Goal: Task Accomplishment & Management: Manage account settings

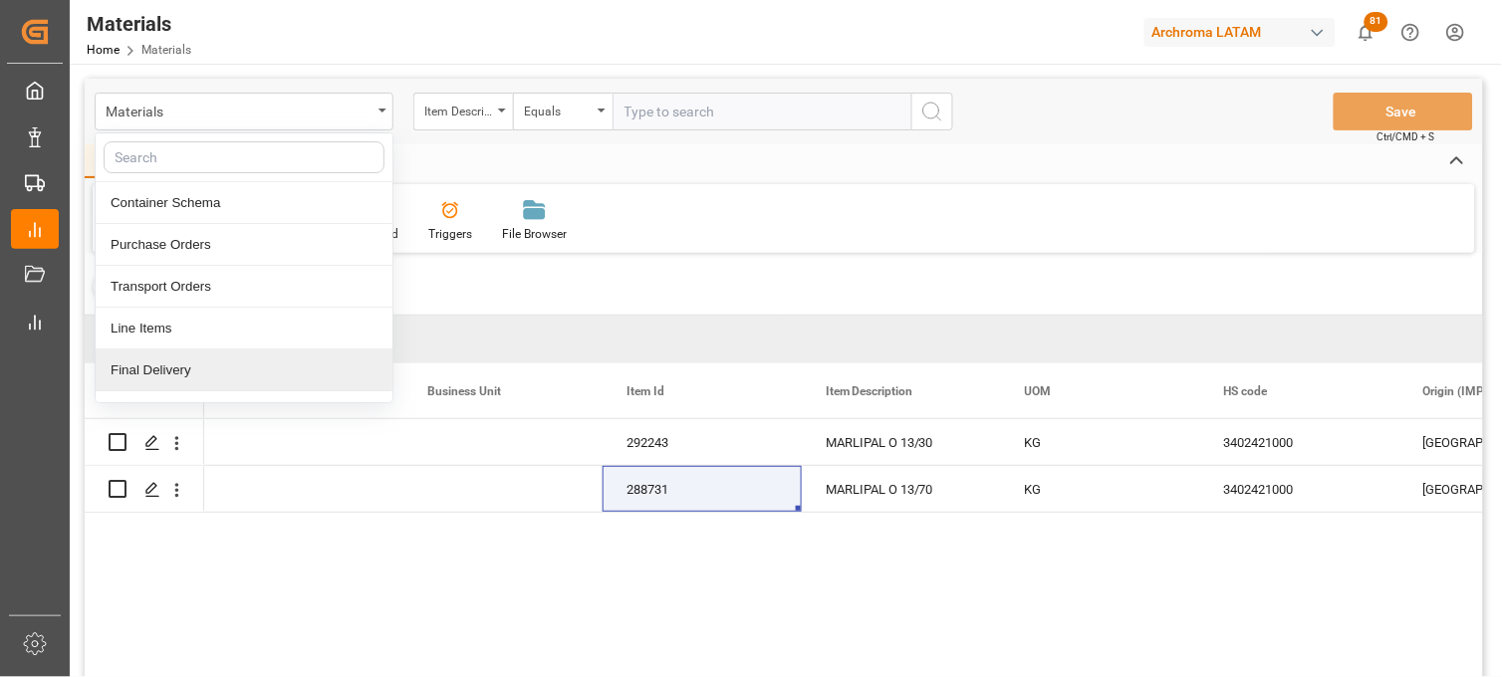
drag, startPoint x: 187, startPoint y: 365, endPoint x: 200, endPoint y: 356, distance: 15.7
click at [186, 365] on div "Final Delivery" at bounding box center [244, 371] width 297 height 42
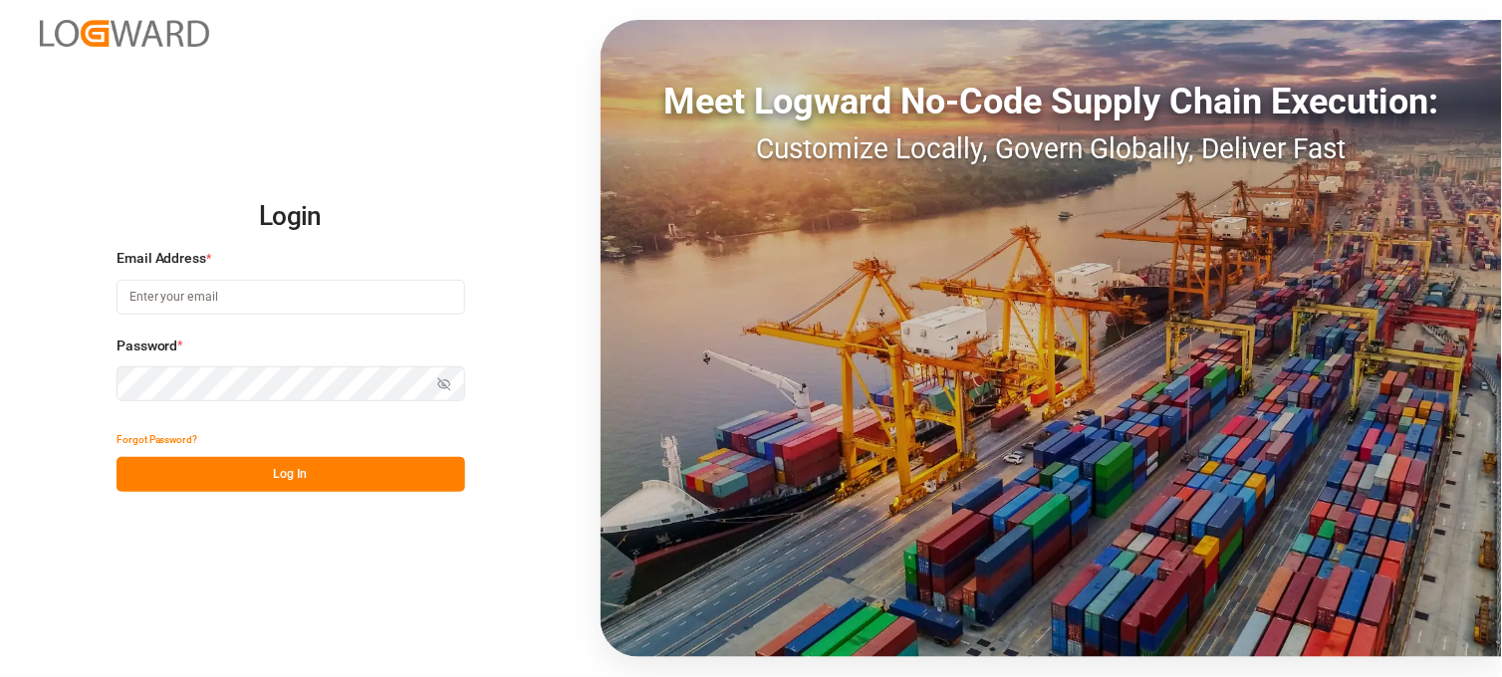
type input "erika.cervantes@leschaco.com"
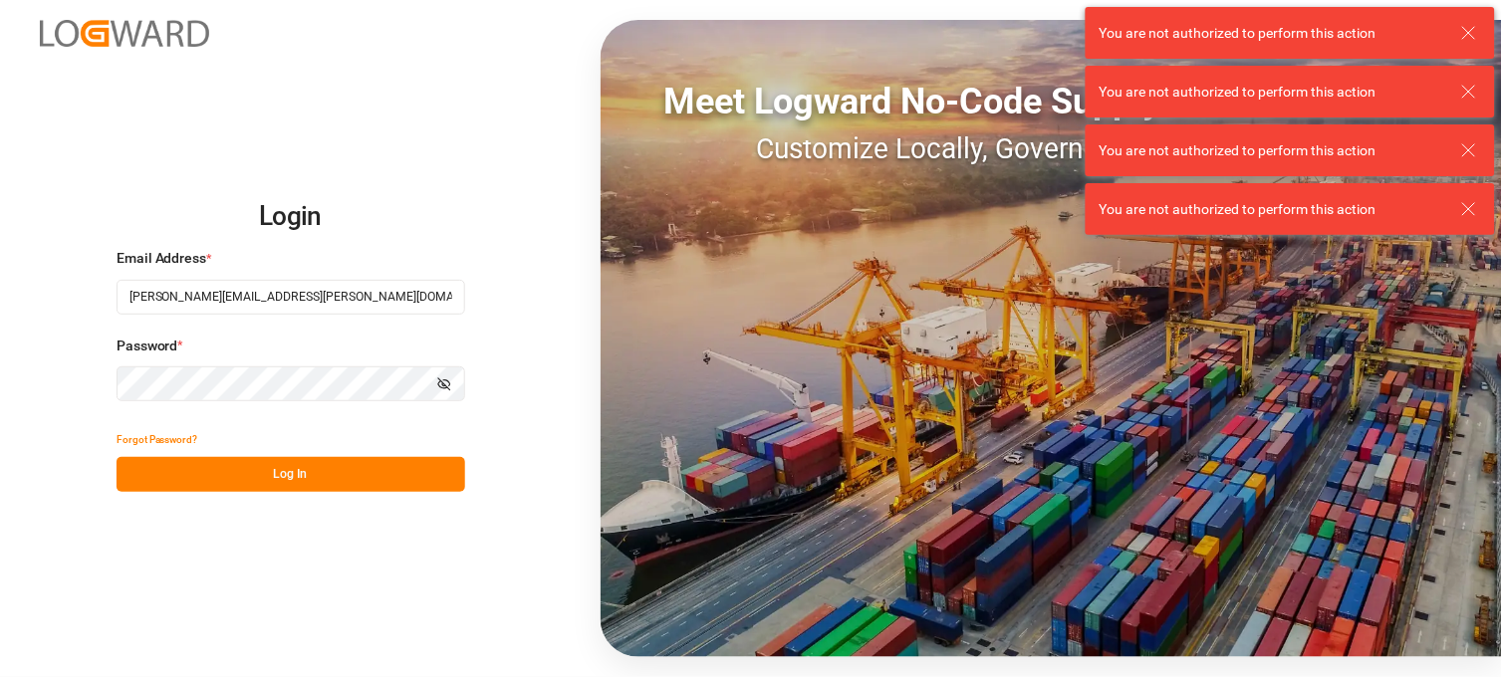
click at [274, 475] on button "Log In" at bounding box center [291, 474] width 349 height 35
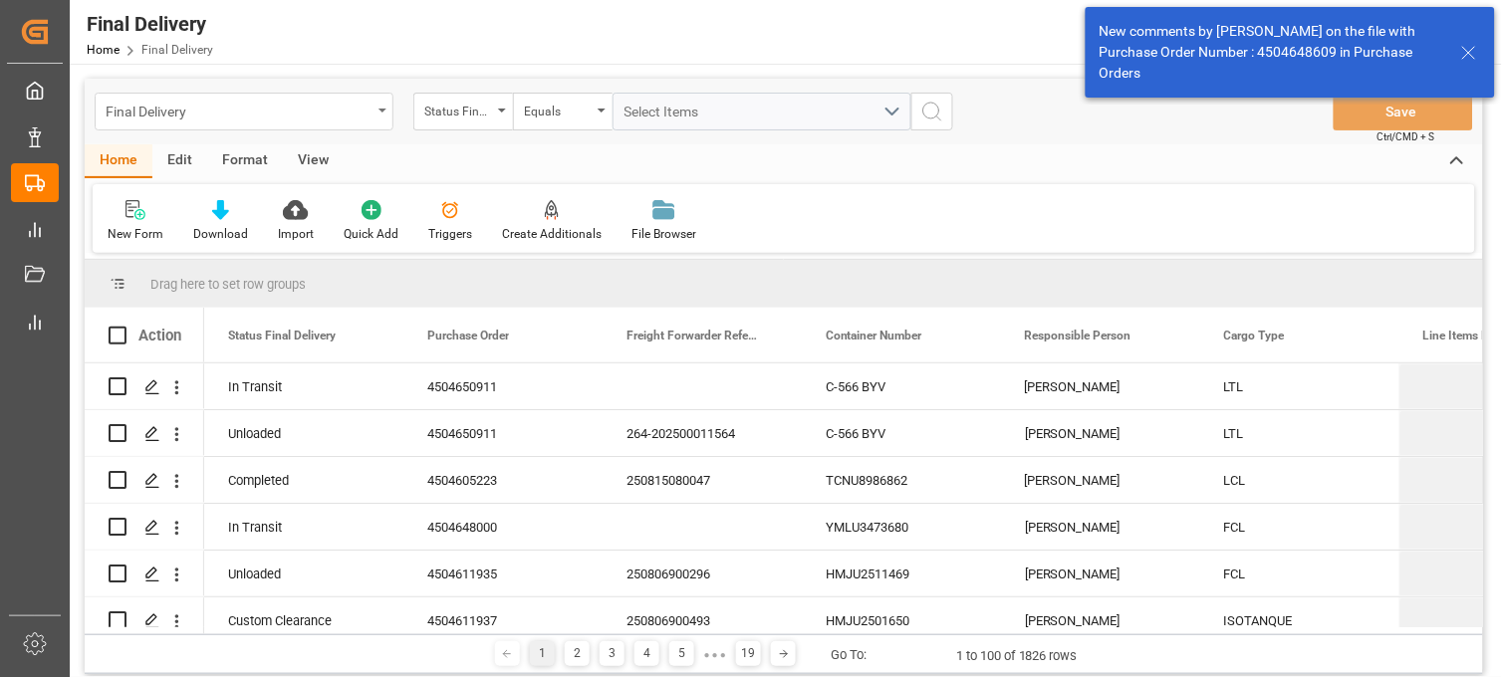
click at [355, 114] on div "Final Delivery" at bounding box center [239, 110] width 266 height 25
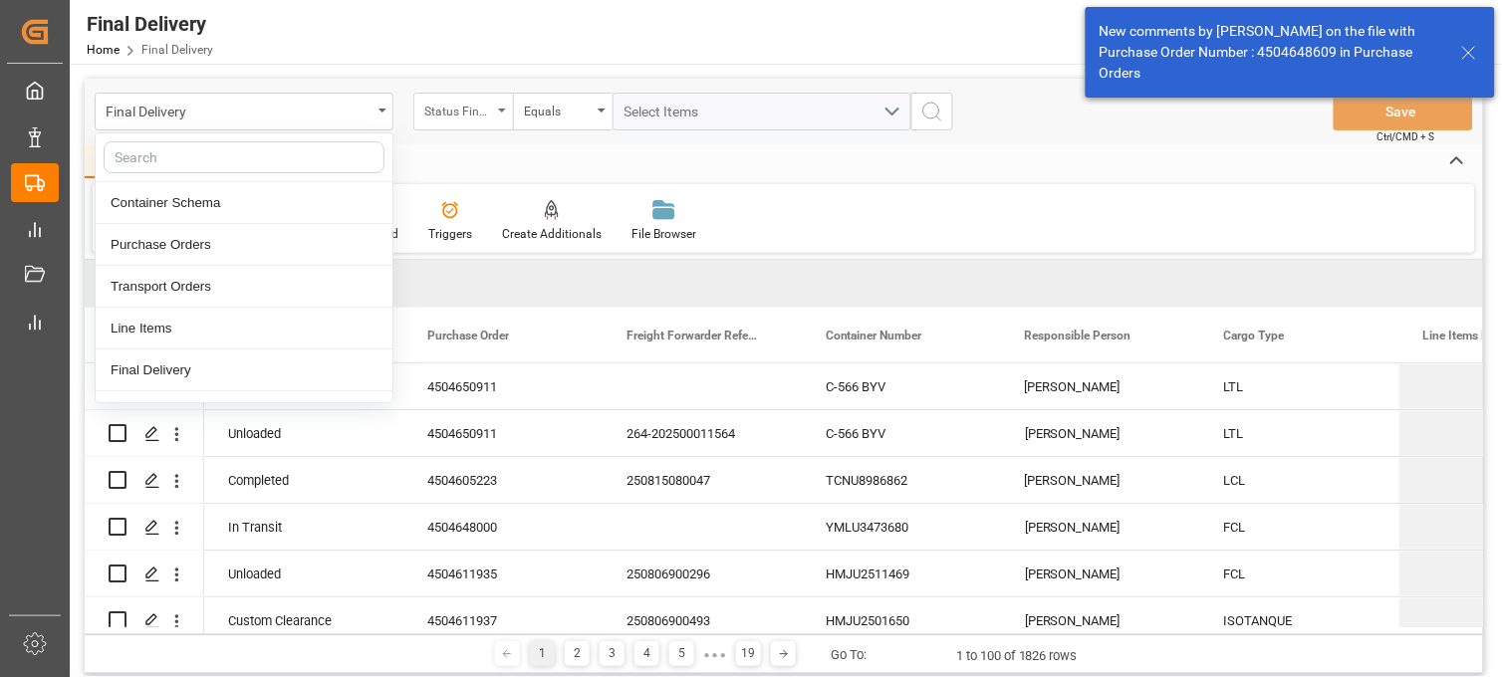
click at [491, 114] on div "Status Final Delivery" at bounding box center [458, 109] width 68 height 23
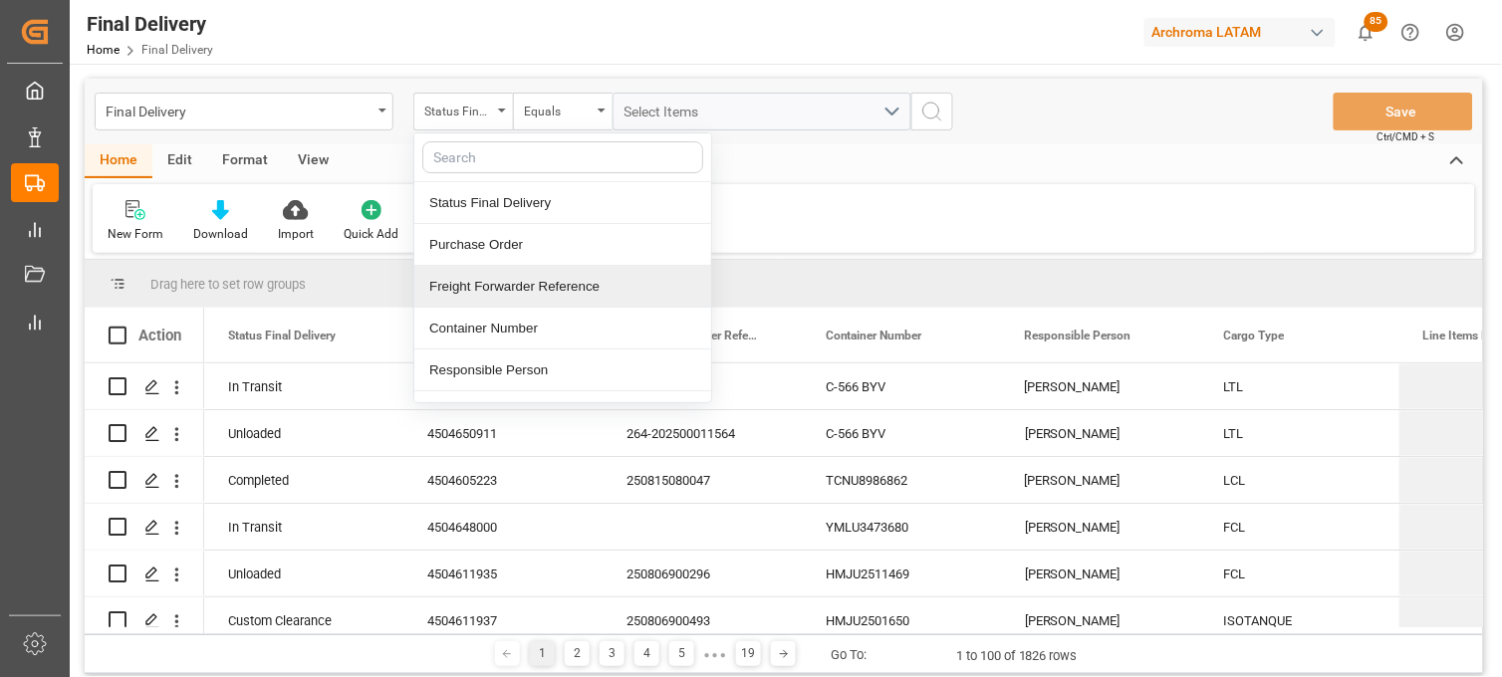
click at [545, 281] on div "Freight Forwarder Reference" at bounding box center [562, 287] width 297 height 42
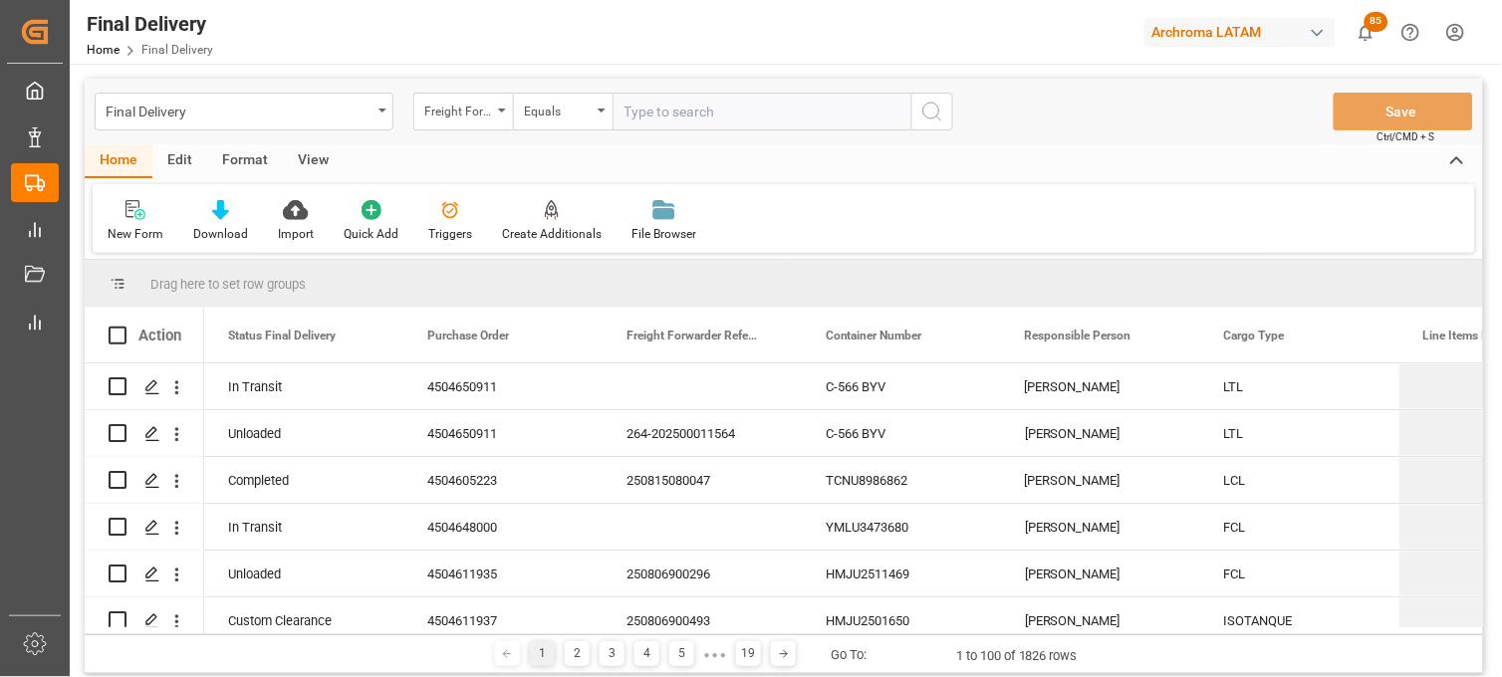
click at [649, 113] on input "text" at bounding box center [762, 112] width 299 height 38
type input "250806900412"
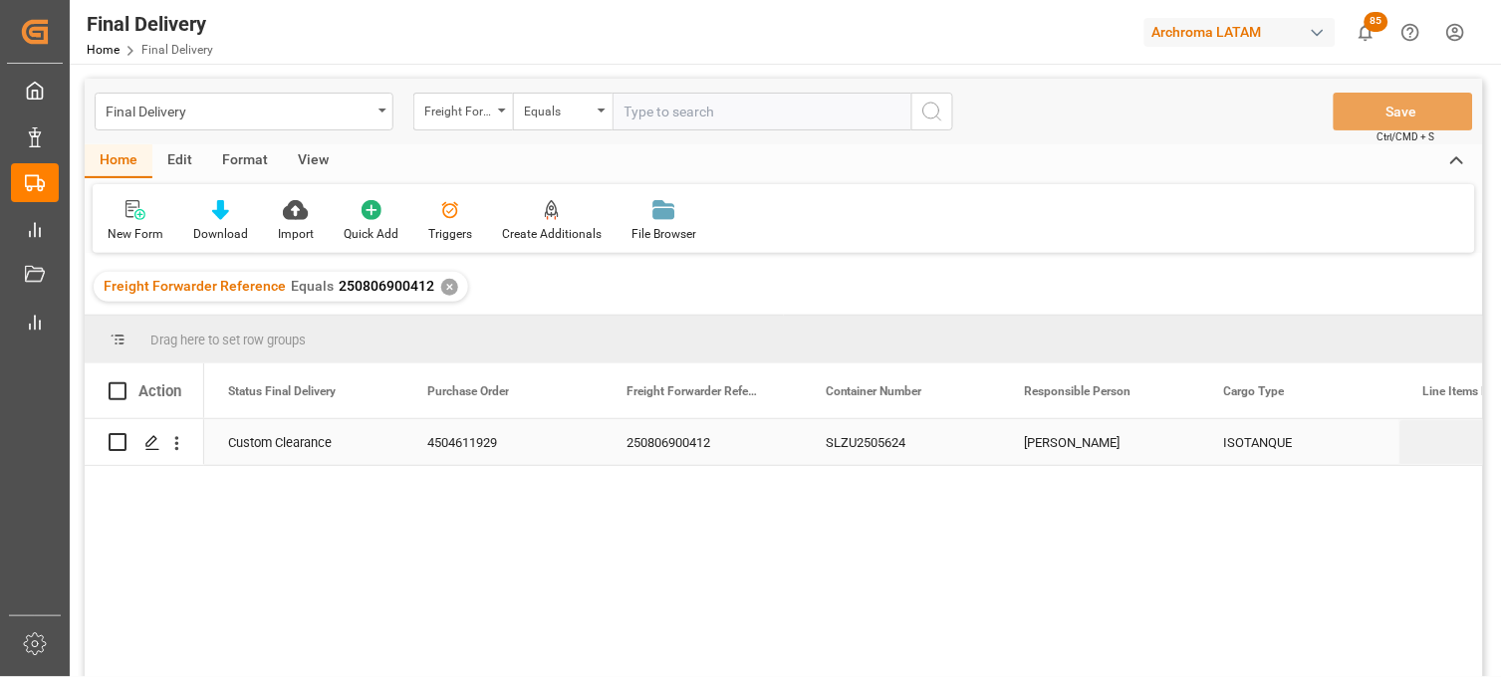
click at [862, 425] on div "SLZU2505624" at bounding box center [901, 442] width 199 height 46
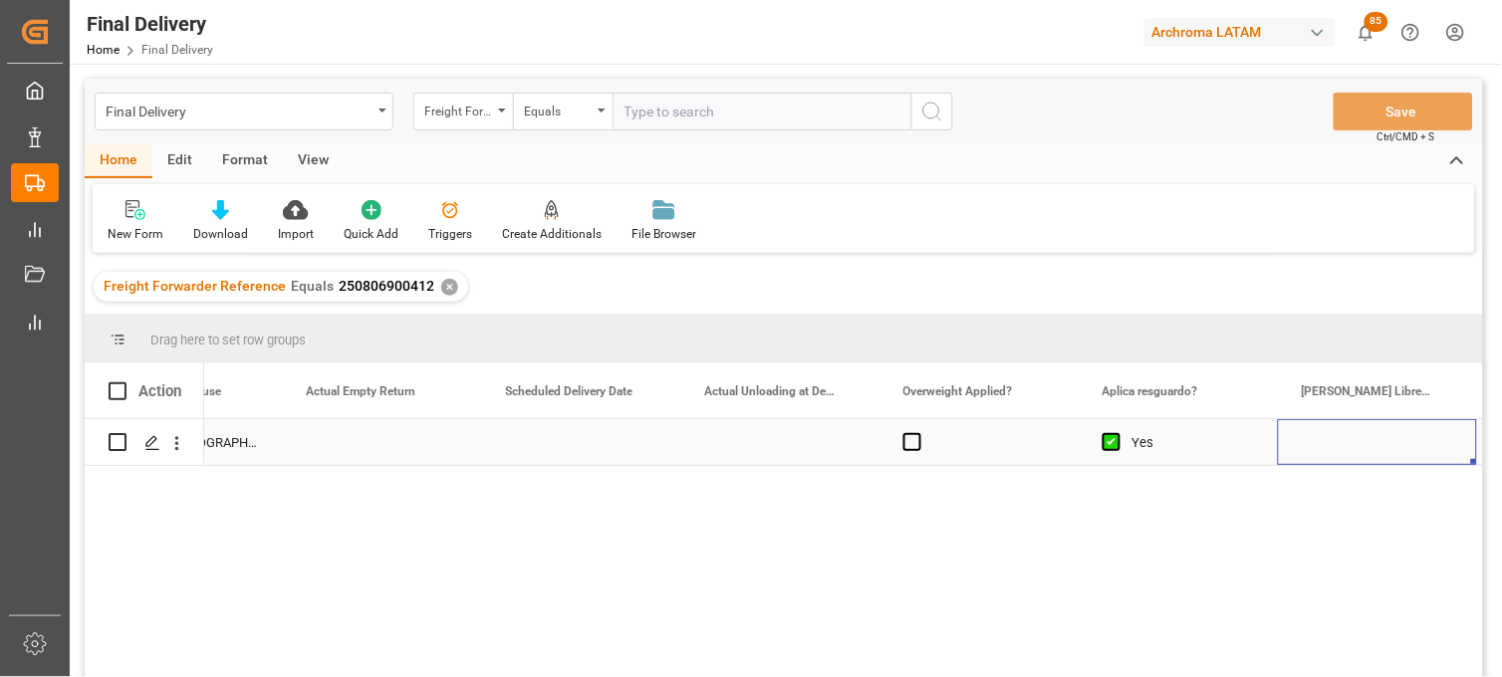
click at [775, 443] on div "Press SPACE to select this row." at bounding box center [779, 442] width 199 height 46
click at [738, 439] on div "Press SPACE to select this row." at bounding box center [779, 442] width 199 height 46
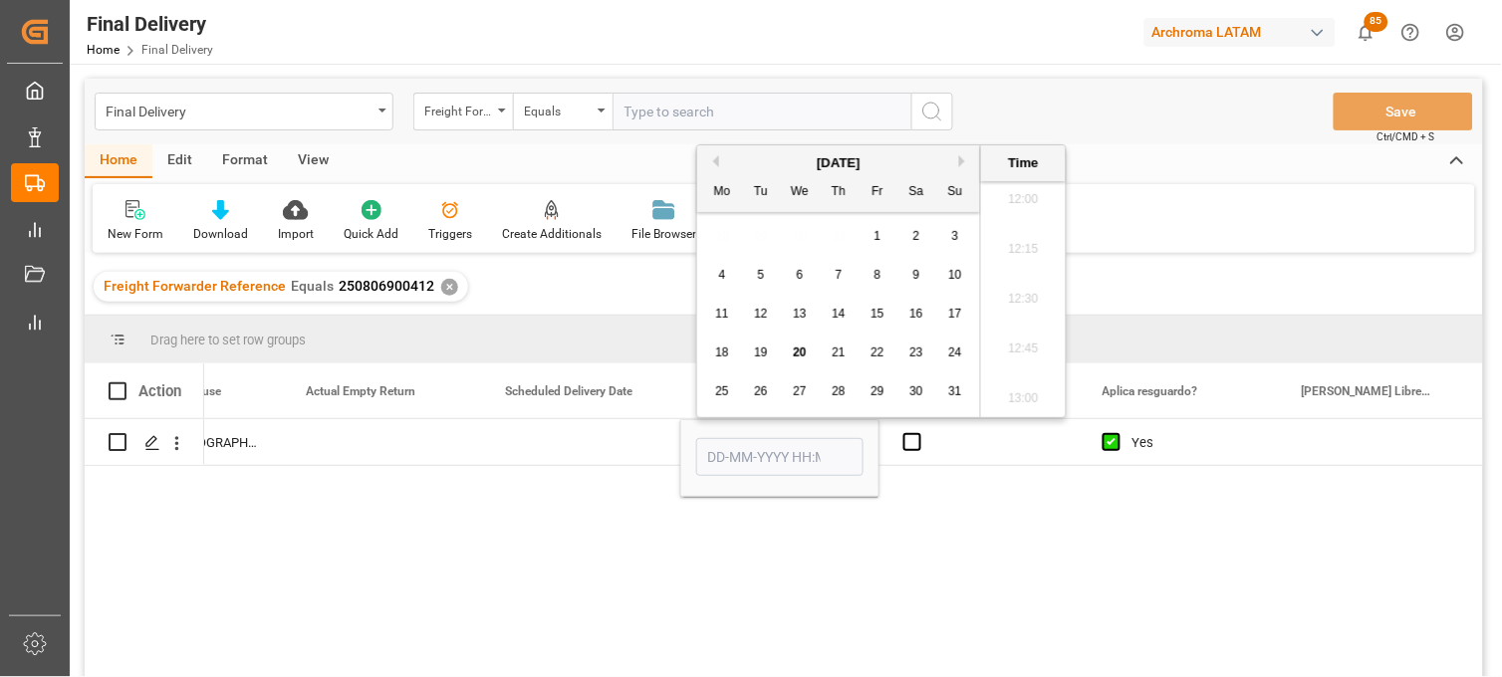
click at [723, 351] on span "18" at bounding box center [721, 353] width 13 height 14
click at [1020, 303] on li "12:30" at bounding box center [1023, 300] width 85 height 50
type input "18-08-2025 12:30"
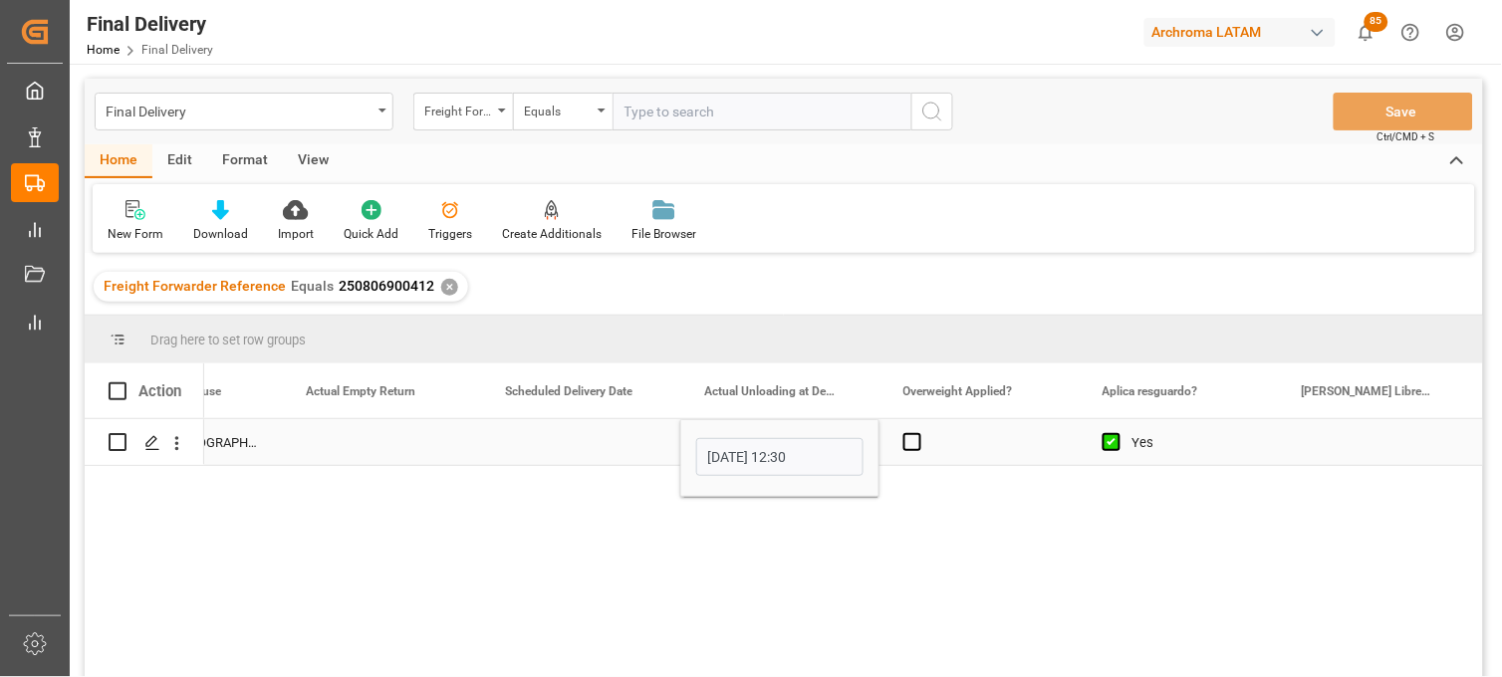
click at [970, 431] on div "Press SPACE to select this row." at bounding box center [979, 442] width 199 height 46
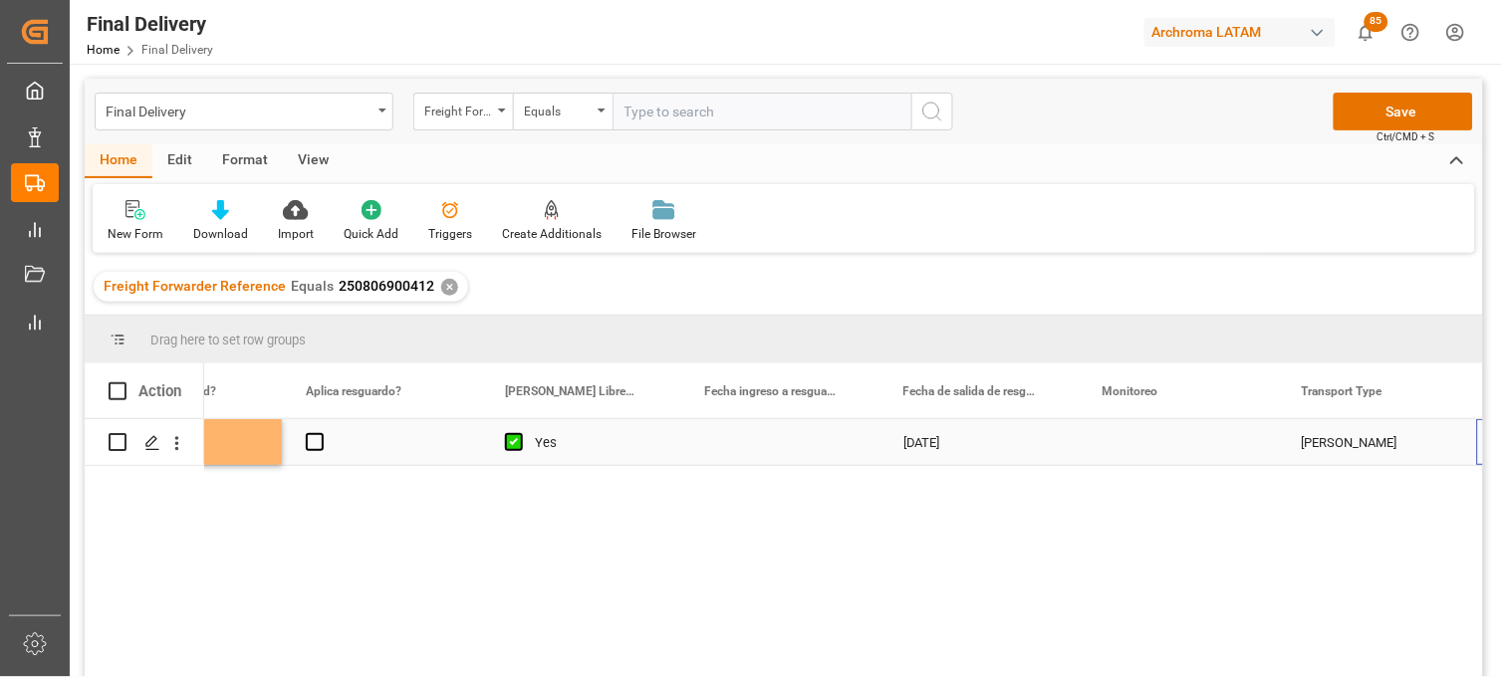
scroll to position [0, 4106]
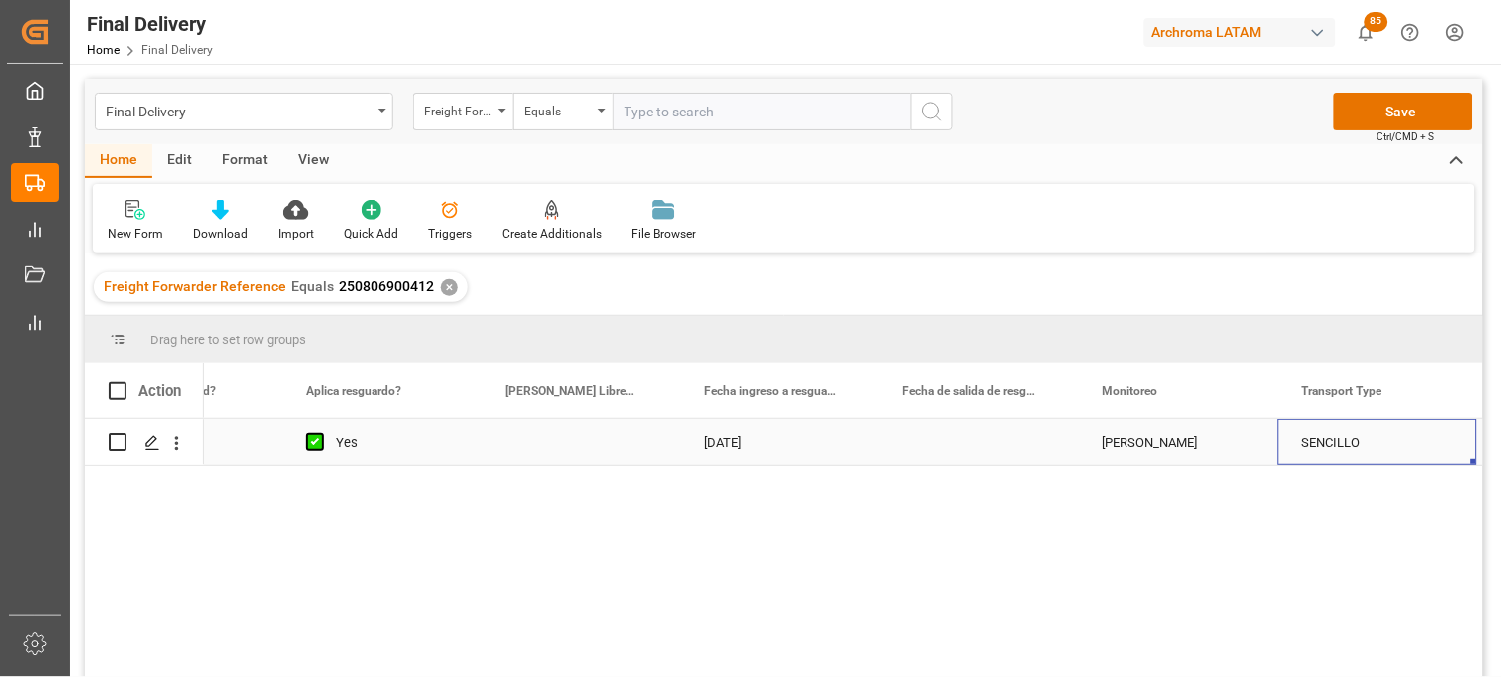
click at [963, 441] on div "Press SPACE to select this row." at bounding box center [979, 442] width 199 height 46
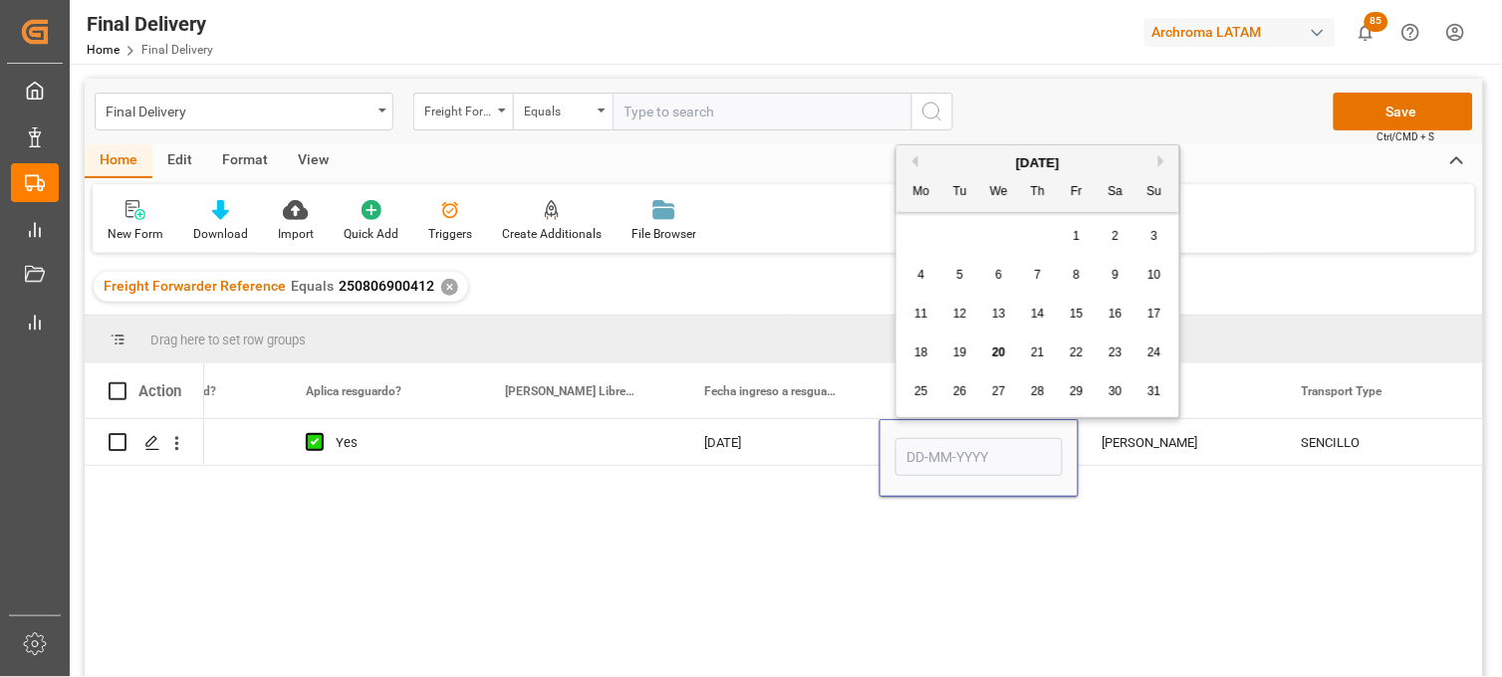
click at [1121, 314] on span "16" at bounding box center [1115, 314] width 13 height 14
type input "[DATE]"
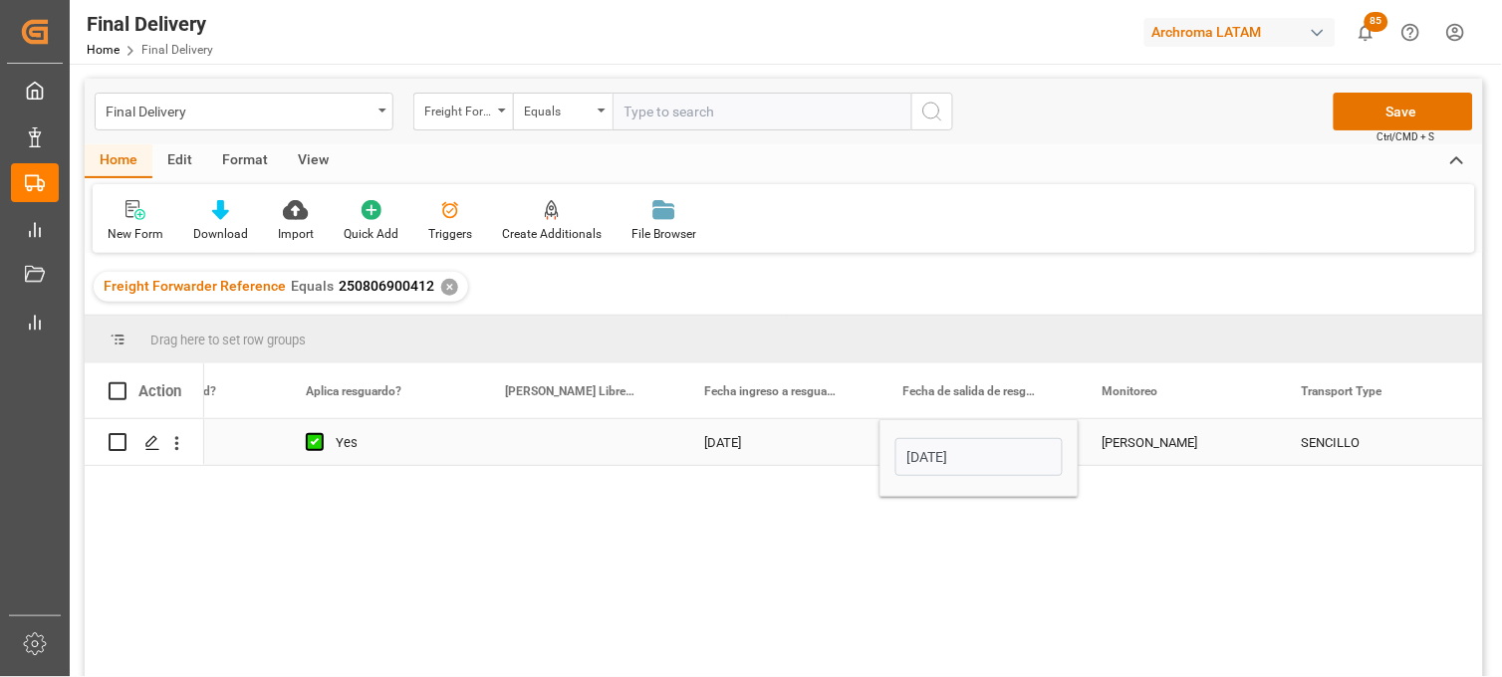
click at [1155, 441] on div "Adrian Monroy" at bounding box center [1178, 443] width 151 height 46
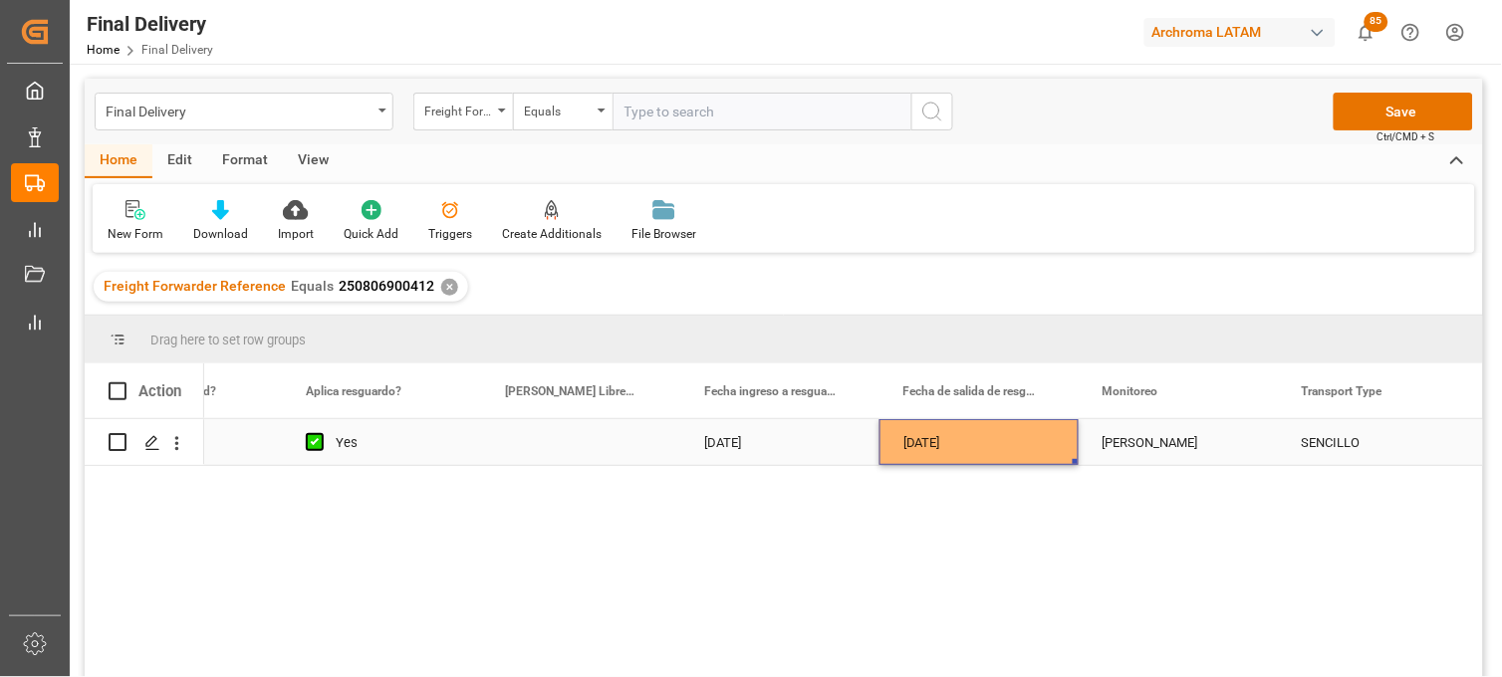
click at [947, 445] on div "[DATE]" at bounding box center [979, 442] width 199 height 46
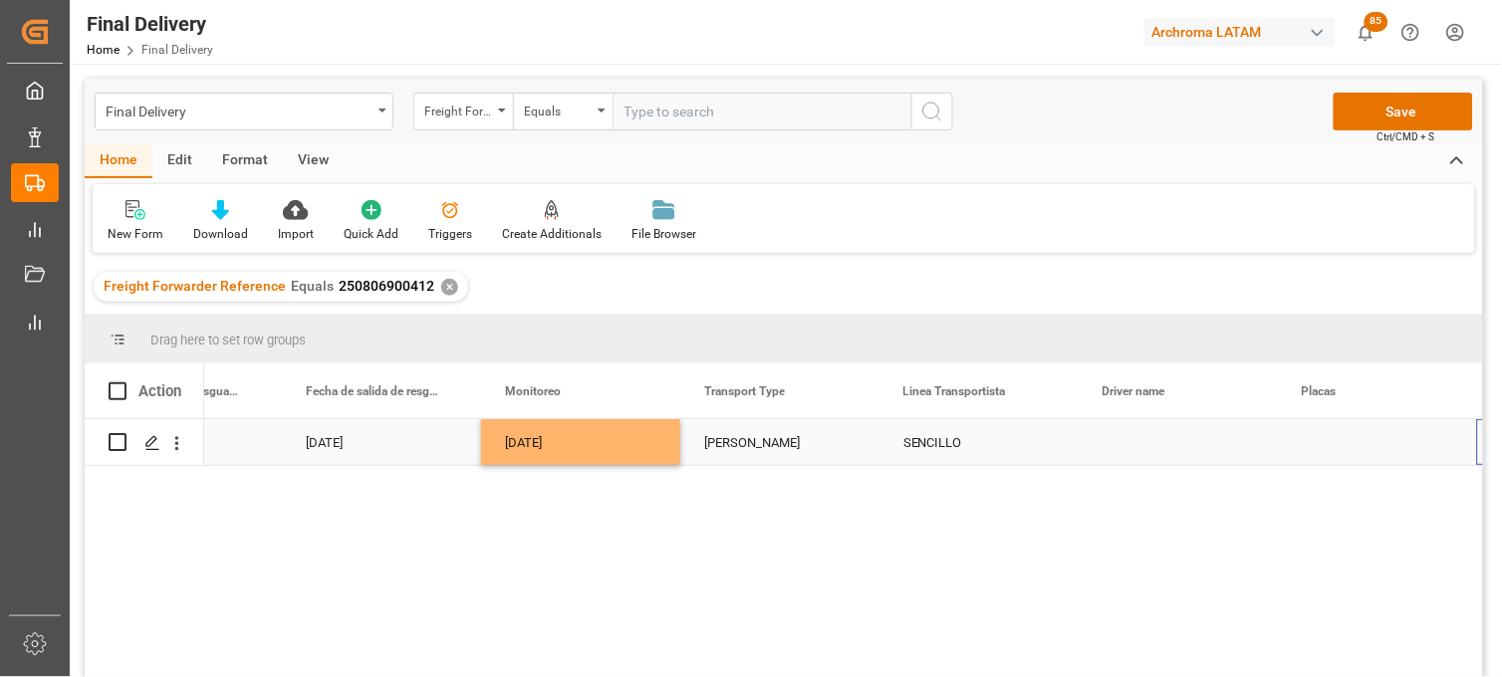
scroll to position [0, 4703]
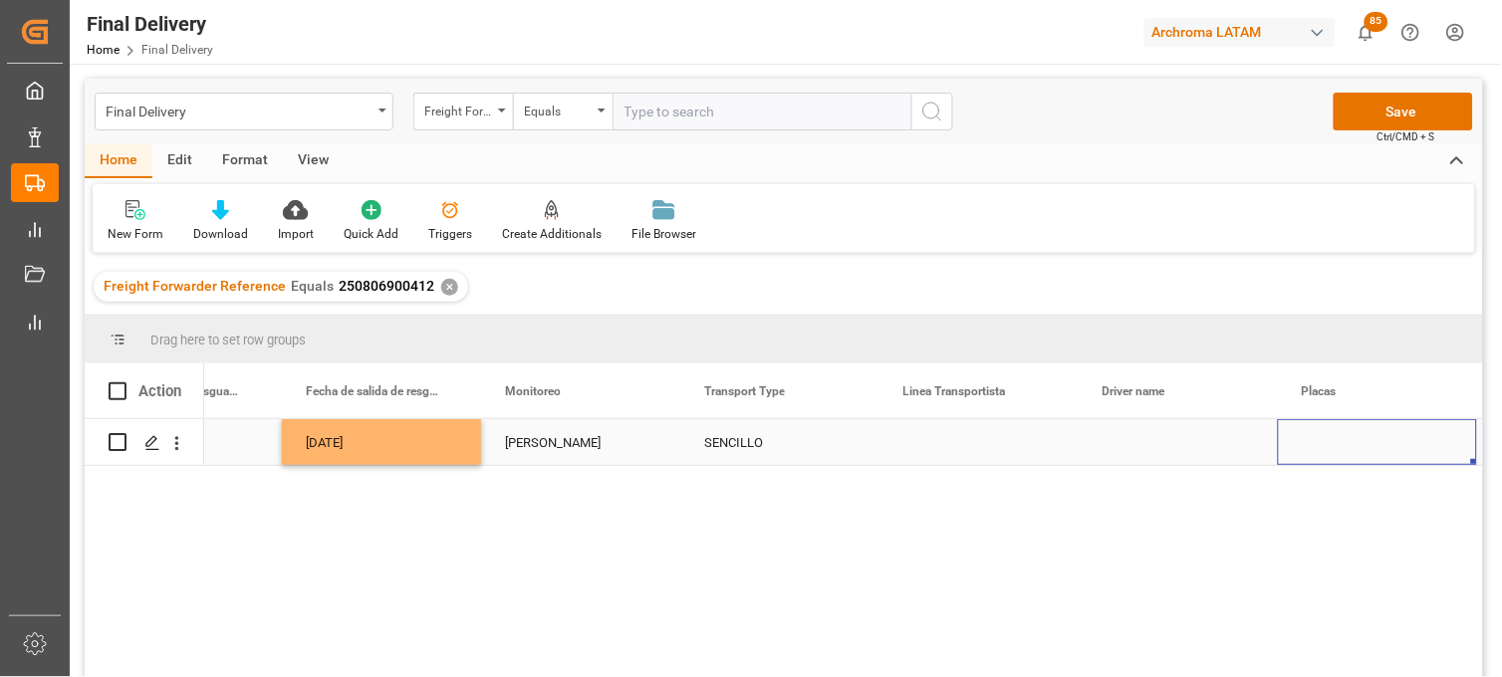
click at [961, 435] on div "Press SPACE to select this row." at bounding box center [979, 442] width 199 height 46
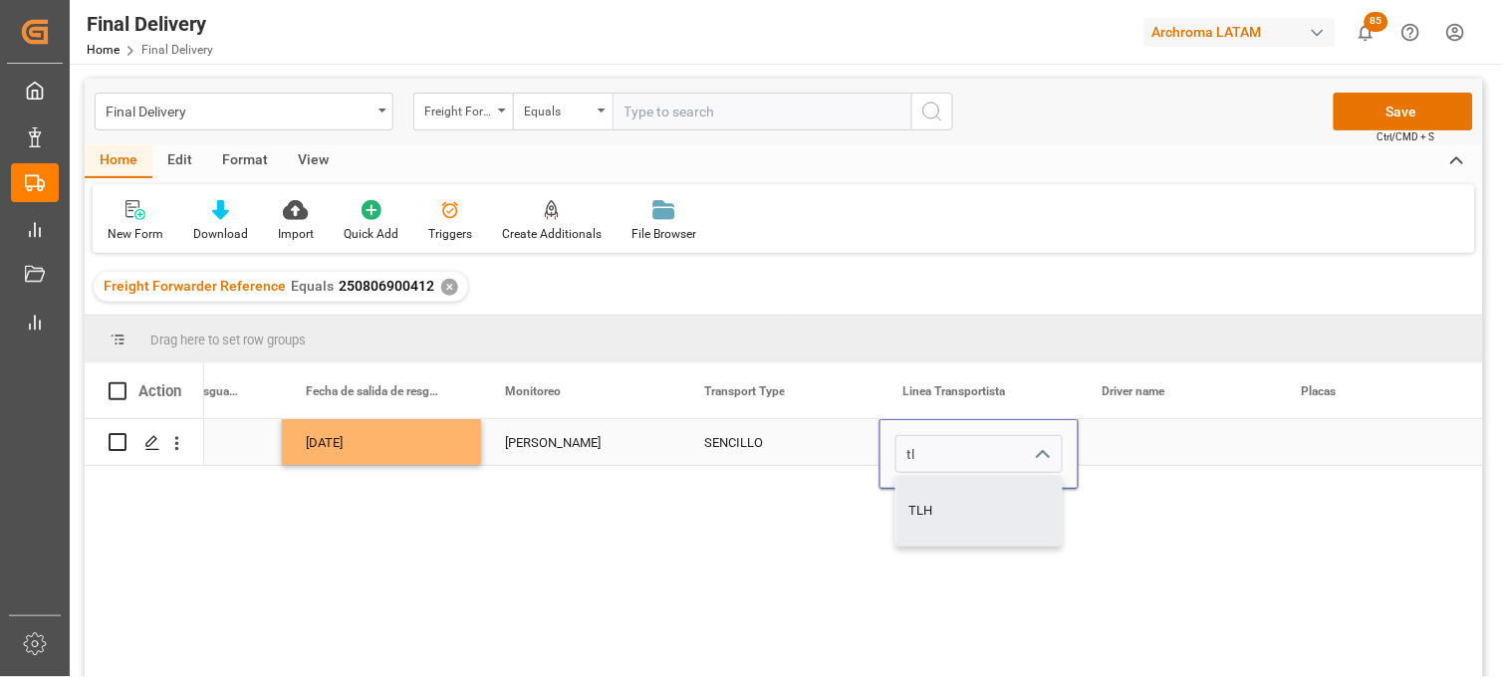
drag, startPoint x: 959, startPoint y: 496, endPoint x: 1141, endPoint y: 453, distance: 187.2
click at [960, 493] on div "TLH" at bounding box center [978, 511] width 165 height 70
type input "TLH"
click at [1157, 442] on div "Press SPACE to select this row." at bounding box center [1178, 442] width 199 height 46
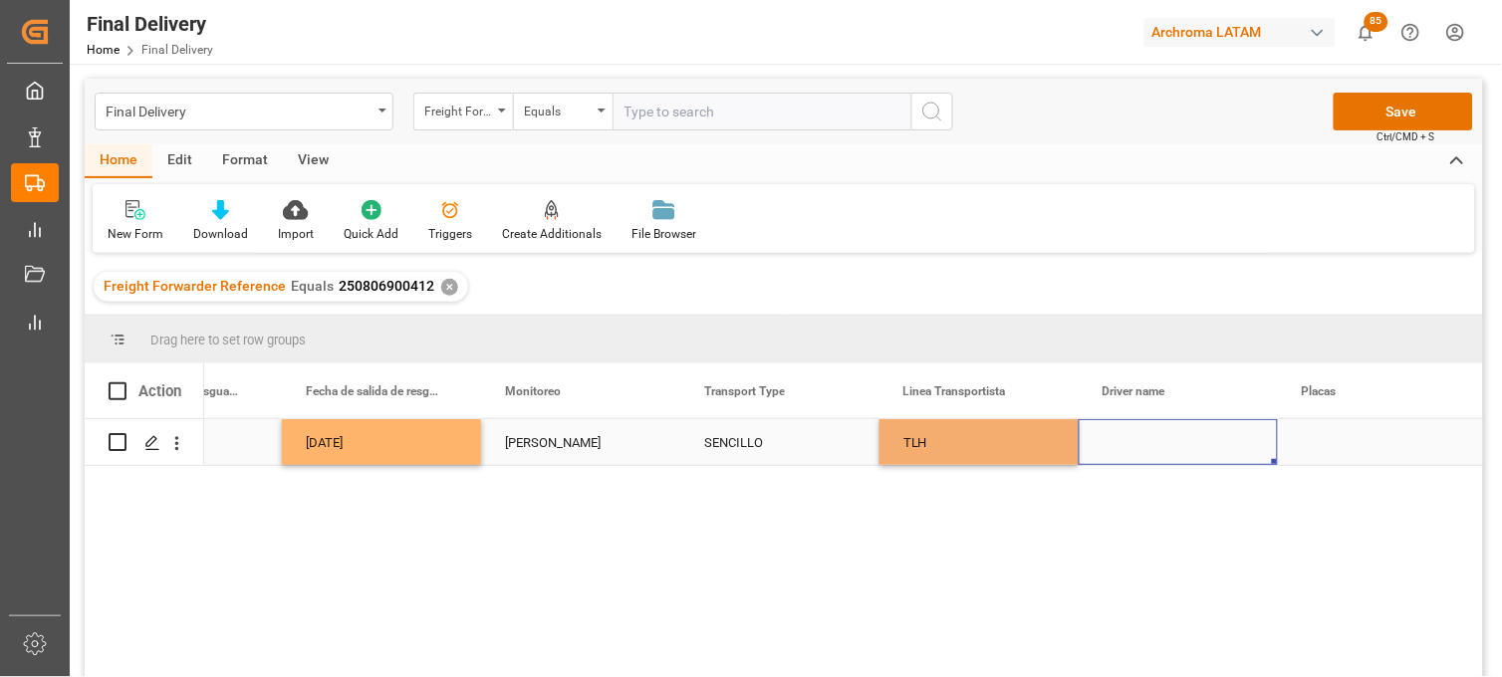
click at [1157, 442] on div "Press SPACE to select this row." at bounding box center [1178, 442] width 199 height 46
click at [1157, 442] on input "Press SPACE to select this row." at bounding box center [1178, 454] width 167 height 38
type input "DANIEL ACEVEDO SERRANO"
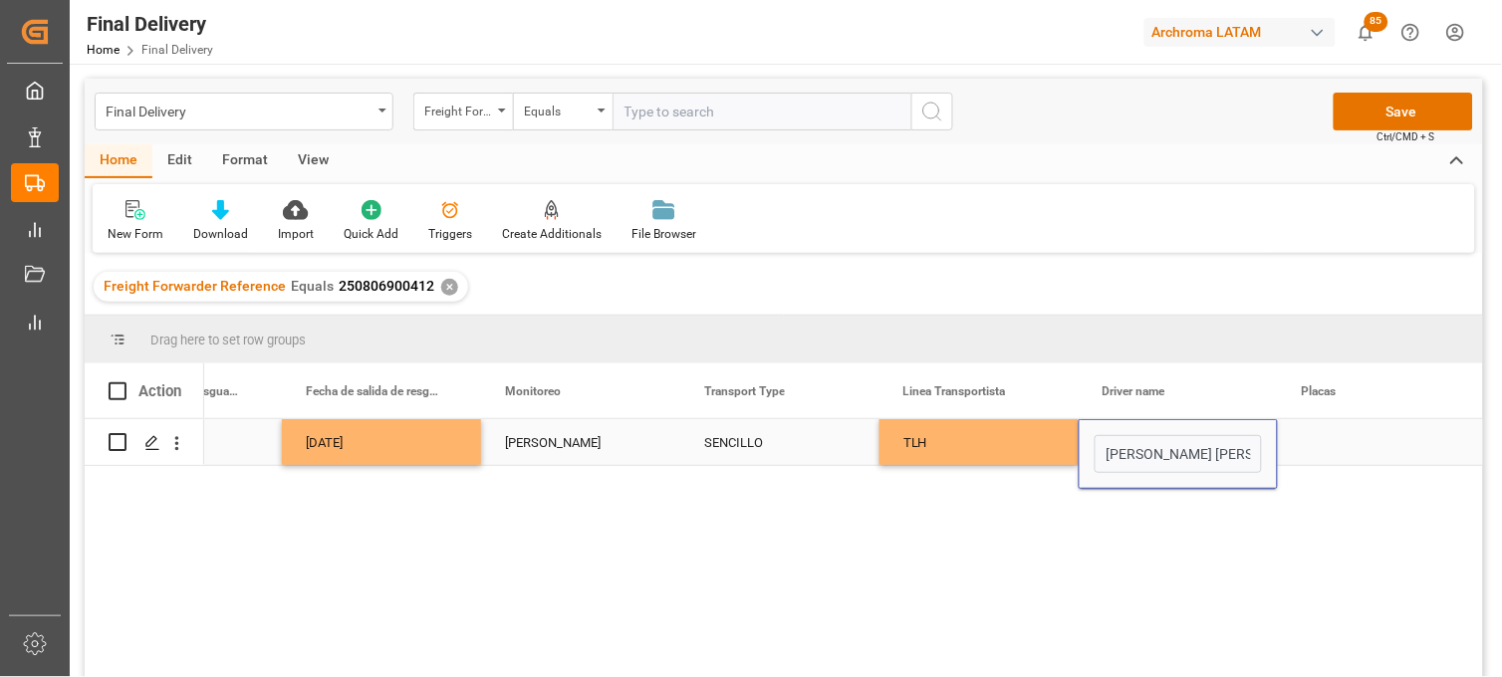
scroll to position [0, 33]
click at [1340, 433] on div "Press SPACE to select this row." at bounding box center [1377, 442] width 199 height 46
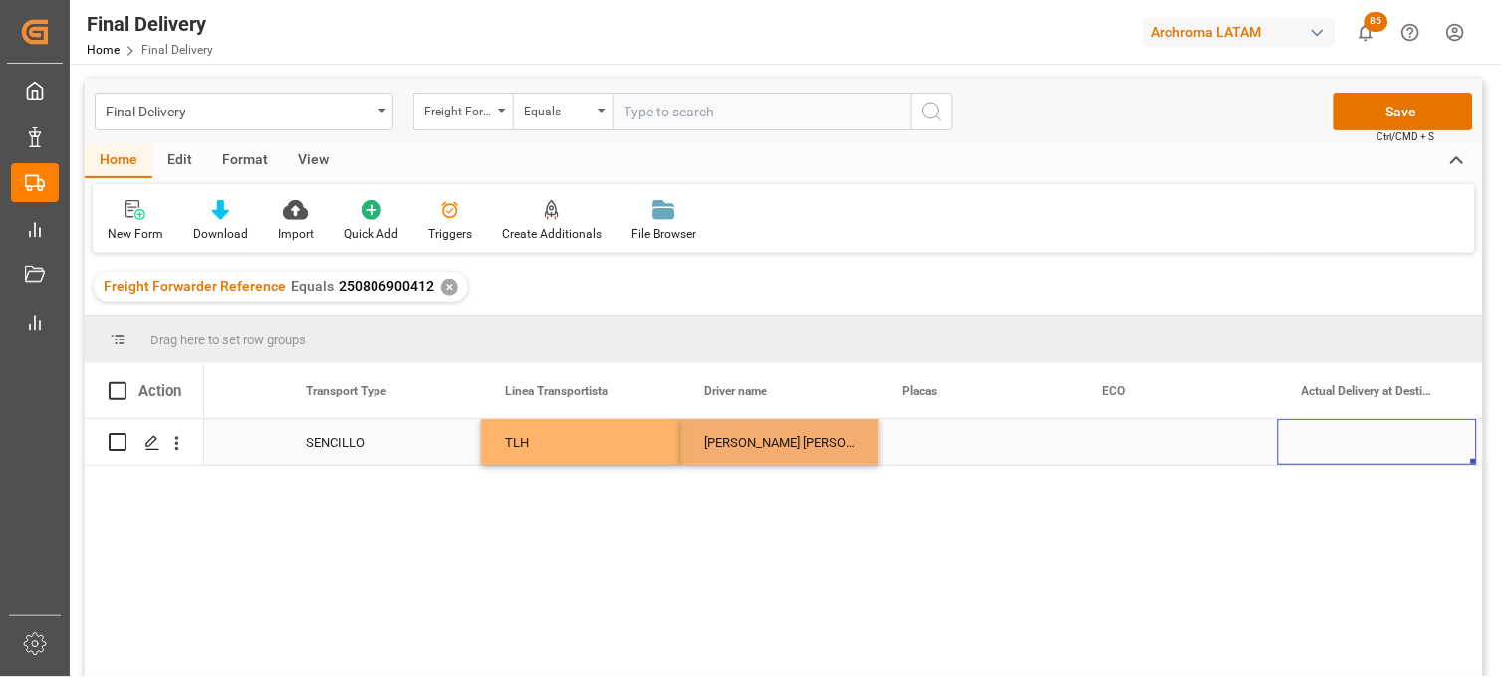
scroll to position [0, 5301]
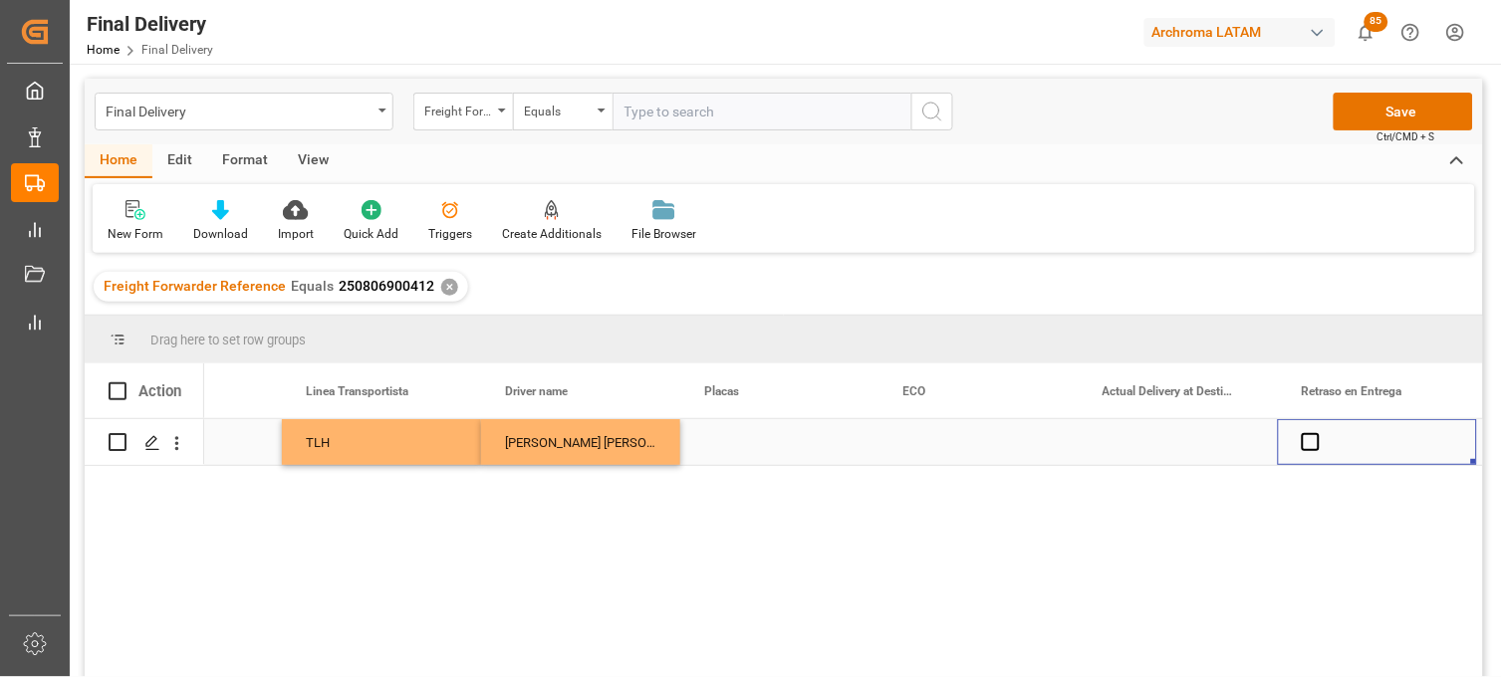
click at [720, 435] on div "Press SPACE to select this row." at bounding box center [779, 442] width 199 height 46
click at [719, 436] on div "Press SPACE to select this row." at bounding box center [779, 442] width 199 height 46
click at [719, 436] on input "Press SPACE to select this row." at bounding box center [779, 454] width 167 height 38
type input "34BF9N"
click at [932, 441] on div "Press SPACE to select this row." at bounding box center [979, 442] width 199 height 46
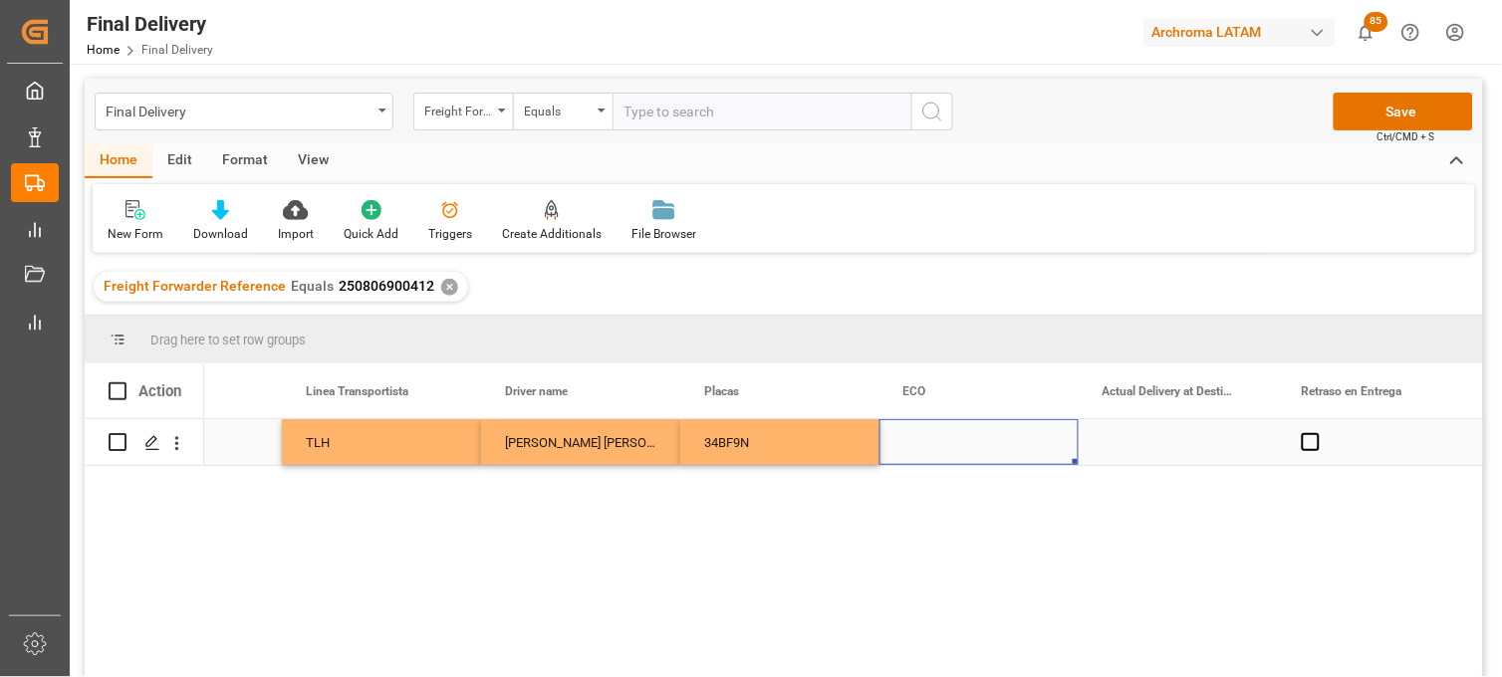
click at [910, 448] on div "Press SPACE to select this row." at bounding box center [979, 442] width 199 height 46
type input "ECO 40046"
click at [1151, 455] on div "Press SPACE to select this row." at bounding box center [1178, 442] width 199 height 46
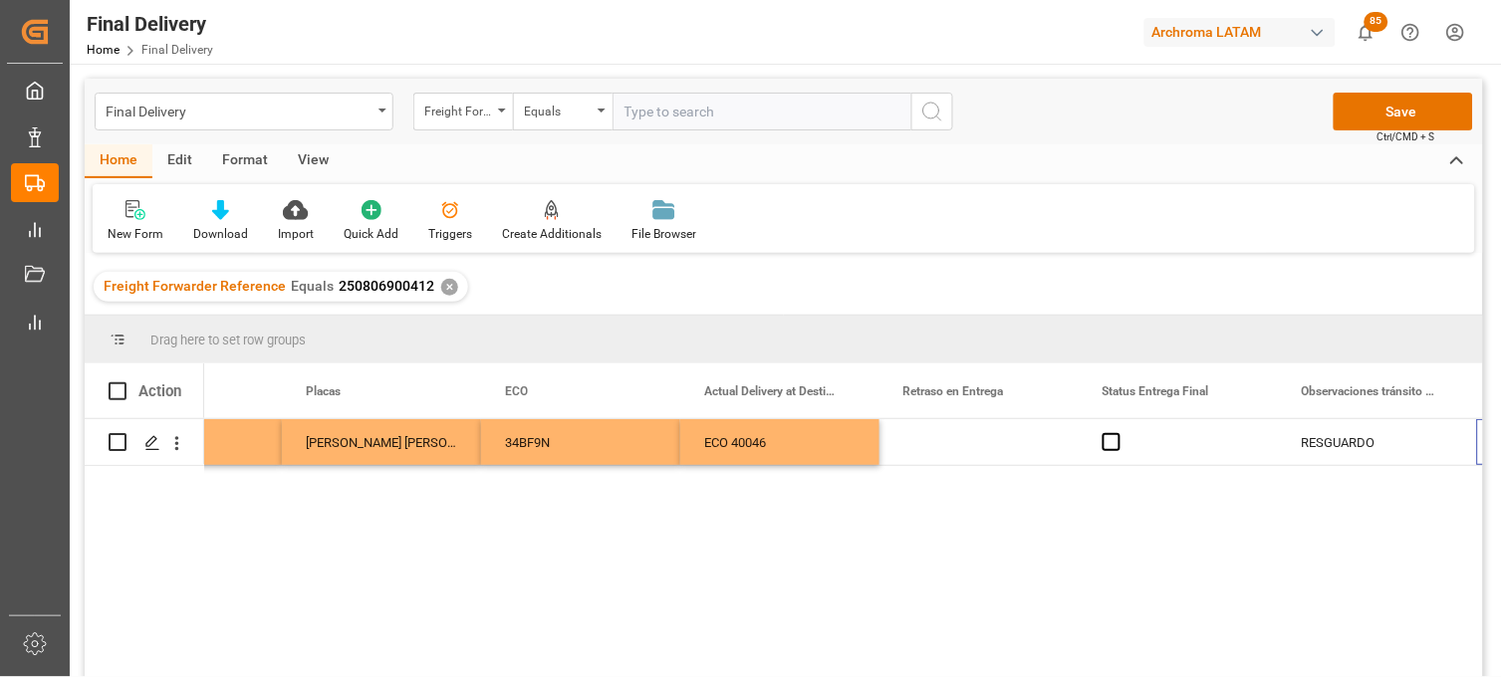
scroll to position [0, 5699]
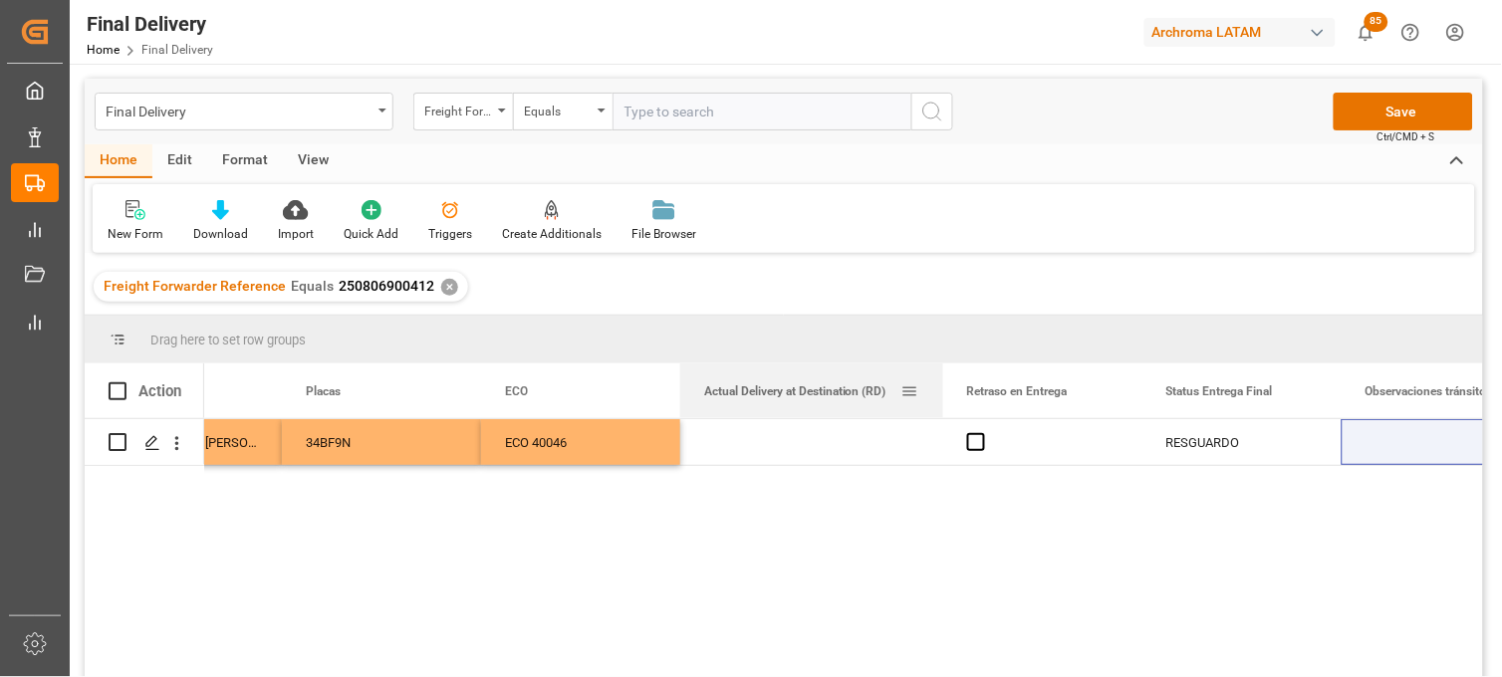
drag, startPoint x: 875, startPoint y: 370, endPoint x: 940, endPoint y: 373, distance: 65.8
click at [940, 372] on div at bounding box center [943, 391] width 8 height 55
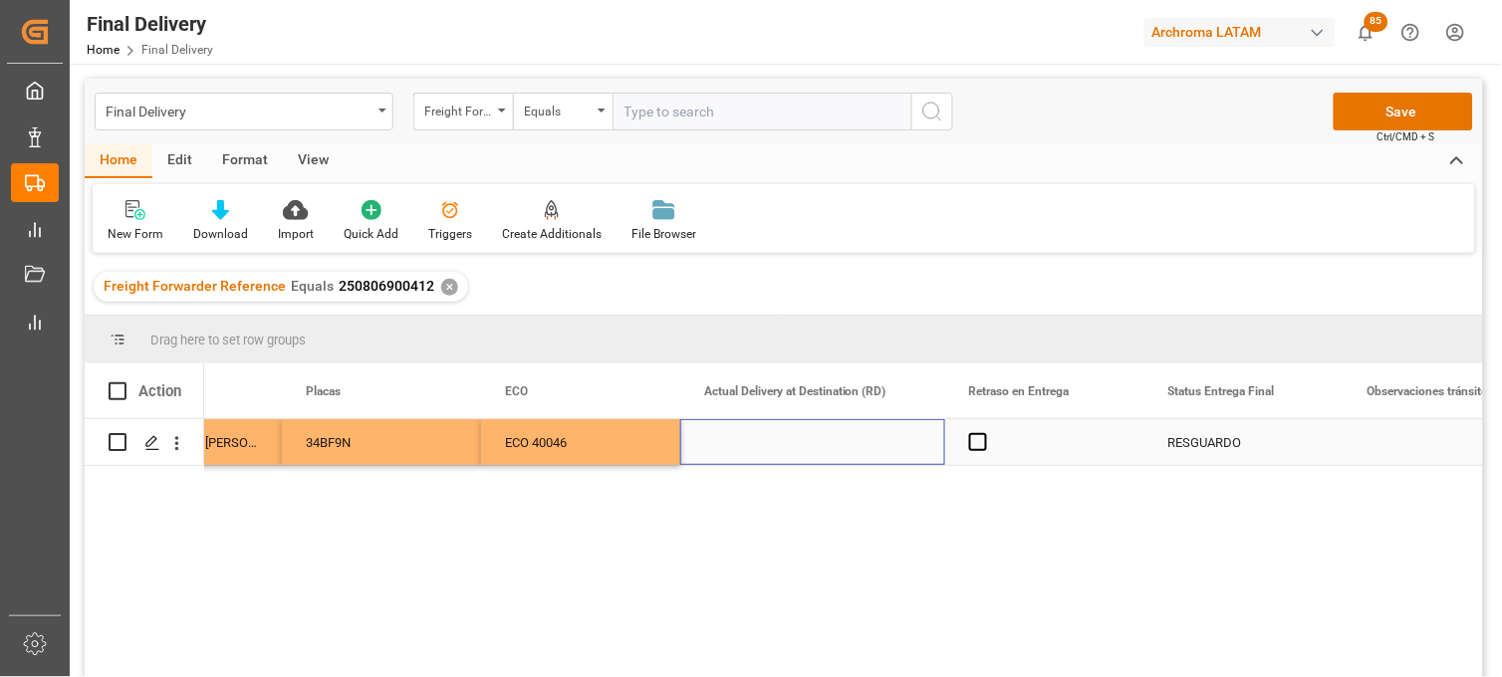
click at [748, 440] on div "Press SPACE to select this row." at bounding box center [812, 442] width 265 height 46
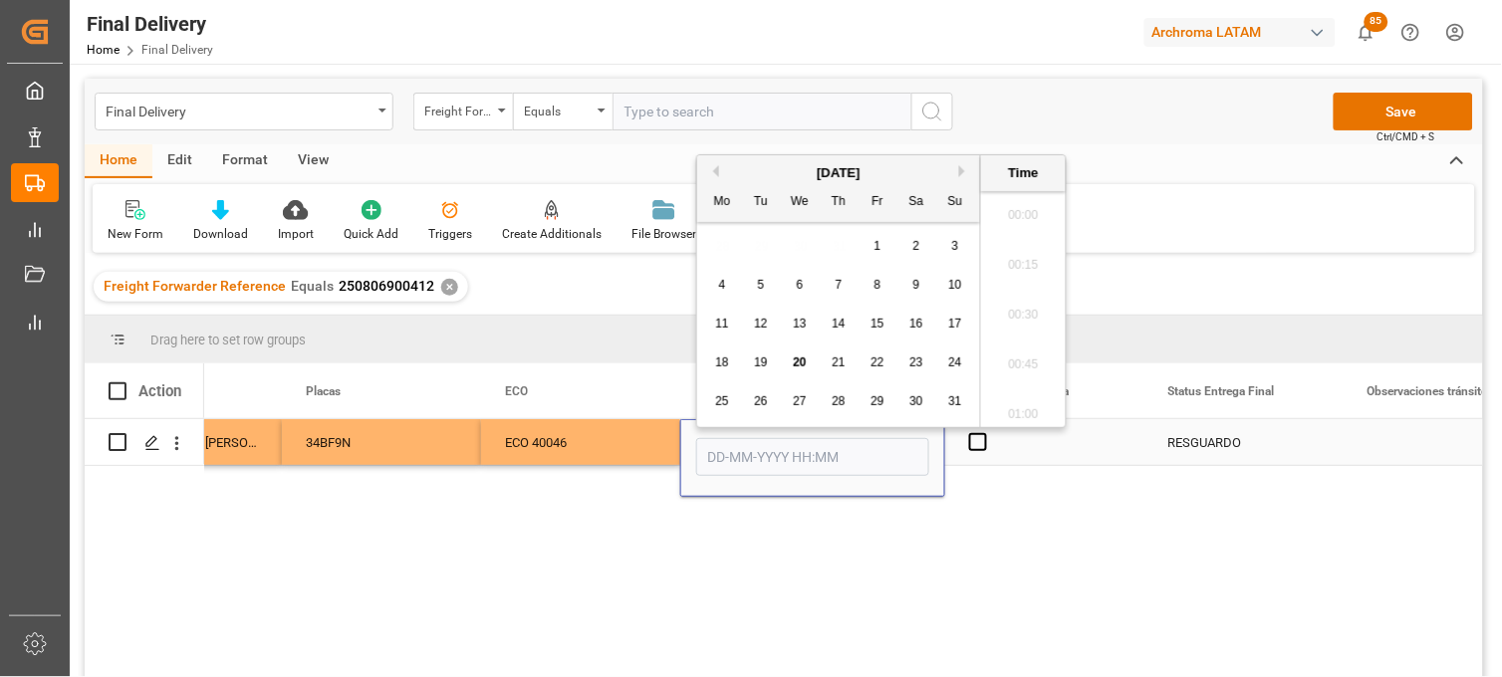
scroll to position [2397, 0]
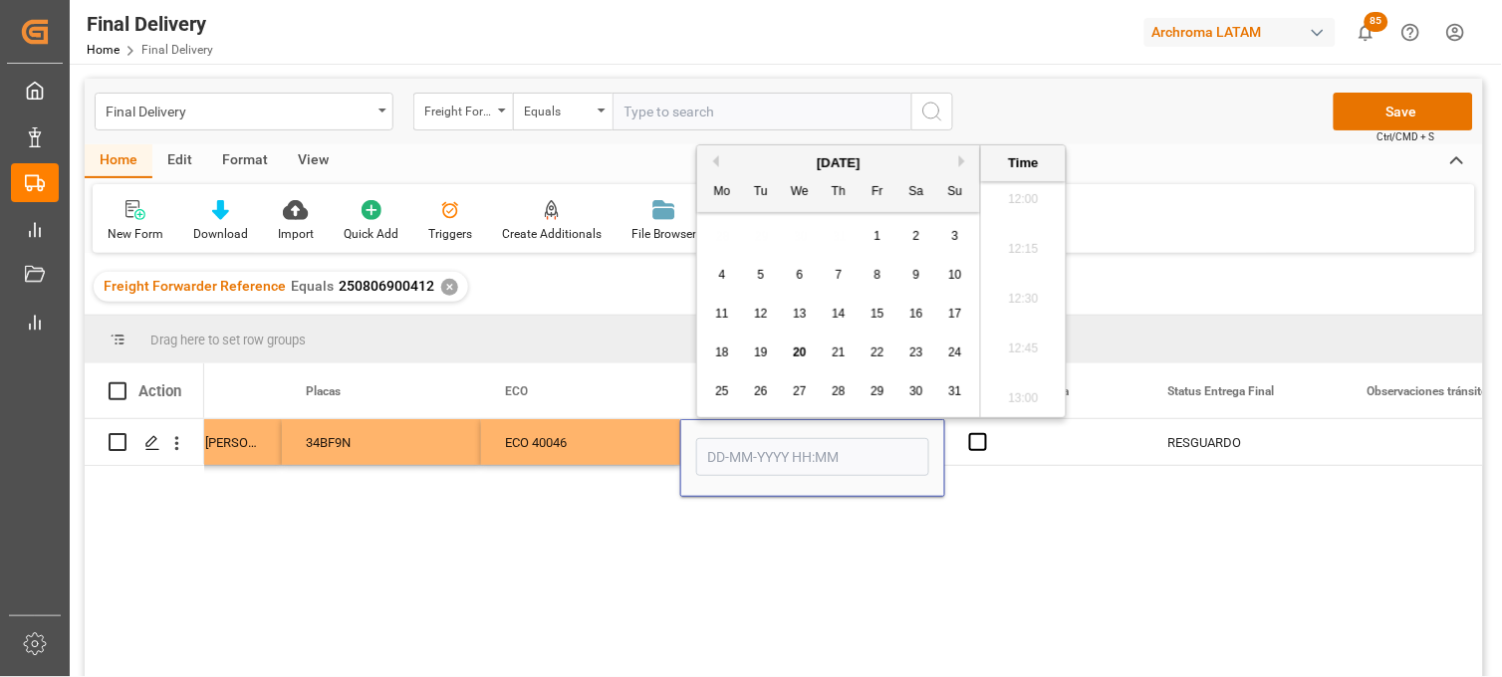
click at [727, 355] on span "18" at bounding box center [721, 353] width 13 height 14
click at [1020, 293] on li "08:00" at bounding box center [1023, 289] width 85 height 50
type input "18-08-2025 08:00"
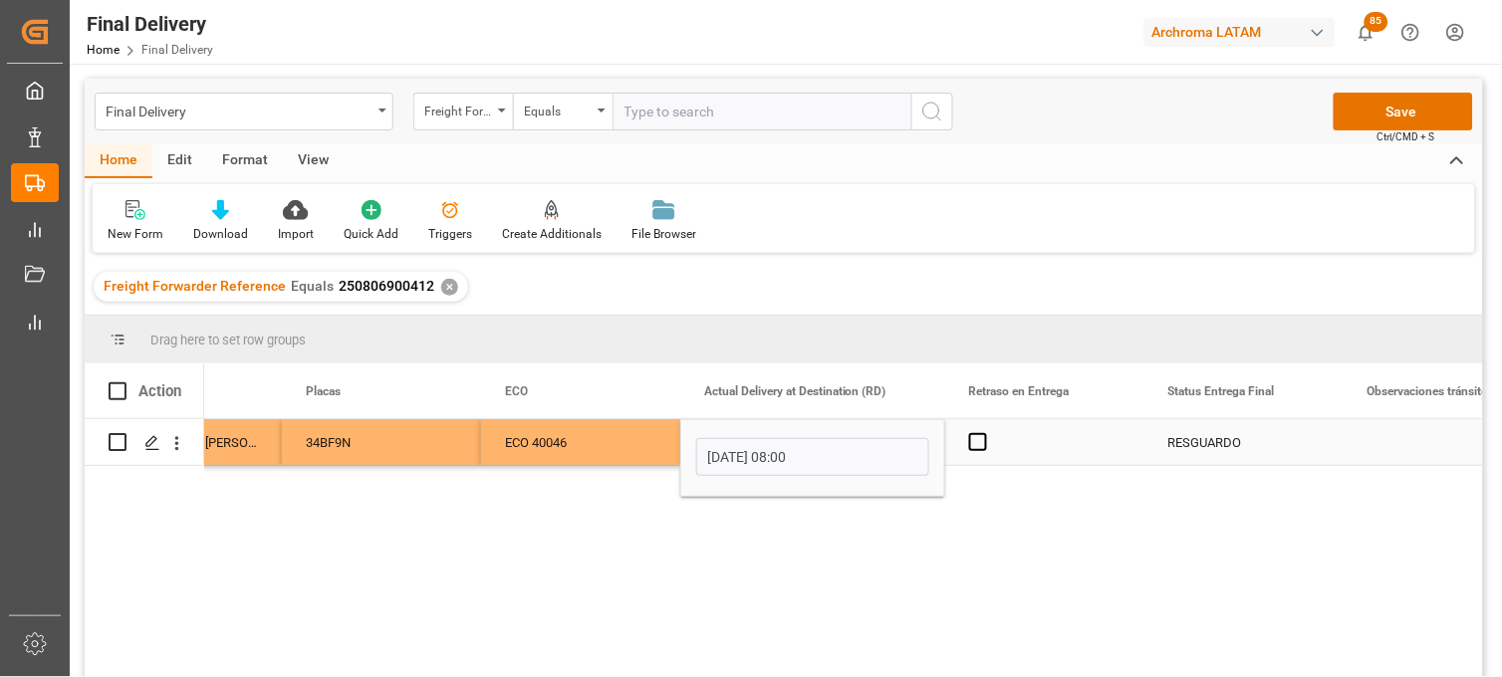
click at [1022, 438] on div "Press SPACE to select this row." at bounding box center [1044, 442] width 199 height 46
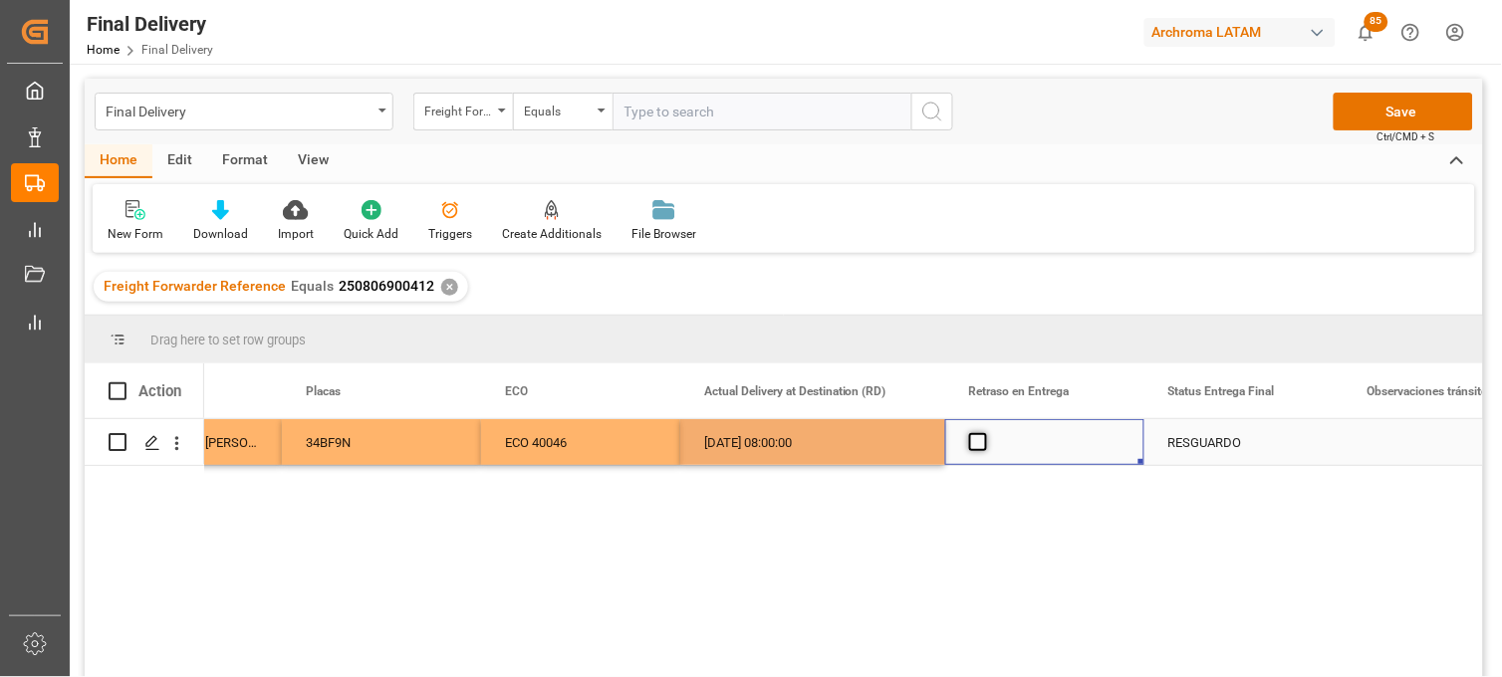
click at [982, 446] on span "Press SPACE to select this row." at bounding box center [978, 442] width 18 height 18
click at [984, 433] on input "Press SPACE to select this row." at bounding box center [984, 433] width 0 height 0
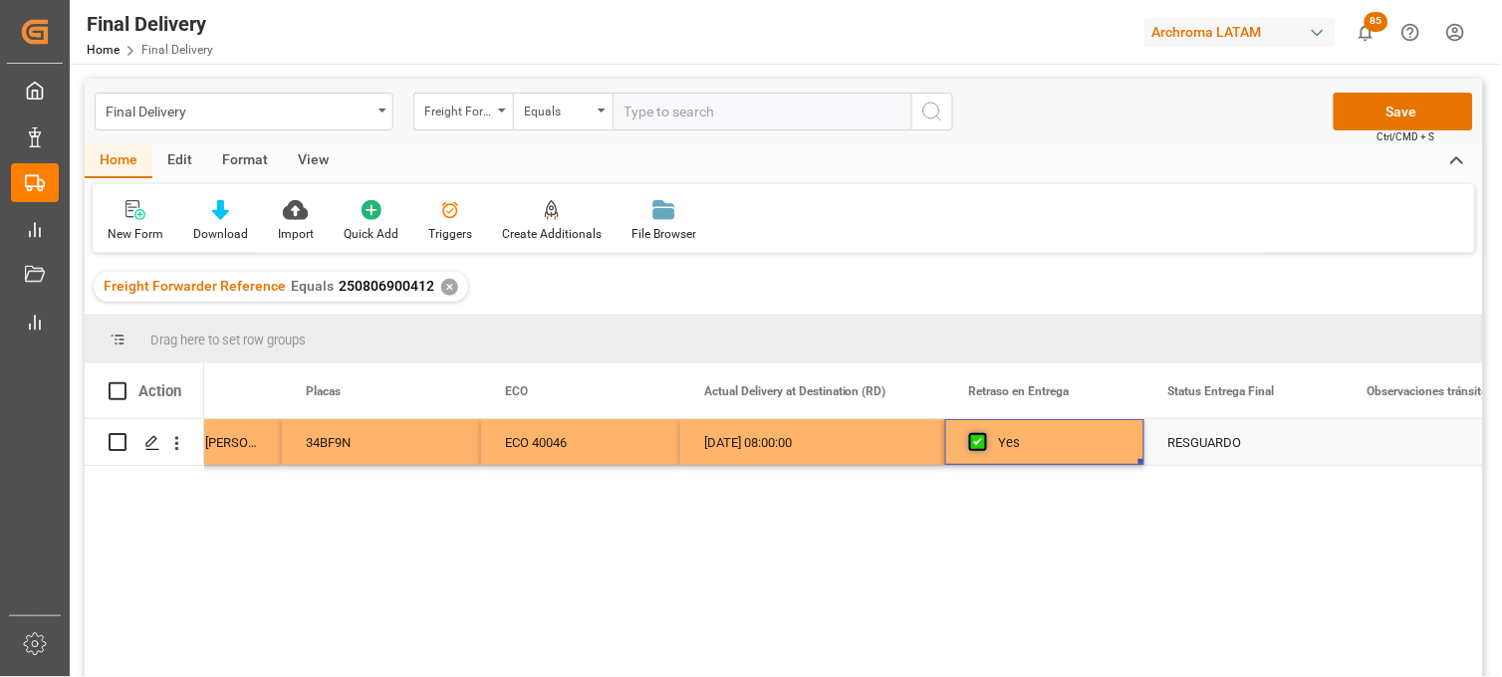
click at [982, 446] on span "Press SPACE to select this row." at bounding box center [978, 442] width 18 height 18
click at [984, 433] on input "Press SPACE to select this row." at bounding box center [984, 433] width 0 height 0
click at [1203, 440] on div "RESGUARDO" at bounding box center [1243, 443] width 151 height 46
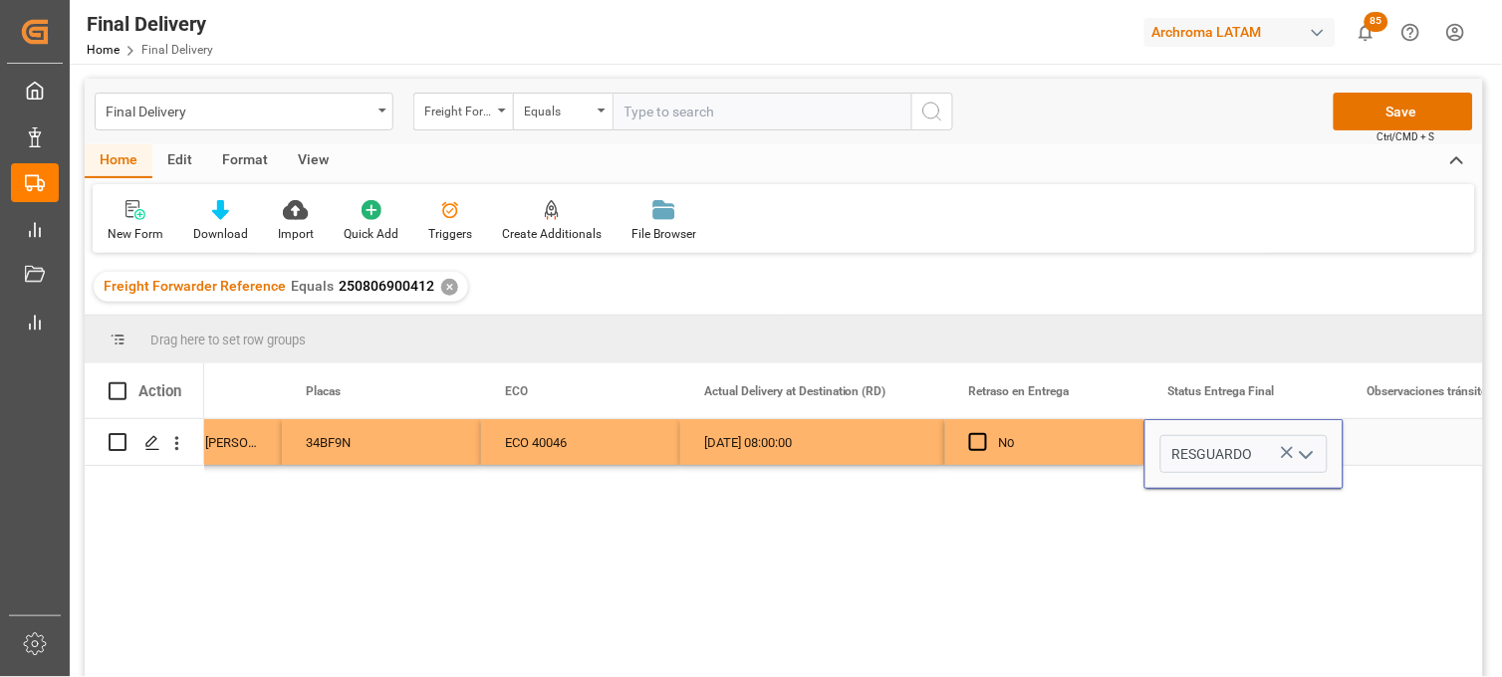
drag, startPoint x: 1289, startPoint y: 451, endPoint x: 1302, endPoint y: 452, distance: 13.0
click at [1291, 451] on button "open menu" at bounding box center [1306, 454] width 30 height 31
click at [1308, 452] on icon "close menu" at bounding box center [1307, 455] width 24 height 24
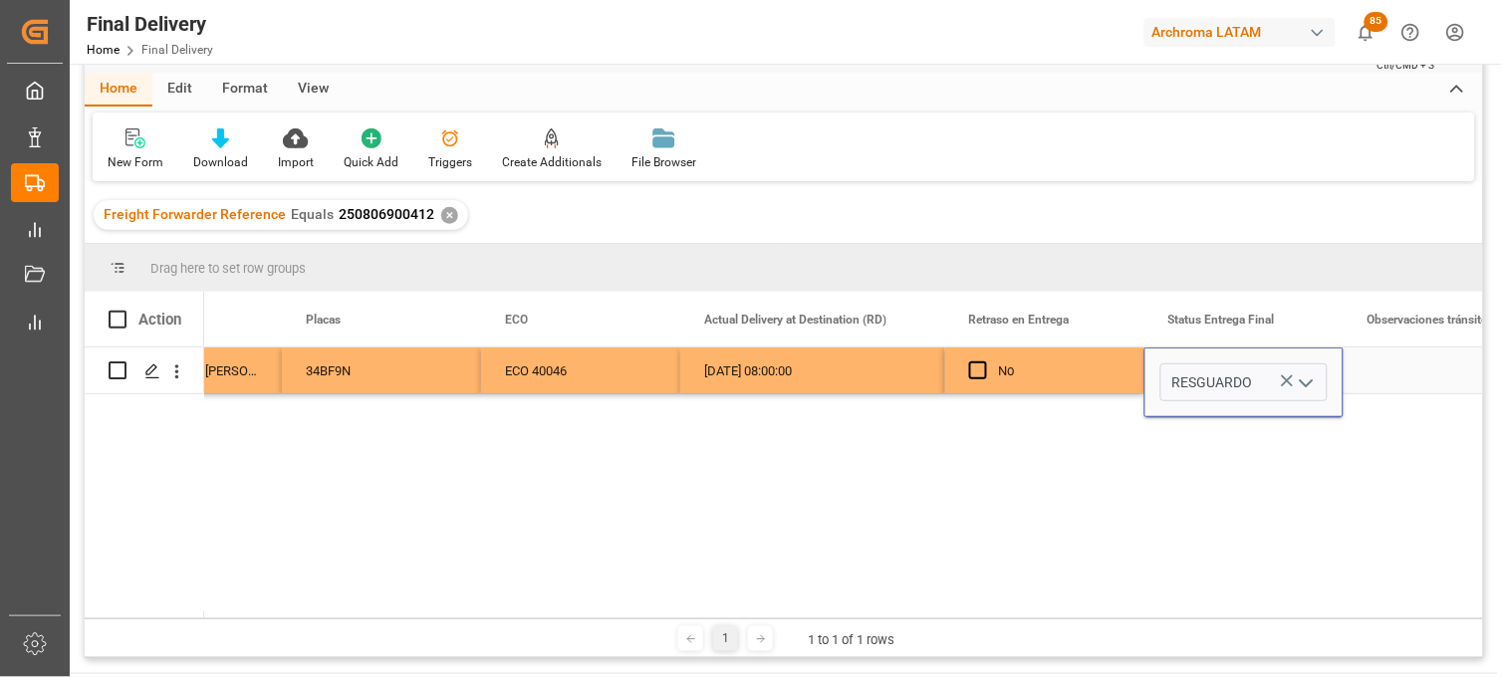
scroll to position [111, 0]
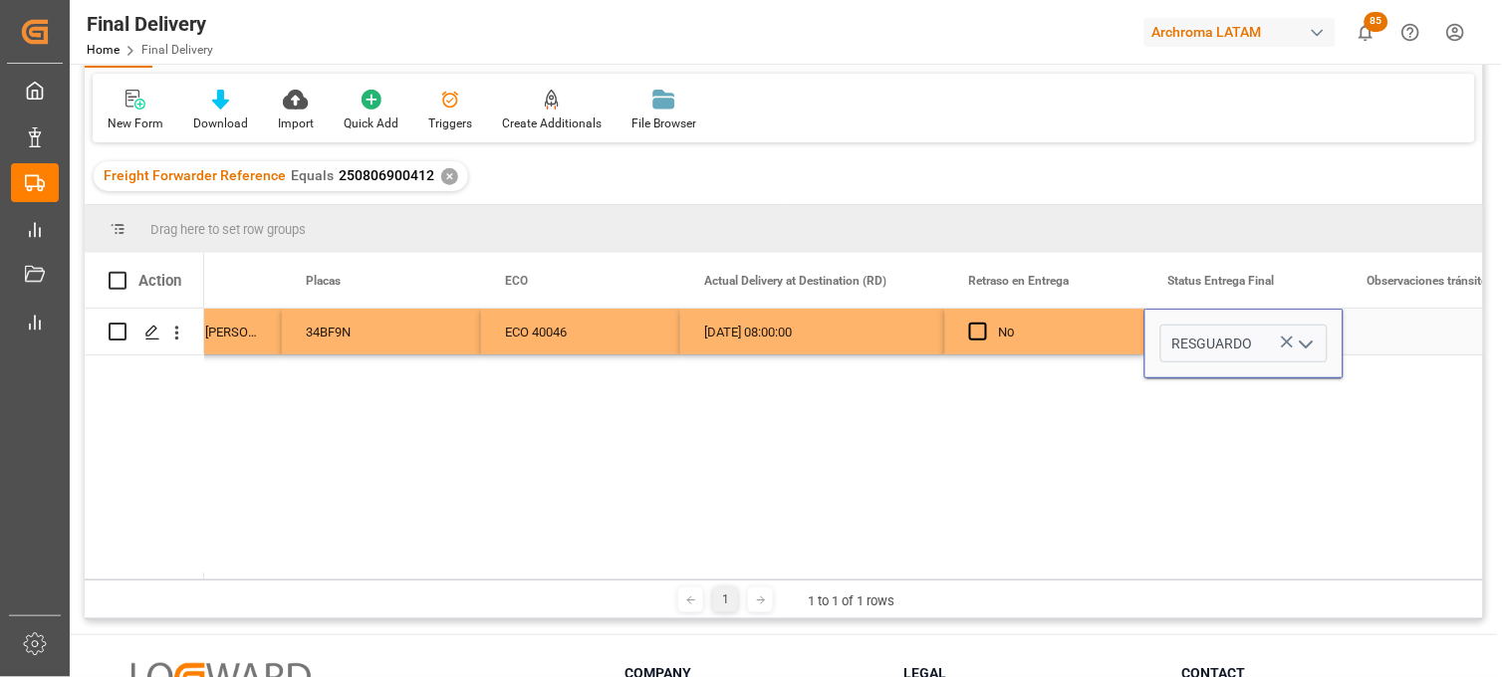
click at [1309, 340] on icon "open menu" at bounding box center [1307, 345] width 24 height 24
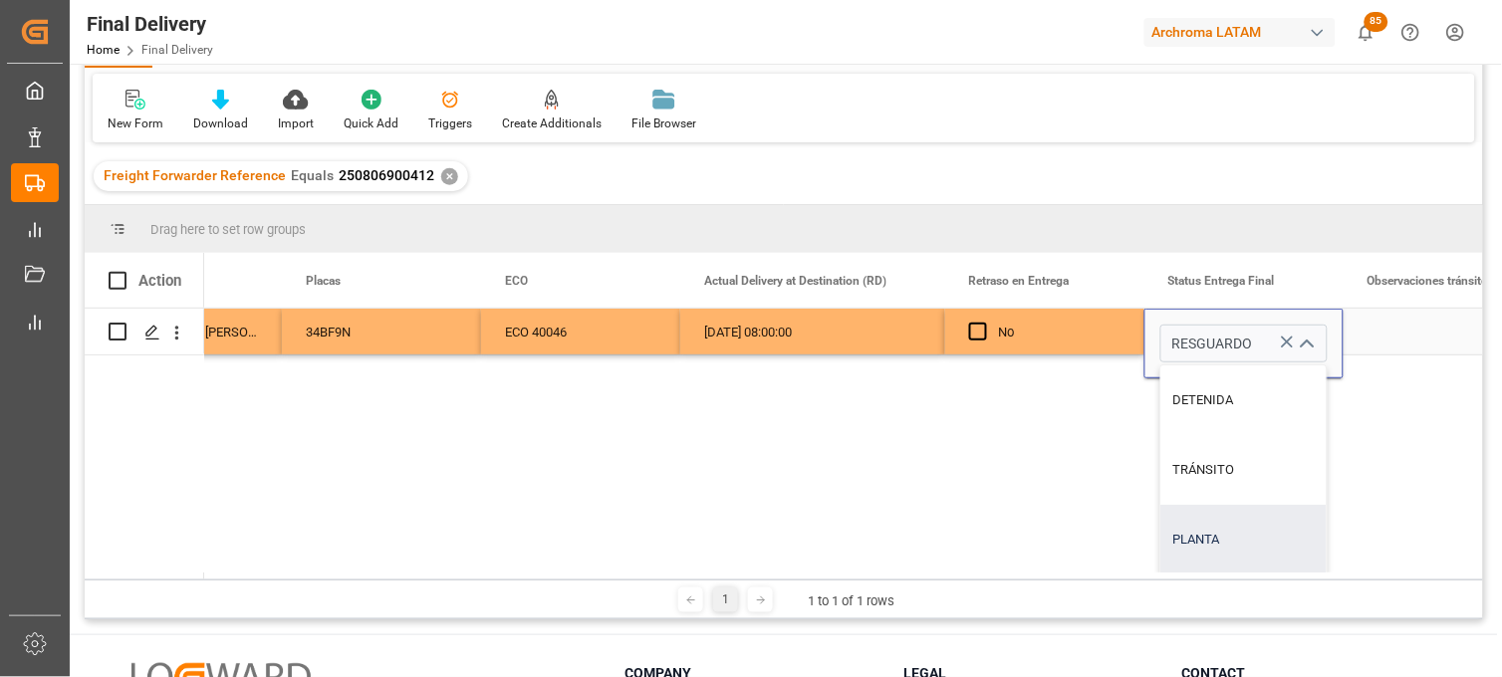
click at [1218, 525] on div "PLANTA" at bounding box center [1243, 540] width 165 height 70
type input "PLANTA"
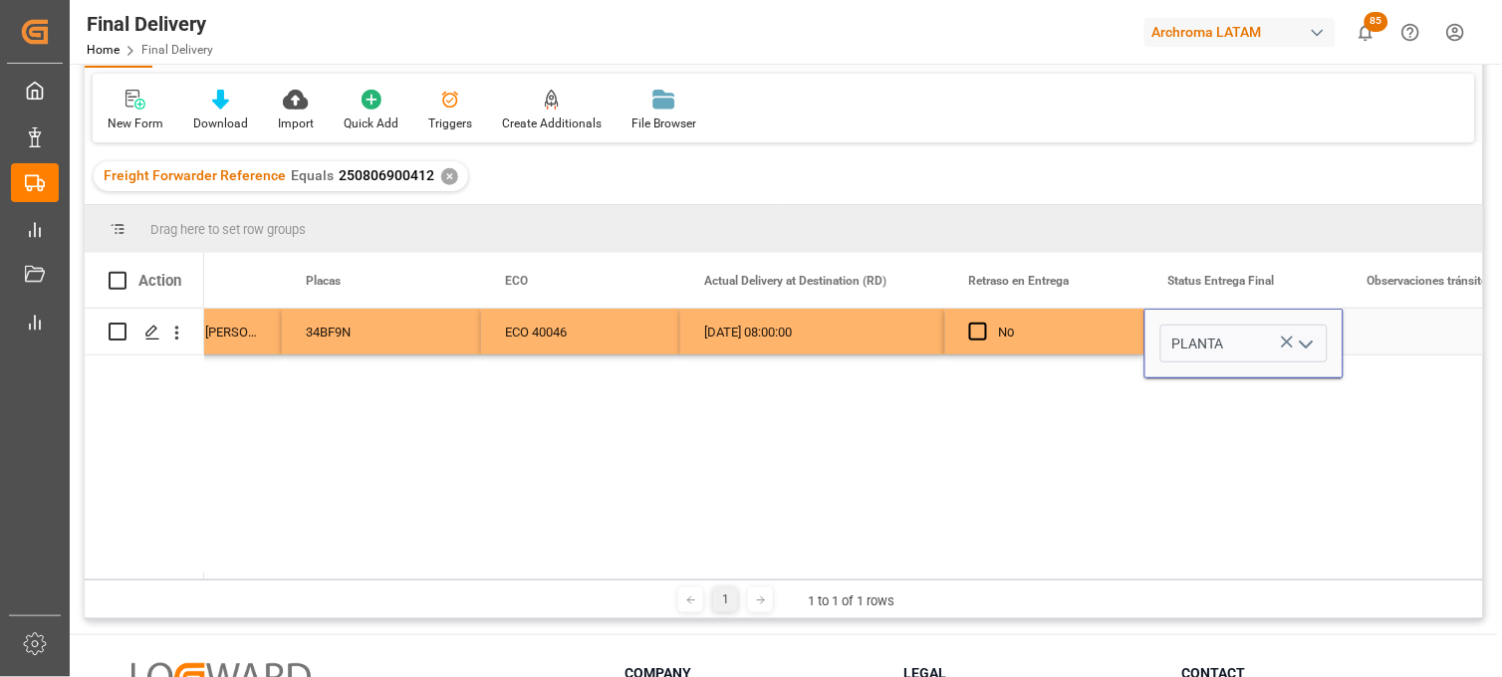
click at [1390, 333] on div "Press SPACE to select this row." at bounding box center [1443, 332] width 199 height 46
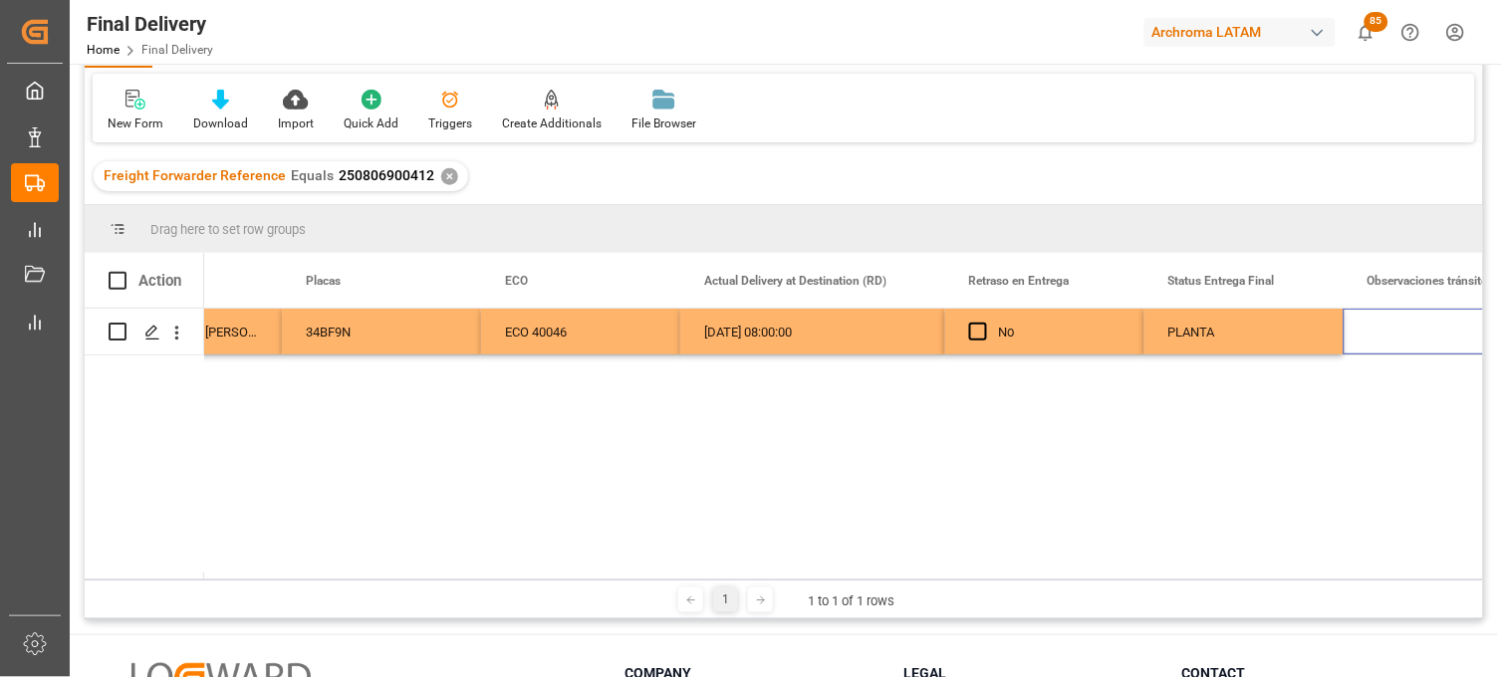
scroll to position [0, 0]
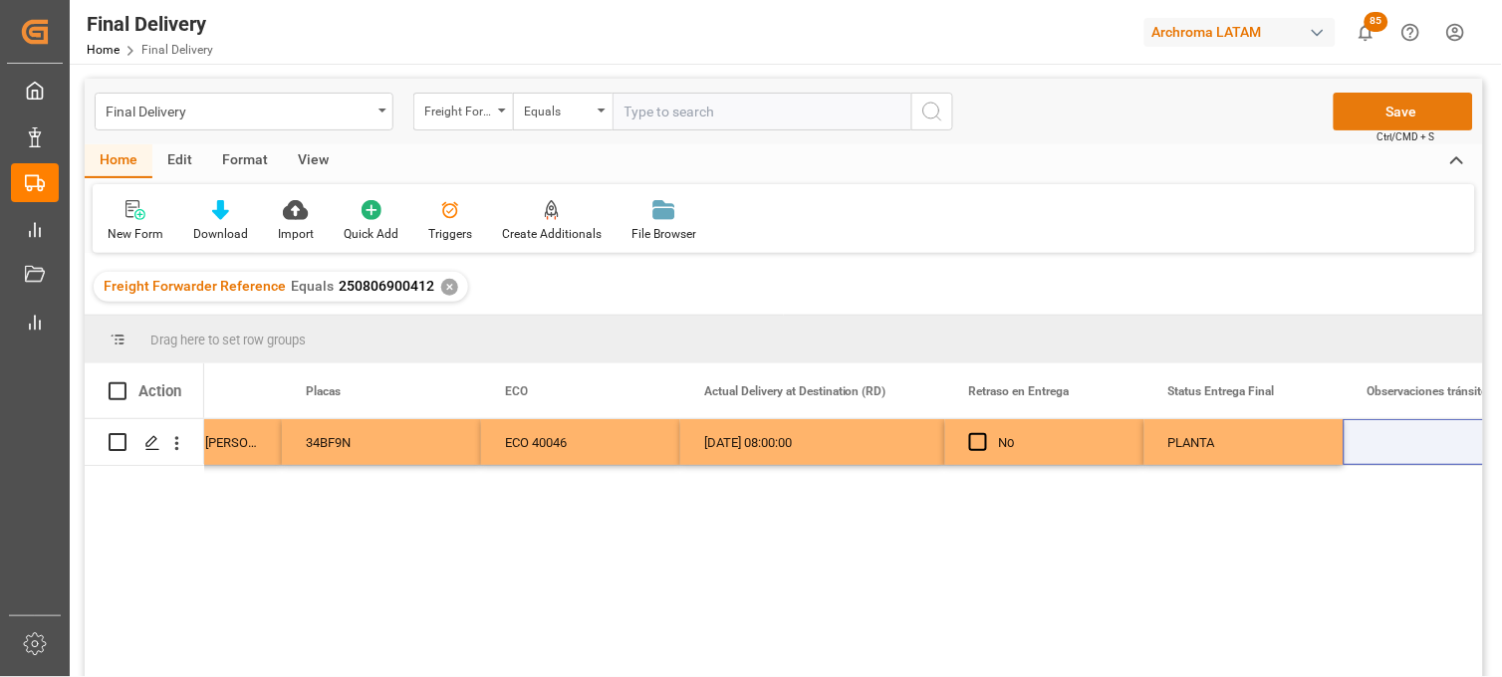
click at [1401, 115] on button "Save" at bounding box center [1403, 112] width 139 height 38
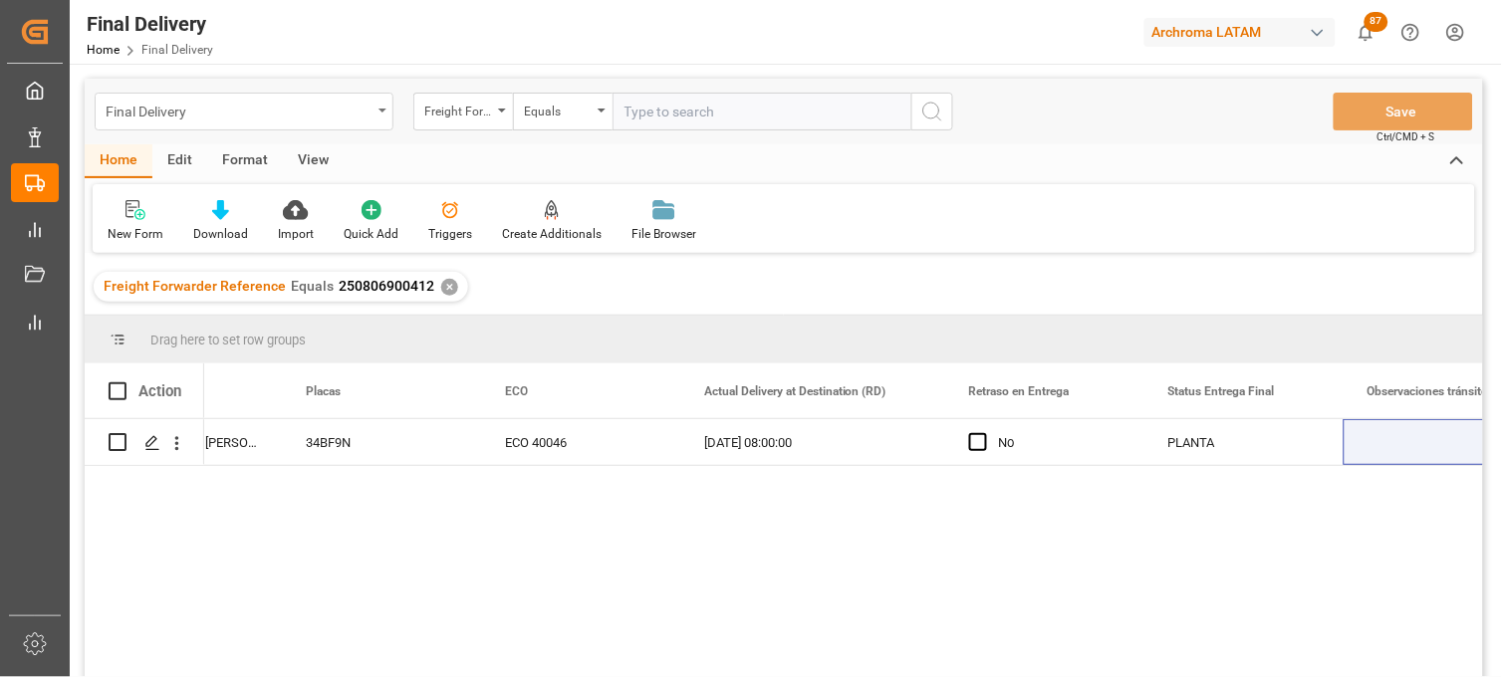
click at [197, 110] on div "Final Delivery" at bounding box center [239, 110] width 266 height 25
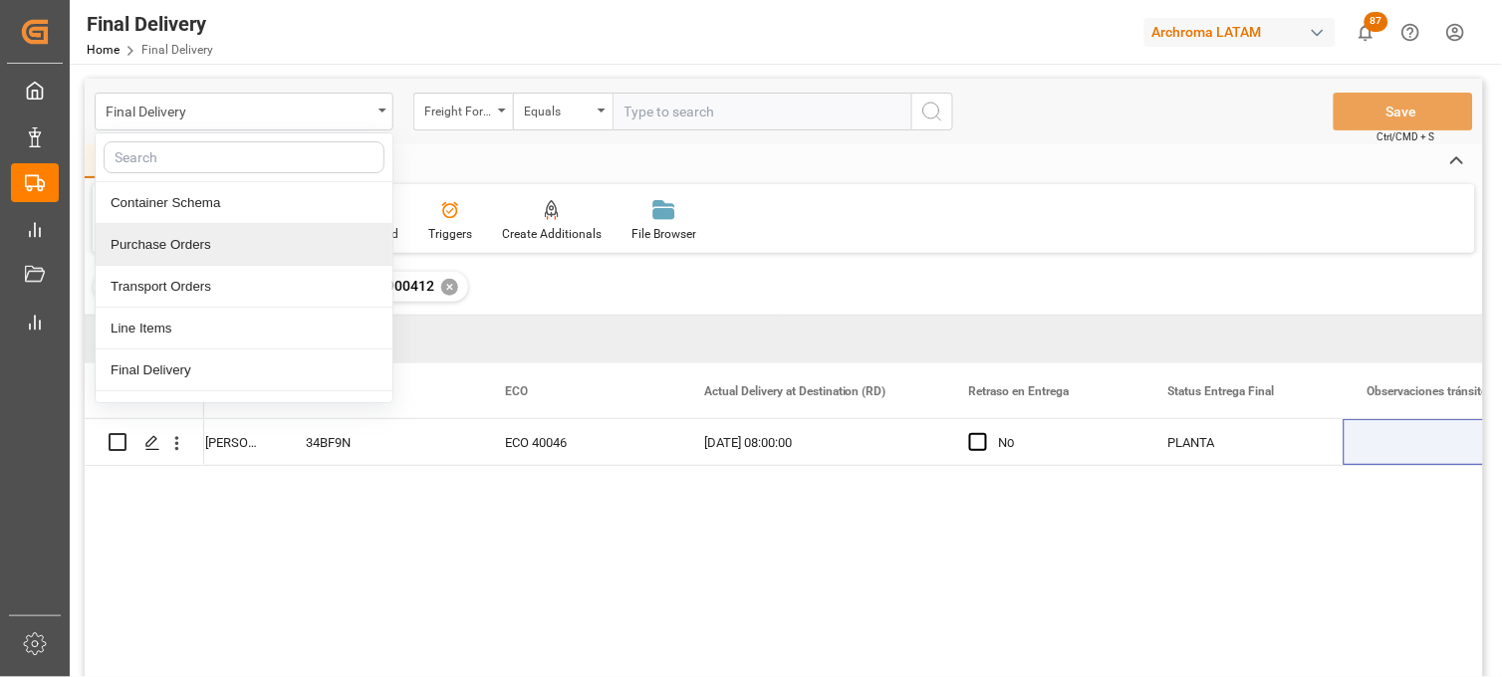
click at [191, 250] on div "Purchase Orders" at bounding box center [244, 245] width 297 height 42
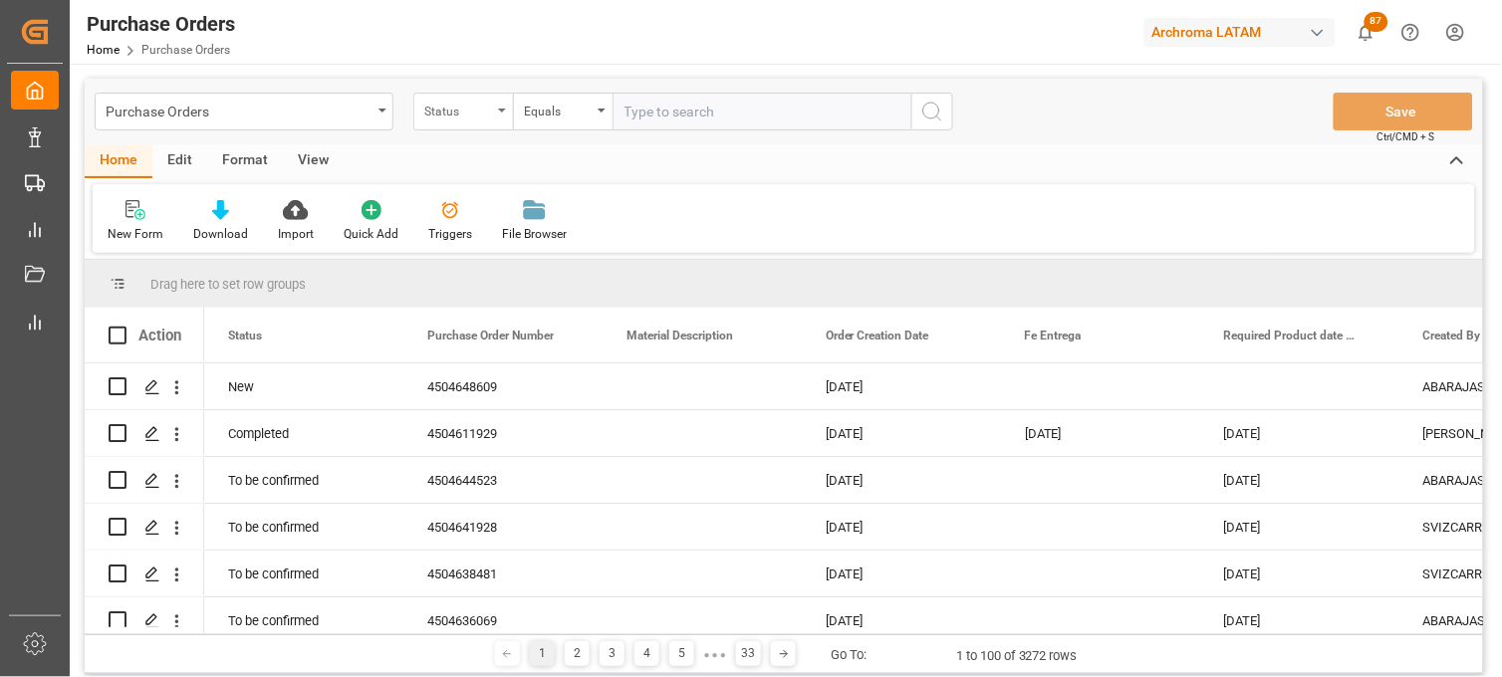
click at [504, 123] on div "Status" at bounding box center [463, 112] width 100 height 38
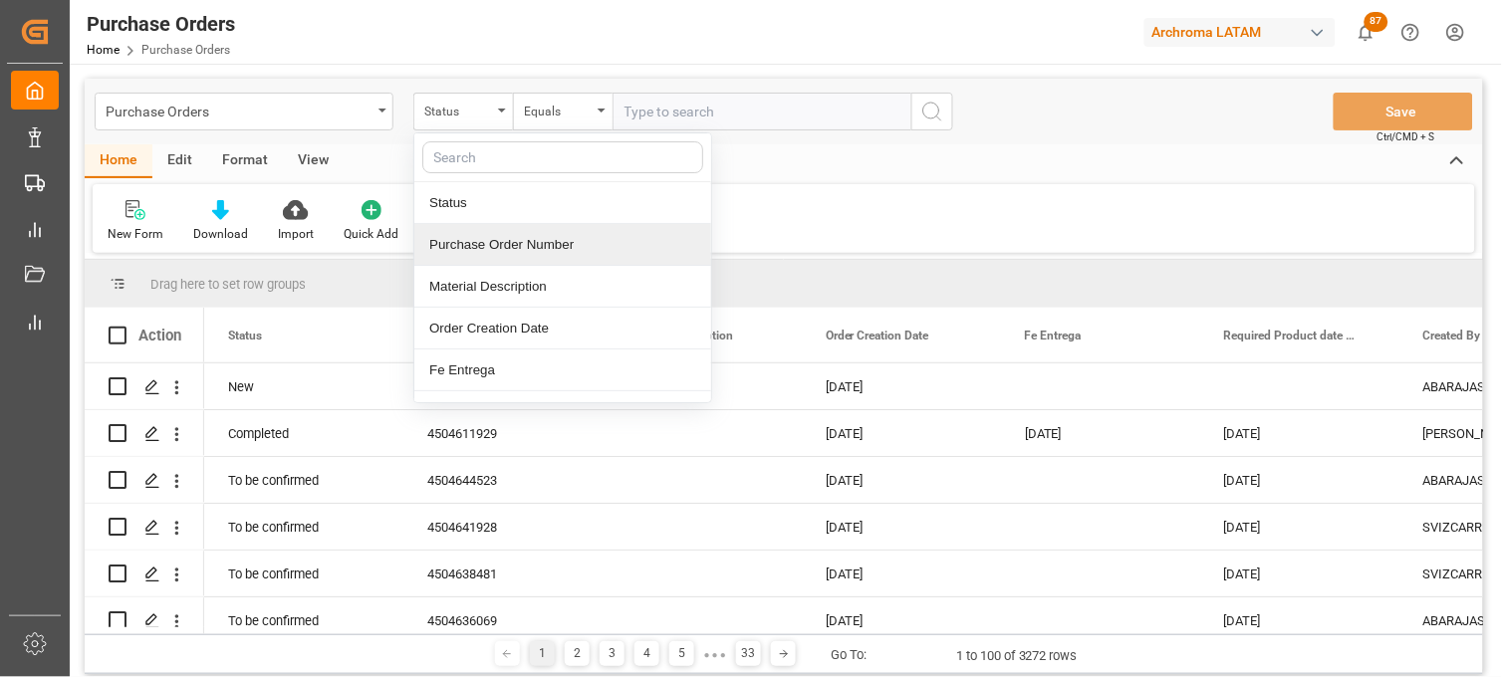
click at [466, 241] on div "Purchase Order Number" at bounding box center [562, 245] width 297 height 42
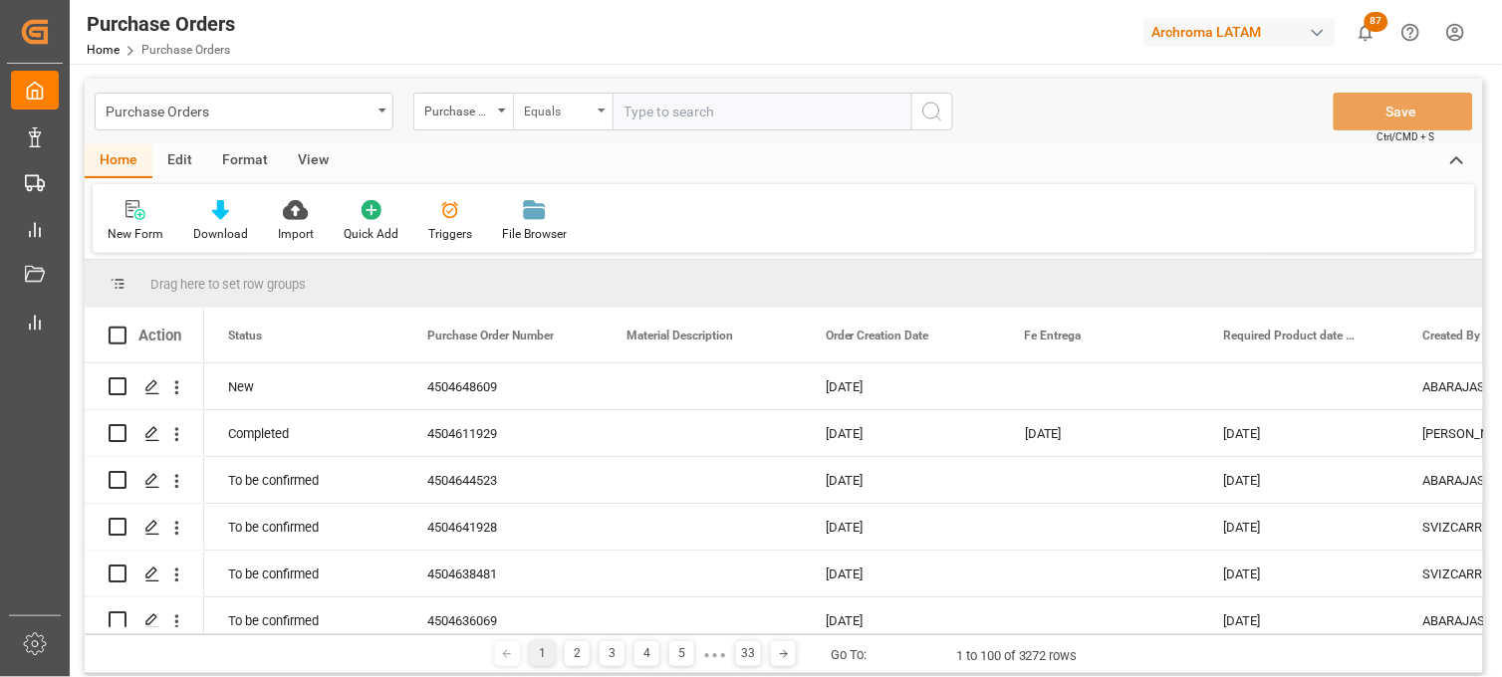
click at [585, 117] on div "Equals" at bounding box center [558, 109] width 68 height 23
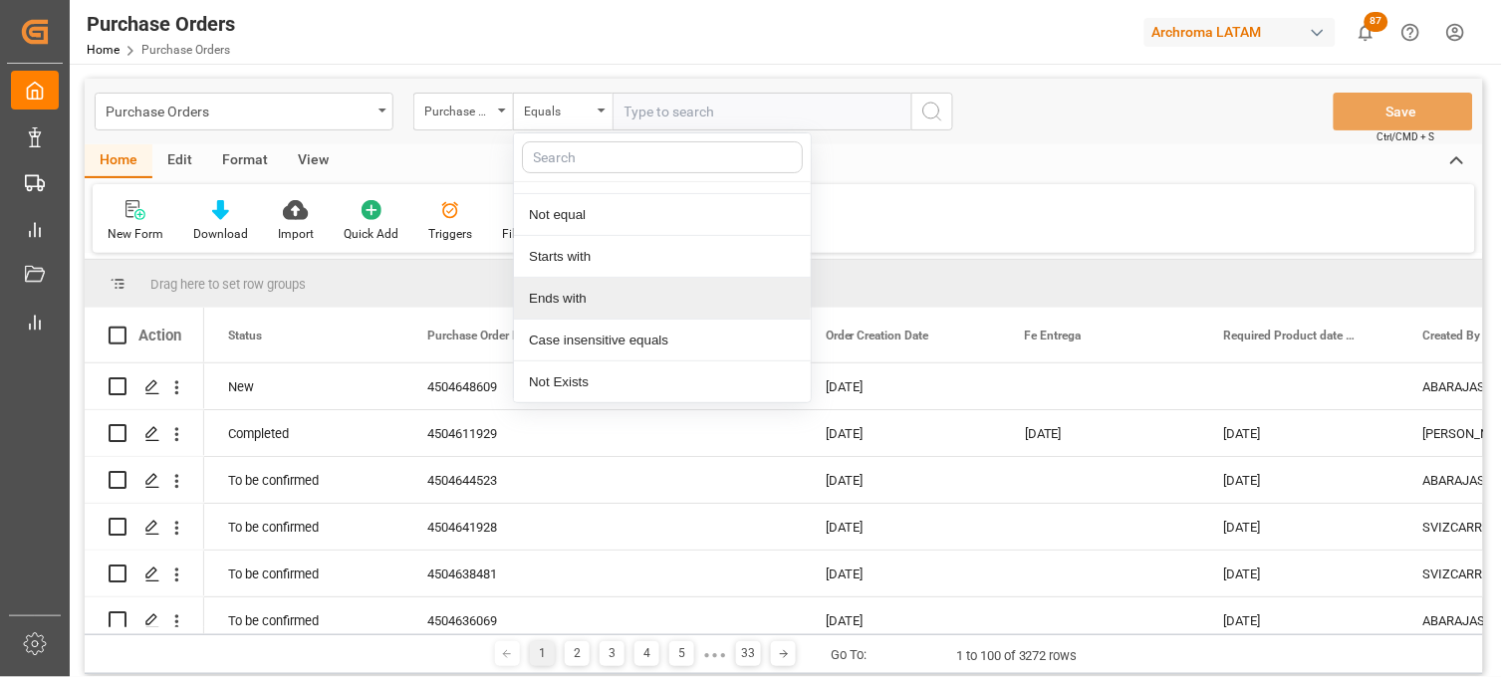
scroll to position [111, 0]
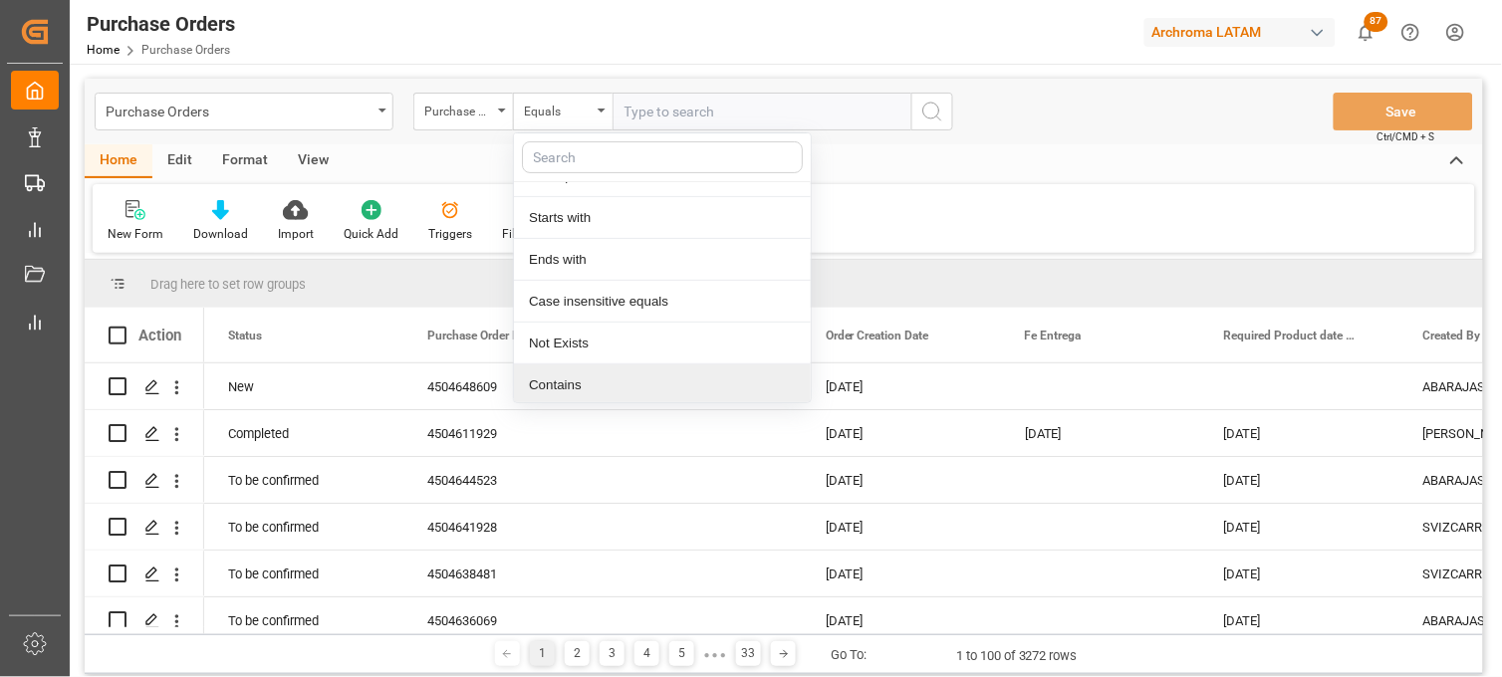
click at [548, 382] on div "Contains" at bounding box center [662, 386] width 297 height 42
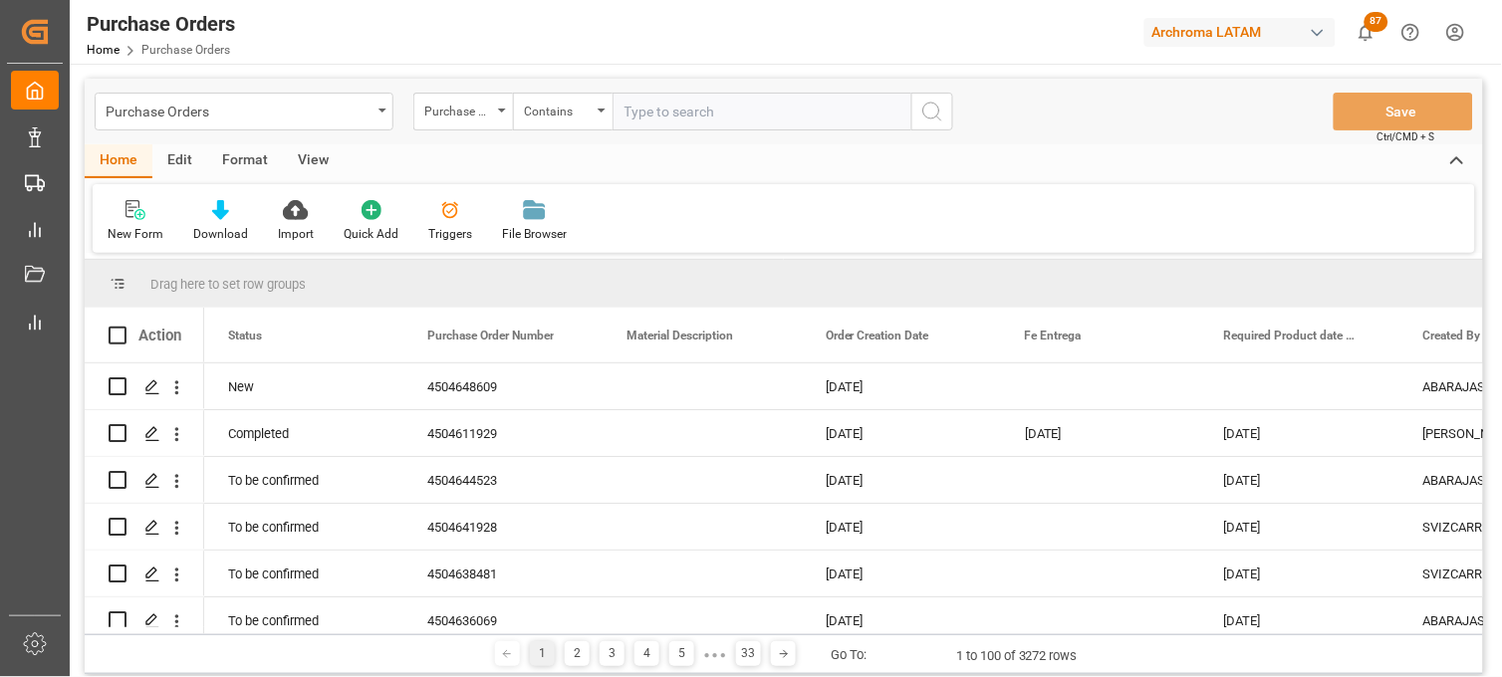
paste input "4504638476"
paste input "4504642848"
paste input "4504629099"
paste input "4504624530"
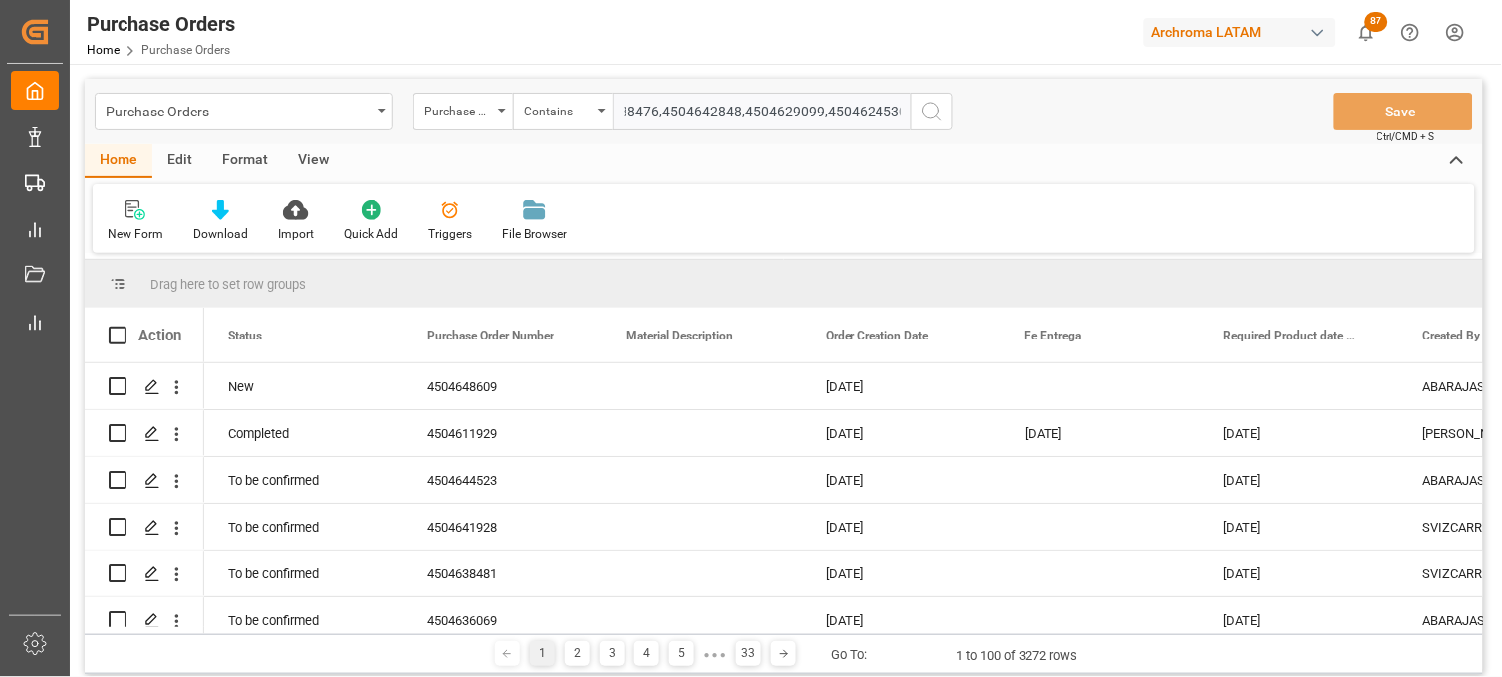
type input "4504638476,4504642848,4504629099,4504624530"
click at [939, 116] on icon "search button" at bounding box center [932, 112] width 24 height 24
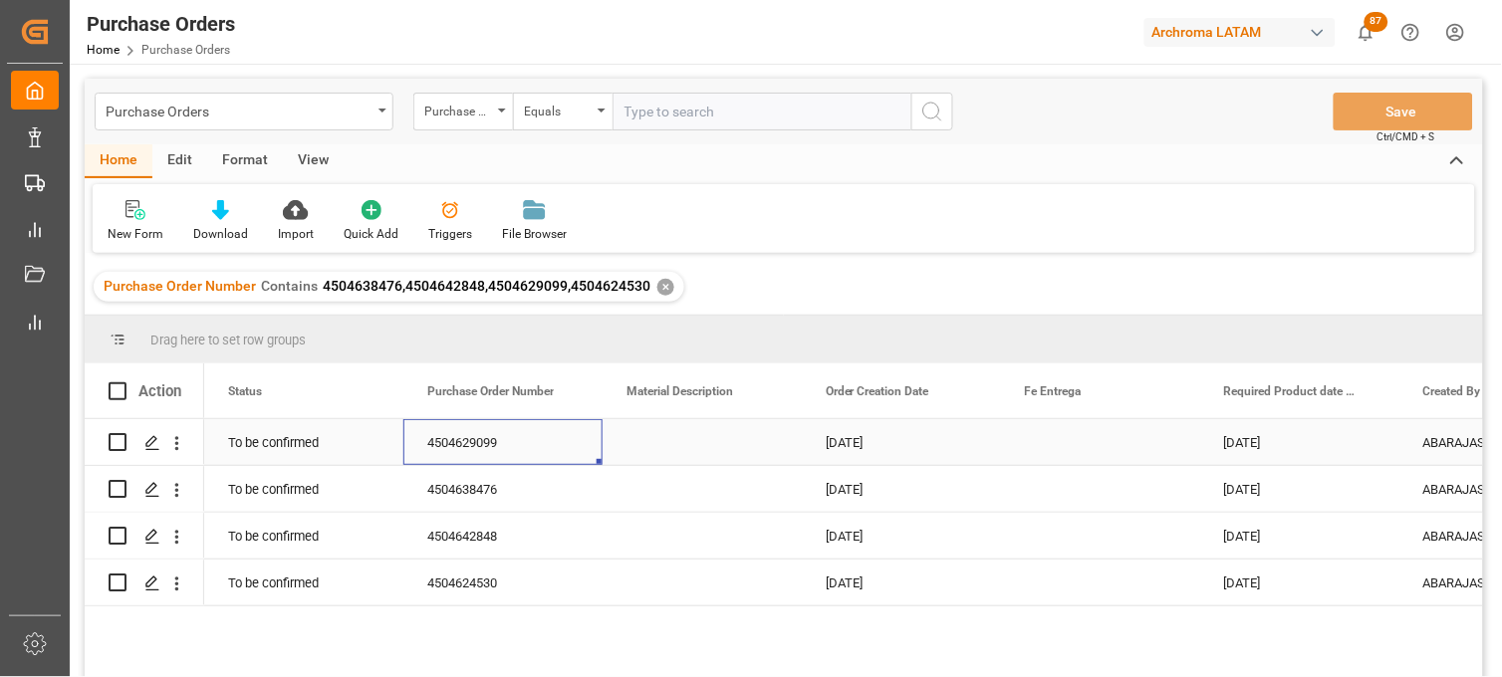
click at [484, 440] on div "4504629099" at bounding box center [502, 442] width 199 height 46
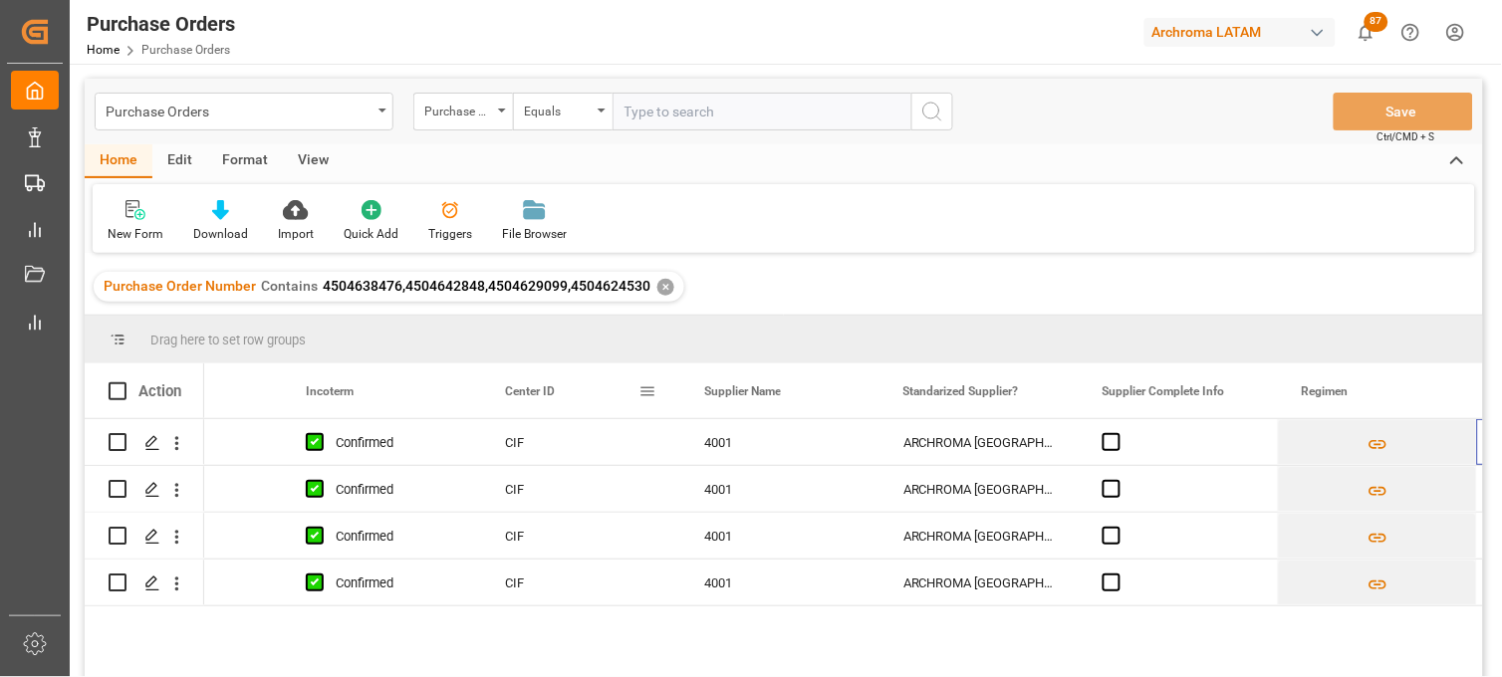
scroll to position [0, 2512]
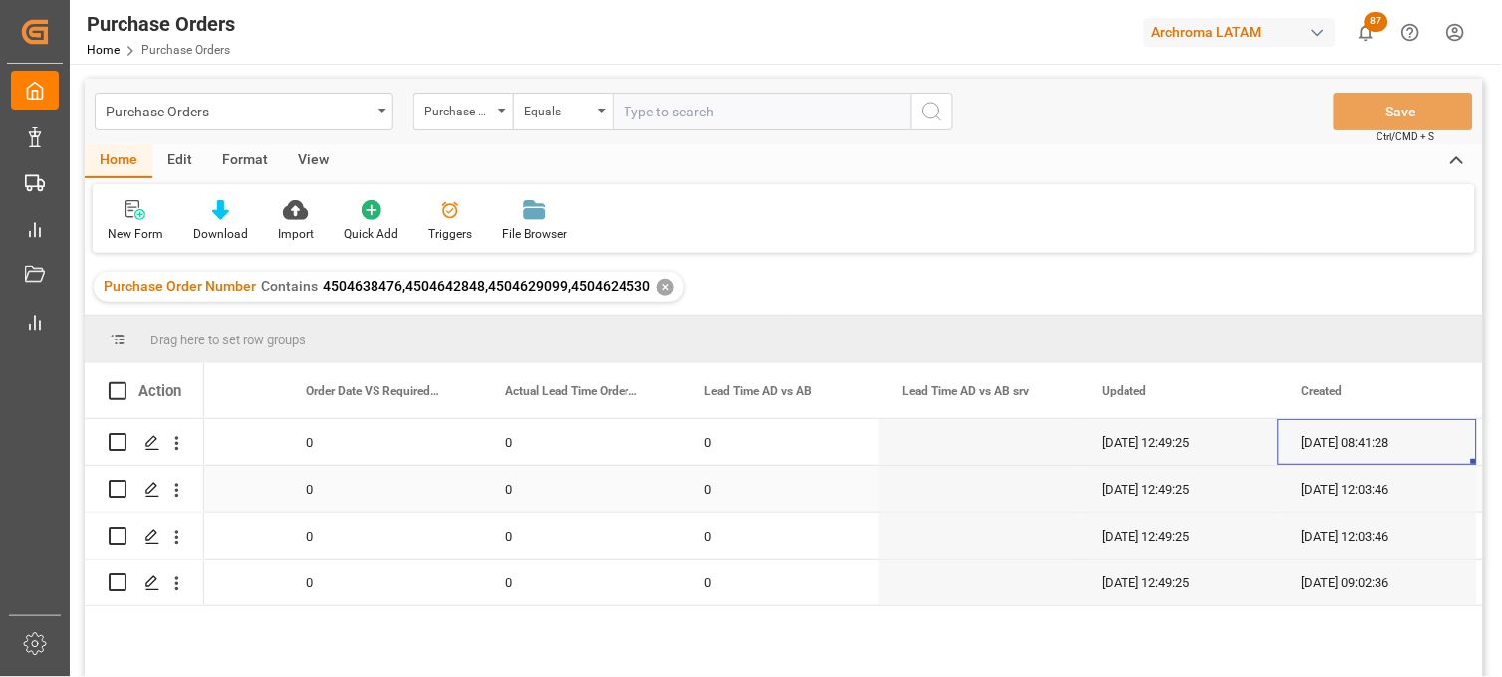
click at [362, 499] on div "0" at bounding box center [381, 489] width 199 height 46
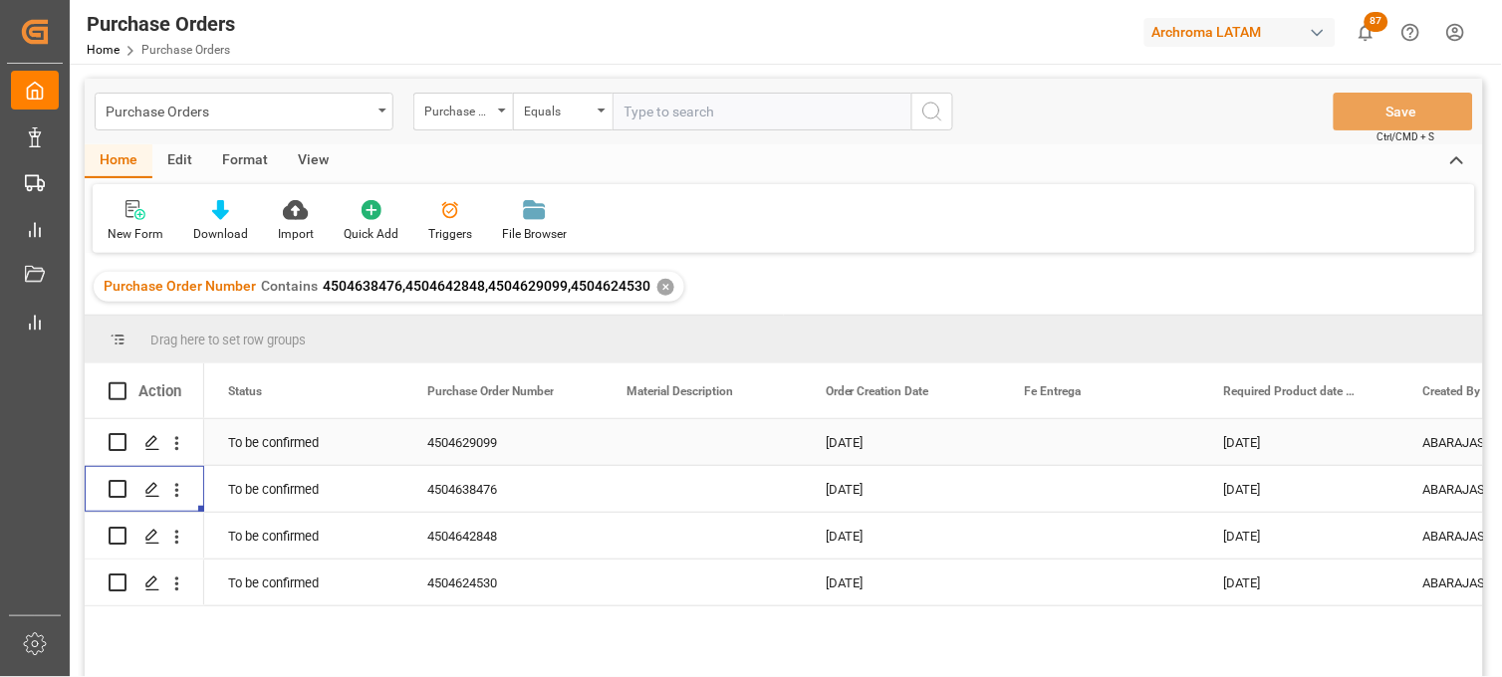
click at [246, 440] on div "To be confirmed" at bounding box center [303, 442] width 199 height 46
click at [182, 443] on icon "open menu" at bounding box center [176, 443] width 21 height 21
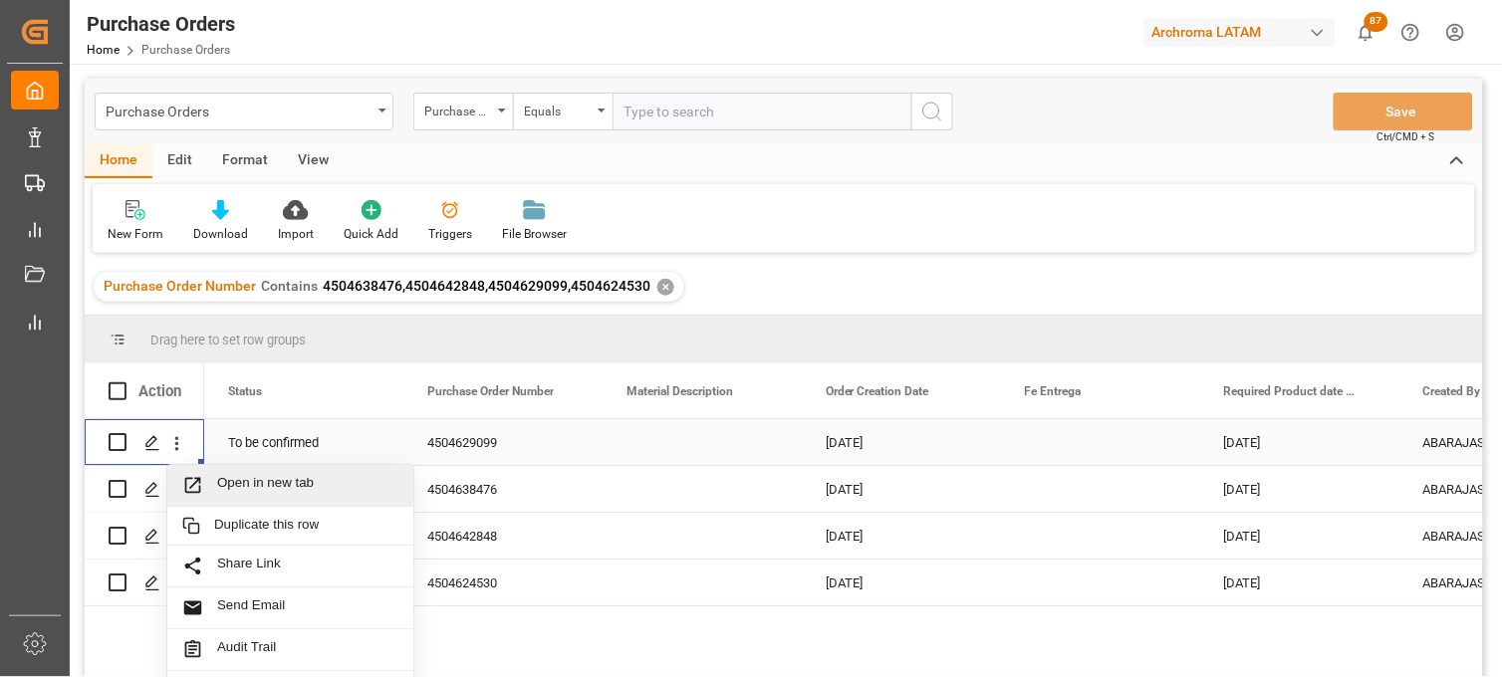
click at [237, 479] on span "Open in new tab" at bounding box center [307, 485] width 181 height 21
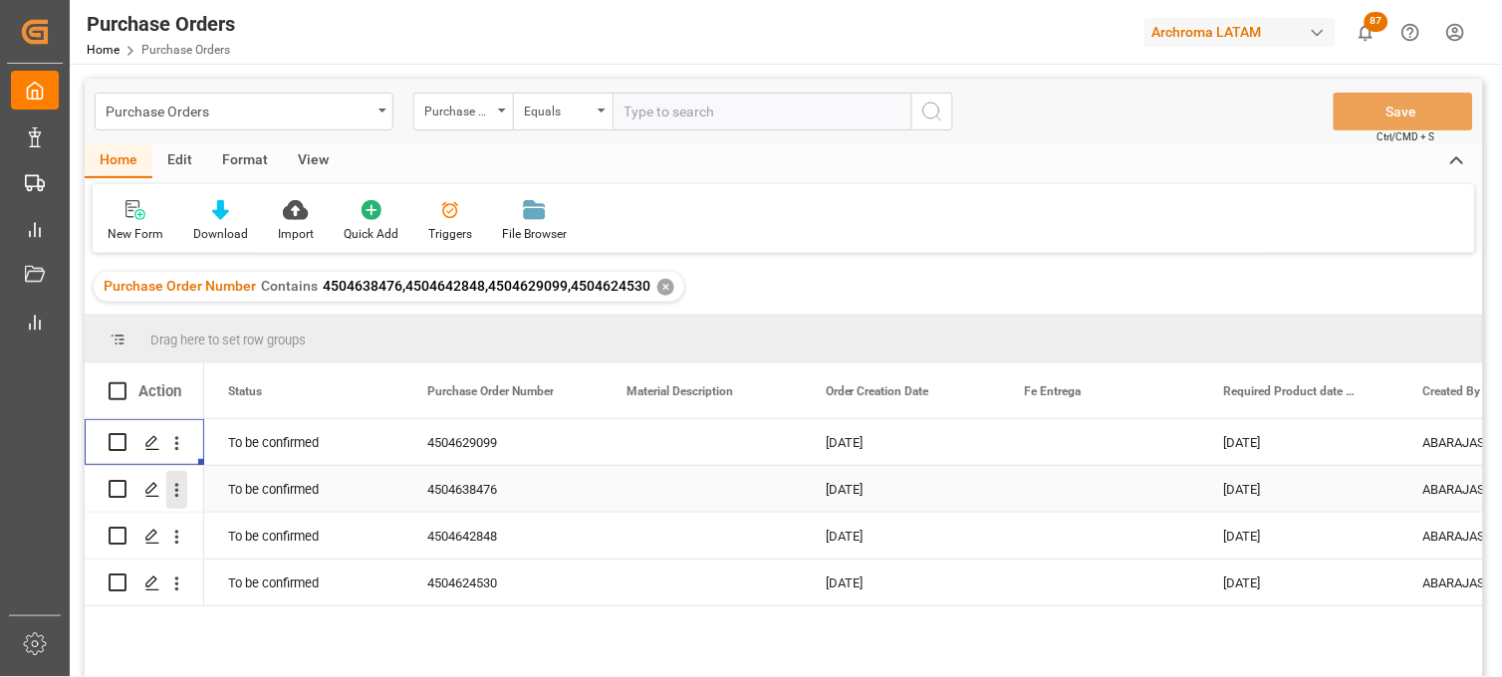
click at [181, 493] on icon "open menu" at bounding box center [176, 490] width 21 height 21
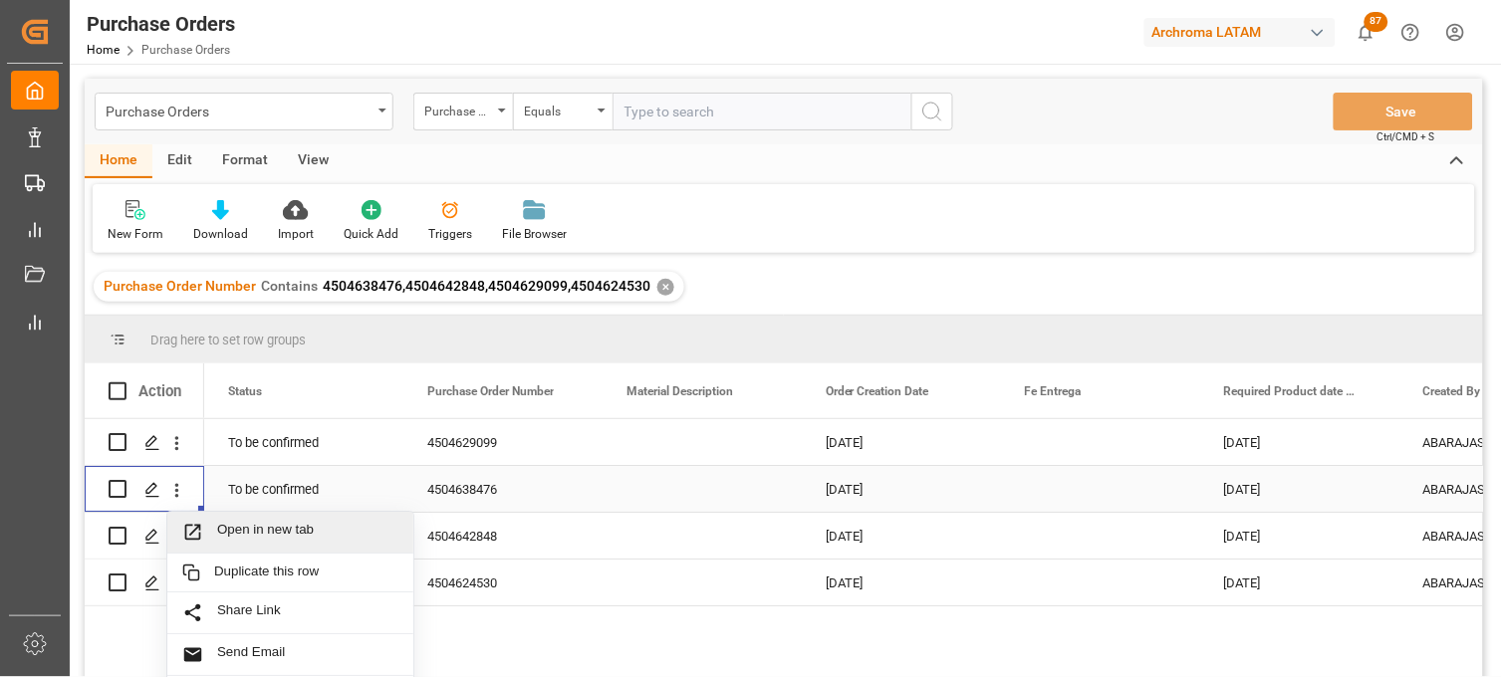
click at [195, 529] on icon "Press SPACE to select this row." at bounding box center [193, 532] width 16 height 16
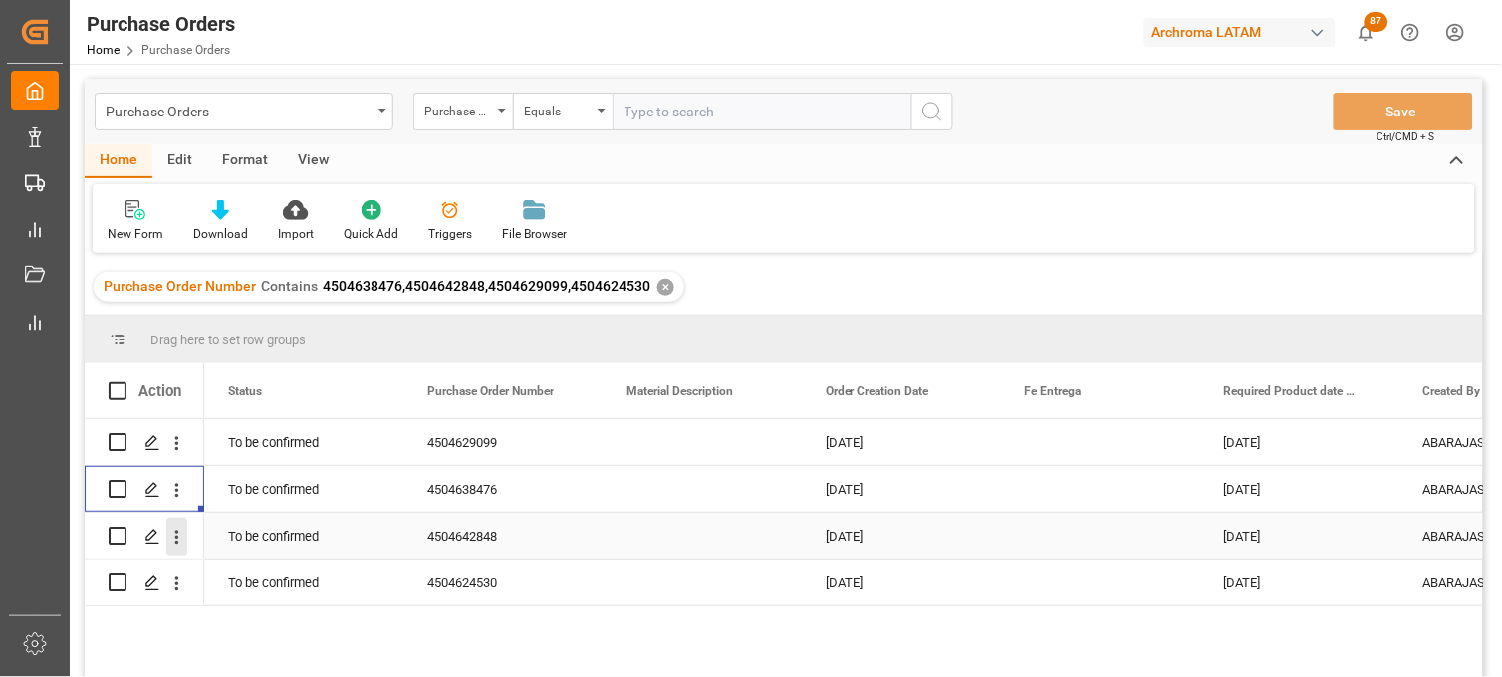
click at [171, 541] on icon "open menu" at bounding box center [176, 537] width 21 height 21
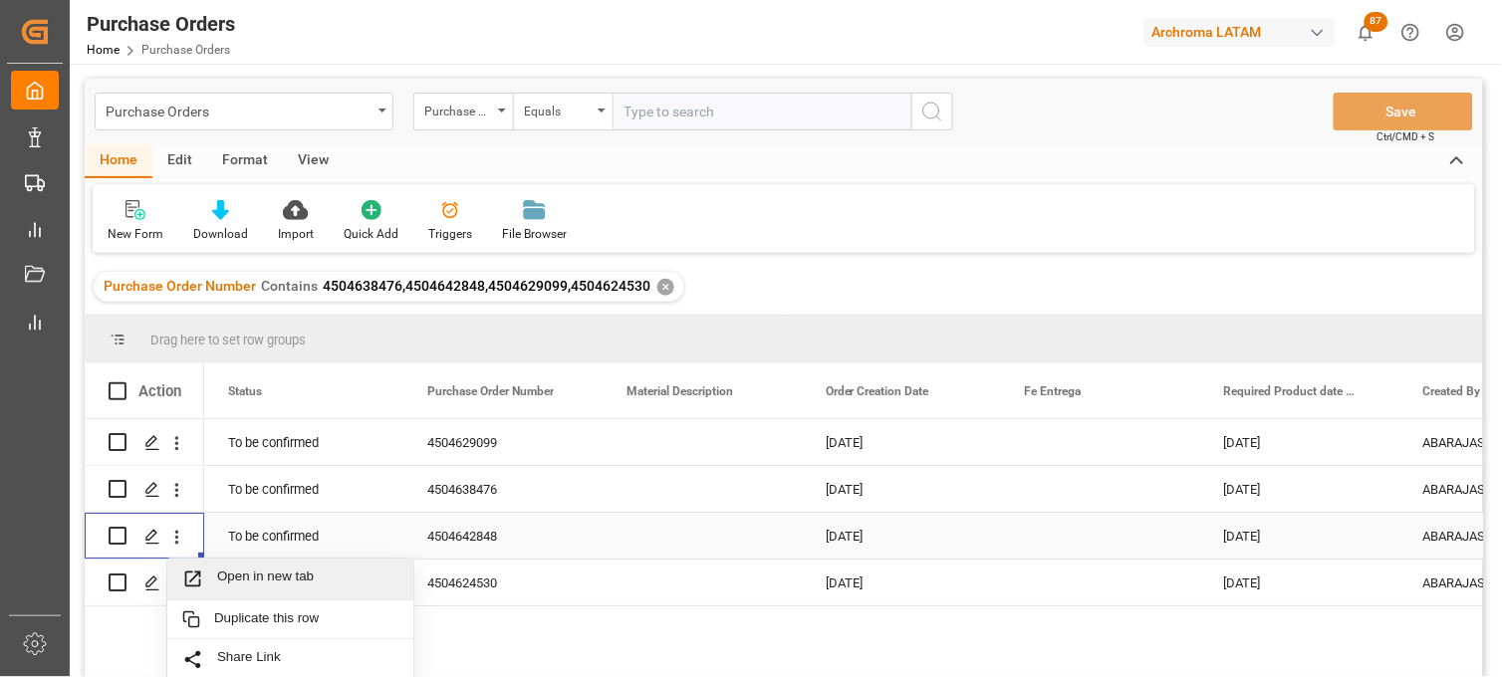
click at [190, 576] on icon "Press SPACE to select this row." at bounding box center [192, 579] width 21 height 21
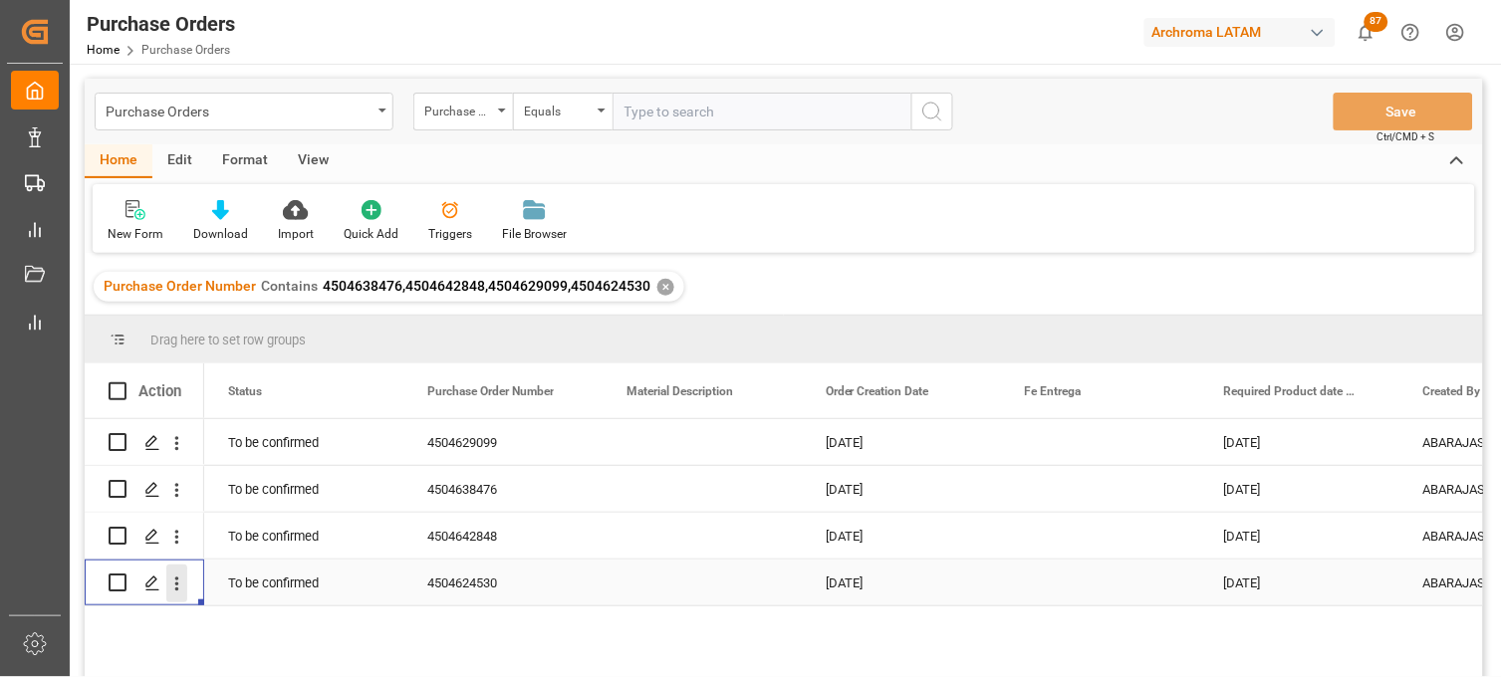
click at [184, 591] on icon "open menu" at bounding box center [176, 584] width 21 height 21
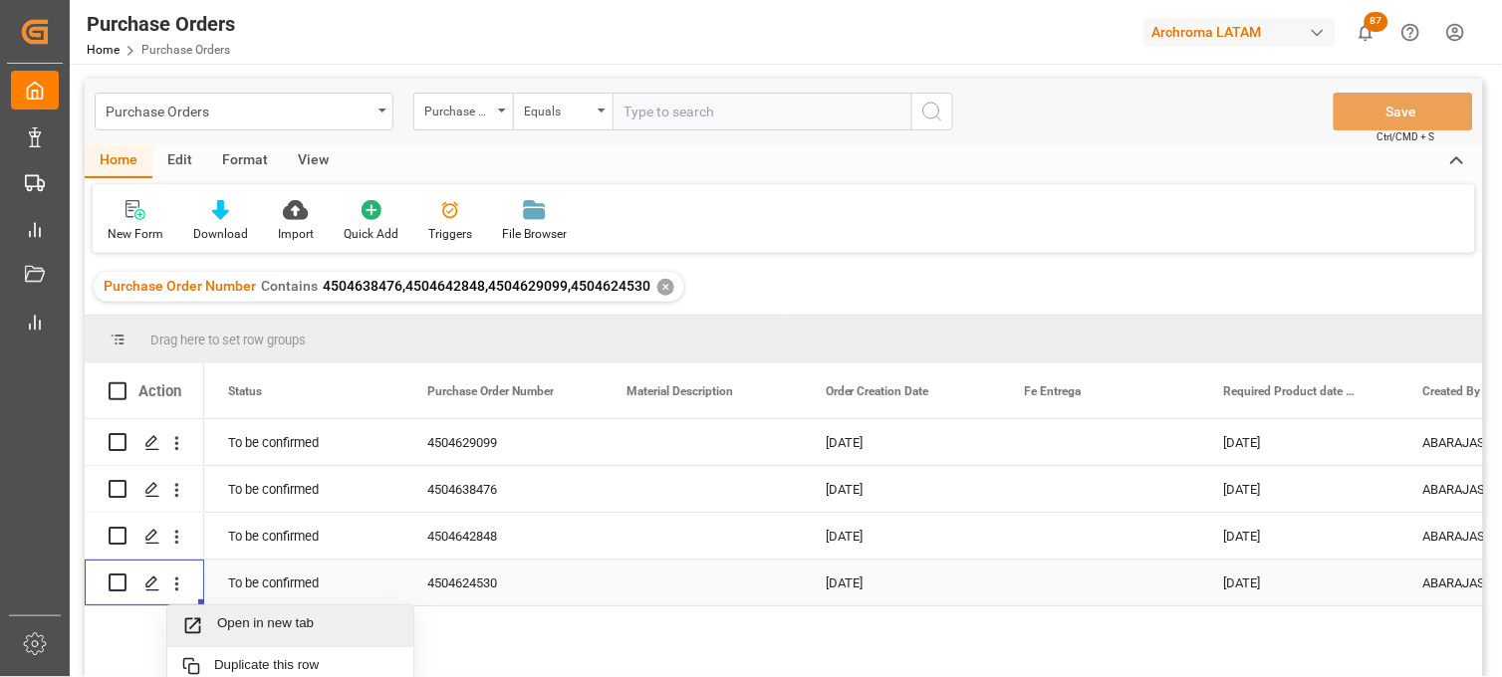
click at [196, 619] on icon "Press SPACE to select this row." at bounding box center [192, 626] width 21 height 21
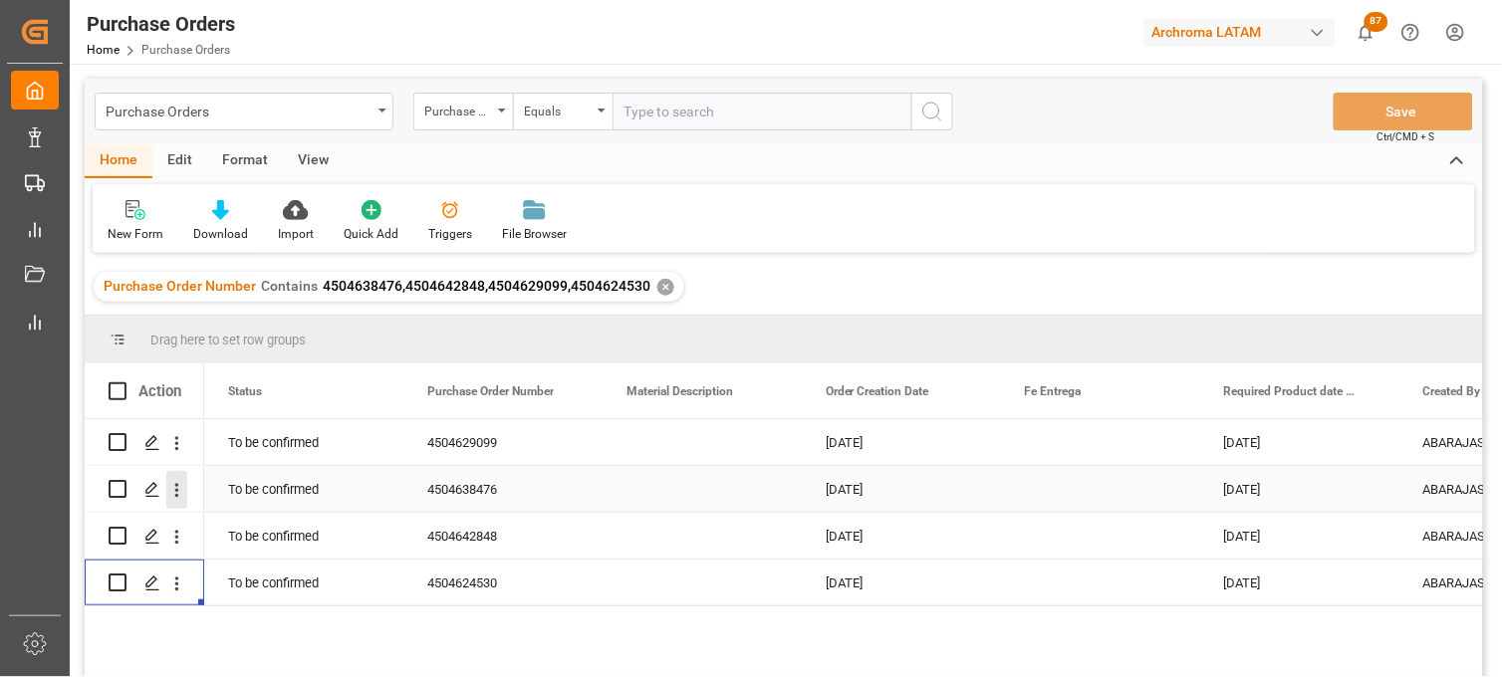
click at [170, 491] on icon "open menu" at bounding box center [176, 490] width 21 height 21
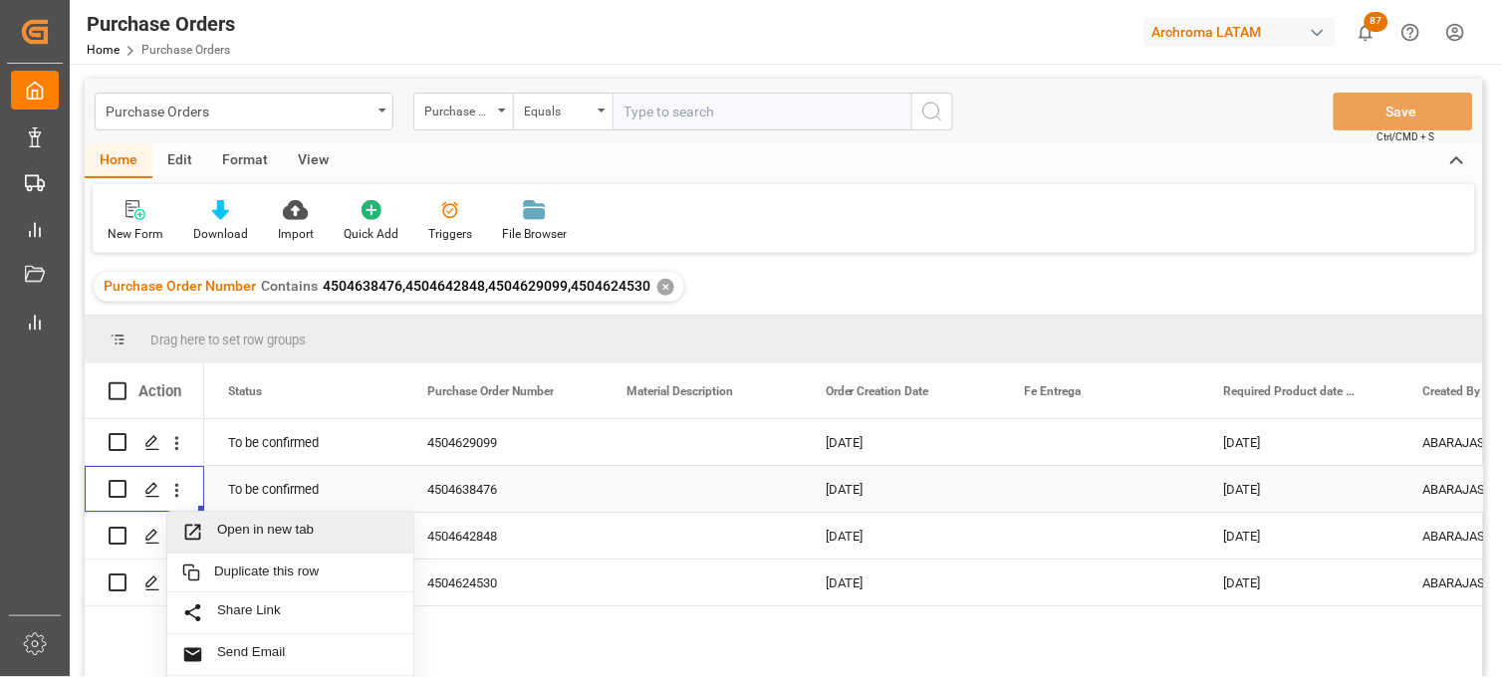
click at [187, 534] on icon "Press SPACE to select this row." at bounding box center [192, 532] width 21 height 21
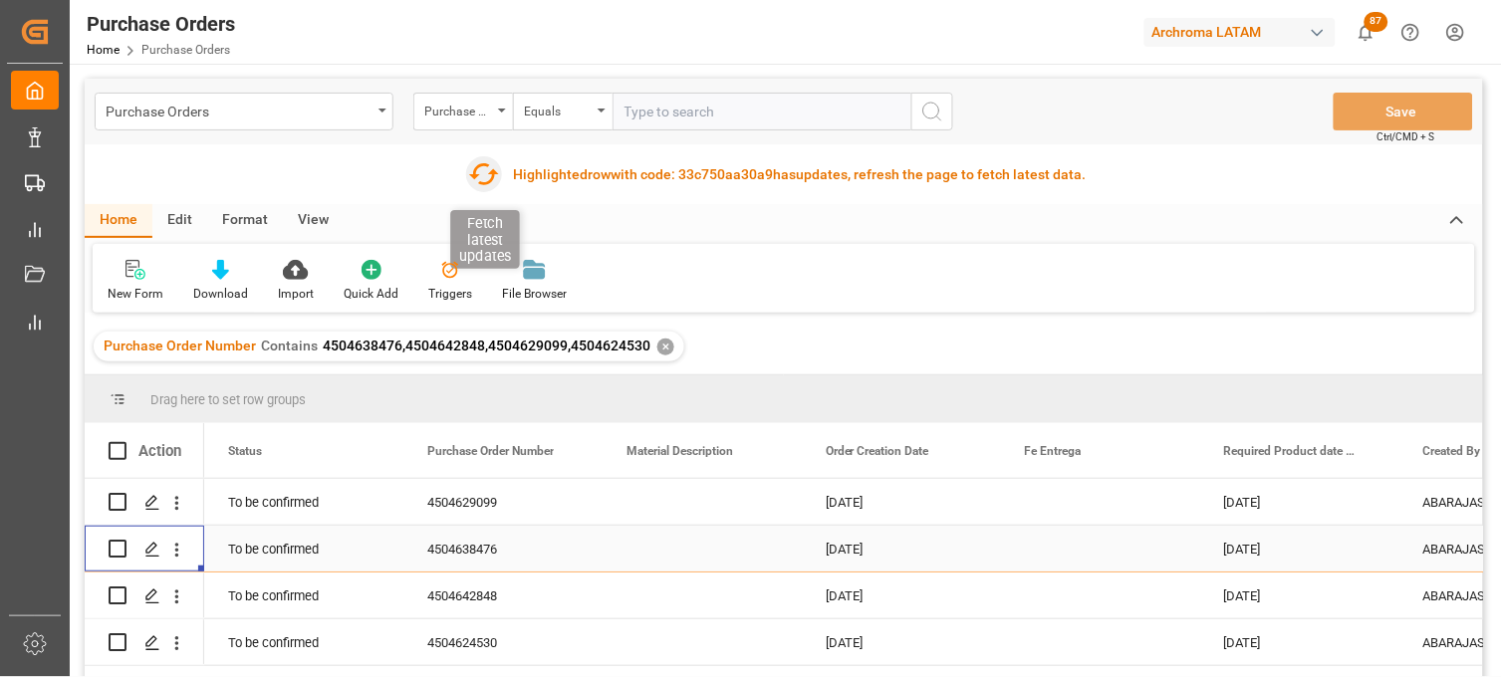
click at [476, 175] on icon "button" at bounding box center [484, 174] width 30 height 22
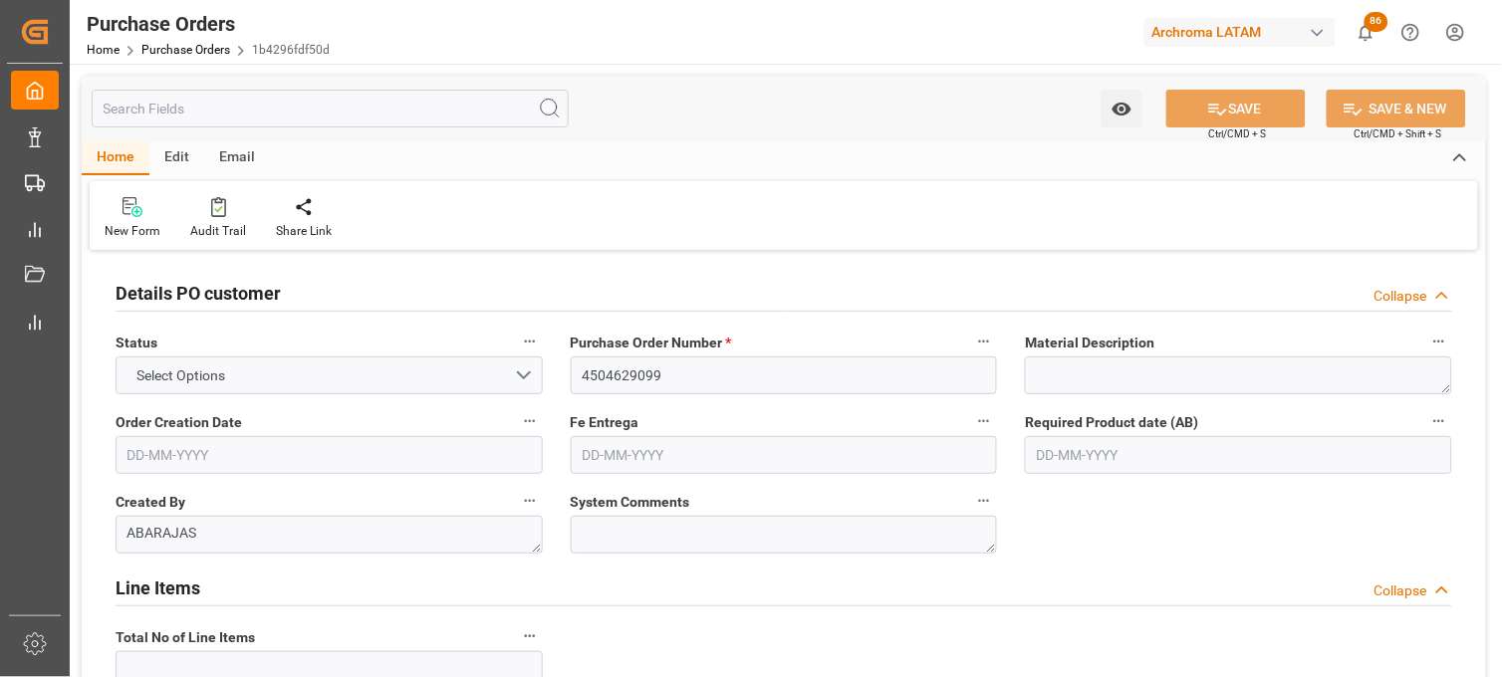
type input "1"
type input "[DATE]"
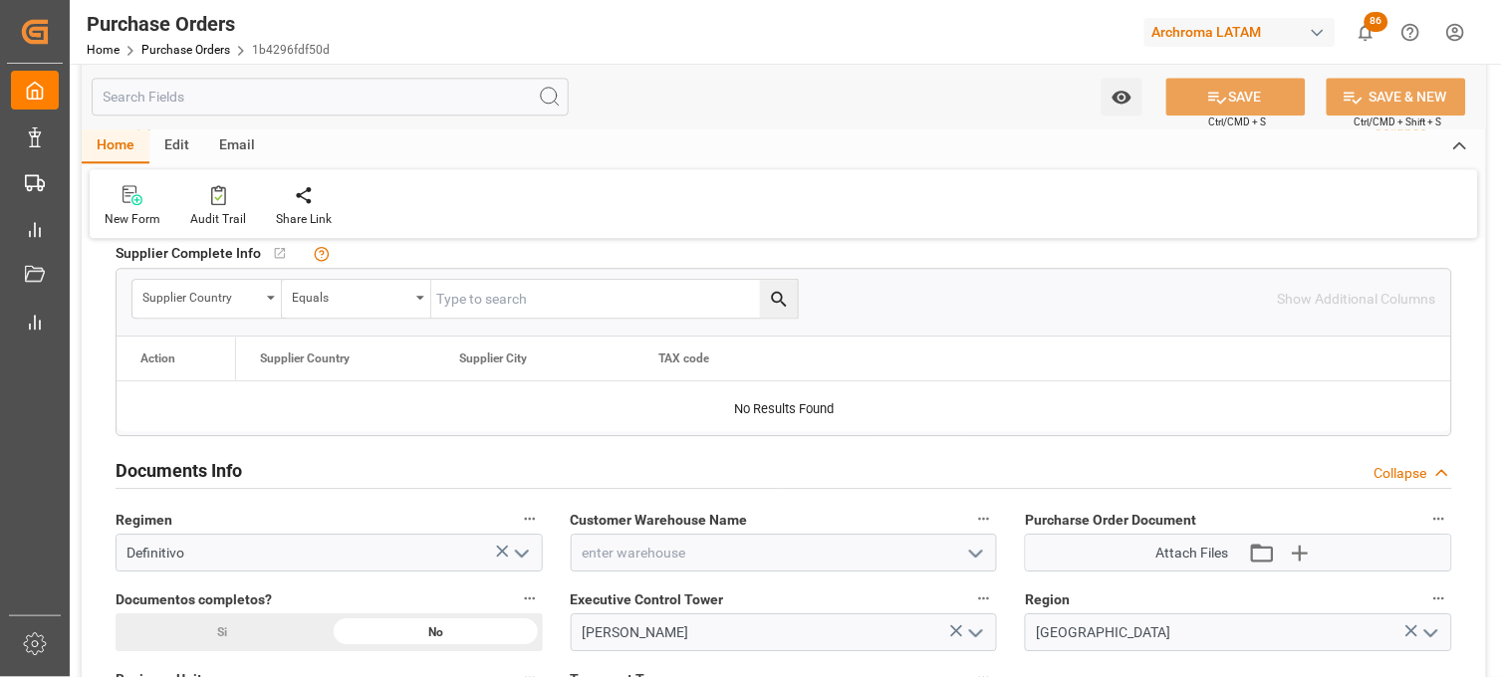
scroll to position [1092, 0]
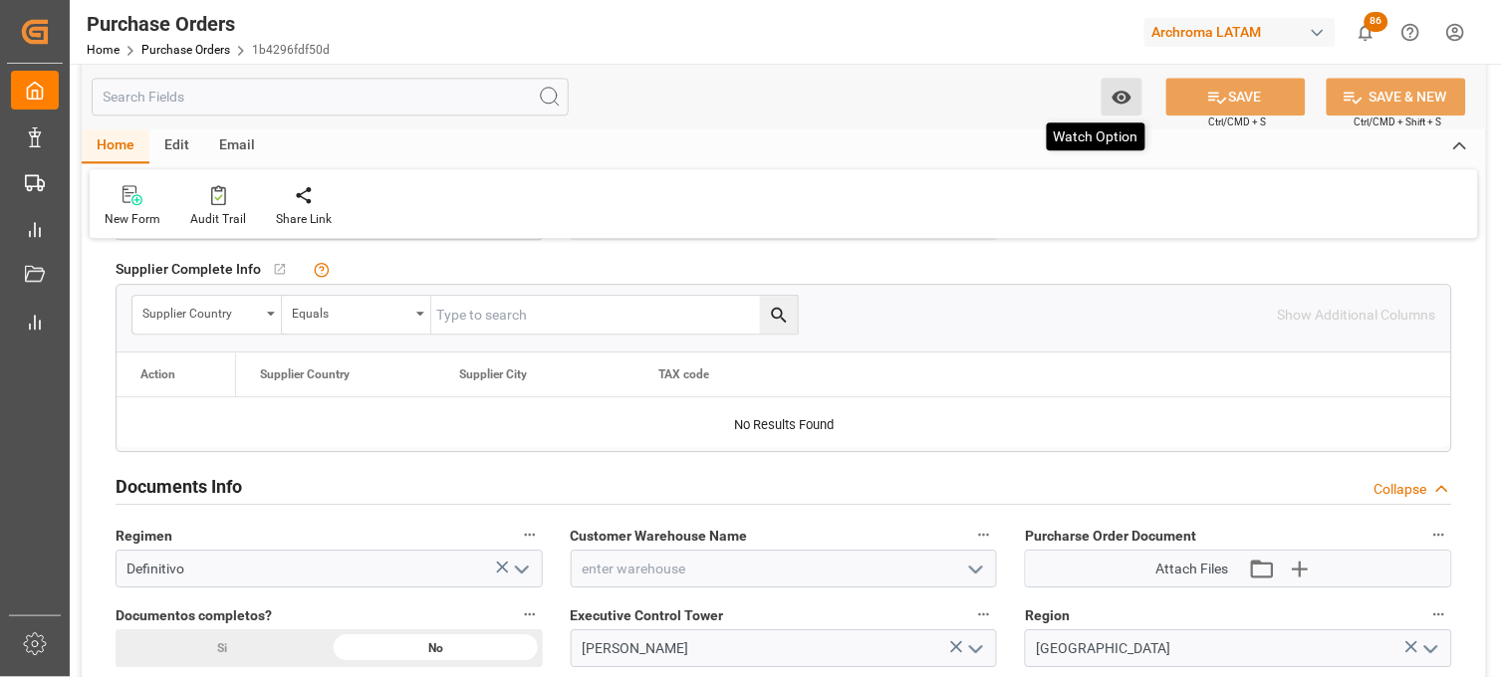
click at [1128, 101] on icon "open menu" at bounding box center [1121, 97] width 19 height 13
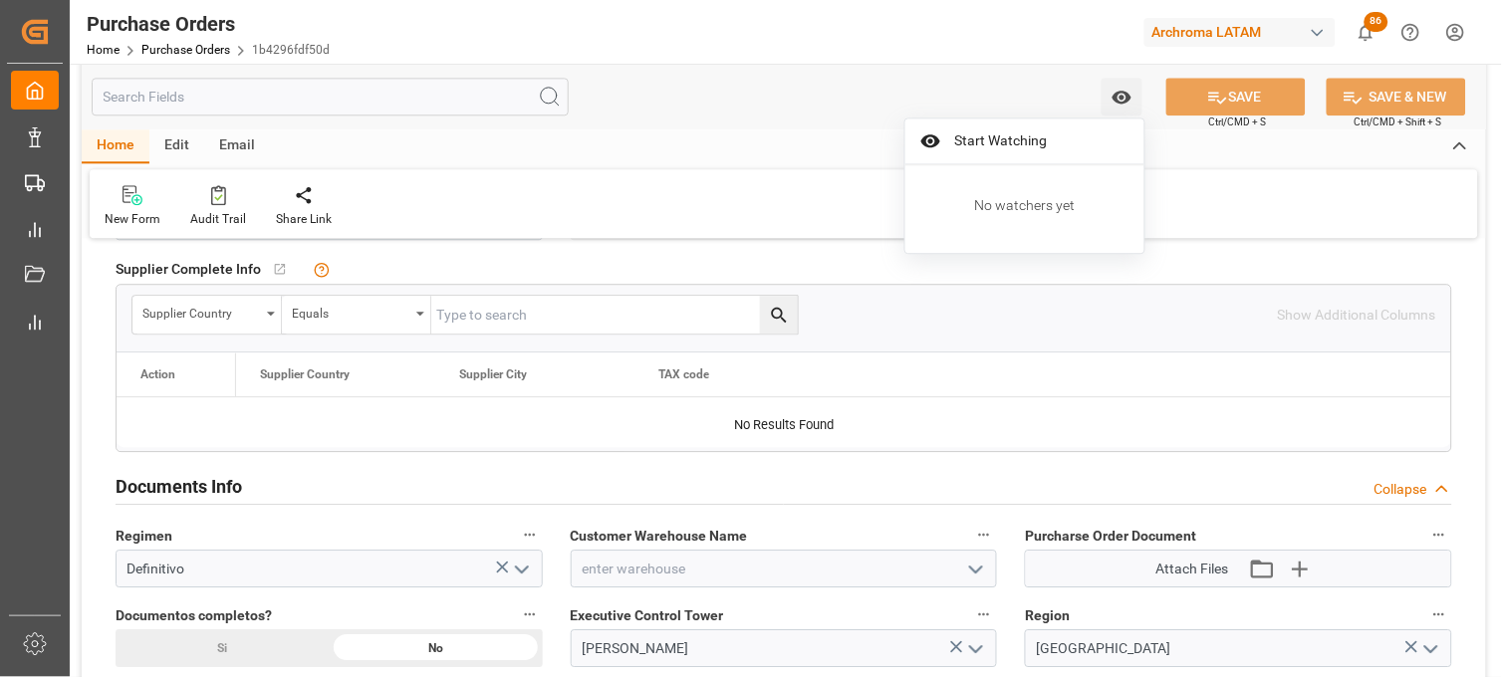
click at [956, 177] on div "No watchers yet" at bounding box center [1024, 205] width 239 height 81
click at [962, 146] on span "Start Watching" at bounding box center [1038, 140] width 181 height 21
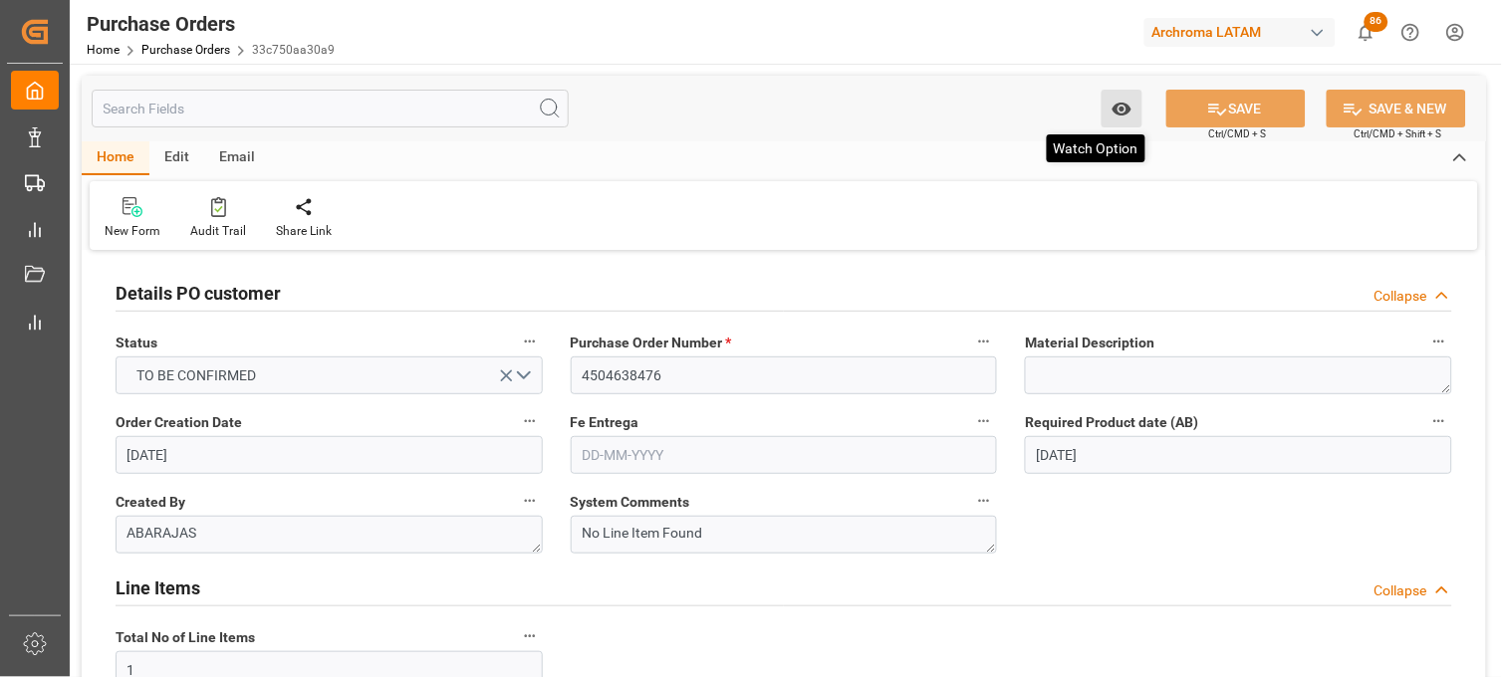
click at [1119, 105] on icon "open menu" at bounding box center [1121, 109] width 19 height 13
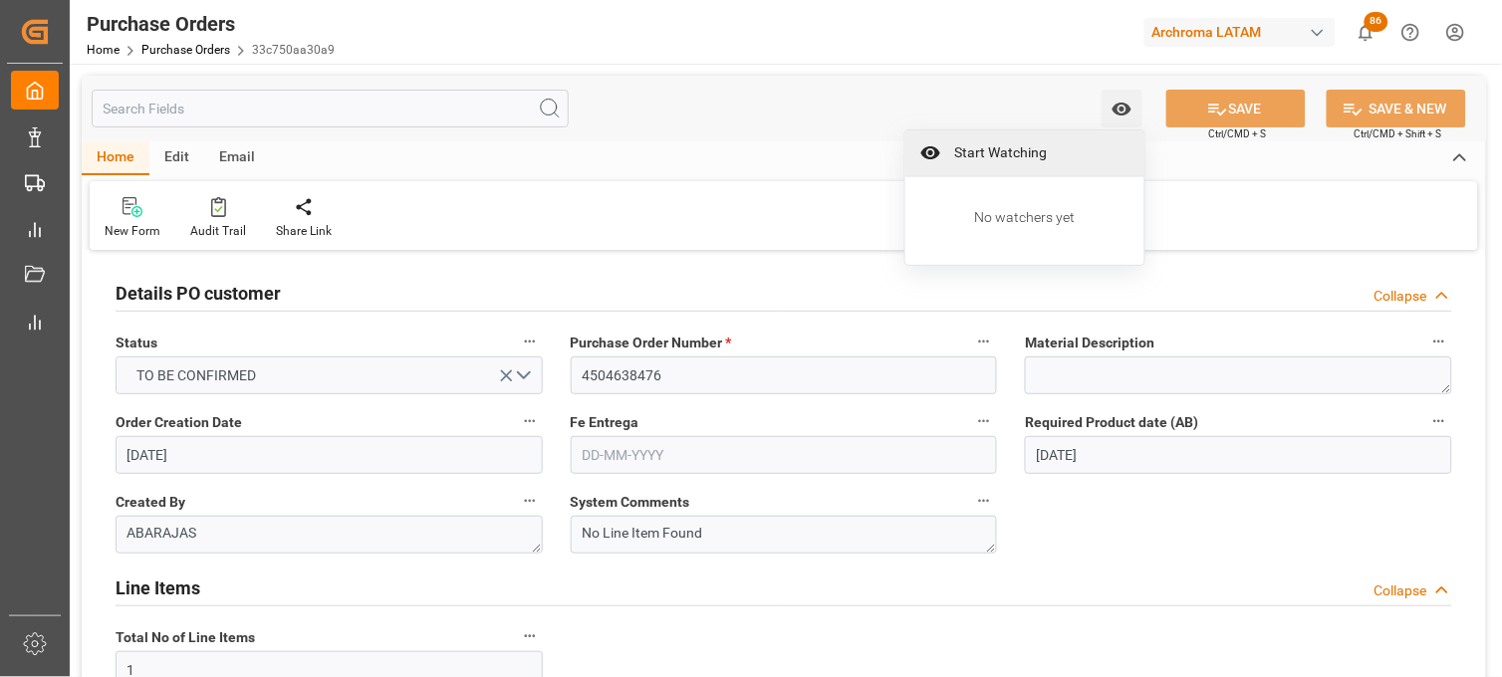
click at [994, 163] on div "Start Watching" at bounding box center [1024, 153] width 239 height 46
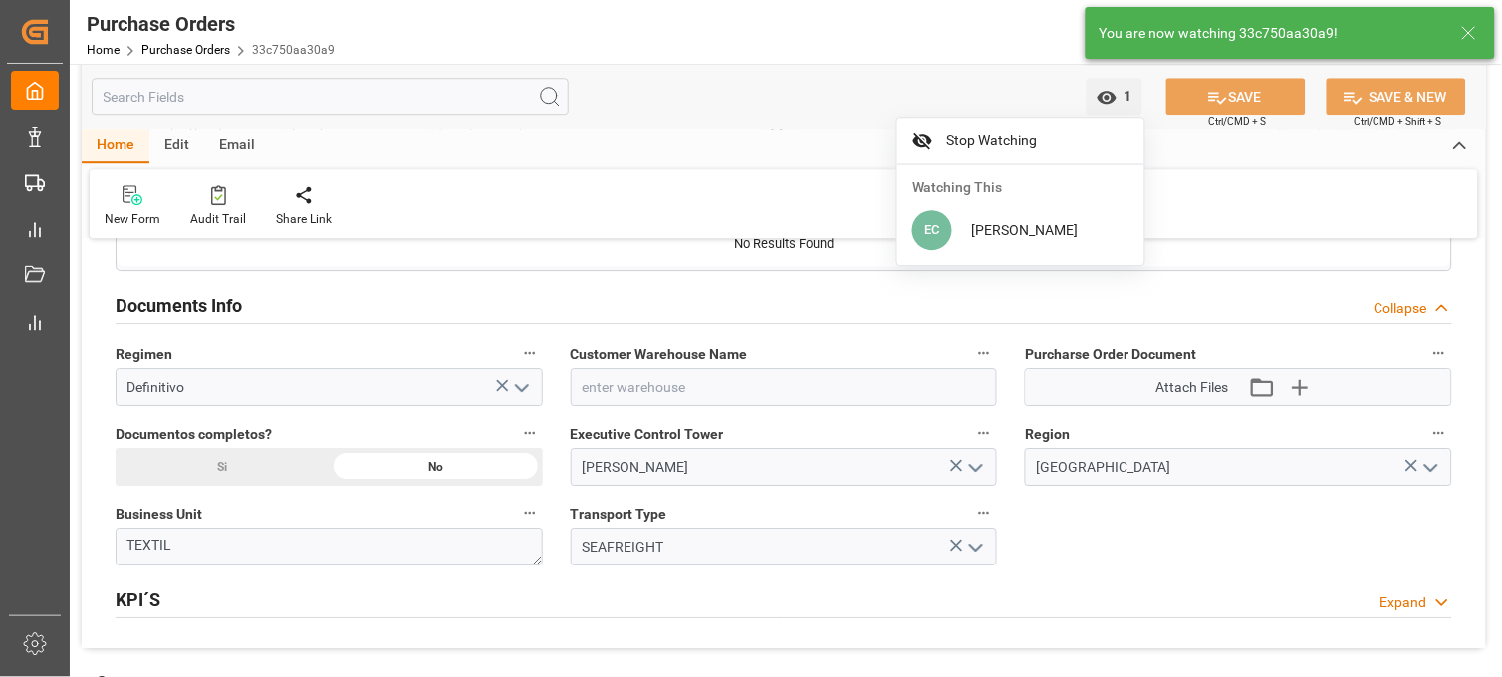
scroll to position [1328, 0]
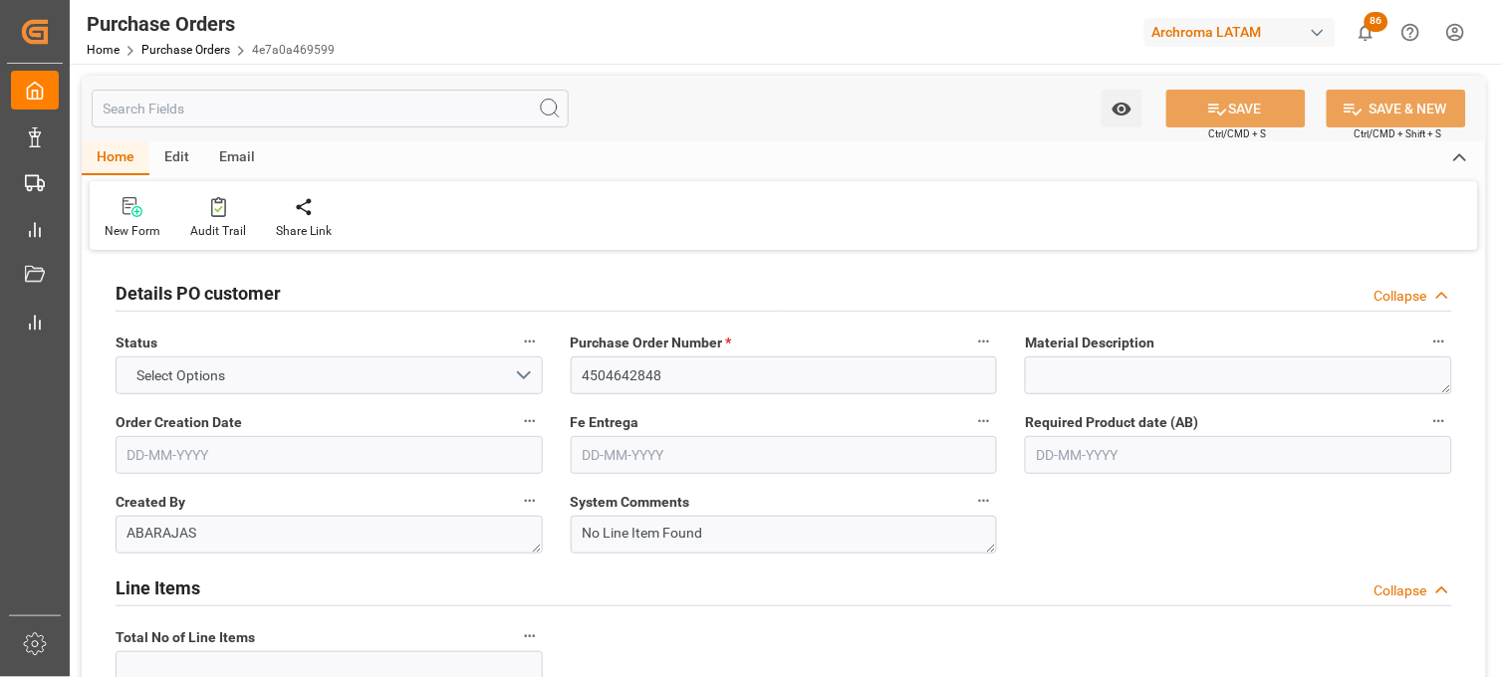
type input "1"
type input "[DATE]"
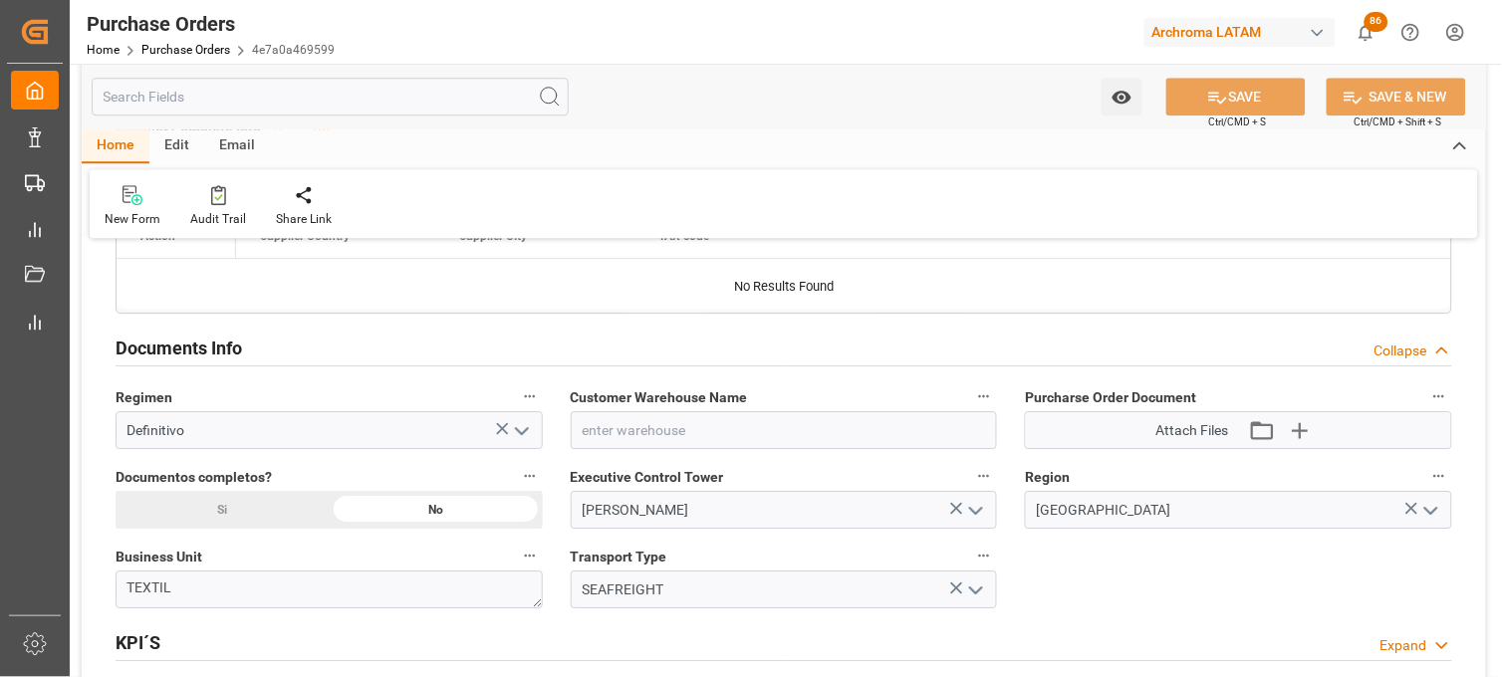
scroll to position [1202, 0]
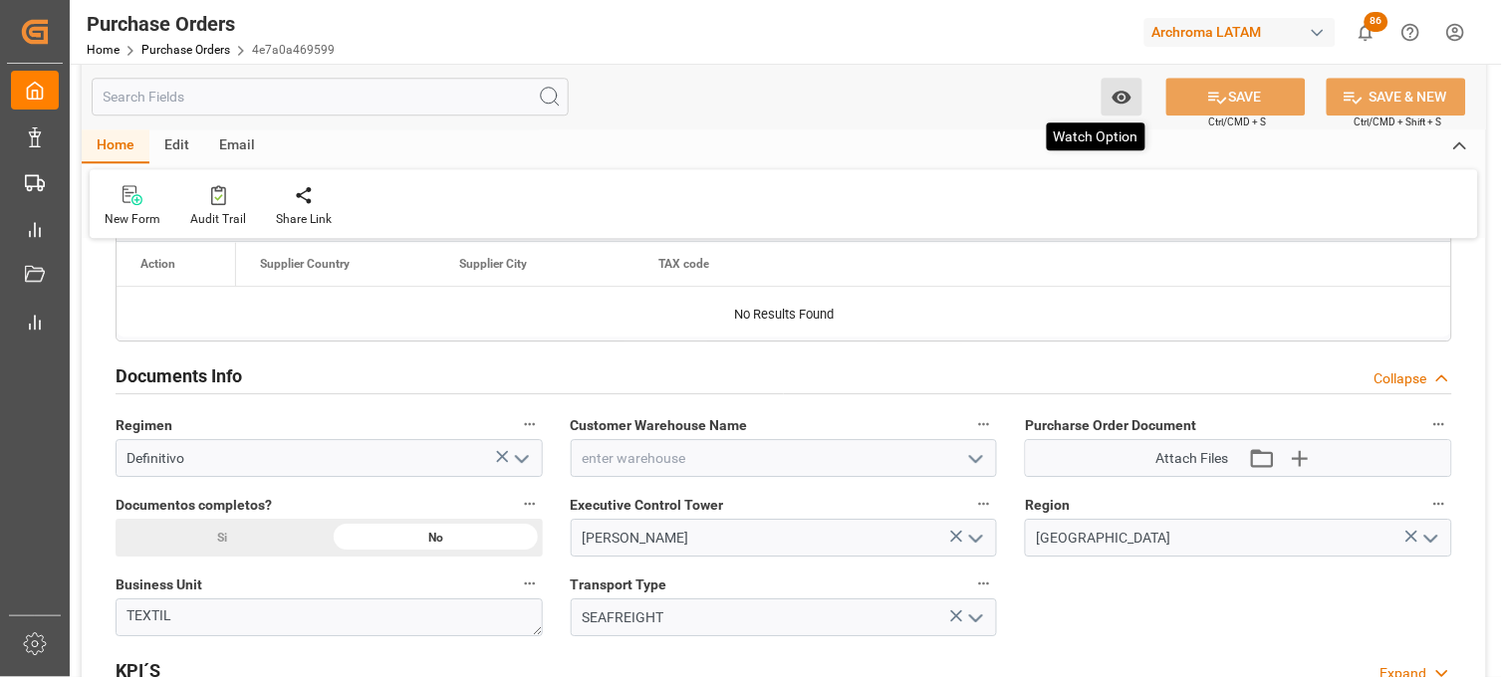
click at [1122, 112] on button "Watch Option" at bounding box center [1122, 97] width 41 height 38
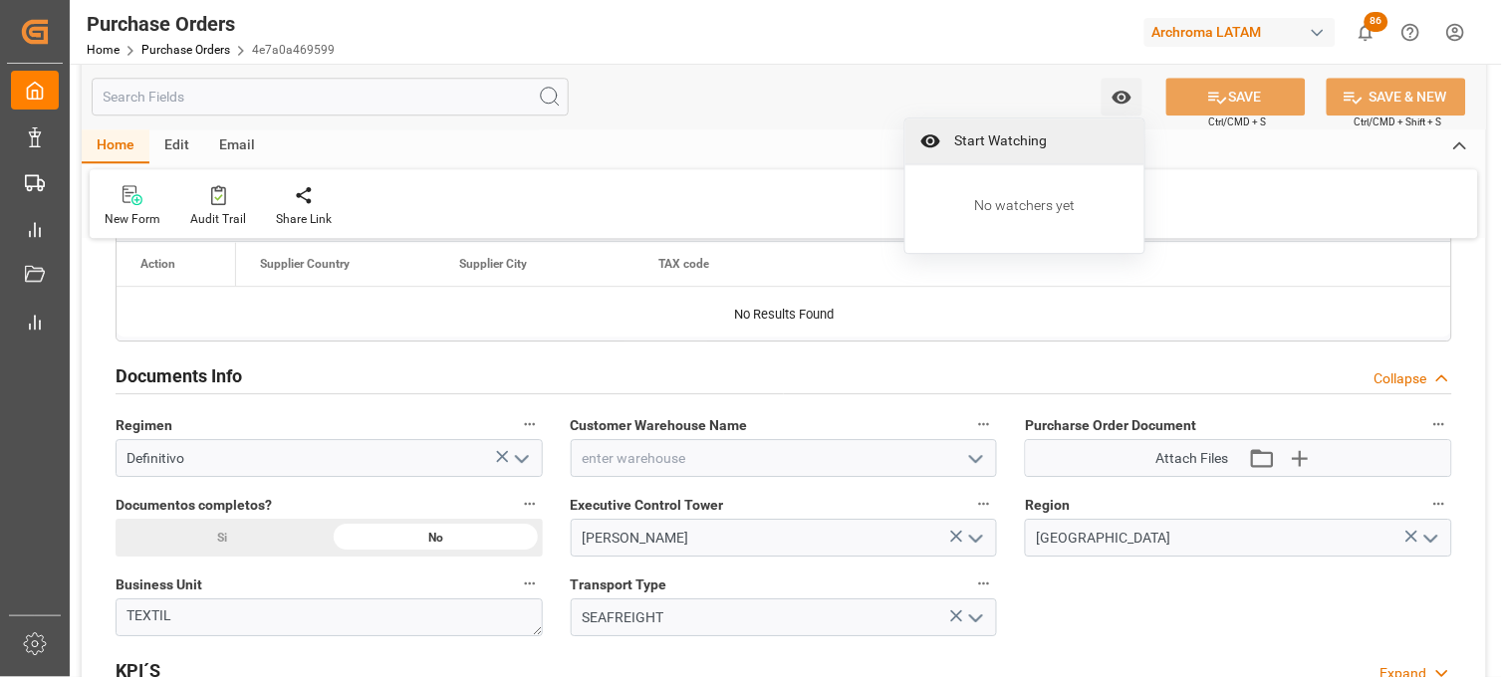
click at [1030, 133] on span "Start Watching" at bounding box center [1038, 140] width 181 height 21
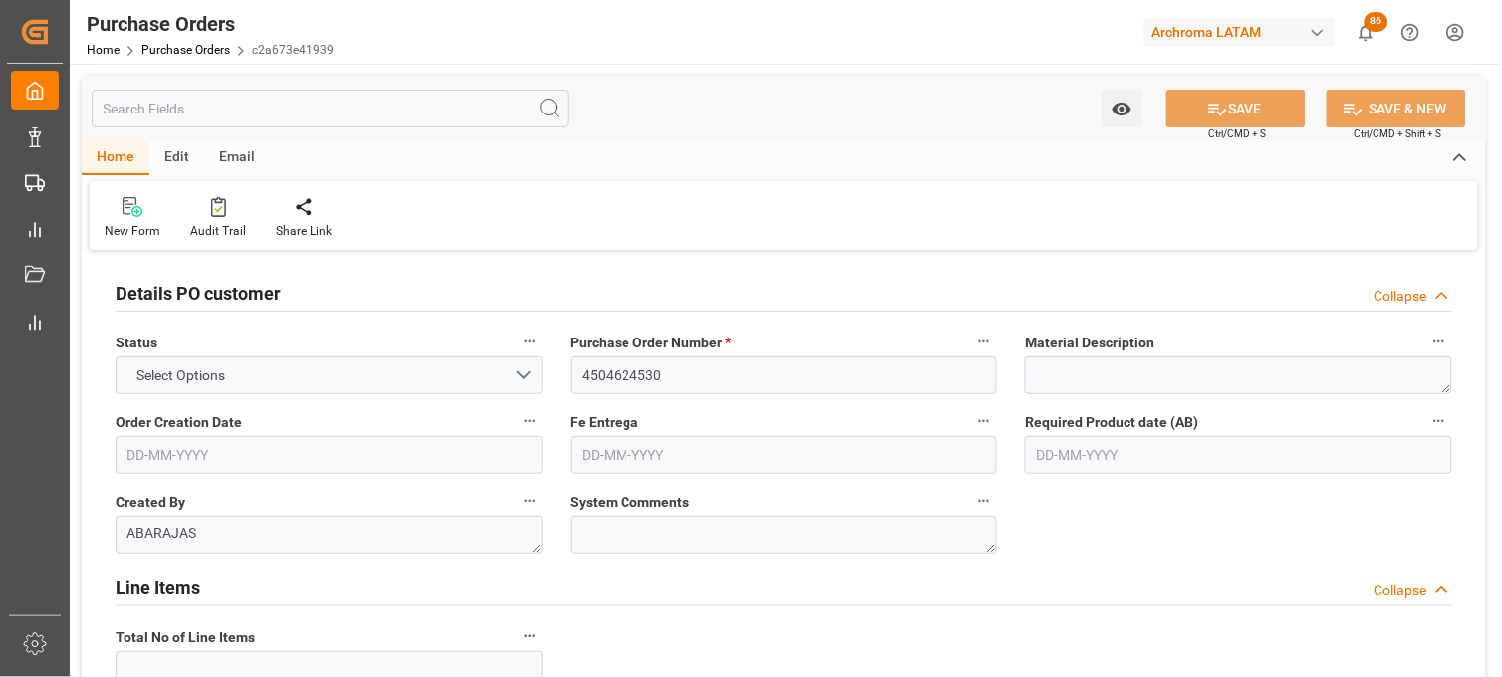
type input "1"
type input "[DATE]"
click at [1127, 115] on icon "open menu" at bounding box center [1122, 109] width 21 height 21
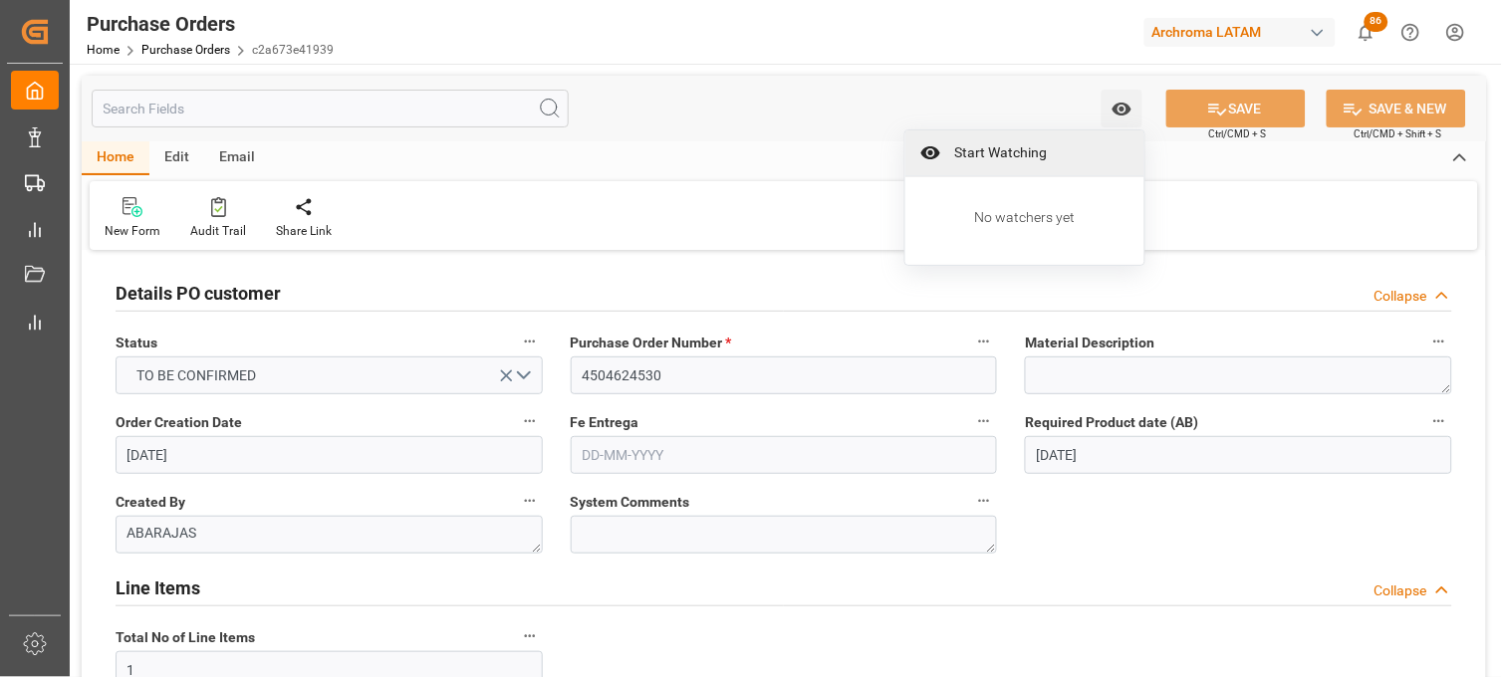
click at [957, 156] on span "Start Watching" at bounding box center [1038, 152] width 181 height 21
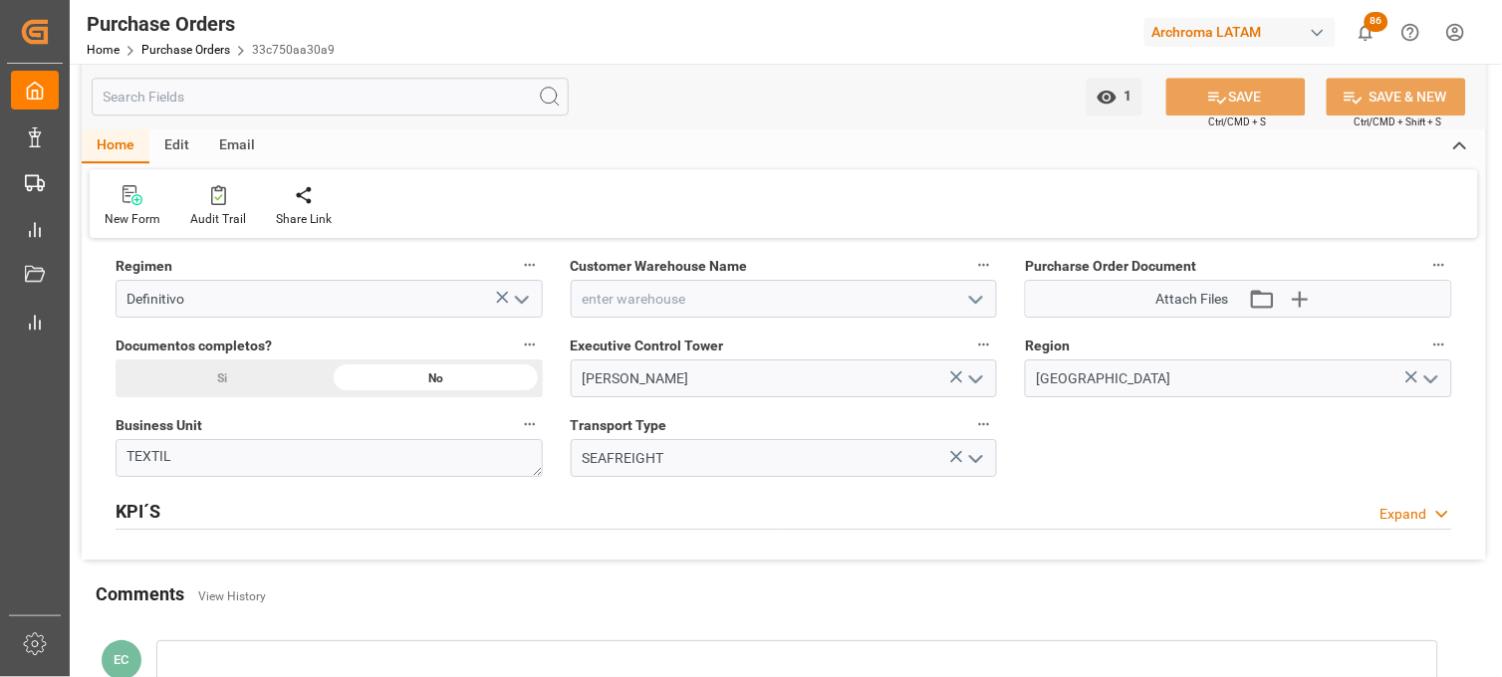
scroll to position [1328, 0]
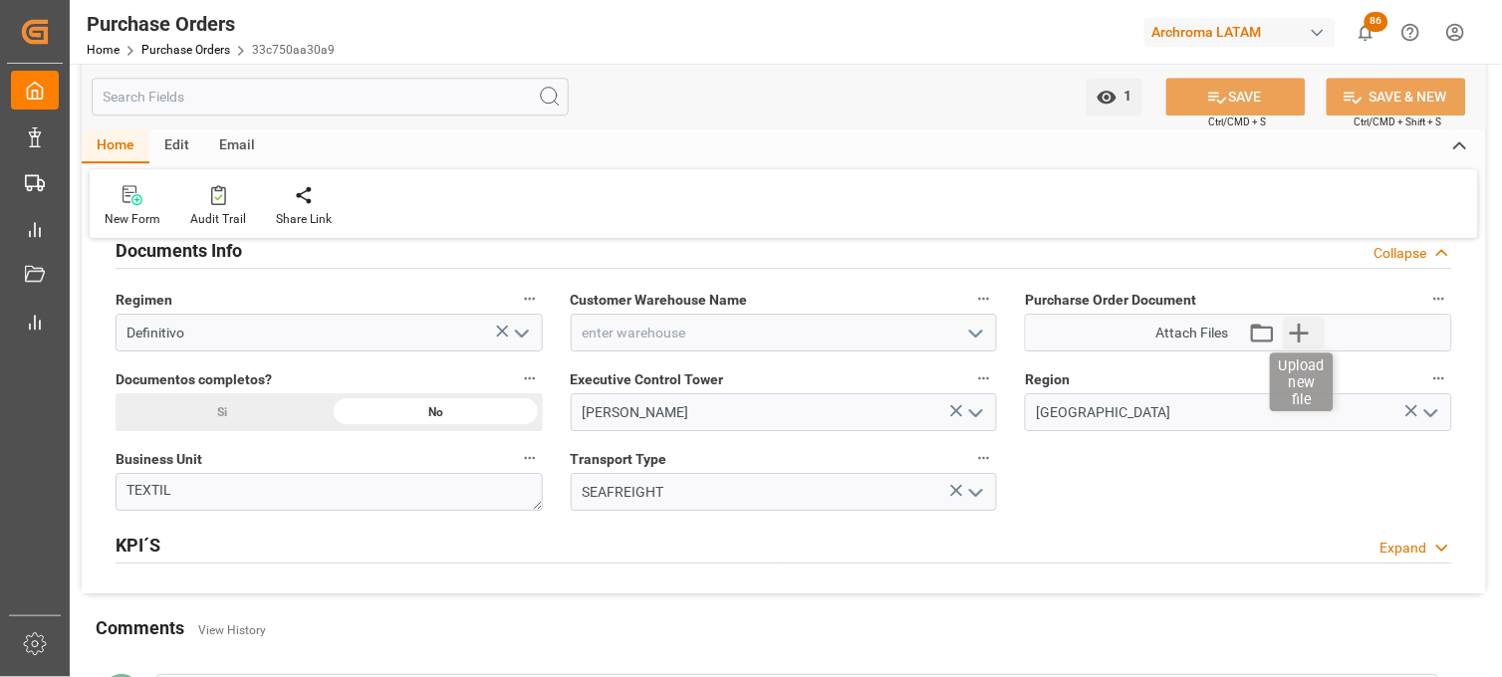
click at [1301, 335] on icon "button" at bounding box center [1299, 333] width 32 height 32
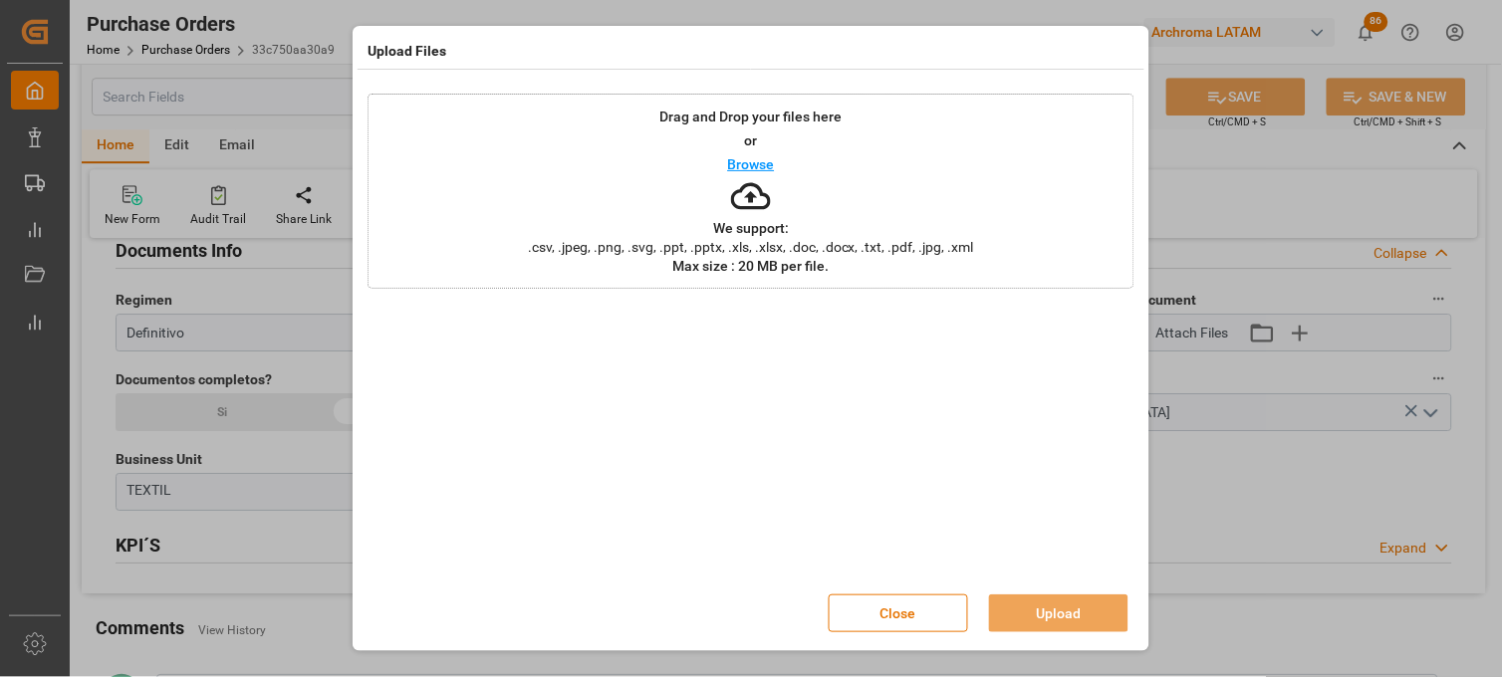
click at [808, 201] on div "Drag and Drop your files here or Browse We support: .csv, .jpeg, .png, .svg, .p…" at bounding box center [751, 191] width 767 height 195
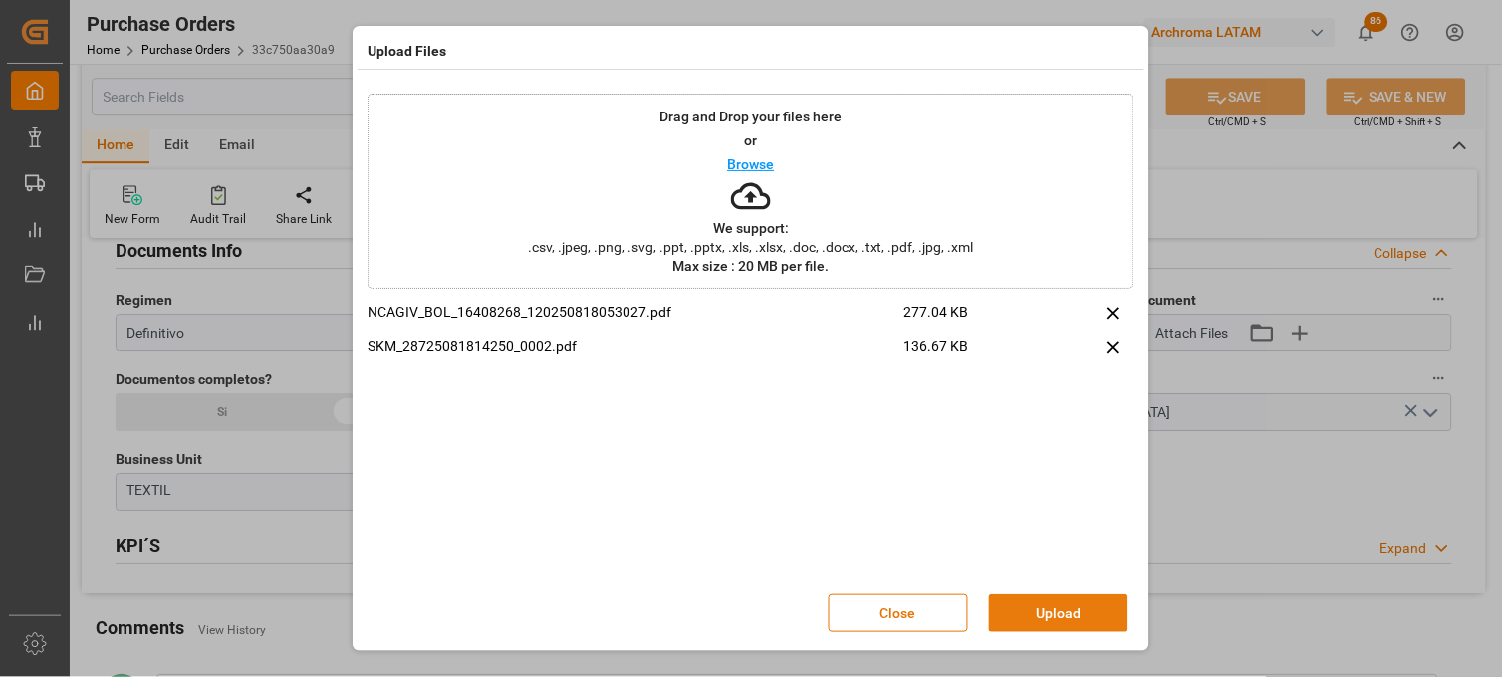
click at [1022, 614] on button "Upload" at bounding box center [1058, 614] width 139 height 38
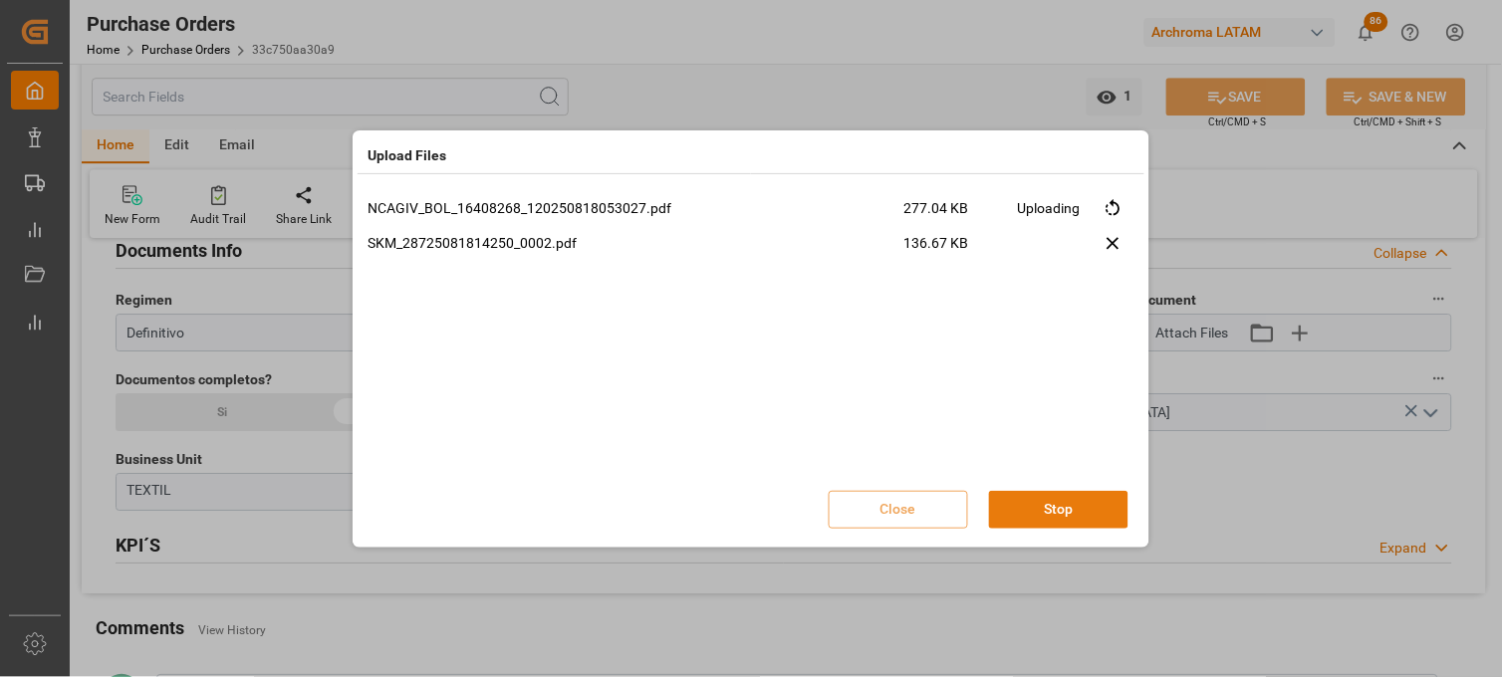
click at [1023, 495] on button "Stop" at bounding box center [1058, 510] width 139 height 38
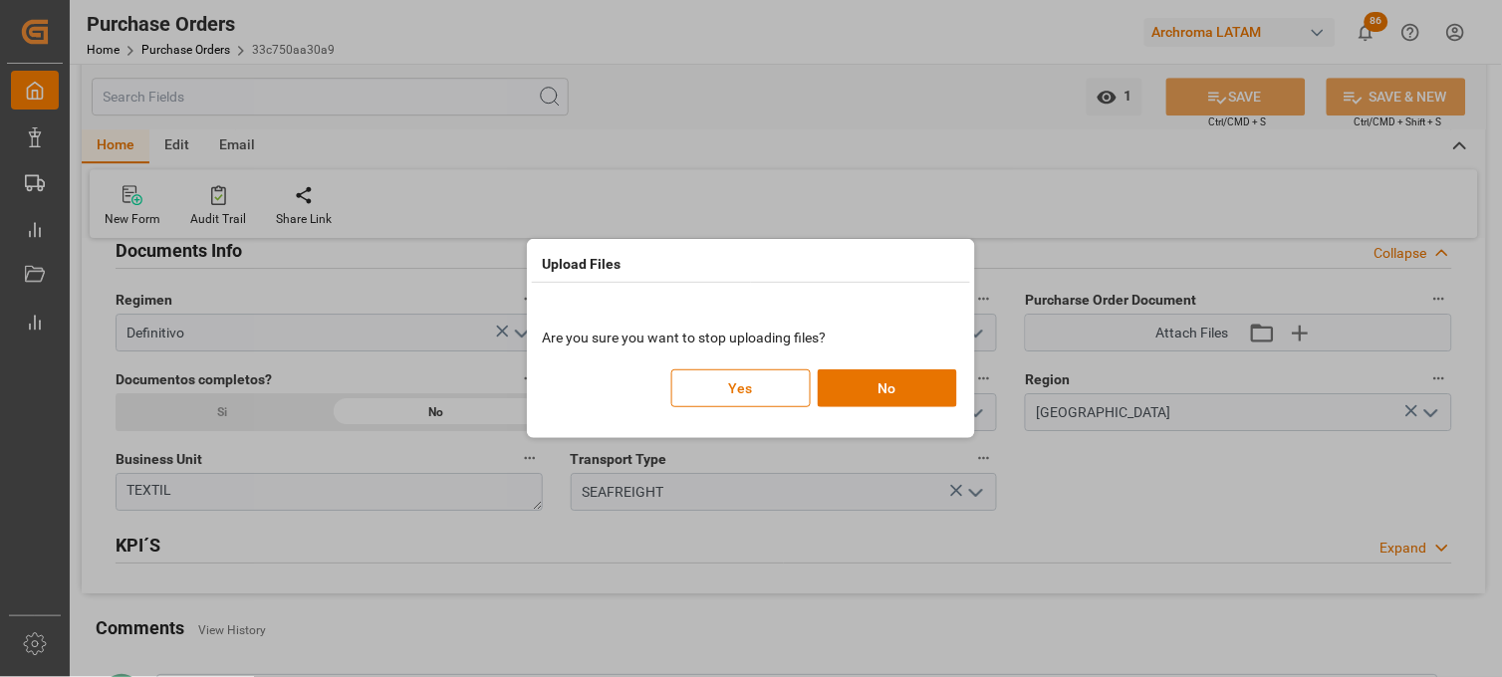
click at [739, 336] on p "Are you sure you want to stop uploading files?" at bounding box center [751, 338] width 418 height 21
click at [755, 380] on button "Yes" at bounding box center [740, 389] width 139 height 38
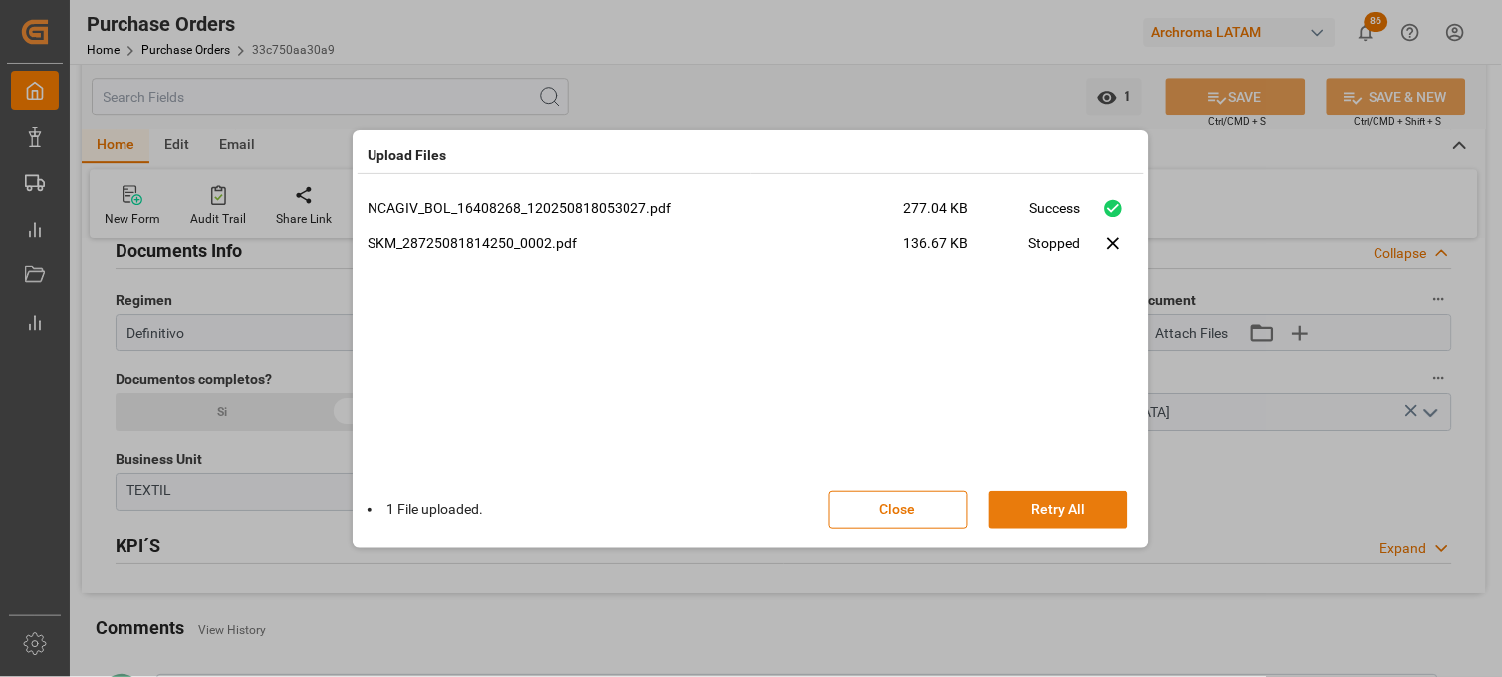
click at [1059, 508] on button "Retry All" at bounding box center [1058, 510] width 139 height 38
click at [1057, 511] on button "Done" at bounding box center [1058, 510] width 139 height 38
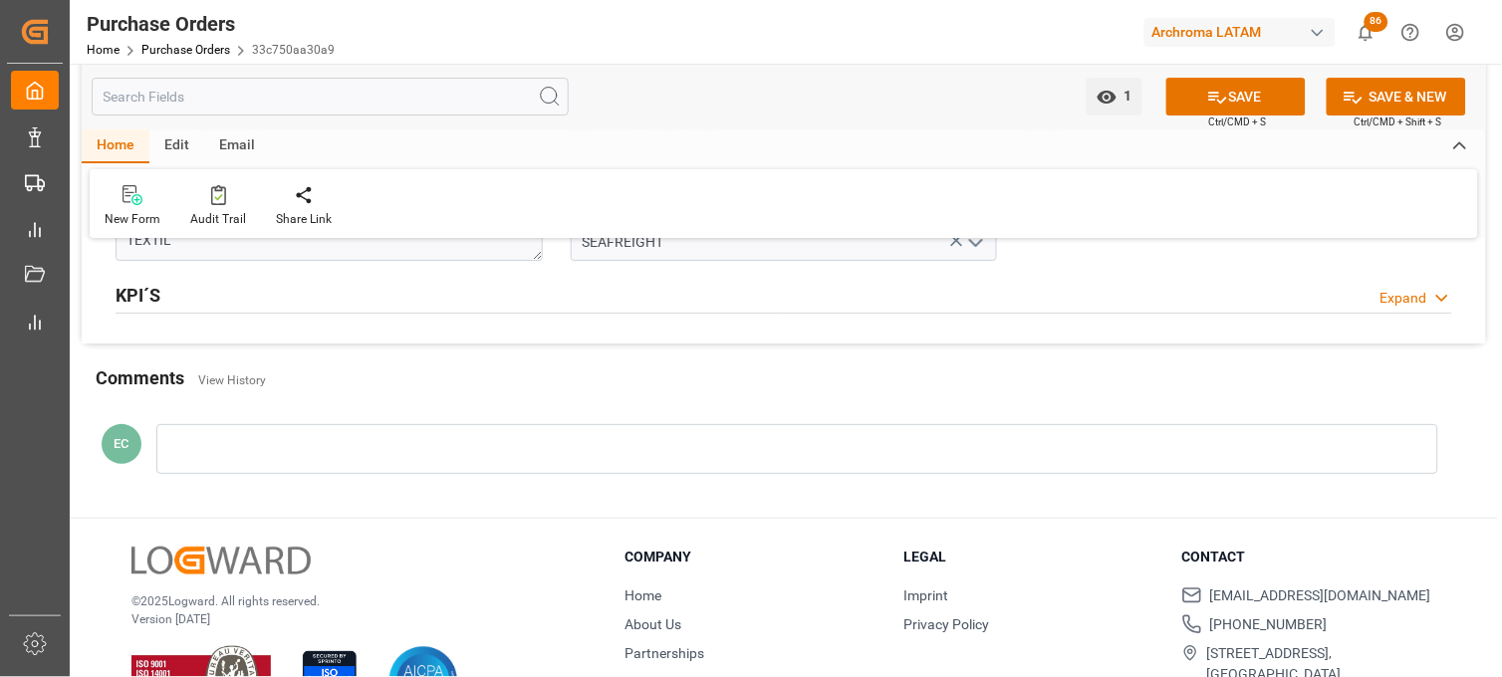
scroll to position [1645, 0]
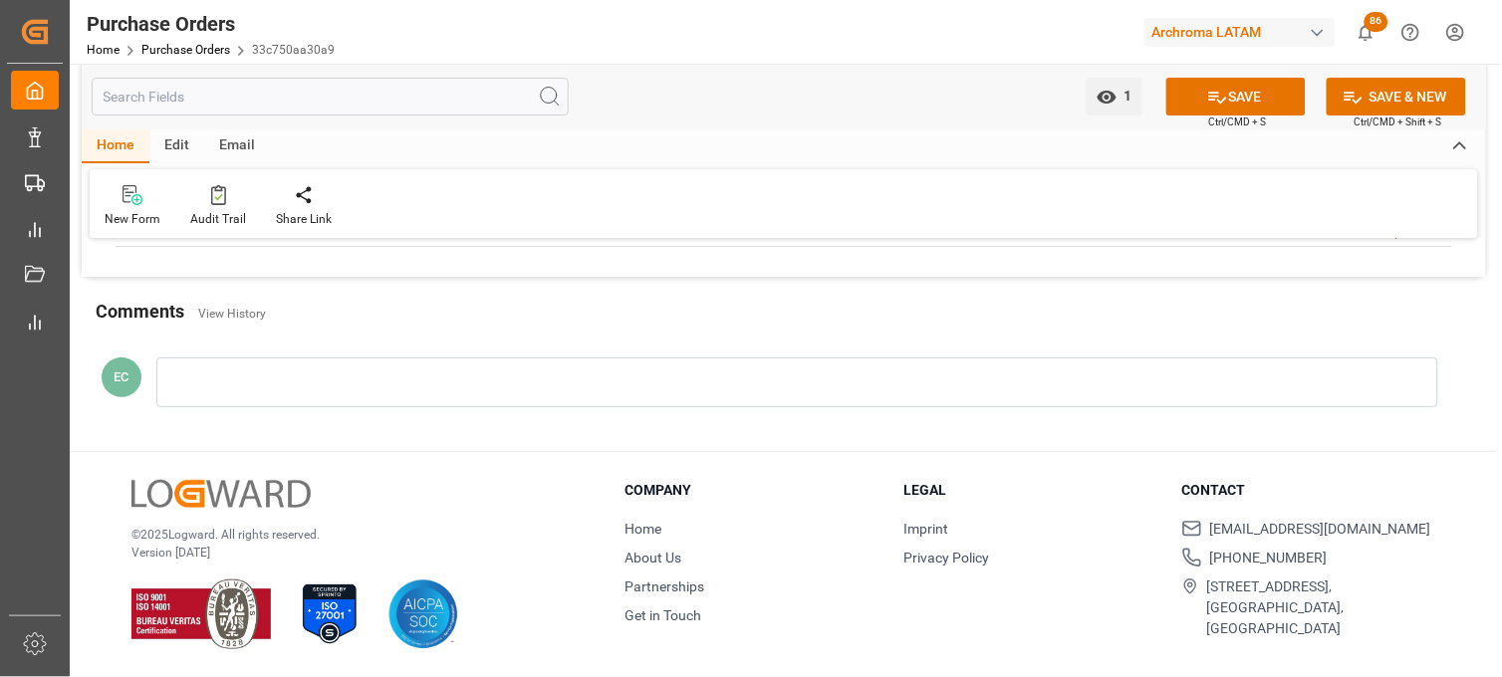
click at [236, 385] on div at bounding box center [797, 383] width 1282 height 50
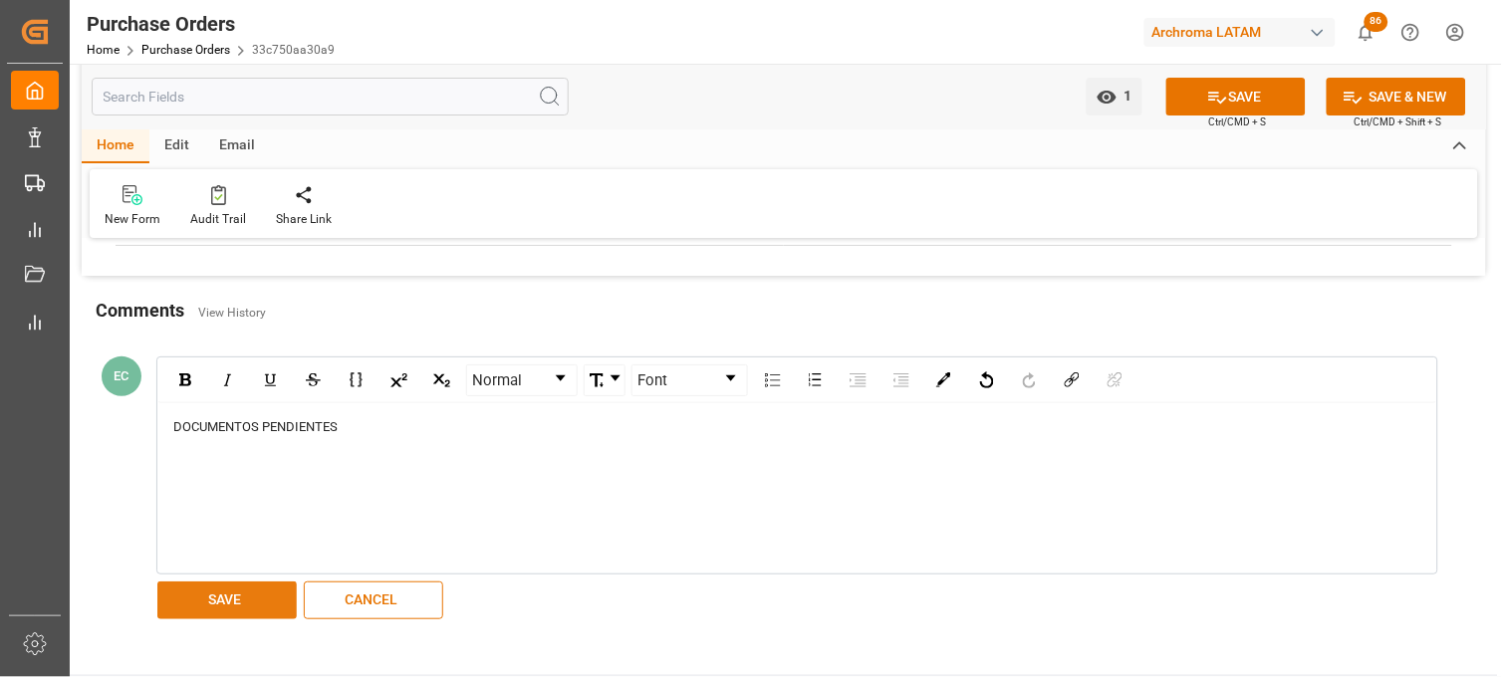
click at [197, 606] on button "SAVE" at bounding box center [226, 601] width 139 height 38
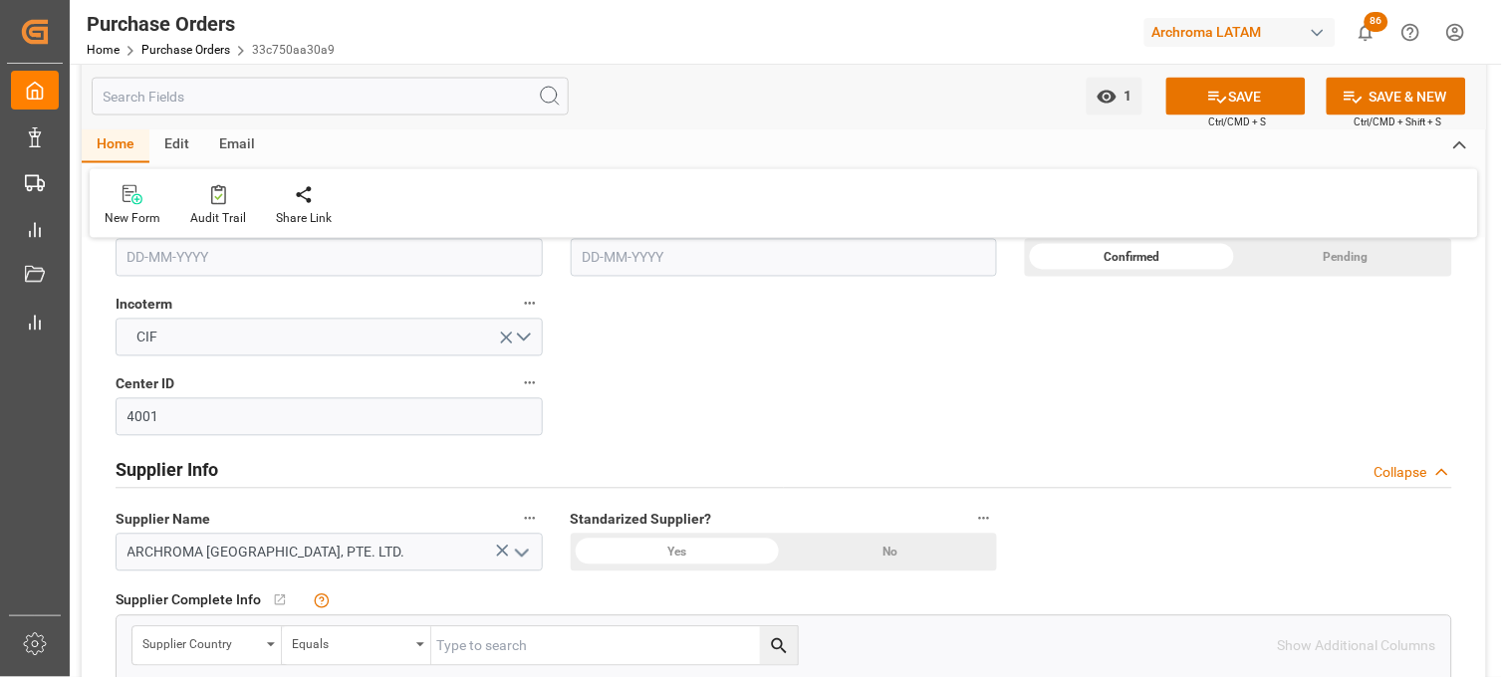
scroll to position [649, 0]
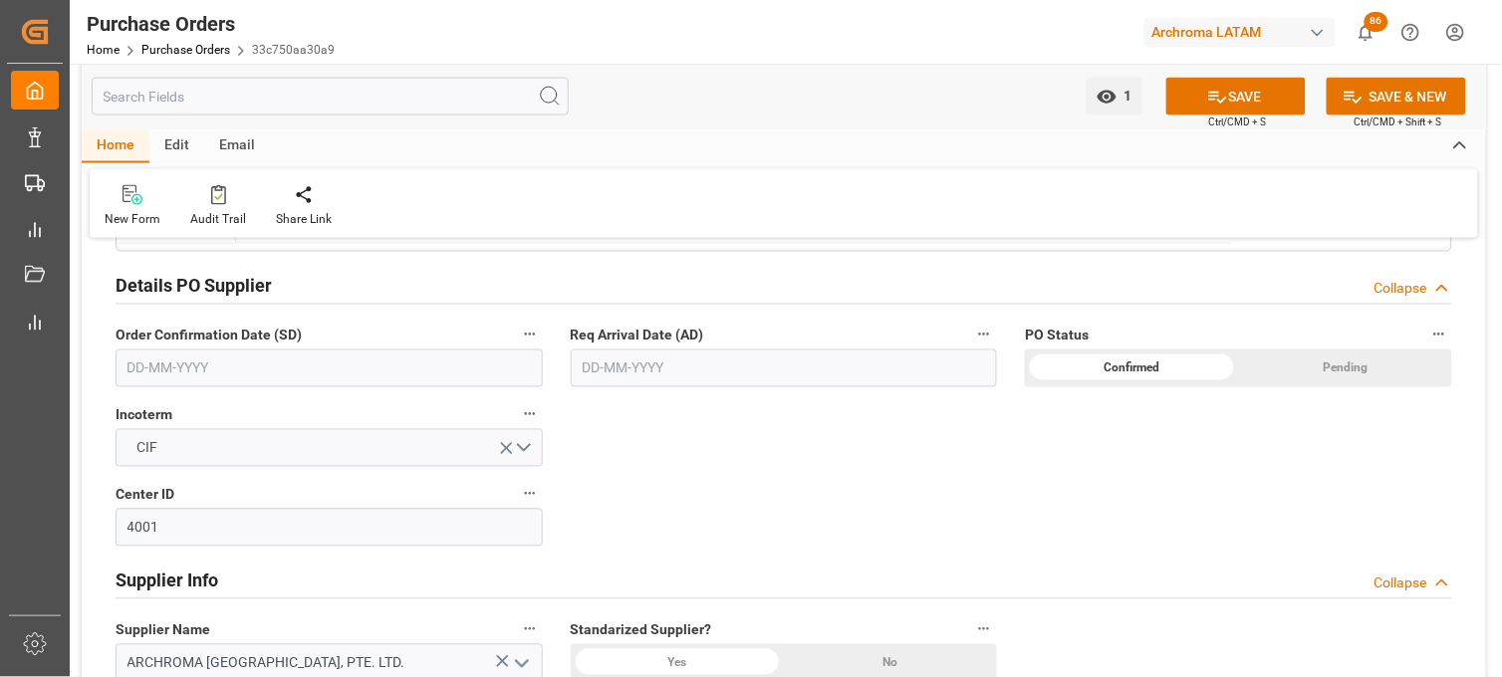
click at [616, 371] on input "text" at bounding box center [784, 369] width 427 height 38
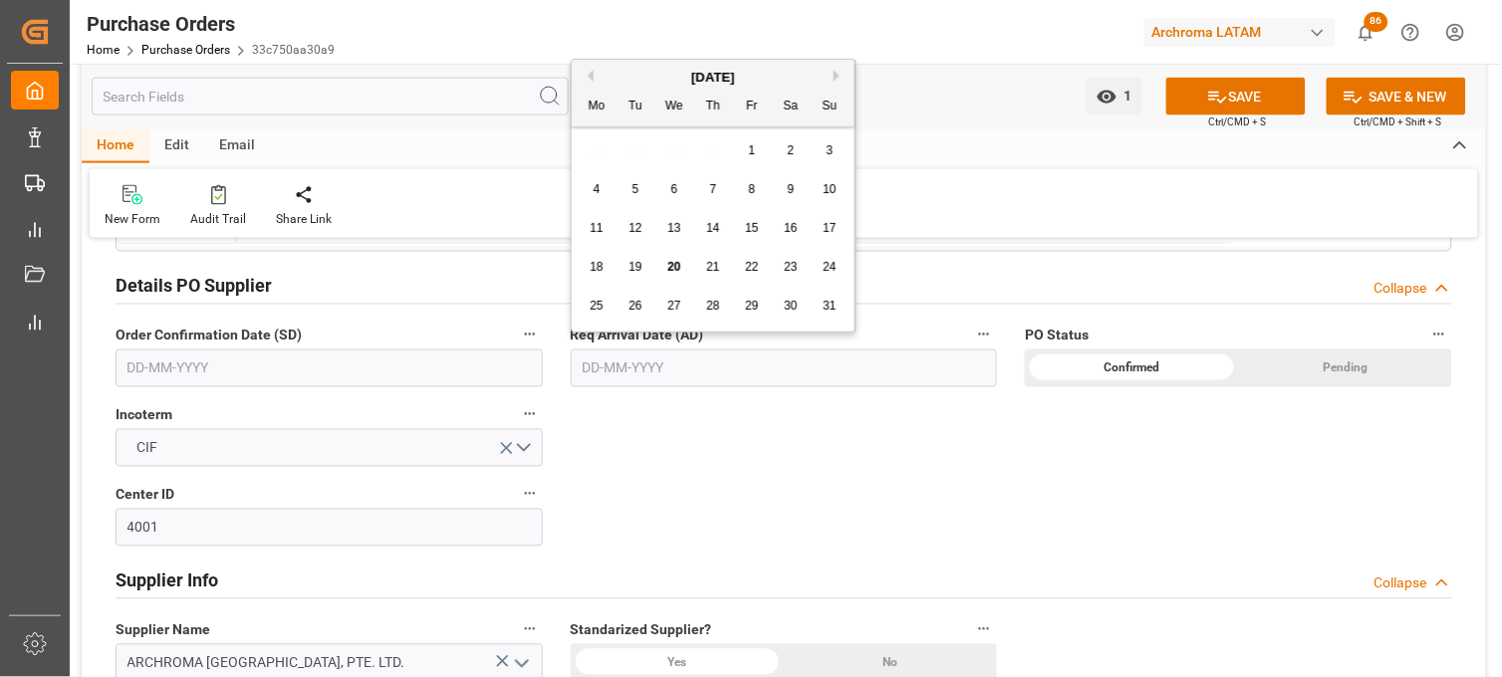
click at [837, 75] on button "Next Month" at bounding box center [840, 76] width 12 height 12
click at [600, 186] on div "8" at bounding box center [597, 190] width 25 height 24
type input "08-09-2025"
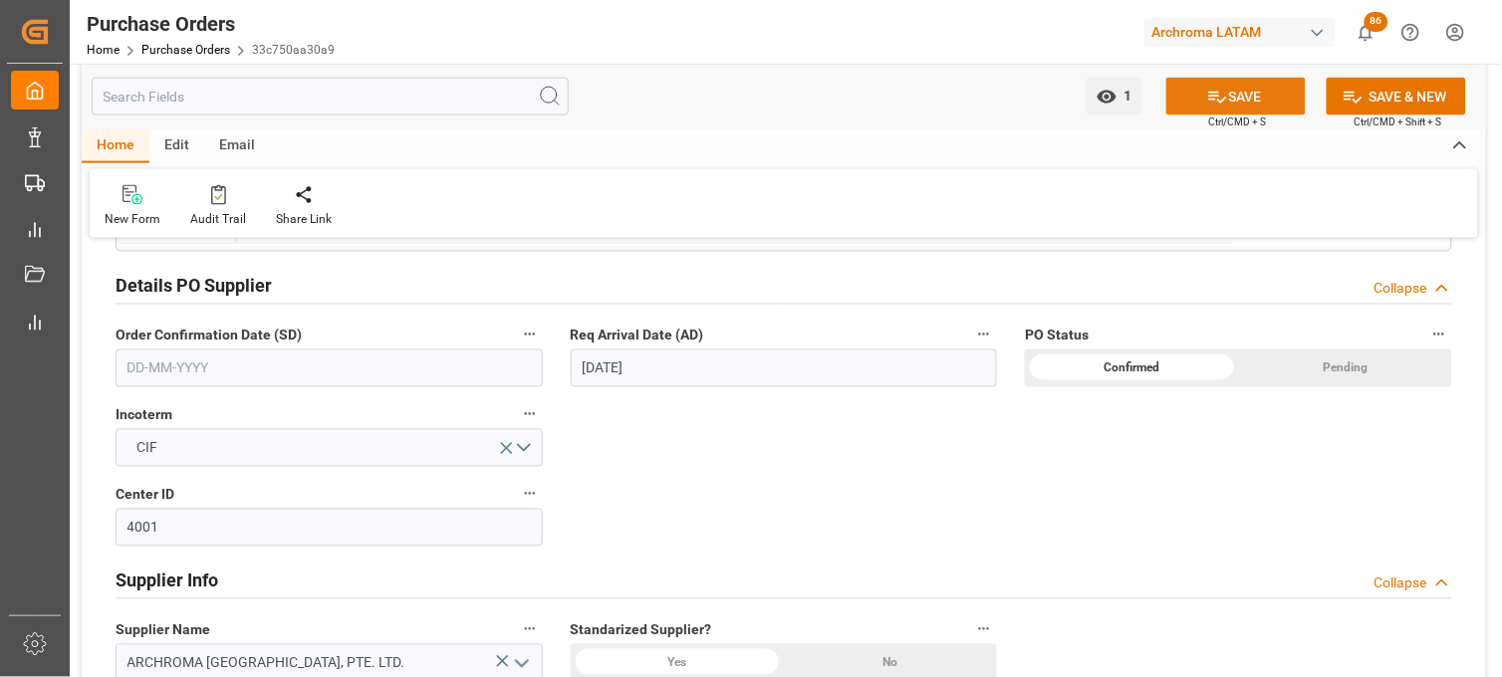
click at [1195, 115] on div "SAVE Ctrl/CMD + S" at bounding box center [1235, 97] width 181 height 38
click at [1196, 104] on button "SAVE" at bounding box center [1235, 97] width 139 height 38
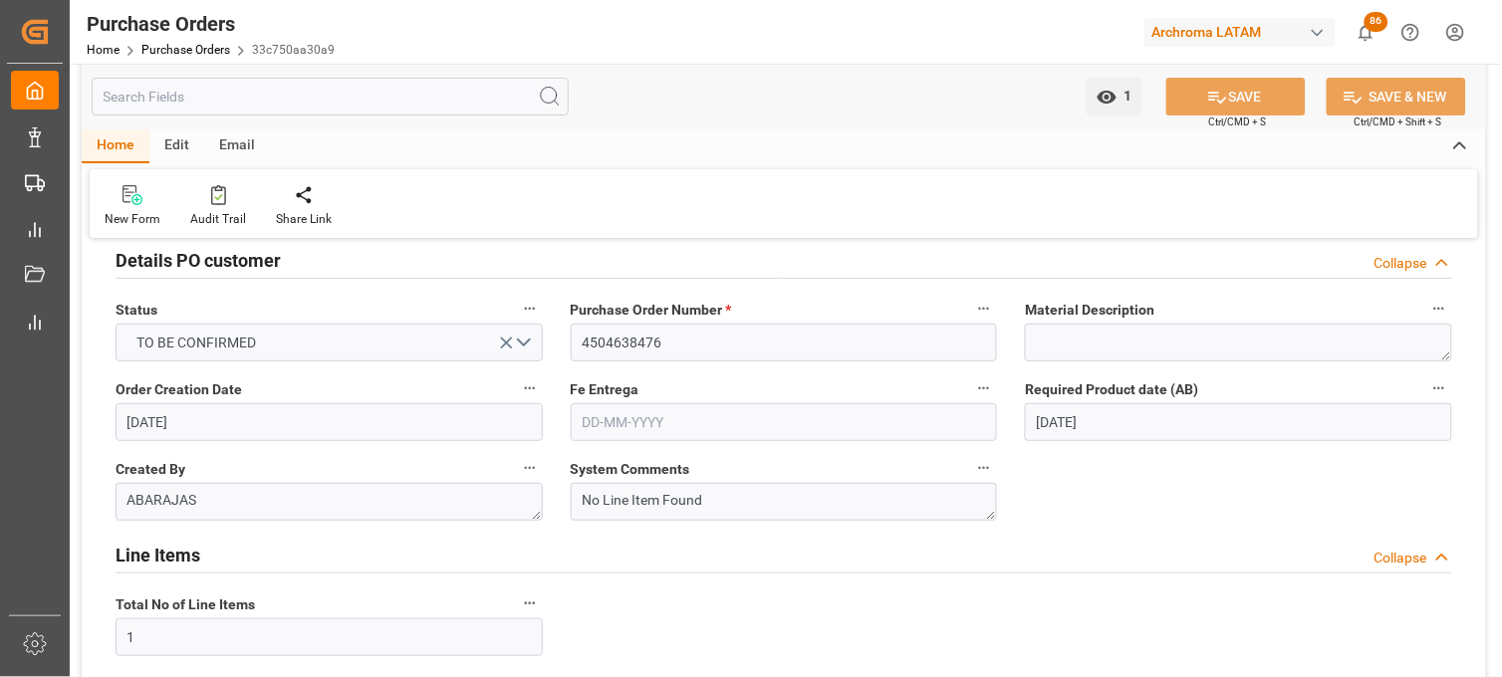
scroll to position [0, 0]
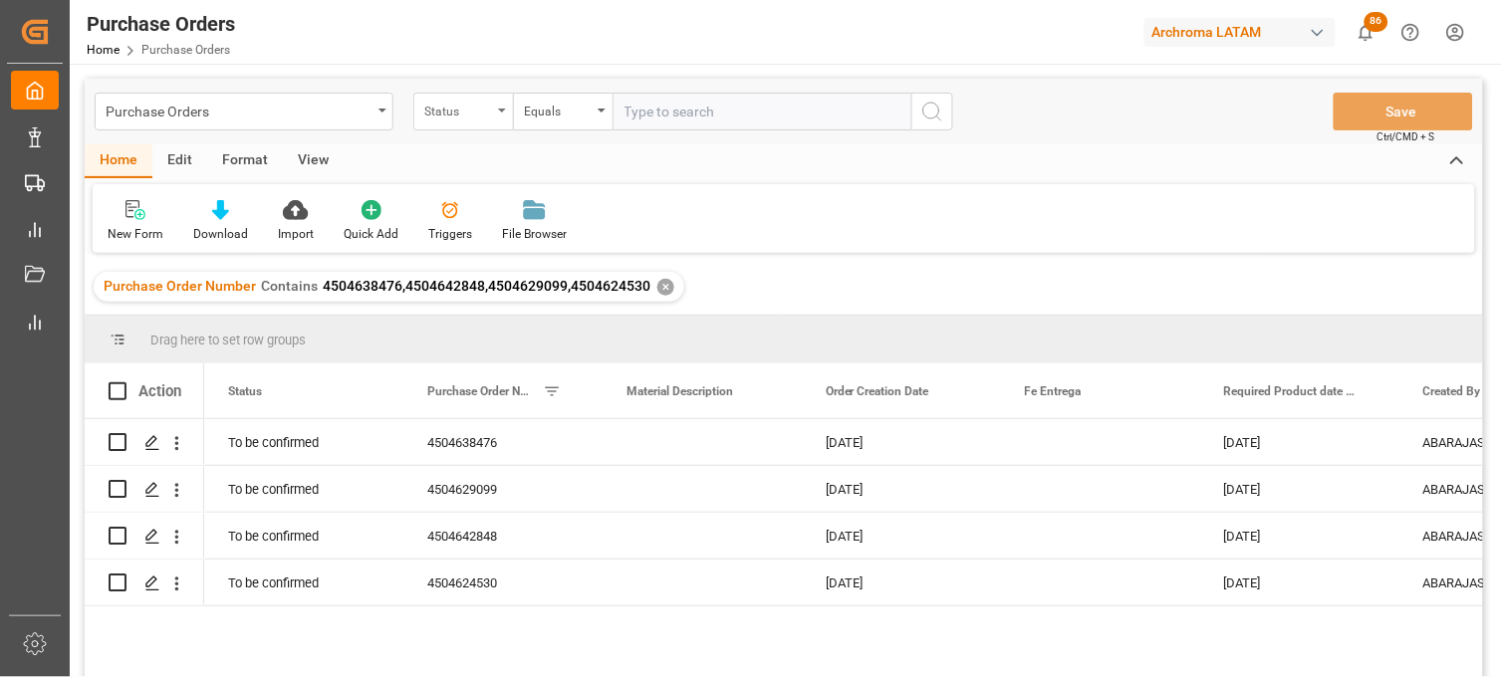
click at [502, 120] on div "Status" at bounding box center [463, 112] width 100 height 38
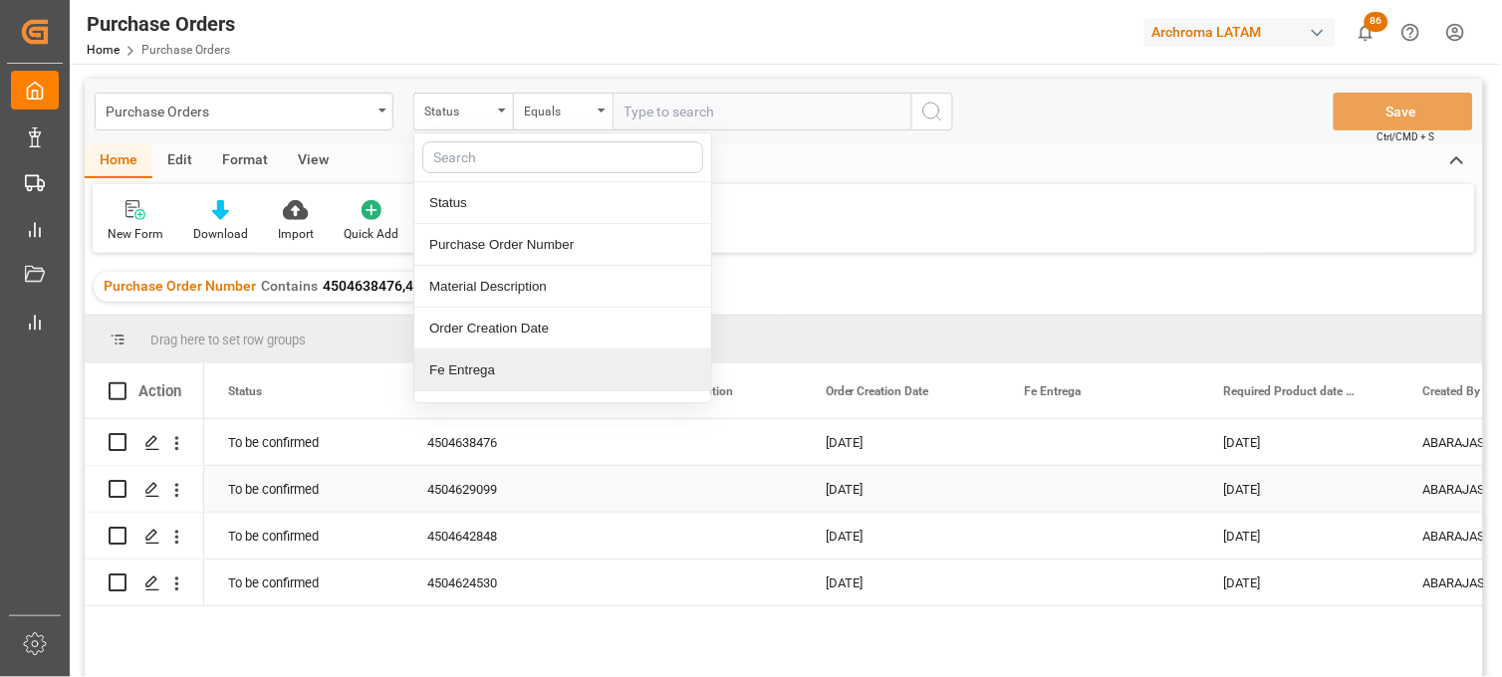
click at [855, 488] on div "[DATE]" at bounding box center [901, 489] width 199 height 46
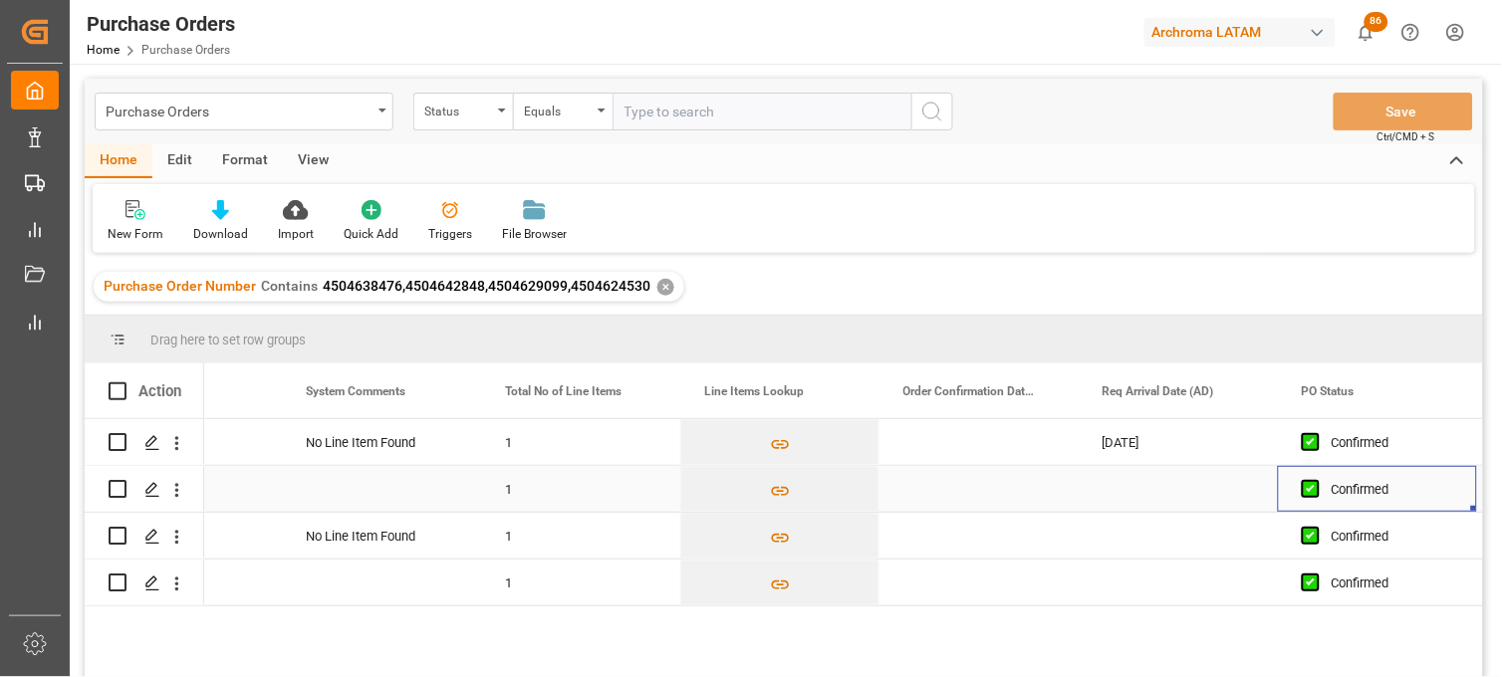
scroll to position [0, 1516]
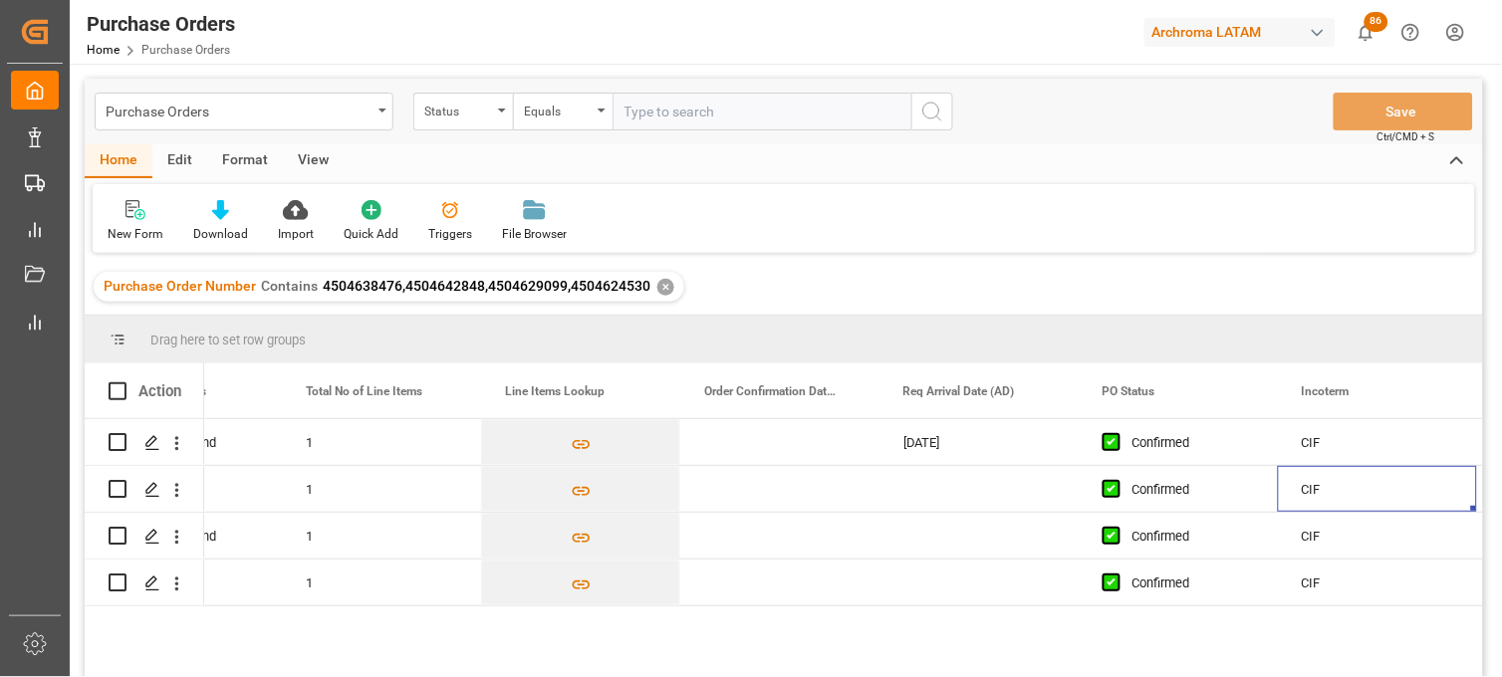
click at [659, 285] on div "✕" at bounding box center [665, 287] width 17 height 17
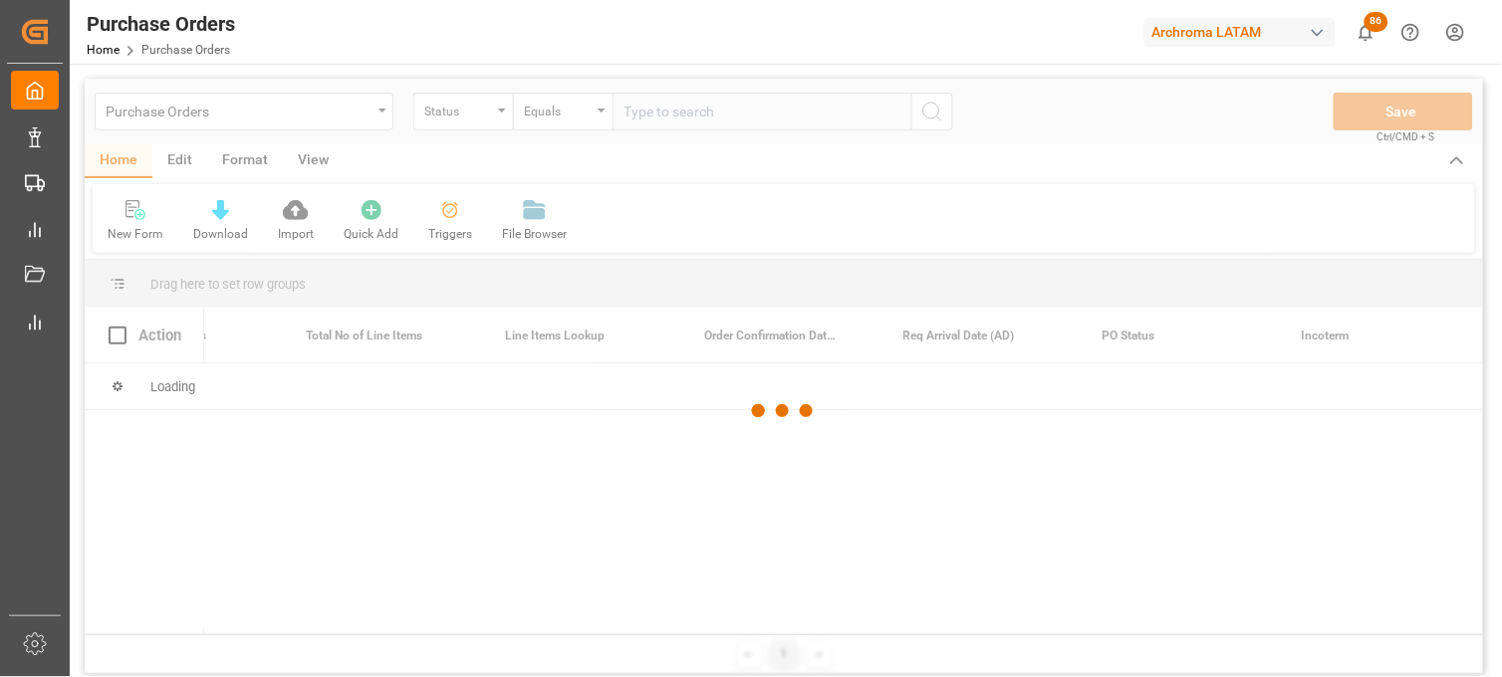
click at [469, 120] on div at bounding box center [784, 411] width 1398 height 665
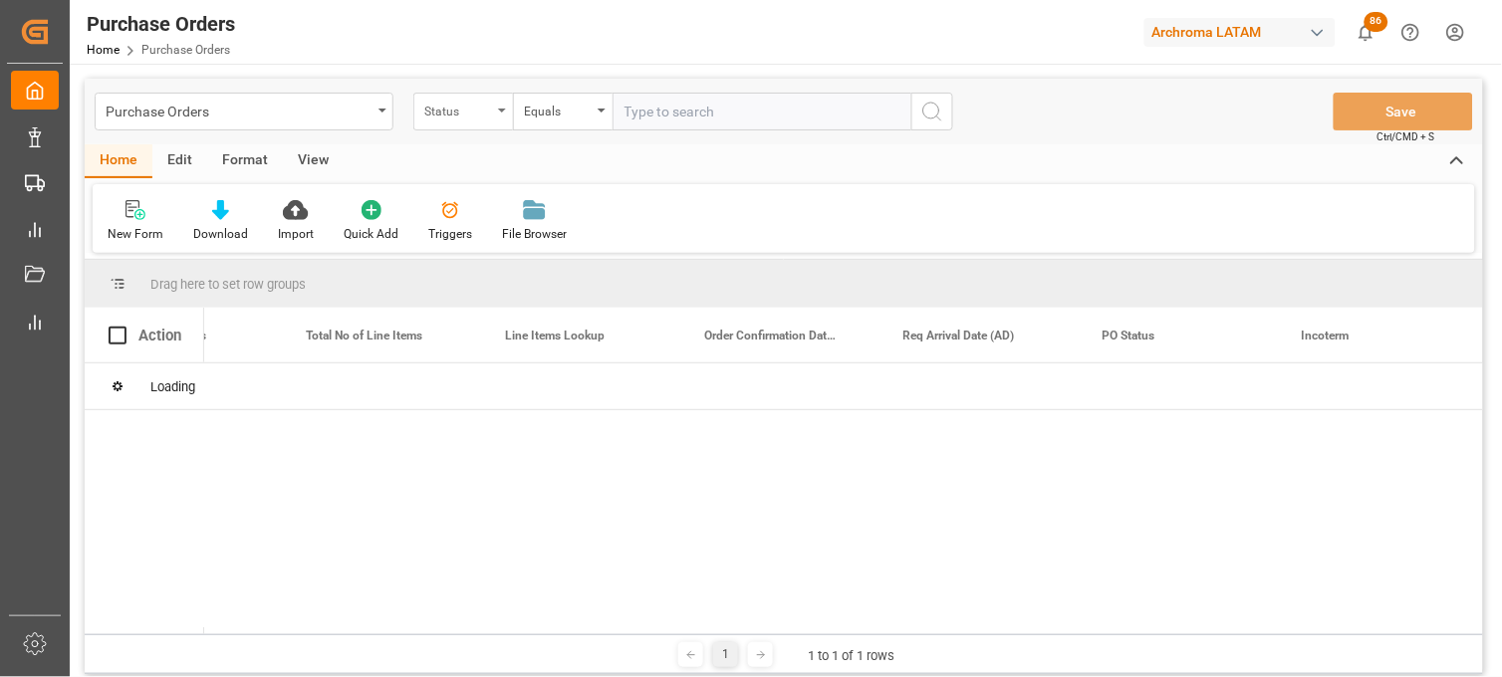
click at [474, 114] on div "Status" at bounding box center [458, 109] width 68 height 23
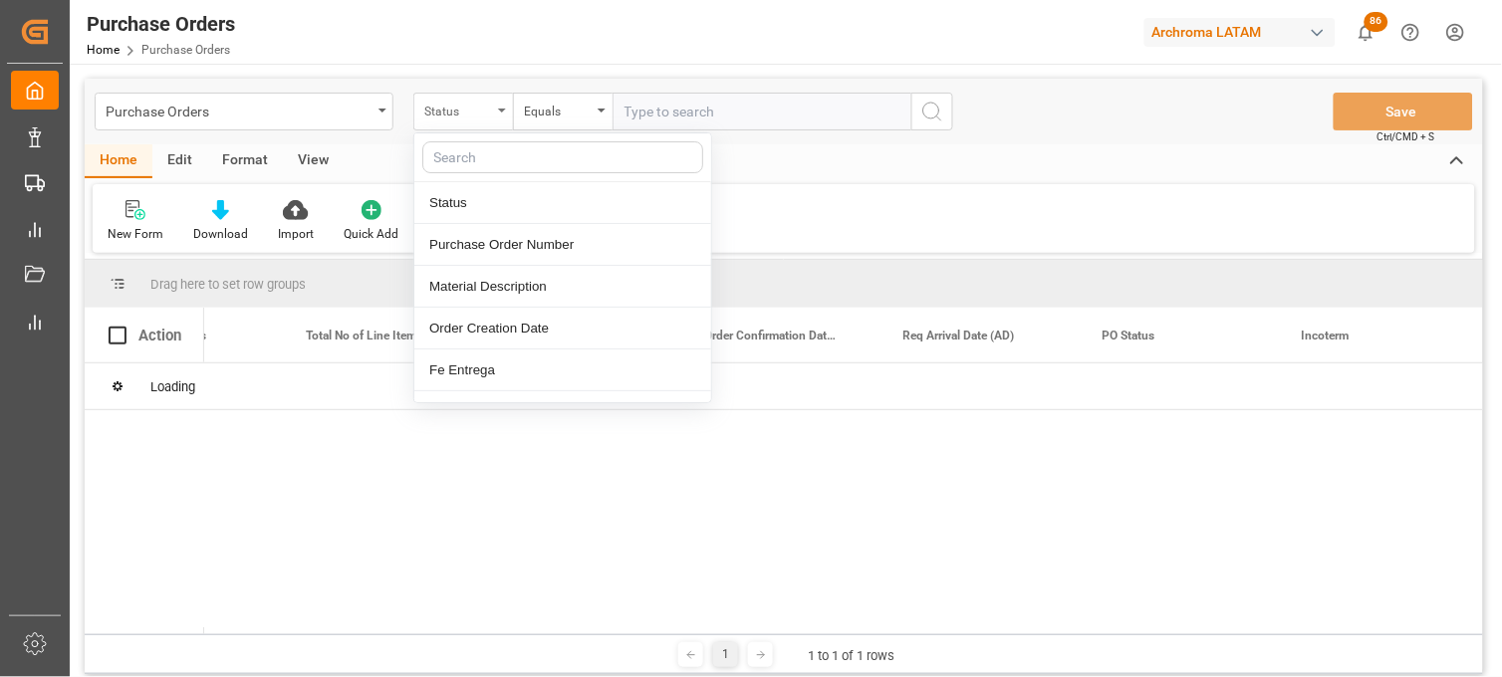
click at [493, 108] on div "Status" at bounding box center [463, 112] width 100 height 38
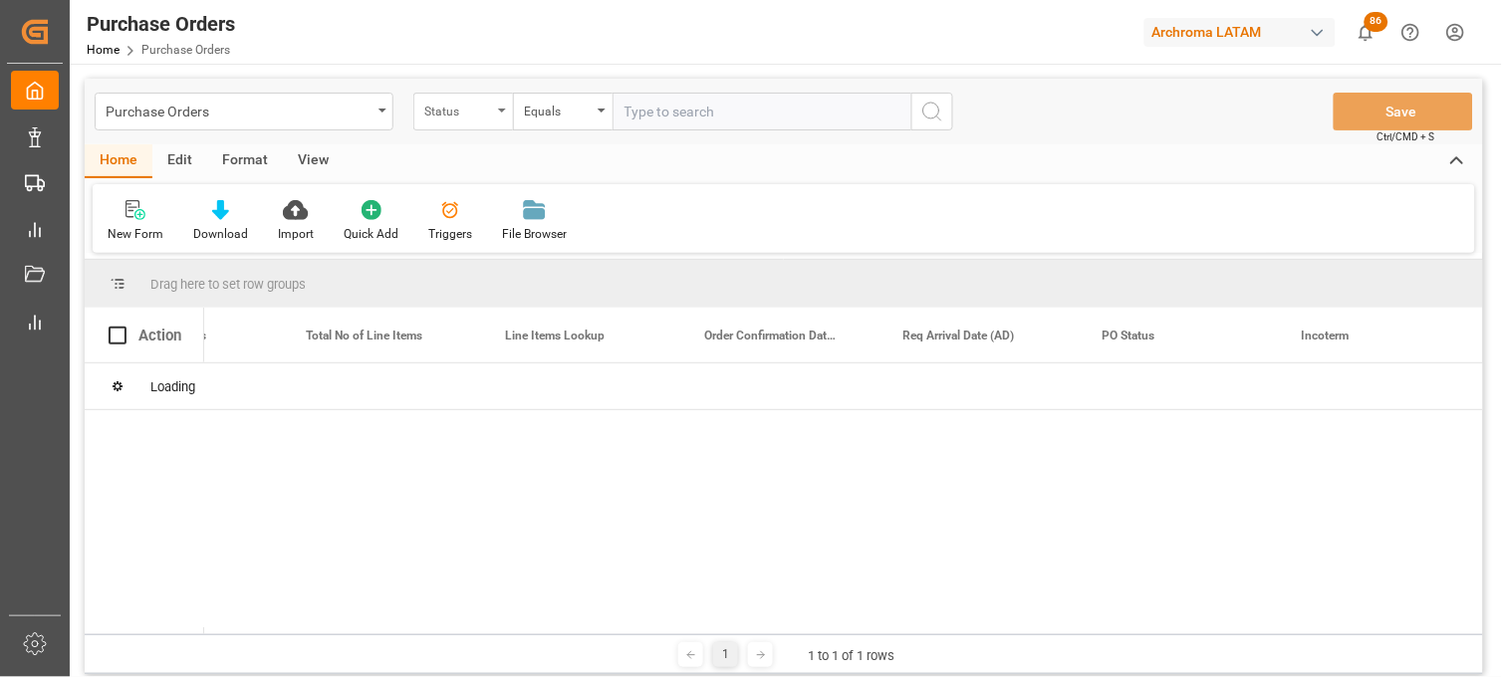
click at [494, 118] on div "Status" at bounding box center [463, 112] width 100 height 38
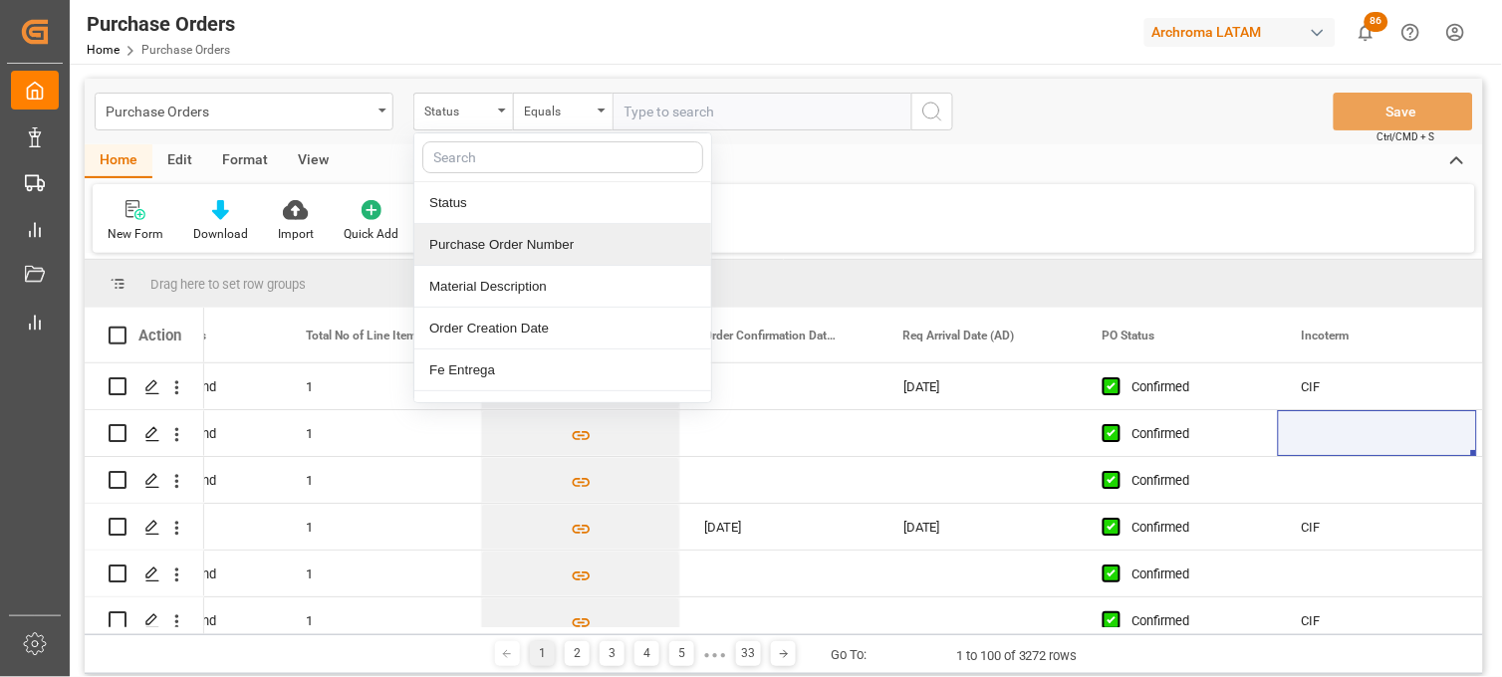
drag, startPoint x: 514, startPoint y: 253, endPoint x: 605, endPoint y: 153, distance: 134.7
click at [515, 250] on div "Purchase Order Number" at bounding box center [562, 245] width 297 height 42
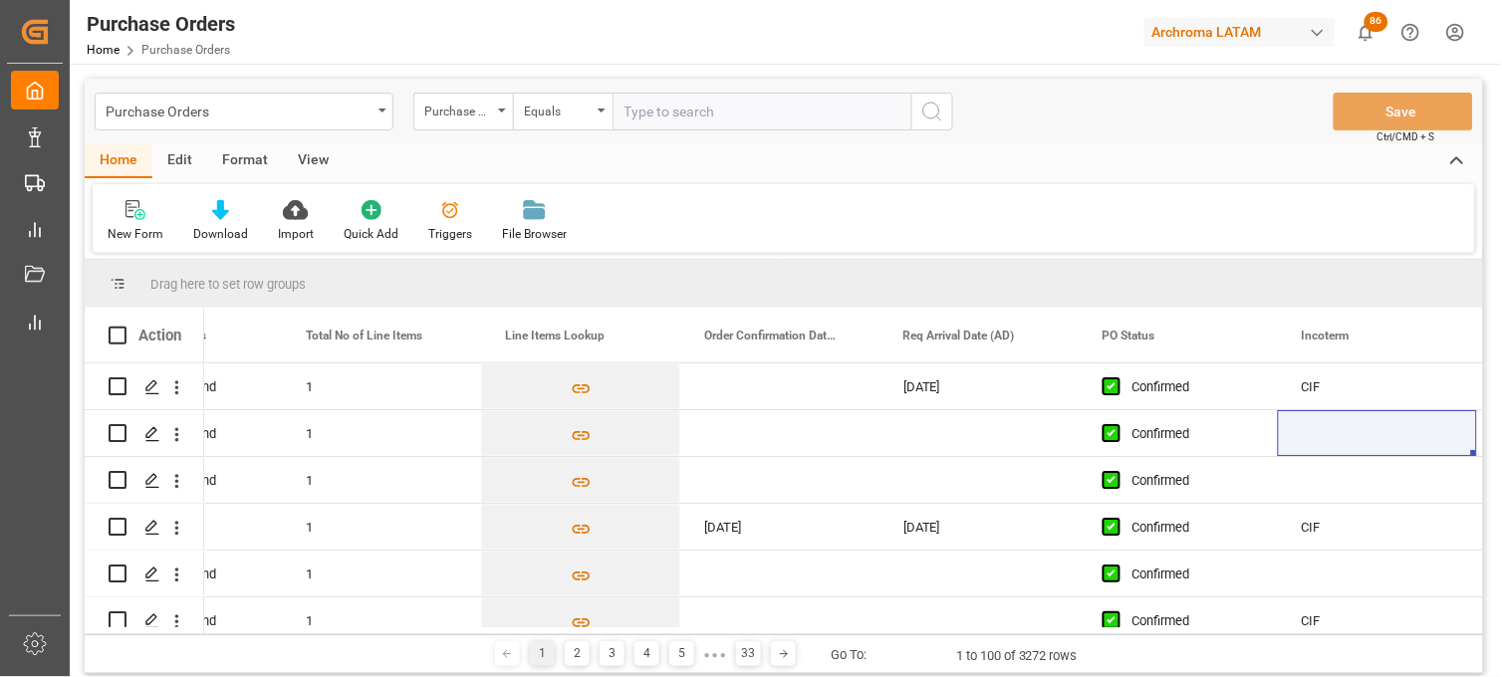
click at [652, 116] on input "text" at bounding box center [762, 112] width 299 height 38
paste input "4504629529"
type input "4504629529"
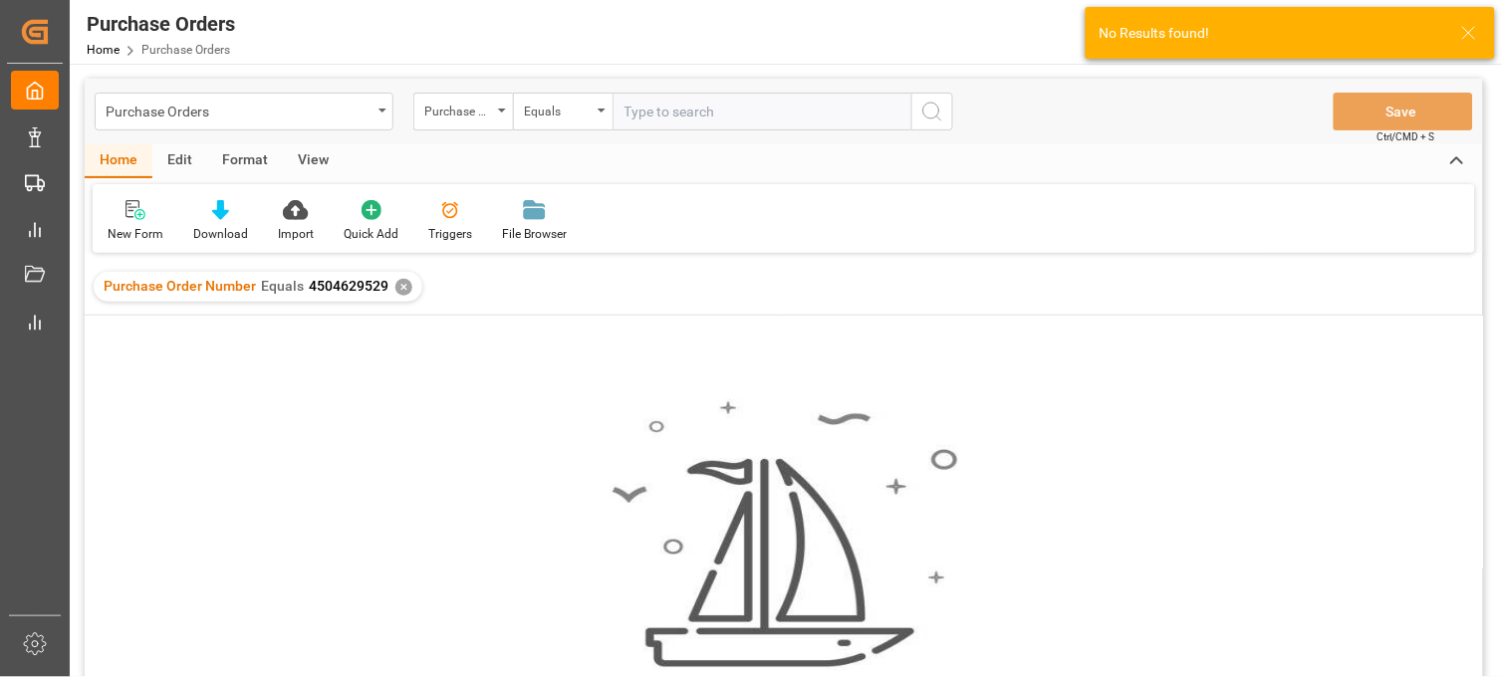
click at [408, 285] on div "✕" at bounding box center [403, 287] width 17 height 17
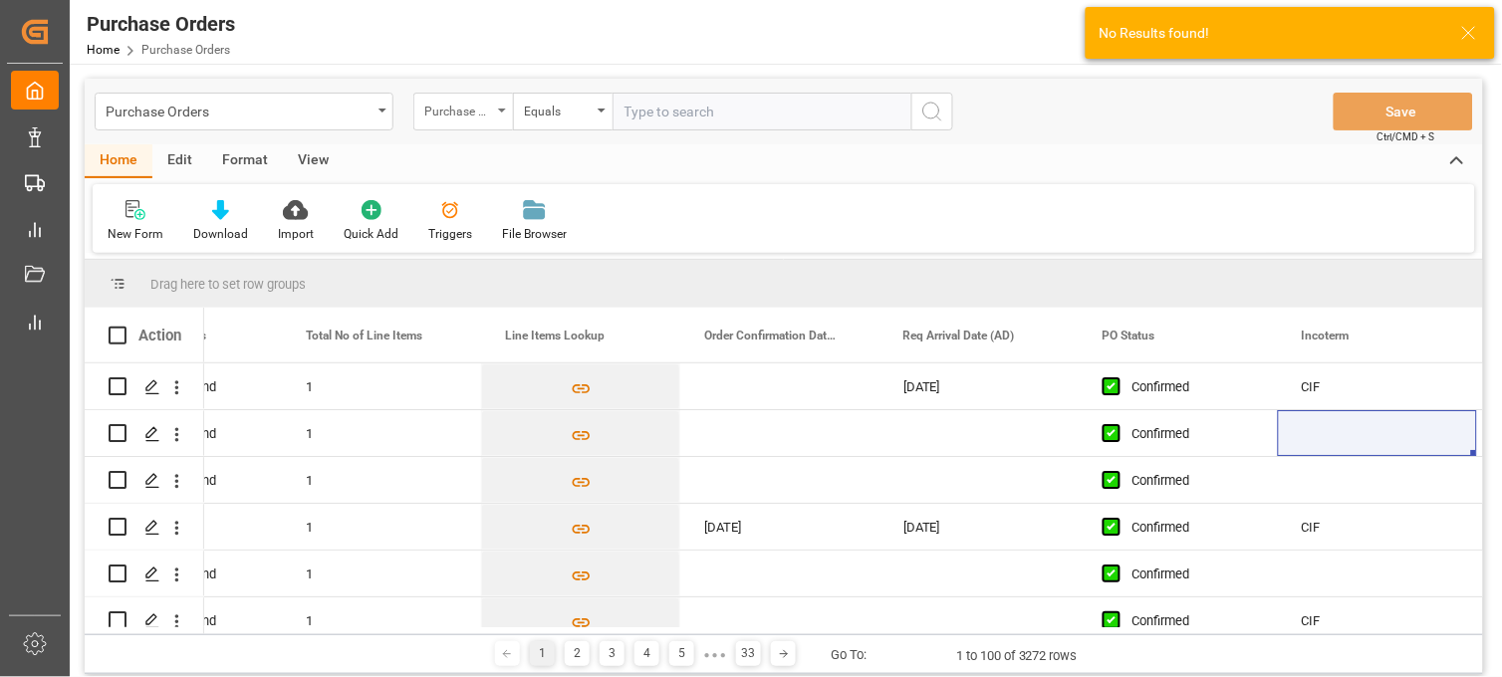
click at [492, 108] on div "Purchase Order Number" at bounding box center [463, 112] width 100 height 38
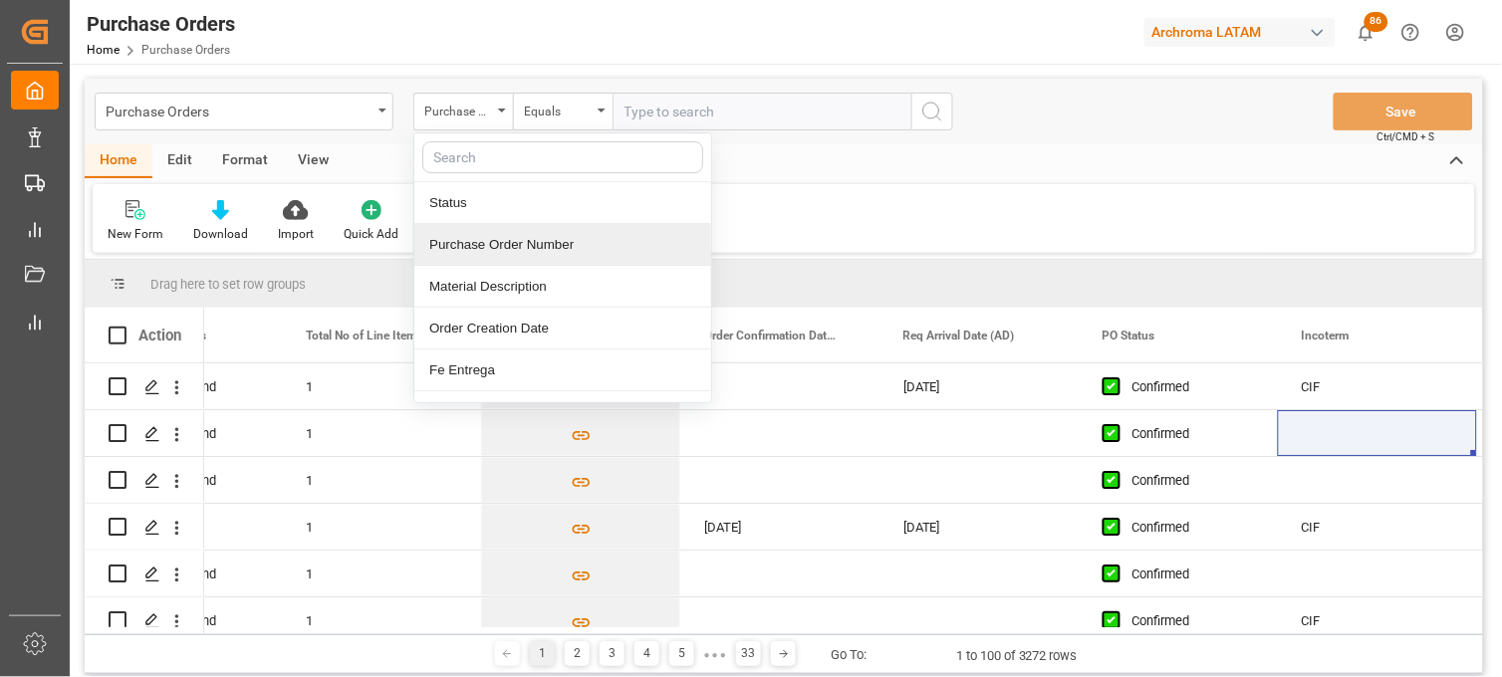
click at [520, 253] on div "Purchase Order Number" at bounding box center [562, 245] width 297 height 42
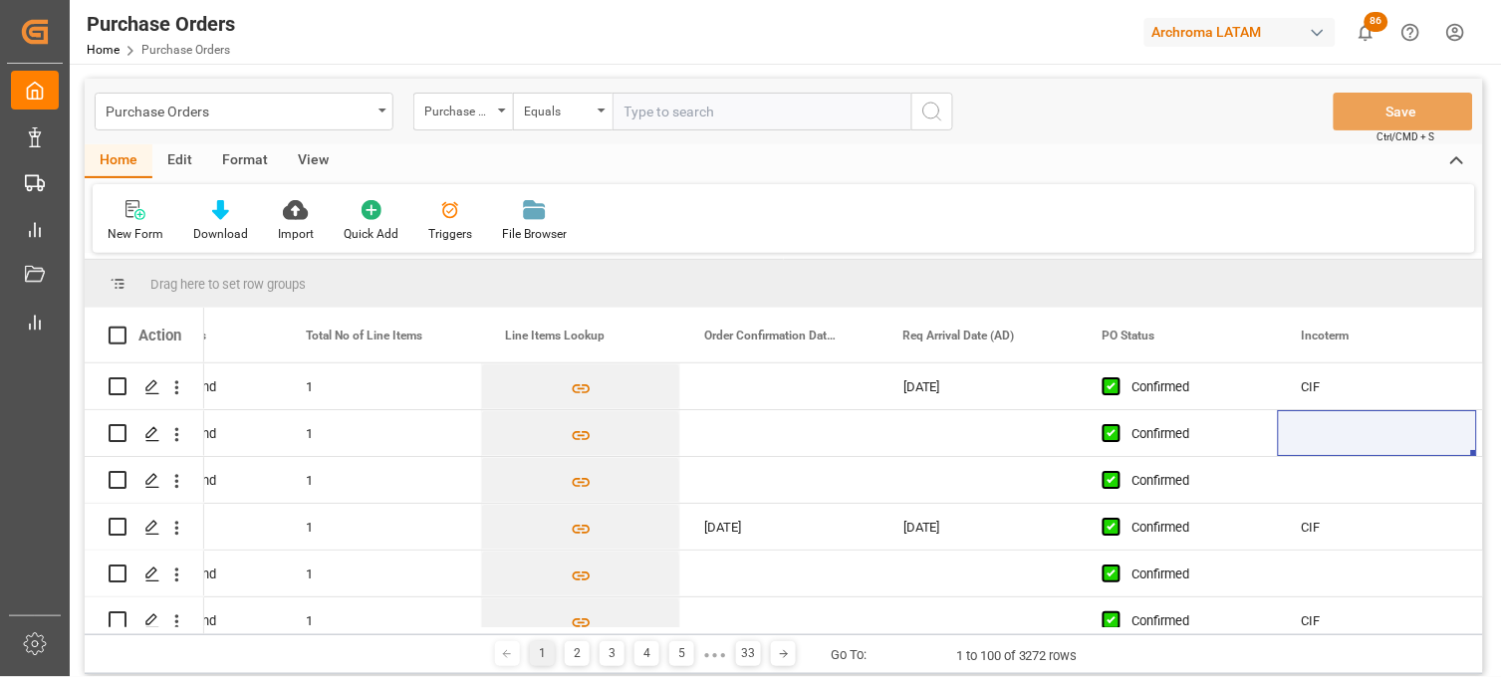
click at [647, 112] on input "text" at bounding box center [762, 112] width 299 height 38
paste input "4504629529"
click at [711, 111] on input "4504629529" at bounding box center [762, 112] width 299 height 38
click at [625, 111] on input "4504629529" at bounding box center [762, 112] width 299 height 38
click at [748, 107] on input "4504629529" at bounding box center [762, 112] width 299 height 38
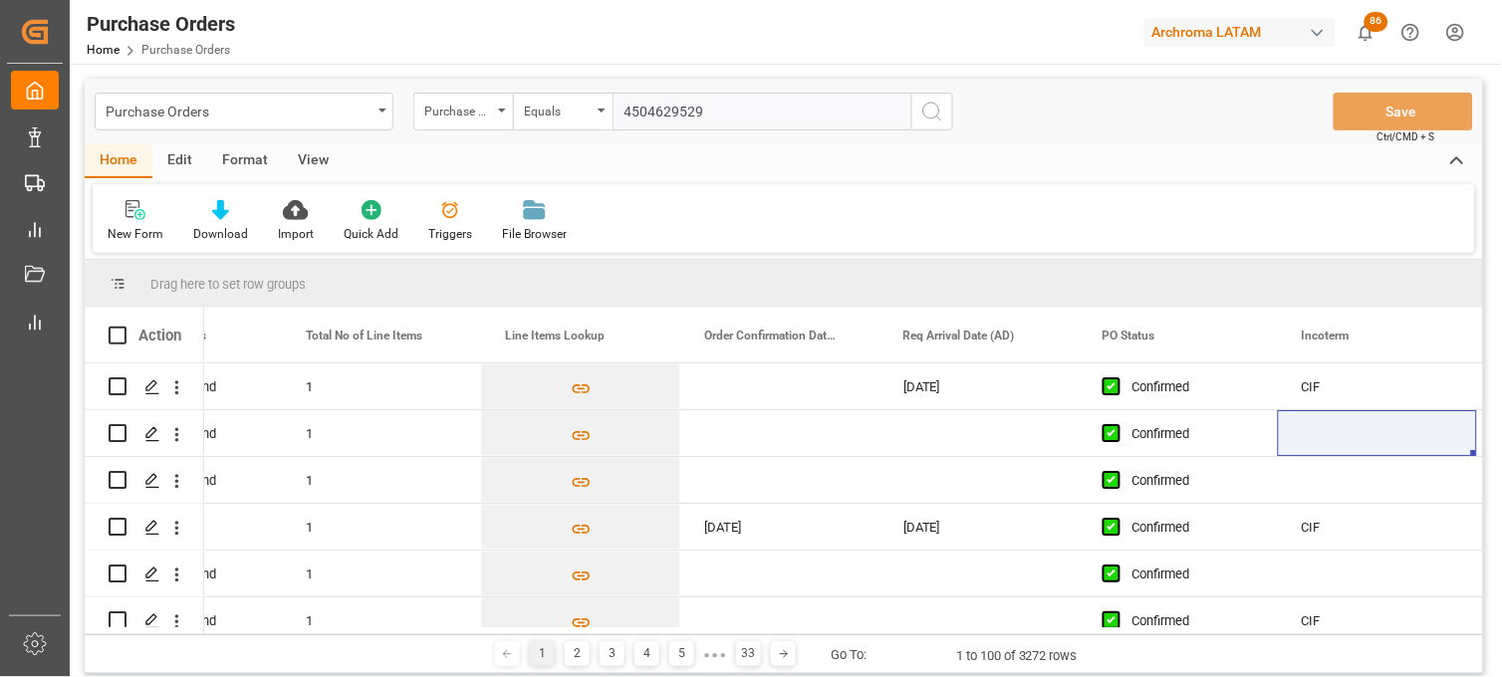
type input "4504629529"
click at [920, 114] on icon "search button" at bounding box center [932, 112] width 24 height 24
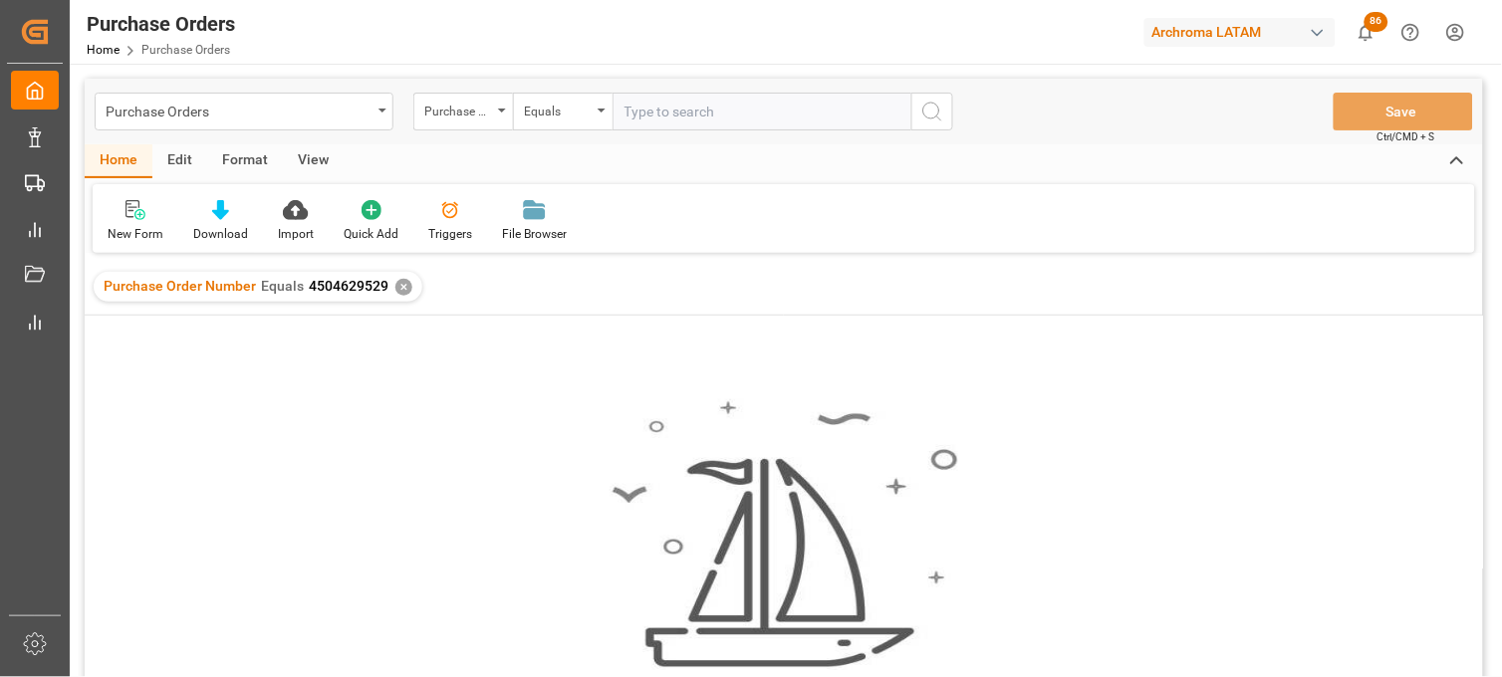
click at [398, 289] on div "✕" at bounding box center [403, 287] width 17 height 17
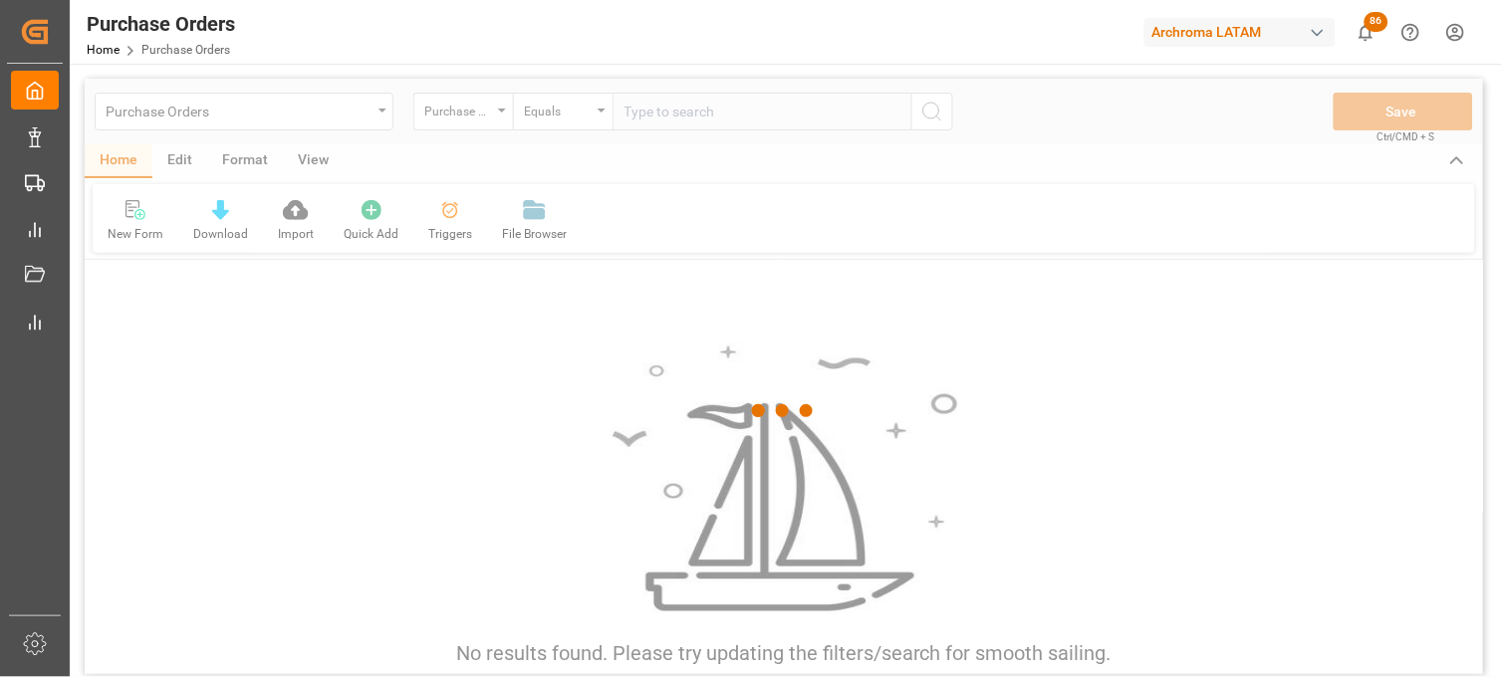
click at [491, 113] on div at bounding box center [784, 411] width 1398 height 665
click at [493, 113] on div at bounding box center [784, 411] width 1398 height 665
click at [498, 115] on div at bounding box center [784, 411] width 1398 height 665
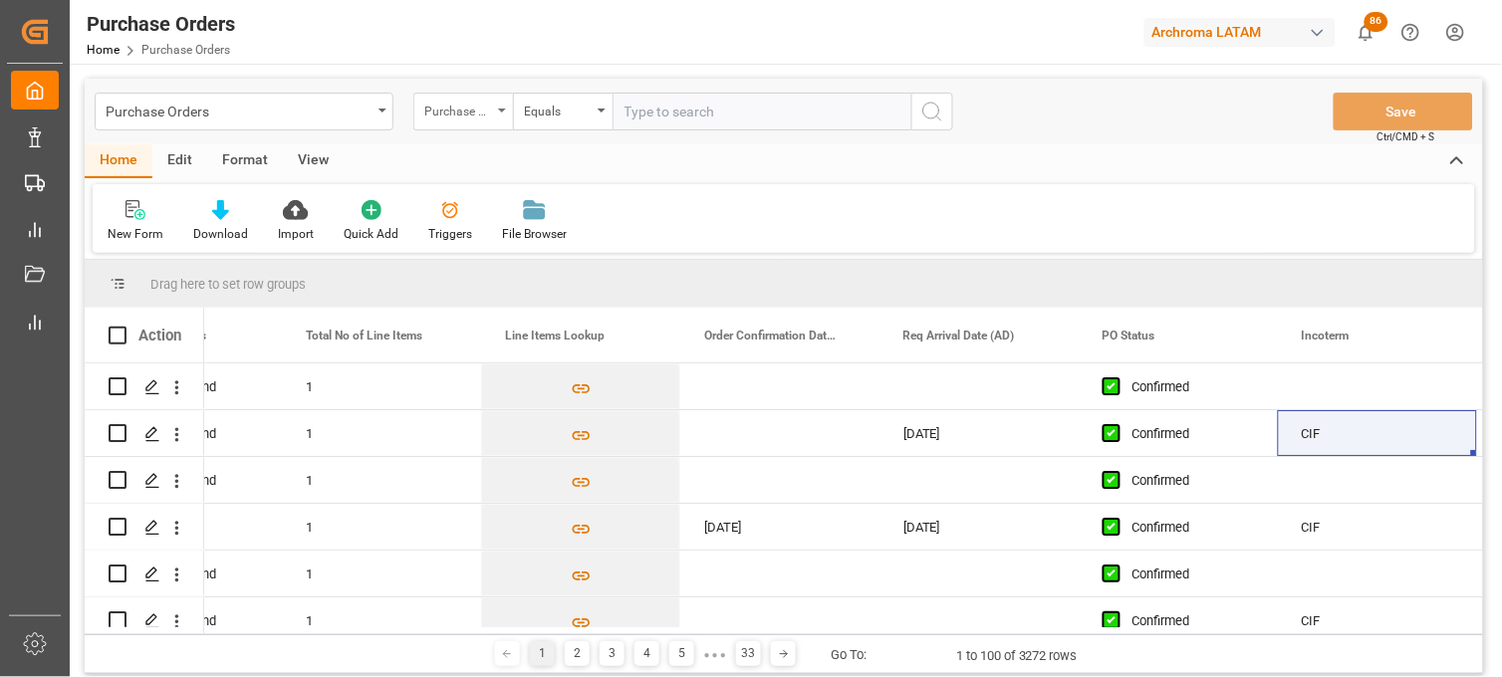
click at [489, 114] on div "Purchase Order Number" at bounding box center [458, 109] width 68 height 23
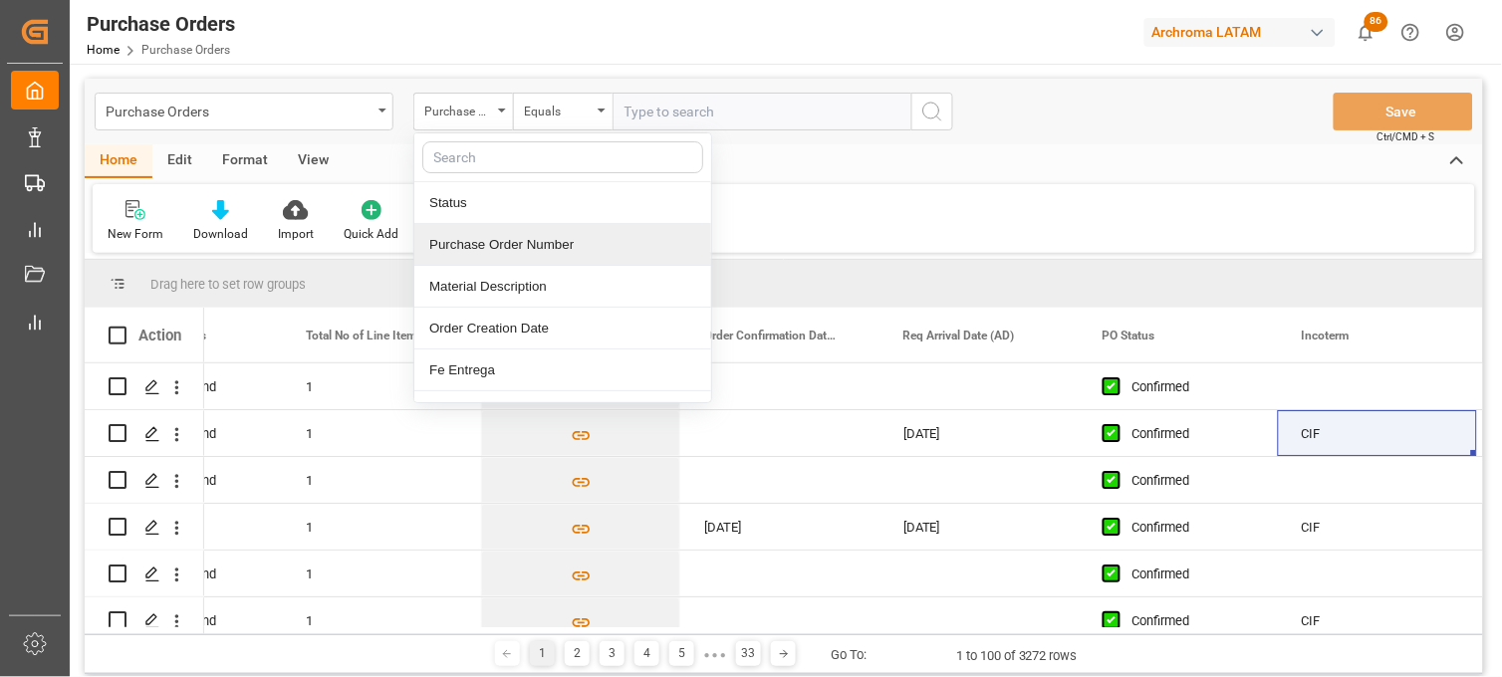
click at [515, 243] on div "Purchase Order Number" at bounding box center [562, 245] width 297 height 42
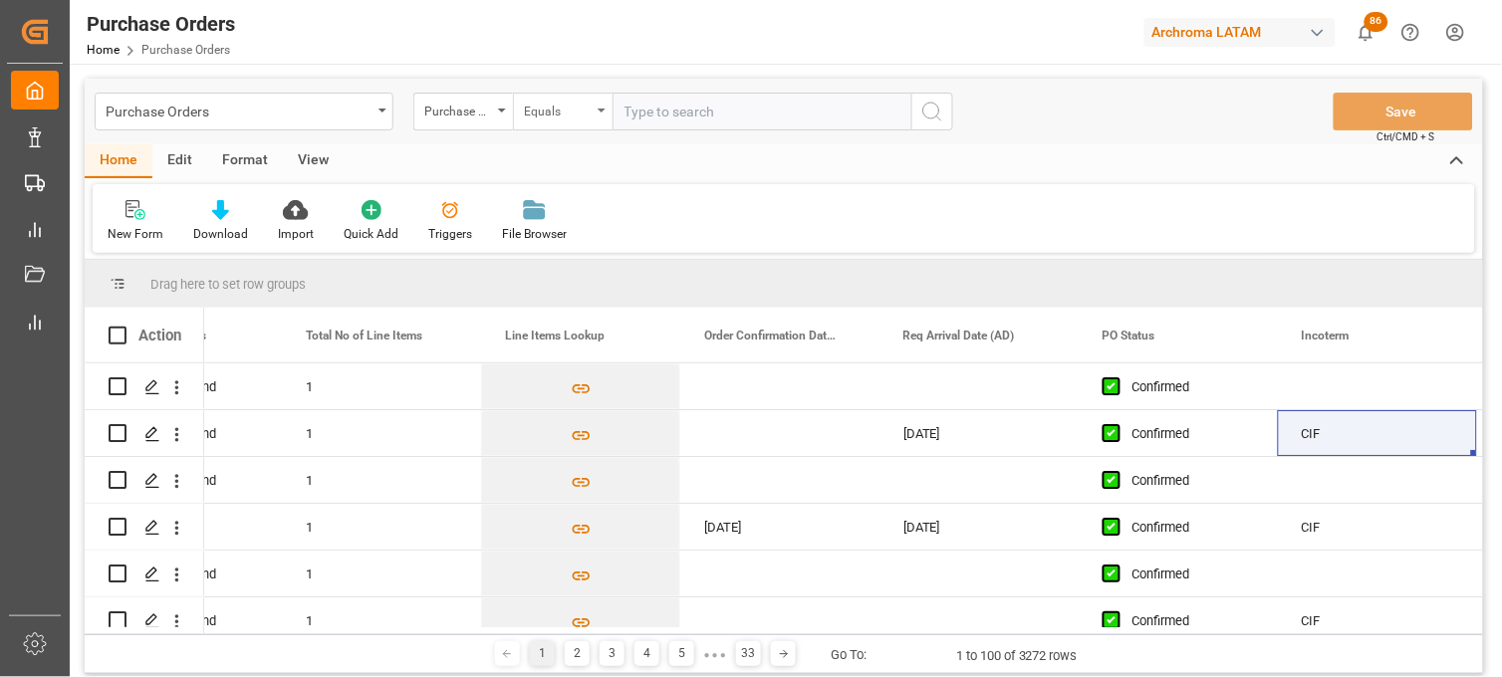
click at [606, 115] on div "Equals" at bounding box center [563, 112] width 100 height 38
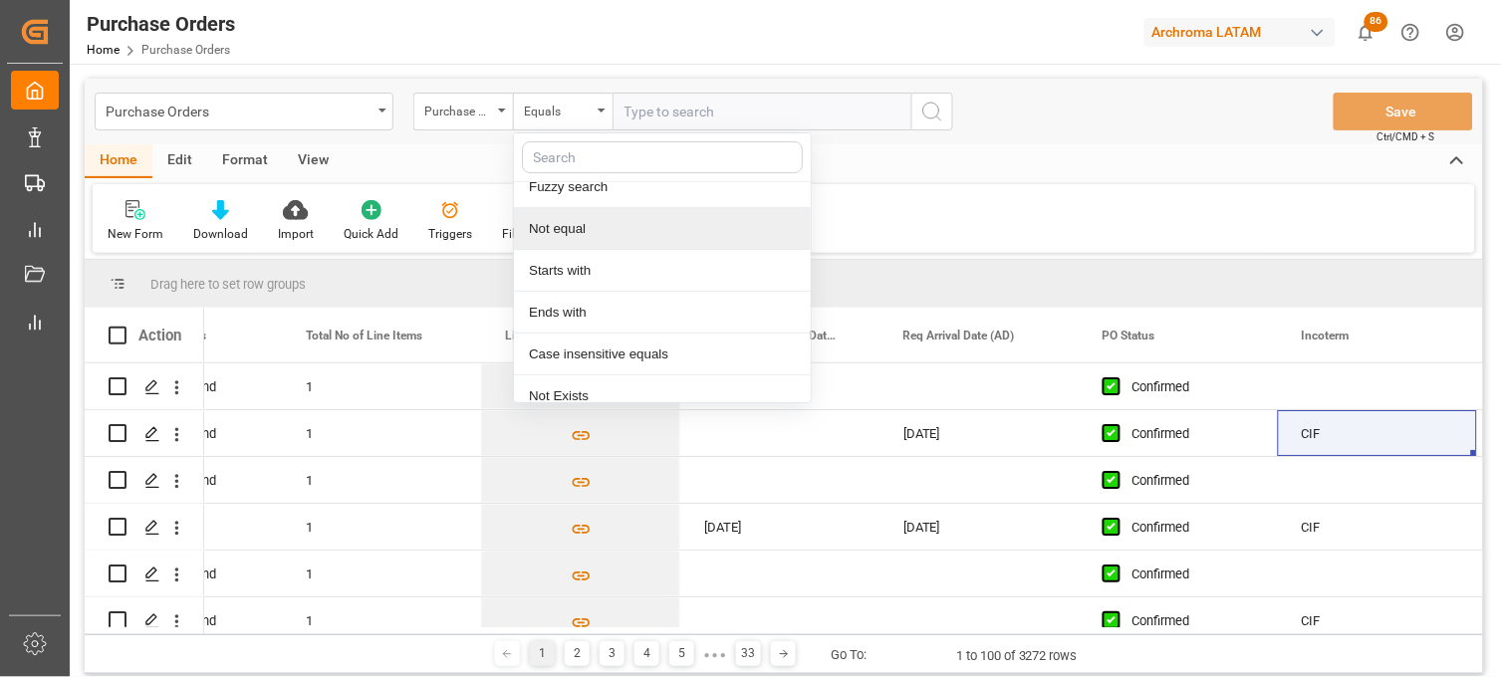
scroll to position [111, 0]
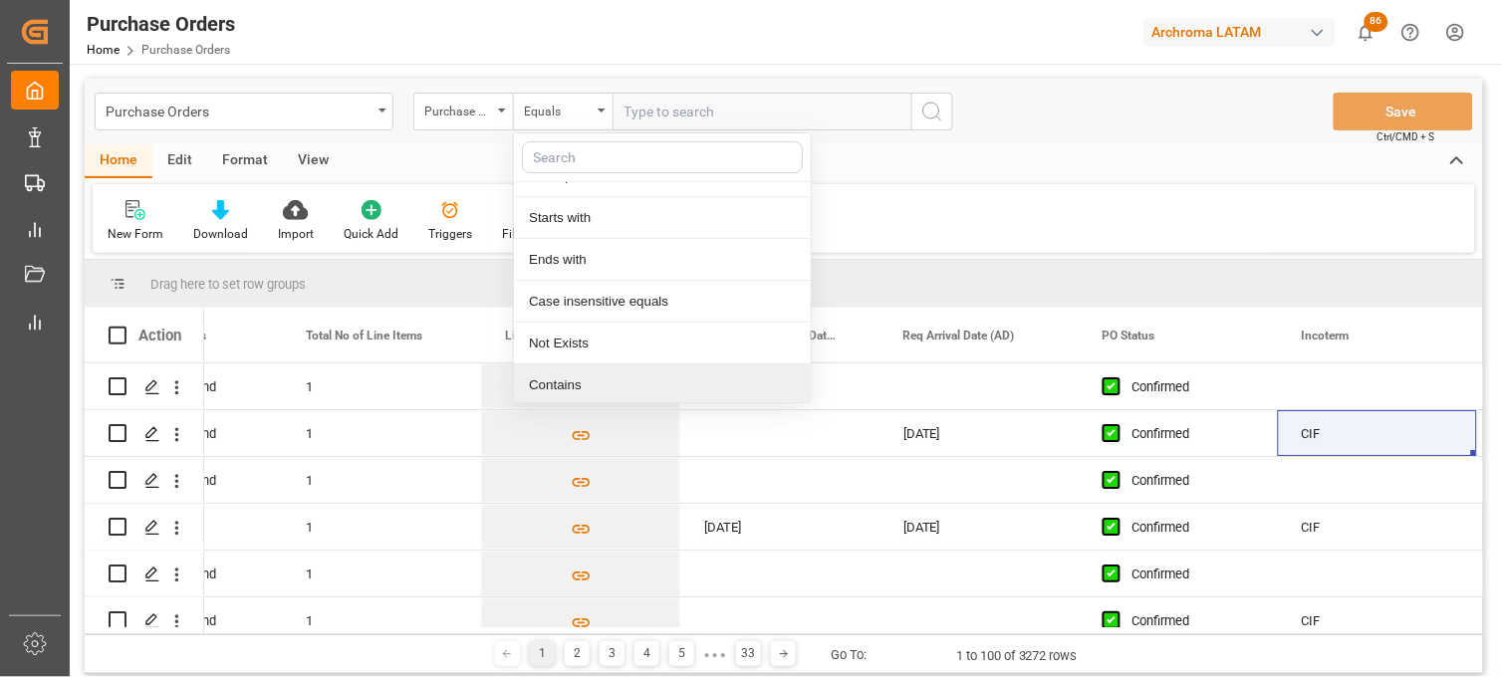
click at [570, 373] on div "Contains" at bounding box center [662, 386] width 297 height 42
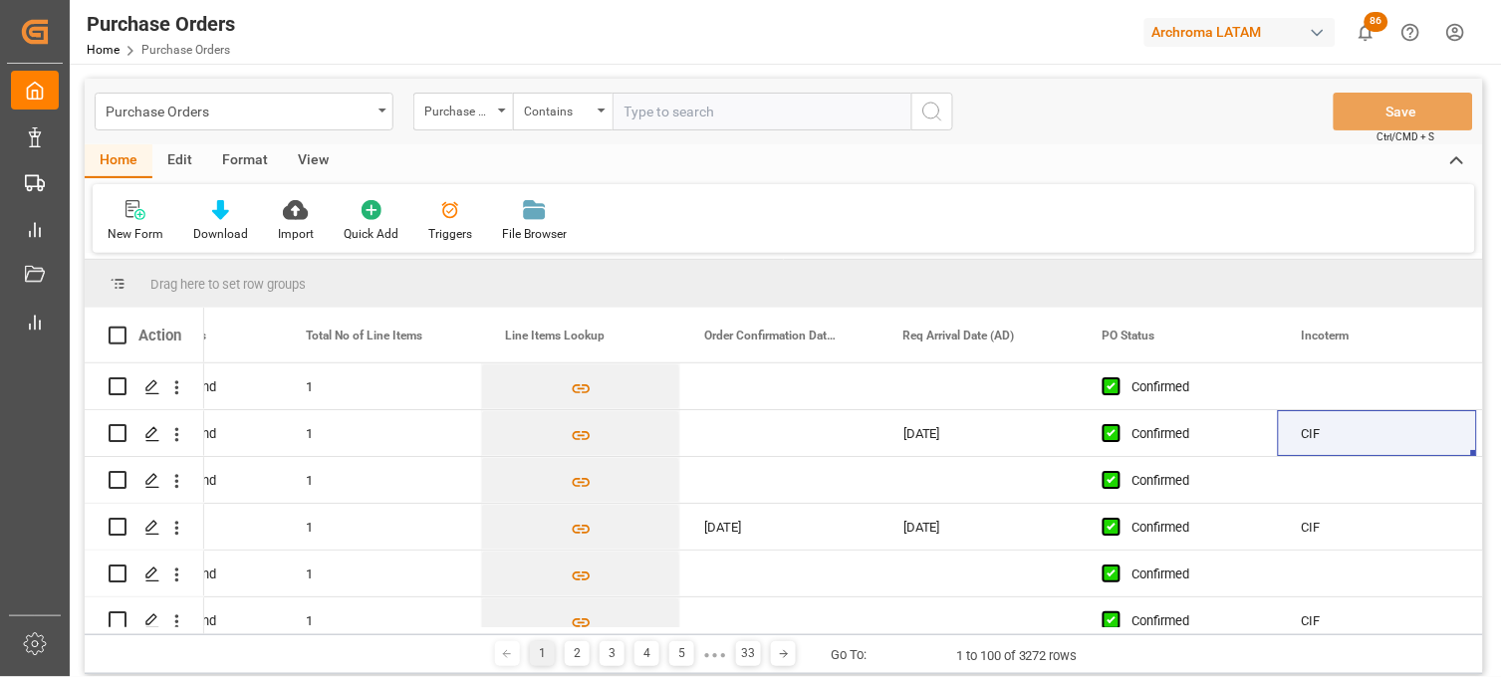
paste input "4504648609"
paste input "4504642844"
type input "4504648609,4504642844"
click at [923, 105] on icon "search button" at bounding box center [932, 112] width 24 height 24
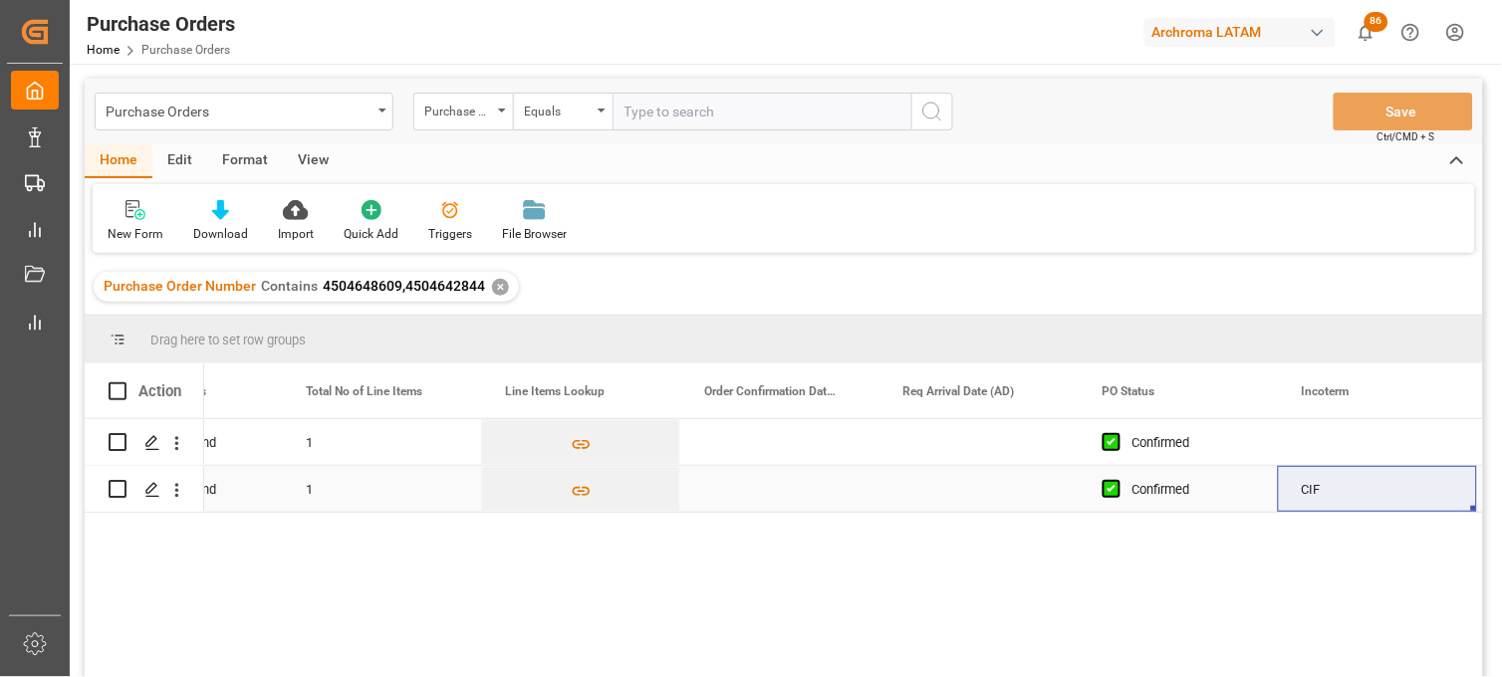
click at [251, 482] on div "No Line Item Found" at bounding box center [182, 489] width 199 height 46
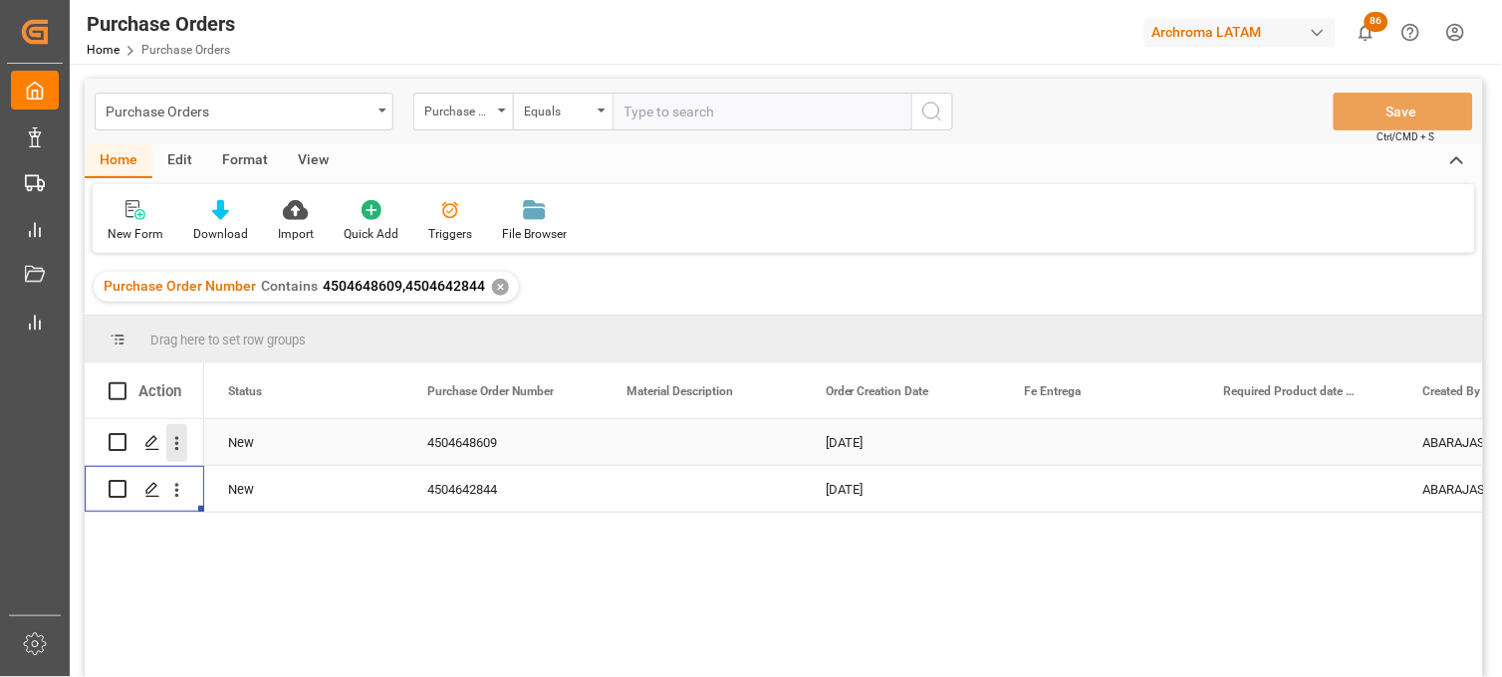
click at [181, 441] on icon "open menu" at bounding box center [176, 443] width 21 height 21
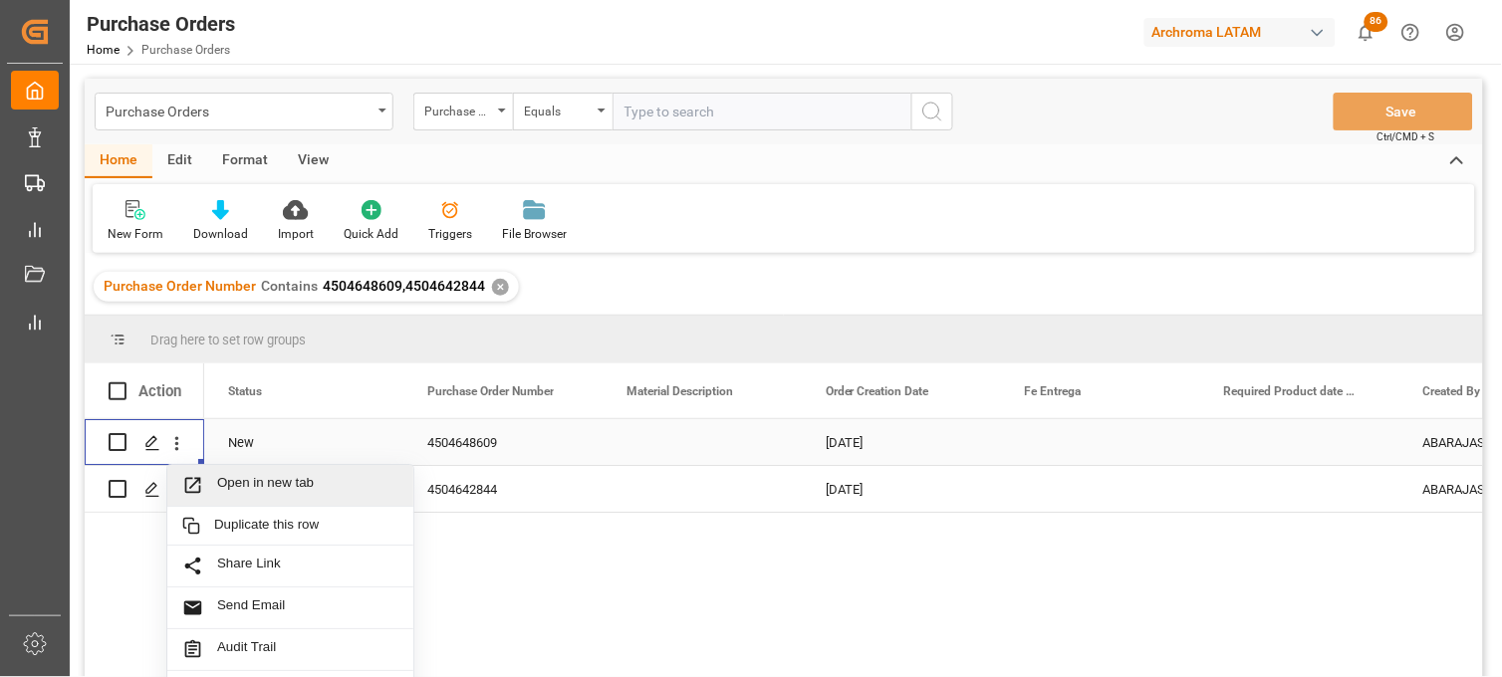
click at [225, 489] on span "Open in new tab" at bounding box center [307, 485] width 181 height 21
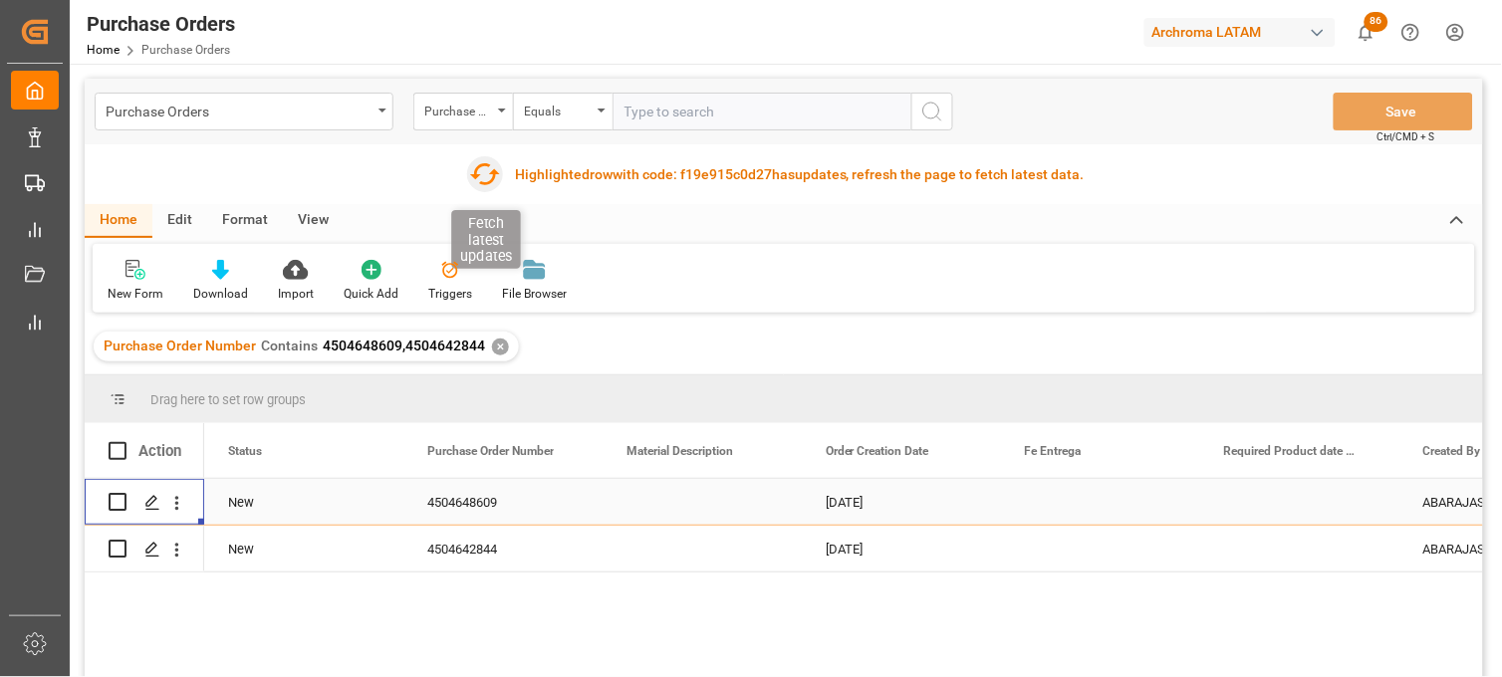
click at [486, 172] on icon "button" at bounding box center [485, 174] width 32 height 32
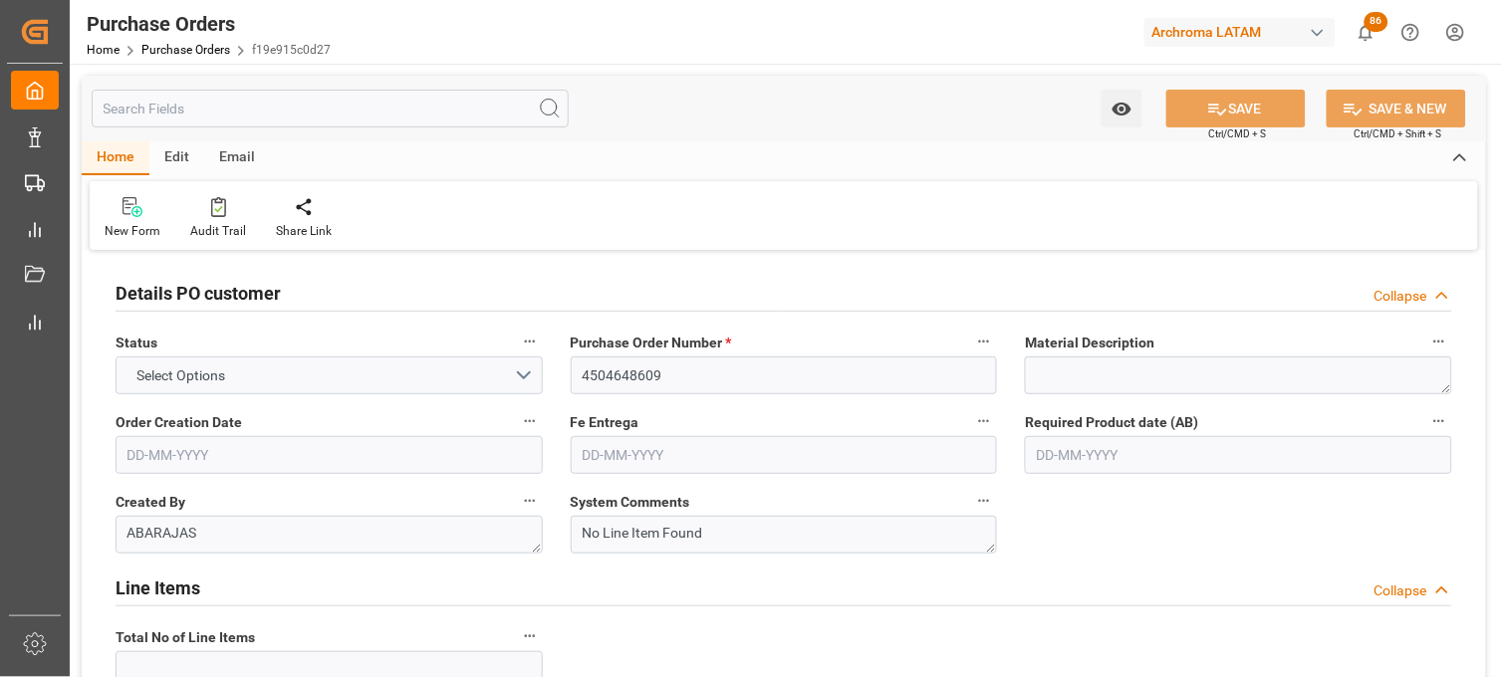
type input "1"
type input "[DATE]"
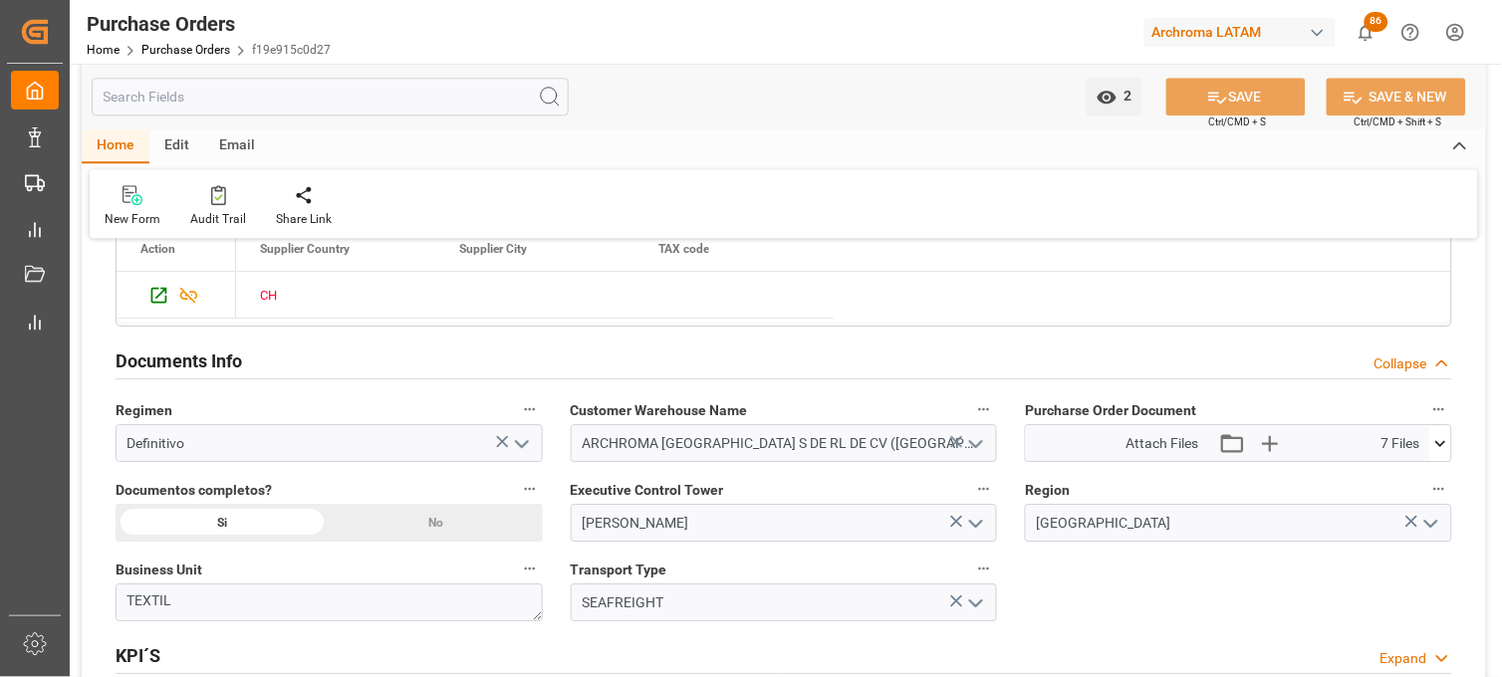
scroll to position [1328, 0]
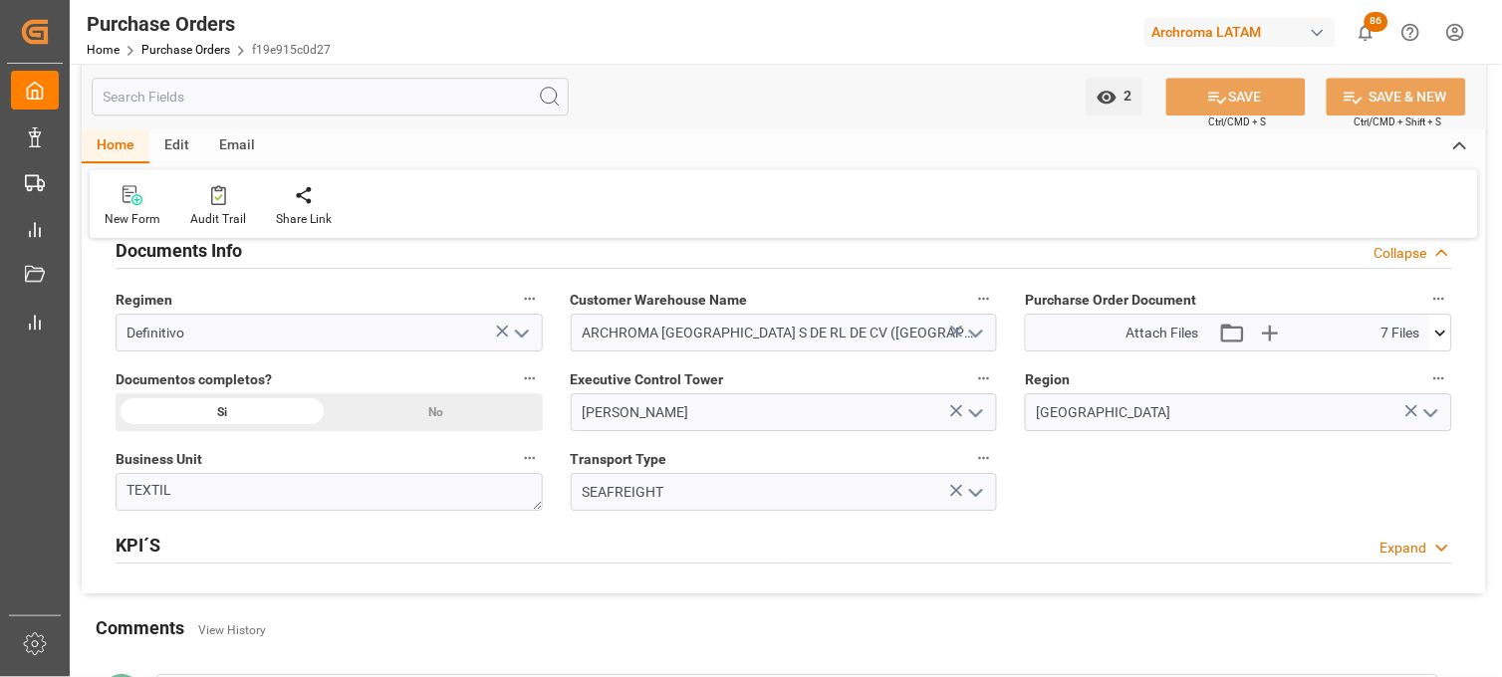
click at [1439, 341] on icon at bounding box center [1440, 333] width 21 height 21
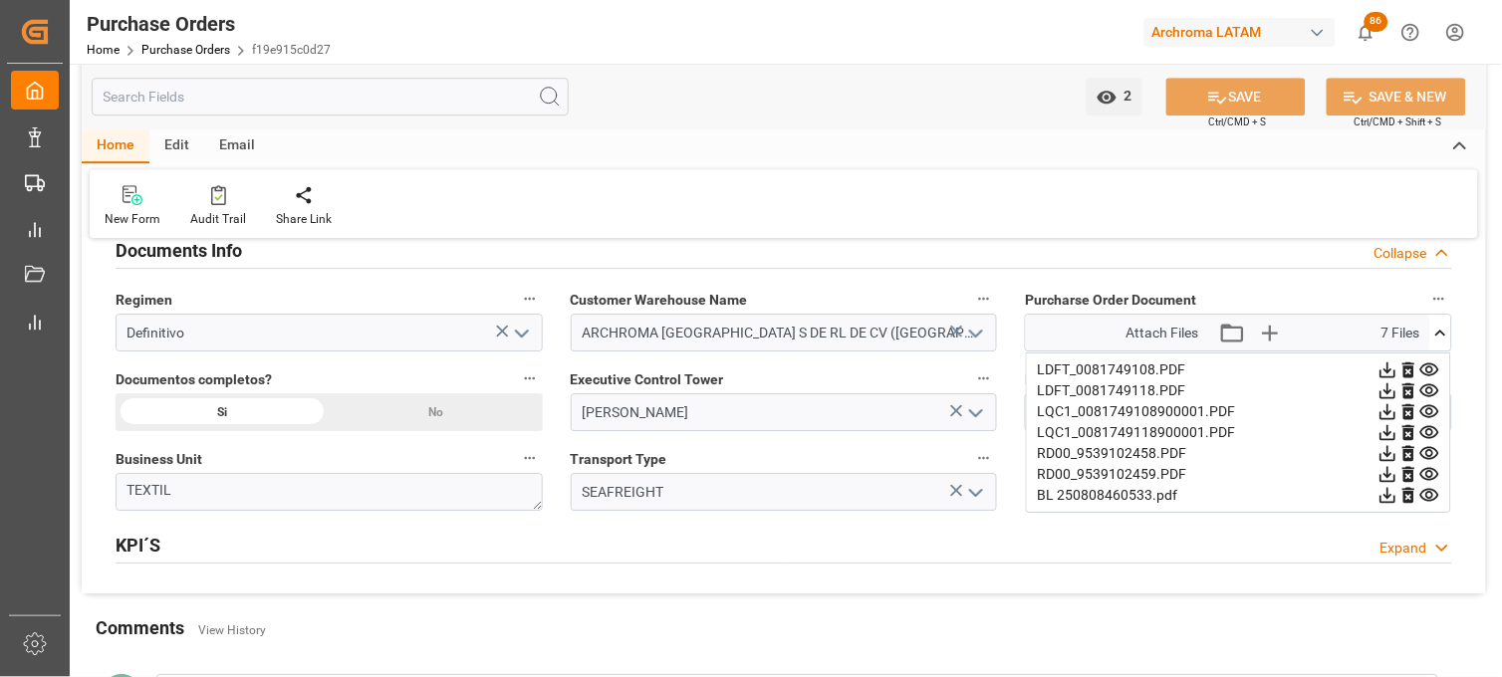
click at [1396, 450] on icon at bounding box center [1389, 454] width 16 height 16
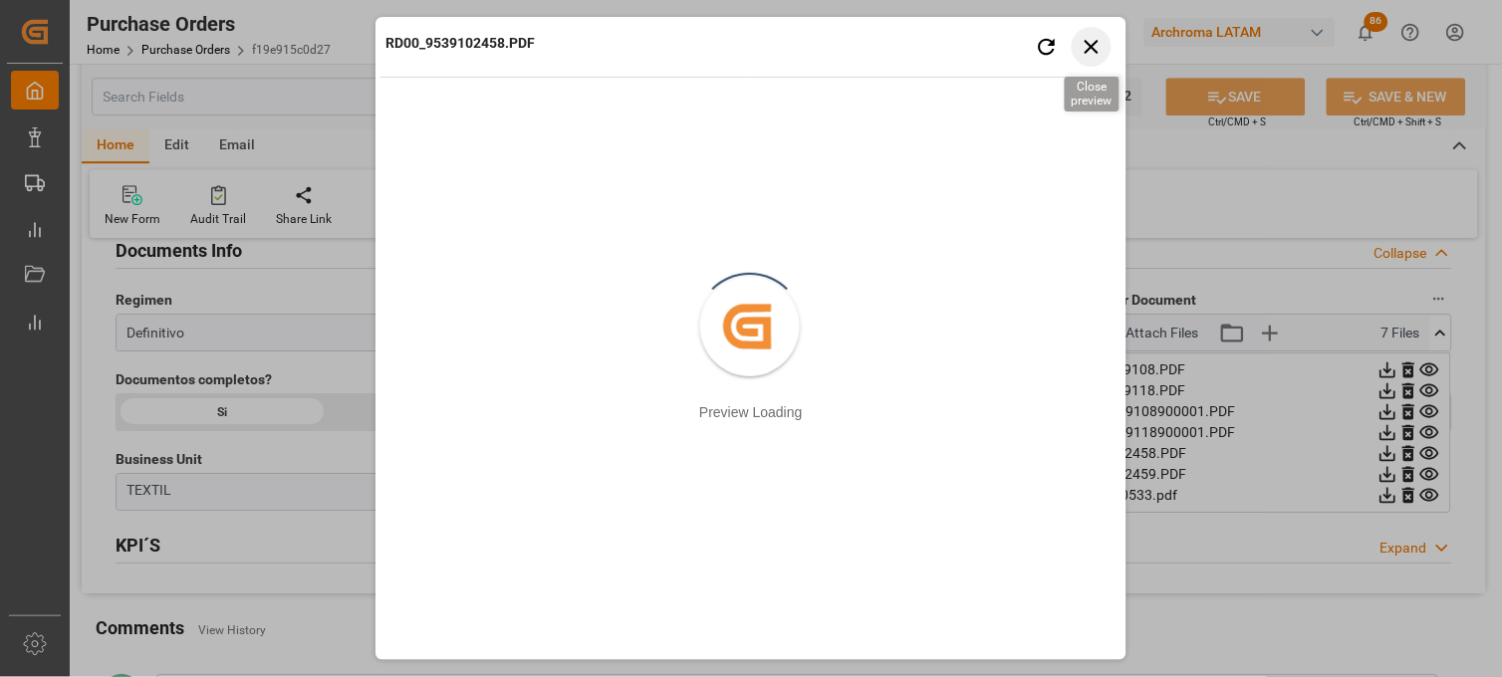
click at [1087, 47] on icon "button" at bounding box center [1092, 46] width 25 height 25
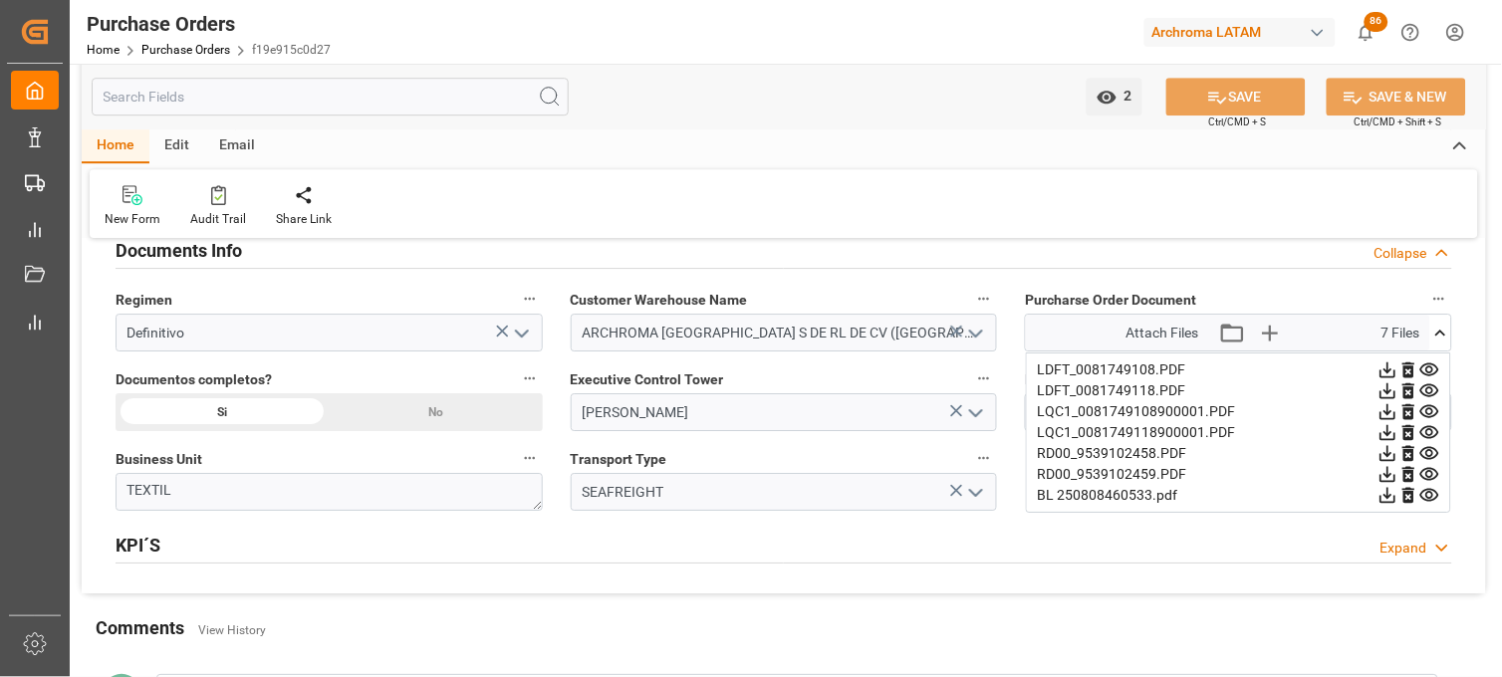
click at [1398, 473] on icon at bounding box center [1388, 474] width 21 height 21
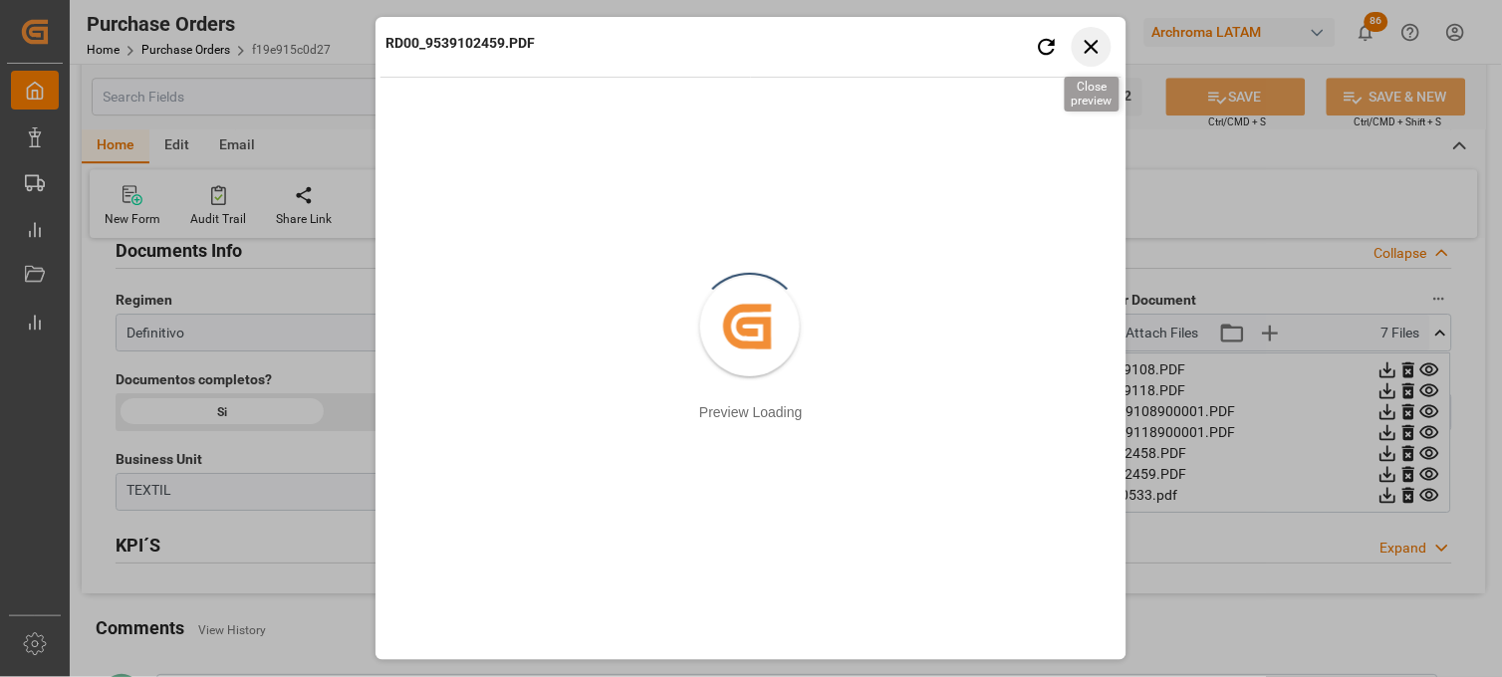
click at [1086, 51] on icon "button" at bounding box center [1092, 46] width 25 height 25
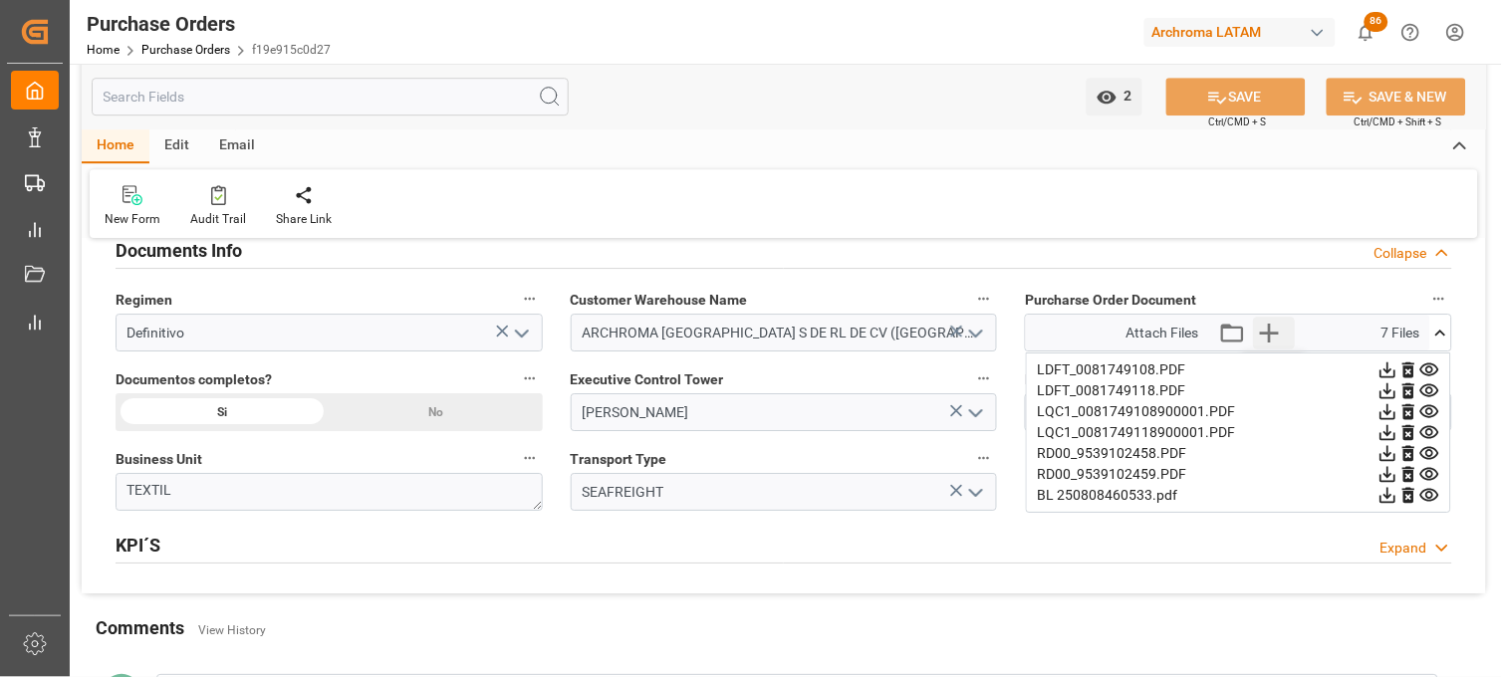
click at [1273, 332] on icon "button" at bounding box center [1269, 333] width 19 height 19
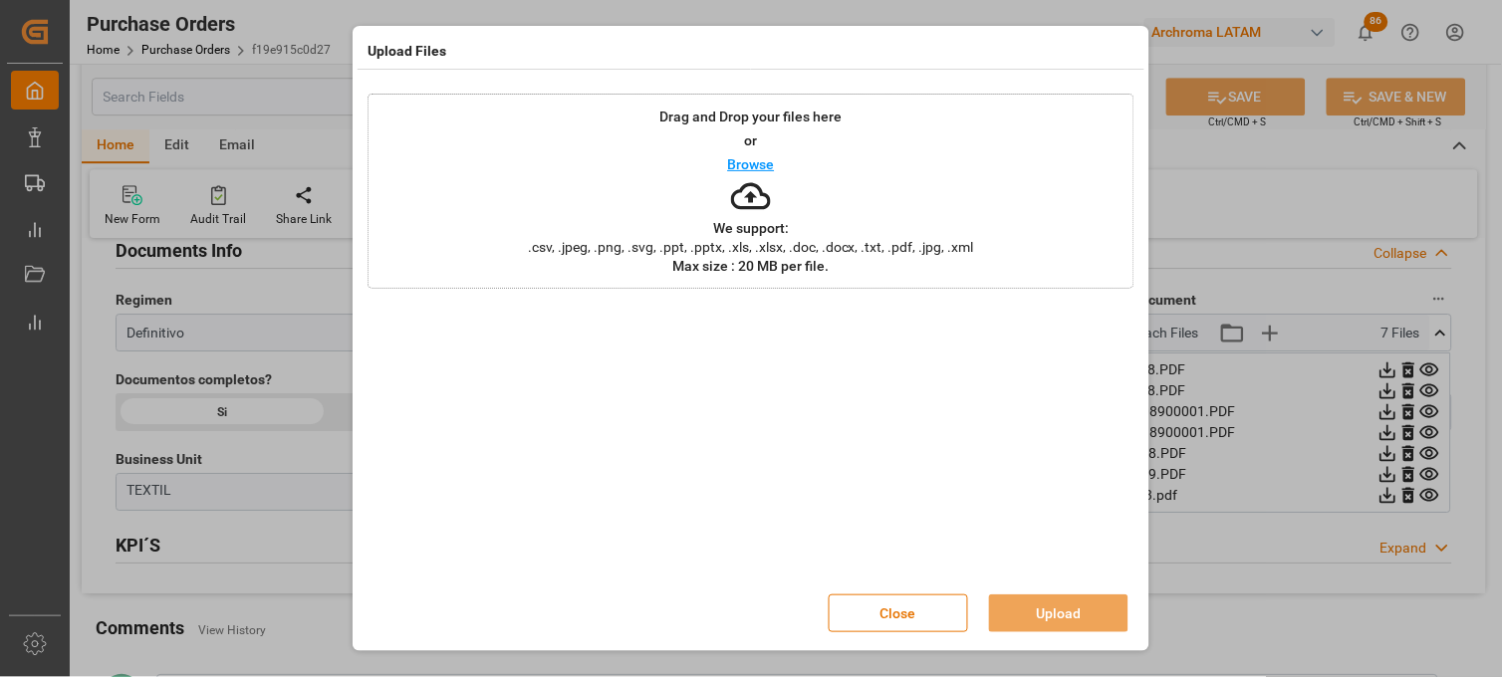
click at [749, 159] on p "Browse" at bounding box center [751, 164] width 47 height 14
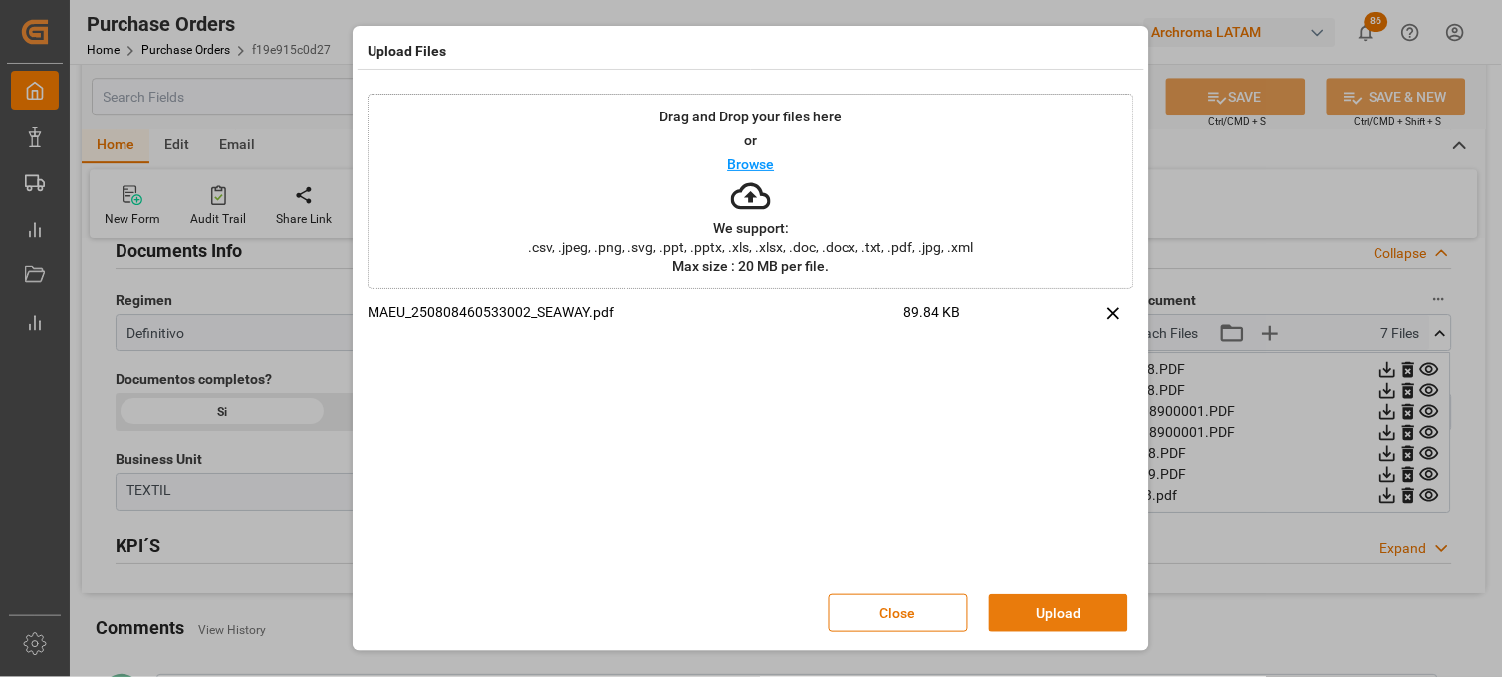
click at [1036, 610] on button "Upload" at bounding box center [1058, 614] width 139 height 38
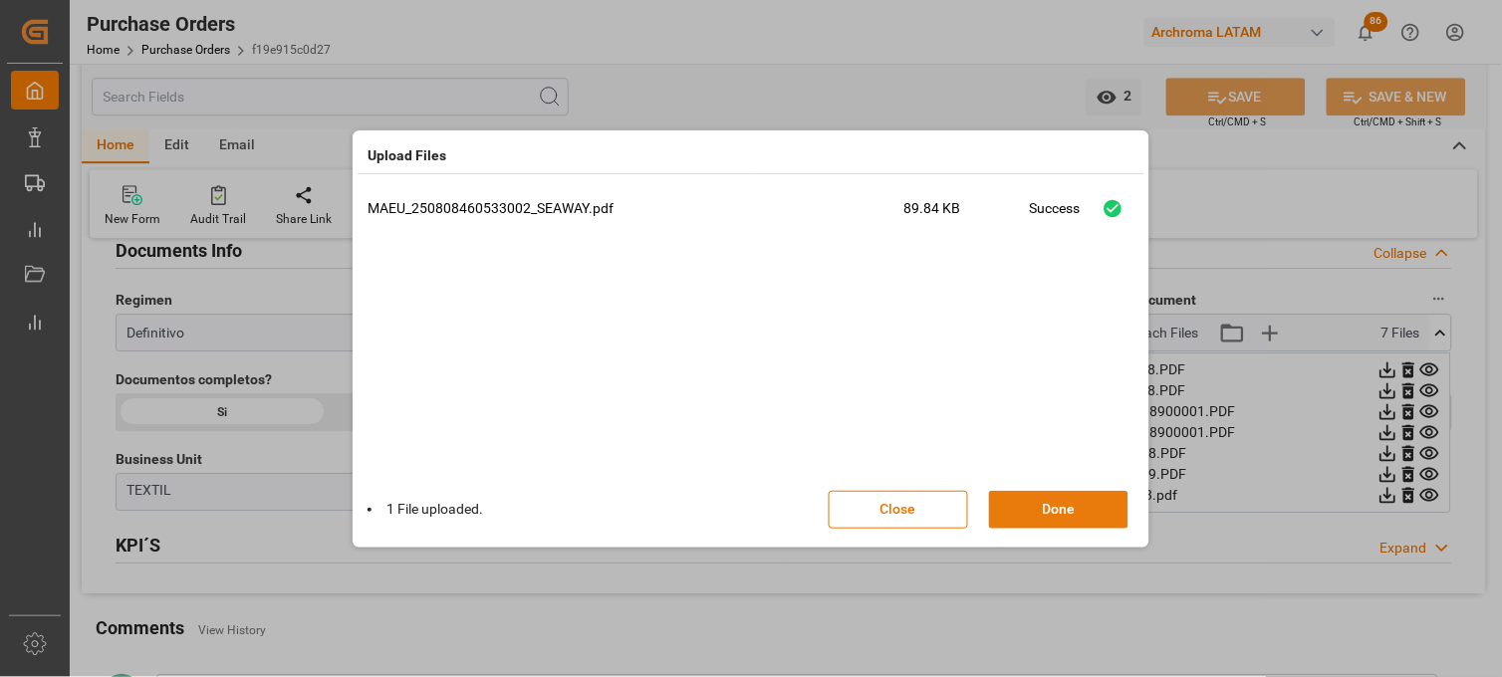
click at [1047, 509] on button "Done" at bounding box center [1058, 510] width 139 height 38
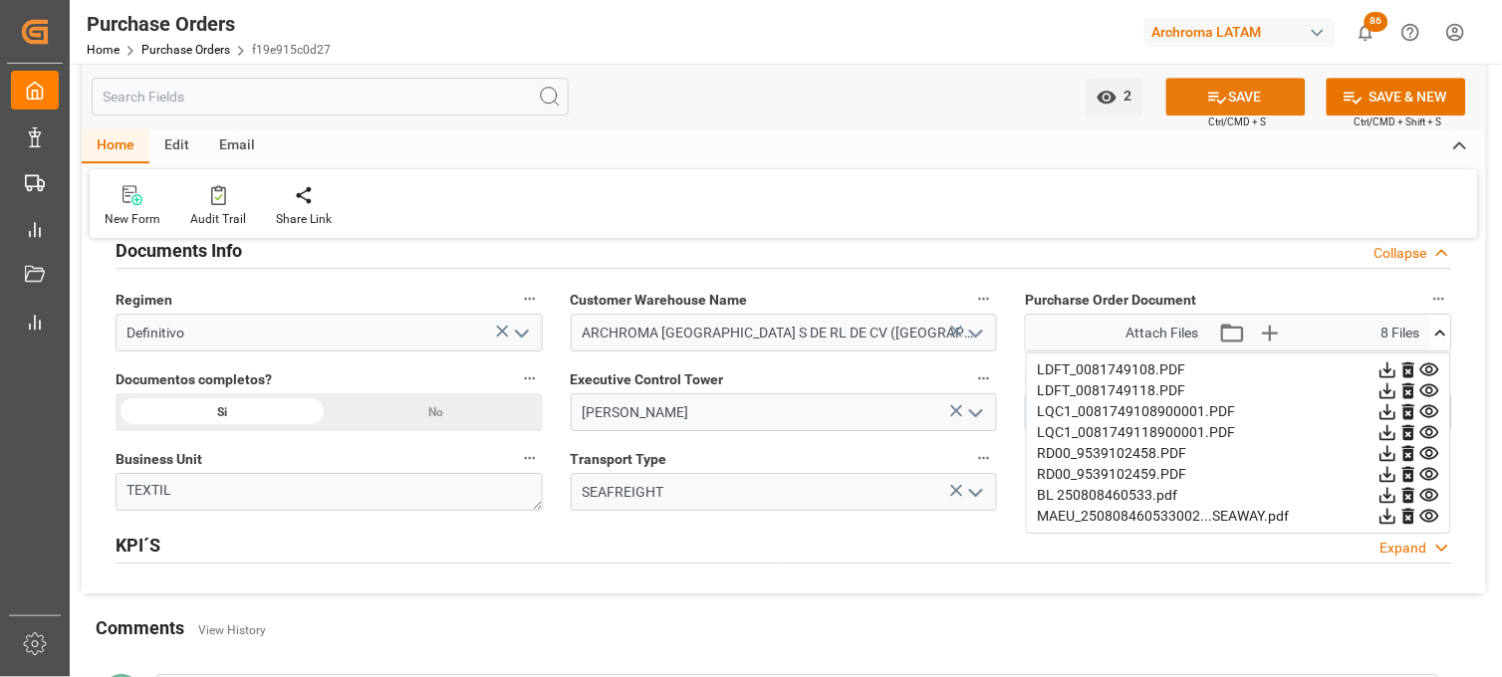
click at [1197, 102] on button "SAVE" at bounding box center [1235, 97] width 139 height 38
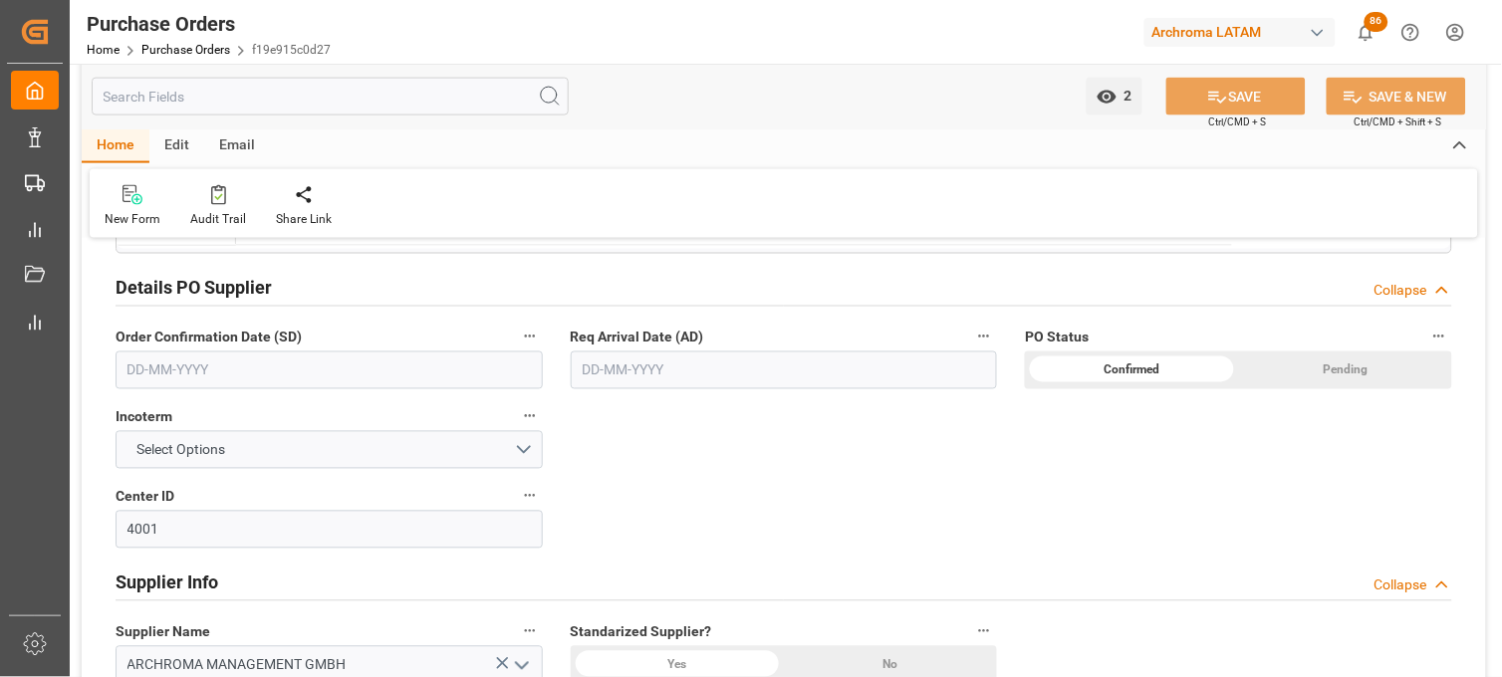
scroll to position [553, 0]
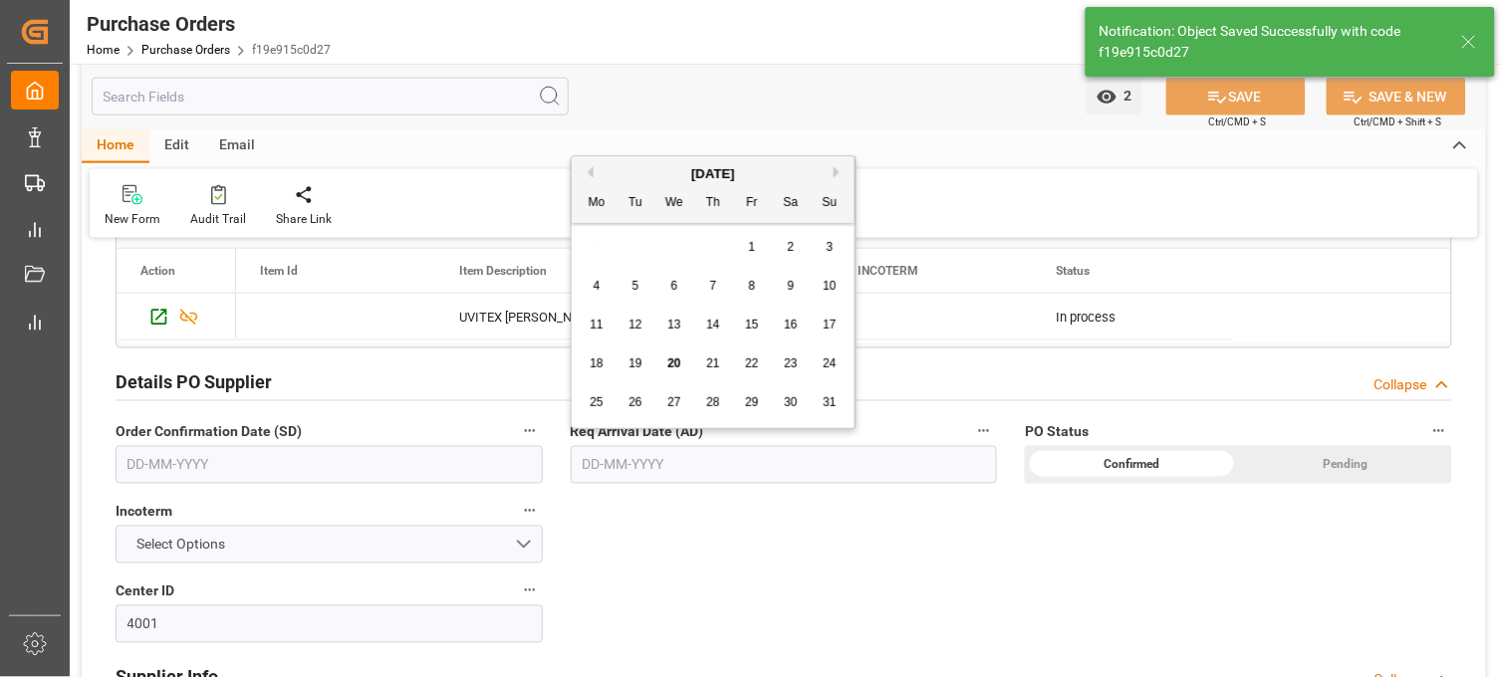
click at [605, 466] on input "text" at bounding box center [784, 465] width 427 height 38
drag, startPoint x: 592, startPoint y: 241, endPoint x: 613, endPoint y: 241, distance: 20.9
click at [592, 241] on div "28 29 30 31 1 2 3" at bounding box center [714, 247] width 272 height 39
click at [837, 170] on button "Next Month" at bounding box center [840, 172] width 12 height 12
click at [599, 246] on span "1" at bounding box center [597, 247] width 7 height 14
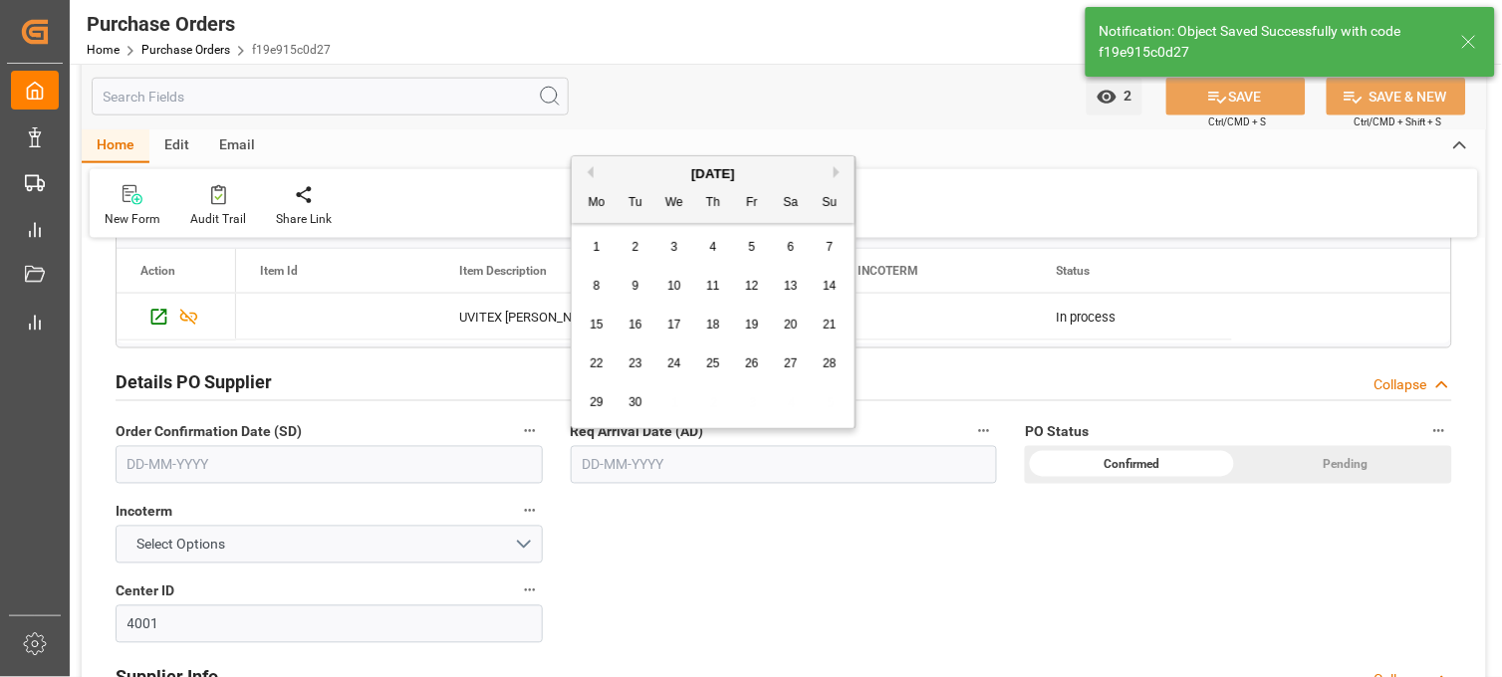
type input "[DATE]"
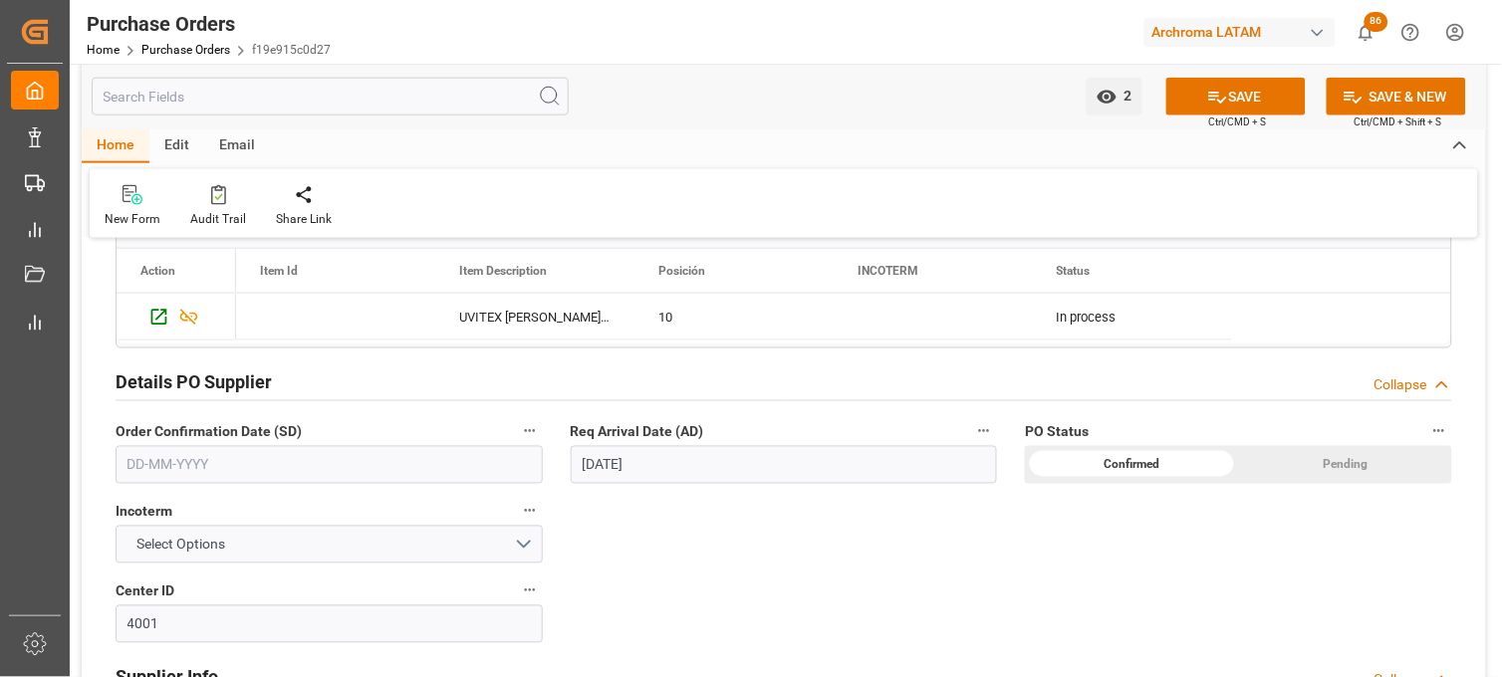
click at [335, 464] on input "text" at bounding box center [329, 465] width 427 height 38
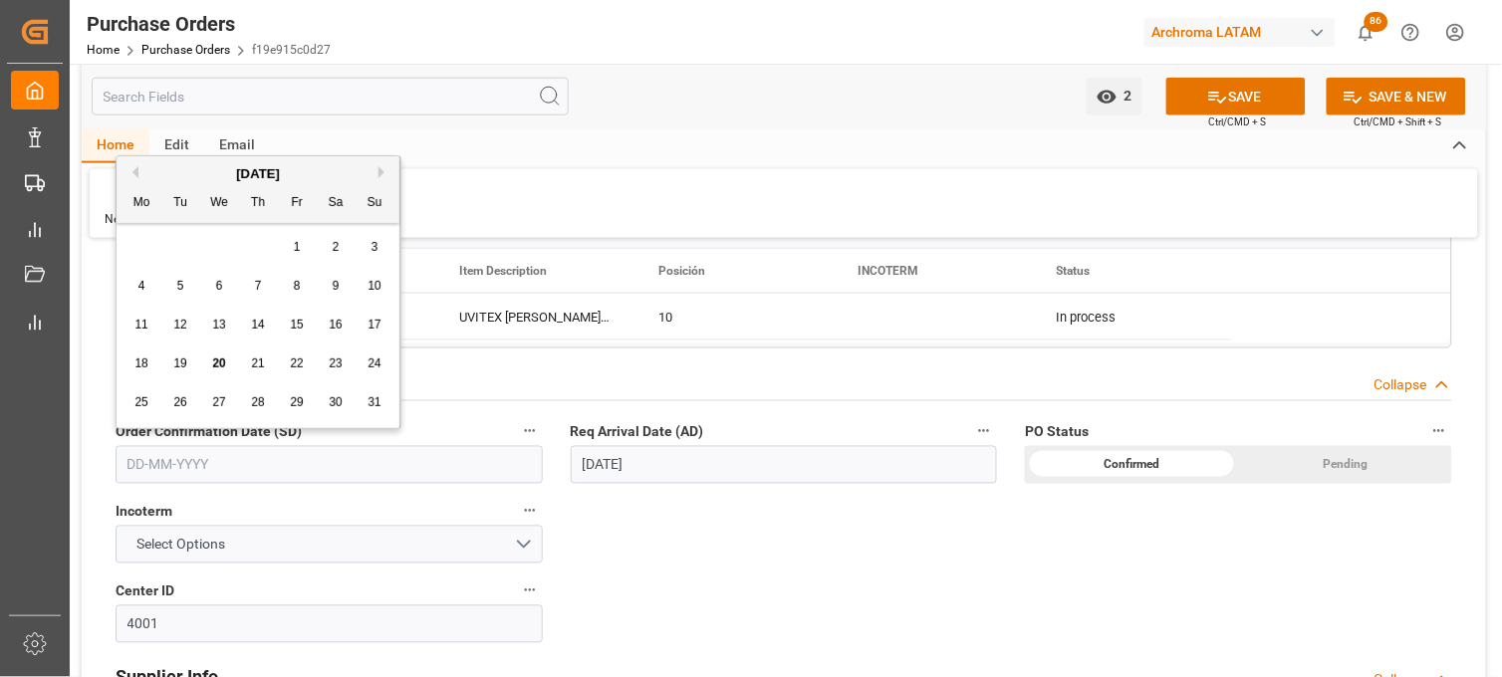
click at [143, 252] on div "28 29 30 31 1 2 3" at bounding box center [259, 247] width 272 height 39
click at [299, 325] on span "15" at bounding box center [296, 325] width 13 height 14
type input "[DATE]"
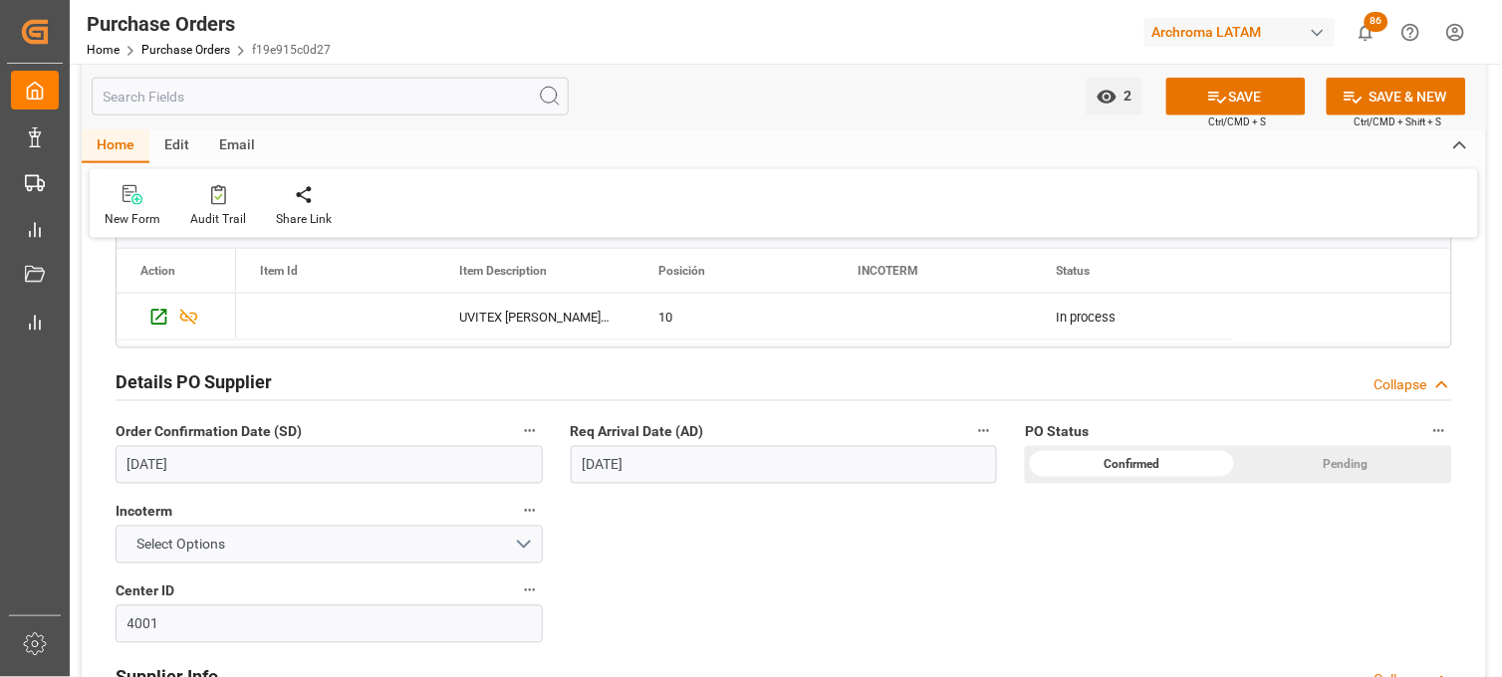
scroll to position [663, 0]
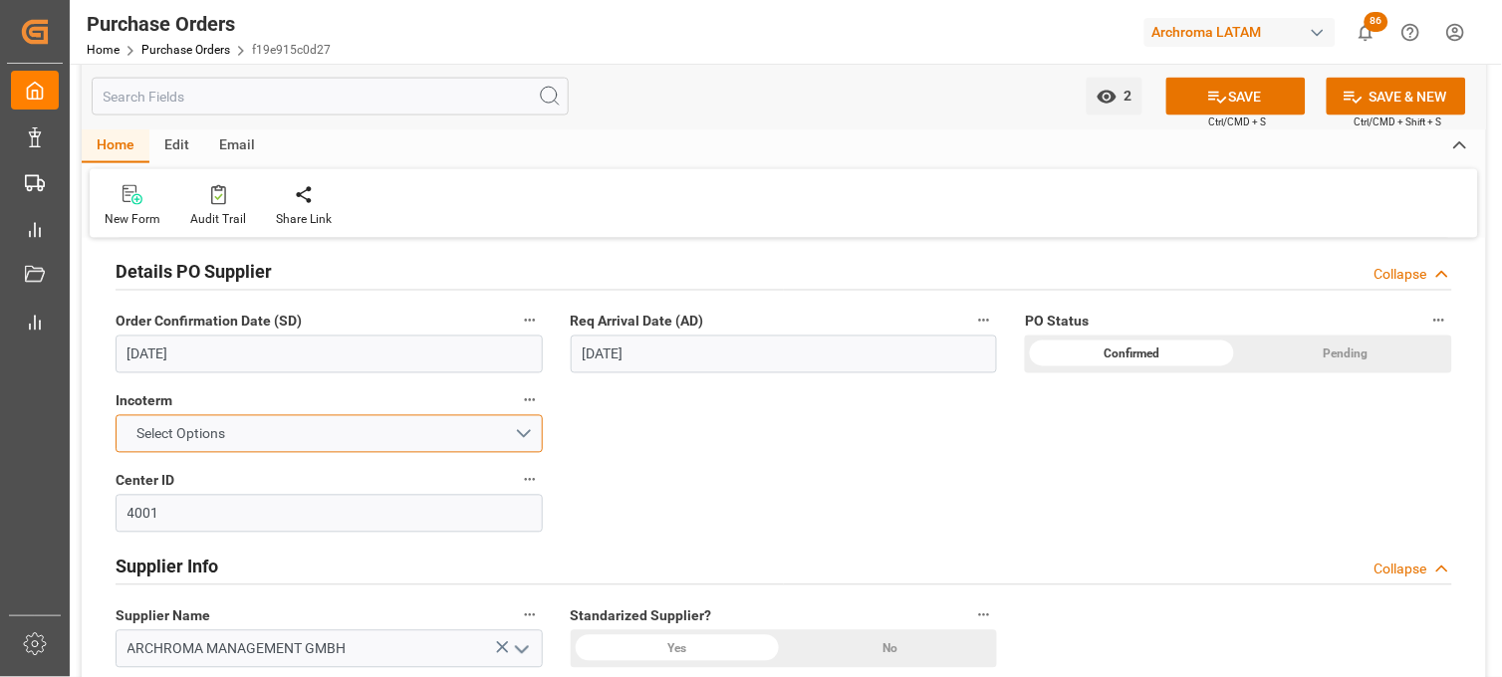
click at [525, 441] on button "Select Options" at bounding box center [329, 434] width 427 height 38
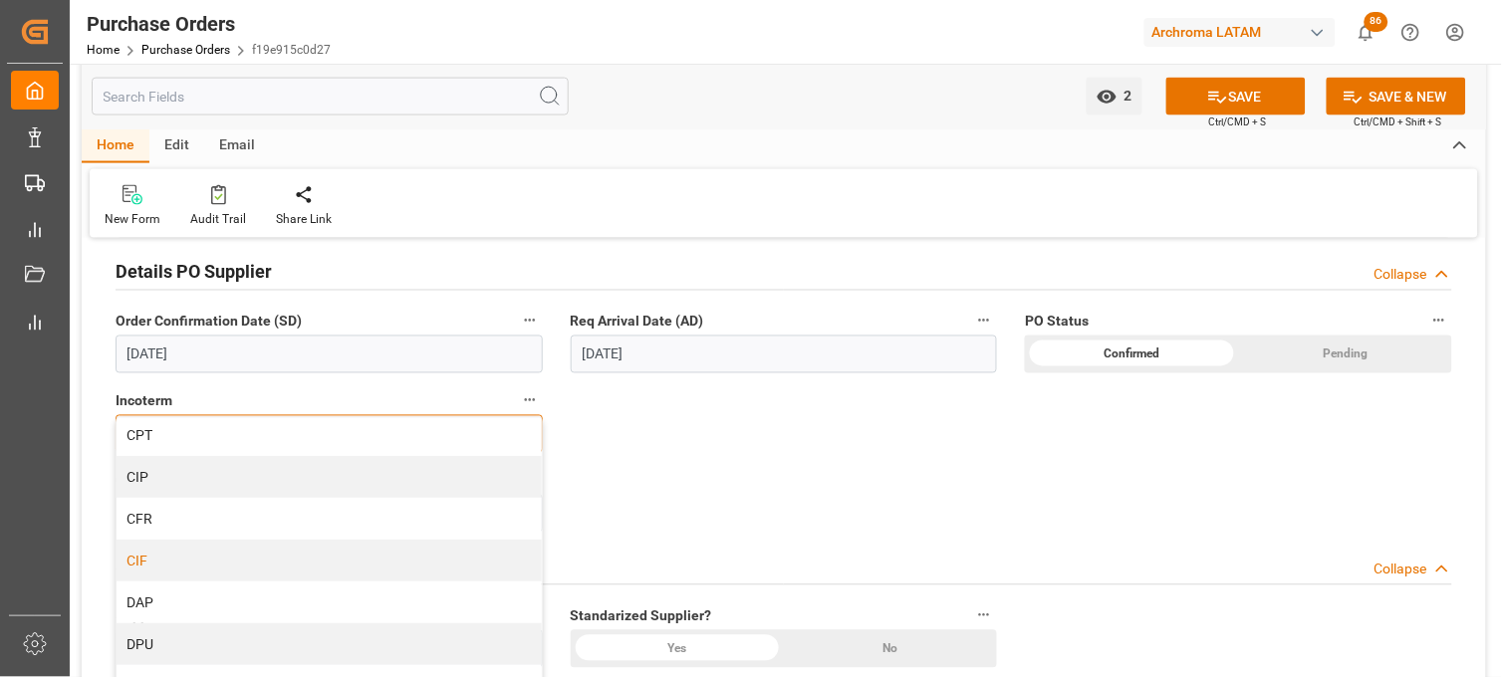
scroll to position [190, 0]
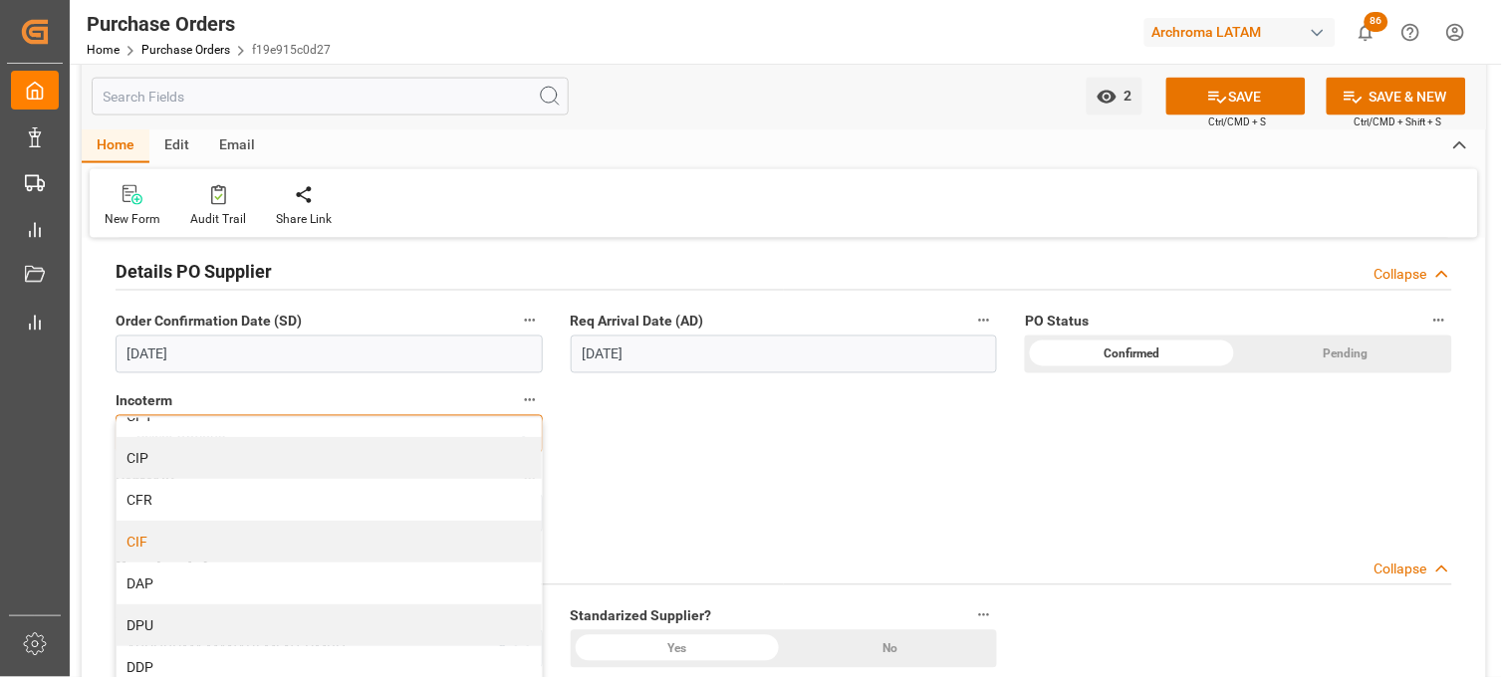
drag, startPoint x: 166, startPoint y: 546, endPoint x: 236, endPoint y: 500, distance: 83.4
click at [165, 546] on div "CIF" at bounding box center [329, 542] width 425 height 42
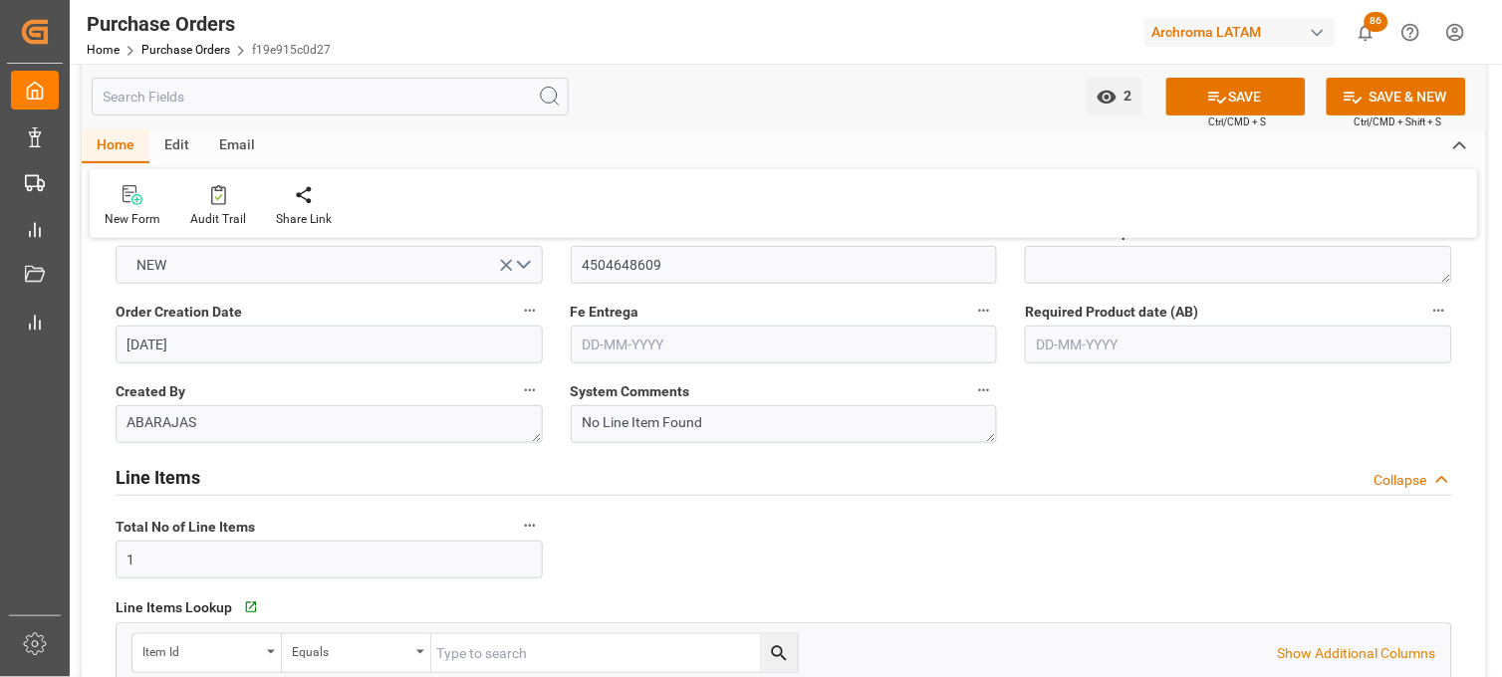
scroll to position [0, 0]
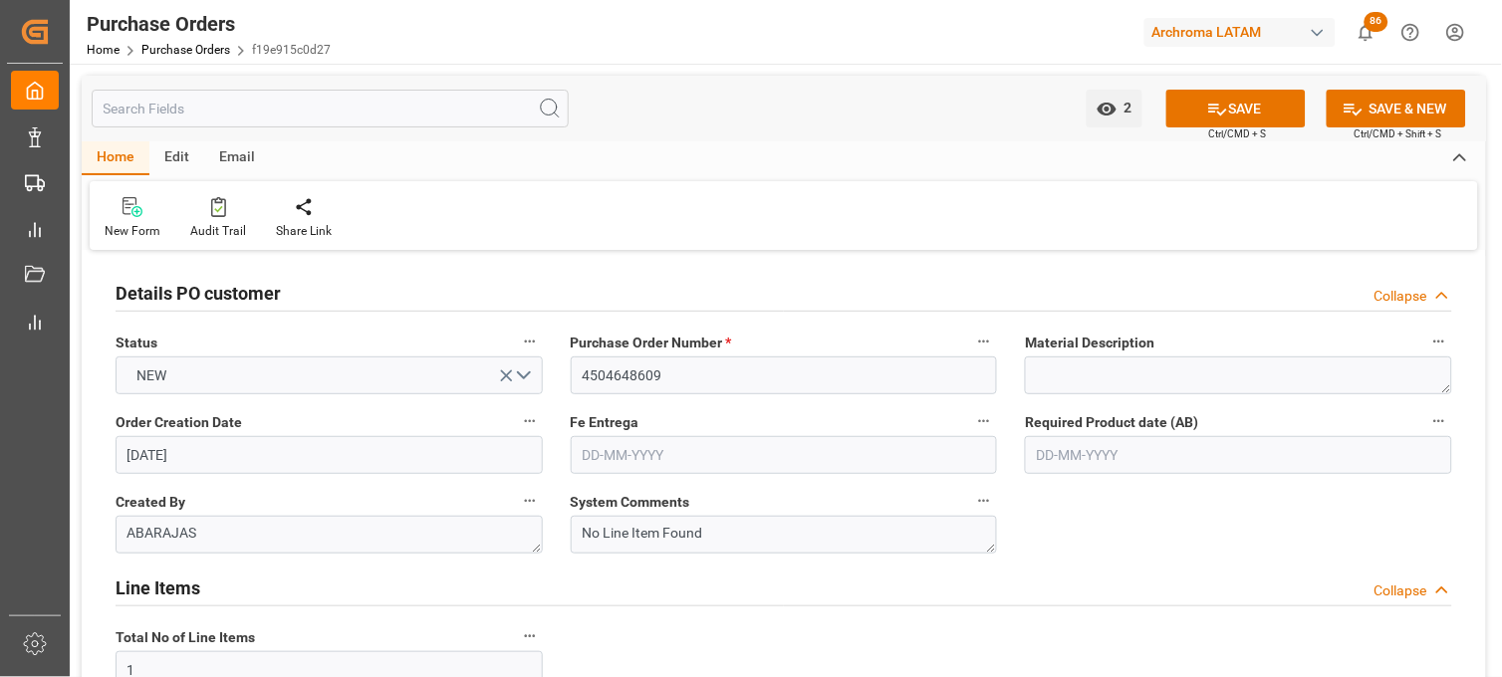
click at [838, 449] on input "text" at bounding box center [784, 455] width 427 height 38
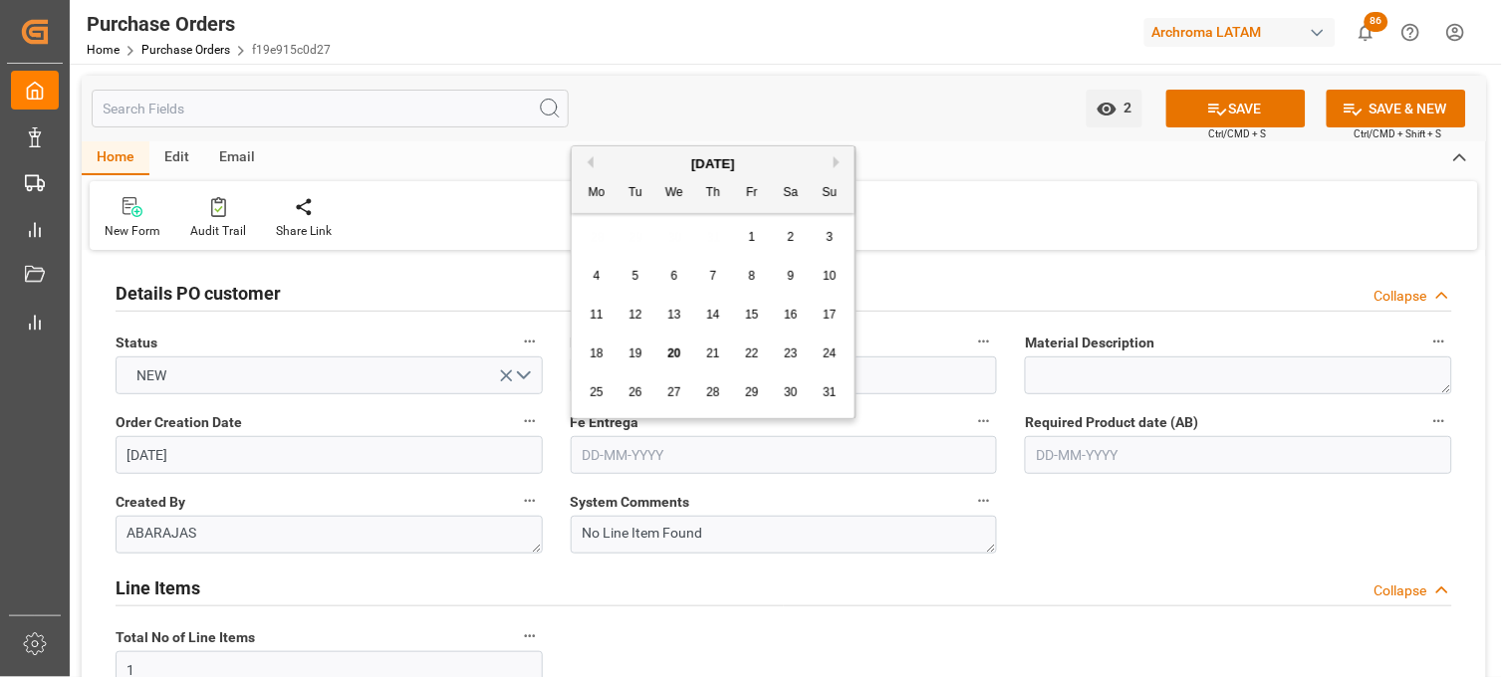
click at [838, 157] on button "Next Month" at bounding box center [840, 162] width 12 height 12
click at [674, 273] on span "10" at bounding box center [673, 276] width 13 height 14
type input "[DATE]"
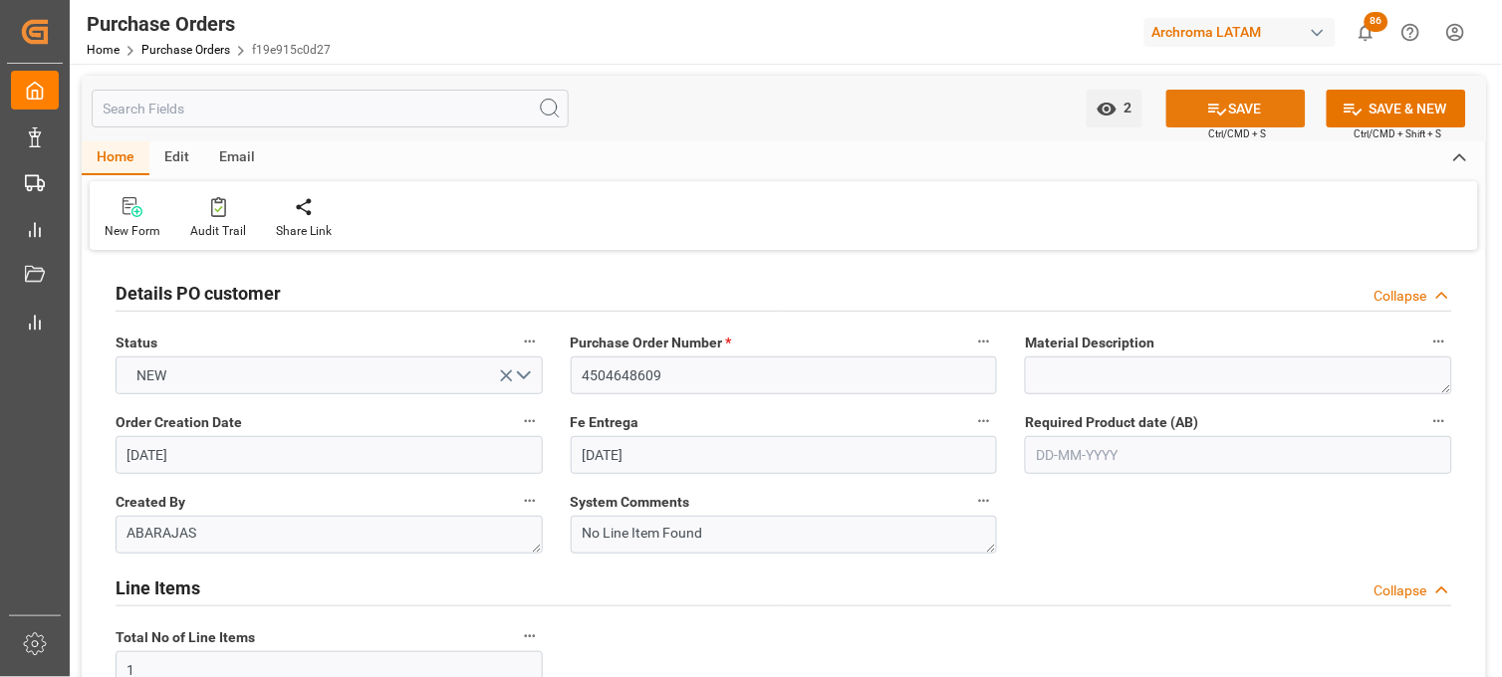
click at [1219, 113] on icon at bounding box center [1218, 110] width 18 height 12
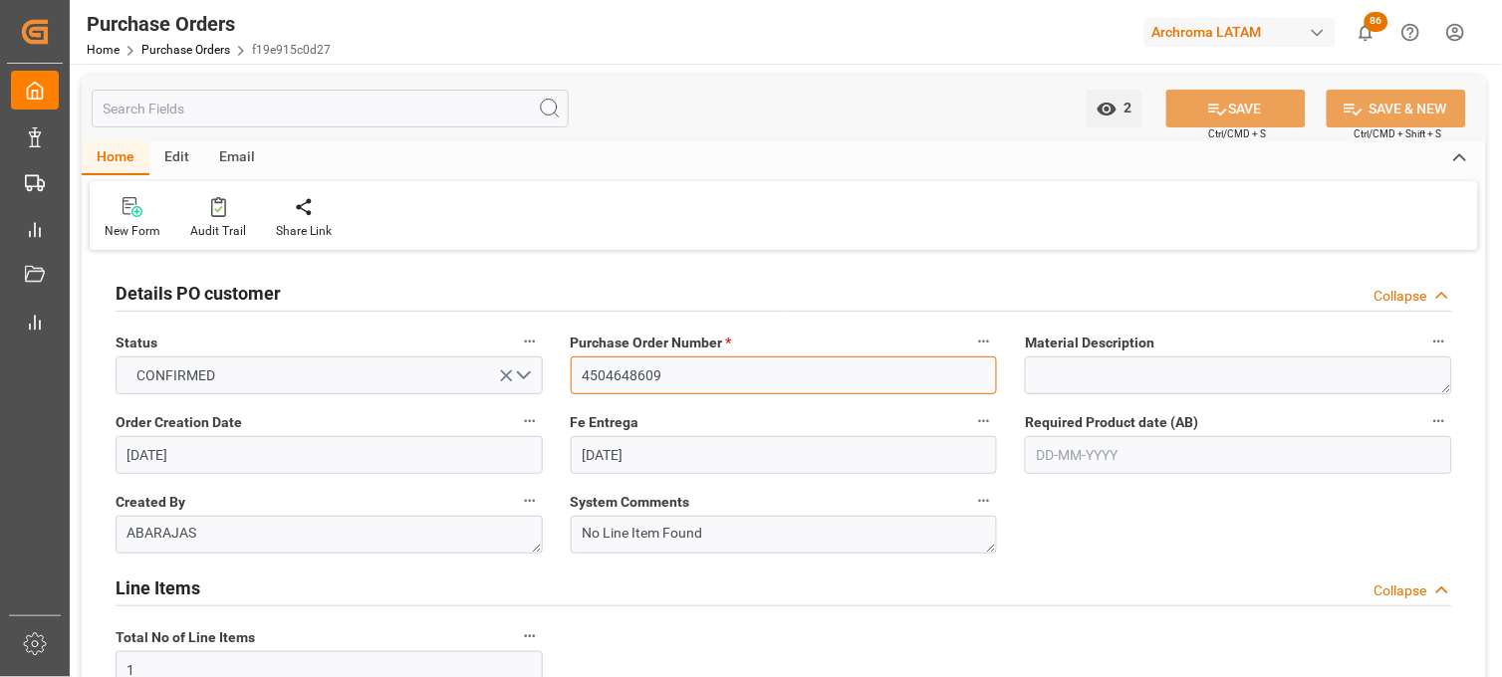
click at [622, 369] on input "4504648609" at bounding box center [784, 376] width 427 height 38
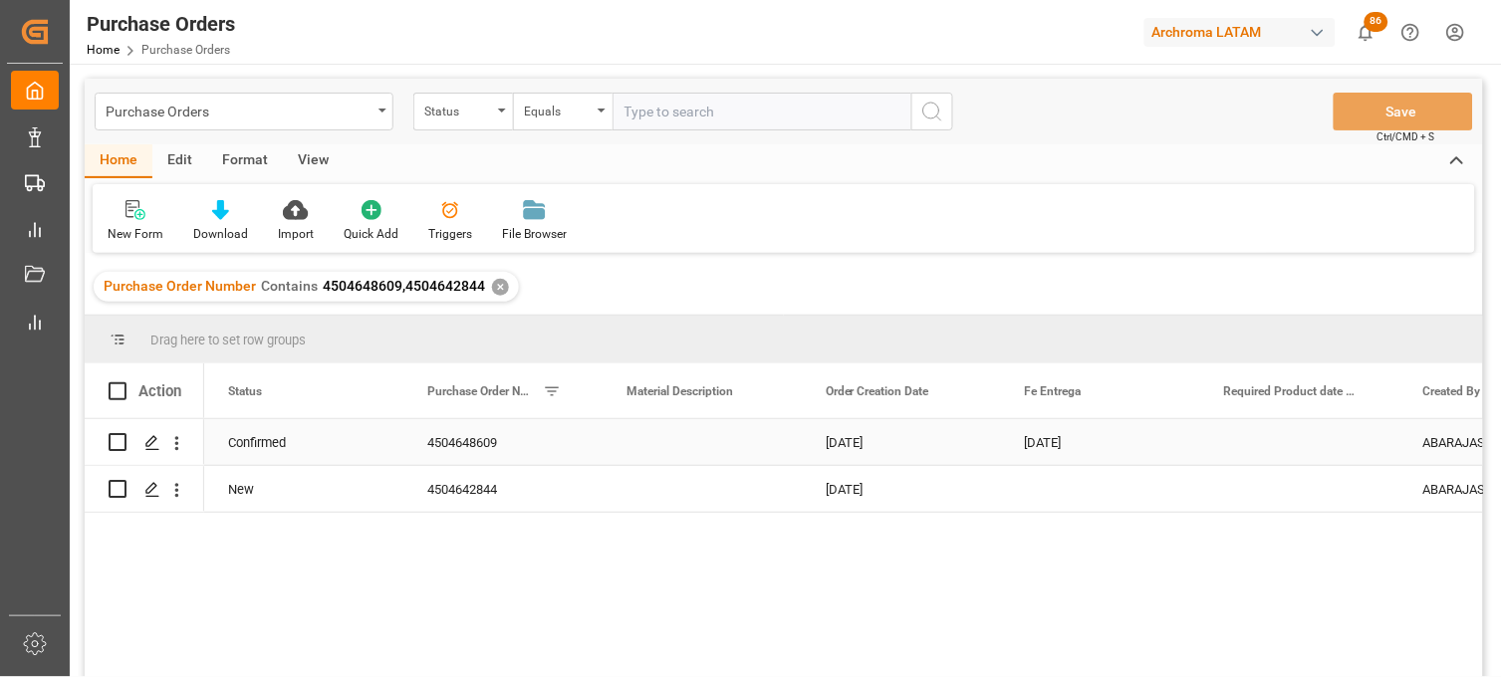
click at [825, 450] on div "[DATE]" at bounding box center [901, 442] width 199 height 46
click at [1044, 488] on div "Press SPACE to select this row." at bounding box center [1100, 489] width 199 height 46
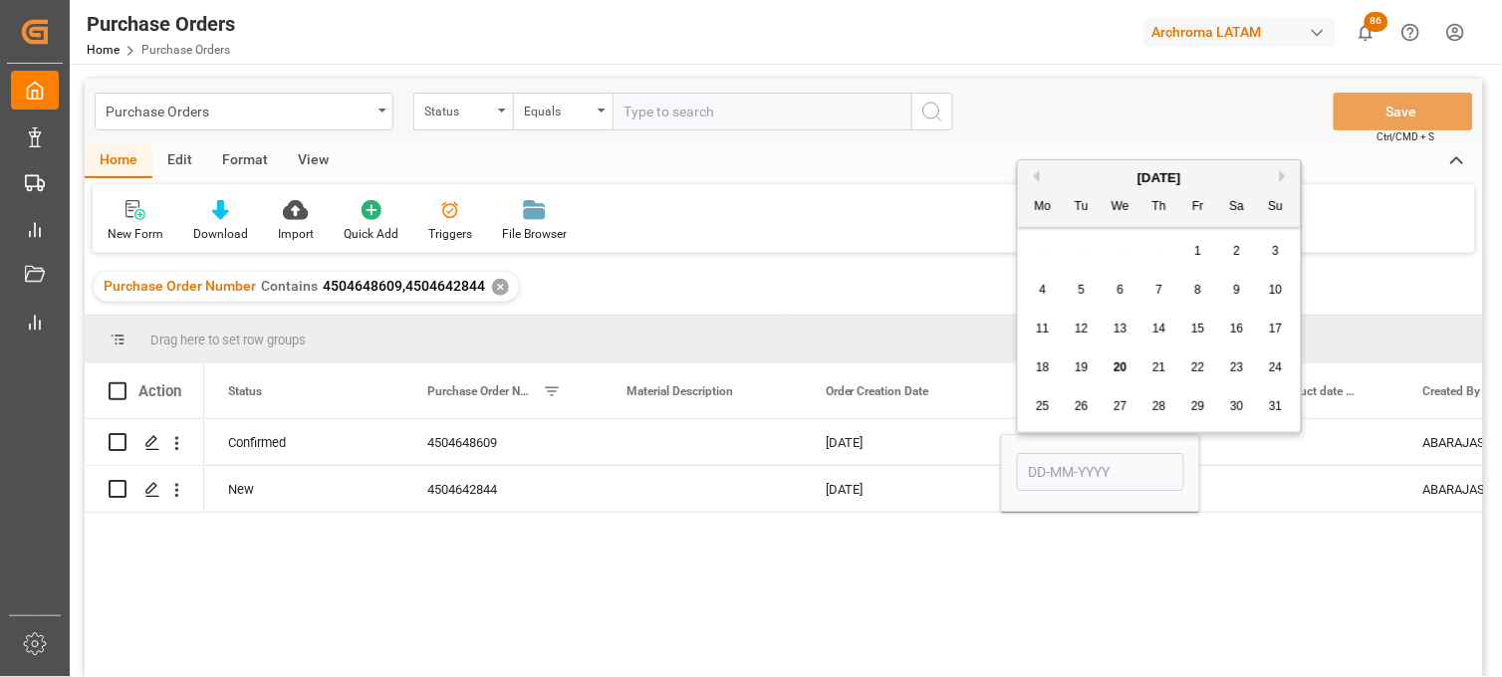
click at [1281, 171] on button "Next Month" at bounding box center [1286, 176] width 12 height 12
click at [1126, 287] on span "10" at bounding box center [1120, 290] width 13 height 14
type input "[DATE]"
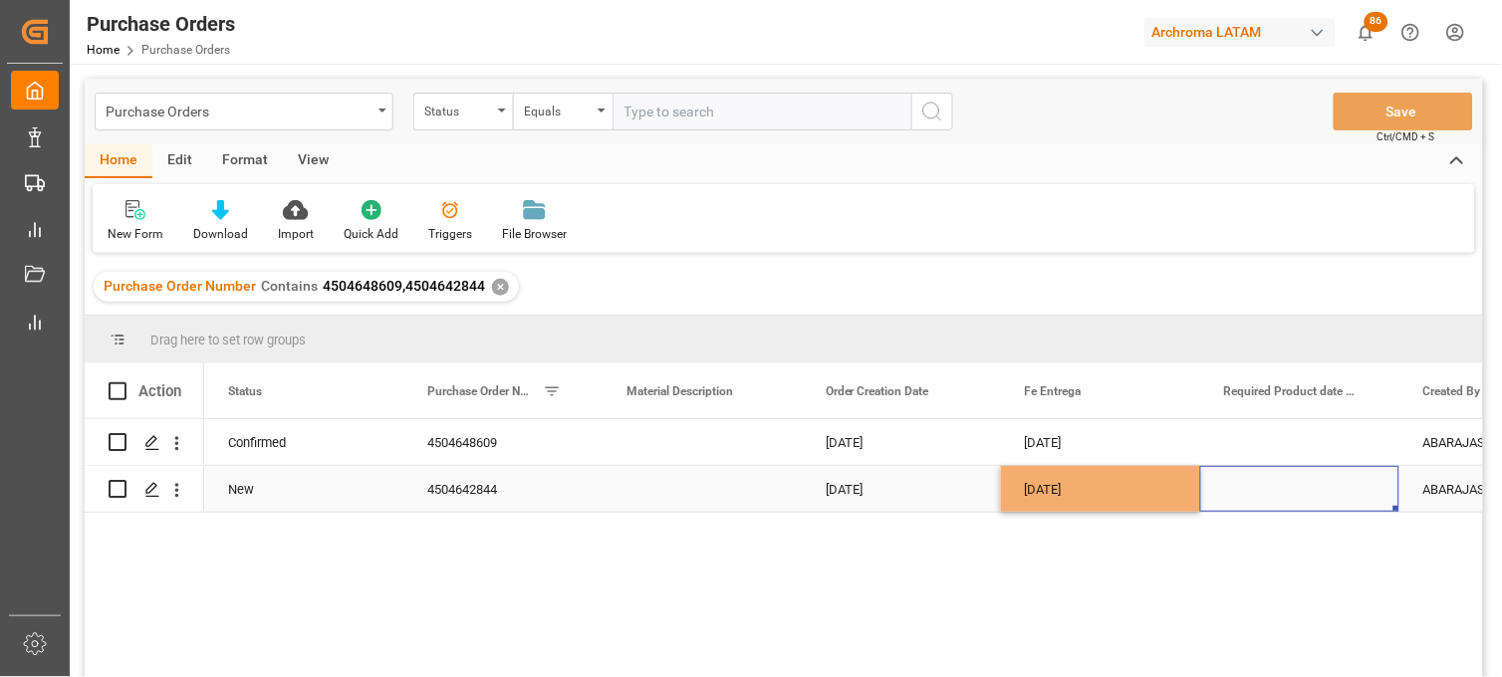
drag, startPoint x: 1263, startPoint y: 476, endPoint x: 1246, endPoint y: 498, distance: 27.7
click at [1262, 481] on div "Press SPACE to select this row." at bounding box center [1299, 489] width 199 height 46
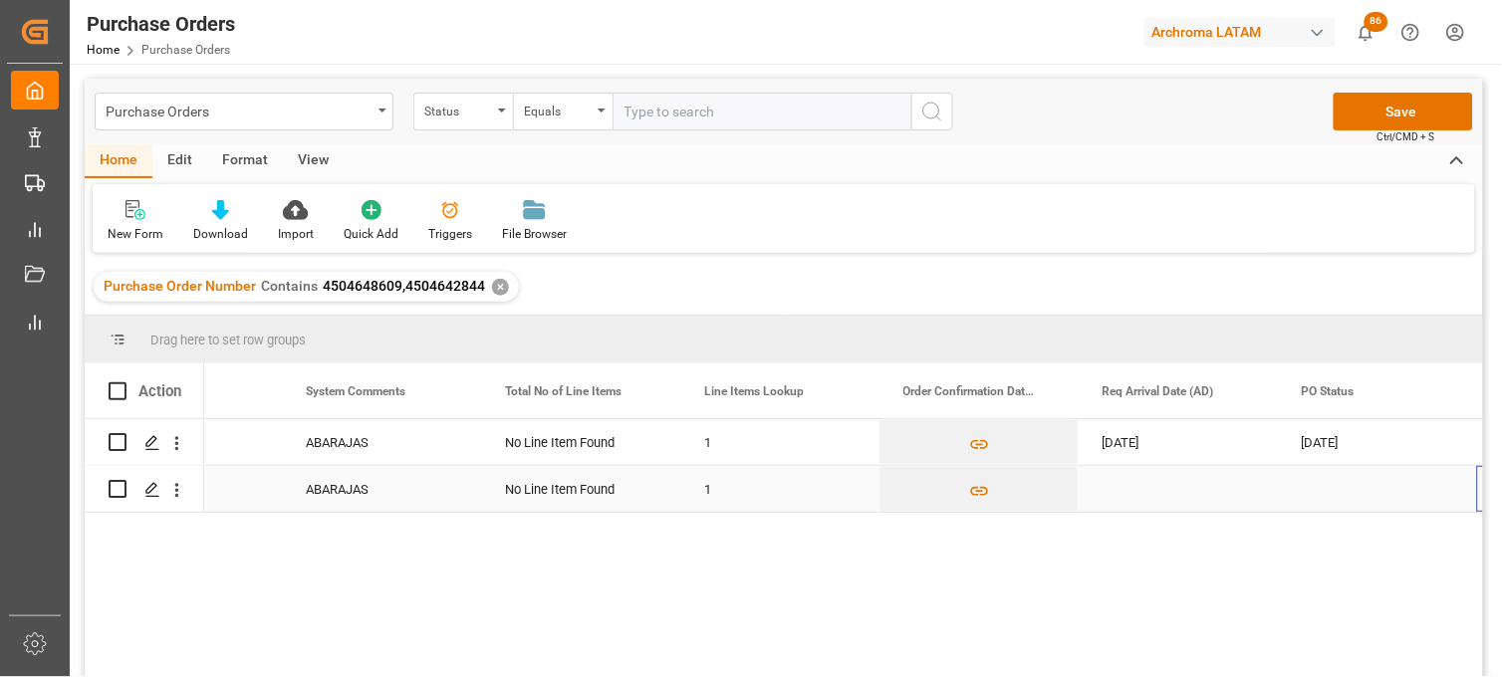
scroll to position [0, 1317]
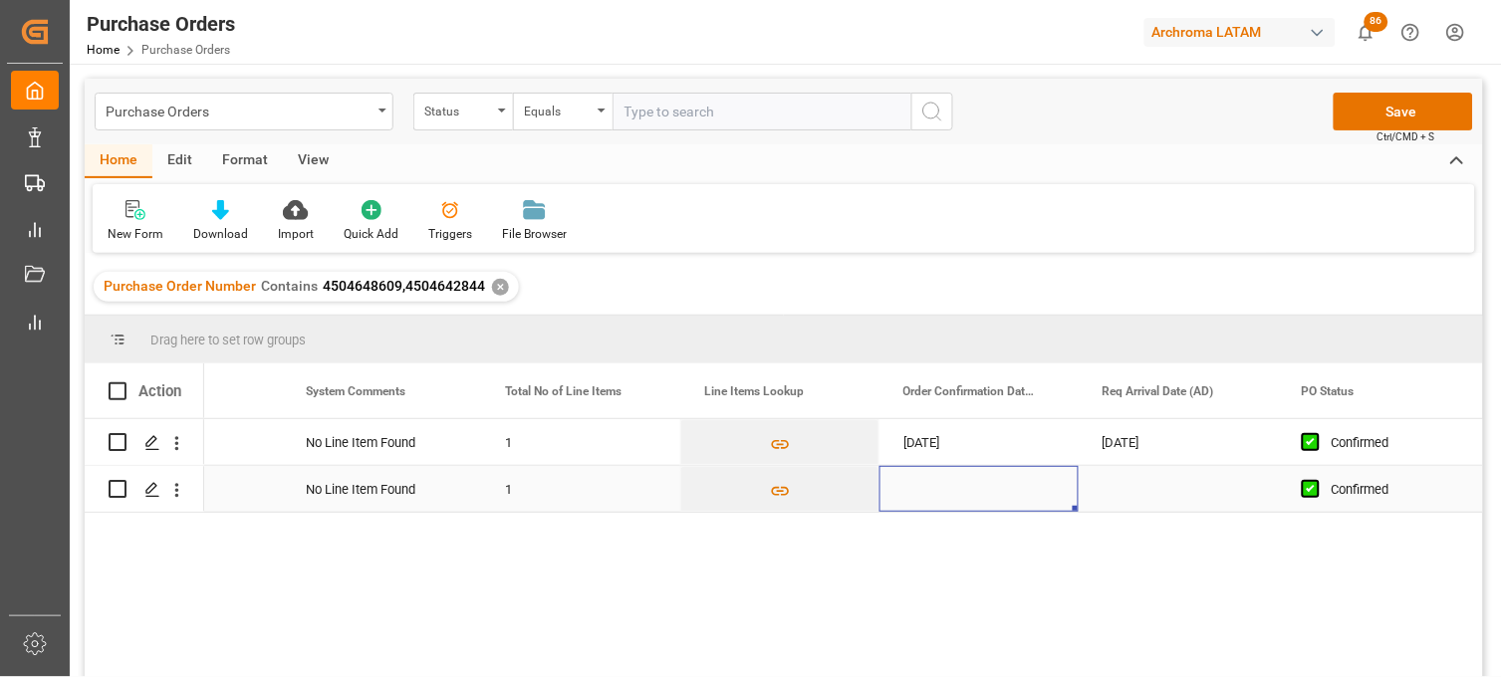
click at [953, 498] on div "Press SPACE to select this row." at bounding box center [979, 489] width 199 height 46
click at [953, 496] on div "Press SPACE to select this row." at bounding box center [979, 489] width 199 height 46
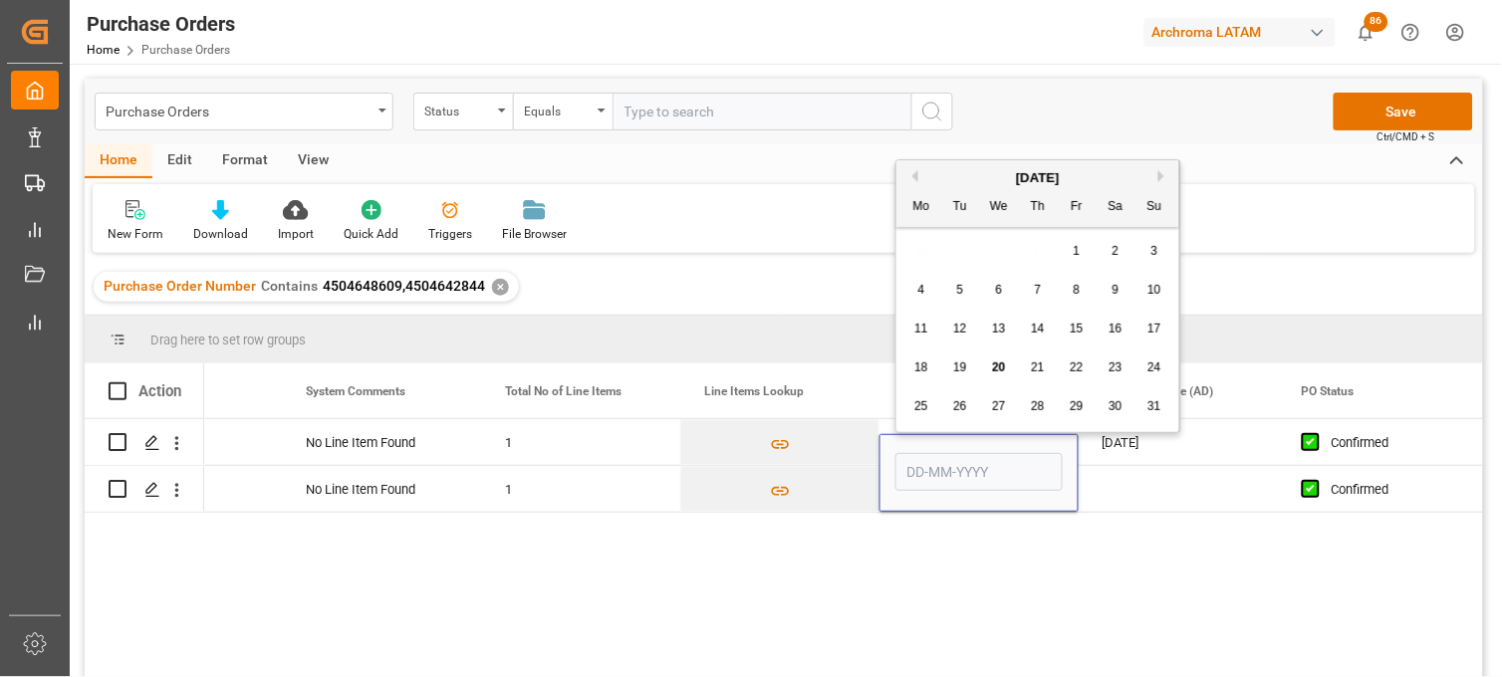
click at [1079, 330] on span "15" at bounding box center [1076, 329] width 13 height 14
type input "[DATE]"
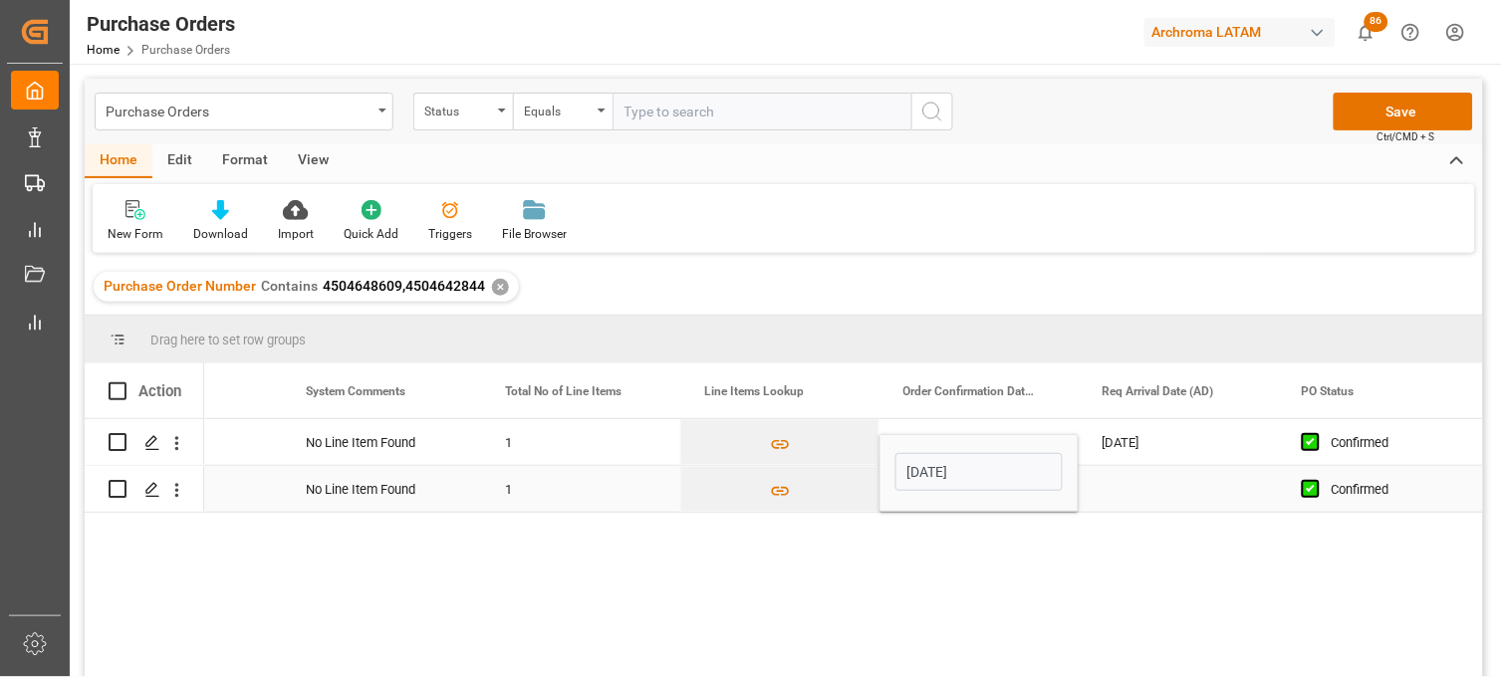
click at [1140, 492] on div "Press SPACE to select this row." at bounding box center [1178, 489] width 199 height 46
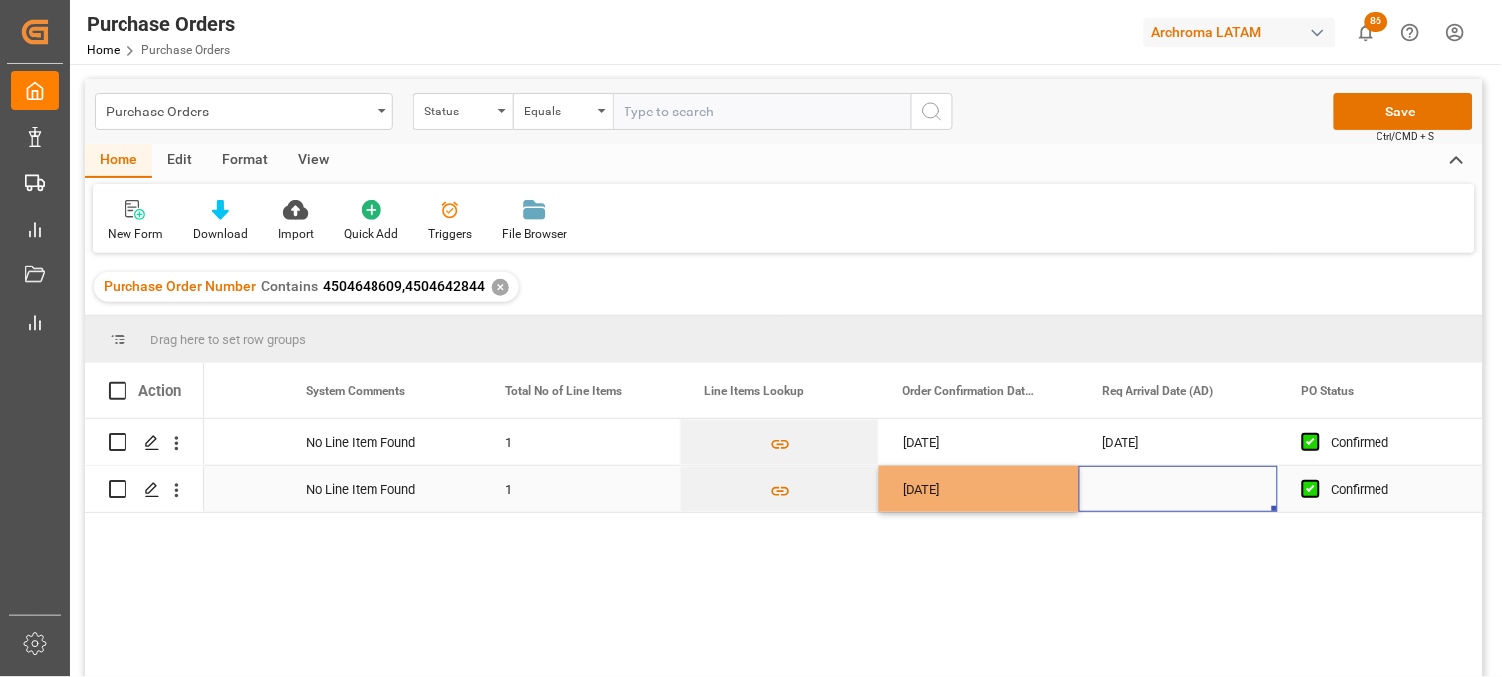
click at [1140, 492] on div "Press SPACE to select this row." at bounding box center [1178, 489] width 199 height 46
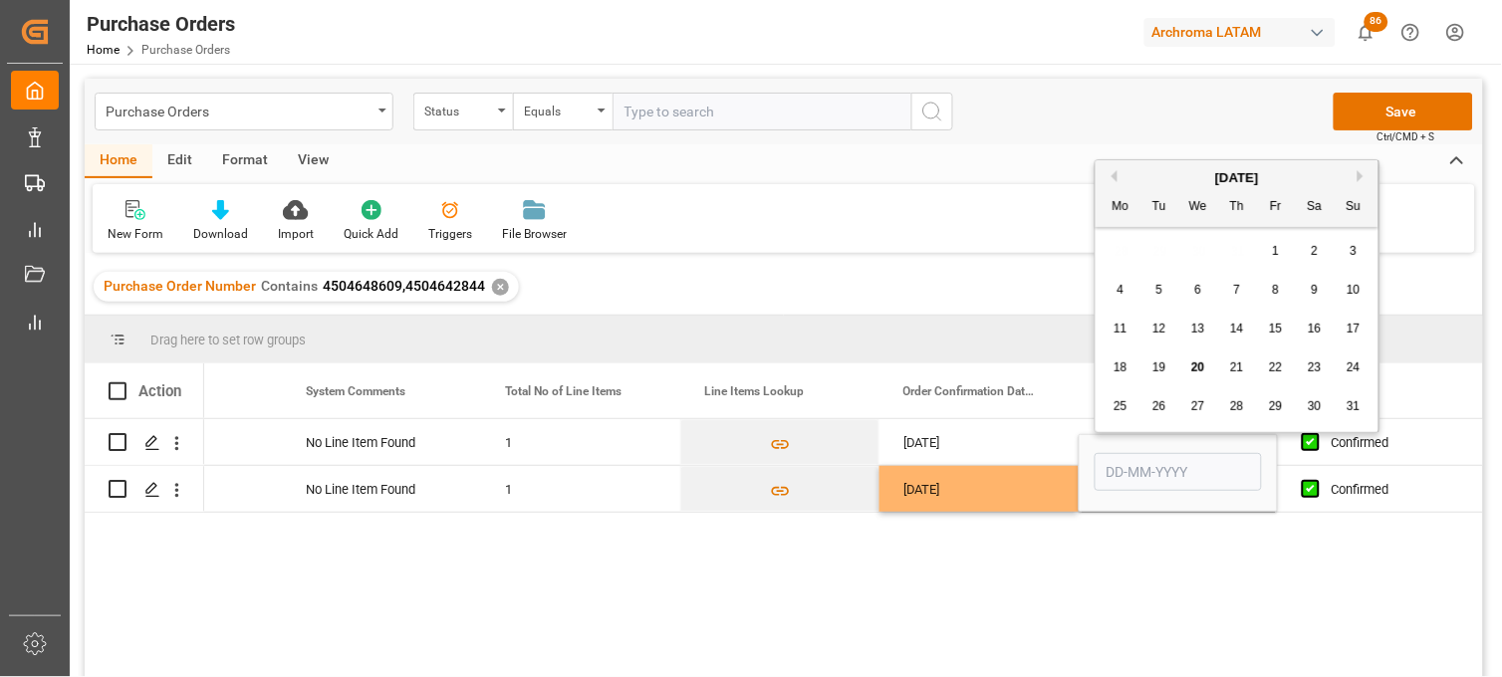
click at [1363, 173] on button "Next Month" at bounding box center [1364, 176] width 12 height 12
click at [1136, 250] on div "1 2 3 4 5 6 7" at bounding box center [1238, 251] width 272 height 39
click at [1128, 247] on div "1" at bounding box center [1121, 252] width 25 height 24
type input "[DATE]"
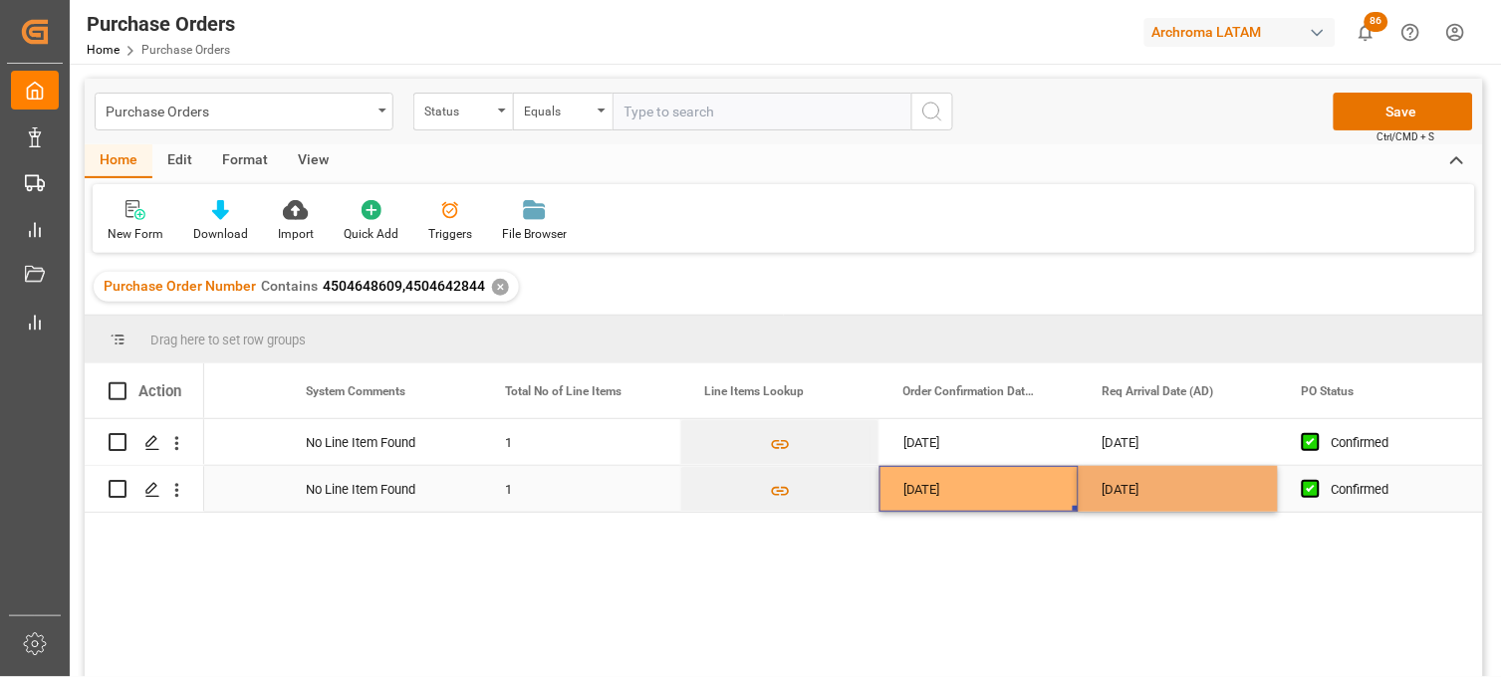
click at [960, 500] on div "[DATE]" at bounding box center [979, 489] width 199 height 46
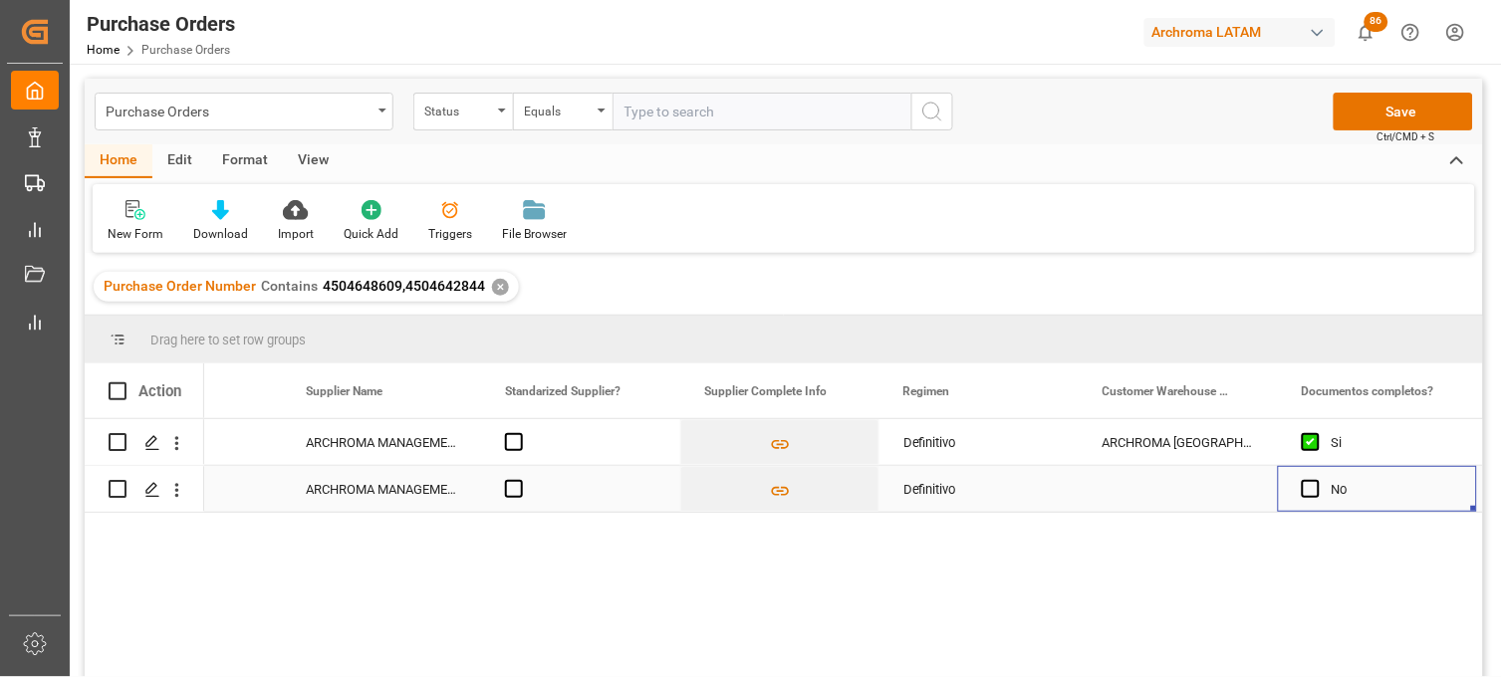
scroll to position [0, 0]
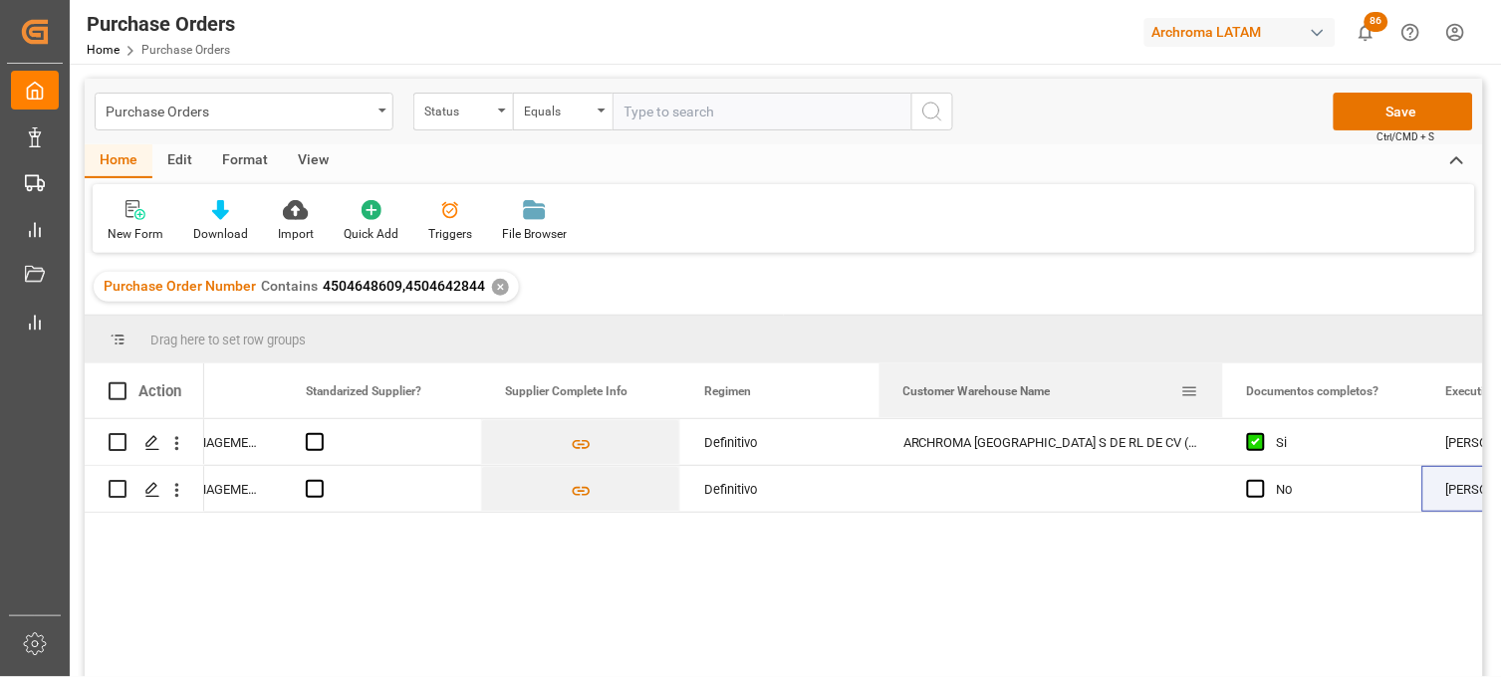
drag, startPoint x: 1076, startPoint y: 369, endPoint x: 1218, endPoint y: 374, distance: 142.5
click at [1227, 369] on div at bounding box center [1223, 391] width 8 height 55
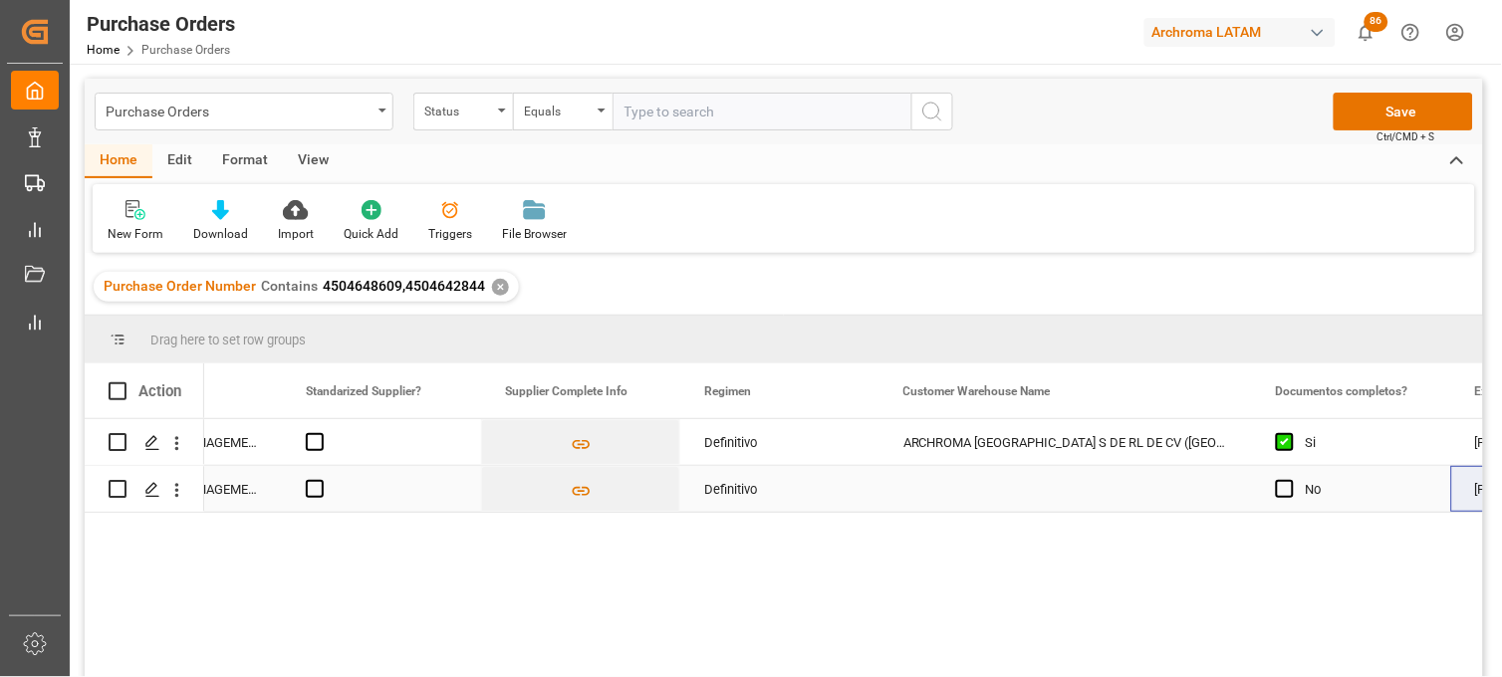
click at [984, 482] on div "Press SPACE to select this row." at bounding box center [1066, 489] width 373 height 46
click at [984, 482] on input "Press SPACE to select this row." at bounding box center [1065, 477] width 341 height 38
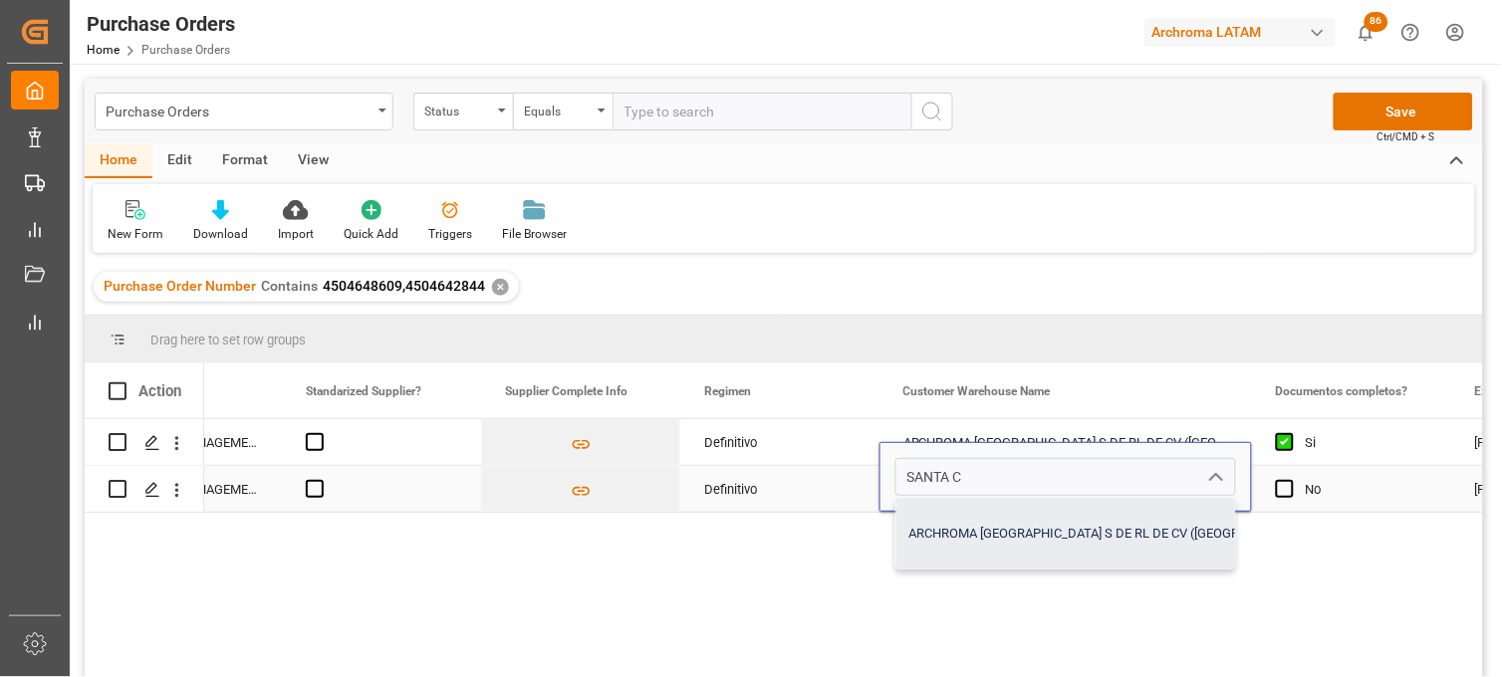
click at [977, 516] on div "ARCHROMA [GEOGRAPHIC_DATA] S DE RL DE CV ([GEOGRAPHIC_DATA][PERSON_NAME])" at bounding box center [1162, 534] width 532 height 70
type input "ARCHROMA [GEOGRAPHIC_DATA] S DE RL DE CV ([GEOGRAPHIC_DATA][PERSON_NAME])"
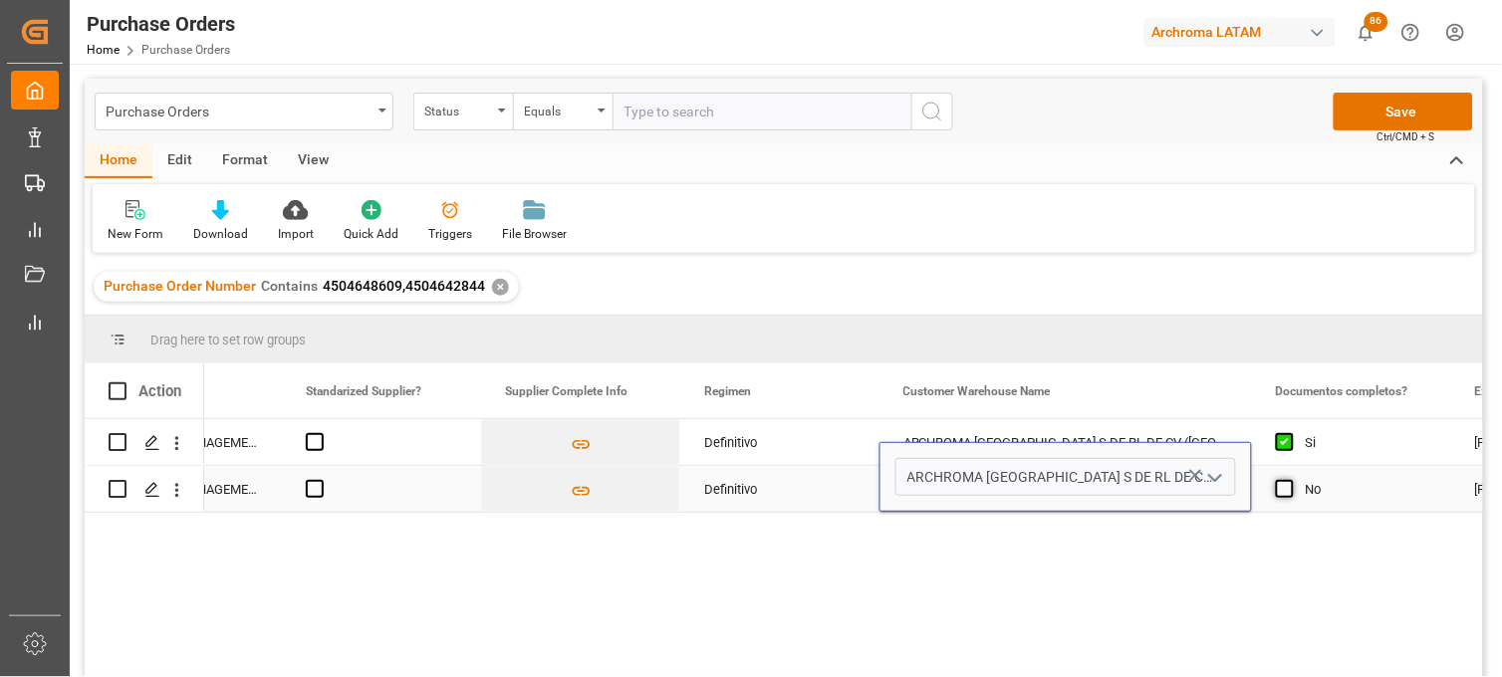
click at [1280, 489] on span "Press SPACE to select this row." at bounding box center [1285, 489] width 18 height 18
click at [1291, 480] on input "Press SPACE to select this row." at bounding box center [1291, 480] width 0 height 0
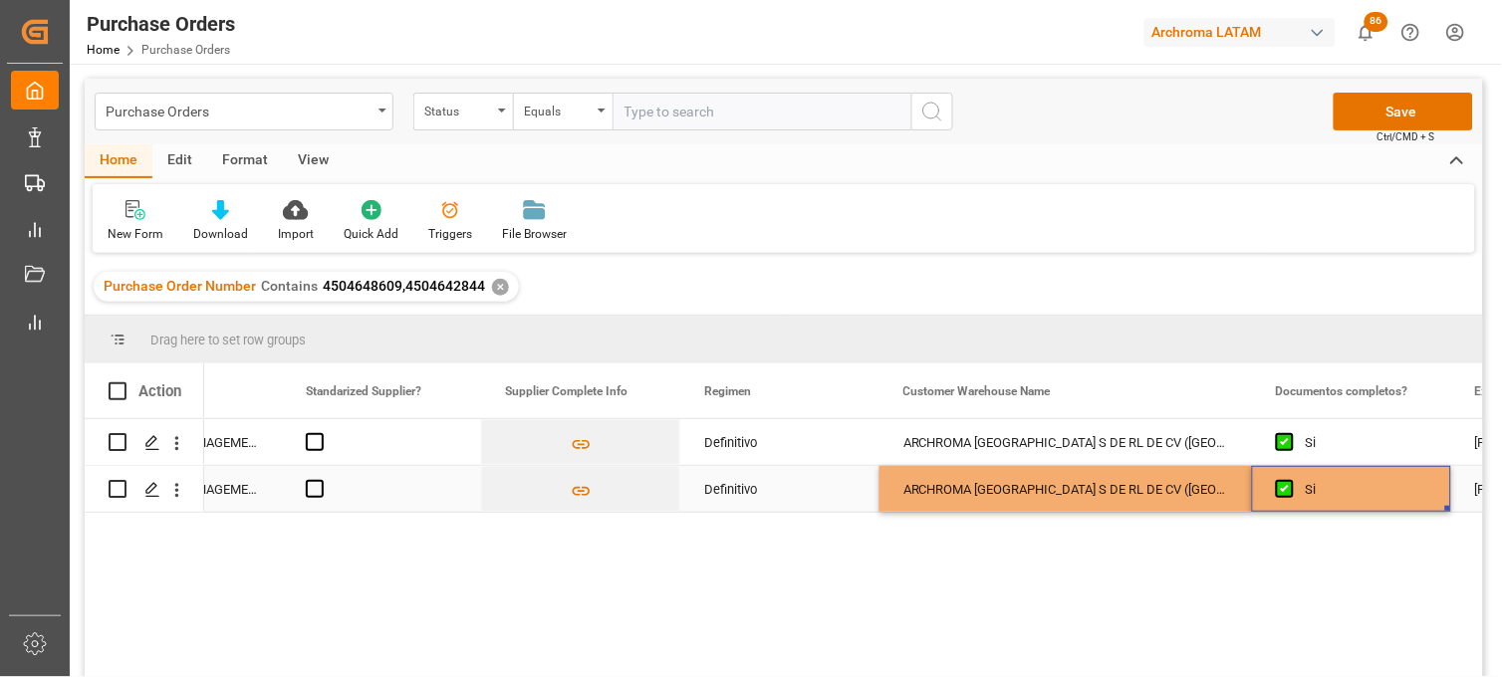
click at [1126, 491] on div "ARCHROMA [GEOGRAPHIC_DATA] S DE RL DE CV ([GEOGRAPHIC_DATA][PERSON_NAME])" at bounding box center [1066, 489] width 373 height 46
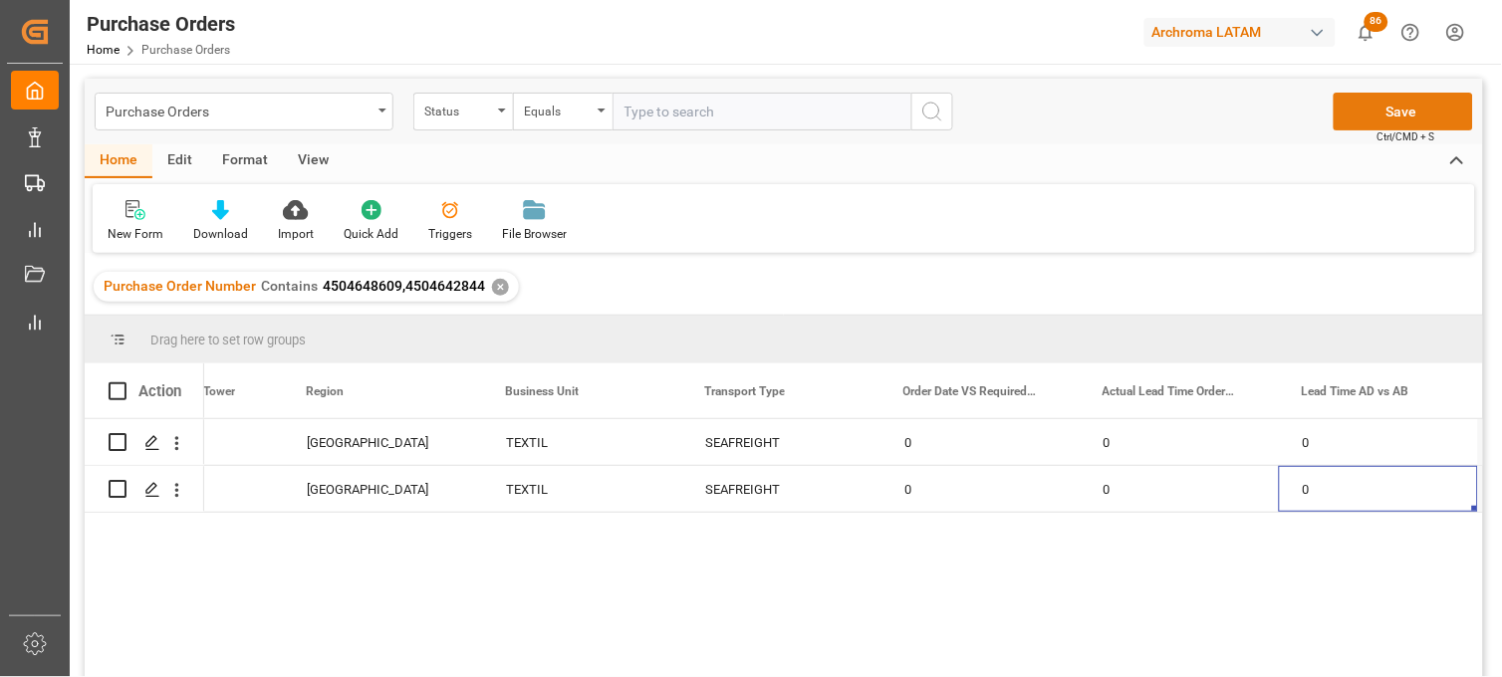
click at [1359, 112] on button "Save" at bounding box center [1403, 112] width 139 height 38
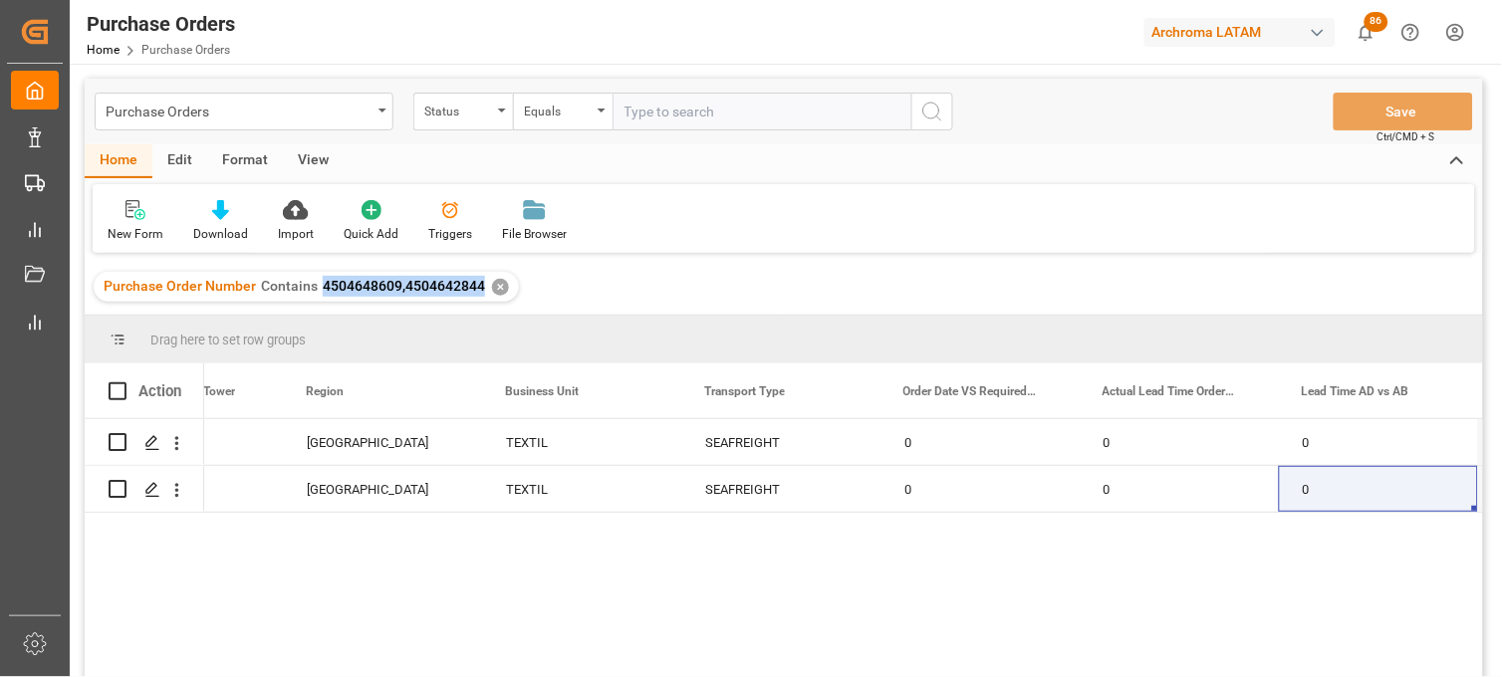
drag, startPoint x: 481, startPoint y: 291, endPoint x: 316, endPoint y: 291, distance: 165.3
click at [316, 291] on div "Purchase Order Number Contains 4504648609,4504642844 ✕" at bounding box center [306, 287] width 425 height 30
copy span "4504648609,4504642844"
click at [372, 115] on div "Purchase Orders" at bounding box center [244, 112] width 299 height 38
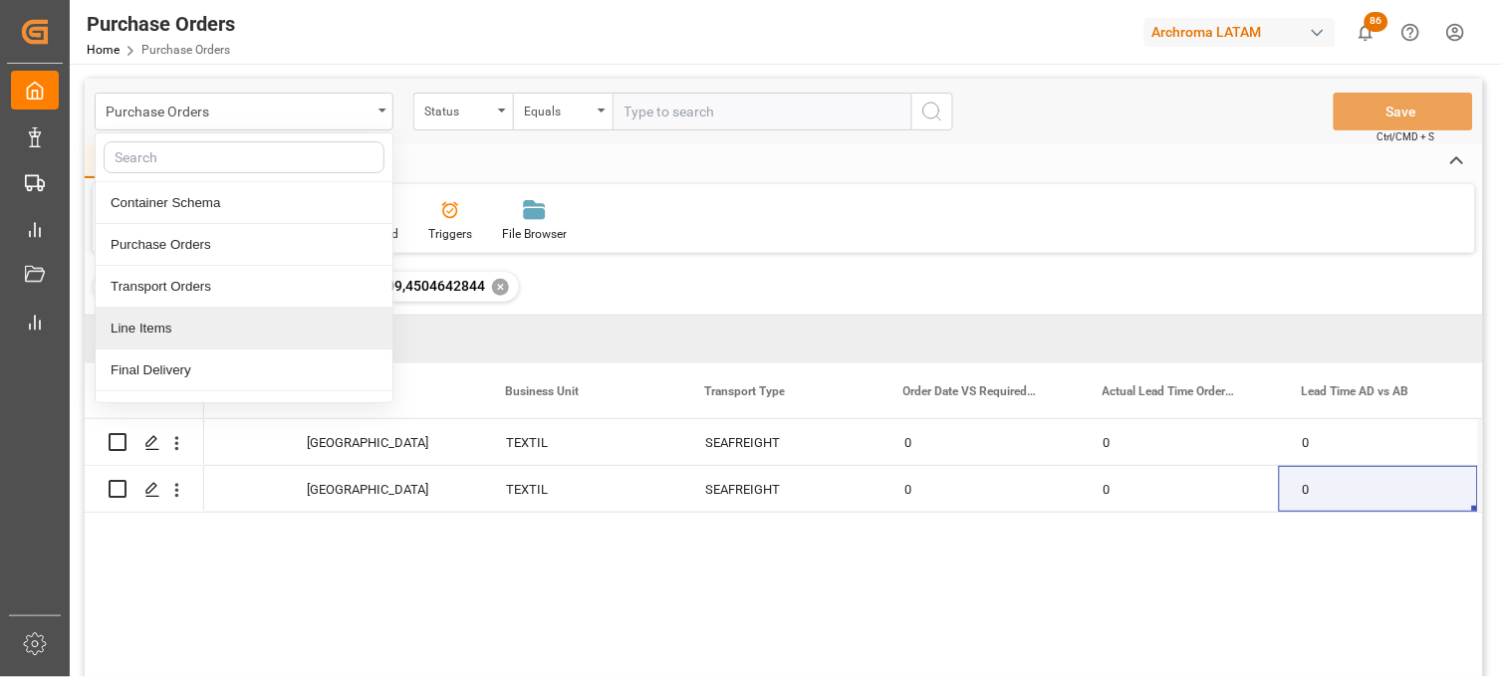
click at [184, 337] on div "Line Items" at bounding box center [244, 329] width 297 height 42
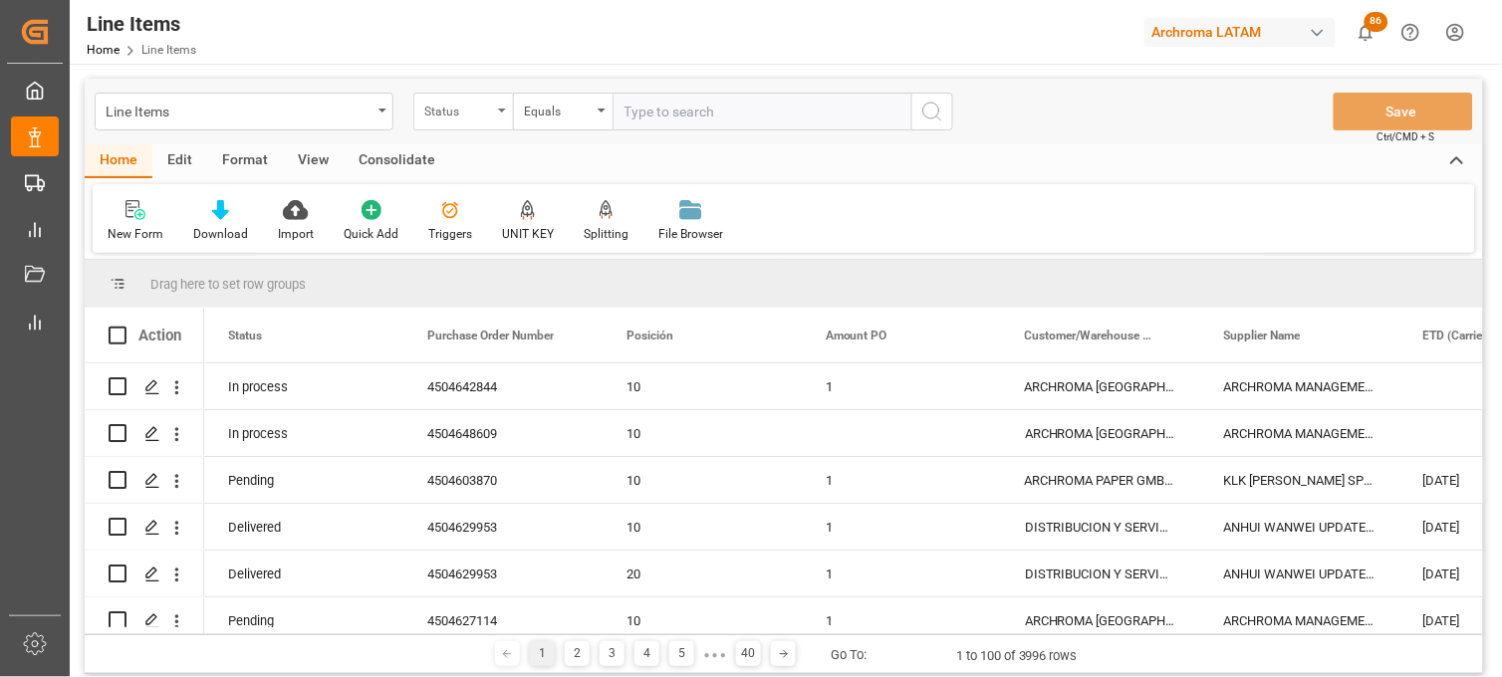
click at [490, 113] on div "Status" at bounding box center [458, 109] width 68 height 23
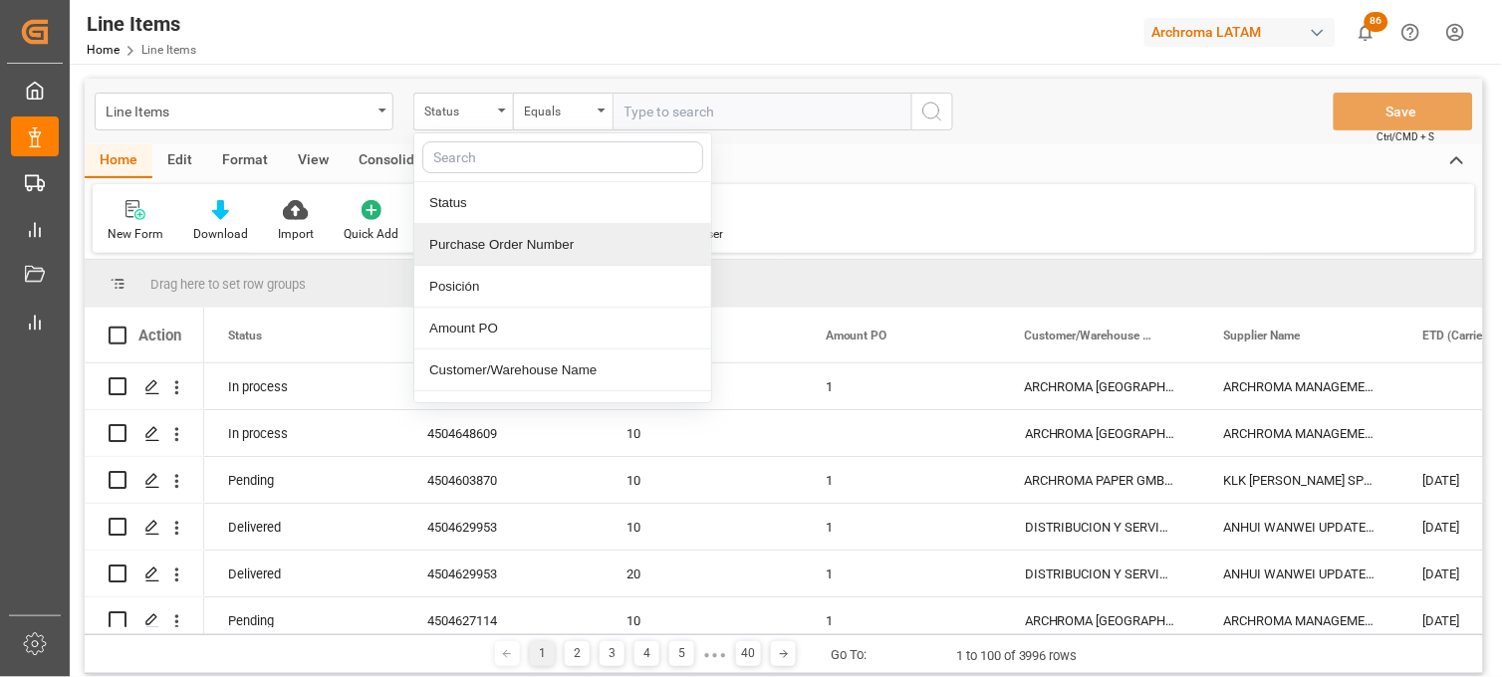
click at [488, 246] on div "Purchase Order Number" at bounding box center [562, 245] width 297 height 42
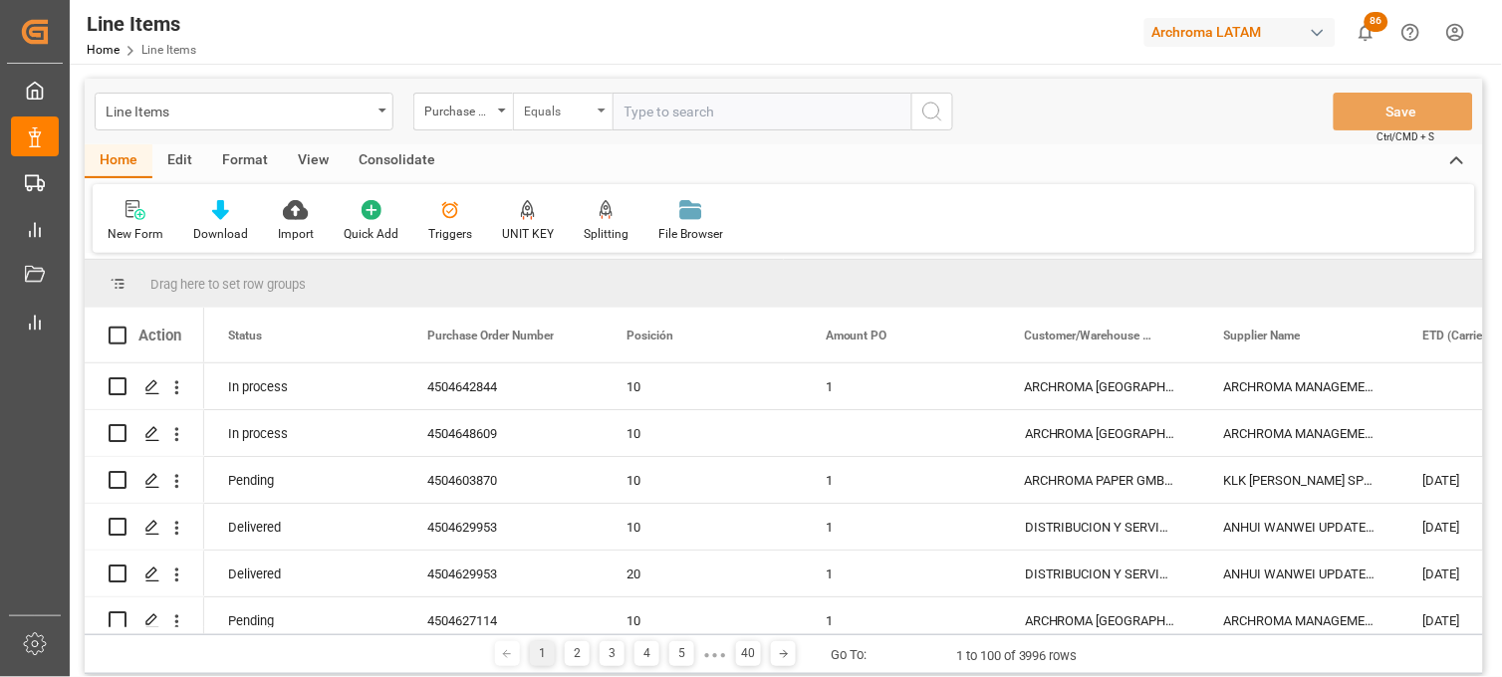
click at [569, 114] on div "Equals" at bounding box center [558, 109] width 68 height 23
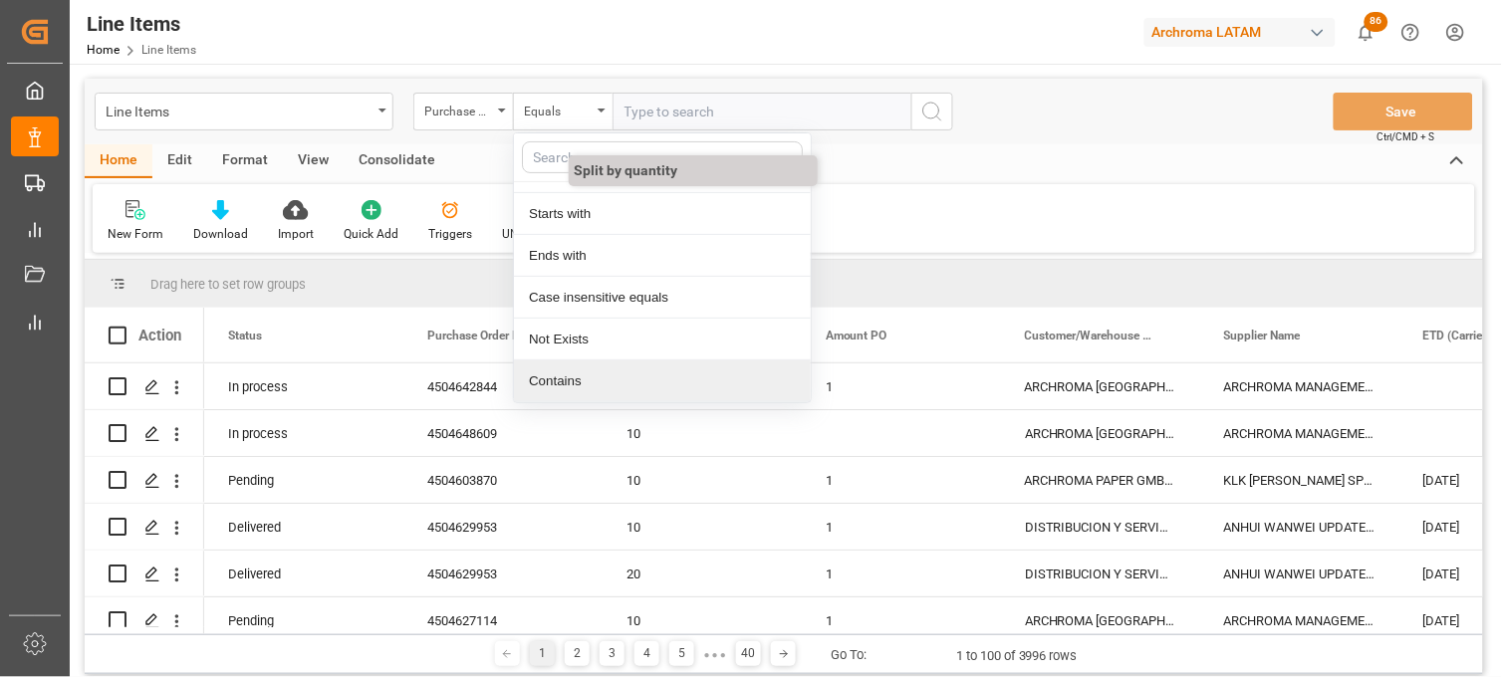
drag, startPoint x: 576, startPoint y: 383, endPoint x: 612, endPoint y: 220, distance: 167.2
click at [576, 382] on div "Contains" at bounding box center [662, 382] width 297 height 42
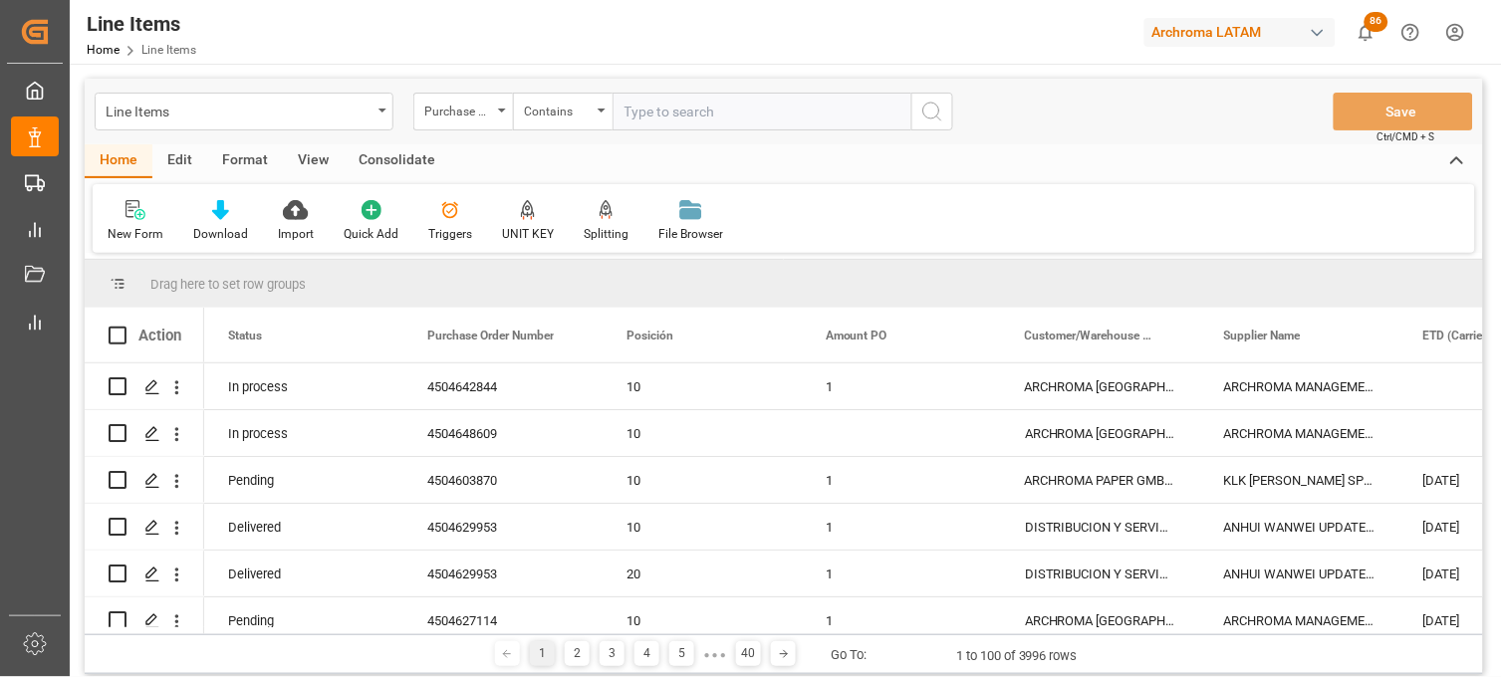
paste input "4504648609,4504642844"
type input "4504648609,4504642844"
click at [924, 115] on circle "search button" at bounding box center [931, 111] width 16 height 16
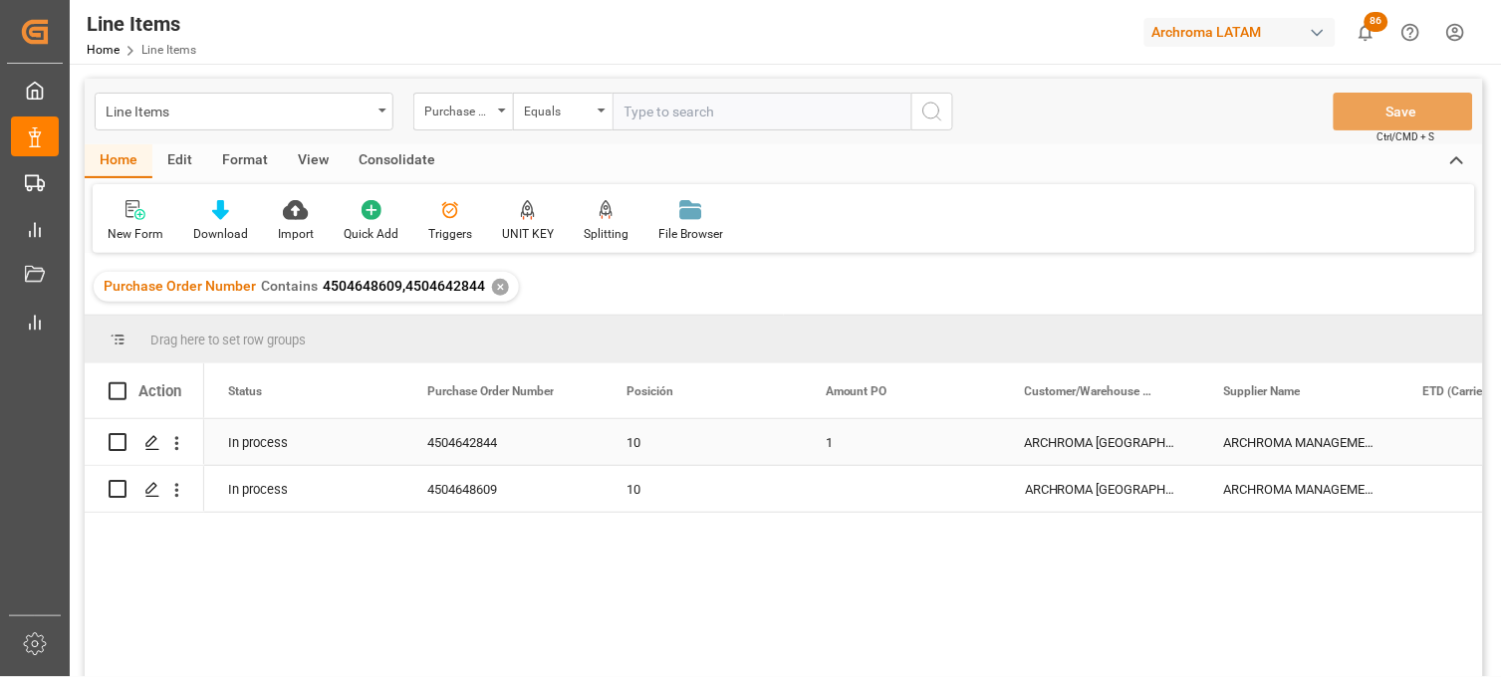
click at [834, 443] on div "1" at bounding box center [901, 442] width 199 height 46
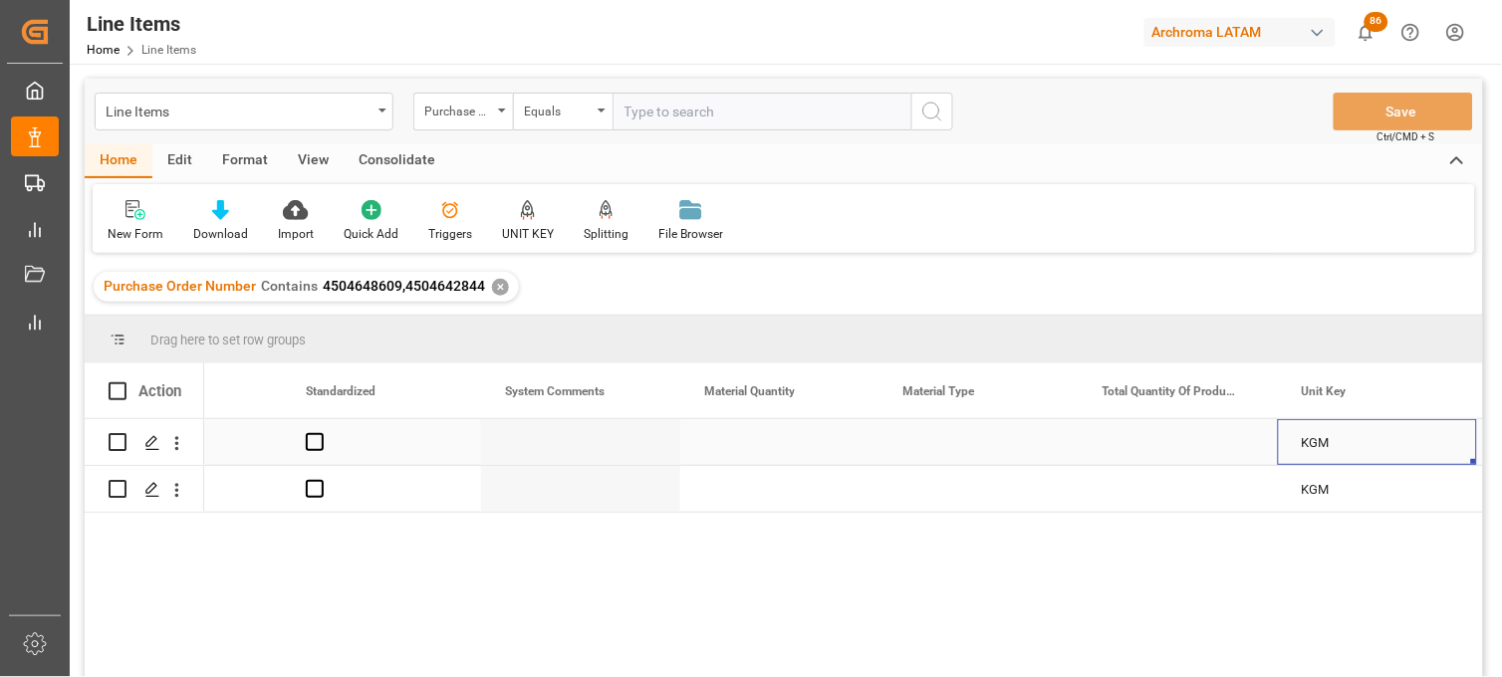
click at [752, 442] on div "Press SPACE to select this row." at bounding box center [779, 442] width 199 height 46
click at [752, 442] on input "Press SPACE to select this row." at bounding box center [779, 454] width 167 height 38
type input "20"
click at [908, 431] on div "Press SPACE to select this row." at bounding box center [979, 442] width 199 height 46
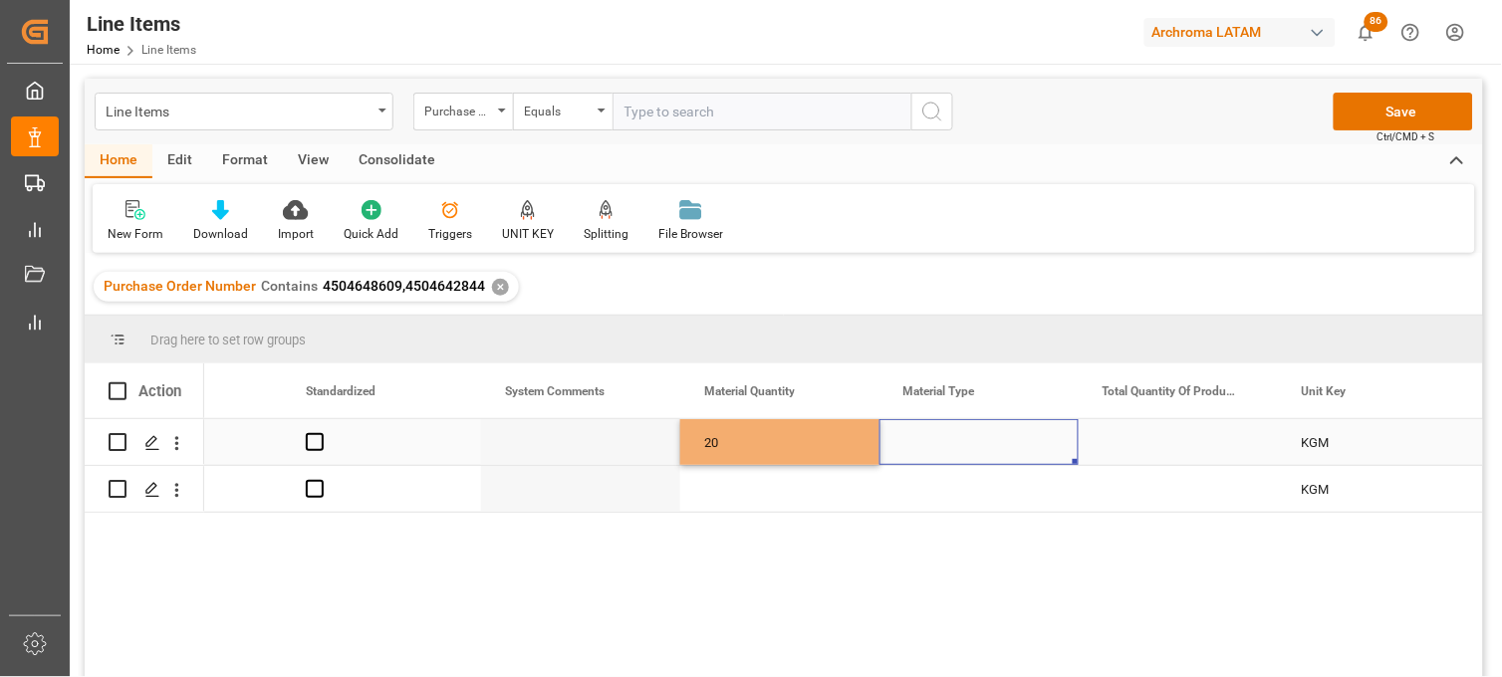
click at [910, 433] on div "Press SPACE to select this row." at bounding box center [979, 442] width 199 height 46
click at [910, 433] on div "Press SPACE to select this row." at bounding box center [979, 454] width 199 height 70
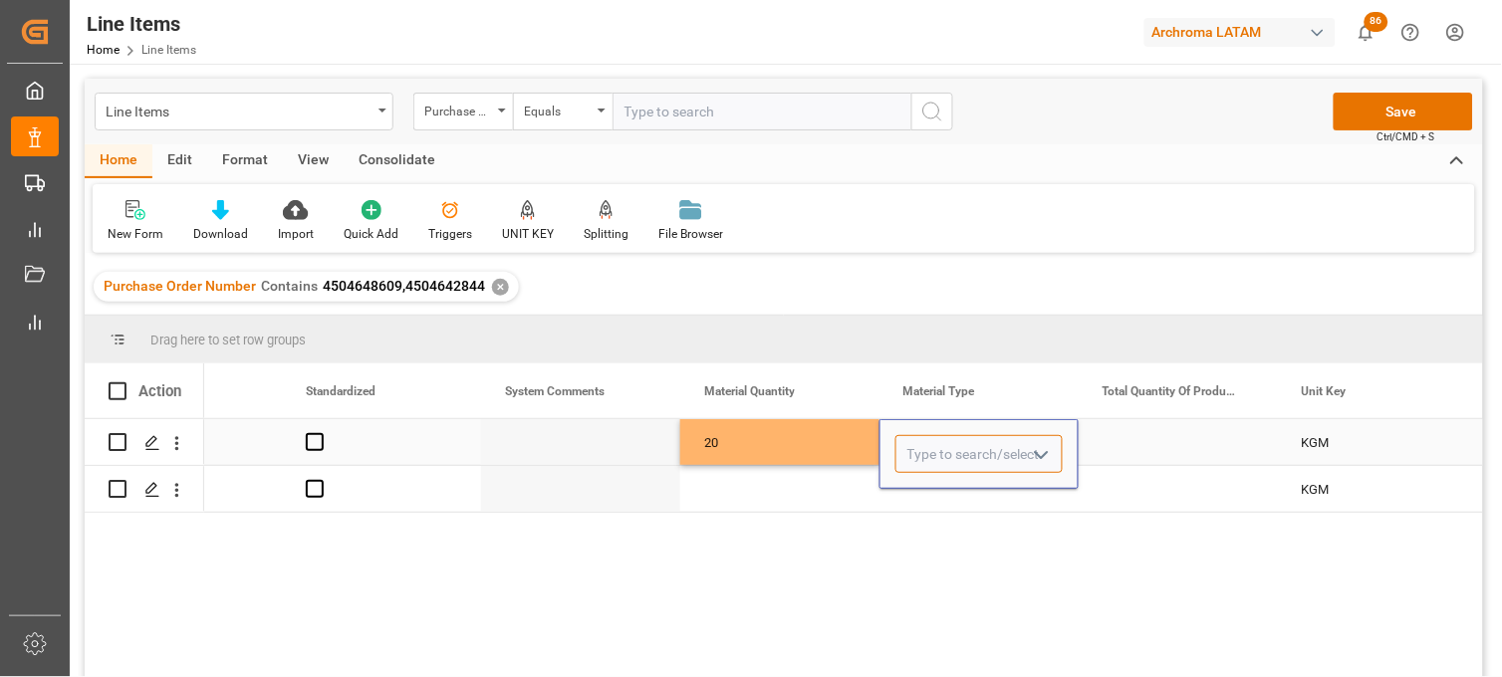
click at [922, 448] on input "Press SPACE to select this row." at bounding box center [978, 454] width 167 height 38
drag, startPoint x: 937, startPoint y: 499, endPoint x: 984, endPoint y: 503, distance: 47.0
click at [940, 500] on div "DRUMS" at bounding box center [978, 511] width 165 height 70
type input "DRUMS"
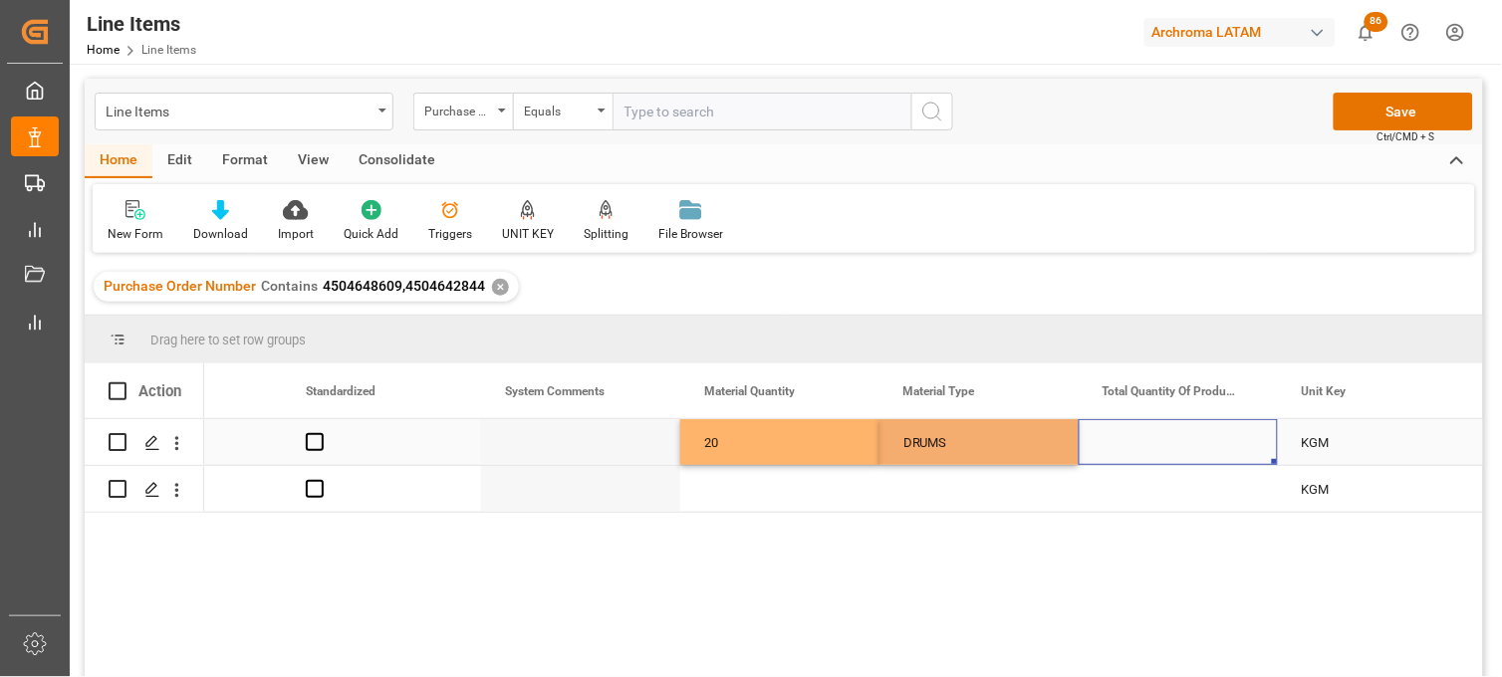
click at [1145, 441] on div "Press SPACE to select this row." at bounding box center [1178, 442] width 199 height 46
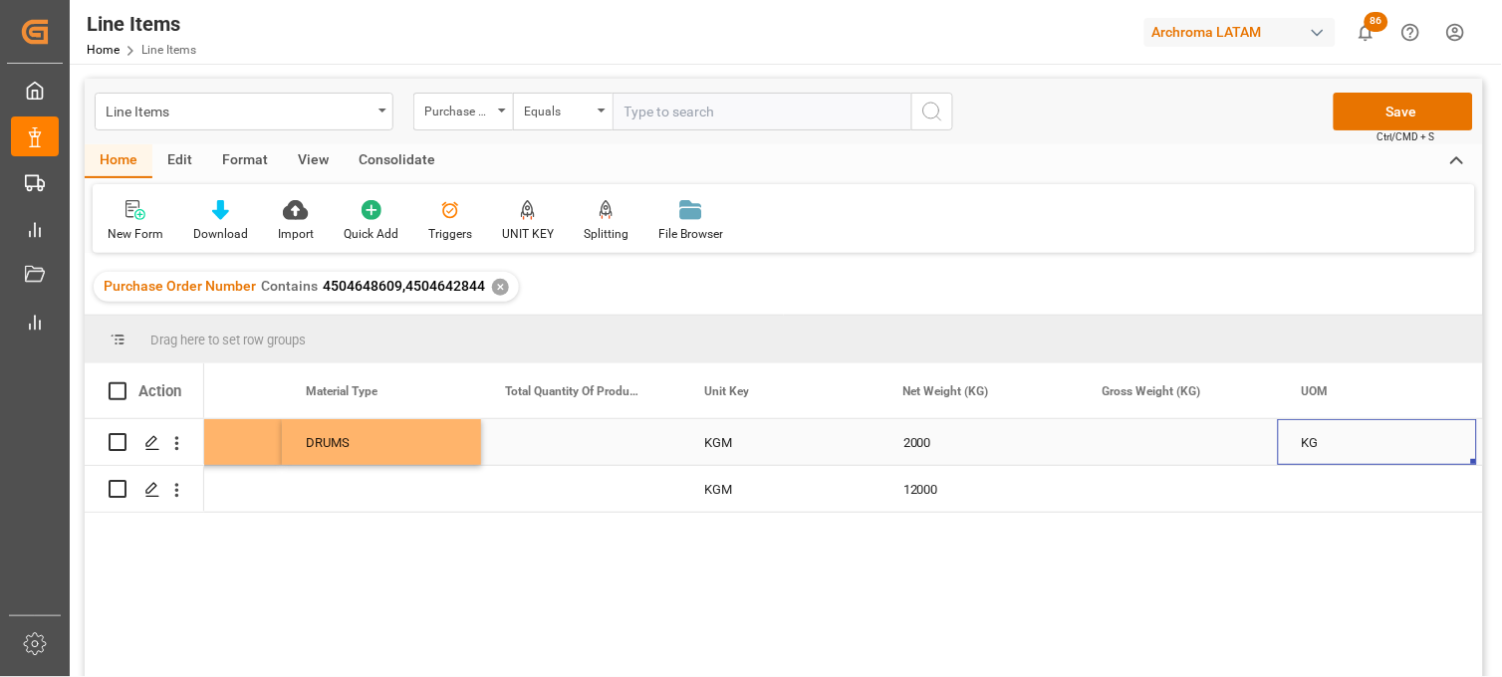
click at [1140, 441] on div "Press SPACE to select this row." at bounding box center [1178, 442] width 199 height 46
click at [1150, 442] on div "Press SPACE to select this row." at bounding box center [1178, 442] width 199 height 46
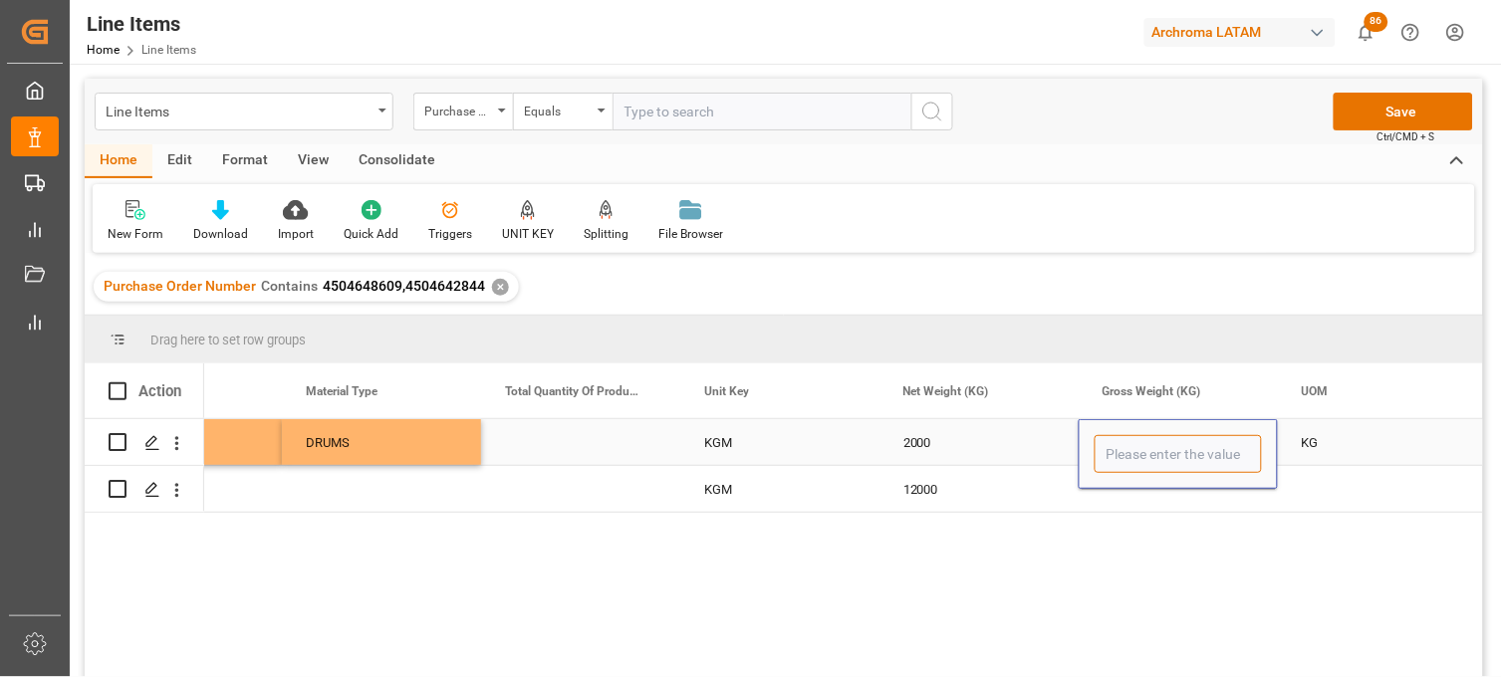
click at [1150, 442] on input "Press SPACE to select this row." at bounding box center [1178, 454] width 167 height 38
type input "2110"
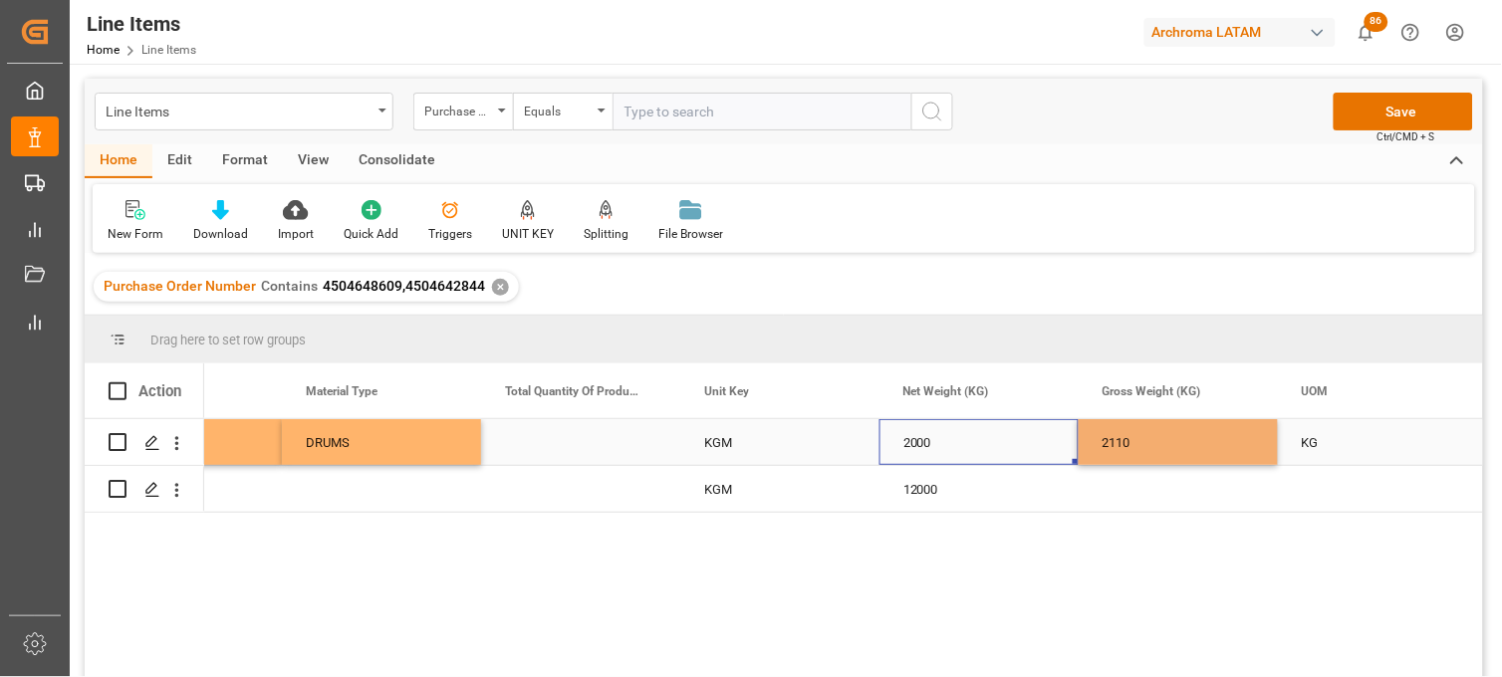
click at [929, 440] on div "2000" at bounding box center [979, 442] width 199 height 46
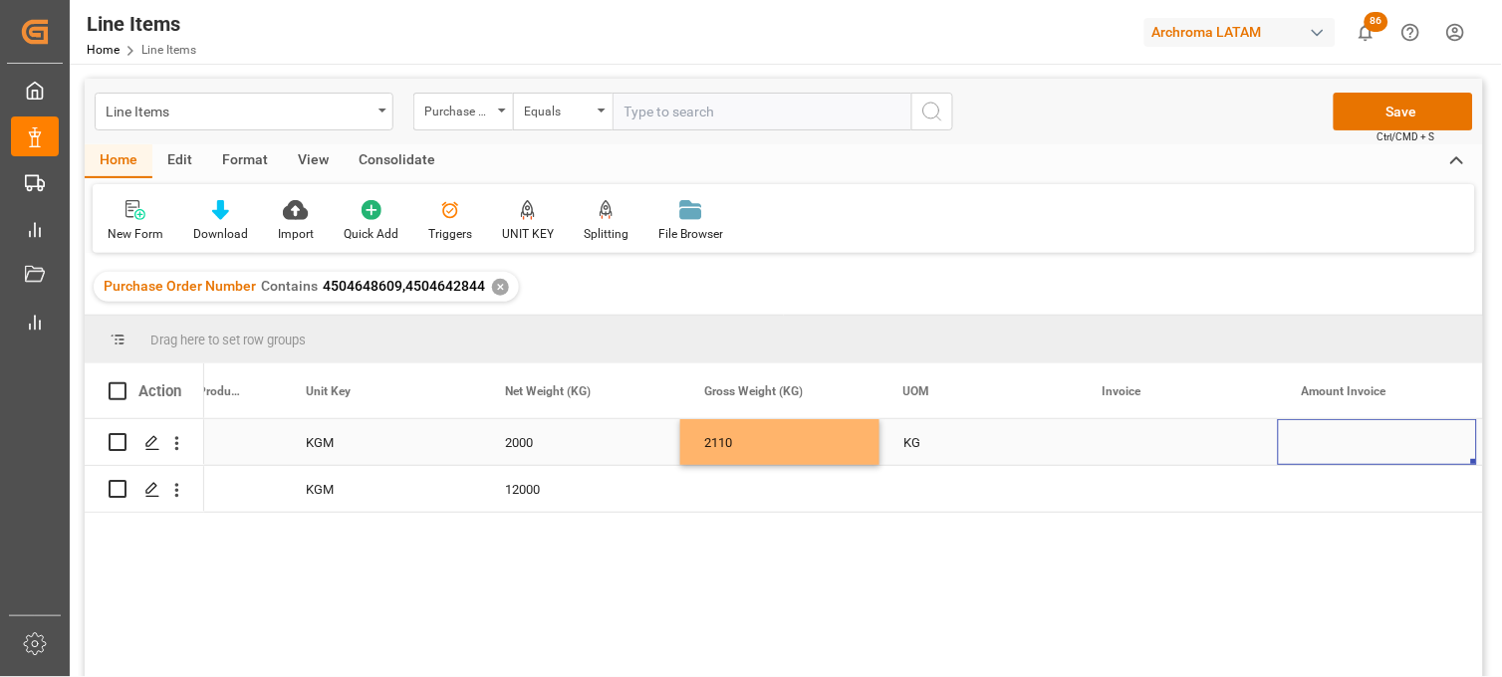
click at [1123, 445] on div "Press SPACE to select this row." at bounding box center [1178, 442] width 199 height 46
click at [1123, 444] on input "Press SPACE to select this row." at bounding box center [1178, 454] width 167 height 38
type input "9539102459"
click at [1332, 442] on div "Press SPACE to select this row." at bounding box center [1377, 442] width 199 height 46
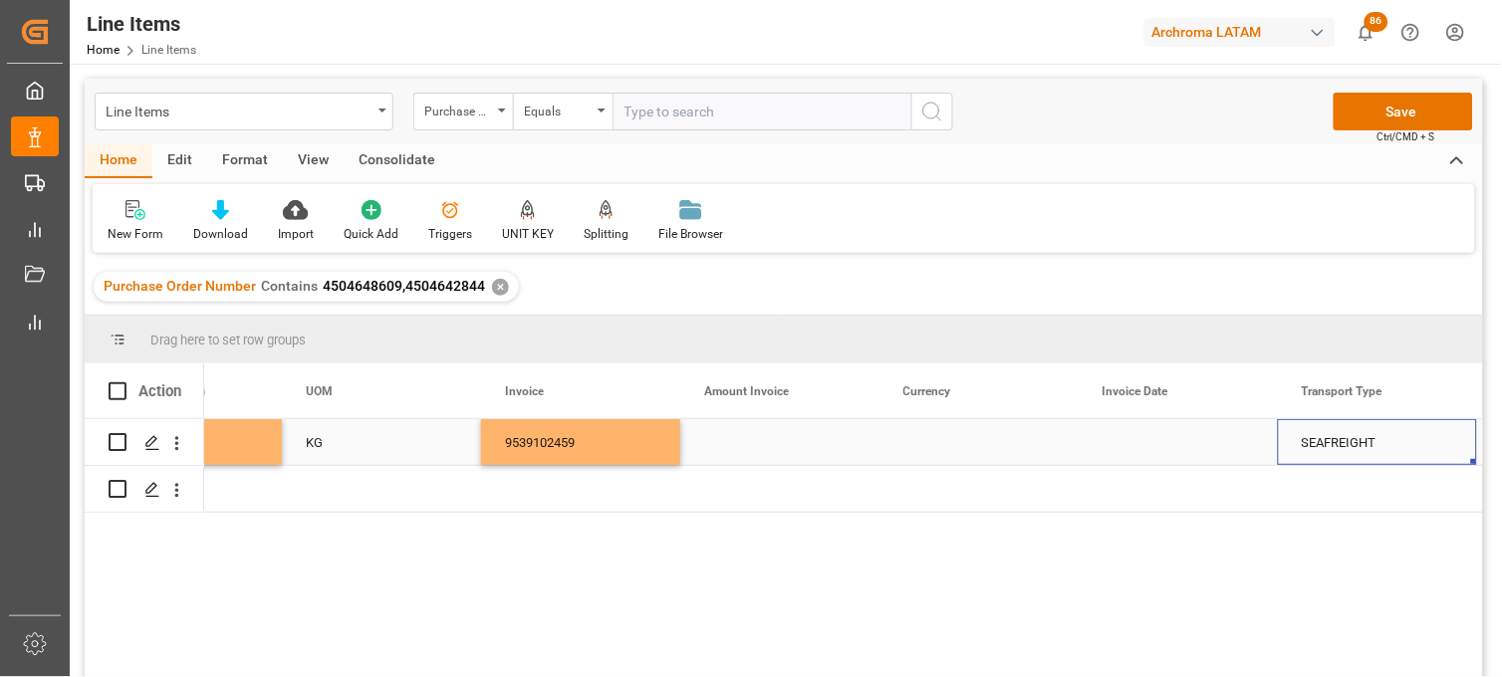
click at [751, 442] on div "Press SPACE to select this row." at bounding box center [779, 442] width 199 height 46
type input "24320"
click at [944, 442] on div "Press SPACE to select this row." at bounding box center [979, 442] width 199 height 46
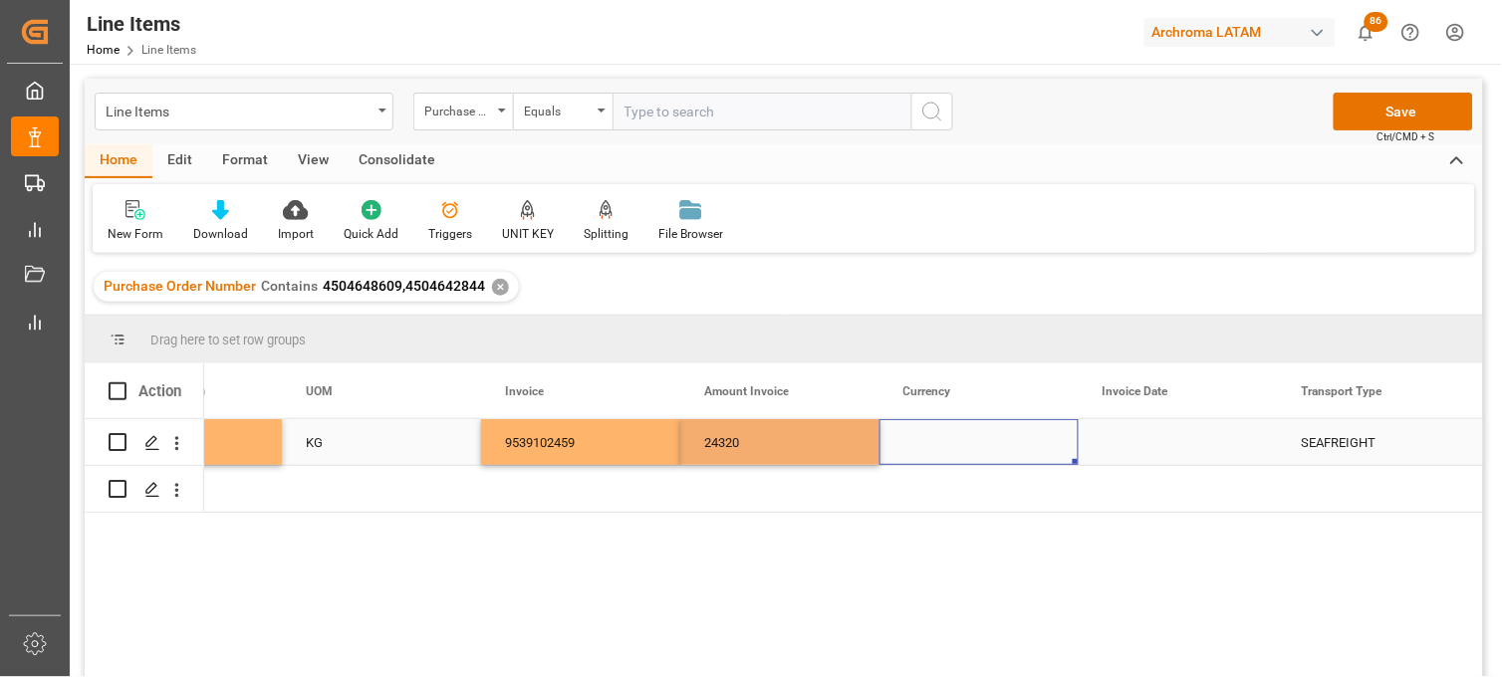
click at [944, 442] on div "Press SPACE to select this row." at bounding box center [979, 442] width 199 height 46
click at [944, 442] on input "Press SPACE to select this row." at bounding box center [978, 454] width 167 height 38
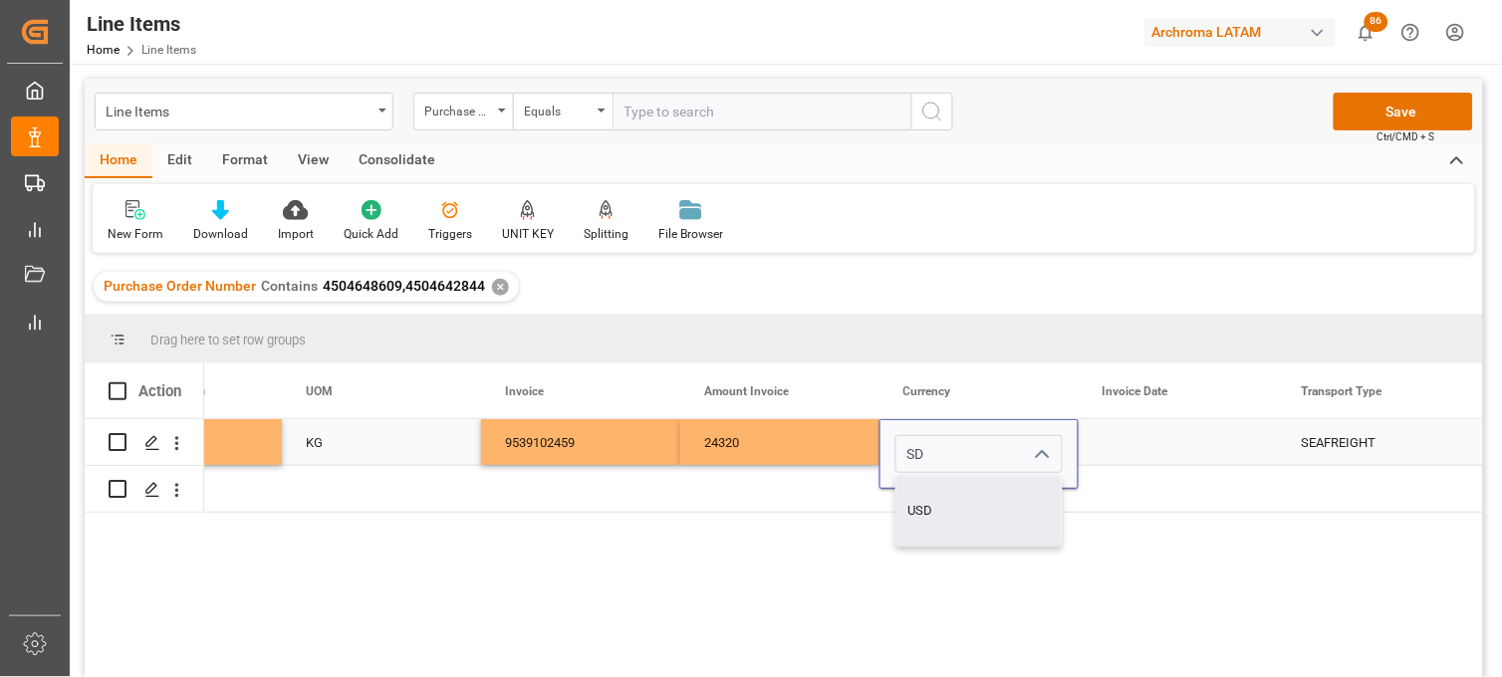
click at [932, 494] on div "USD" at bounding box center [978, 511] width 165 height 70
type input "USD"
click at [1113, 434] on div "Press SPACE to select this row." at bounding box center [1178, 442] width 199 height 46
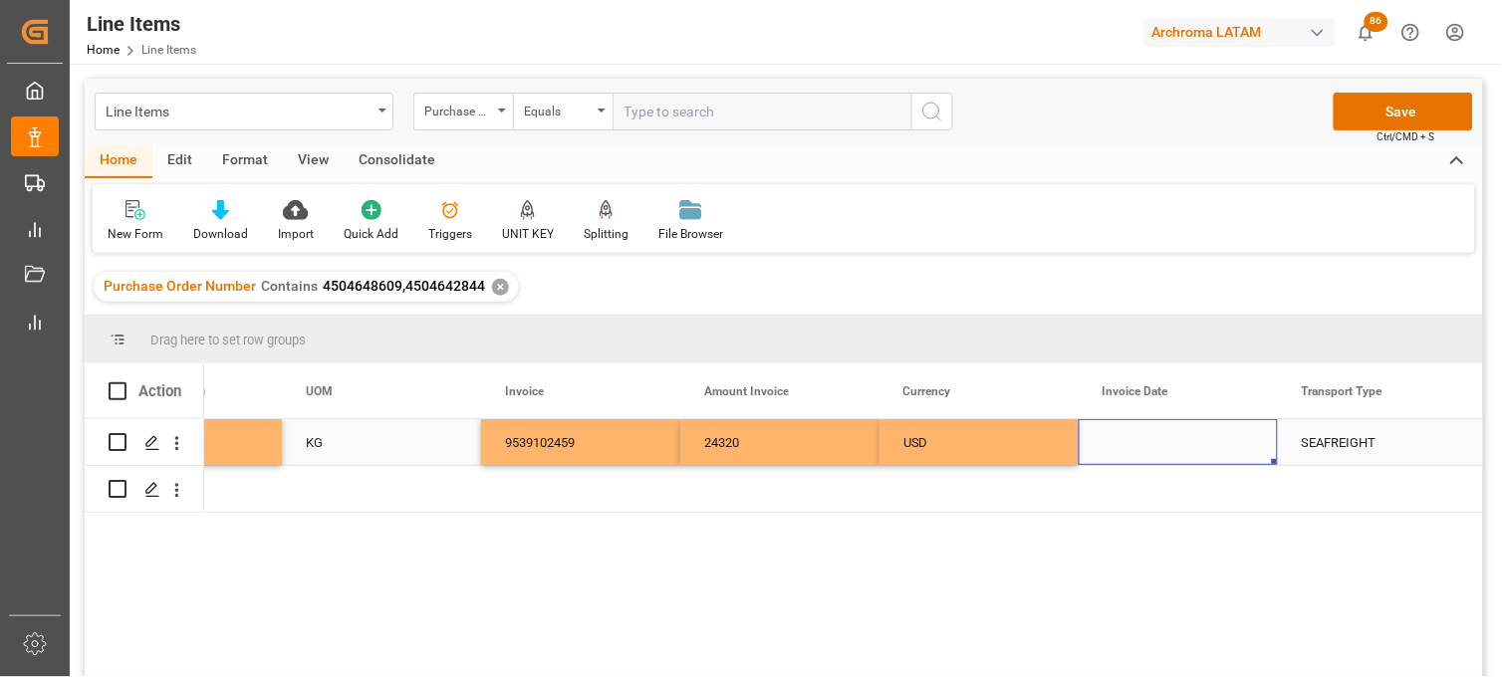
click at [1155, 448] on div "Press SPACE to select this row." at bounding box center [1178, 442] width 199 height 46
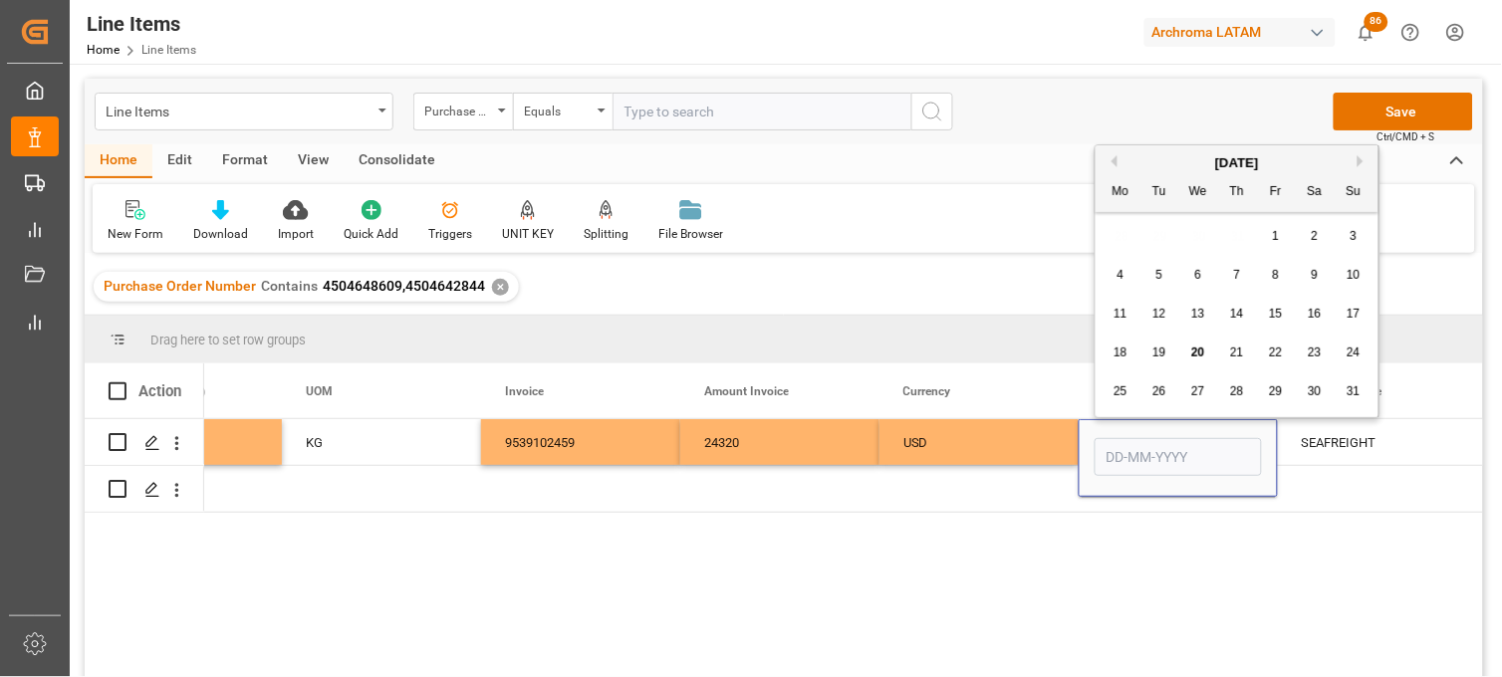
click at [1121, 307] on span "11" at bounding box center [1120, 314] width 13 height 14
type input "11-08-2025"
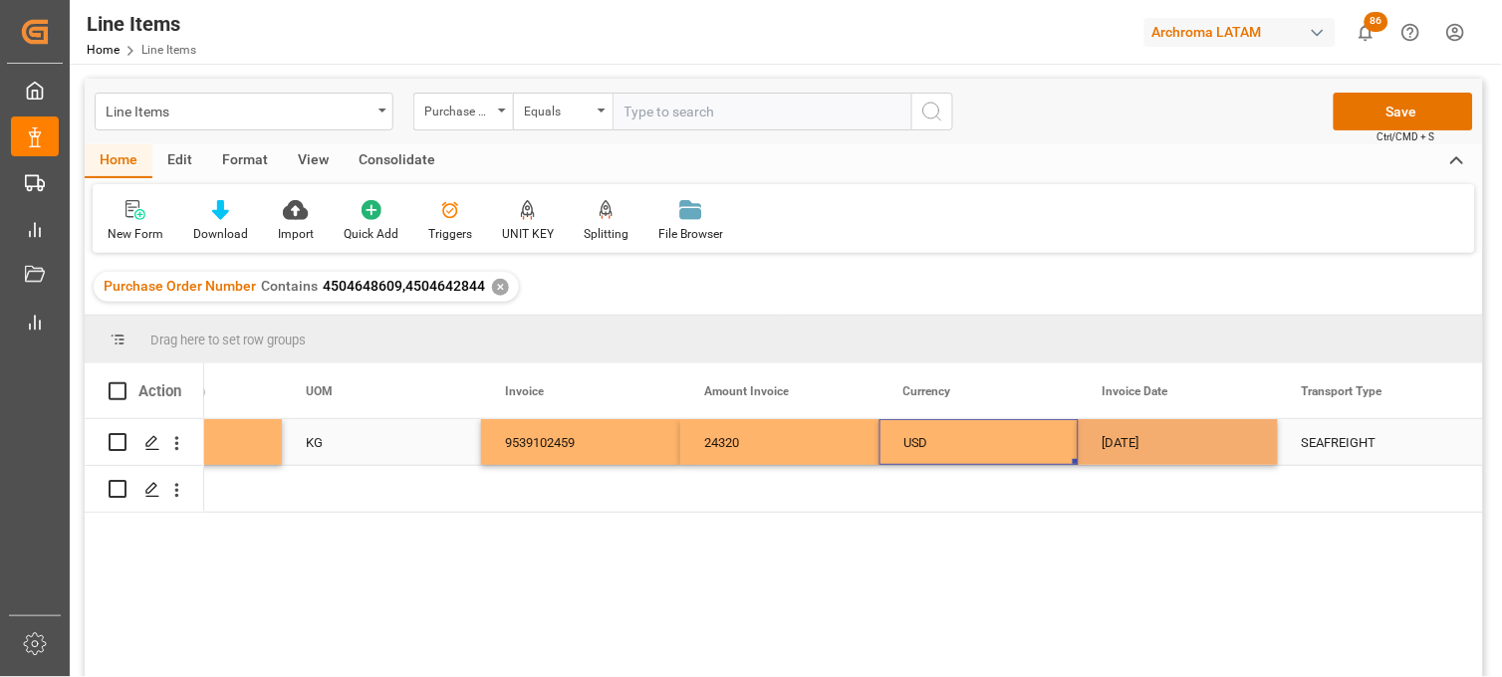
click at [997, 433] on div "USD" at bounding box center [978, 443] width 151 height 46
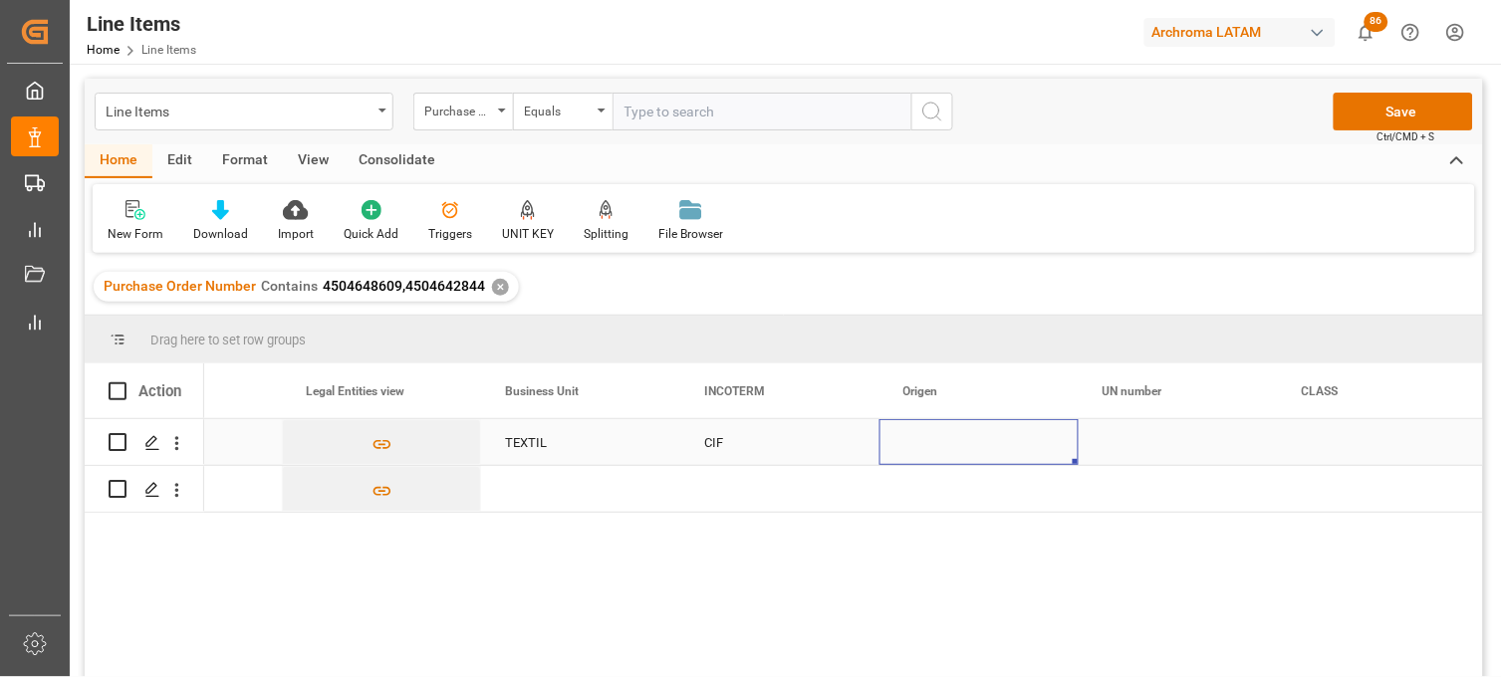
click at [910, 446] on div "Press SPACE to select this row." at bounding box center [979, 442] width 199 height 46
click at [910, 446] on input "Press SPACE to select this row." at bounding box center [978, 454] width 167 height 38
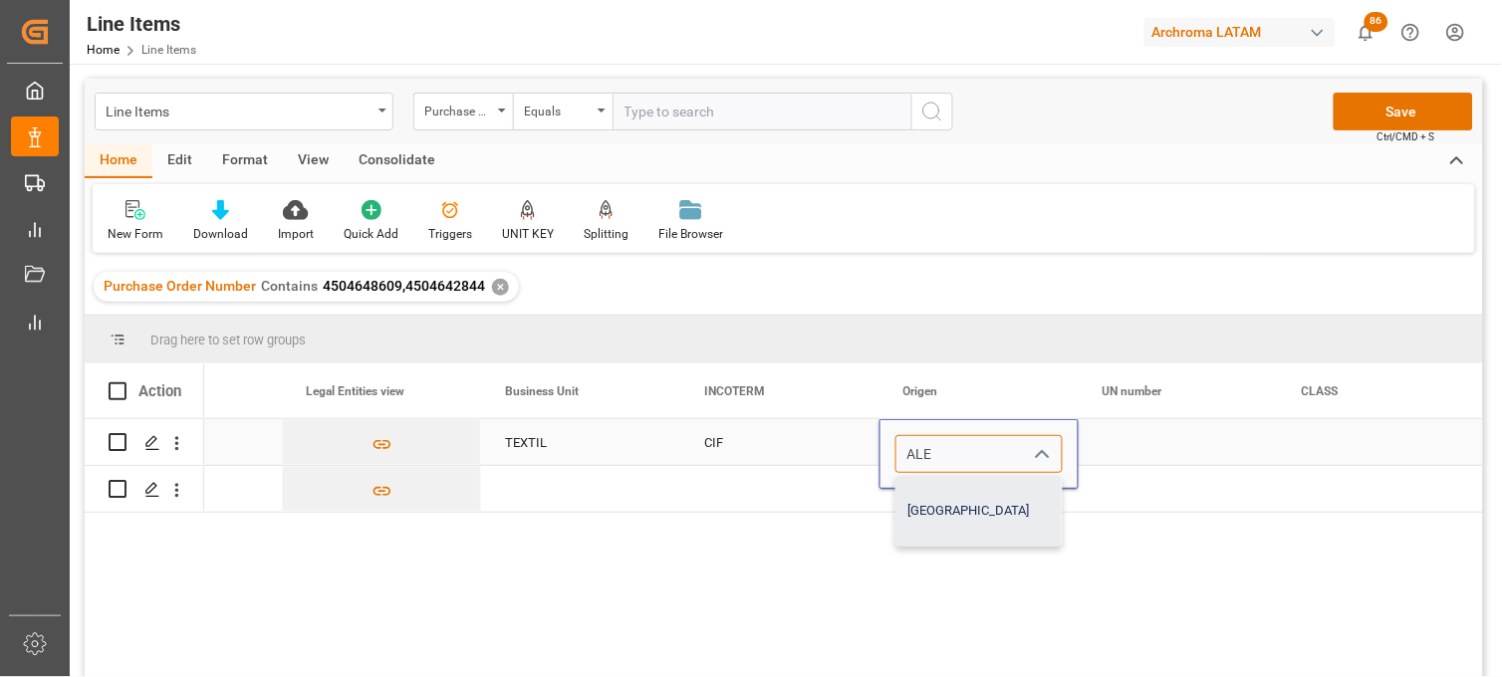
click at [933, 505] on div "ALEMANIA" at bounding box center [978, 511] width 165 height 70
type input "ALEMANIA"
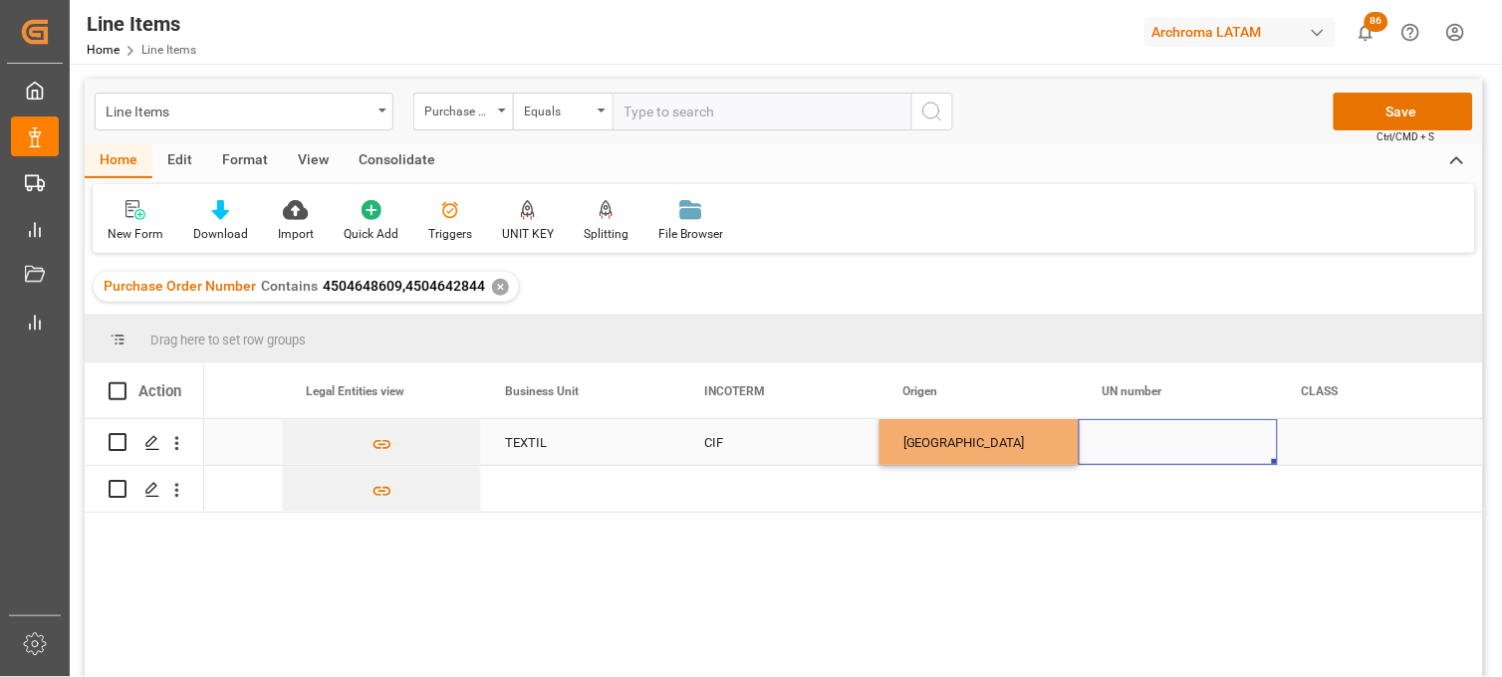
click at [1117, 434] on div "Press SPACE to select this row." at bounding box center [1178, 442] width 199 height 46
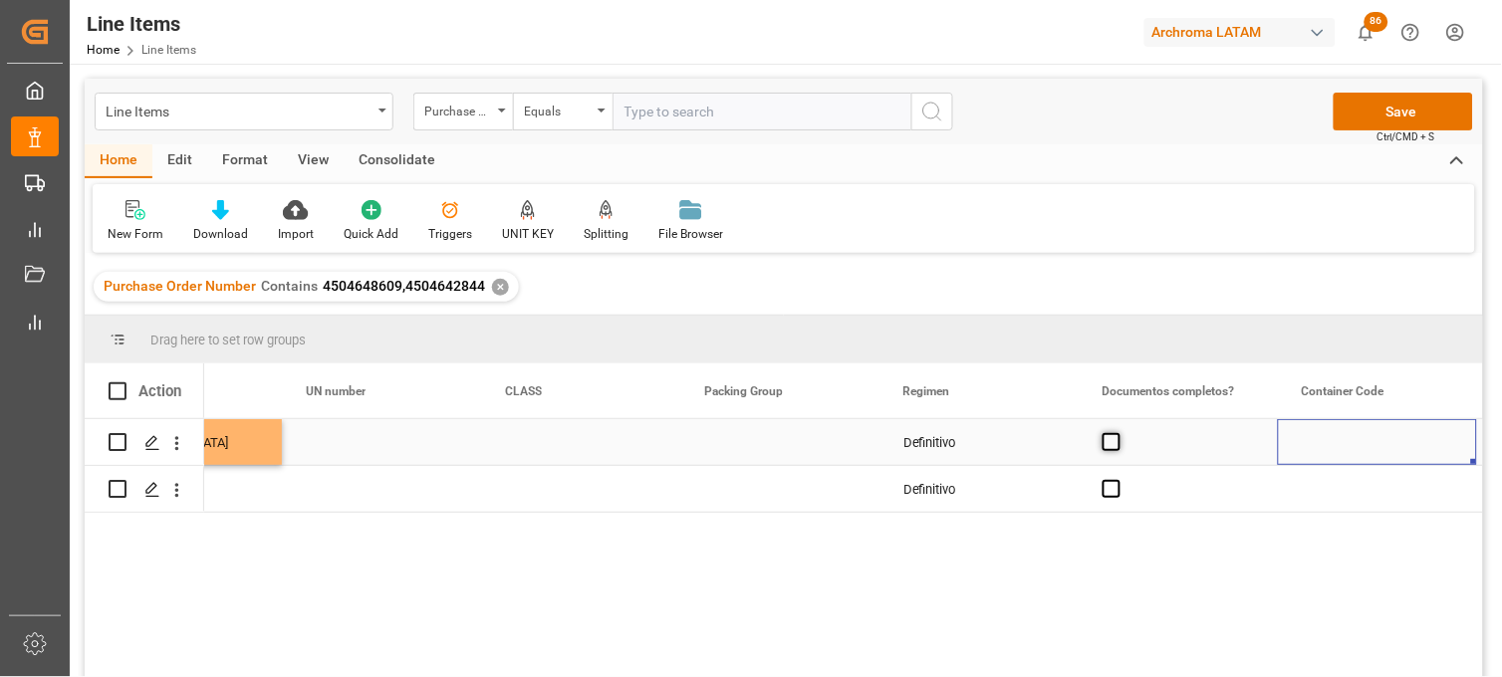
click at [1108, 442] on span "Press SPACE to select this row." at bounding box center [1112, 442] width 18 height 18
click at [1118, 433] on input "Press SPACE to select this row." at bounding box center [1118, 433] width 0 height 0
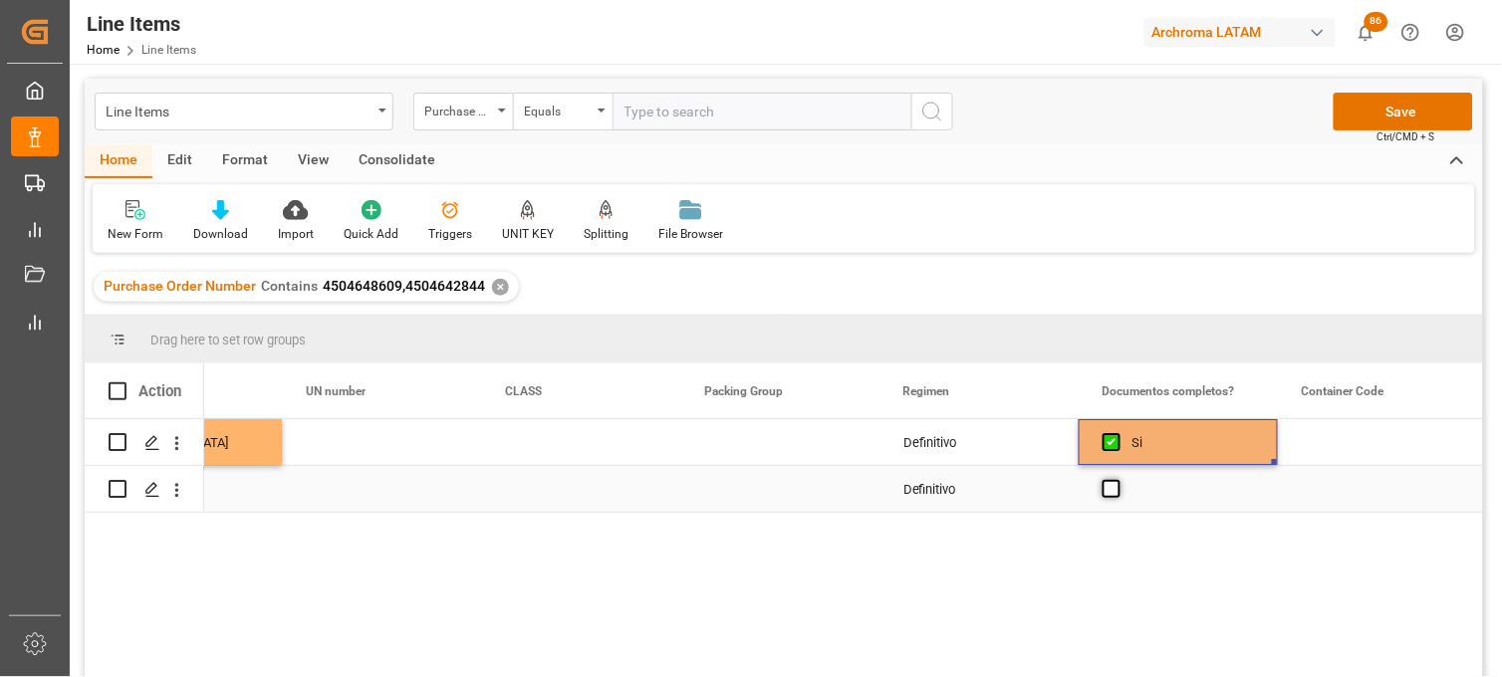
click at [1113, 492] on span "Press SPACE to select this row." at bounding box center [1112, 489] width 18 height 18
click at [1118, 480] on input "Press SPACE to select this row." at bounding box center [1118, 480] width 0 height 0
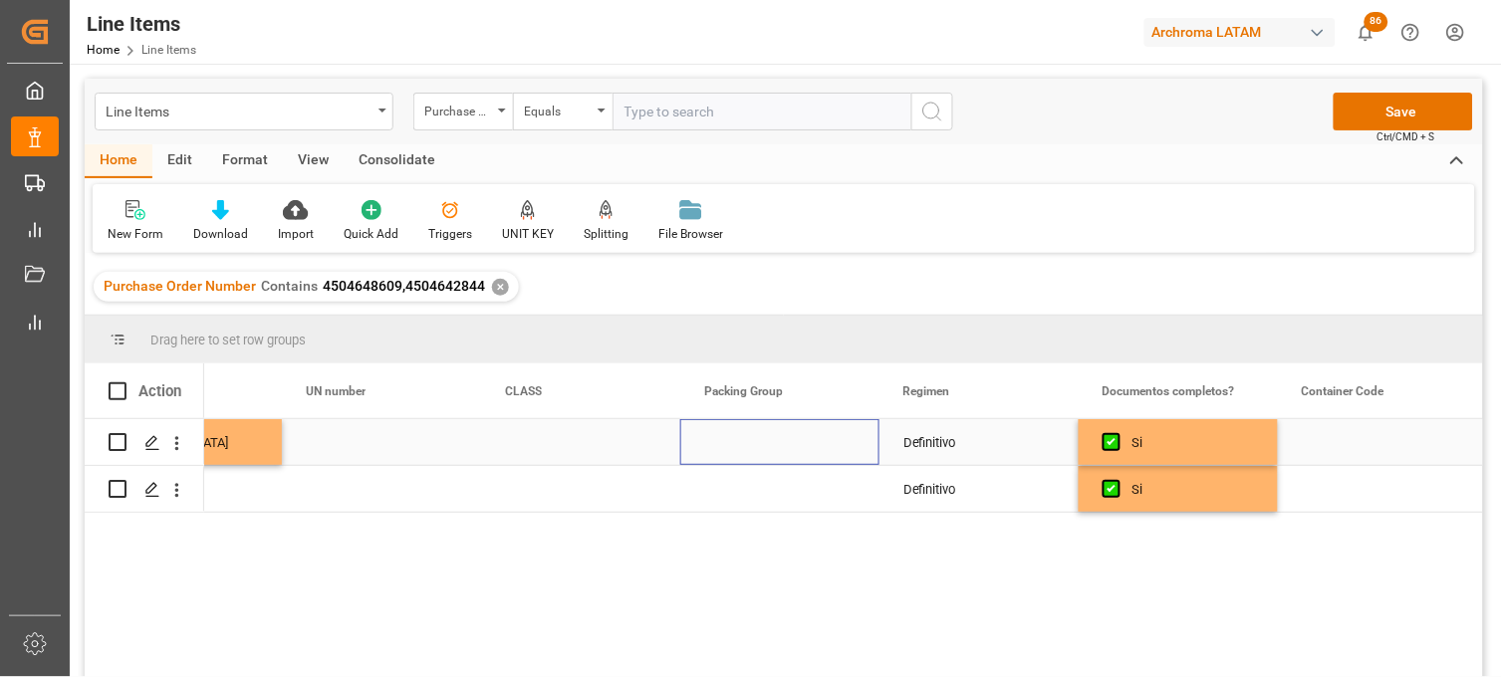
click at [775, 448] on div "Press SPACE to select this row." at bounding box center [779, 442] width 199 height 46
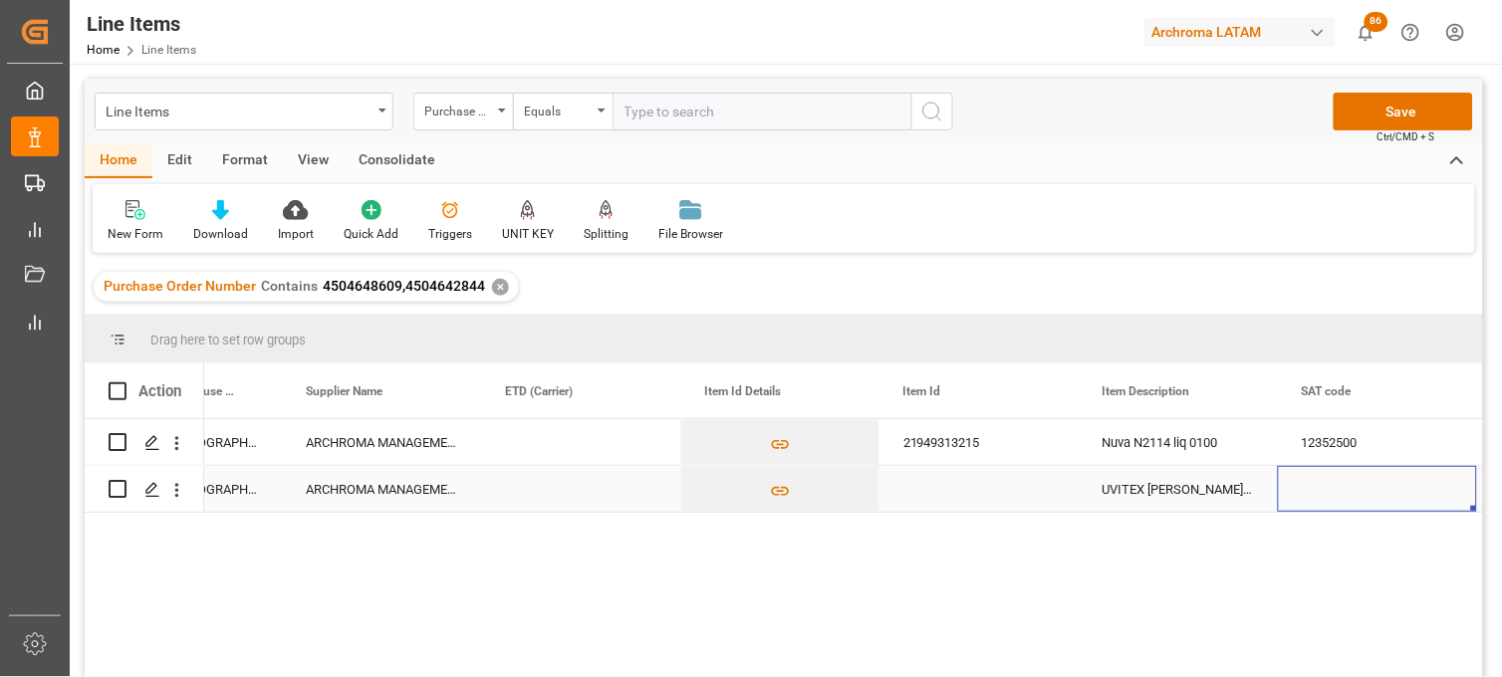
click at [943, 491] on div "Press SPACE to select this row." at bounding box center [979, 489] width 199 height 46
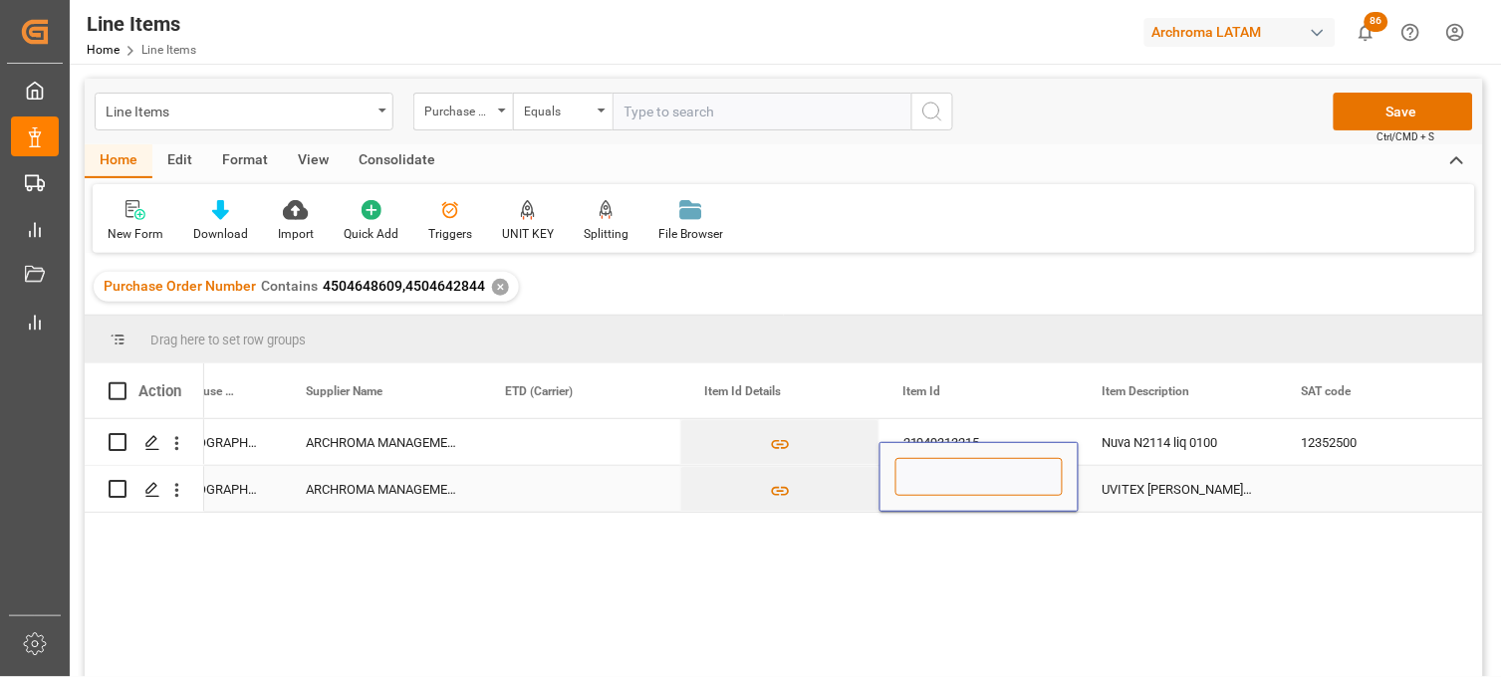
click at [943, 491] on input "Press SPACE to select this row." at bounding box center [978, 477] width 167 height 38
paste input "21173413195"
type input "21173413195"
click at [1136, 485] on div "UVITEX ED-BS DRUM 60KG" at bounding box center [1178, 489] width 199 height 46
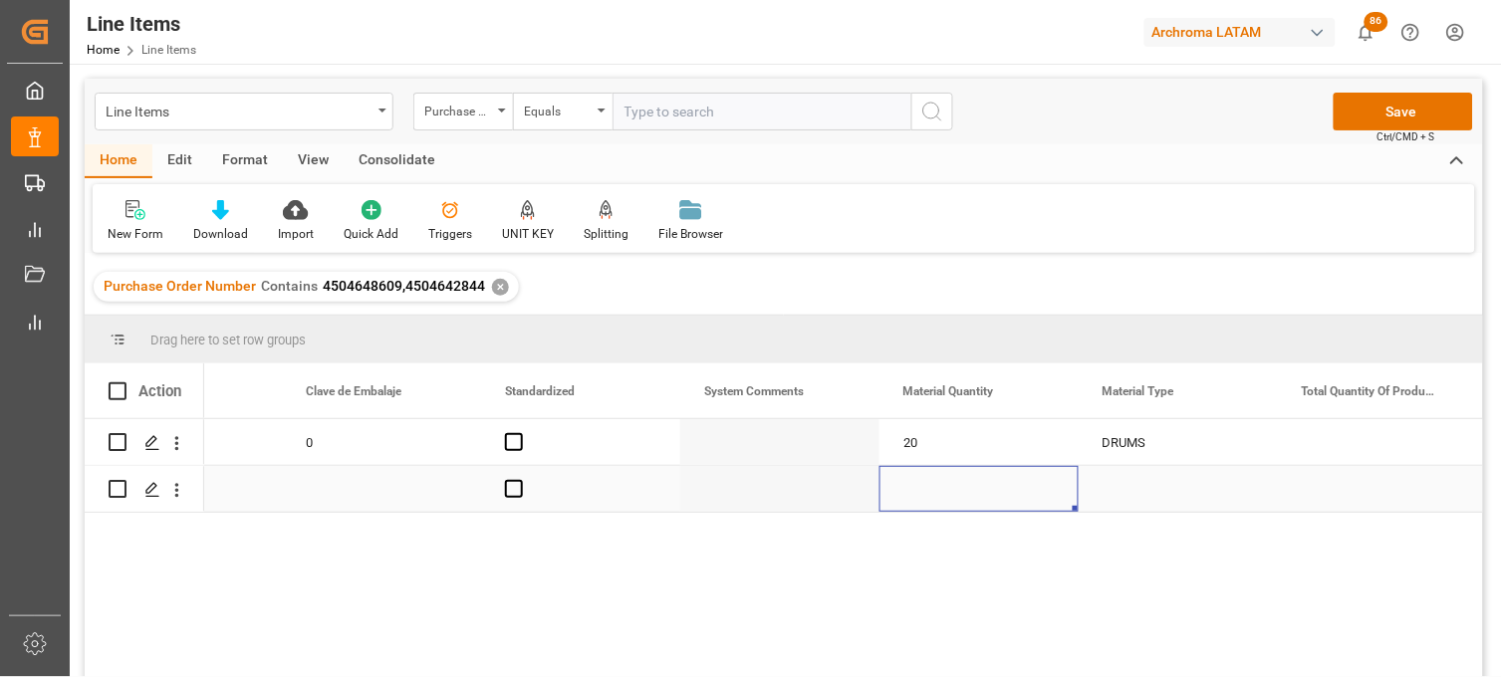
click at [913, 492] on div "Press SPACE to select this row." at bounding box center [979, 489] width 199 height 46
click at [913, 492] on input "Press SPACE to select this row." at bounding box center [978, 477] width 167 height 38
type input "12"
click at [1131, 492] on div "Press SPACE to select this row." at bounding box center [1178, 489] width 199 height 46
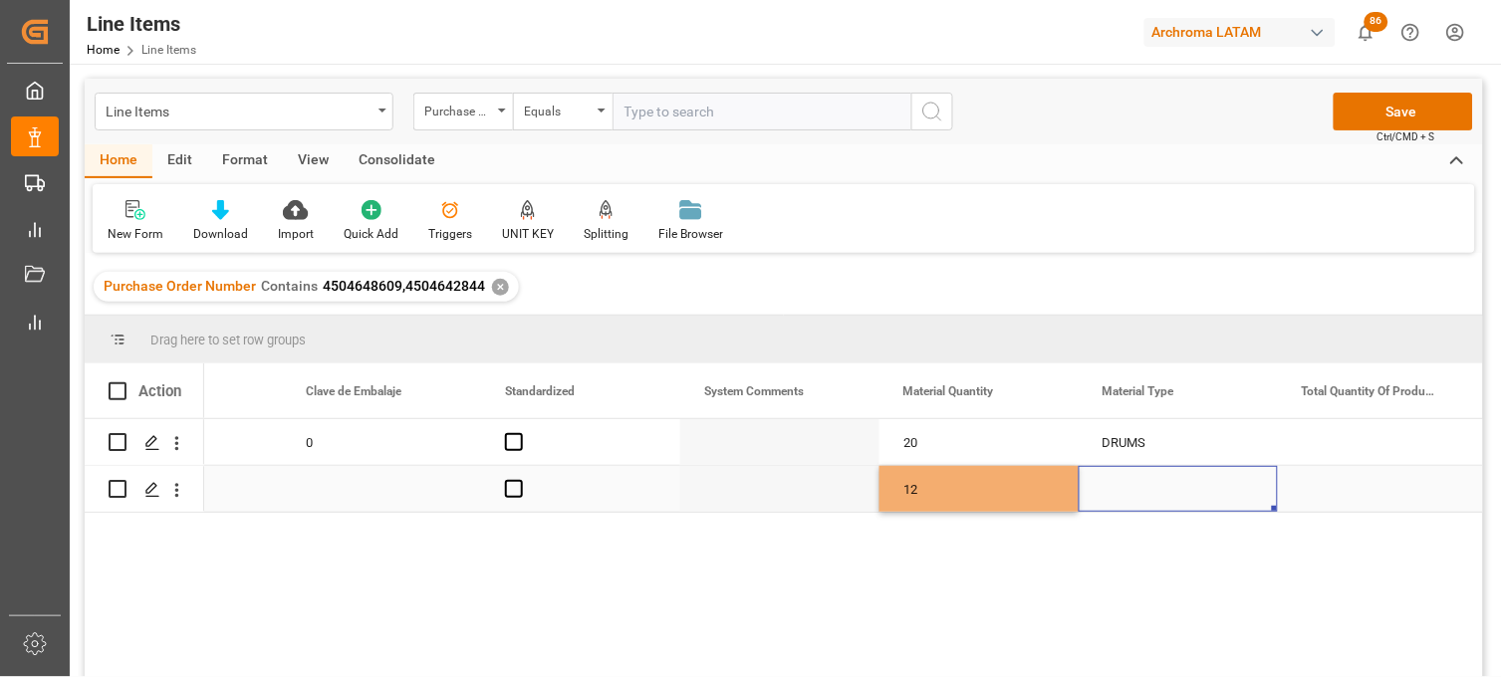
click at [1131, 492] on div "Press SPACE to select this row." at bounding box center [1178, 489] width 199 height 46
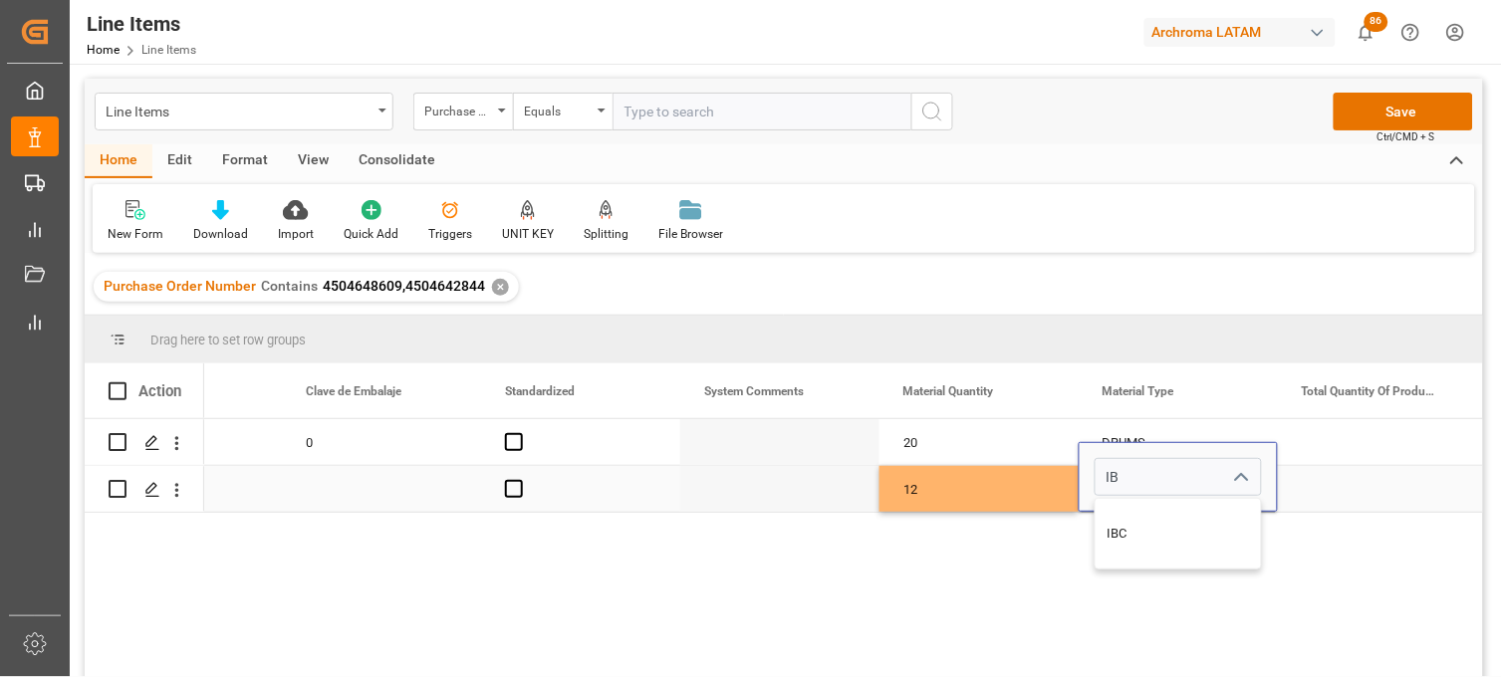
type input "IBC"
click at [1129, 541] on div "IBC" at bounding box center [1178, 534] width 165 height 70
click at [972, 486] on div "12" at bounding box center [979, 489] width 199 height 46
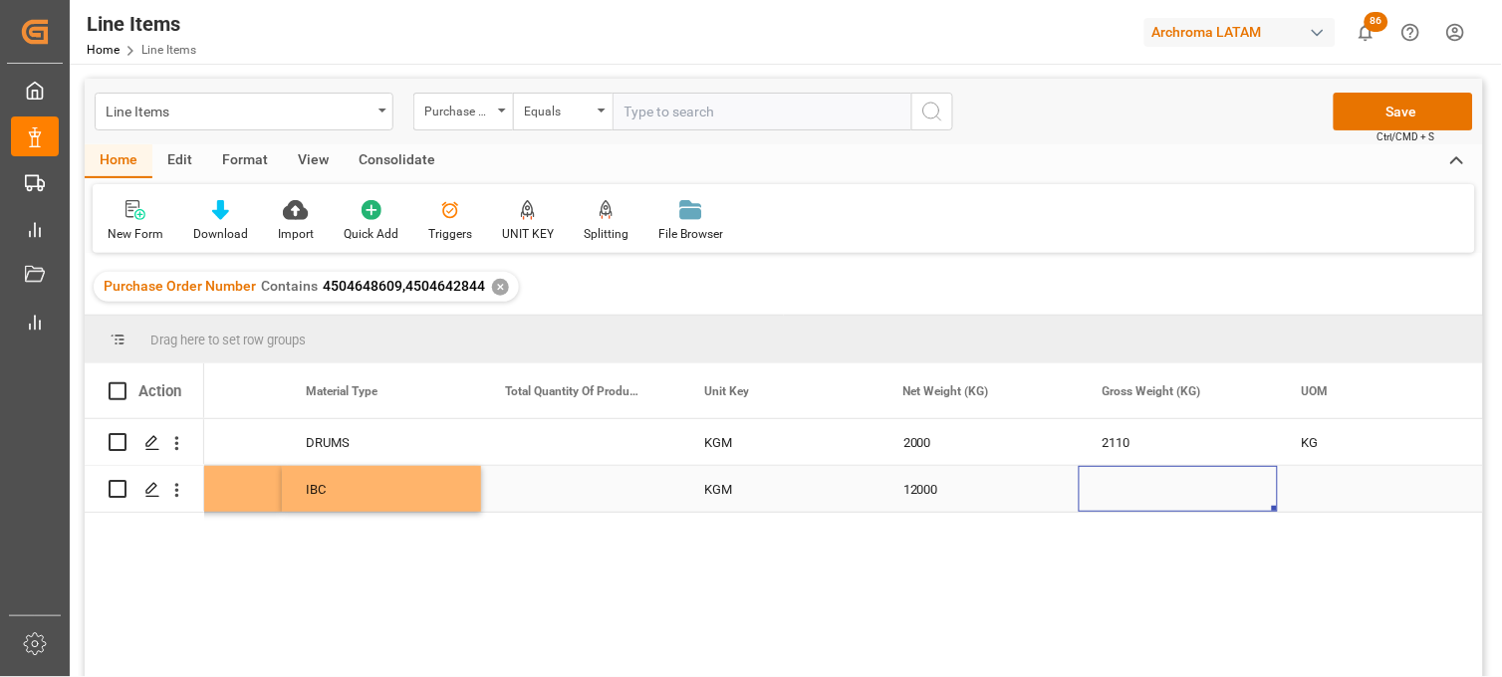
click at [1111, 482] on div "Press SPACE to select this row." at bounding box center [1178, 489] width 199 height 46
click at [1111, 482] on input "Press SPACE to select this row." at bounding box center [1178, 477] width 167 height 38
type input "12768"
click at [1307, 493] on div "Press SPACE to select this row." at bounding box center [1377, 489] width 199 height 46
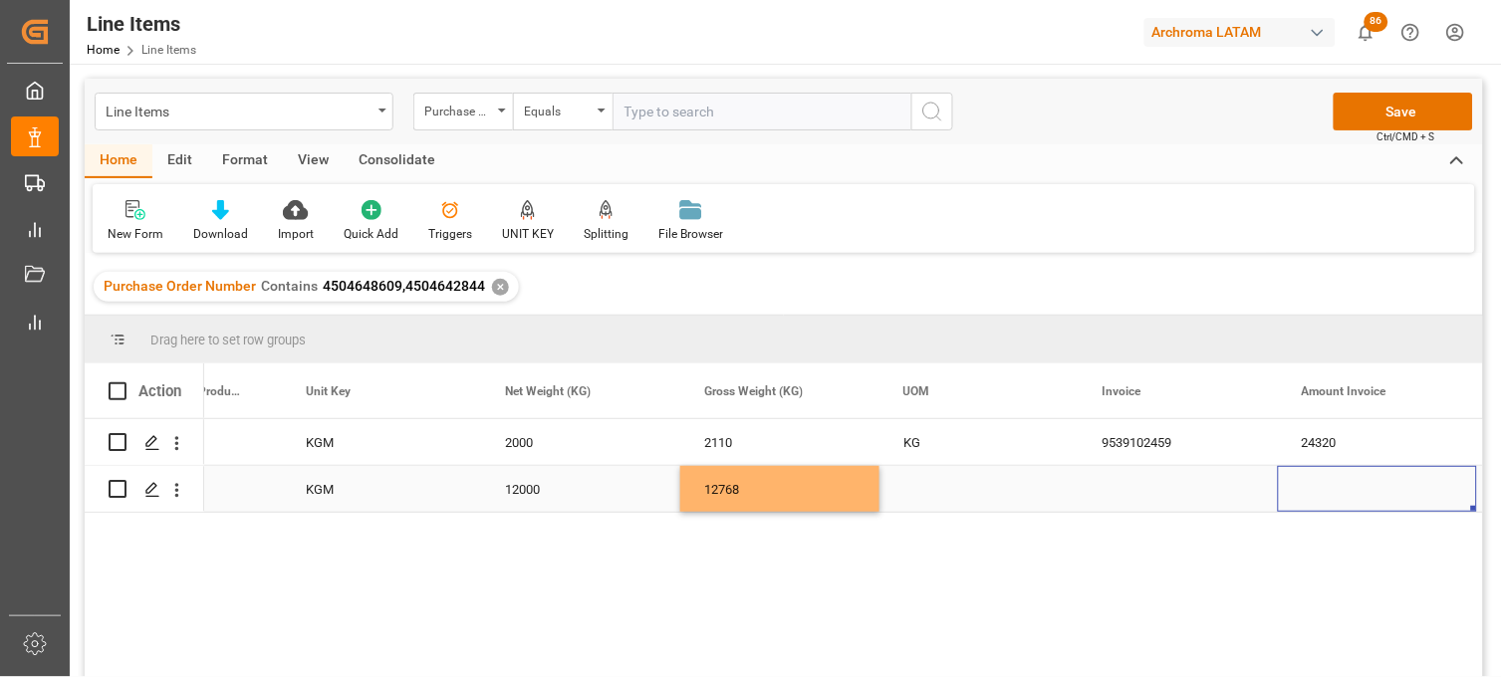
click at [907, 493] on div "Press SPACE to select this row." at bounding box center [979, 489] width 199 height 46
click at [907, 493] on input "Press SPACE to select this row." at bounding box center [978, 477] width 167 height 38
type input "KG"
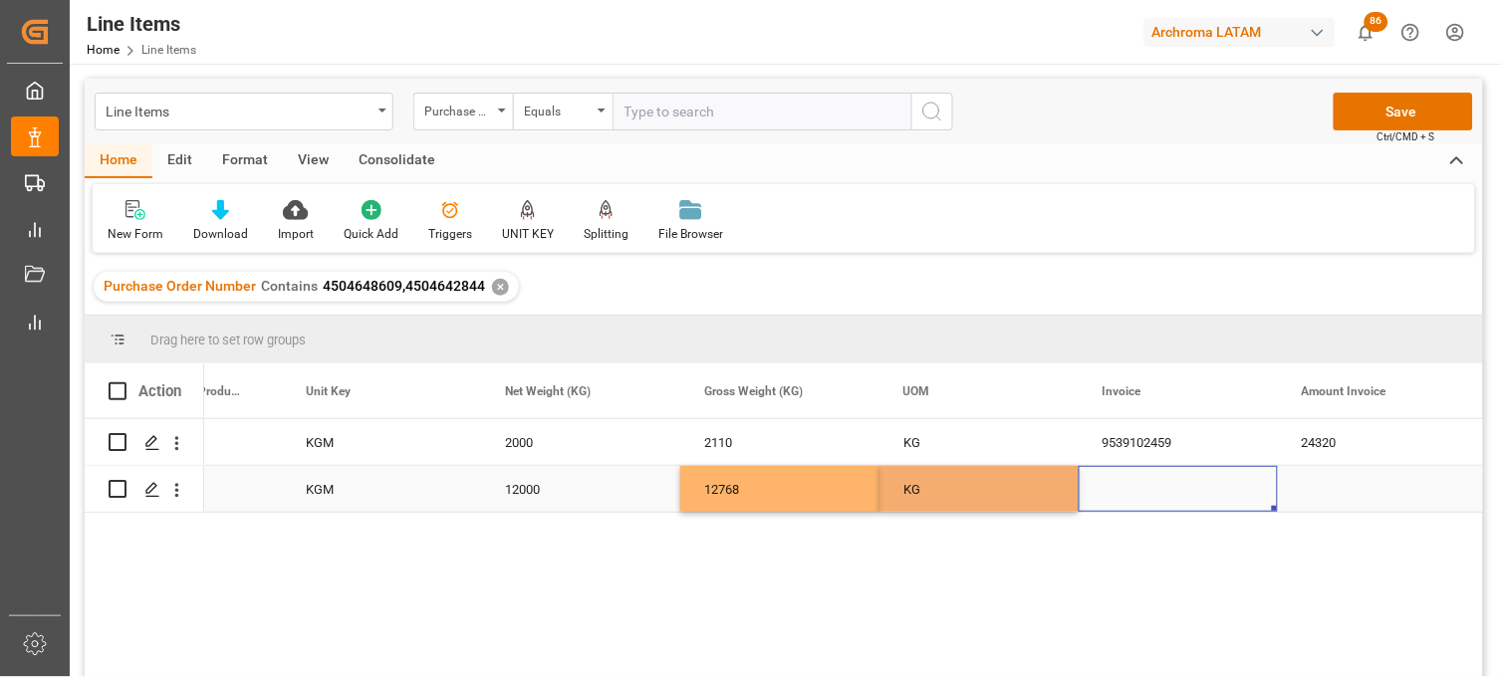
click at [1126, 483] on div "Press SPACE to select this row." at bounding box center [1178, 489] width 199 height 46
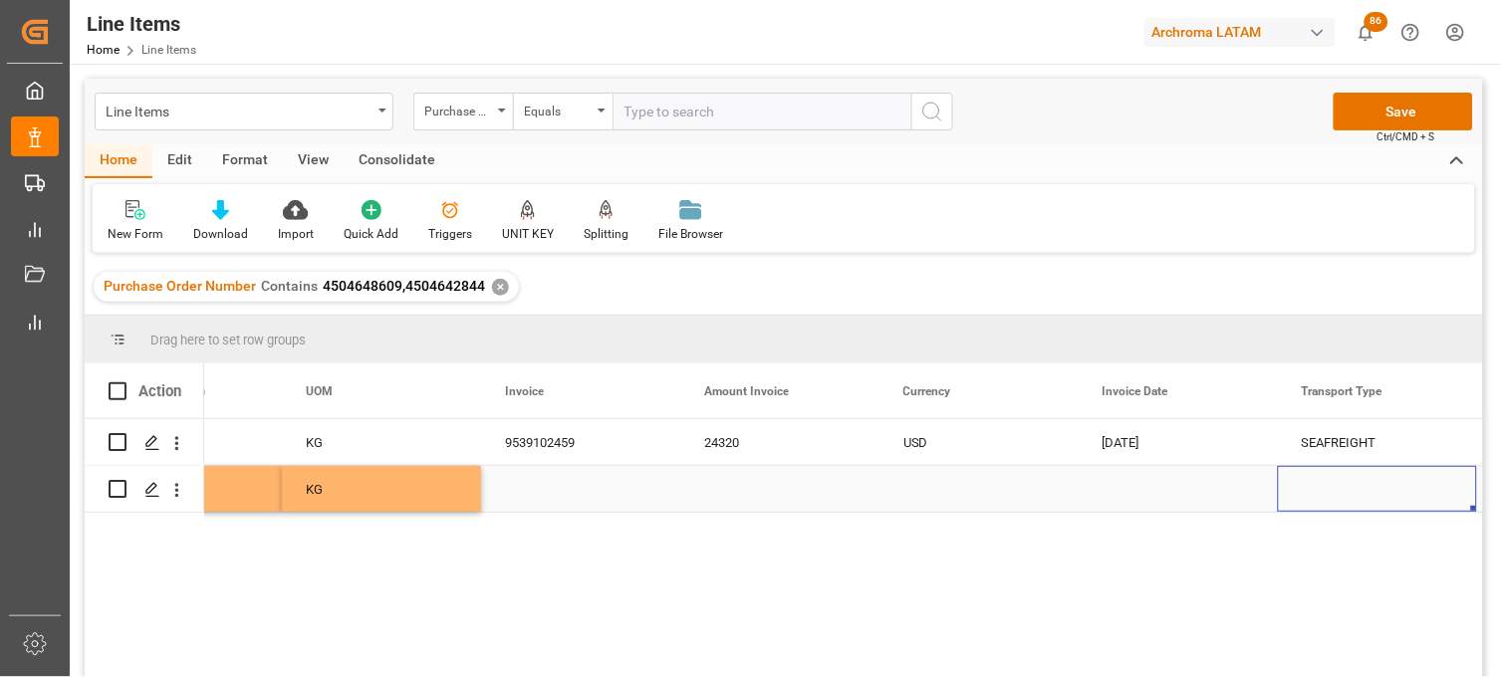
click at [530, 490] on div "Press SPACE to select this row." at bounding box center [580, 489] width 199 height 46
type input "9539102458"
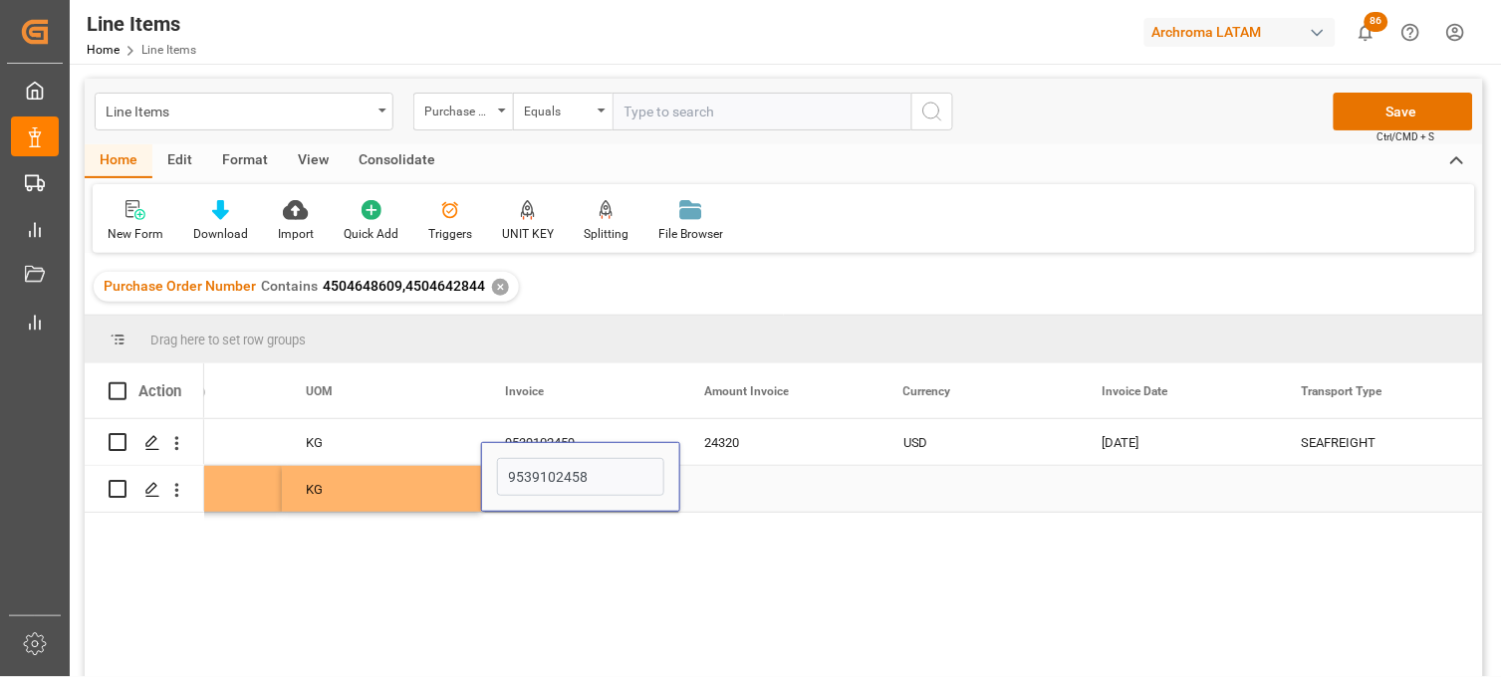
click at [728, 490] on div "Press SPACE to select this row." at bounding box center [779, 489] width 199 height 46
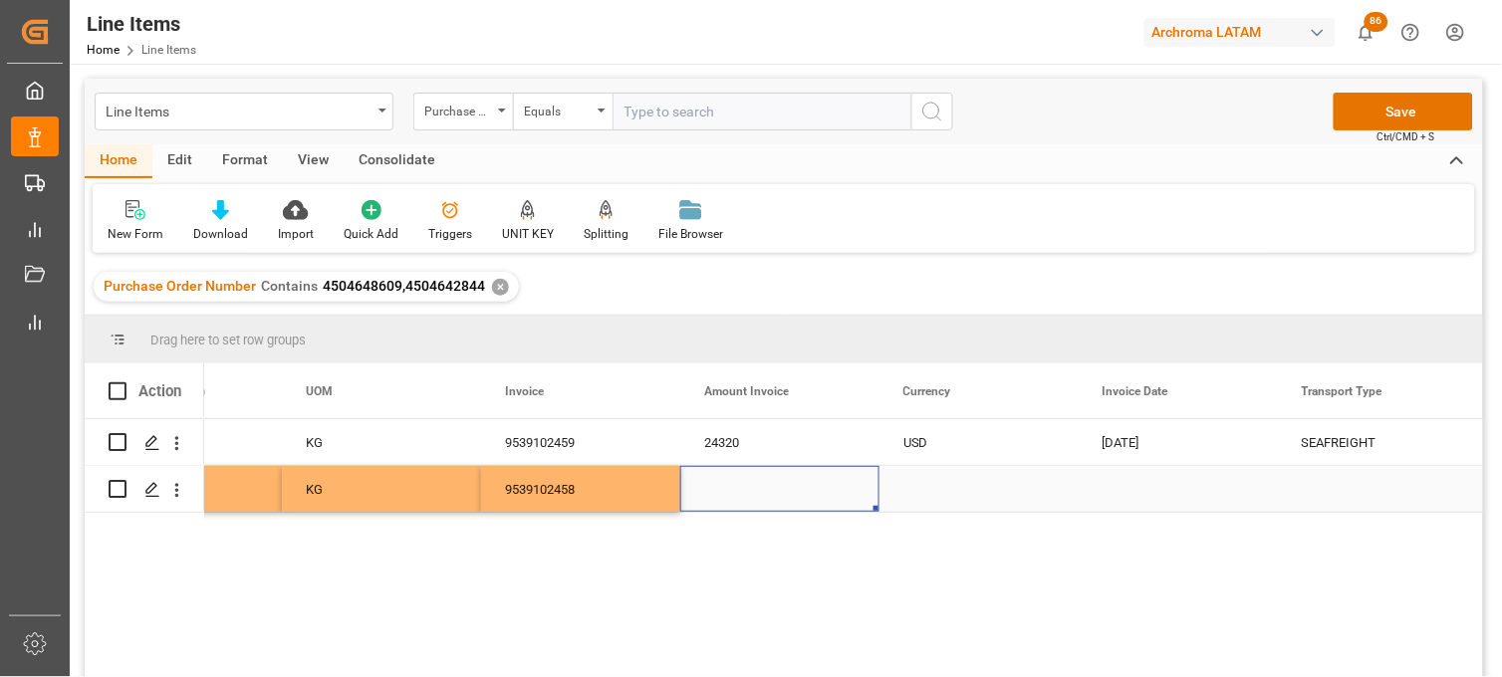
click at [724, 482] on div "Press SPACE to select this row." at bounding box center [779, 489] width 199 height 46
click at [724, 482] on input "Press SPACE to select this row." at bounding box center [779, 477] width 167 height 38
type input "32280"
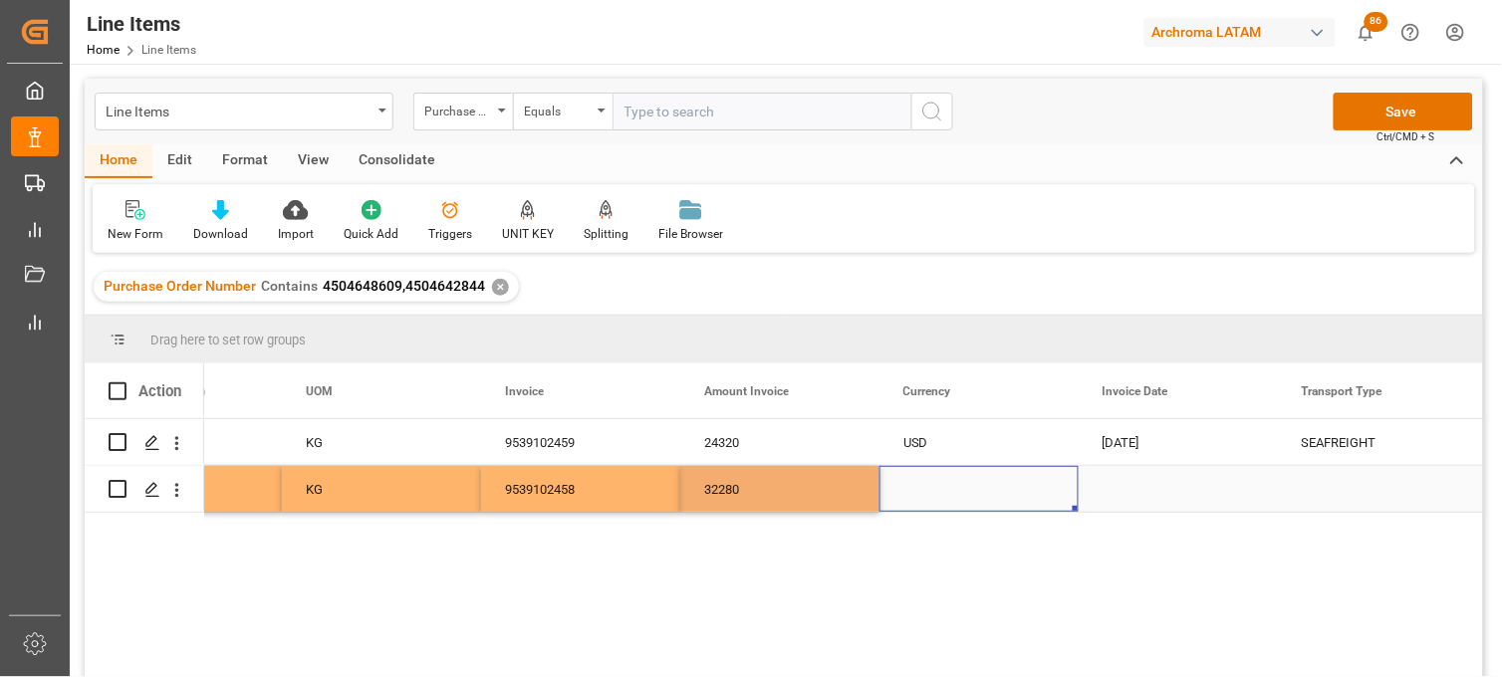
click at [926, 490] on div "Press SPACE to select this row." at bounding box center [979, 489] width 199 height 46
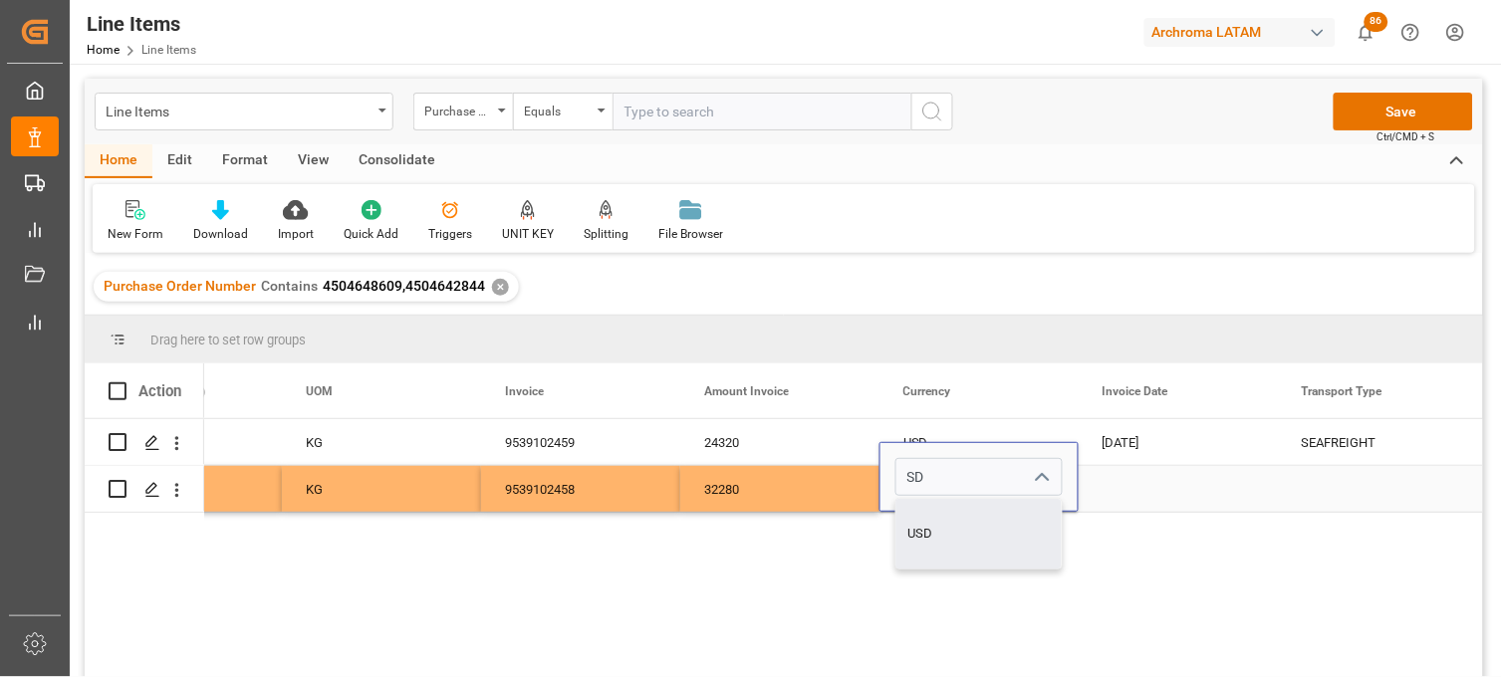
drag, startPoint x: 926, startPoint y: 531, endPoint x: 1093, endPoint y: 502, distance: 168.8
click at [929, 525] on div "USD" at bounding box center [978, 534] width 165 height 70
type input "USD"
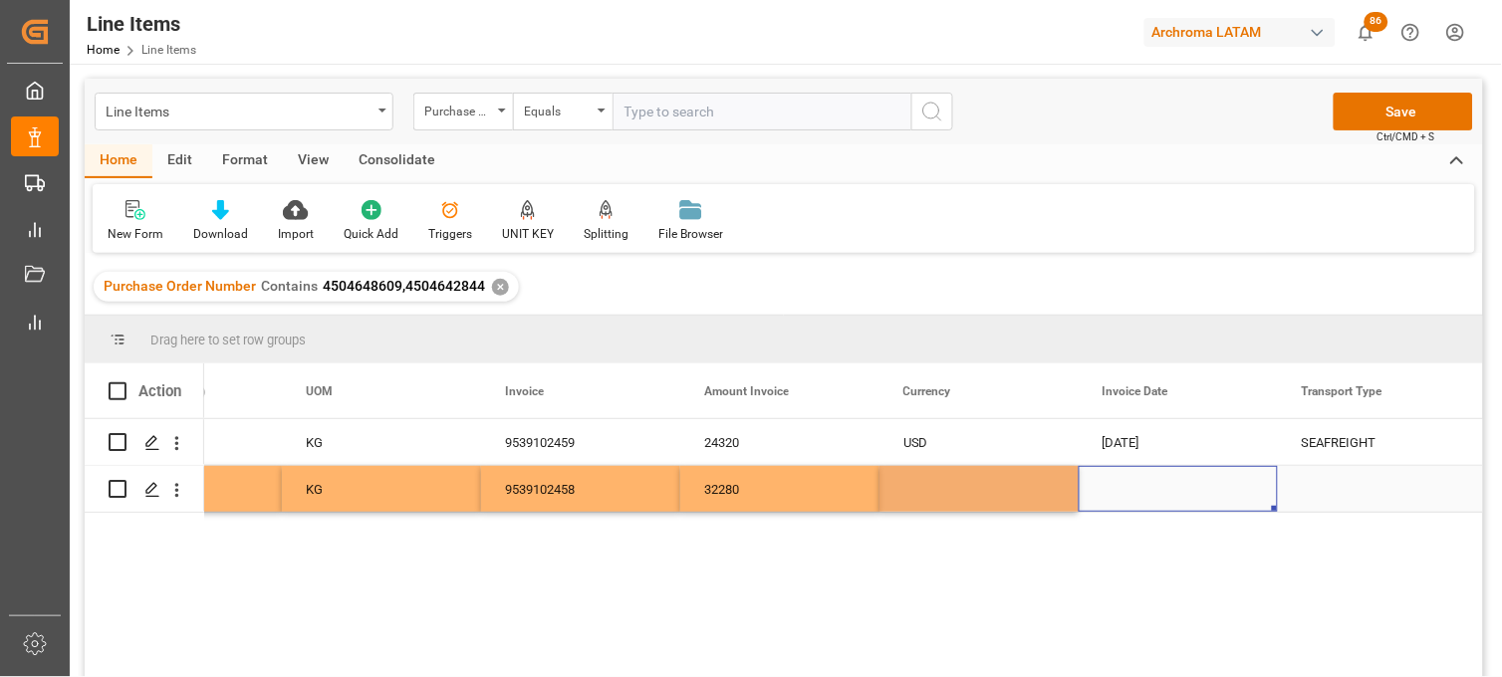
click at [1132, 501] on div "Press SPACE to select this row." at bounding box center [1178, 489] width 199 height 46
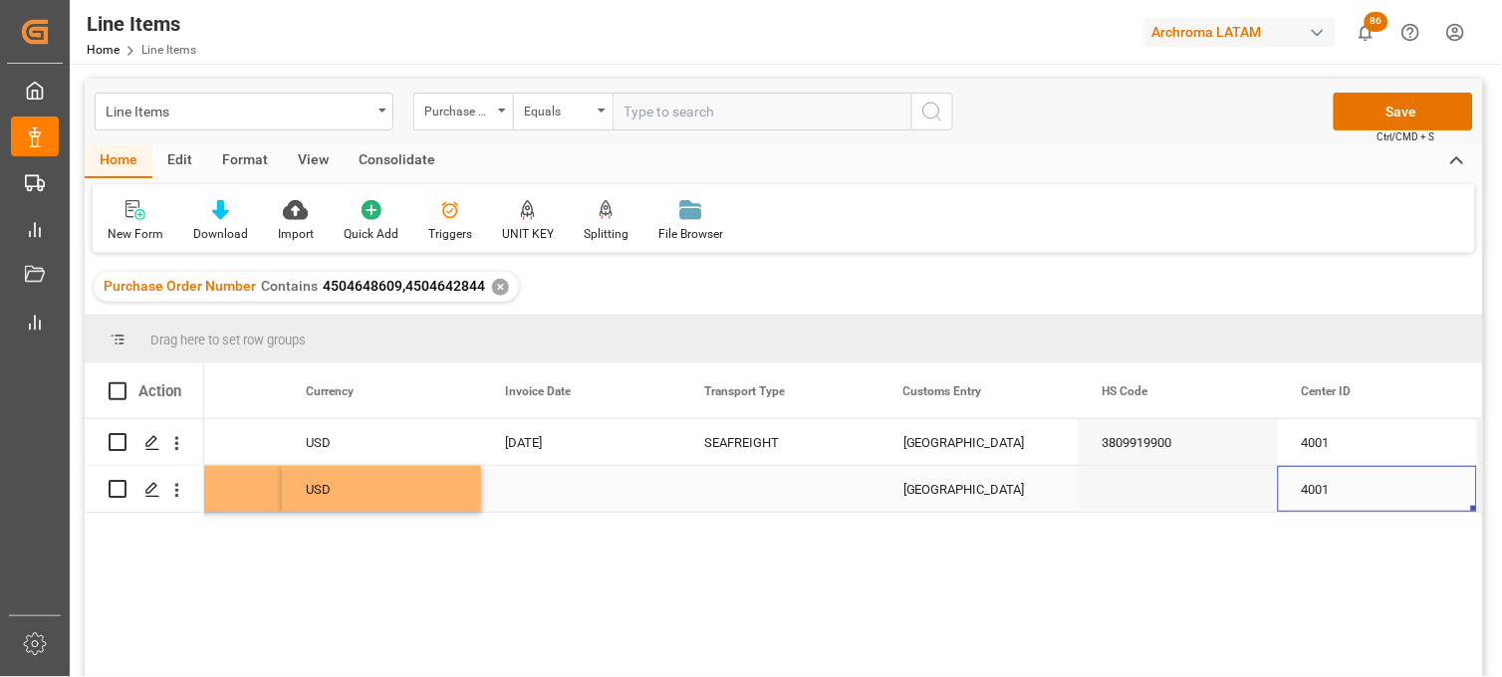
click at [530, 488] on div "Press SPACE to select this row." at bounding box center [580, 489] width 199 height 46
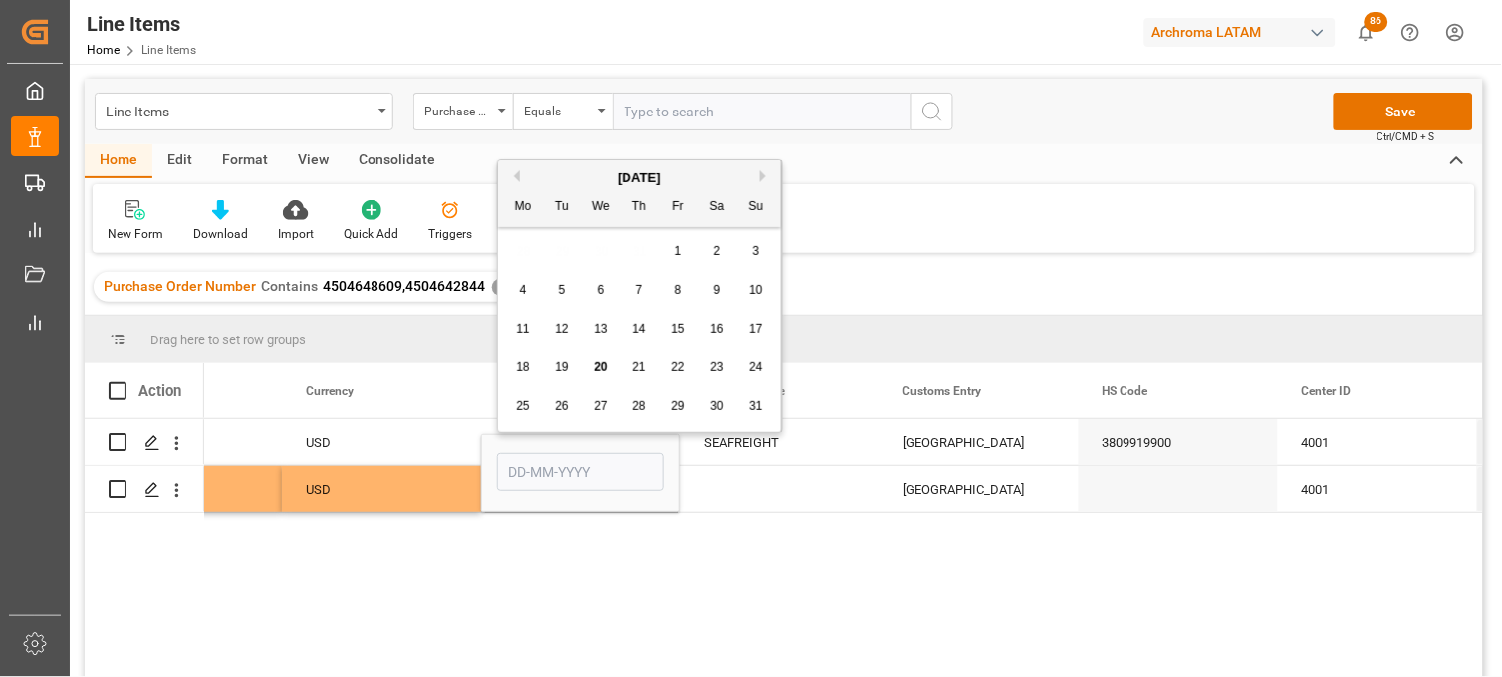
click at [523, 337] on div "11" at bounding box center [523, 330] width 25 height 24
type input "11-08-2025"
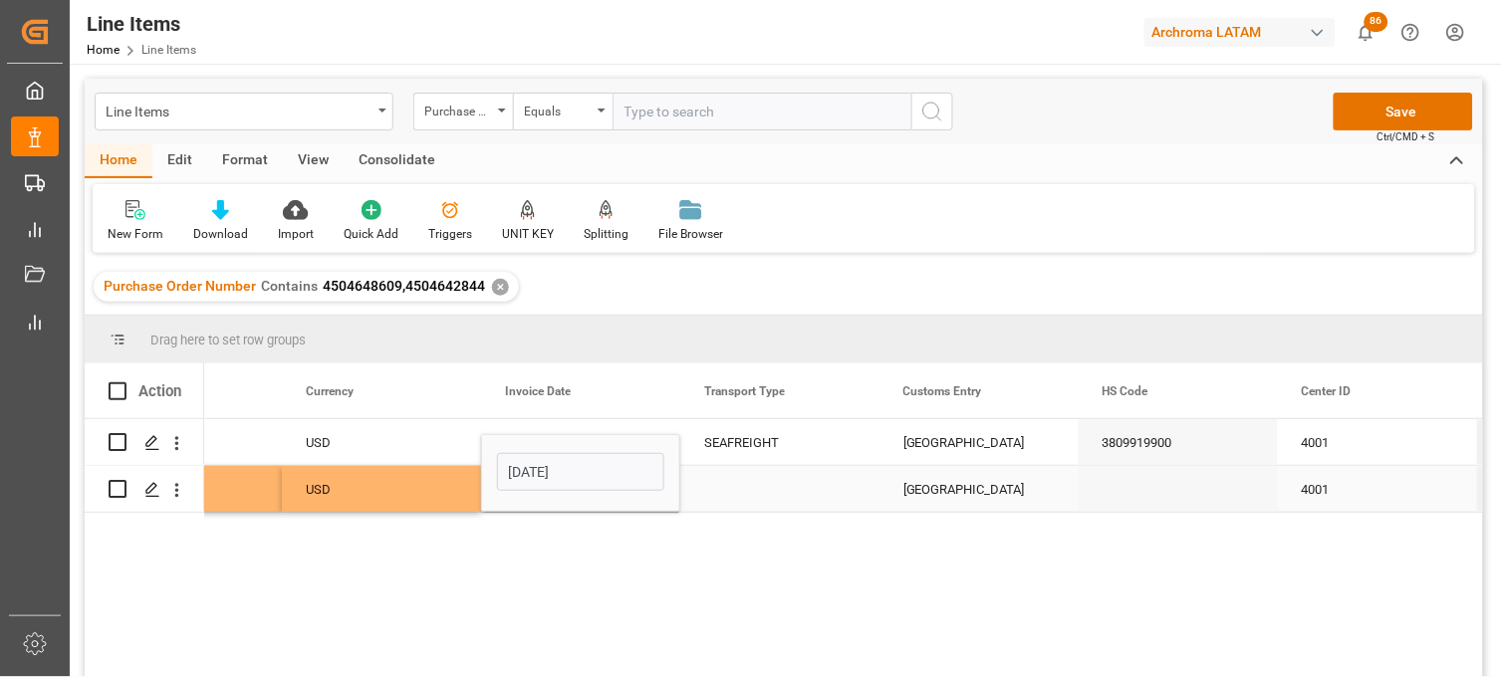
click at [754, 483] on div "Press SPACE to select this row." at bounding box center [779, 489] width 199 height 46
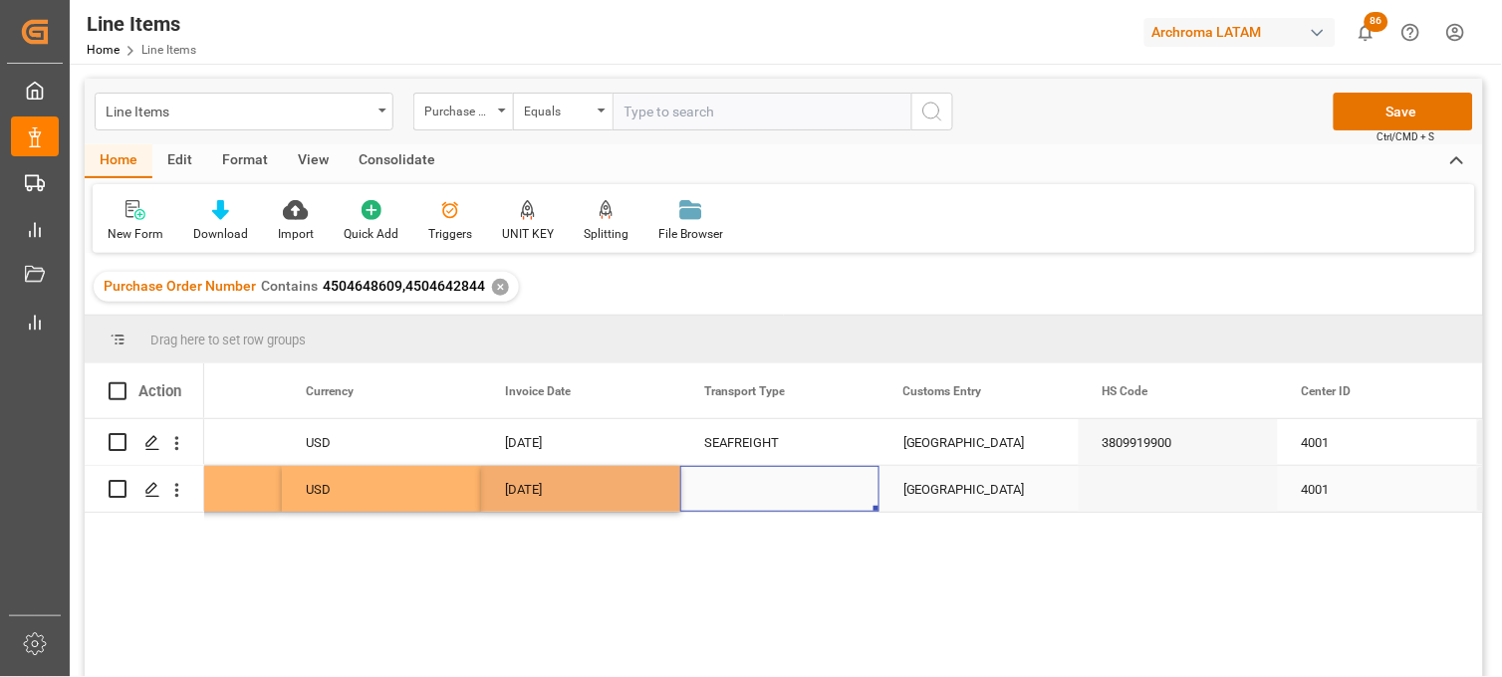
click at [754, 483] on div "Press SPACE to select this row." at bounding box center [779, 489] width 199 height 46
click at [754, 483] on input "Press SPACE to select this row." at bounding box center [779, 477] width 167 height 38
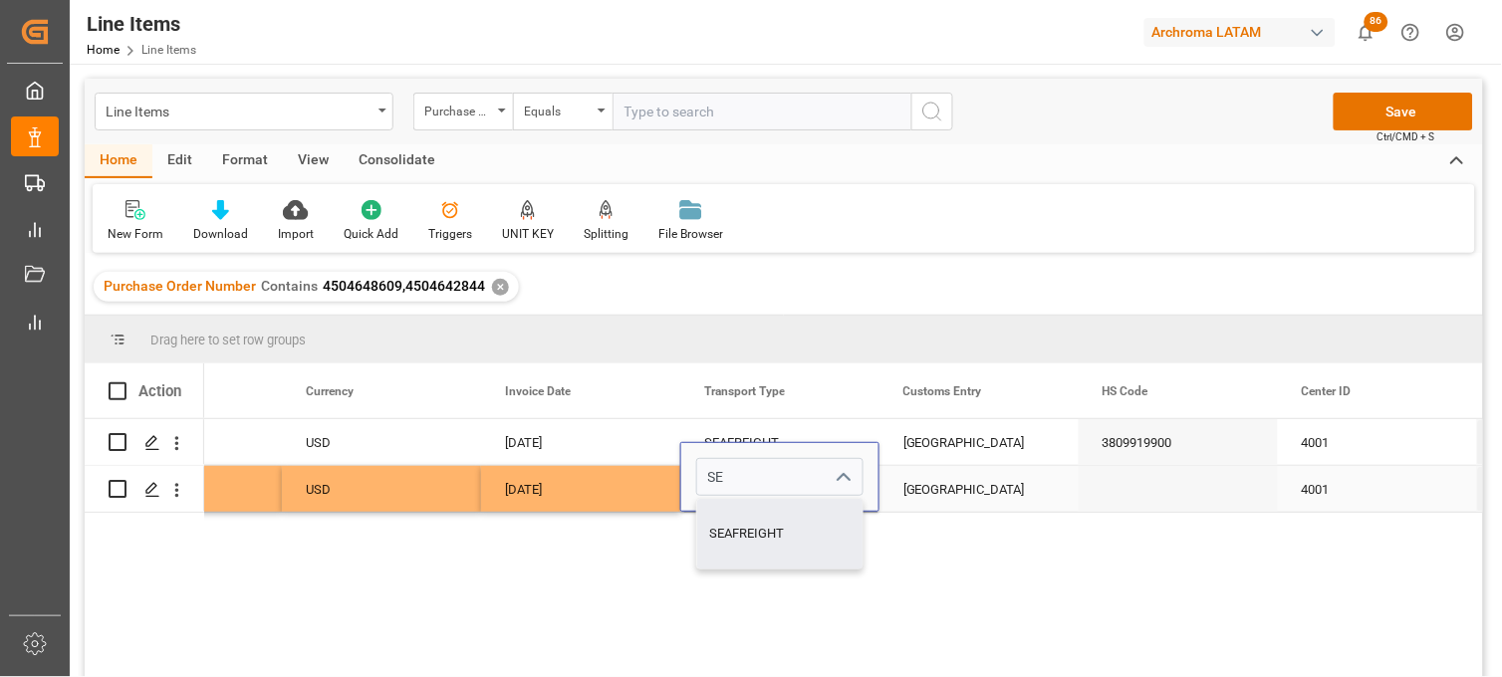
click at [739, 518] on div "SEAFREIGHT" at bounding box center [779, 534] width 165 height 70
type input "SEAFREIGHT"
click at [913, 490] on div "[GEOGRAPHIC_DATA]" at bounding box center [979, 489] width 199 height 46
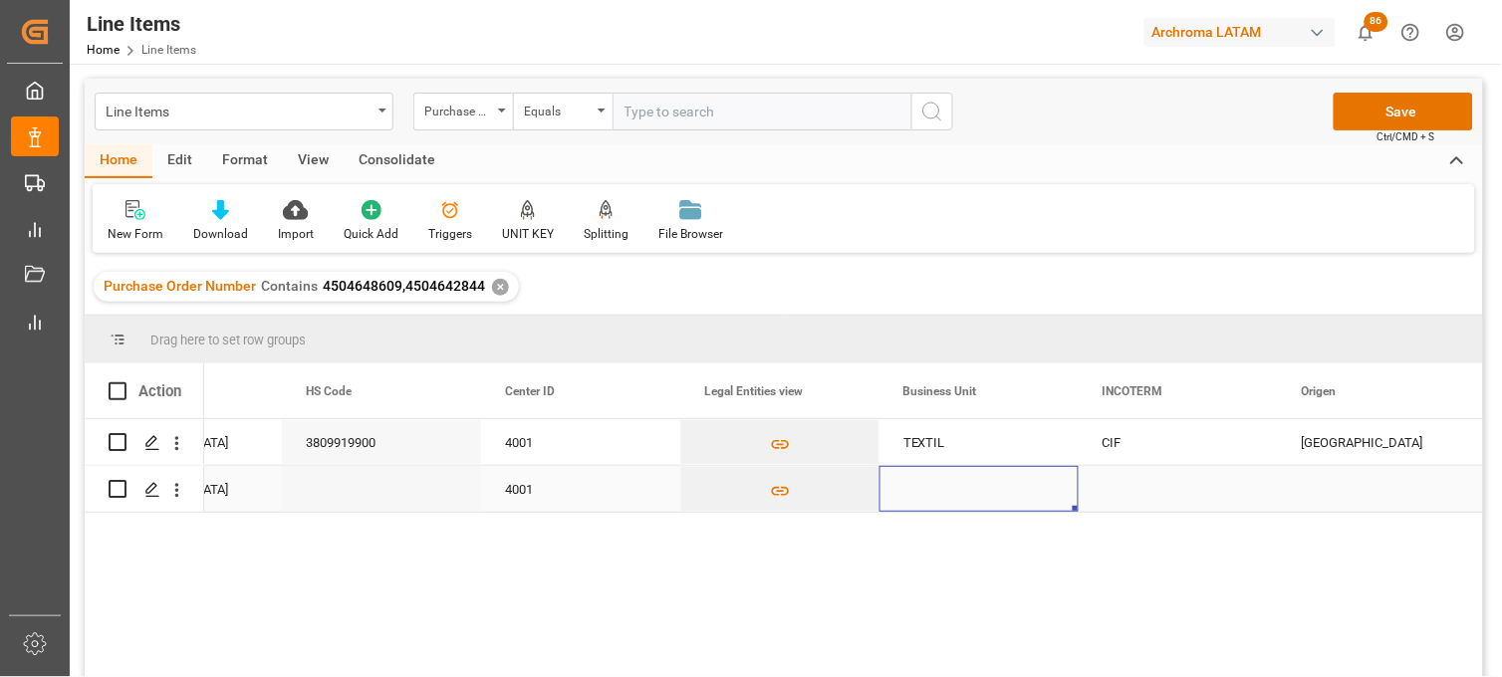
click at [928, 486] on div "Press SPACE to select this row." at bounding box center [979, 489] width 199 height 46
click at [928, 486] on input "Press SPACE to select this row." at bounding box center [978, 477] width 167 height 38
type input "TEXTIL"
click at [1123, 485] on div "Press SPACE to select this row." at bounding box center [1178, 489] width 199 height 46
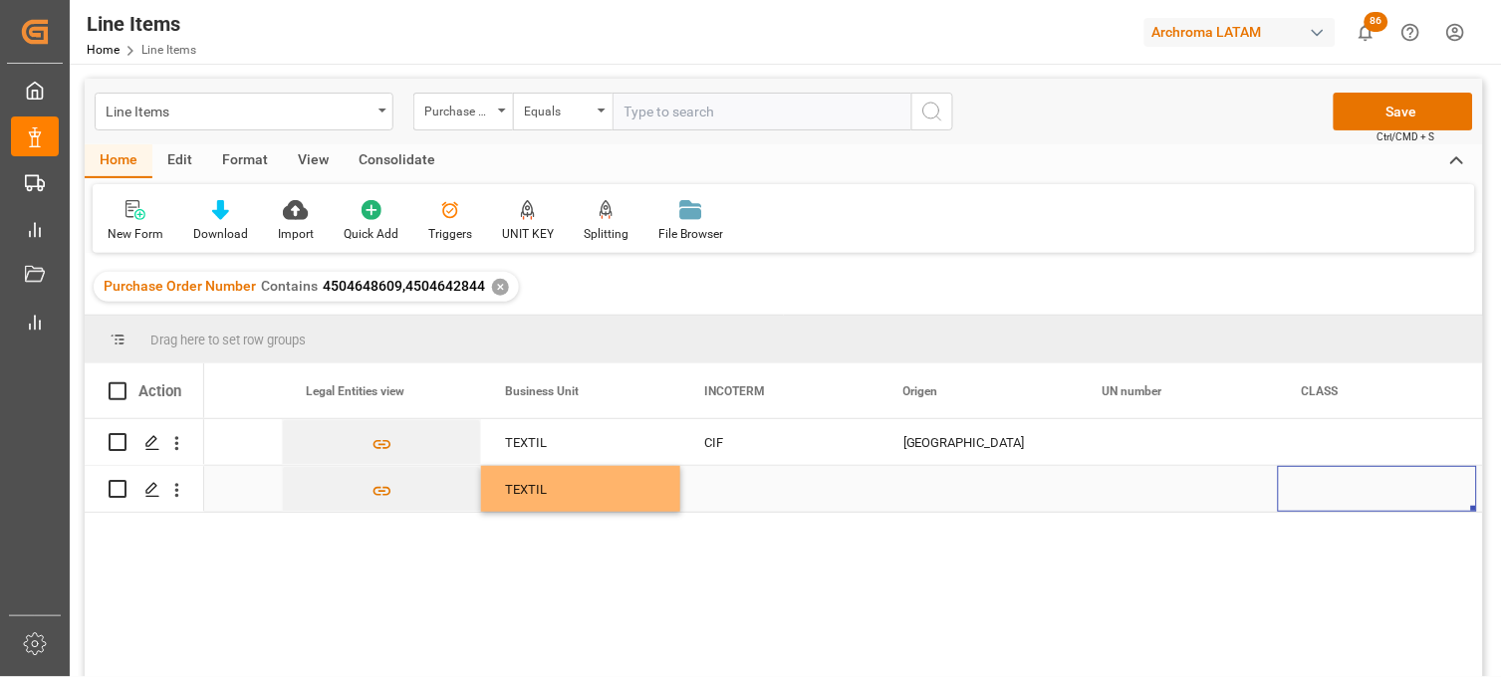
click at [957, 486] on div "Press SPACE to select this row." at bounding box center [979, 489] width 199 height 46
click at [956, 486] on div "Press SPACE to select this row." at bounding box center [979, 489] width 199 height 46
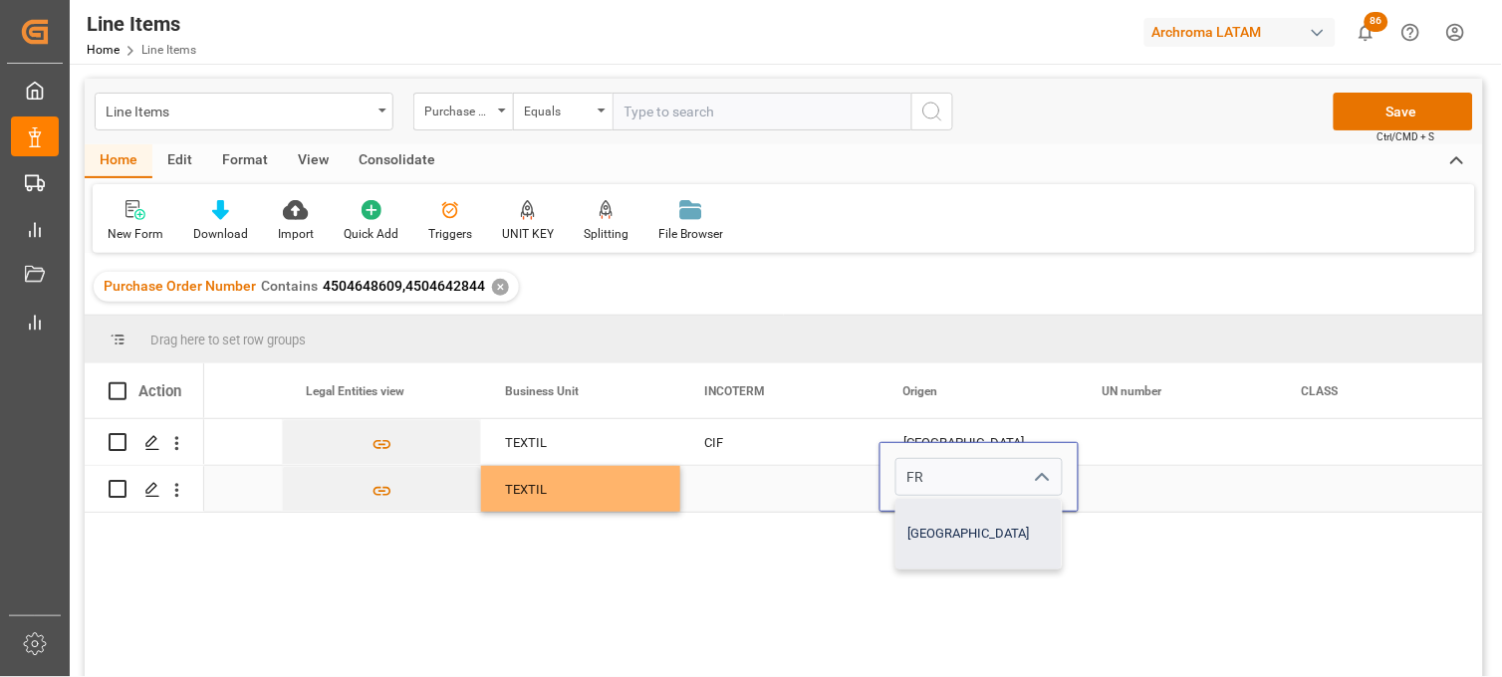
click at [948, 518] on div "FRANCIA" at bounding box center [978, 534] width 165 height 70
type input "FRANCIA"
click at [729, 499] on div "Press SPACE to select this row." at bounding box center [779, 489] width 199 height 46
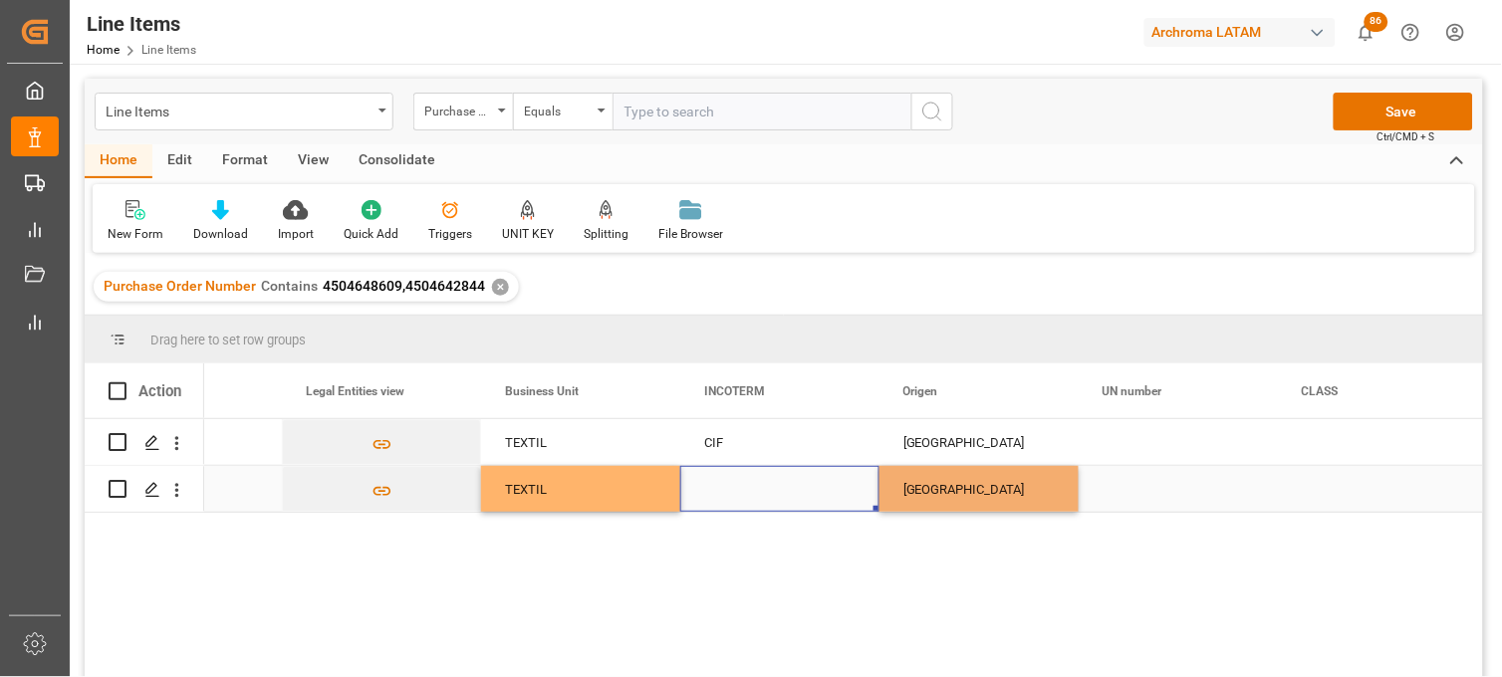
click at [728, 496] on div "Press SPACE to select this row." at bounding box center [779, 489] width 199 height 46
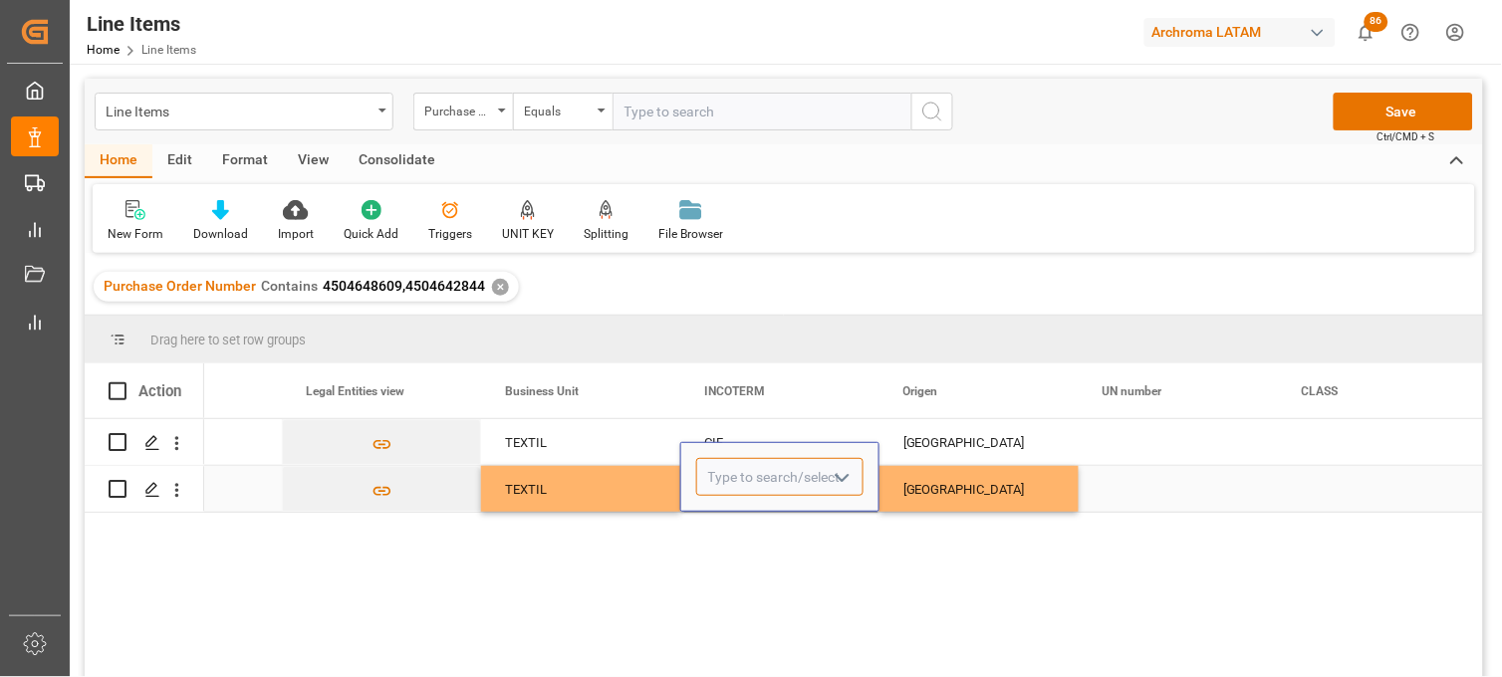
click at [728, 483] on input "Press SPACE to select this row." at bounding box center [779, 477] width 167 height 38
click at [724, 526] on div "CIF" at bounding box center [779, 534] width 165 height 70
type input "CIF"
click at [903, 491] on div "FRANCIA" at bounding box center [978, 490] width 151 height 46
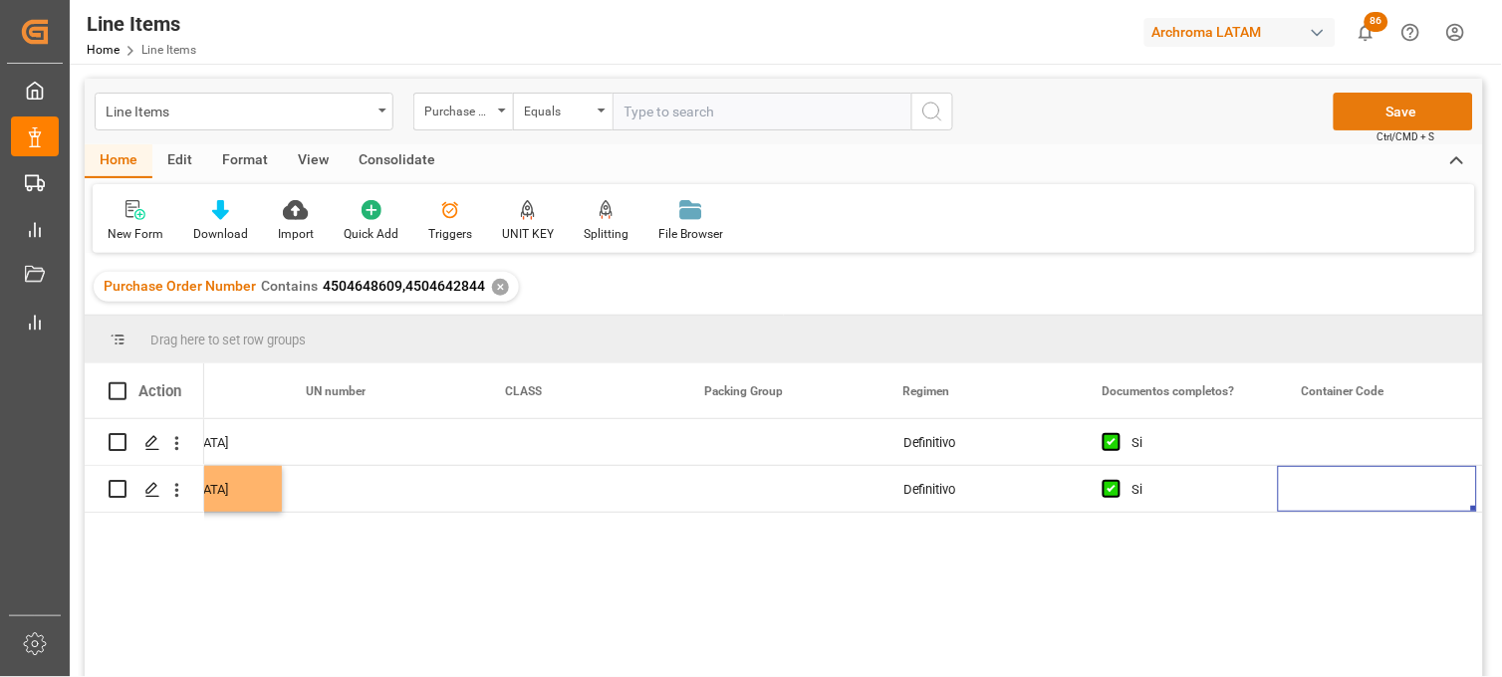
click at [1346, 117] on button "Save" at bounding box center [1403, 112] width 139 height 38
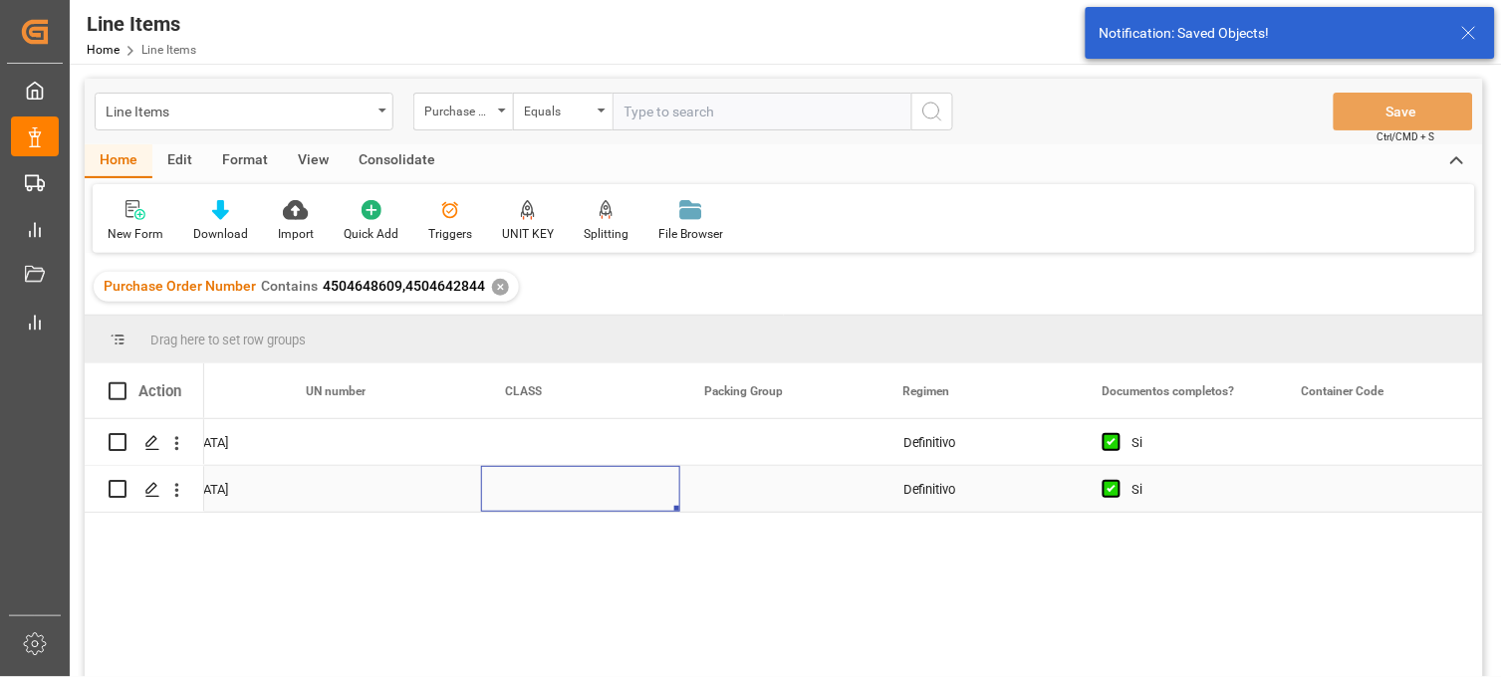
click at [484, 485] on div "Press SPACE to select this row." at bounding box center [580, 489] width 199 height 46
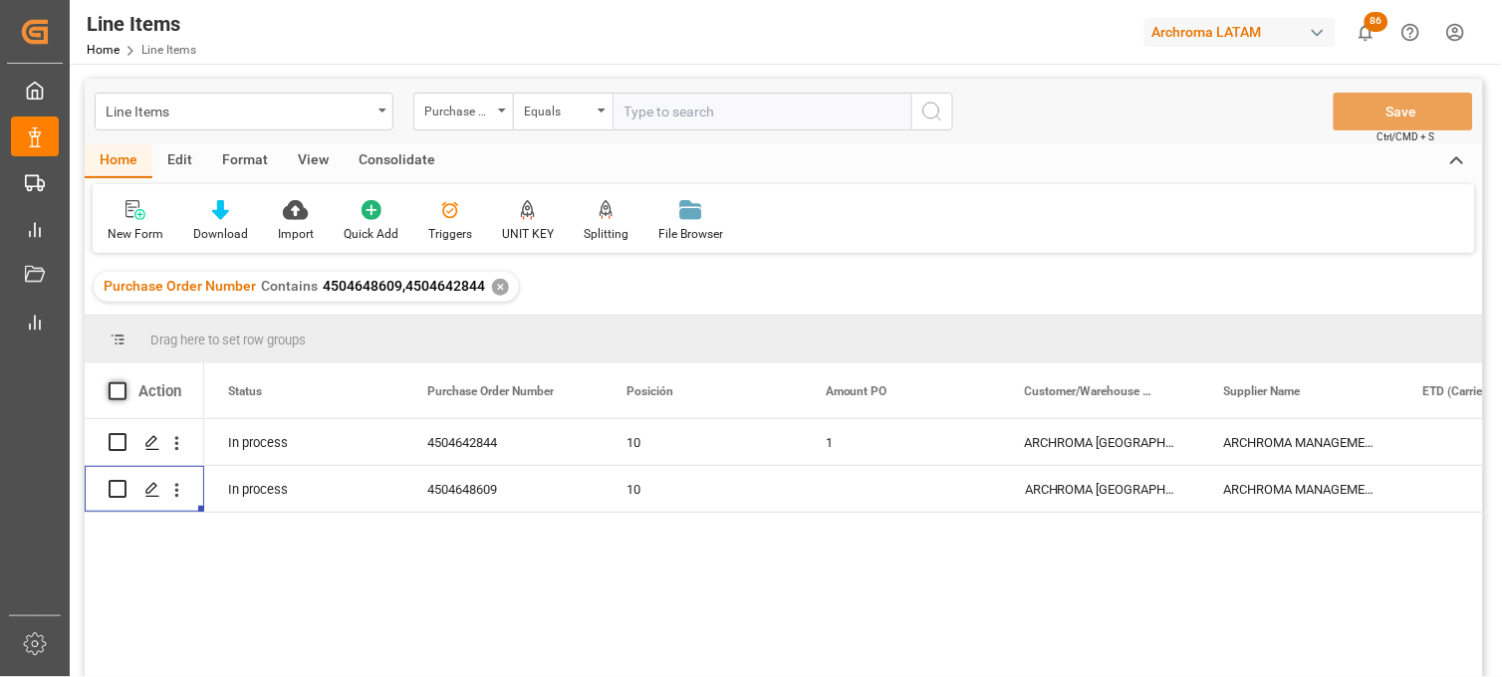
click at [115, 390] on span at bounding box center [118, 391] width 18 height 18
click at [124, 382] on input "checkbox" at bounding box center [124, 382] width 0 height 0
checkbox input "true"
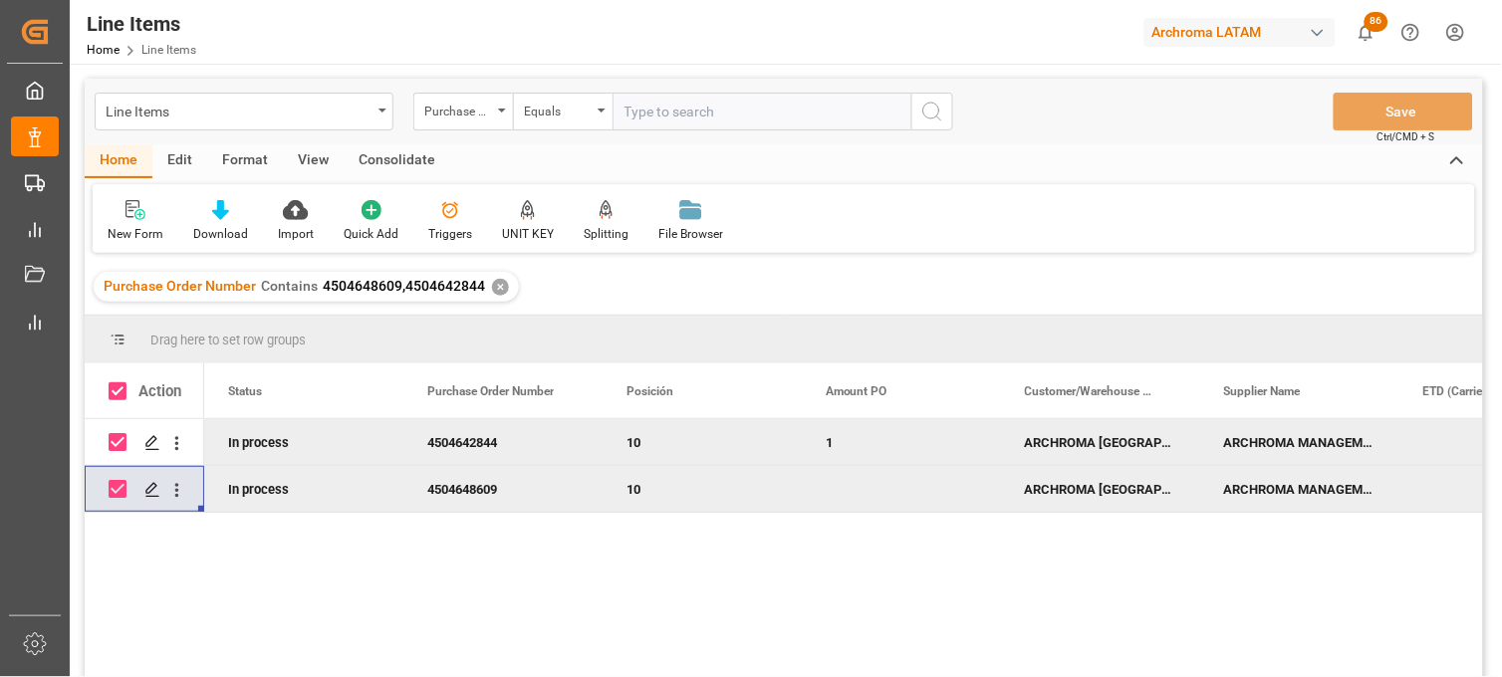
click at [403, 150] on div "Consolidate" at bounding box center [397, 161] width 107 height 34
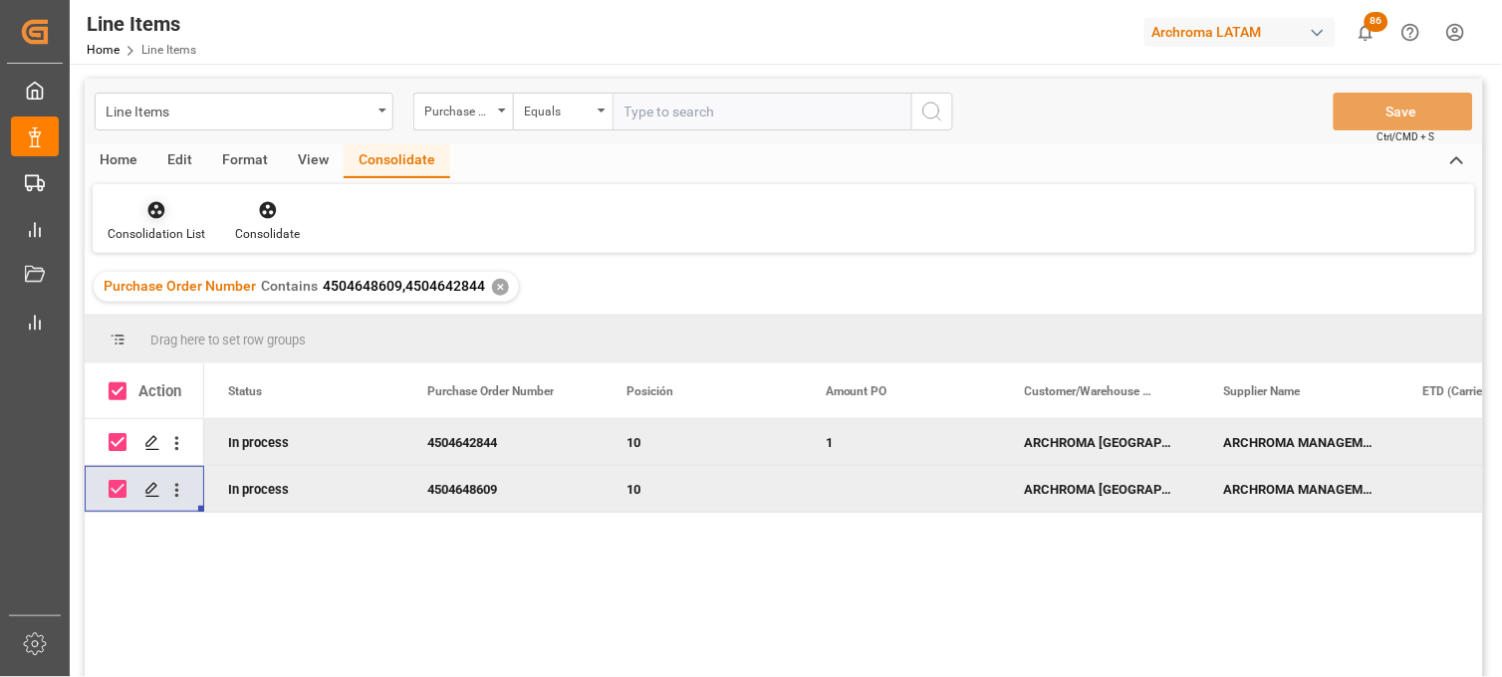
click at [154, 213] on icon at bounding box center [156, 210] width 17 height 17
click at [165, 273] on div "Line Items Purchase Order Number Equals Save Ctrl/CMD + S Home Edit Format View…" at bounding box center [784, 404] width 1398 height 651
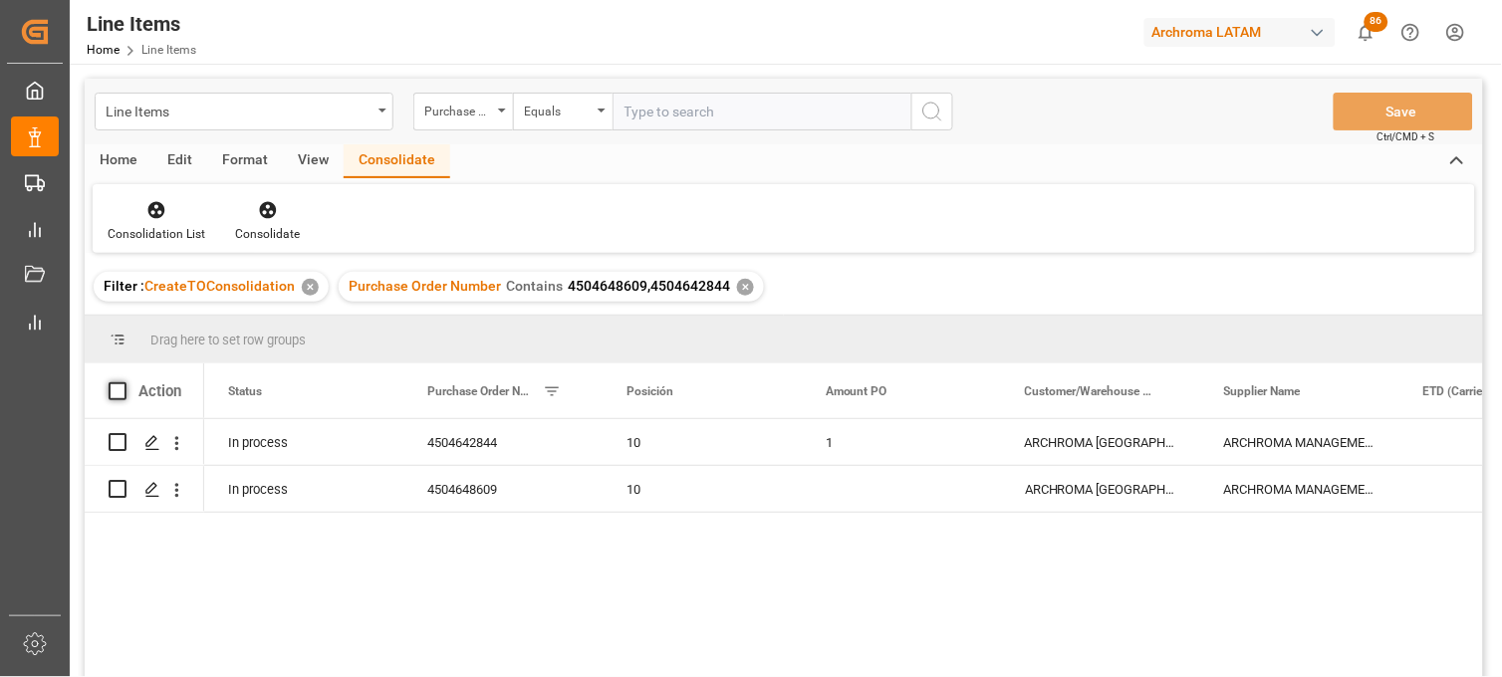
drag, startPoint x: 123, startPoint y: 383, endPoint x: 234, endPoint y: 270, distance: 159.2
click at [124, 383] on span at bounding box center [118, 391] width 18 height 18
click at [124, 382] on input "checkbox" at bounding box center [124, 382] width 0 height 0
checkbox input "true"
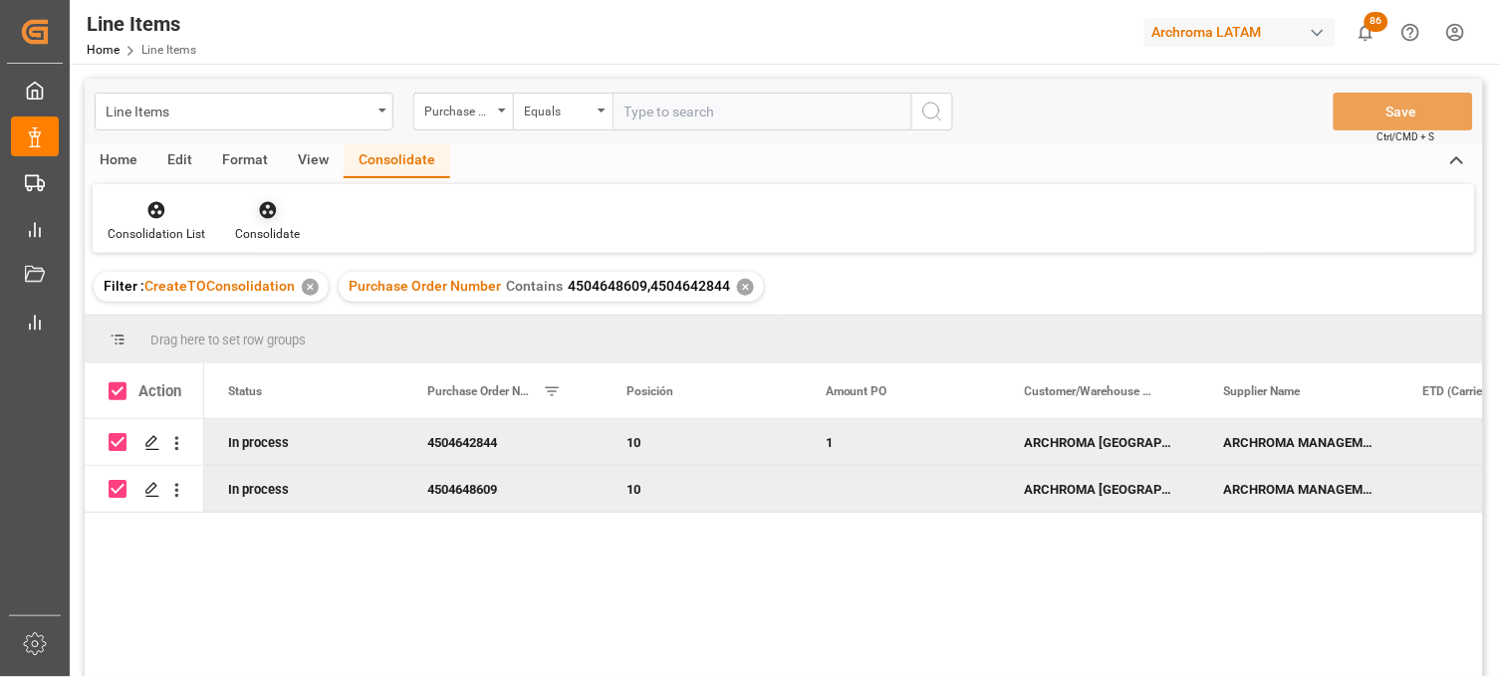
click at [277, 225] on div "Consolidate" at bounding box center [267, 234] width 65 height 18
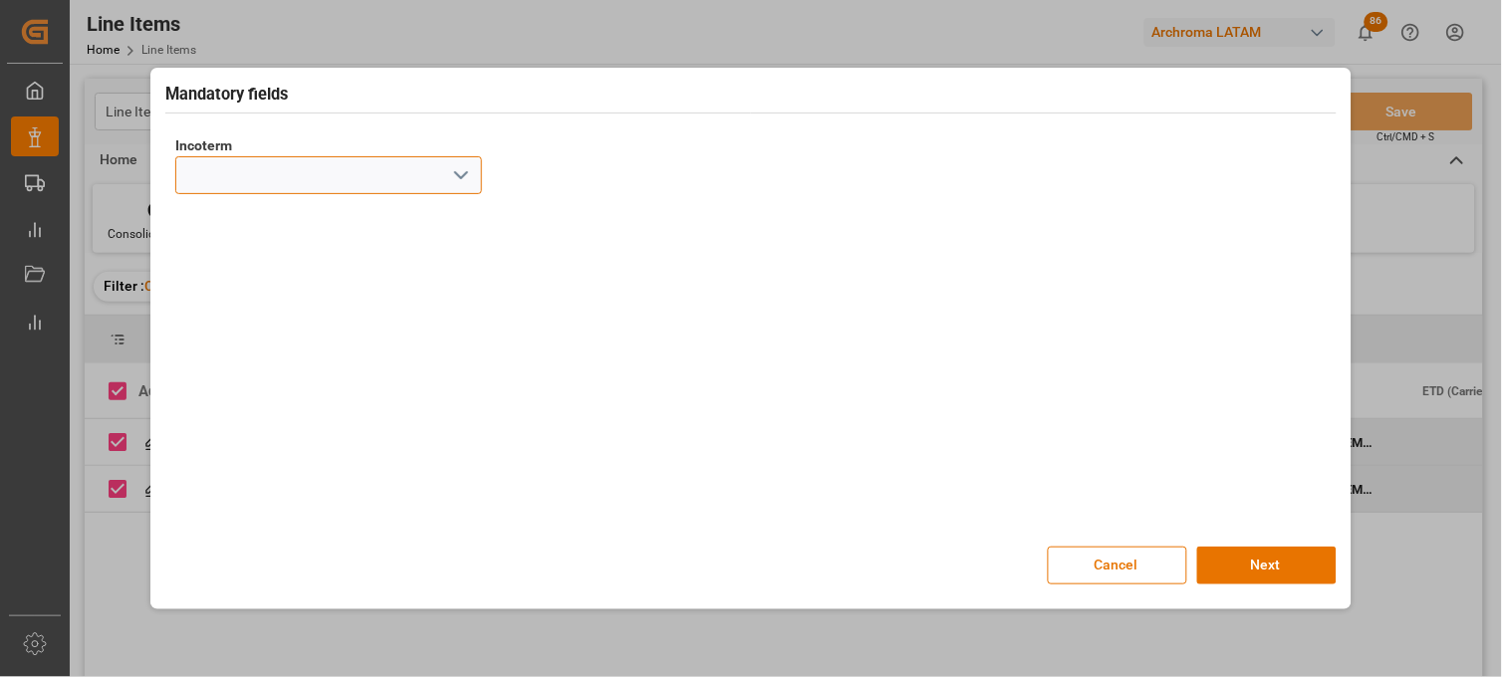
drag, startPoint x: 277, startPoint y: 225, endPoint x: 229, endPoint y: 162, distance: 78.9
click at [229, 162] on input at bounding box center [328, 175] width 307 height 38
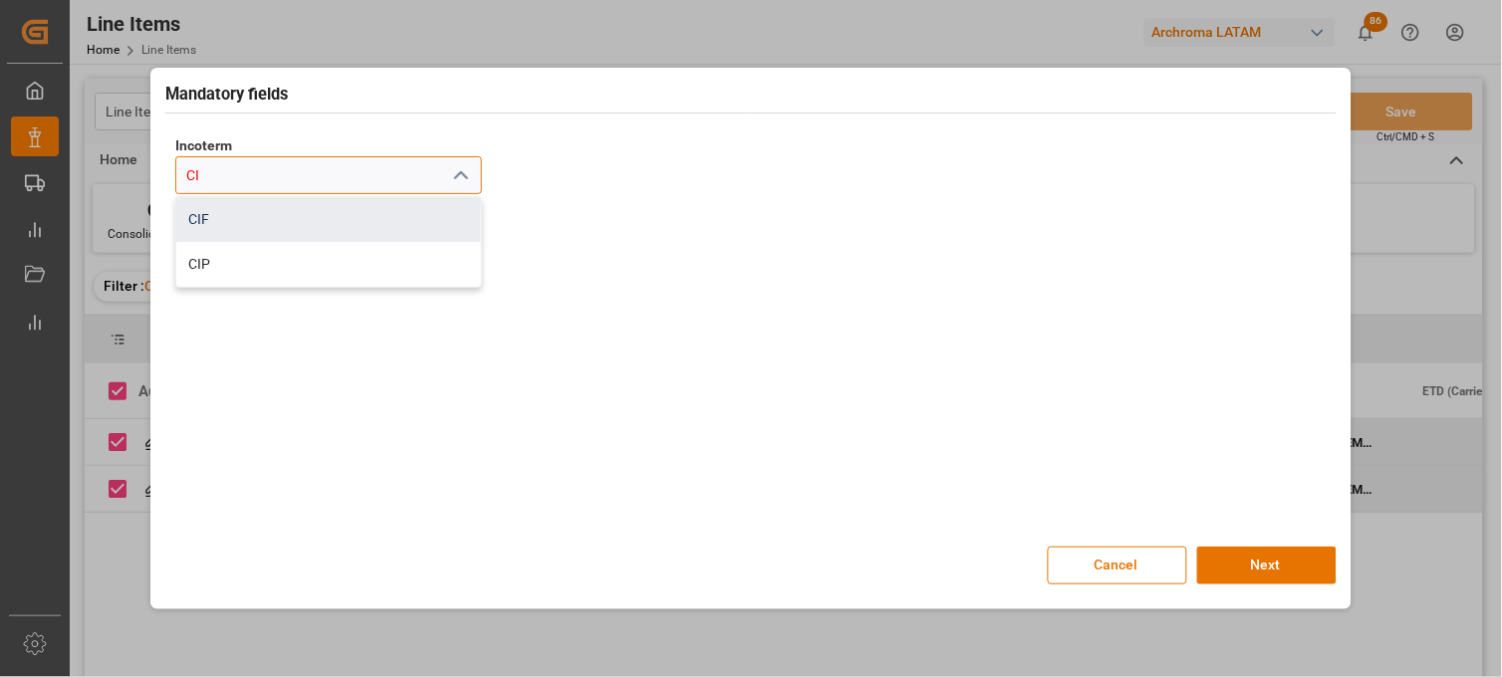
drag, startPoint x: 291, startPoint y: 263, endPoint x: 215, endPoint y: 225, distance: 84.6
click at [215, 225] on div "CIF CIP" at bounding box center [328, 242] width 305 height 90
click at [203, 216] on div "CIF" at bounding box center [328, 219] width 305 height 45
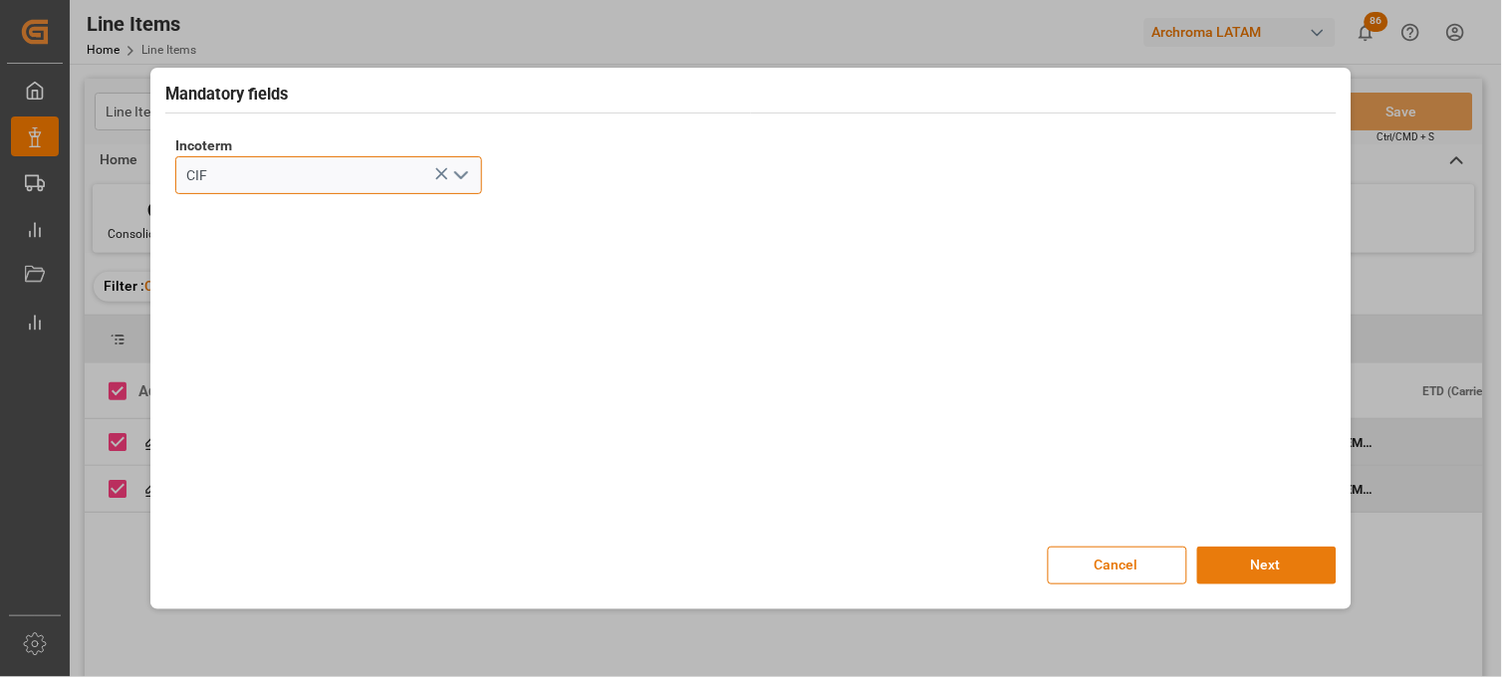
type input "CIF"
click at [1226, 560] on button "Next" at bounding box center [1266, 566] width 139 height 38
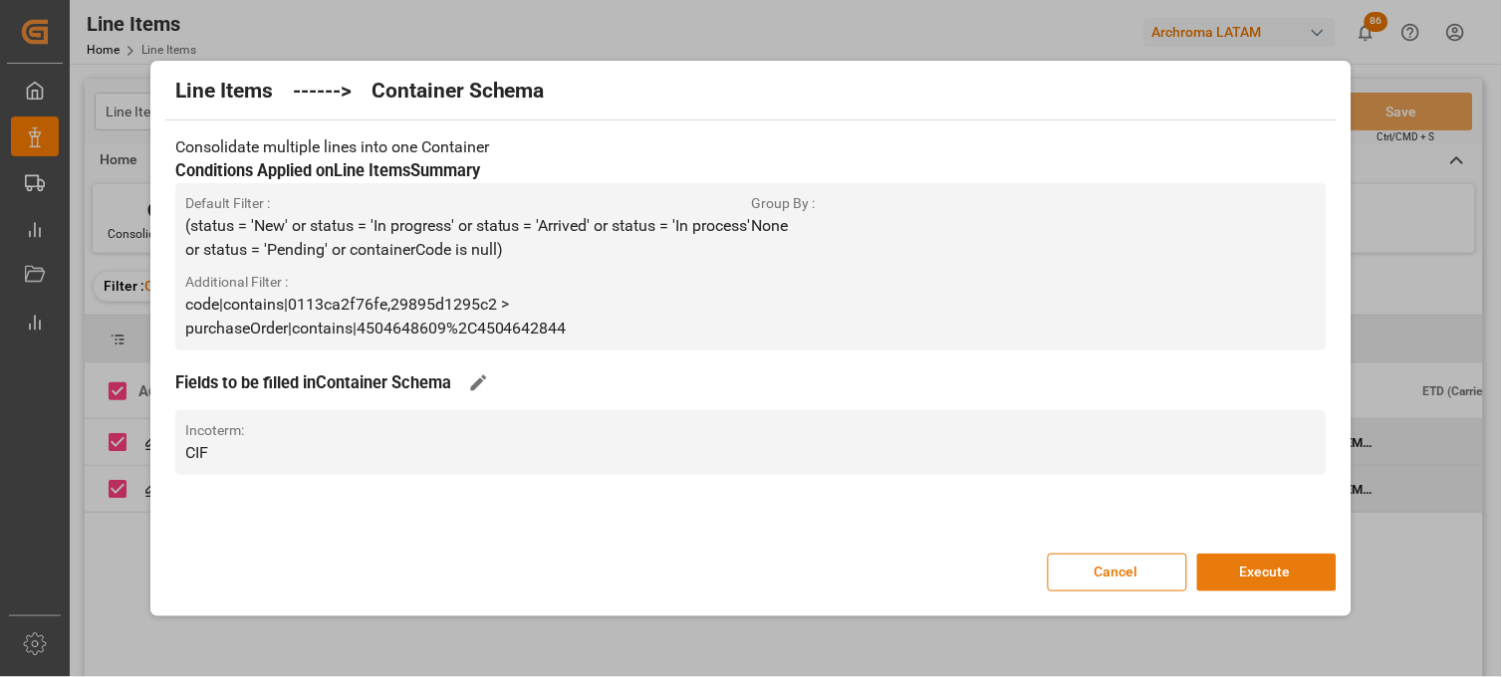
click at [1238, 566] on button "Execute" at bounding box center [1266, 573] width 139 height 38
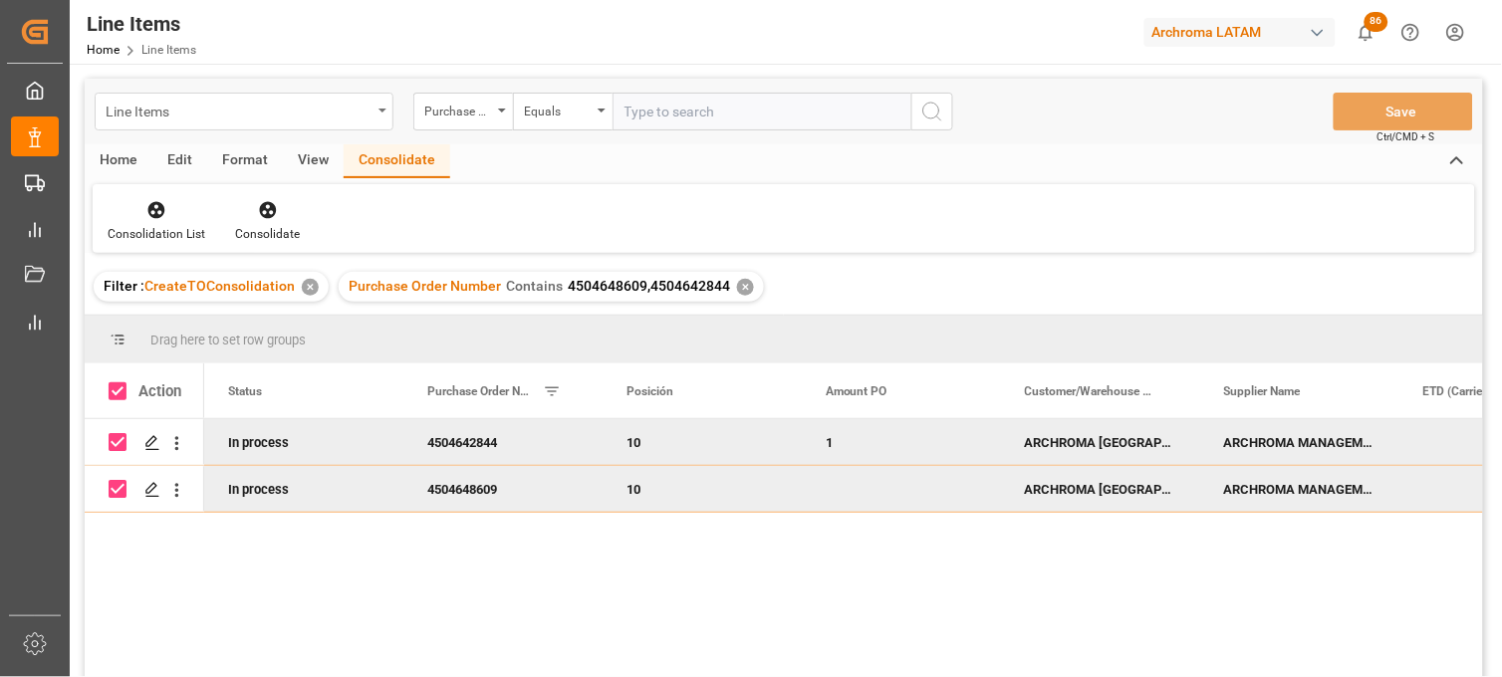
click at [357, 115] on div "Line Items" at bounding box center [239, 110] width 266 height 25
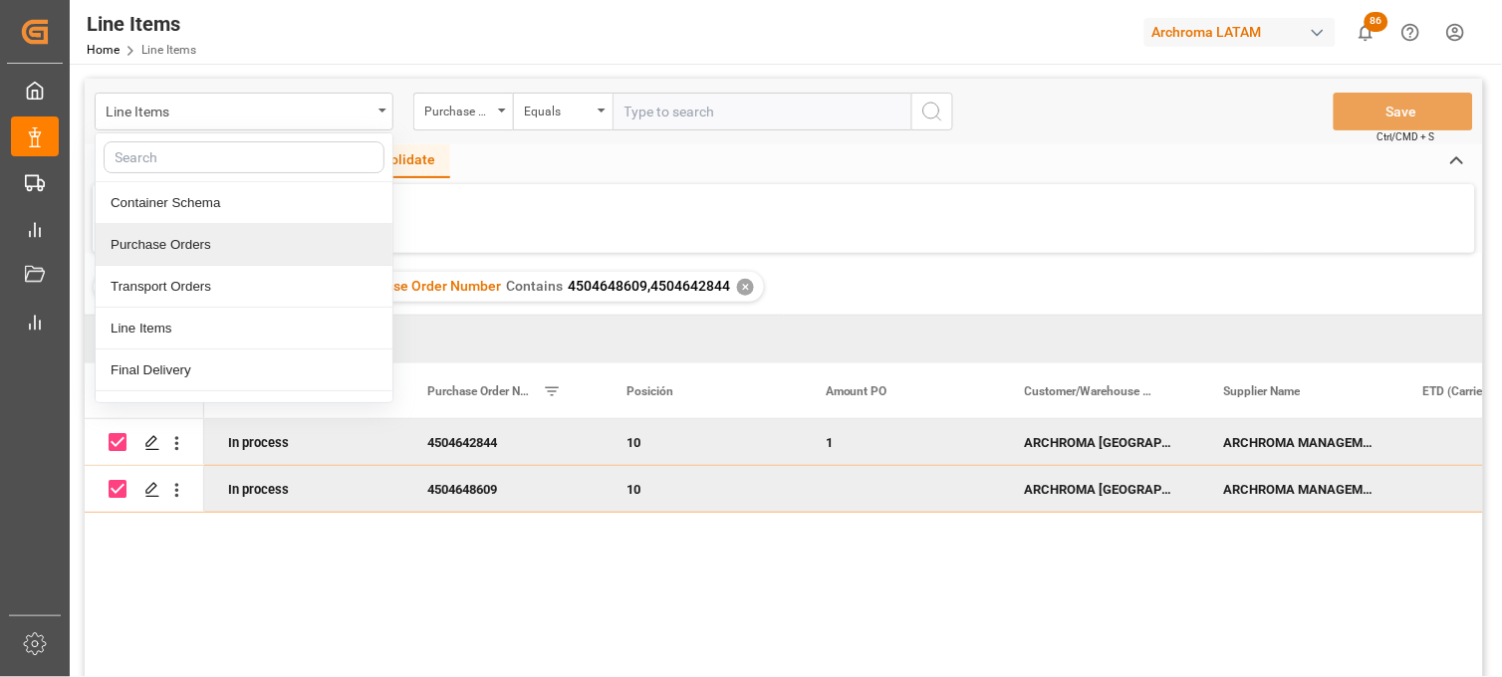
drag, startPoint x: 192, startPoint y: 250, endPoint x: 395, endPoint y: 55, distance: 281.8
click at [192, 247] on div "Purchase Orders" at bounding box center [244, 245] width 297 height 42
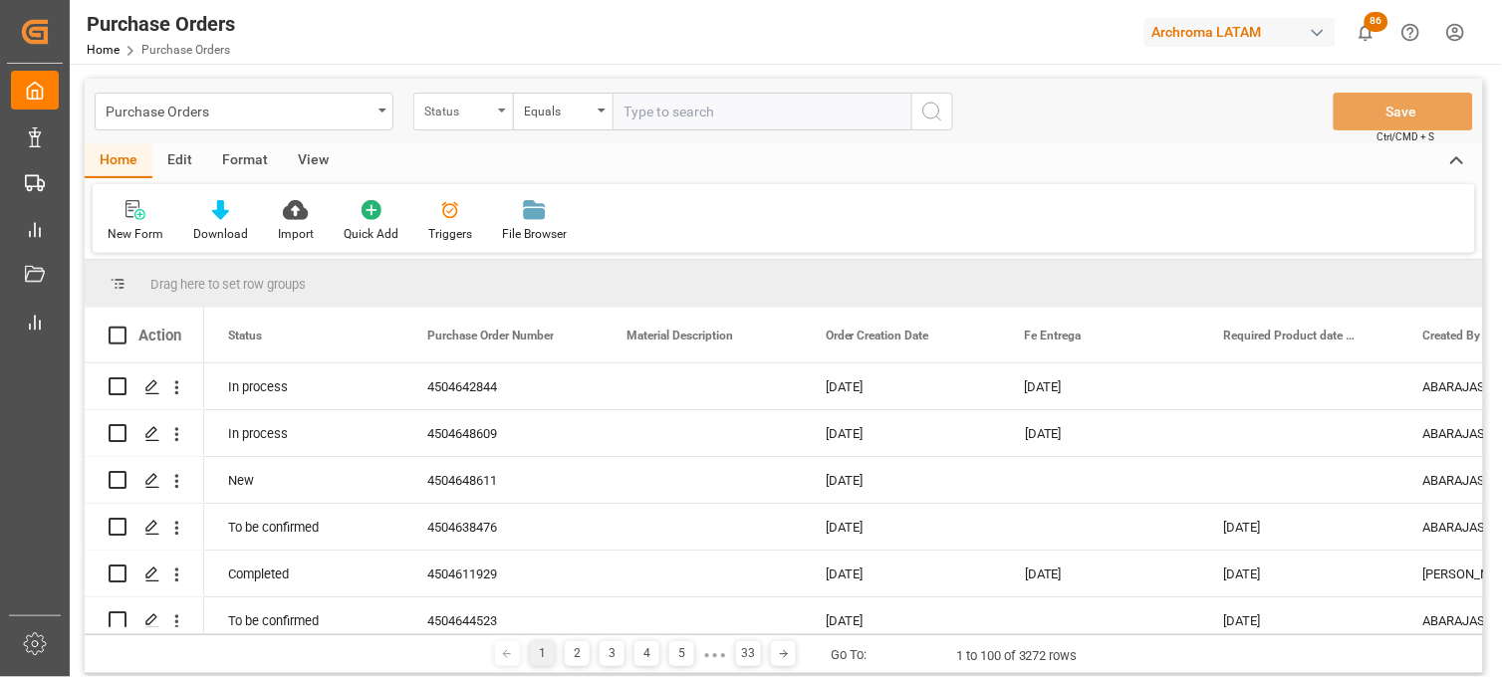
click at [476, 118] on div "Status" at bounding box center [458, 109] width 68 height 23
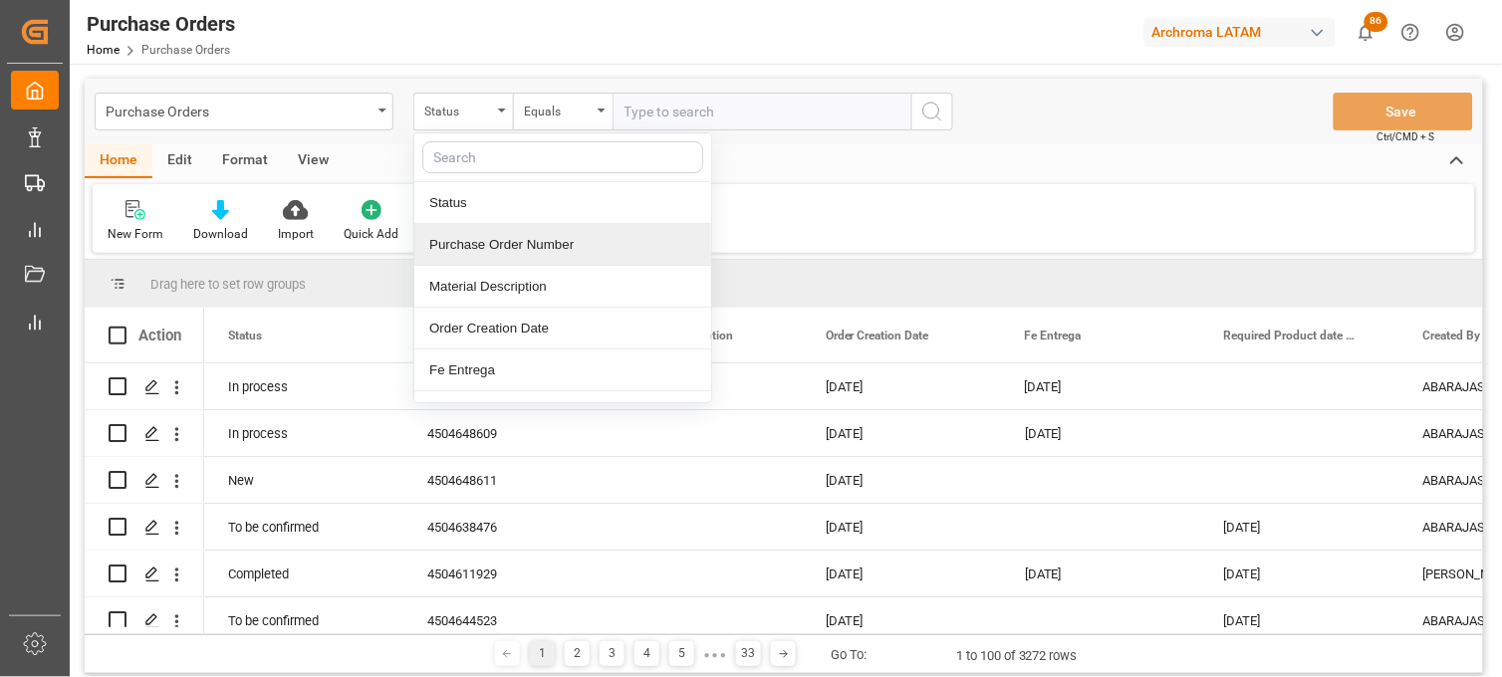
drag, startPoint x: 499, startPoint y: 255, endPoint x: 602, endPoint y: 173, distance: 131.1
click at [498, 255] on div "Purchase Order Number" at bounding box center [562, 245] width 297 height 42
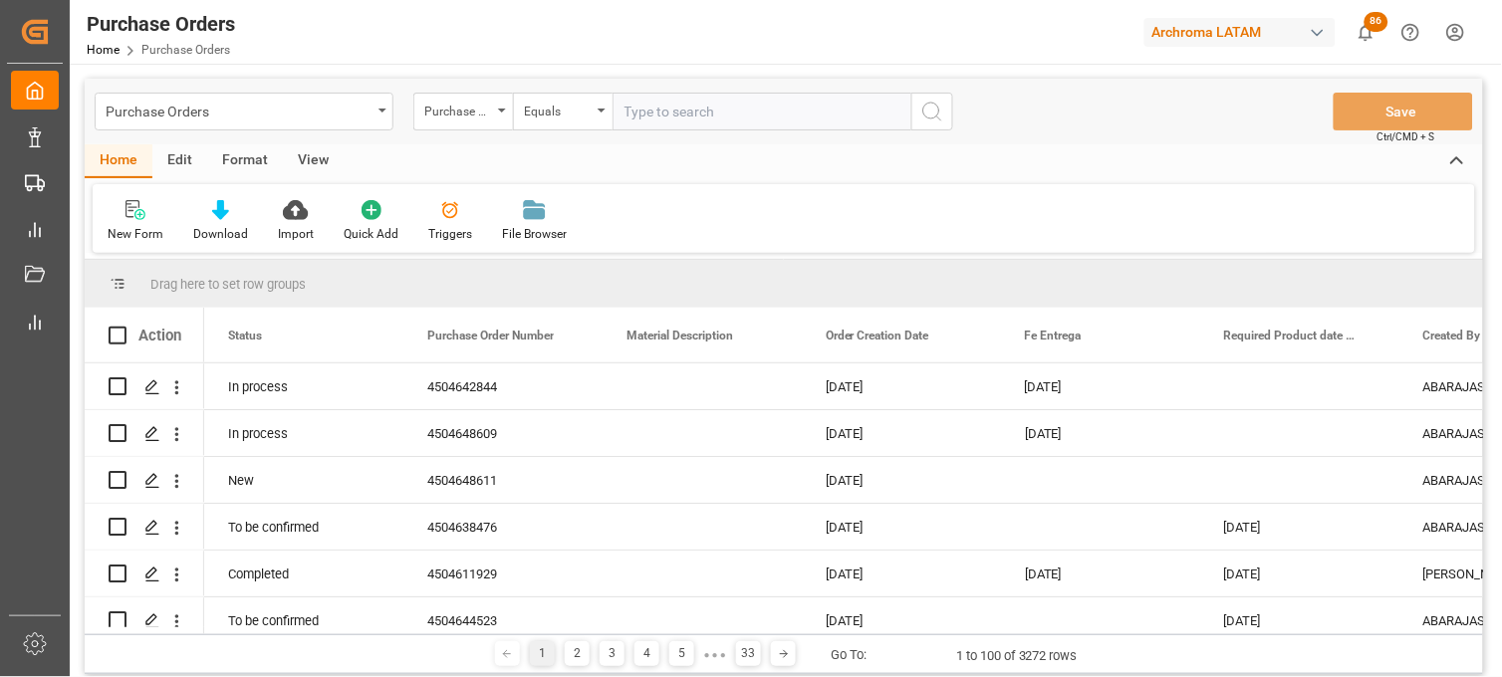
click at [659, 122] on input "text" at bounding box center [762, 112] width 299 height 38
type input "4504634549"
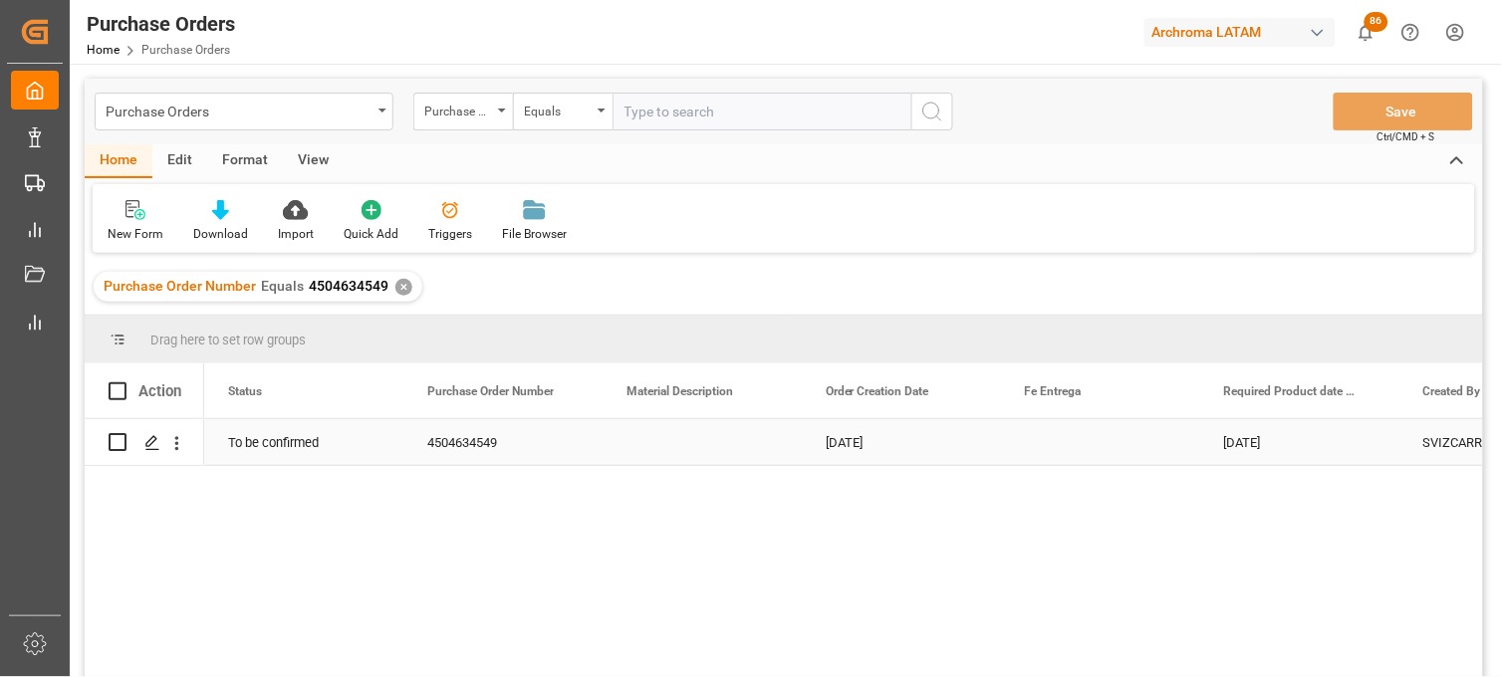
click at [678, 453] on div "Press SPACE to select this row." at bounding box center [702, 442] width 199 height 46
click at [152, 435] on icon "Press SPACE to select this row." at bounding box center [152, 443] width 16 height 16
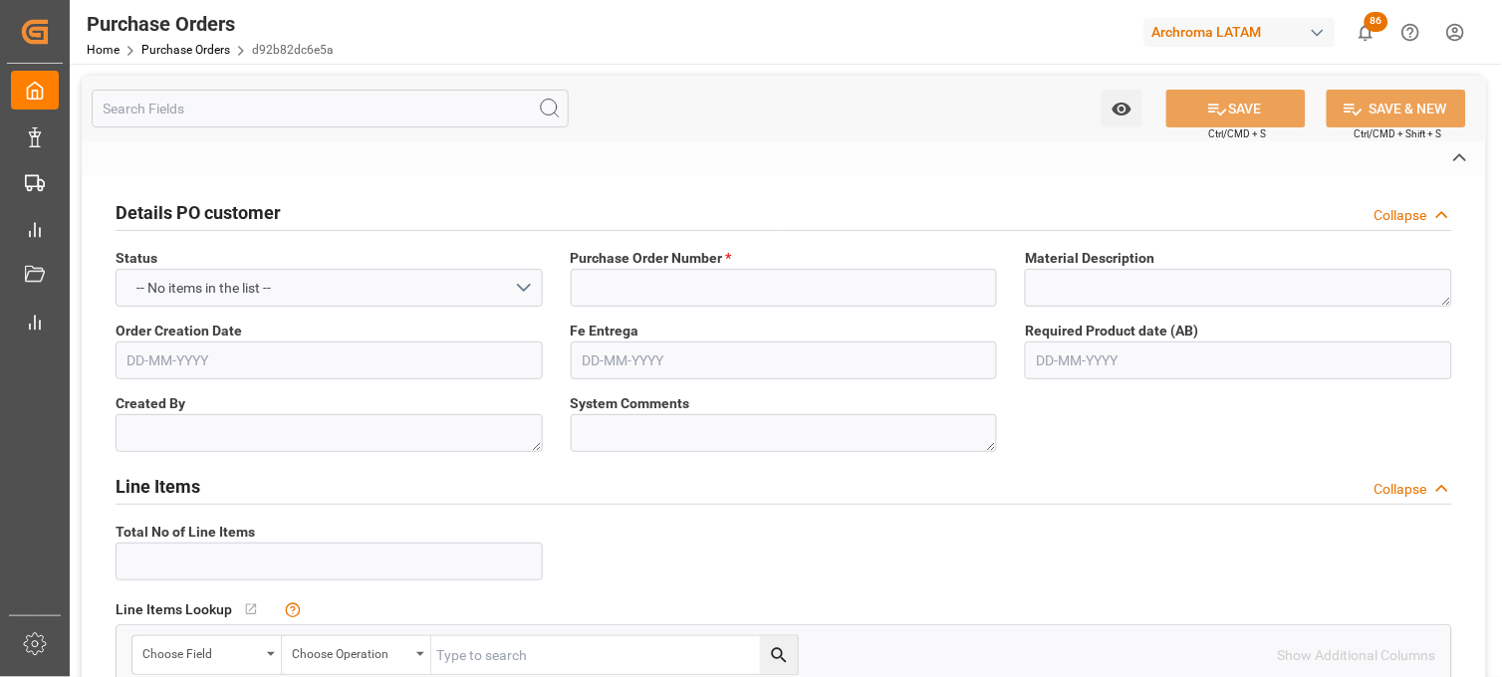
type input "4504634549"
type textarea "SVIZCARR"
type textarea "No Line Item Found"
type input "4004"
type input "ANPING COUNTY WUXIN CHEMICAL"
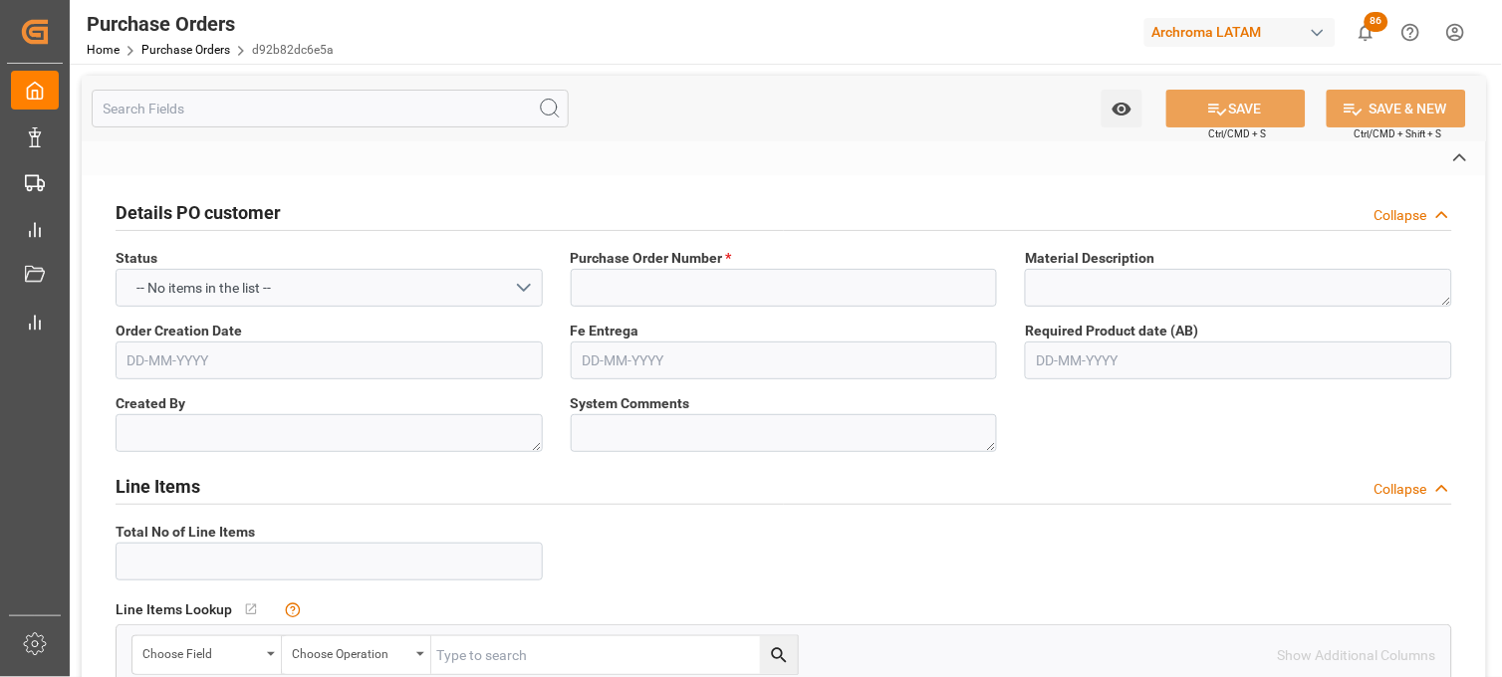
type input "Definitivo"
type input "ARCHROMA S.A. DE C.V. (SALVATIERRA)"
type input "[PERSON_NAME]"
type input "MEXICO"
type textarea "TEXTIL"
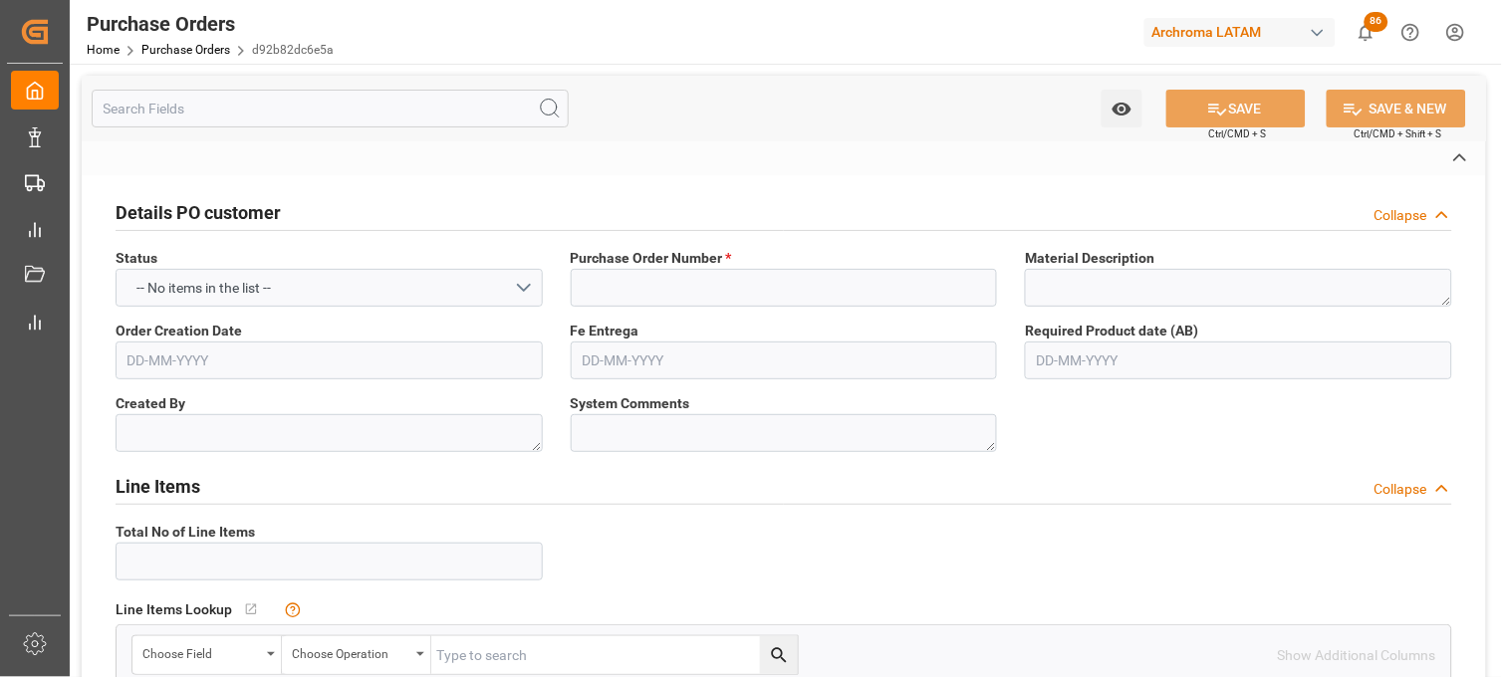
type input "SEAFREIGHT"
type input "1"
type input "23-06-2025"
type input "05-09-2025"
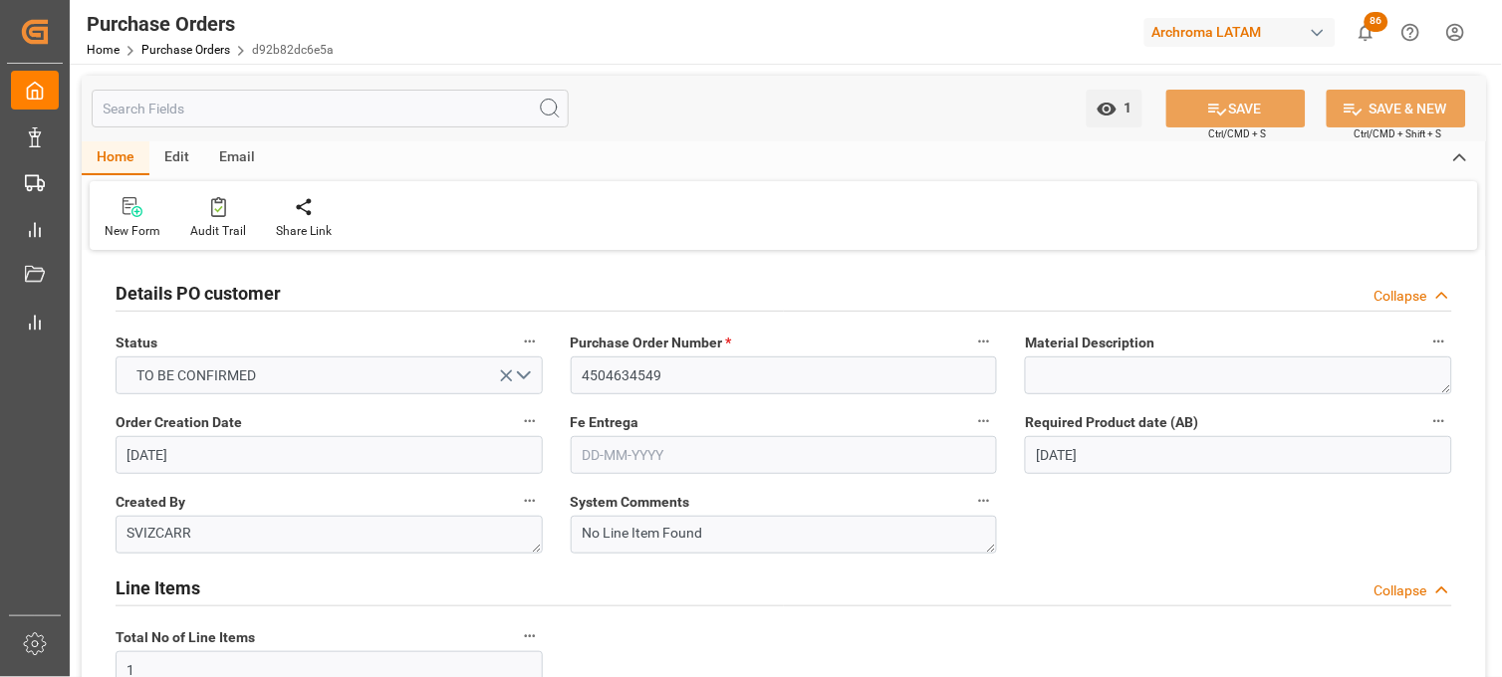
click at [642, 456] on input "text" at bounding box center [784, 455] width 427 height 38
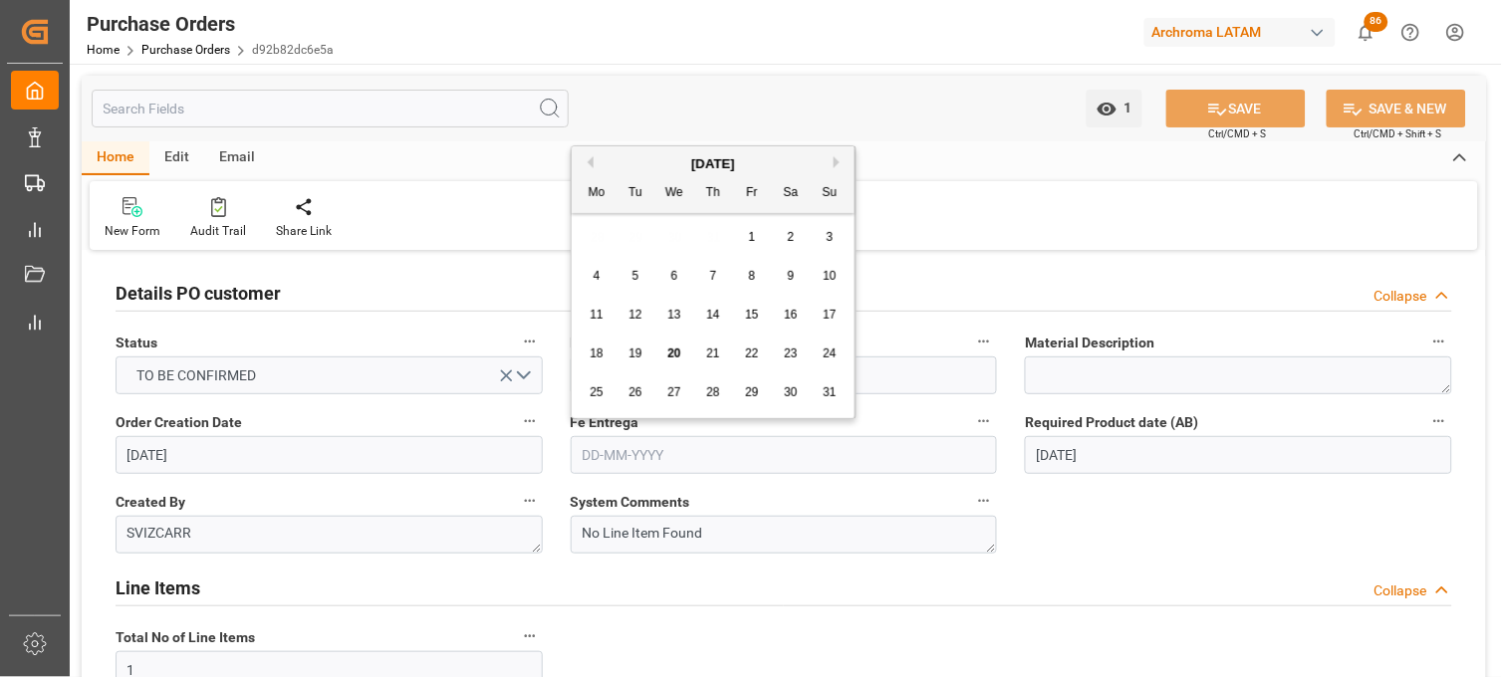
click at [838, 162] on button "Next Month" at bounding box center [840, 162] width 12 height 12
click at [633, 236] on span "2" at bounding box center [635, 237] width 7 height 14
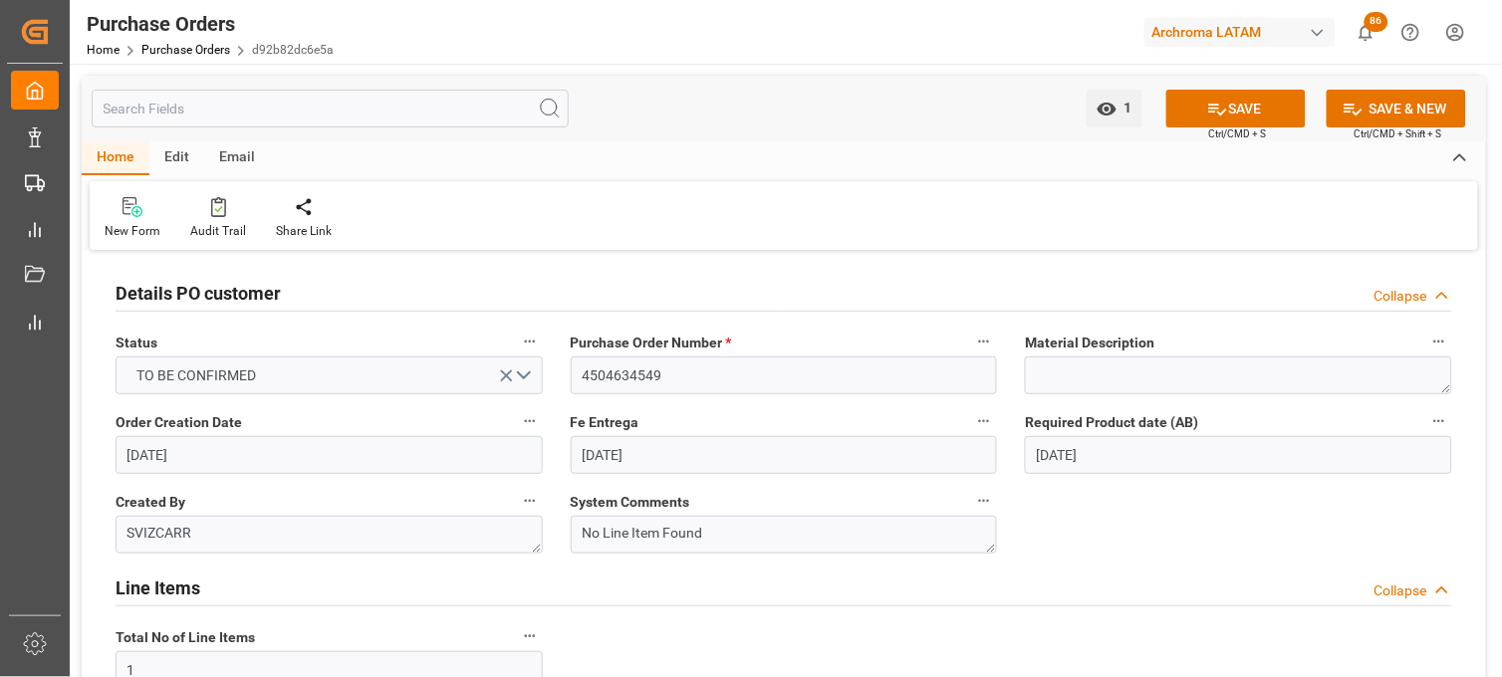
click at [634, 466] on input "02-09-2025" at bounding box center [784, 455] width 427 height 38
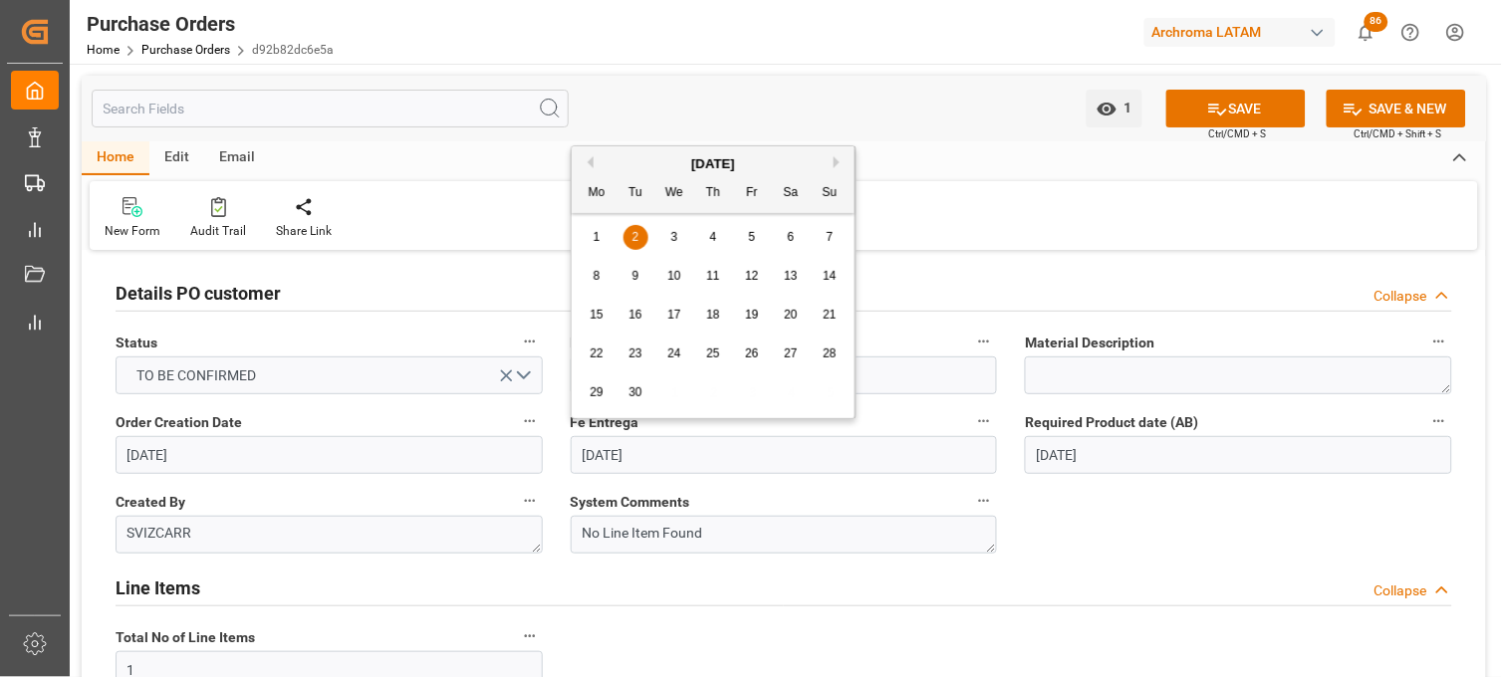
click at [753, 275] on span "12" at bounding box center [751, 276] width 13 height 14
type input "12-09-2025"
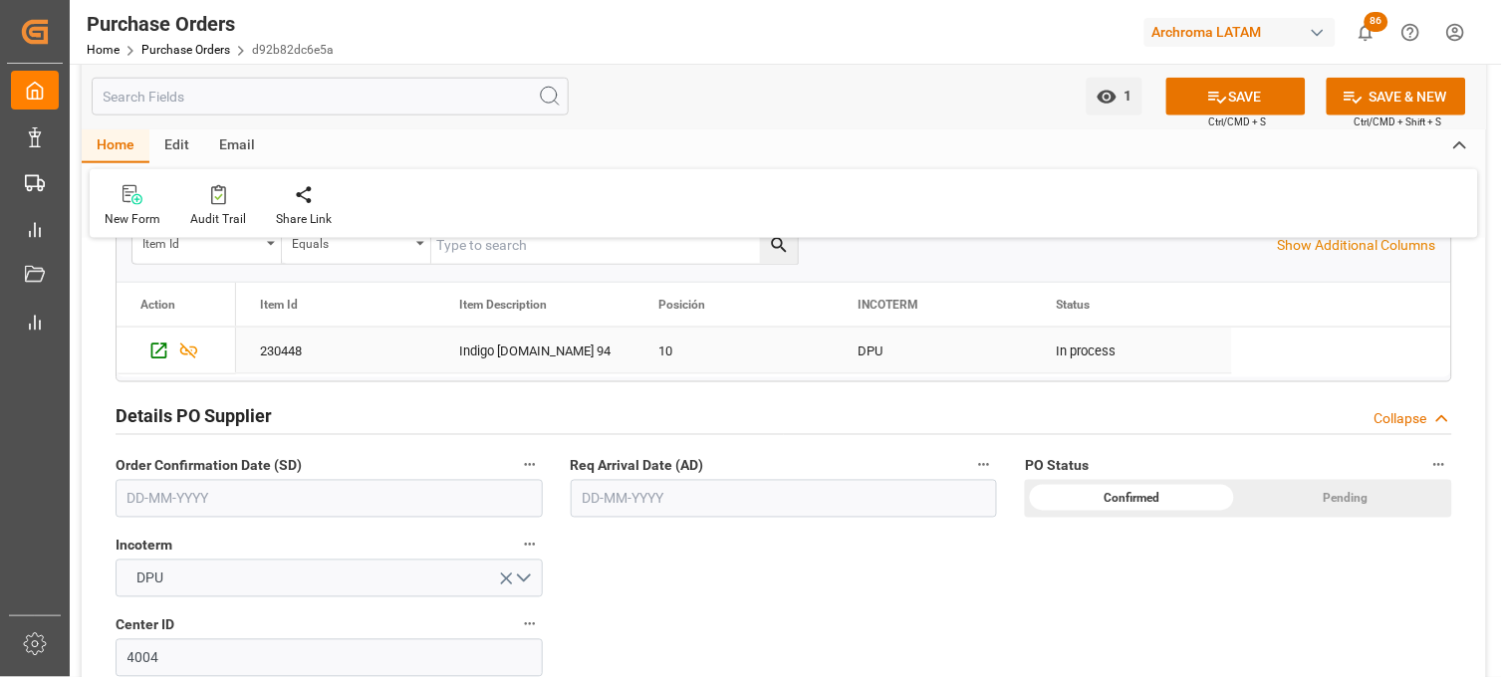
scroll to position [553, 0]
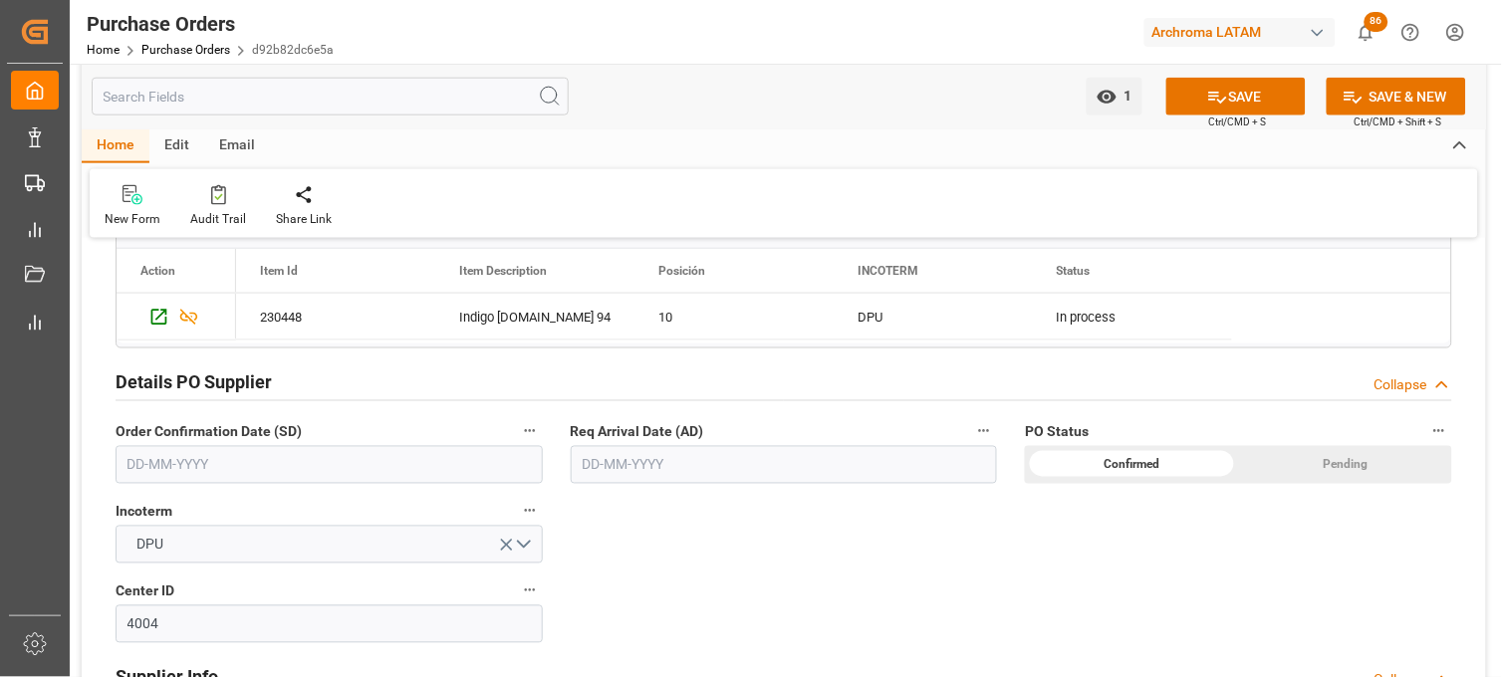
click at [173, 458] on input "text" at bounding box center [329, 465] width 427 height 38
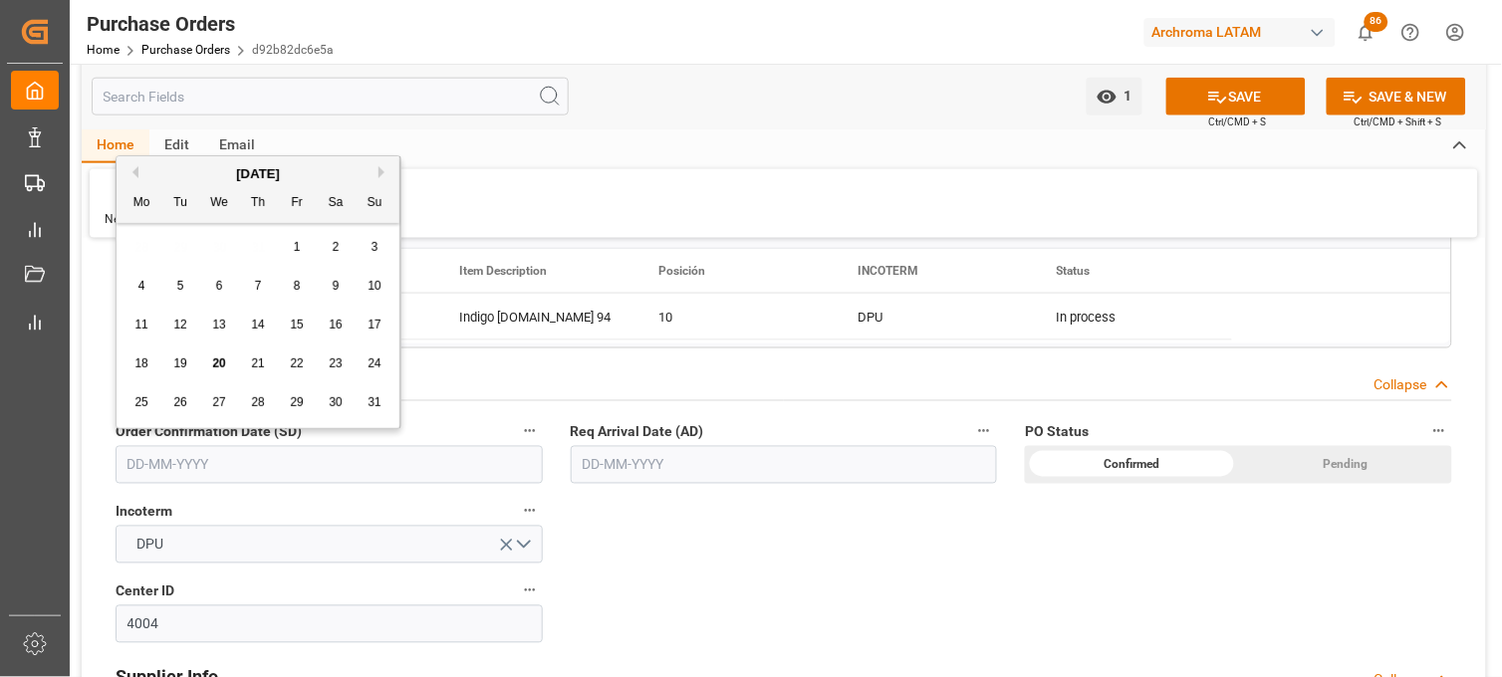
drag, startPoint x: 151, startPoint y: 255, endPoint x: 155, endPoint y: 290, distance: 35.1
click at [151, 255] on div "28 29 30 31 1 2 3" at bounding box center [259, 247] width 272 height 39
click at [186, 327] on span "12" at bounding box center [179, 325] width 13 height 14
type input "12-08-2025"
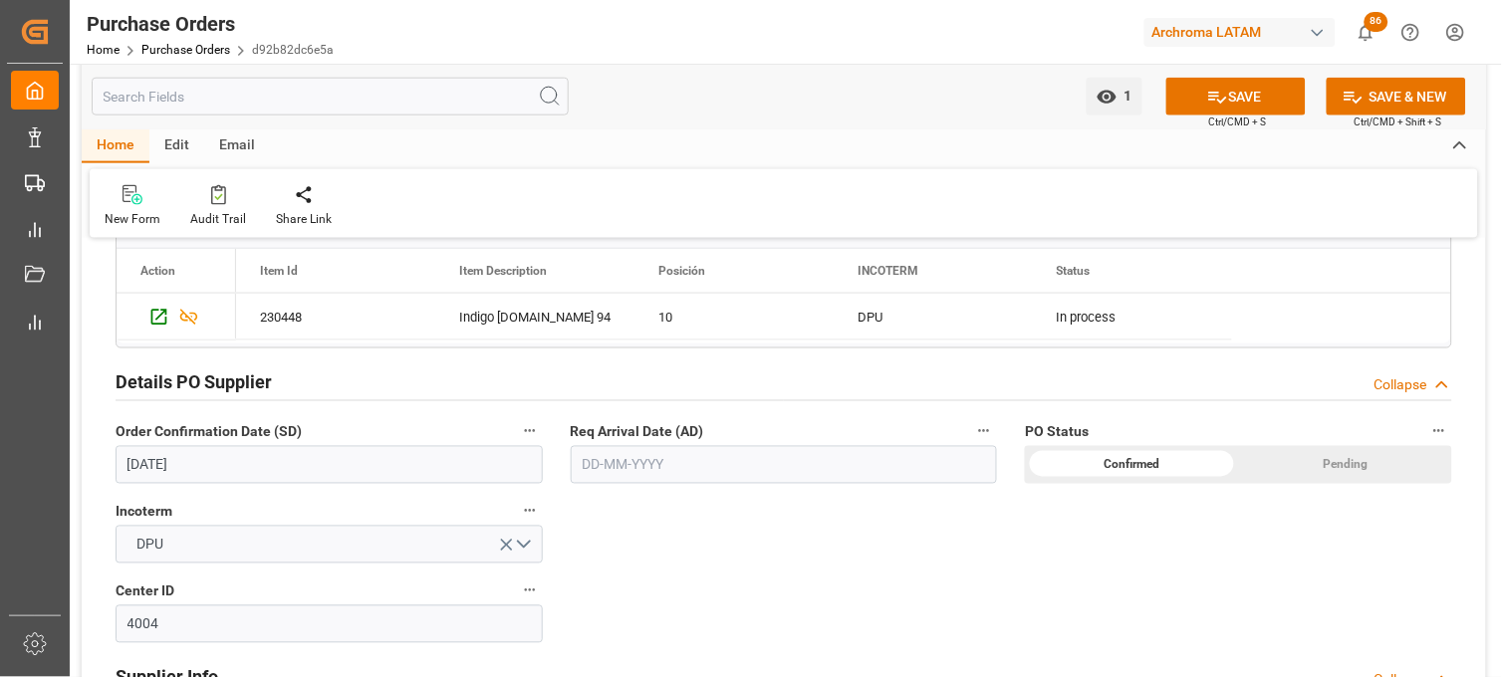
click at [613, 461] on input "text" at bounding box center [784, 465] width 427 height 38
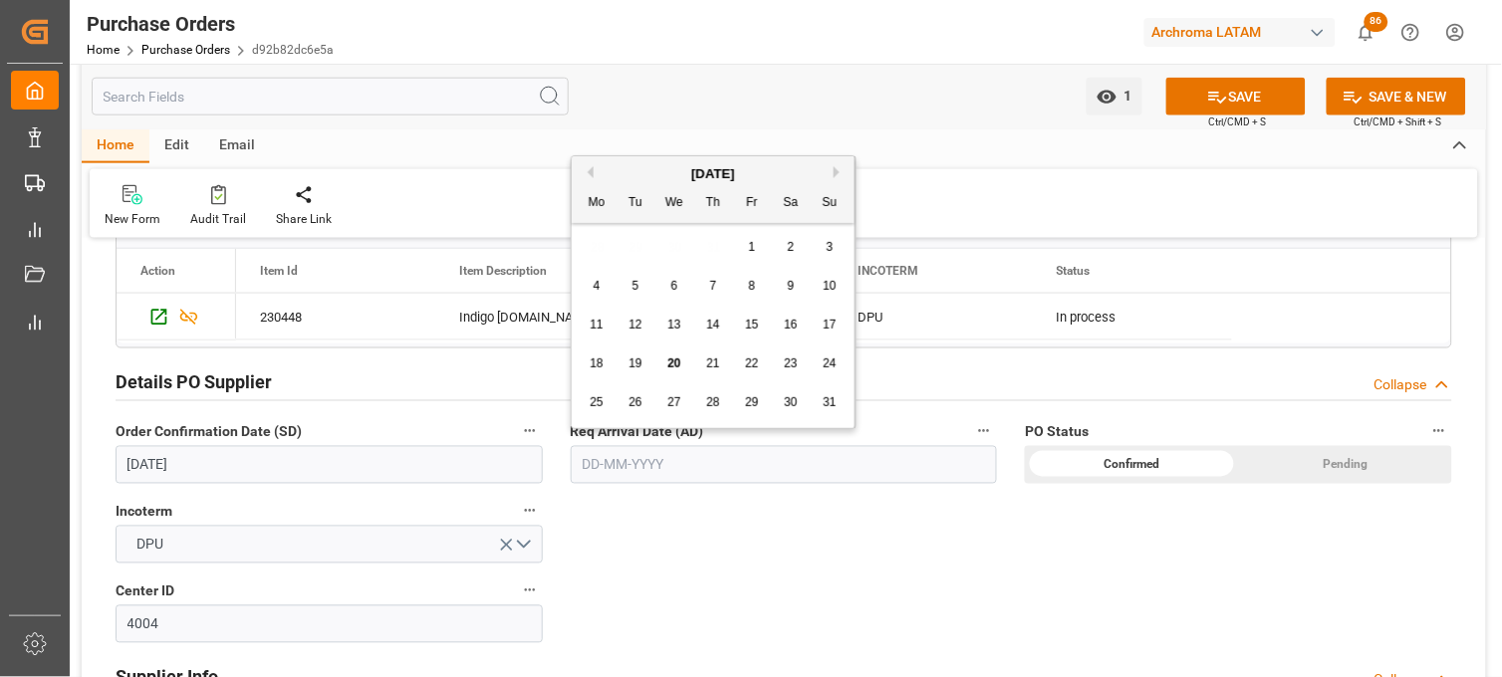
drag, startPoint x: 604, startPoint y: 262, endPoint x: 596, endPoint y: 251, distance: 13.5
click at [604, 262] on div "28 29 30 31 1 2 3" at bounding box center [714, 247] width 272 height 39
click at [825, 395] on span "31" at bounding box center [829, 402] width 13 height 14
type input "31-08-2025"
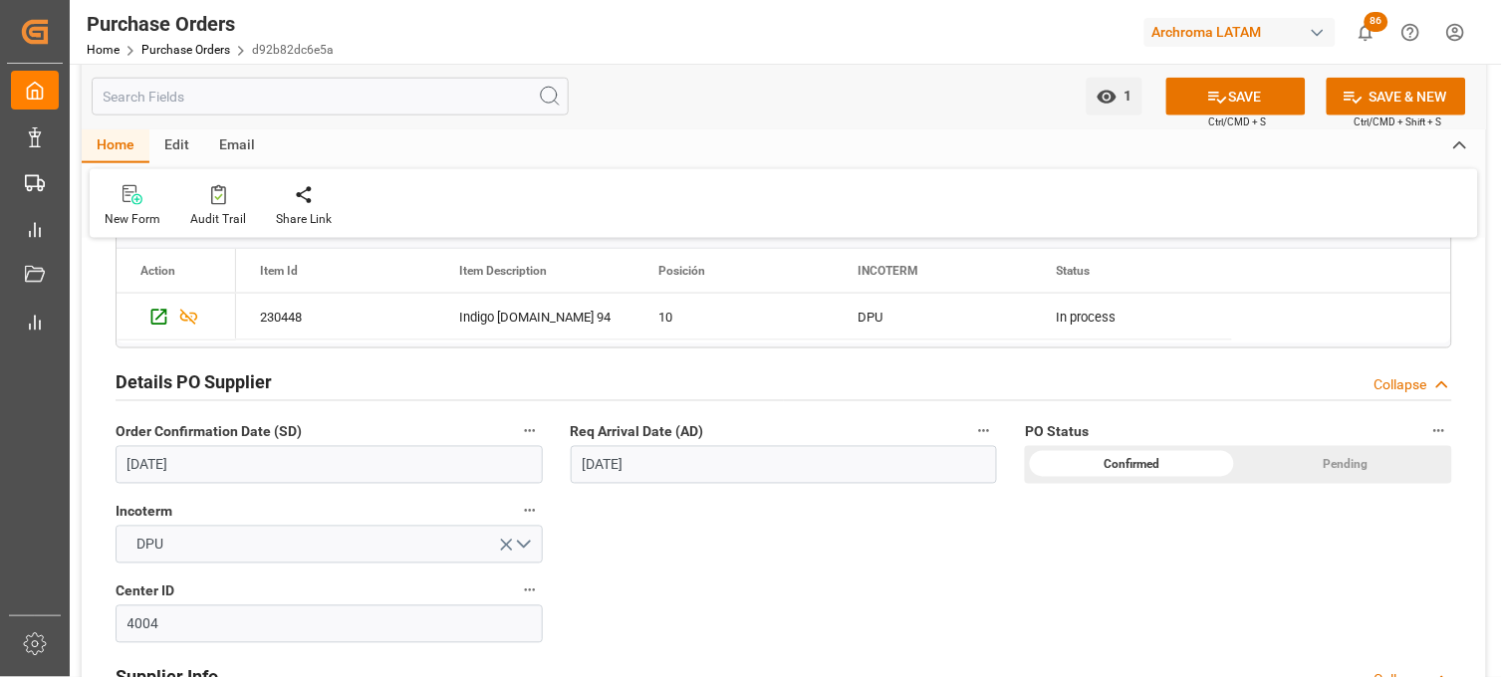
click at [987, 592] on div "Details PO customer Collapse Status TO BE CONFIRMED Purchase Order Number * 450…" at bounding box center [784, 535] width 1404 height 1665
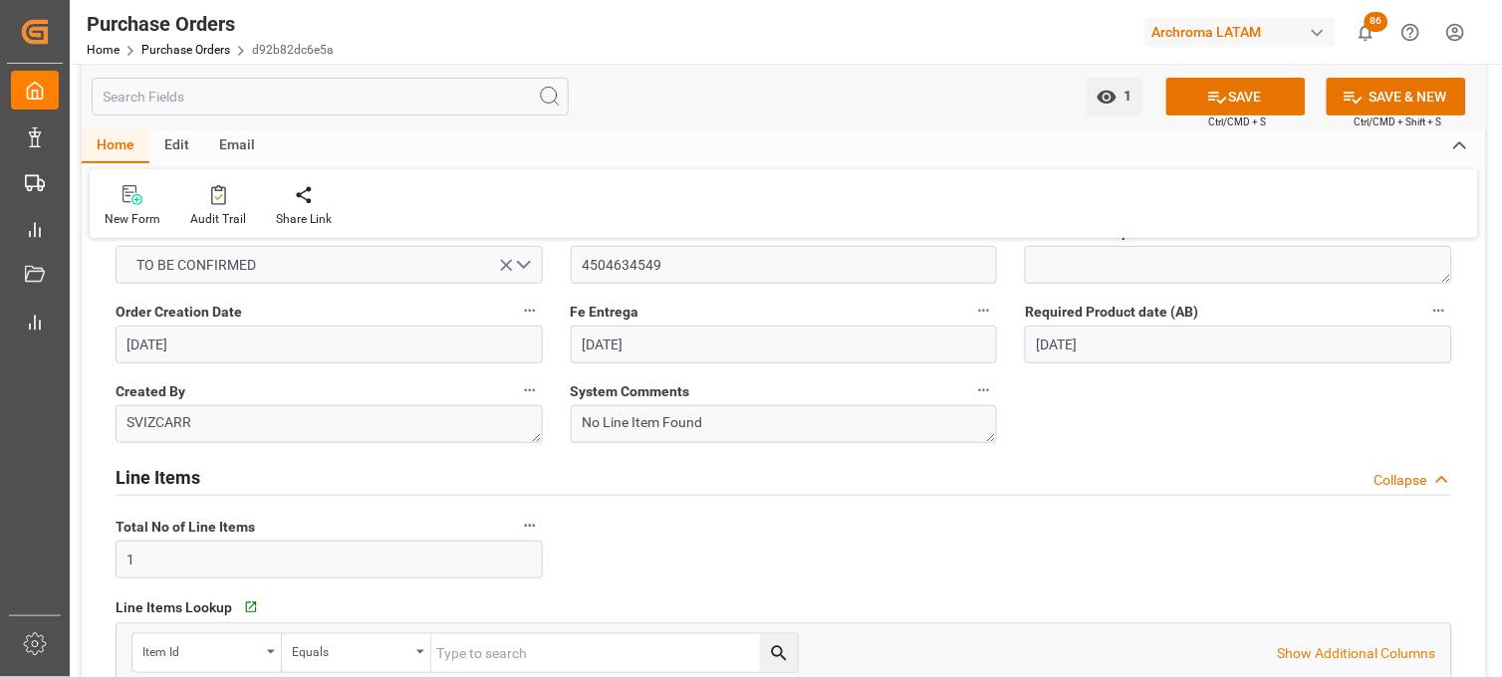
scroll to position [0, 0]
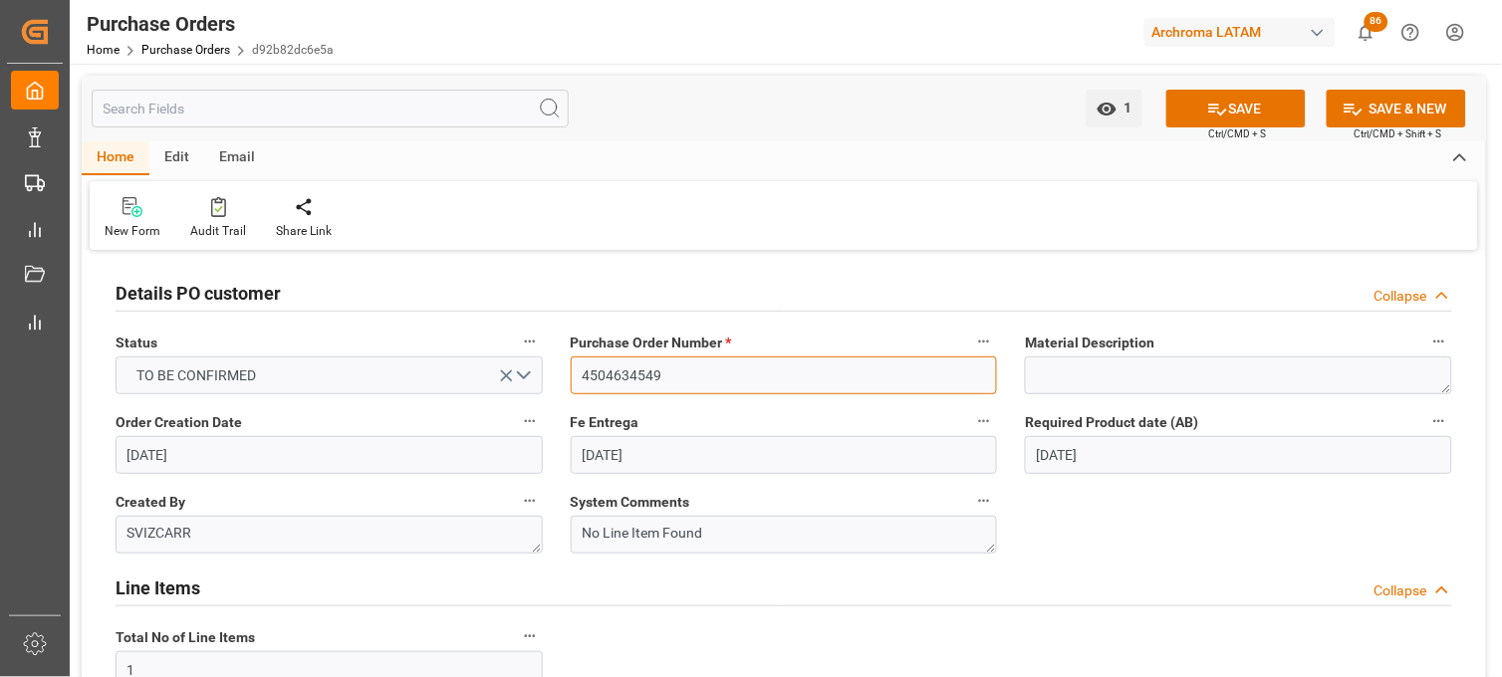
click at [623, 374] on input "4504634549" at bounding box center [784, 376] width 427 height 38
click at [1188, 121] on button "SAVE" at bounding box center [1235, 109] width 139 height 38
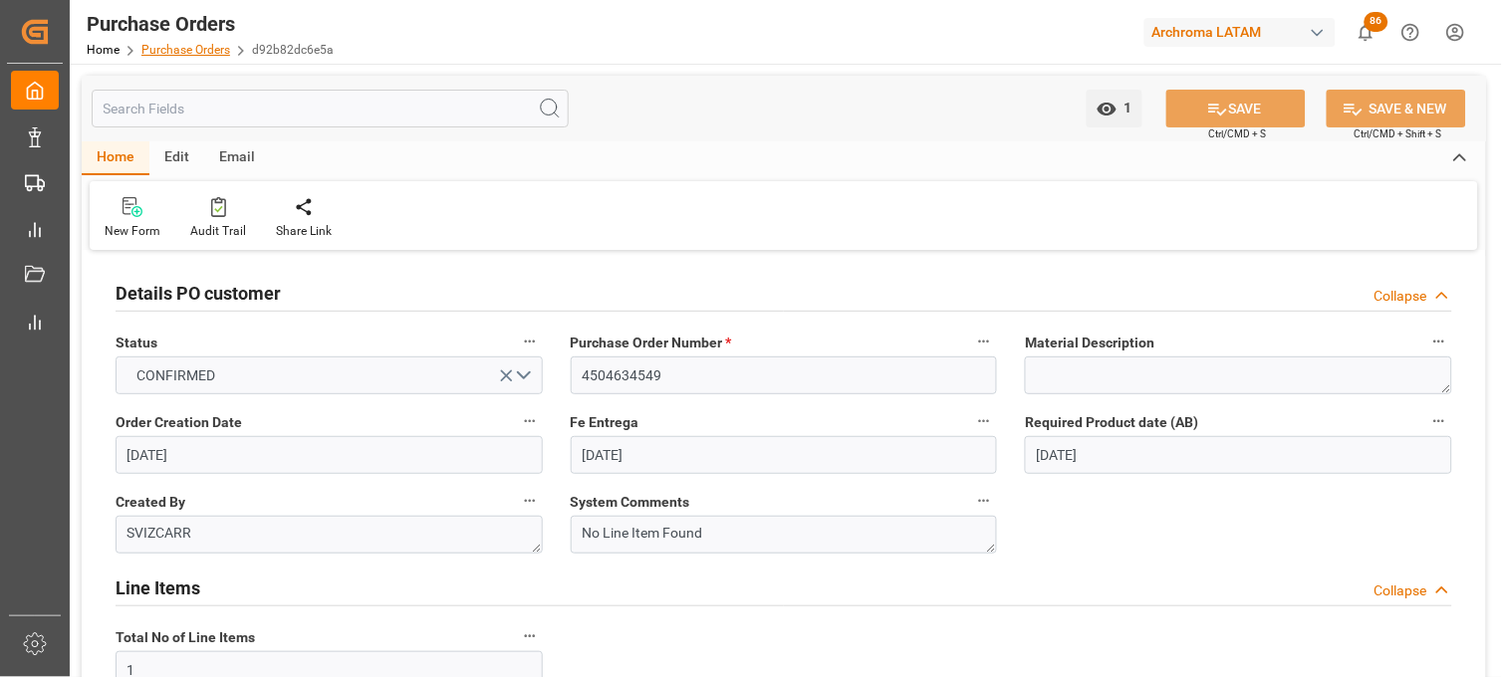
click at [189, 46] on link "Purchase Orders" at bounding box center [185, 50] width 89 height 14
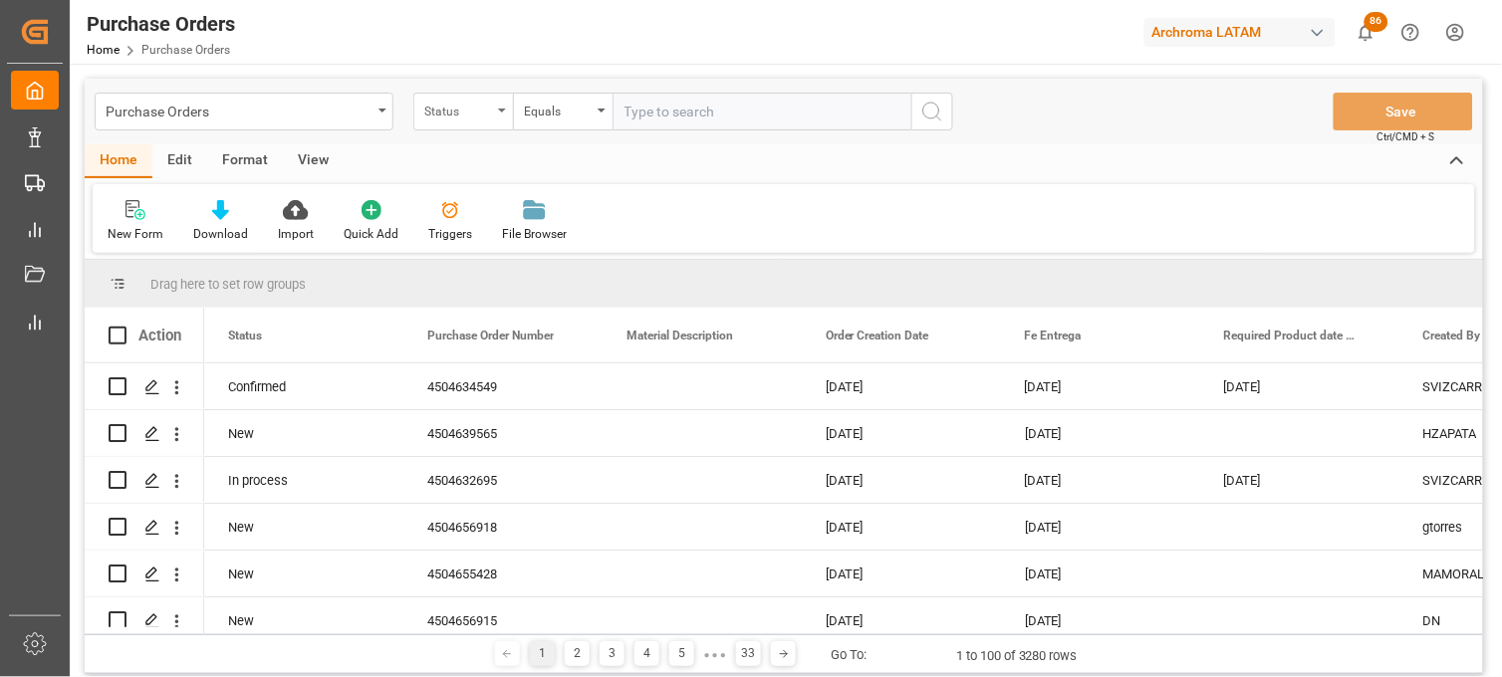
click at [461, 111] on div "Status" at bounding box center [458, 109] width 68 height 23
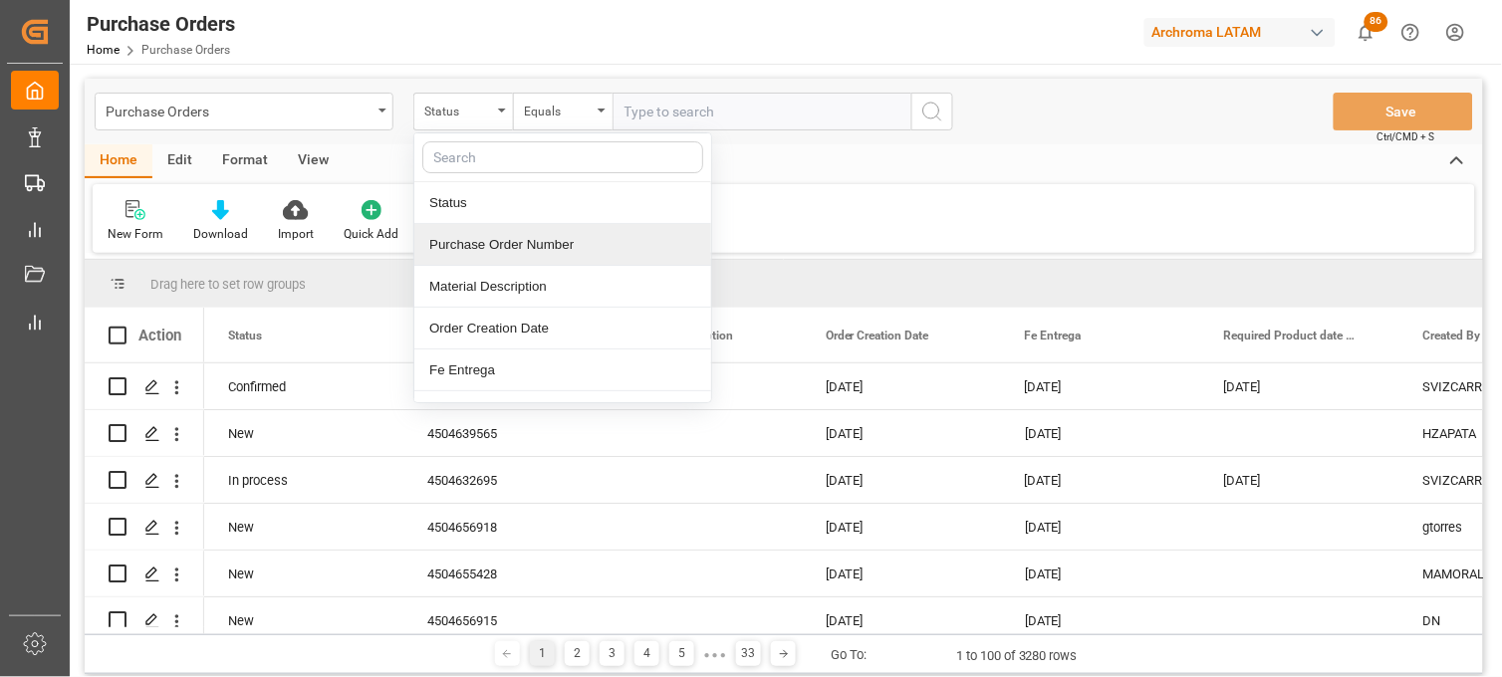
click at [344, 130] on div "Purchase Orders Status Status Purchase Order Number Material Description Order …" at bounding box center [784, 112] width 1398 height 66
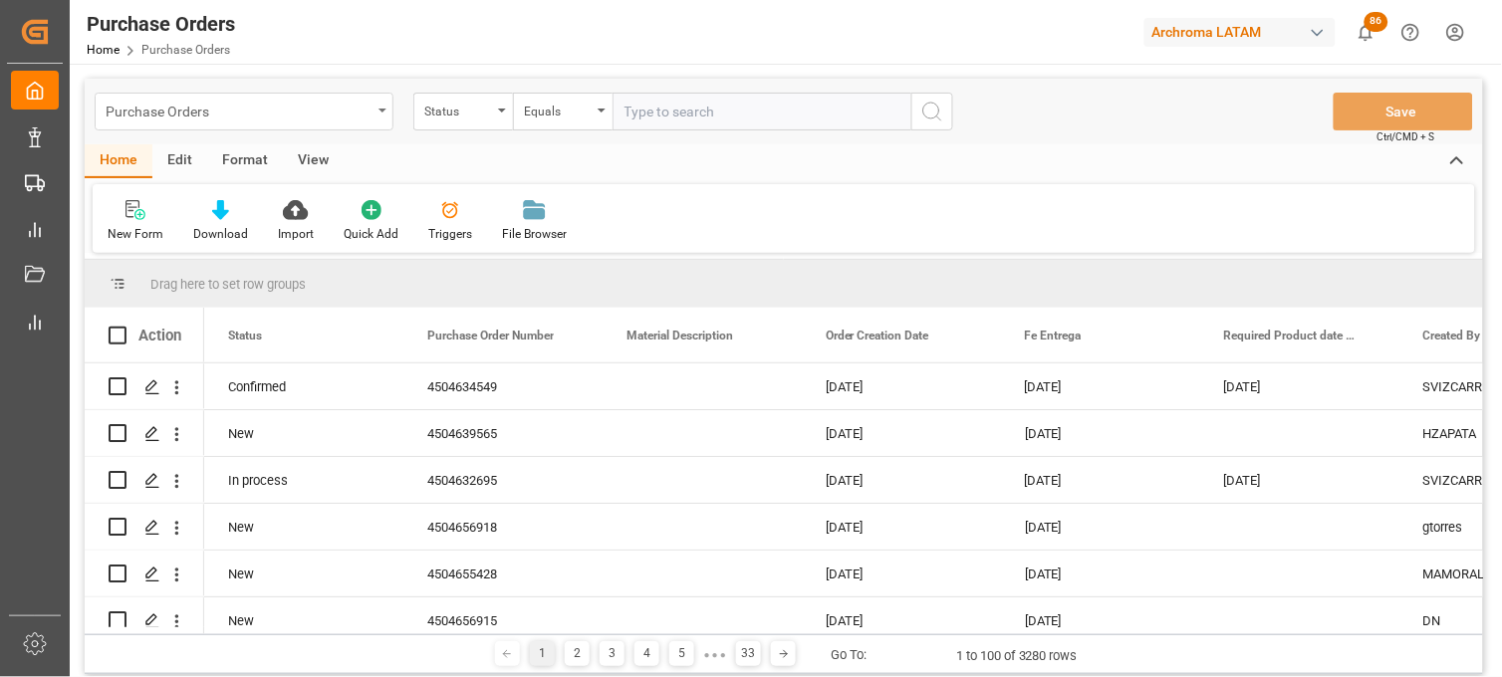
click at [344, 118] on div "Purchase Orders" at bounding box center [239, 110] width 266 height 25
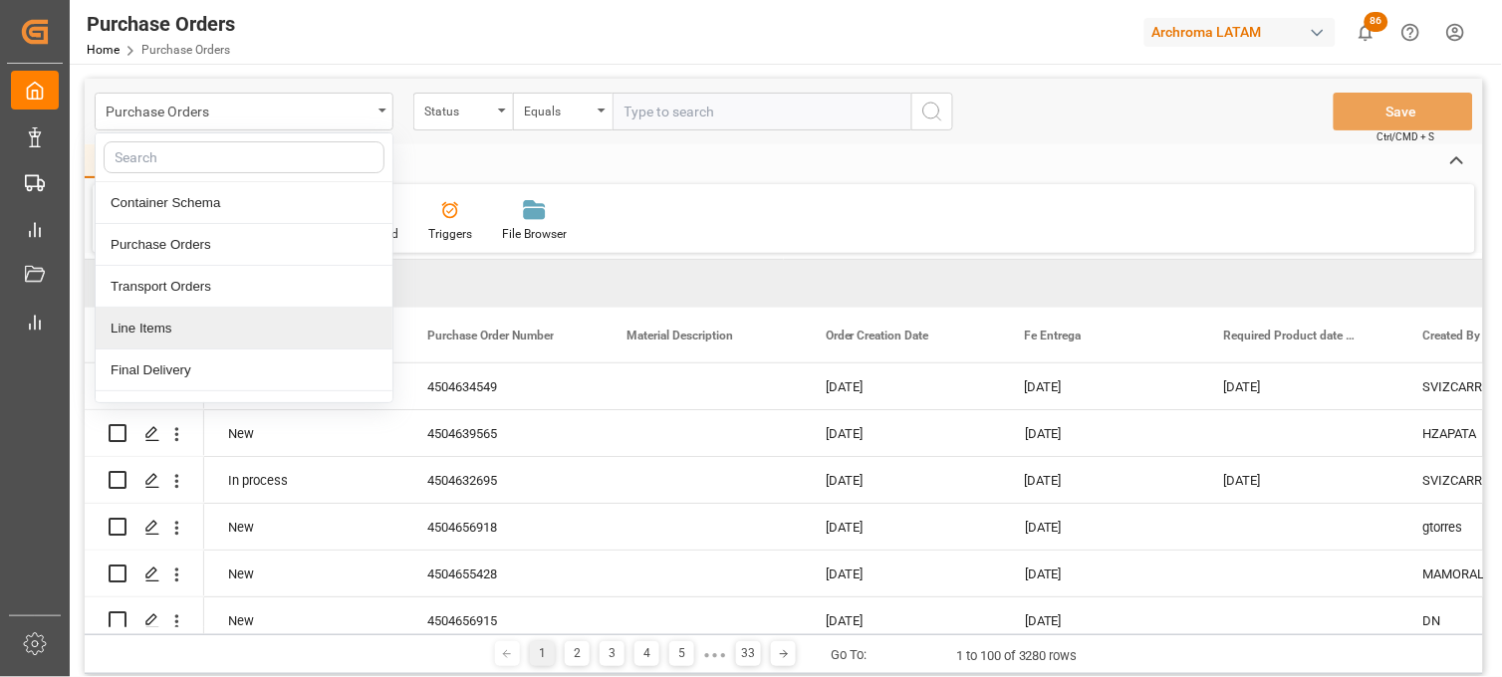
click at [227, 332] on div "Line Items" at bounding box center [244, 329] width 297 height 42
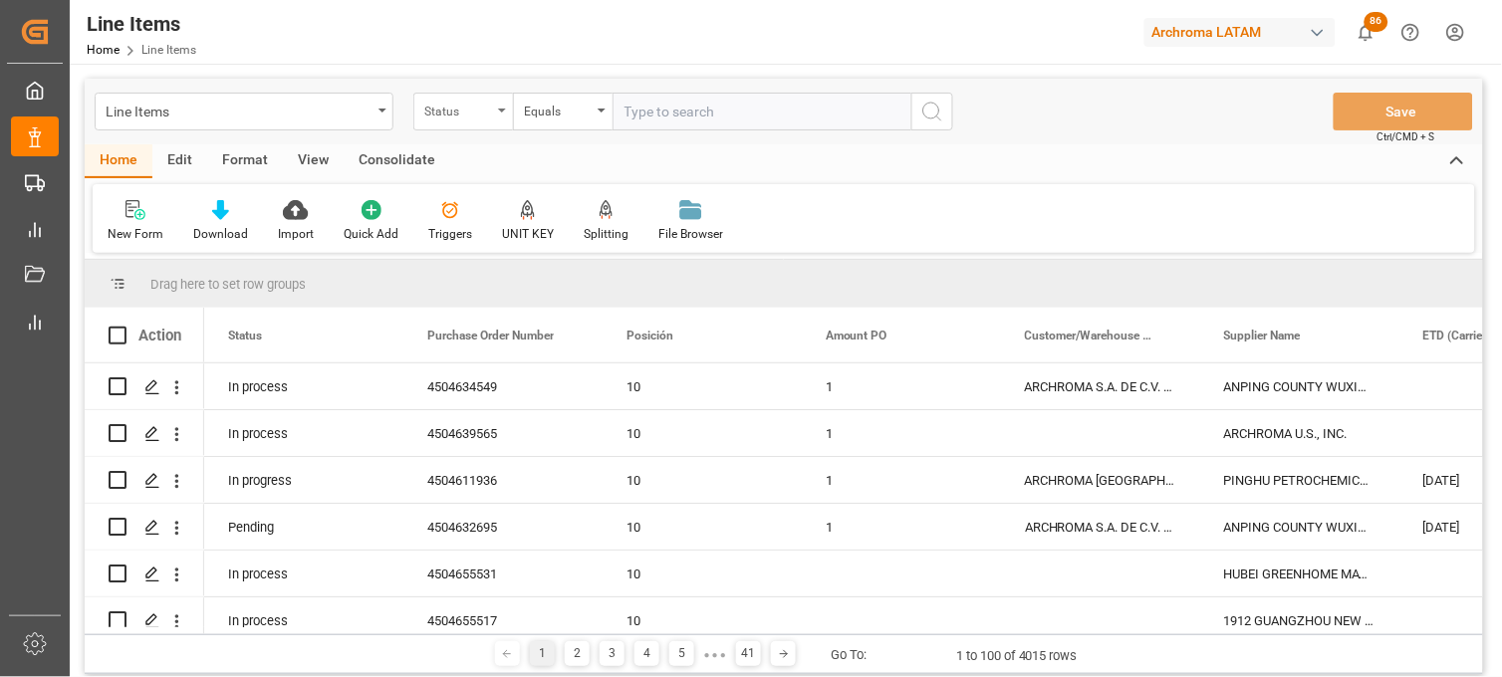
click at [448, 129] on div "Status" at bounding box center [463, 112] width 100 height 38
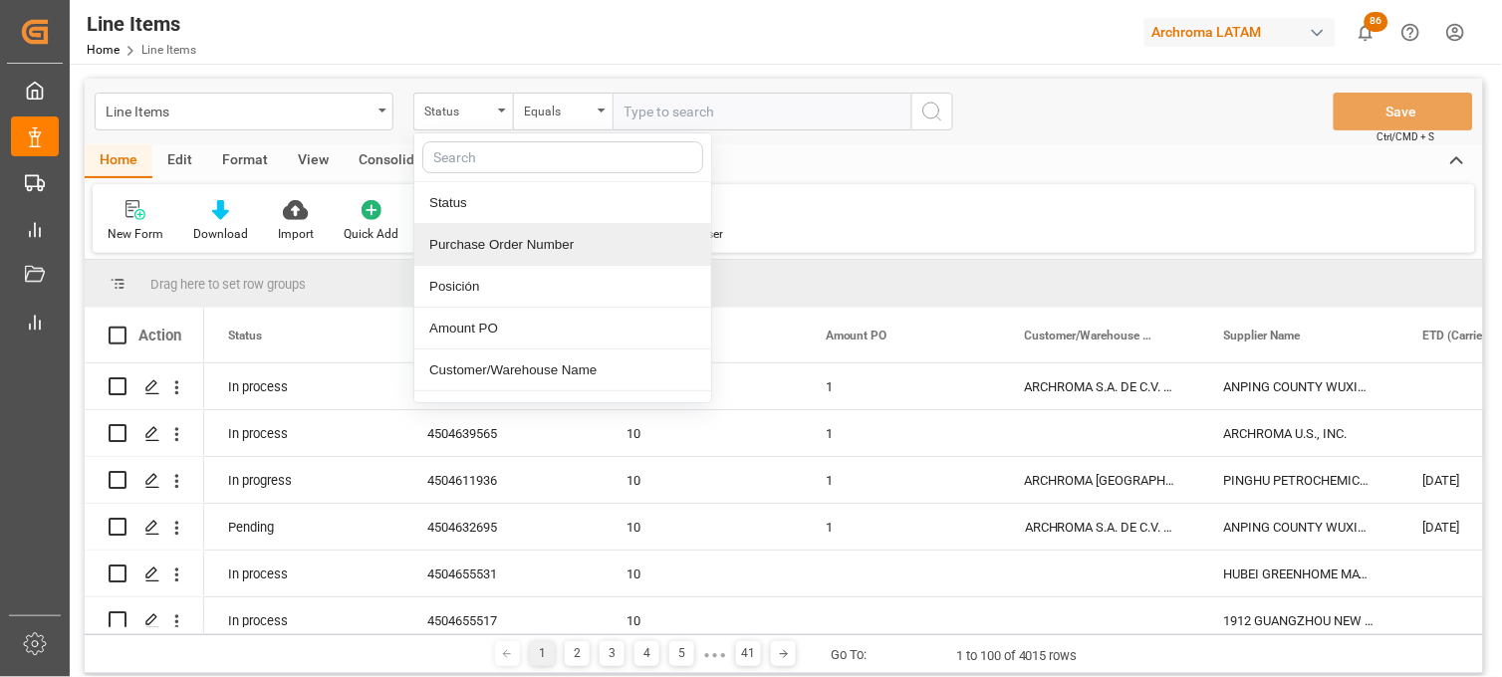
click at [468, 233] on div "Purchase Order Number" at bounding box center [562, 245] width 297 height 42
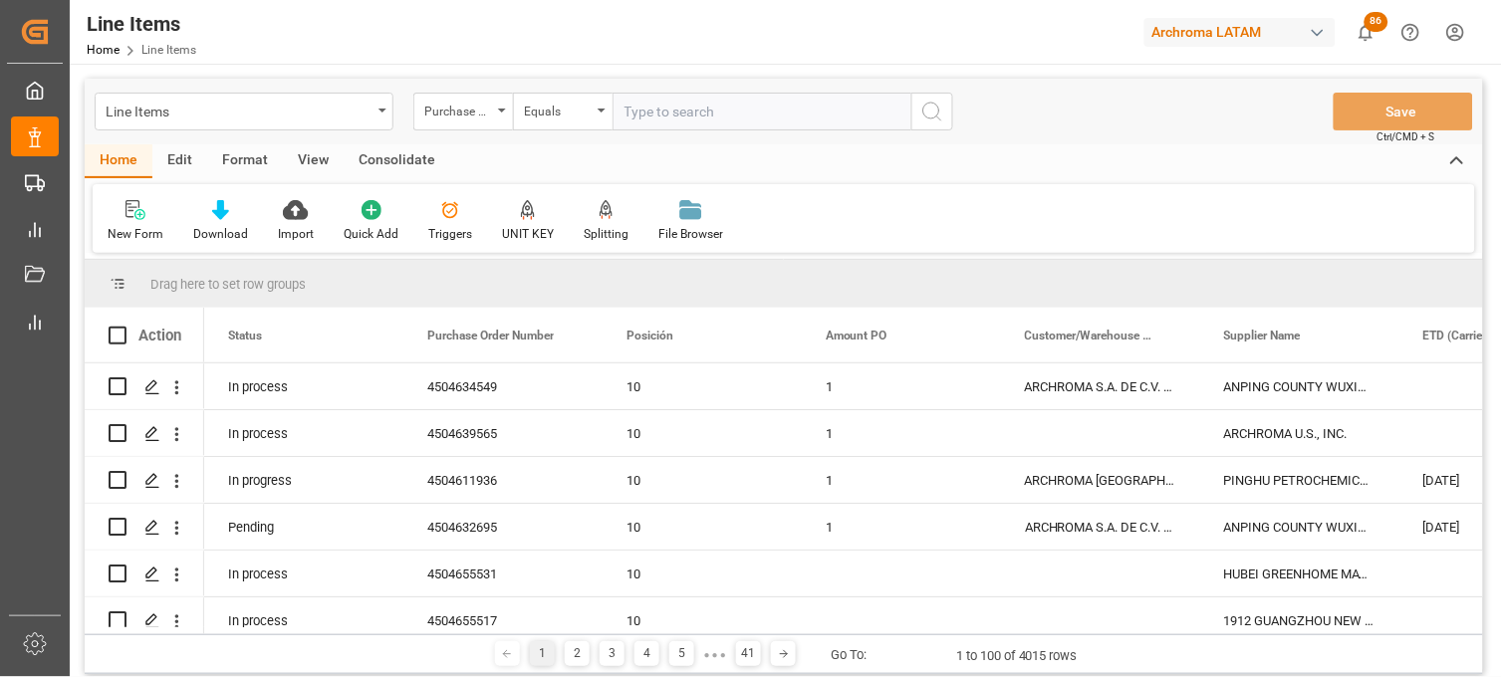
click at [664, 110] on input "text" at bounding box center [762, 112] width 299 height 38
paste input "4504634549"
type input "4504634549"
click at [941, 108] on icon "search button" at bounding box center [932, 112] width 24 height 24
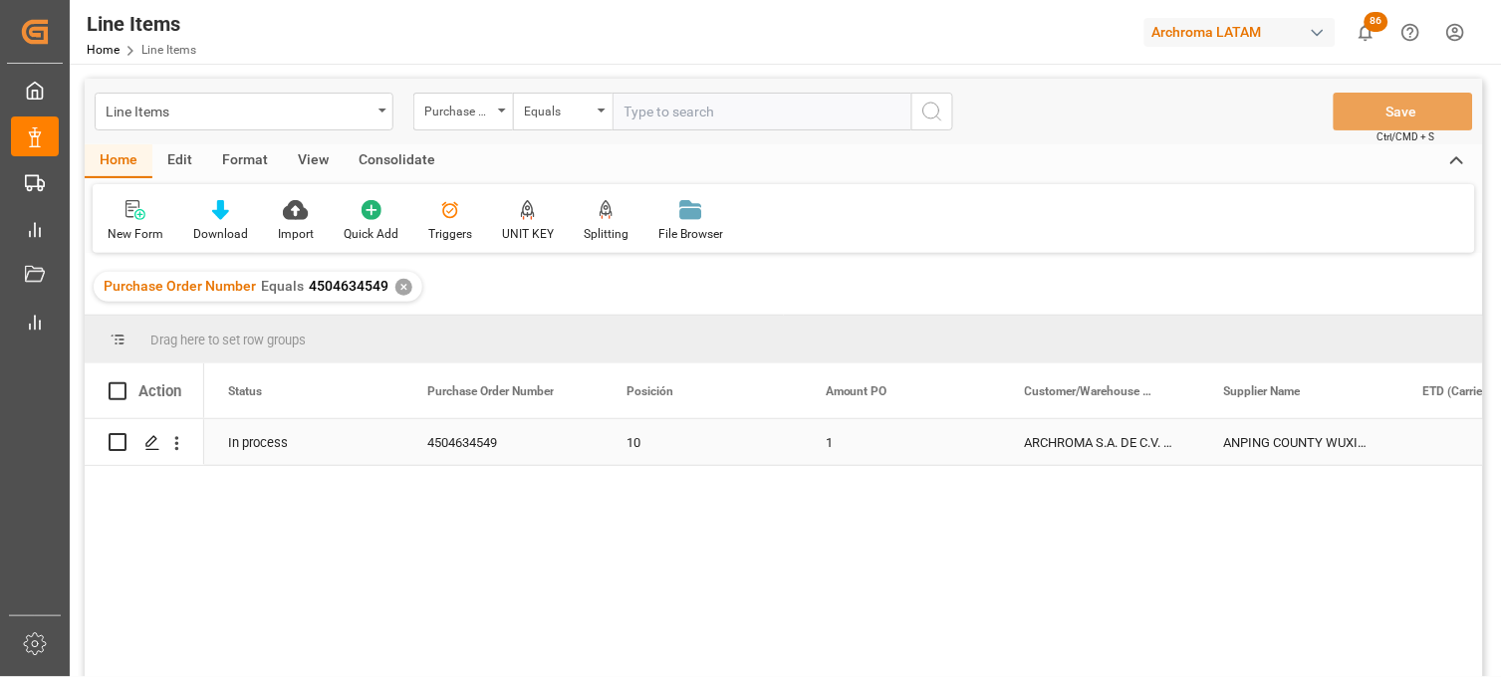
click at [842, 436] on div "1" at bounding box center [901, 442] width 199 height 46
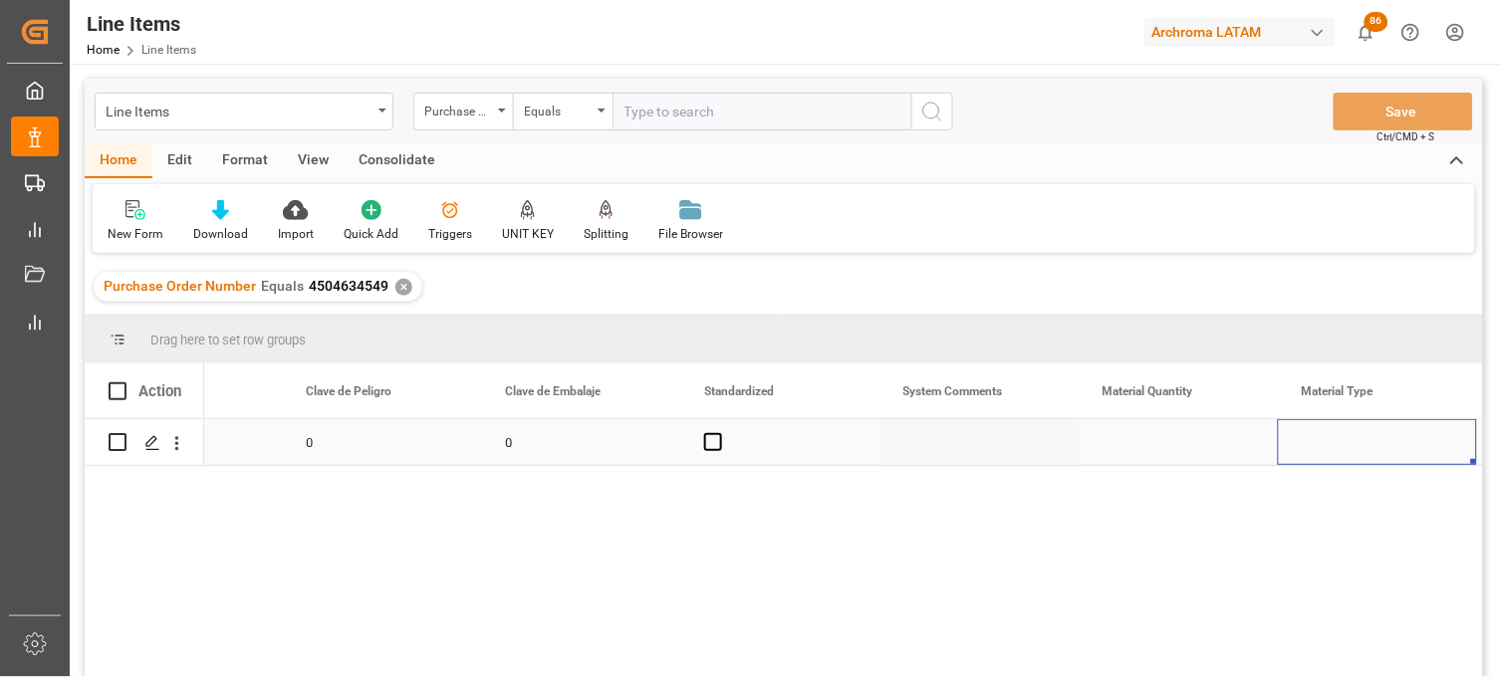
scroll to position [0, 2313]
click at [917, 449] on div "Press SPACE to select this row." at bounding box center [979, 442] width 199 height 46
click at [924, 444] on div "Press SPACE to select this row." at bounding box center [979, 442] width 199 height 46
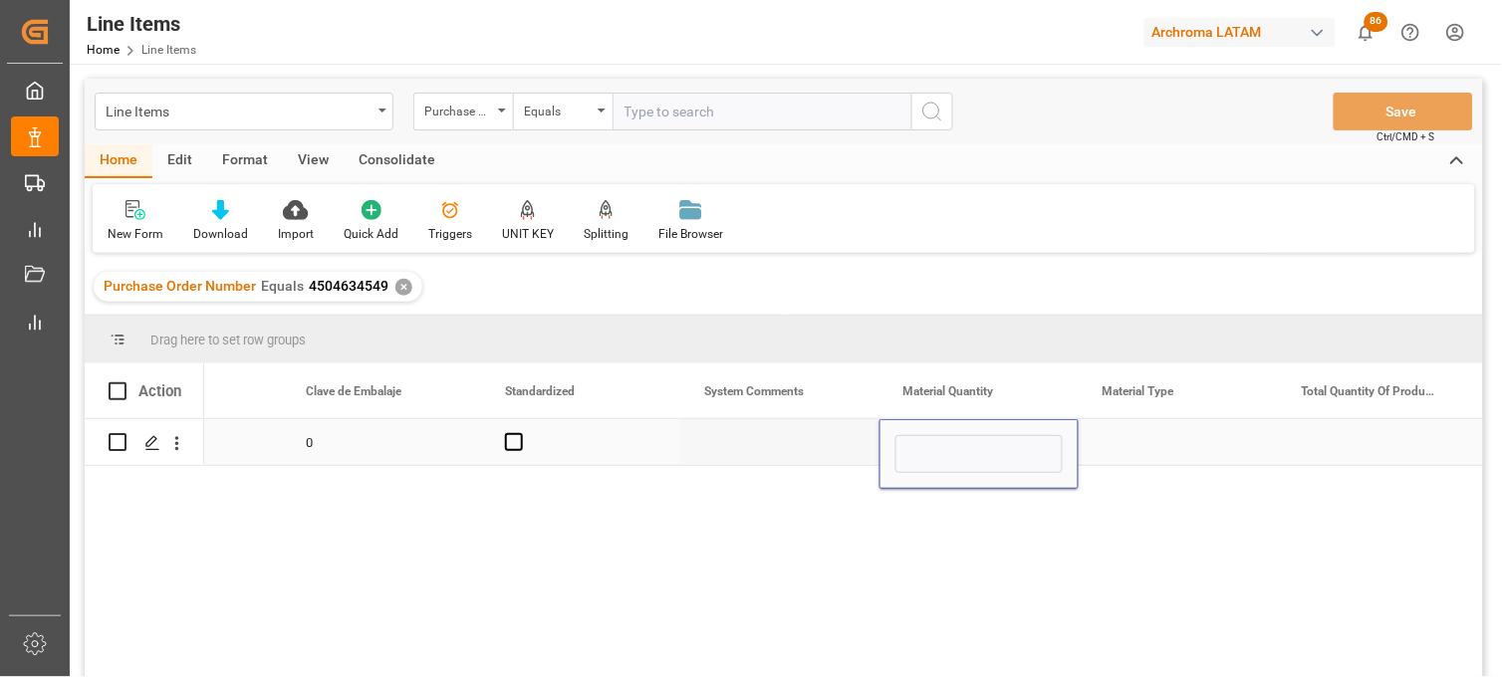
click at [924, 444] on input "Press SPACE to select this row." at bounding box center [978, 454] width 167 height 38
type input "500"
click at [1145, 435] on div "Press SPACE to select this row." at bounding box center [1178, 442] width 199 height 46
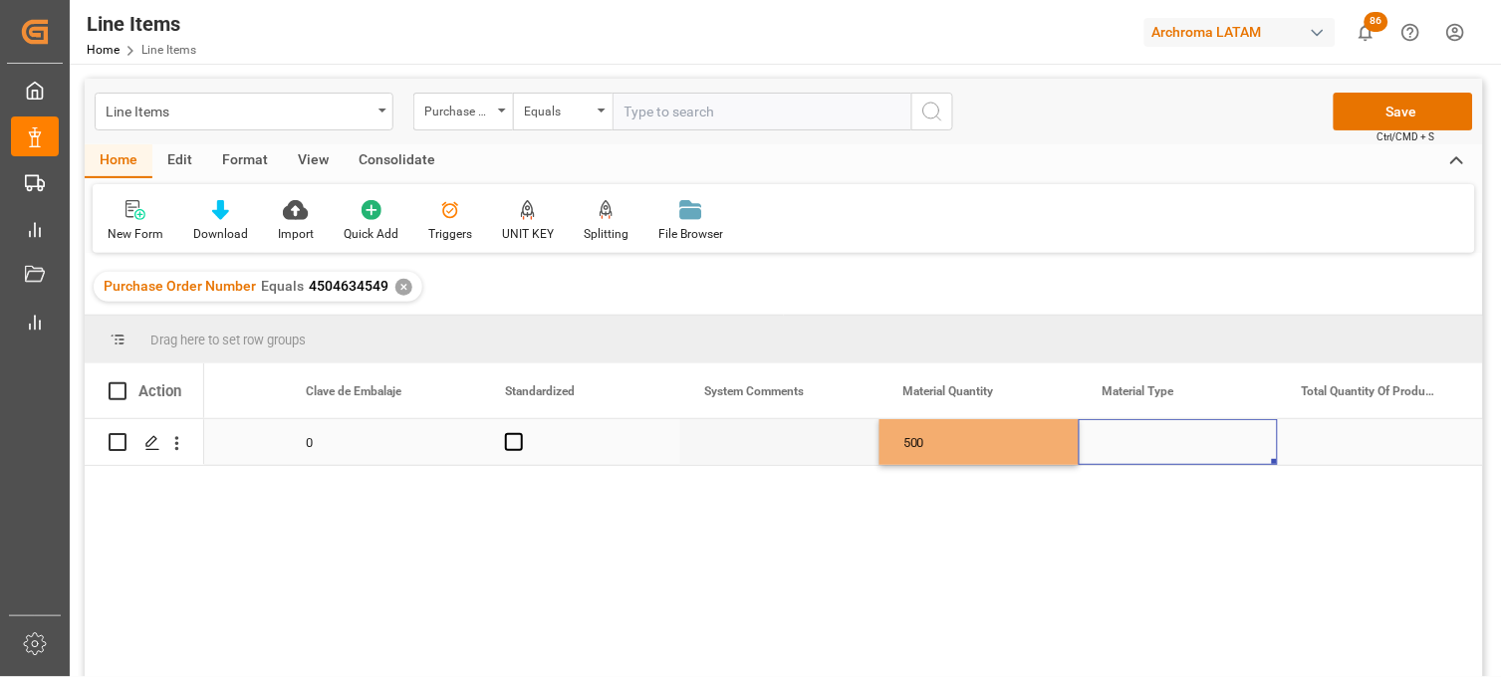
click at [1145, 435] on div "Press SPACE to select this row." at bounding box center [1178, 442] width 199 height 46
click at [1145, 435] on input "Press SPACE to select this row." at bounding box center [1178, 454] width 167 height 38
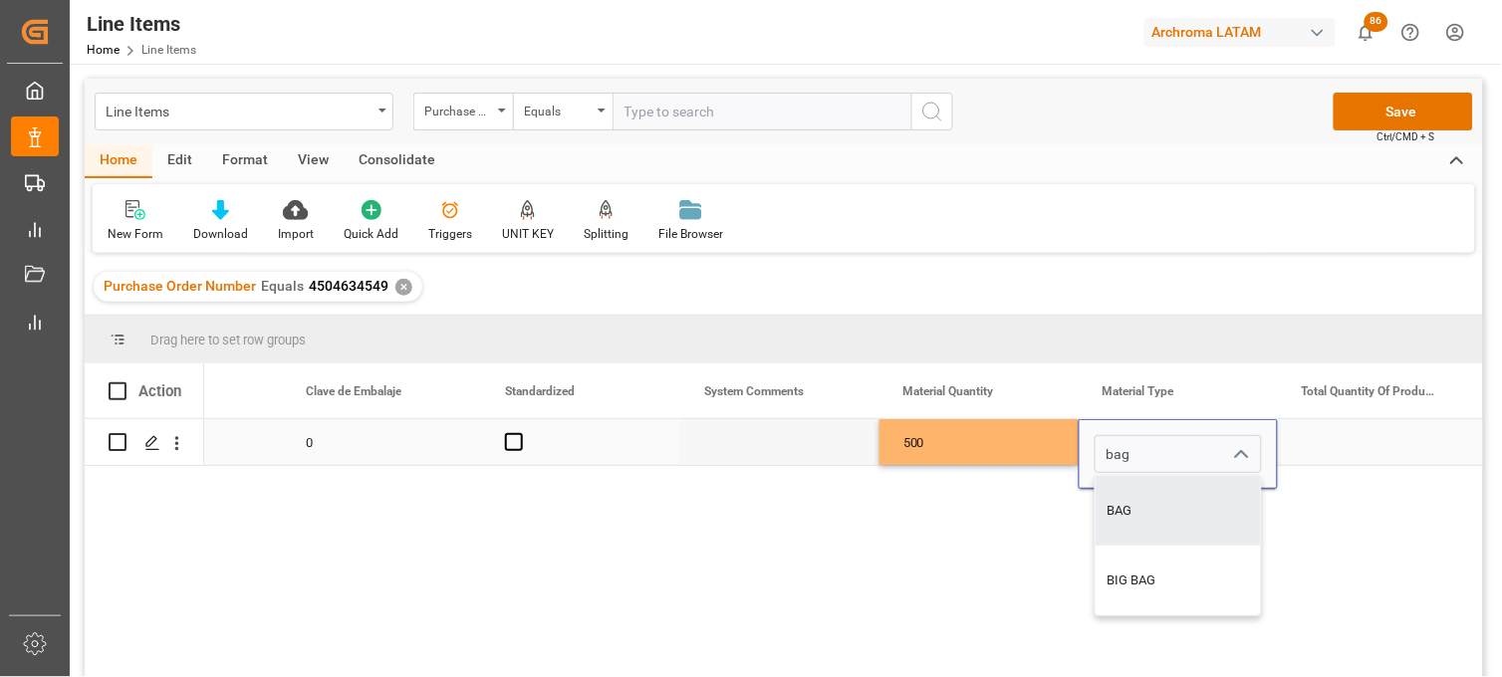
drag, startPoint x: 1131, startPoint y: 505, endPoint x: 1151, endPoint y: 505, distance: 20.9
click at [1140, 505] on div "BAG" at bounding box center [1178, 511] width 165 height 70
type input "BAG"
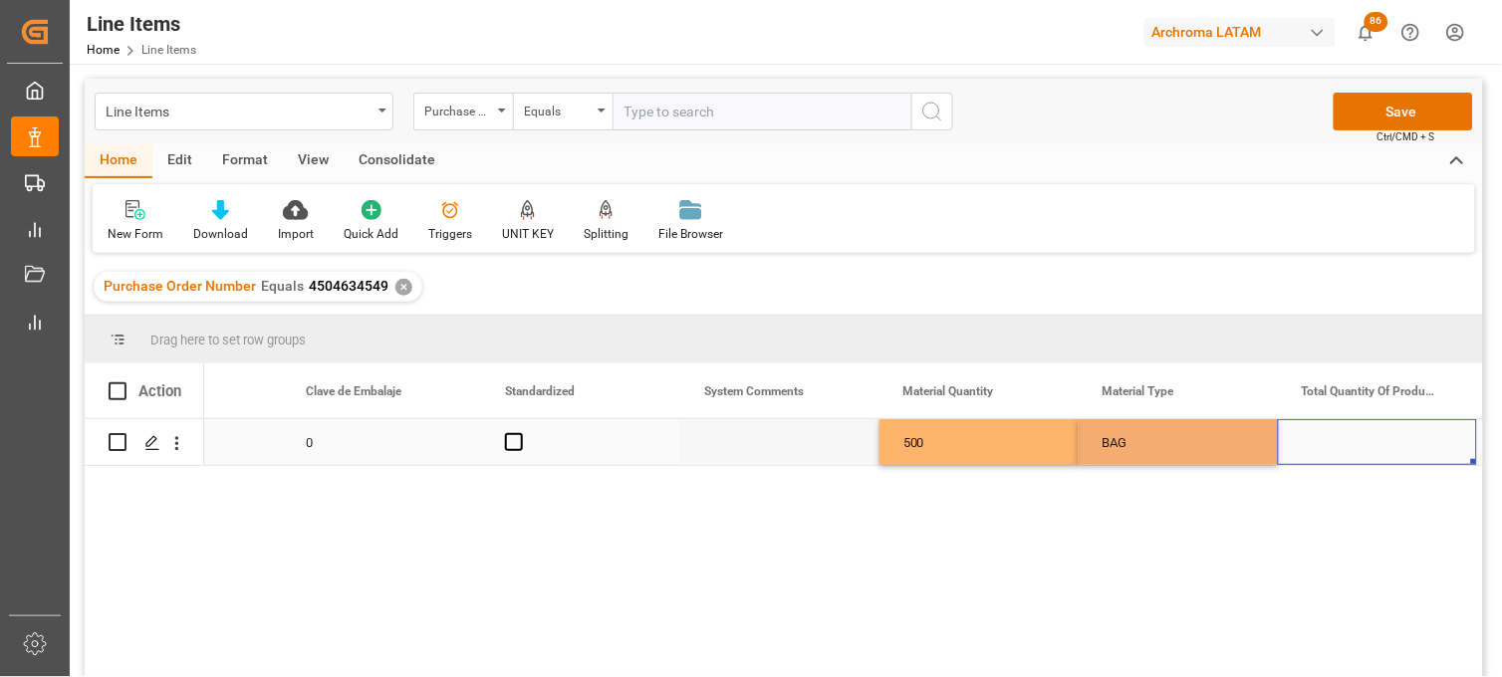
click at [1356, 442] on div "Press SPACE to select this row." at bounding box center [1377, 442] width 199 height 46
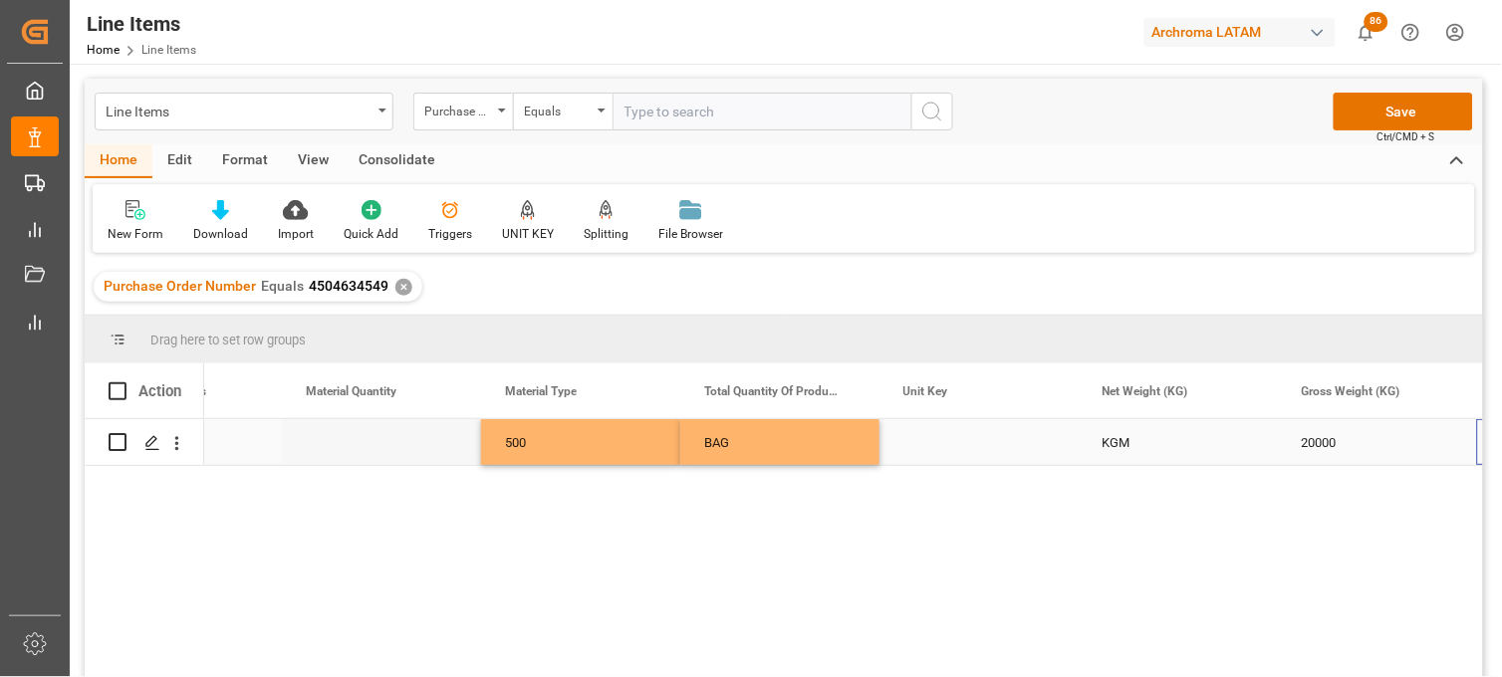
scroll to position [0, 2910]
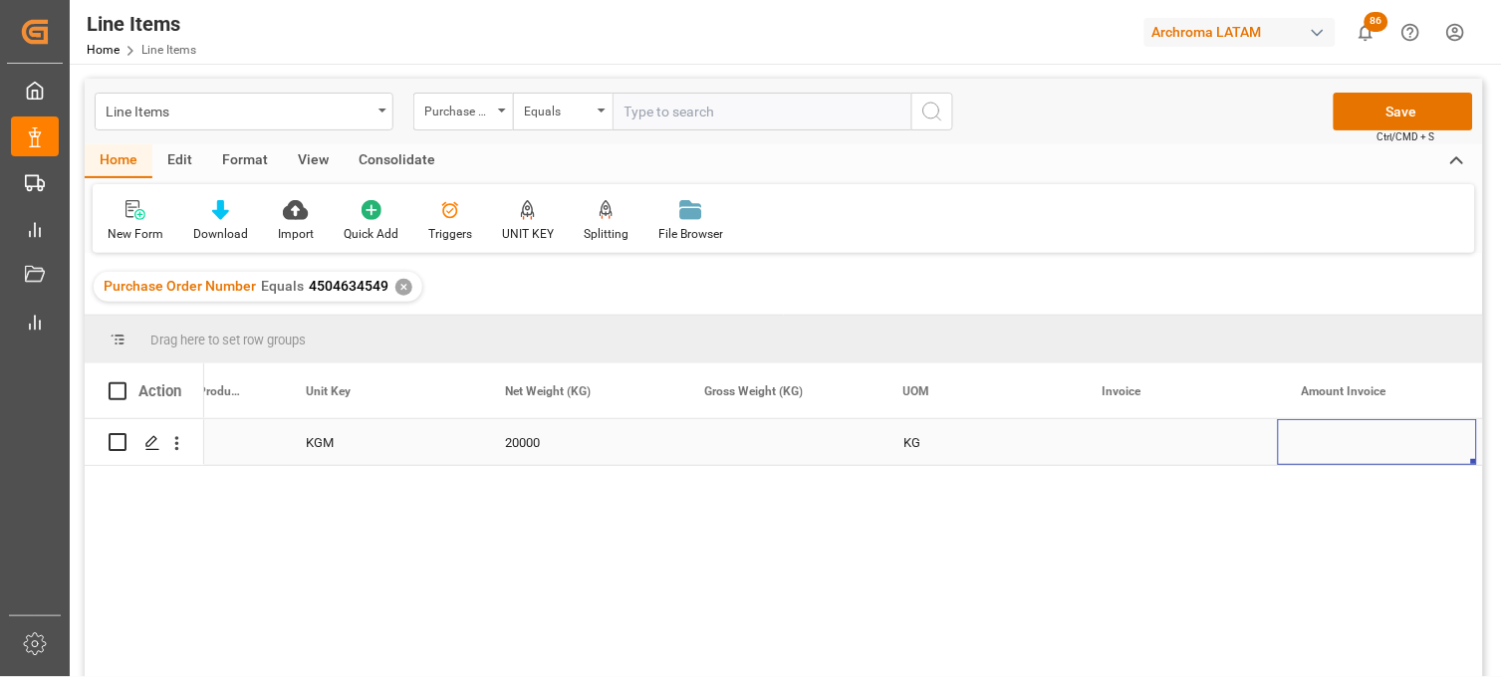
click at [760, 445] on div "Press SPACE to select this row." at bounding box center [779, 442] width 199 height 46
type input "20600"
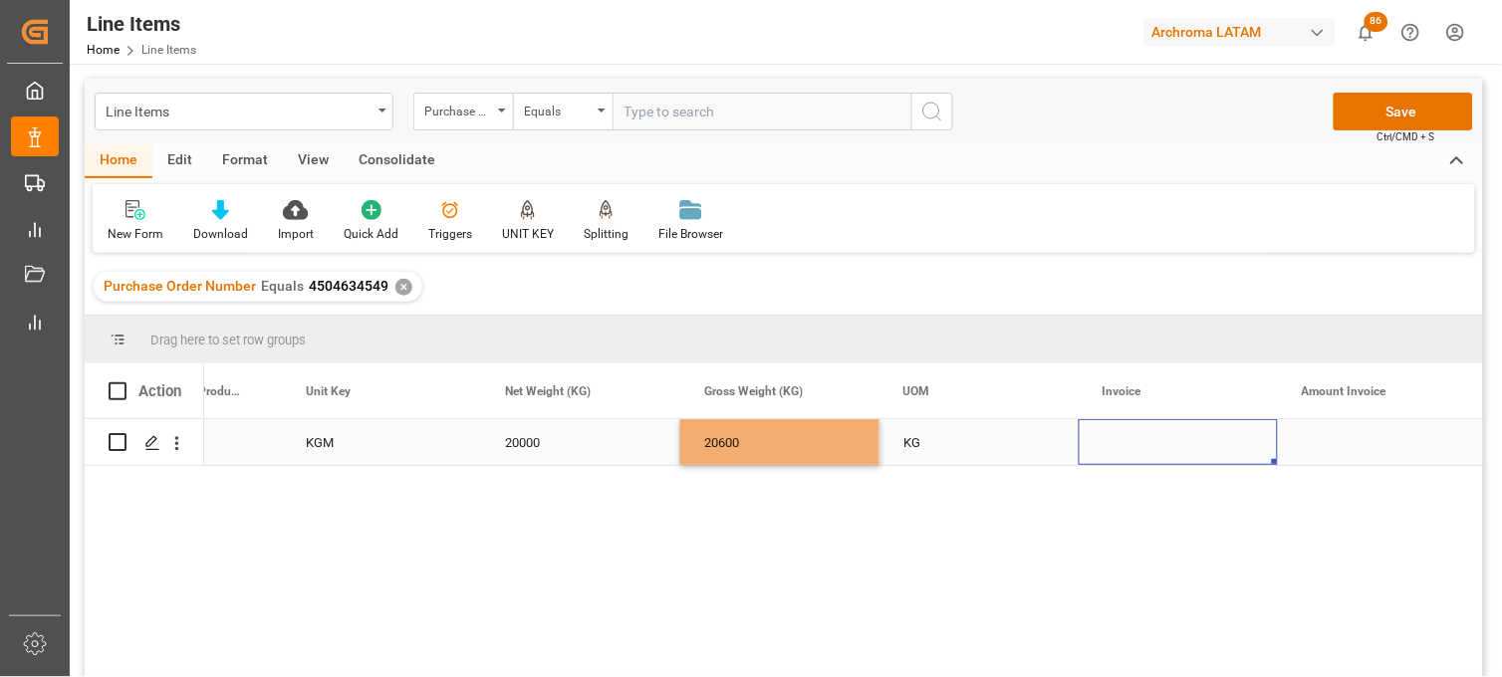
click at [1122, 433] on div "Press SPACE to select this row." at bounding box center [1178, 442] width 199 height 46
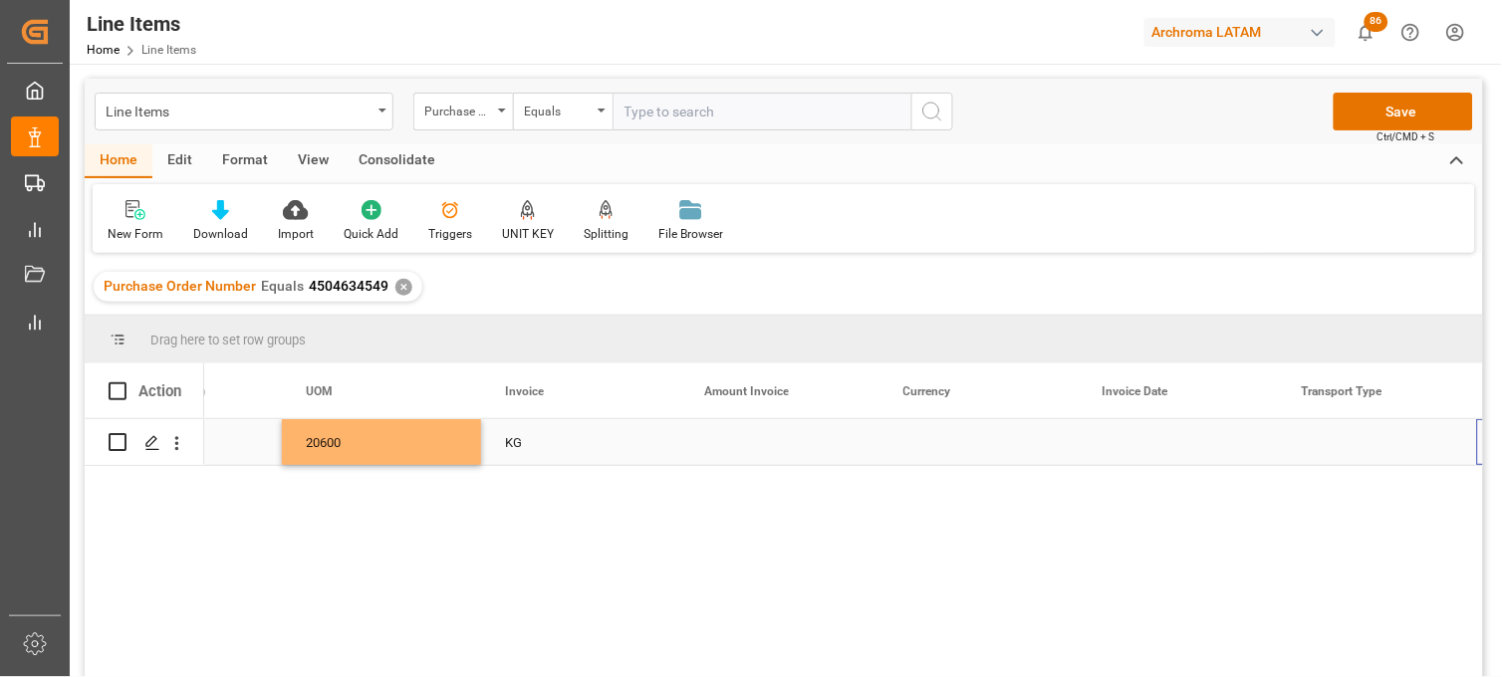
scroll to position [0, 4106]
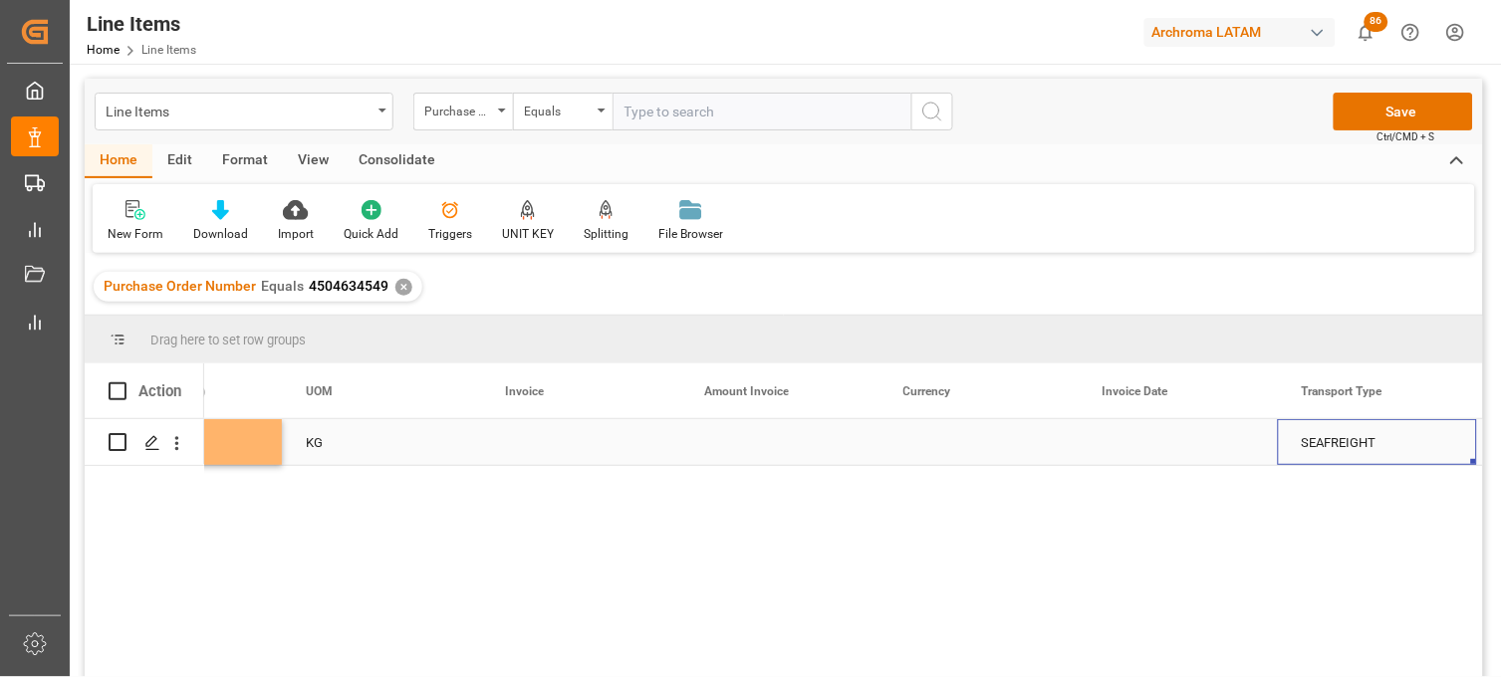
click at [739, 448] on div "Press SPACE to select this row." at bounding box center [779, 442] width 199 height 46
type input "121600"
click at [916, 436] on div "Press SPACE to select this row." at bounding box center [979, 442] width 199 height 46
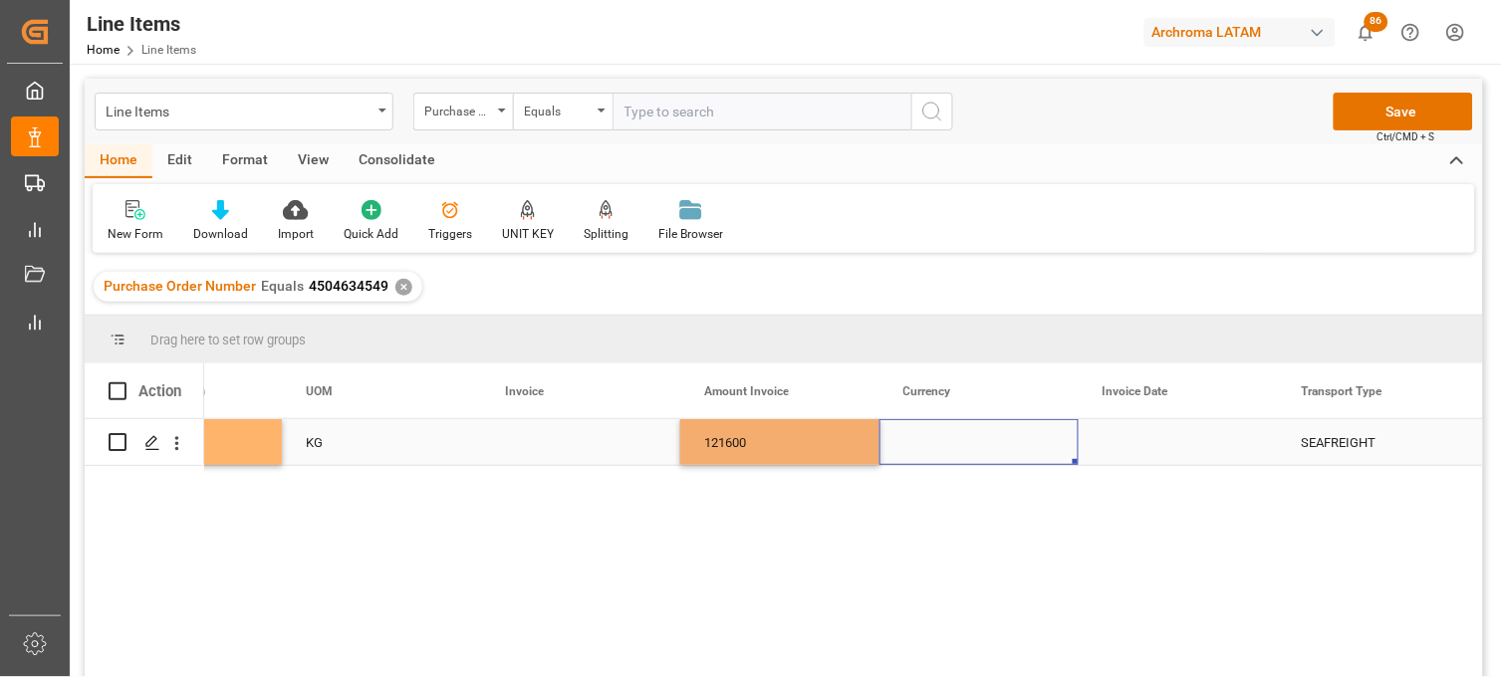
click at [916, 436] on div "Press SPACE to select this row." at bounding box center [979, 442] width 199 height 46
click at [916, 436] on input "Press SPACE to select this row." at bounding box center [978, 454] width 167 height 38
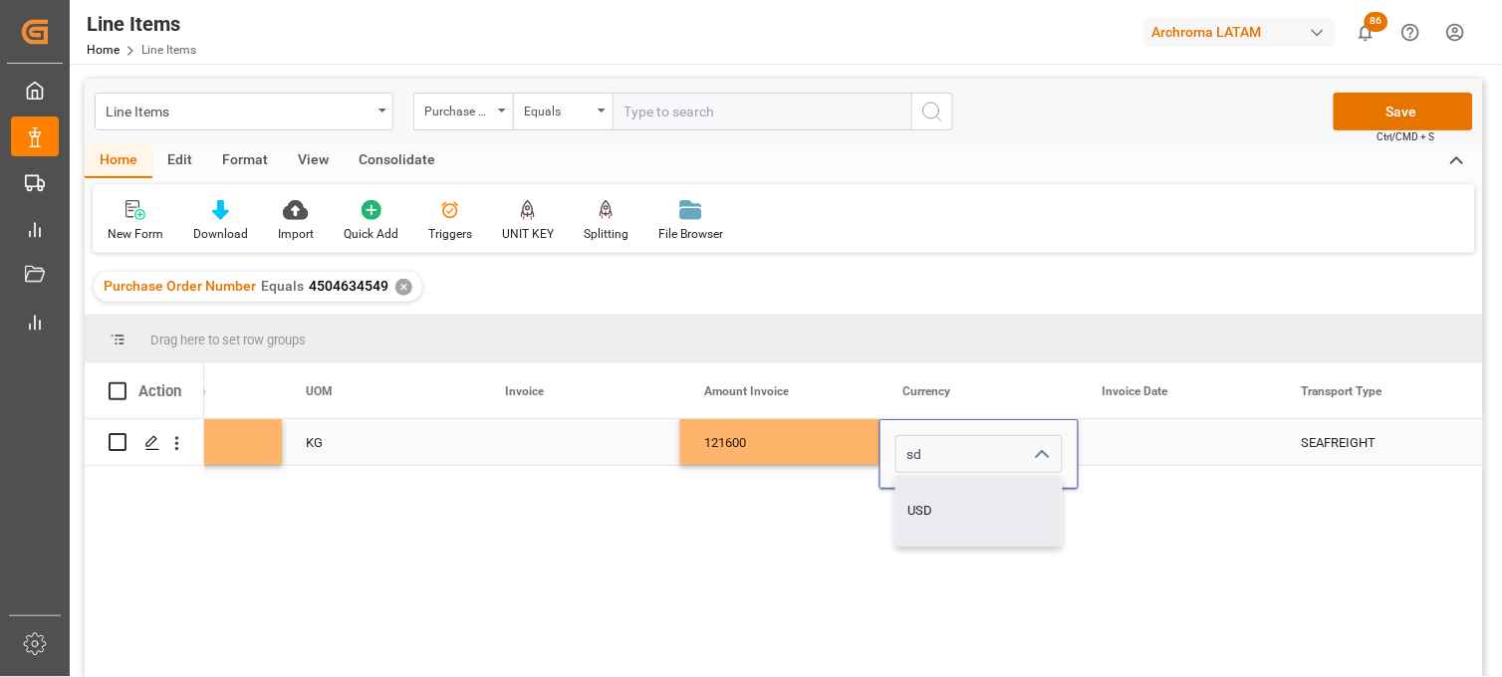
drag, startPoint x: 947, startPoint y: 502, endPoint x: 1078, endPoint y: 492, distance: 130.9
click at [949, 502] on div "USD" at bounding box center [978, 511] width 165 height 70
type input "USD"
click at [1147, 438] on div "Press SPACE to select this row." at bounding box center [1178, 442] width 199 height 46
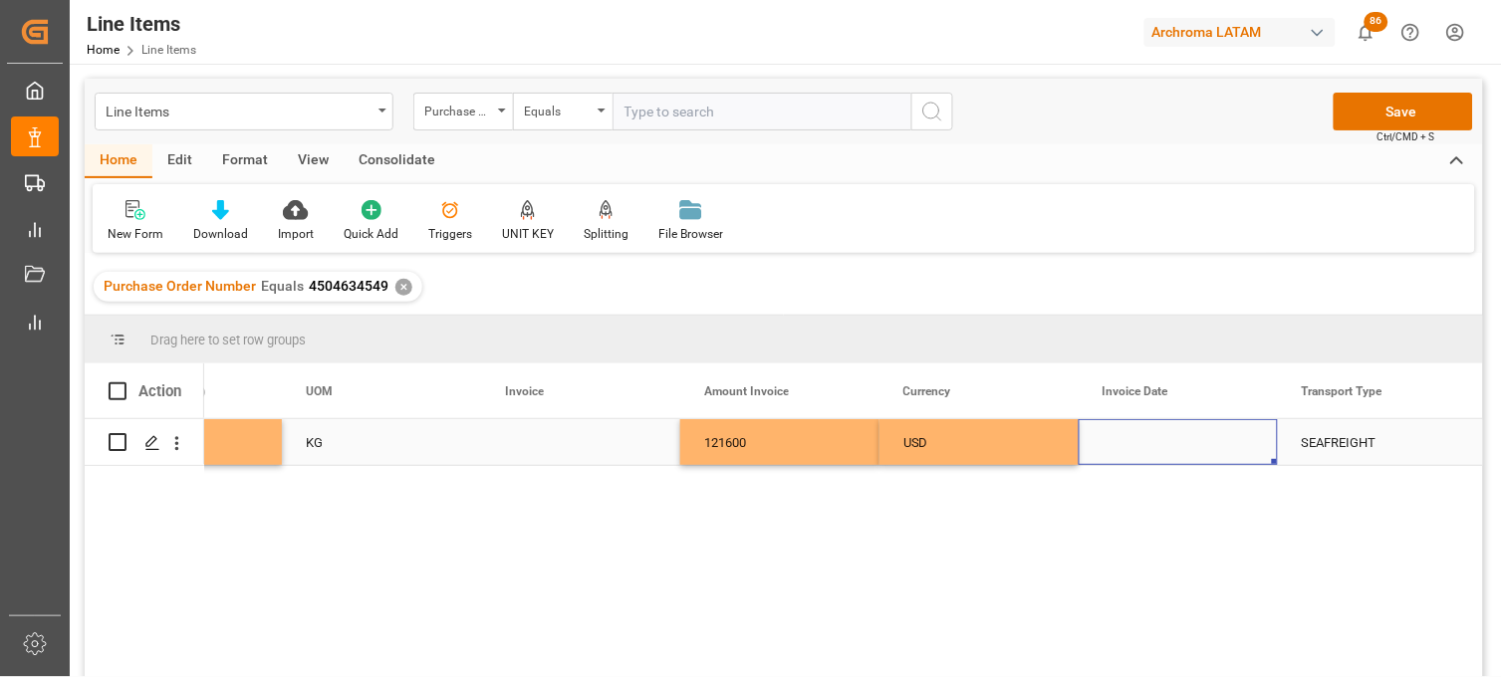
click at [1137, 448] on div "Press SPACE to select this row." at bounding box center [1178, 442] width 199 height 46
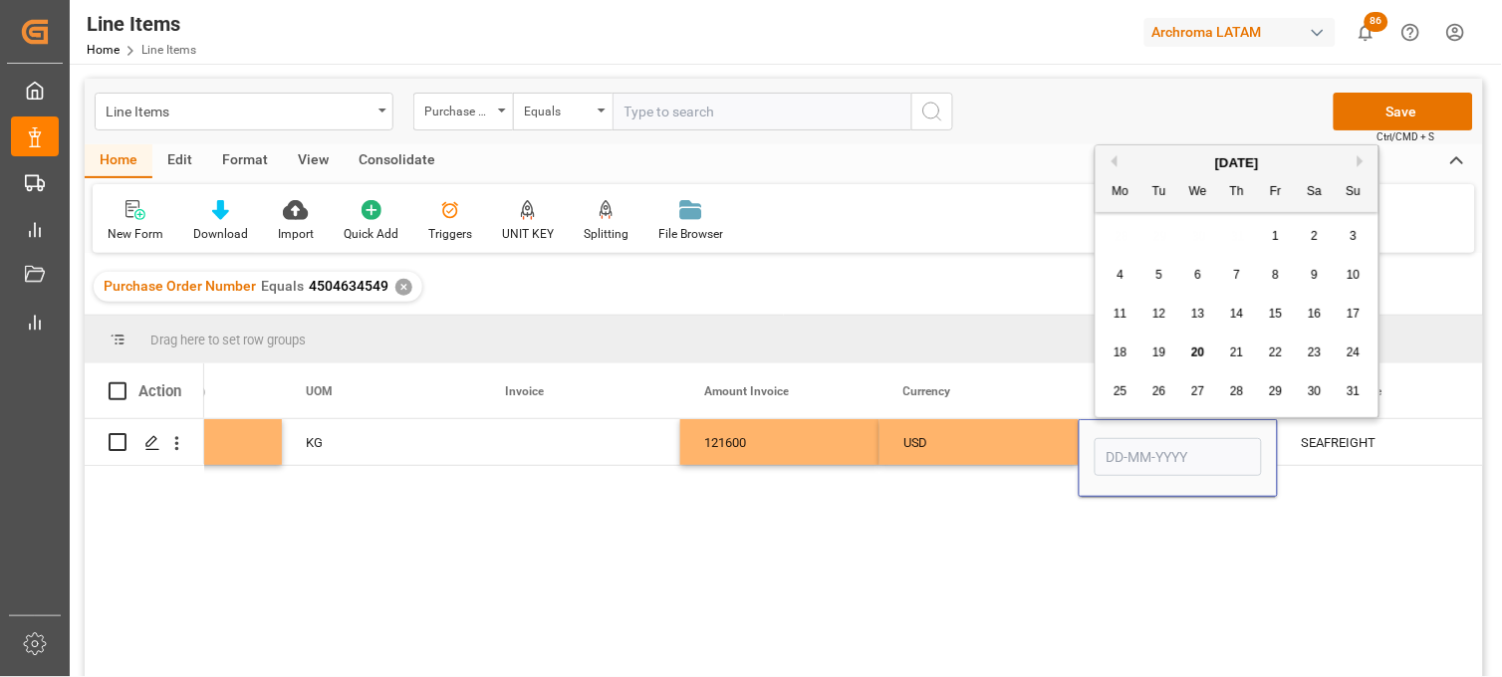
click at [1113, 157] on button "Previous Month" at bounding box center [1112, 161] width 12 height 12
click at [1161, 392] on span "29" at bounding box center [1158, 391] width 13 height 14
type input "29-07-2025"
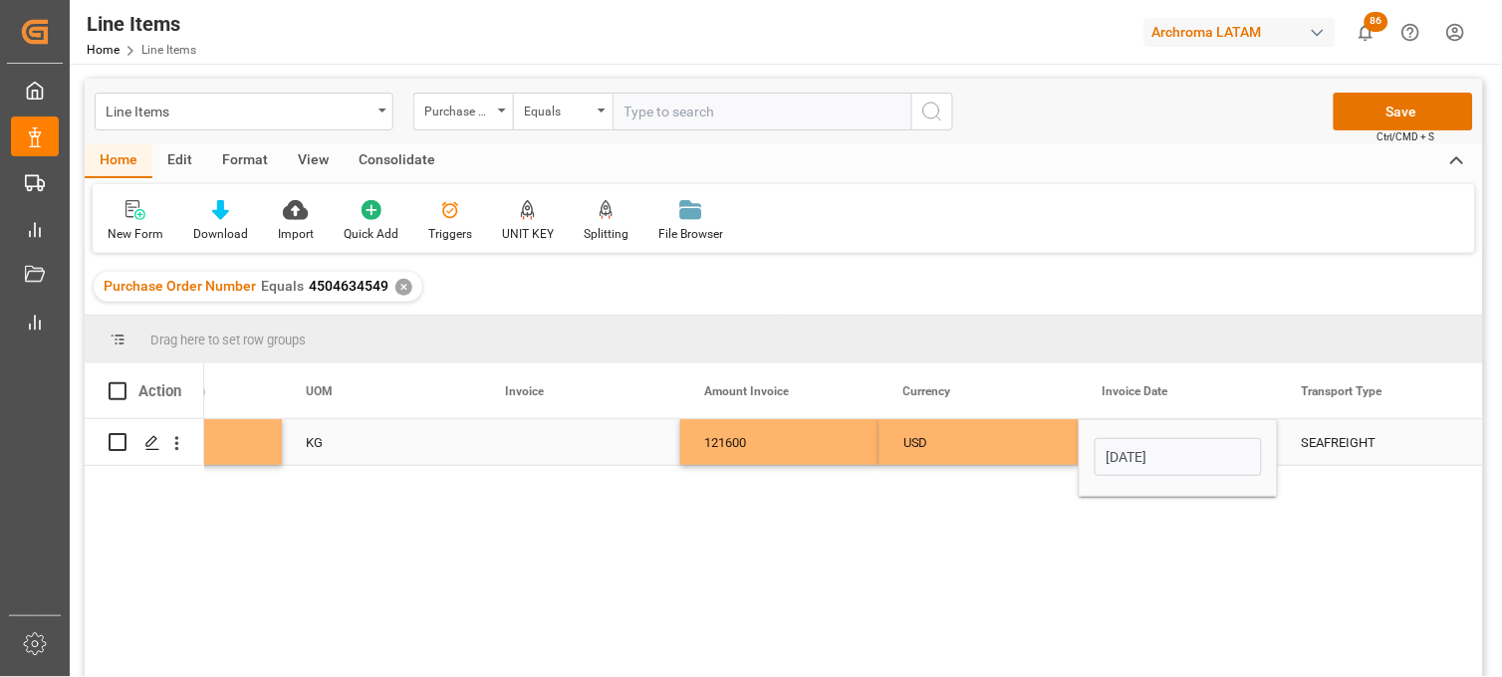
click at [748, 432] on div "121600" at bounding box center [779, 442] width 199 height 46
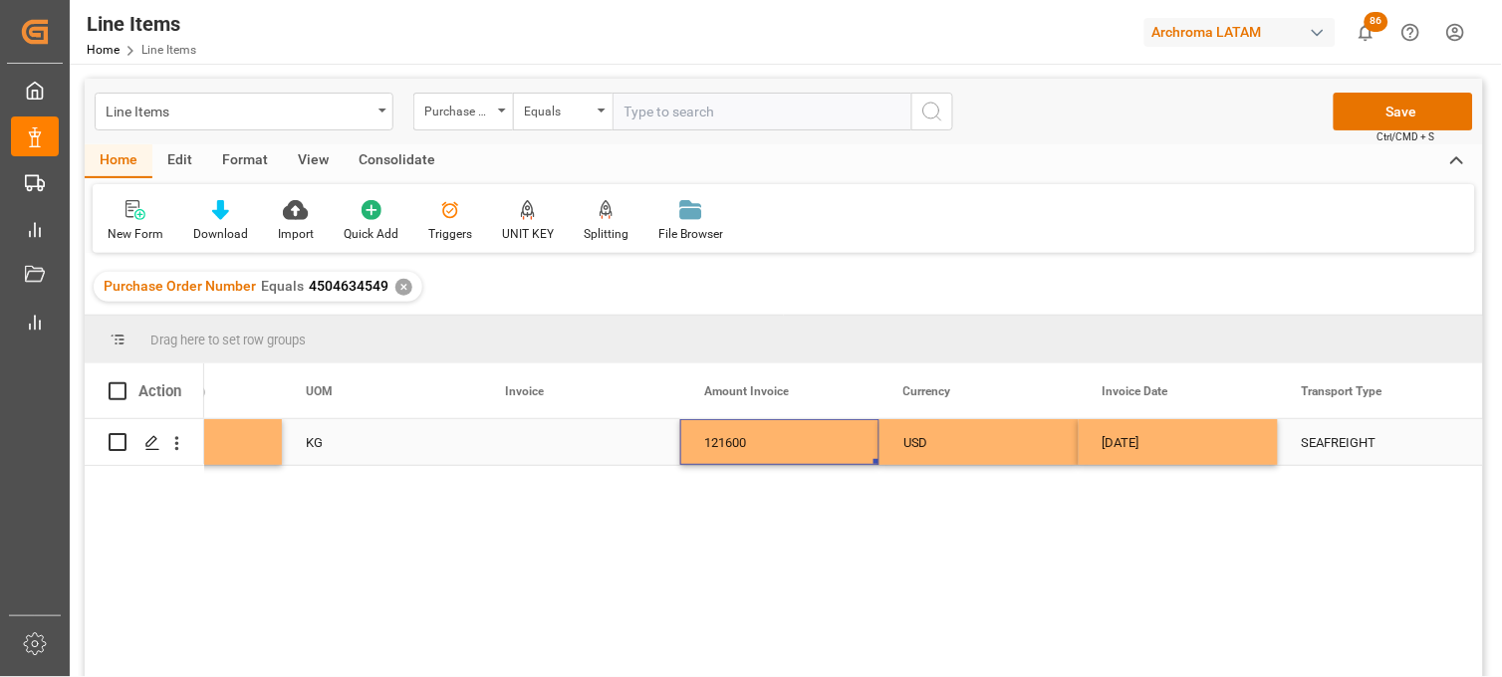
click at [516, 441] on div "Press SPACE to select this row." at bounding box center [580, 442] width 199 height 46
click at [518, 441] on div "Press SPACE to select this row." at bounding box center [580, 442] width 199 height 46
type input "w"
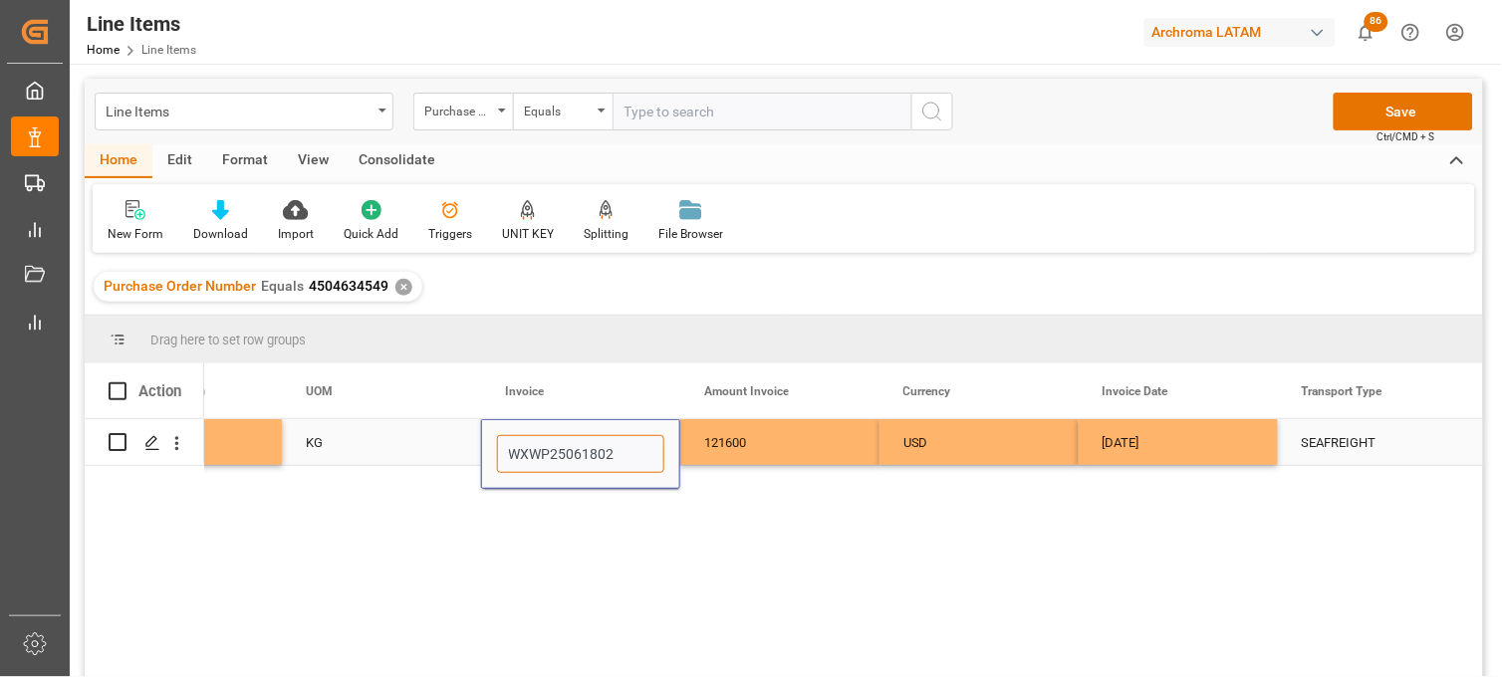
type input "WXWP250618024"
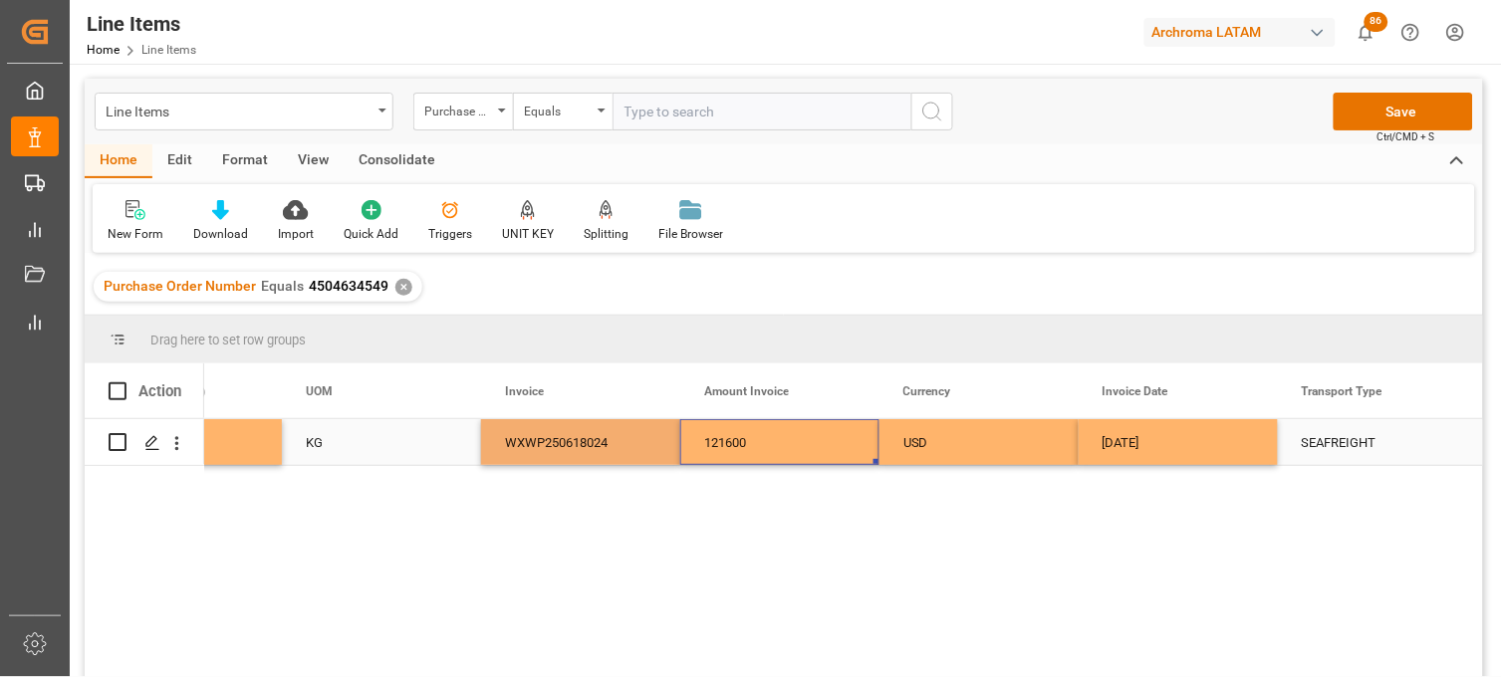
drag, startPoint x: 727, startPoint y: 455, endPoint x: 828, endPoint y: 454, distance: 100.6
click at [727, 454] on div "121600" at bounding box center [779, 442] width 199 height 46
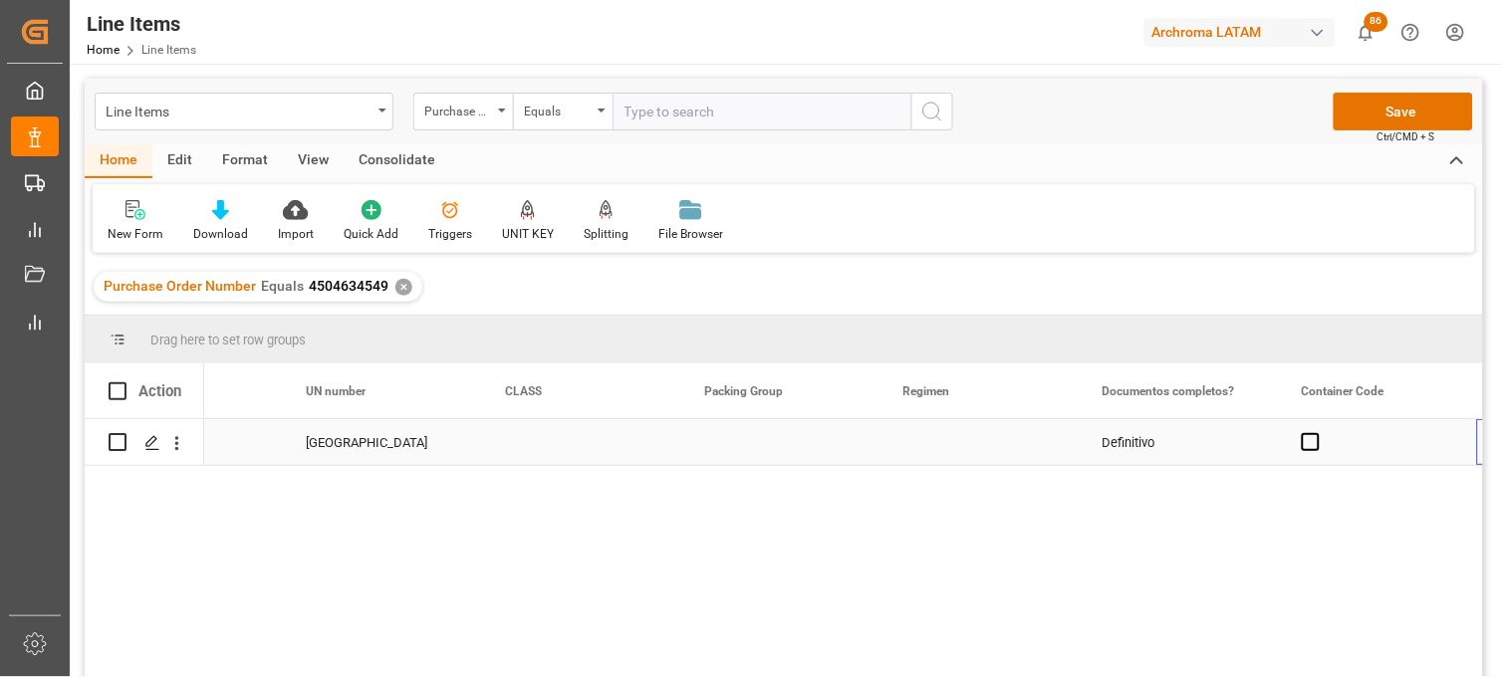
scroll to position [0, 6695]
click at [1111, 440] on span "Press SPACE to select this row." at bounding box center [1112, 442] width 18 height 18
click at [1118, 433] on input "Press SPACE to select this row." at bounding box center [1118, 433] width 0 height 0
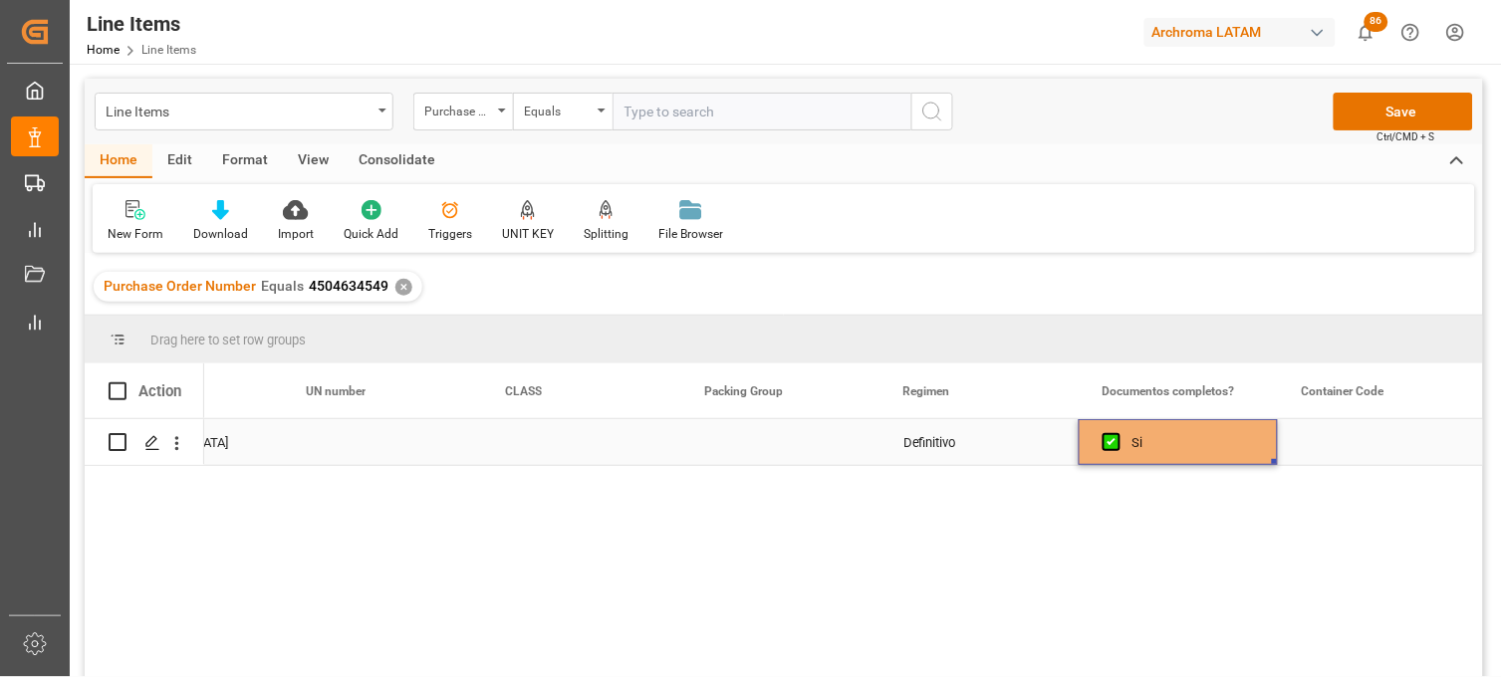
click at [923, 434] on div "Definitivo" at bounding box center [979, 442] width 199 height 46
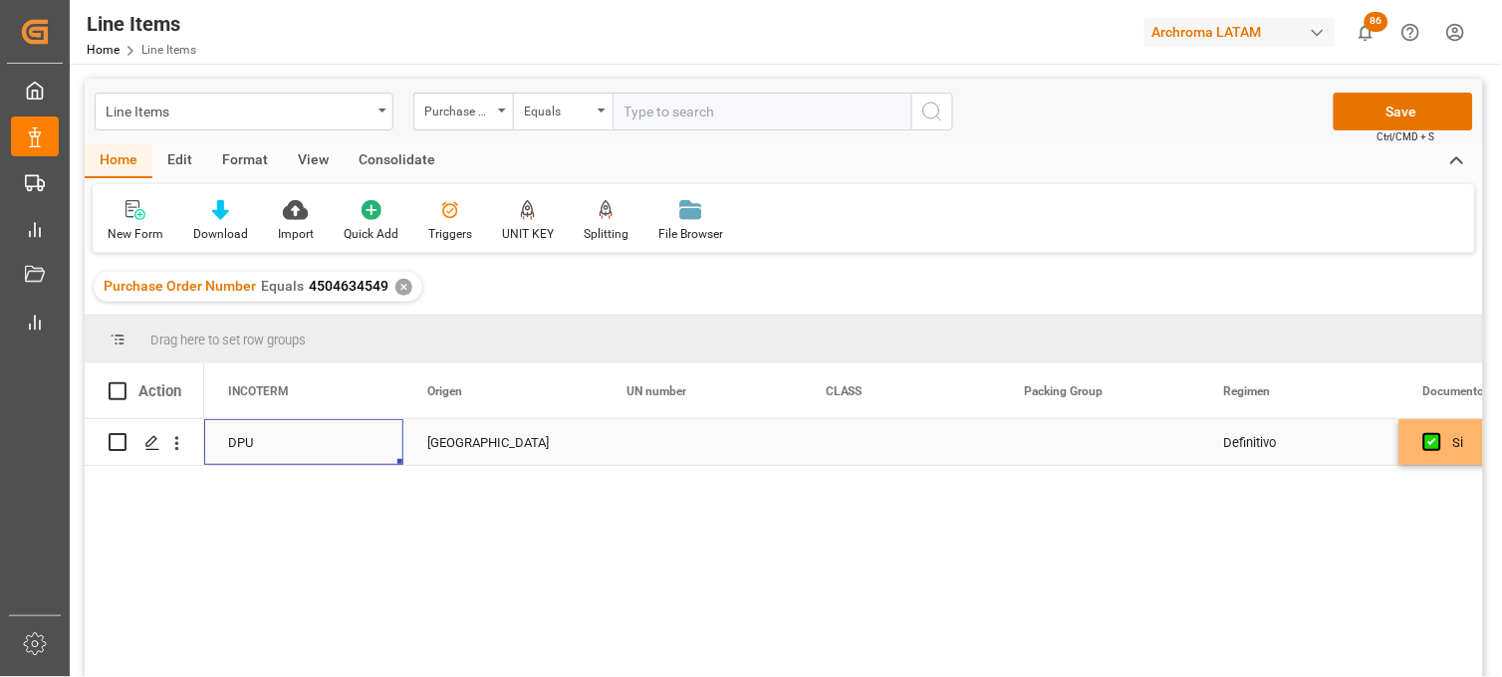
scroll to position [0, 6176]
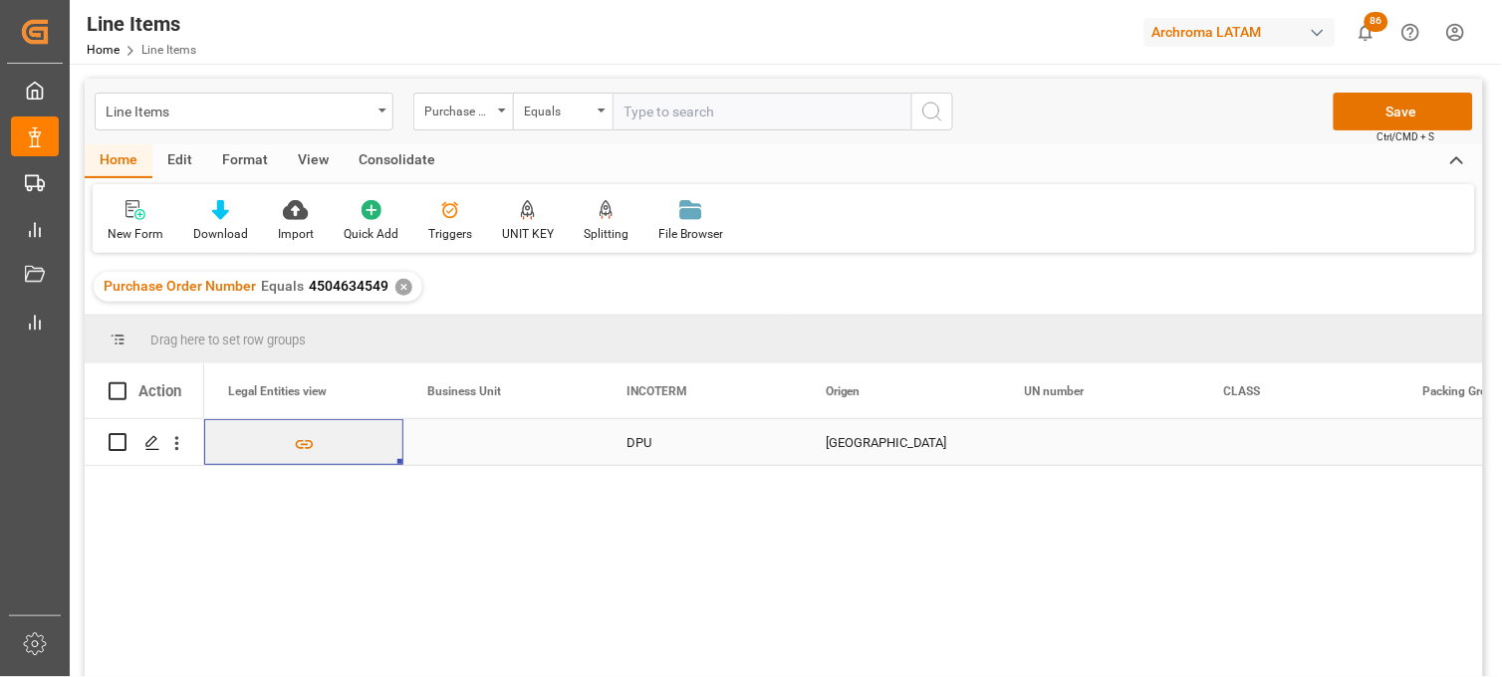
click at [485, 435] on div "Press SPACE to select this row." at bounding box center [502, 442] width 199 height 46
click at [481, 442] on input "Press SPACE to select this row." at bounding box center [502, 454] width 167 height 38
type input "TEXTIL"
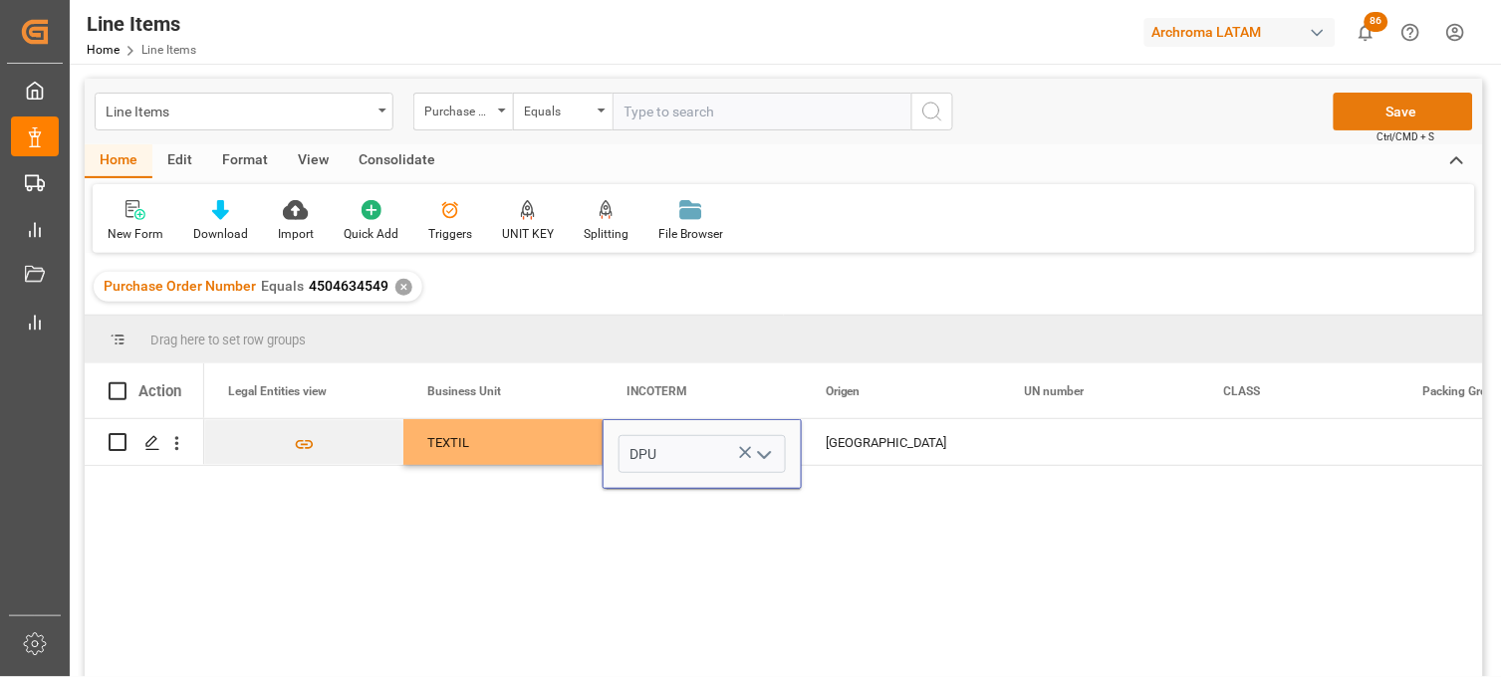
click at [1368, 113] on button "Save" at bounding box center [1403, 112] width 139 height 38
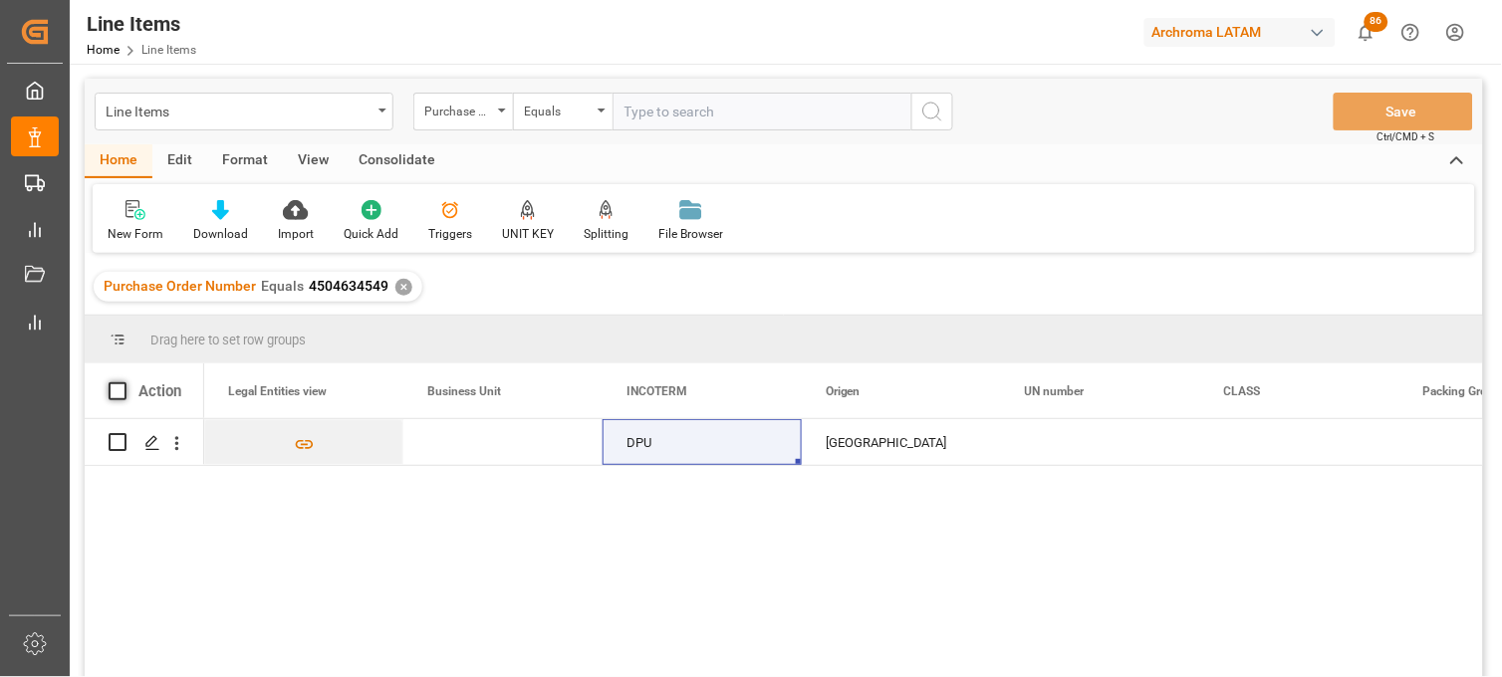
click at [123, 388] on span at bounding box center [118, 391] width 18 height 18
click at [124, 382] on input "checkbox" at bounding box center [124, 382] width 0 height 0
checkbox input "true"
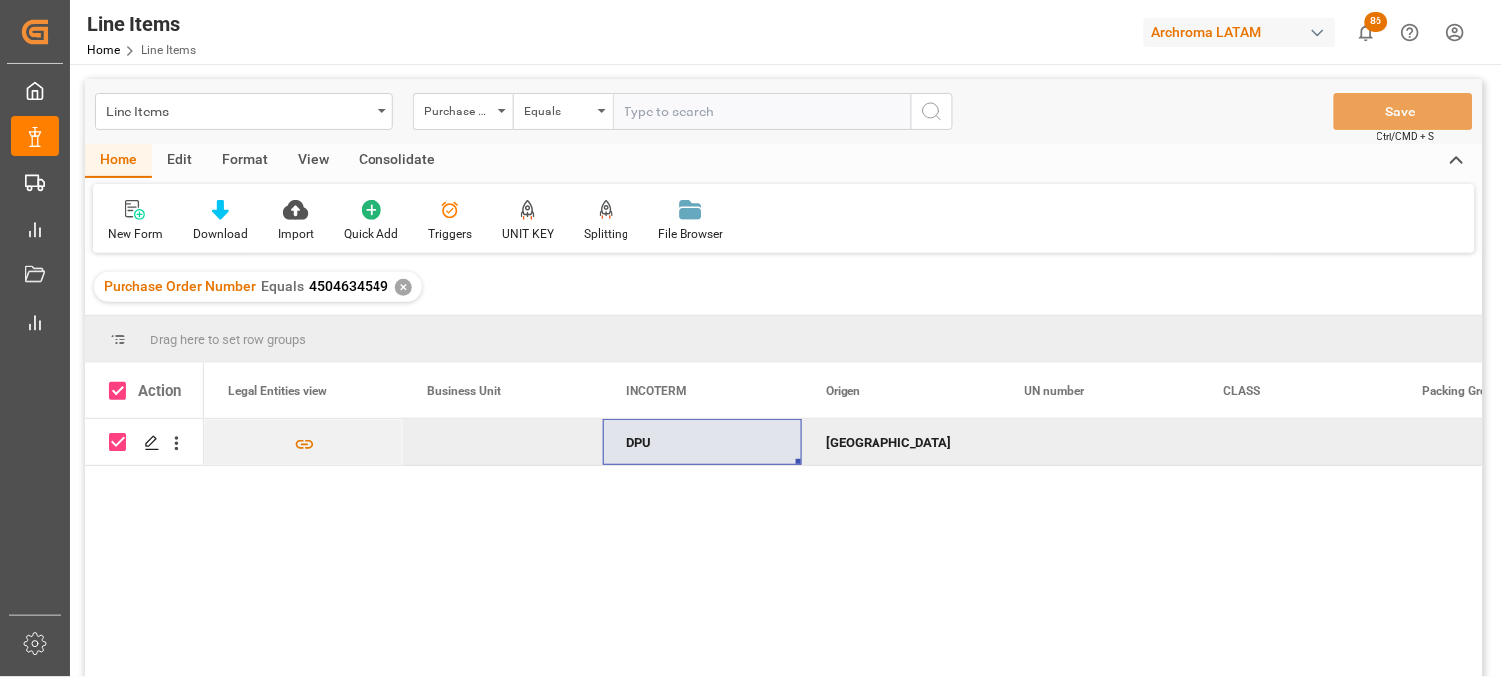
click at [410, 155] on div "Consolidate" at bounding box center [397, 161] width 107 height 34
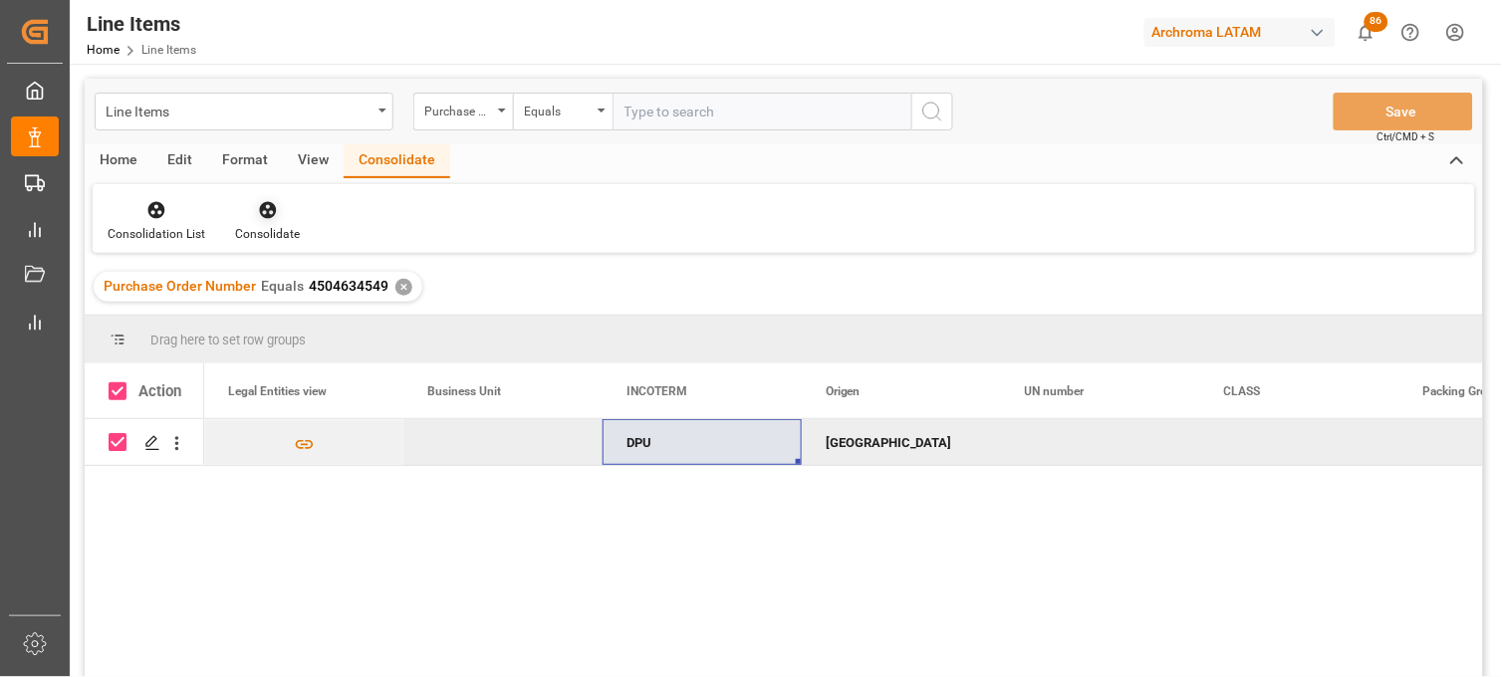
click at [261, 230] on div "Consolidate" at bounding box center [267, 234] width 65 height 18
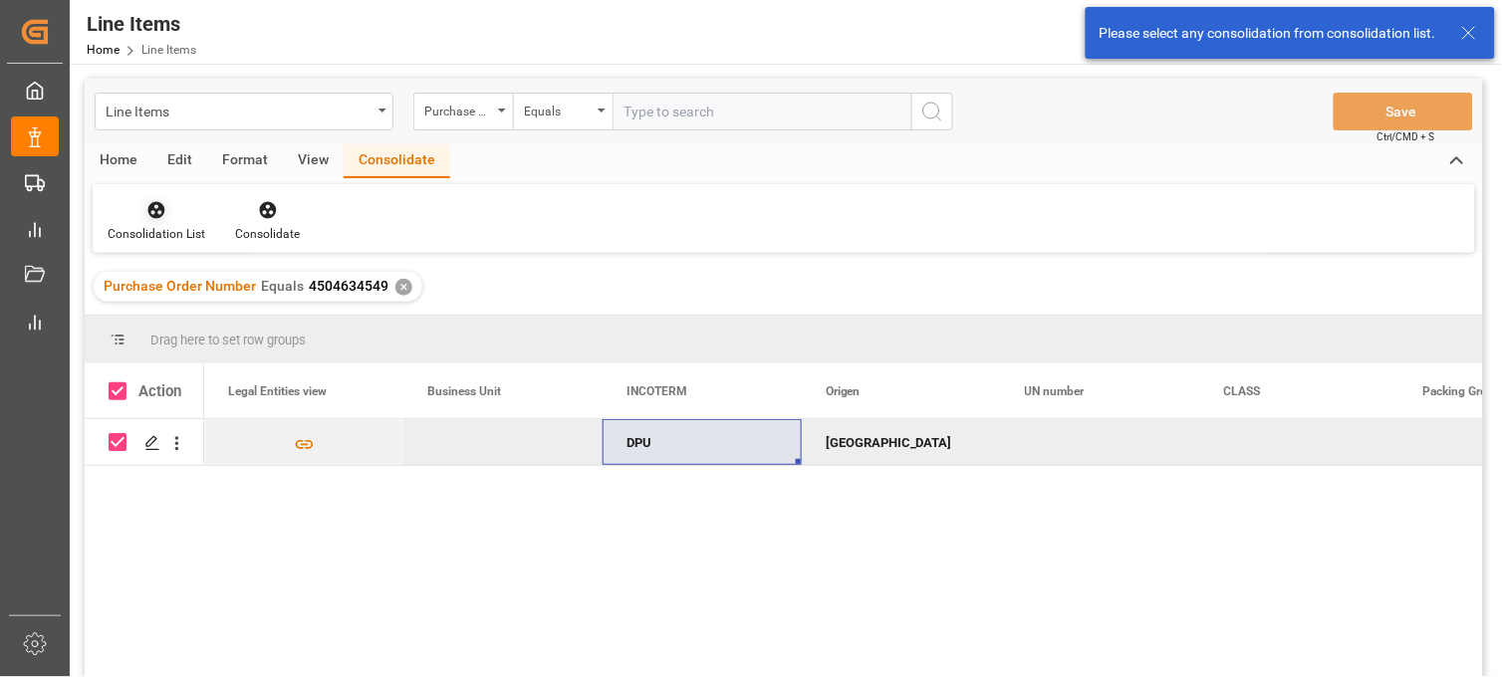
click at [146, 217] on icon at bounding box center [156, 210] width 20 height 20
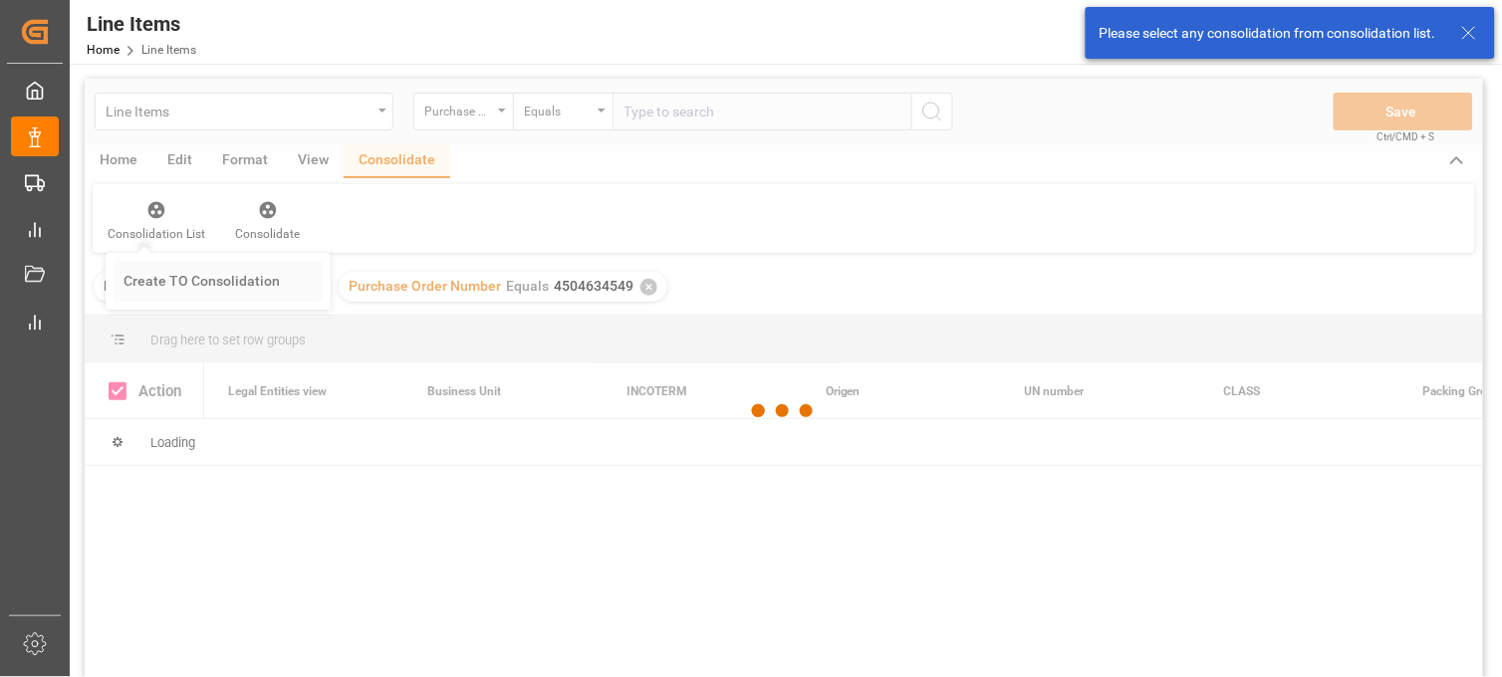
click at [159, 281] on div "Line Items Purchase Order Number Equals Save Ctrl/CMD + S Home Edit Format View…" at bounding box center [784, 404] width 1398 height 651
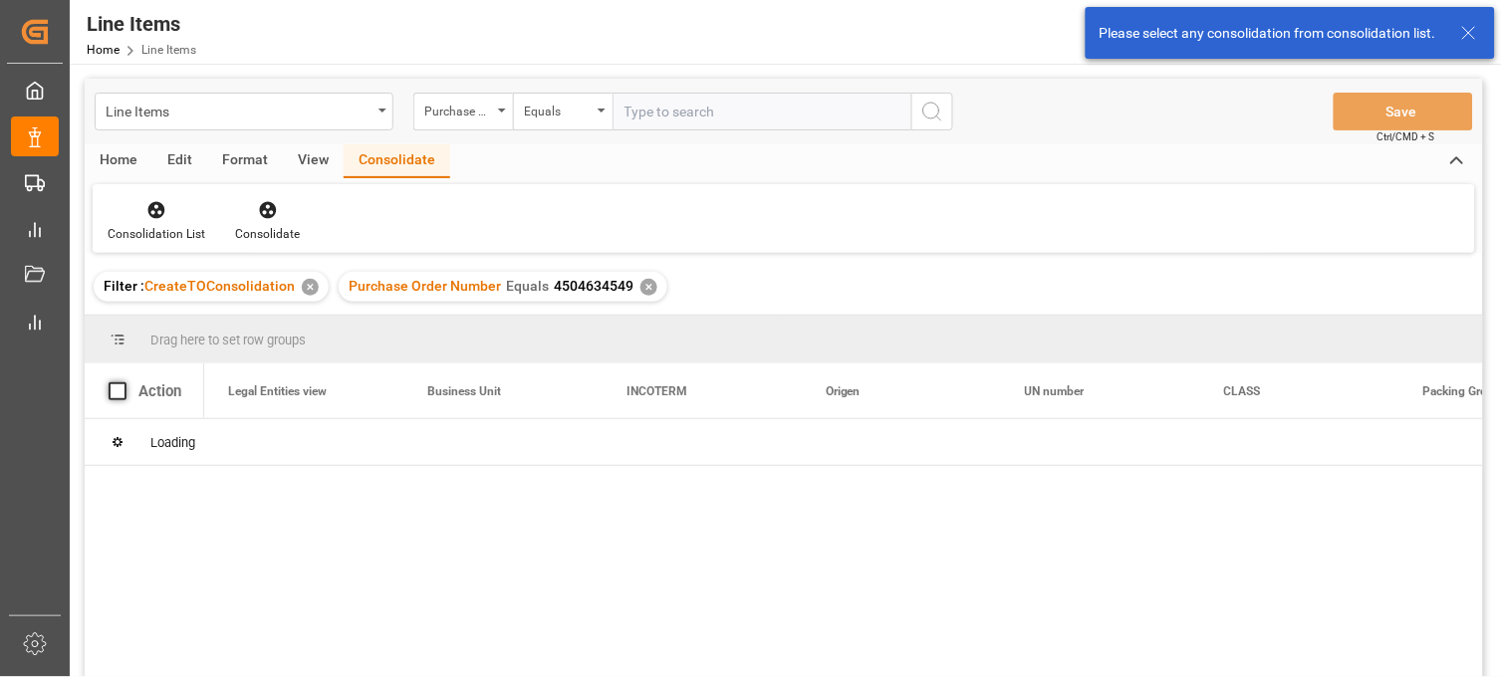
click at [118, 390] on span at bounding box center [118, 391] width 18 height 18
click at [124, 382] on input "checkbox" at bounding box center [124, 382] width 0 height 0
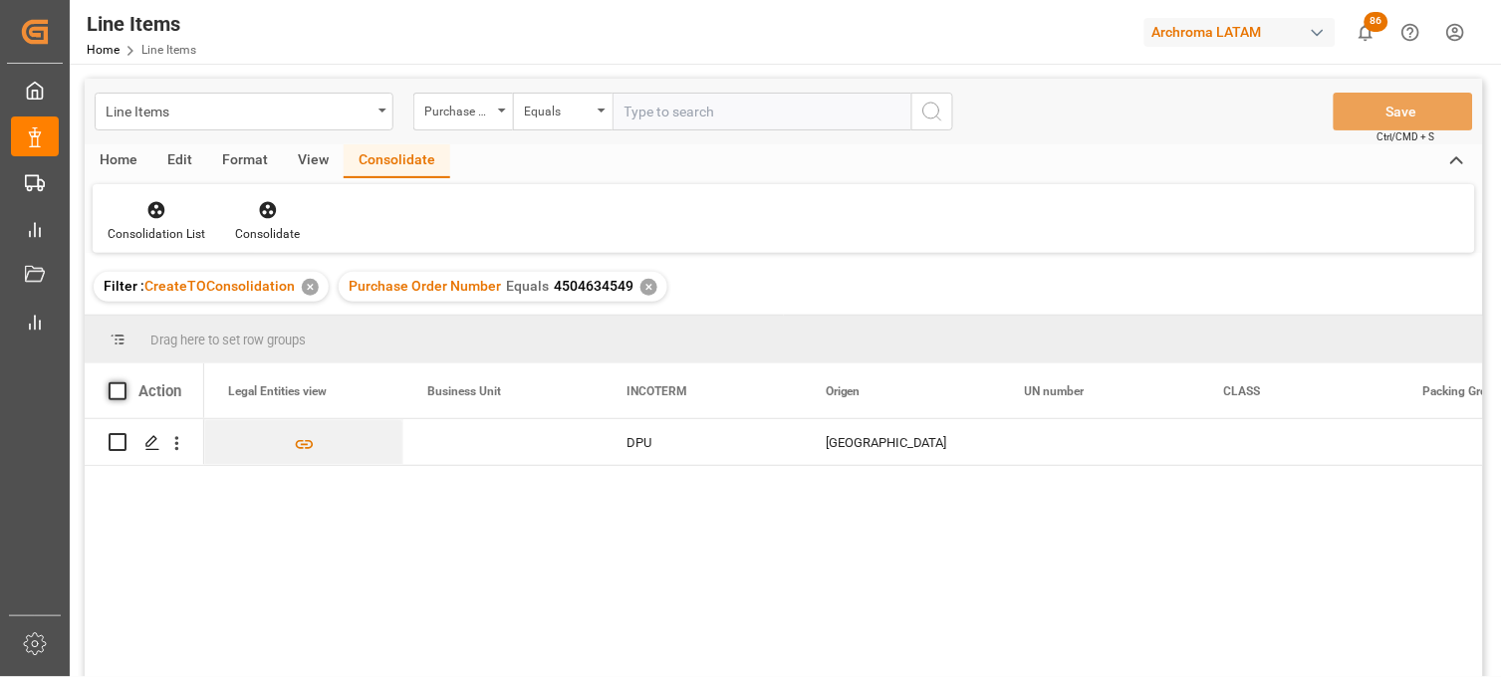
click at [122, 391] on span at bounding box center [118, 391] width 18 height 18
click at [124, 382] on input "checkbox" at bounding box center [124, 382] width 0 height 0
checkbox input "true"
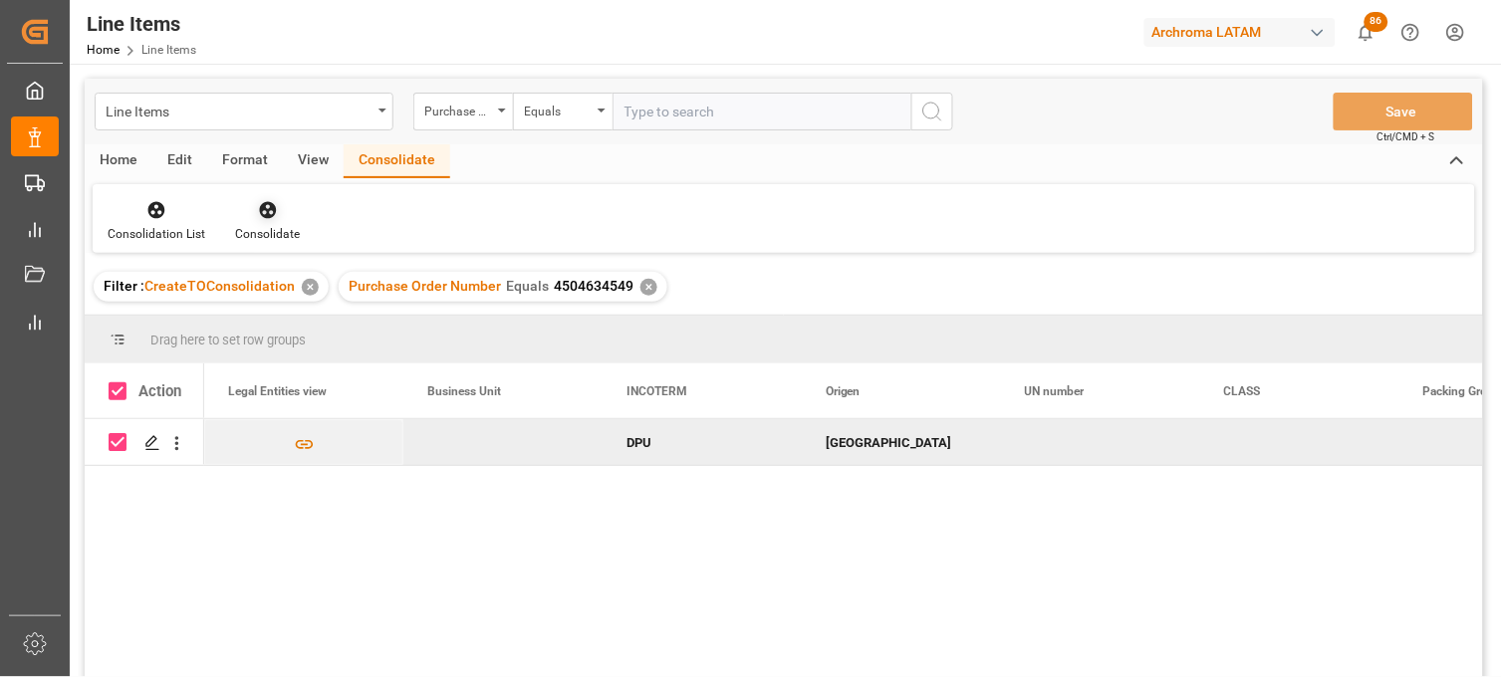
click at [269, 216] on icon at bounding box center [267, 210] width 17 height 17
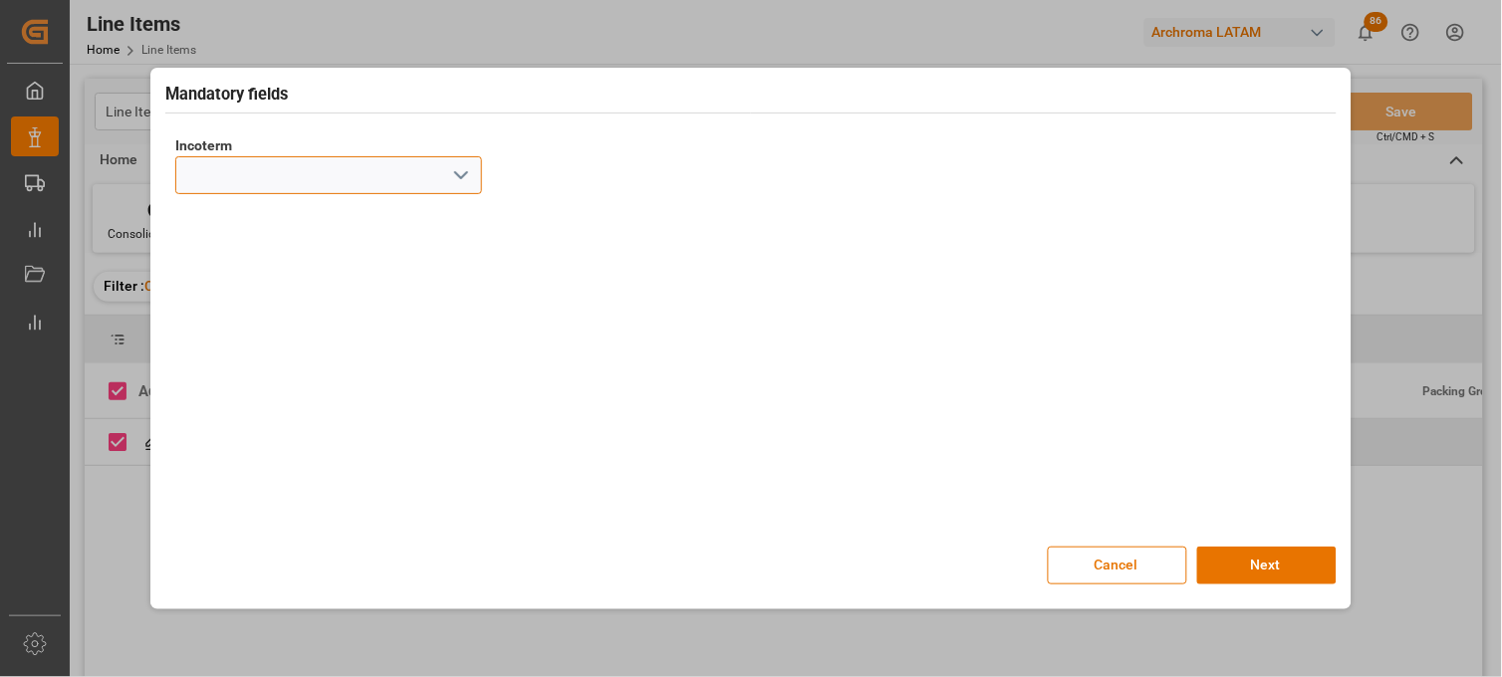
click at [234, 184] on input at bounding box center [328, 175] width 307 height 38
click at [461, 173] on icon "open menu" at bounding box center [461, 175] width 24 height 24
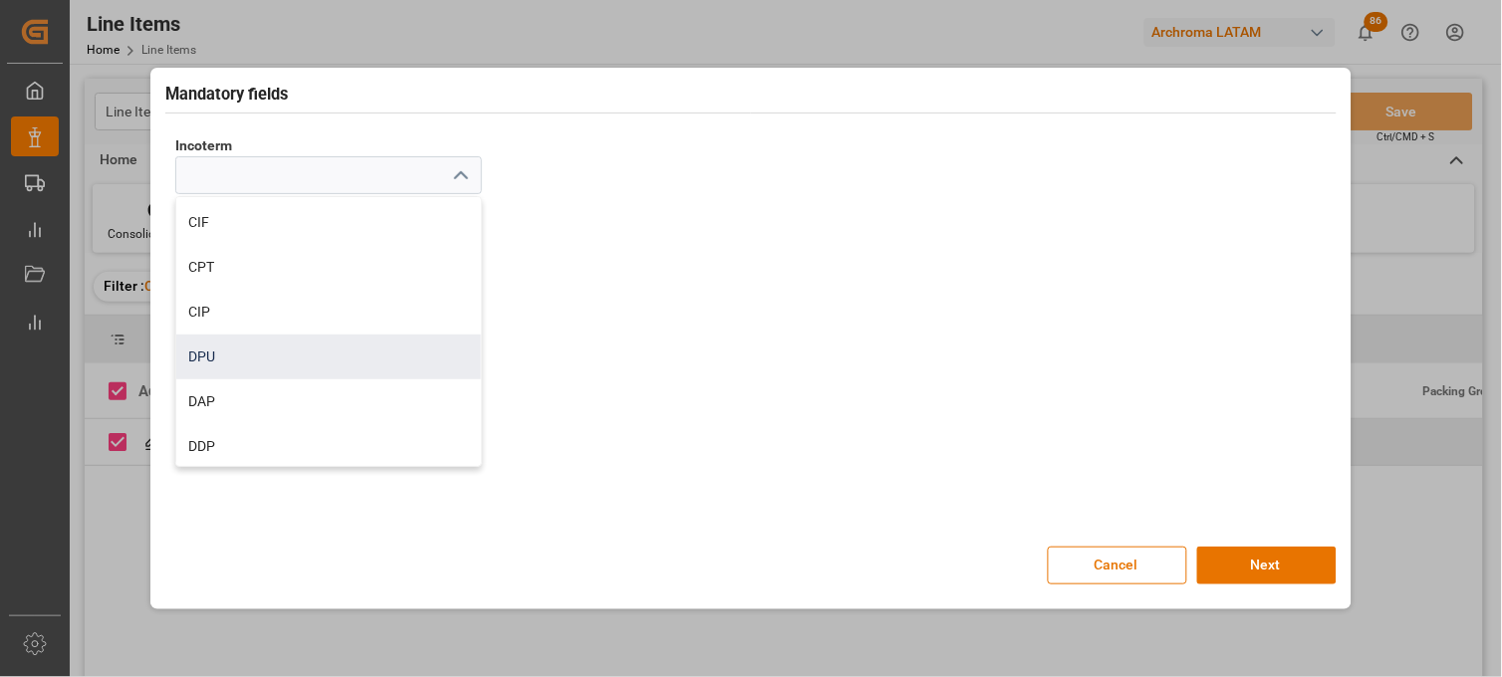
click at [213, 351] on div "DPU" at bounding box center [328, 357] width 305 height 45
type input "DPU"
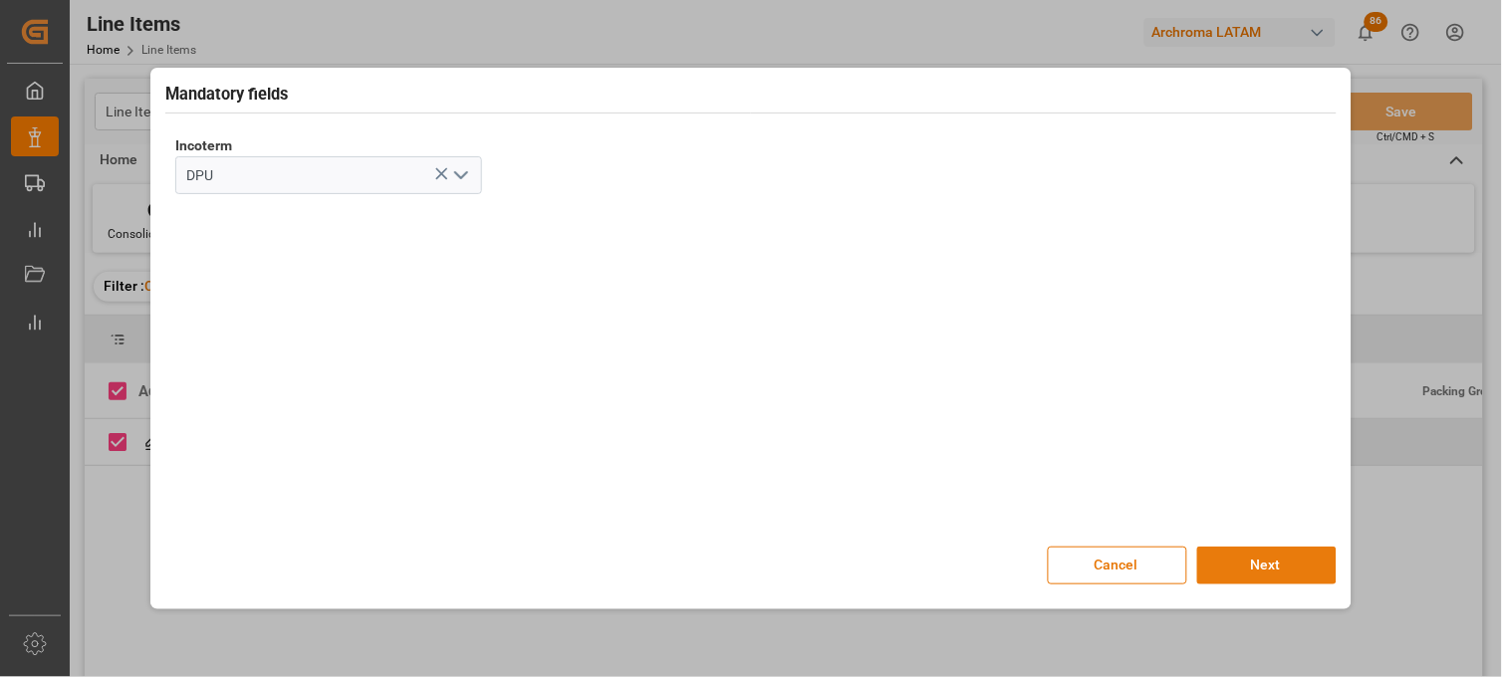
click at [1249, 566] on button "Next" at bounding box center [1266, 566] width 139 height 38
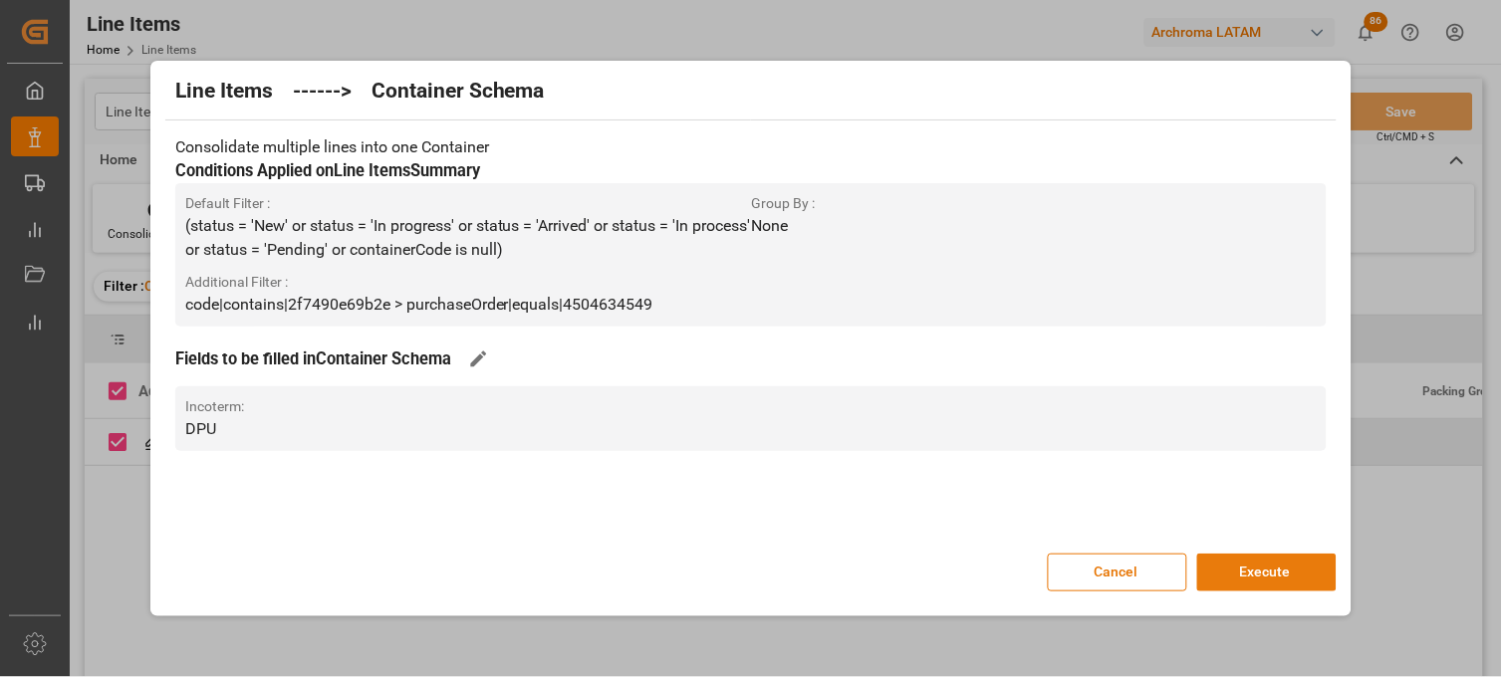
click at [1253, 564] on button "Execute" at bounding box center [1266, 573] width 139 height 38
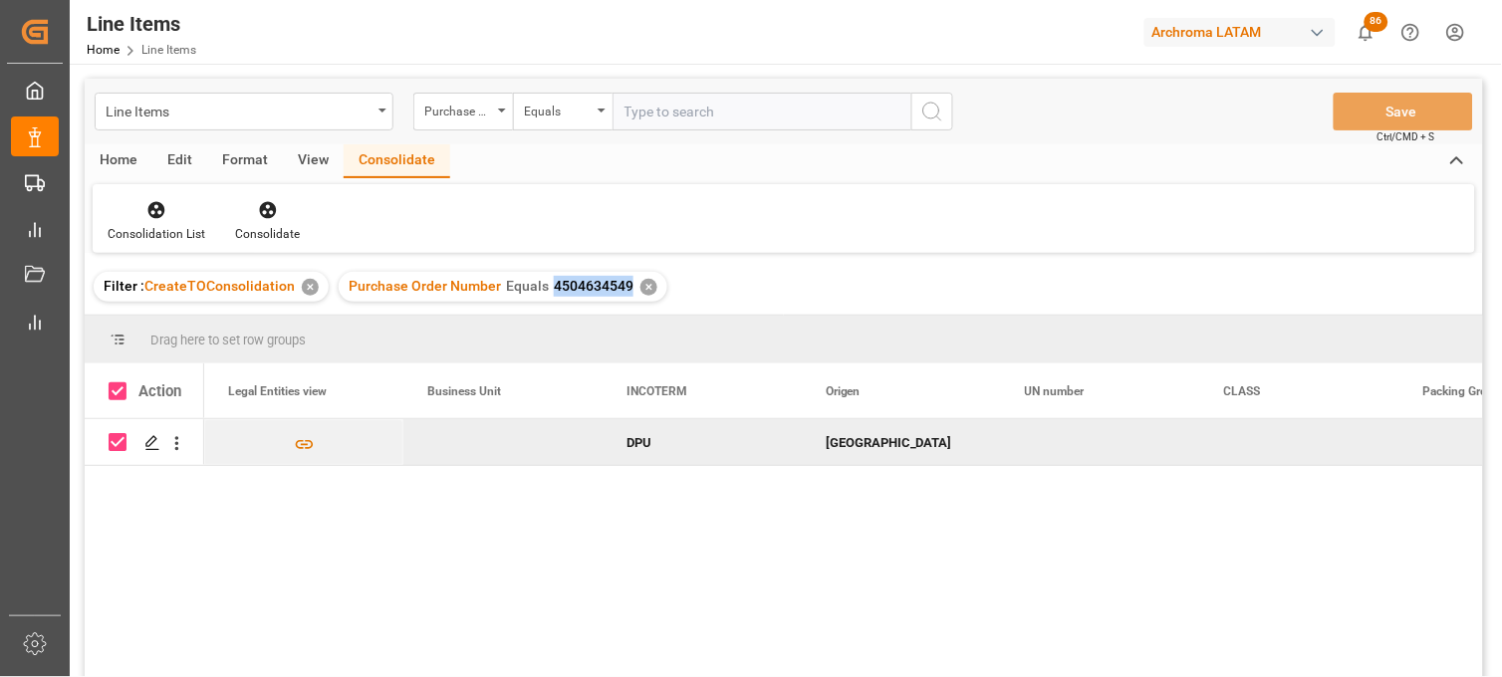
drag, startPoint x: 550, startPoint y: 287, endPoint x: 625, endPoint y: 291, distance: 74.8
click at [625, 291] on span "4504634549" at bounding box center [594, 286] width 80 height 16
copy span "4504634549"
click at [364, 110] on div "Line Items" at bounding box center [239, 110] width 266 height 25
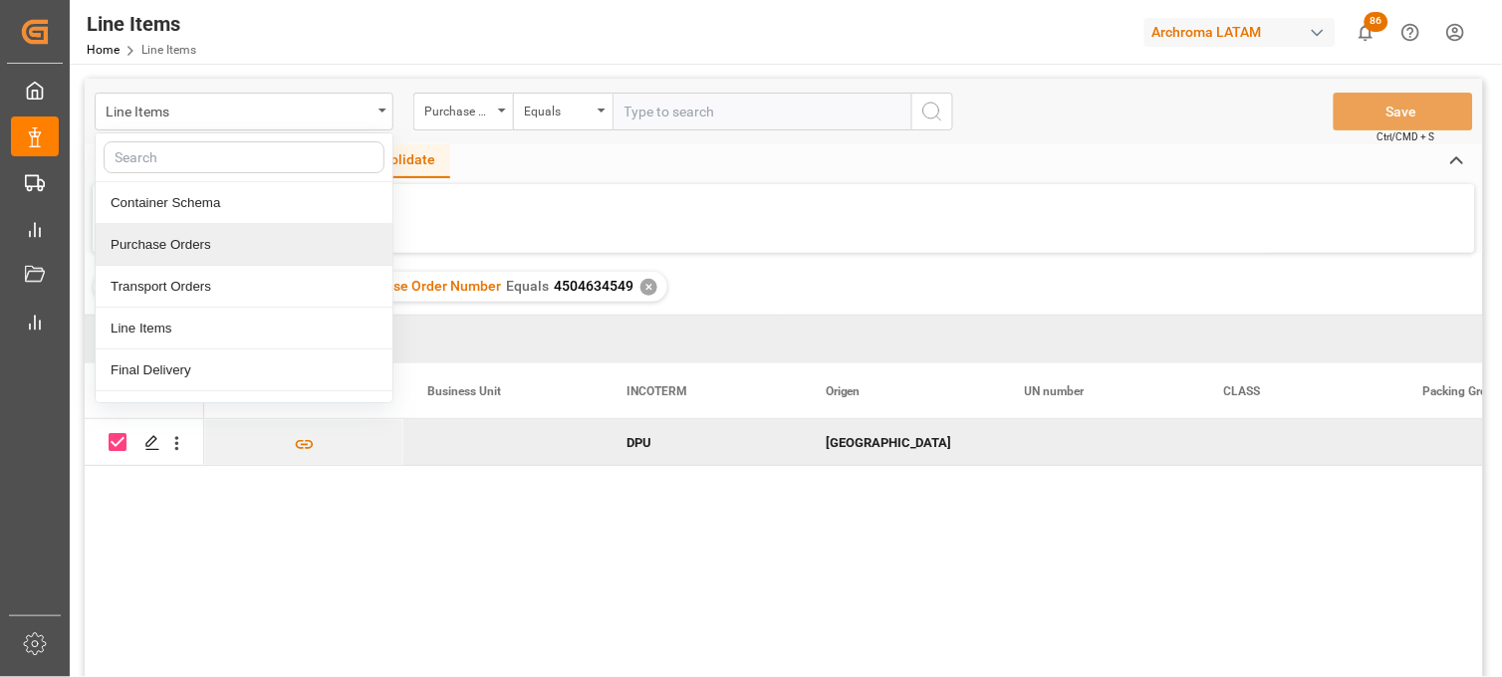
click at [174, 243] on div "Purchase Orders" at bounding box center [244, 245] width 297 height 42
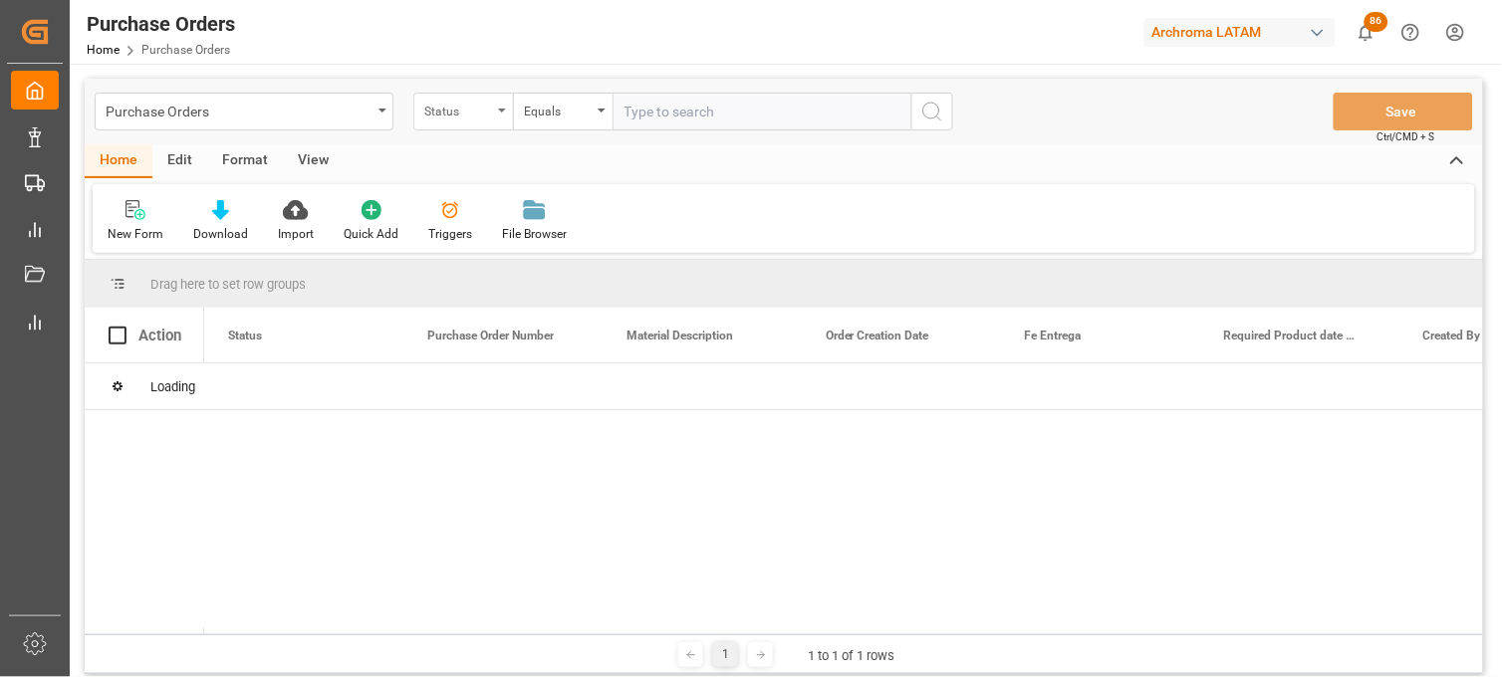
click at [493, 124] on div "Status" at bounding box center [463, 112] width 100 height 38
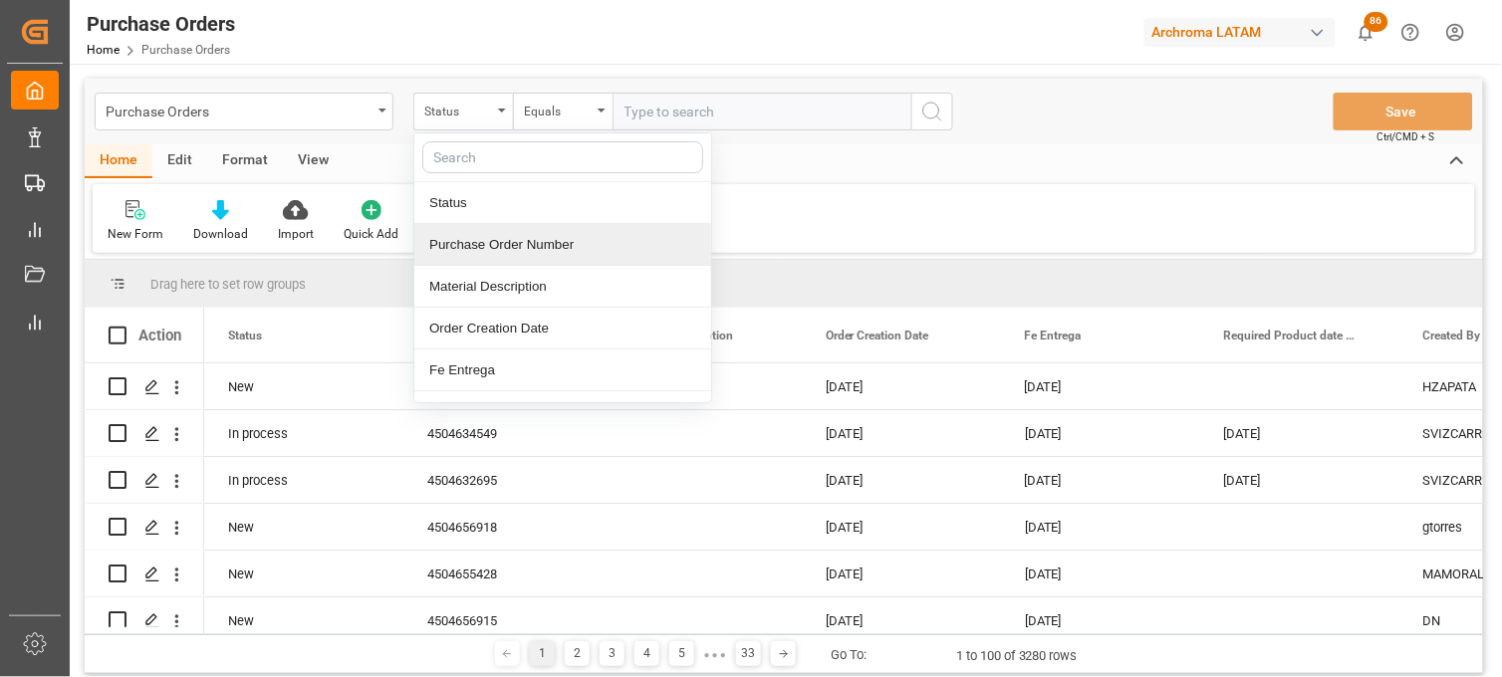
click at [480, 245] on div "Purchase Order Number" at bounding box center [562, 245] width 297 height 42
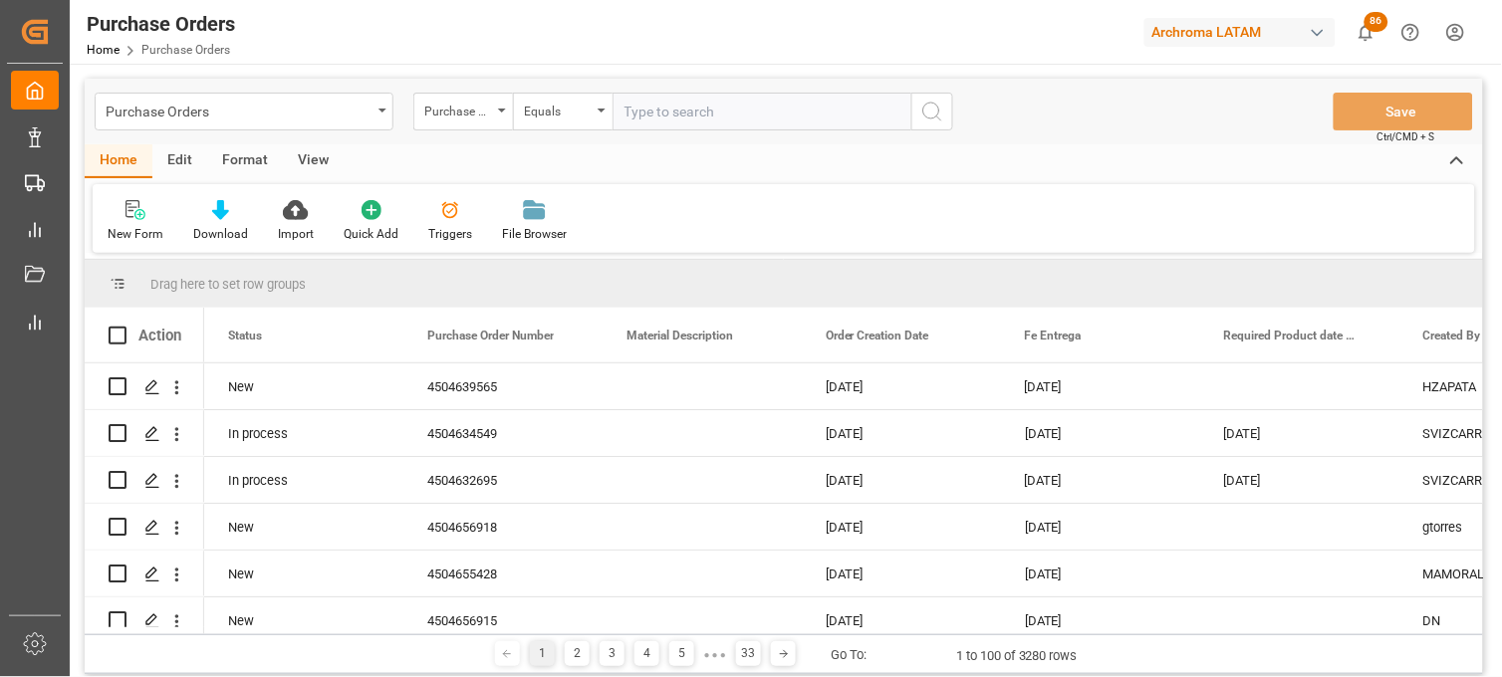
click at [650, 120] on input "text" at bounding box center [762, 112] width 299 height 38
paste input "4504636069"
type input "4504636069"
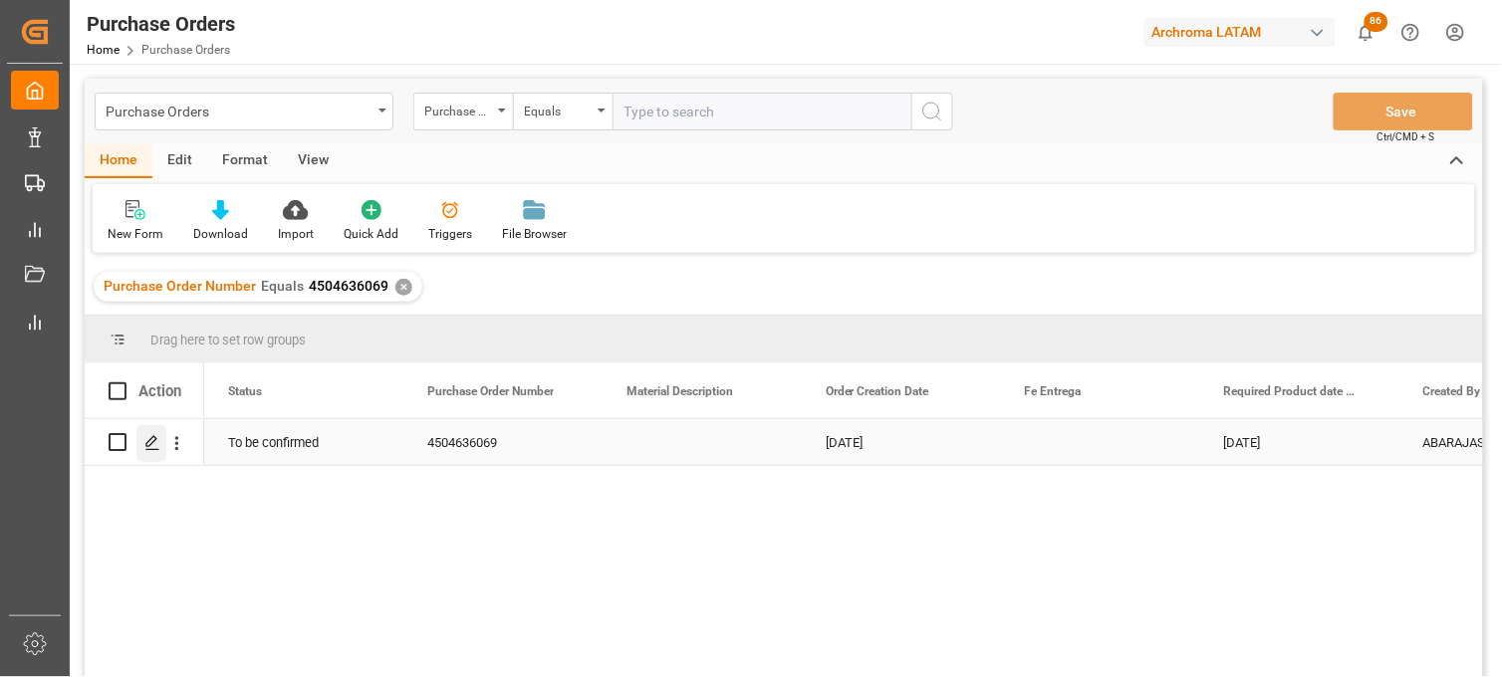
click at [146, 443] on icon "Press SPACE to select this row." at bounding box center [152, 443] width 16 height 16
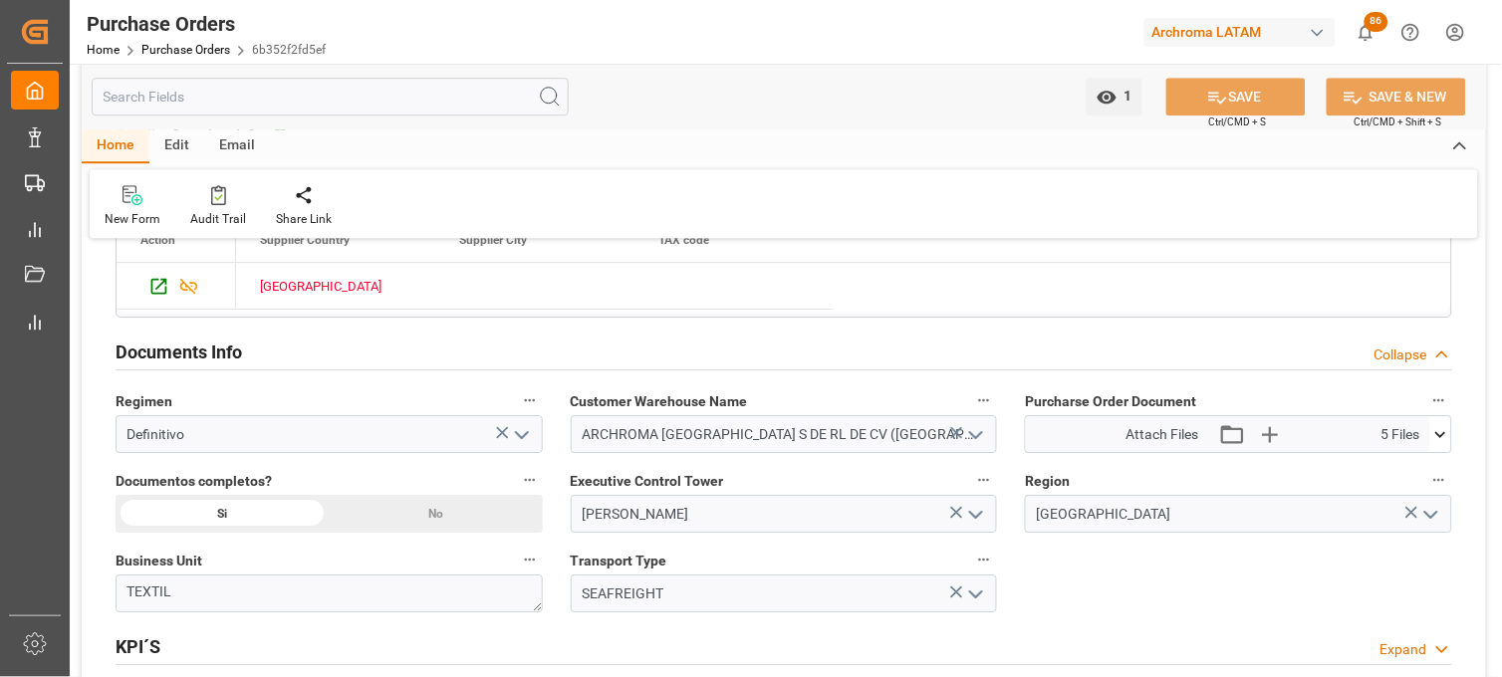
scroll to position [1217, 0]
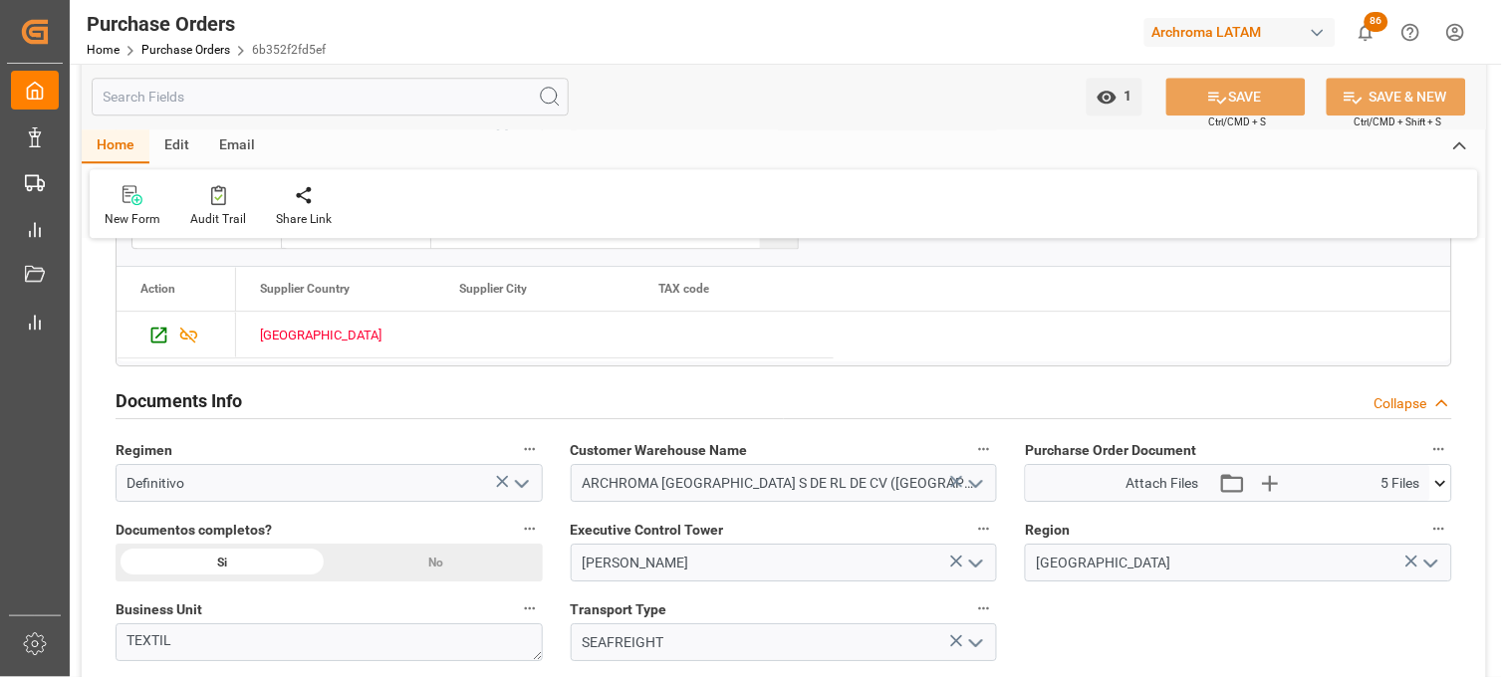
click at [1444, 481] on icon at bounding box center [1440, 483] width 21 height 21
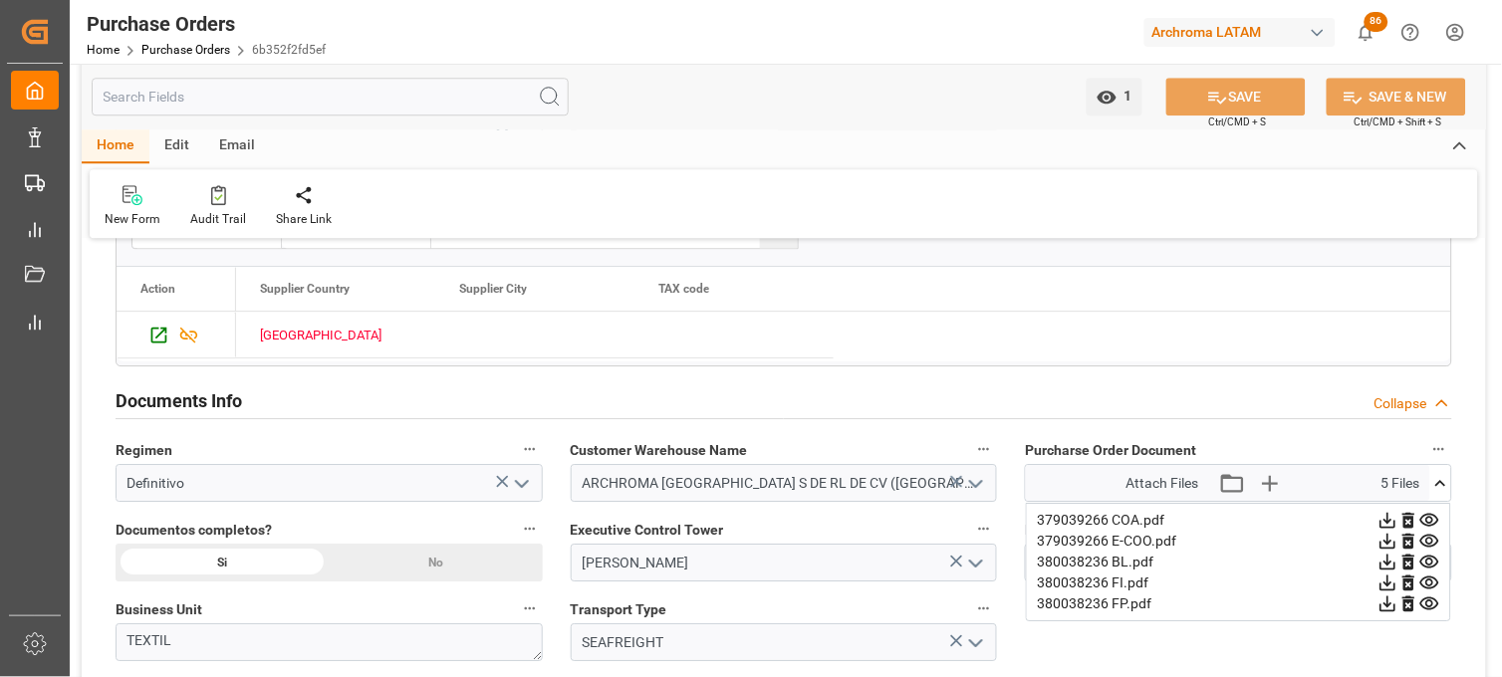
click at [1398, 562] on icon at bounding box center [1388, 562] width 21 height 21
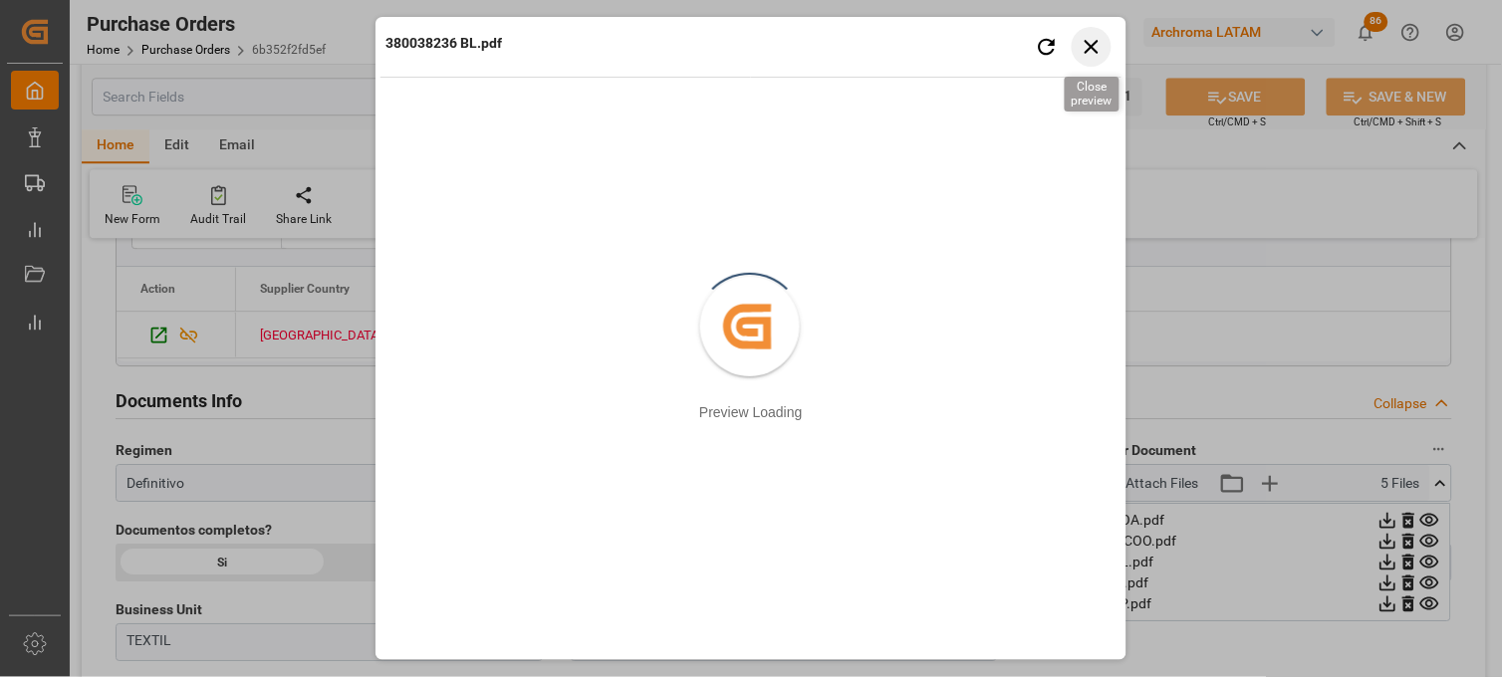
click at [1097, 44] on icon "button" at bounding box center [1092, 46] width 25 height 25
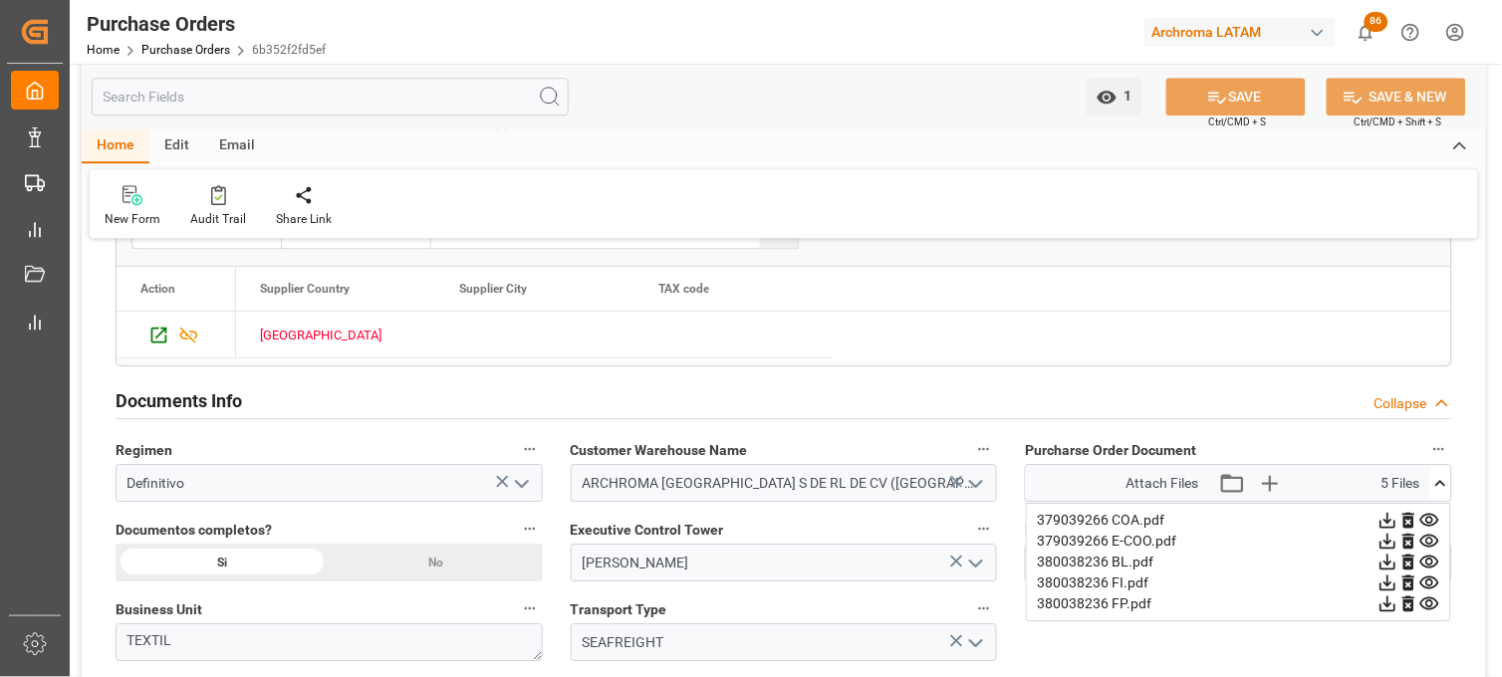
click at [1398, 583] on icon at bounding box center [1388, 583] width 21 height 21
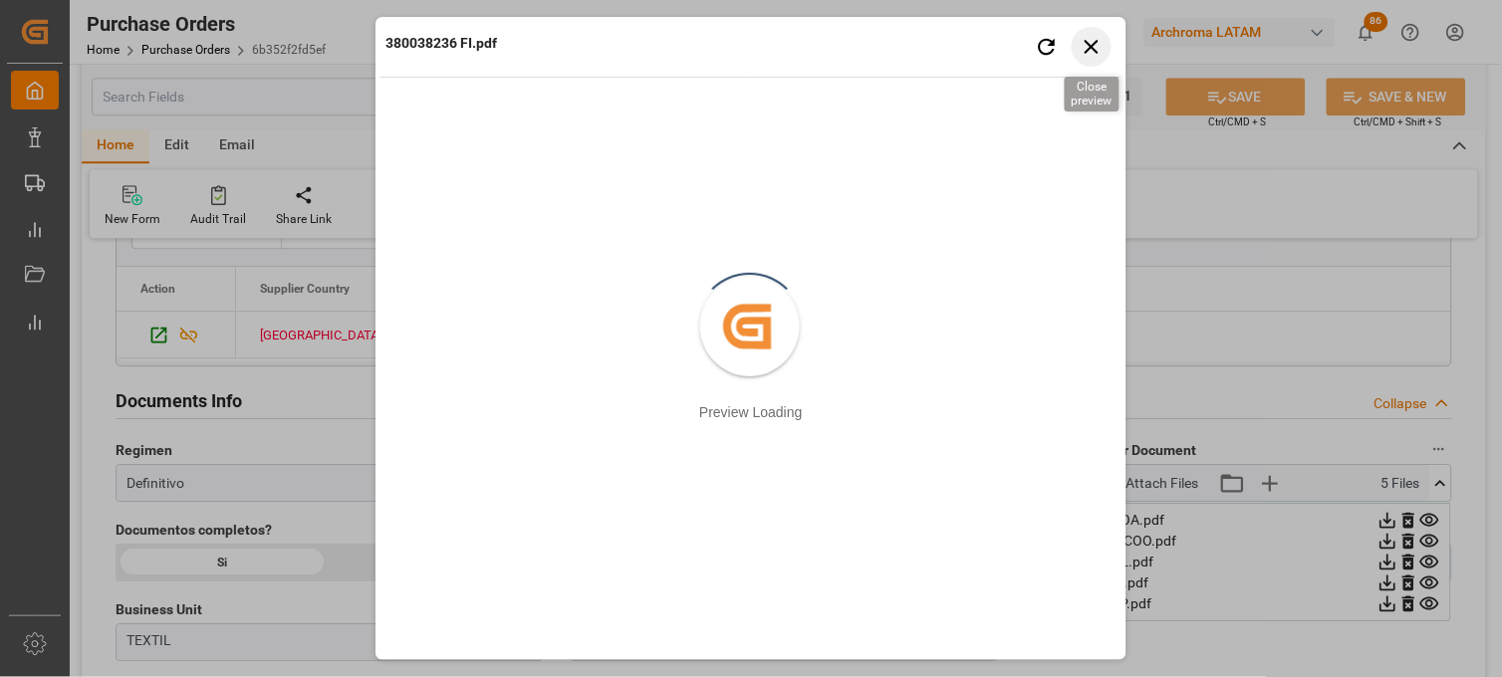
click at [1094, 42] on icon "button" at bounding box center [1092, 46] width 25 height 25
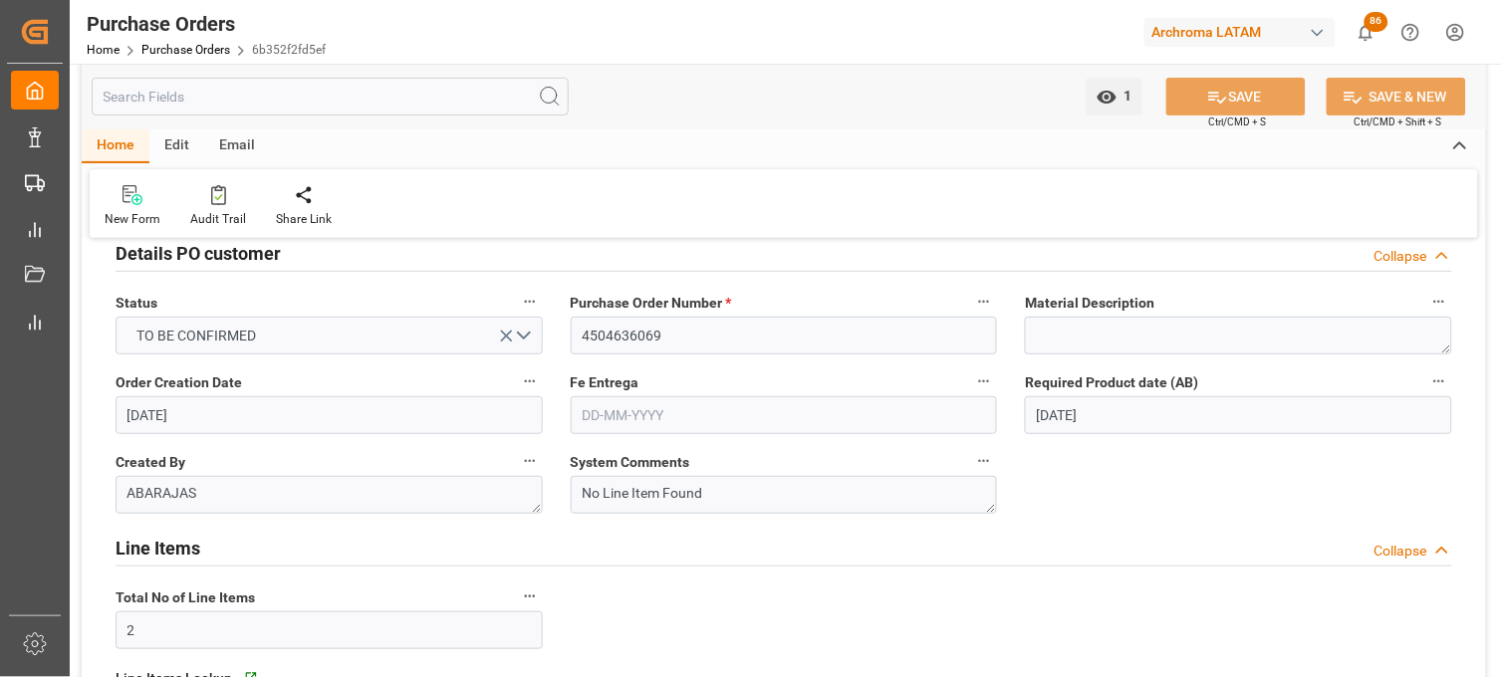
scroll to position [0, 0]
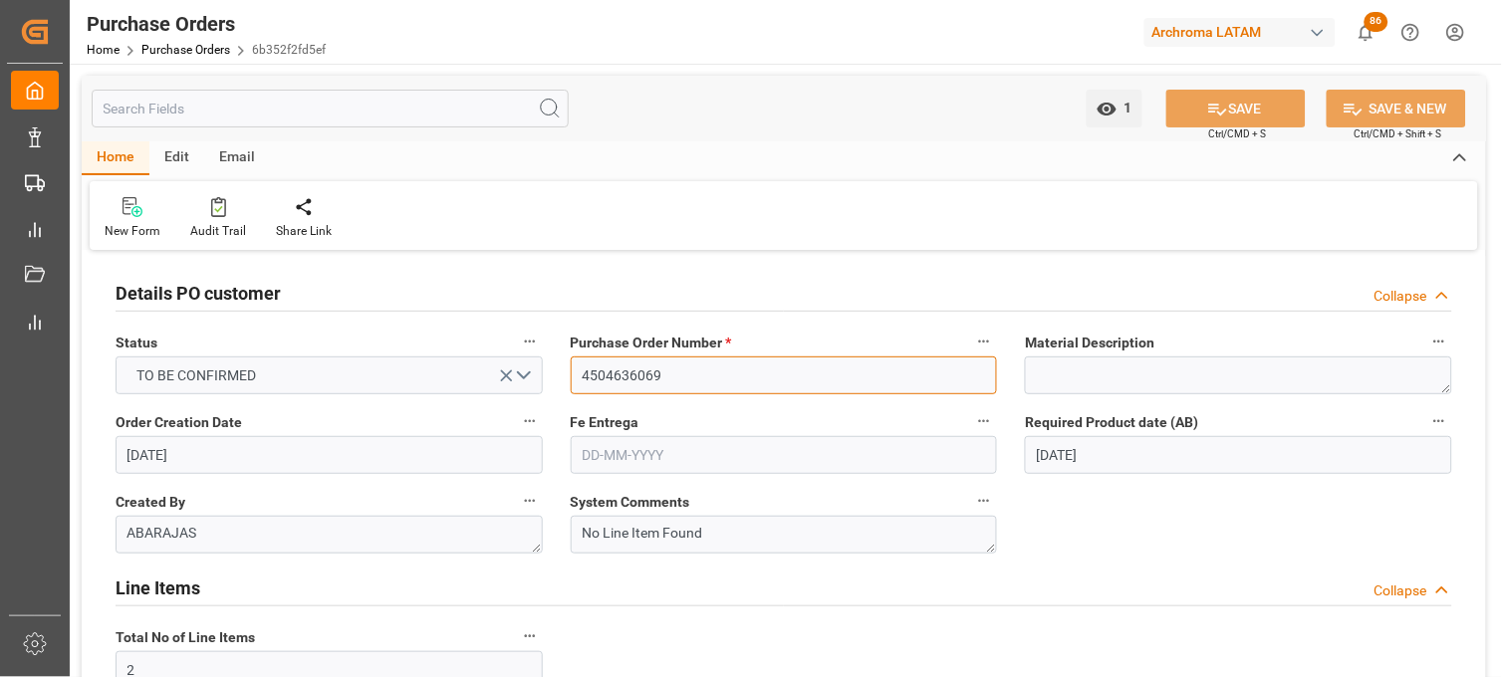
click at [704, 370] on input "4504636069" at bounding box center [784, 376] width 427 height 38
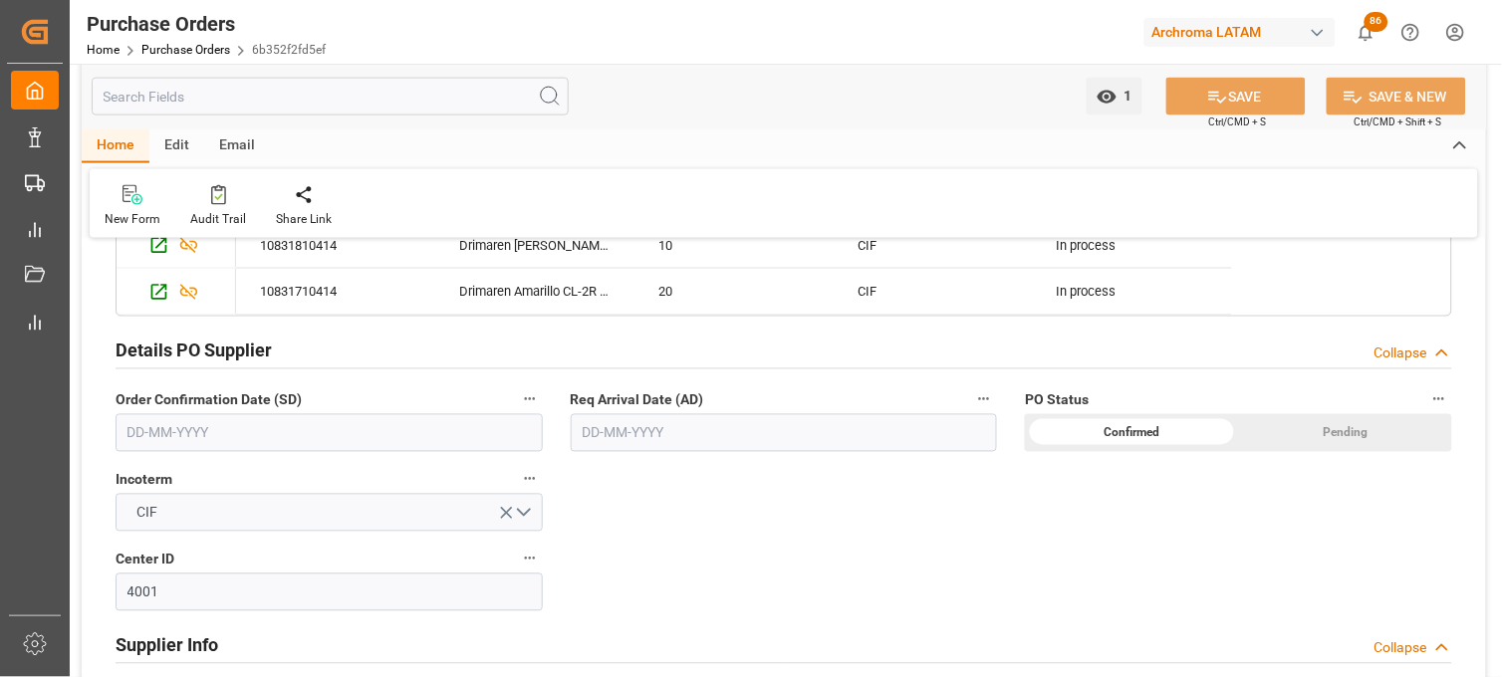
scroll to position [663, 0]
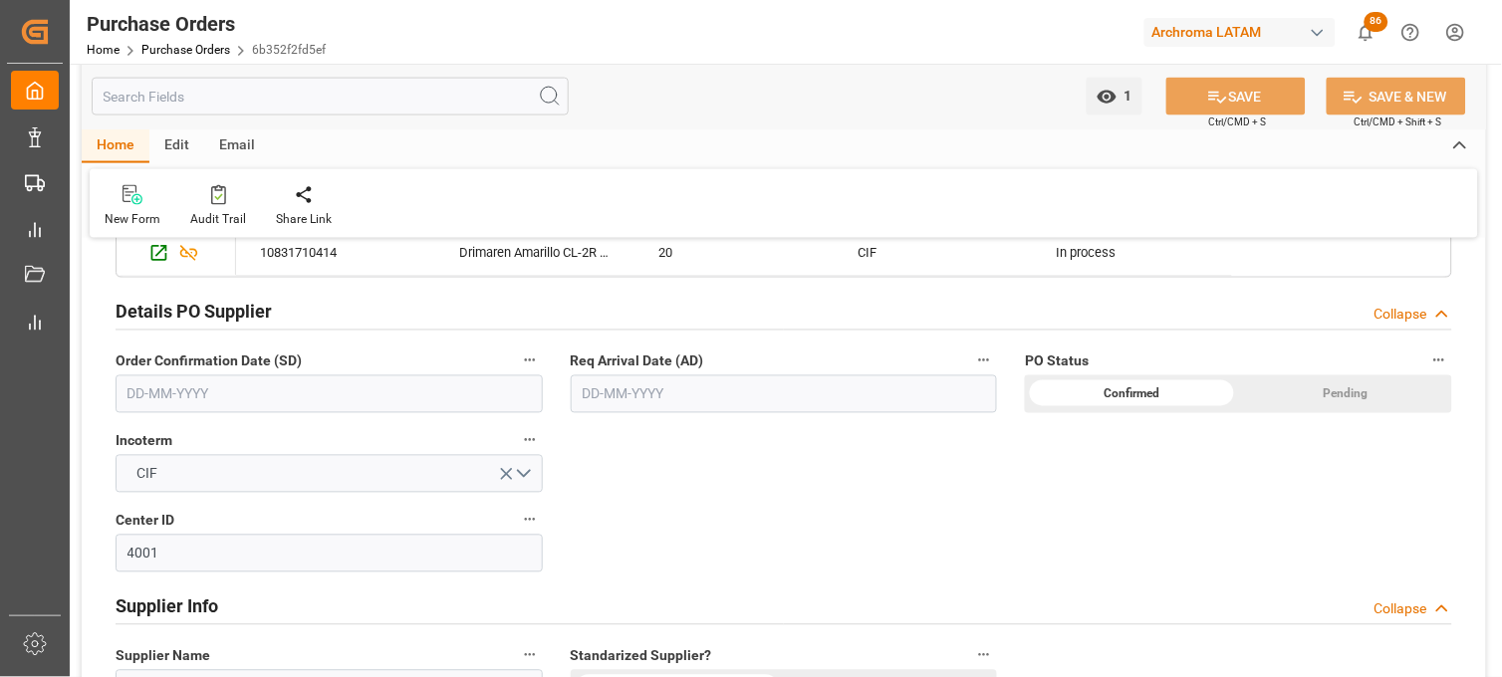
click at [639, 402] on input "text" at bounding box center [784, 395] width 427 height 38
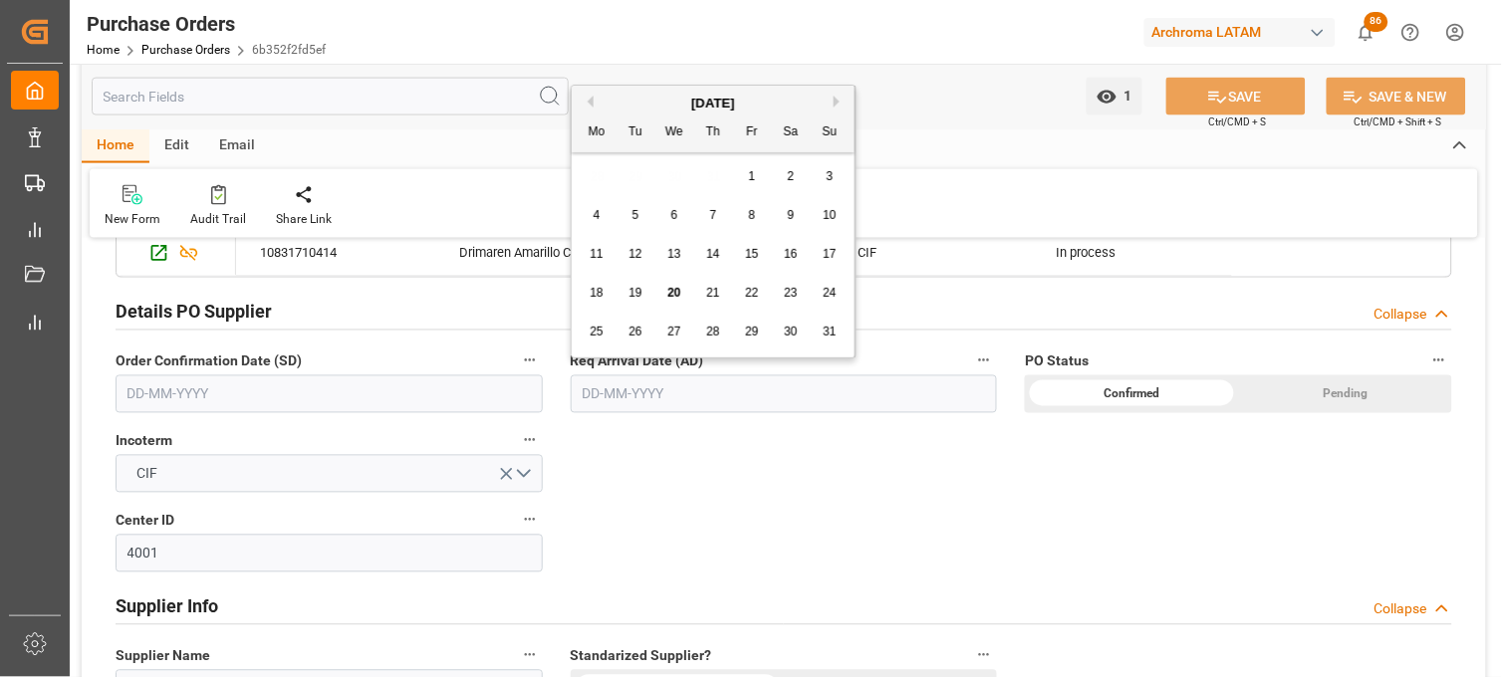
click at [601, 175] on div "28 29 30 31 1 2 3" at bounding box center [714, 176] width 272 height 39
click at [835, 98] on button "Next Month" at bounding box center [840, 102] width 12 height 12
click at [712, 173] on span "2" at bounding box center [713, 176] width 7 height 14
type input "02-10-2025"
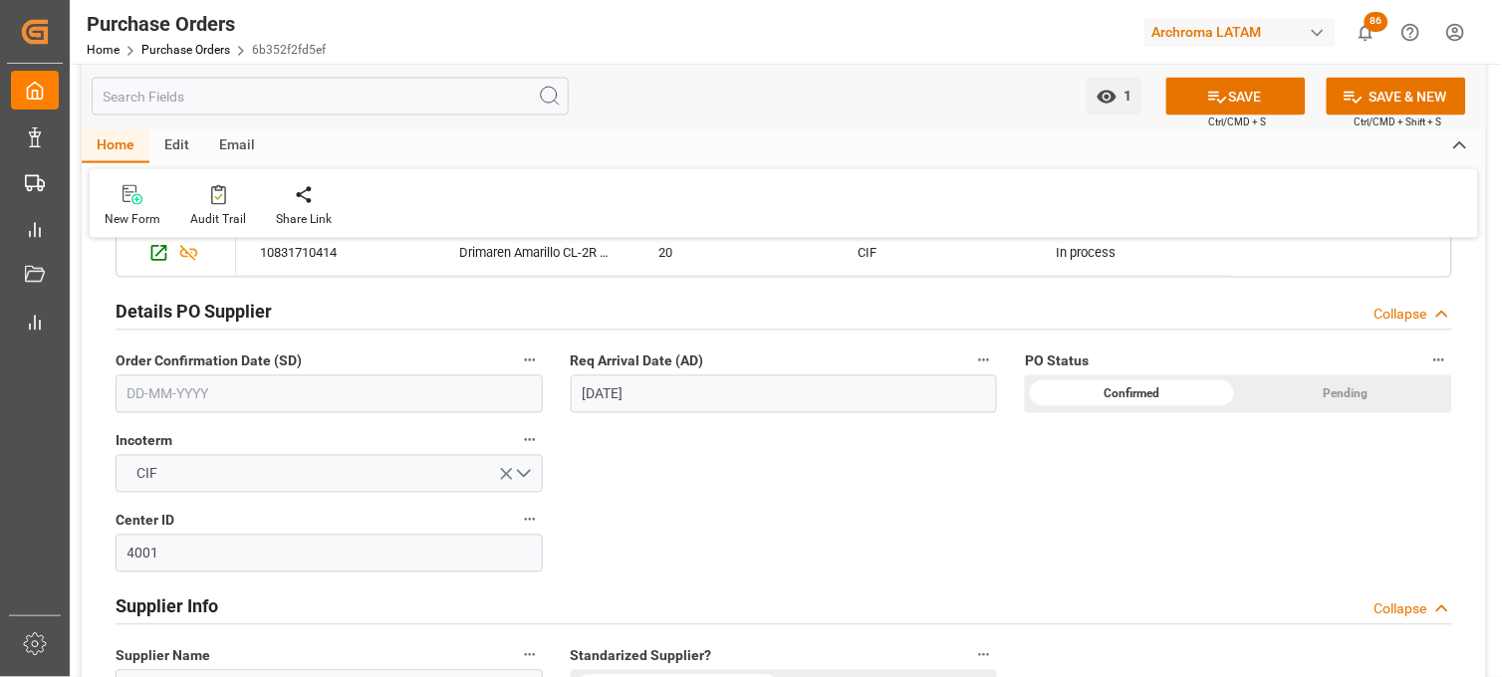
click at [252, 403] on input "text" at bounding box center [329, 395] width 427 height 38
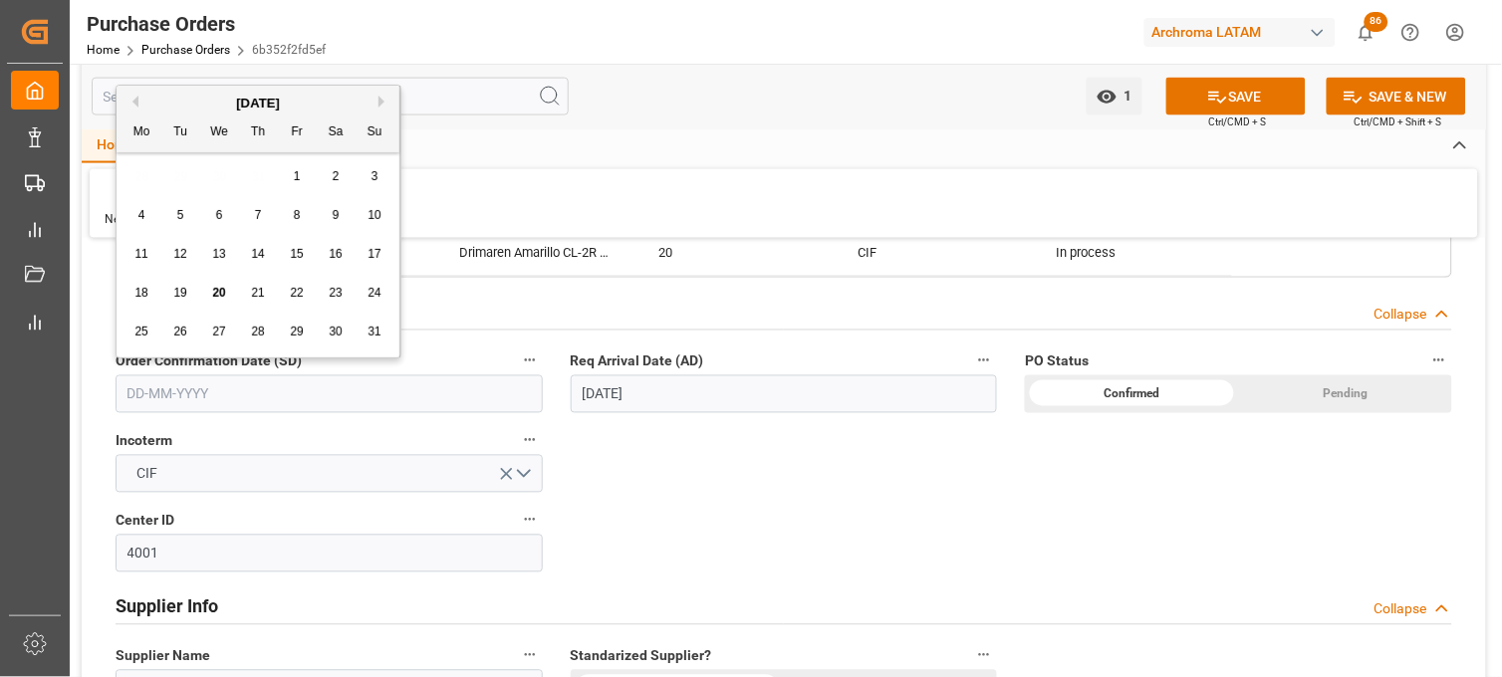
click at [134, 103] on button "Previous Month" at bounding box center [132, 102] width 12 height 12
click at [382, 102] on button "Next Month" at bounding box center [385, 102] width 12 height 12
drag, startPoint x: 259, startPoint y: 253, endPoint x: 283, endPoint y: 279, distance: 35.2
click at [259, 253] on span "18" at bounding box center [257, 254] width 13 height 14
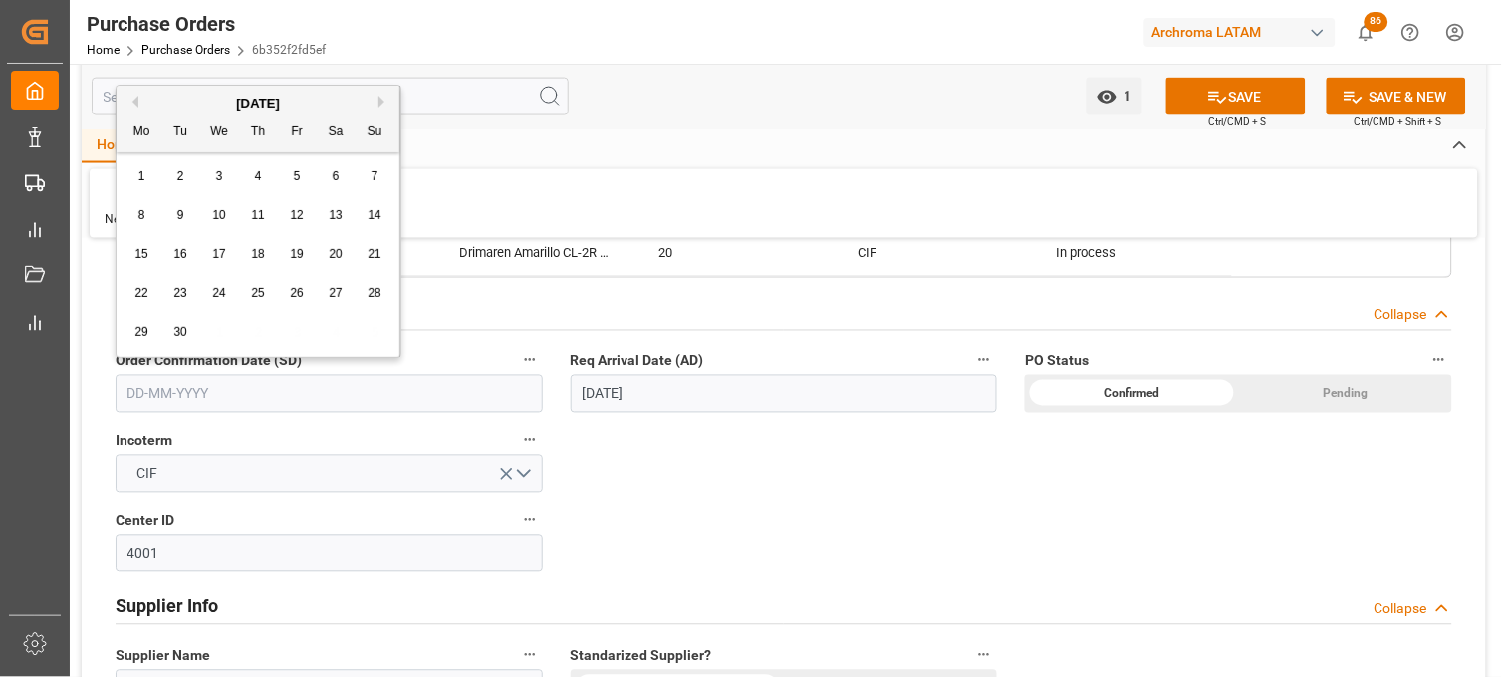
type input "[DATE]"
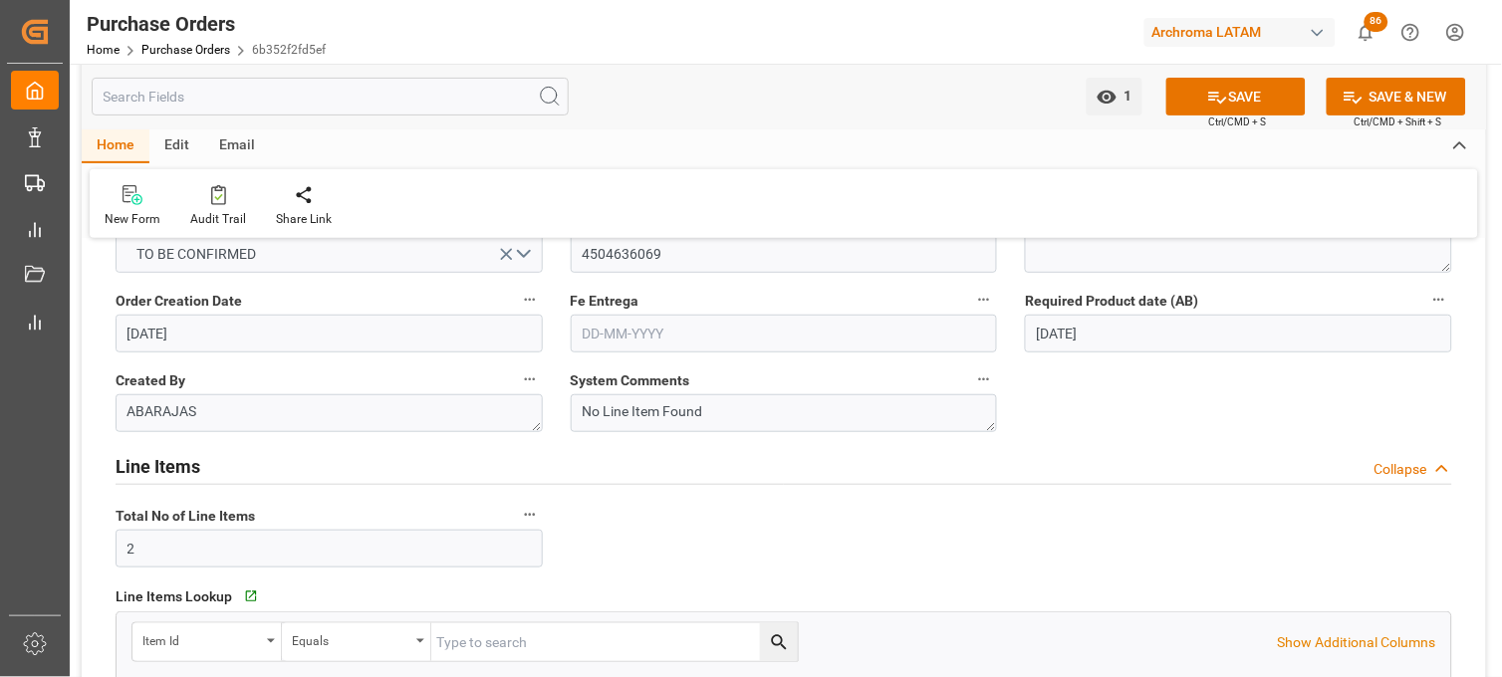
scroll to position [111, 0]
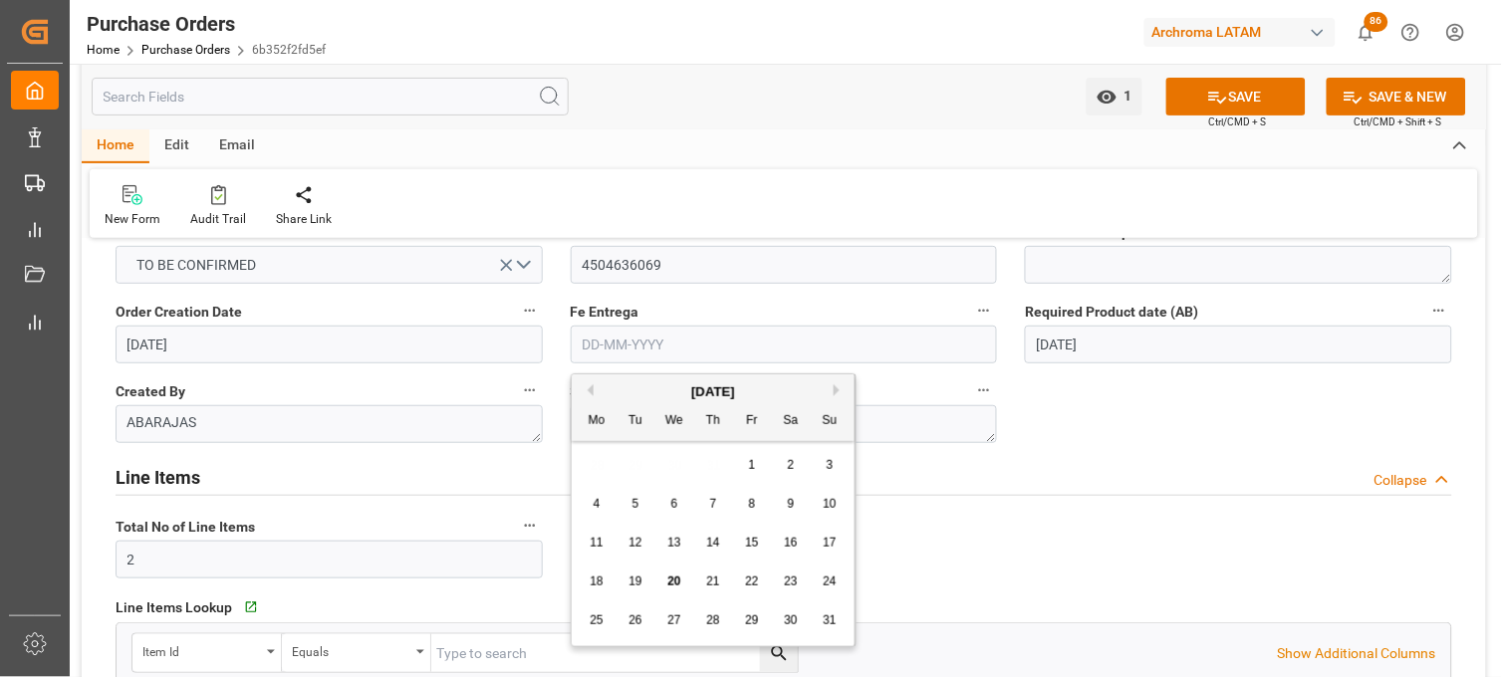
click at [760, 347] on input "text" at bounding box center [784, 345] width 427 height 38
drag, startPoint x: 595, startPoint y: 468, endPoint x: 609, endPoint y: 465, distance: 14.3
click at [595, 468] on div "28 29 30 31 1 2 3" at bounding box center [714, 465] width 272 height 39
click at [841, 394] on button "Next Month" at bounding box center [840, 390] width 12 height 12
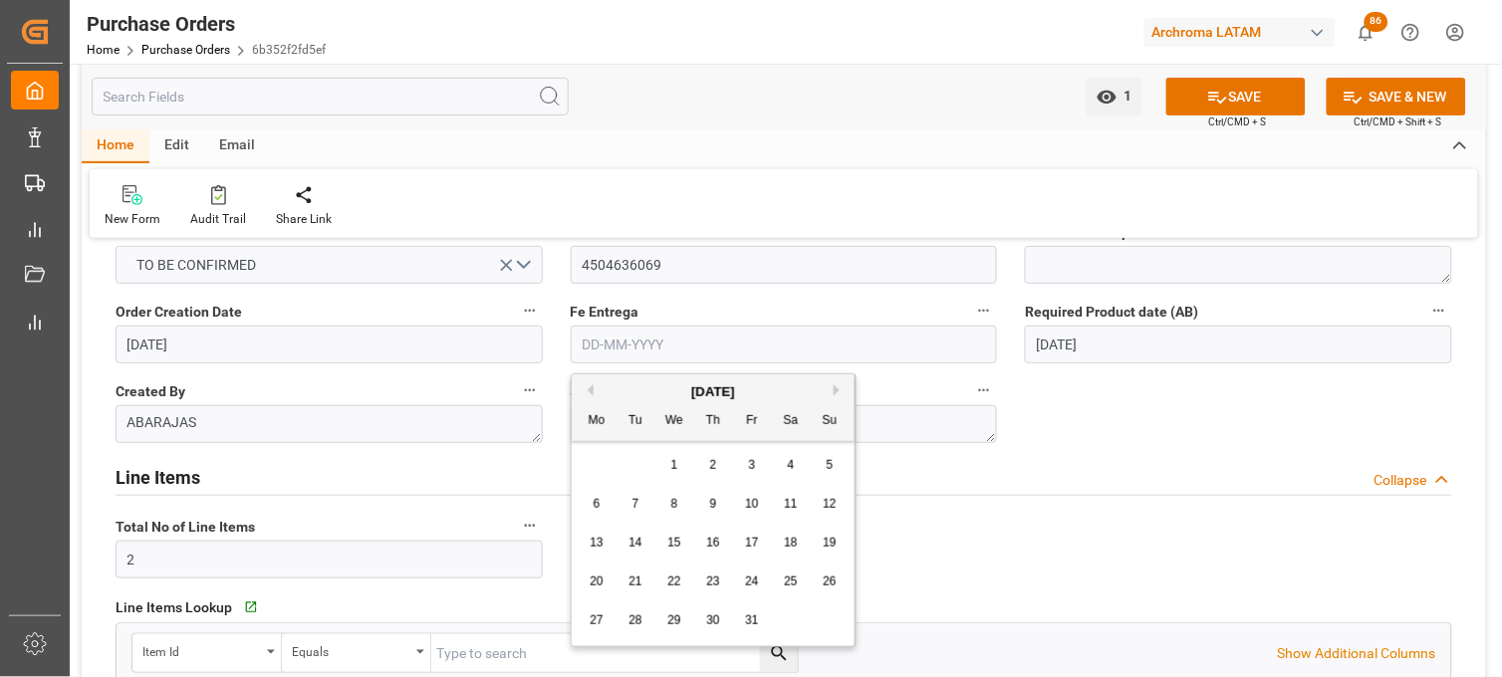
click at [751, 549] on span "17" at bounding box center [751, 543] width 13 height 14
type input "[DATE]"
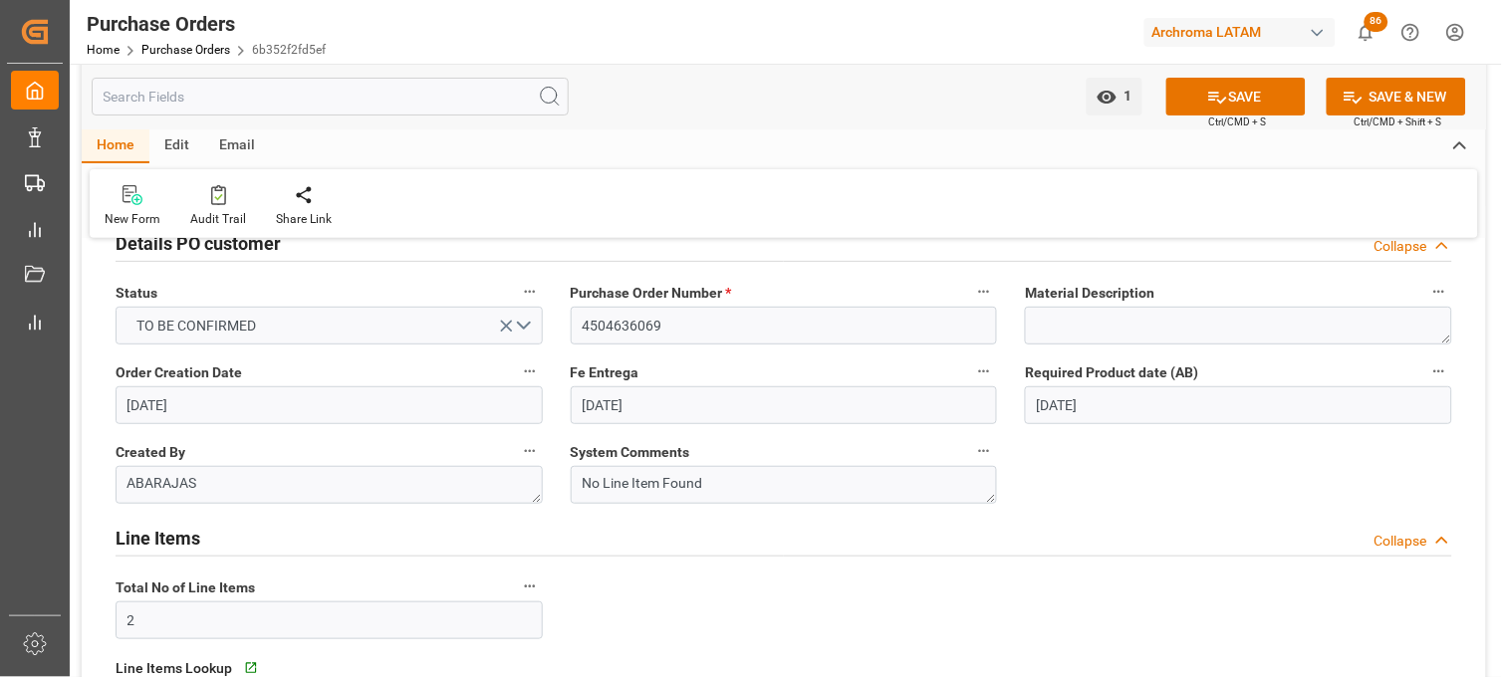
scroll to position [0, 0]
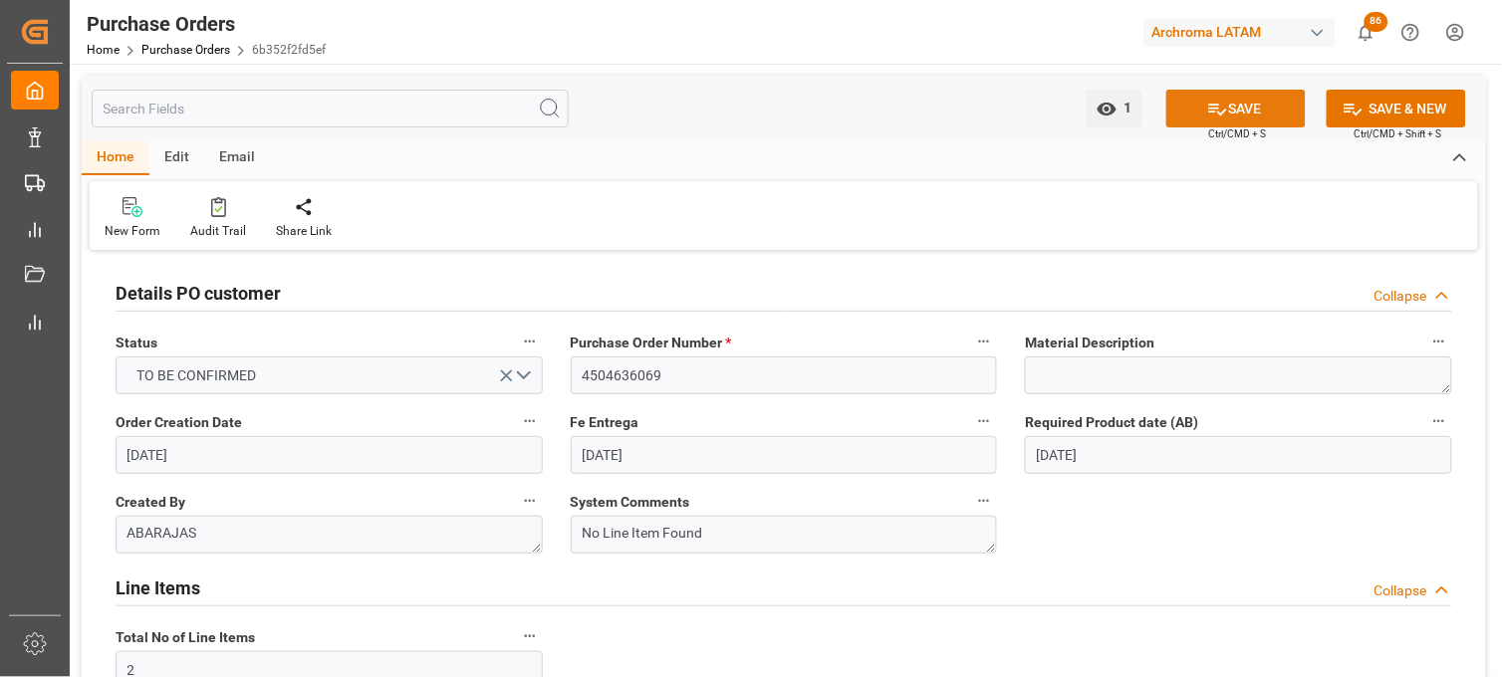
click at [1216, 107] on icon at bounding box center [1218, 110] width 18 height 12
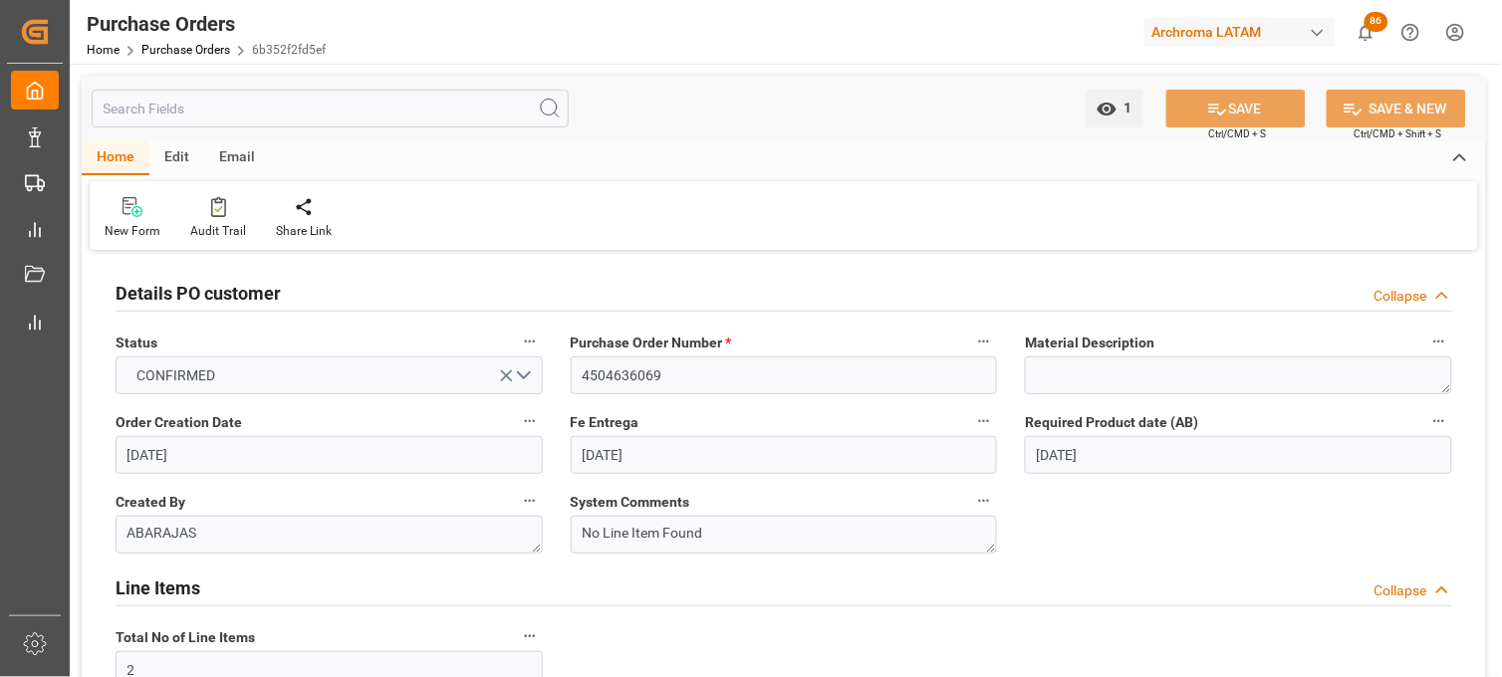
scroll to position [111, 0]
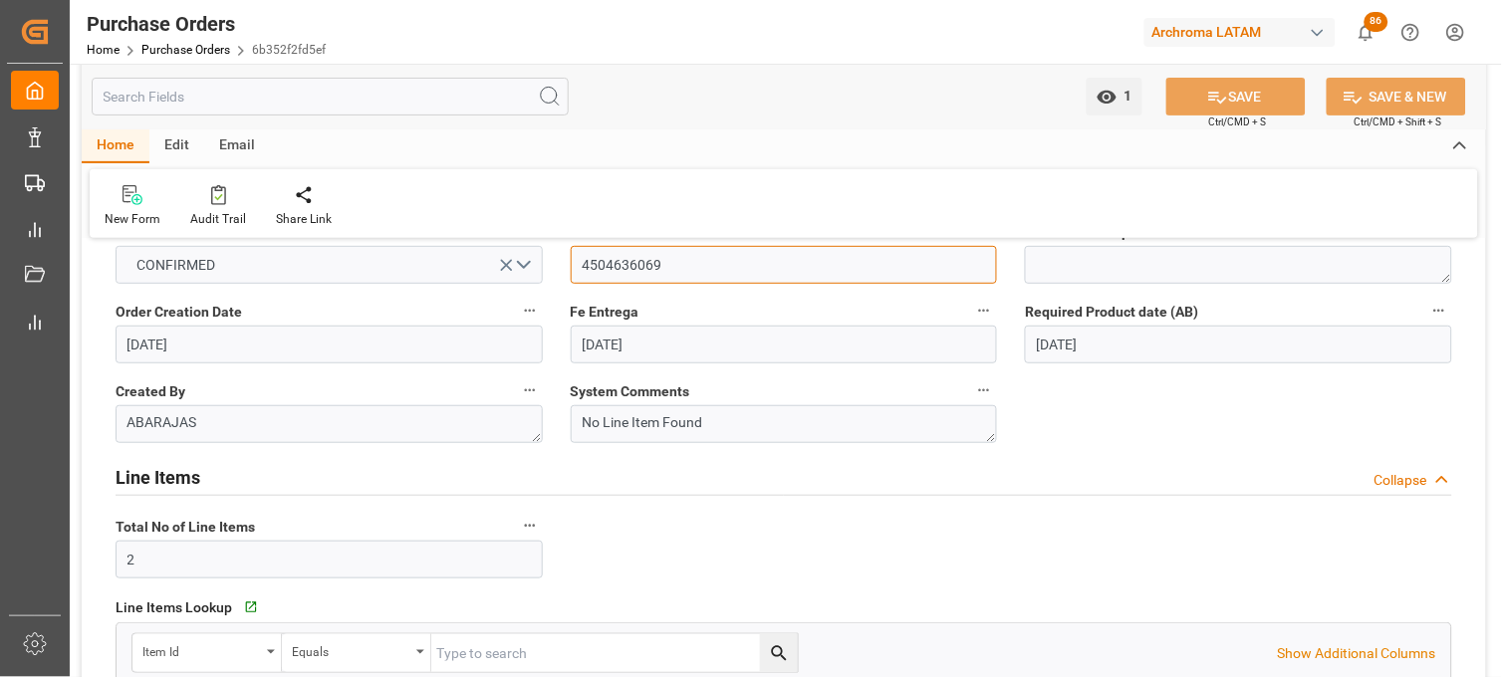
click at [622, 277] on input "4504636069" at bounding box center [784, 265] width 427 height 38
click at [621, 277] on input "4504636069" at bounding box center [784, 265] width 427 height 38
click at [169, 45] on link "Purchase Orders" at bounding box center [185, 50] width 89 height 14
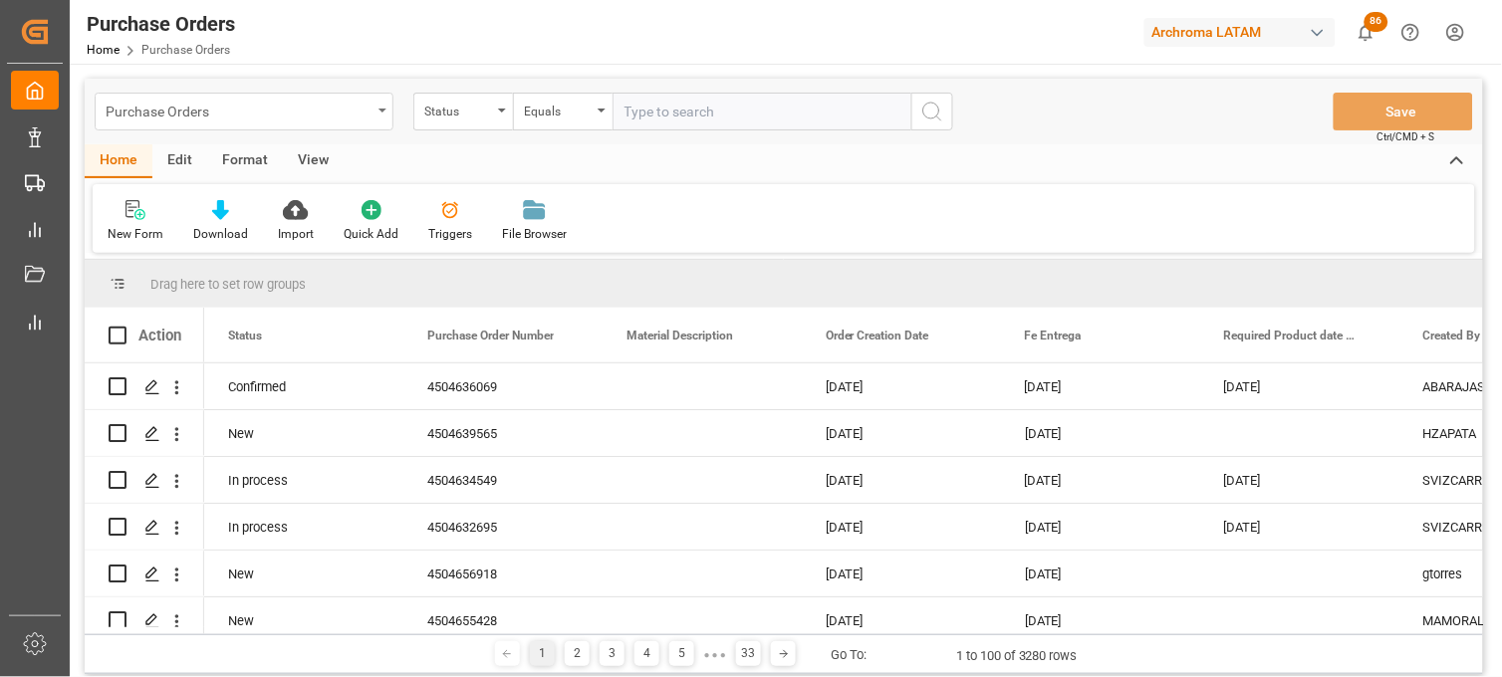
click at [382, 112] on icon "open menu" at bounding box center [383, 111] width 8 height 4
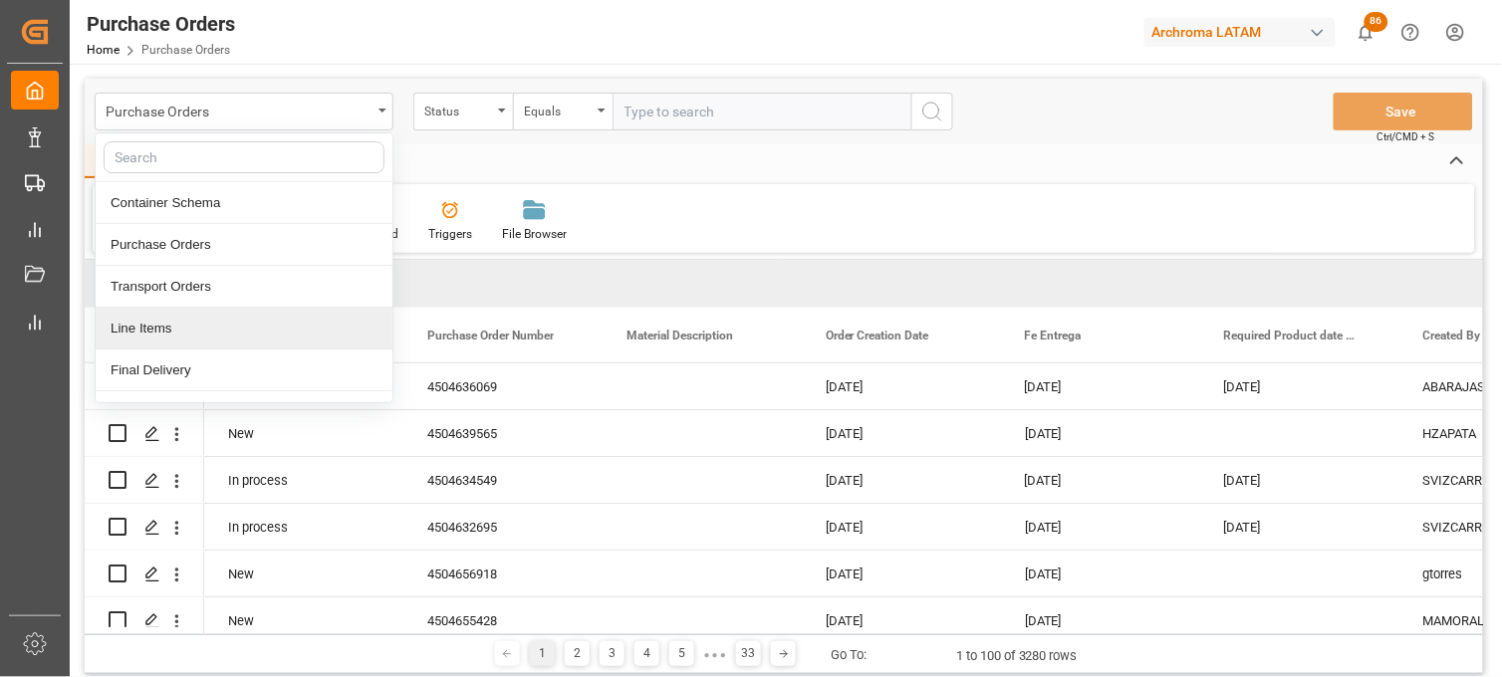
click at [240, 334] on div "Line Items" at bounding box center [244, 329] width 297 height 42
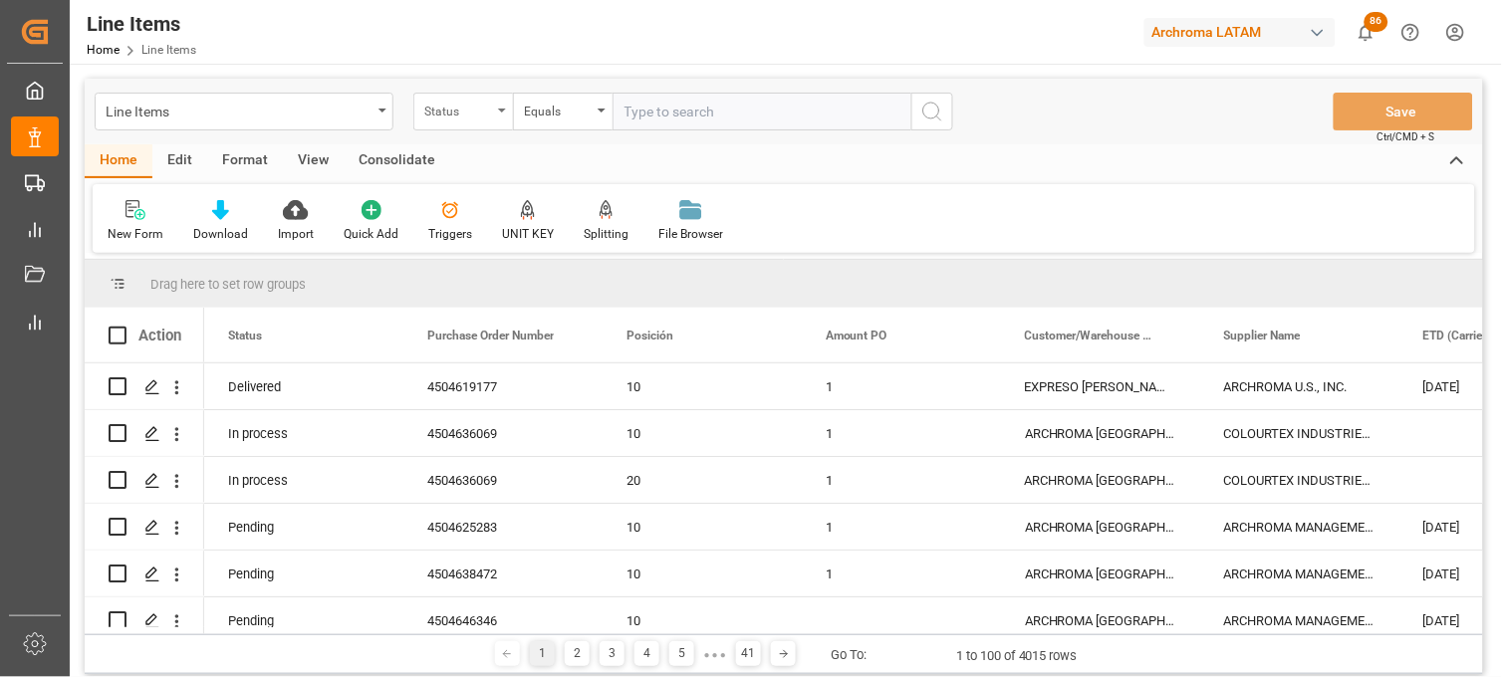
click at [496, 120] on div "Status" at bounding box center [463, 112] width 100 height 38
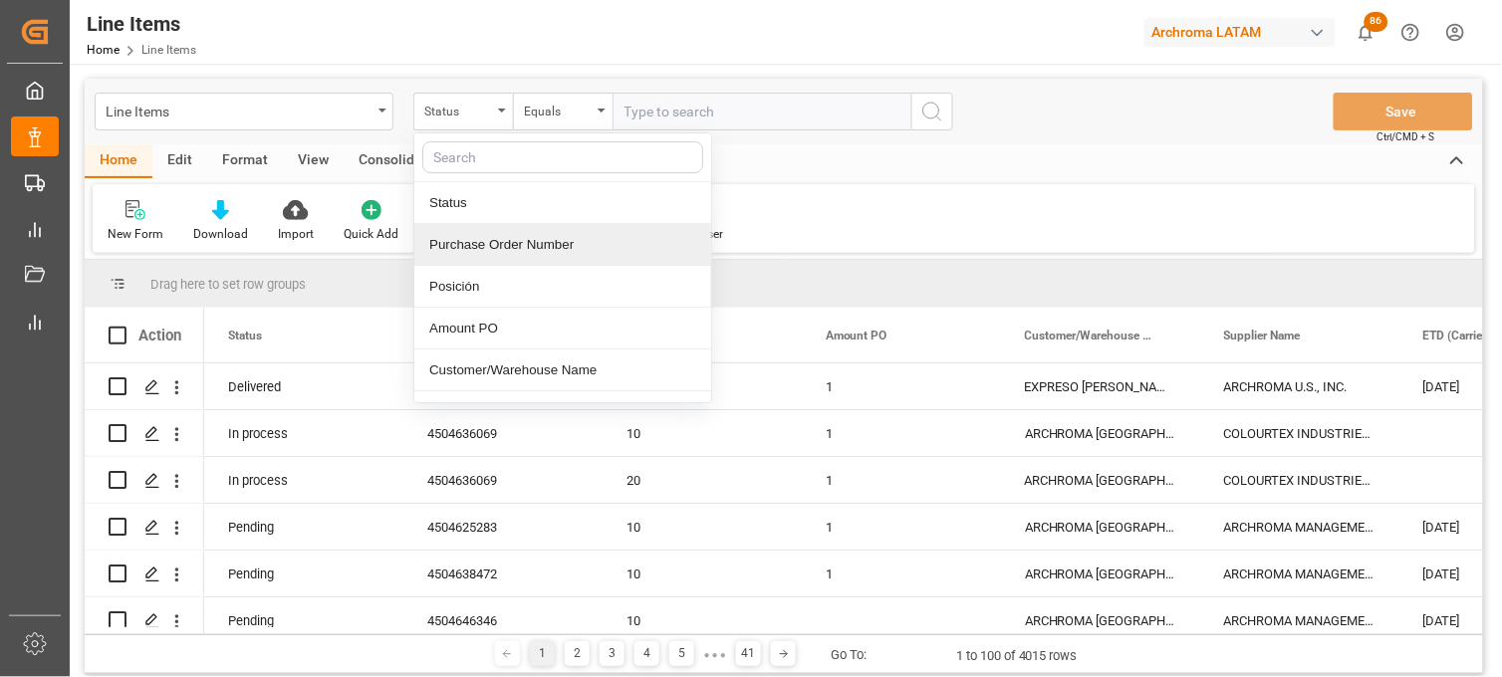
click at [464, 247] on div "Purchase Order Number" at bounding box center [562, 245] width 297 height 42
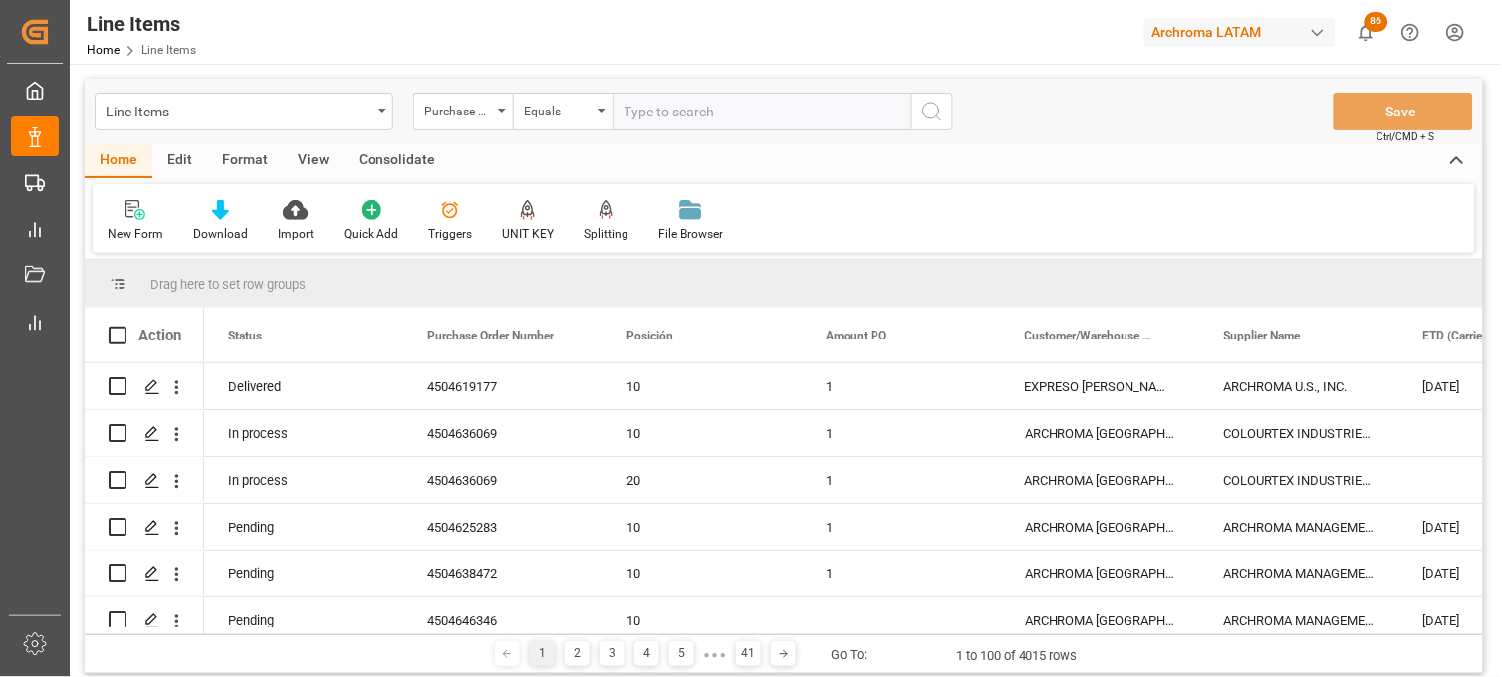
click at [659, 117] on input "text" at bounding box center [762, 112] width 299 height 38
paste input "4504636069"
type input "4504636069"
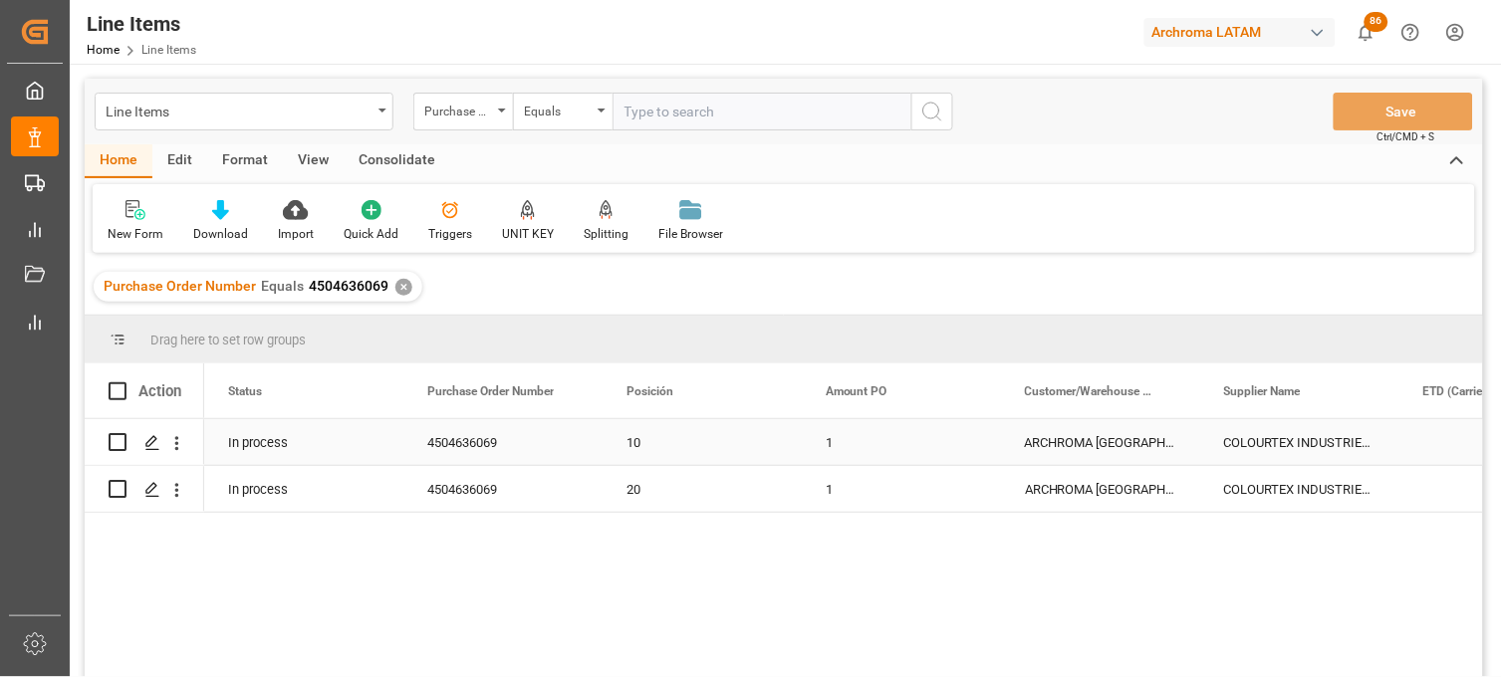
click at [642, 440] on div "10" at bounding box center [702, 443] width 151 height 46
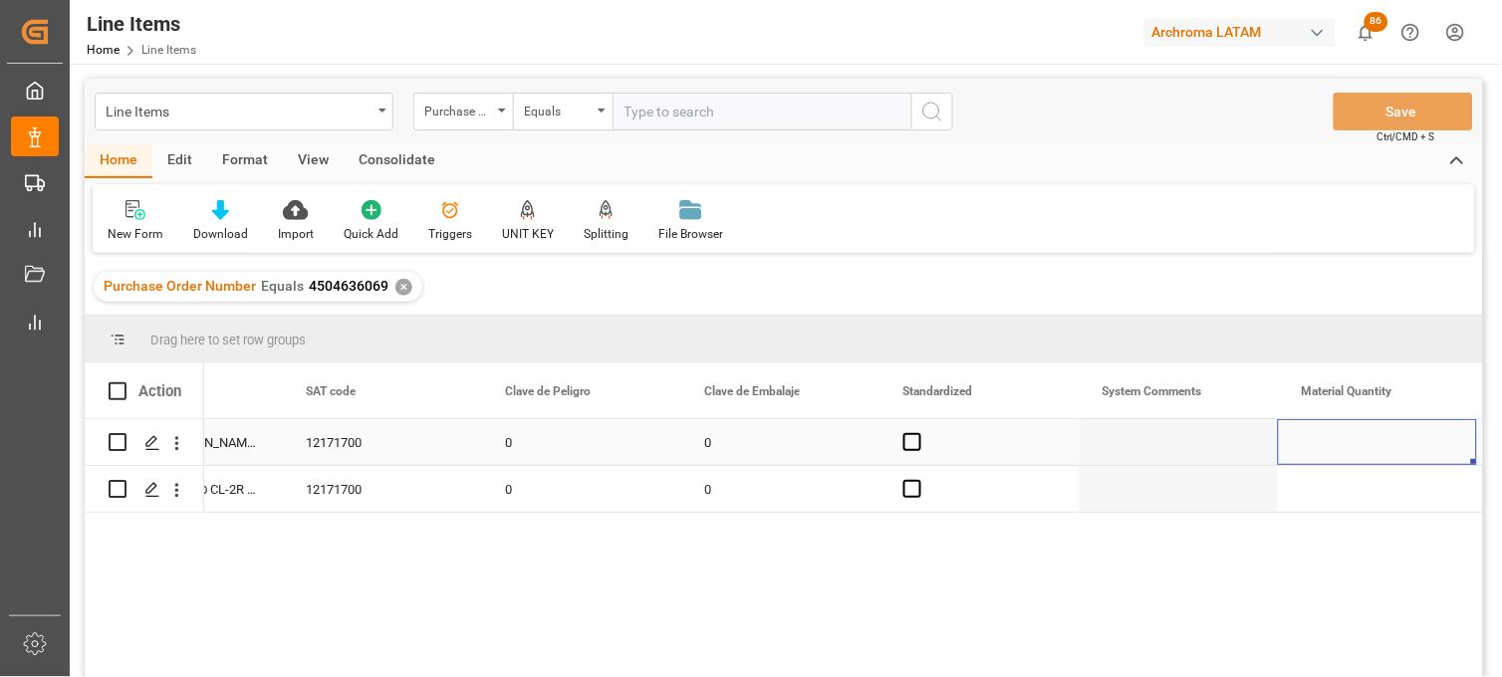
scroll to position [0, 2114]
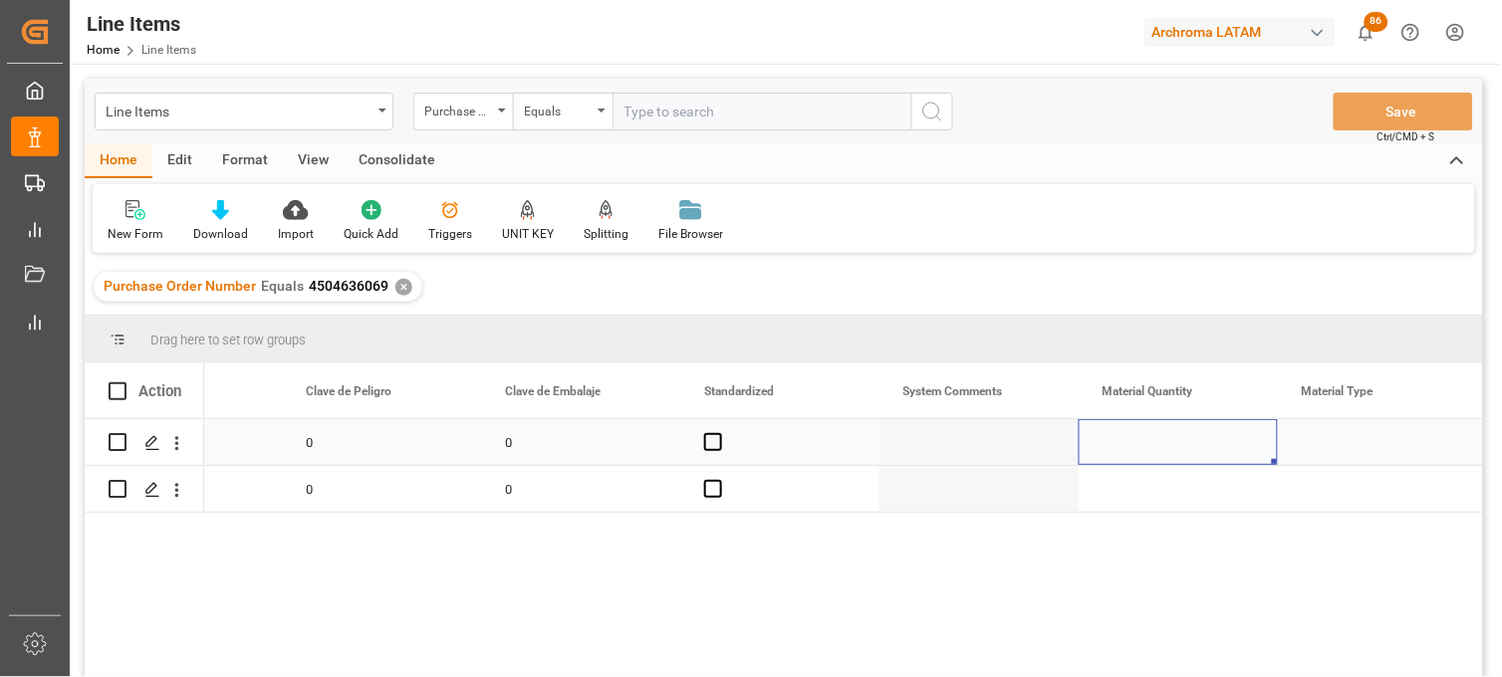
click at [1148, 449] on div "Press SPACE to select this row." at bounding box center [1178, 442] width 199 height 46
type input "18"
click at [1339, 441] on div "Press SPACE to select this row." at bounding box center [1377, 442] width 199 height 46
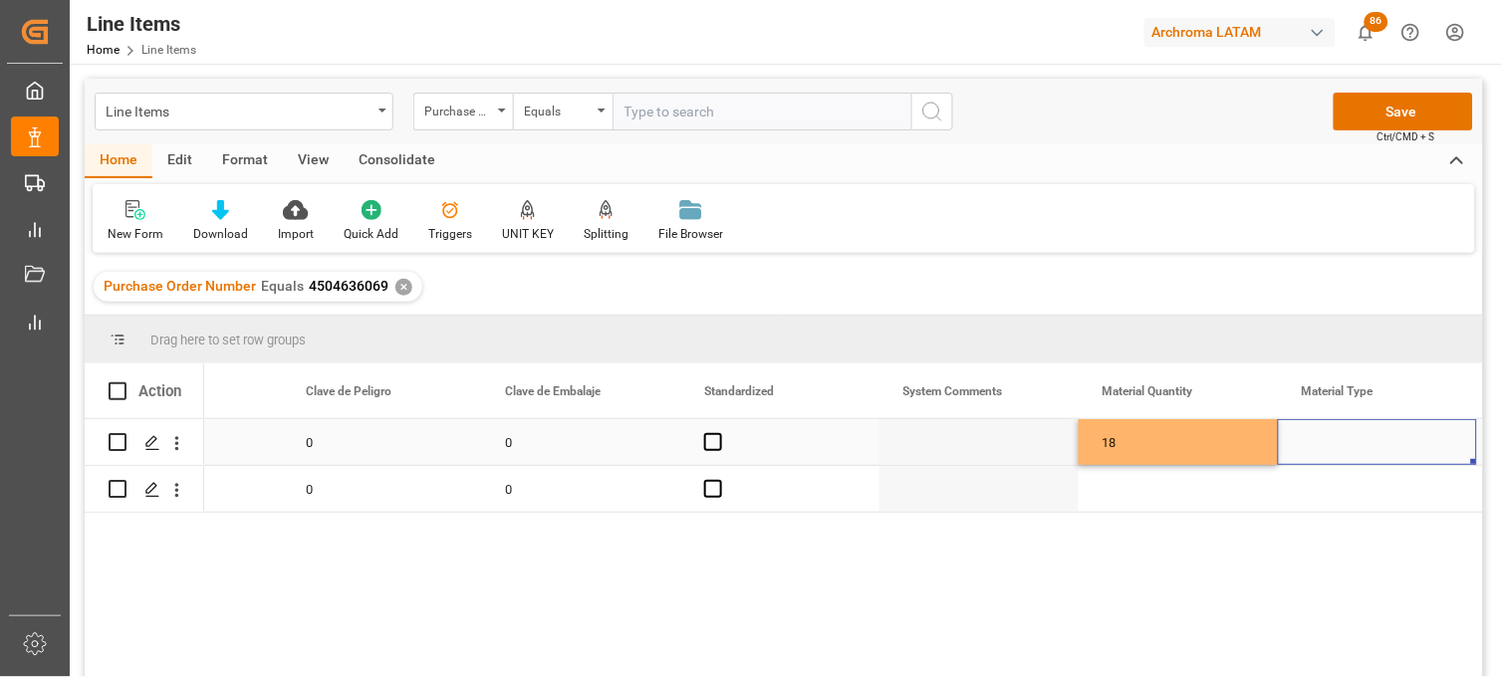
click at [1357, 442] on div "Press SPACE to select this row." at bounding box center [1377, 442] width 199 height 46
click at [1357, 442] on input "Press SPACE to select this row." at bounding box center [1377, 454] width 167 height 38
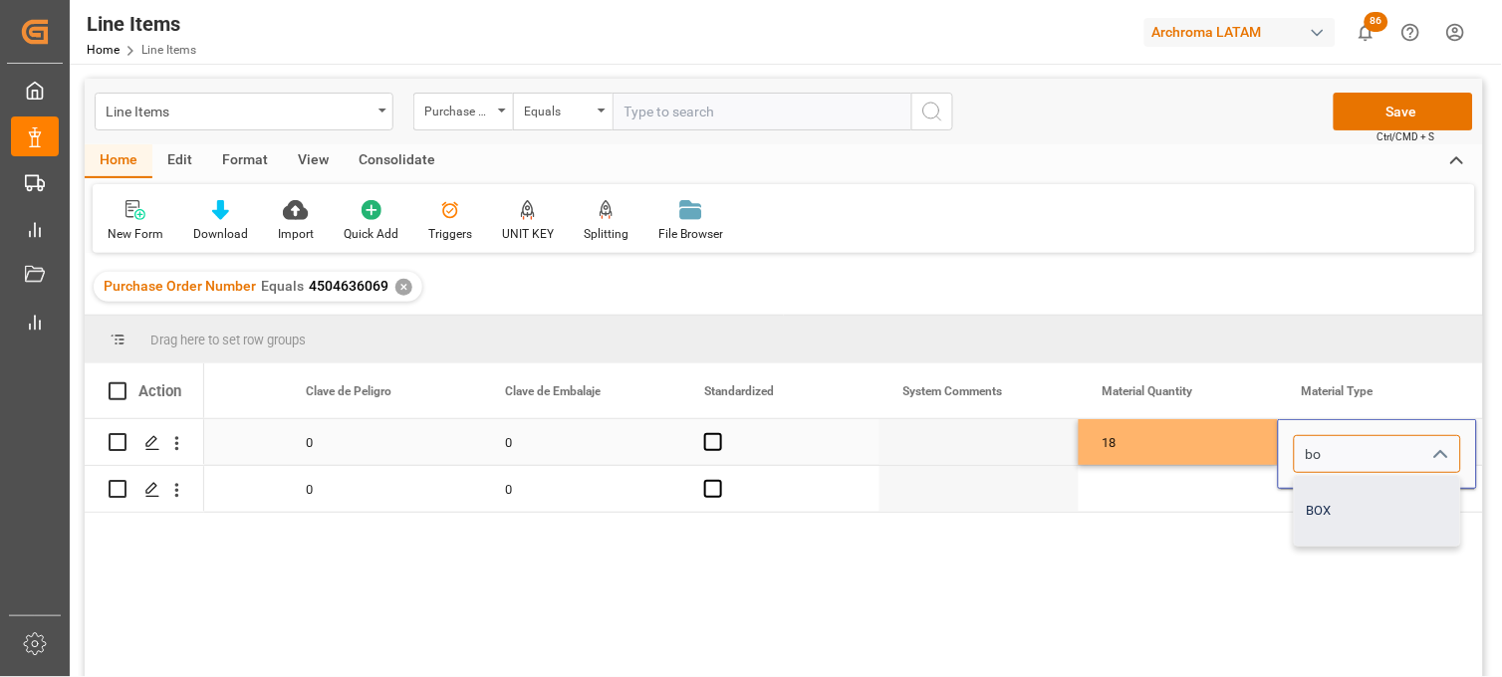
click at [1332, 482] on div "BOX" at bounding box center [1377, 511] width 165 height 70
type input "BOX"
click at [1106, 486] on div "Press SPACE to select this row." at bounding box center [1178, 489] width 199 height 46
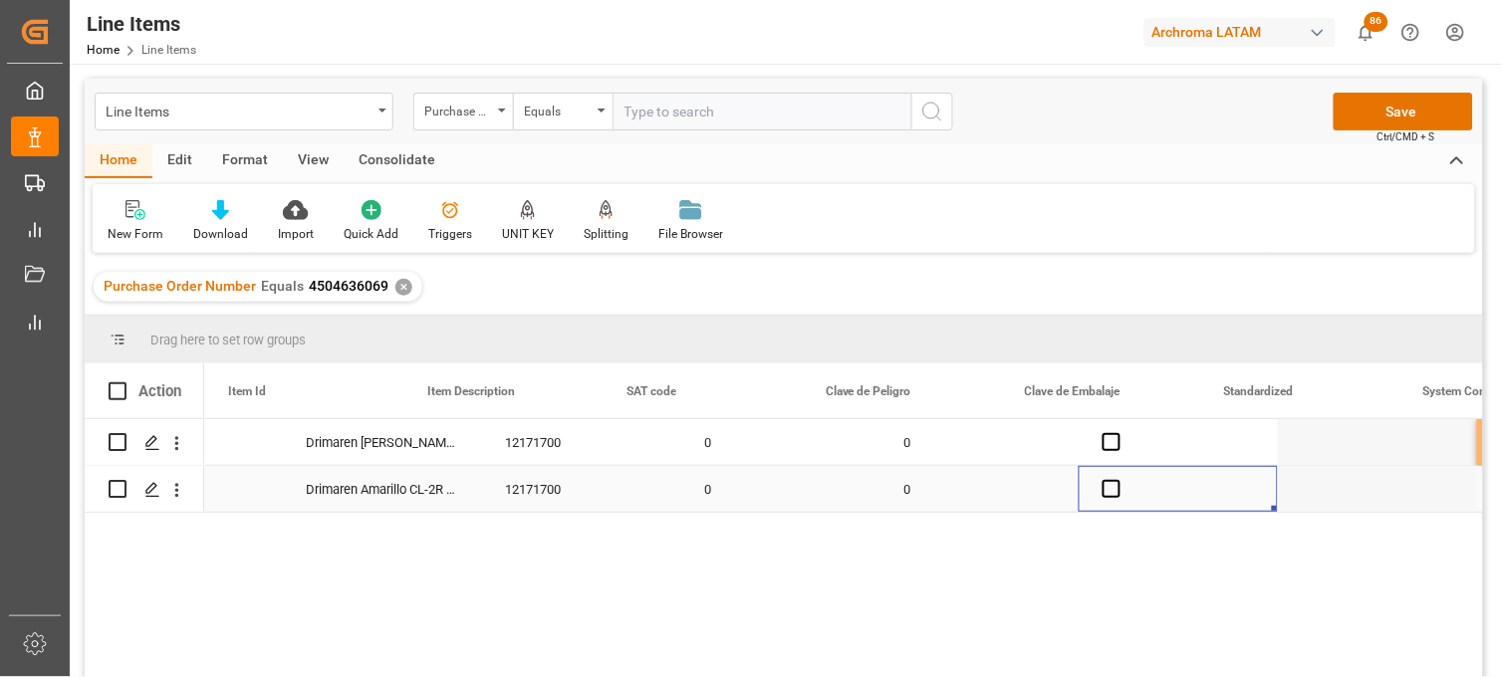
scroll to position [0, 1715]
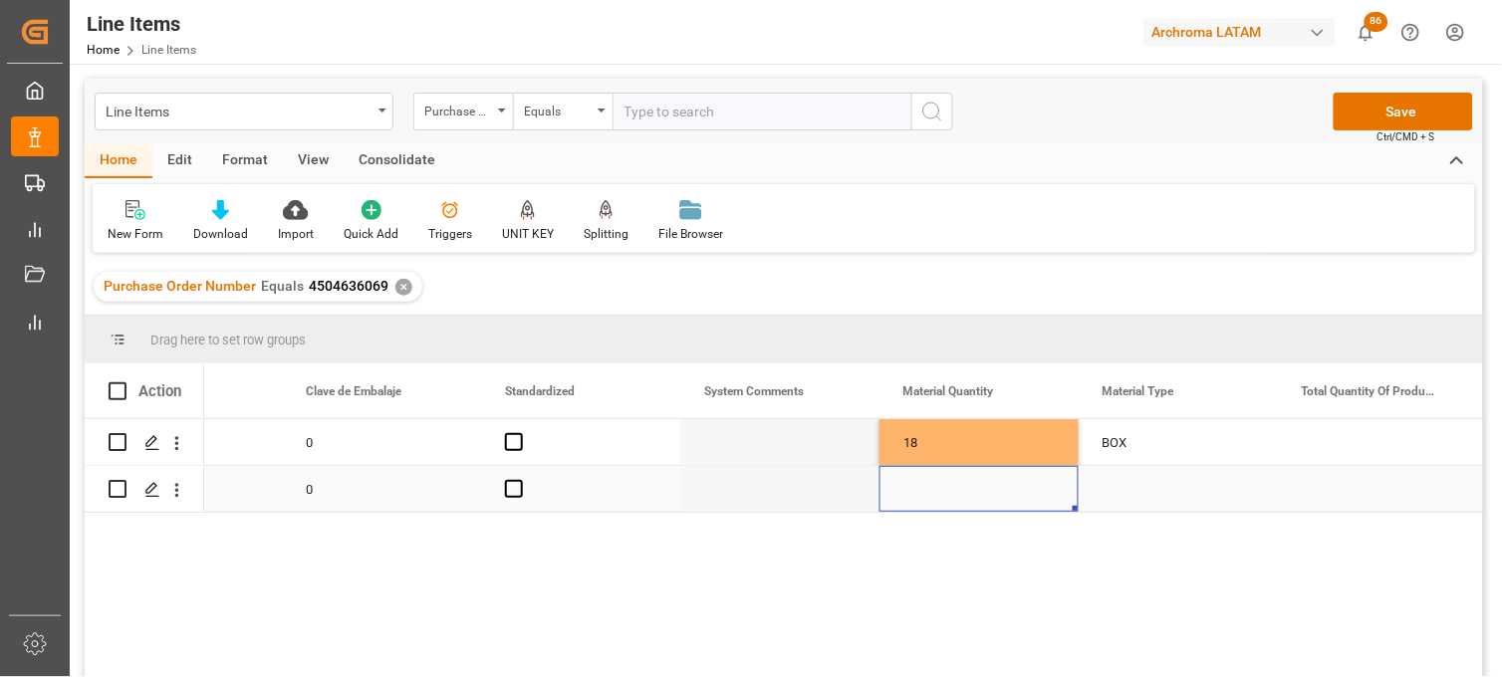
click at [922, 486] on div "Press SPACE to select this row." at bounding box center [979, 489] width 199 height 46
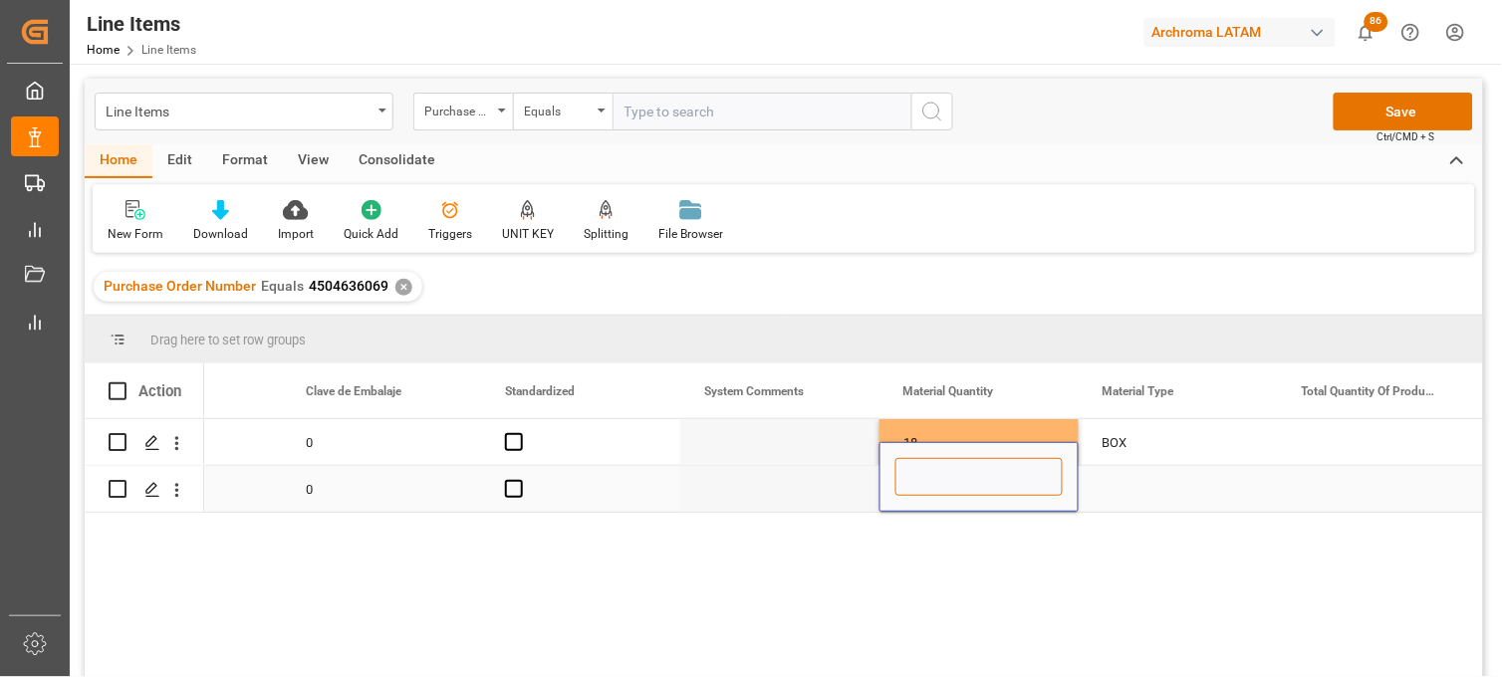
click at [922, 486] on input "Press SPACE to select this row." at bounding box center [978, 477] width 167 height 38
type input "54"
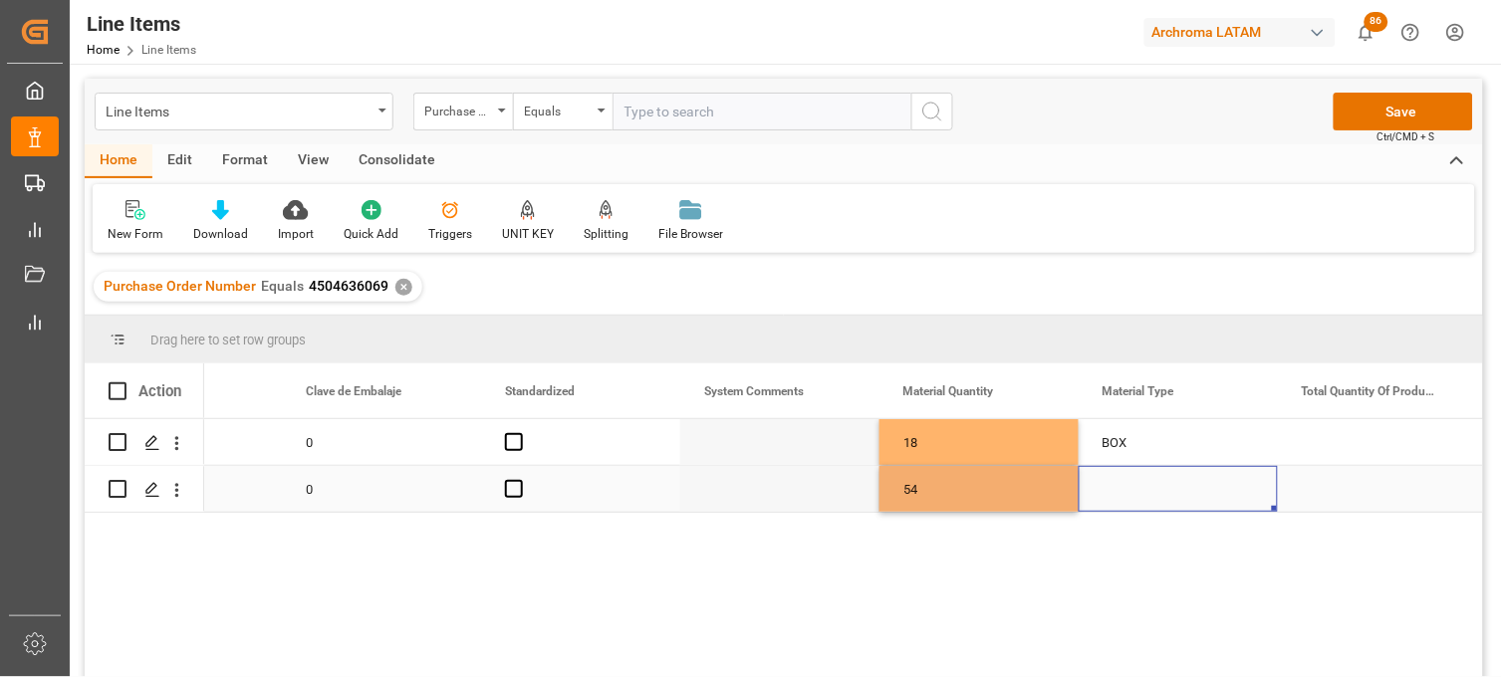
click at [1128, 484] on div "Press SPACE to select this row." at bounding box center [1178, 489] width 199 height 46
click at [1128, 484] on input "Press SPACE to select this row." at bounding box center [1178, 477] width 167 height 38
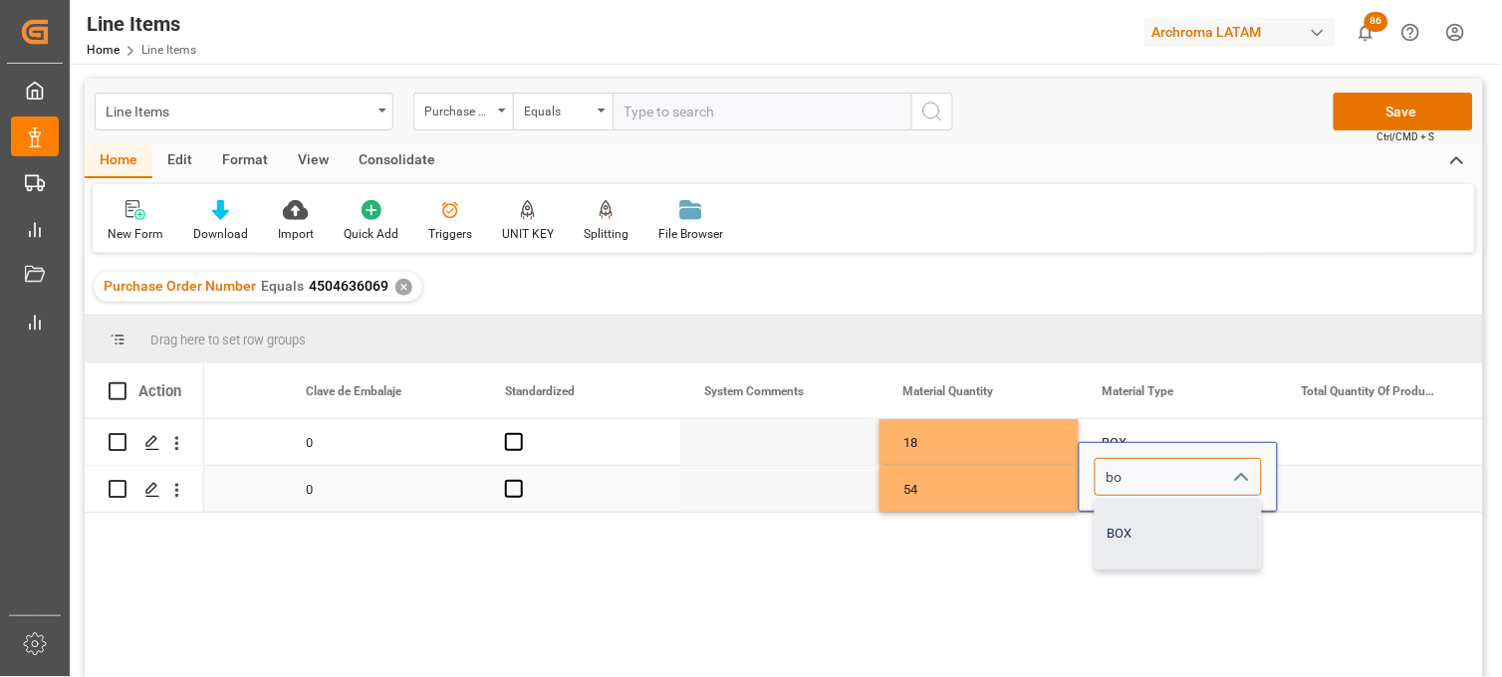
click at [1133, 515] on div "BOX" at bounding box center [1178, 534] width 165 height 70
type input "BOX"
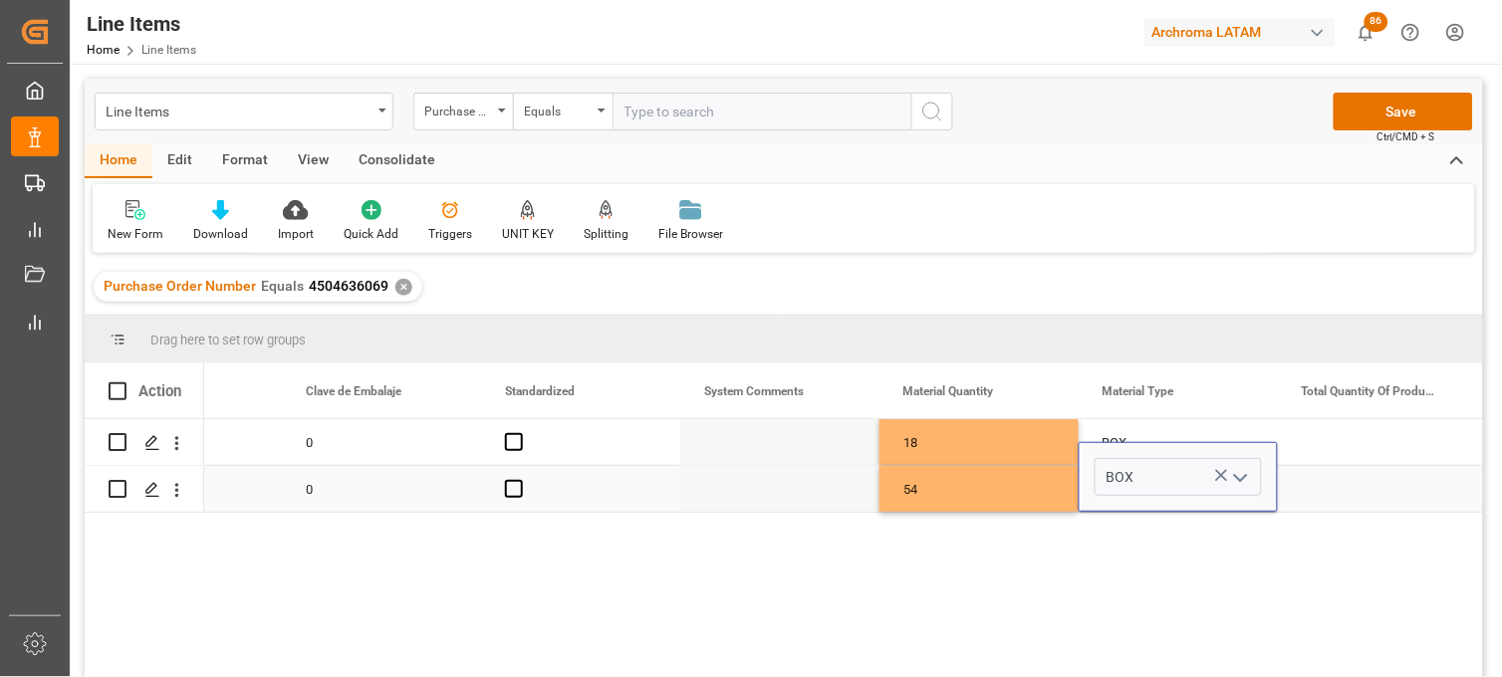
click at [1011, 483] on div "54" at bounding box center [979, 489] width 199 height 46
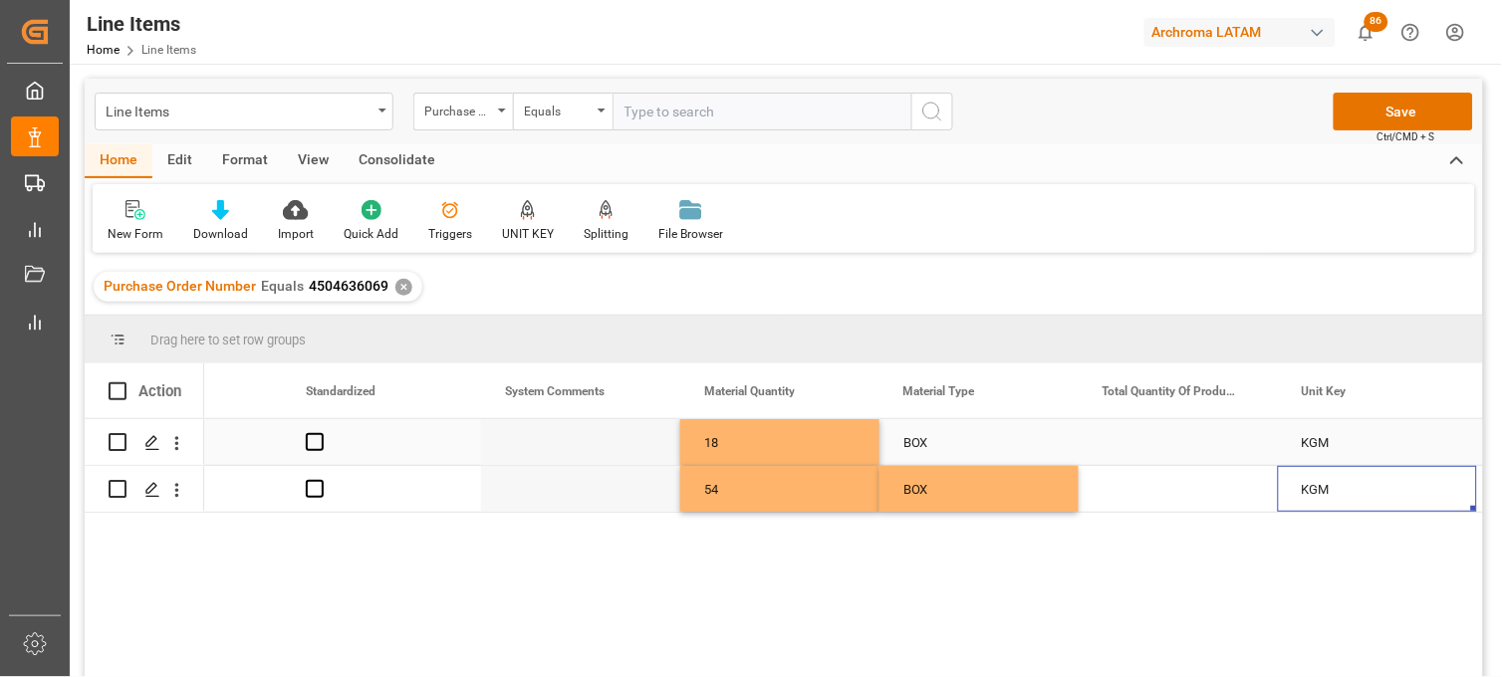
click at [744, 448] on div "18" at bounding box center [779, 442] width 199 height 46
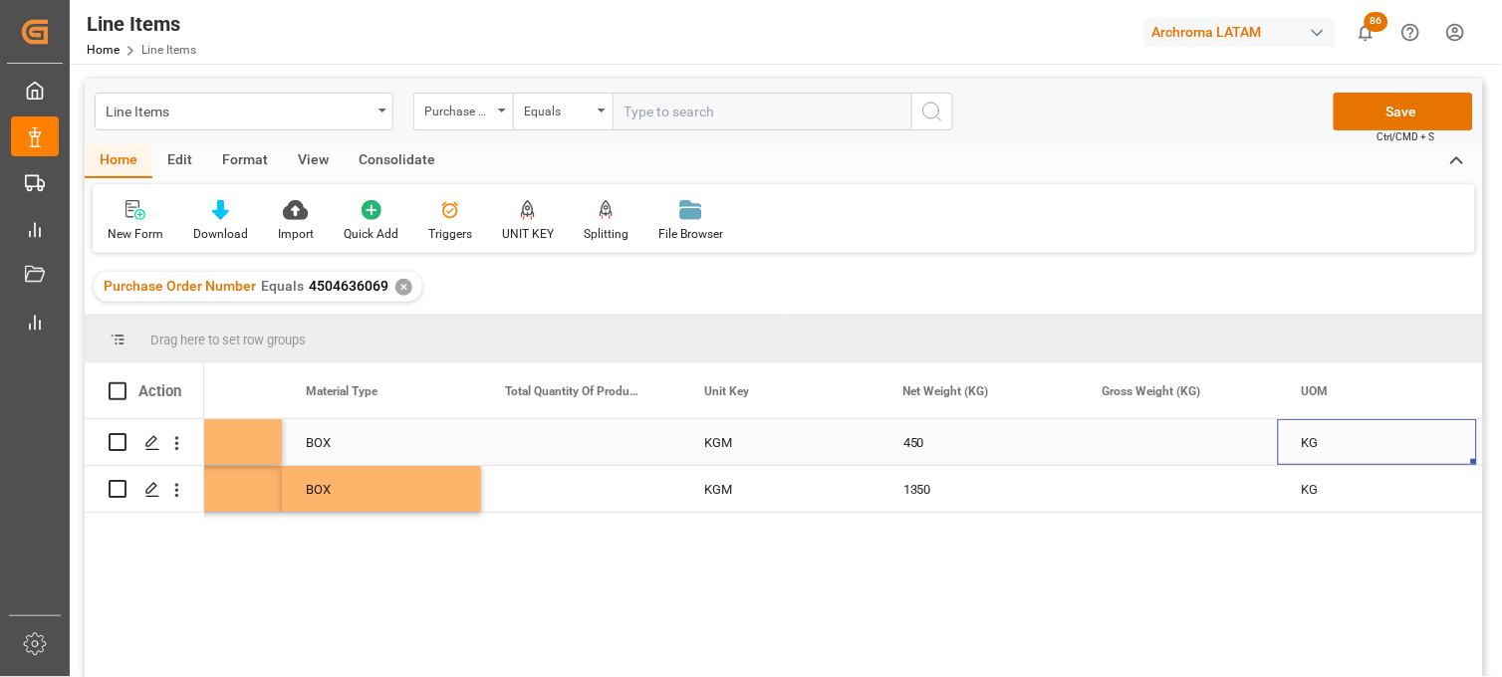
click at [566, 443] on div "Press SPACE to select this row." at bounding box center [580, 442] width 199 height 46
click at [1123, 433] on div "Press SPACE to select this row." at bounding box center [1178, 442] width 199 height 46
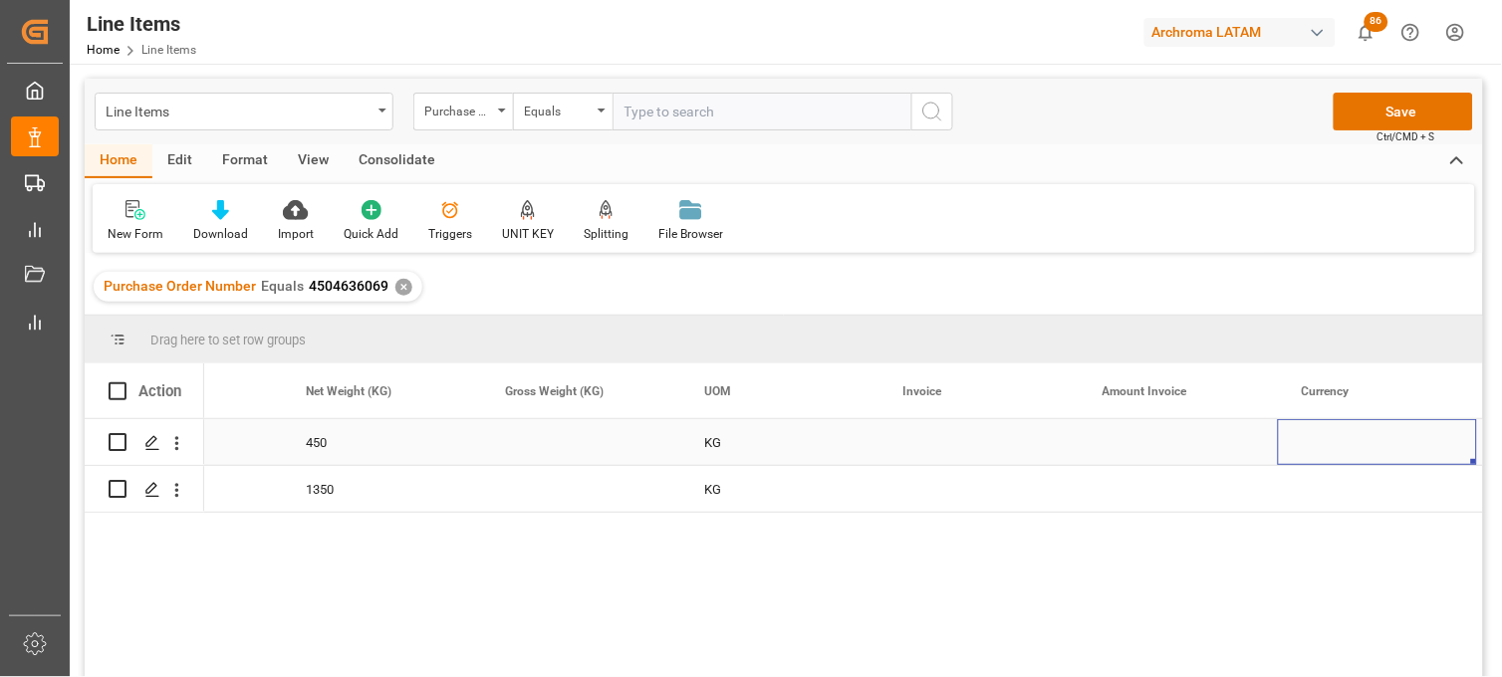
scroll to position [0, 3907]
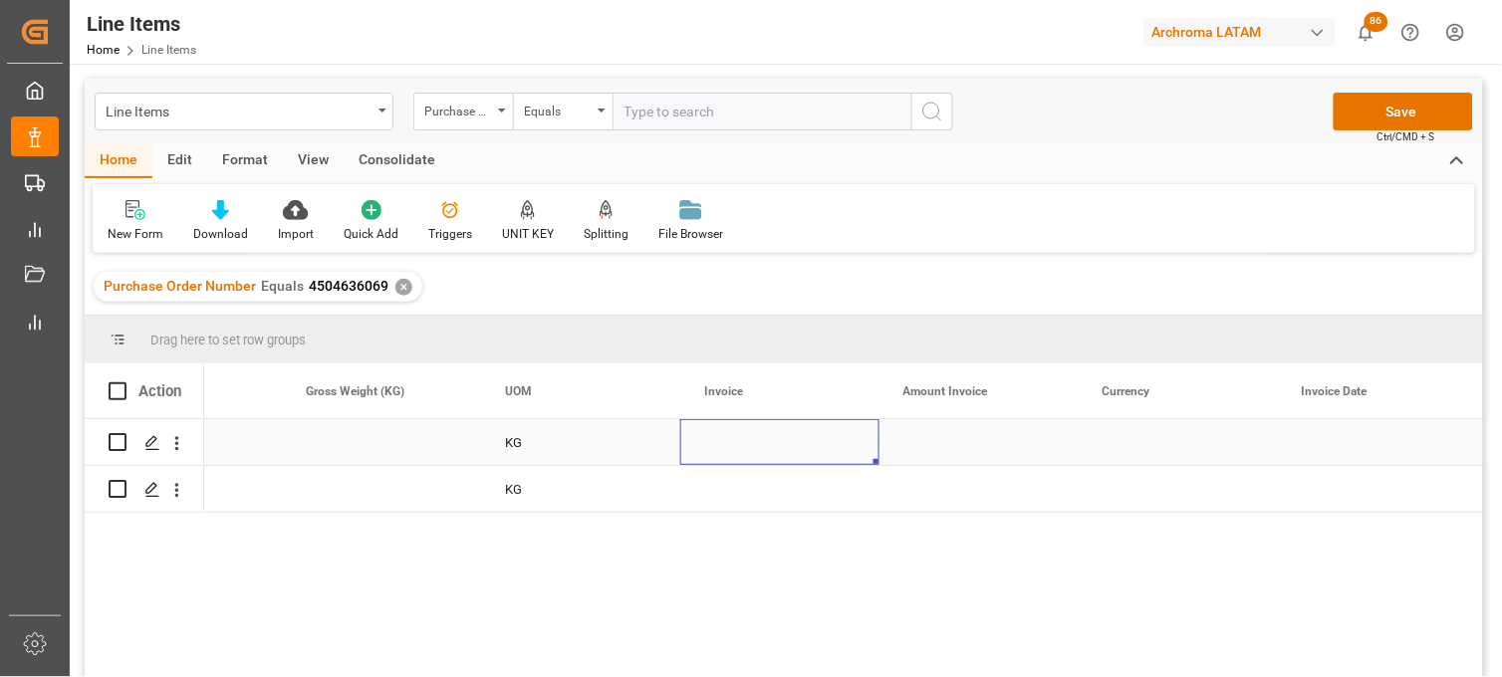
click at [740, 443] on div "Press SPACE to select this row." at bounding box center [779, 442] width 199 height 46
click at [740, 443] on input "Press SPACE to select this row." at bounding box center [779, 454] width 167 height 38
paste input "EI/380038236"
type input "EI/380038236"
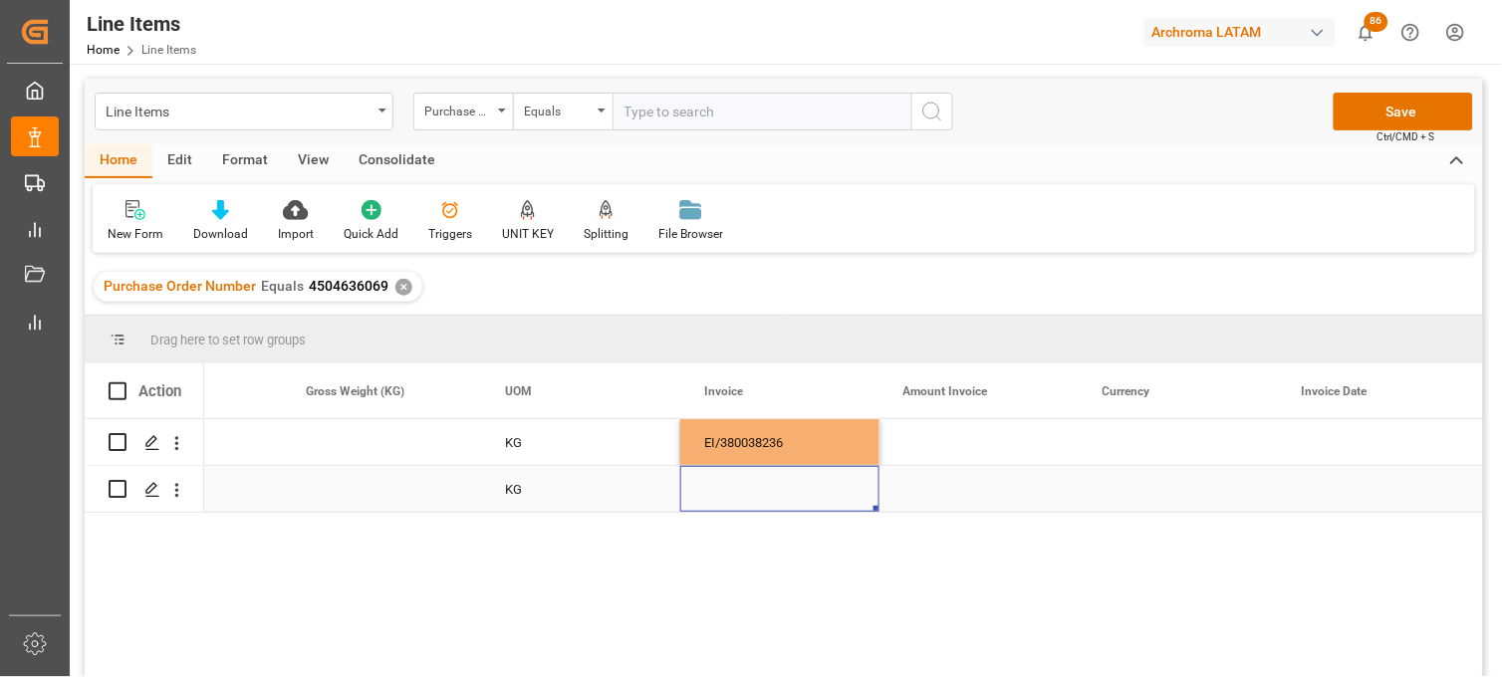
click at [721, 492] on div "Press SPACE to select this row." at bounding box center [779, 489] width 199 height 46
click at [715, 489] on div "Press SPACE to select this row." at bounding box center [779, 489] width 199 height 46
click at [715, 488] on input "Press SPACE to select this row." at bounding box center [779, 477] width 167 height 38
paste input "EI/380038236"
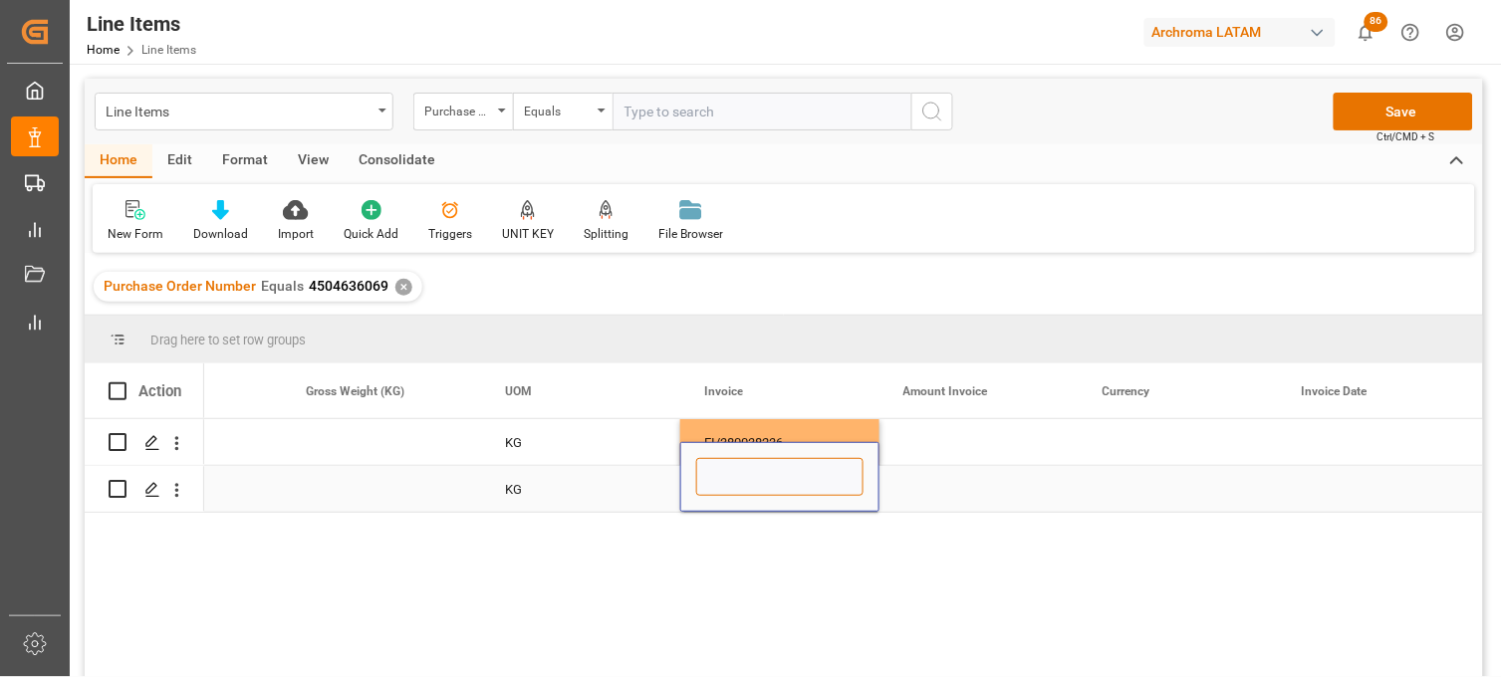
type input "EI/380038236"
click at [940, 441] on div "Press SPACE to select this row." at bounding box center [979, 442] width 199 height 46
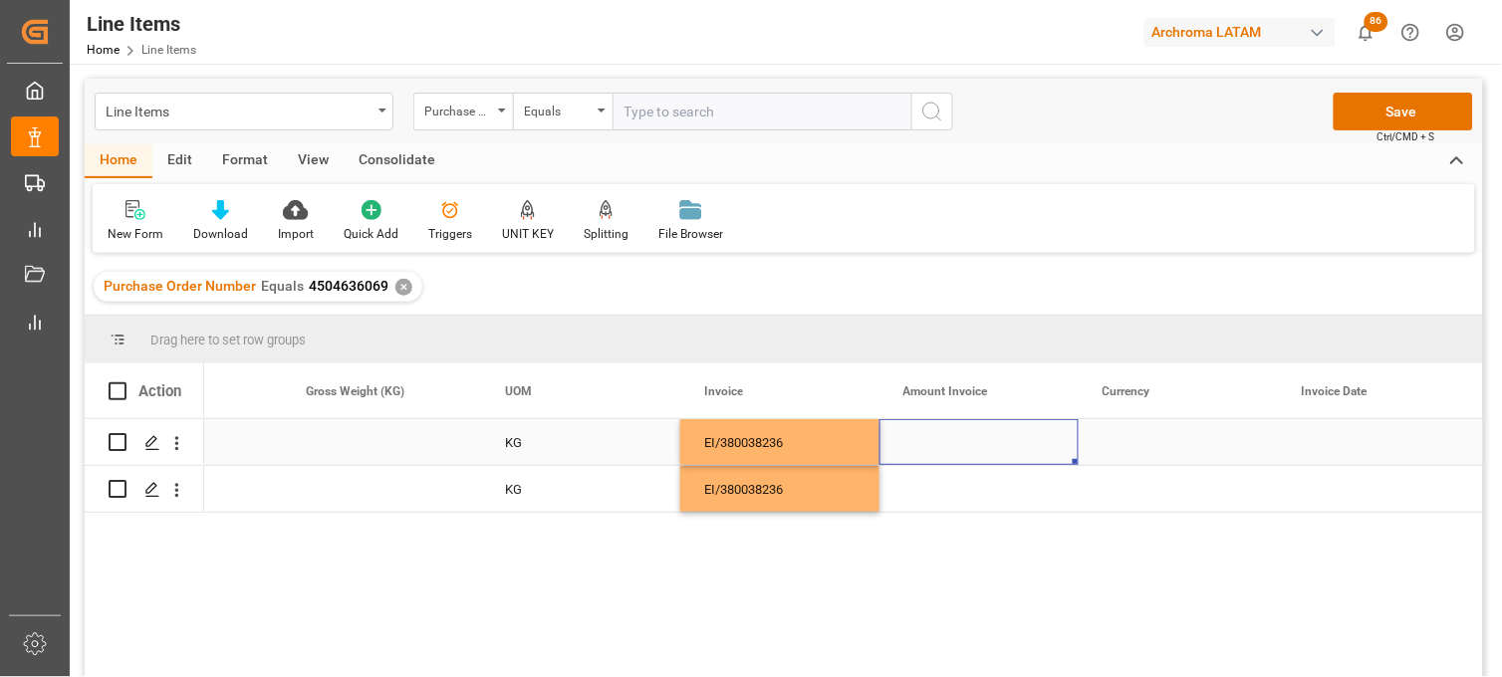
click at [932, 440] on div "Press SPACE to select this row." at bounding box center [979, 442] width 199 height 46
click at [932, 440] on input "Press SPACE to select this row." at bounding box center [978, 454] width 167 height 38
type input "1215"
click at [941, 496] on div "Press SPACE to select this row." at bounding box center [979, 489] width 199 height 46
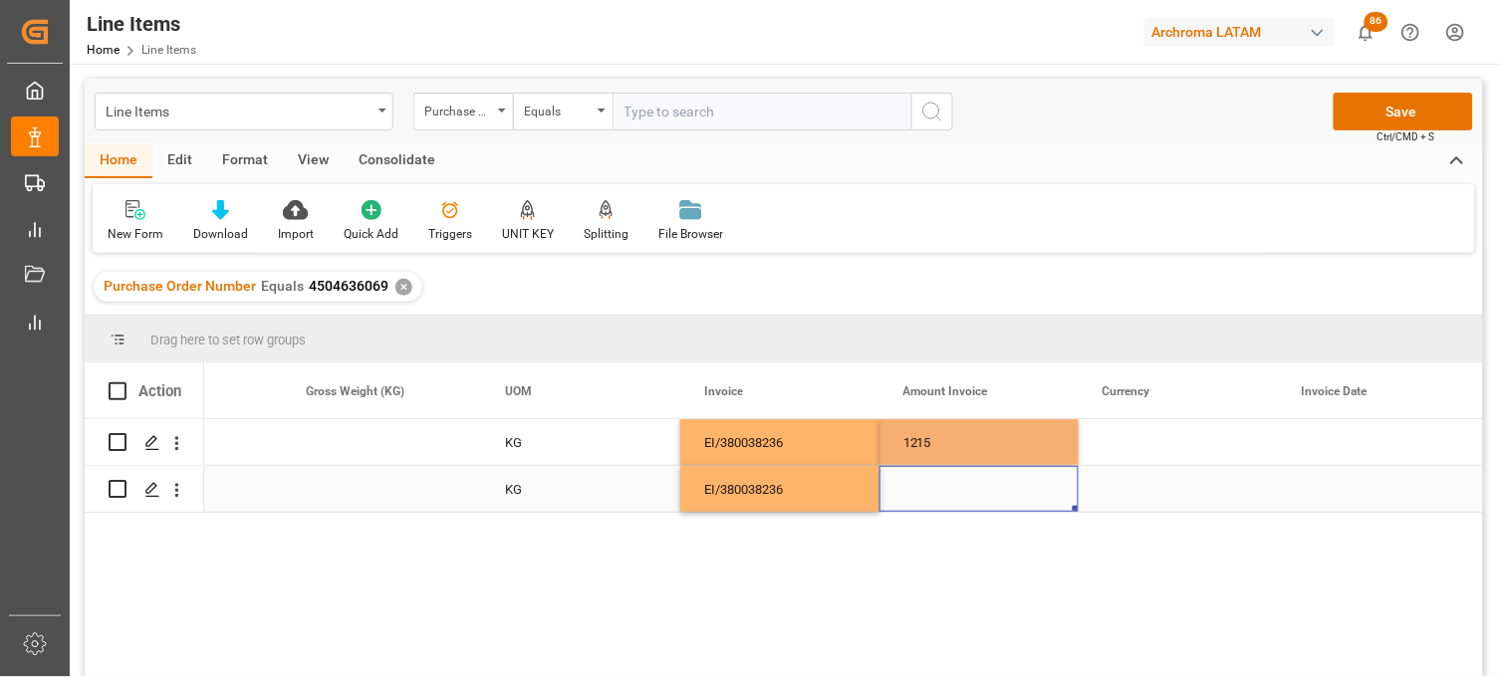
click at [926, 491] on div "Press SPACE to select this row." at bounding box center [979, 489] width 199 height 46
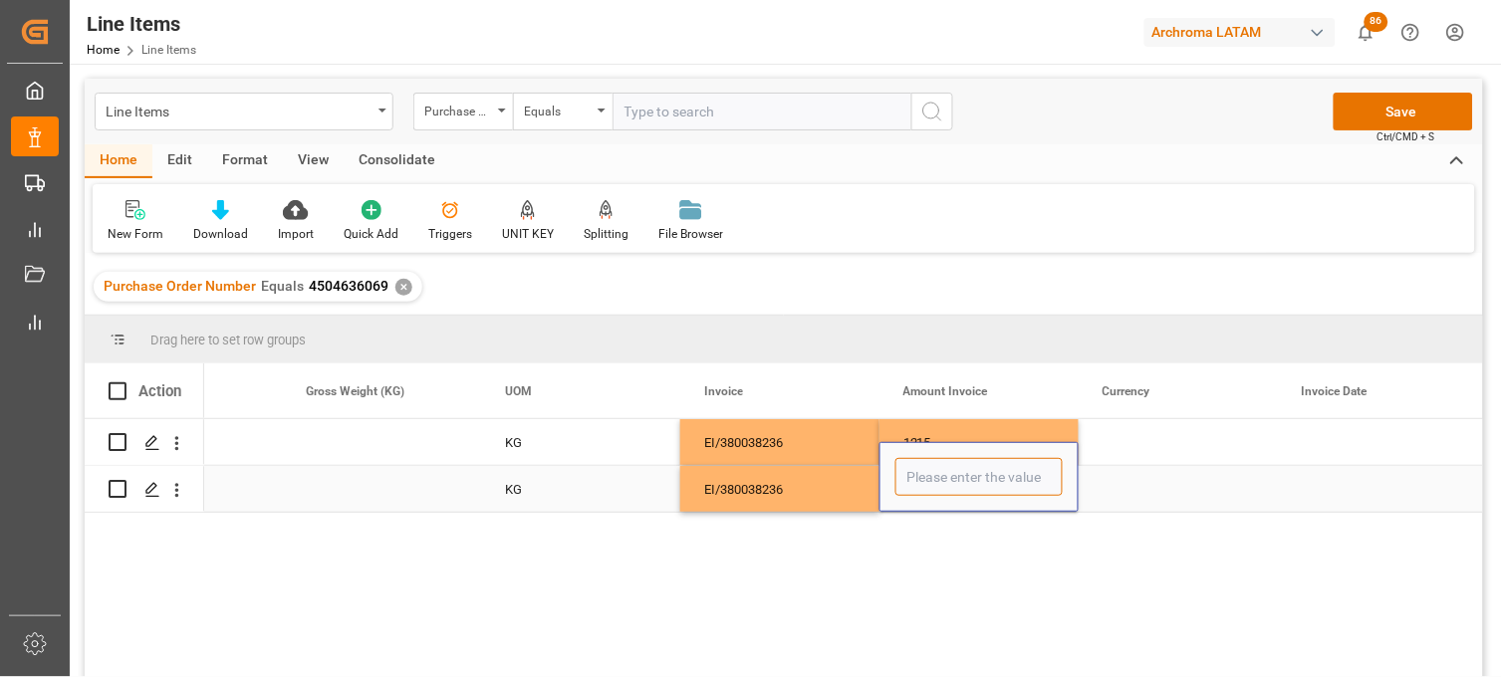
click at [926, 491] on input "Press SPACE to select this row." at bounding box center [978, 477] width 167 height 38
type input "4252.50"
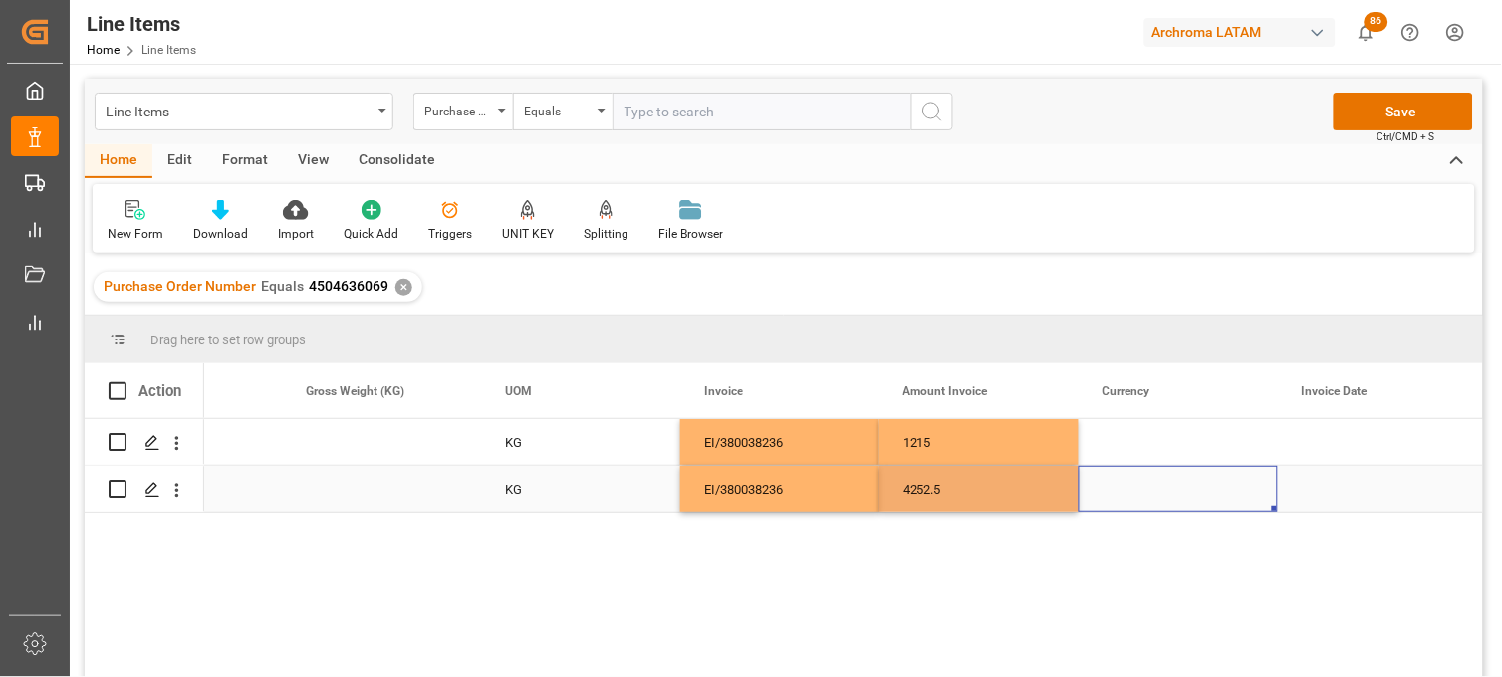
click at [1136, 484] on div "Press SPACE to select this row." at bounding box center [1178, 489] width 199 height 46
click at [1136, 484] on input "Press SPACE to select this row." at bounding box center [1178, 477] width 167 height 38
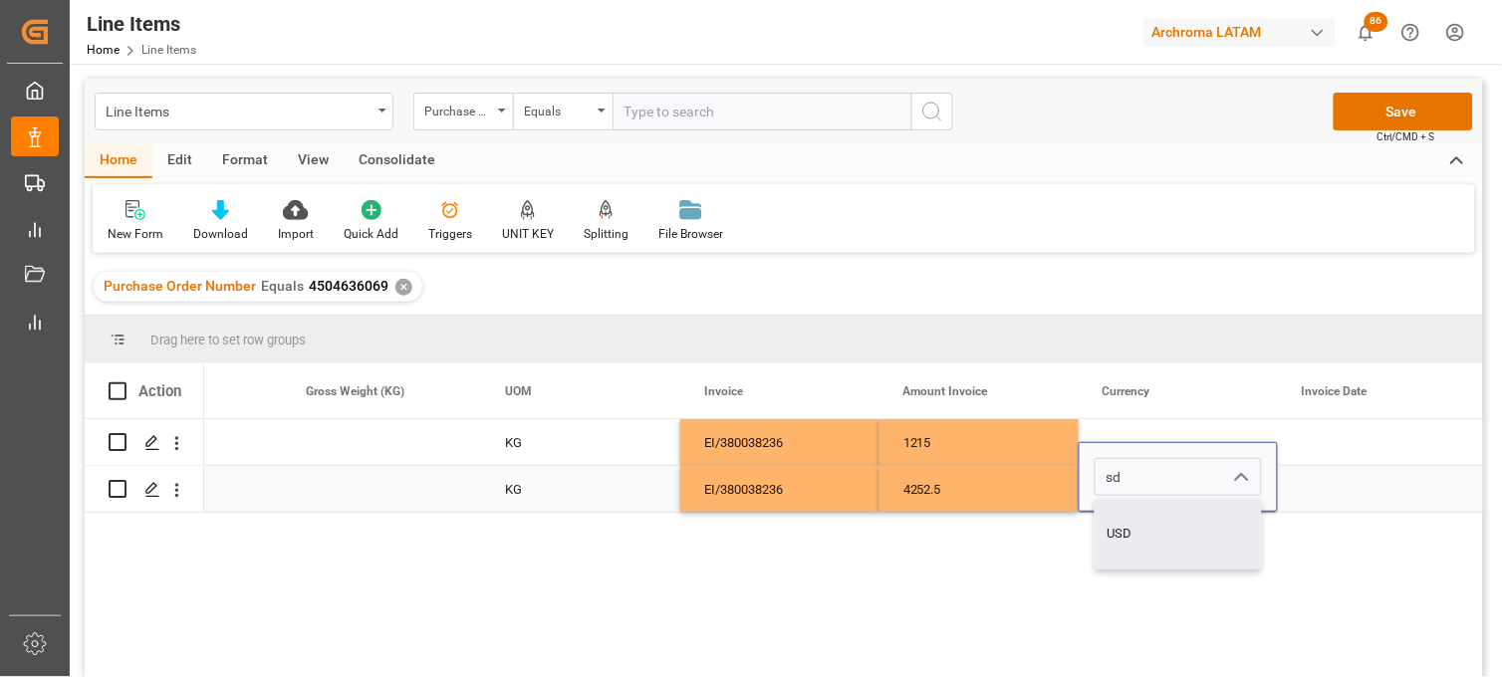
drag, startPoint x: 1122, startPoint y: 515, endPoint x: 1123, endPoint y: 485, distance: 29.9
click at [1122, 514] on div "USD" at bounding box center [1178, 534] width 165 height 70
type input "USD"
click at [1122, 436] on div "Press SPACE to select this row." at bounding box center [1178, 442] width 199 height 46
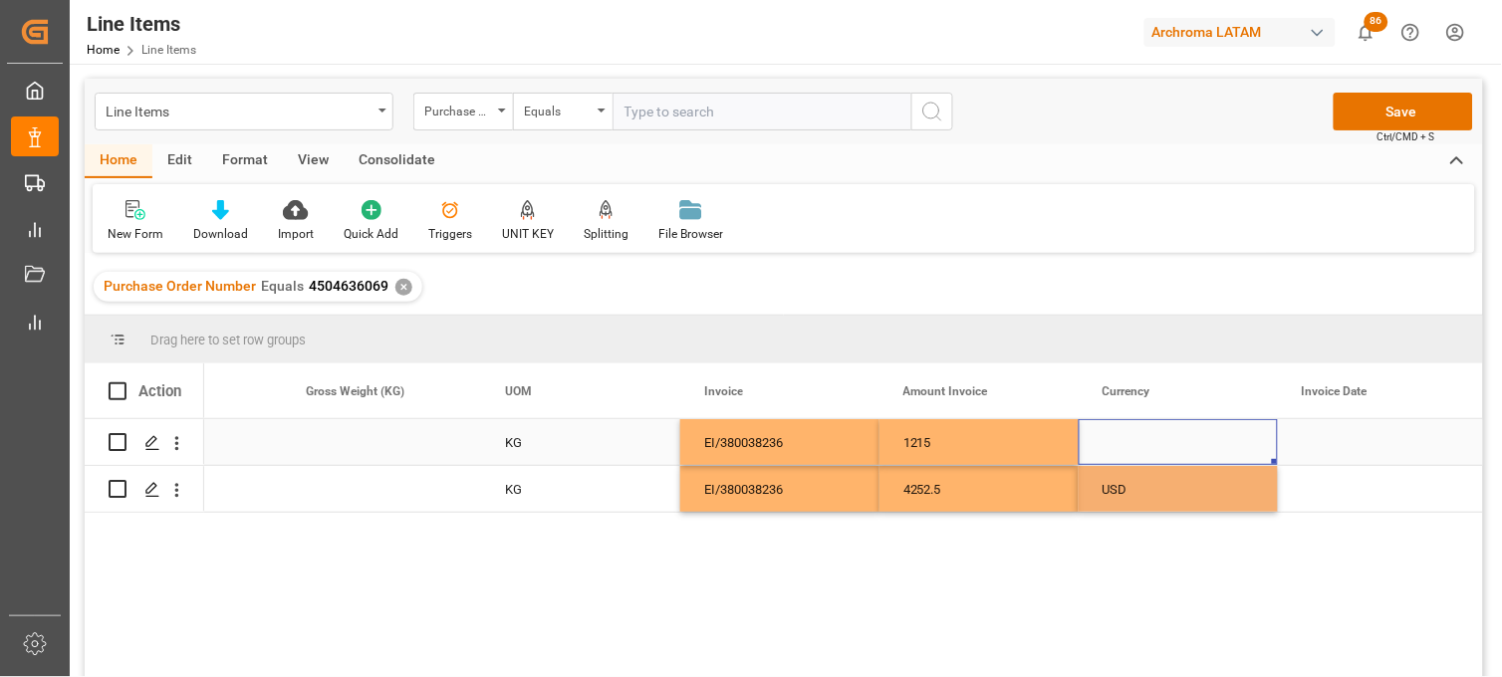
click at [1122, 436] on div "Press SPACE to select this row." at bounding box center [1178, 442] width 199 height 46
click at [1122, 449] on input "Press SPACE to select this row." at bounding box center [1178, 454] width 167 height 38
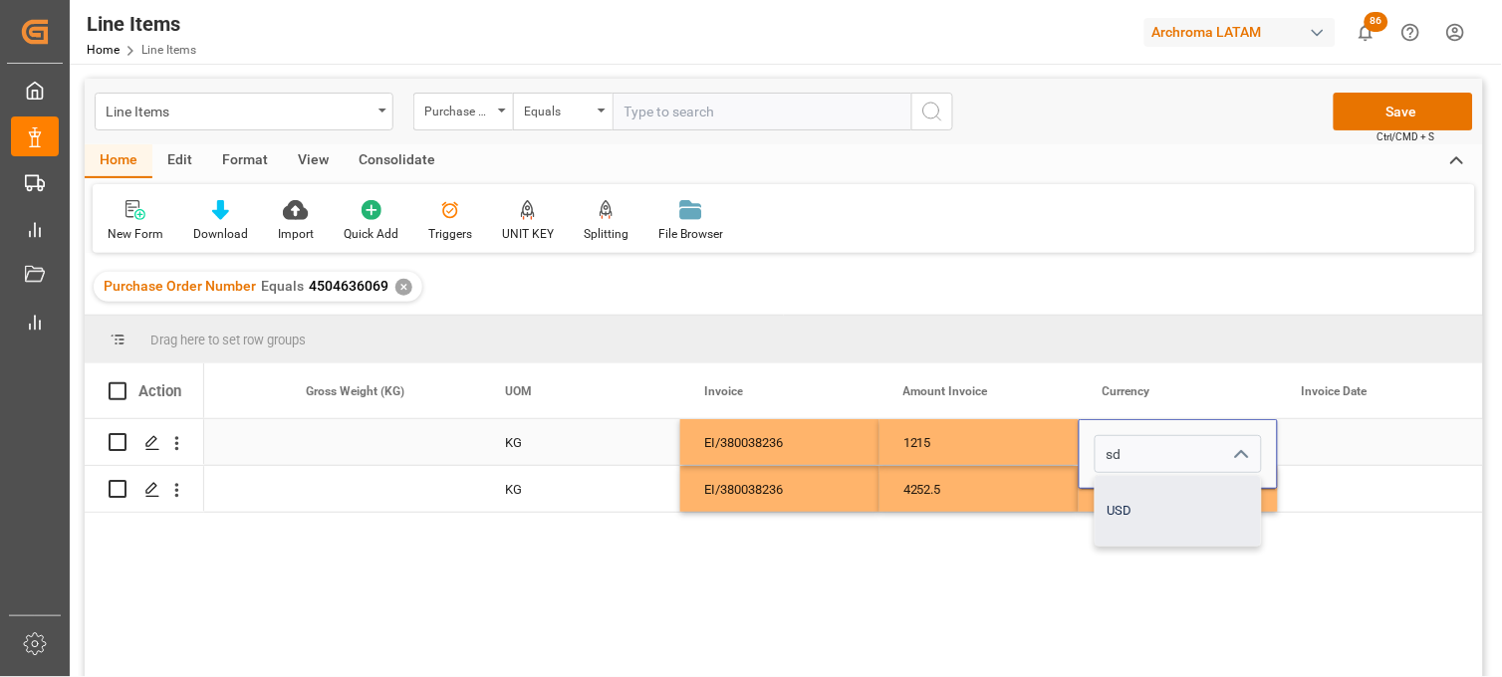
click at [1137, 512] on div "USD" at bounding box center [1178, 511] width 165 height 70
type input "USD"
click at [1366, 474] on div "Press SPACE to select this row." at bounding box center [1377, 489] width 199 height 46
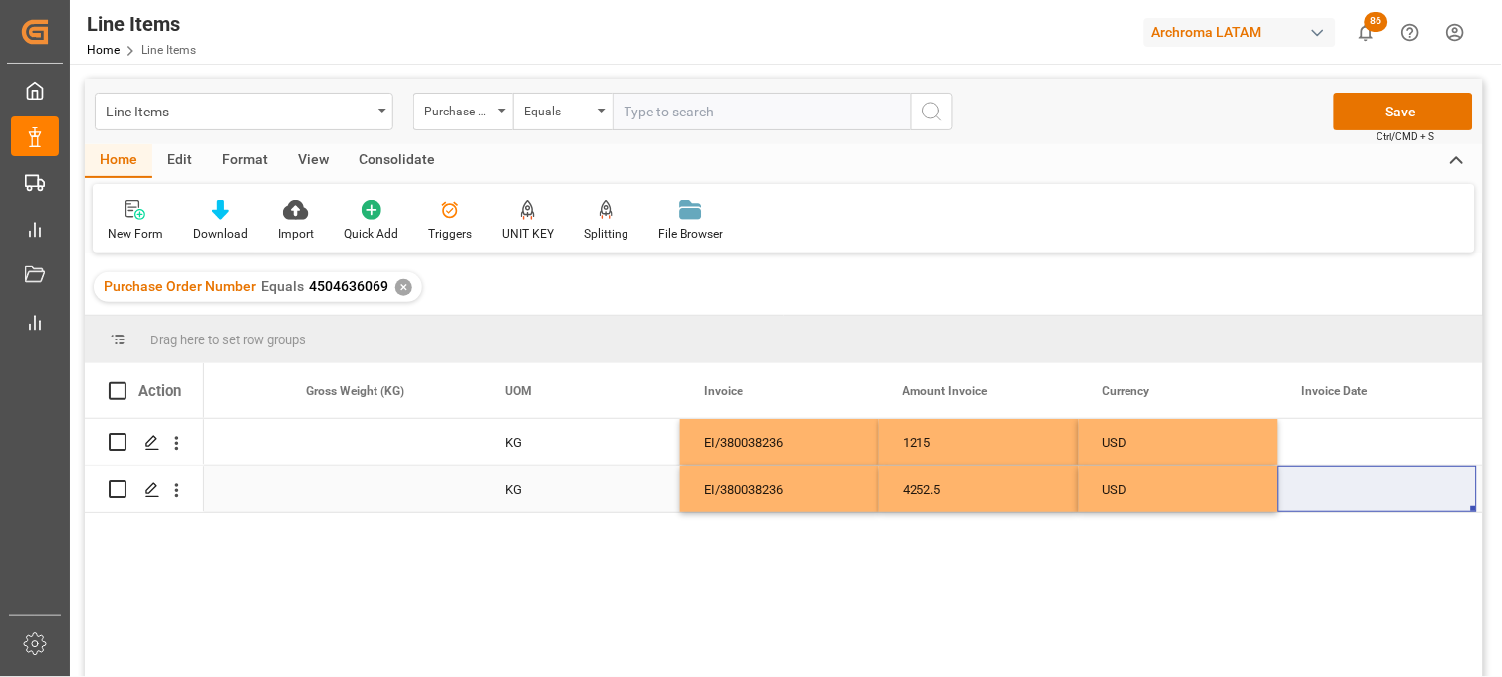
click at [1332, 488] on div "Press SPACE to select this row." at bounding box center [1377, 489] width 199 height 46
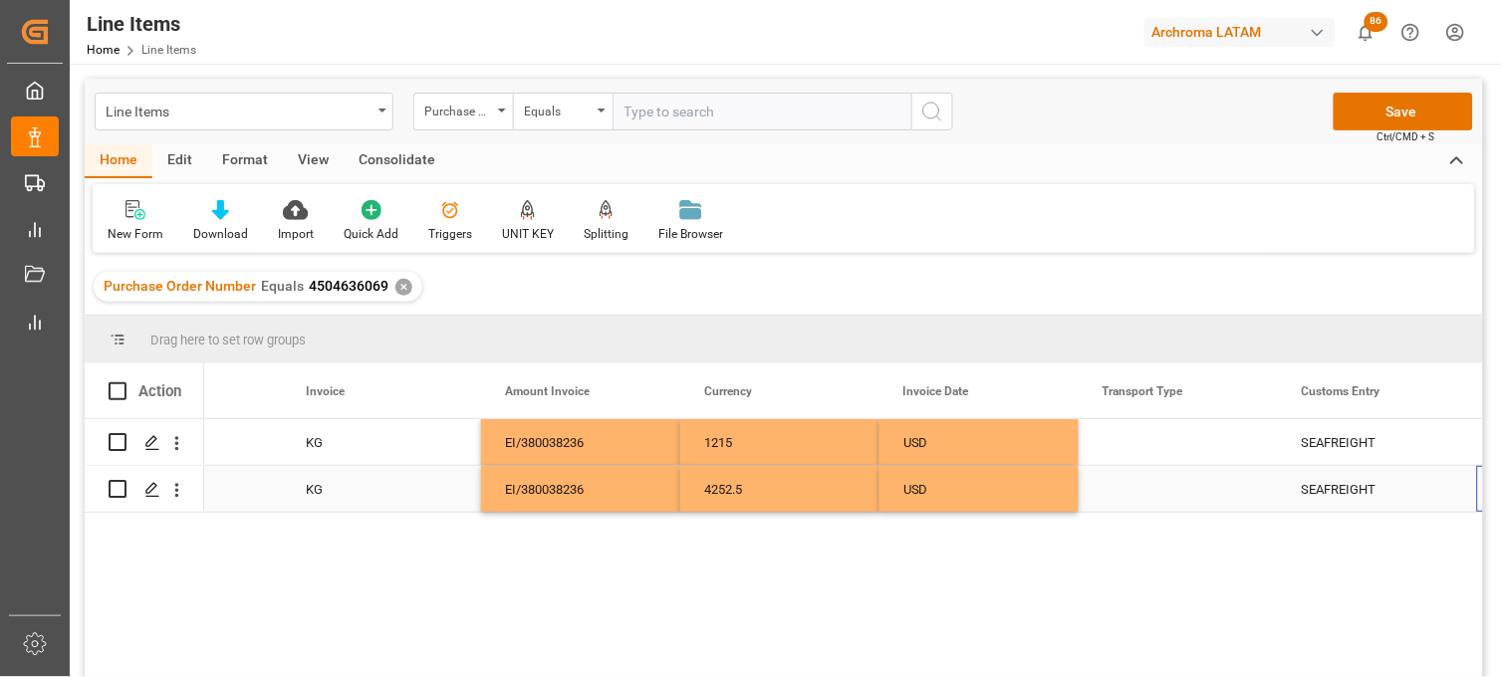
scroll to position [0, 4305]
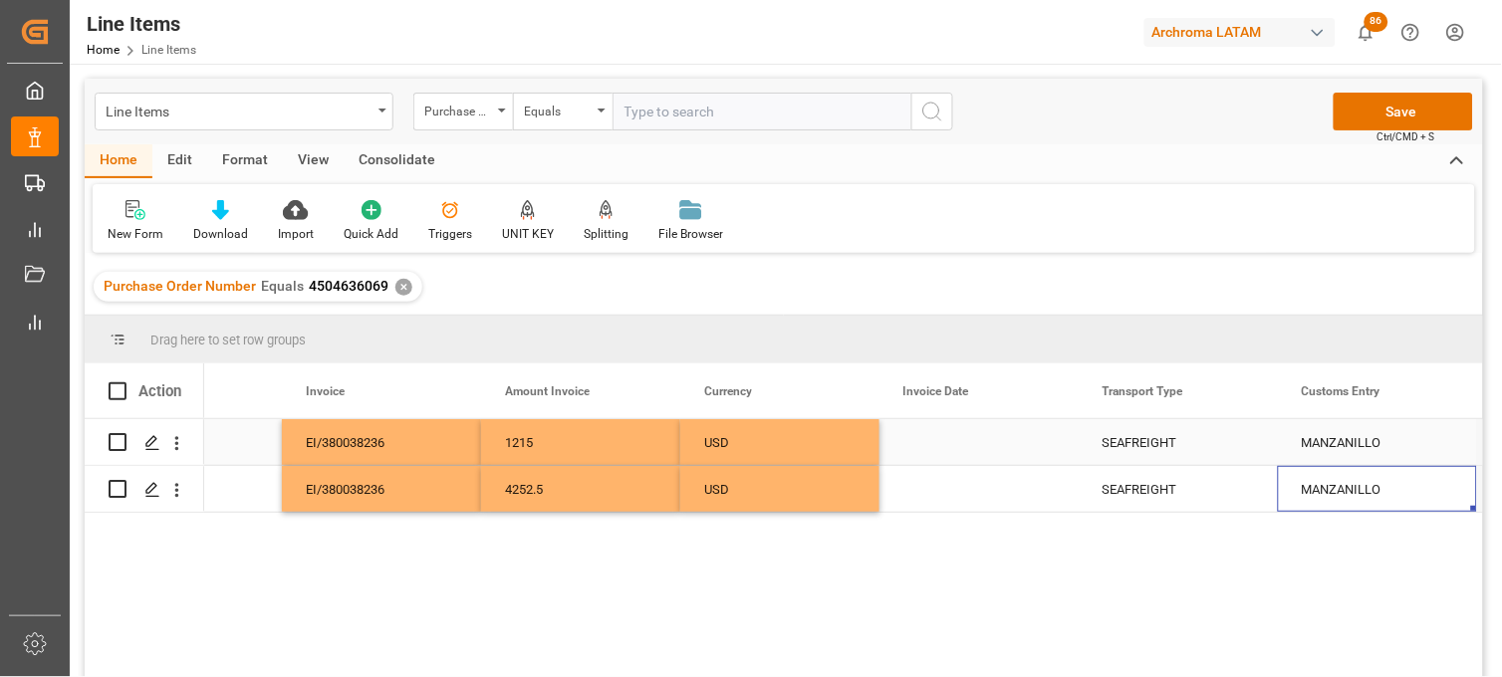
click at [936, 446] on div "Press SPACE to select this row." at bounding box center [979, 442] width 199 height 46
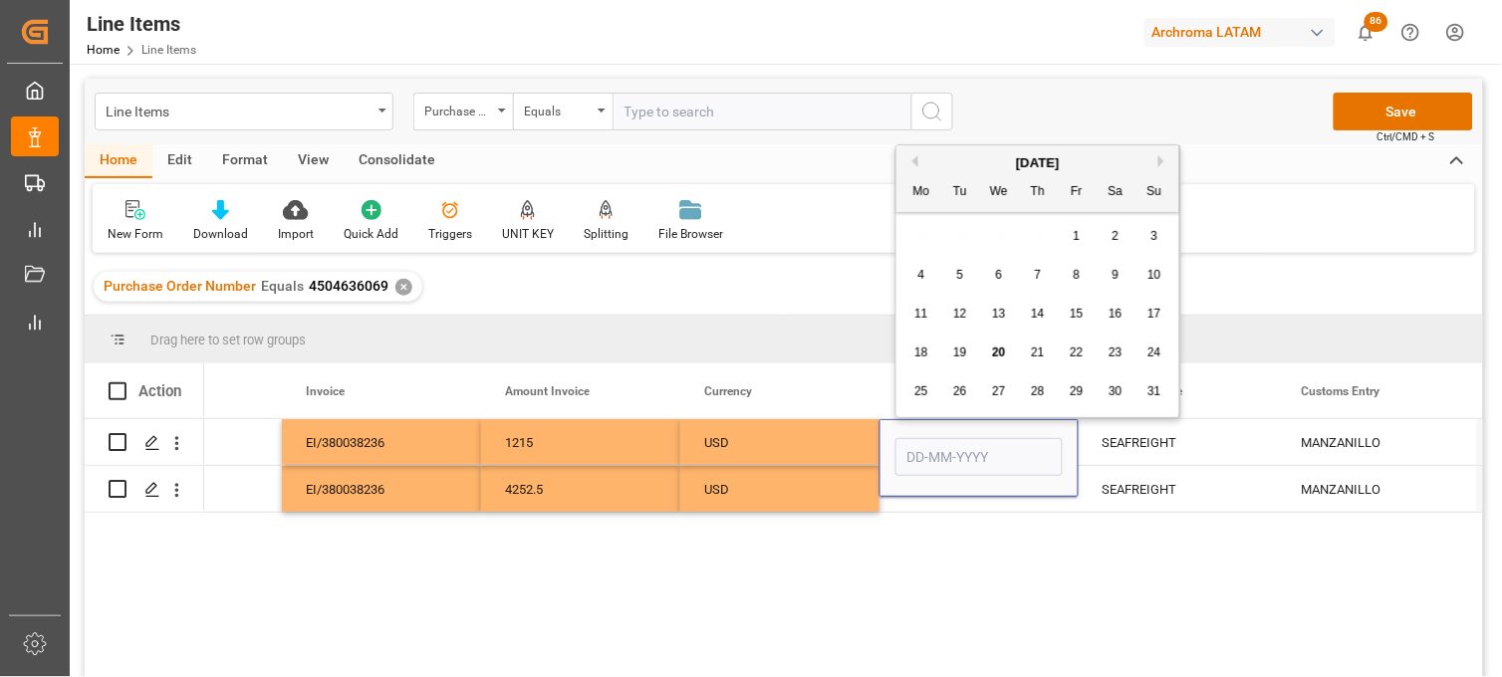
click at [1153, 311] on span "17" at bounding box center [1153, 314] width 13 height 14
type input "17-08-2025"
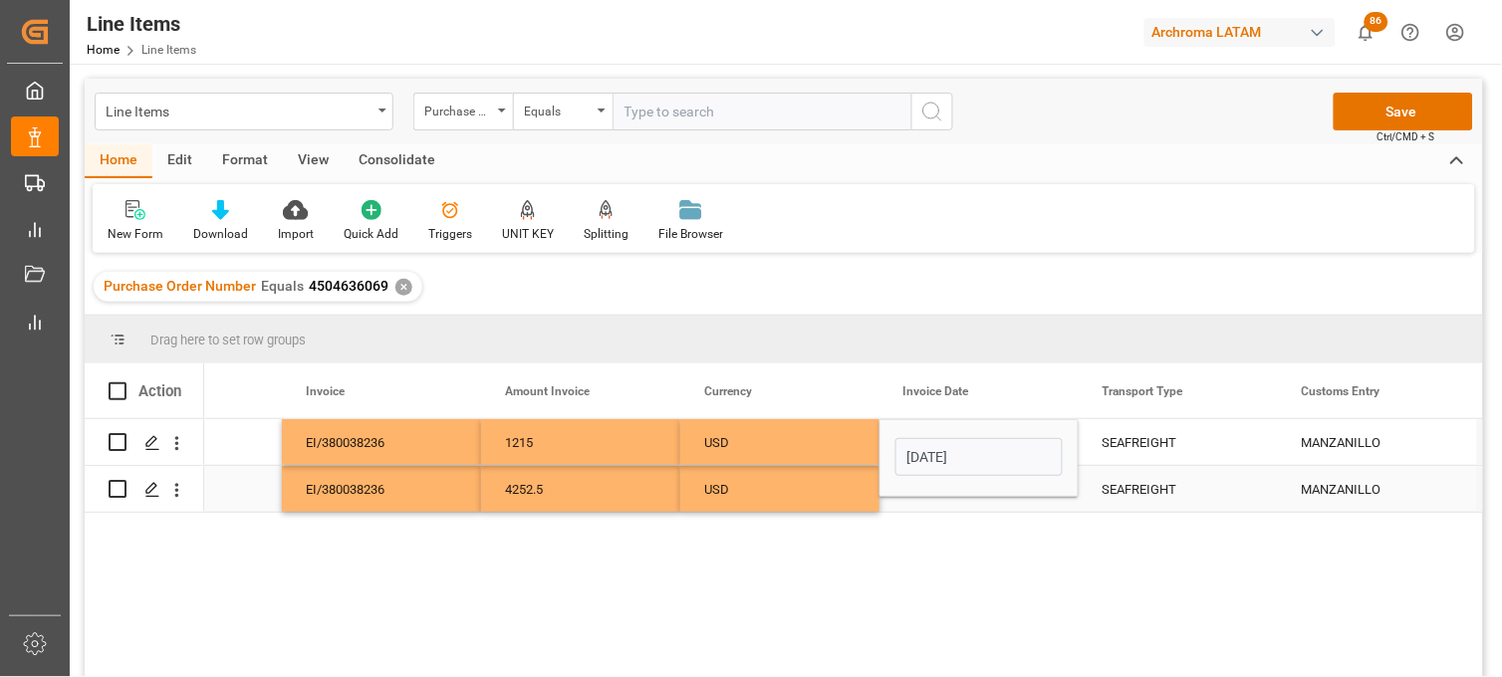
click at [921, 500] on div "Press SPACE to select this row." at bounding box center [979, 489] width 199 height 46
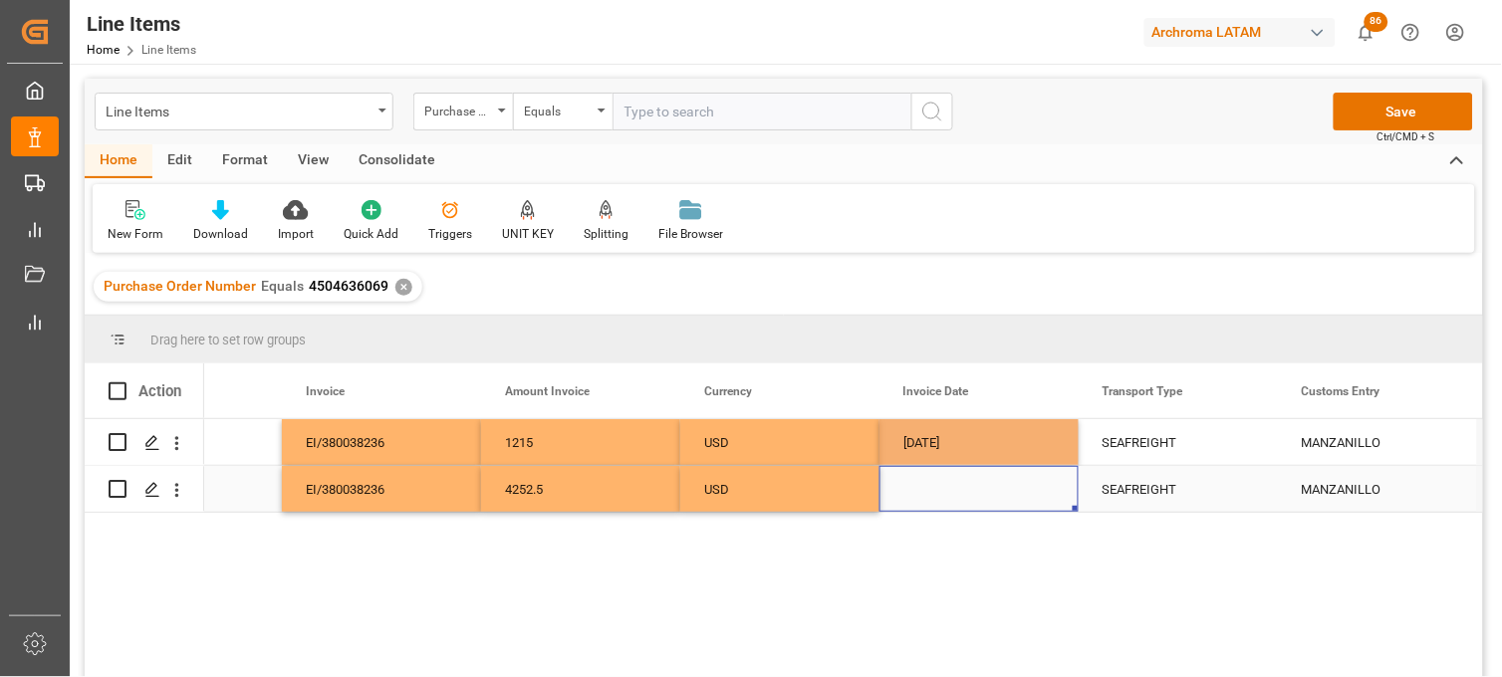
click at [926, 479] on div "Press SPACE to select this row." at bounding box center [979, 489] width 199 height 46
click at [928, 480] on div "Press SPACE to select this row." at bounding box center [979, 489] width 199 height 46
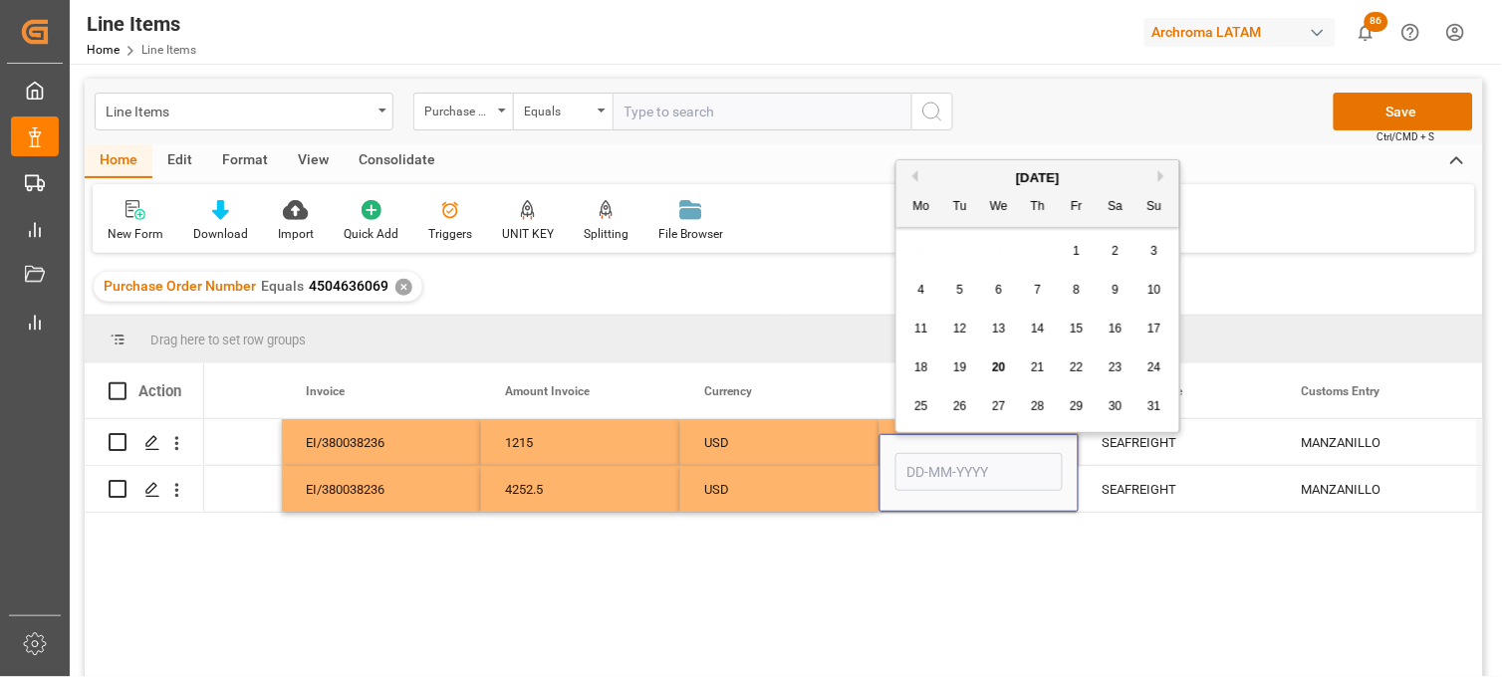
click at [1149, 326] on span "17" at bounding box center [1153, 329] width 13 height 14
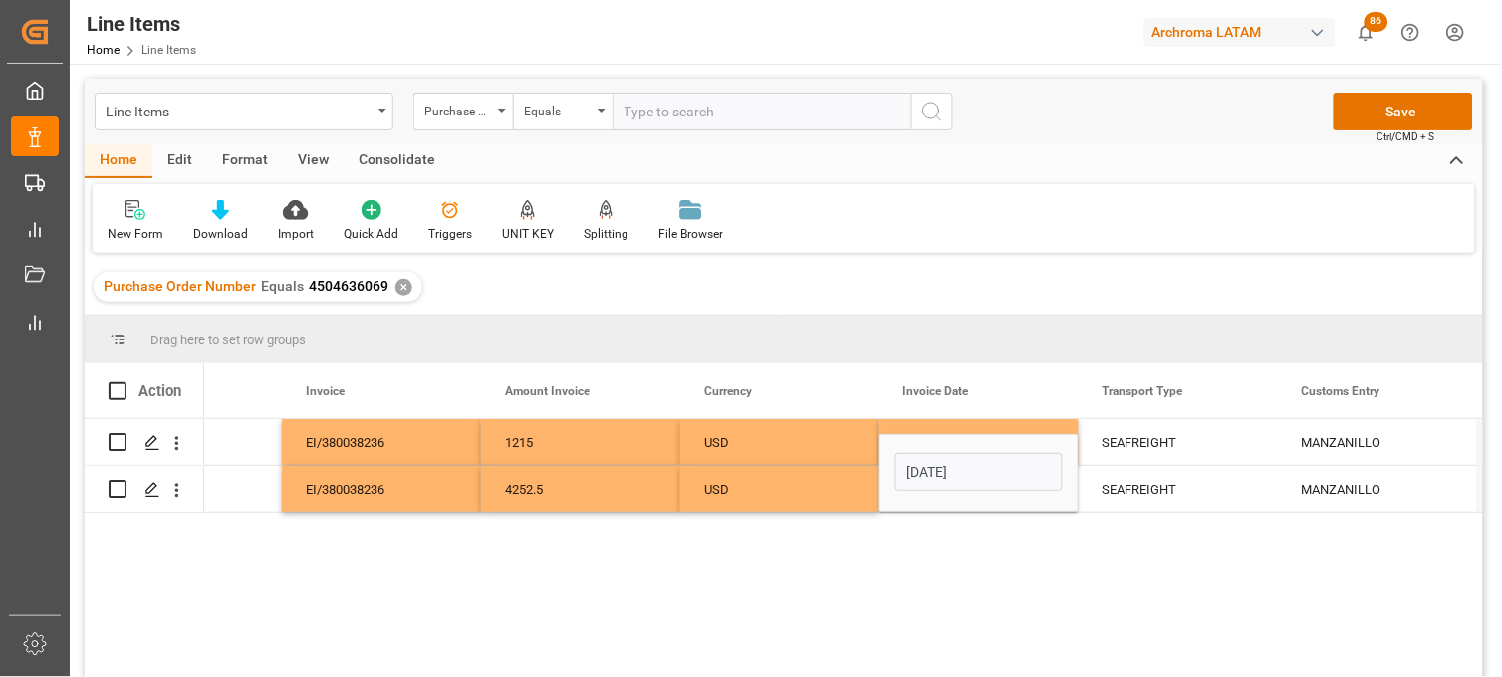
type input "17-08-2025"
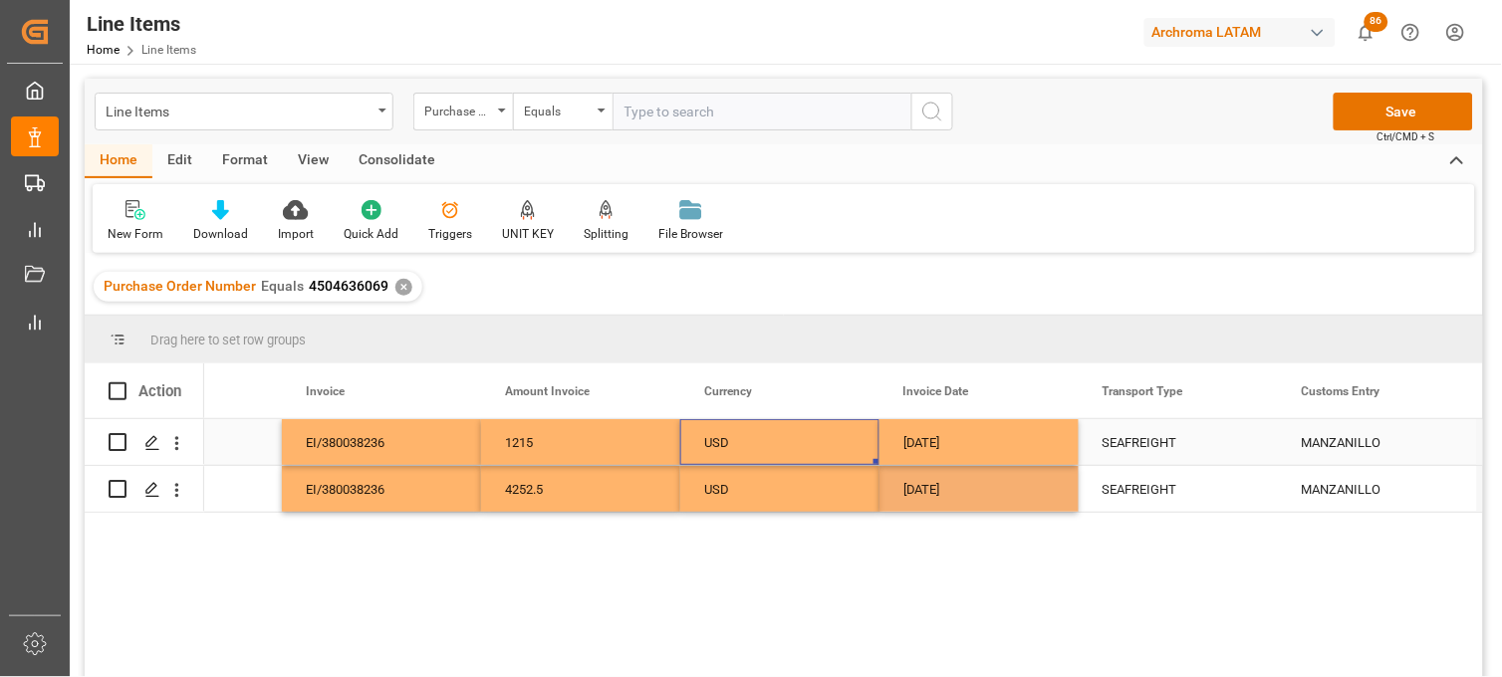
click at [785, 455] on div "USD" at bounding box center [779, 443] width 151 height 46
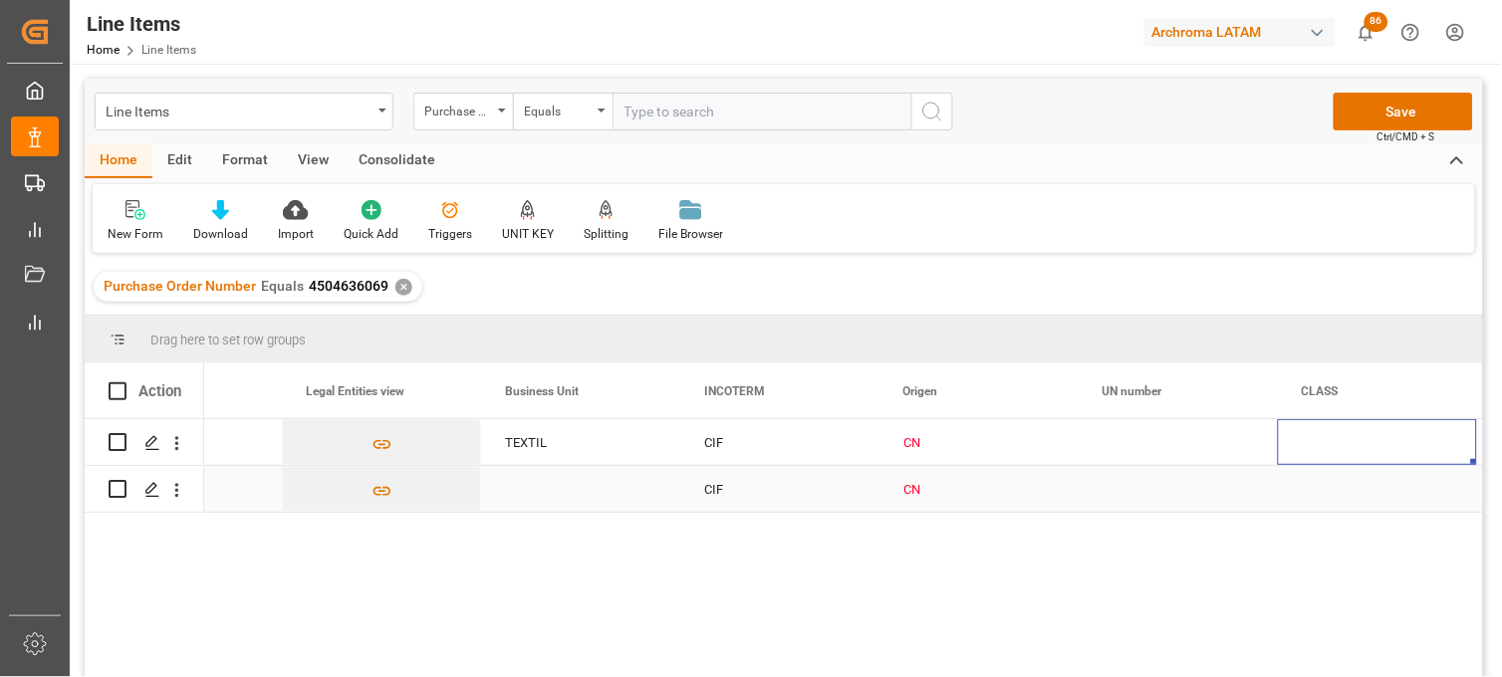
scroll to position [0, 6098]
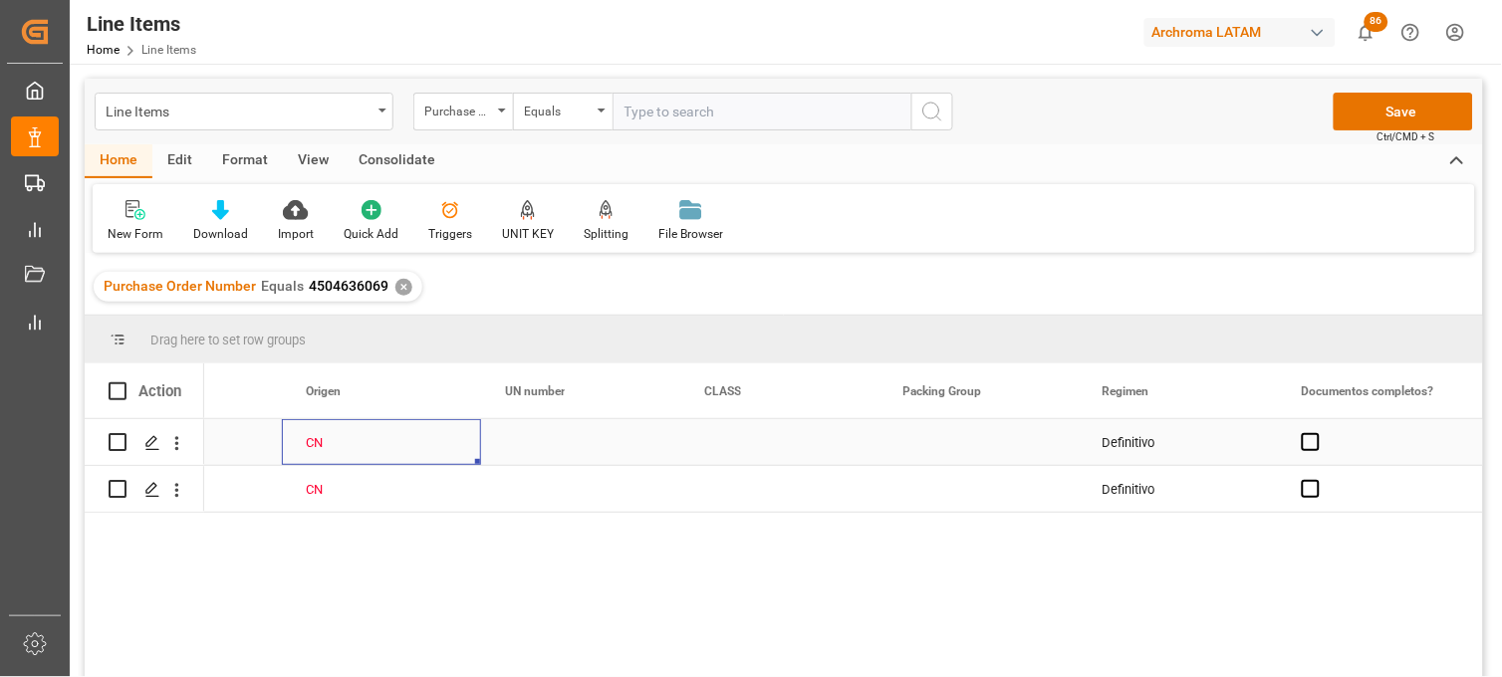
click at [323, 449] on div "CN" at bounding box center [381, 443] width 151 height 46
click at [323, 449] on input "CN" at bounding box center [381, 454] width 167 height 38
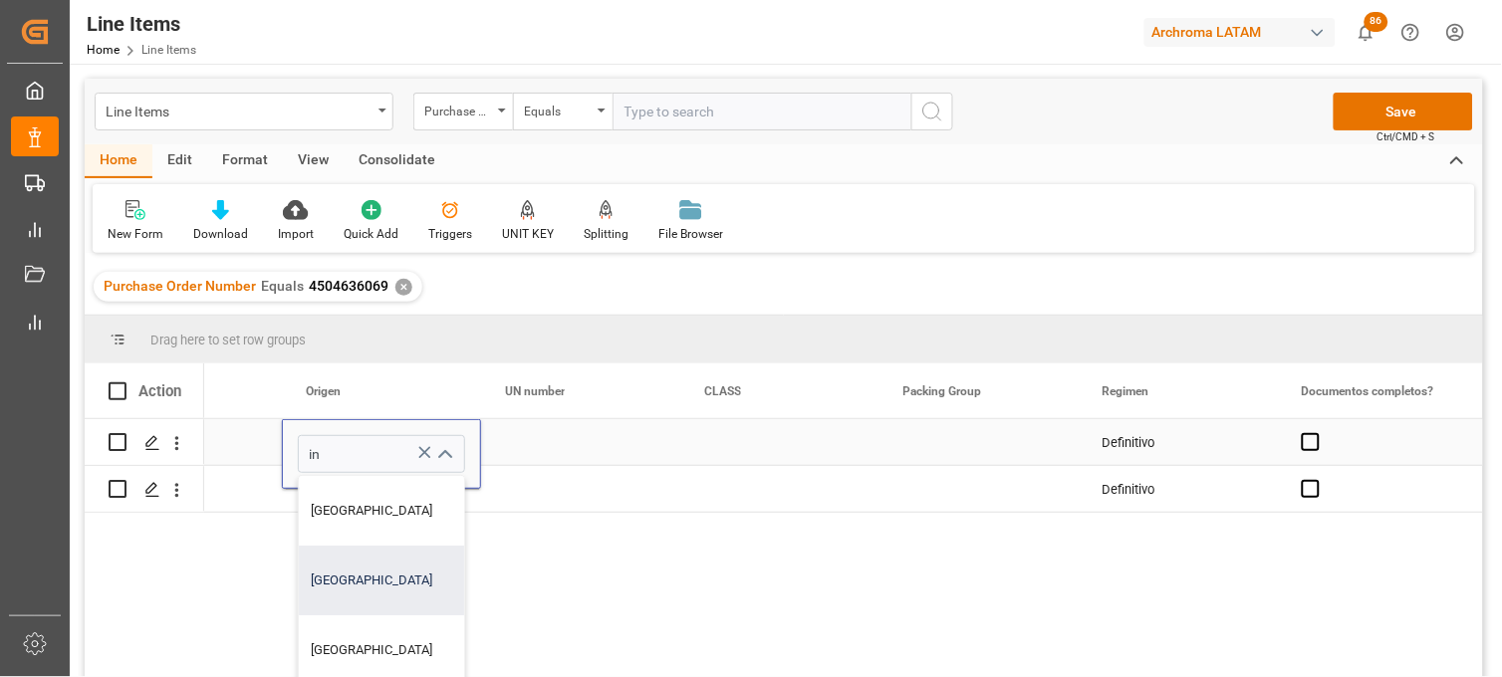
drag, startPoint x: 347, startPoint y: 496, endPoint x: 344, endPoint y: 569, distance: 72.8
click at [344, 569] on div "CHINA INDIA REINO UNIDO INDONESIA SINGAPUR" at bounding box center [381, 650] width 165 height 349
click at [343, 568] on div "INDIA" at bounding box center [381, 581] width 165 height 70
type input "INDIA"
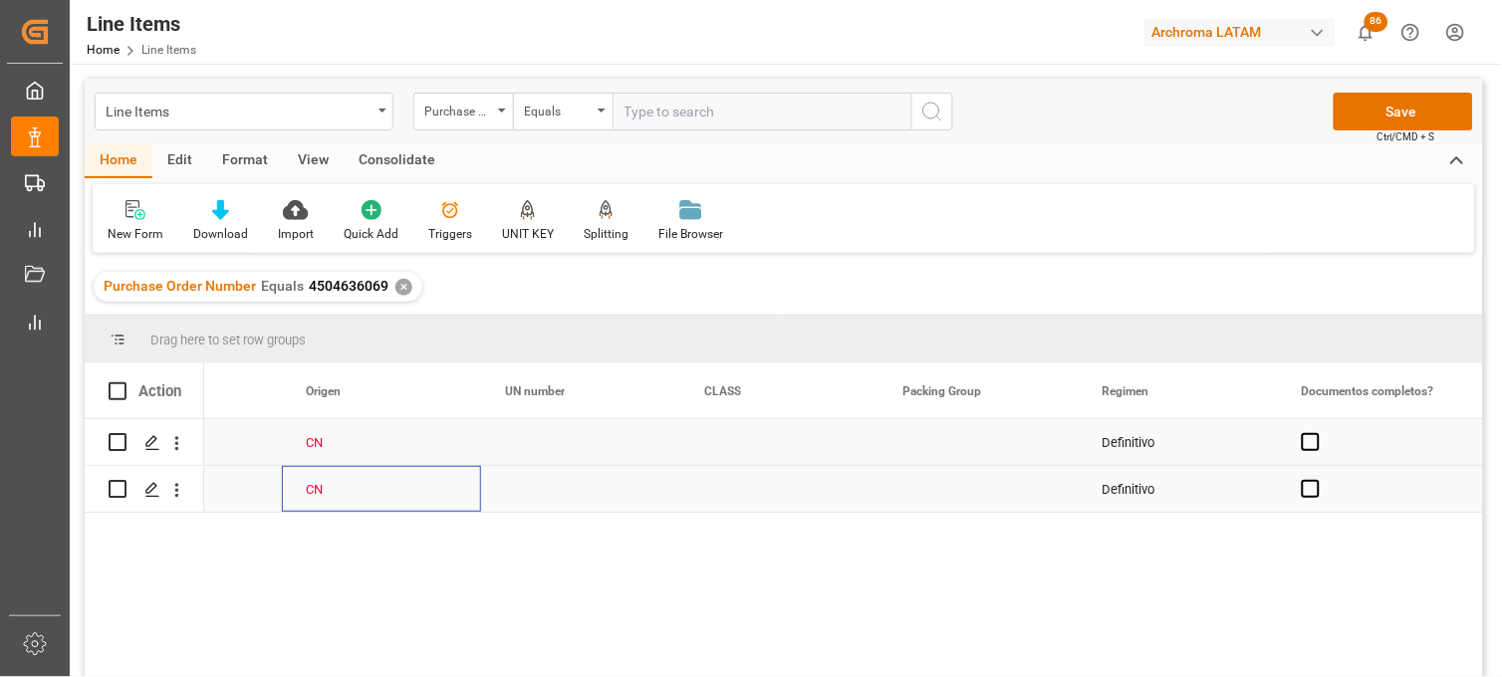
click at [332, 494] on div "CN" at bounding box center [381, 490] width 151 height 46
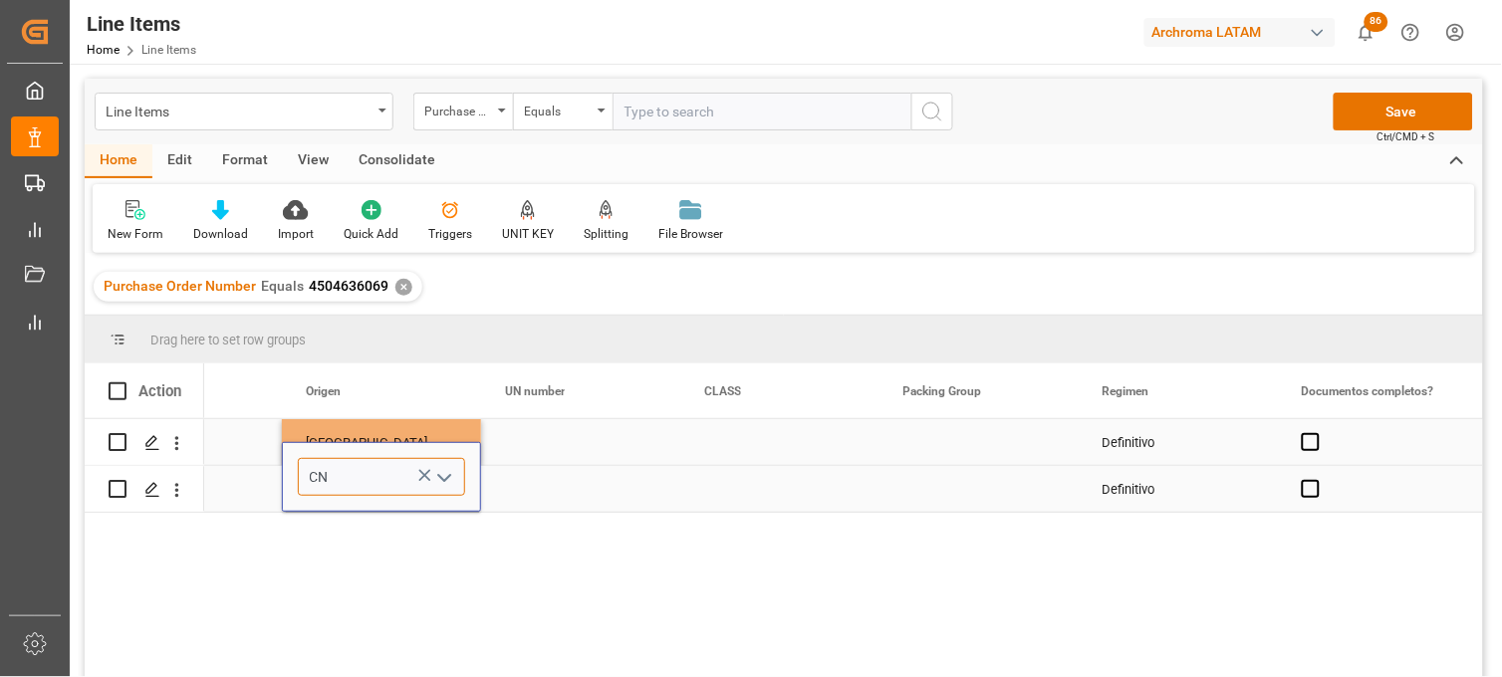
click at [331, 493] on input "CN" at bounding box center [381, 477] width 167 height 38
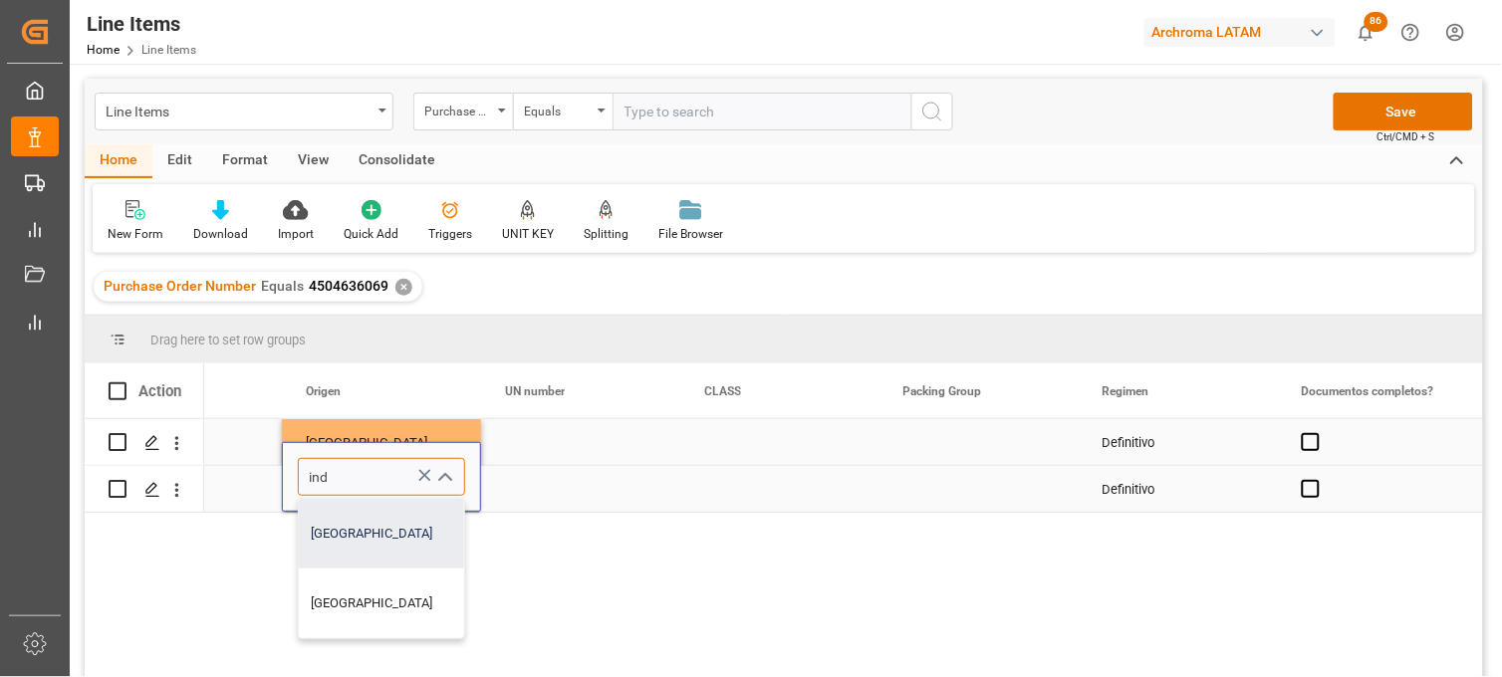
click at [336, 524] on div "INDIA" at bounding box center [381, 534] width 165 height 70
type input "INDIA"
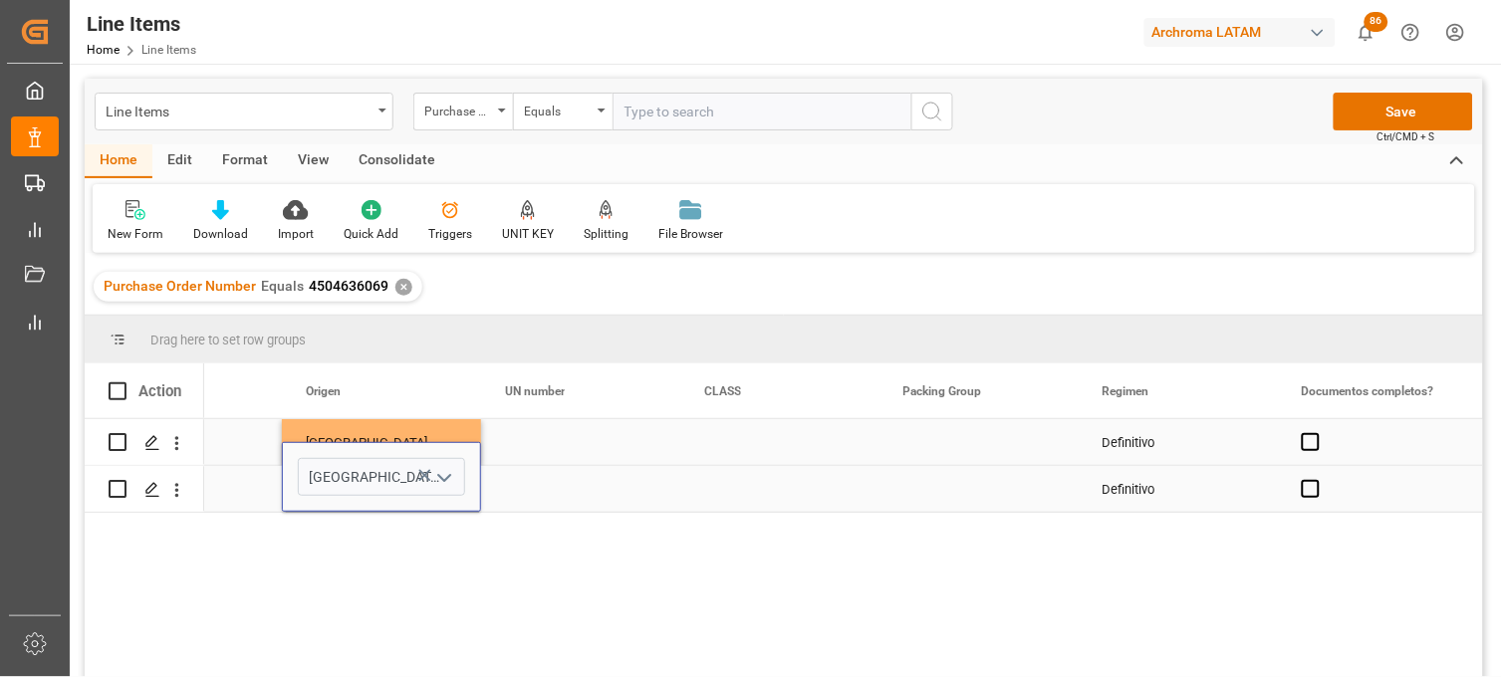
drag, startPoint x: 565, startPoint y: 482, endPoint x: 771, endPoint y: 488, distance: 206.3
click at [566, 484] on div "Press SPACE to select this row." at bounding box center [580, 489] width 199 height 46
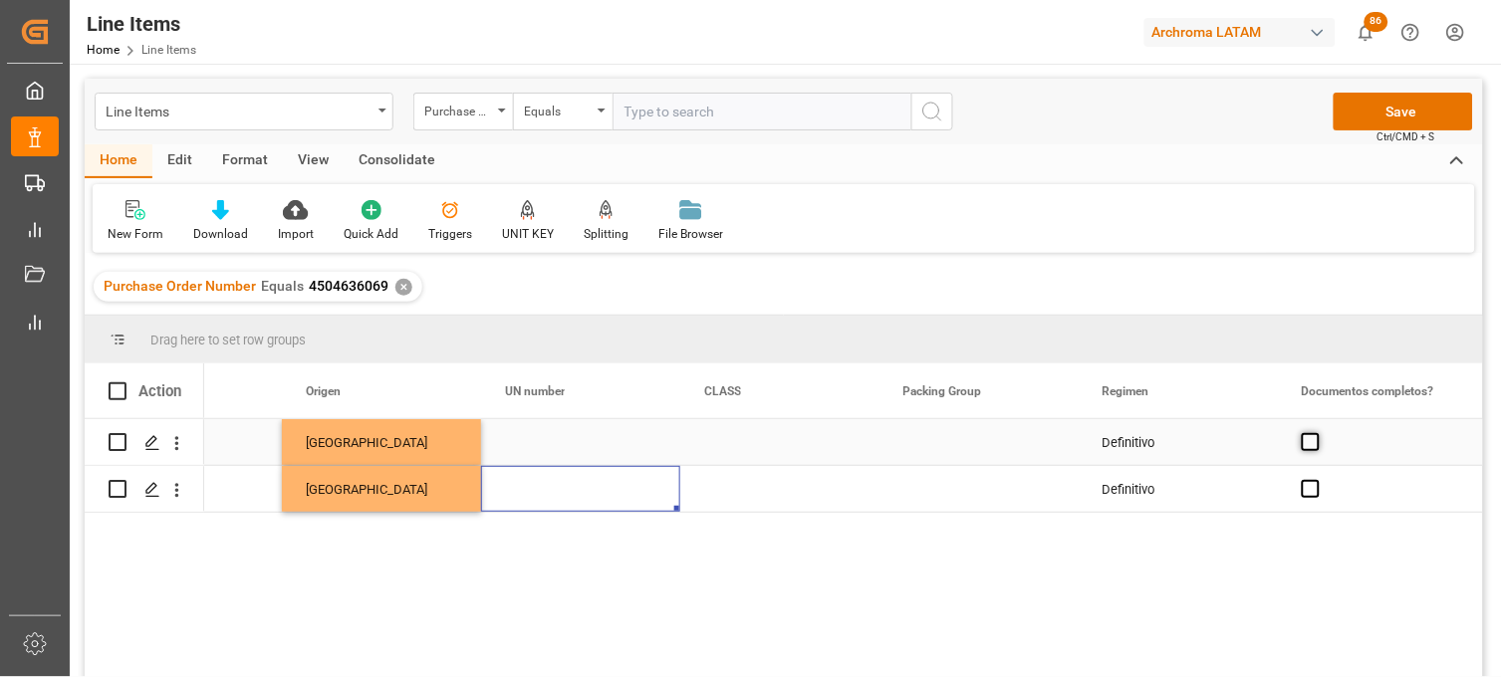
click at [1306, 438] on span "Press SPACE to select this row." at bounding box center [1311, 442] width 18 height 18
click at [1317, 433] on input "Press SPACE to select this row." at bounding box center [1317, 433] width 0 height 0
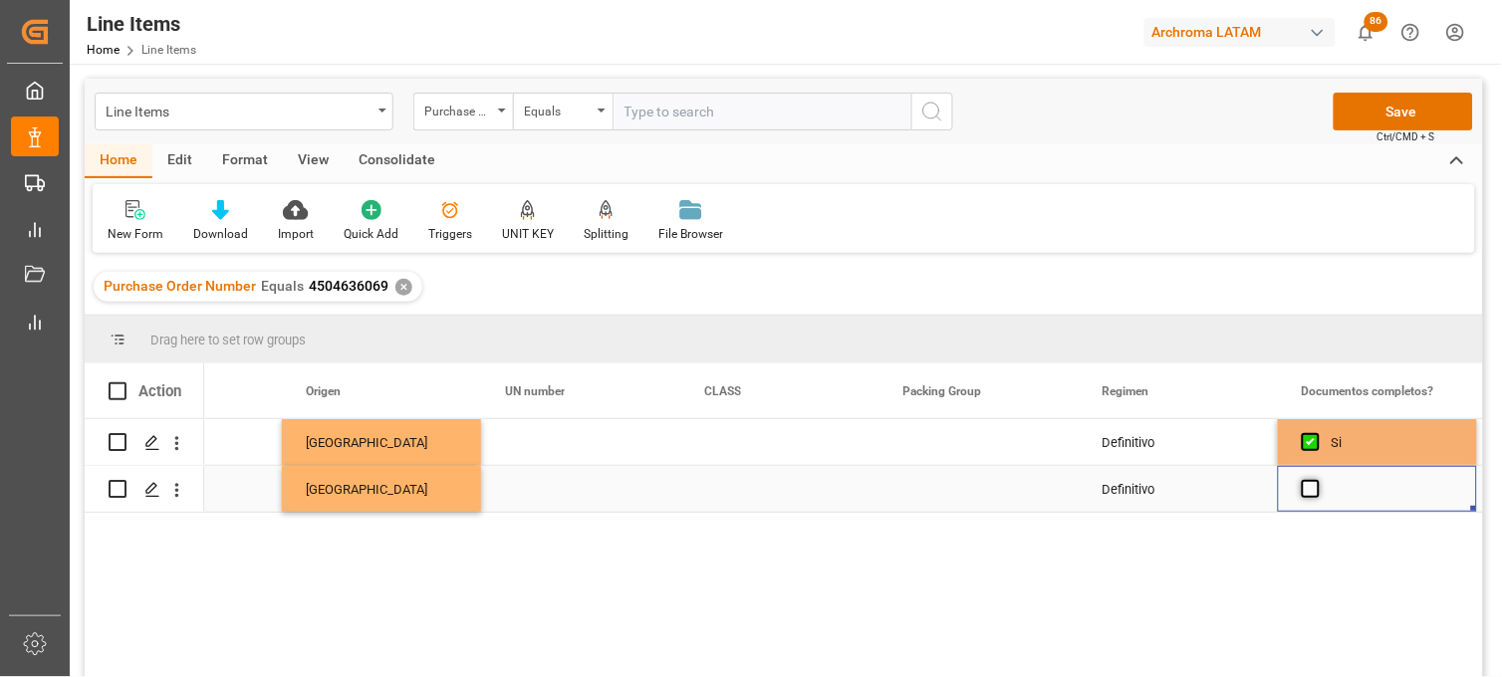
click at [1307, 482] on span "Press SPACE to select this row." at bounding box center [1311, 489] width 18 height 18
click at [1317, 480] on input "Press SPACE to select this row." at bounding box center [1317, 480] width 0 height 0
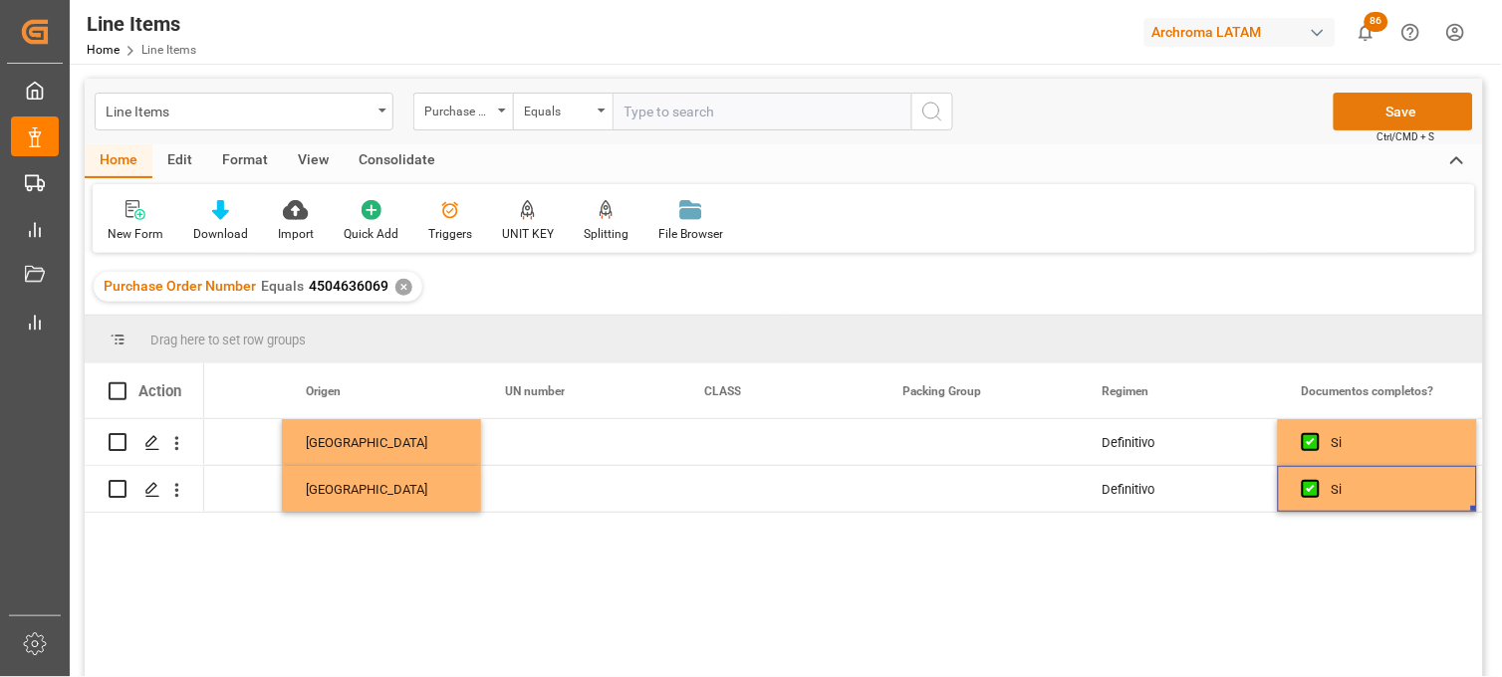
click at [1379, 108] on button "Save" at bounding box center [1403, 112] width 139 height 38
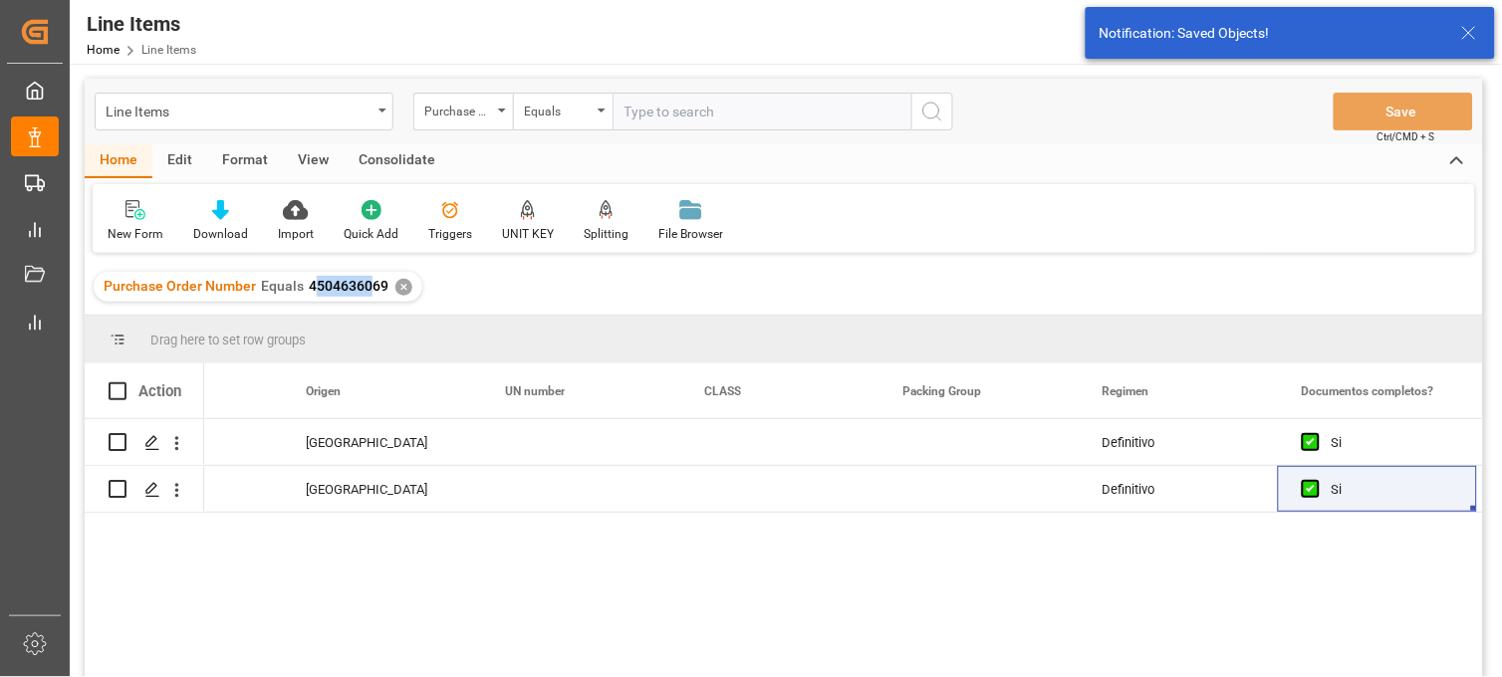
drag, startPoint x: 310, startPoint y: 291, endPoint x: 365, endPoint y: 290, distance: 54.8
click at [365, 290] on span "4504636069" at bounding box center [349, 286] width 80 height 16
drag, startPoint x: 365, startPoint y: 290, endPoint x: 341, endPoint y: 293, distance: 24.1
click at [341, 293] on span "4504636069" at bounding box center [349, 286] width 80 height 16
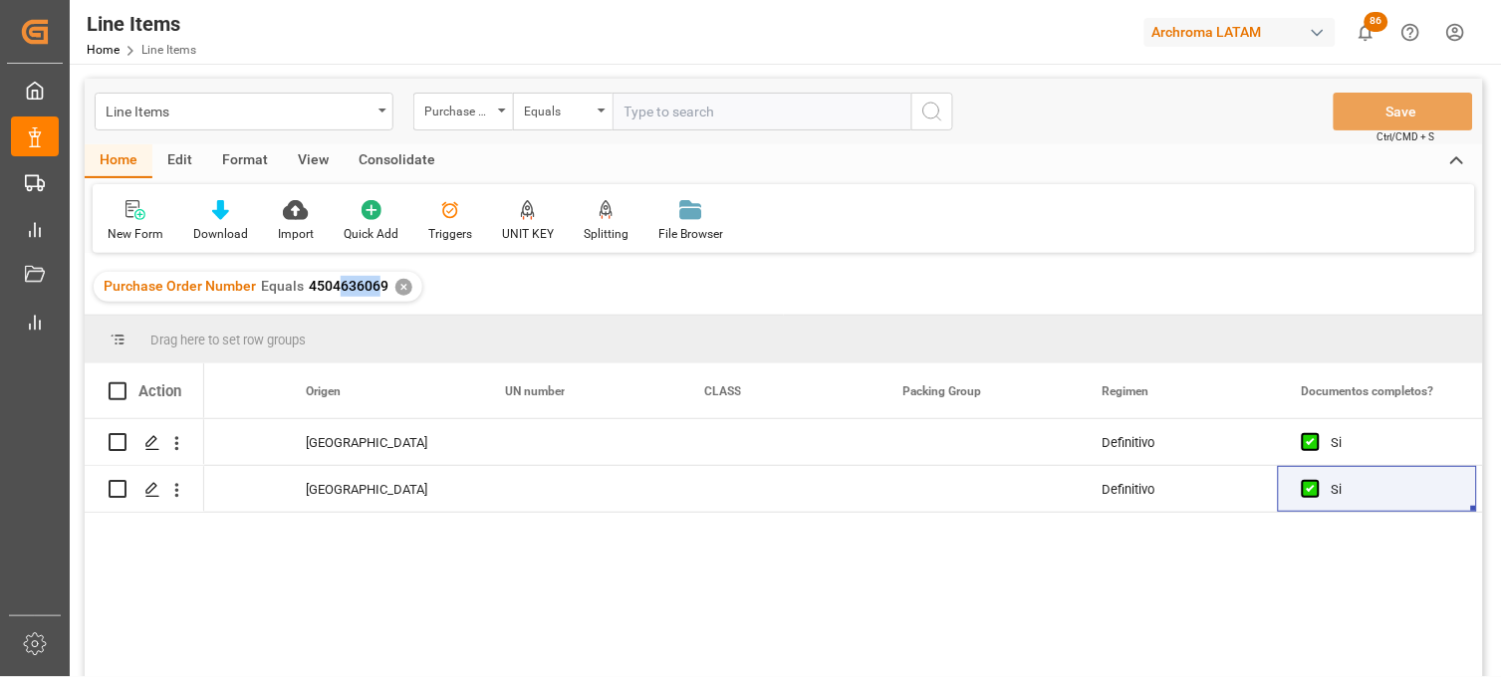
click at [359, 286] on span "4504636069" at bounding box center [349, 286] width 80 height 16
drag, startPoint x: 359, startPoint y: 286, endPoint x: 386, endPoint y: 287, distance: 27.9
click at [386, 287] on div "Purchase Order Number Equals 4504636069 ✕" at bounding box center [258, 287] width 329 height 30
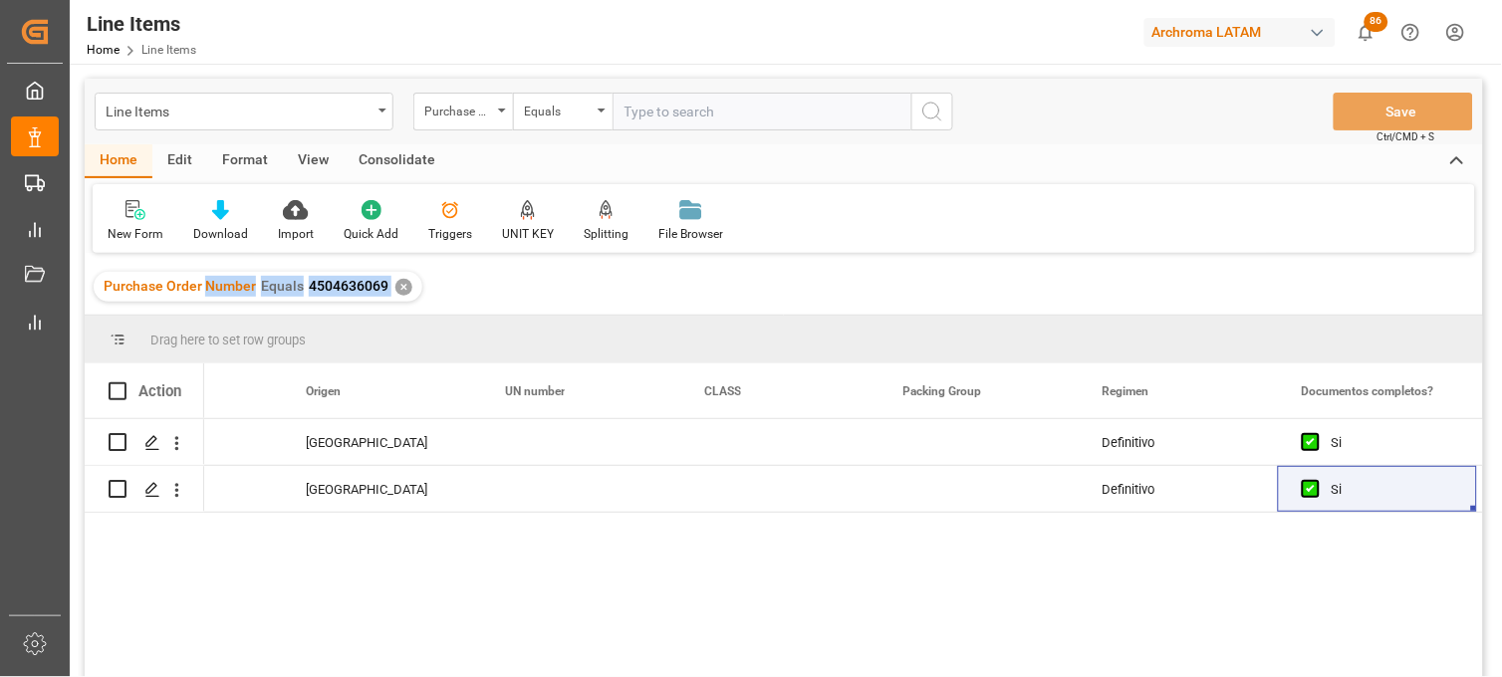
drag, startPoint x: 386, startPoint y: 287, endPoint x: 321, endPoint y: 290, distance: 65.8
click at [321, 290] on div "Purchase Order Number Equals 4504636069 ✕" at bounding box center [258, 287] width 329 height 30
click at [326, 283] on span "4504636069" at bounding box center [349, 286] width 80 height 16
click at [309, 285] on span "4504636069" at bounding box center [349, 286] width 80 height 16
drag, startPoint x: 306, startPoint y: 286, endPoint x: 388, endPoint y: 292, distance: 82.9
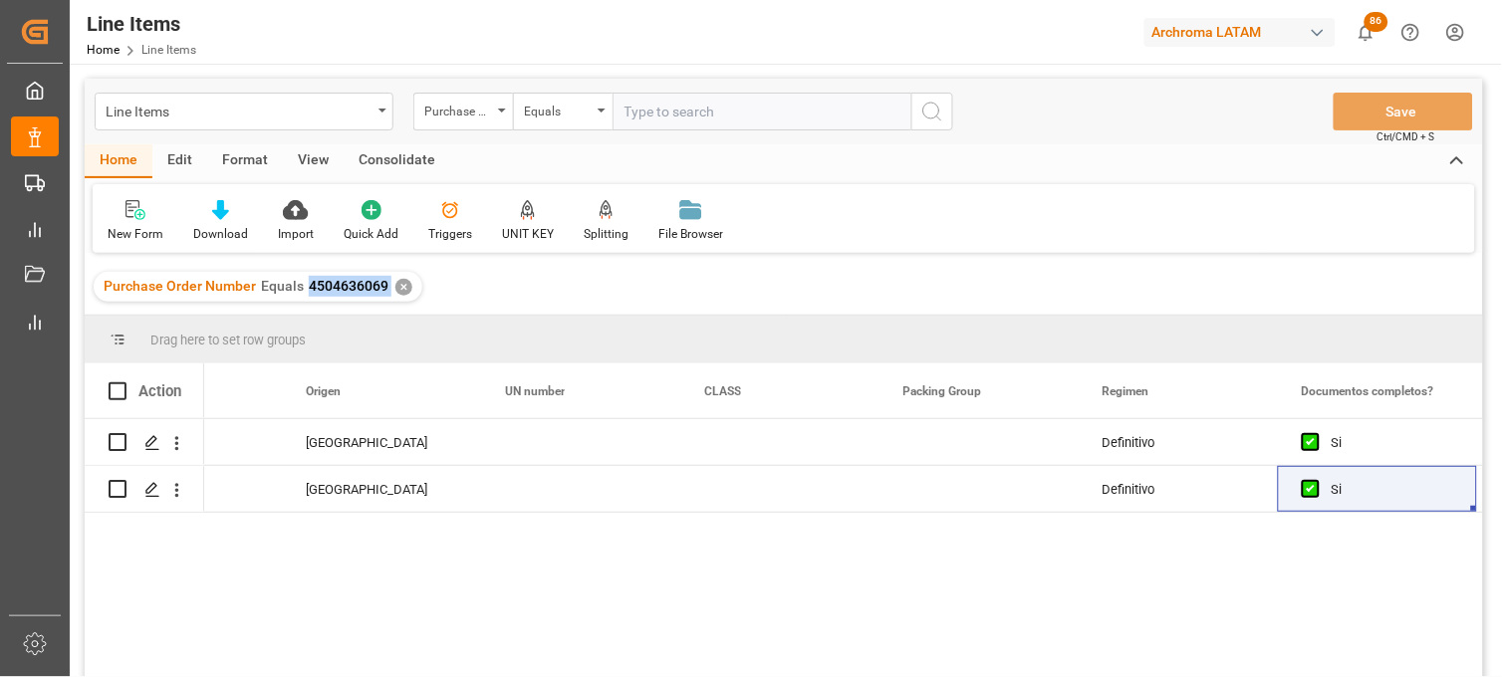
click at [388, 292] on div "Purchase Order Number Equals 4504636069 ✕" at bounding box center [258, 287] width 329 height 30
copy span "4504636069"
click at [532, 438] on div "Press SPACE to select this row." at bounding box center [580, 442] width 199 height 46
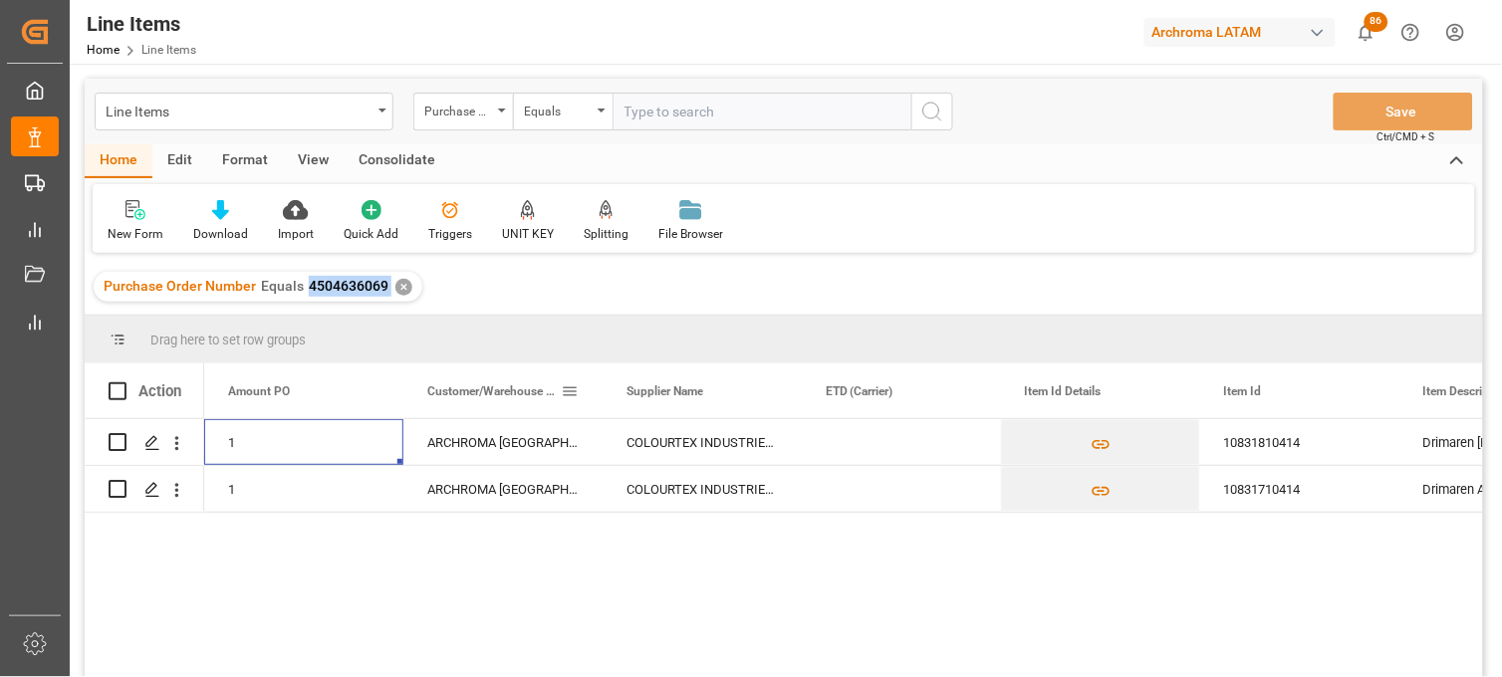
scroll to position [0, 398]
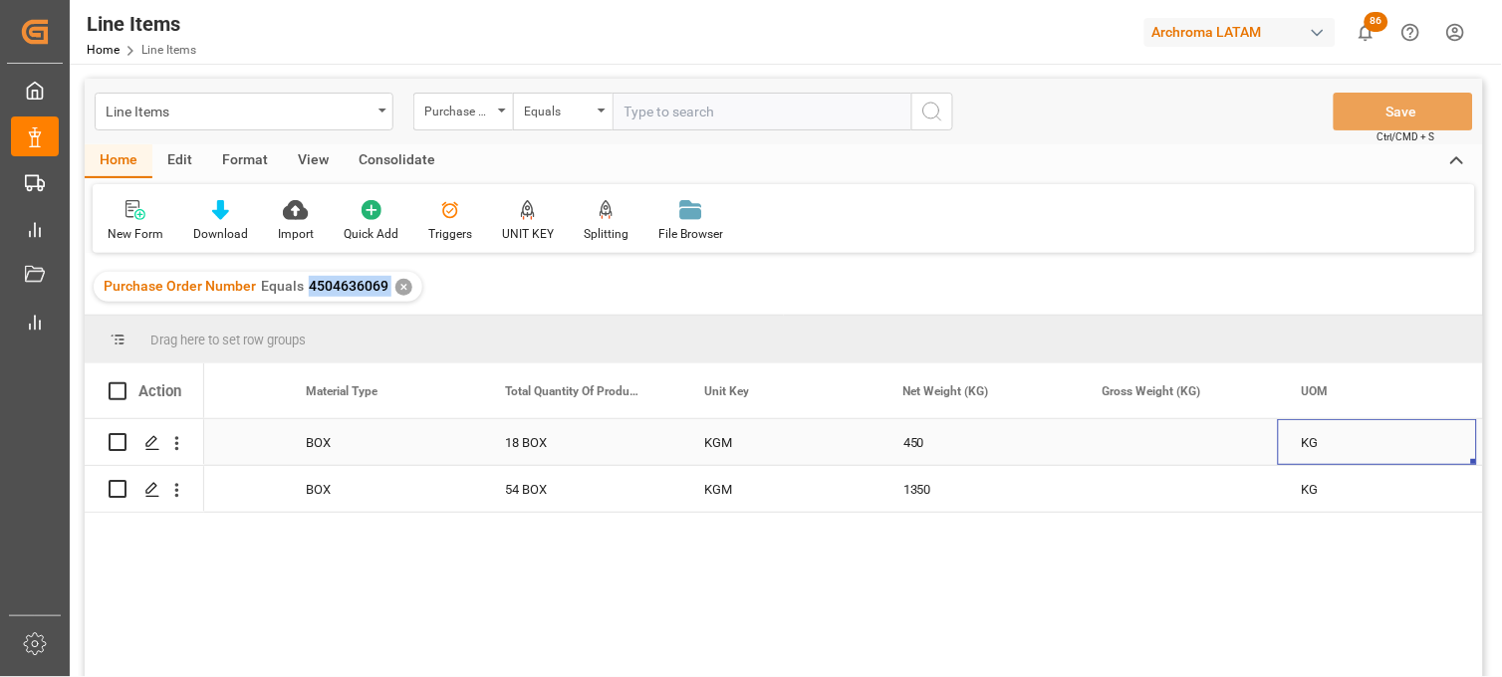
click at [1156, 446] on div "Press SPACE to select this row." at bounding box center [1178, 442] width 199 height 46
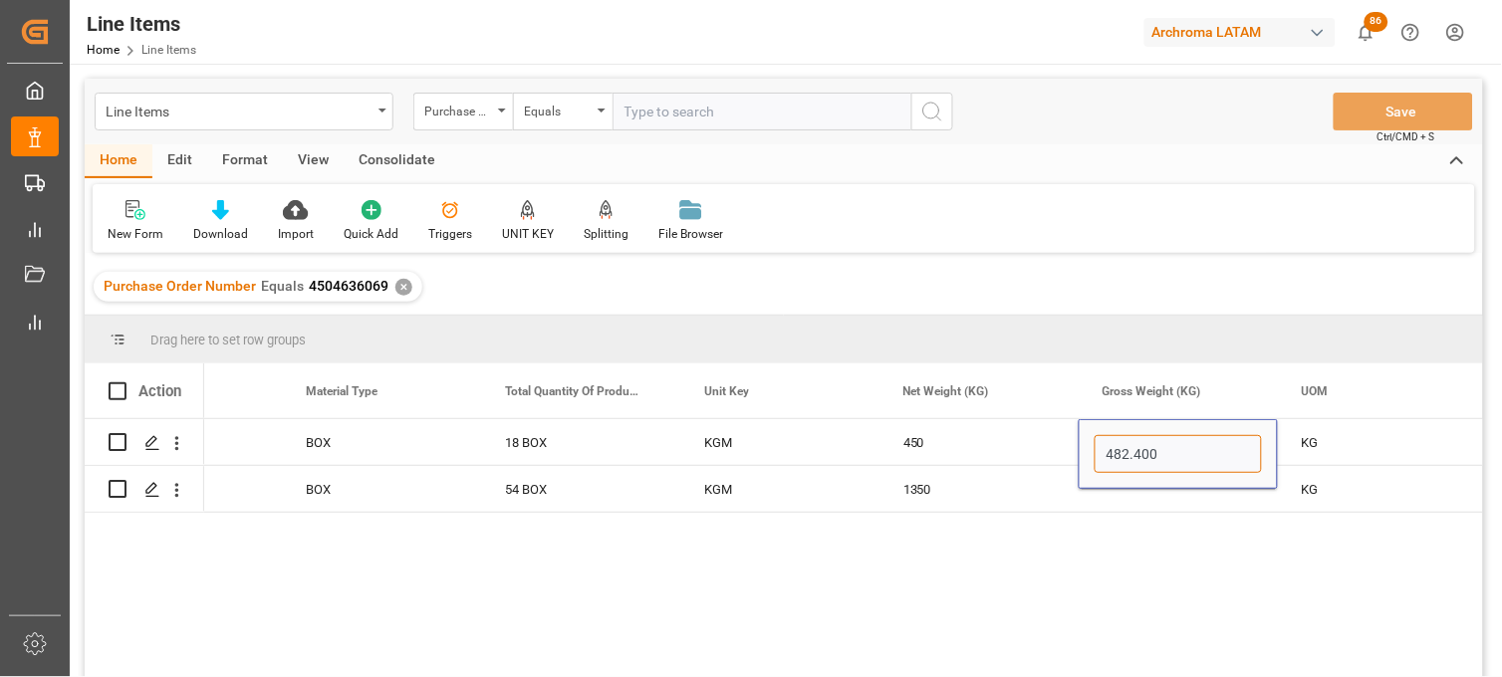
type input "482.400"
click at [1182, 451] on input "482.400" at bounding box center [1178, 454] width 167 height 38
click at [1128, 498] on div "Press SPACE to select this row." at bounding box center [1178, 489] width 199 height 46
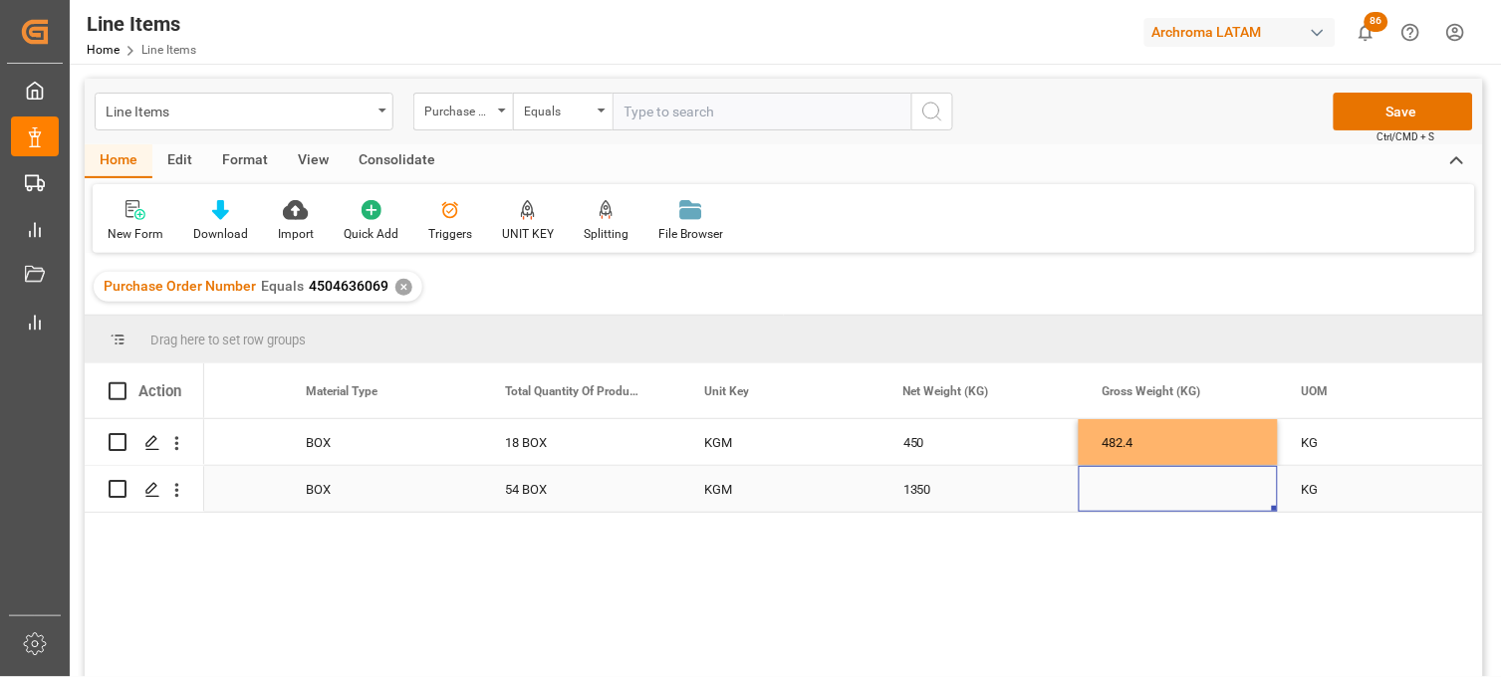
click at [1123, 488] on div "Press SPACE to select this row." at bounding box center [1178, 489] width 199 height 46
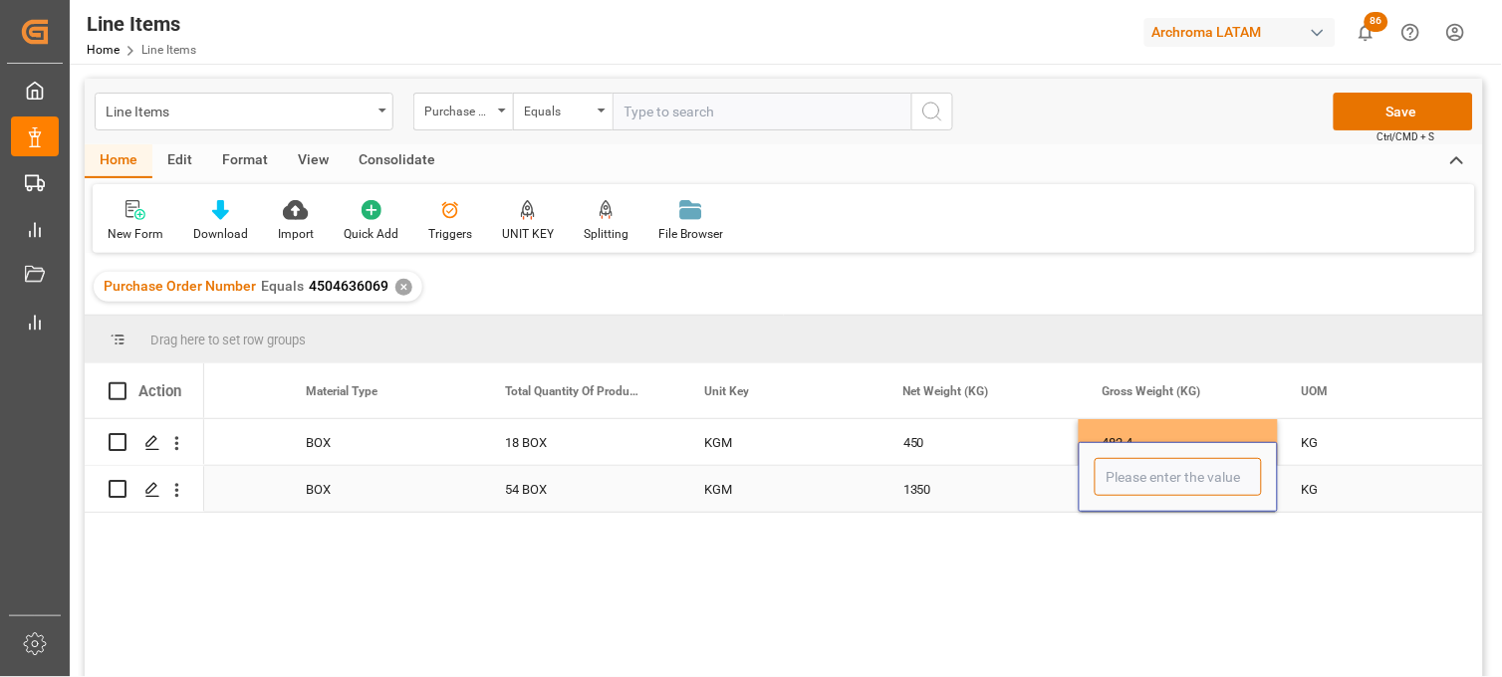
click at [1123, 488] on input "Press SPACE to select this row." at bounding box center [1178, 477] width 167 height 38
type input "1447.200"
click at [1331, 495] on div "KG" at bounding box center [1377, 489] width 199 height 46
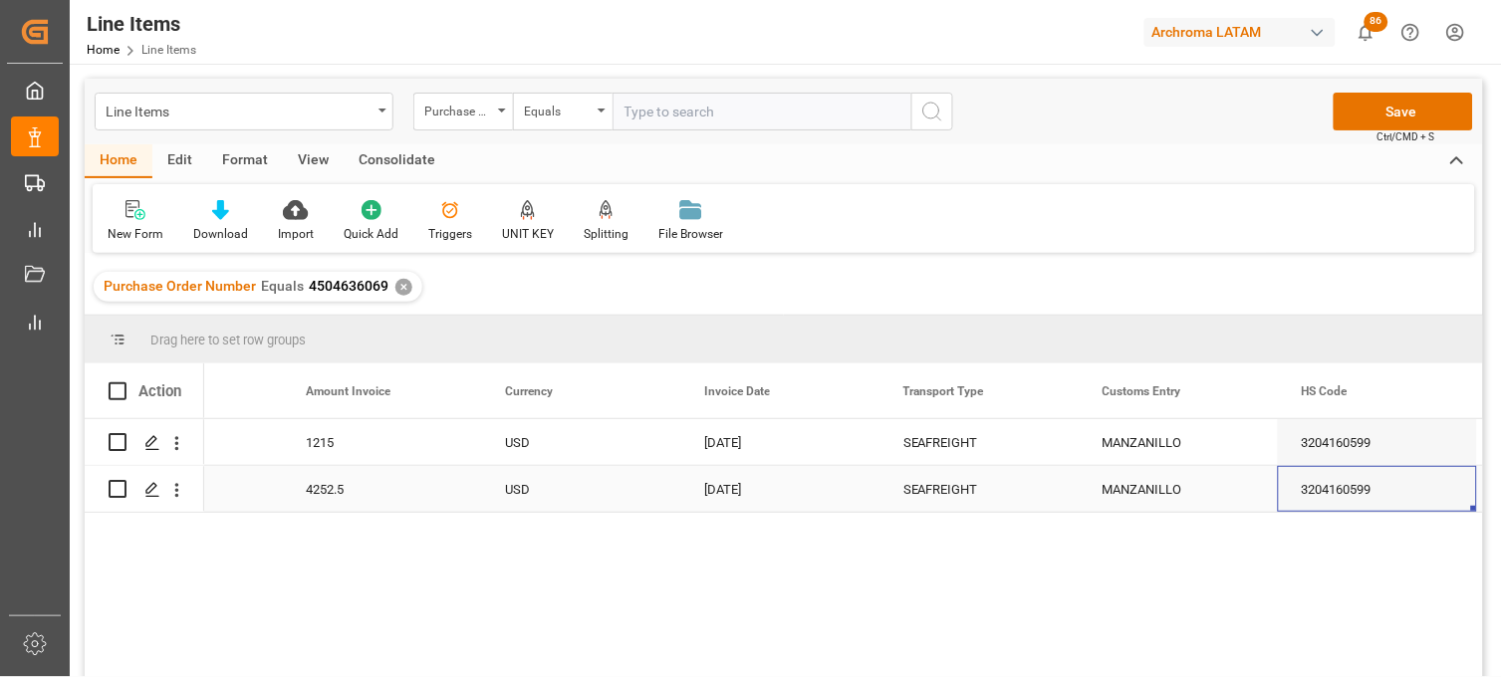
scroll to position [0, 4703]
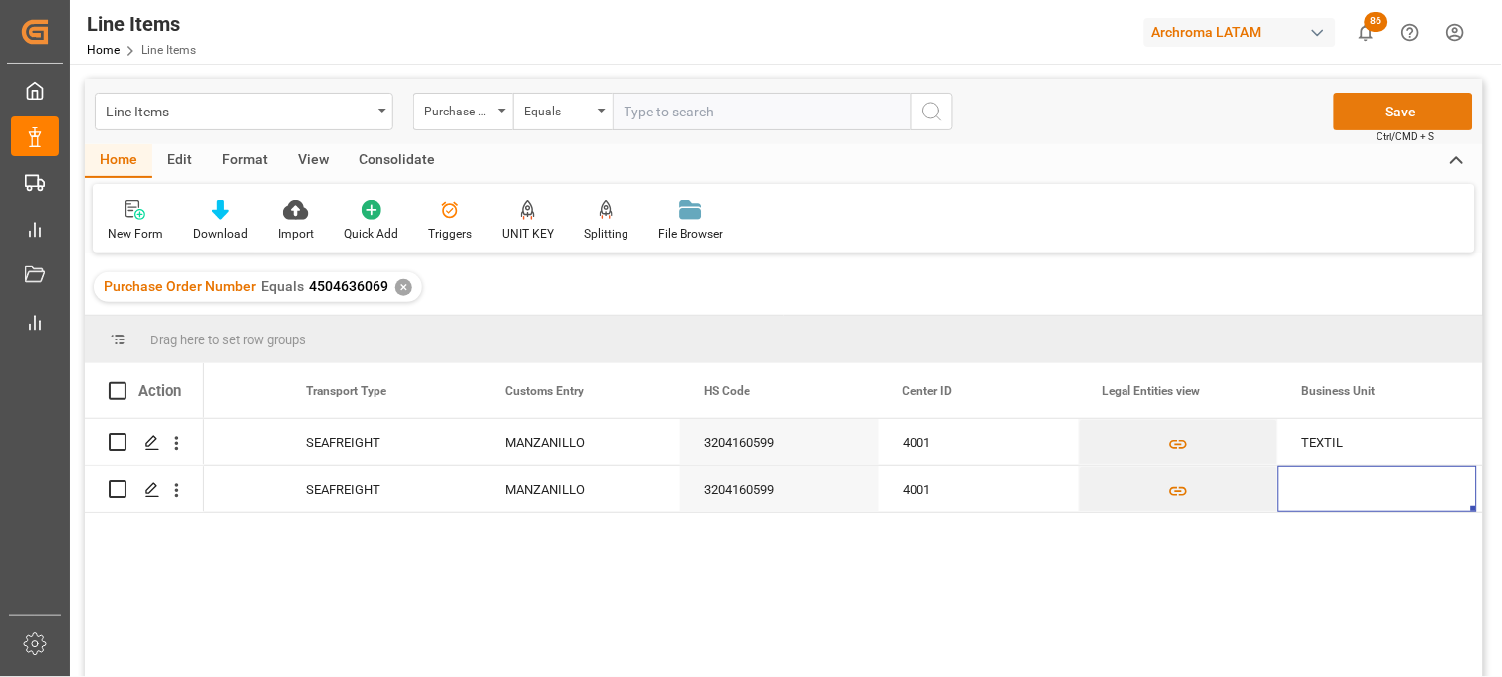
click at [1371, 112] on button "Save" at bounding box center [1403, 112] width 139 height 38
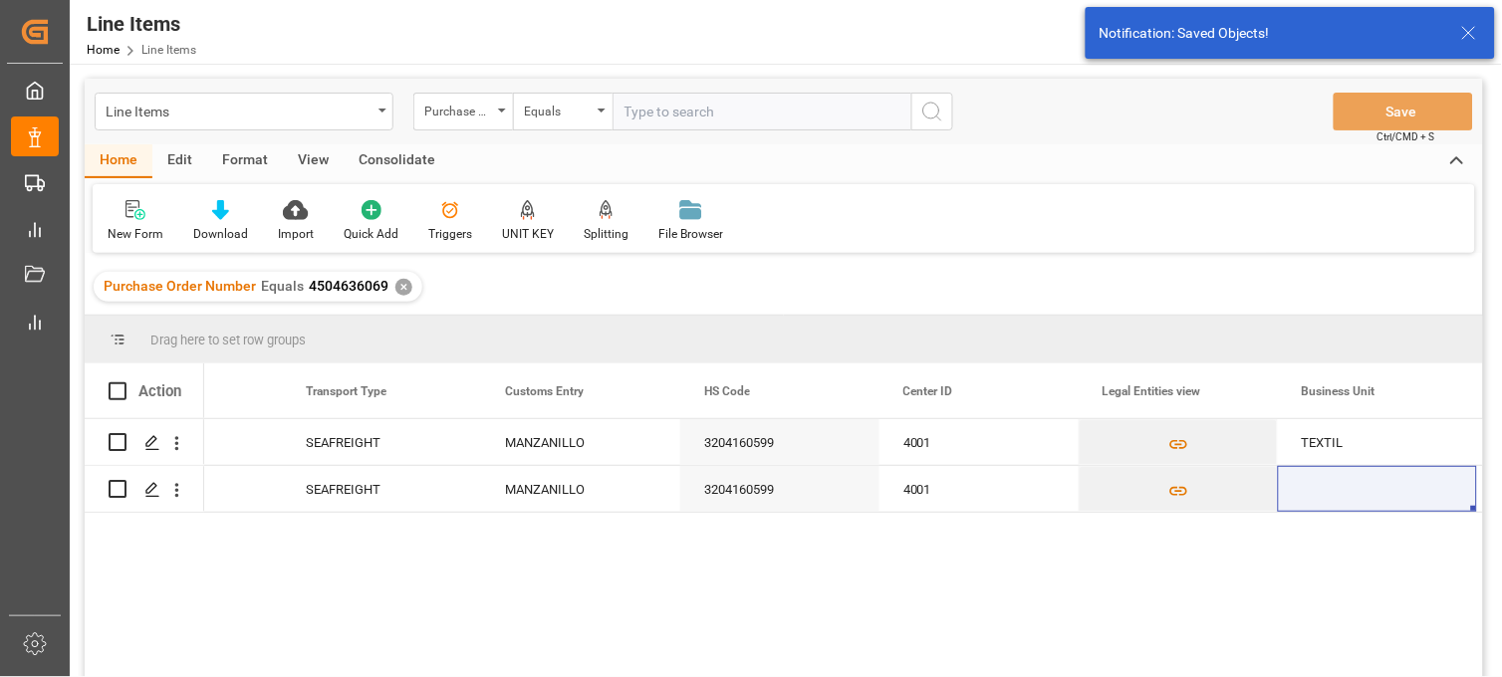
click at [115, 390] on span at bounding box center [118, 391] width 18 height 18
click at [124, 382] on input "checkbox" at bounding box center [124, 382] width 0 height 0
checkbox input "true"
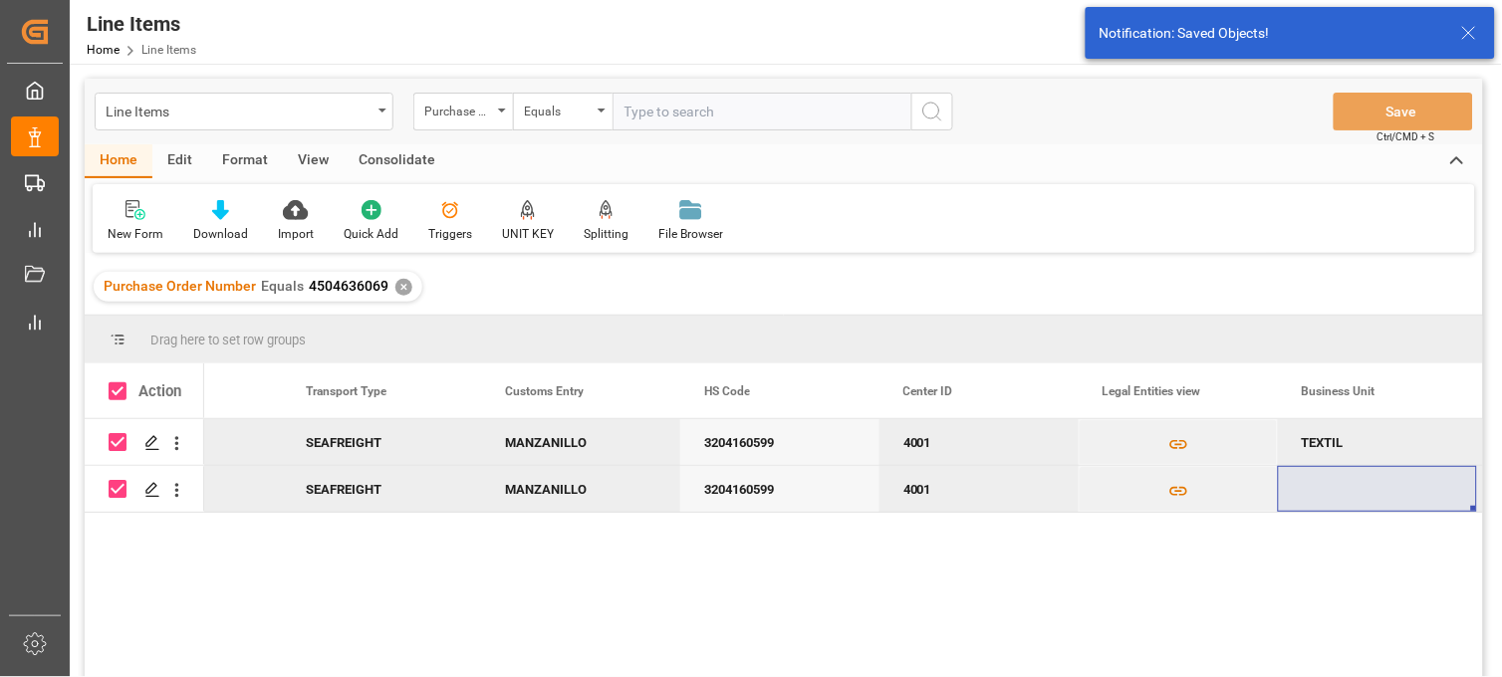
click at [409, 163] on div "Consolidate" at bounding box center [397, 161] width 107 height 34
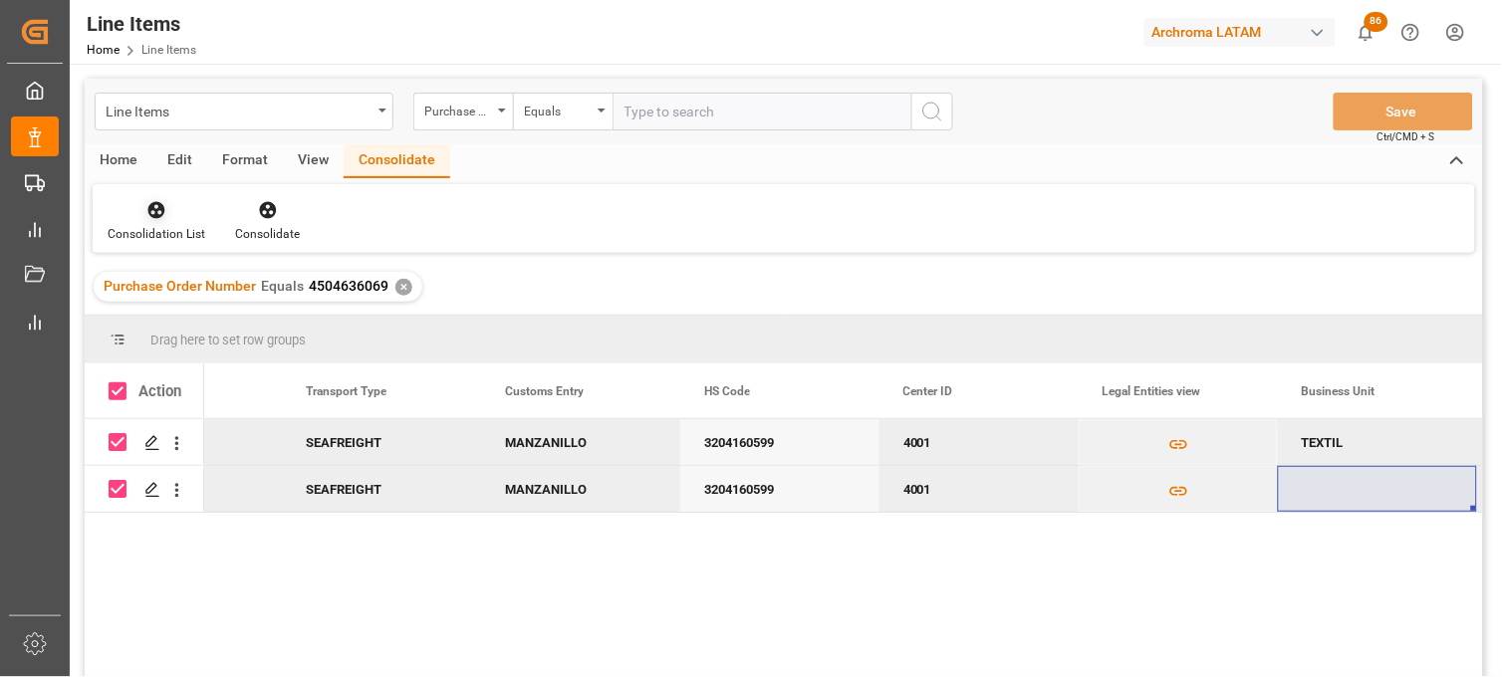
click at [176, 219] on div at bounding box center [157, 209] width 98 height 21
click at [183, 290] on div "Line Items Purchase Order Number Equals Save Ctrl/CMD + S Home Edit Format View…" at bounding box center [784, 404] width 1398 height 651
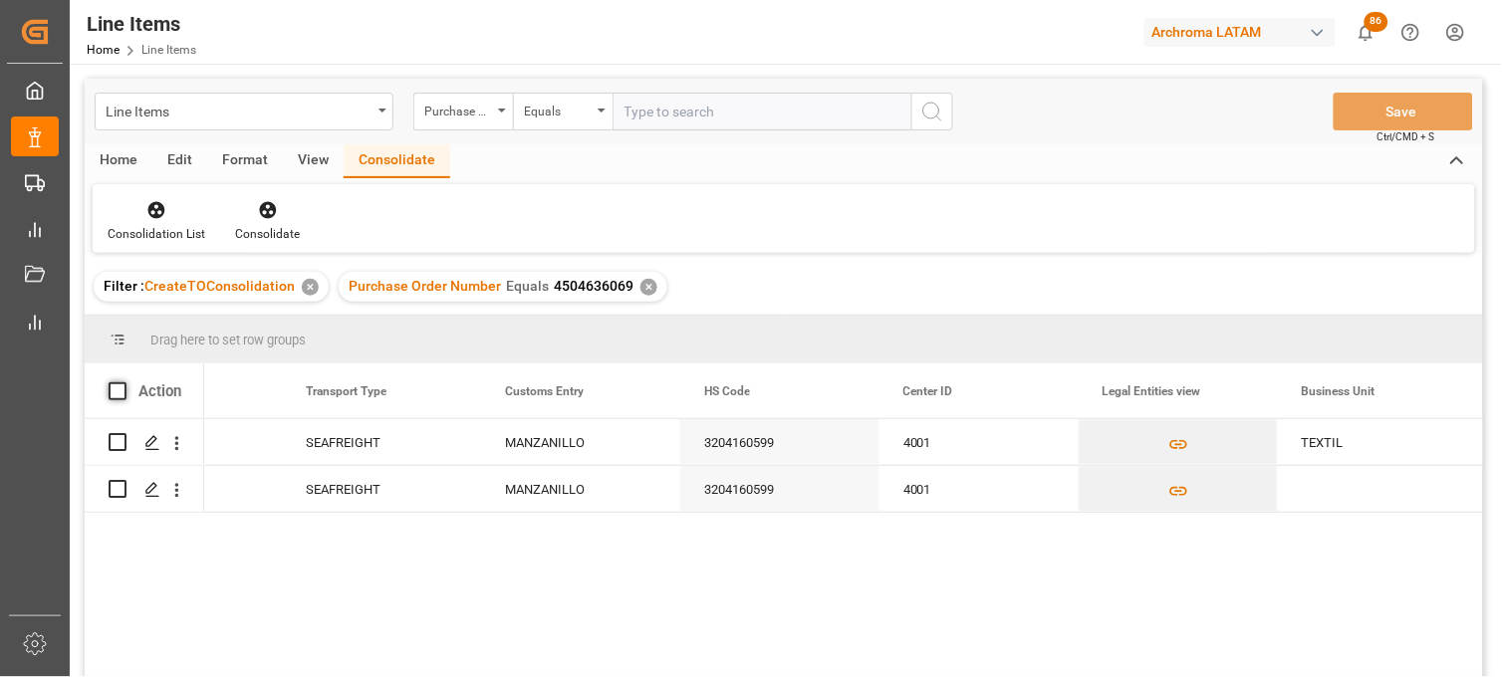
click at [117, 386] on span at bounding box center [118, 391] width 18 height 18
click at [124, 382] on input "checkbox" at bounding box center [124, 382] width 0 height 0
checkbox input "true"
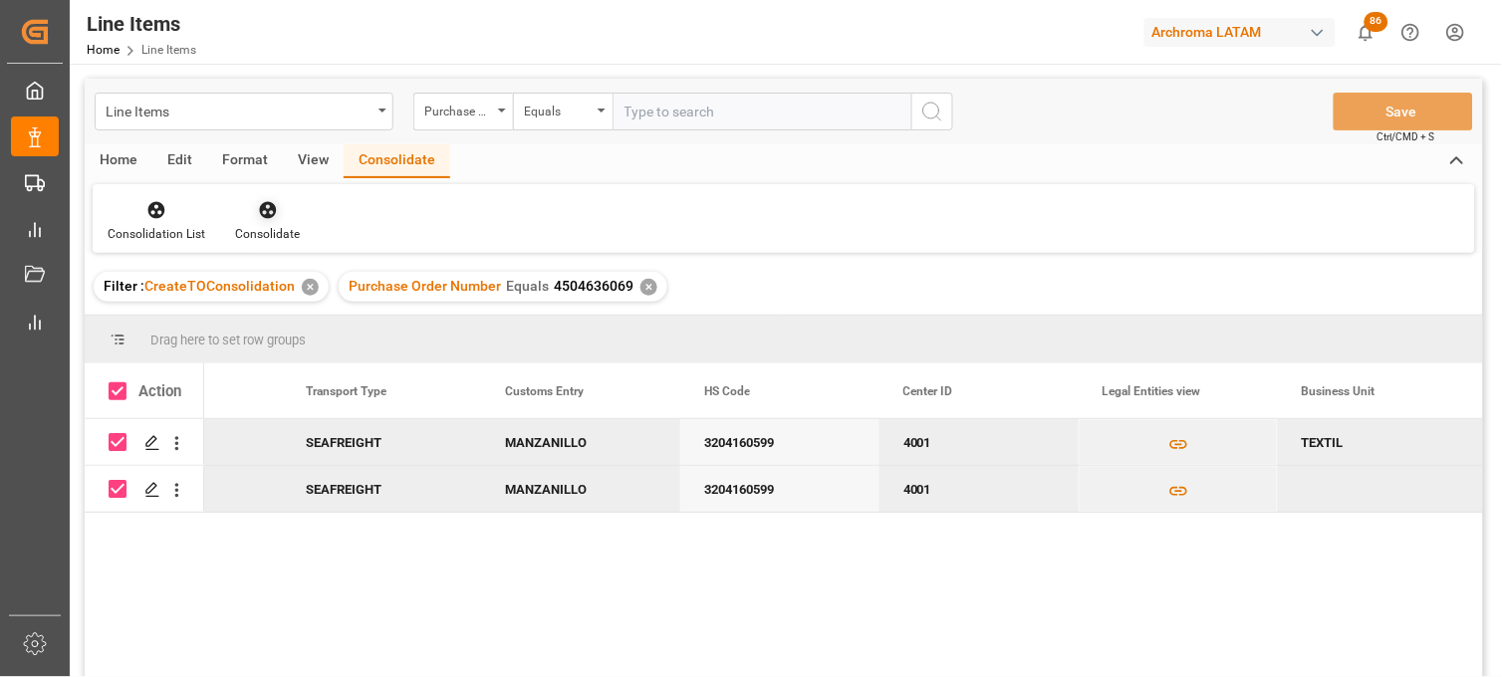
click at [253, 205] on div at bounding box center [267, 209] width 65 height 21
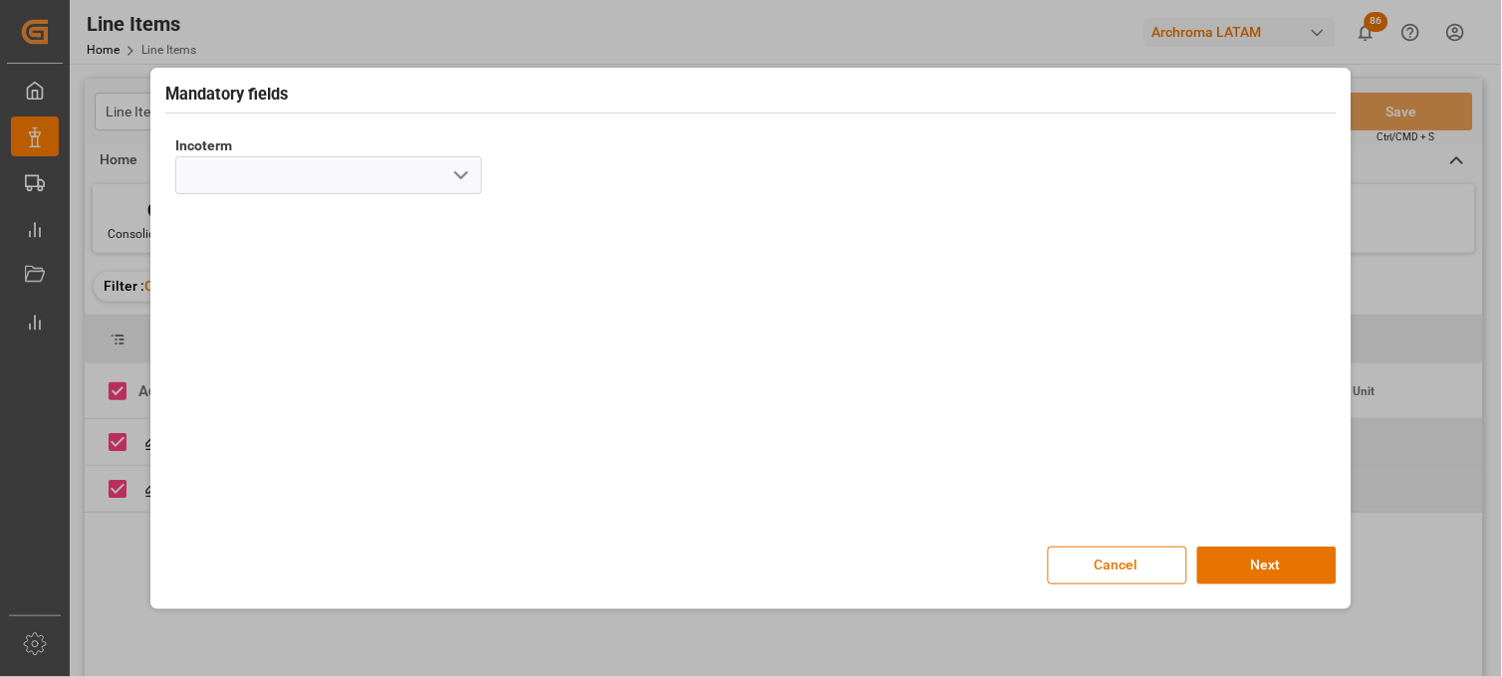
click at [462, 175] on polyline "open menu" at bounding box center [461, 175] width 12 height 6
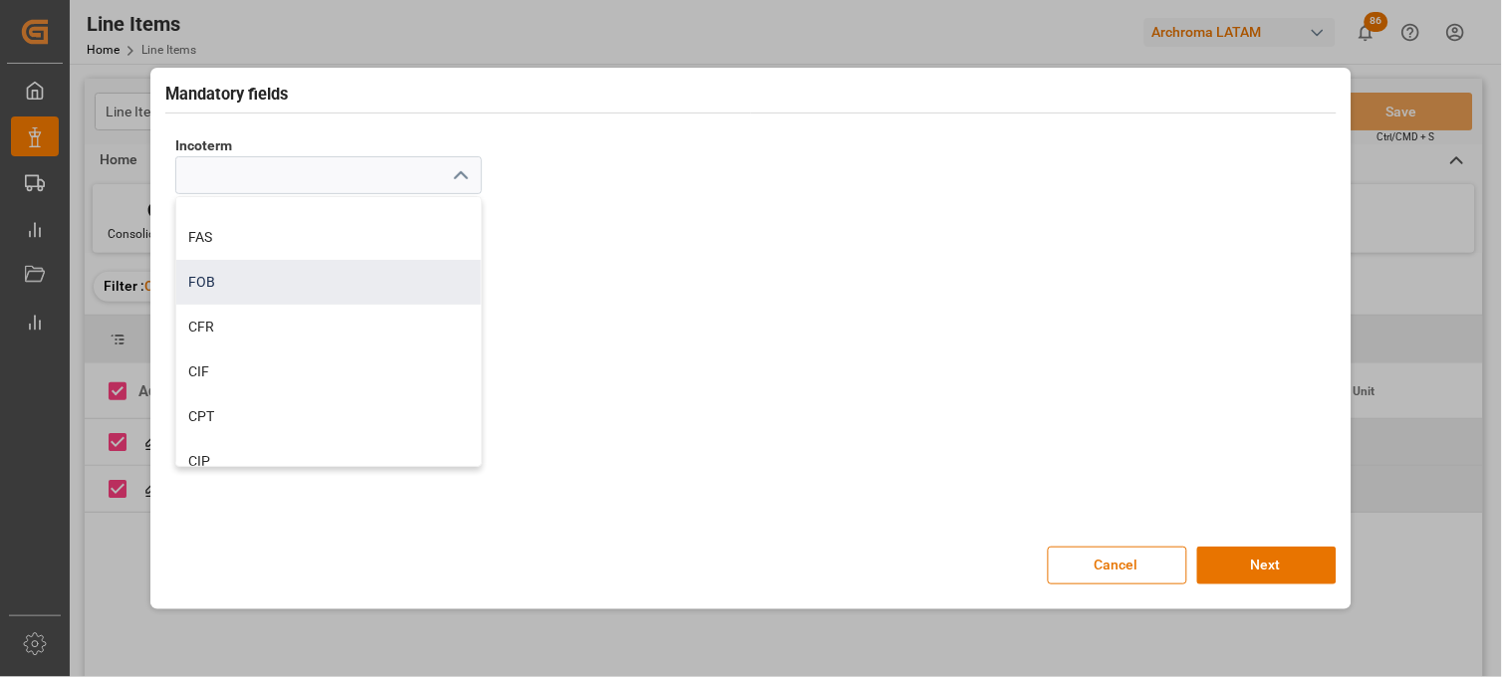
scroll to position [111, 0]
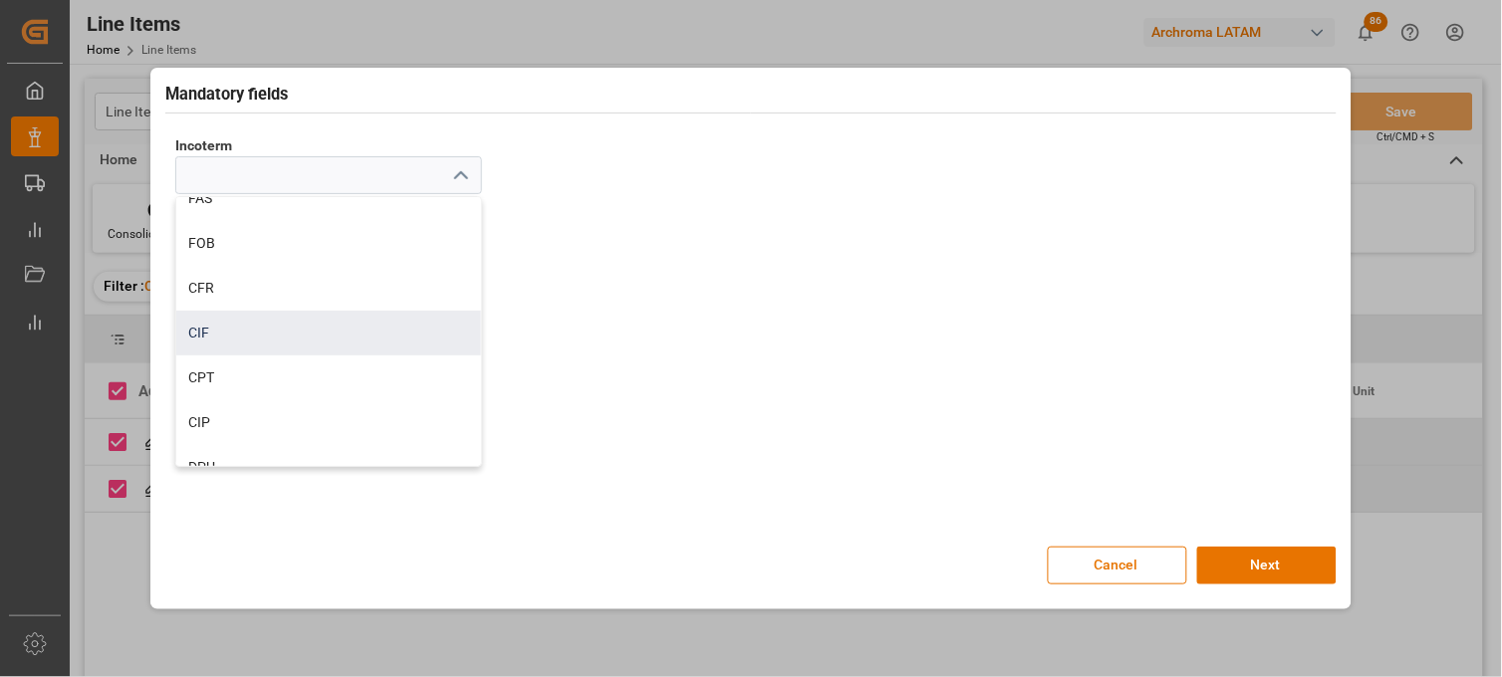
click at [206, 325] on div "CIF" at bounding box center [328, 333] width 305 height 45
type input "CIF"
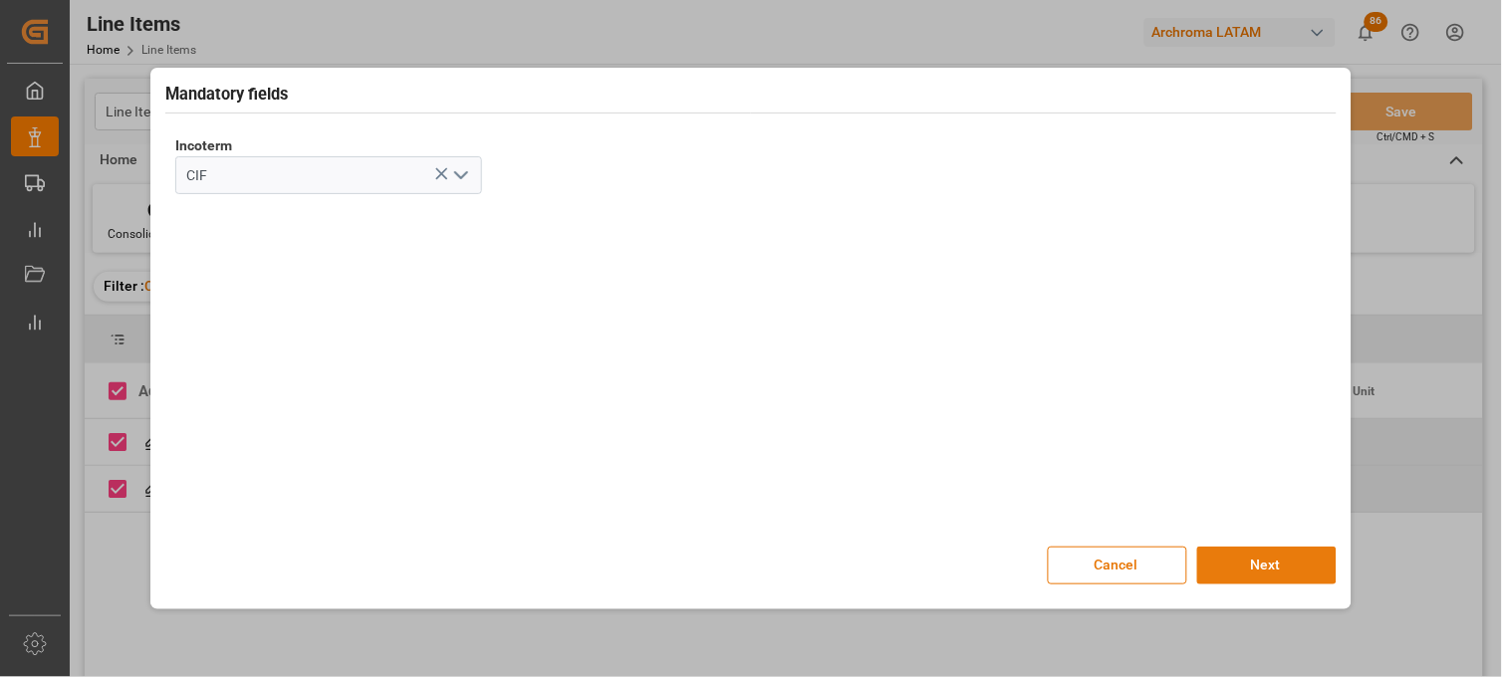
click at [1263, 570] on button "Next" at bounding box center [1266, 566] width 139 height 38
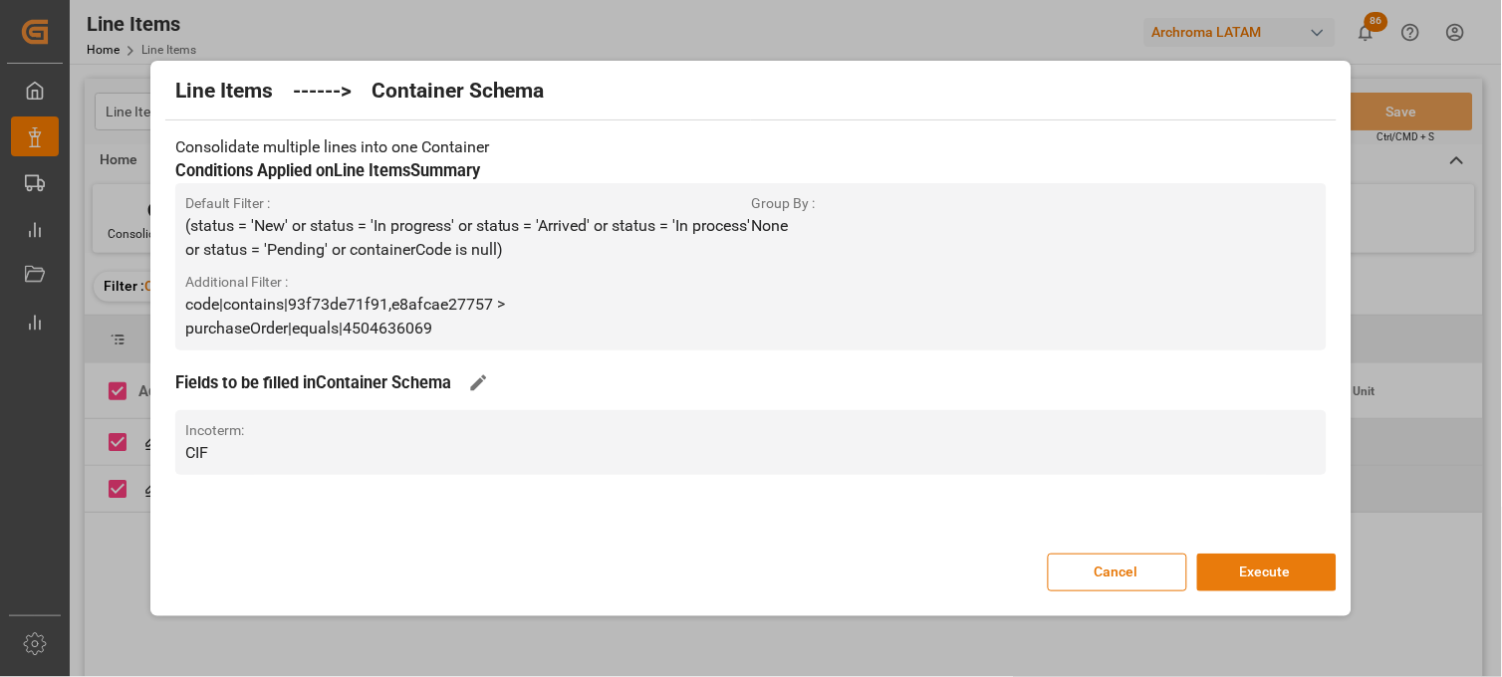
click at [1247, 573] on button "Execute" at bounding box center [1266, 573] width 139 height 38
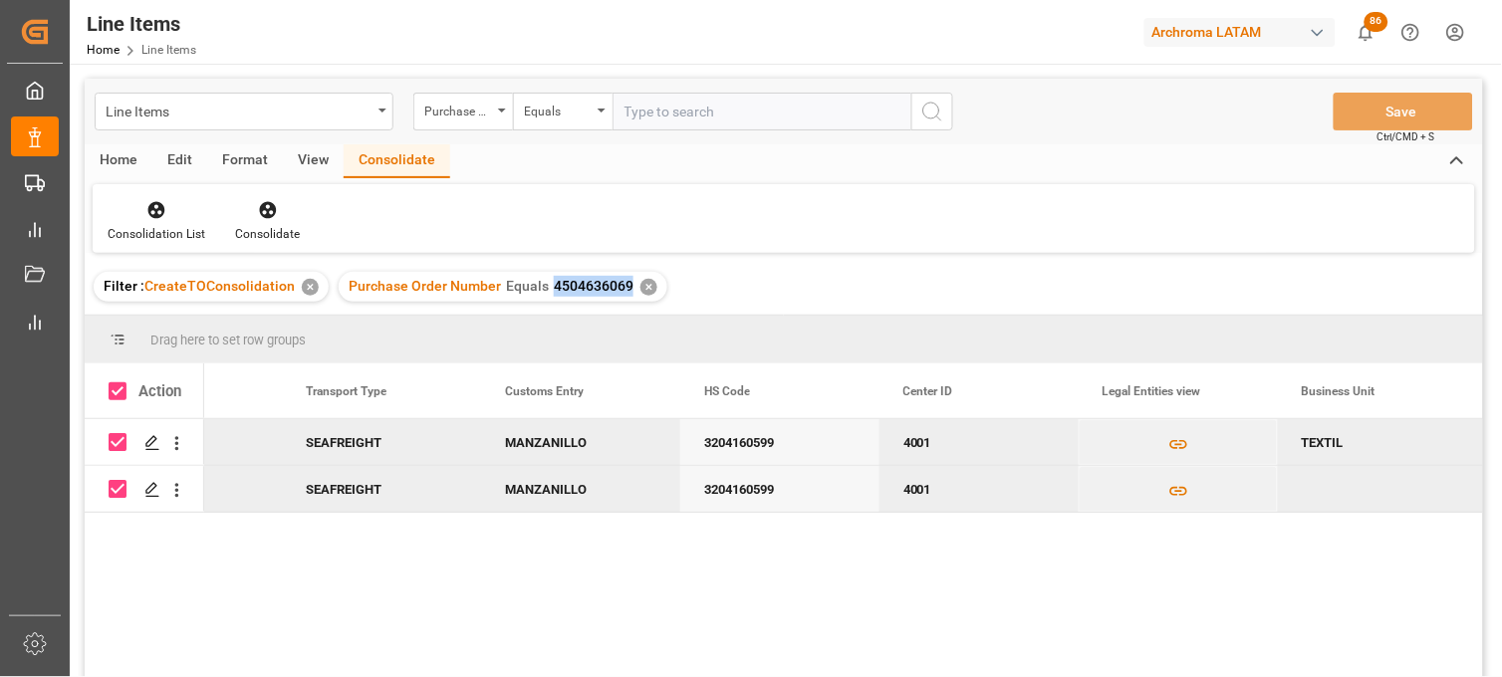
drag, startPoint x: 548, startPoint y: 286, endPoint x: 626, endPoint y: 291, distance: 77.9
click at [626, 291] on div "Purchase Order Number Equals 4504636069 ✕" at bounding box center [503, 287] width 329 height 30
copy span "4504636069"
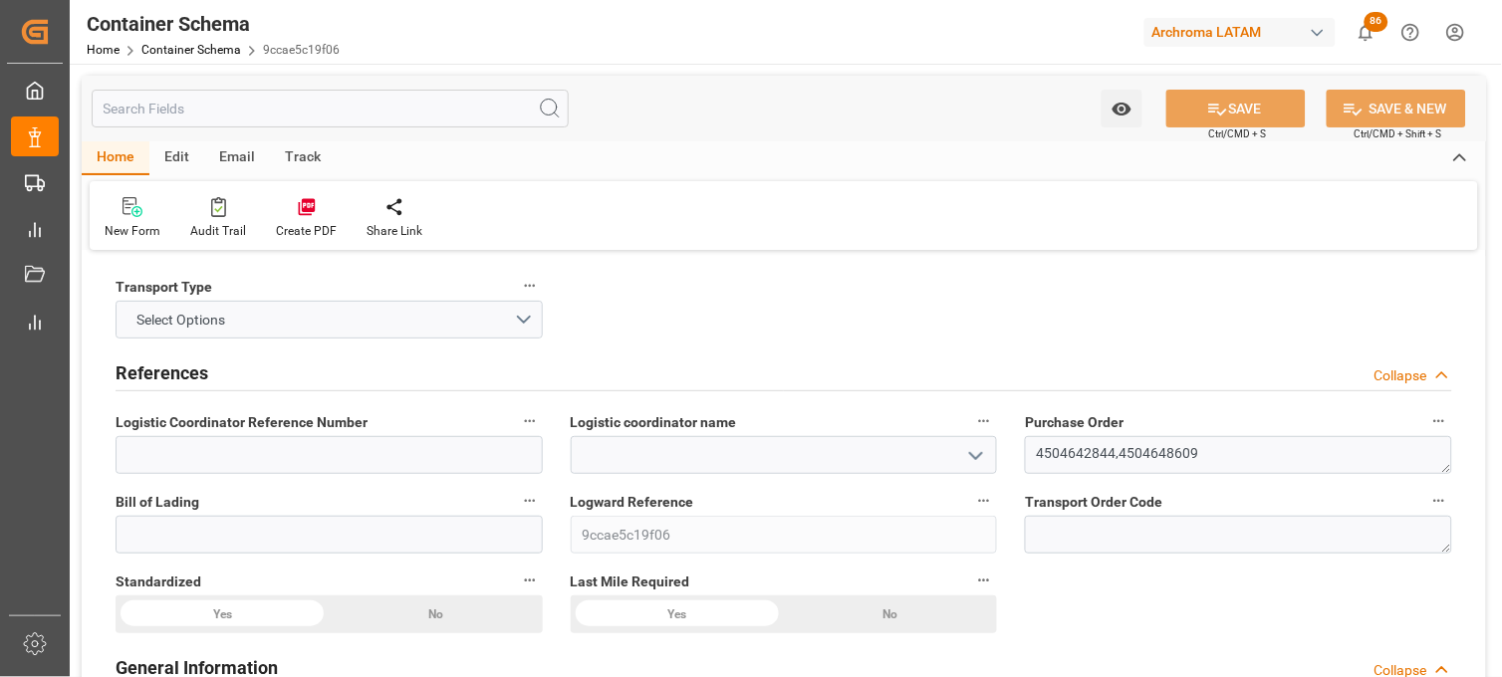
type input "0"
type input "2"
type input "32"
type input "14000"
type input "14878"
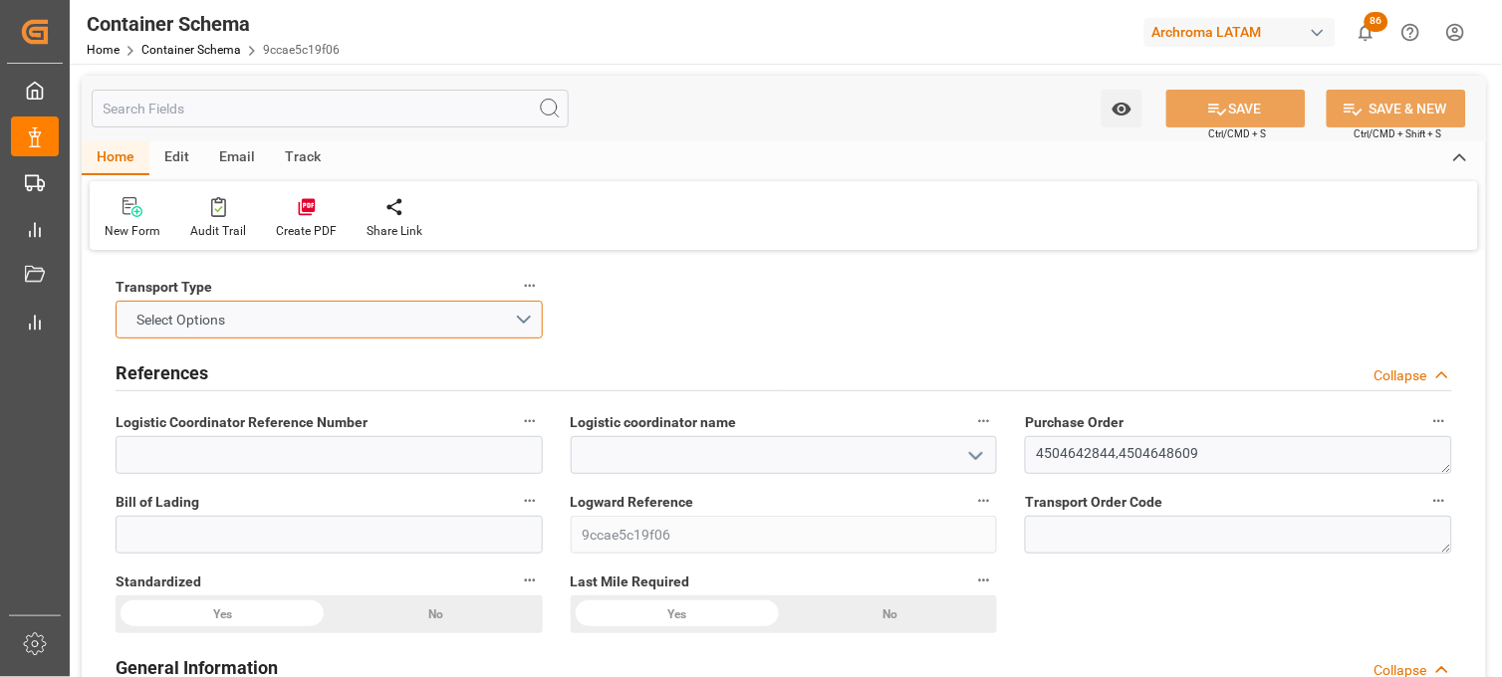
click at [530, 325] on button "Select Options" at bounding box center [329, 320] width 427 height 38
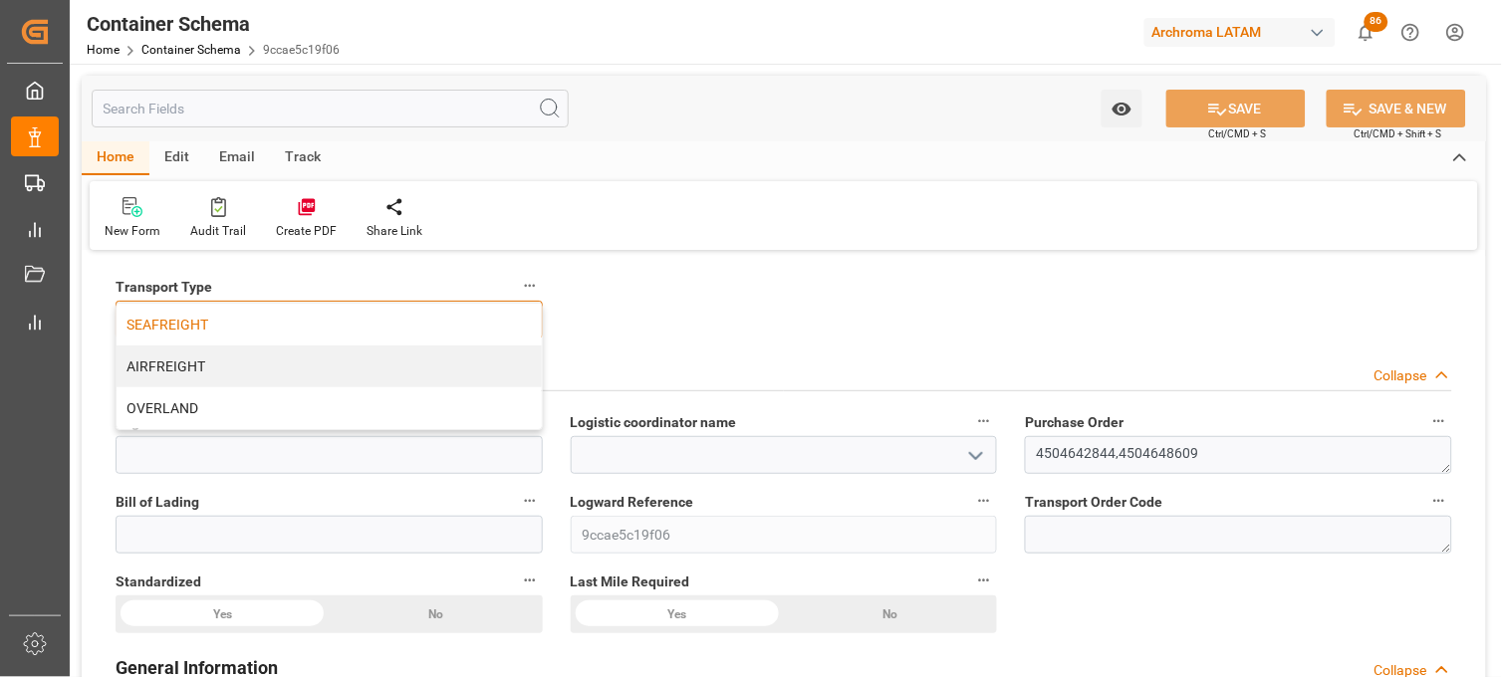
click at [381, 323] on div "SEAFREIGHT" at bounding box center [329, 325] width 425 height 42
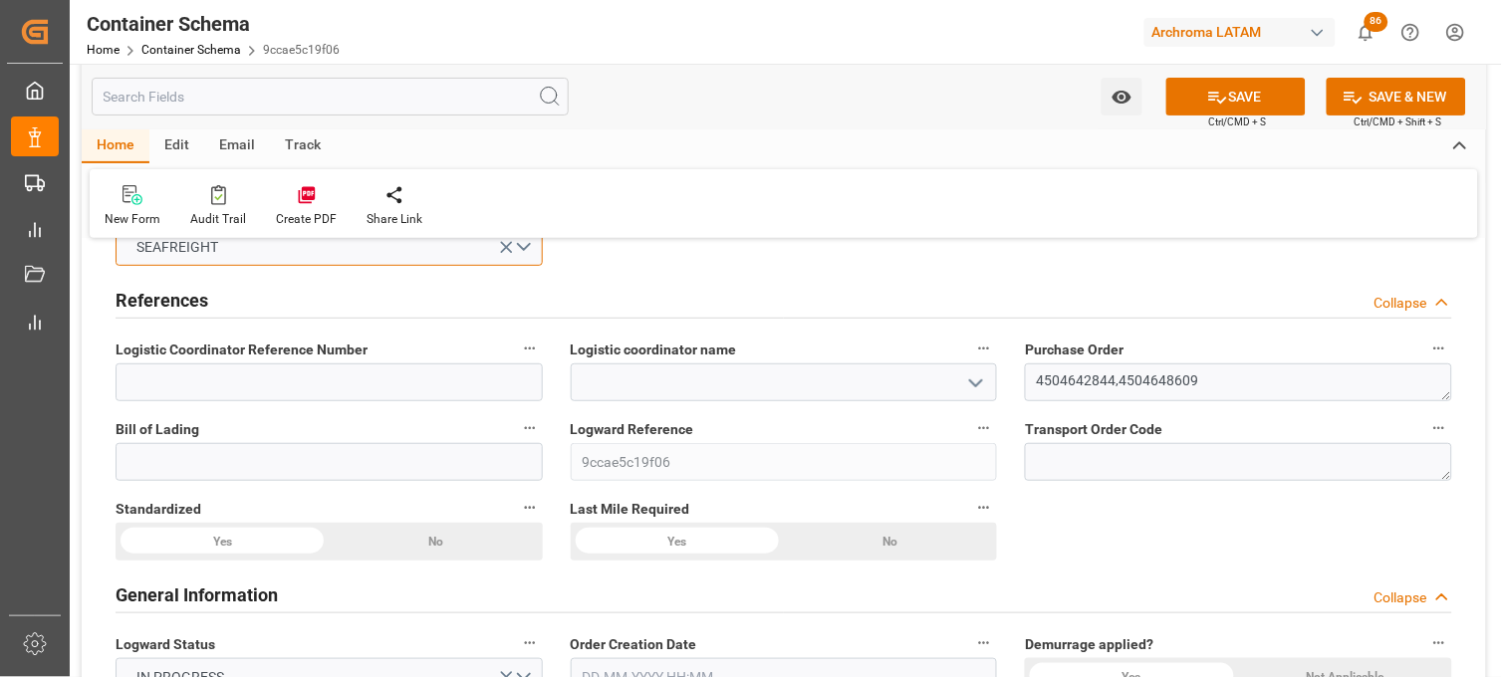
scroll to position [111, 0]
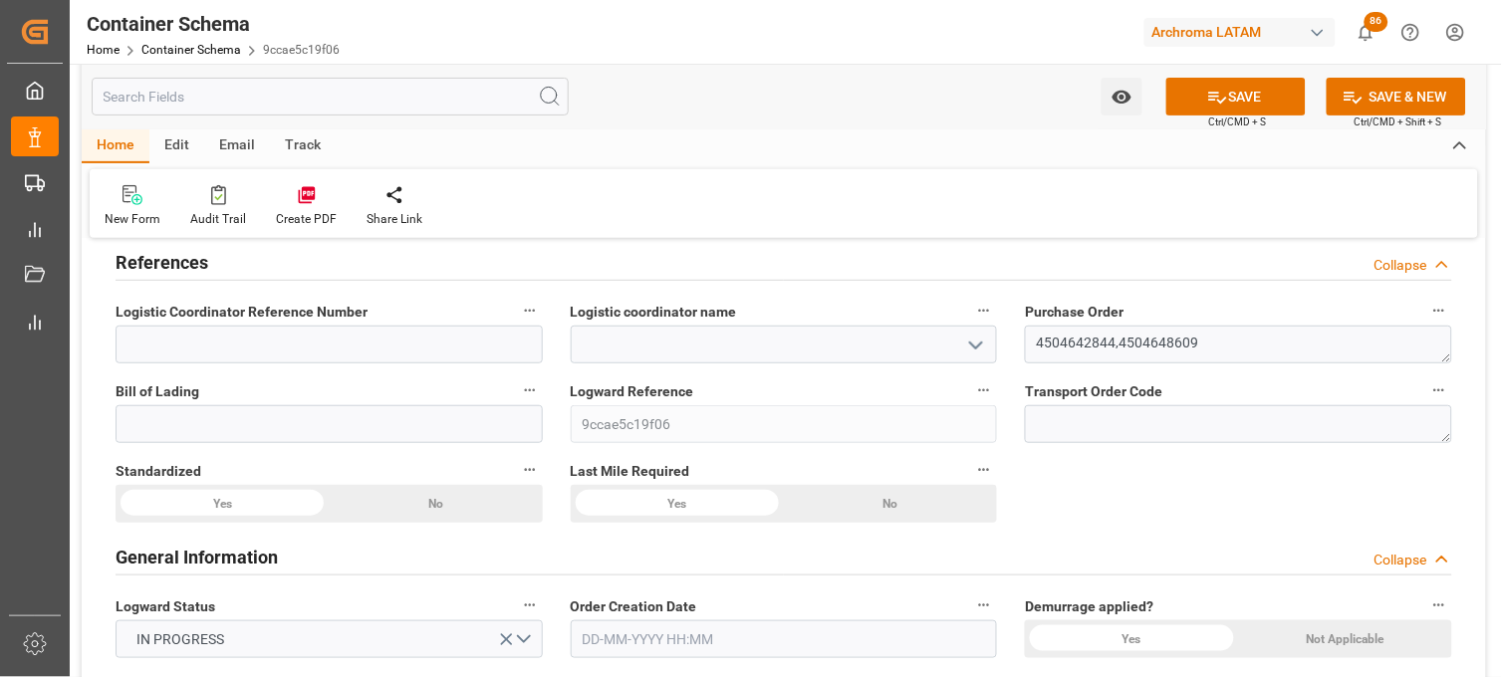
click at [980, 344] on polyline "open menu" at bounding box center [976, 346] width 12 height 6
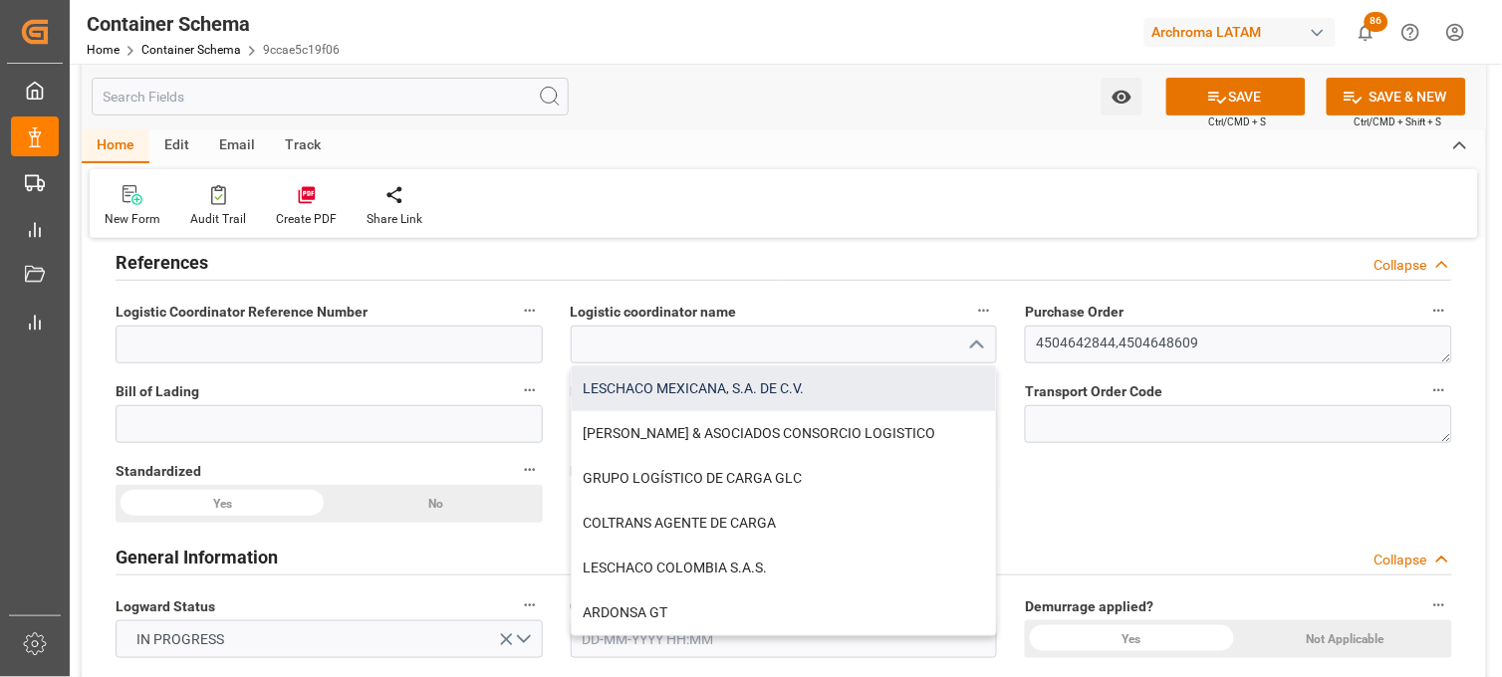
click at [764, 393] on div "LESCHACO MEXICANA, S.A. DE C.V." at bounding box center [784, 389] width 425 height 45
type input "LESCHACO MEXICANA, S.A. DE C.V."
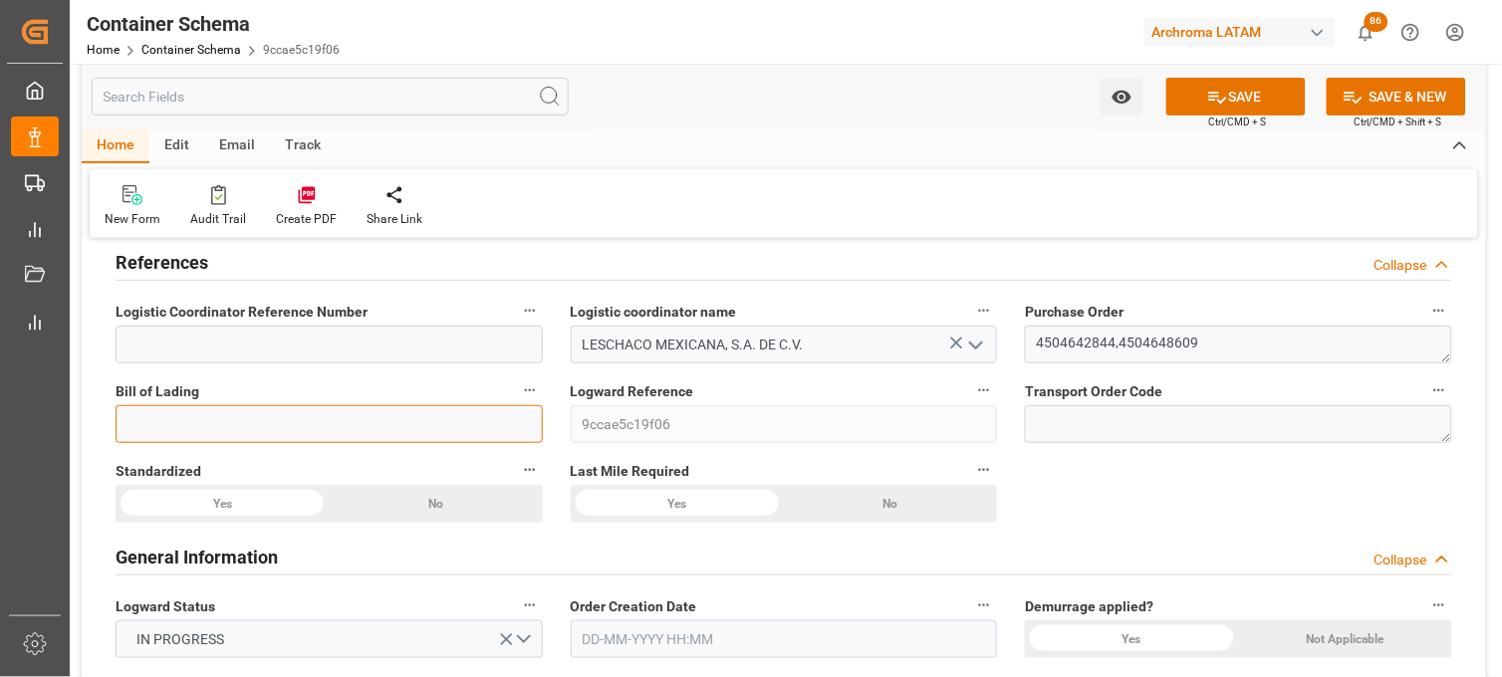
click at [490, 424] on input at bounding box center [329, 424] width 427 height 38
click at [332, 423] on input at bounding box center [329, 424] width 427 height 38
paste input "257605589"
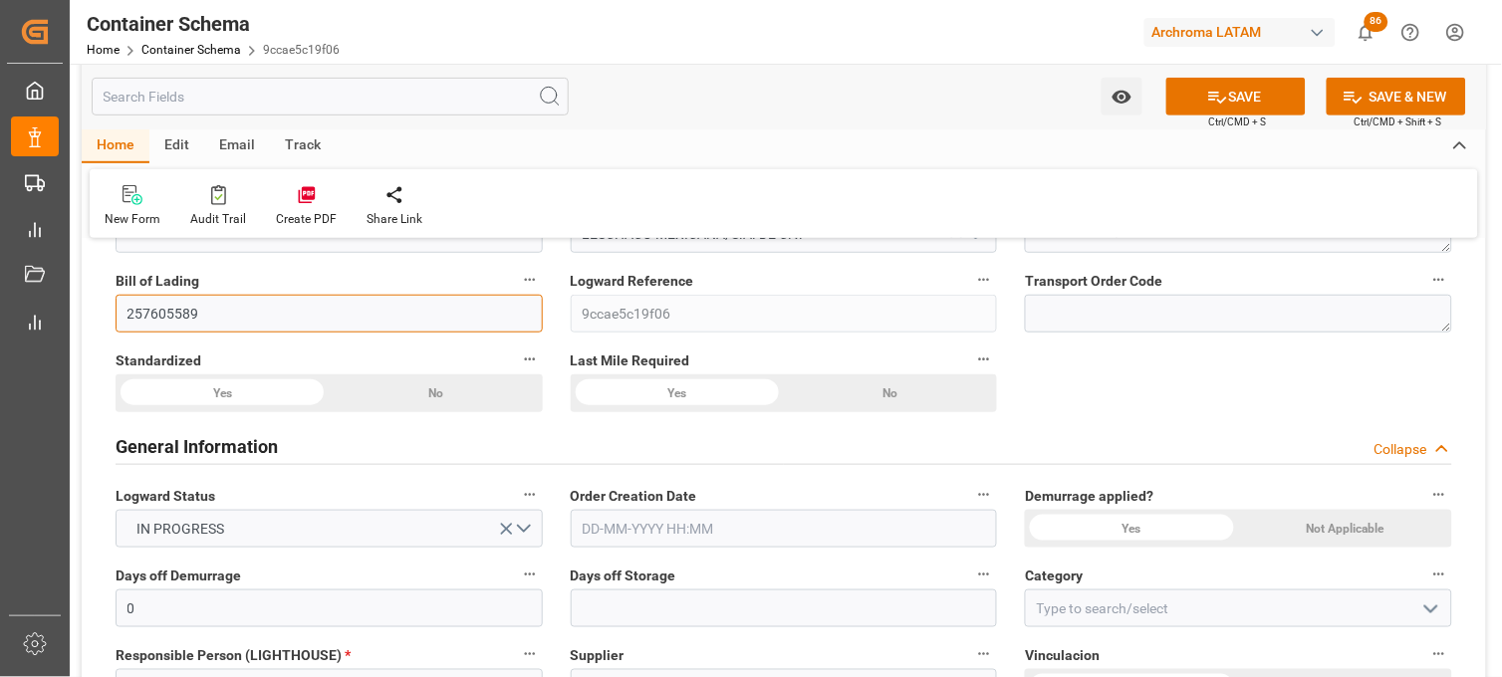
scroll to position [332, 0]
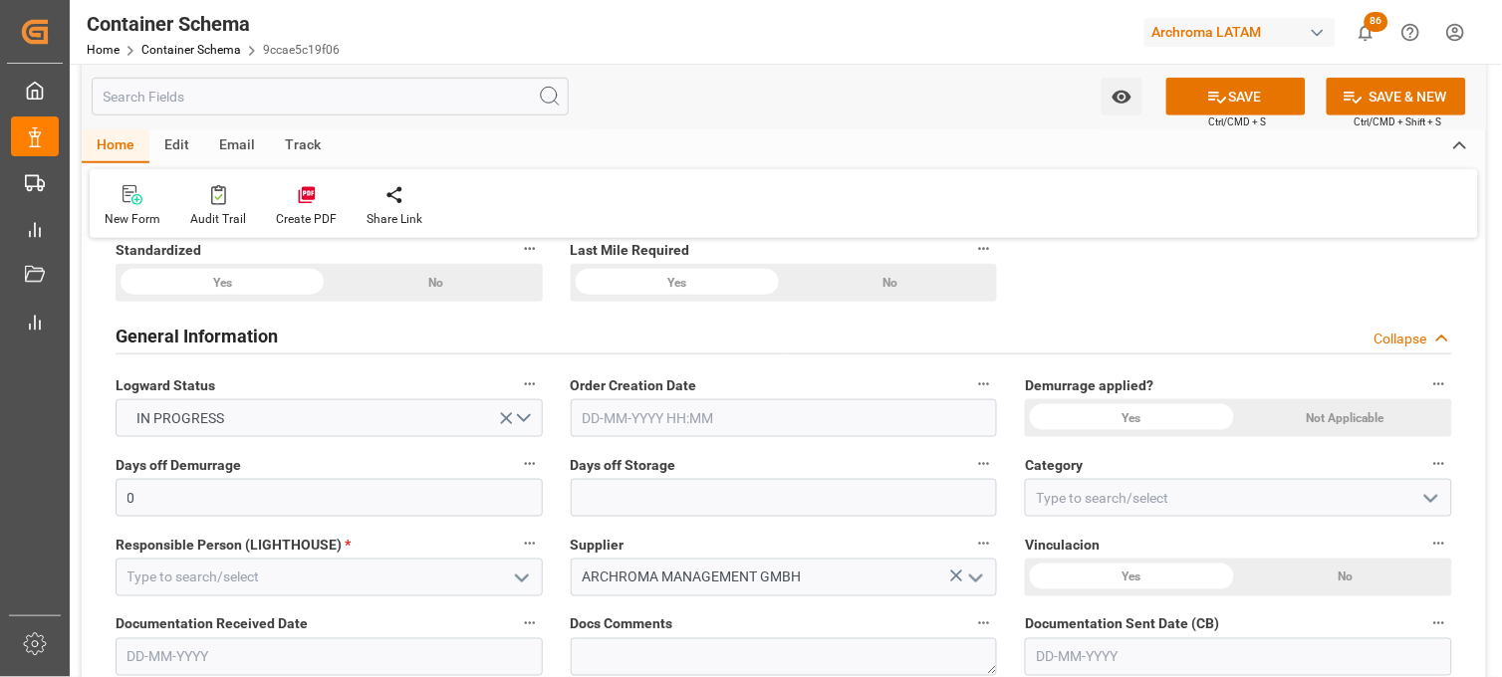
type input "257605589"
click at [655, 423] on input "text" at bounding box center [784, 418] width 427 height 38
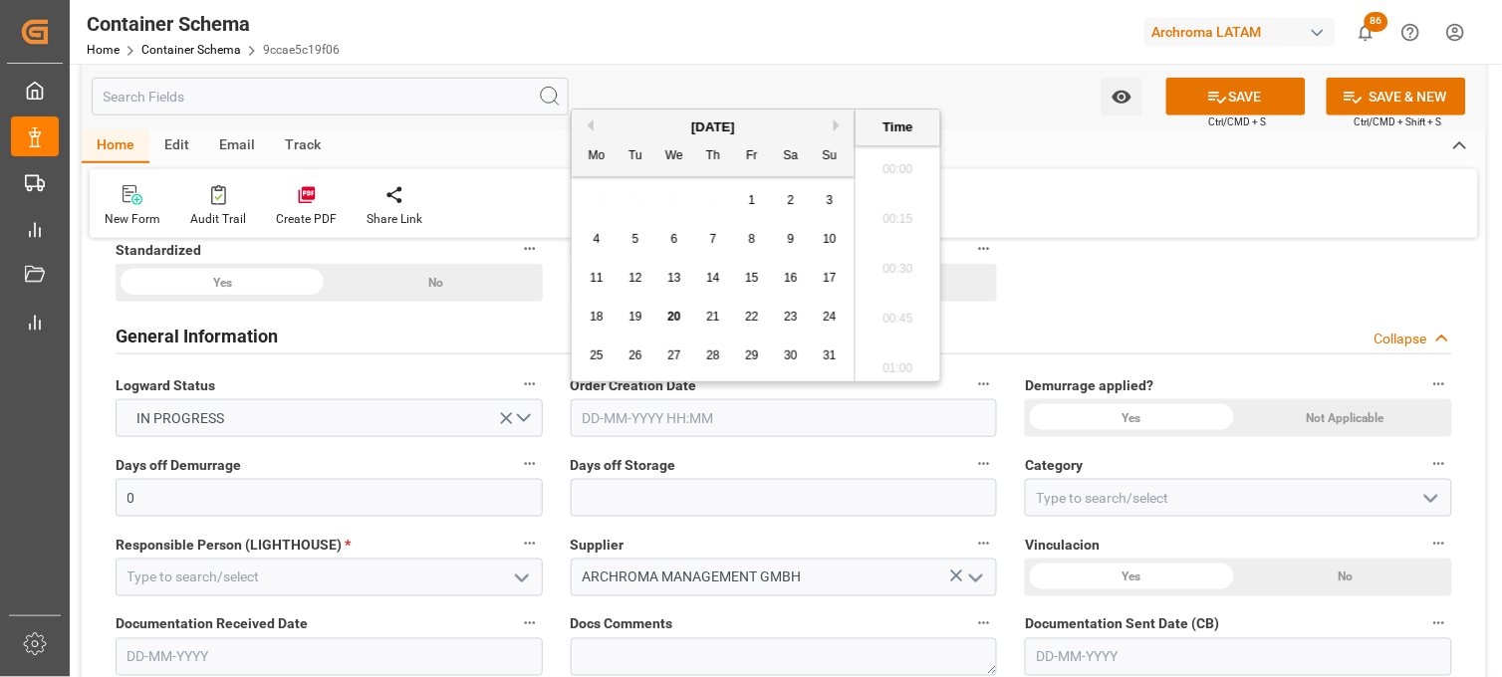
scroll to position [2546, 0]
click at [598, 209] on div "28 29 30 31 1 2 3" at bounding box center [714, 200] width 272 height 39
click at [672, 316] on span "20" at bounding box center [673, 317] width 13 height 14
click at [894, 269] on li "13:15" at bounding box center [898, 264] width 85 height 50
type input "20-08-2025 13:15"
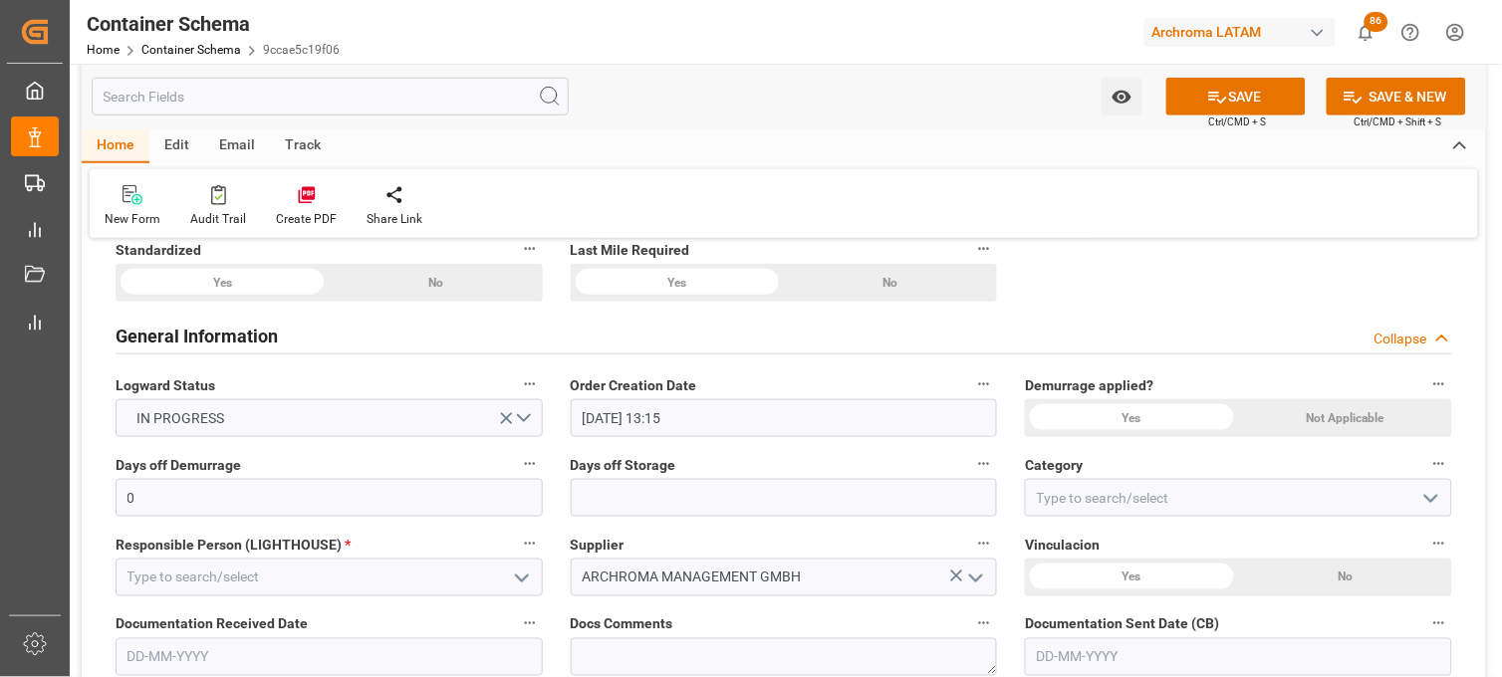
click at [329, 302] on div "Yes" at bounding box center [222, 283] width 213 height 38
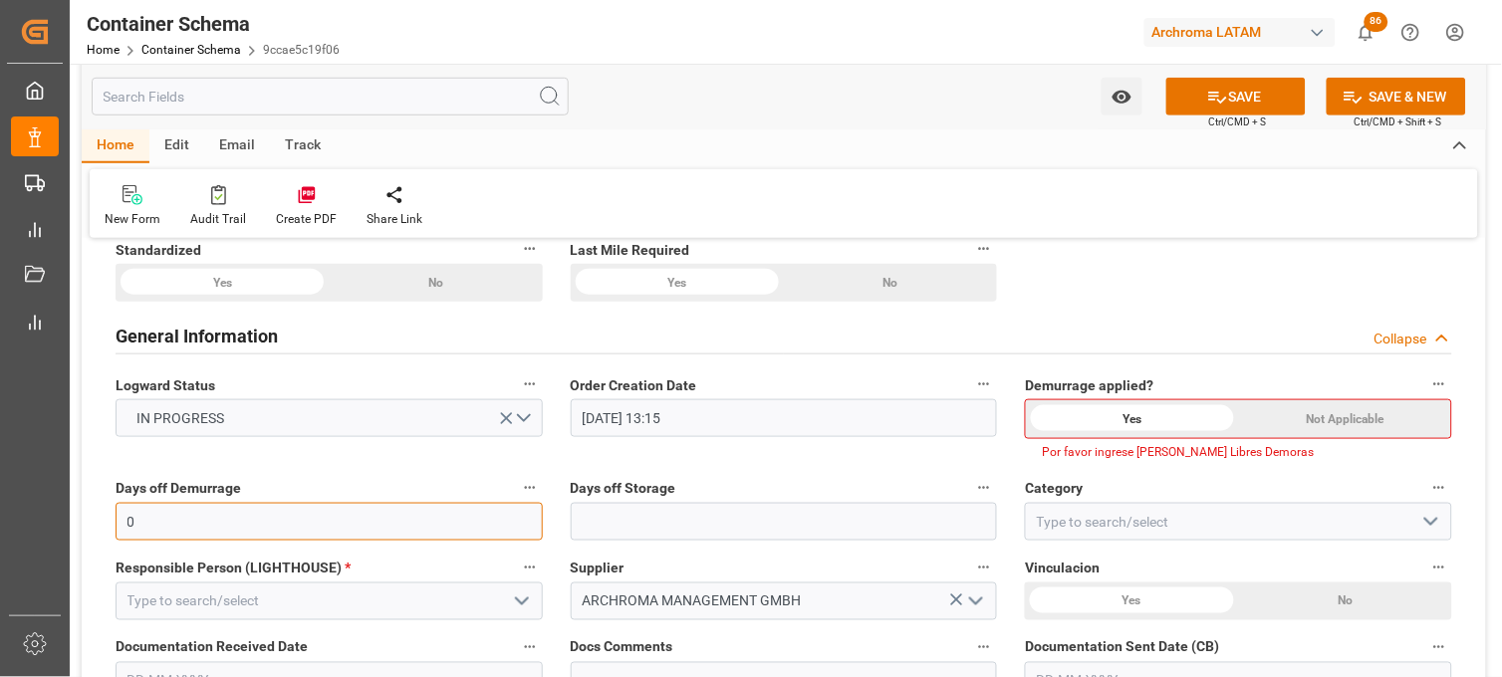
click at [523, 506] on input "0" at bounding box center [329, 522] width 427 height 38
click at [491, 518] on input "0" at bounding box center [329, 522] width 427 height 38
type input "10"
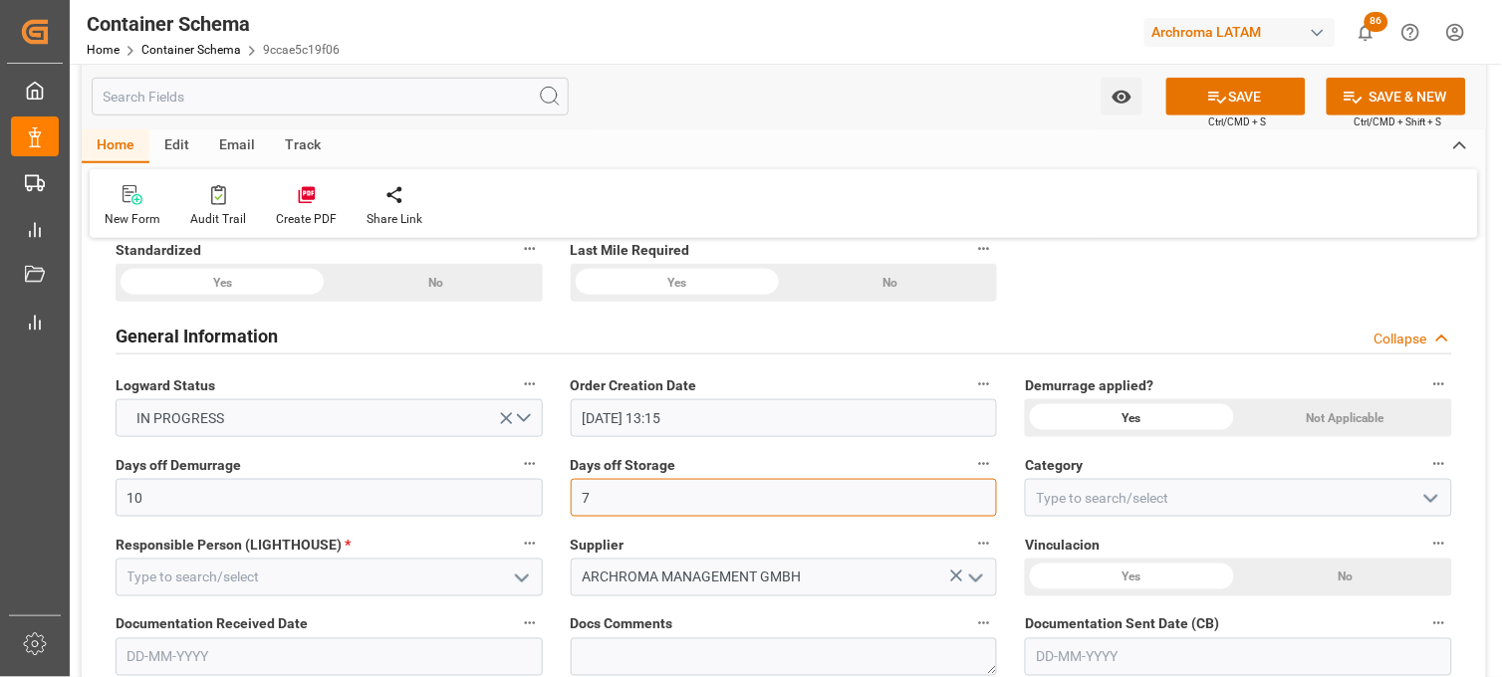
type input "7"
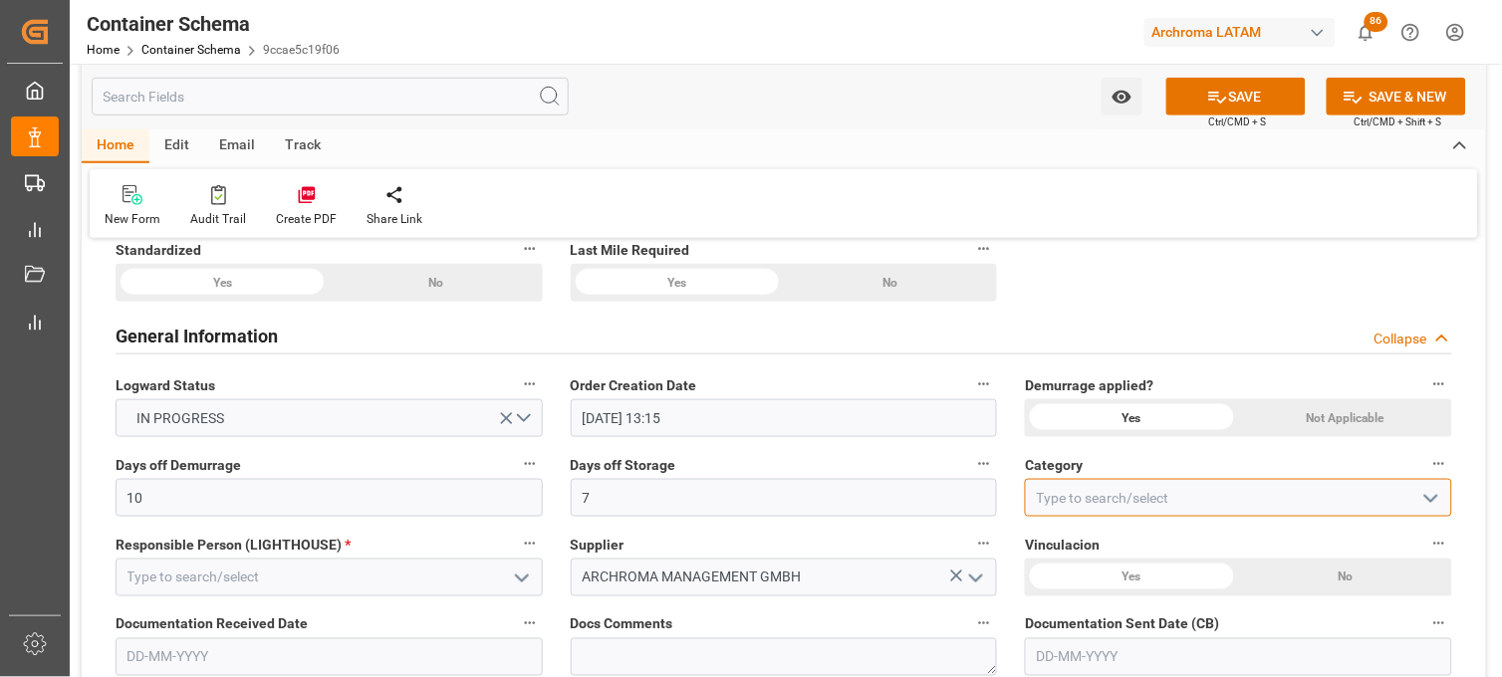
type input "P"
type input "On time"
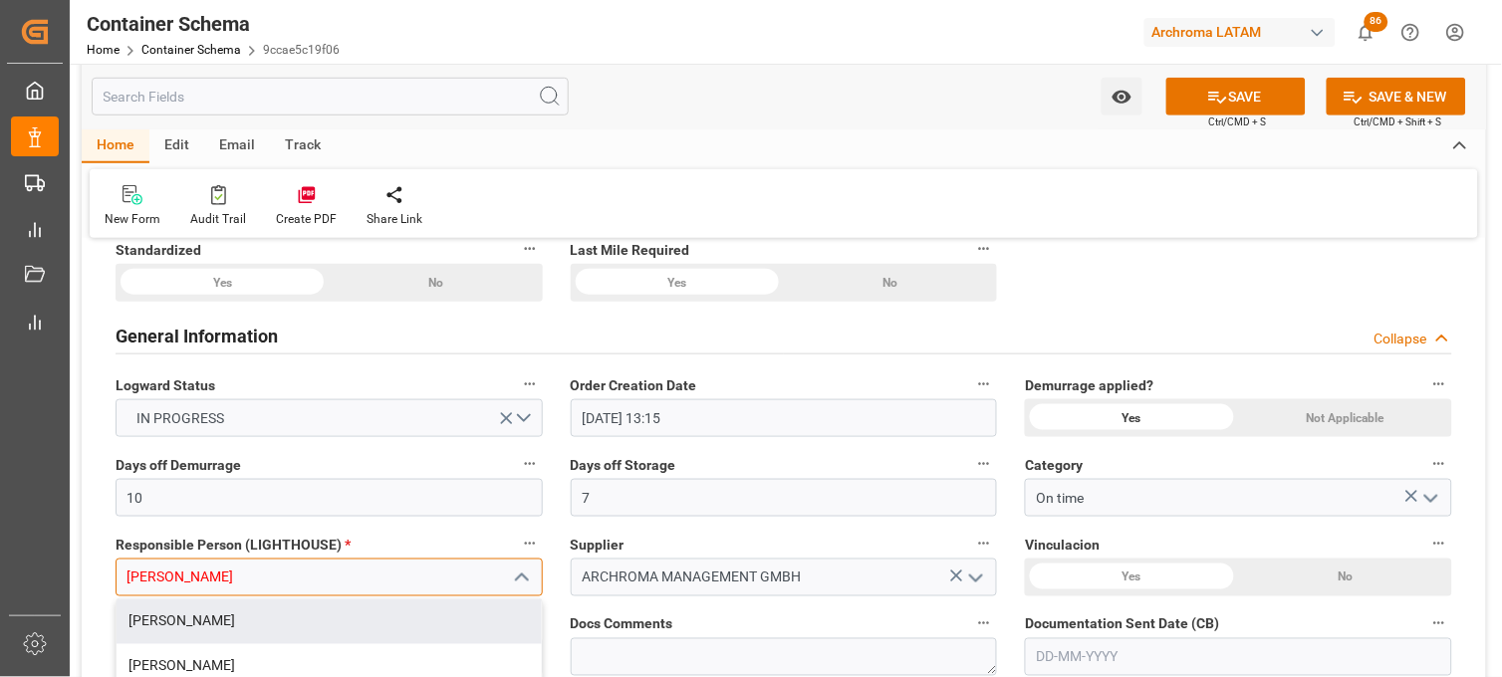
type input "[PERSON_NAME]"
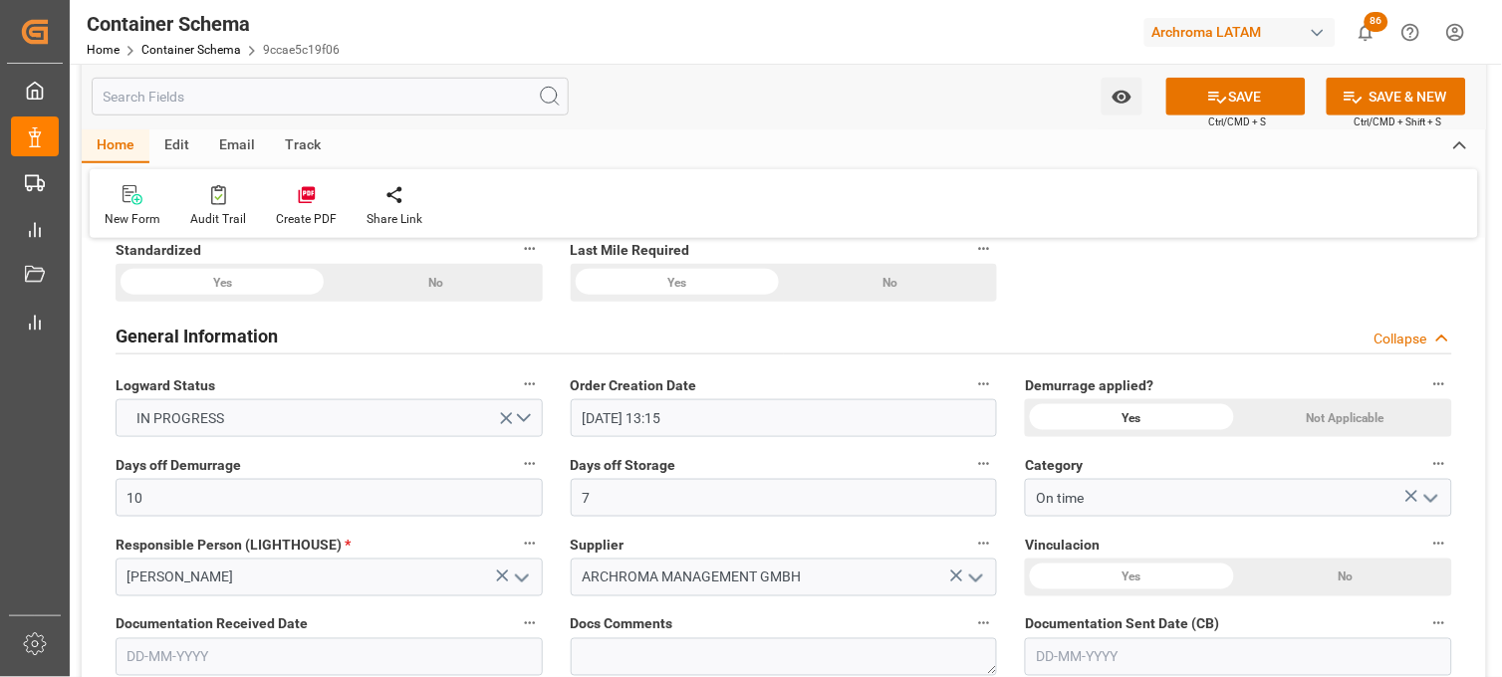
click at [329, 302] on div "Yes" at bounding box center [222, 283] width 213 height 38
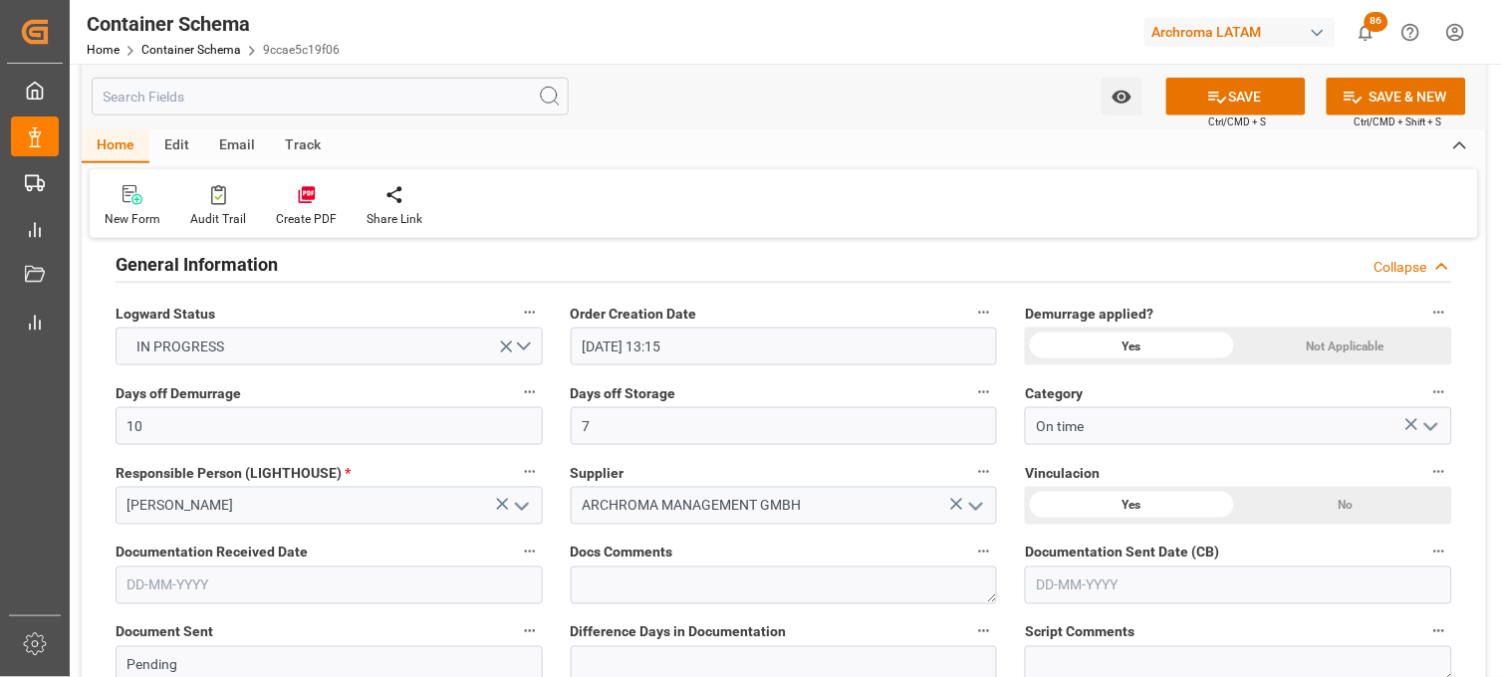
scroll to position [442, 0]
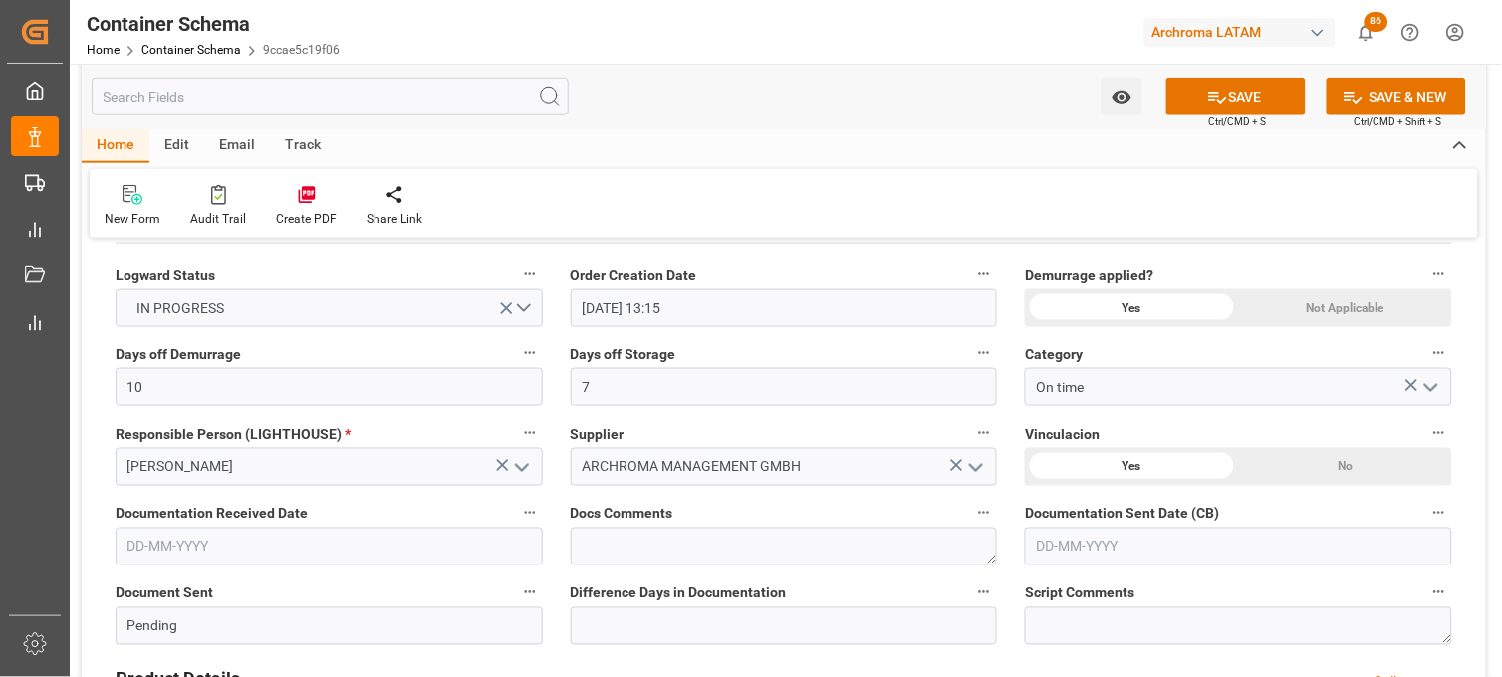
click at [212, 541] on input "text" at bounding box center [329, 547] width 427 height 38
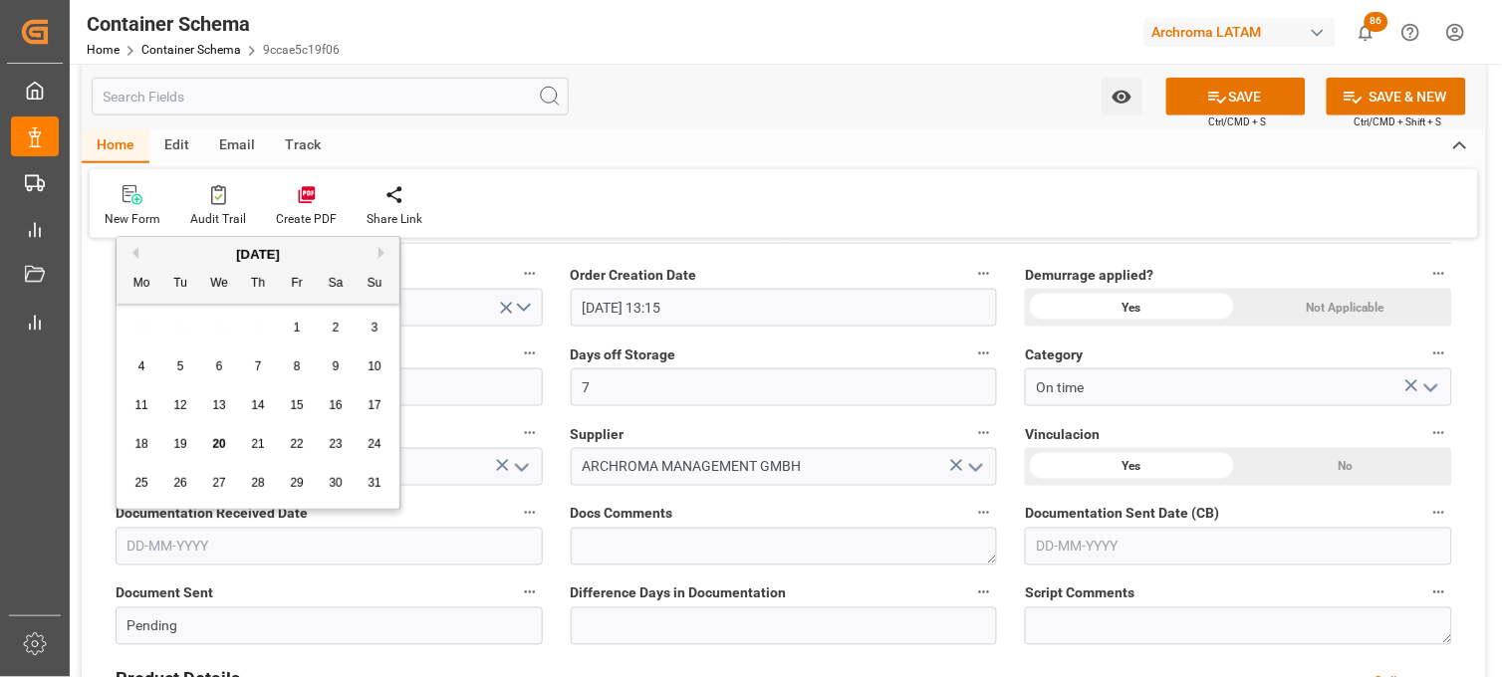
click at [131, 335] on div "28 29 30 31 1 2 3" at bounding box center [259, 328] width 272 height 39
click at [210, 443] on div "20" at bounding box center [219, 445] width 25 height 24
type input "[DATE]"
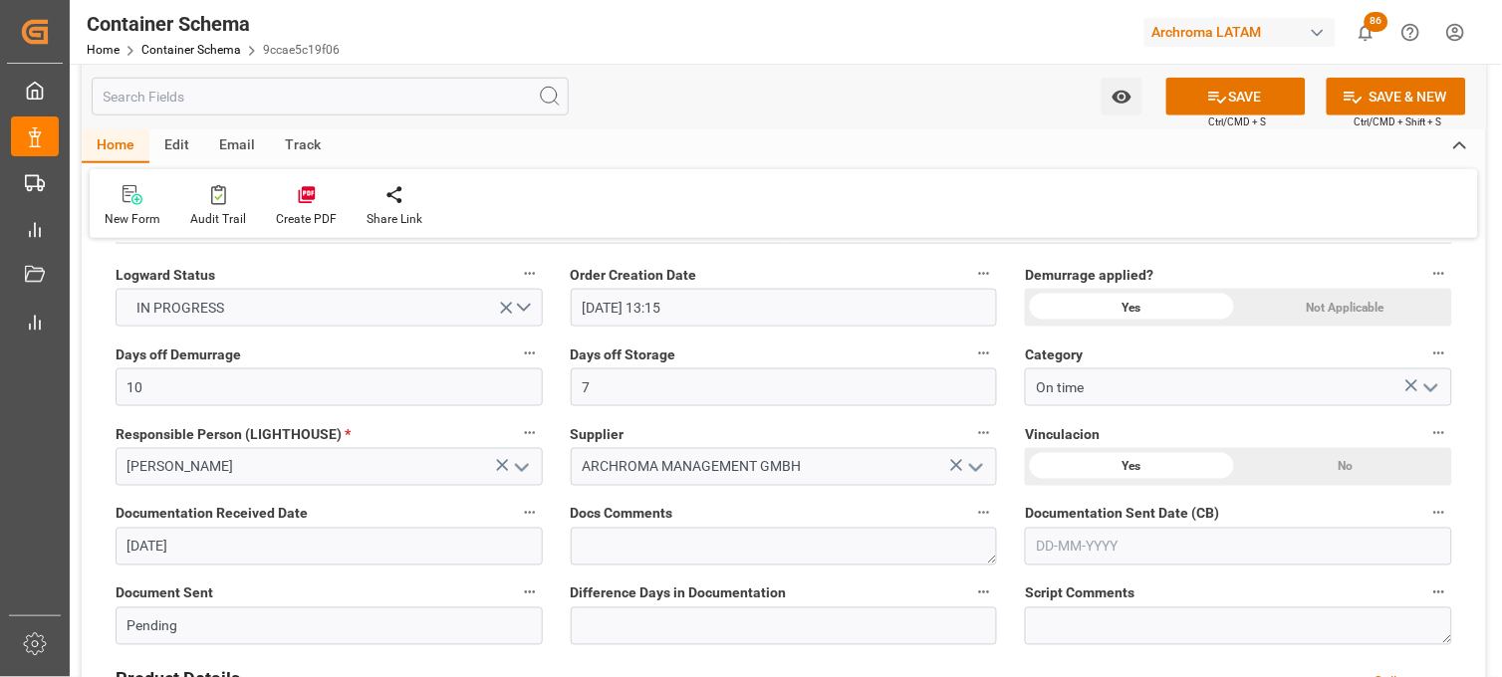
click at [1057, 528] on input "text" at bounding box center [1238, 547] width 427 height 38
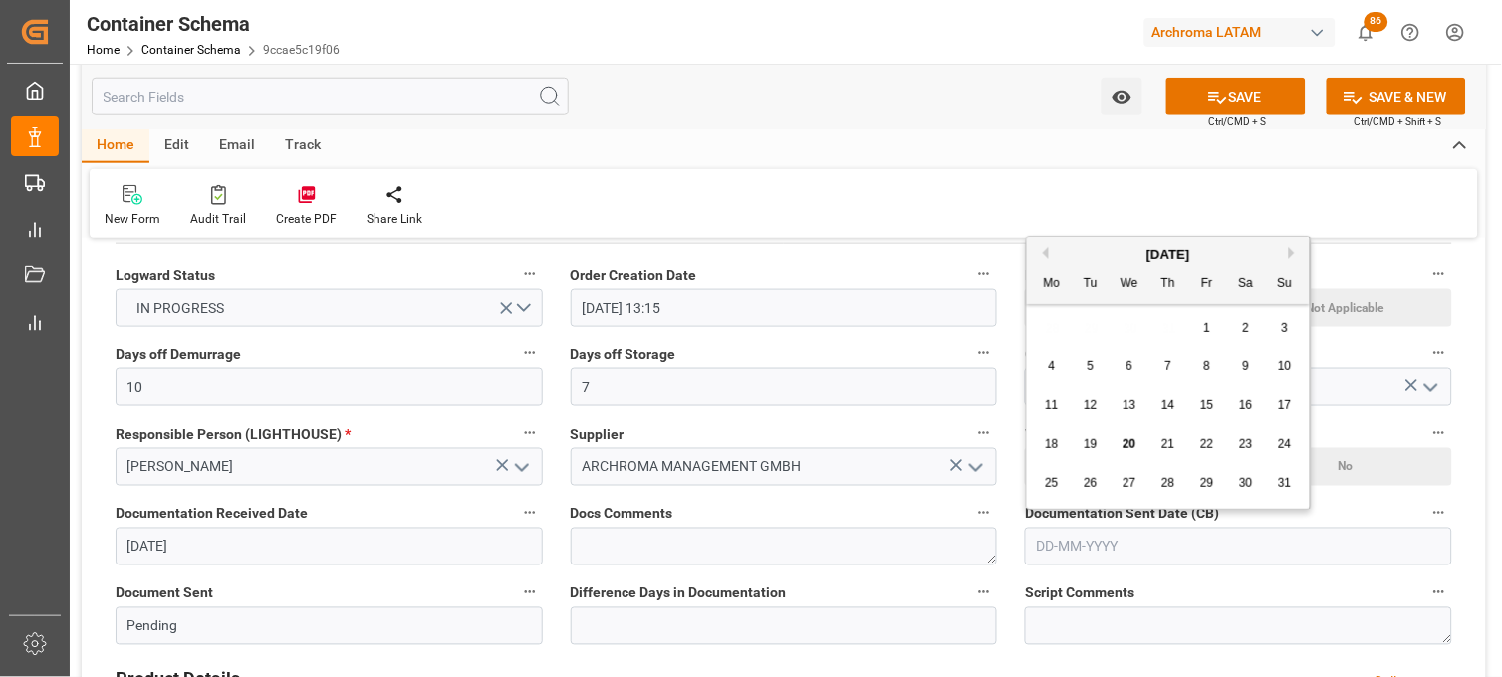
drag, startPoint x: 1054, startPoint y: 326, endPoint x: 1066, endPoint y: 339, distance: 17.6
click at [1054, 326] on div "28 29 30 31 1 2 3" at bounding box center [1169, 328] width 272 height 39
click at [1128, 446] on span "20" at bounding box center [1129, 444] width 13 height 14
type input "[DATE]"
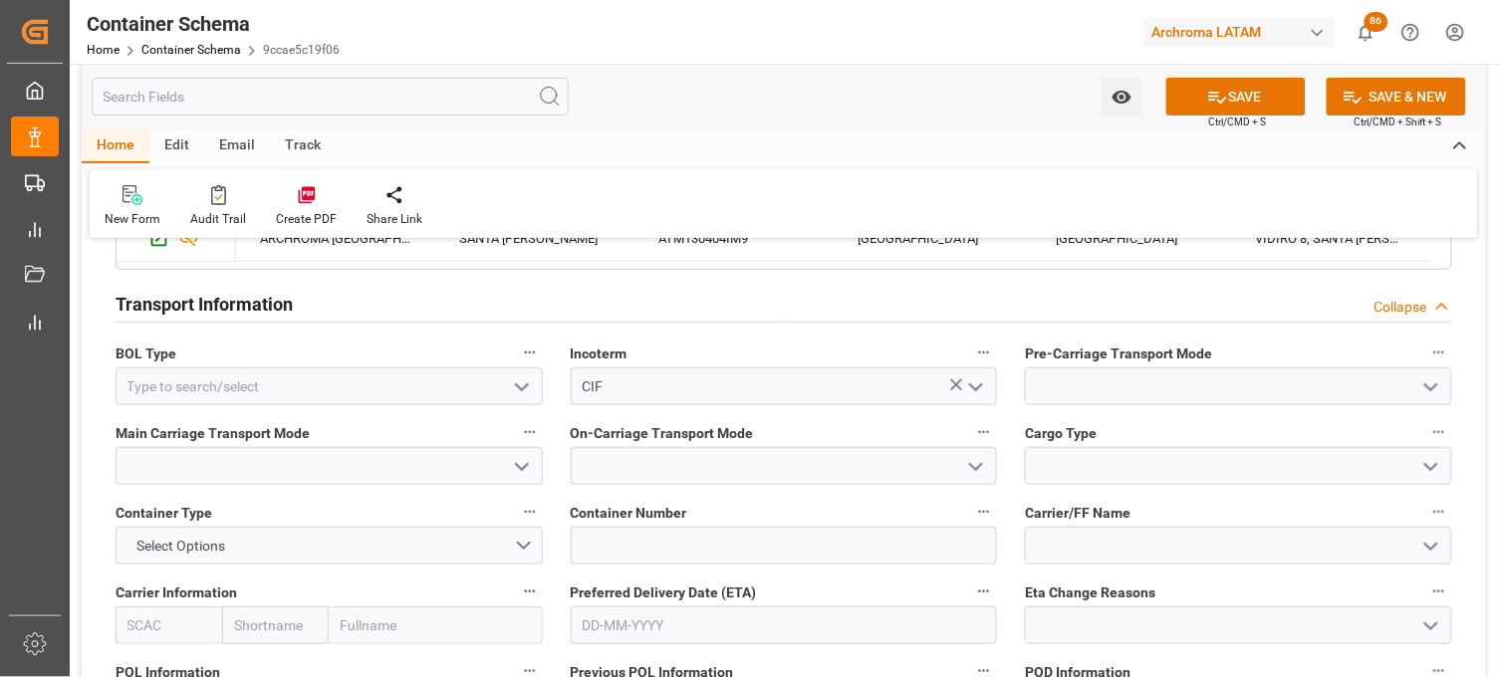
scroll to position [1770, 0]
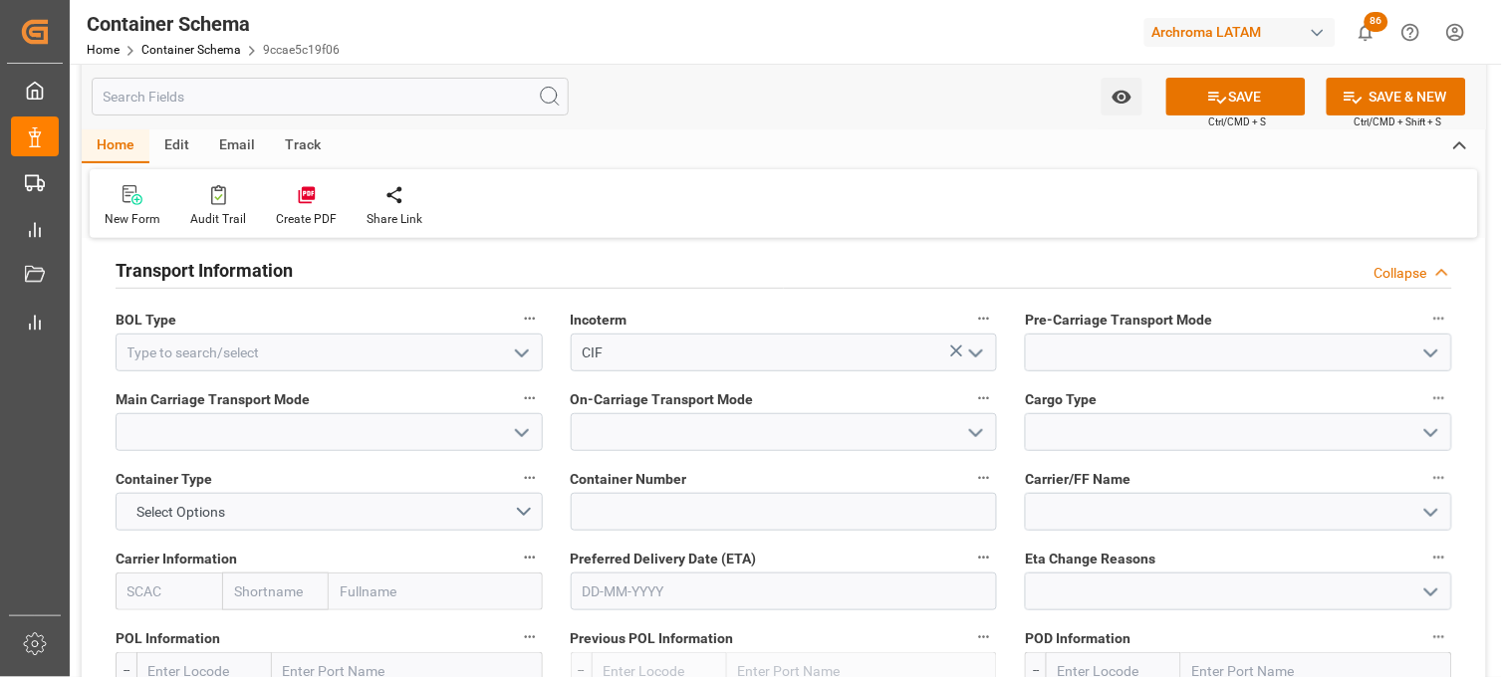
click at [523, 350] on icon "open menu" at bounding box center [522, 354] width 24 height 24
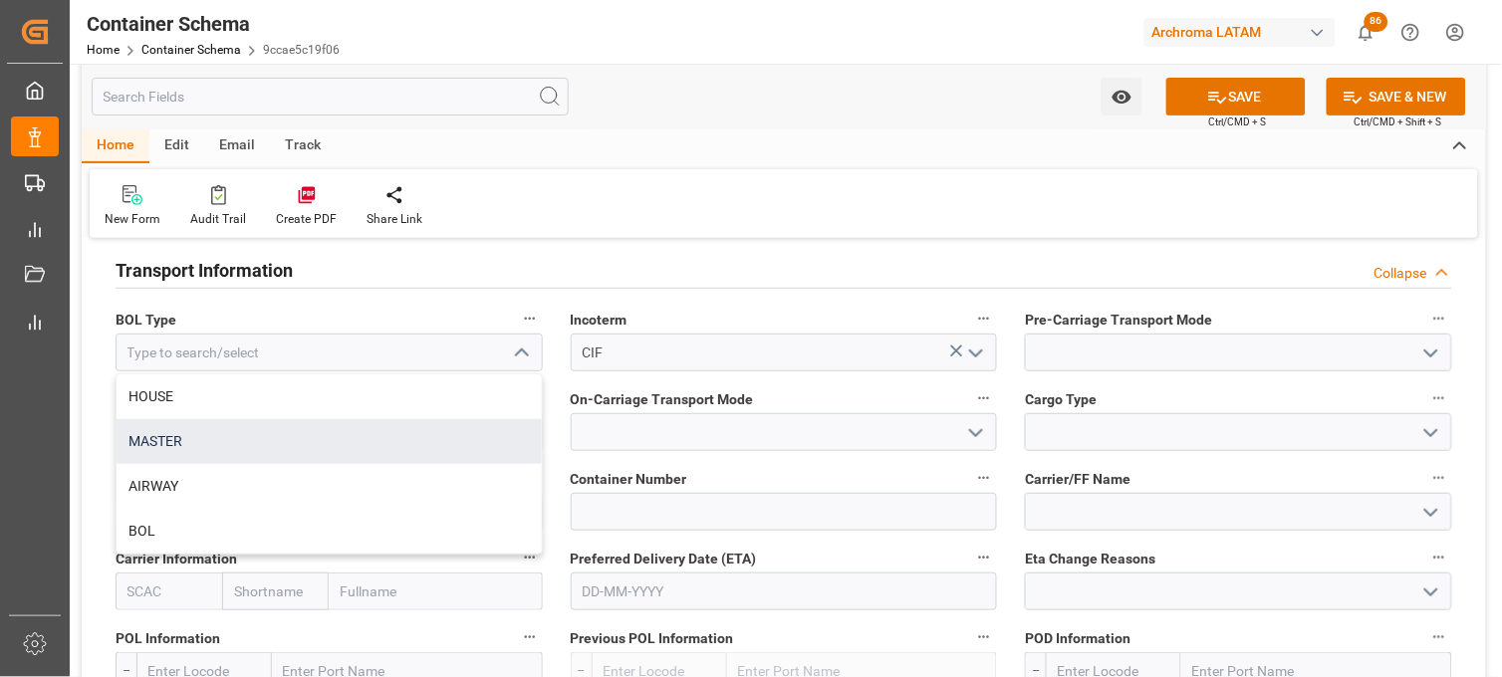
click at [446, 430] on div "MASTER" at bounding box center [329, 441] width 425 height 45
type input "MASTER"
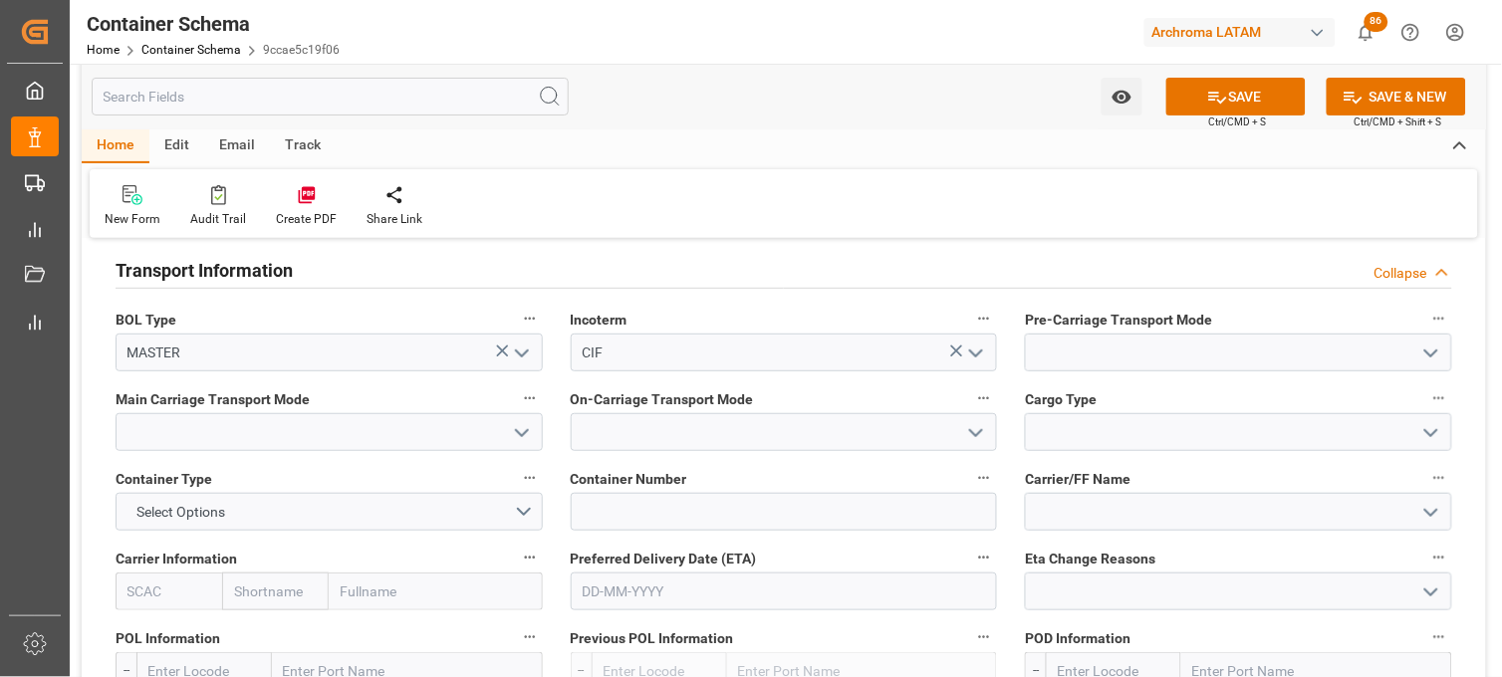
click at [1426, 359] on icon "open menu" at bounding box center [1431, 354] width 24 height 24
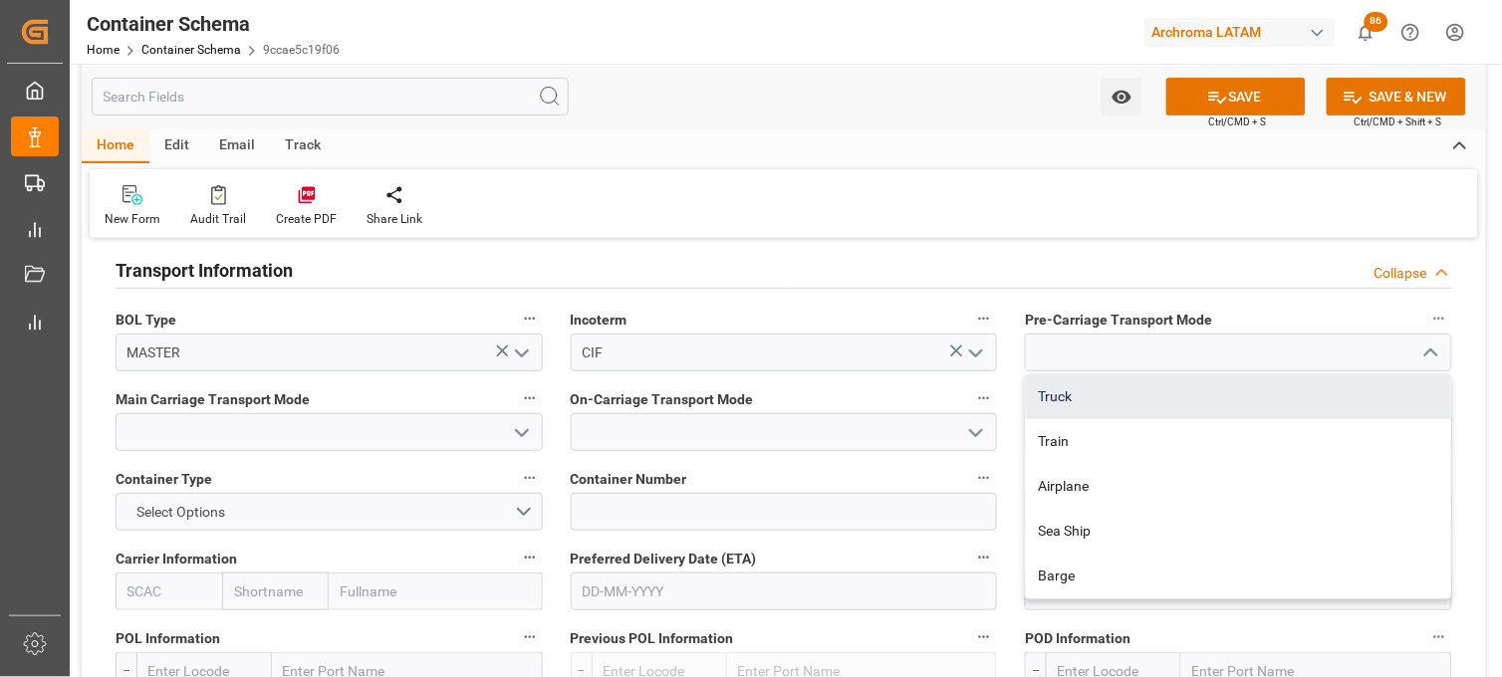
click at [1103, 394] on div "Truck" at bounding box center [1238, 397] width 425 height 45
type input "Truck"
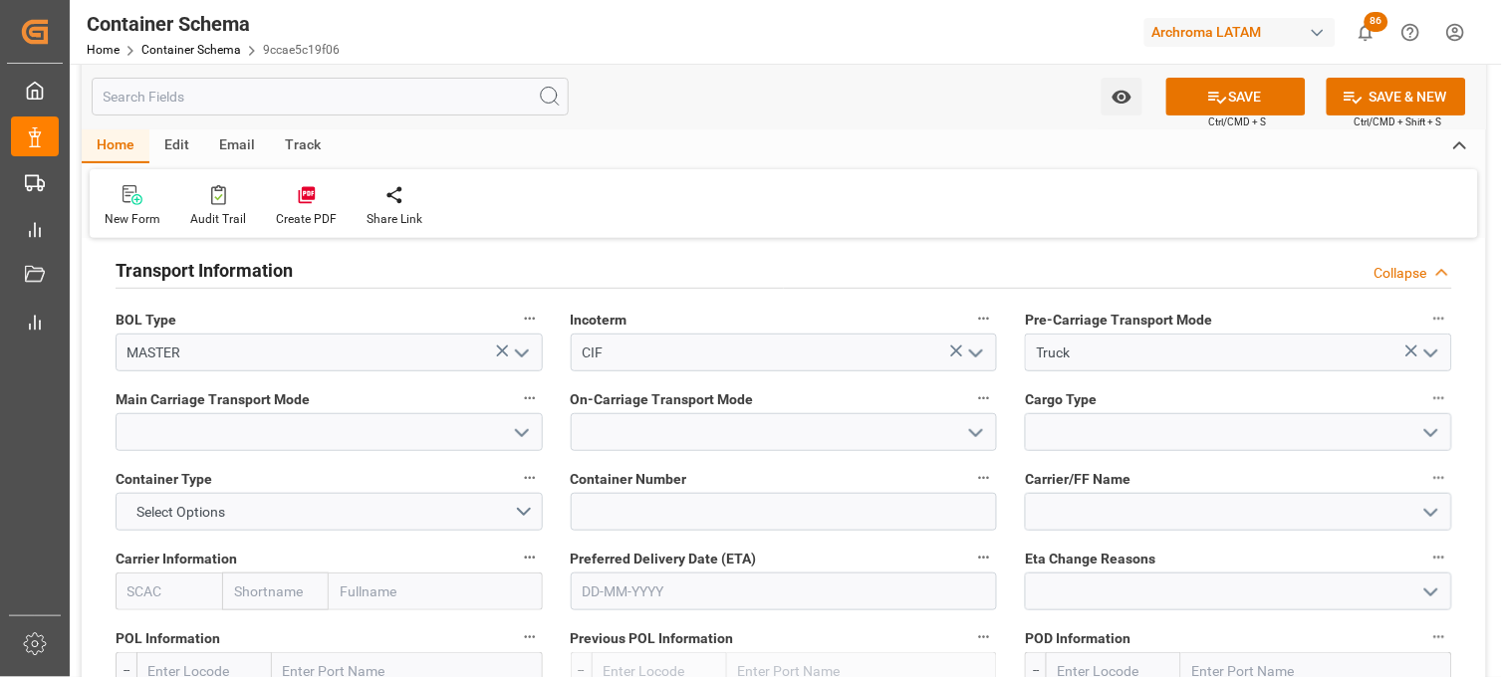
click at [518, 430] on polyline "open menu" at bounding box center [522, 433] width 12 height 6
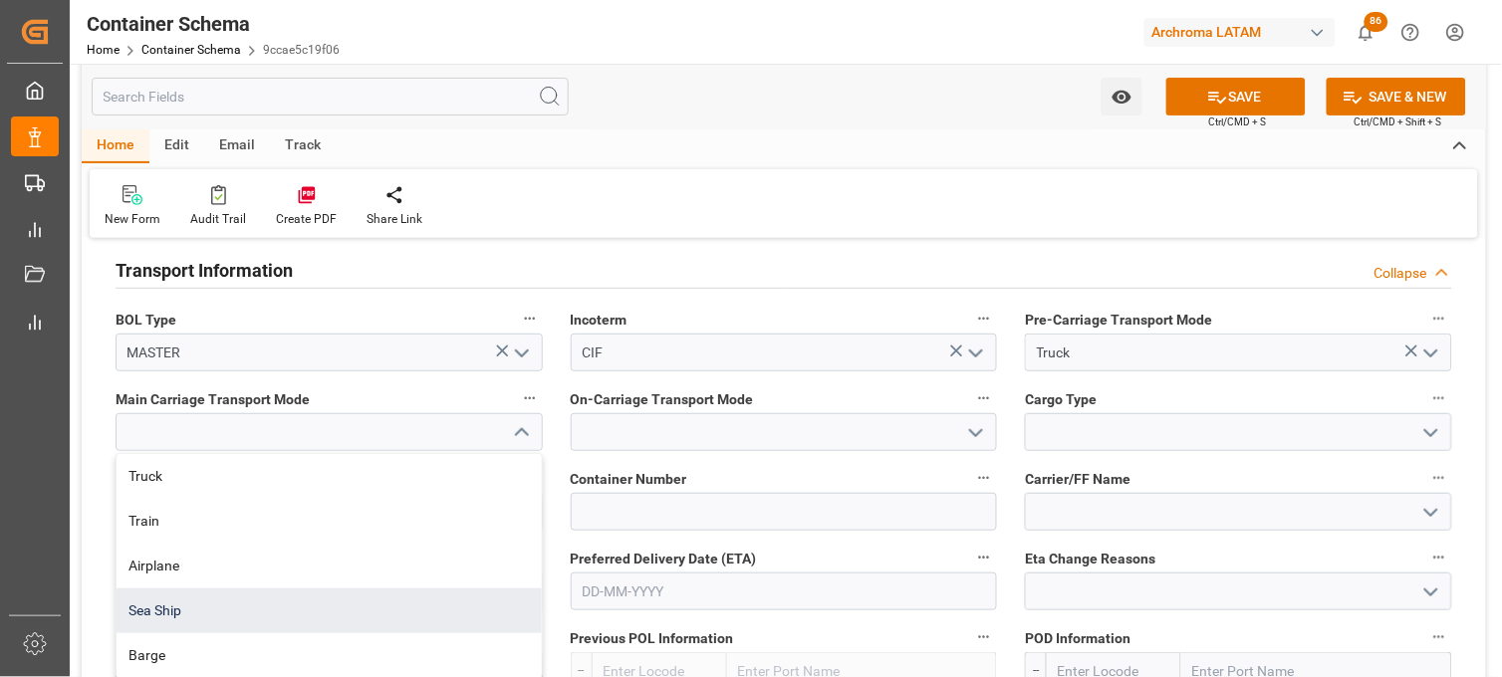
click at [396, 600] on div "Sea Ship" at bounding box center [329, 611] width 425 height 45
type input "Sea Ship"
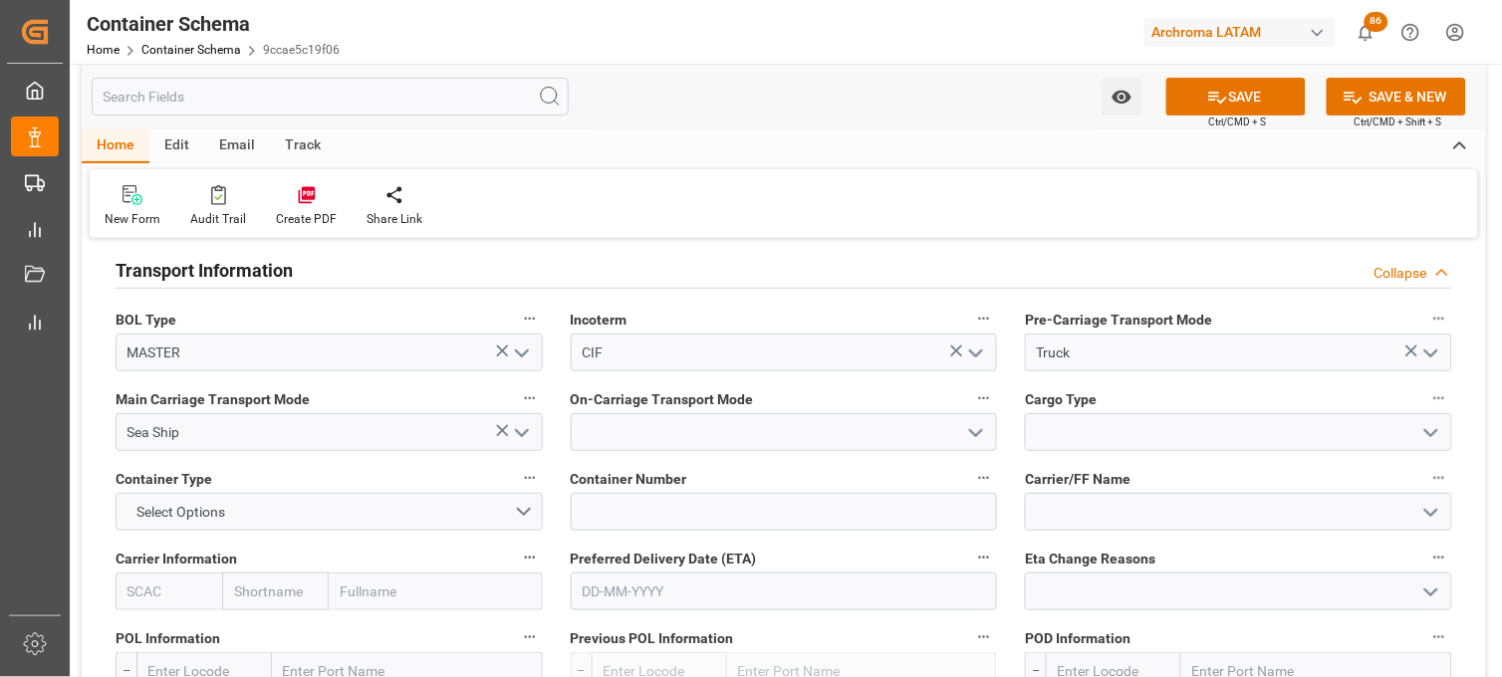
click at [971, 431] on polyline "open menu" at bounding box center [976, 433] width 12 height 6
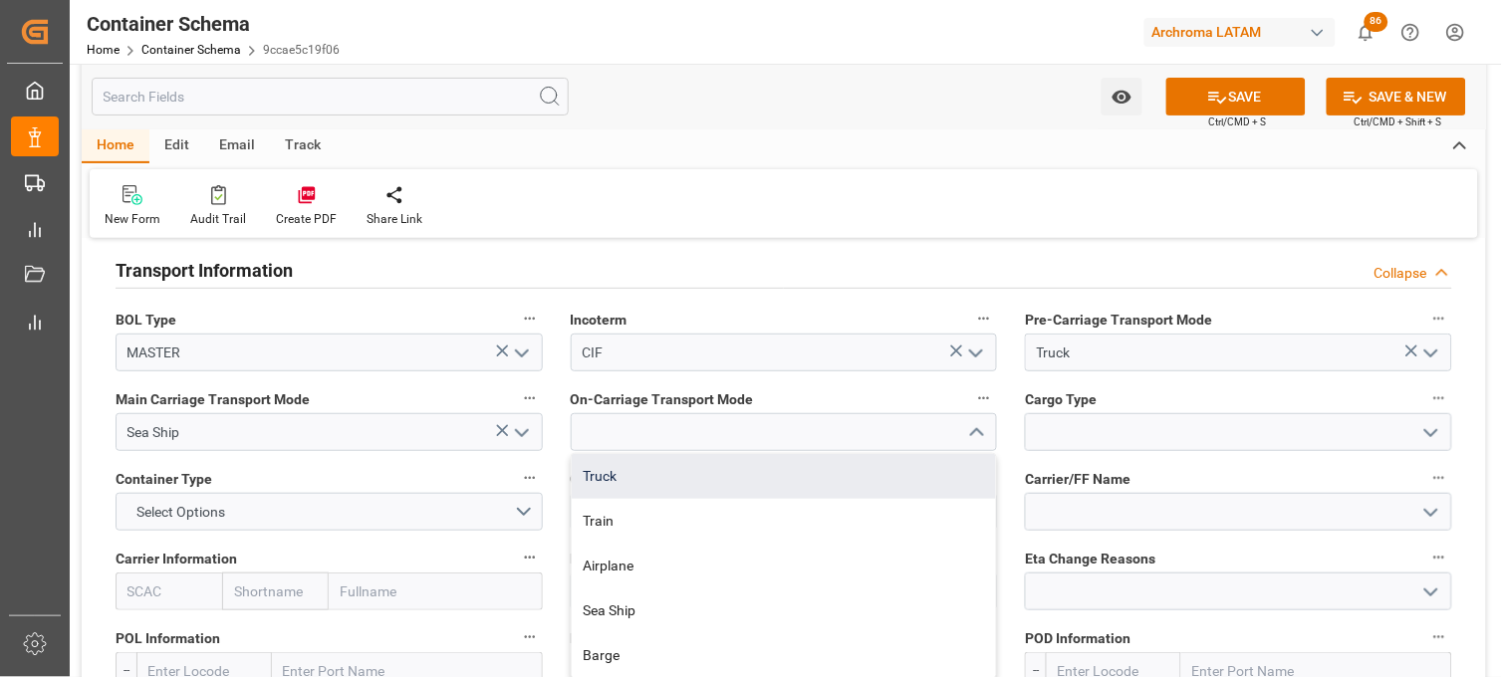
click at [769, 489] on div "Truck" at bounding box center [784, 476] width 425 height 45
type input "Truck"
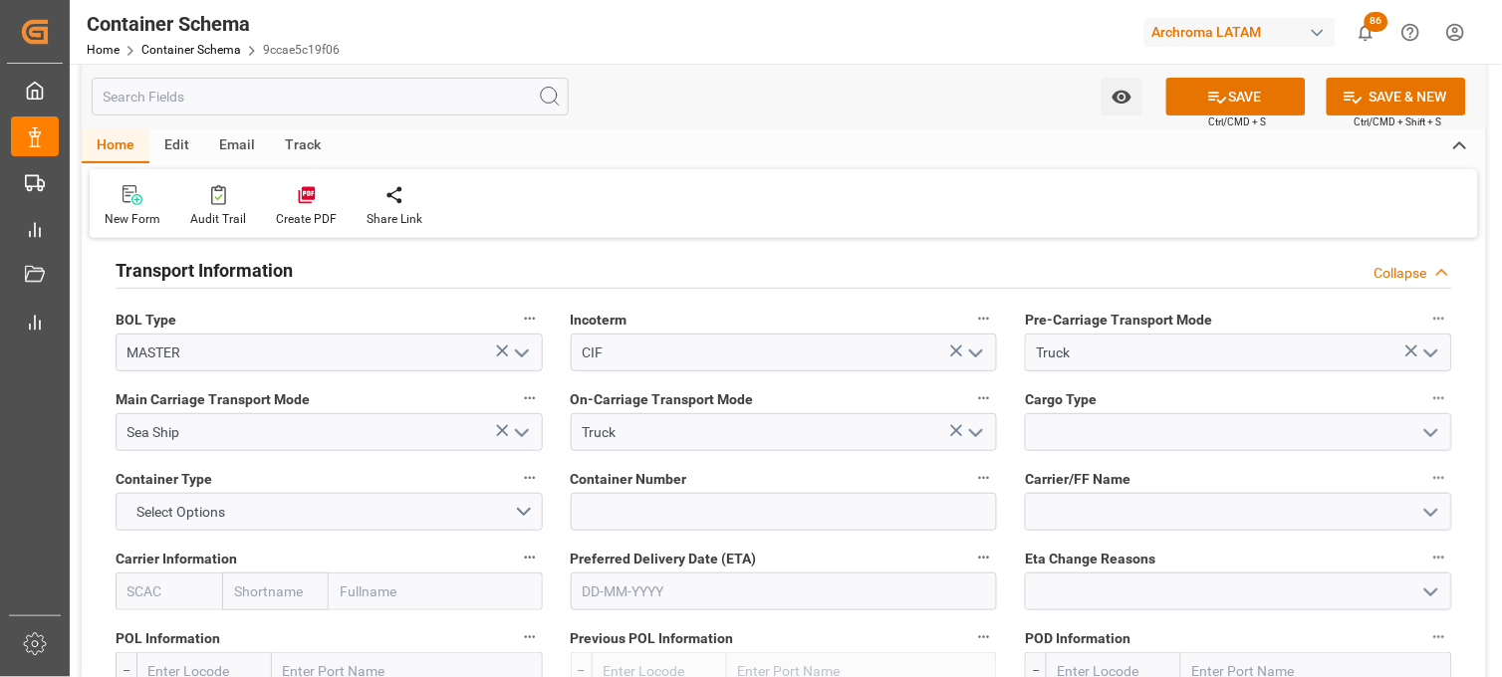
click at [1495, 16] on div "Container Schema Home Container Schema 9ccae5c19f06 Archroma LATAM 86 Notificat…" at bounding box center [779, 32] width 1446 height 64
click at [1425, 434] on icon "open menu" at bounding box center [1431, 433] width 24 height 24
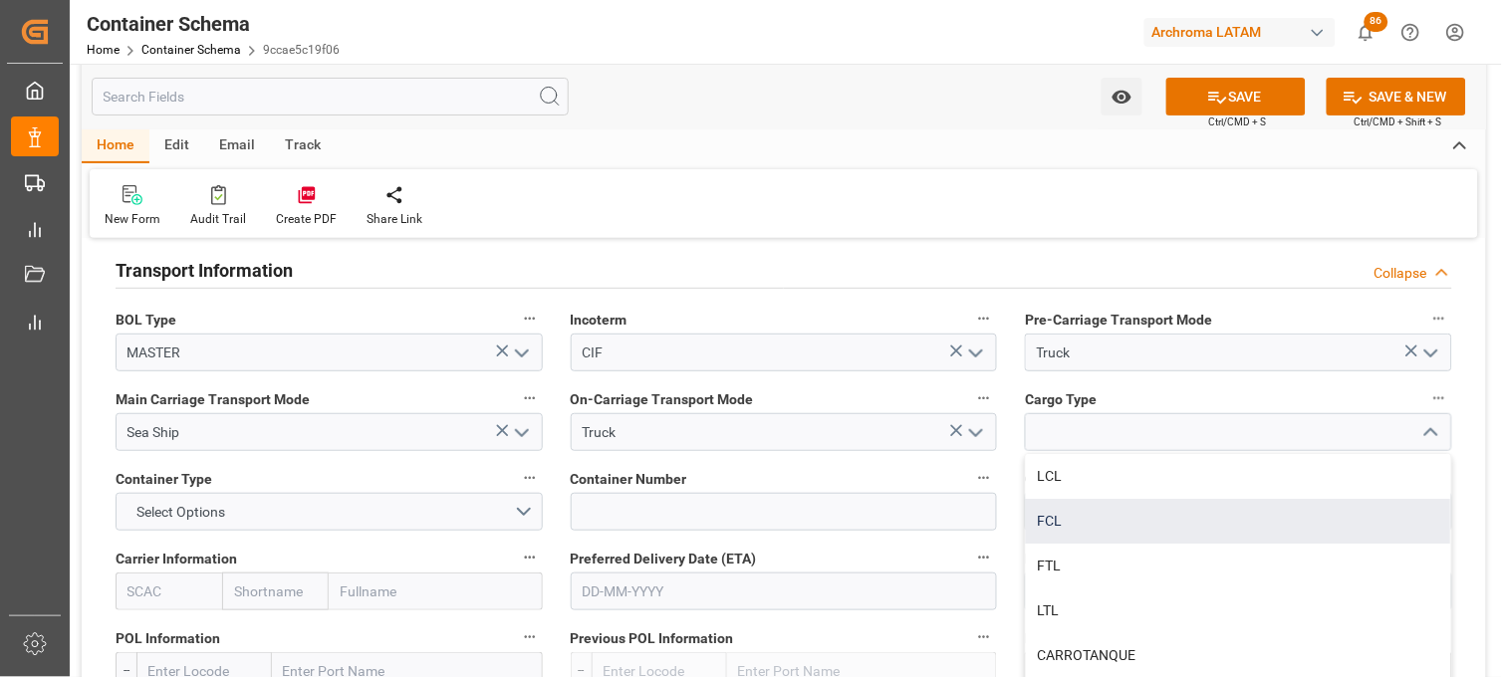
click at [1062, 522] on div "FCL" at bounding box center [1238, 521] width 425 height 45
type input "FCL"
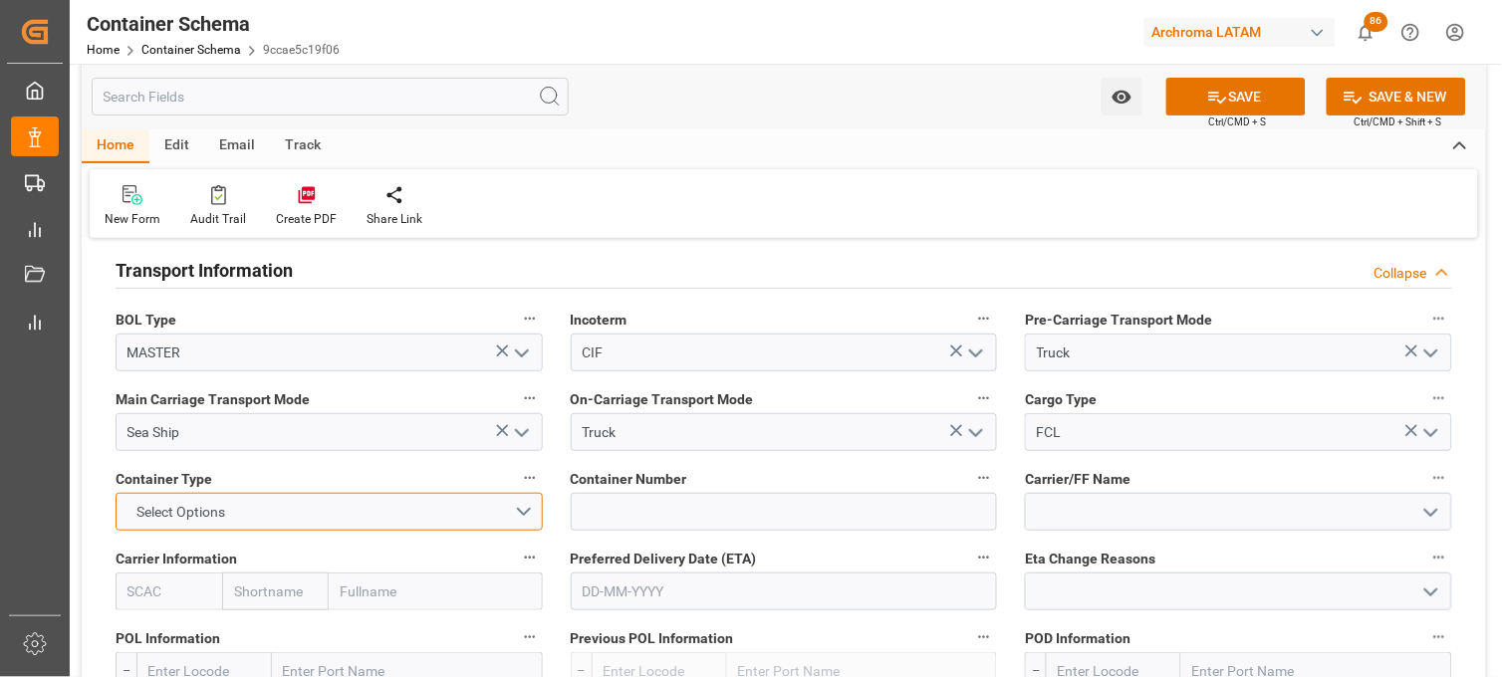
click at [538, 506] on button "Select Options" at bounding box center [329, 512] width 427 height 38
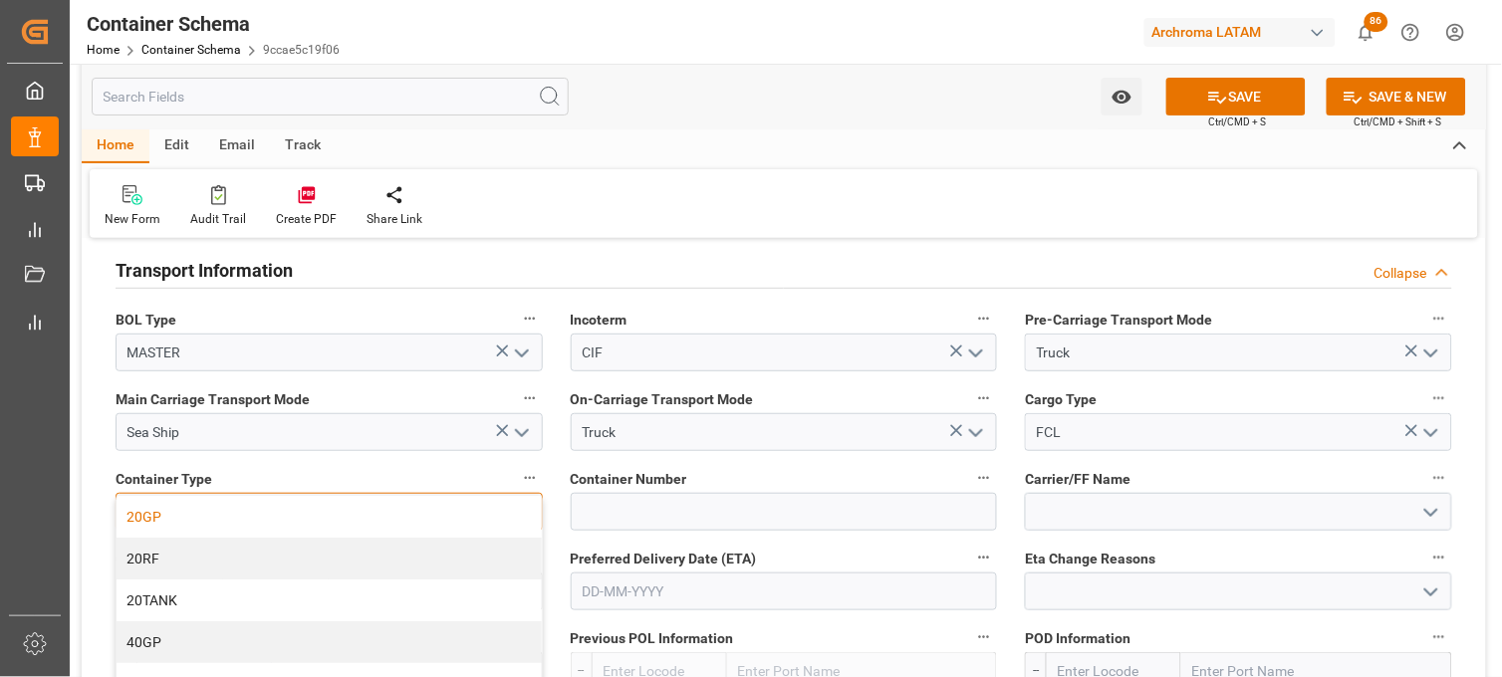
click at [162, 532] on div "20GP" at bounding box center [329, 517] width 425 height 42
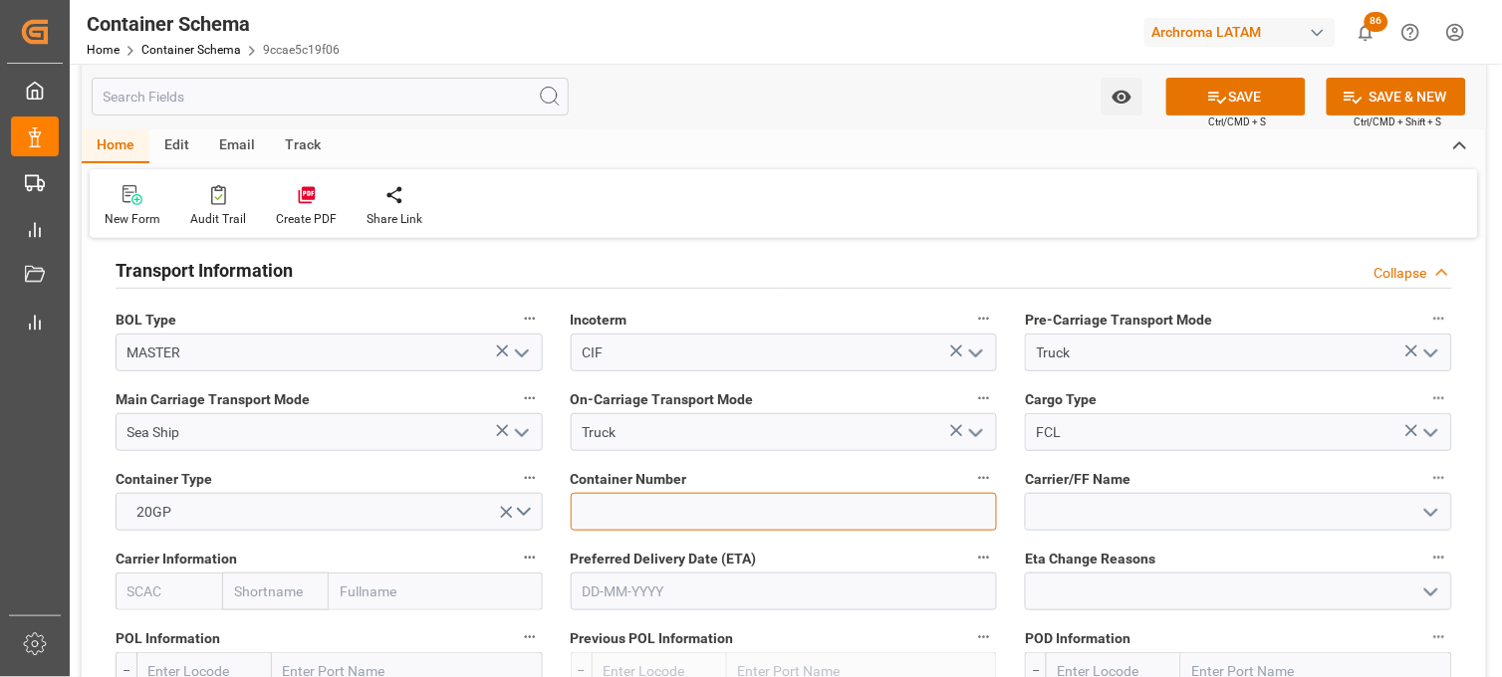
click at [658, 513] on input at bounding box center [784, 512] width 427 height 38
paste input "MSKU7348668"
type input "MSKU7348668"
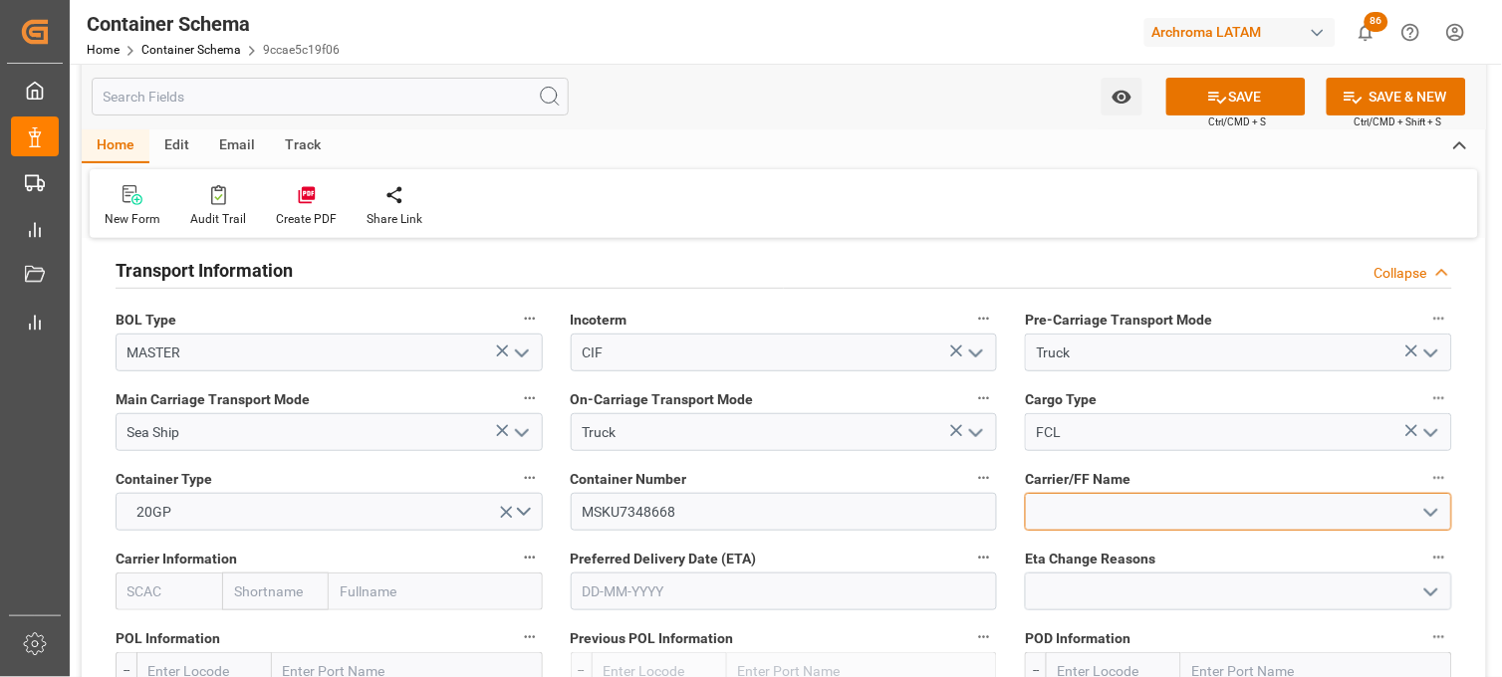
click at [1150, 511] on input at bounding box center [1238, 512] width 427 height 38
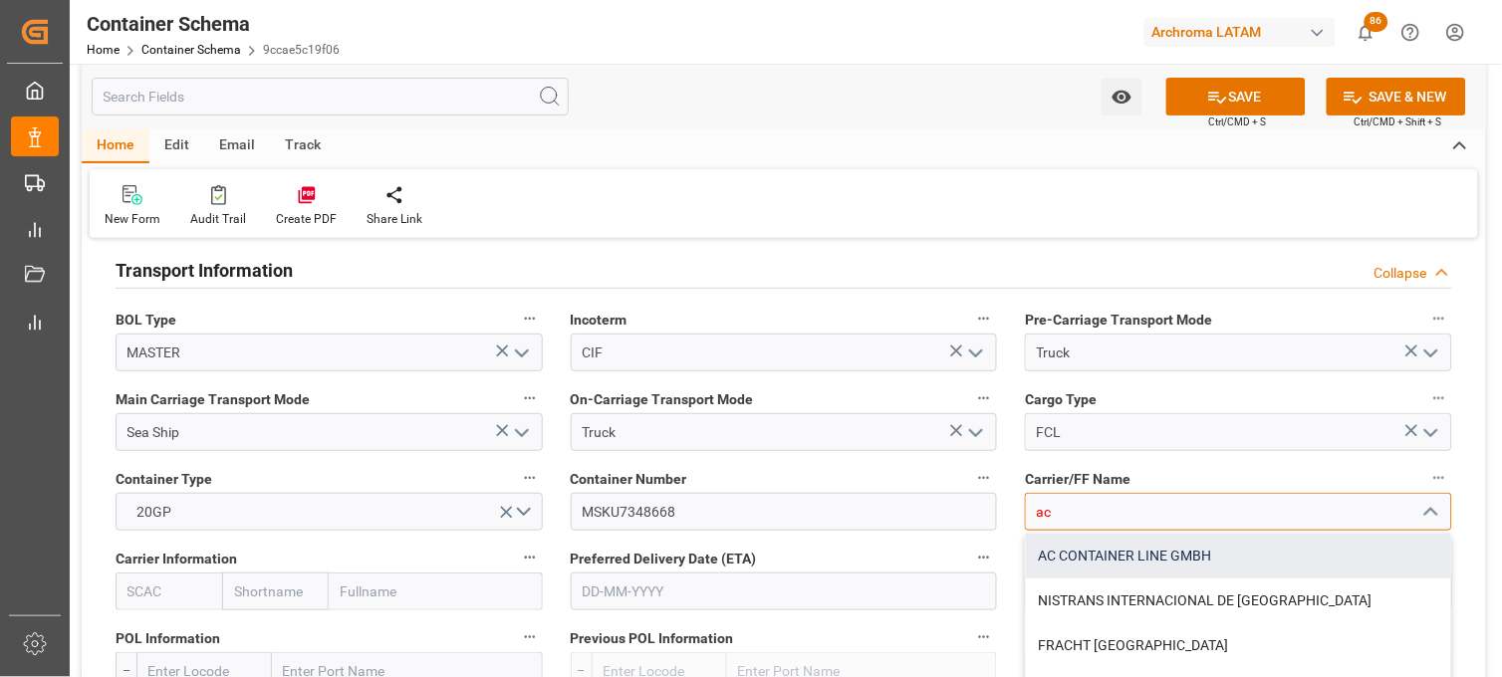
click at [1108, 549] on div "AC CONTAINER LINE GMBH" at bounding box center [1238, 556] width 425 height 45
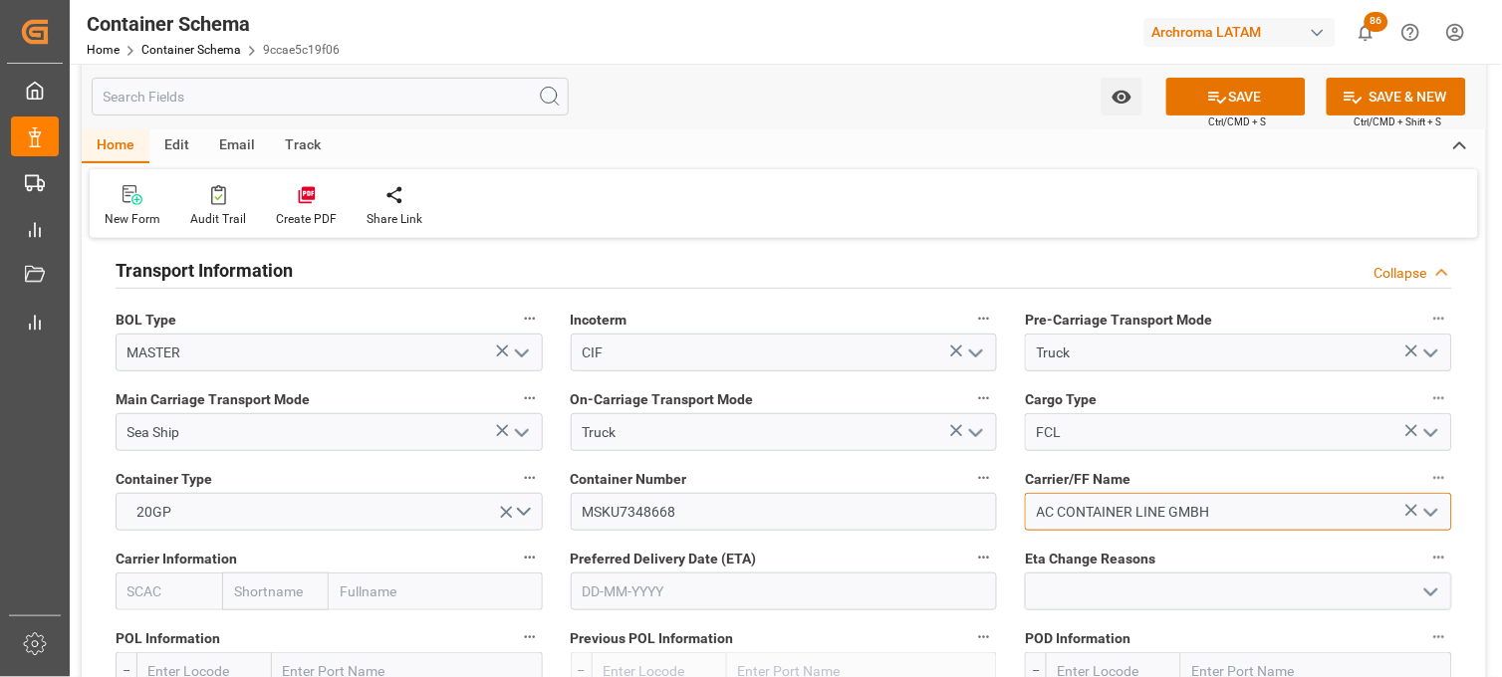
type input "AC CONTAINER LINE GMBH"
click at [286, 592] on input "text" at bounding box center [275, 592] width 107 height 38
type input "maersk"
click at [256, 631] on b "Maersk" at bounding box center [258, 636] width 47 height 16
type input "MAEU"
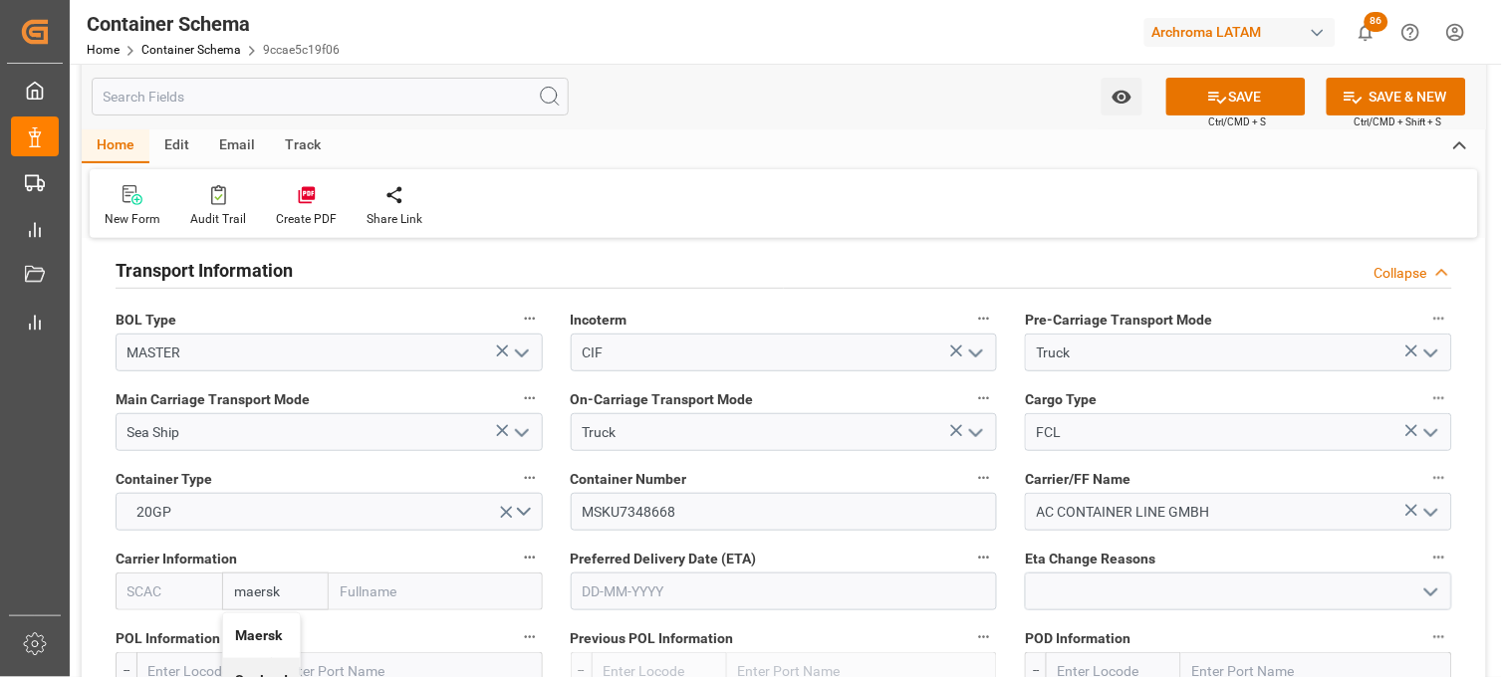
type input "Maersk"
type input "Maersk Line AS"
type input "Maersk"
click at [622, 580] on input "text" at bounding box center [784, 592] width 427 height 38
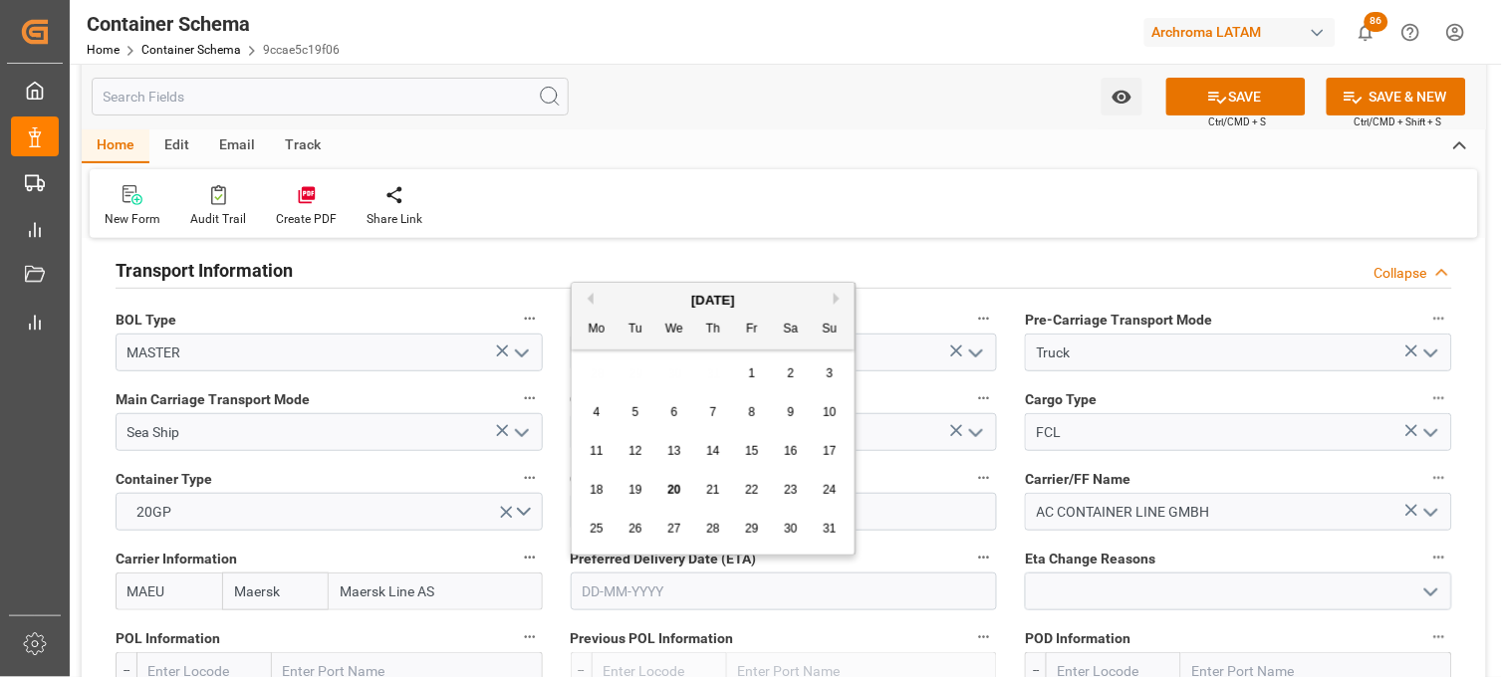
click at [782, 299] on div "[DATE]" at bounding box center [713, 301] width 283 height 20
click at [835, 300] on button "Next Month" at bounding box center [840, 299] width 12 height 12
click at [596, 374] on span "1" at bounding box center [597, 374] width 7 height 14
type input "01-09-2025"
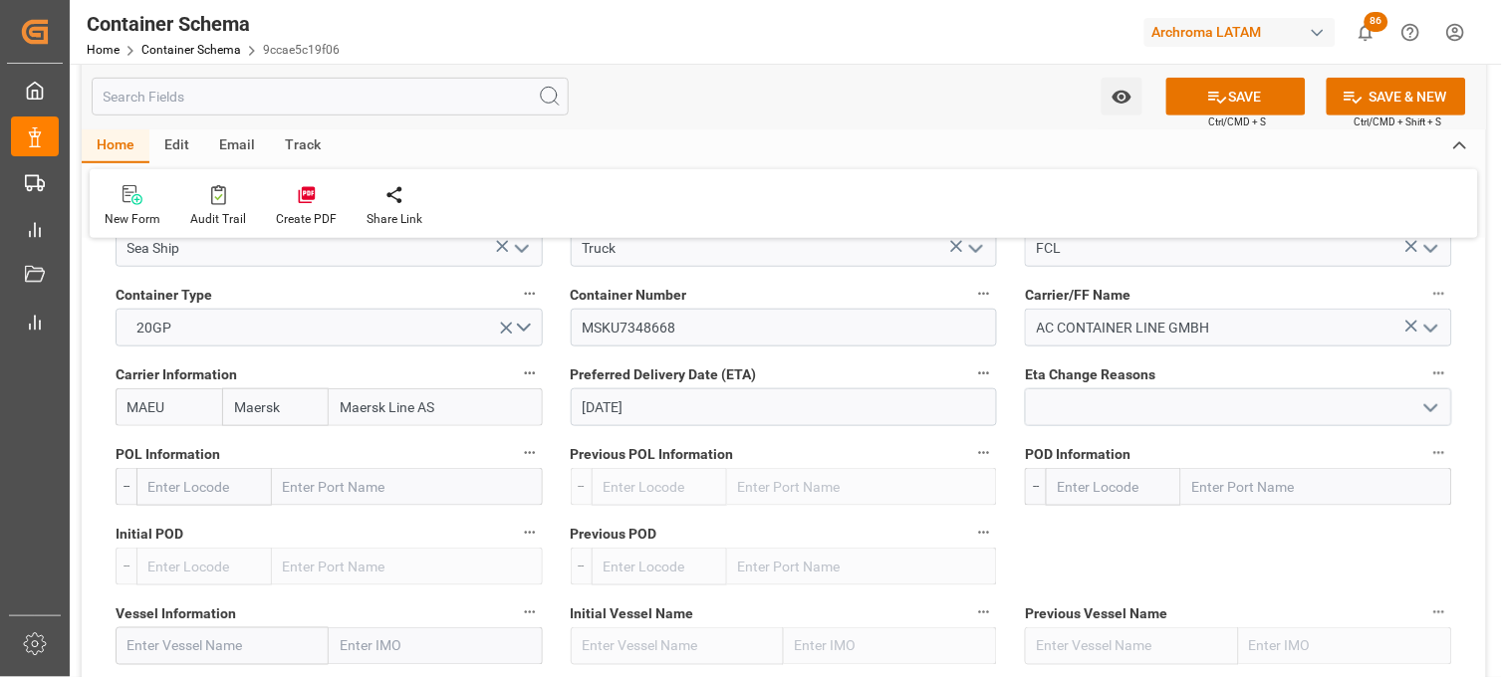
scroll to position [1992, 0]
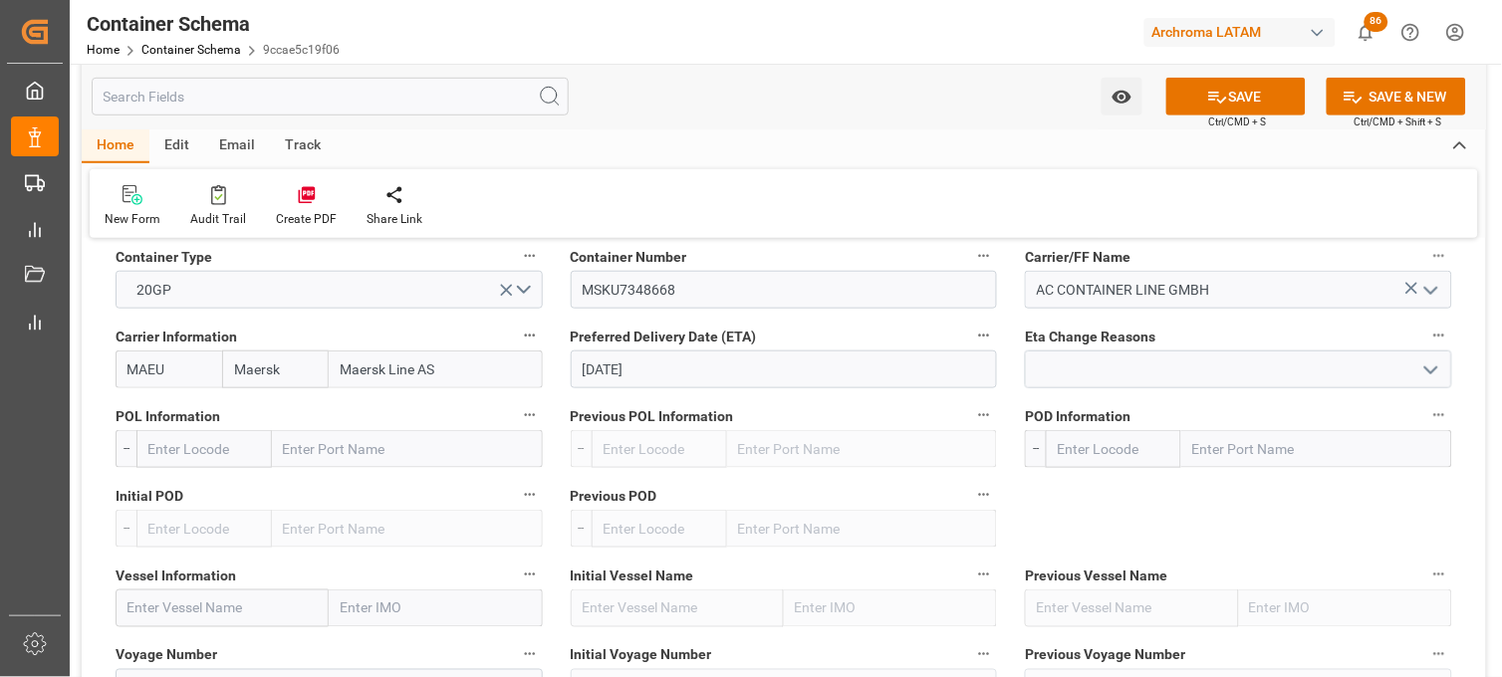
click at [314, 451] on input "text" at bounding box center [407, 449] width 271 height 38
type input "bremerha"
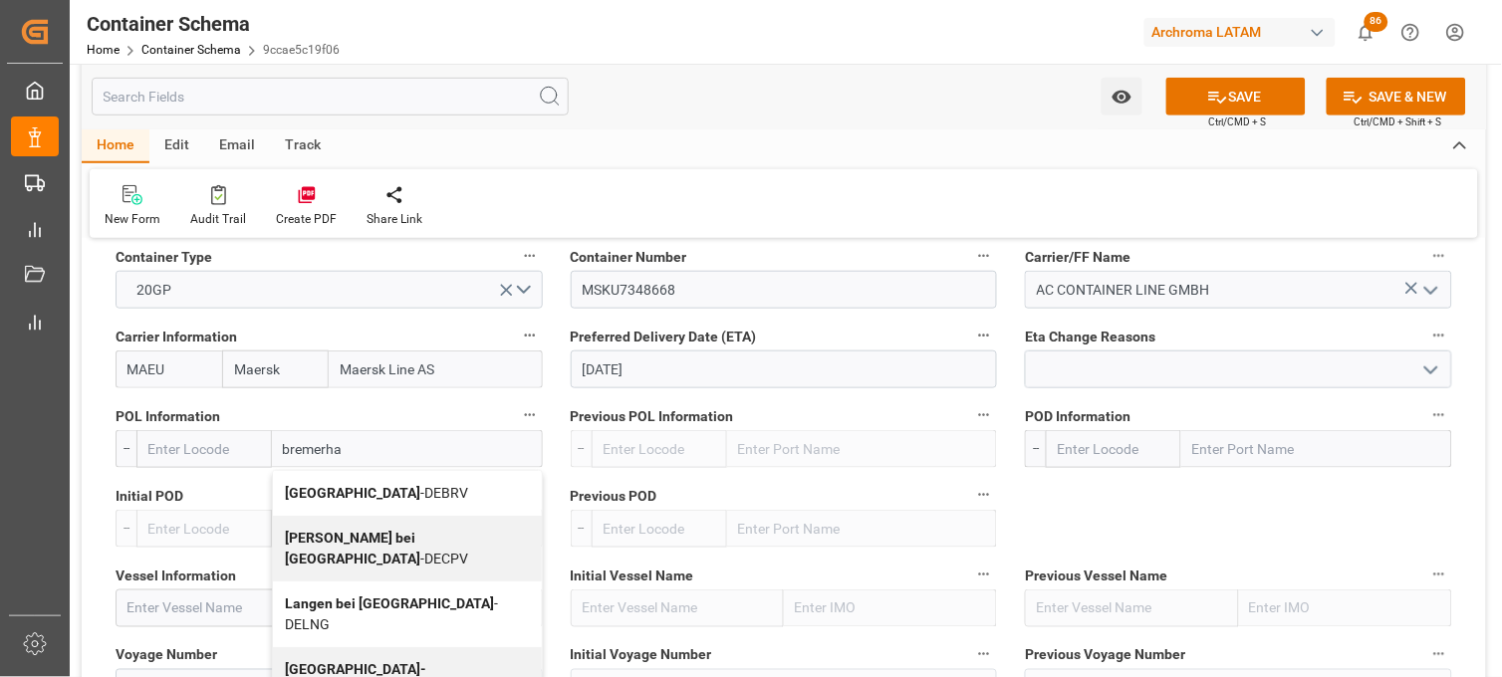
click at [310, 490] on b "Bremerhaven" at bounding box center [352, 493] width 135 height 16
type input "DEBRV"
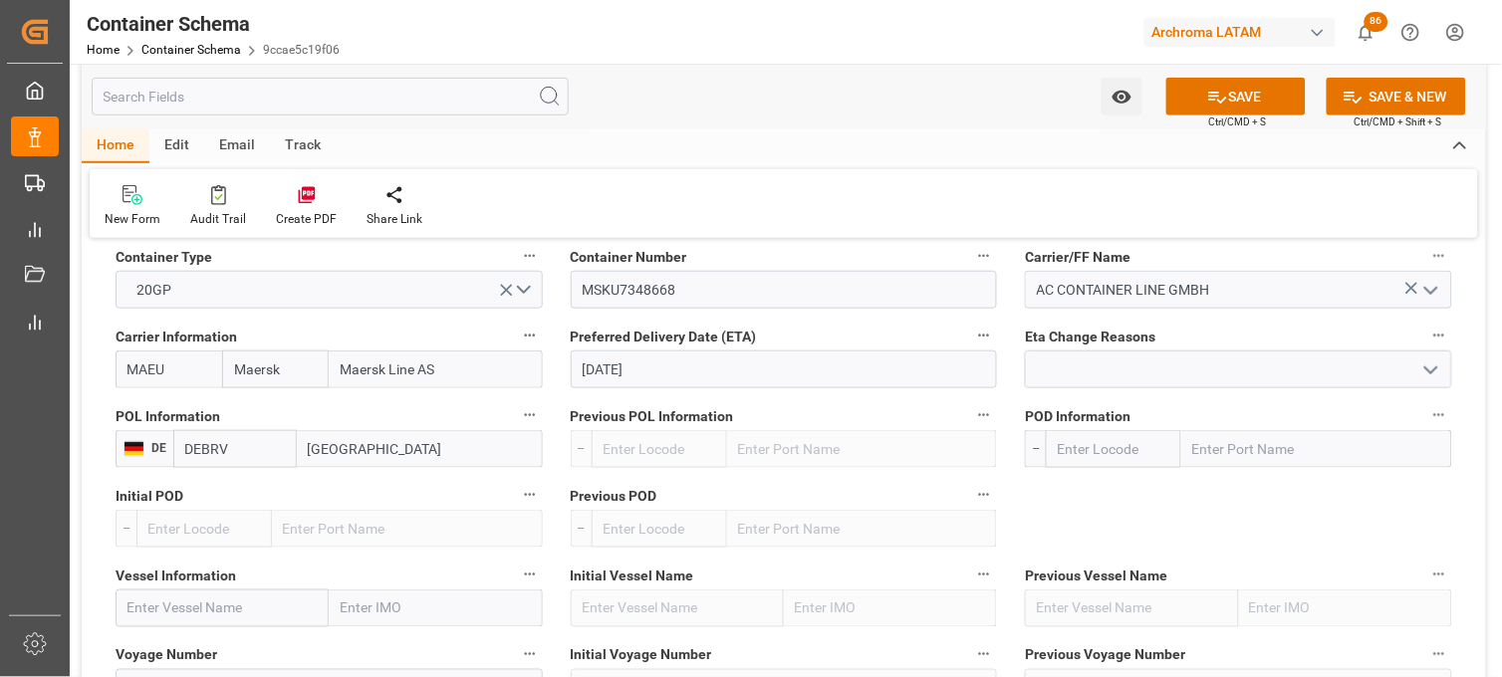
type input "Bremerhaven"
click at [1197, 456] on input "text" at bounding box center [1316, 449] width 271 height 38
type input "veracr"
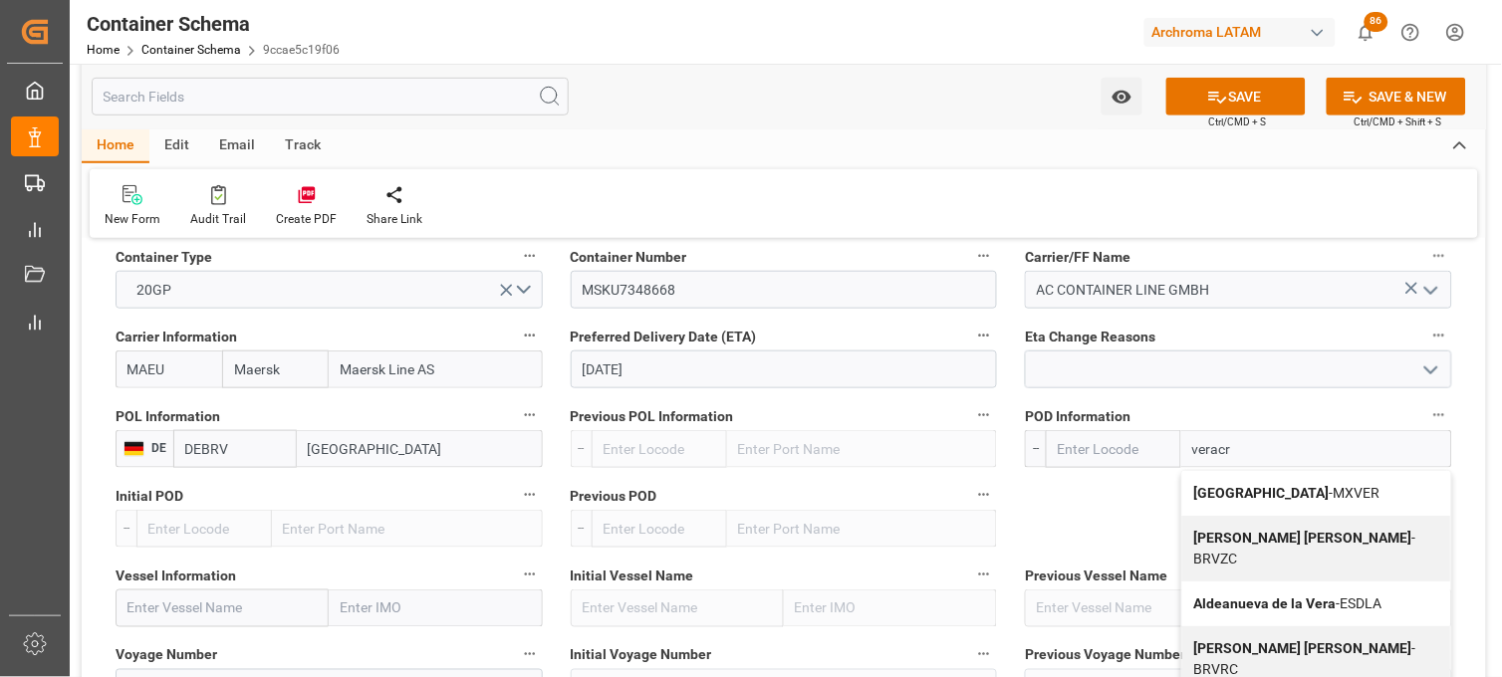
click at [1206, 486] on b "[GEOGRAPHIC_DATA]" at bounding box center [1261, 493] width 135 height 16
type input "MXVER"
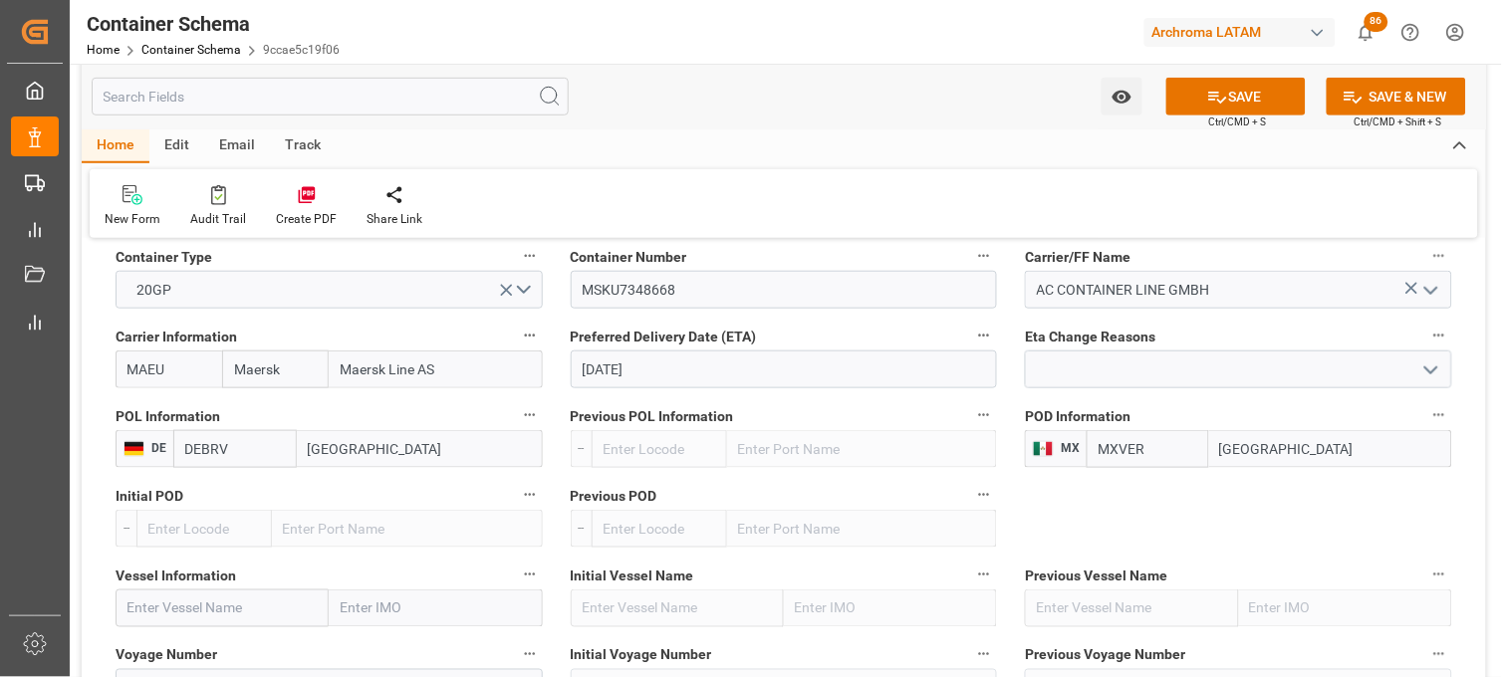
type input "[GEOGRAPHIC_DATA]"
click at [179, 599] on input "text" at bounding box center [222, 609] width 213 height 38
paste input "W KLAIPEDA"
type input "W KLAIPEDA"
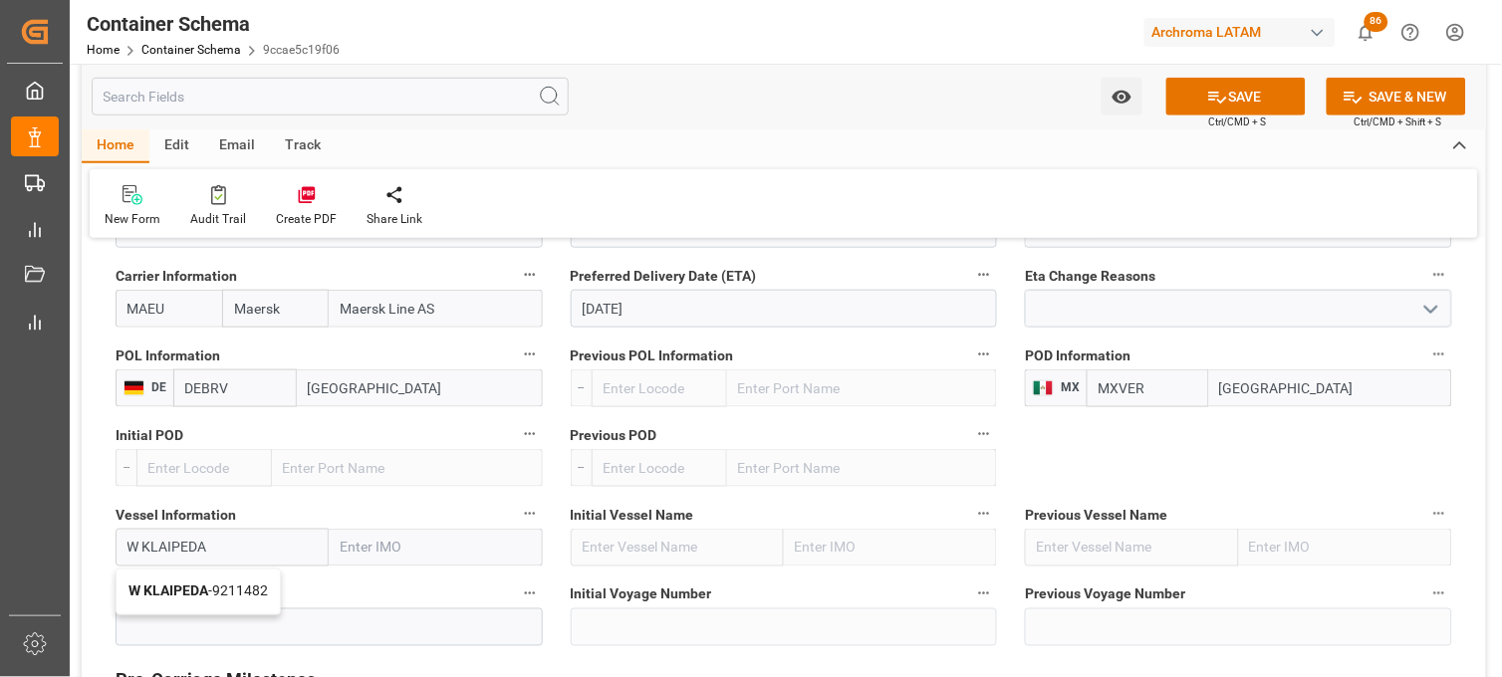
scroll to position [2103, 0]
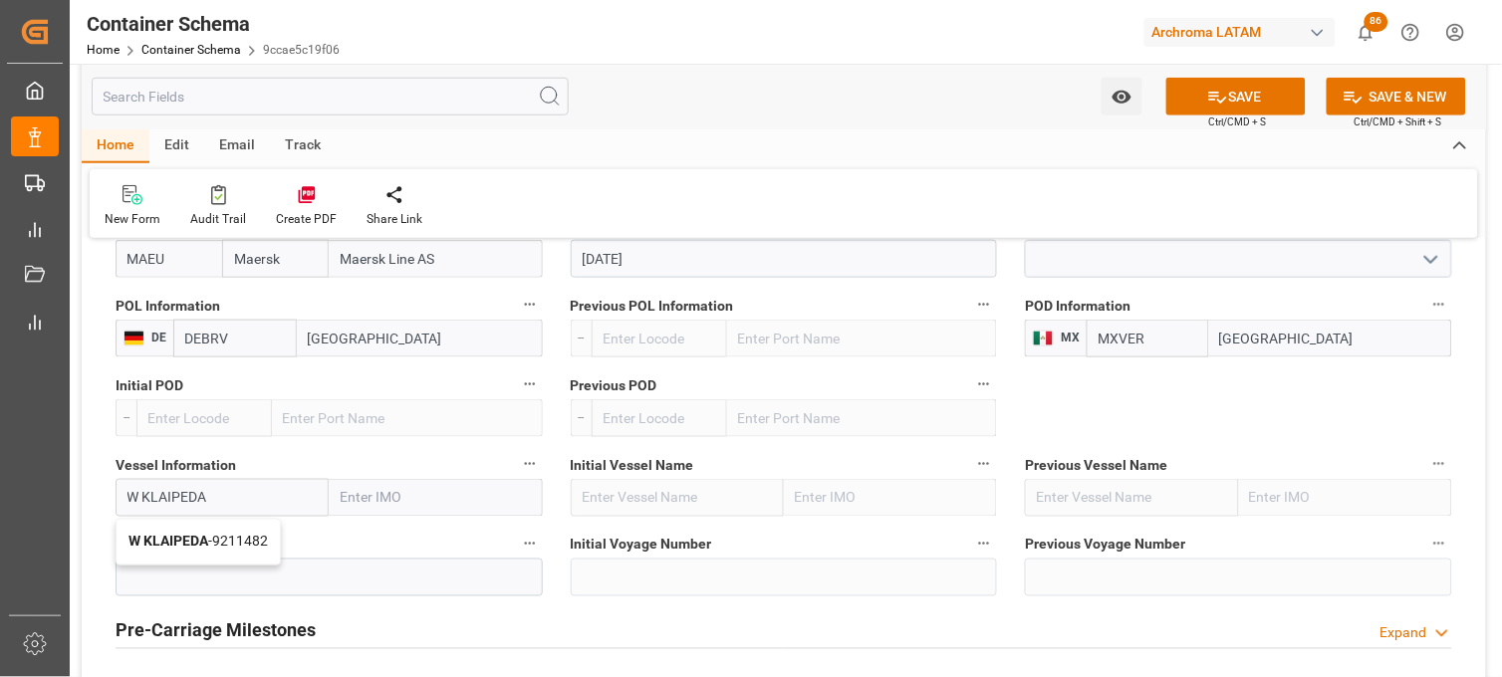
click at [183, 538] on b "W KLAIPEDA" at bounding box center [168, 542] width 80 height 16
type input "9211482"
type input "W KLAIPEDA"
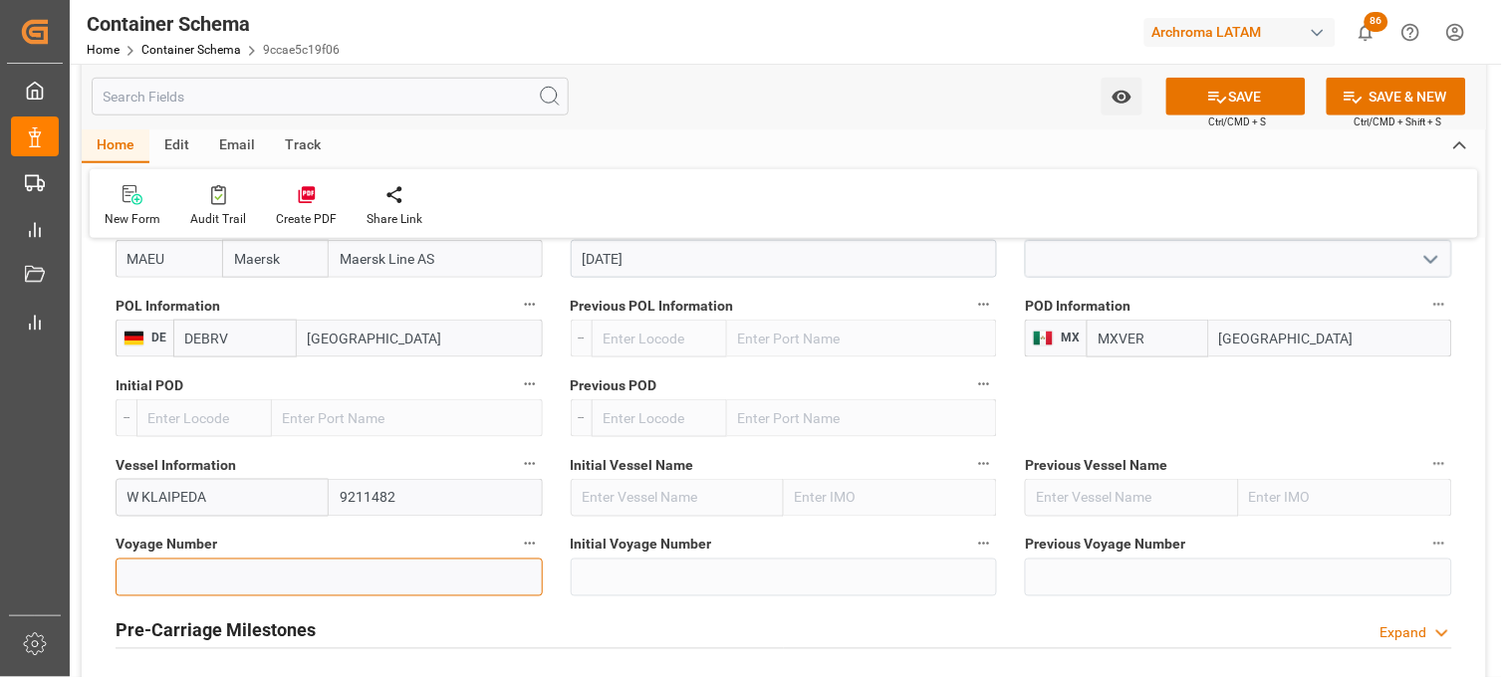
click at [173, 566] on input at bounding box center [329, 578] width 427 height 38
paste input "532W"
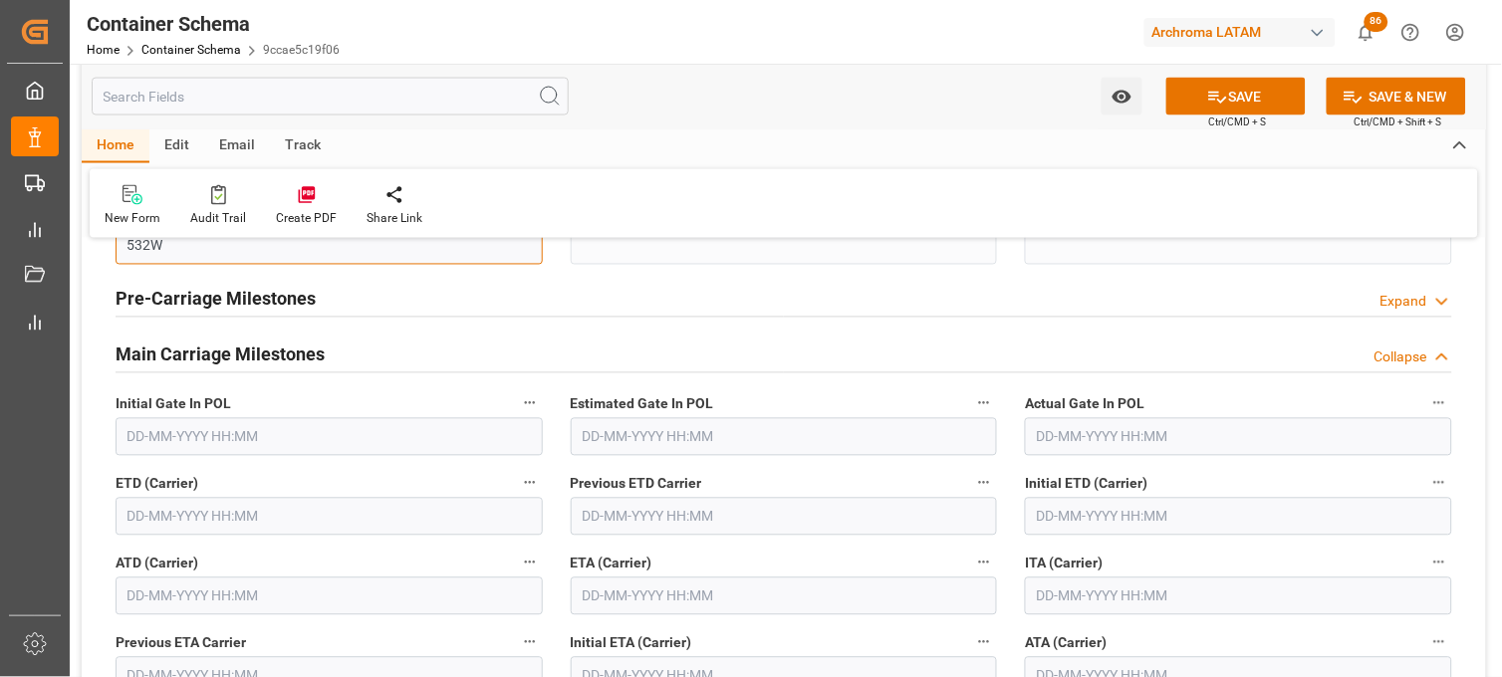
scroll to position [2545, 0]
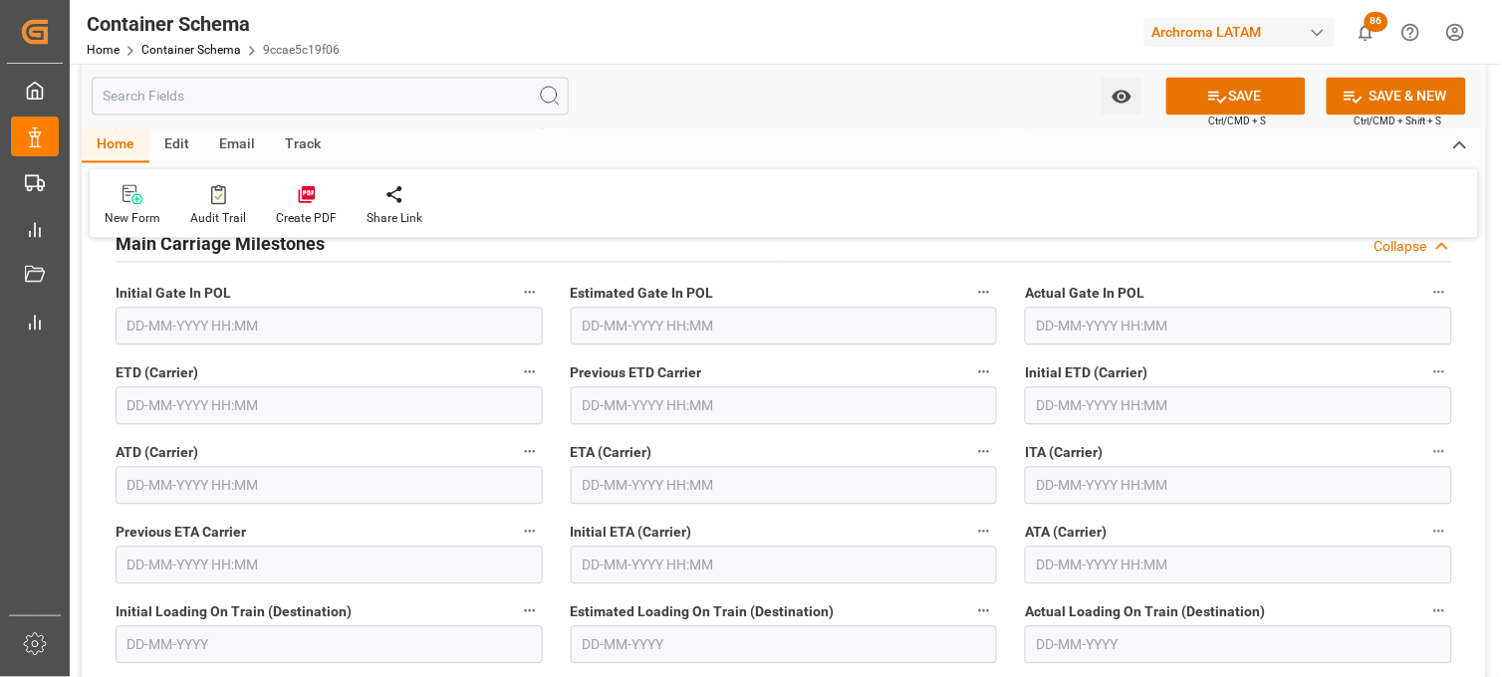
type input "532W"
click at [584, 489] on input "text" at bounding box center [784, 486] width 427 height 38
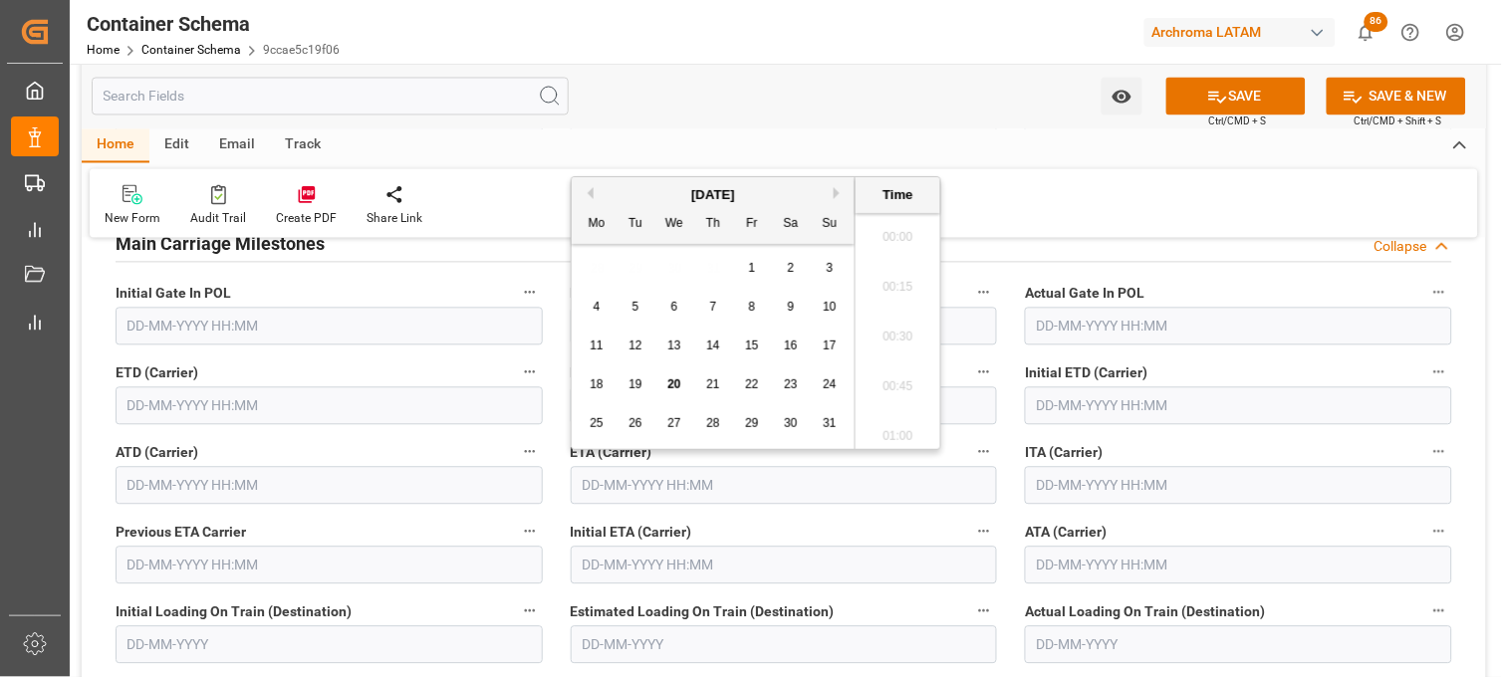
scroll to position [2596, 0]
click at [838, 196] on button "Next Month" at bounding box center [840, 193] width 12 height 12
click at [601, 265] on div "1" at bounding box center [597, 269] width 25 height 24
drag, startPoint x: 879, startPoint y: 331, endPoint x: 934, endPoint y: 344, distance: 57.3
click at [883, 332] on li "13:30" at bounding box center [898, 332] width 85 height 50
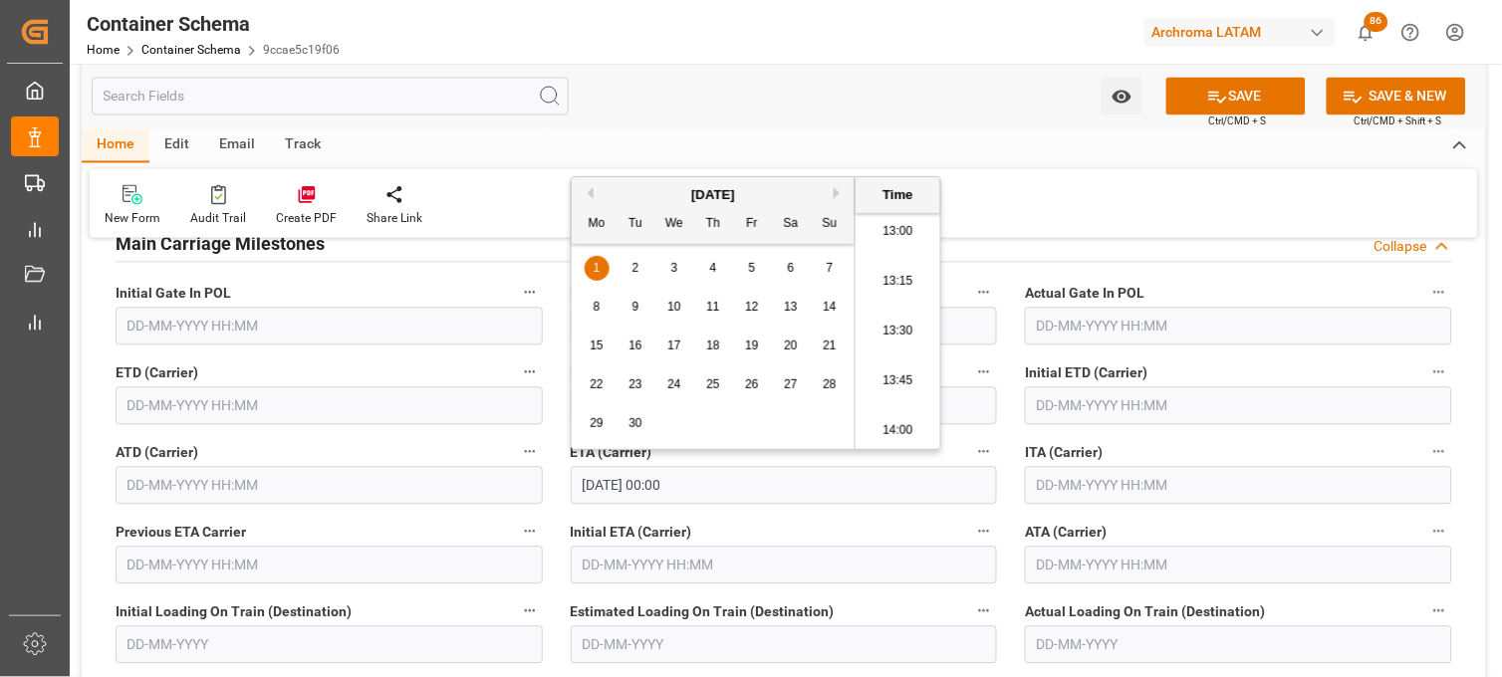
type input "01-09-2025 13:30"
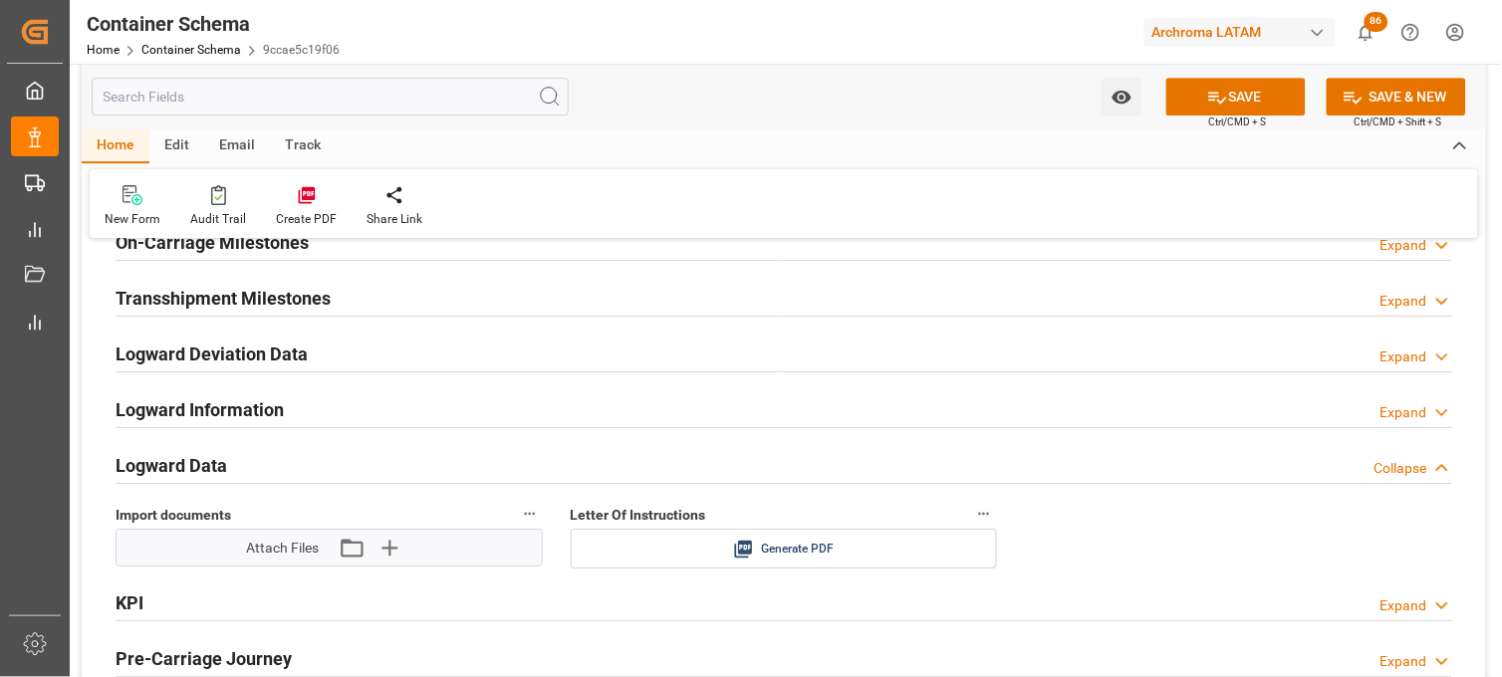
scroll to position [3209, 0]
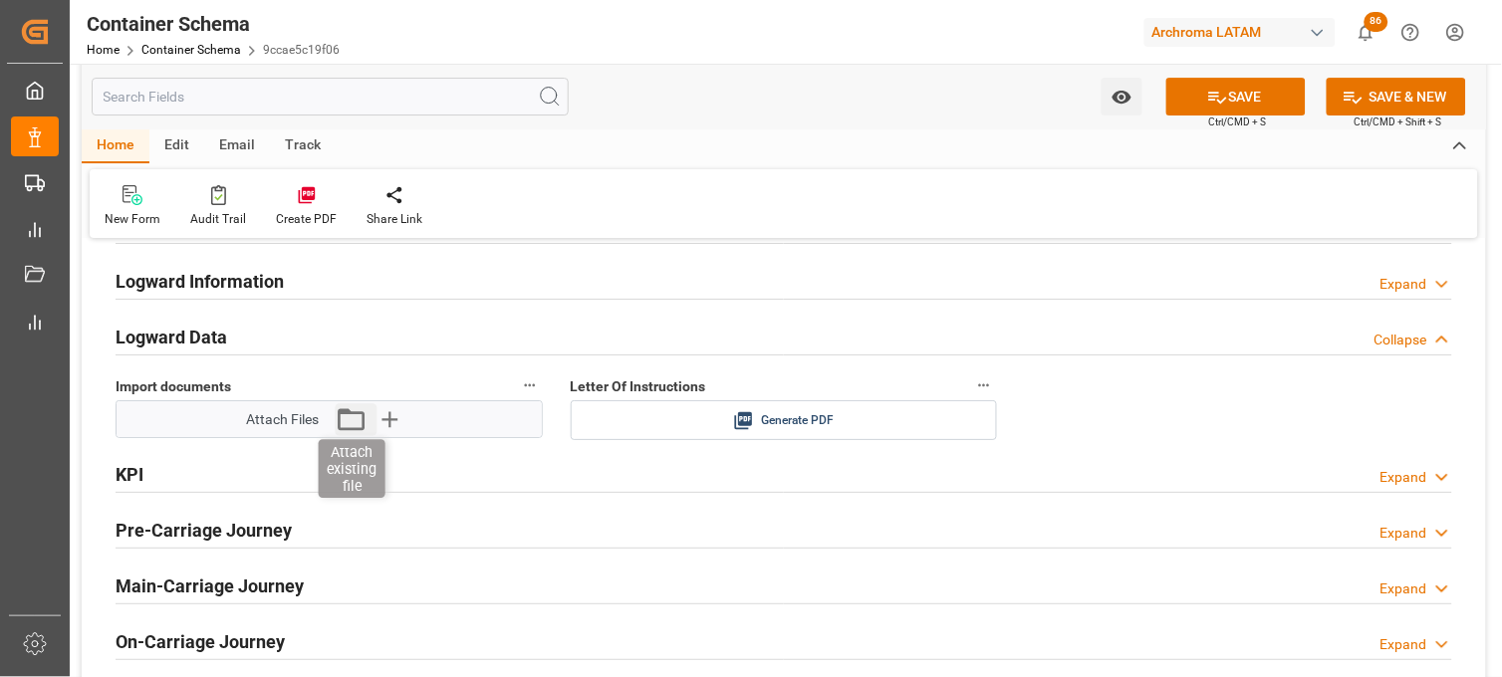
click at [355, 418] on icon "button" at bounding box center [352, 419] width 32 height 32
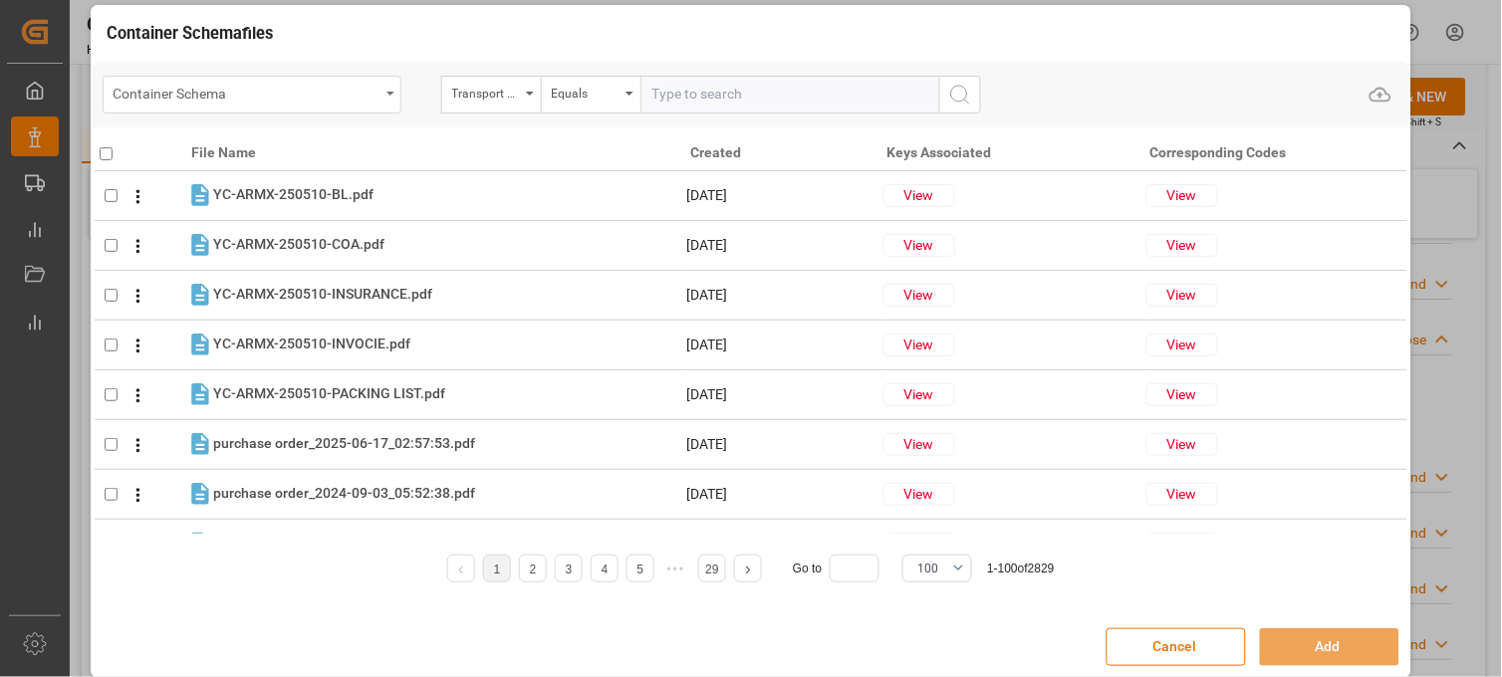
click at [370, 86] on div "Container Schema" at bounding box center [247, 92] width 266 height 25
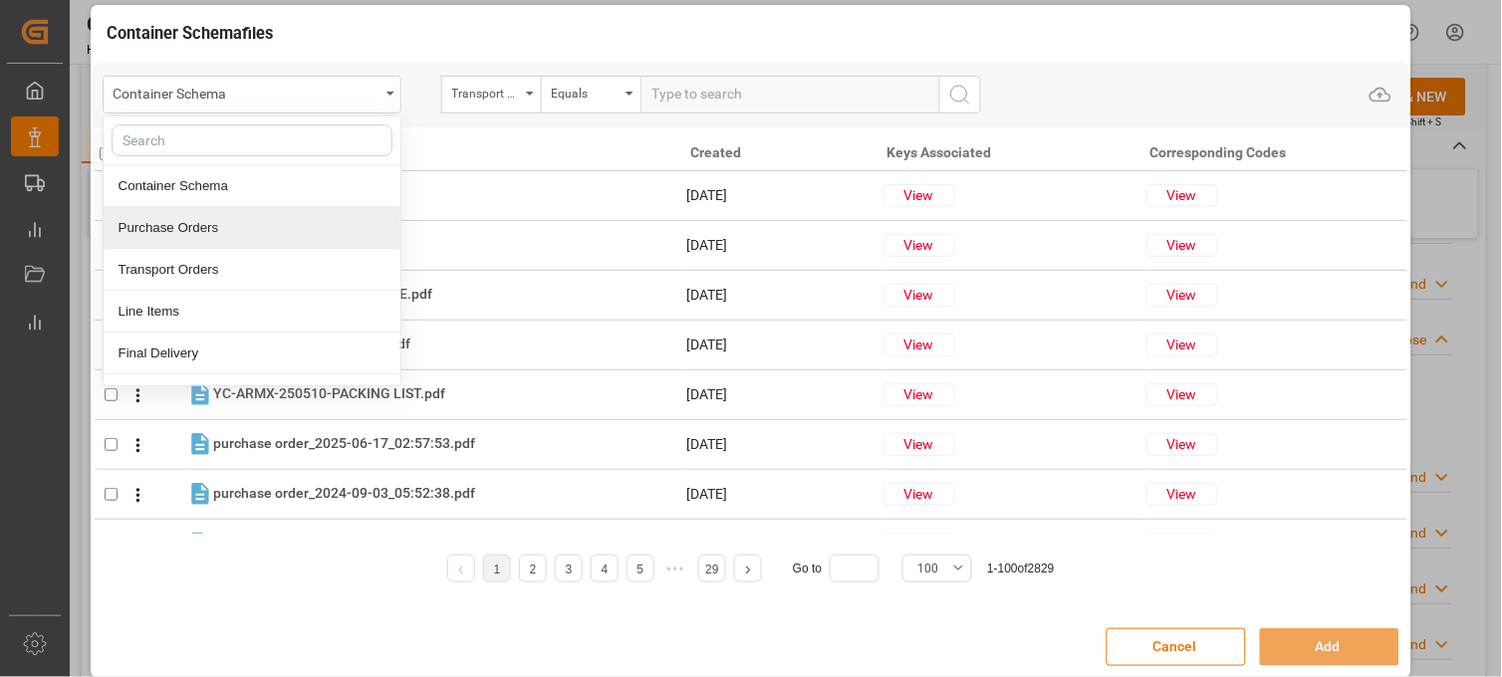
click at [244, 224] on div "Purchase Orders" at bounding box center [252, 228] width 297 height 42
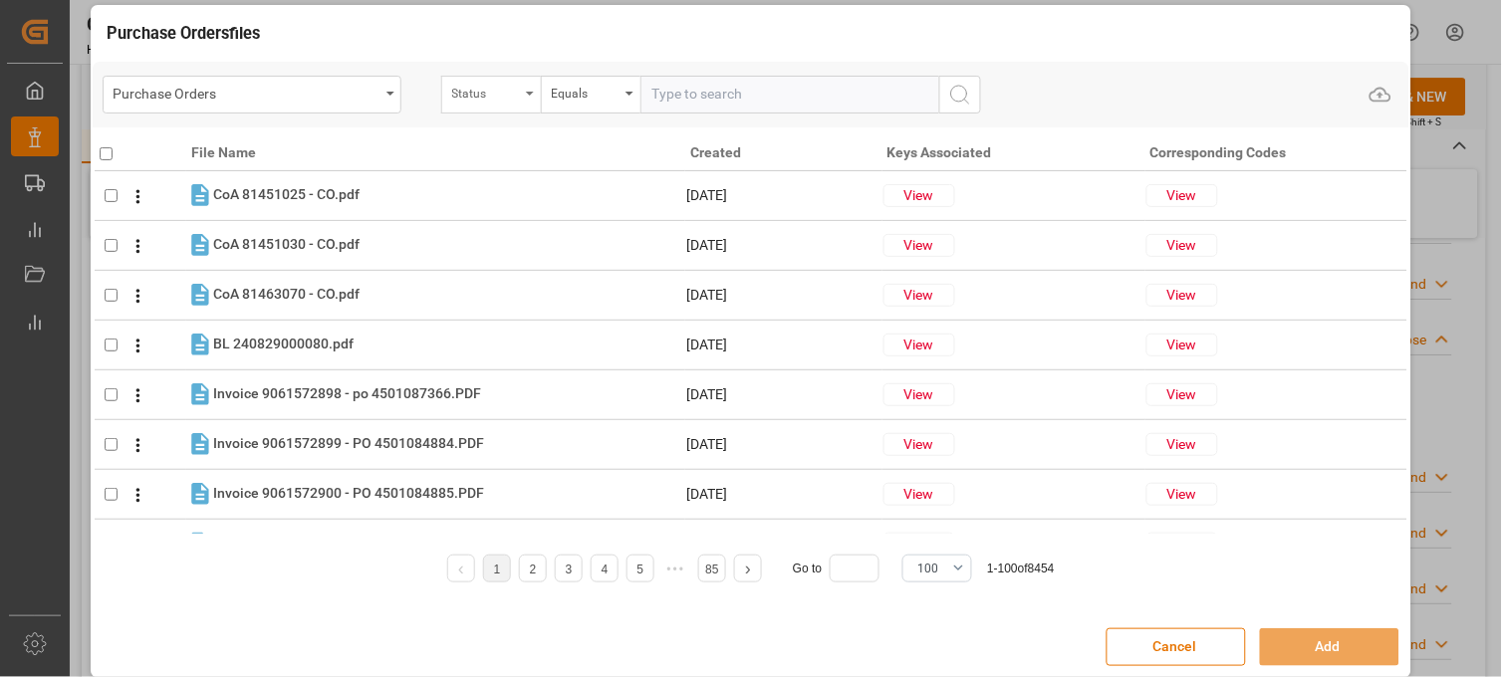
click at [479, 100] on div "Status" at bounding box center [486, 91] width 68 height 23
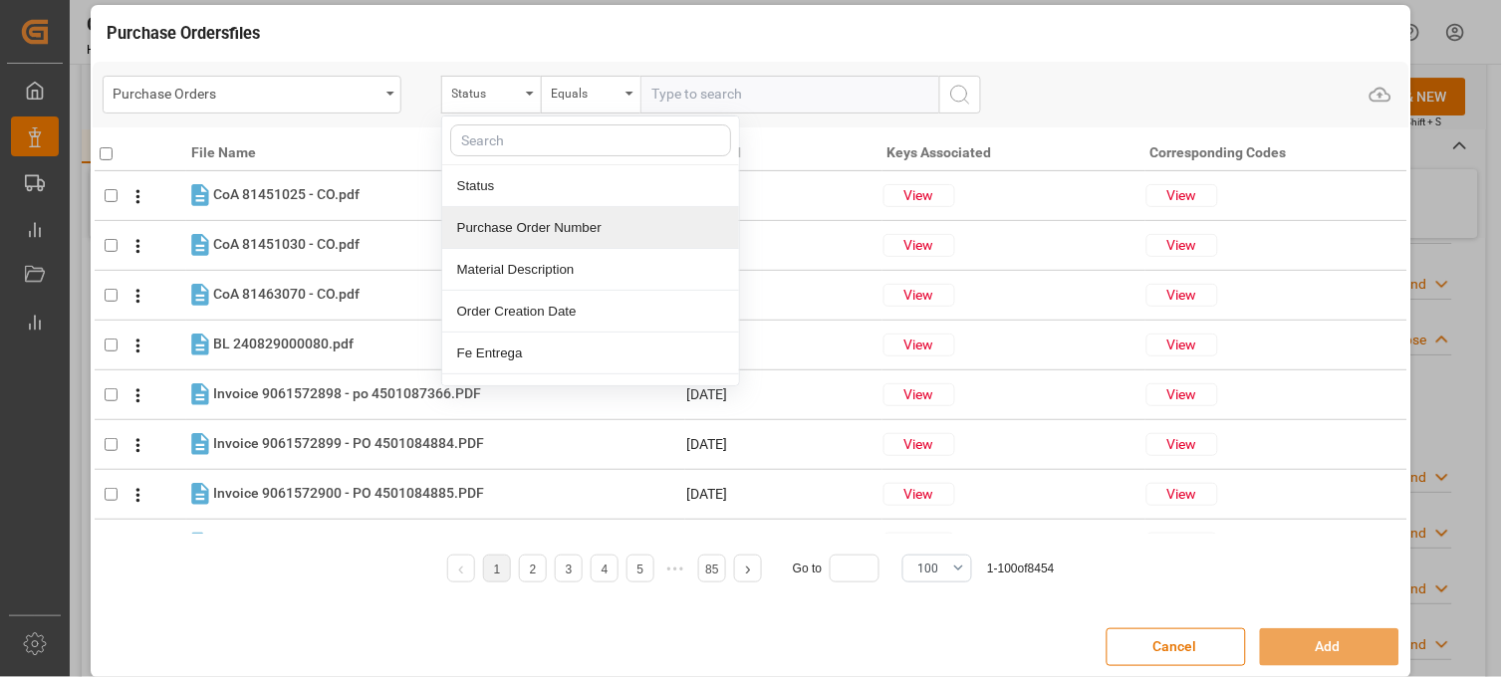
drag, startPoint x: 493, startPoint y: 225, endPoint x: 623, endPoint y: 151, distance: 149.0
click at [494, 225] on div "Purchase Order Number" at bounding box center [590, 228] width 297 height 42
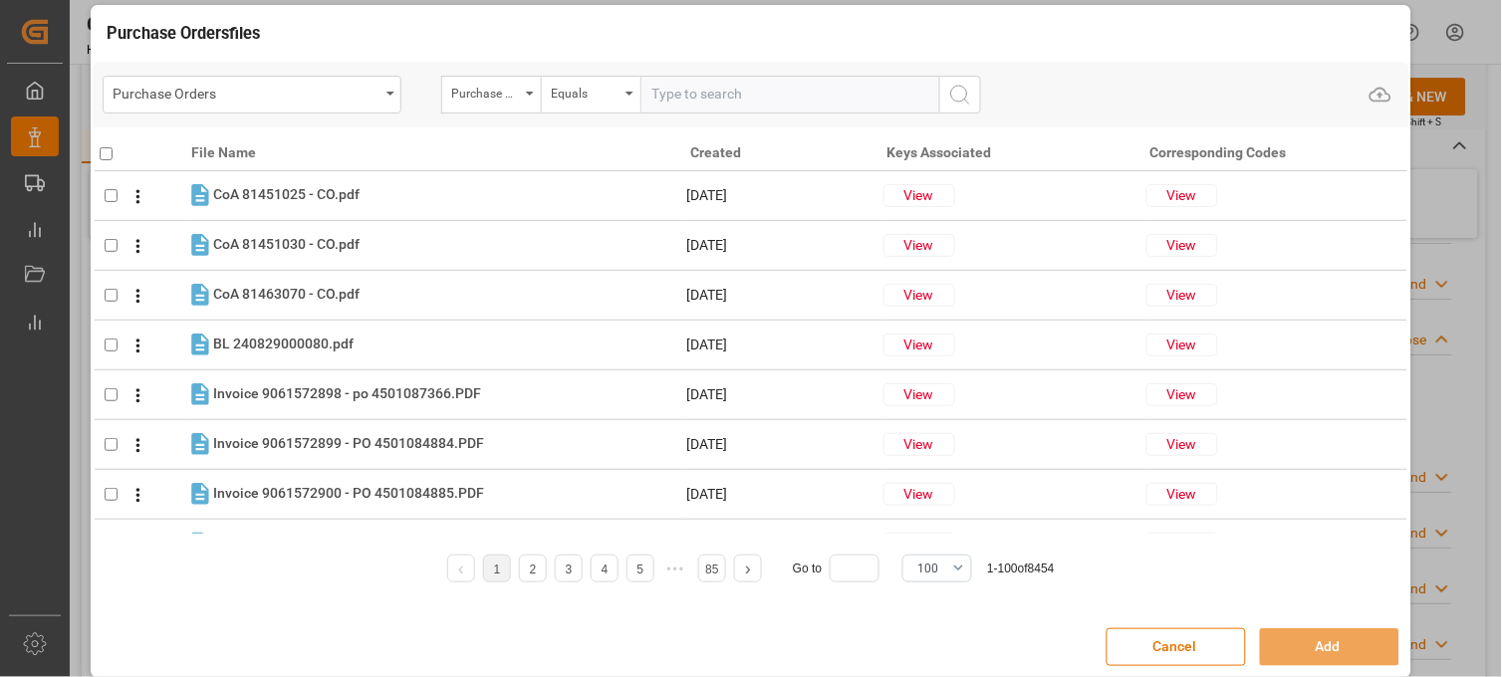
click at [677, 100] on input "text" at bounding box center [789, 95] width 299 height 38
paste input "4504648609"
type input "4504648609"
click at [964, 97] on circle "search button" at bounding box center [959, 94] width 16 height 16
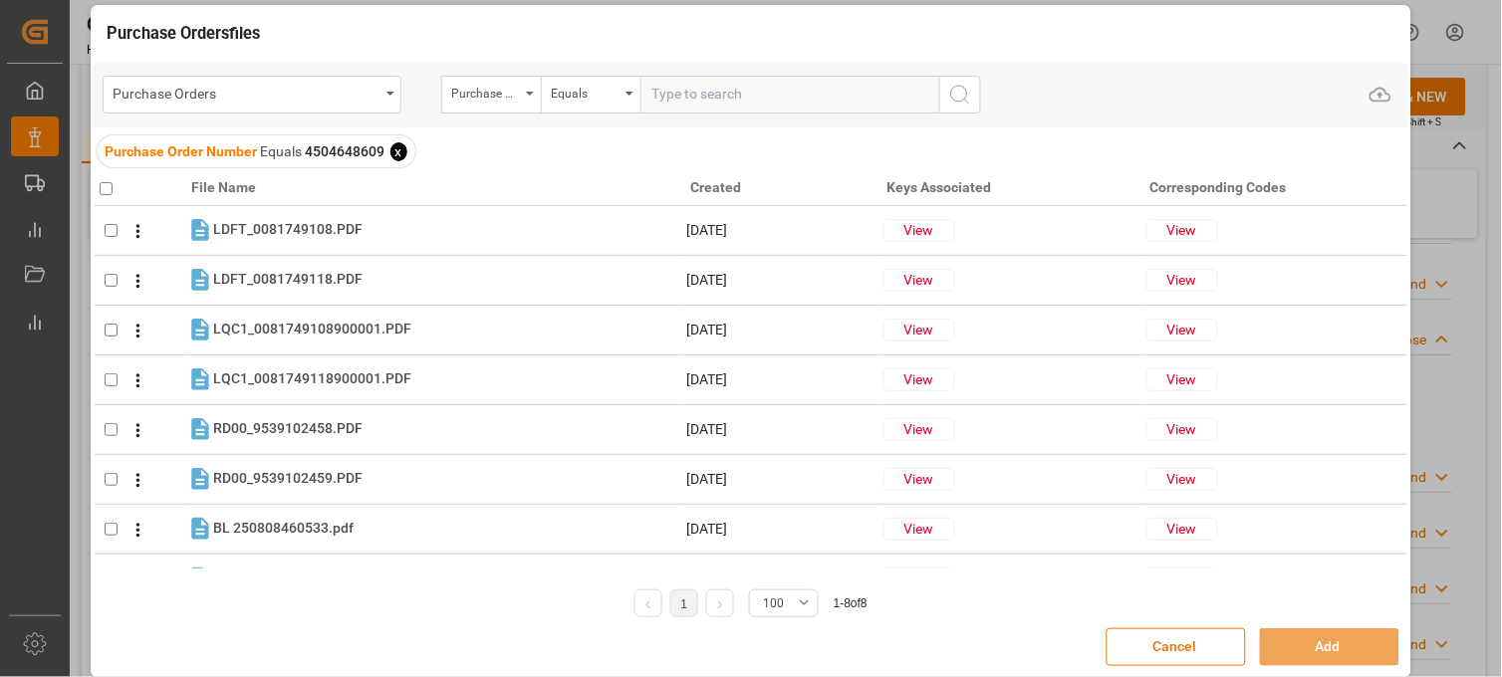
click at [105, 191] on input "checkbox" at bounding box center [106, 188] width 13 height 13
checkbox input "true"
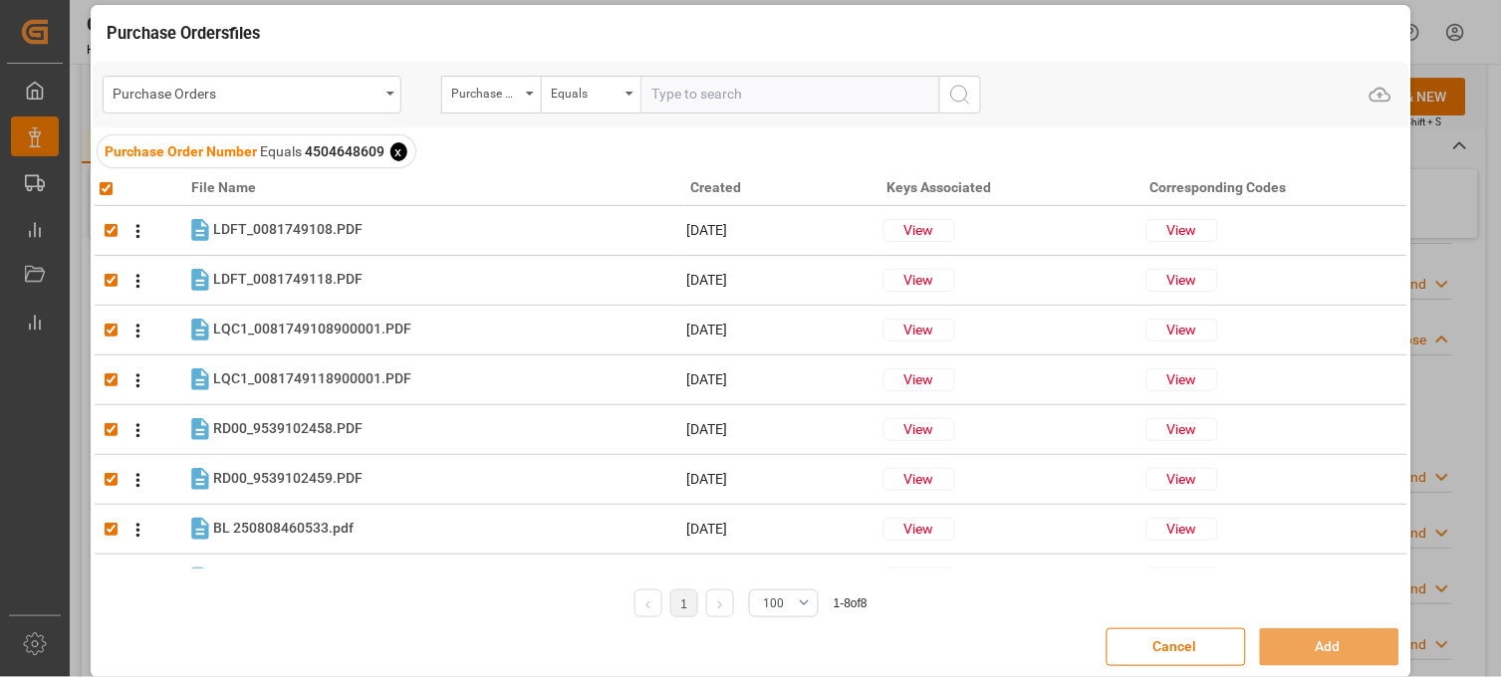
checkbox input "true"
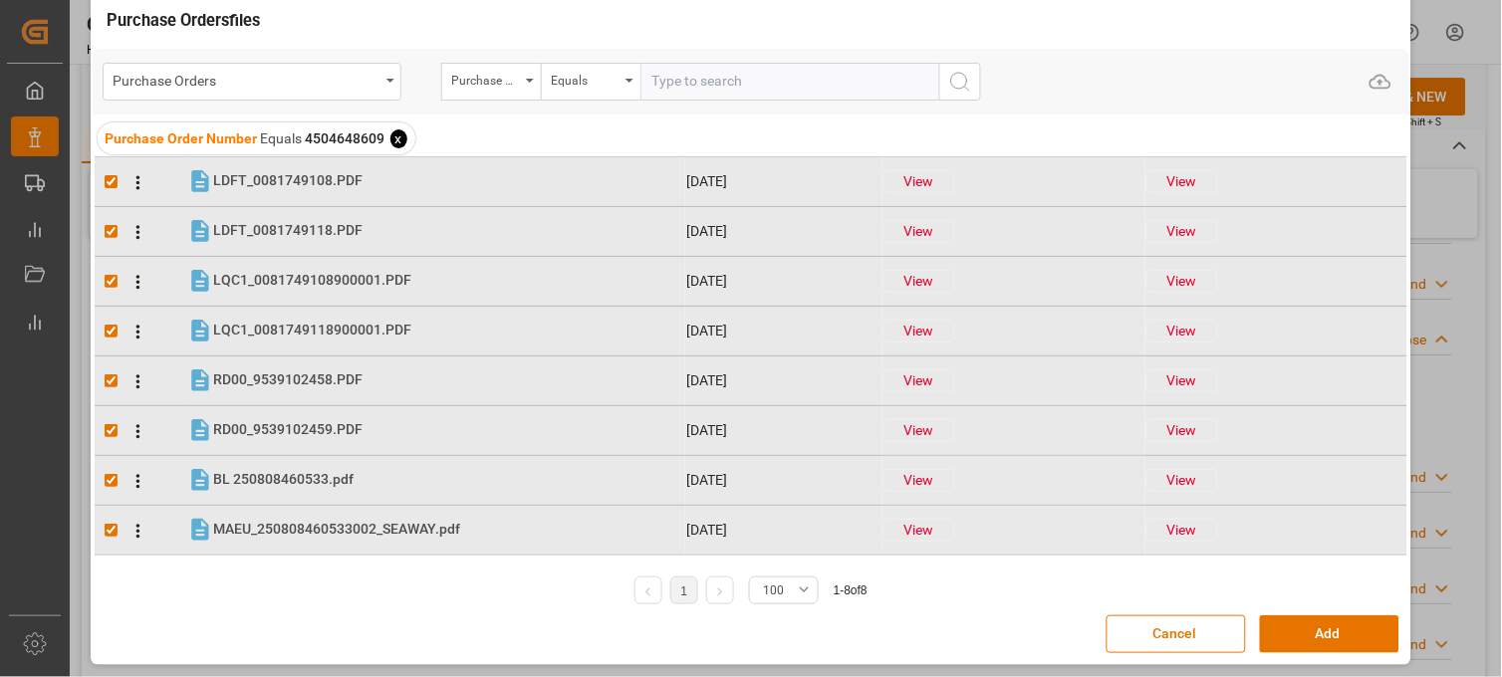
scroll to position [17, 0]
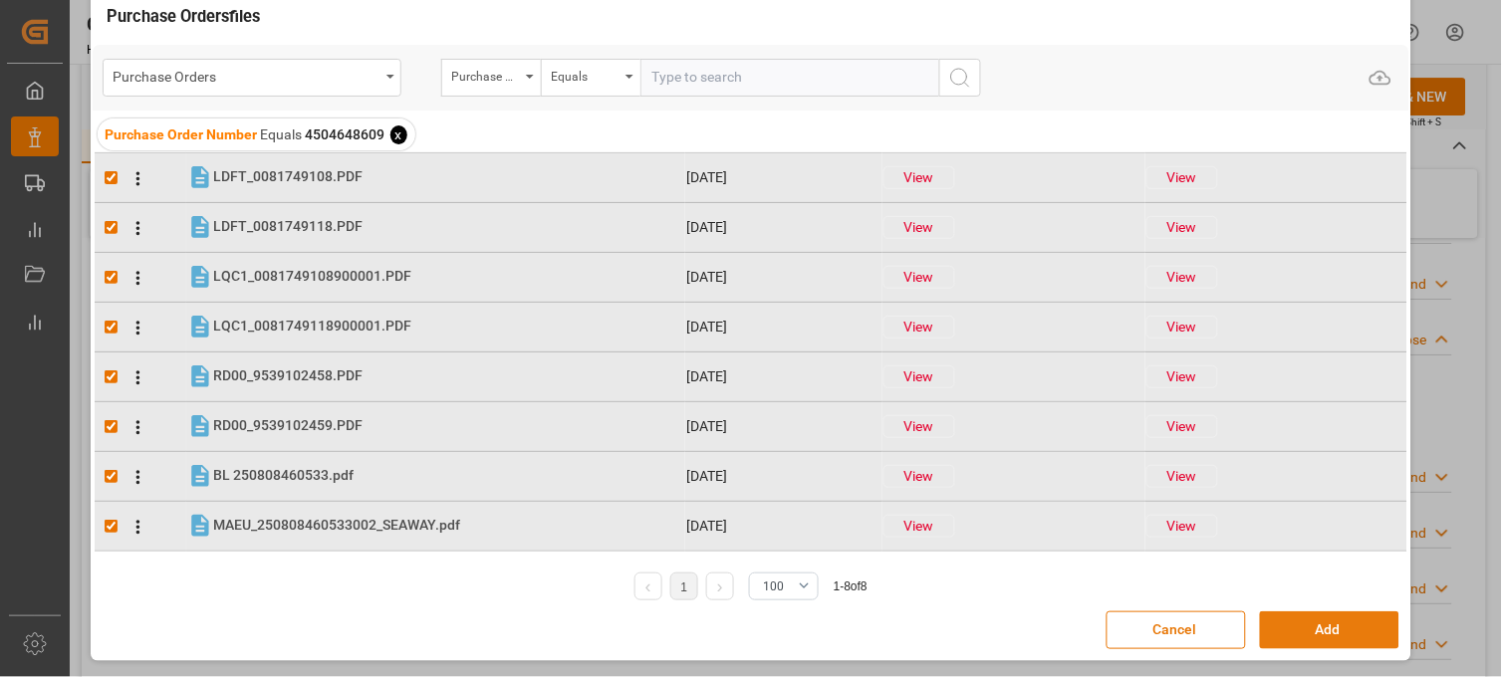
click at [1286, 624] on button "Add" at bounding box center [1329, 631] width 139 height 38
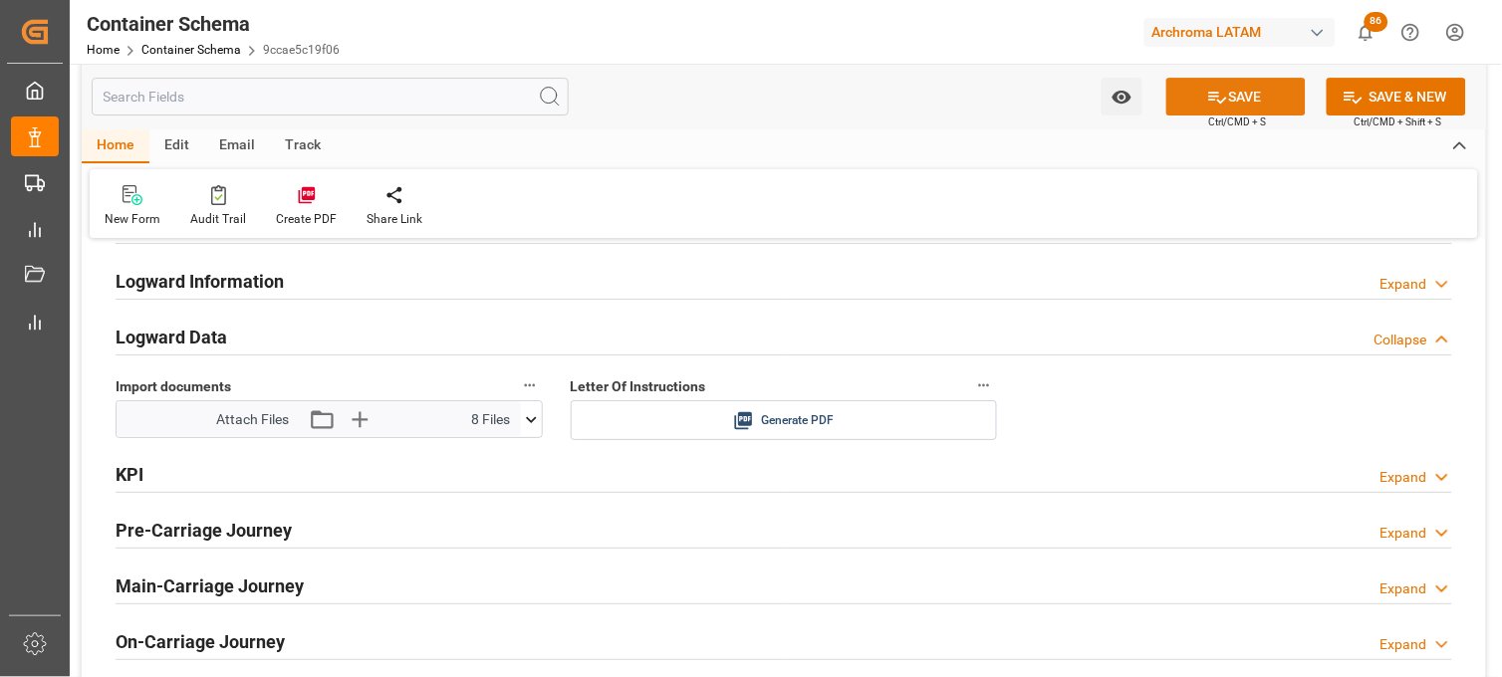
click at [1209, 101] on icon at bounding box center [1217, 97] width 21 height 21
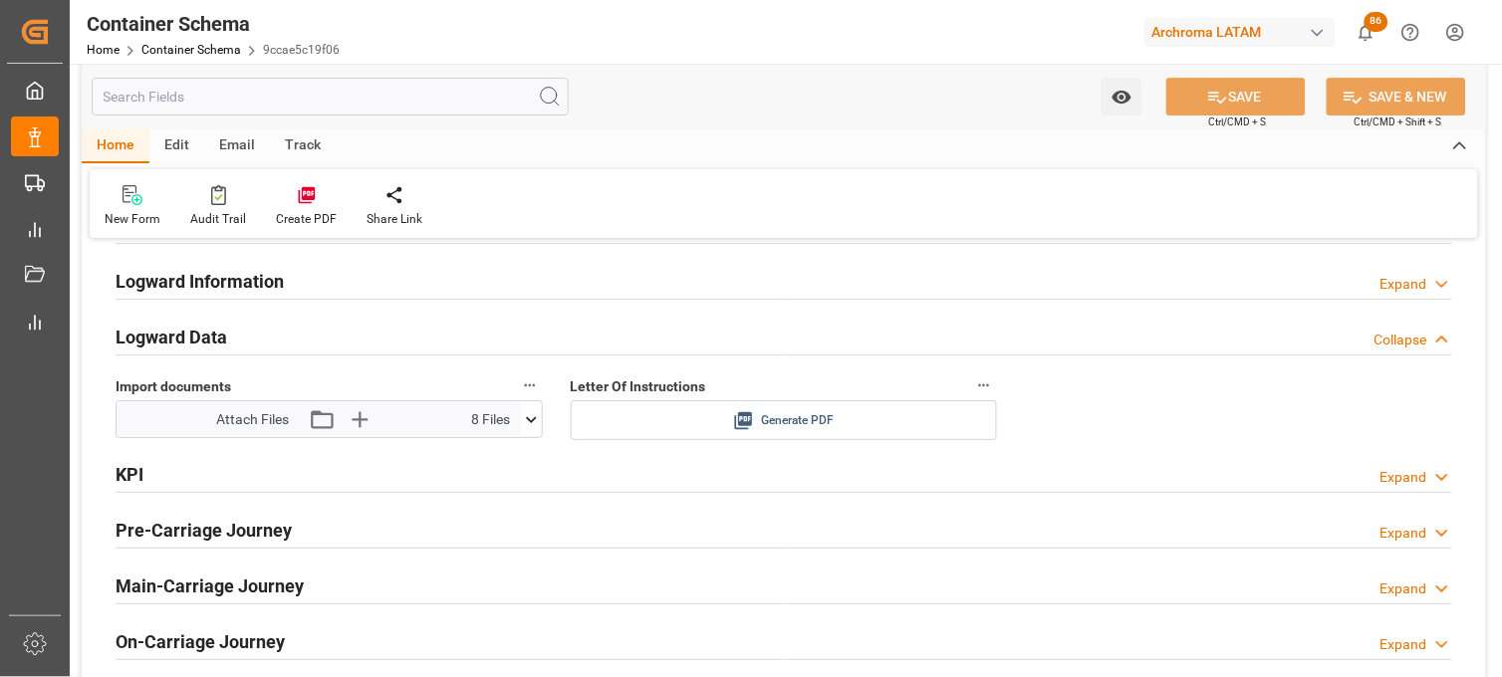
click at [744, 412] on icon at bounding box center [744, 421] width 18 height 18
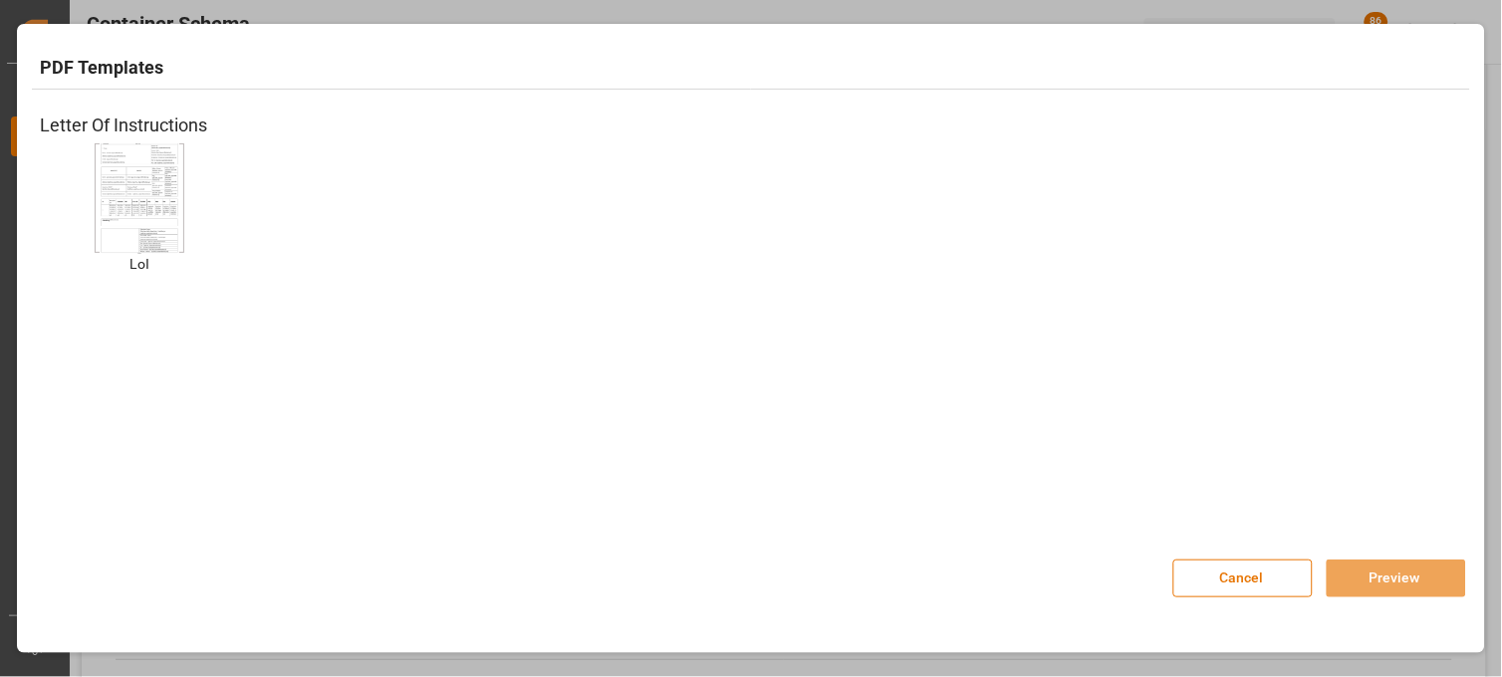
click at [129, 173] on img at bounding box center [140, 197] width 80 height 113
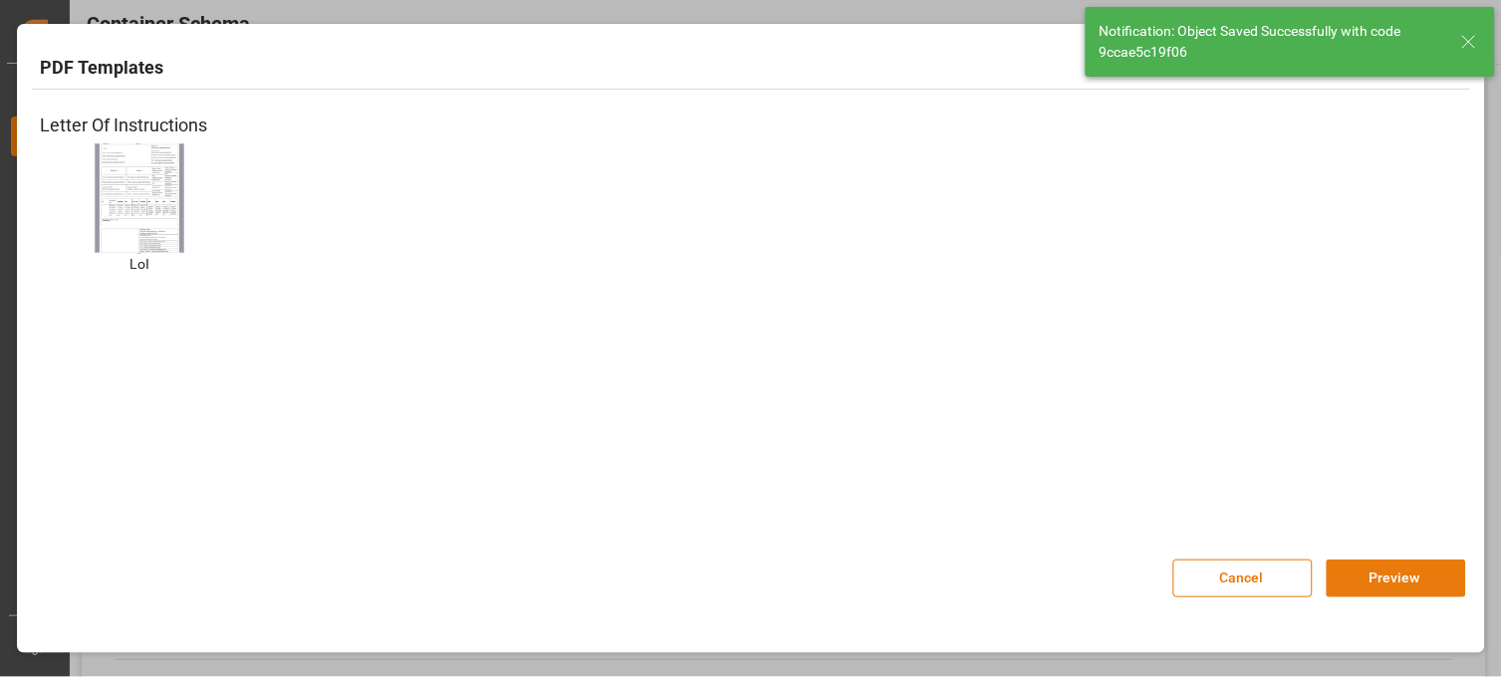
type input "Document Sent"
type input "MXVER"
type input "[GEOGRAPHIC_DATA]"
type input "W KLAIPEDA"
type input "9211482"
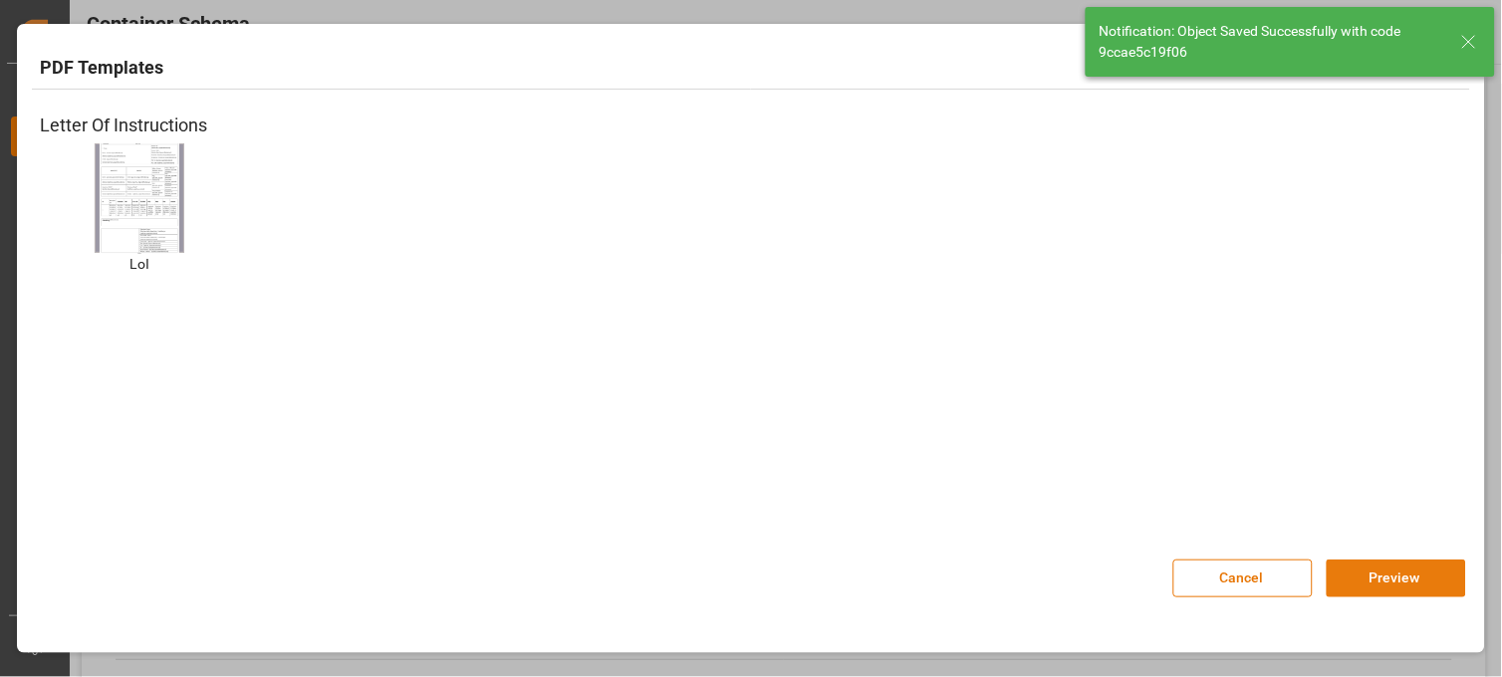
type input "532W"
type input "01-09-2025 13:30"
click at [1352, 570] on button "Preview" at bounding box center [1396, 579] width 139 height 38
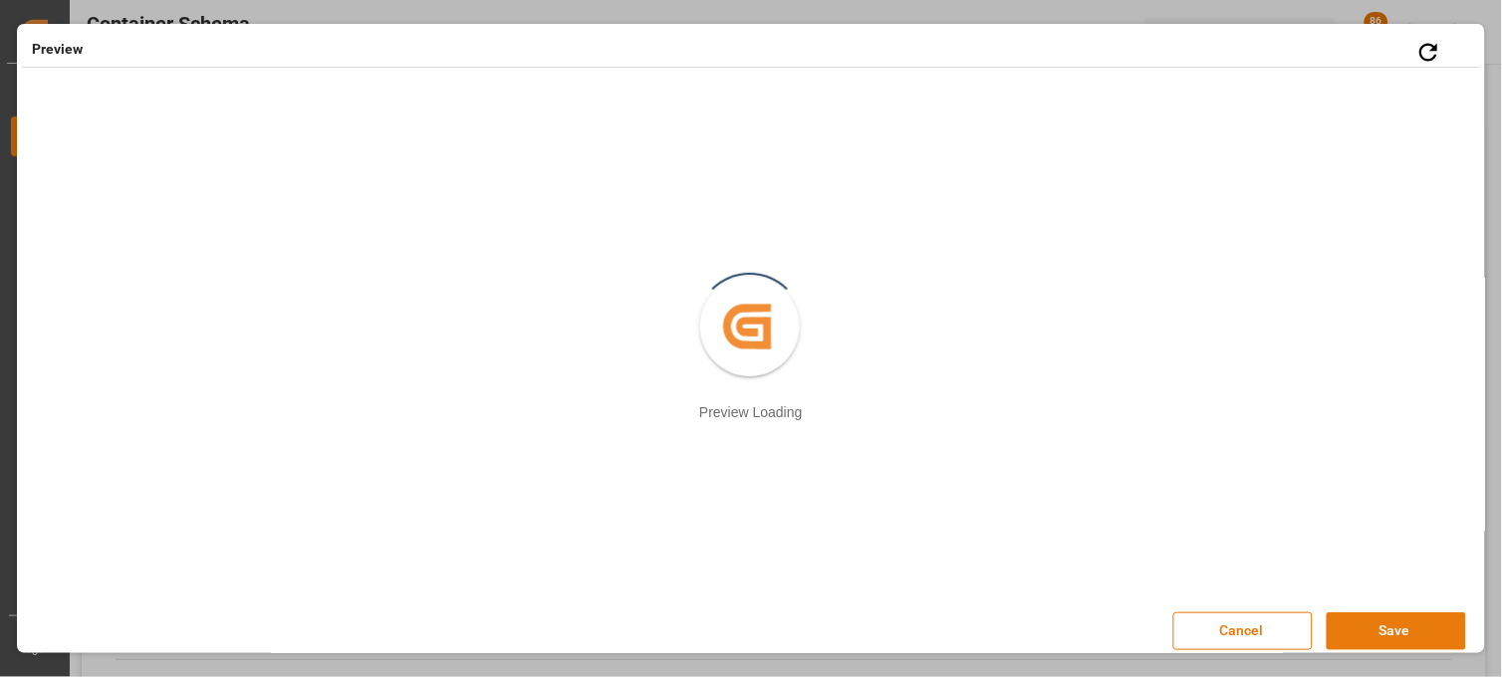
click at [1359, 631] on button "Save" at bounding box center [1396, 632] width 139 height 38
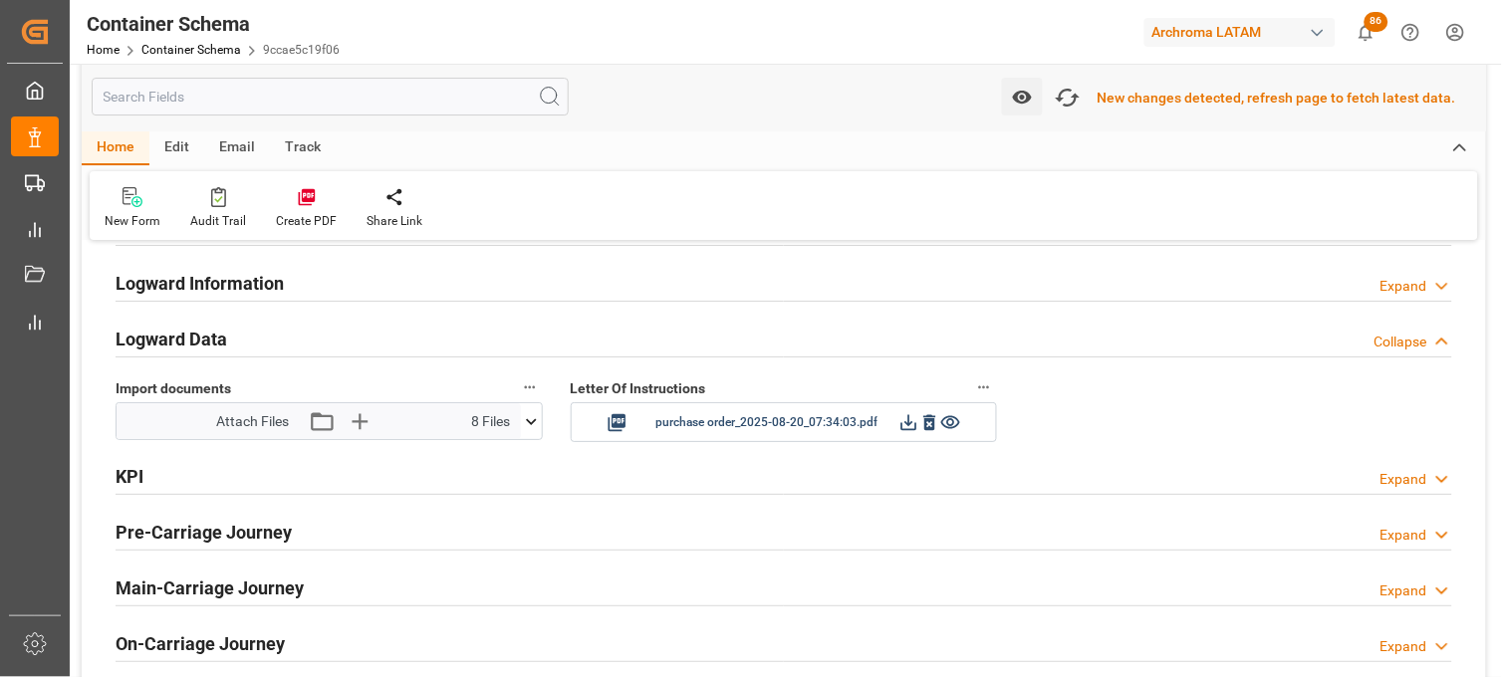
scroll to position [3211, 0]
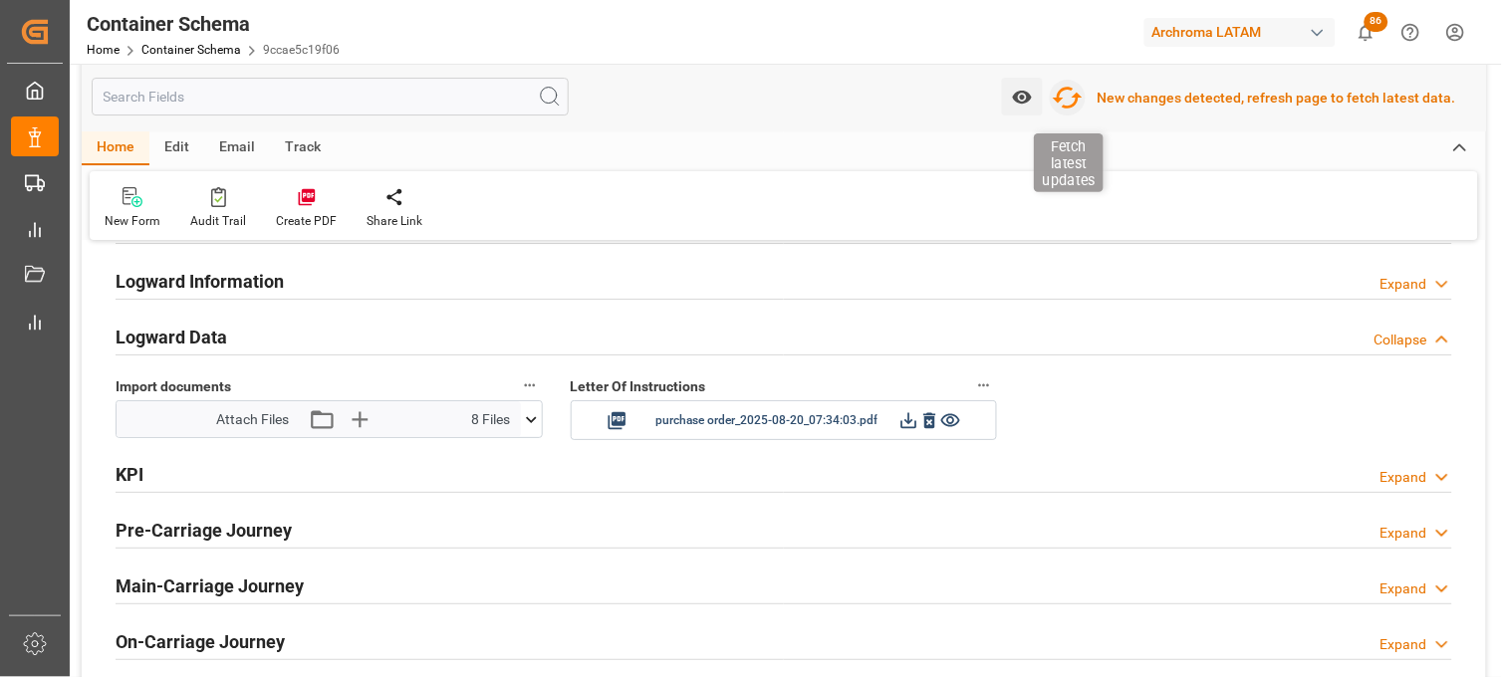
click at [1072, 101] on icon "button" at bounding box center [1068, 98] width 32 height 32
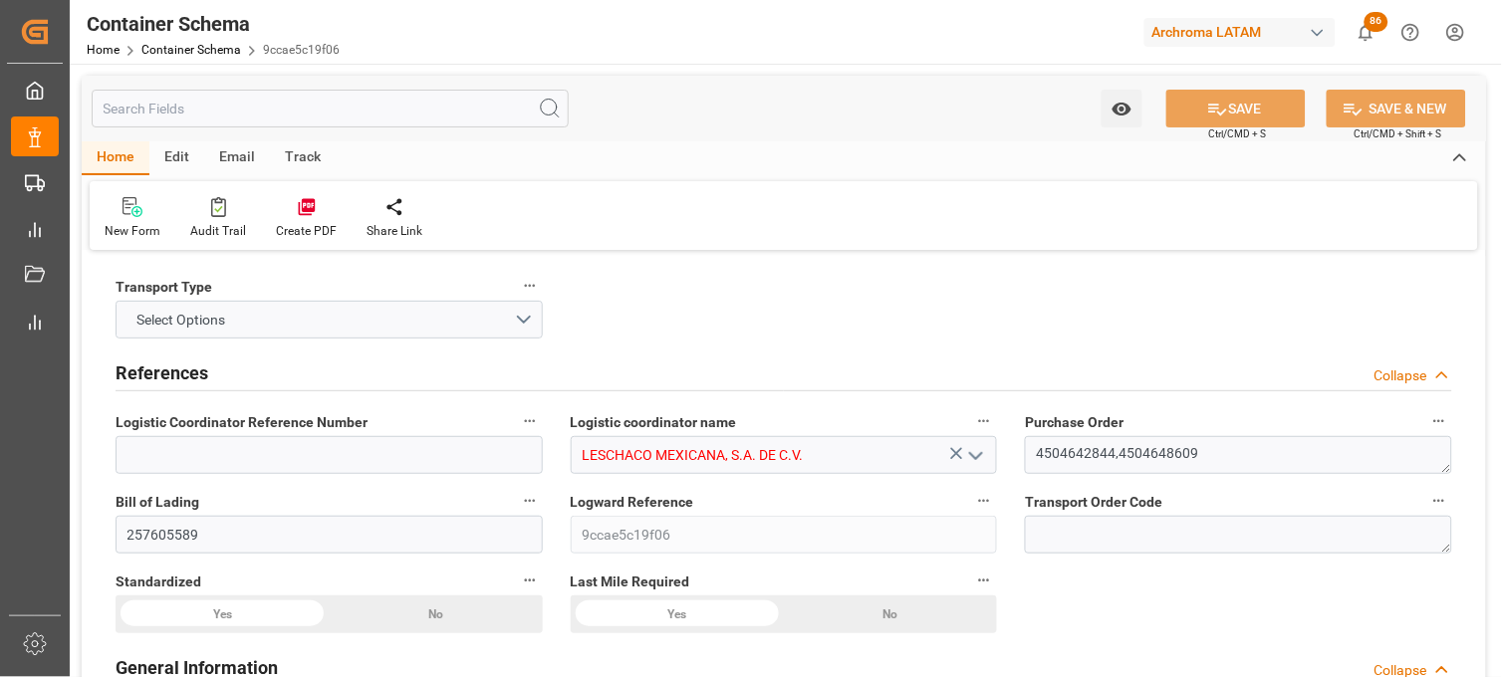
type input "10"
type input "7"
type input "2"
type input "32"
type input "14000"
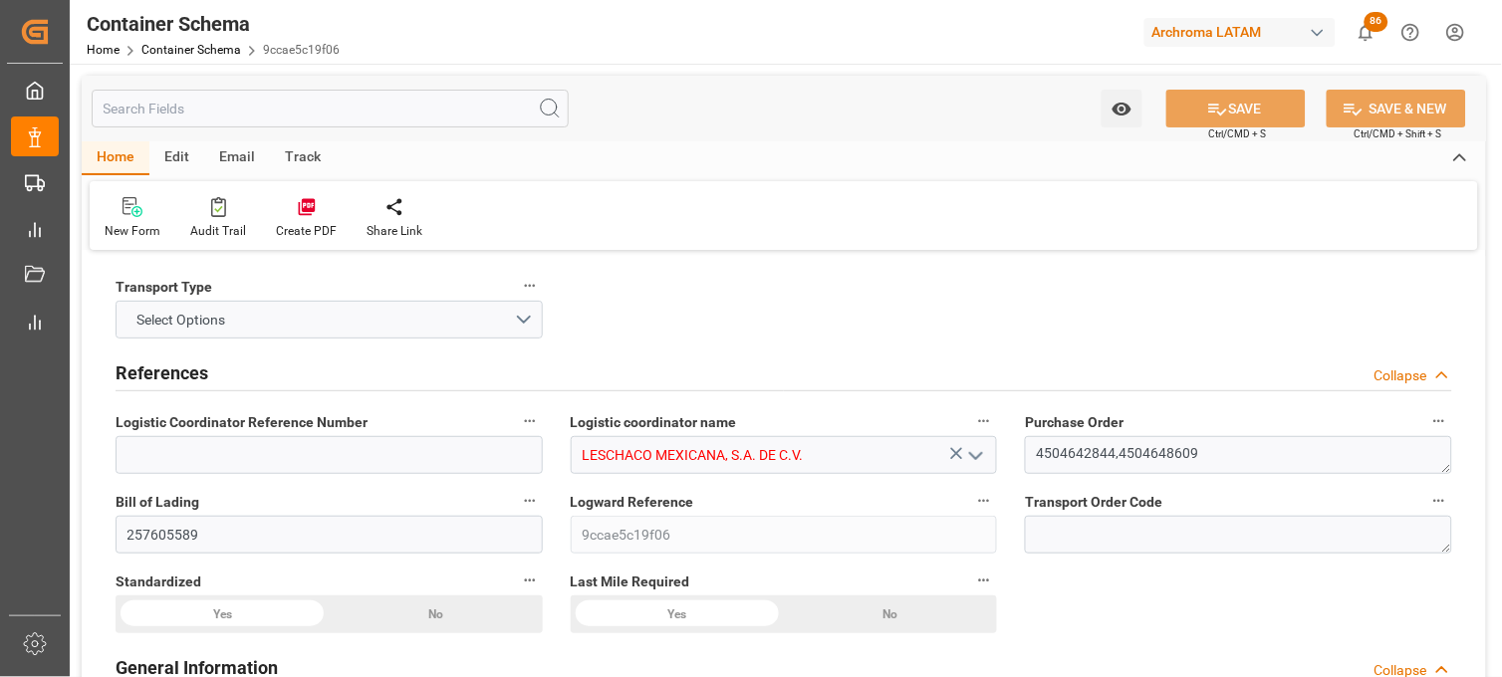
type input "14878"
type input "Maersk"
type input "Maersk Line AS"
type input "DEBRV"
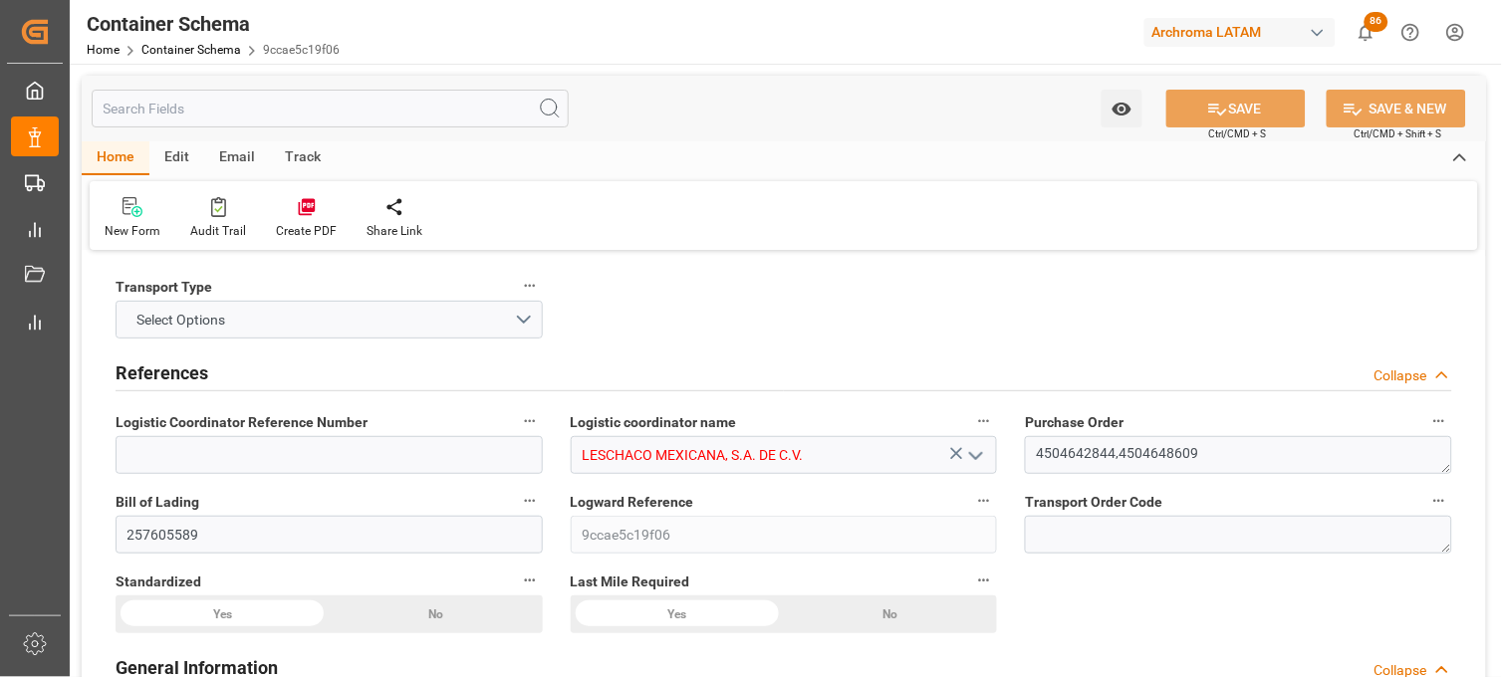
type input "MXVER"
type input "9211482"
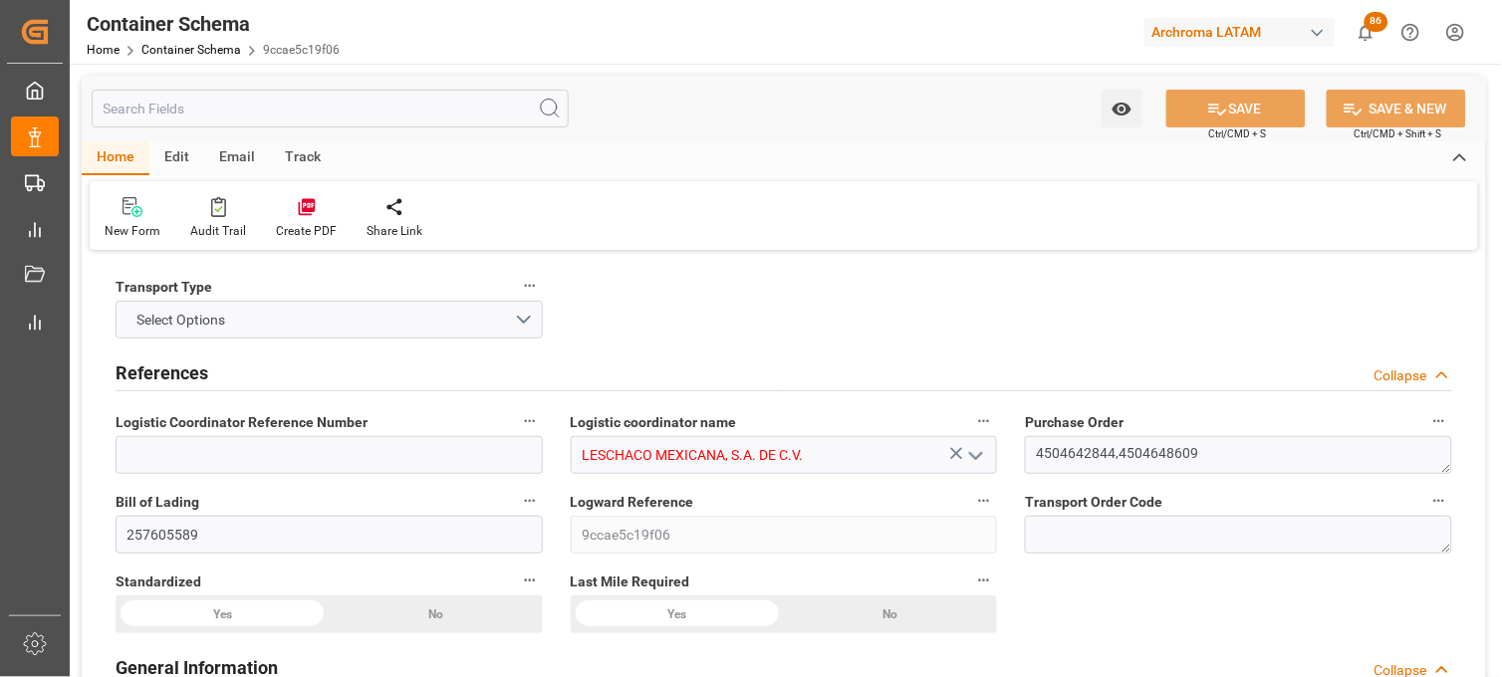
type input "9211482"
type input "[DATE] 13:15"
type input "[DATE]"
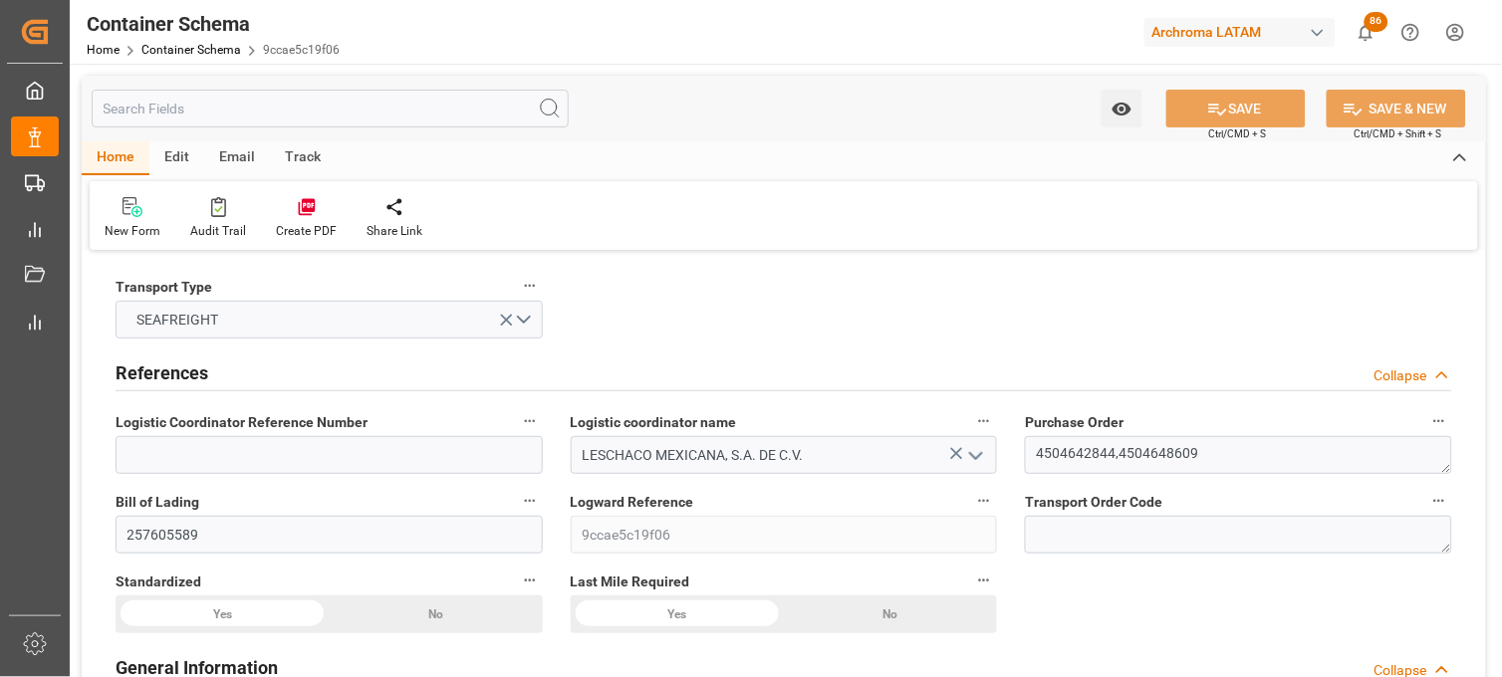
type input "[DATE] 13:30"
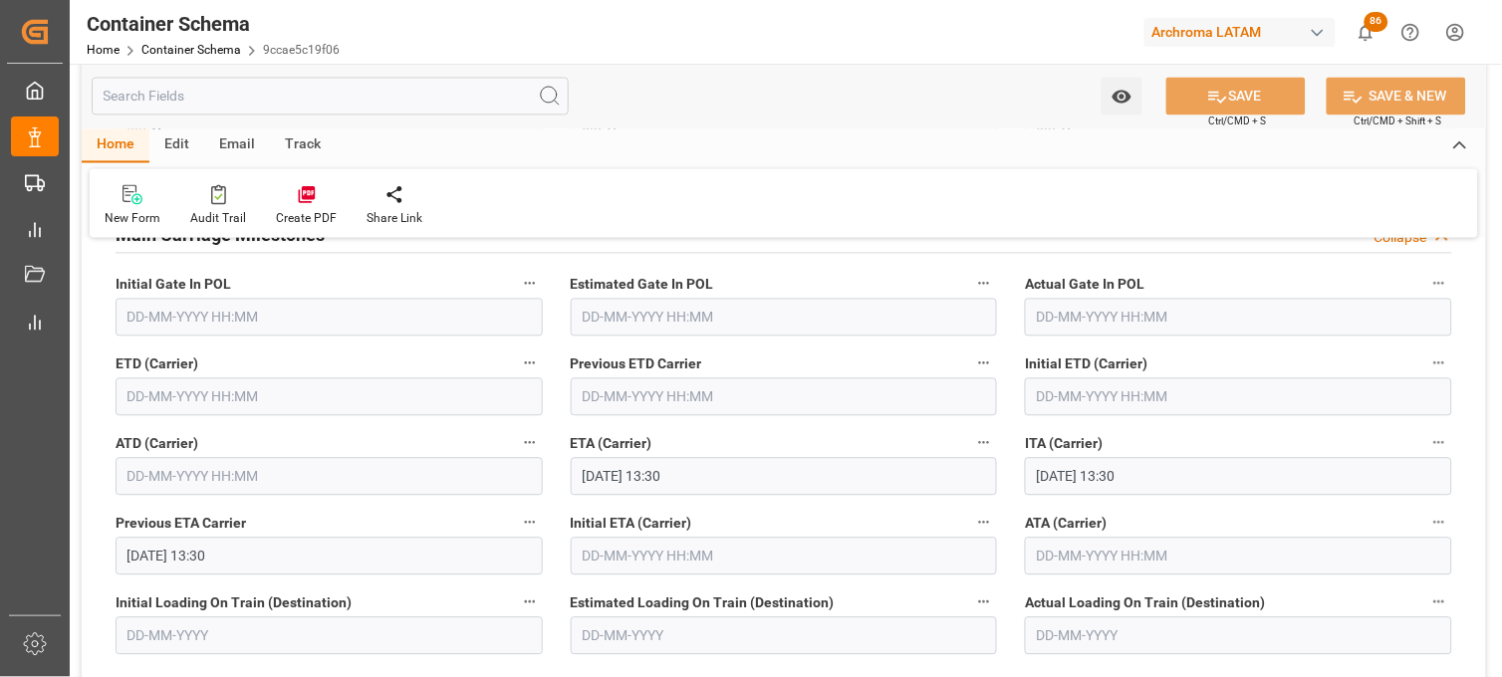
scroll to position [2545, 0]
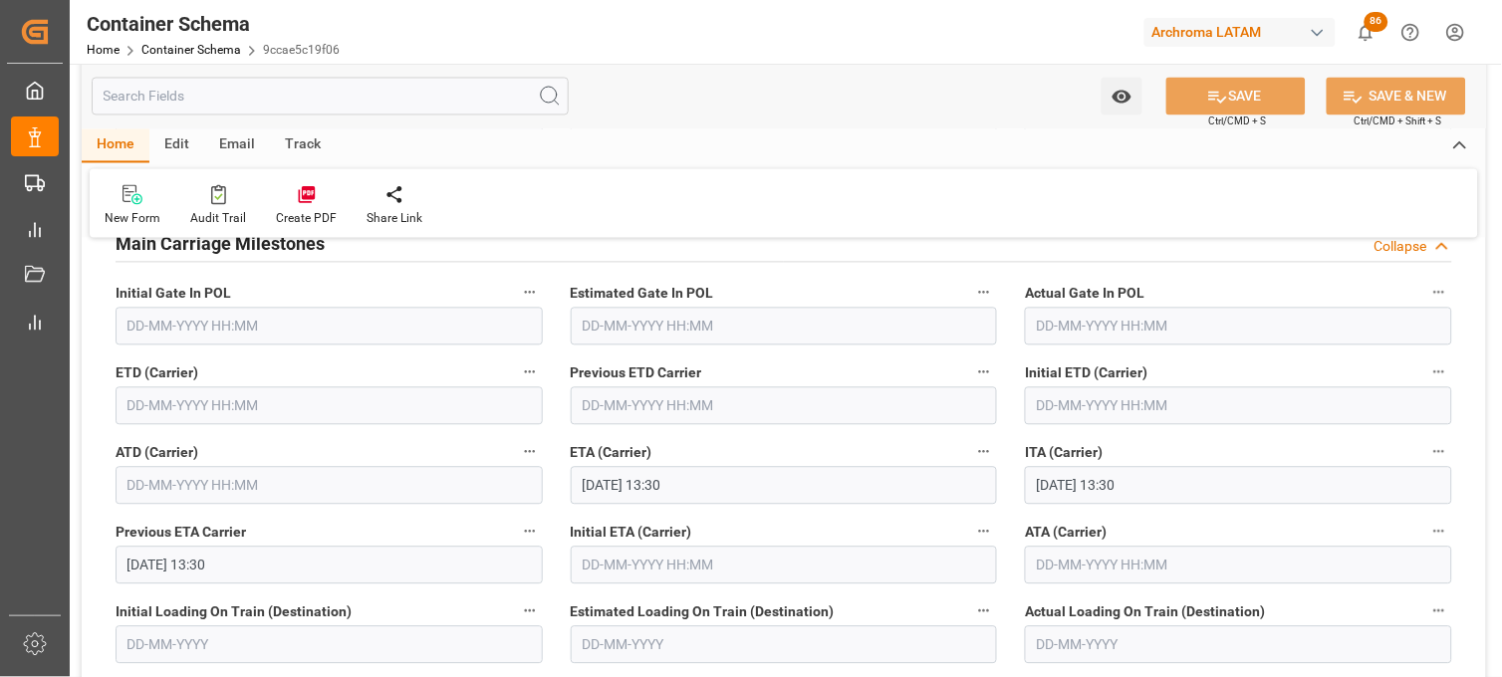
click at [211, 408] on input "text" at bounding box center [329, 406] width 427 height 38
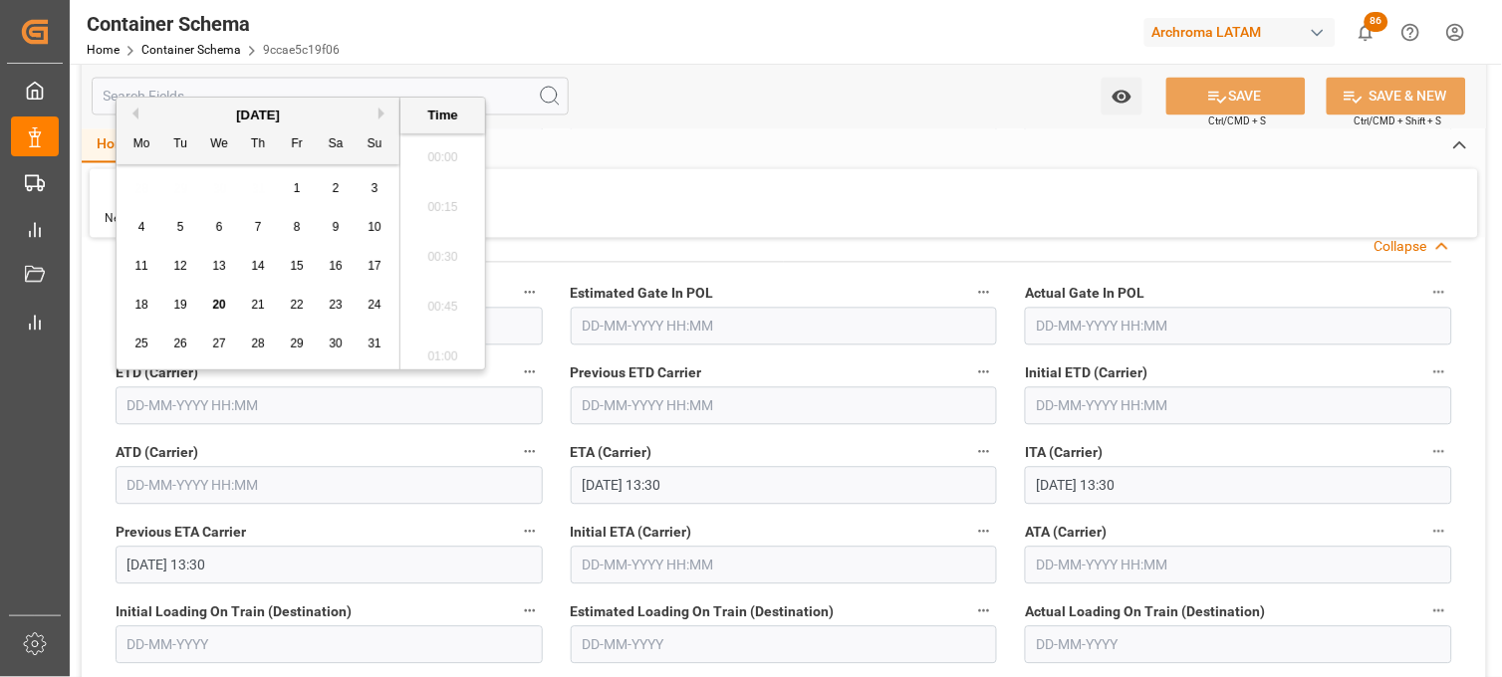
scroll to position [2596, 0]
drag, startPoint x: 135, startPoint y: 257, endPoint x: 151, endPoint y: 283, distance: 30.4
click at [136, 262] on div "11" at bounding box center [141, 267] width 25 height 24
type input "[DATE] 00:00"
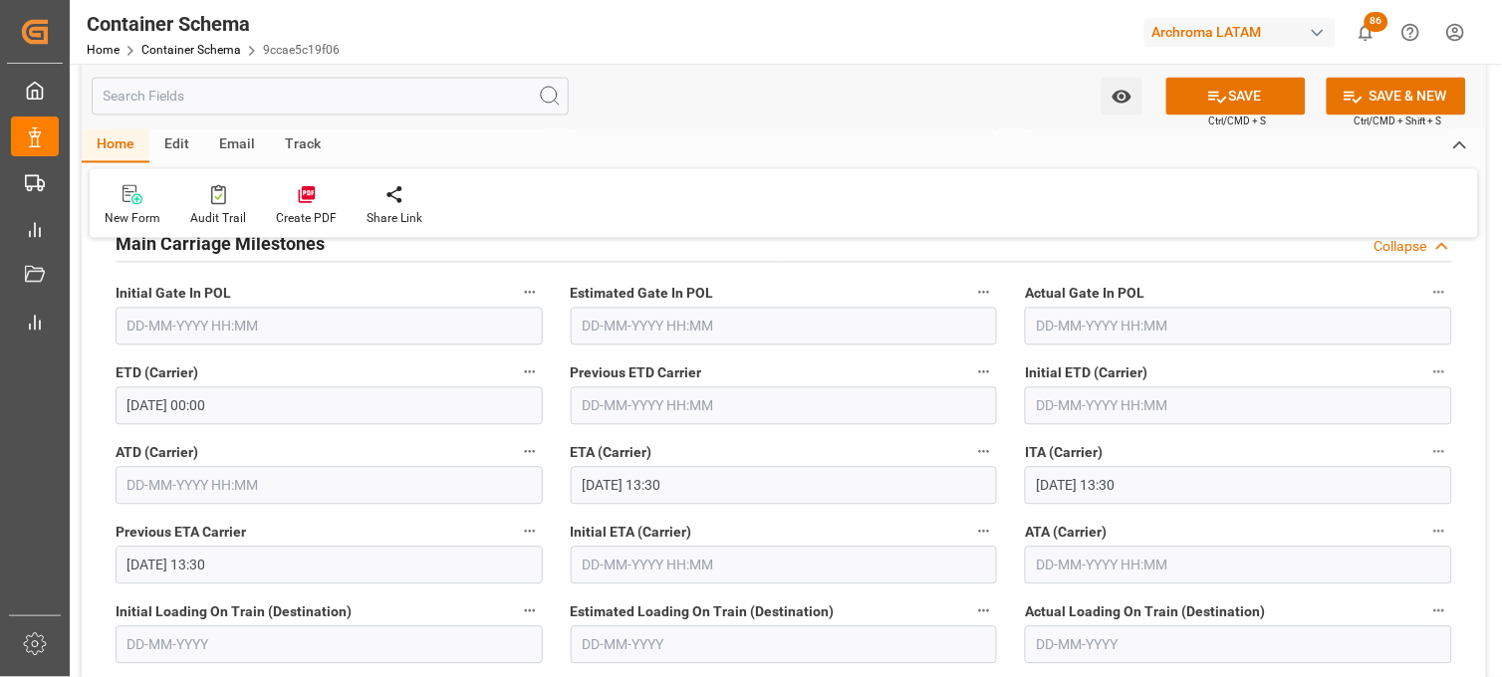
click at [558, 439] on div "ETA (Carrier) [DATE] 13:30" at bounding box center [784, 472] width 455 height 80
click at [1240, 107] on button "SAVE" at bounding box center [1235, 97] width 139 height 38
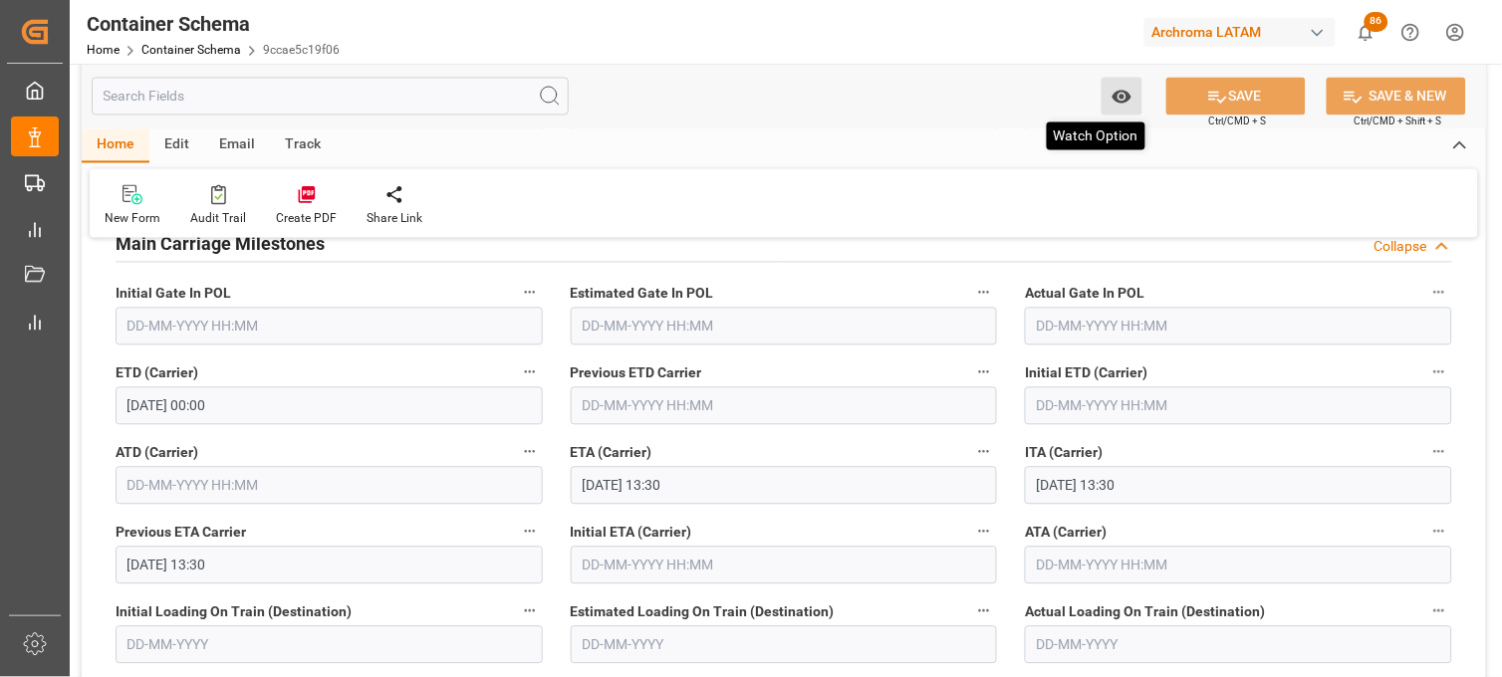
click at [1108, 102] on button "Watch Option" at bounding box center [1122, 97] width 41 height 38
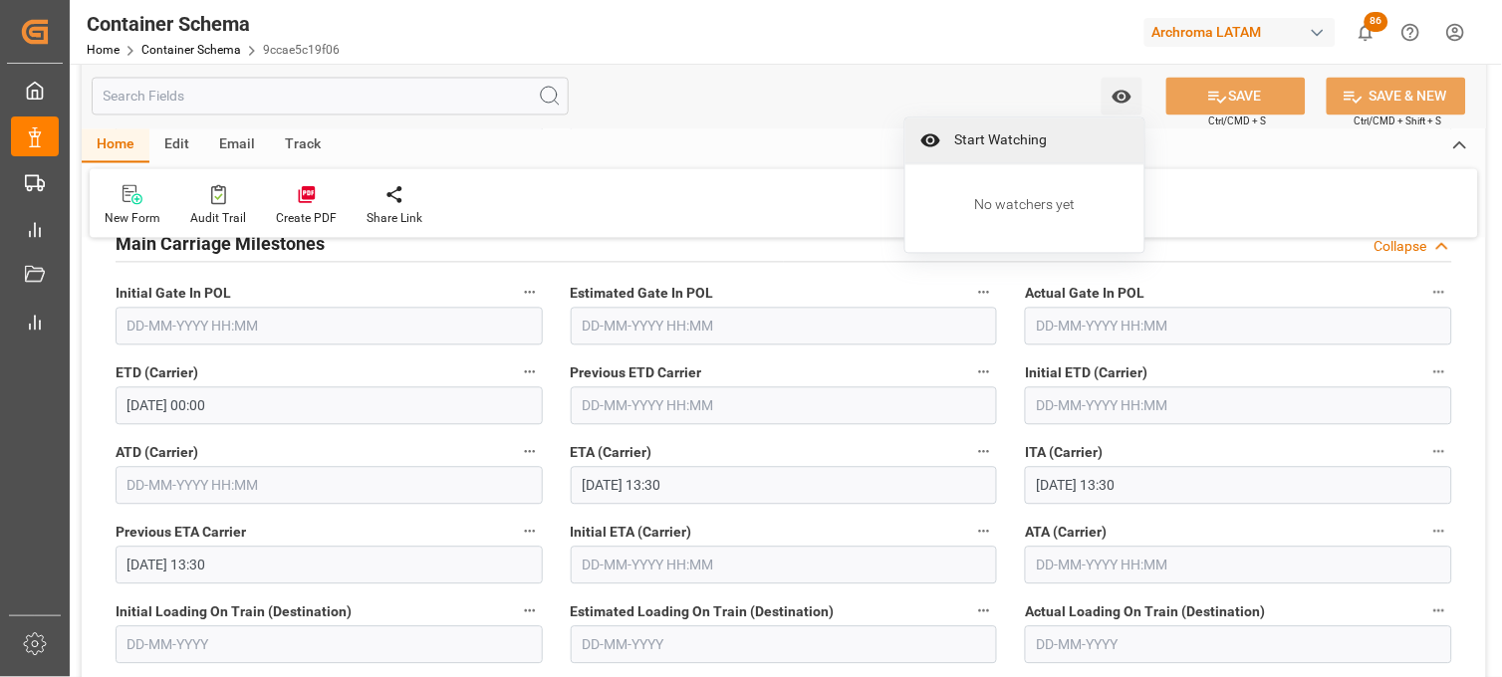
click at [1010, 135] on span "Start Watching" at bounding box center [1038, 140] width 181 height 21
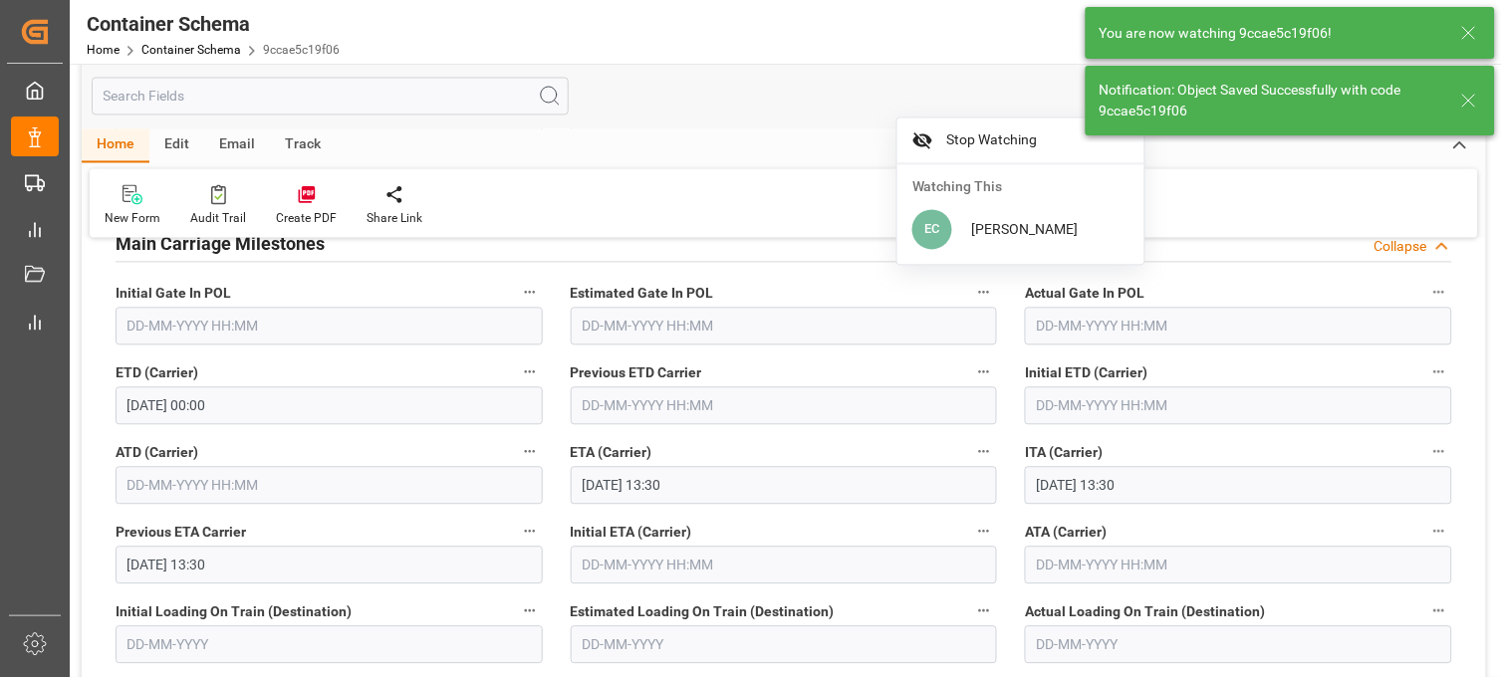
type input "[DATE] 00:00"
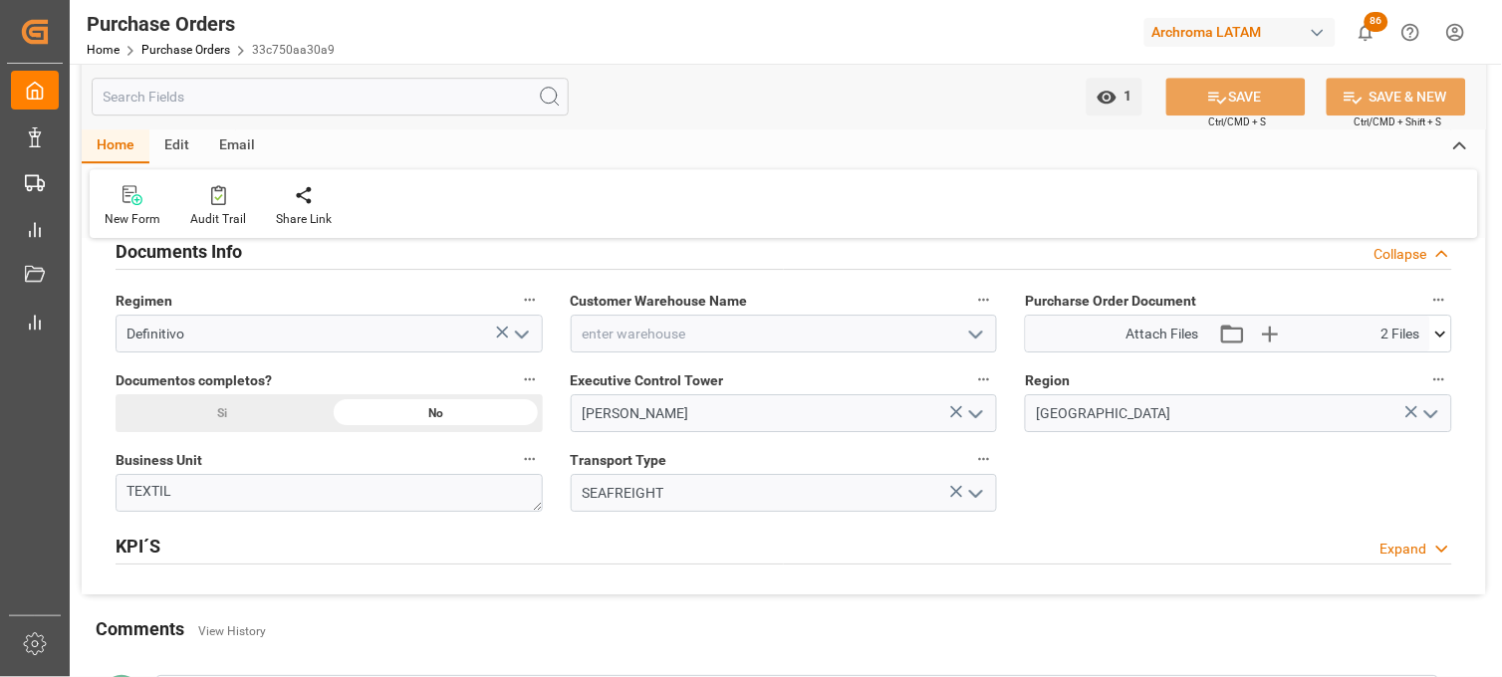
scroll to position [1328, 0]
click at [1438, 336] on icon at bounding box center [1440, 333] width 21 height 21
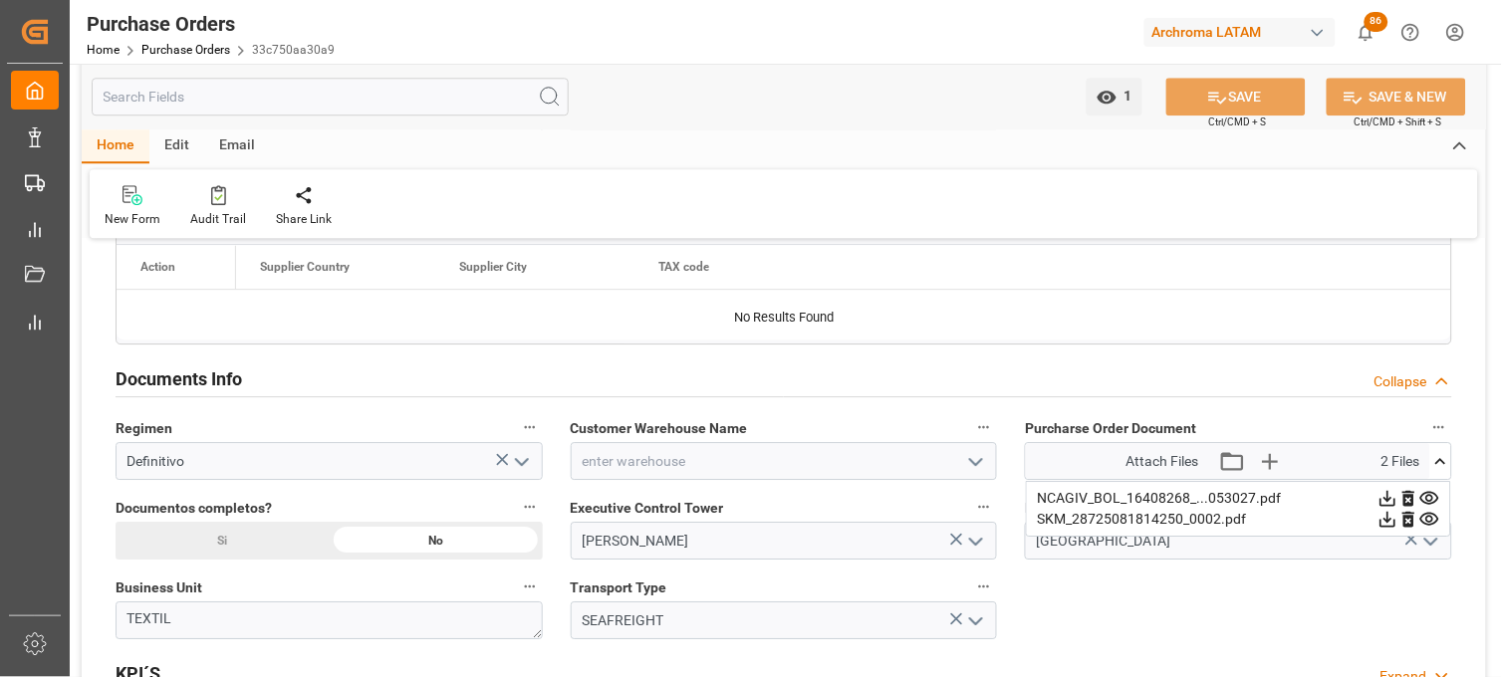
scroll to position [1107, 0]
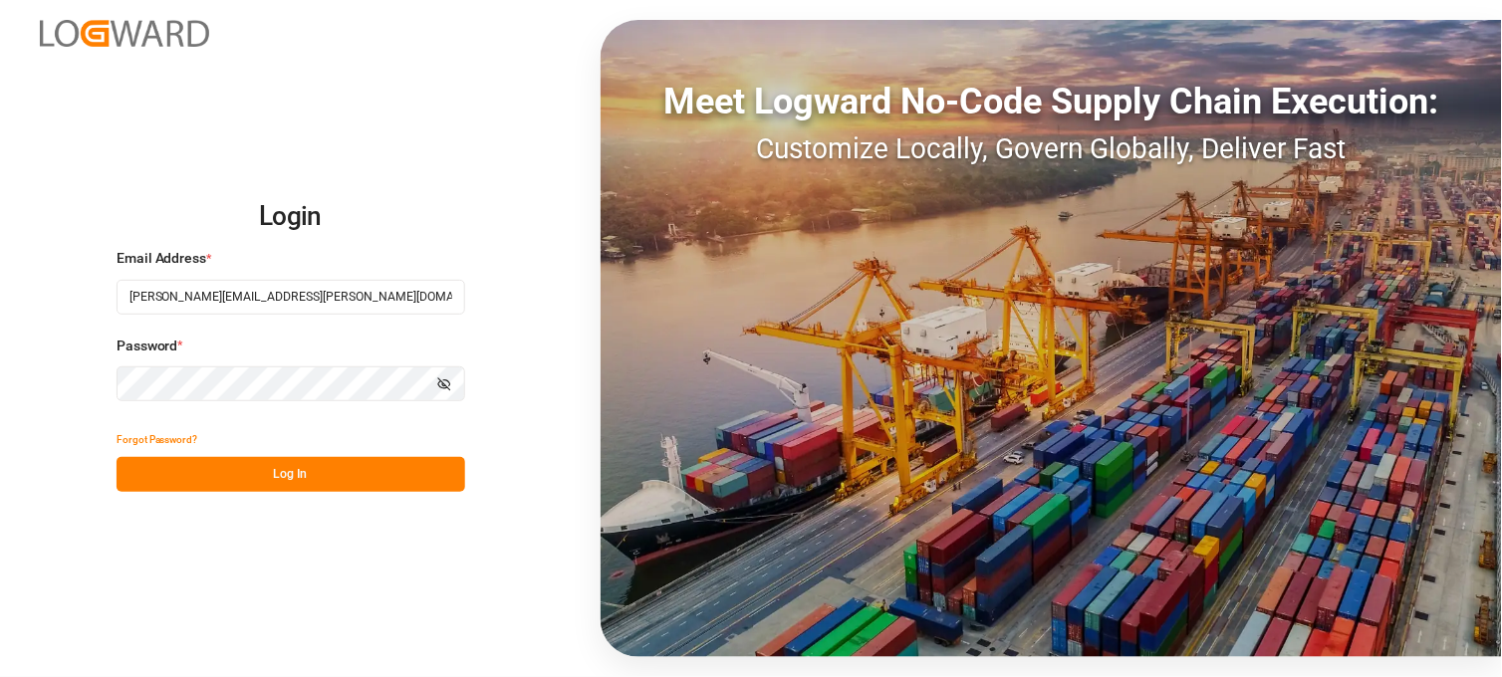
click at [291, 479] on button "Log In" at bounding box center [291, 474] width 349 height 35
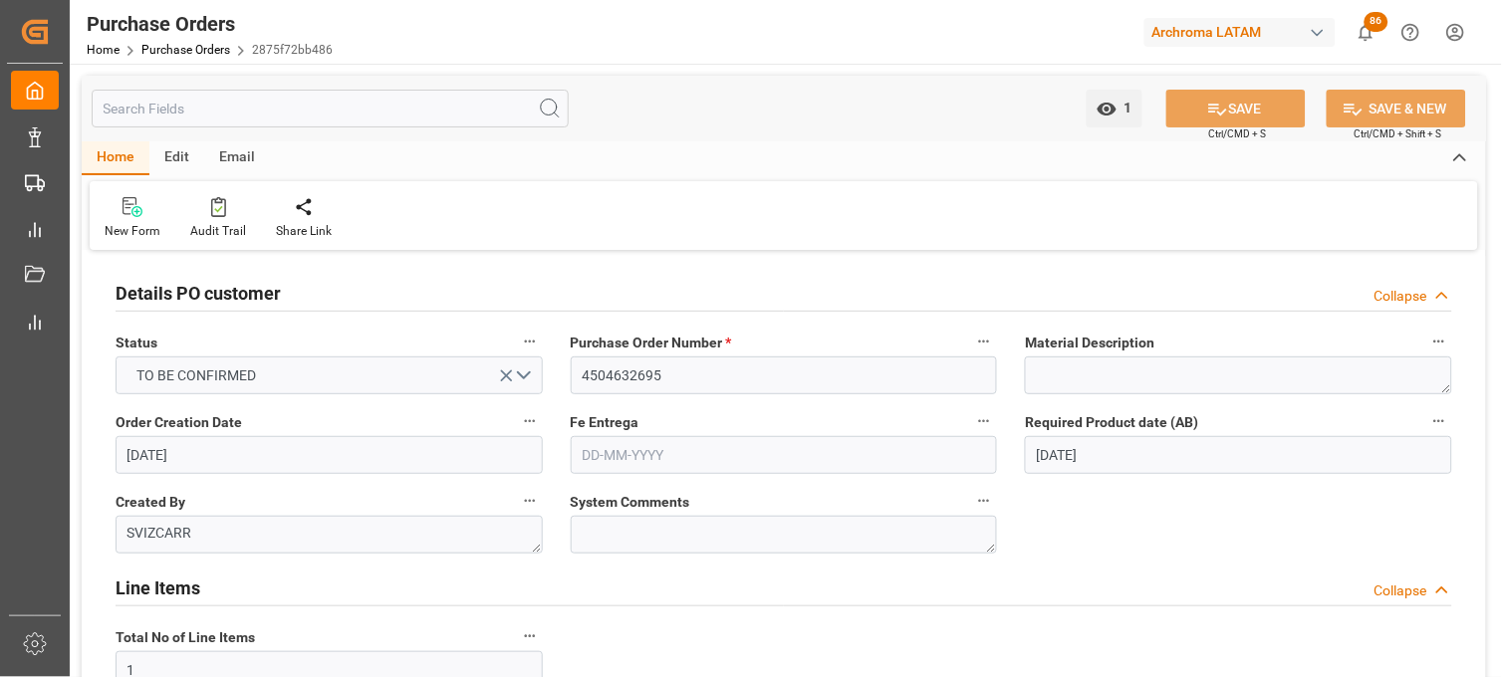
click at [642, 379] on input "4504632695" at bounding box center [784, 376] width 427 height 38
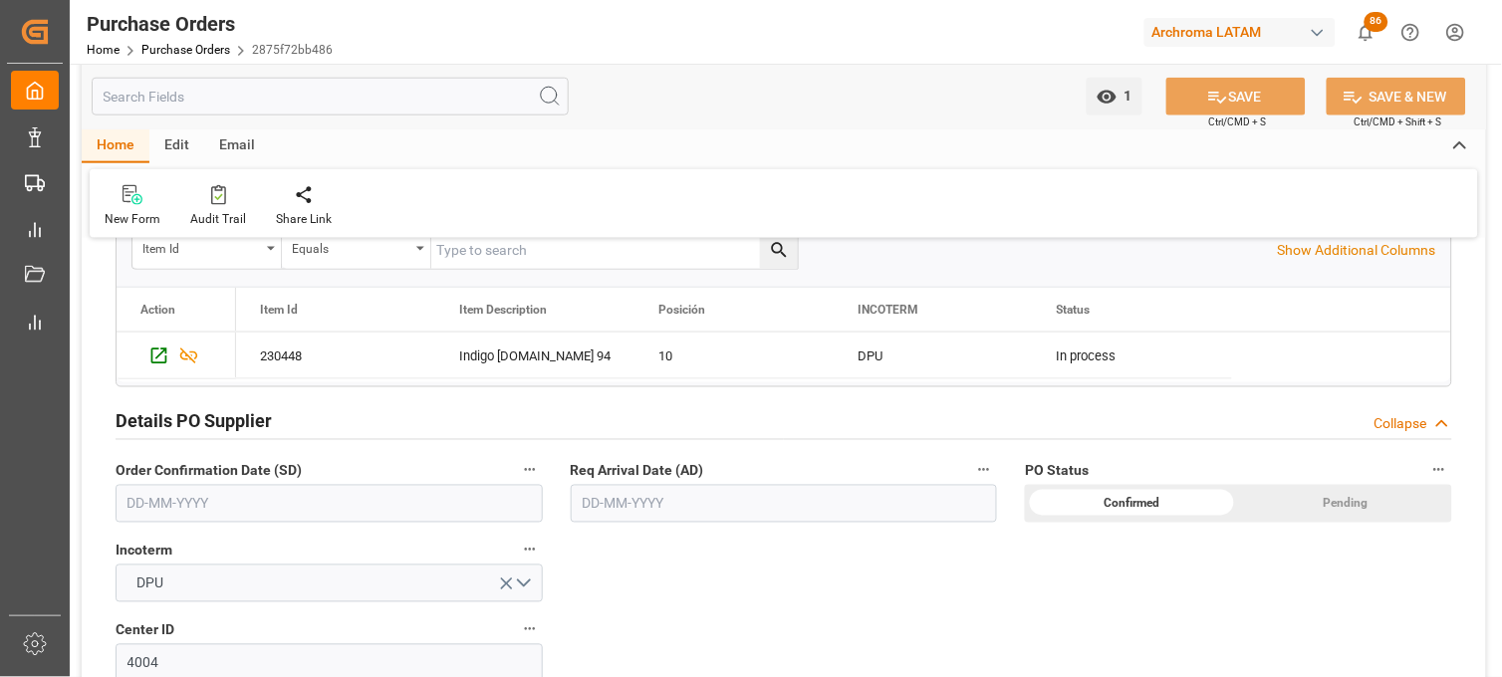
scroll to position [553, 0]
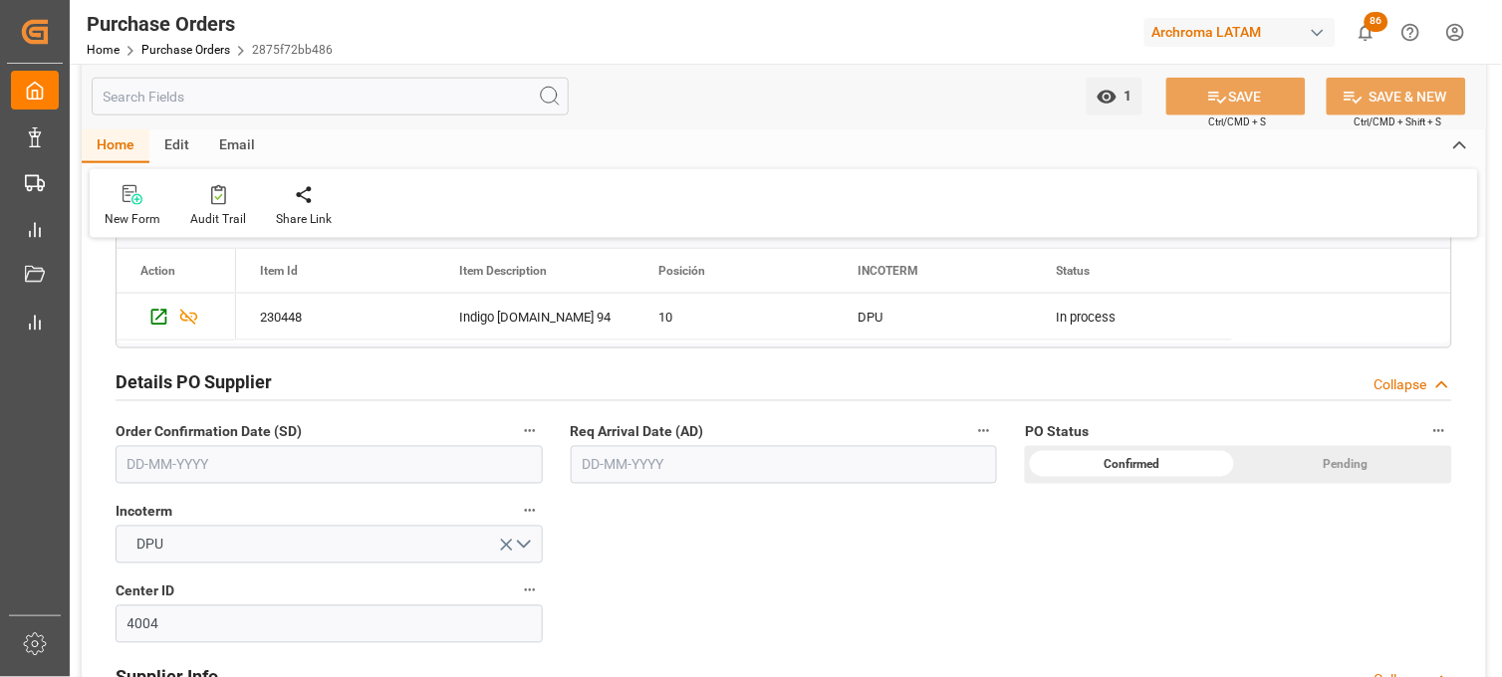
click at [202, 464] on input "text" at bounding box center [329, 465] width 427 height 38
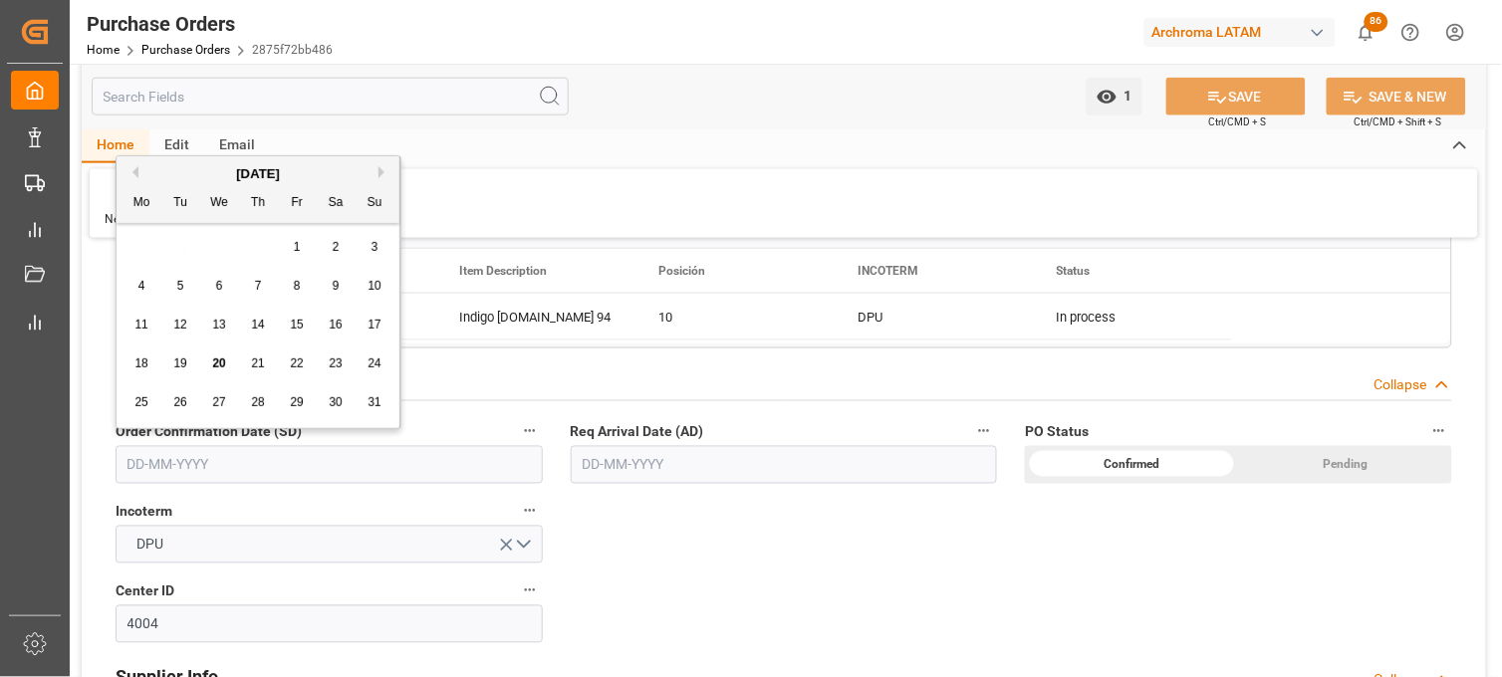
drag, startPoint x: 149, startPoint y: 309, endPoint x: 152, endPoint y: 320, distance: 11.4
click at [149, 309] on div "11 12 13 14 15 16 17" at bounding box center [259, 325] width 272 height 39
click at [179, 332] on span "12" at bounding box center [179, 325] width 13 height 14
type input "[DATE]"
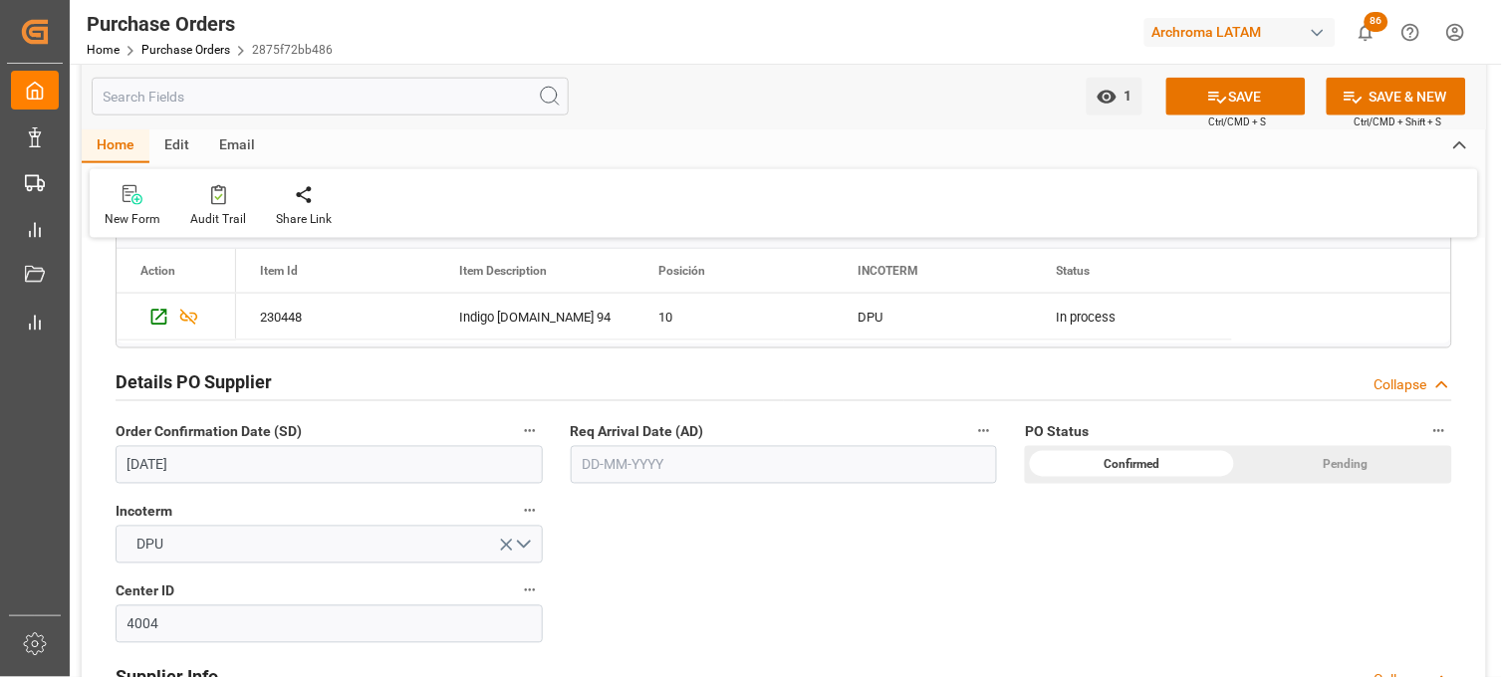
click at [591, 464] on input "text" at bounding box center [784, 465] width 427 height 38
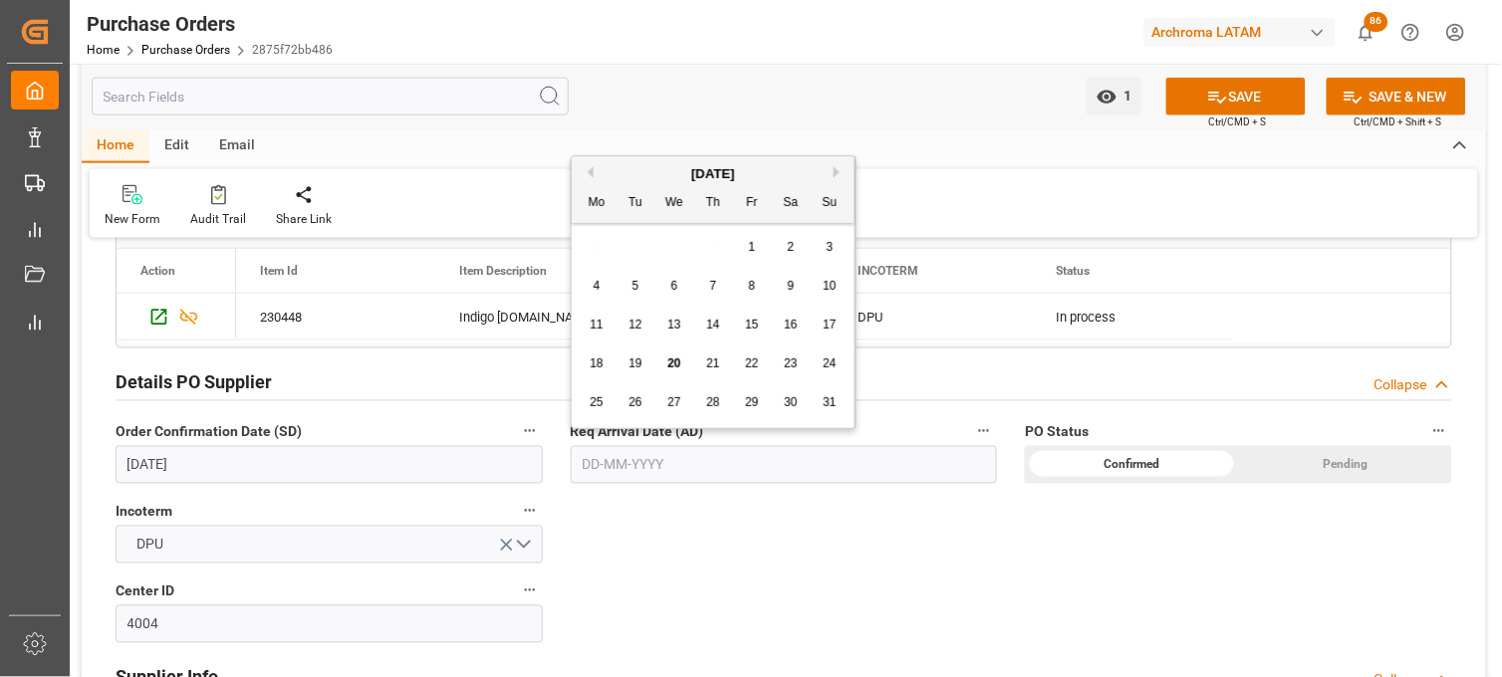
click at [610, 423] on div "[DATE] Mo Tu We Th Fr Sa Su 28 29 30 31 1 2 3 4 5 6 7 8 9 10 11 12 13 14 15 16 …" at bounding box center [714, 292] width 284 height 272
click at [841, 406] on div "31" at bounding box center [830, 403] width 25 height 24
type input "[DATE]"
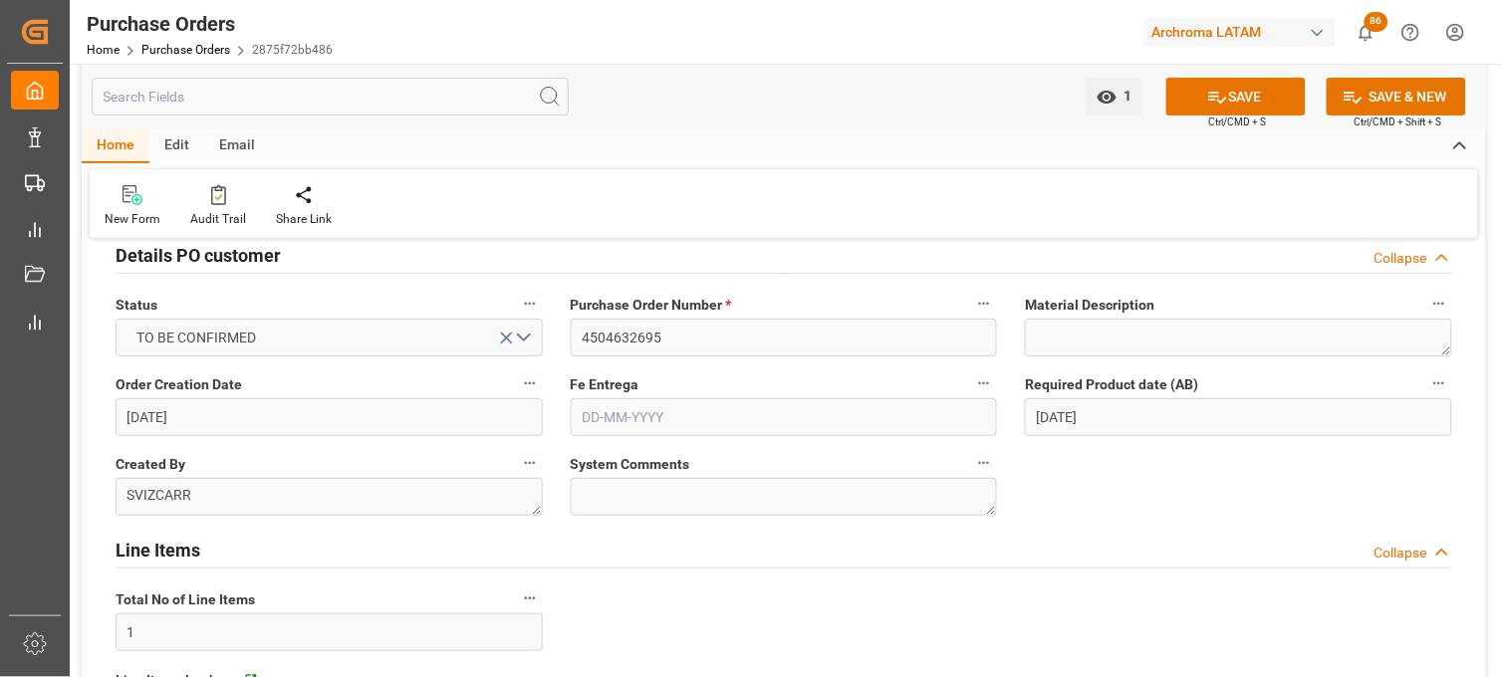
scroll to position [0, 0]
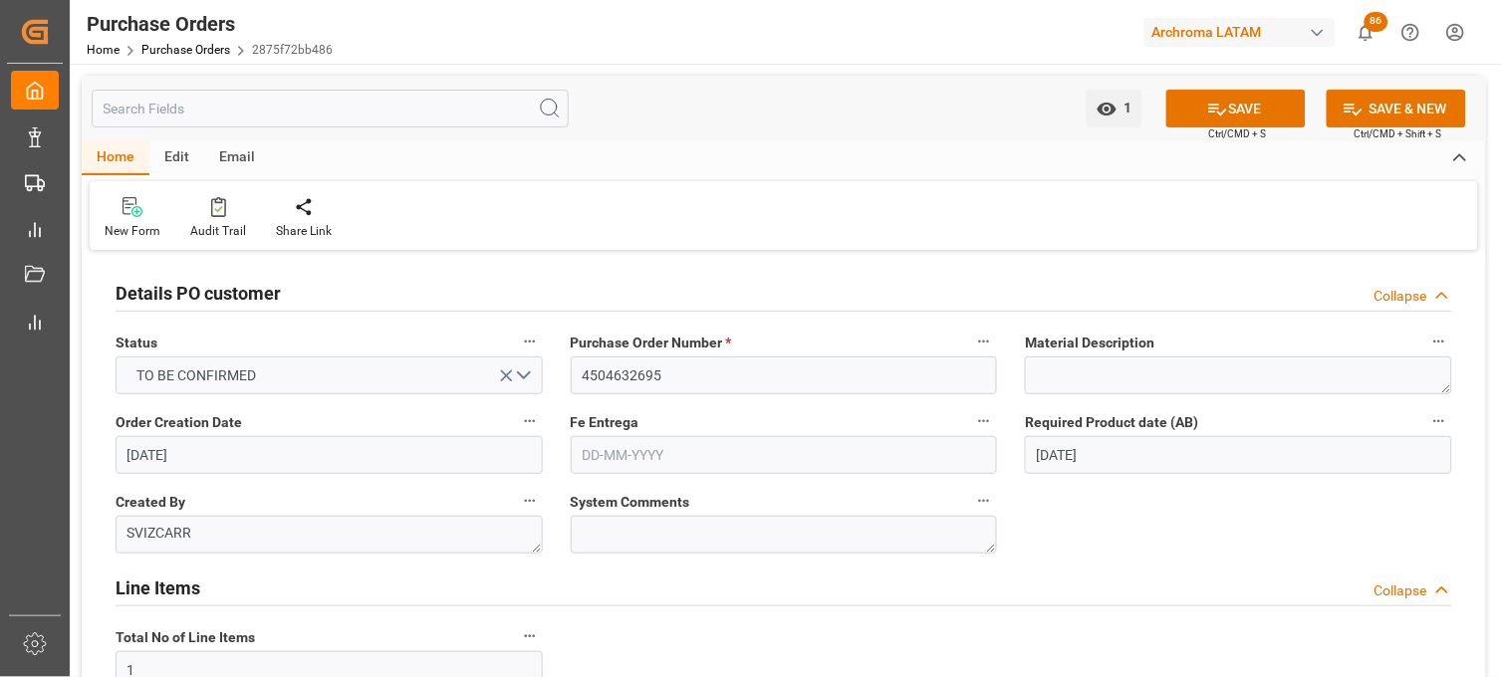
click at [629, 452] on input "text" at bounding box center [784, 455] width 427 height 38
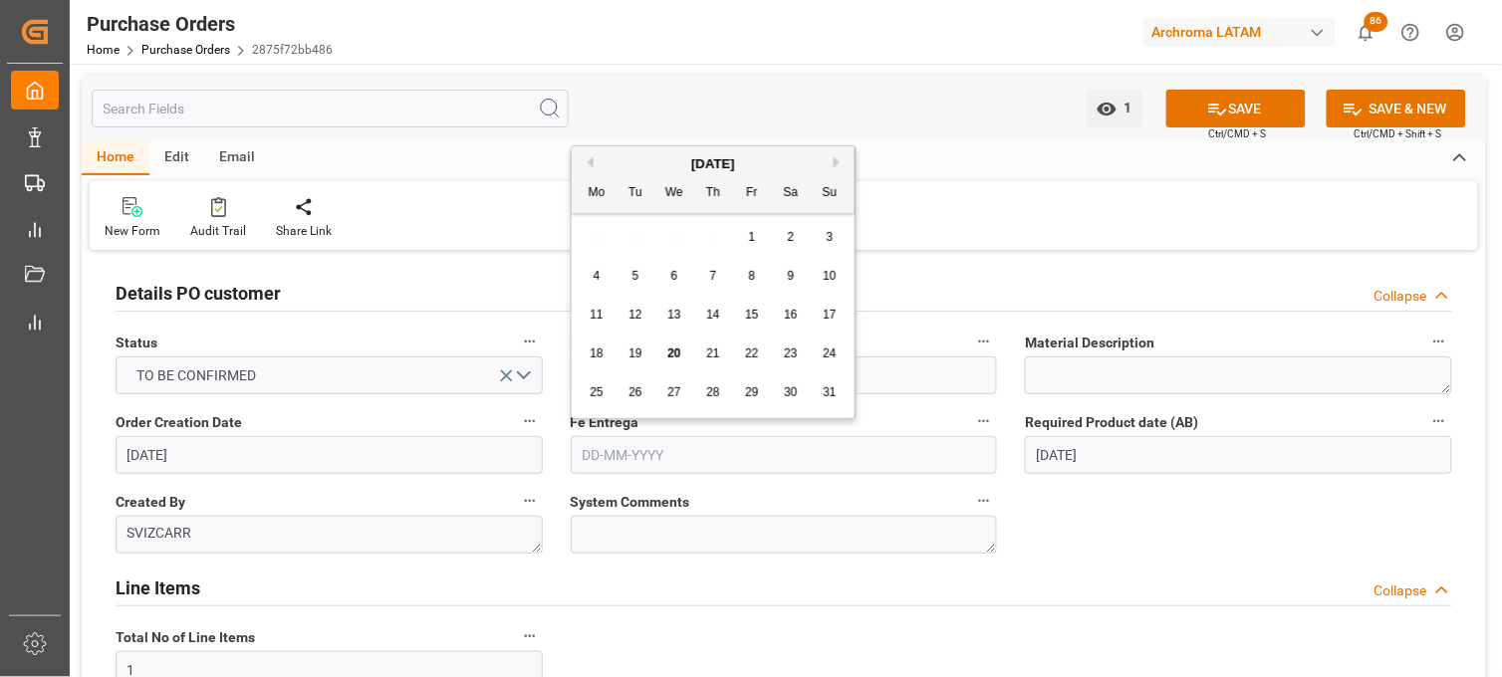
click at [839, 163] on button "Next Month" at bounding box center [840, 162] width 12 height 12
click at [602, 313] on span "15" at bounding box center [596, 315] width 13 height 14
type input "[DATE]"
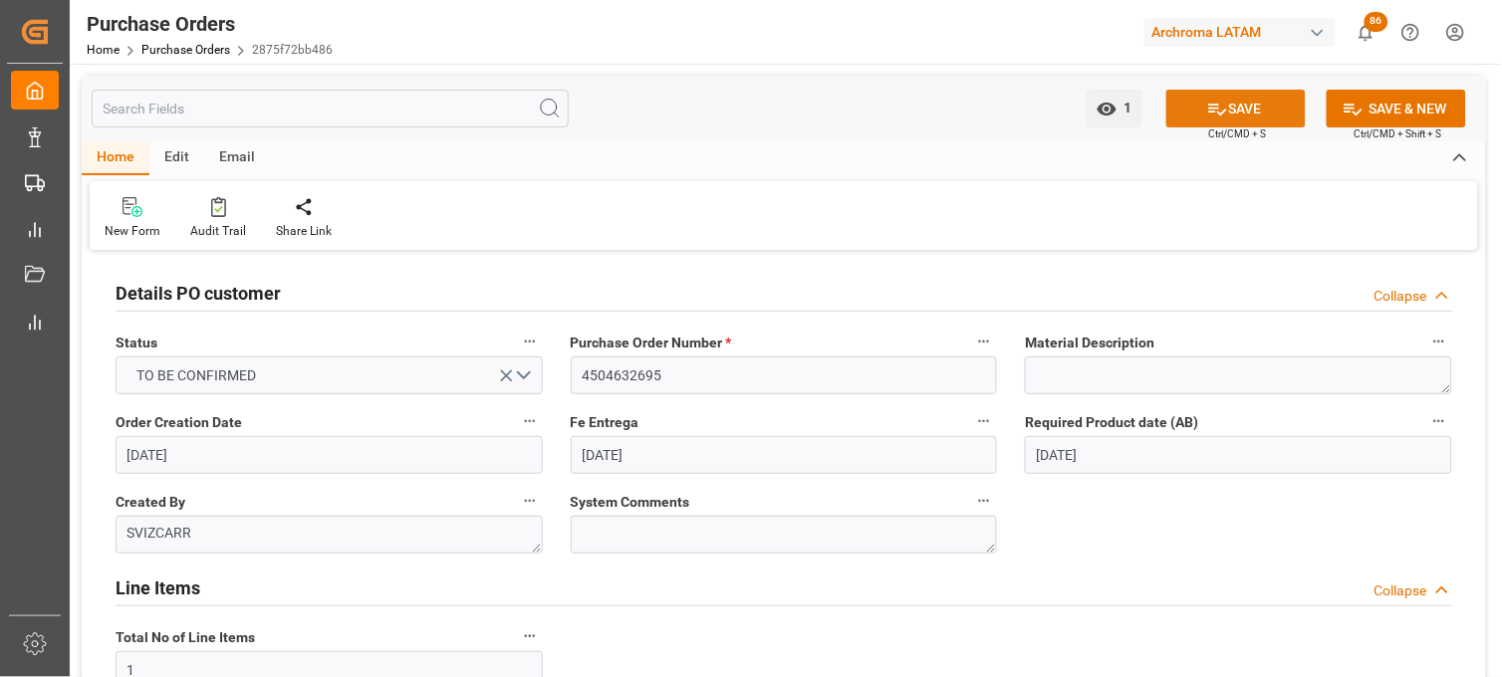
click at [1212, 113] on icon at bounding box center [1217, 109] width 21 height 21
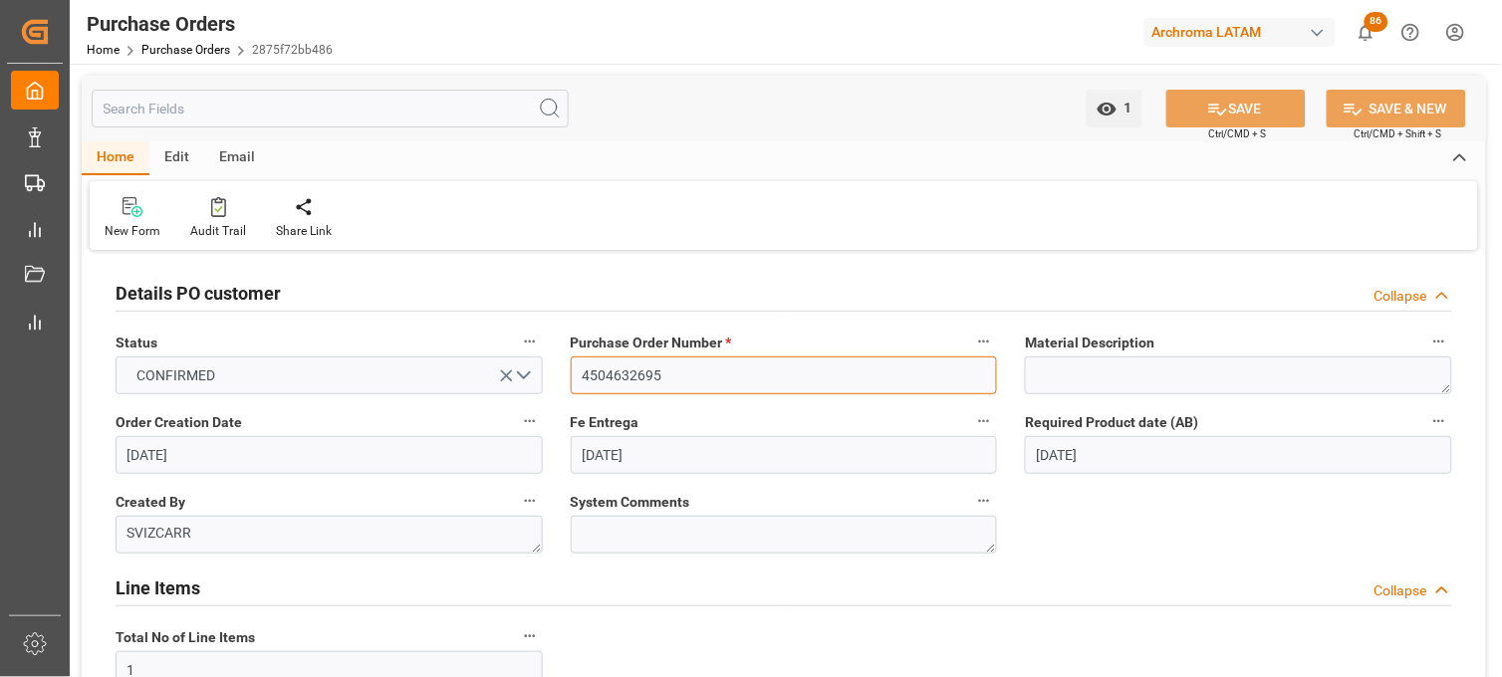
click at [592, 377] on input "4504632695" at bounding box center [784, 376] width 427 height 38
click at [217, 45] on link "Purchase Orders" at bounding box center [185, 50] width 89 height 14
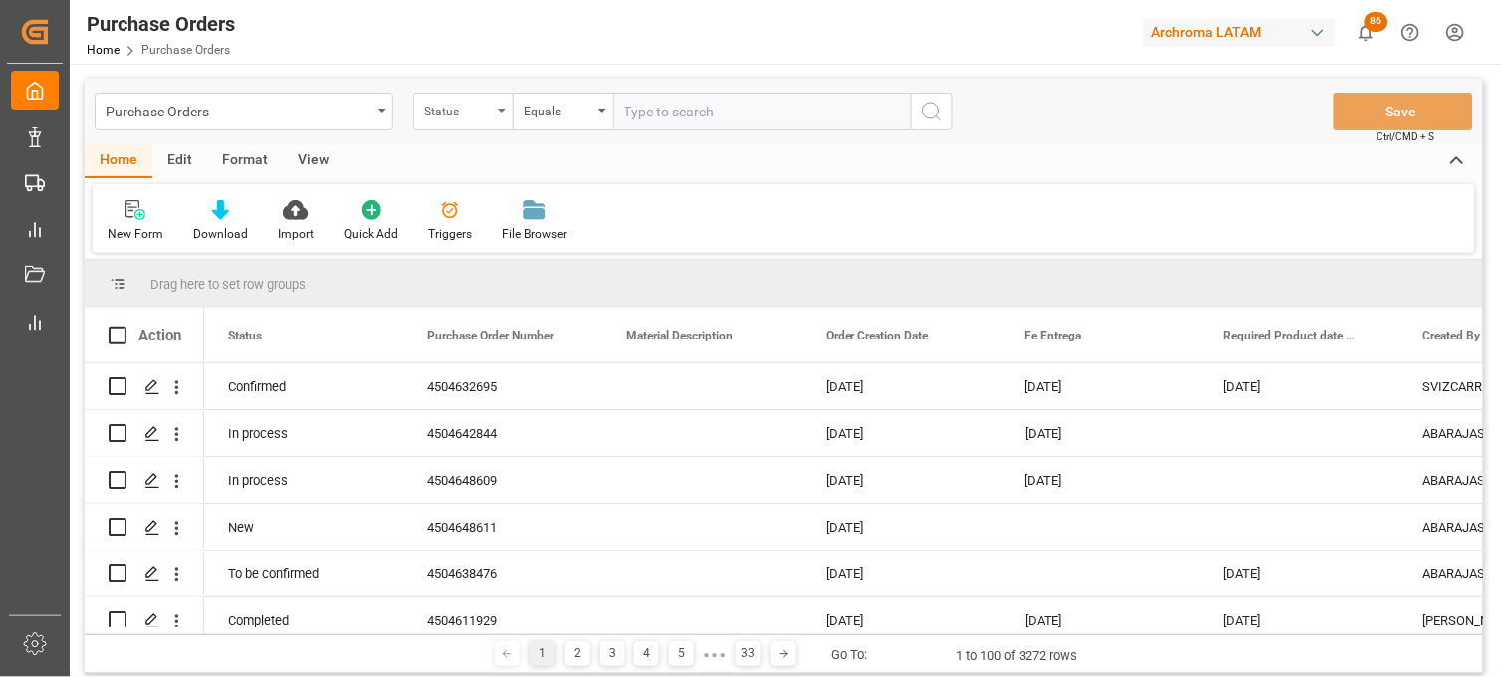
click at [465, 107] on div "Status" at bounding box center [458, 109] width 68 height 23
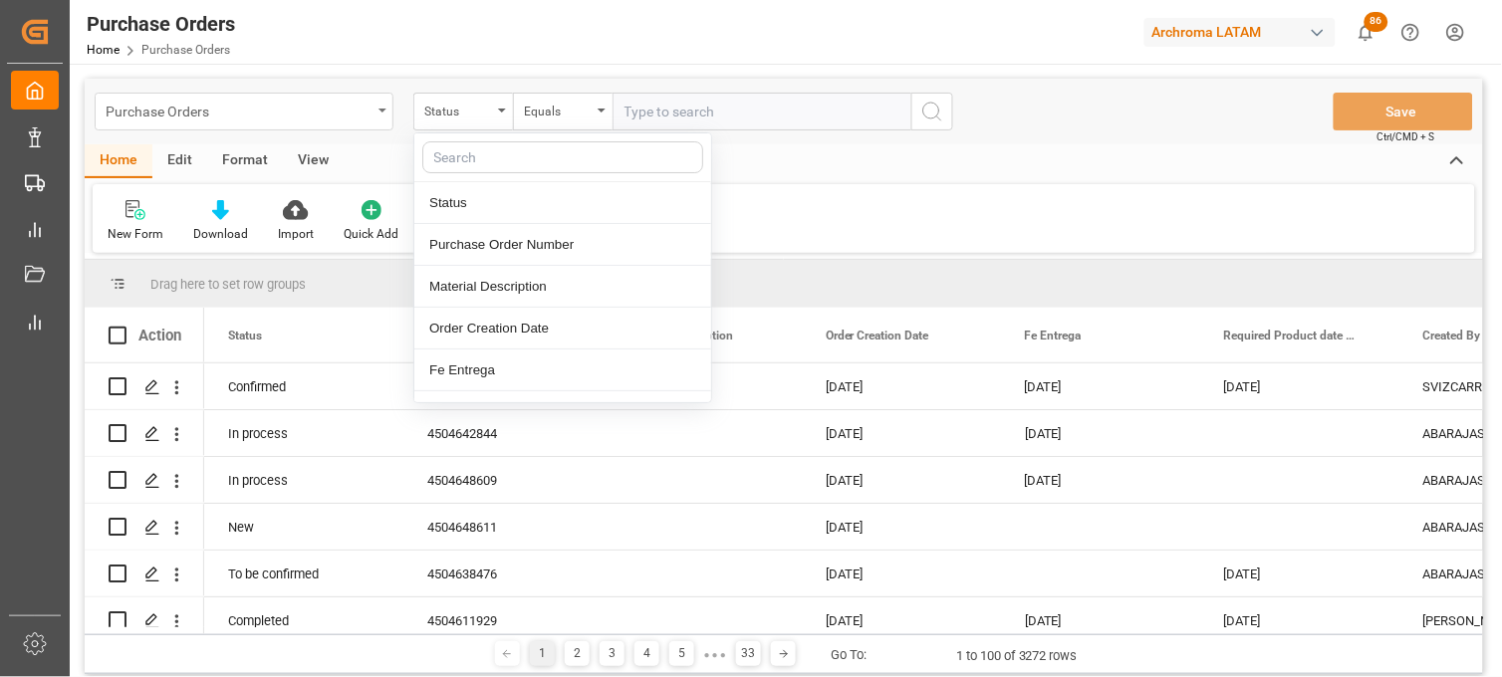
click at [319, 101] on div "Purchase Orders" at bounding box center [239, 110] width 266 height 25
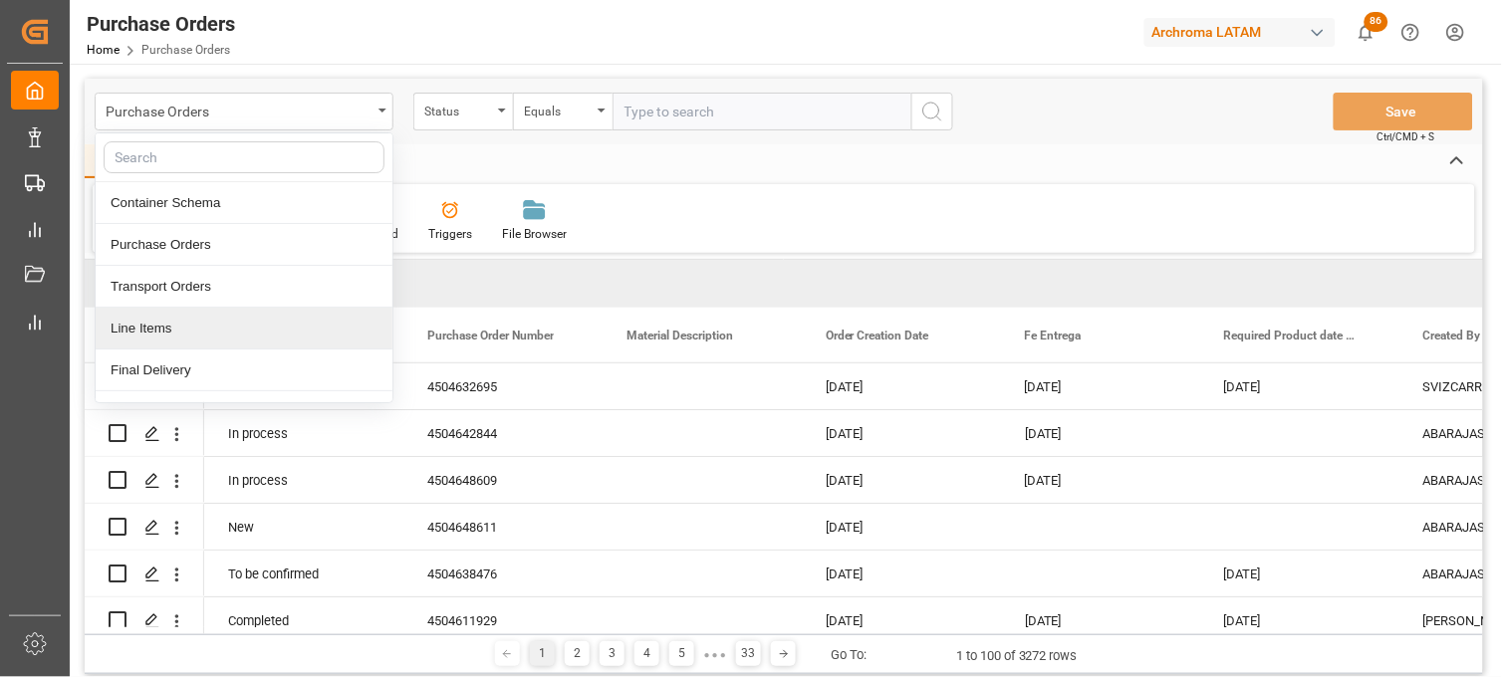
click at [255, 322] on div "Line Items" at bounding box center [244, 329] width 297 height 42
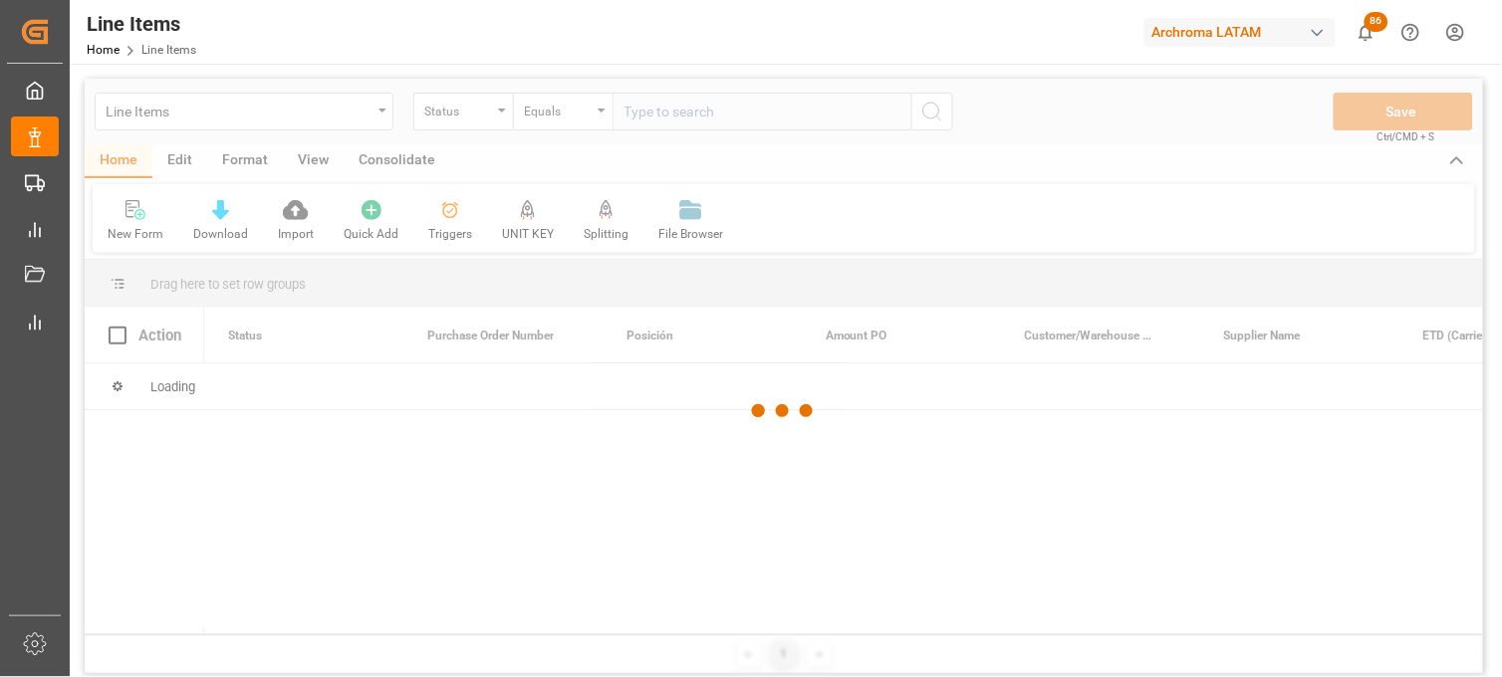
click at [494, 117] on div at bounding box center [784, 411] width 1398 height 665
click at [508, 117] on div at bounding box center [784, 411] width 1398 height 665
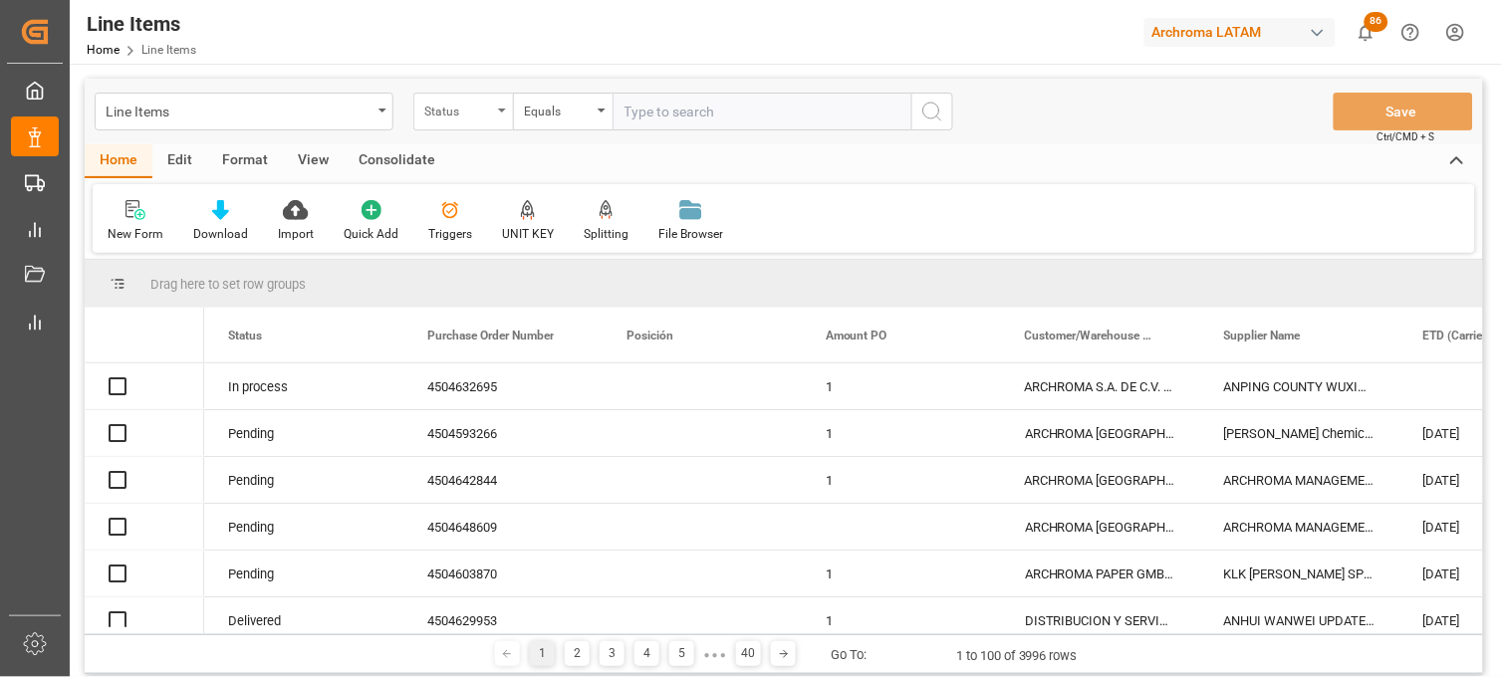
click at [500, 115] on div "Status" at bounding box center [463, 112] width 100 height 38
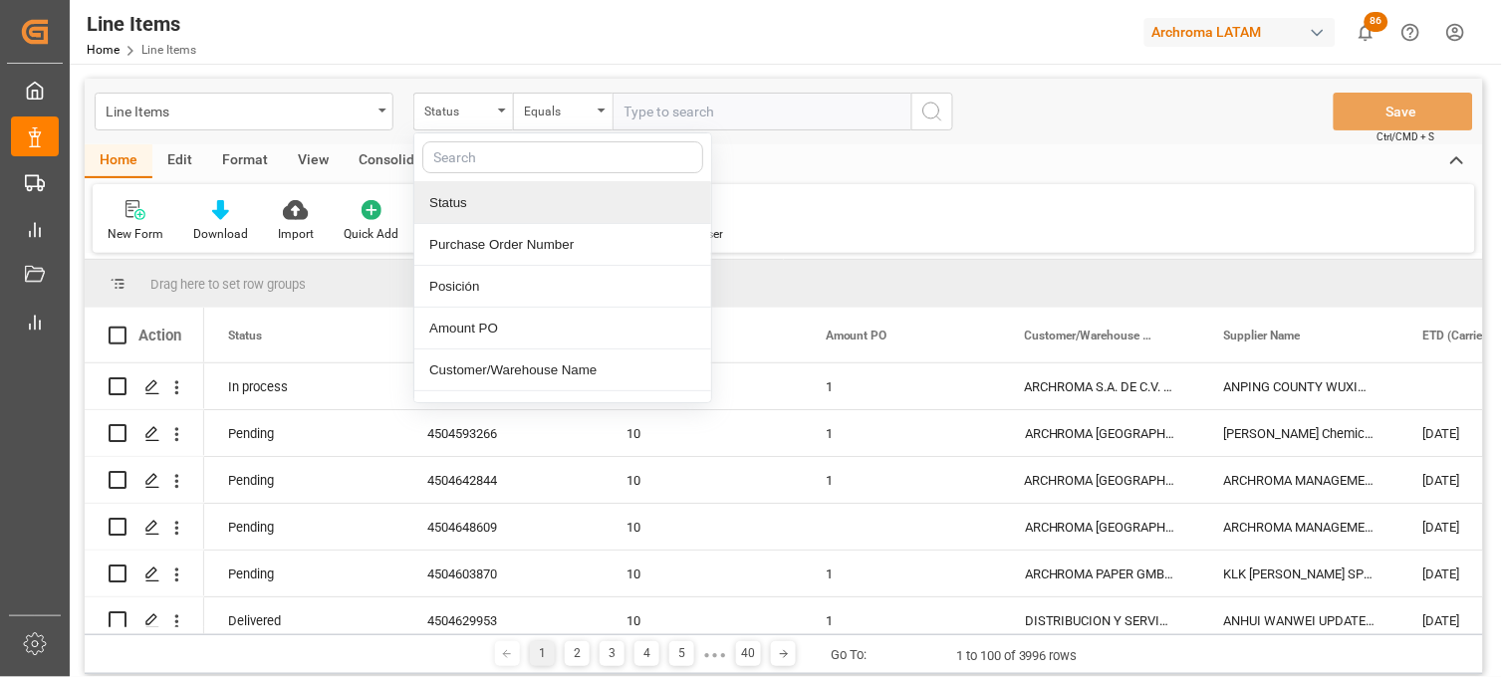
click at [496, 216] on div "Status" at bounding box center [562, 203] width 297 height 42
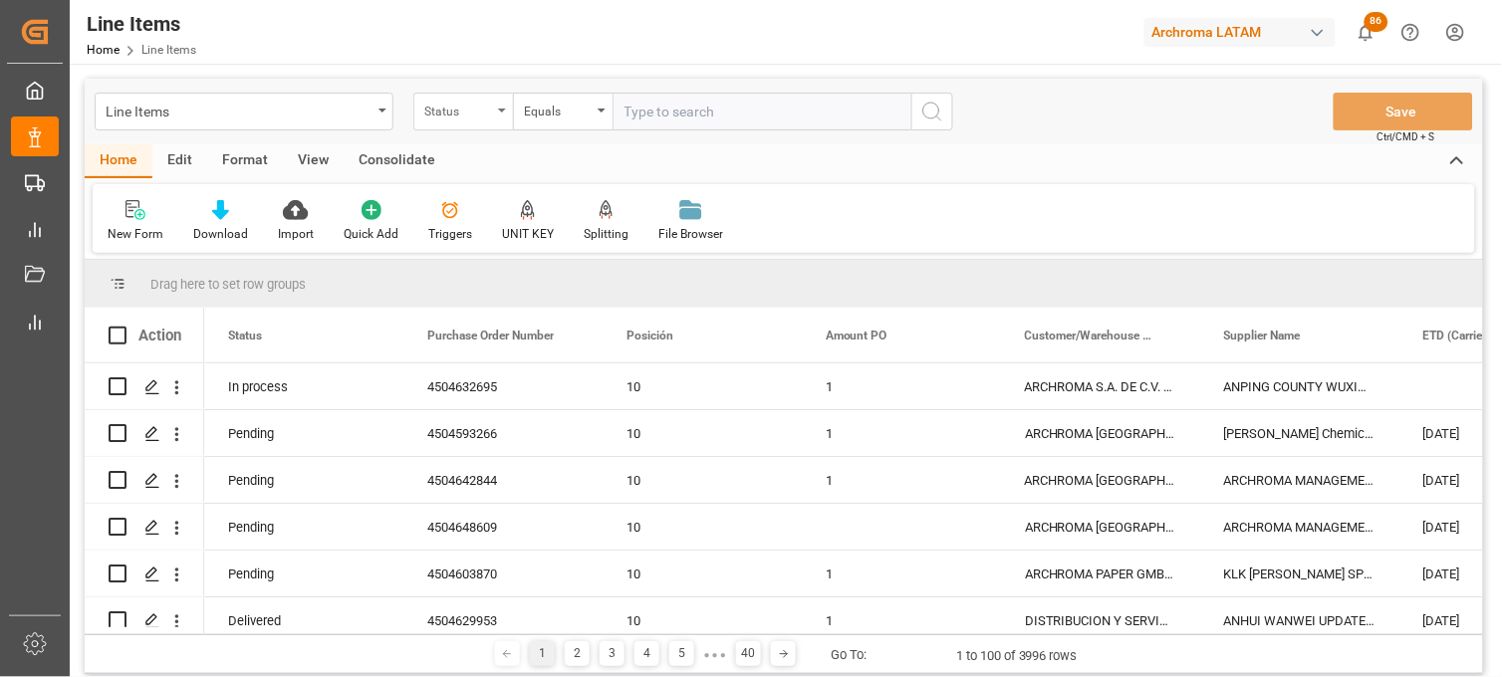
click at [482, 108] on div "Status" at bounding box center [458, 109] width 68 height 23
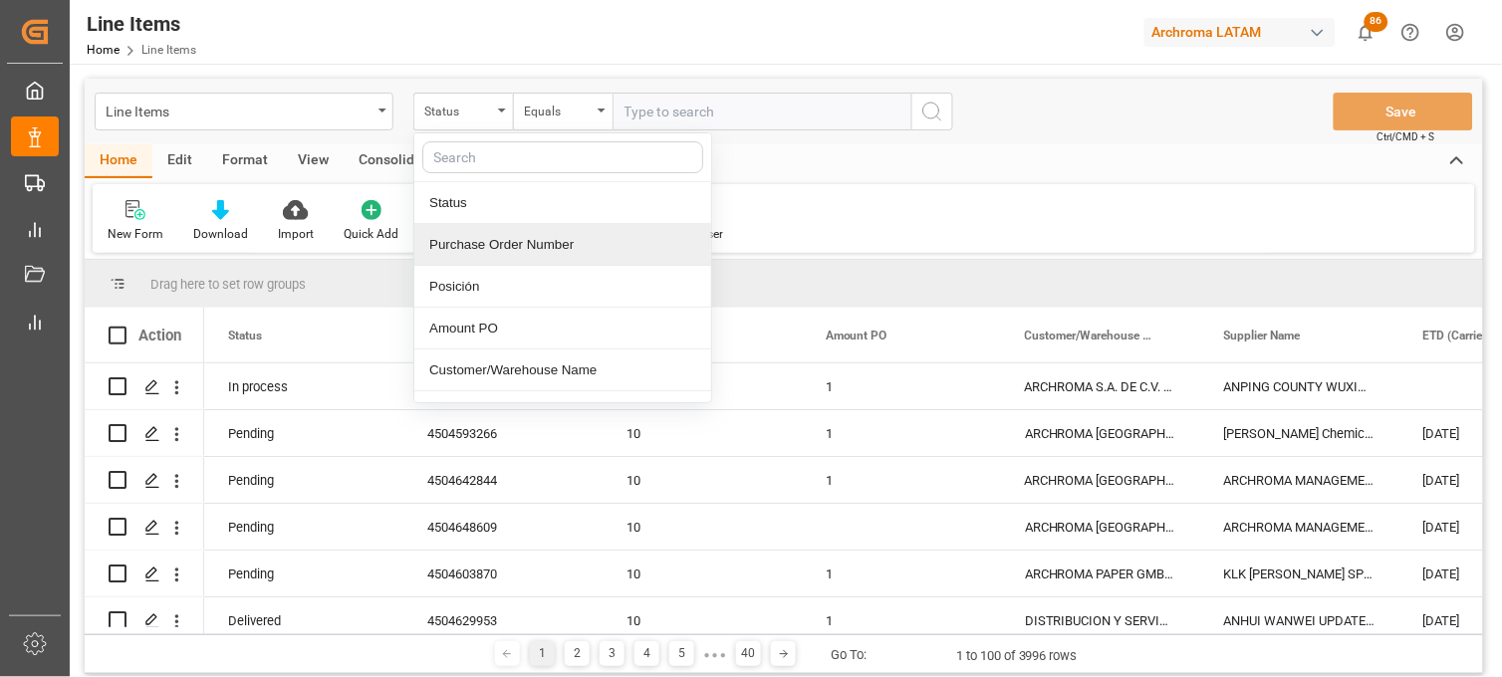
drag, startPoint x: 483, startPoint y: 252, endPoint x: 504, endPoint y: 232, distance: 28.9
click at [483, 250] on div "Purchase Order Number" at bounding box center [562, 245] width 297 height 42
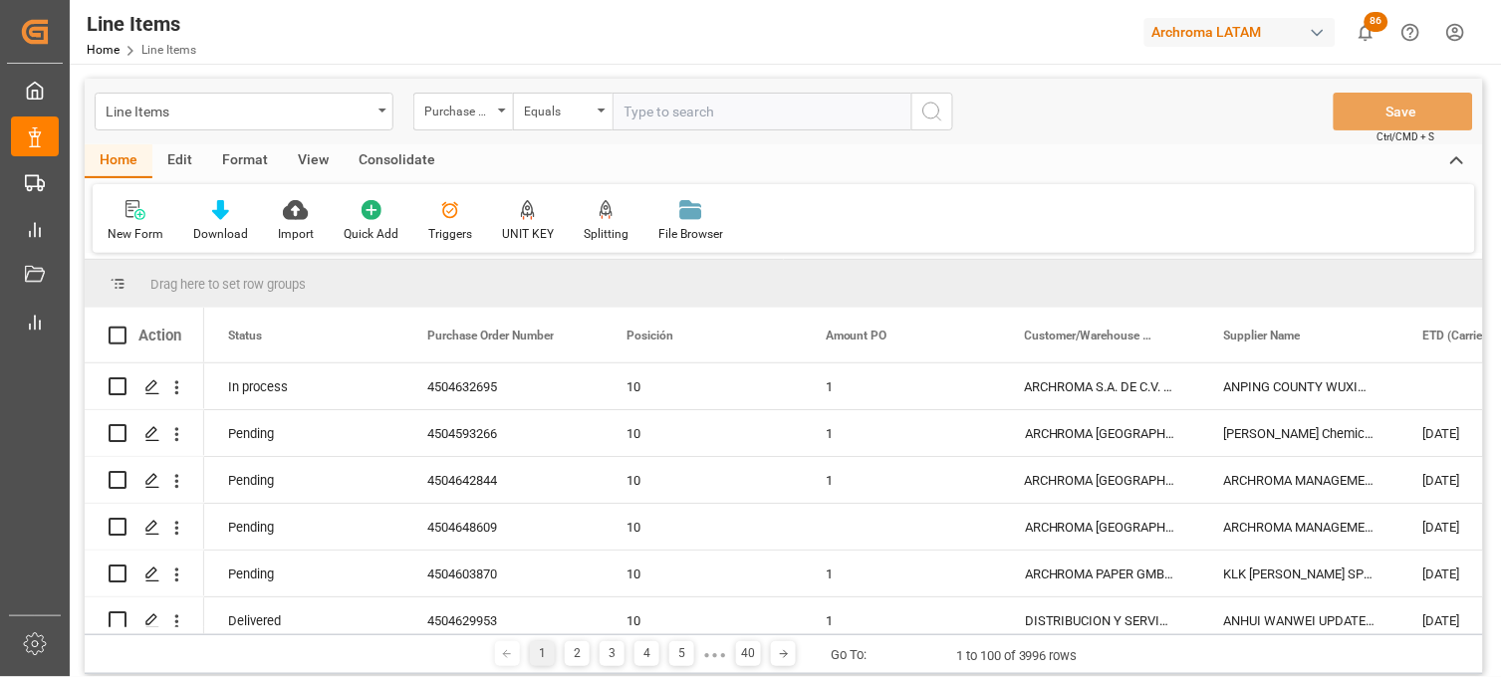
click at [690, 120] on input "text" at bounding box center [762, 112] width 299 height 38
paste input "4504632695"
type input "4504632695"
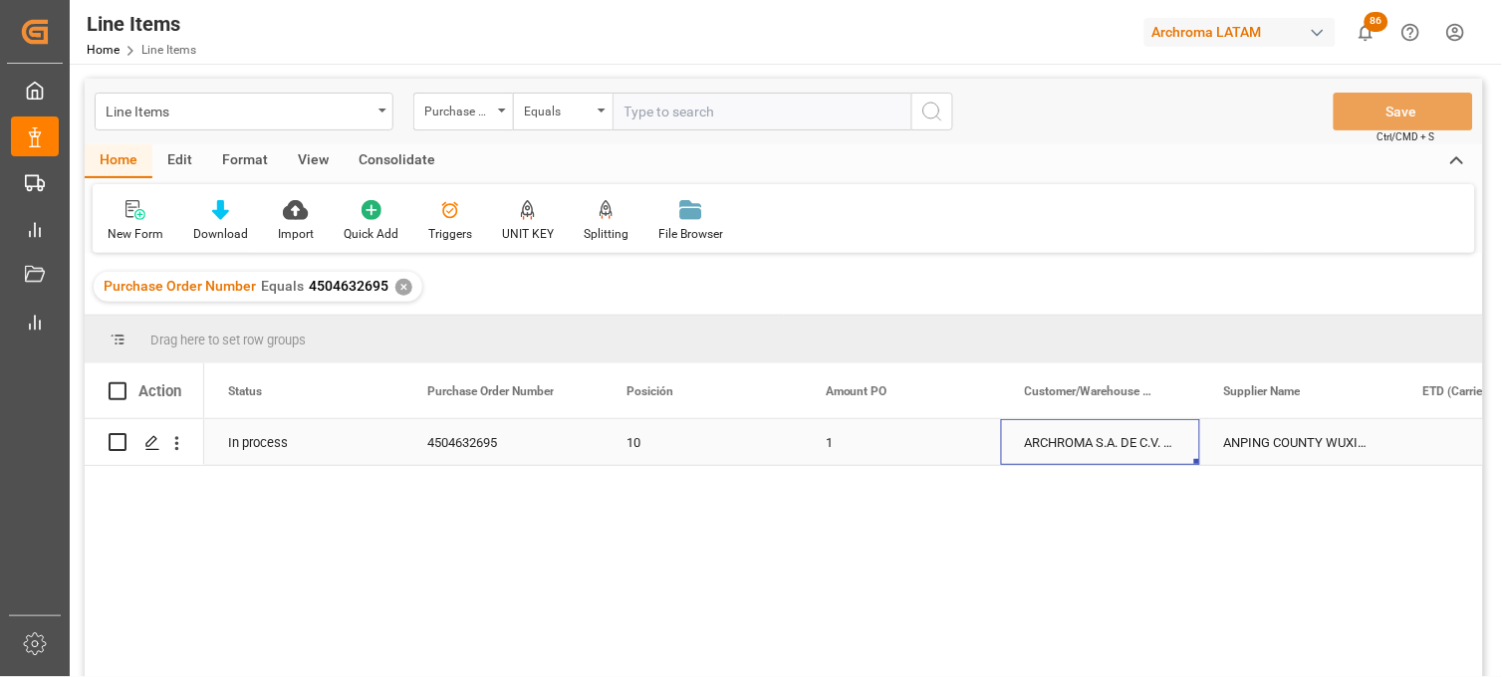
click at [1048, 441] on div "ARCHROMA S.A. DE C.V. ([PERSON_NAME])" at bounding box center [1100, 442] width 199 height 46
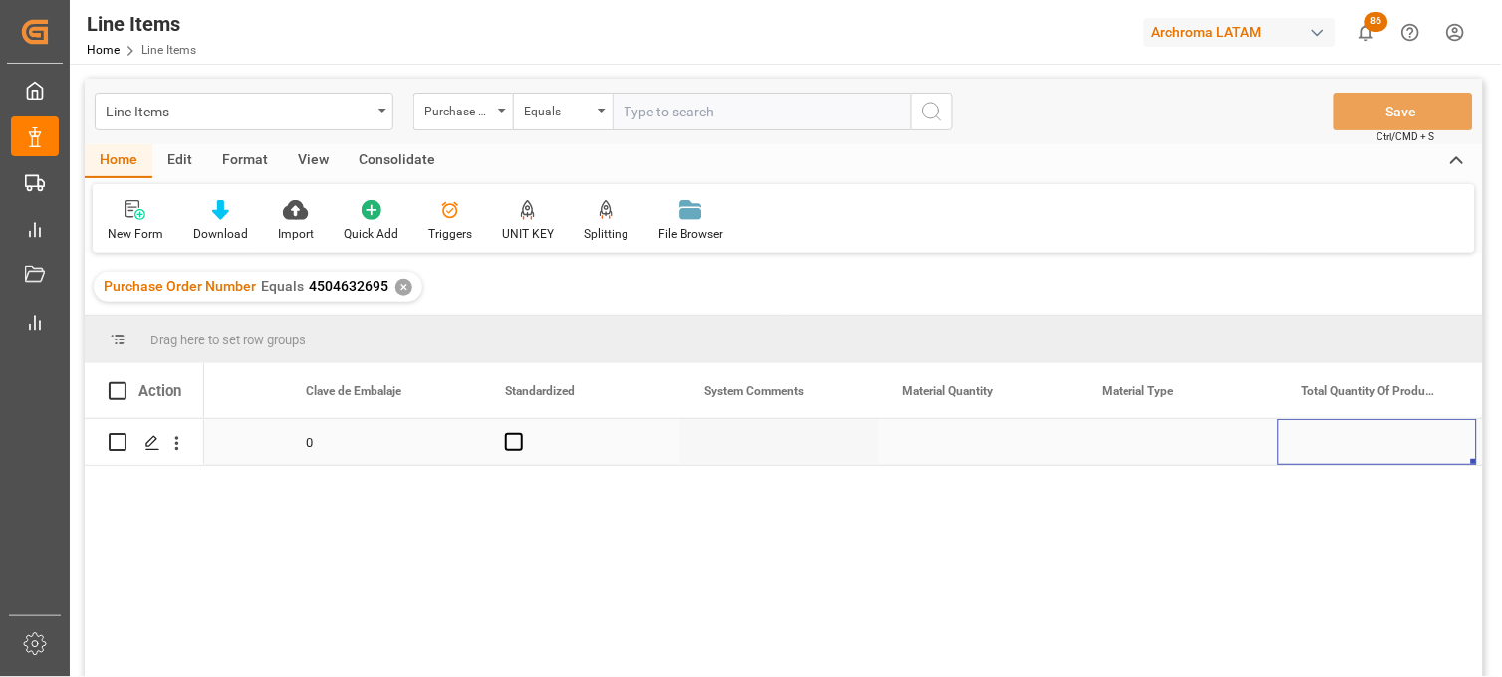
click at [940, 440] on div "Press SPACE to select this row." at bounding box center [979, 442] width 199 height 46
click at [940, 440] on input "Press SPACE to select this row." at bounding box center [978, 454] width 167 height 38
type input "4"
type input "500"
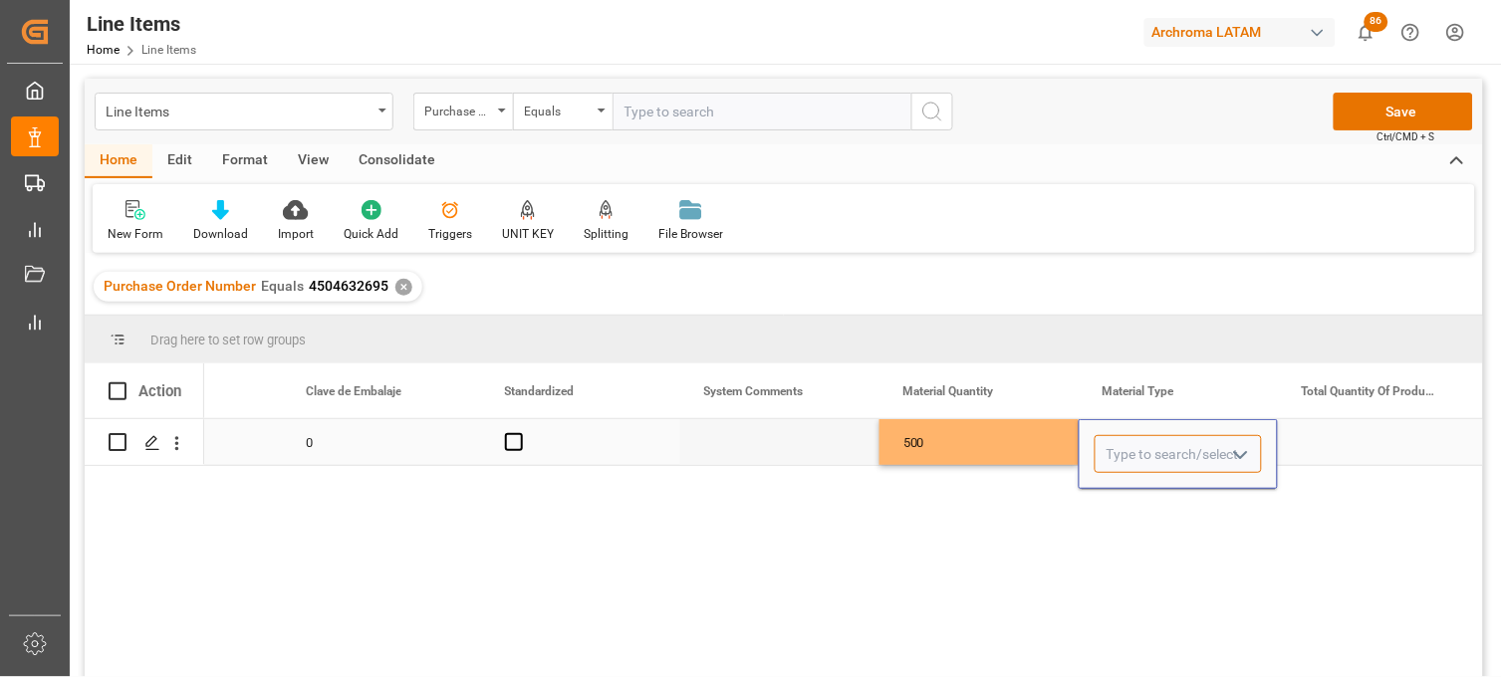
click at [1121, 445] on input "Press SPACE to select this row." at bounding box center [1178, 454] width 167 height 38
type input "A"
type input "BAG"
click at [1108, 499] on div "BAG" at bounding box center [1178, 511] width 165 height 70
click at [987, 440] on div "500" at bounding box center [979, 442] width 199 height 46
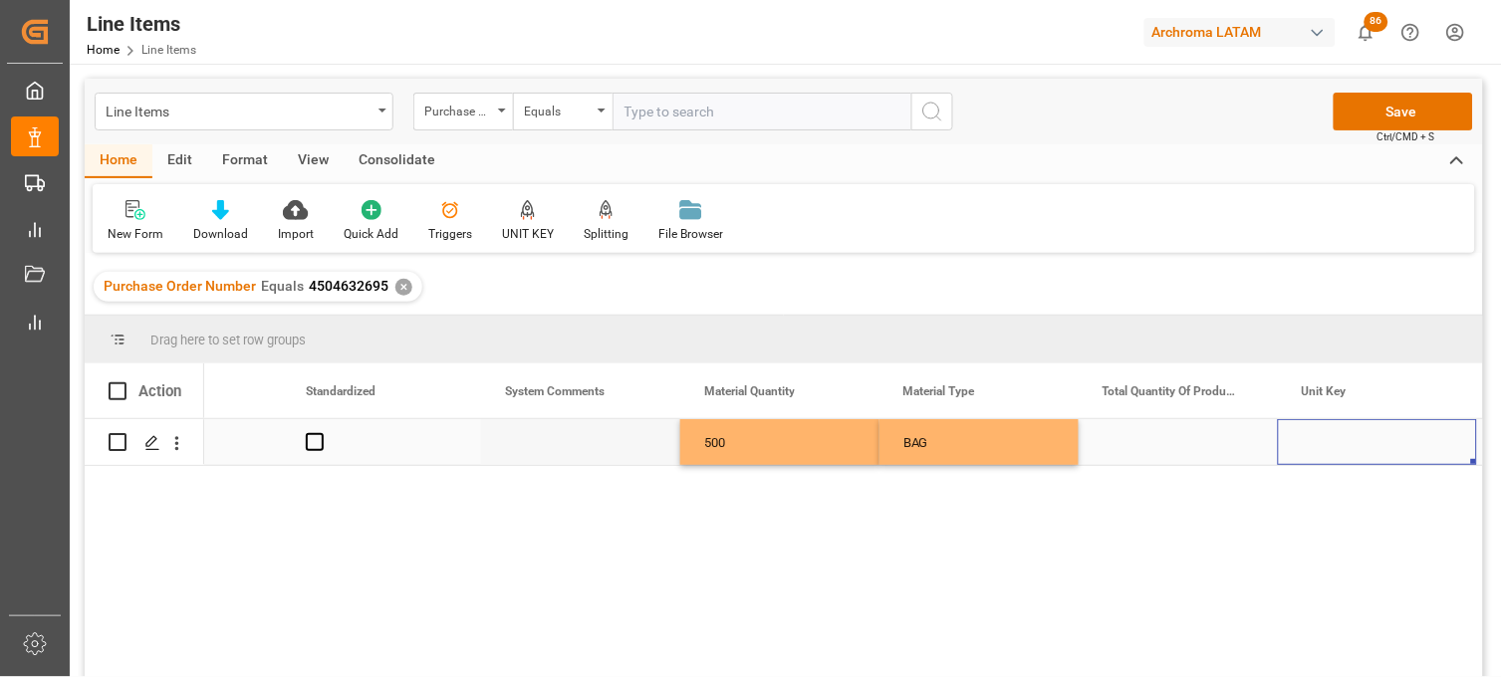
scroll to position [0, 2711]
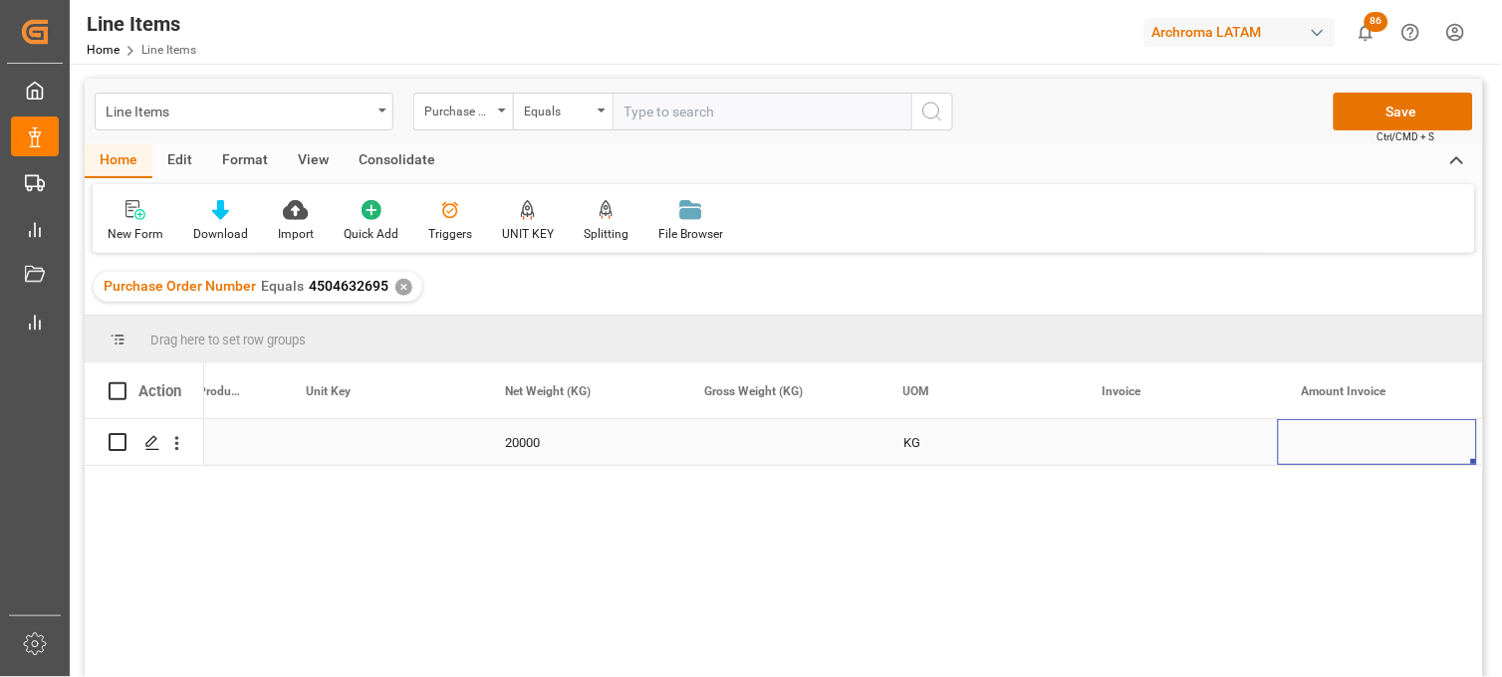
click at [732, 445] on div "Press SPACE to select this row." at bounding box center [779, 442] width 199 height 46
type input "20600"
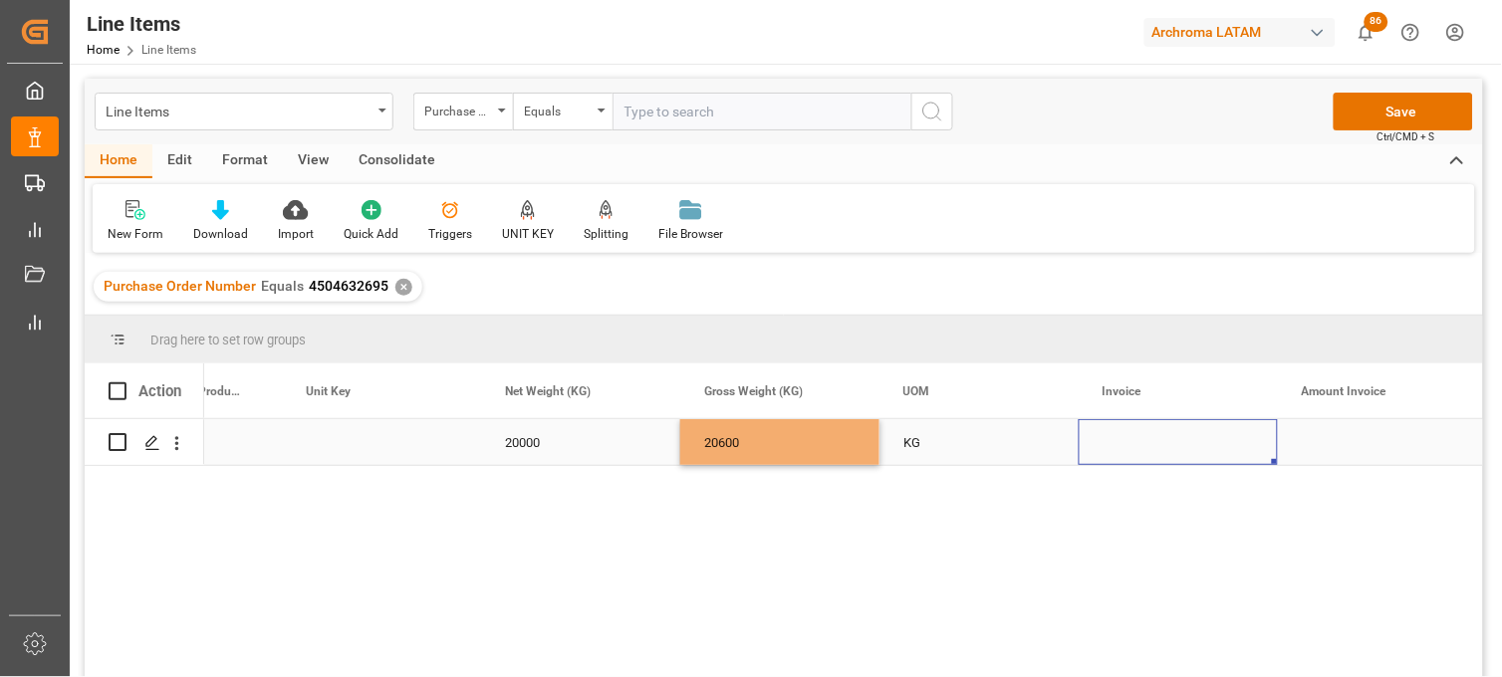
click at [1123, 443] on div "Press SPACE to select this row." at bounding box center [1178, 442] width 199 height 46
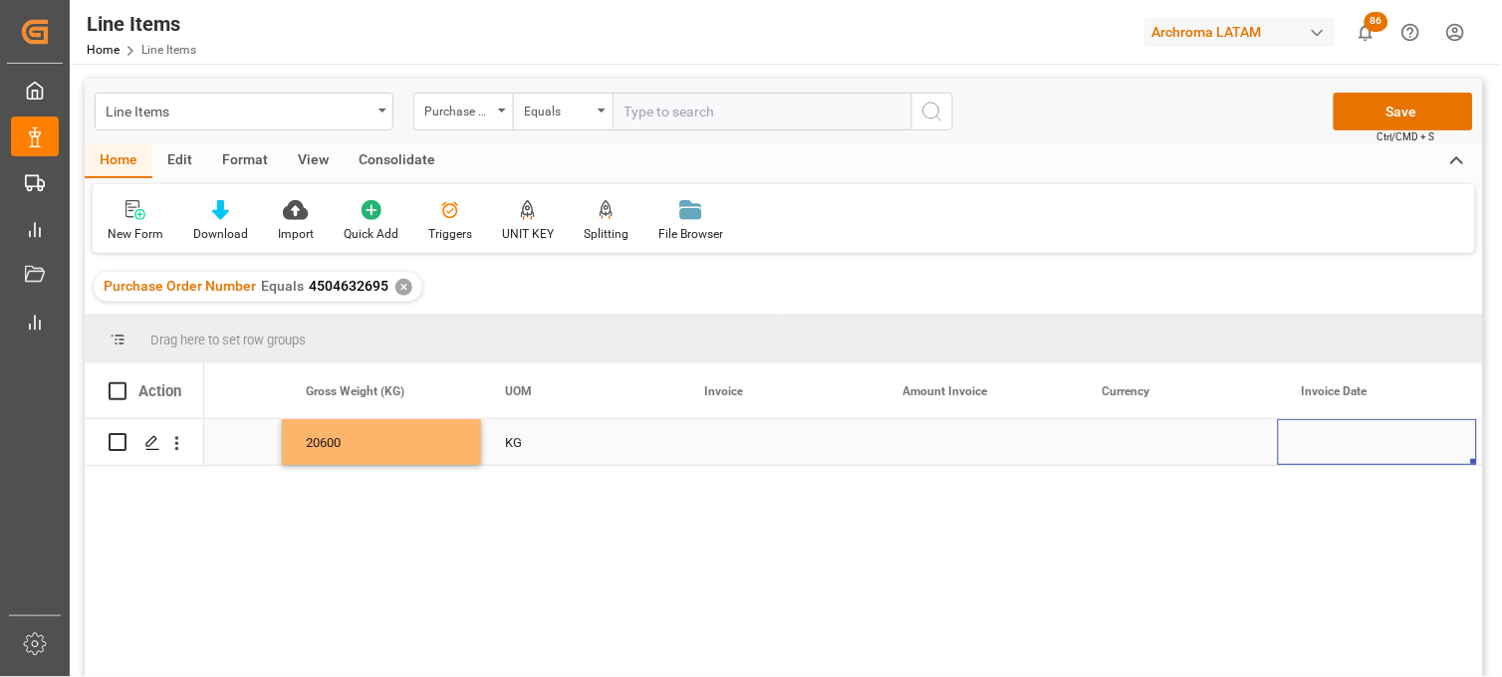
click at [725, 445] on div "Press SPACE to select this row." at bounding box center [779, 442] width 199 height 46
type input "X"
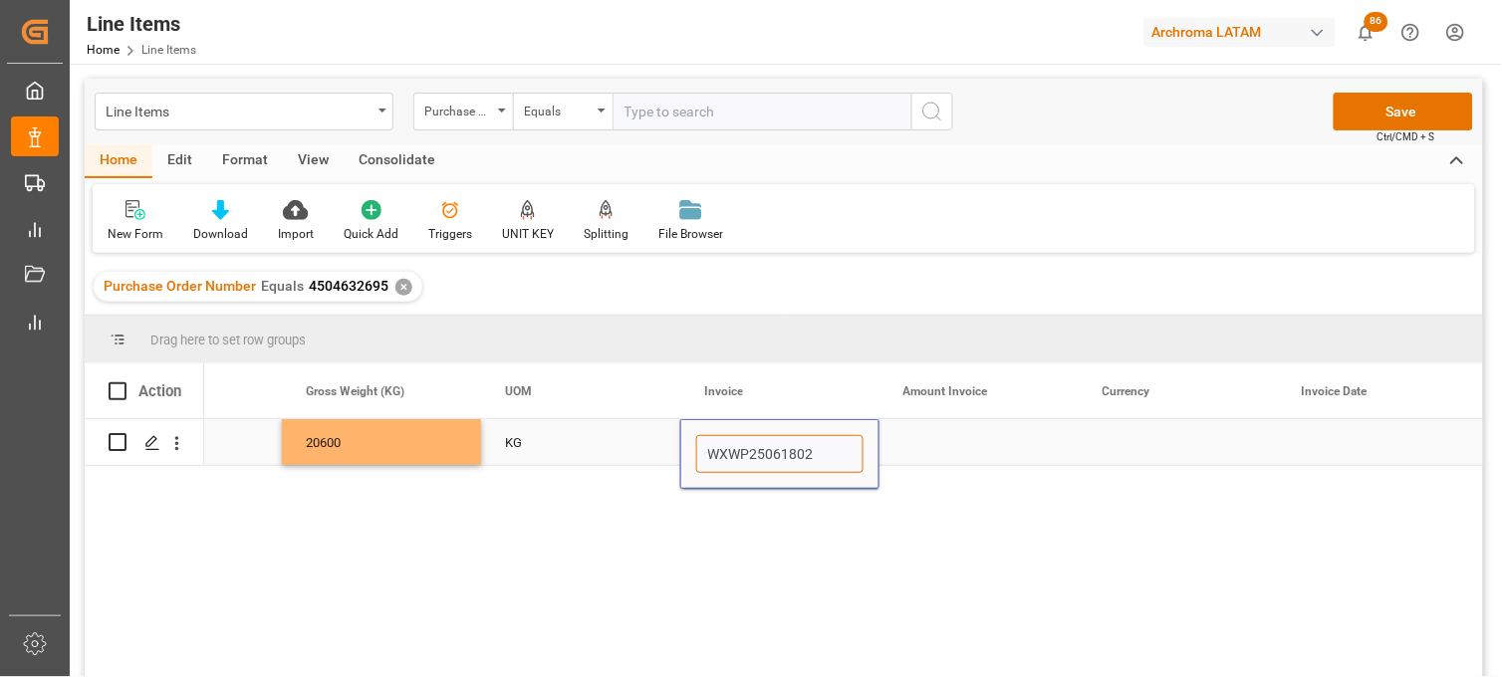
type input "WXWP250618023"
click at [943, 449] on div "Press SPACE to select this row." at bounding box center [979, 442] width 199 height 46
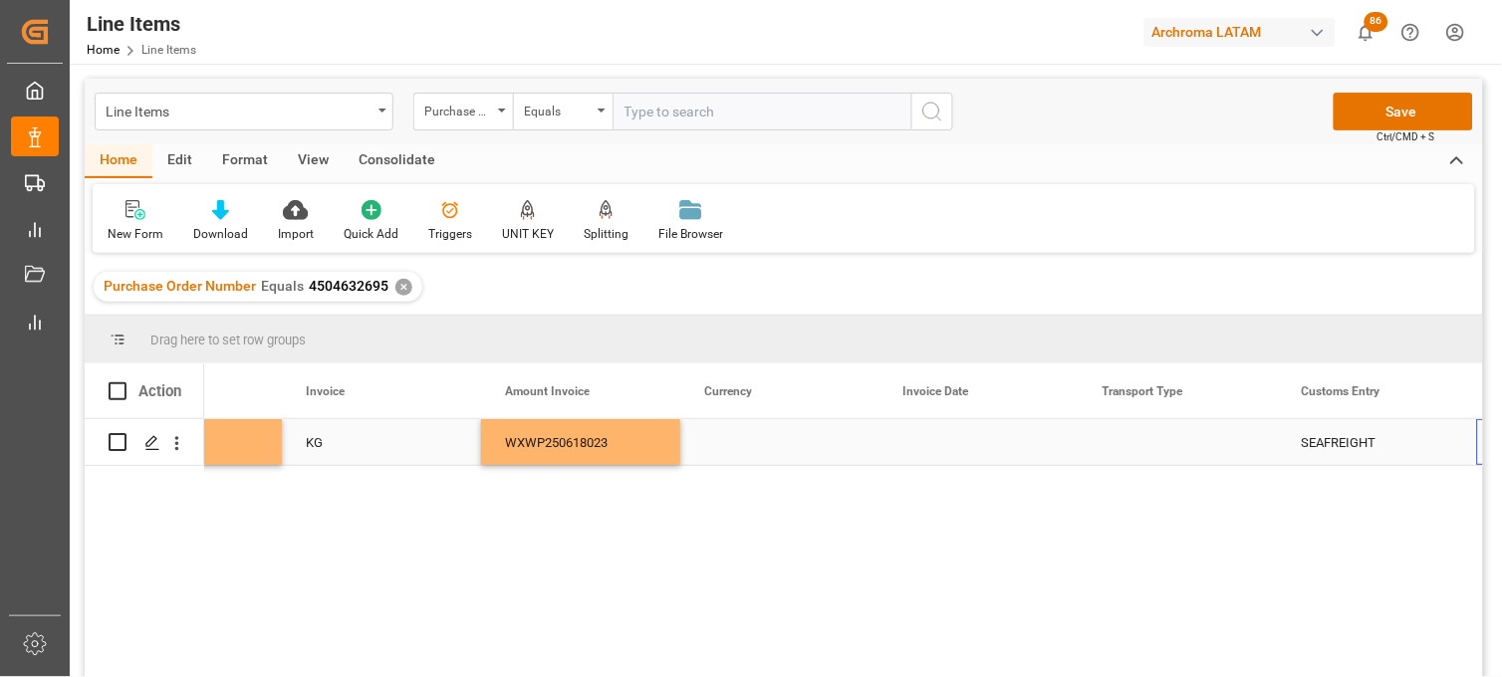
scroll to position [0, 4305]
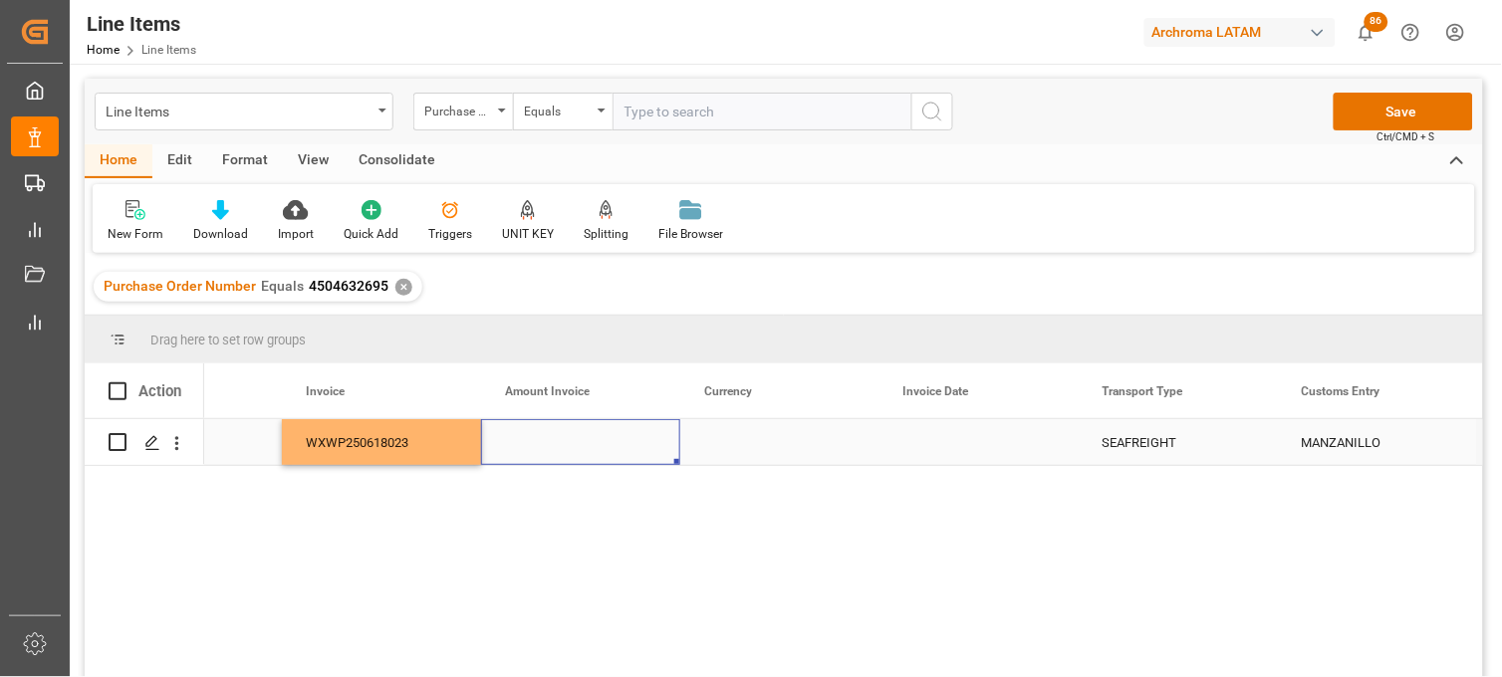
click at [561, 446] on div "Press SPACE to select this row." at bounding box center [580, 442] width 199 height 46
click at [560, 446] on div "Press SPACE to select this row." at bounding box center [580, 442] width 199 height 46
click at [560, 446] on input "Press SPACE to select this row." at bounding box center [580, 454] width 167 height 38
type input "121600"
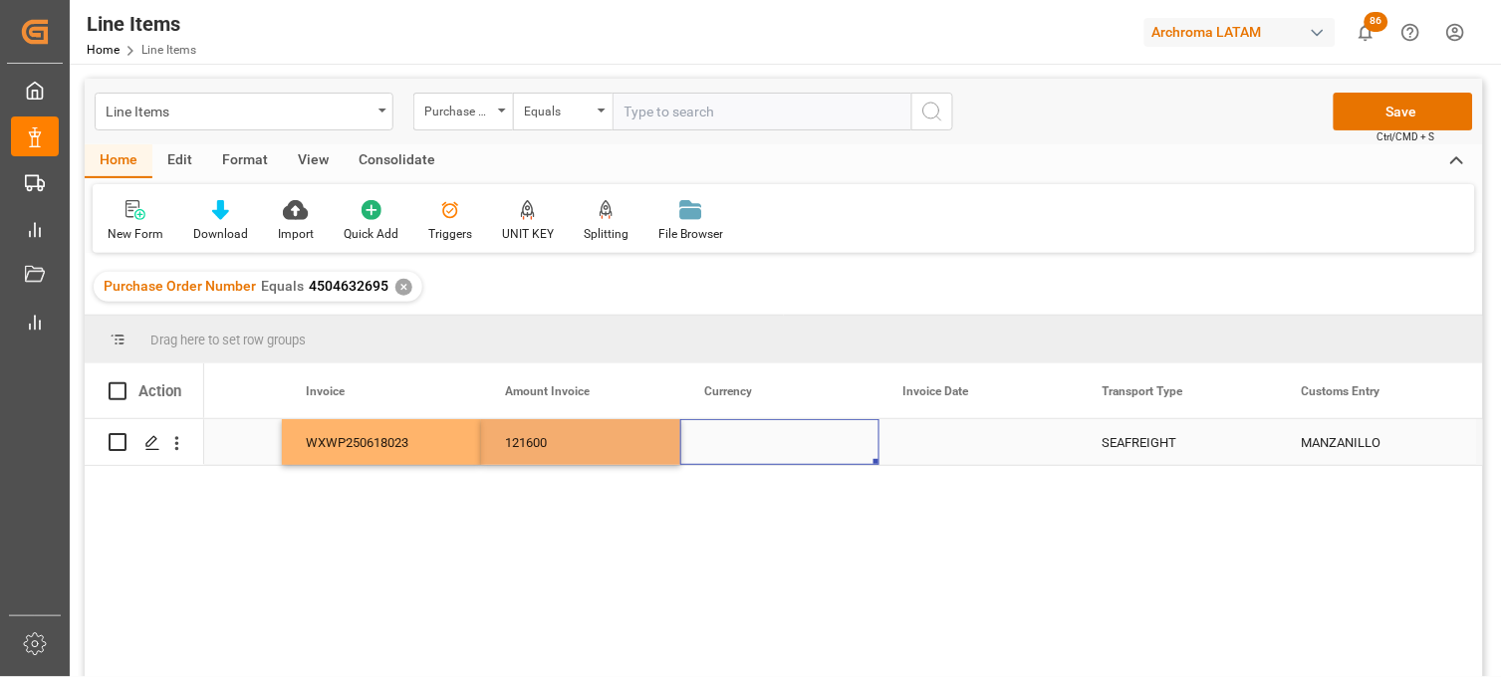
click at [722, 443] on div "Press SPACE to select this row." at bounding box center [779, 442] width 199 height 46
click at [722, 443] on input "Press SPACE to select this row." at bounding box center [779, 454] width 167 height 38
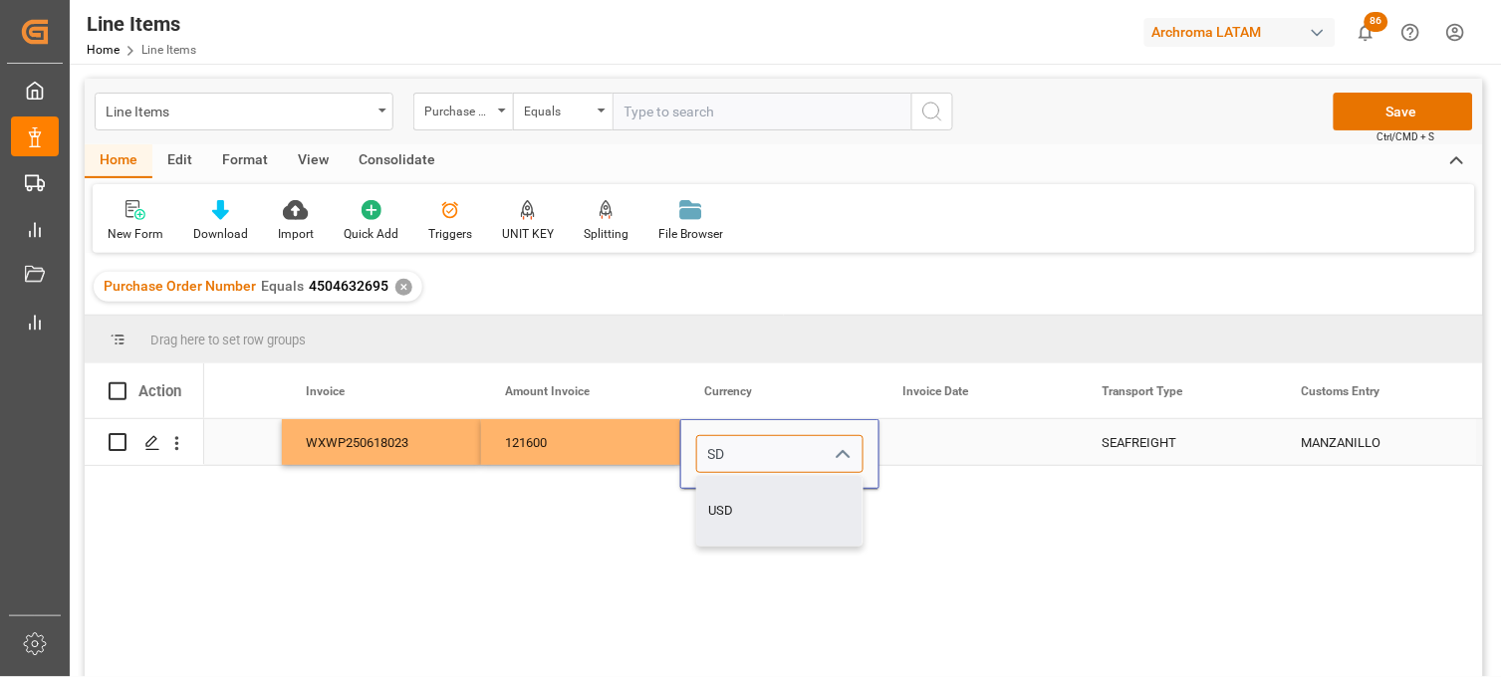
click at [740, 493] on div "USD" at bounding box center [779, 511] width 165 height 70
type input "USD"
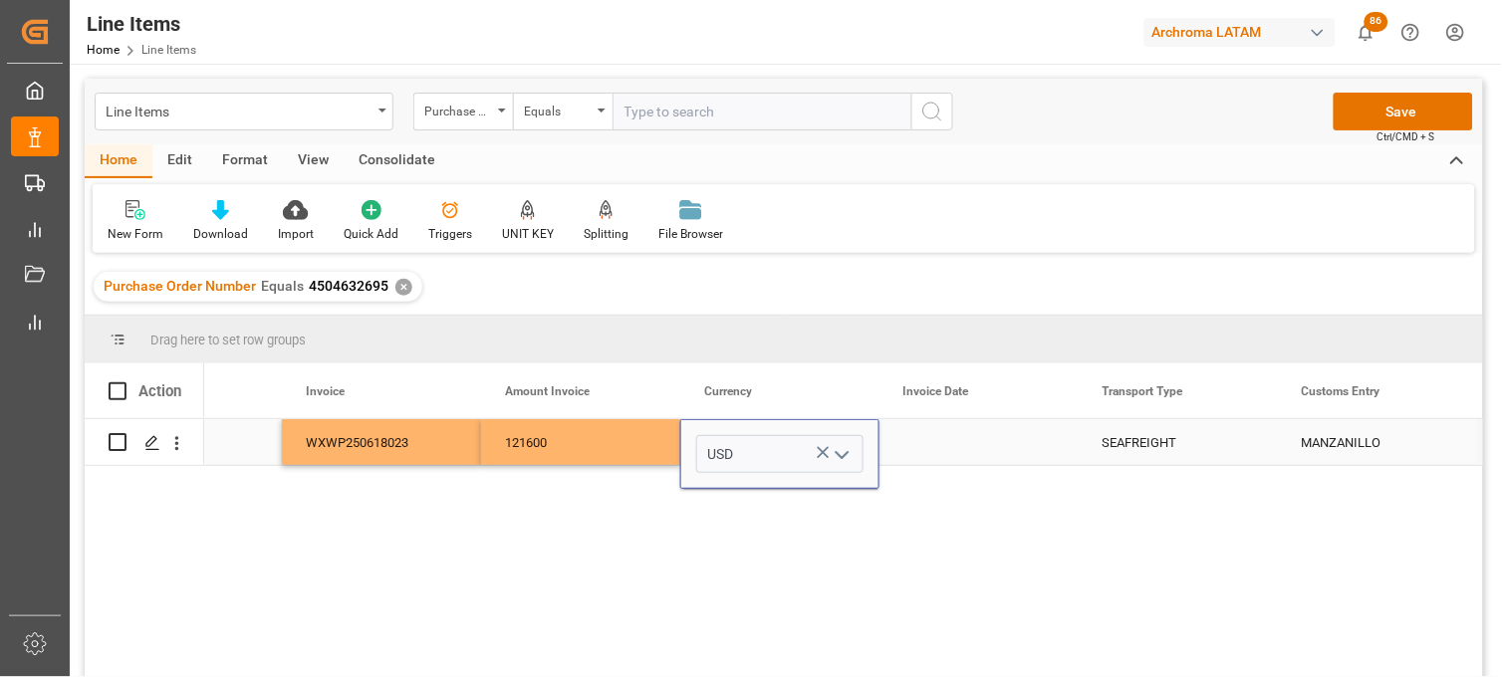
click at [939, 451] on div "Press SPACE to select this row." at bounding box center [979, 442] width 199 height 46
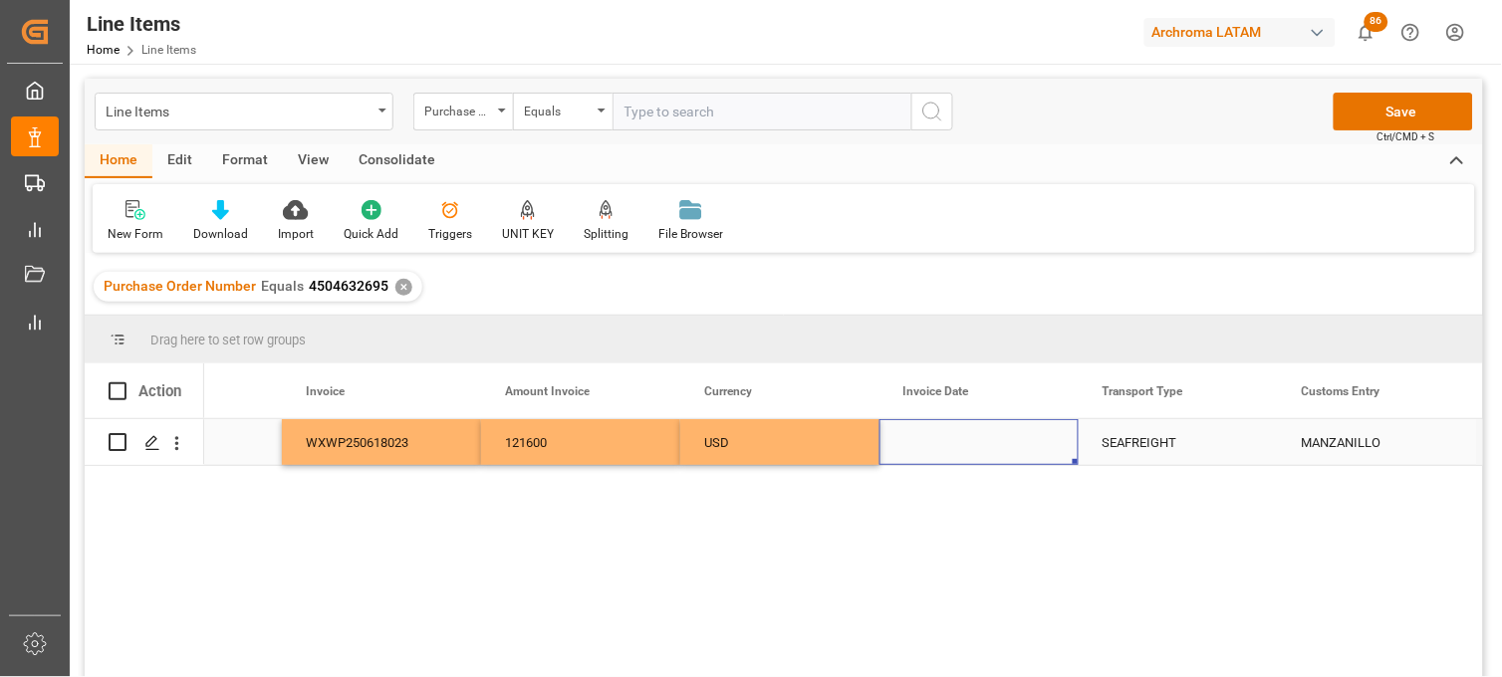
click at [950, 443] on div "Press SPACE to select this row." at bounding box center [979, 442] width 199 height 46
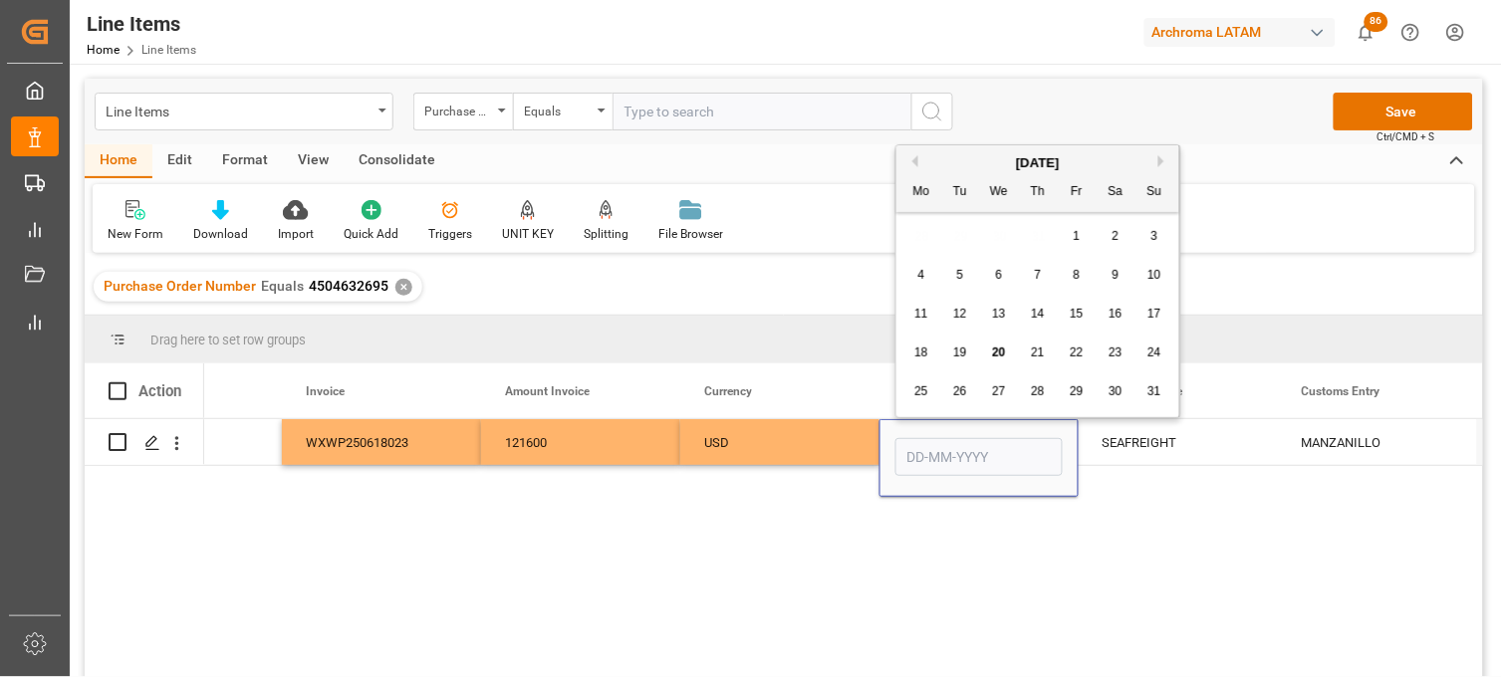
click at [911, 160] on button "Previous Month" at bounding box center [912, 161] width 12 height 12
click at [969, 392] on div "29" at bounding box center [960, 392] width 25 height 24
type input "29-07-2025"
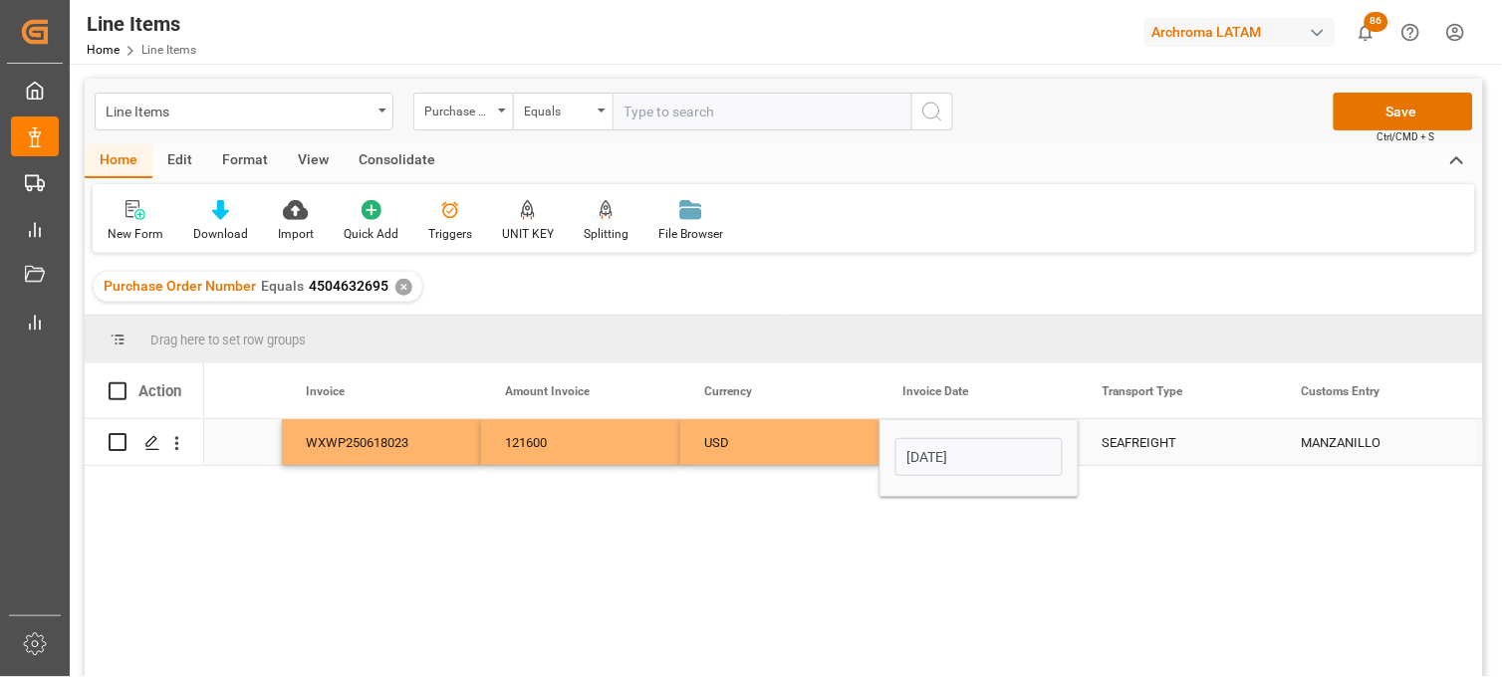
click at [1111, 438] on div "SEAFREIGHT" at bounding box center [1178, 443] width 151 height 46
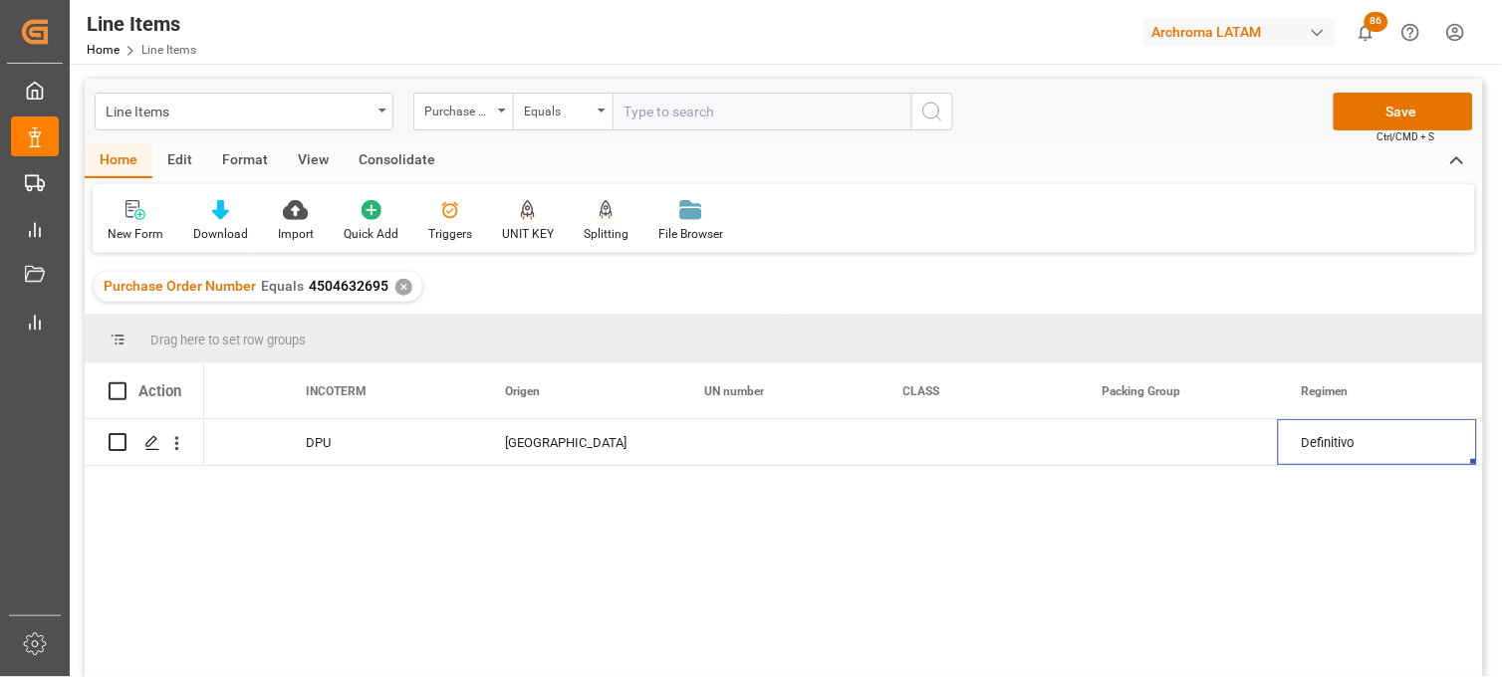
scroll to position [0, 6496]
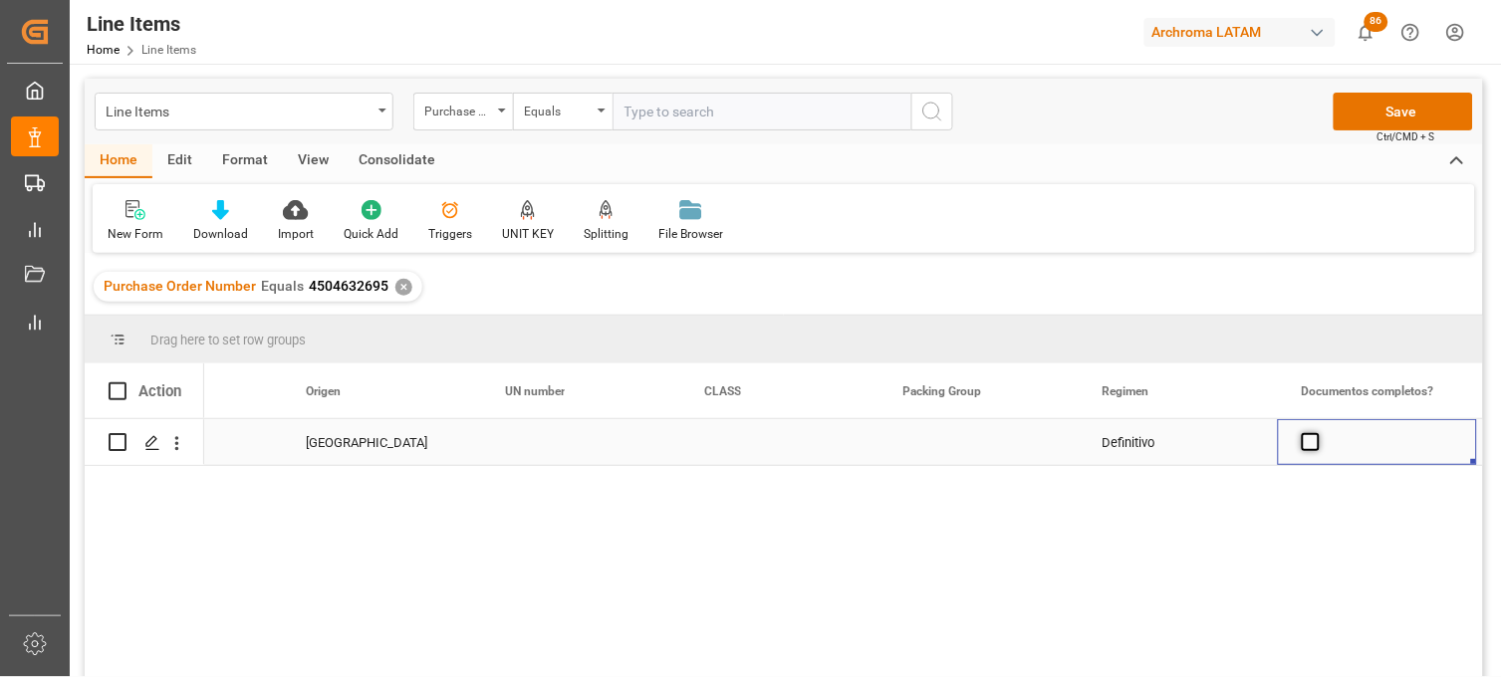
drag, startPoint x: 1308, startPoint y: 438, endPoint x: 1310, endPoint y: 416, distance: 22.0
click at [1309, 439] on span "Press SPACE to select this row." at bounding box center [1311, 442] width 18 height 18
click at [1317, 433] on input "Press SPACE to select this row." at bounding box center [1317, 433] width 0 height 0
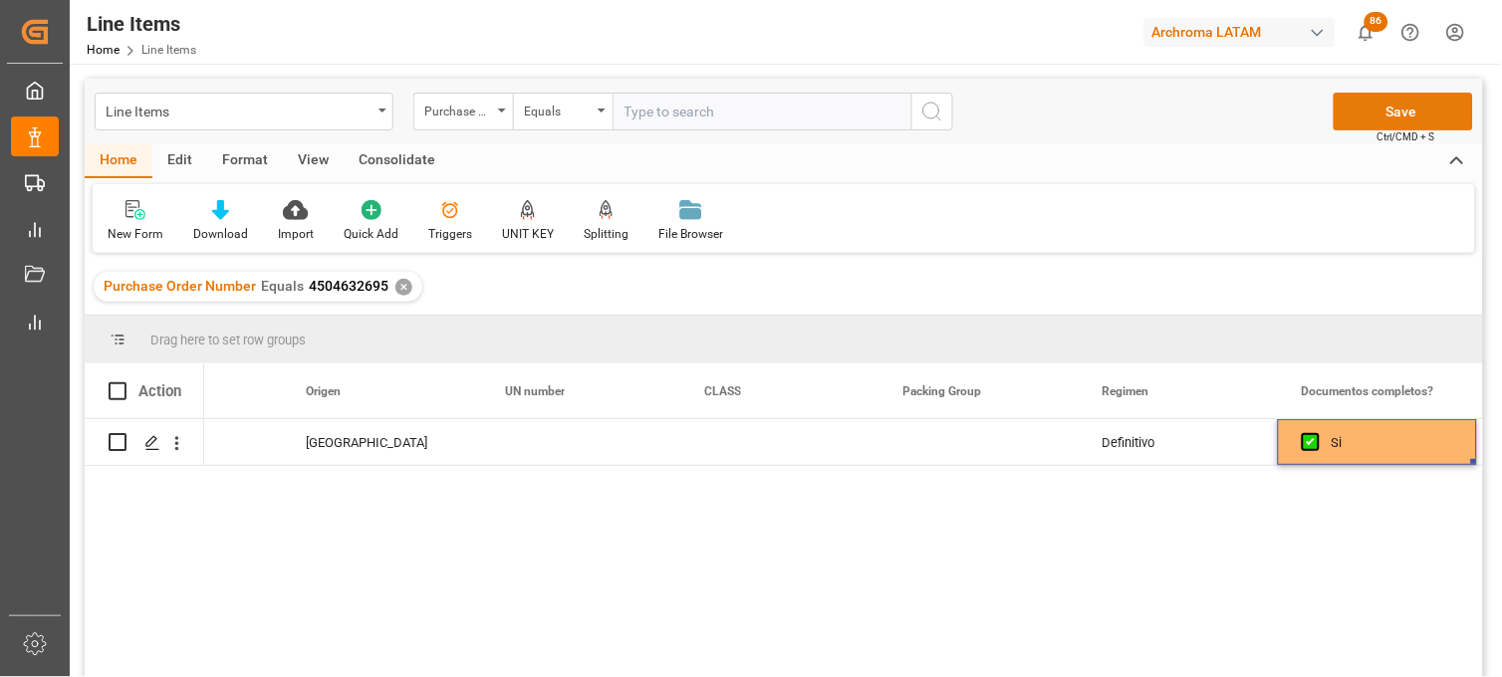
click at [1362, 121] on button "Save" at bounding box center [1403, 112] width 139 height 38
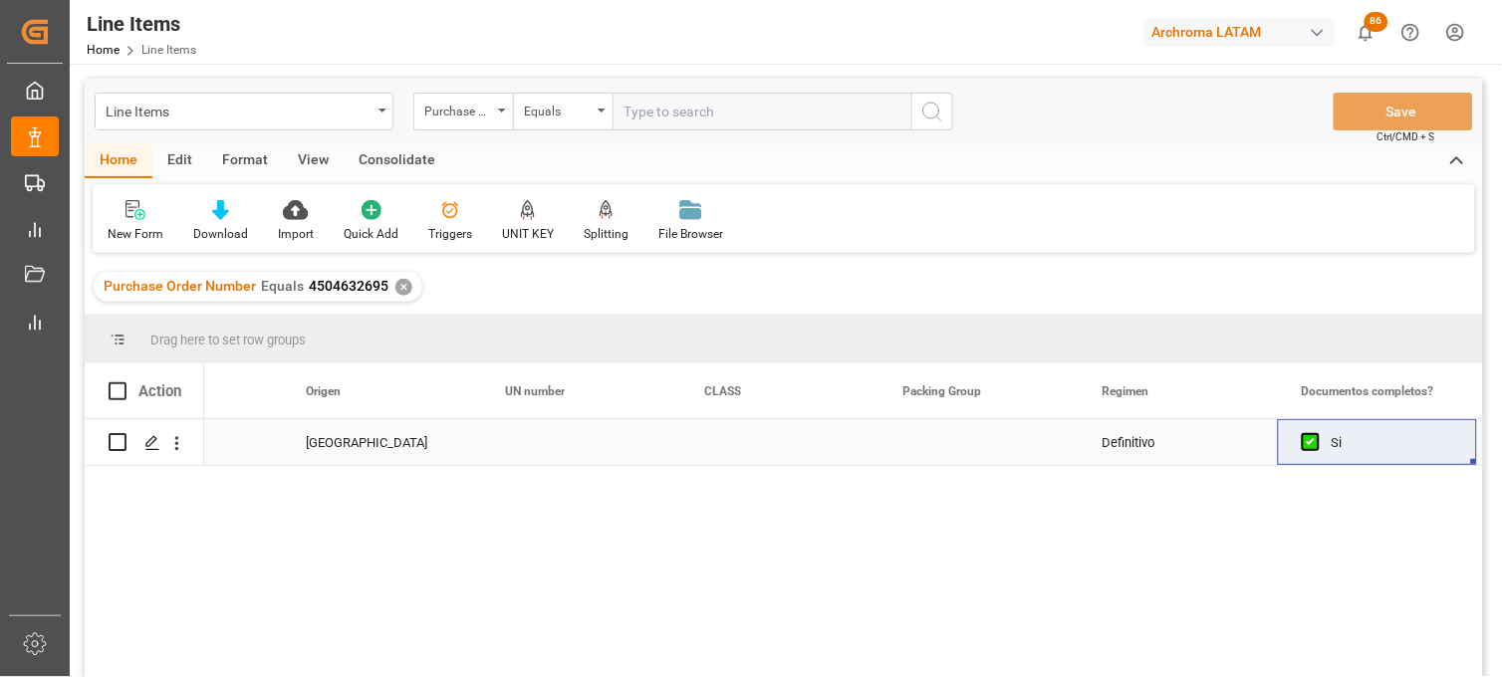
click at [543, 452] on div "Press SPACE to select this row." at bounding box center [580, 442] width 199 height 46
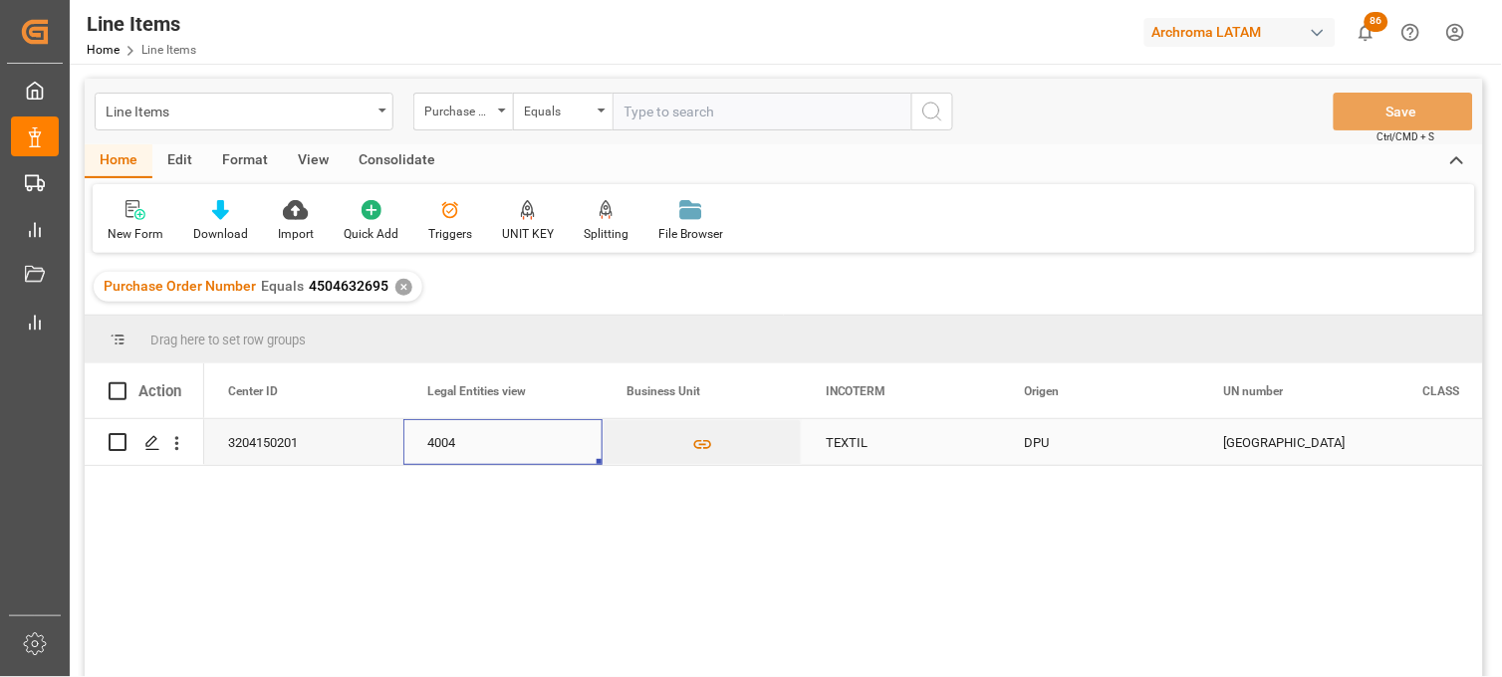
scroll to position [0, 5578]
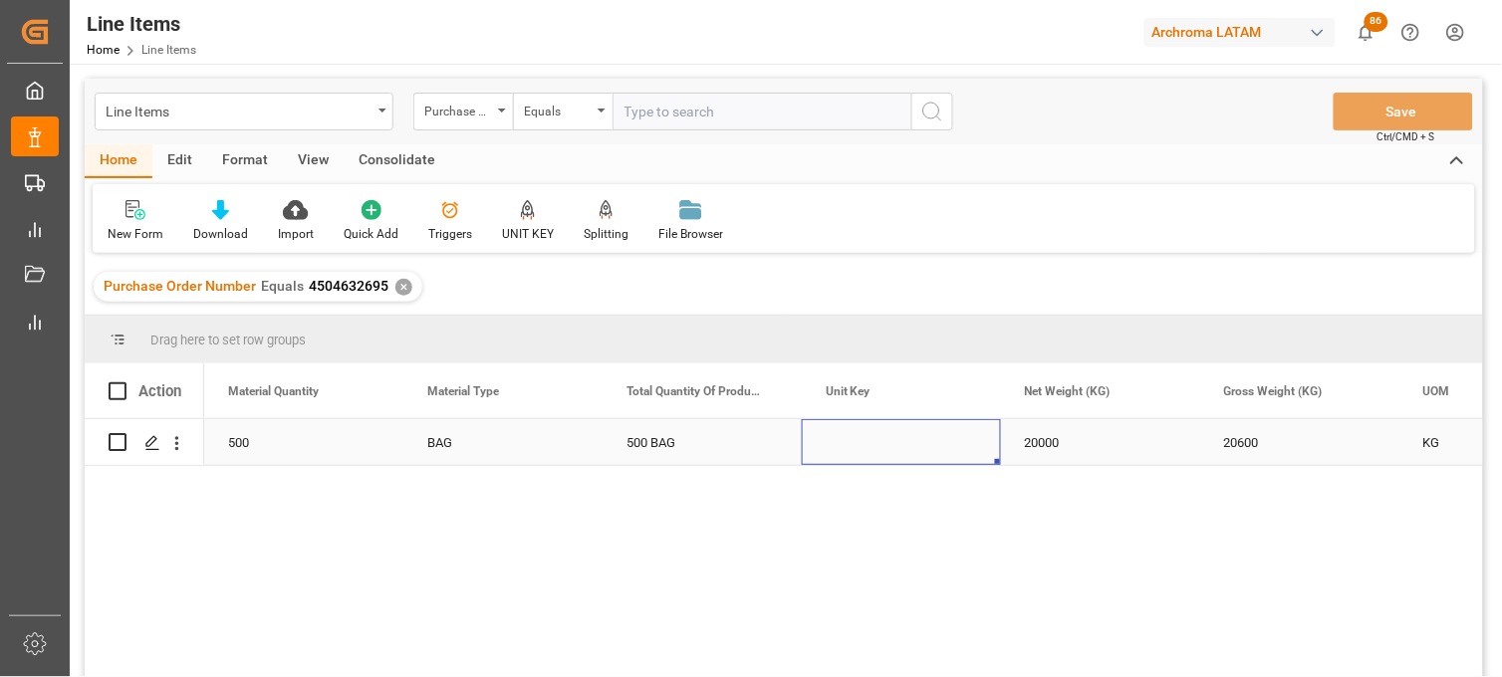
click at [857, 442] on div "Press SPACE to select this row." at bounding box center [901, 442] width 199 height 46
click at [857, 442] on input "Press SPACE to select this row." at bounding box center [901, 454] width 167 height 38
type input "KG"
click at [1052, 453] on div "20000" at bounding box center [1100, 442] width 199 height 46
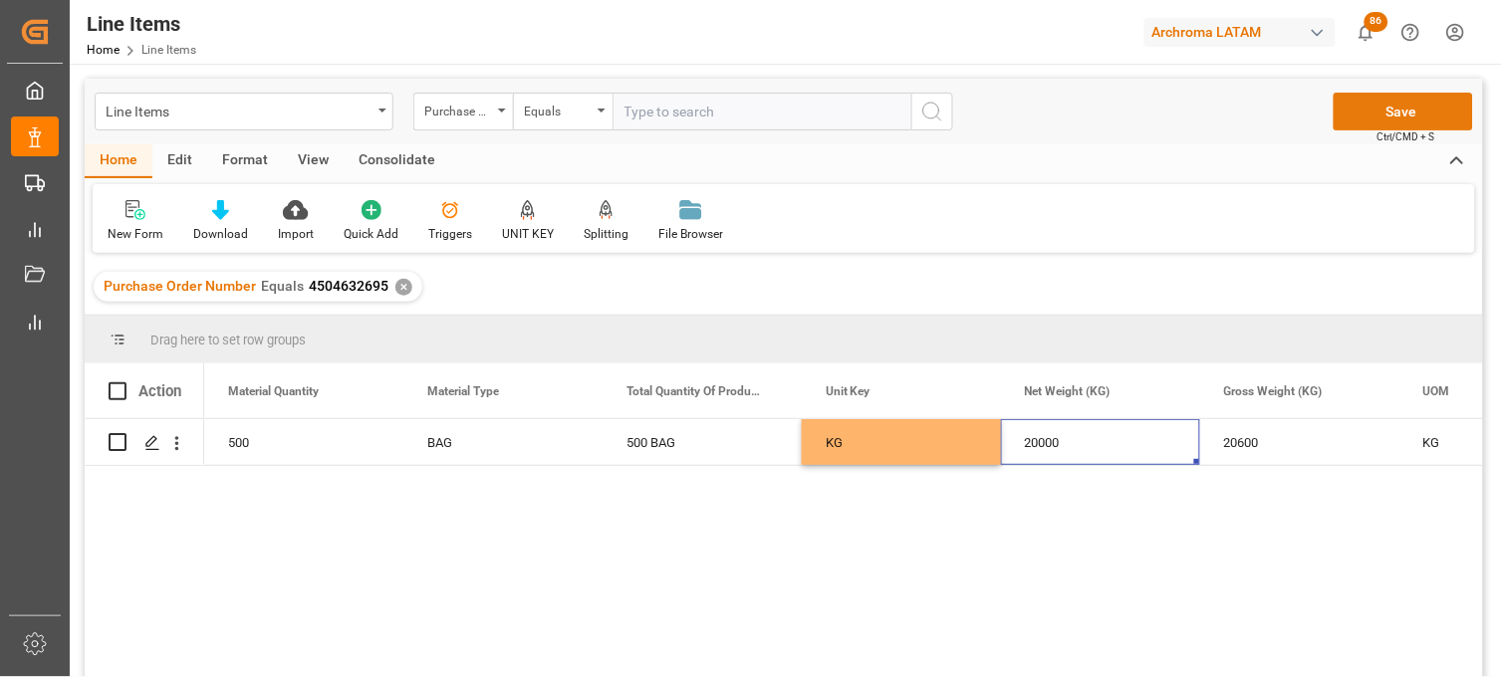
click at [1373, 120] on button "Save" at bounding box center [1403, 112] width 139 height 38
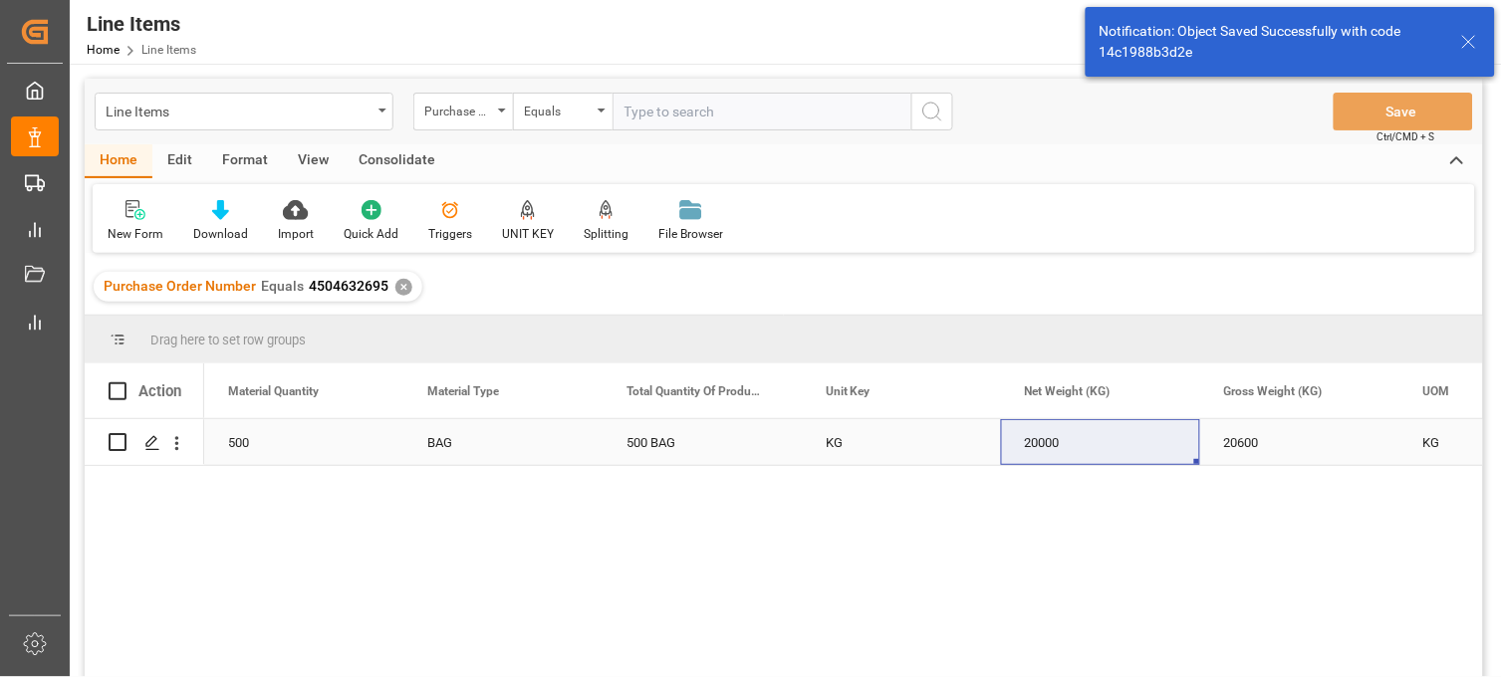
click at [654, 442] on div "500 BAG" at bounding box center [702, 442] width 199 height 46
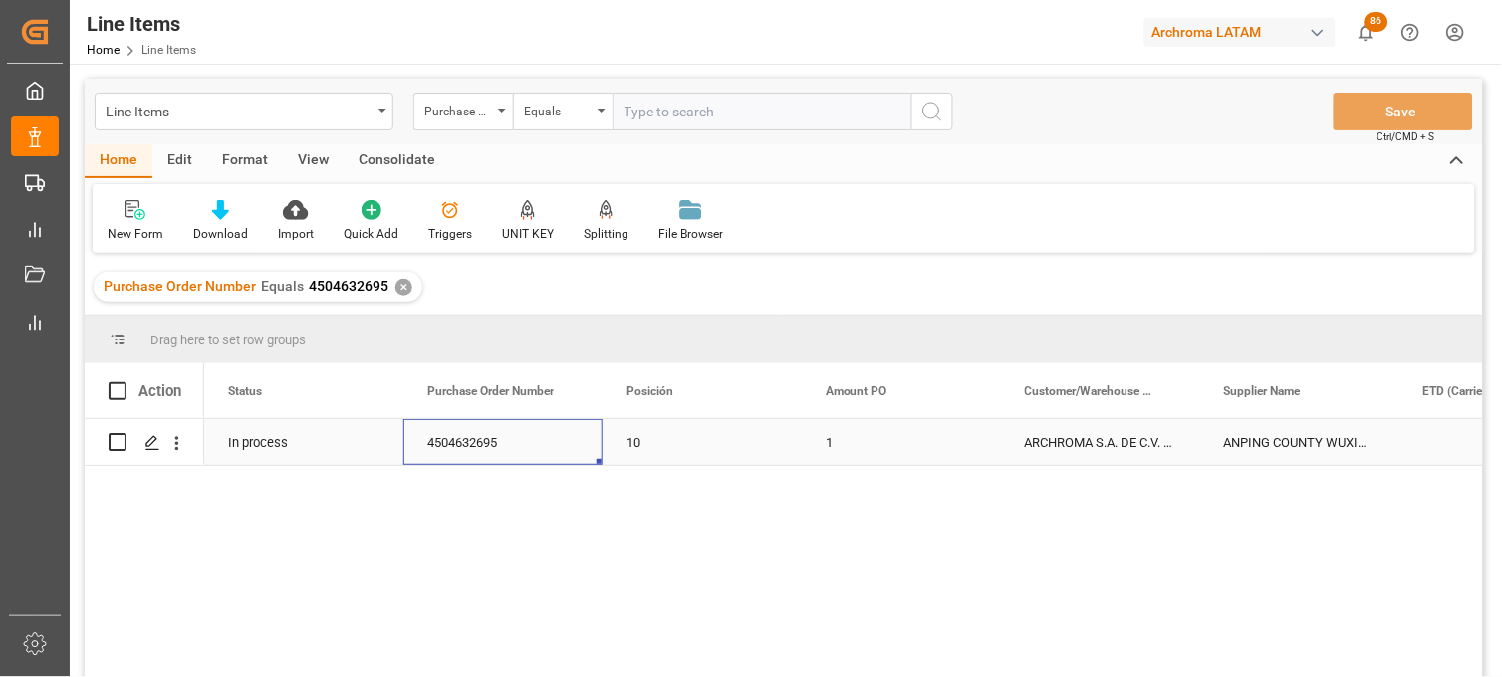
click at [485, 446] on div "4504632695" at bounding box center [502, 442] width 199 height 46
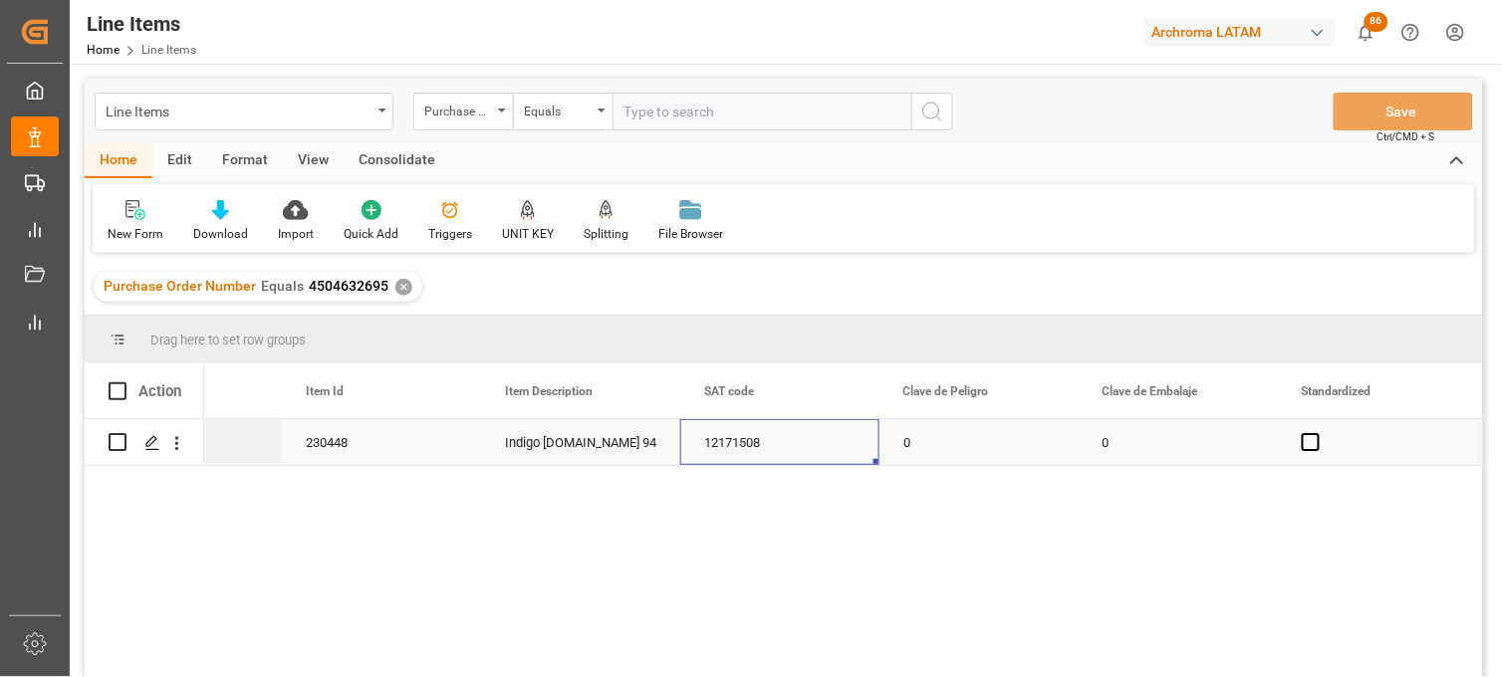
click at [720, 441] on div "12171508" at bounding box center [779, 442] width 199 height 46
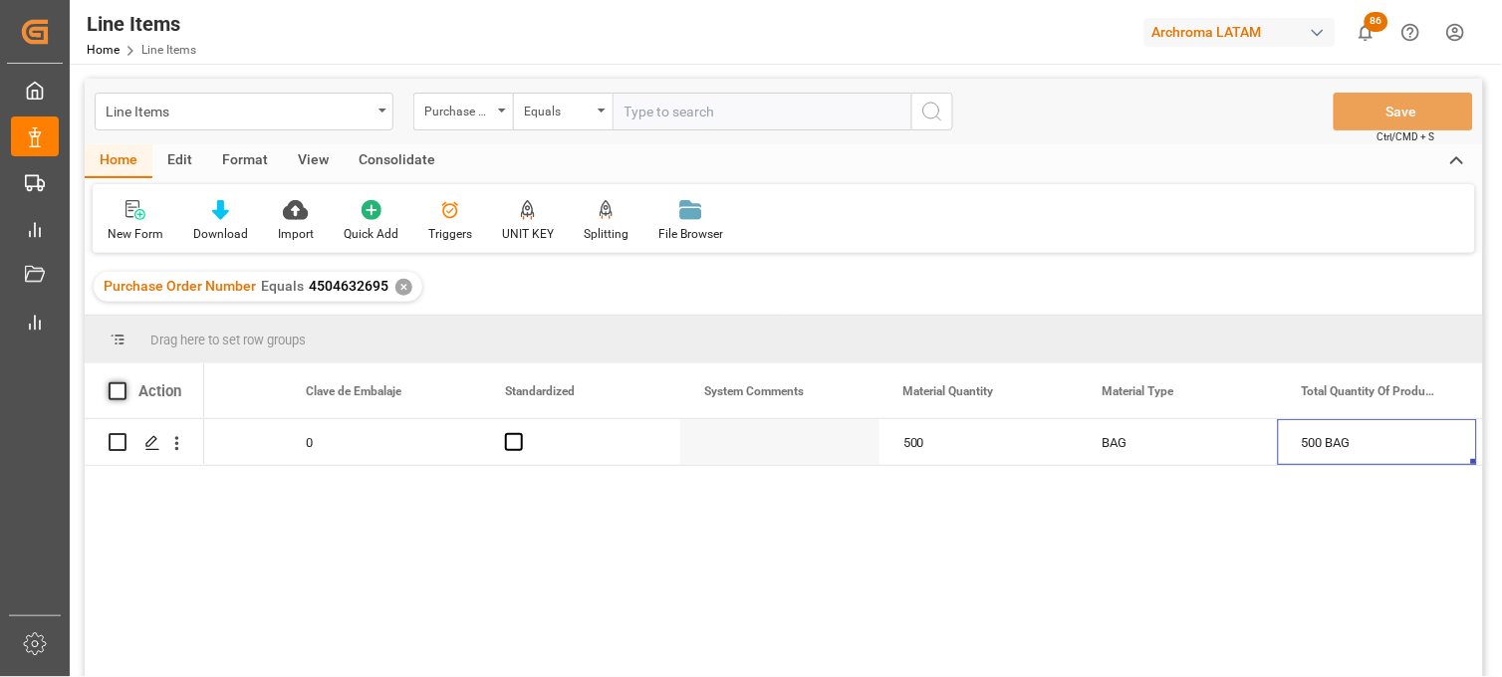
click at [113, 389] on span at bounding box center [118, 391] width 18 height 18
click at [124, 382] on input "checkbox" at bounding box center [124, 382] width 0 height 0
checkbox input "true"
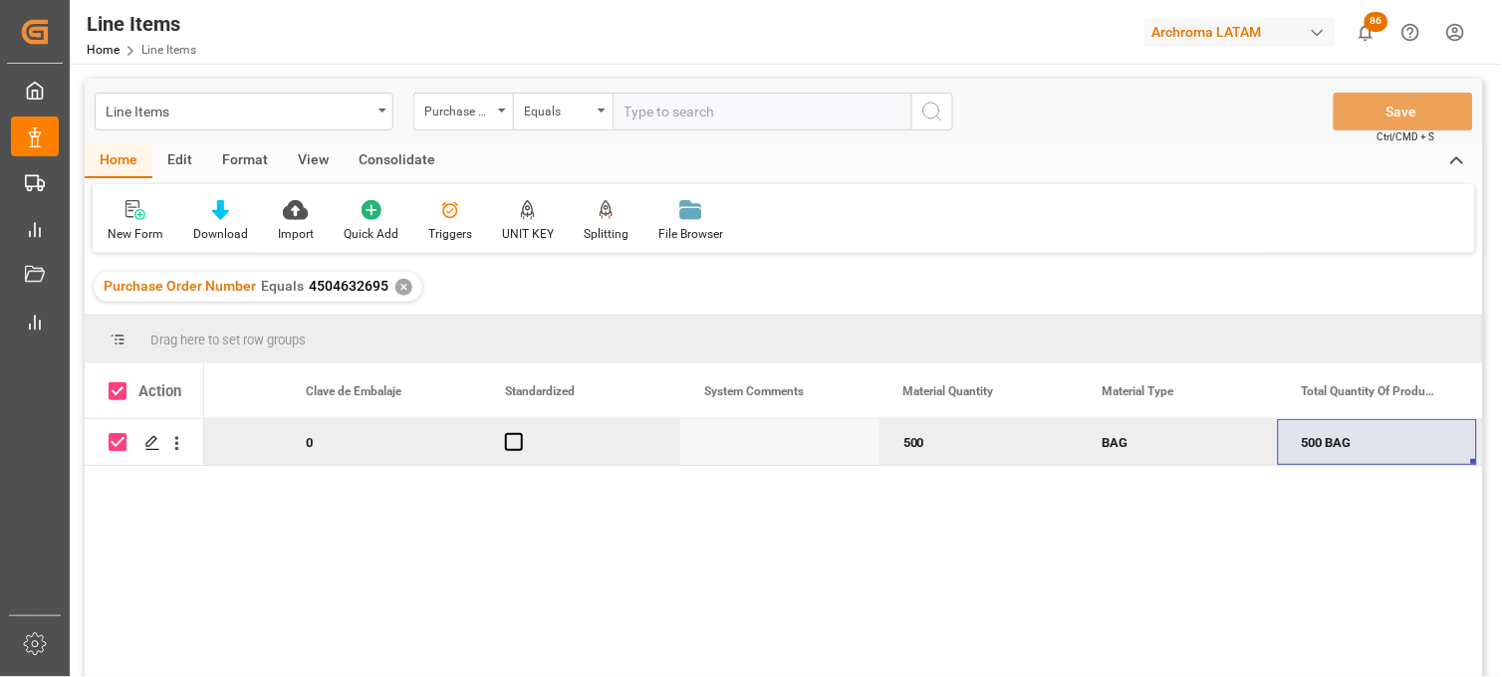
click at [410, 157] on div "Consolidate" at bounding box center [397, 161] width 107 height 34
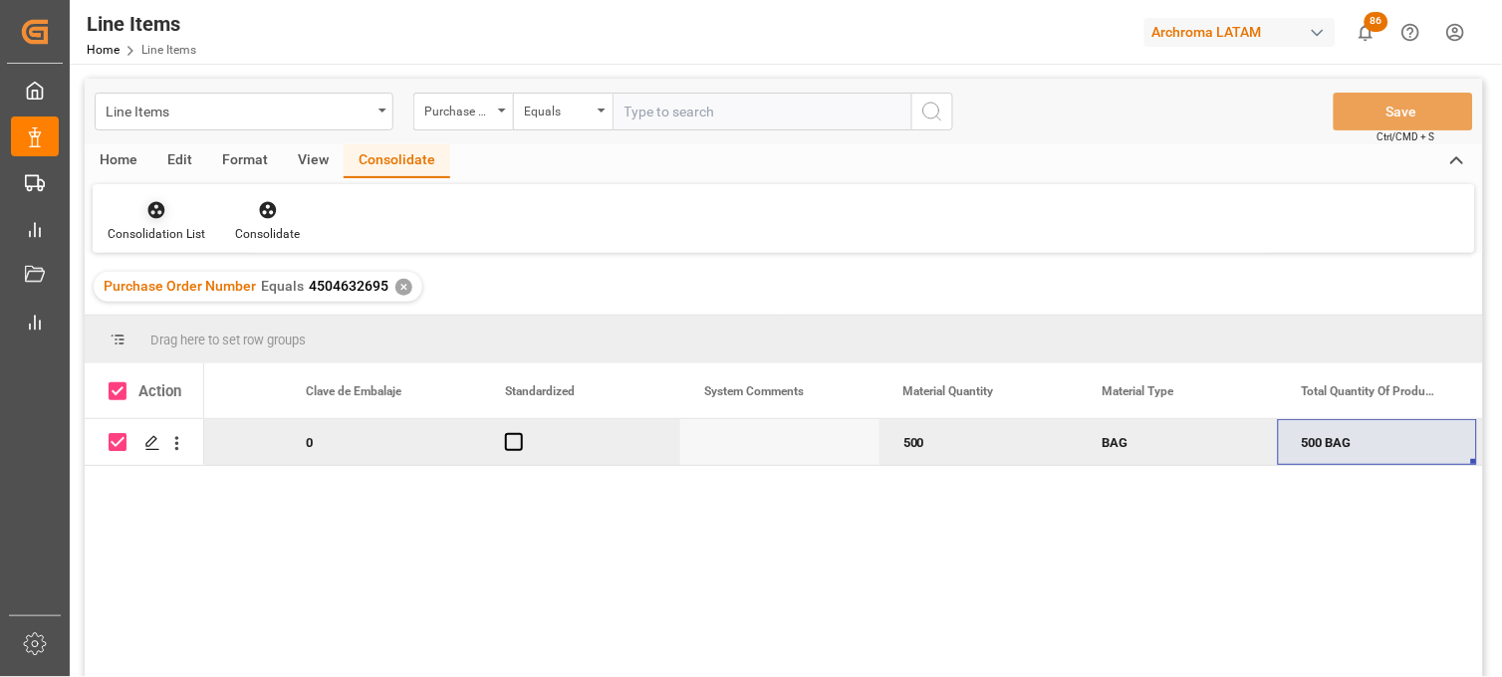
click at [160, 229] on div "Consolidation List" at bounding box center [157, 234] width 98 height 18
click at [197, 281] on div "Line Items Purchase Order Number Equals Save Ctrl/CMD + S Home Edit Format View…" at bounding box center [784, 404] width 1398 height 651
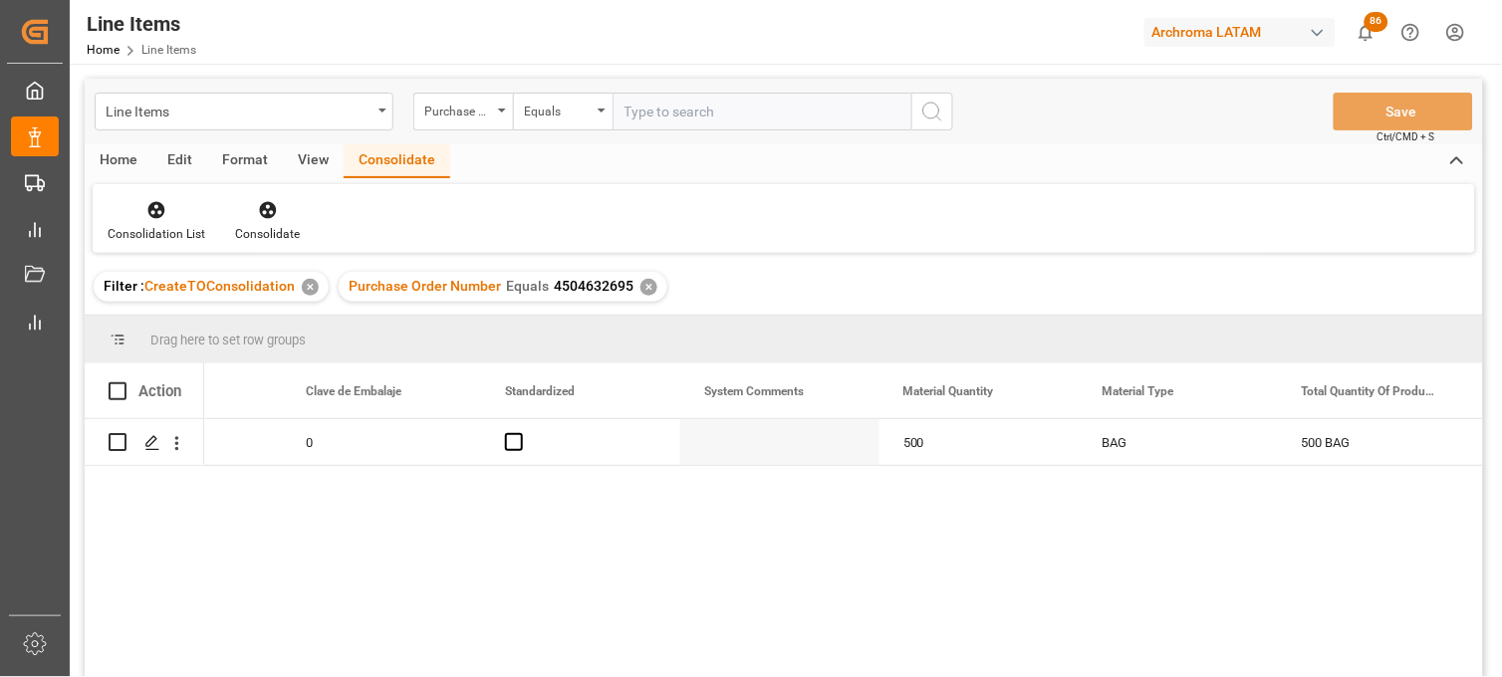
drag, startPoint x: 197, startPoint y: 281, endPoint x: 115, endPoint y: 398, distance: 143.7
click at [113, 393] on span at bounding box center [118, 391] width 18 height 18
click at [124, 382] on input "checkbox" at bounding box center [124, 382] width 0 height 0
checkbox input "true"
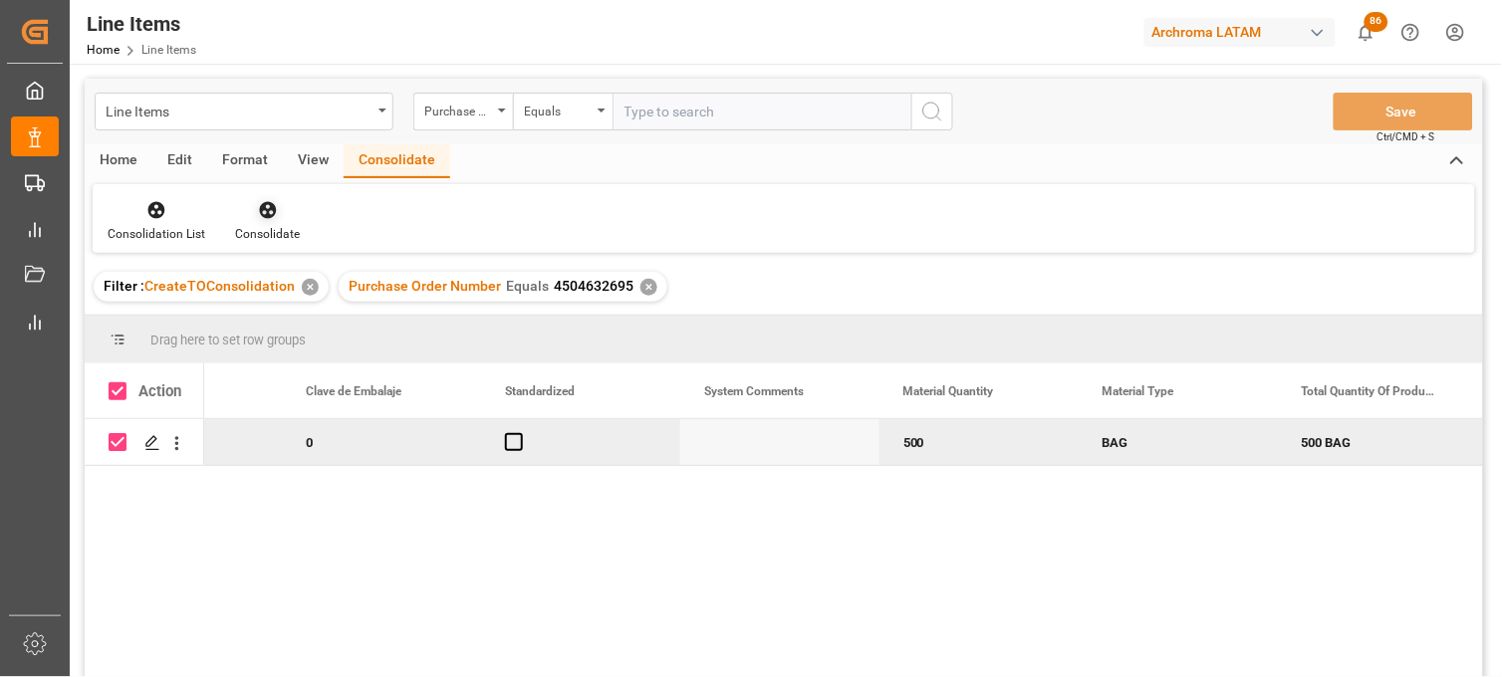
click at [257, 223] on div "Consolidate" at bounding box center [267, 221] width 95 height 44
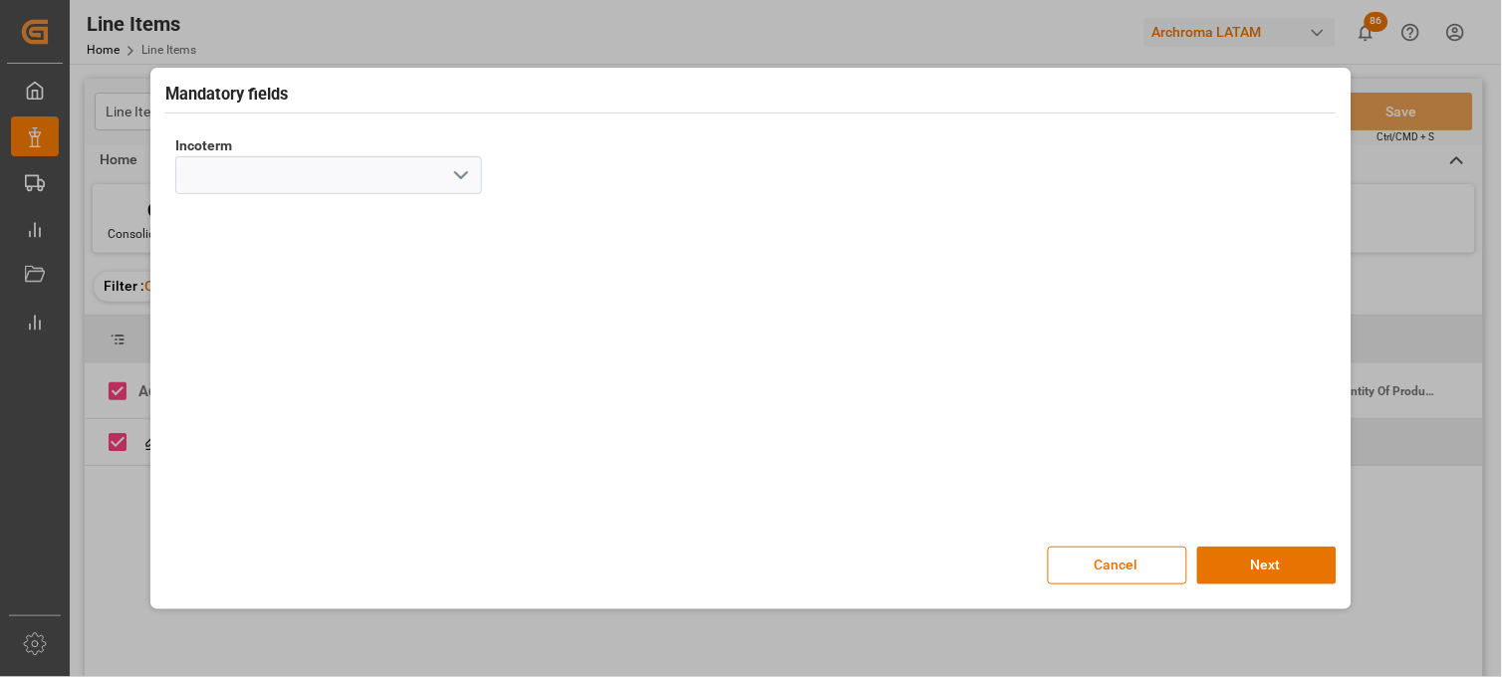
click at [463, 170] on icon "open menu" at bounding box center [461, 175] width 24 height 24
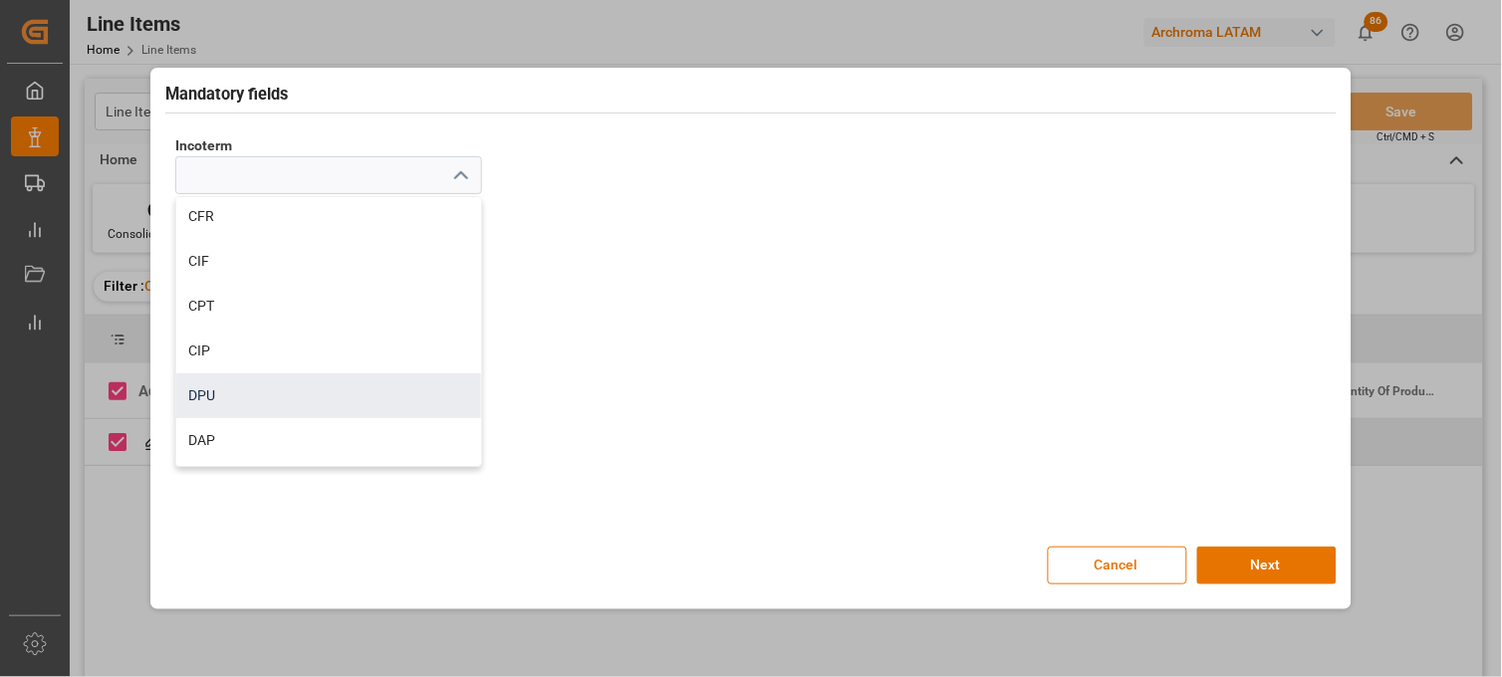
scroll to position [221, 0]
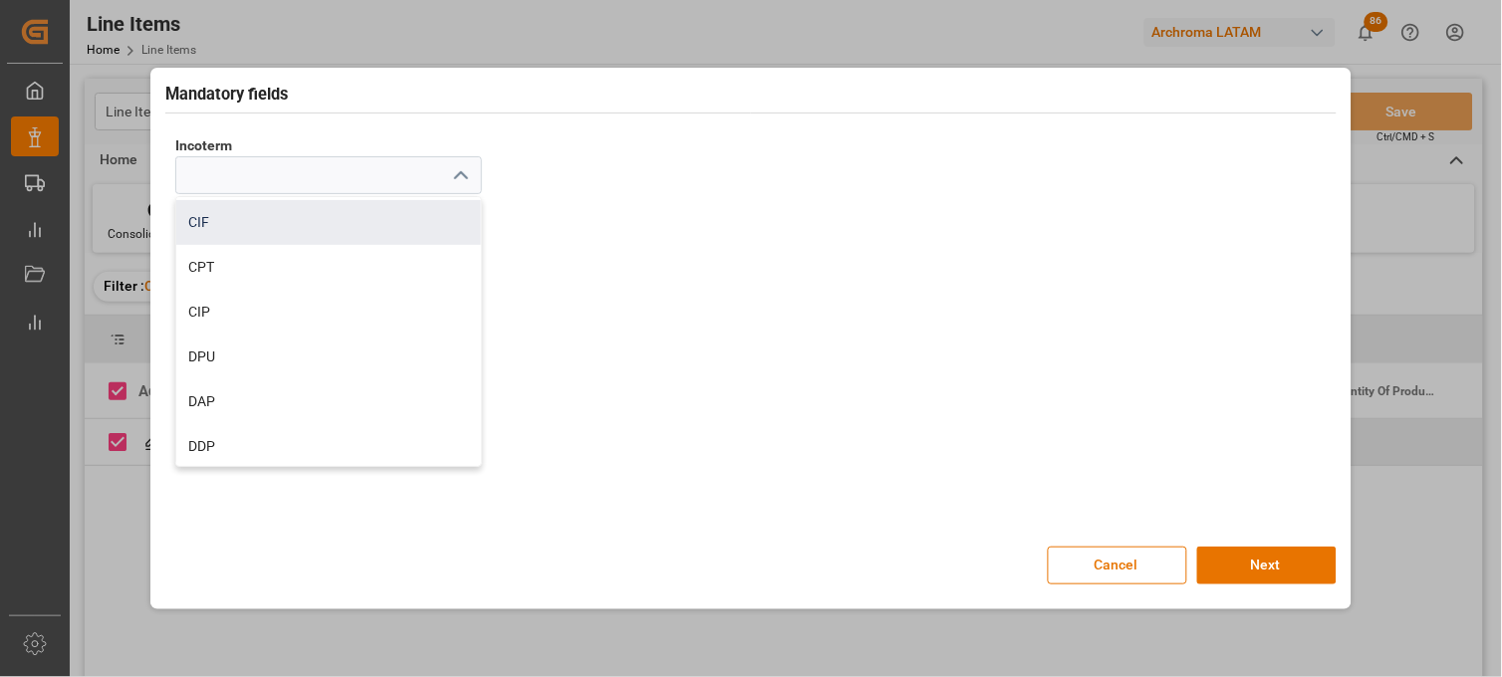
click at [220, 219] on div "CIF" at bounding box center [328, 222] width 305 height 45
type input "CIF"
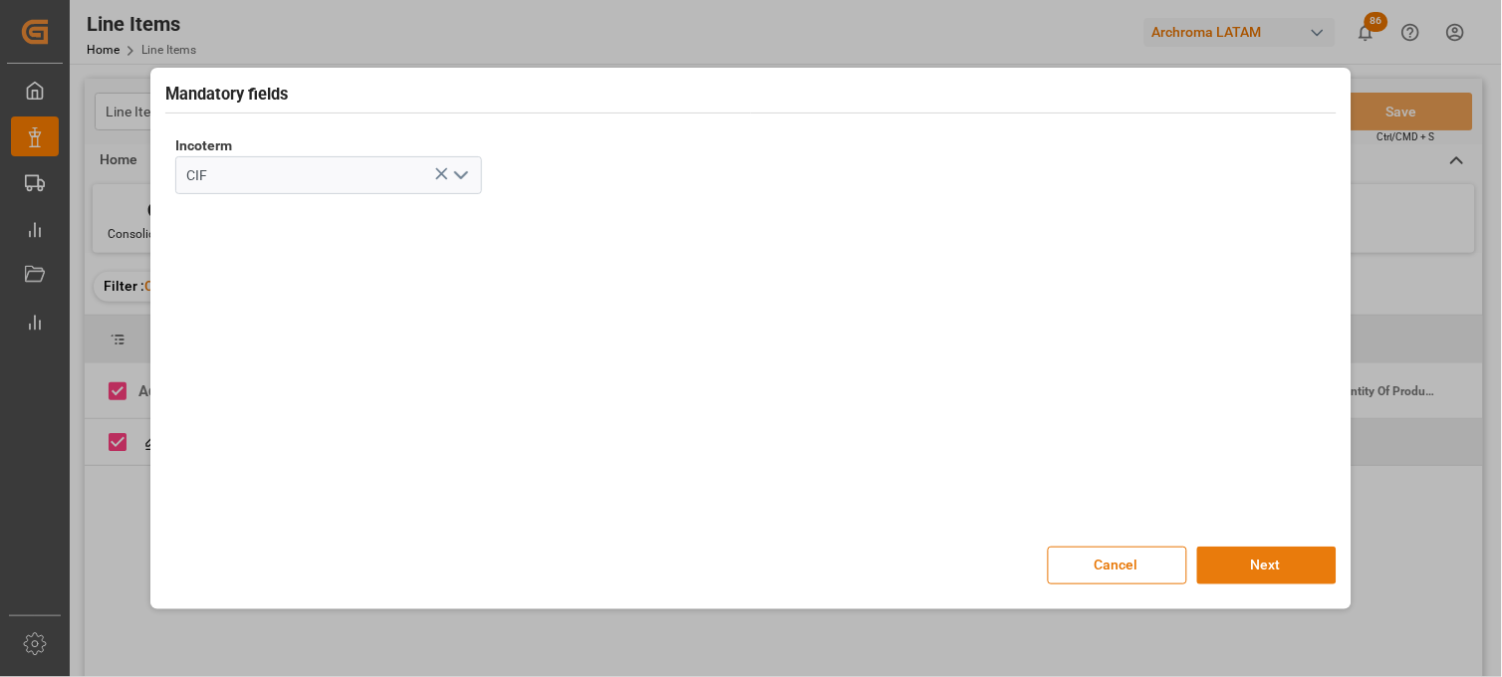
click at [1222, 565] on button "Next" at bounding box center [1266, 566] width 139 height 38
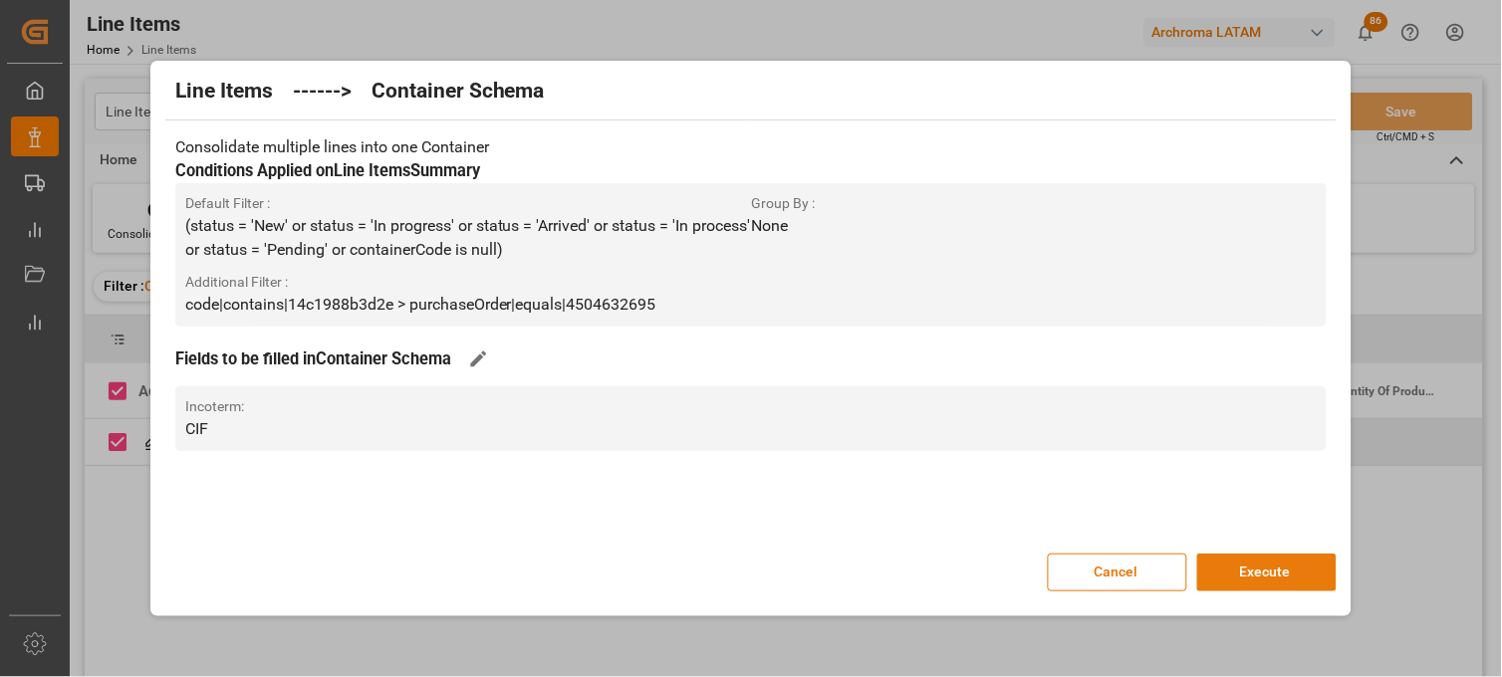
click at [1222, 560] on button "Execute" at bounding box center [1266, 573] width 139 height 38
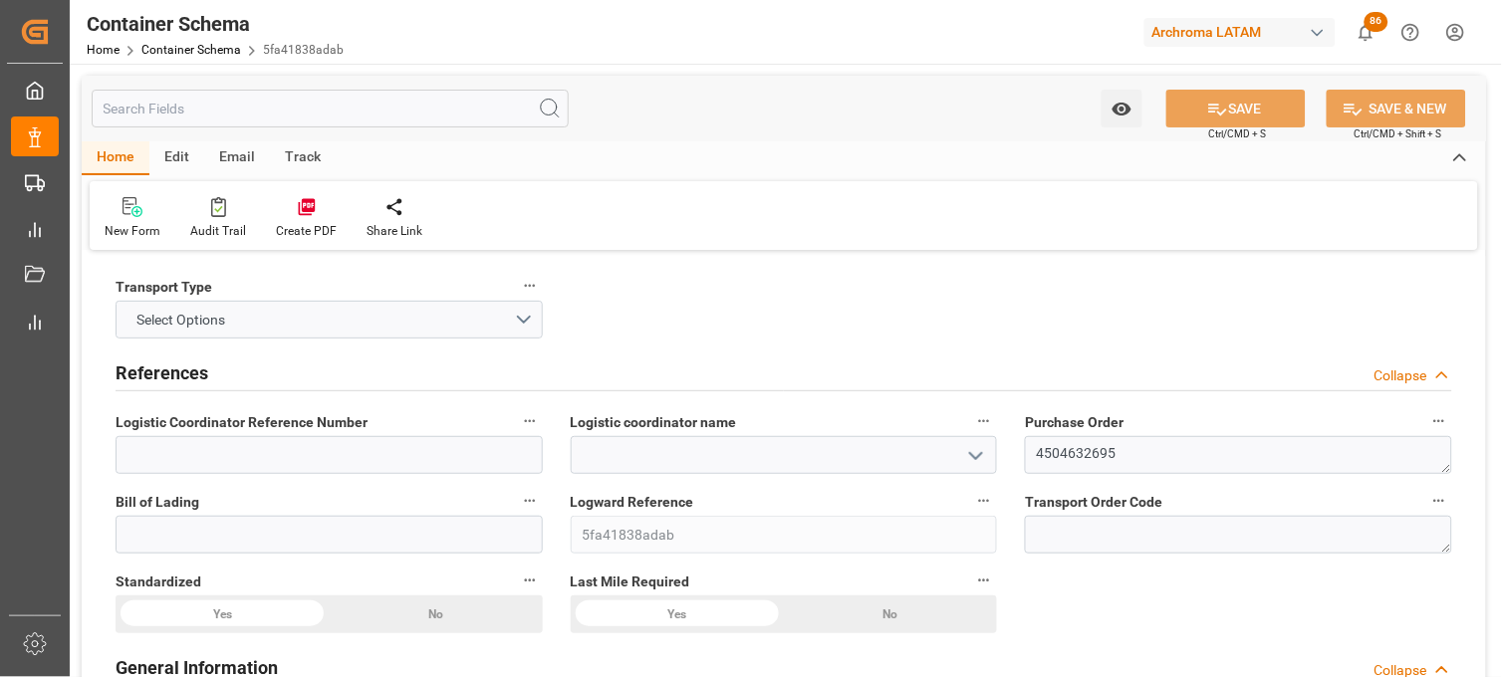
type input "0"
type input "1"
type input "500"
type input "20000"
type input "20600"
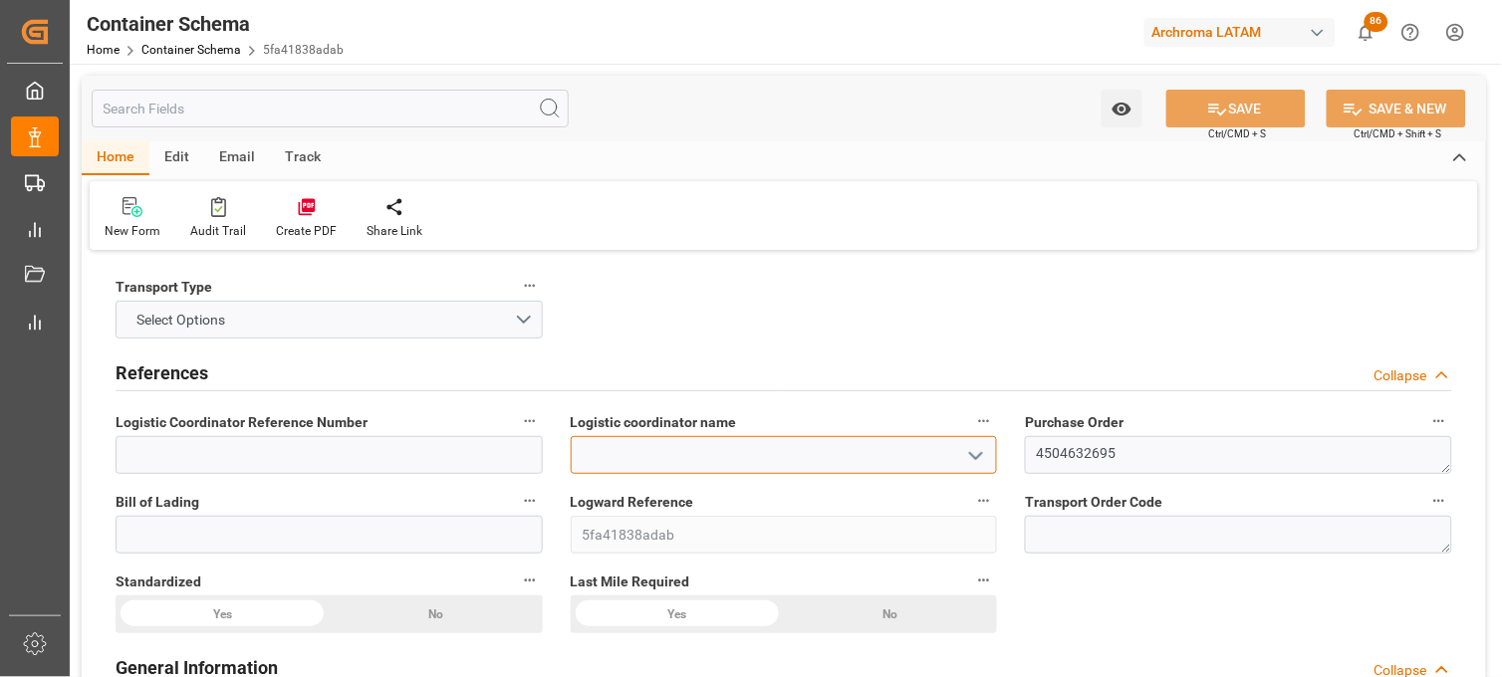
click at [870, 448] on input at bounding box center [784, 455] width 427 height 38
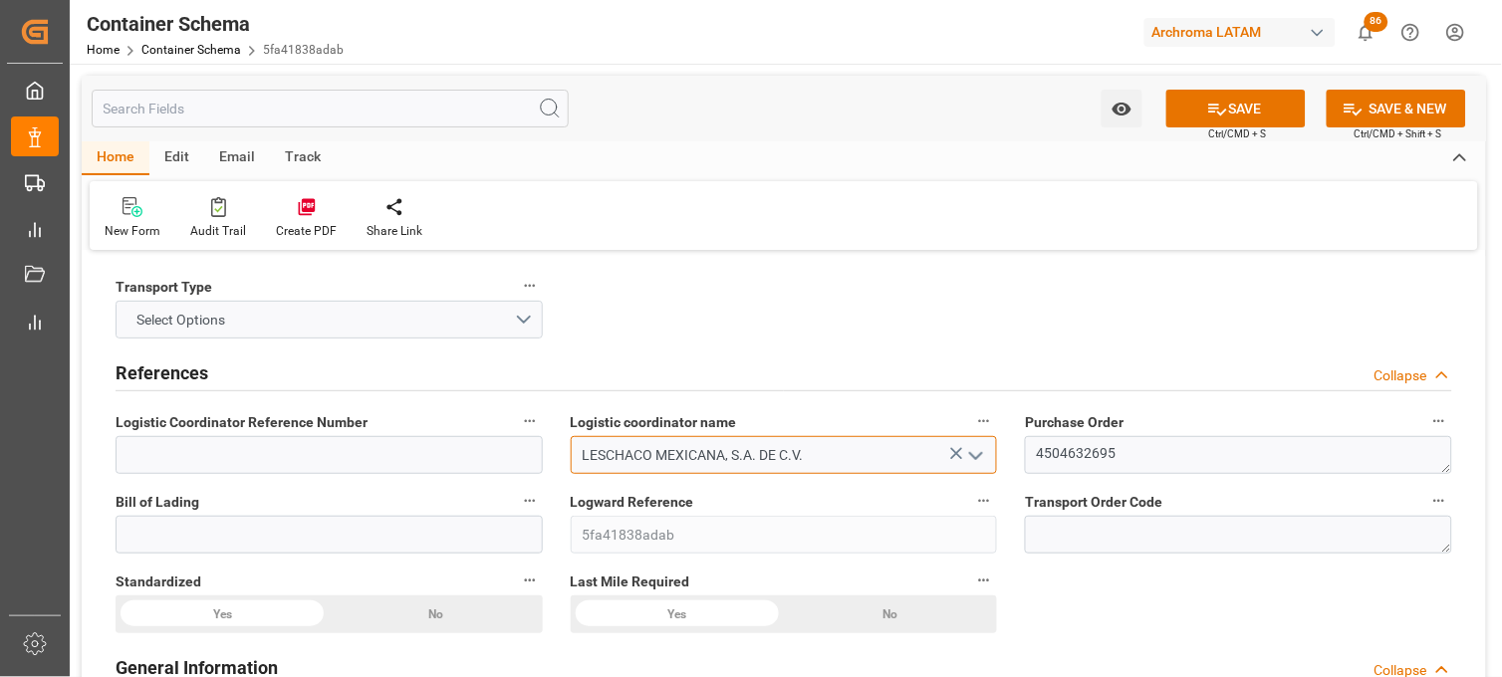
type input "LESCHACO MEXICANA, S.A. DE C.V."
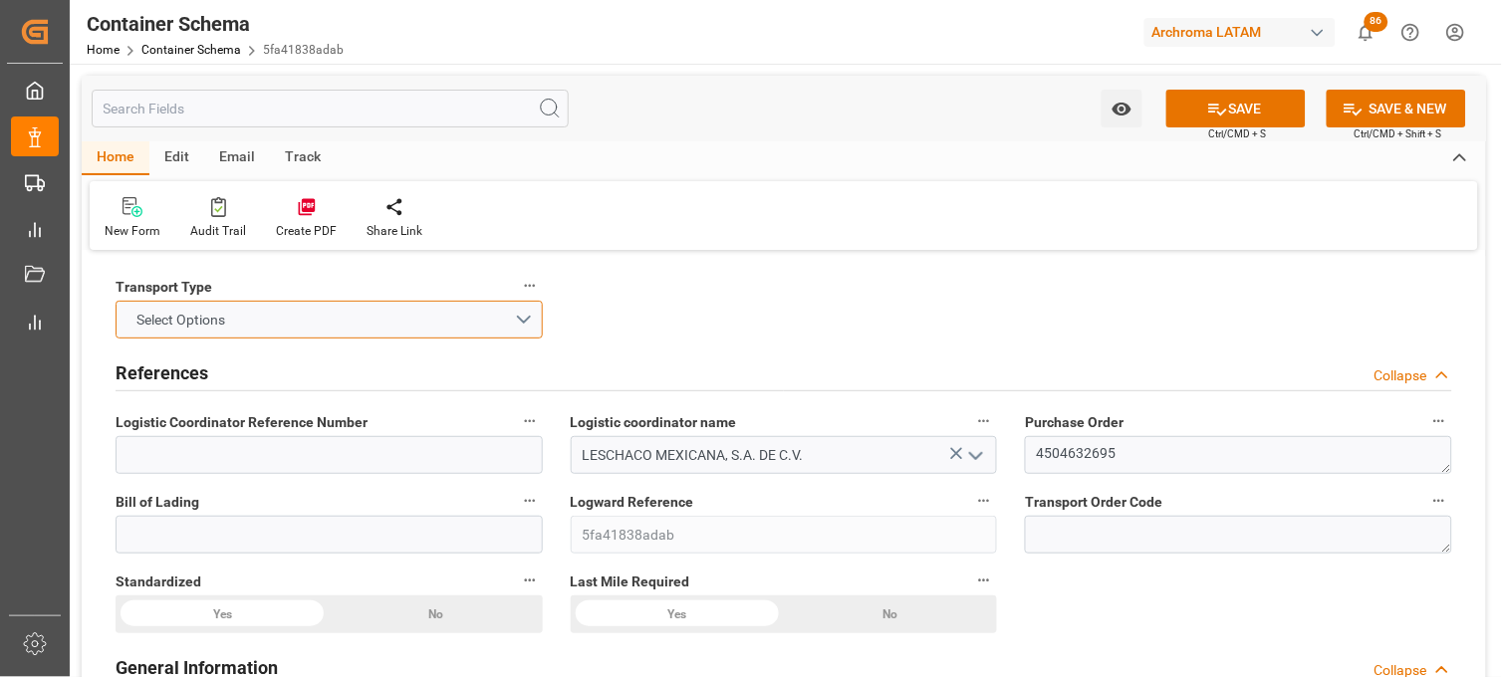
click at [522, 316] on button "Select Options" at bounding box center [329, 320] width 427 height 38
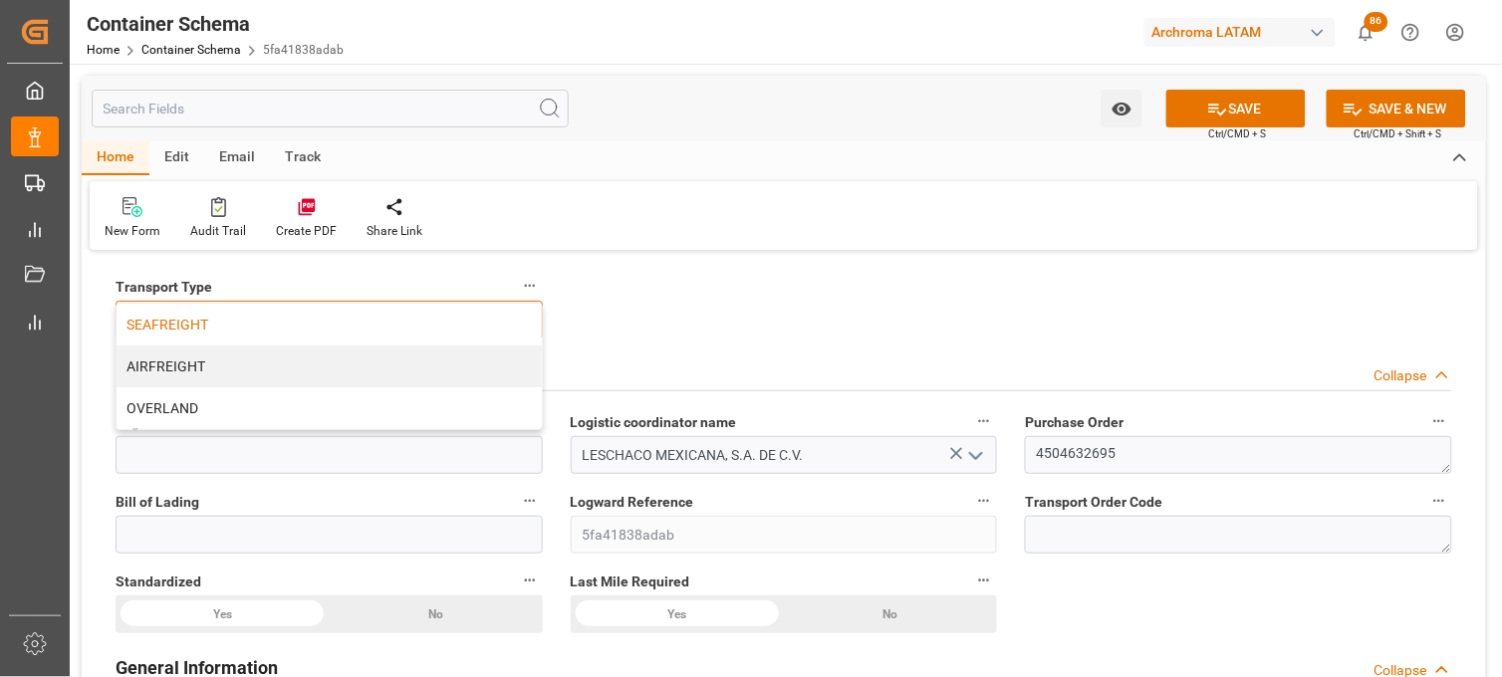
drag, startPoint x: 285, startPoint y: 366, endPoint x: 242, endPoint y: 311, distance: 69.5
click at [242, 311] on div "SEAFREIGHT AIRFREIGHT OVERLAND" at bounding box center [329, 367] width 425 height 126
click at [176, 316] on div "SEAFREIGHT" at bounding box center [329, 325] width 425 height 42
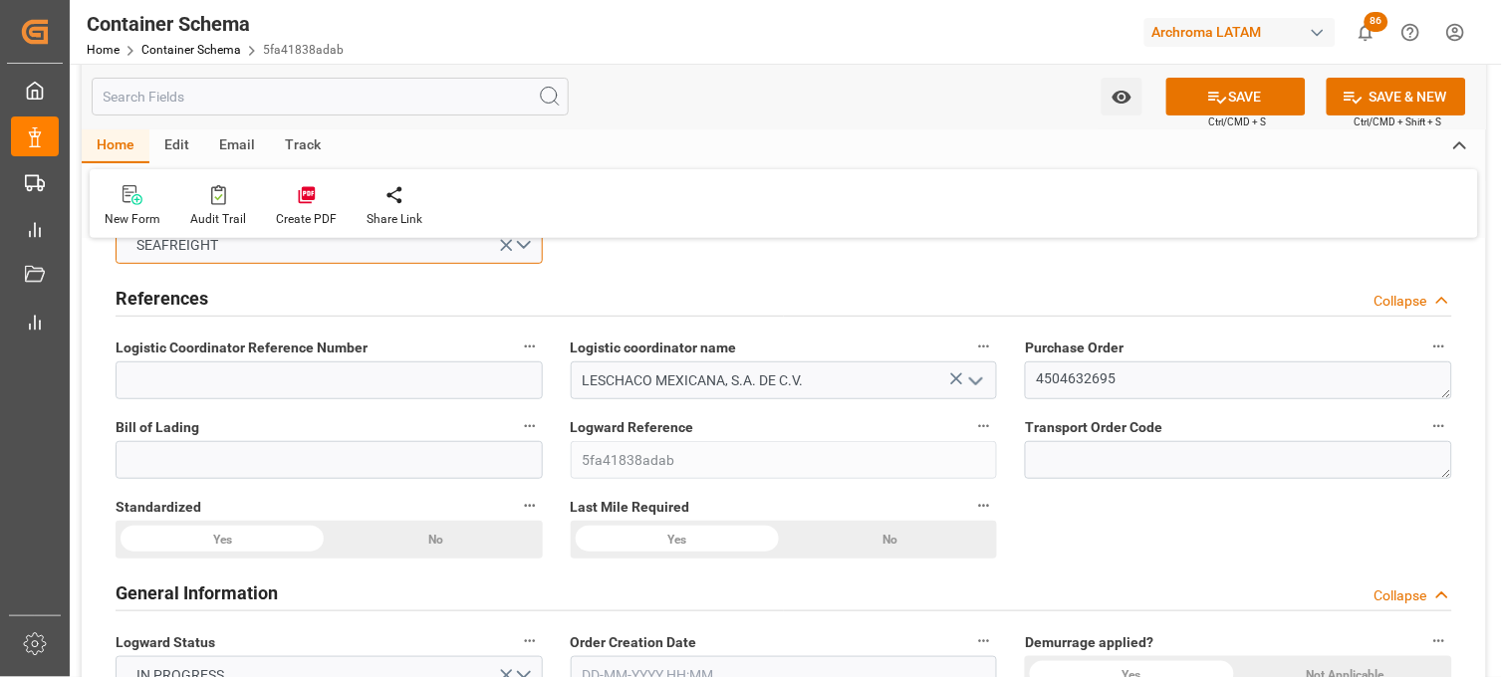
scroll to position [111, 0]
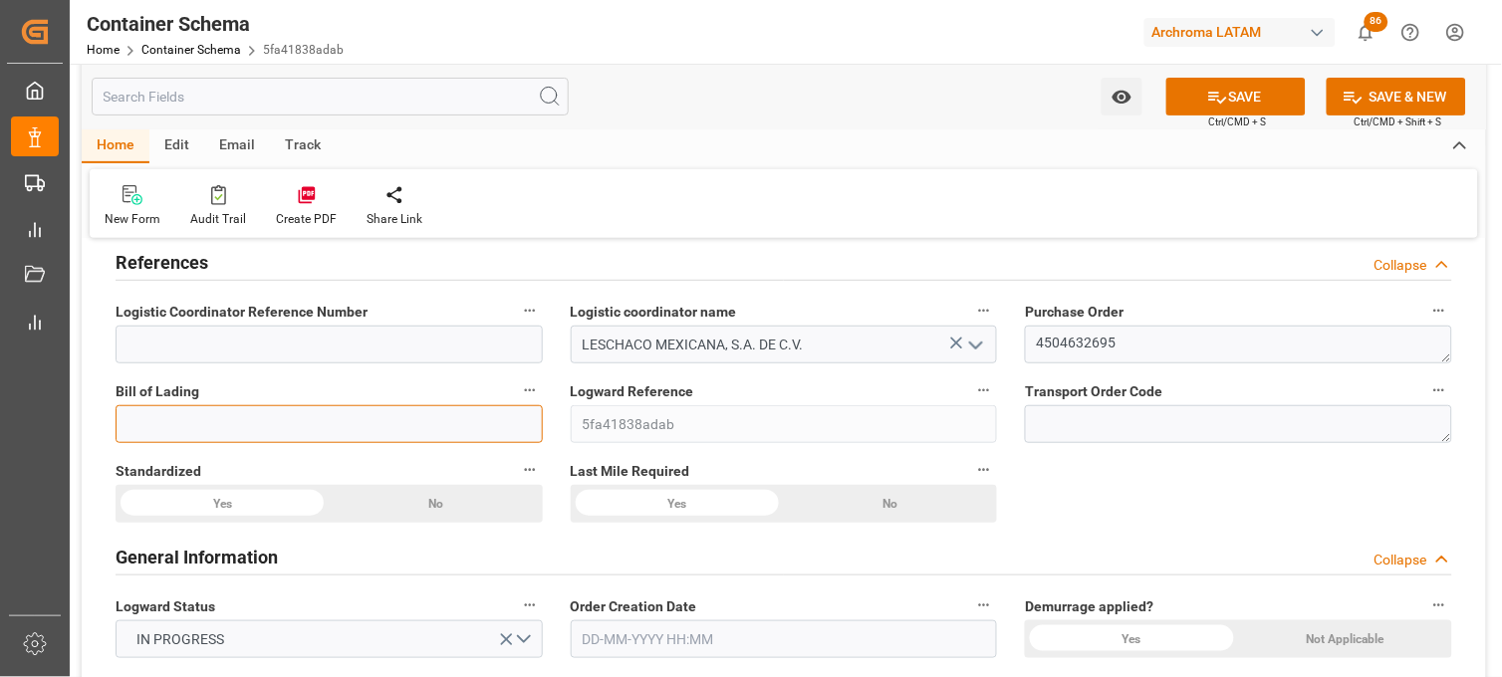
click at [174, 419] on input at bounding box center [329, 424] width 427 height 38
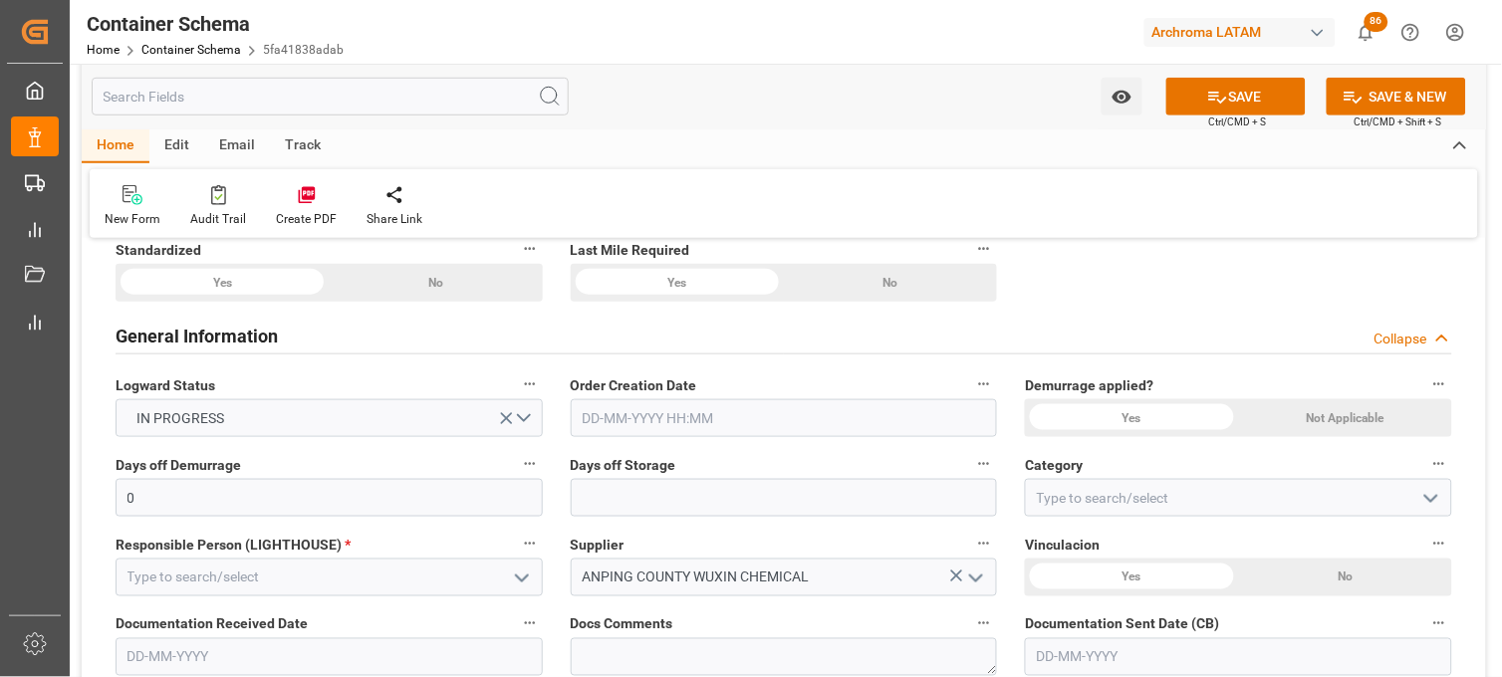
scroll to position [442, 0]
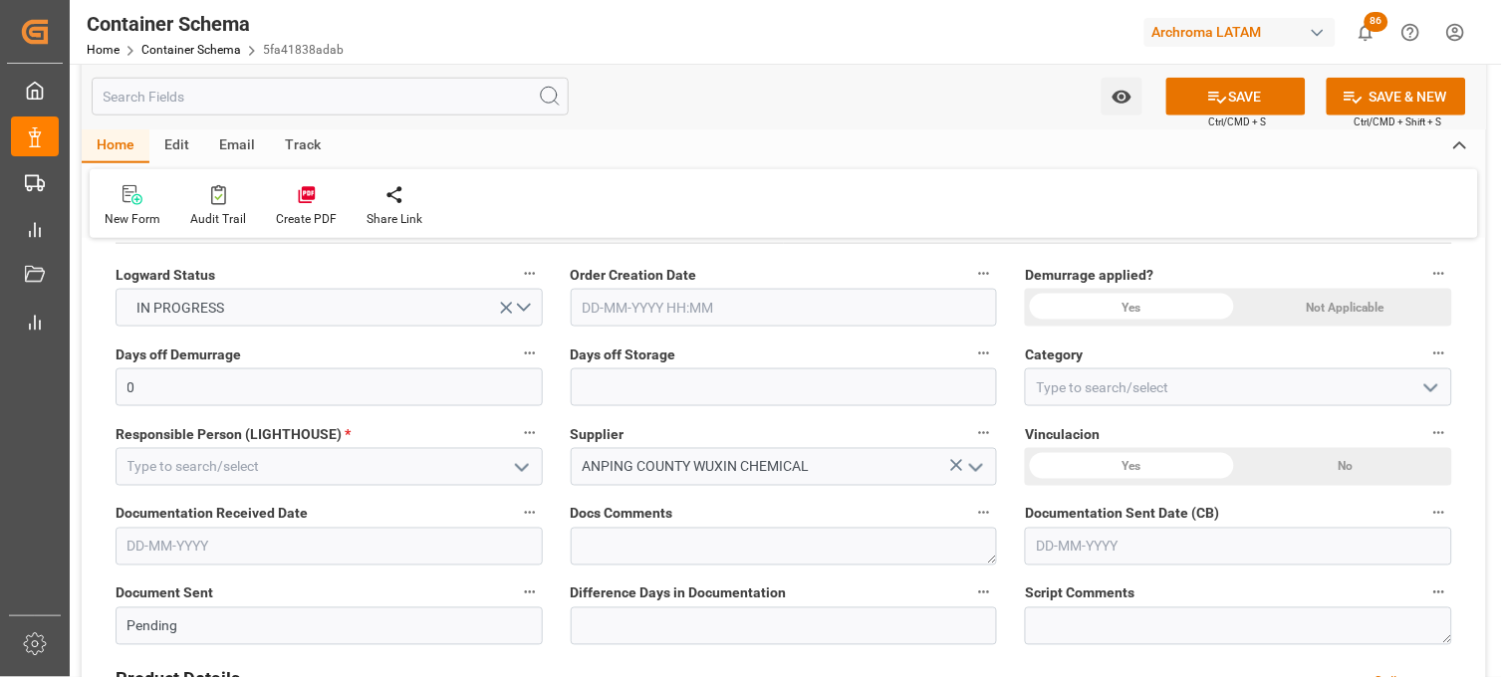
type input "KMTCTAO8061561"
click at [642, 297] on input "text" at bounding box center [784, 308] width 427 height 38
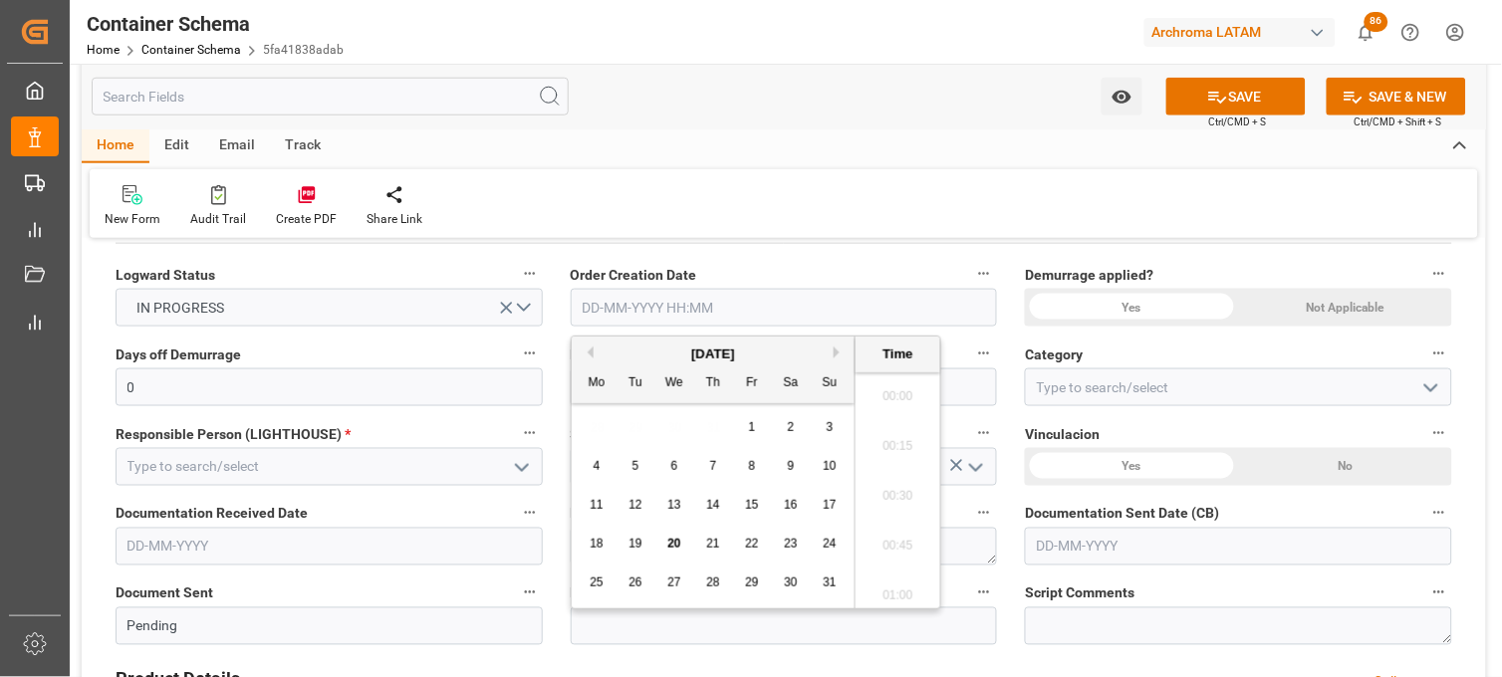
scroll to position [2695, 0]
click at [604, 421] on div "28 29 30 31 1 2 3" at bounding box center [714, 427] width 272 height 39
click at [673, 546] on span "20" at bounding box center [673, 544] width 13 height 14
click at [881, 436] on li "13:45" at bounding box center [898, 441] width 85 height 50
type input "[DATE] 13:45"
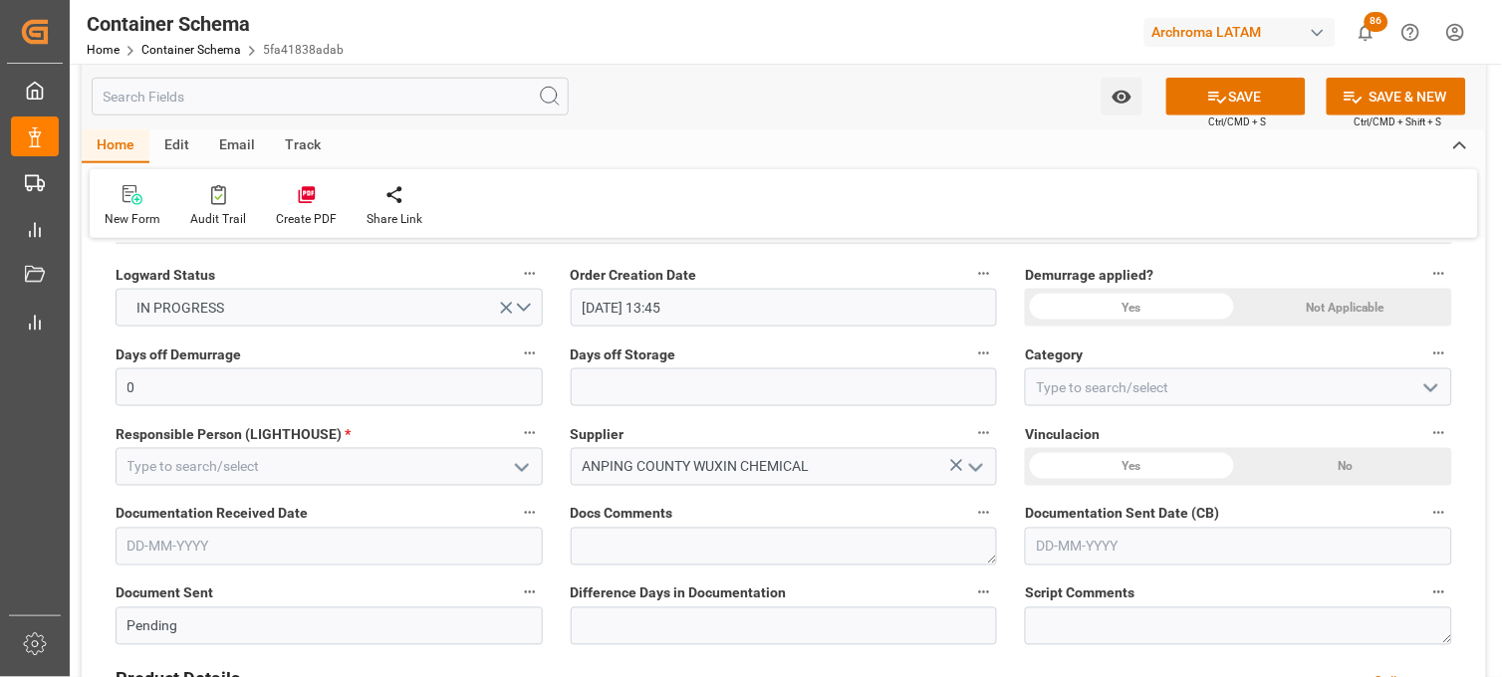
click at [329, 191] on div "Yes" at bounding box center [222, 172] width 213 height 38
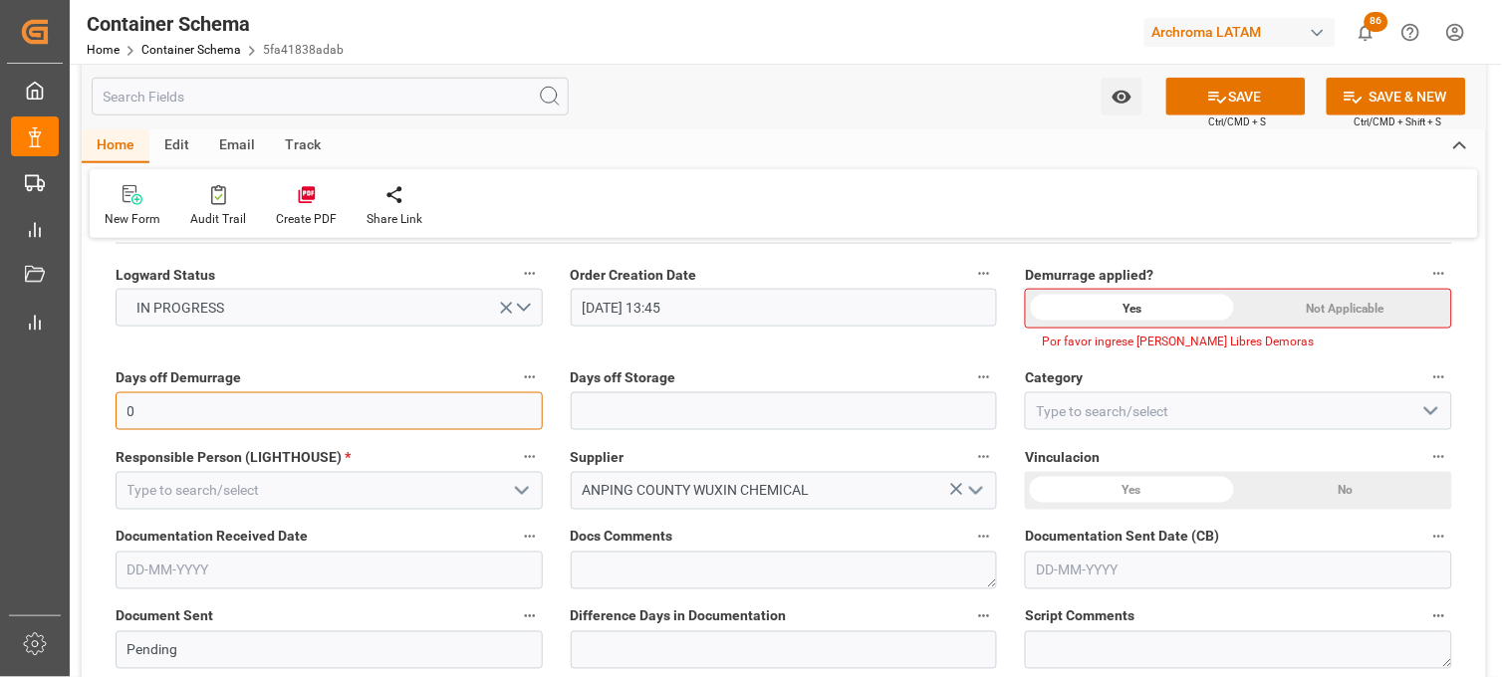
click at [404, 413] on input "0" at bounding box center [329, 411] width 427 height 38
type input "10"
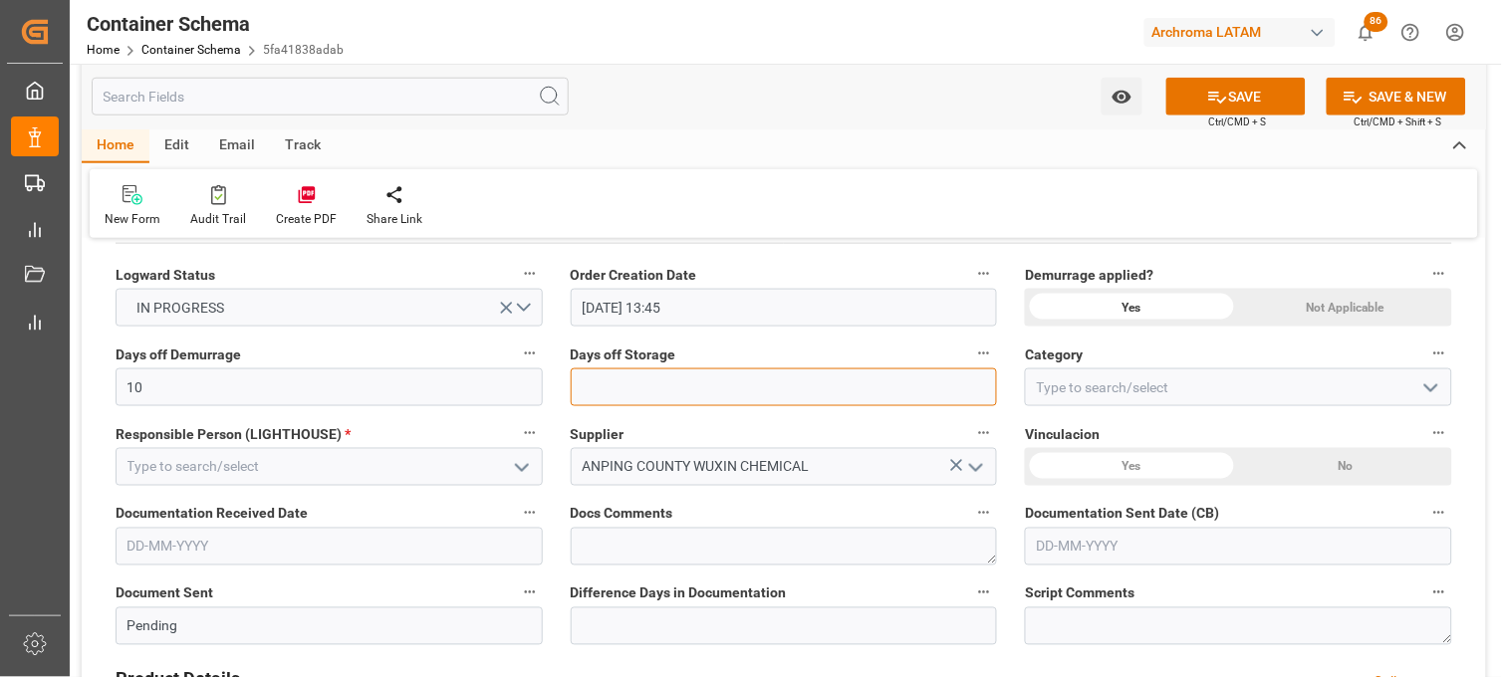
click at [584, 394] on input "text" at bounding box center [784, 388] width 427 height 38
type input "7"
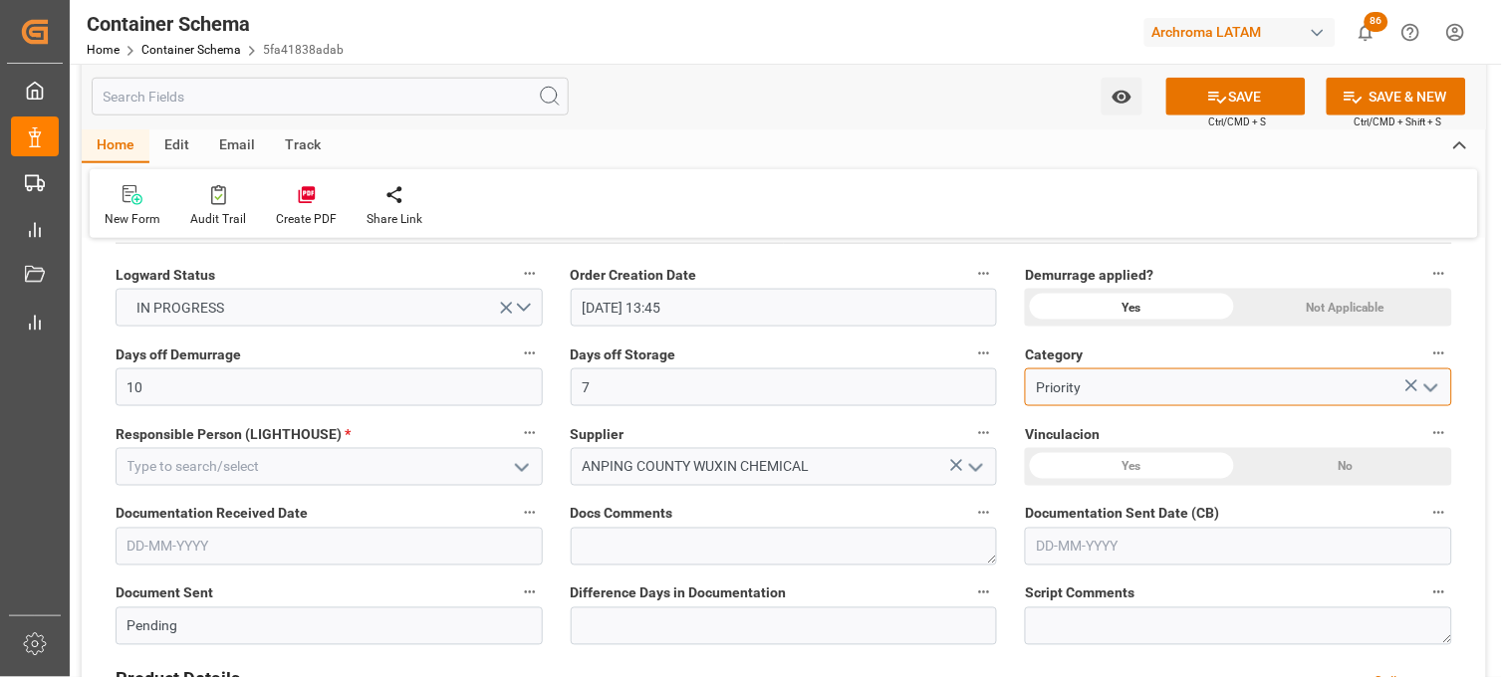
type input "Priority"
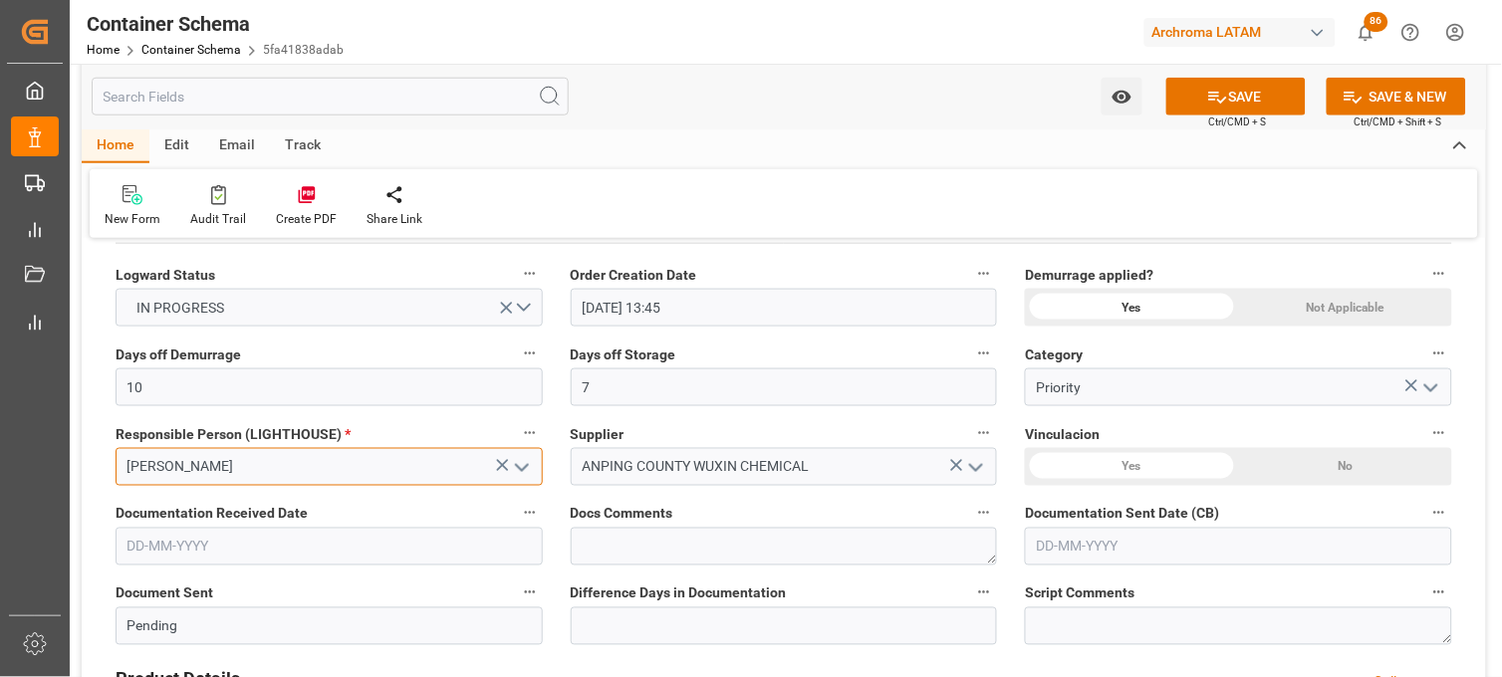
type input "[PERSON_NAME]"
click at [205, 549] on input "text" at bounding box center [329, 547] width 427 height 38
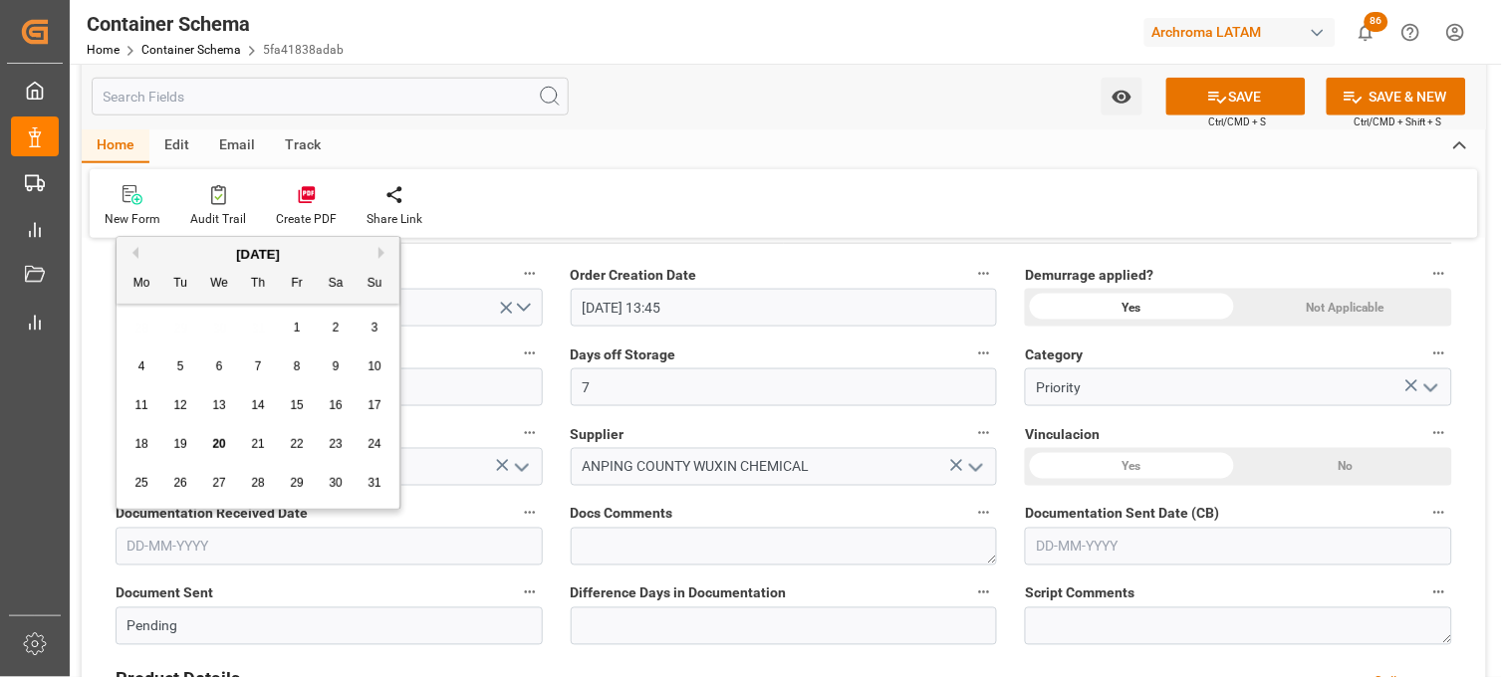
click at [134, 326] on div "28 29 30 31 1 2 3" at bounding box center [259, 328] width 272 height 39
click at [224, 443] on span "20" at bounding box center [218, 444] width 13 height 14
type input "[DATE]"
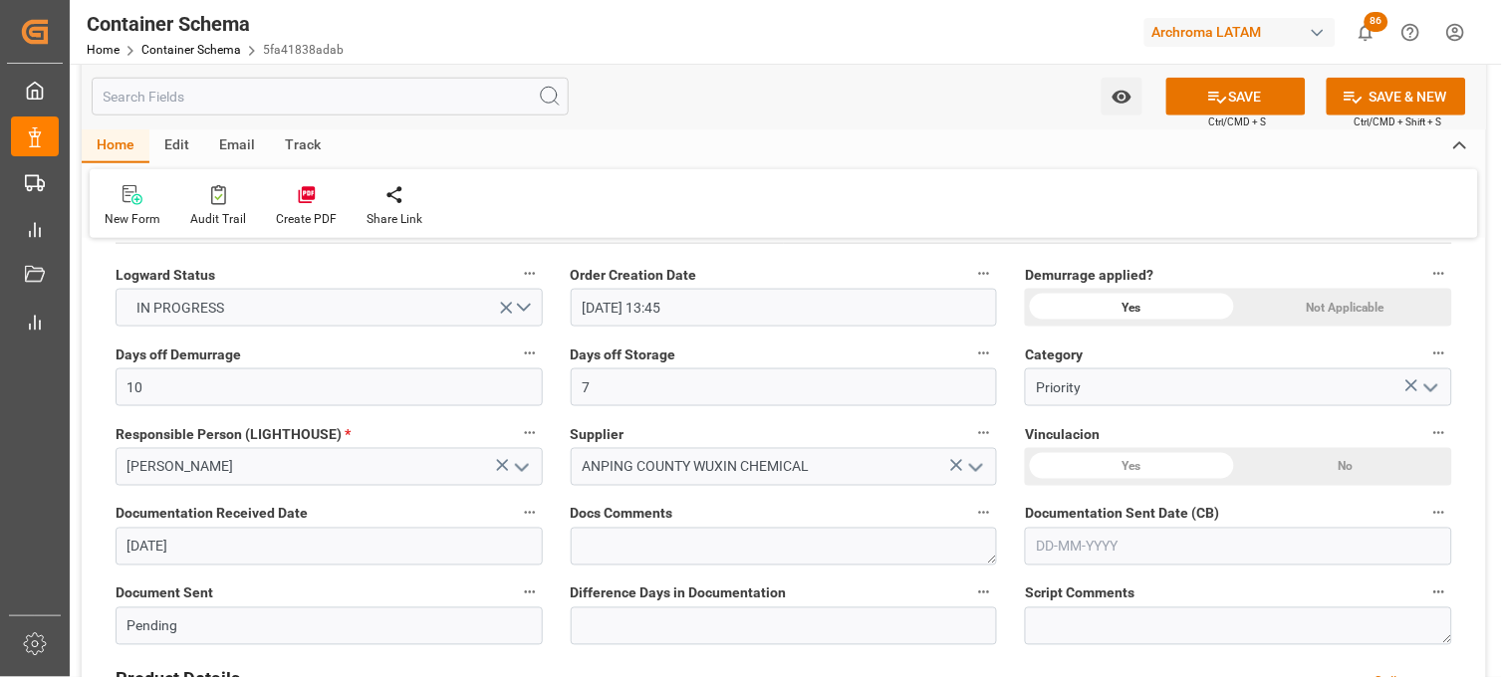
click at [542, 191] on div "No" at bounding box center [435, 172] width 213 height 38
click at [372, 552] on input "[DATE]" at bounding box center [329, 547] width 427 height 38
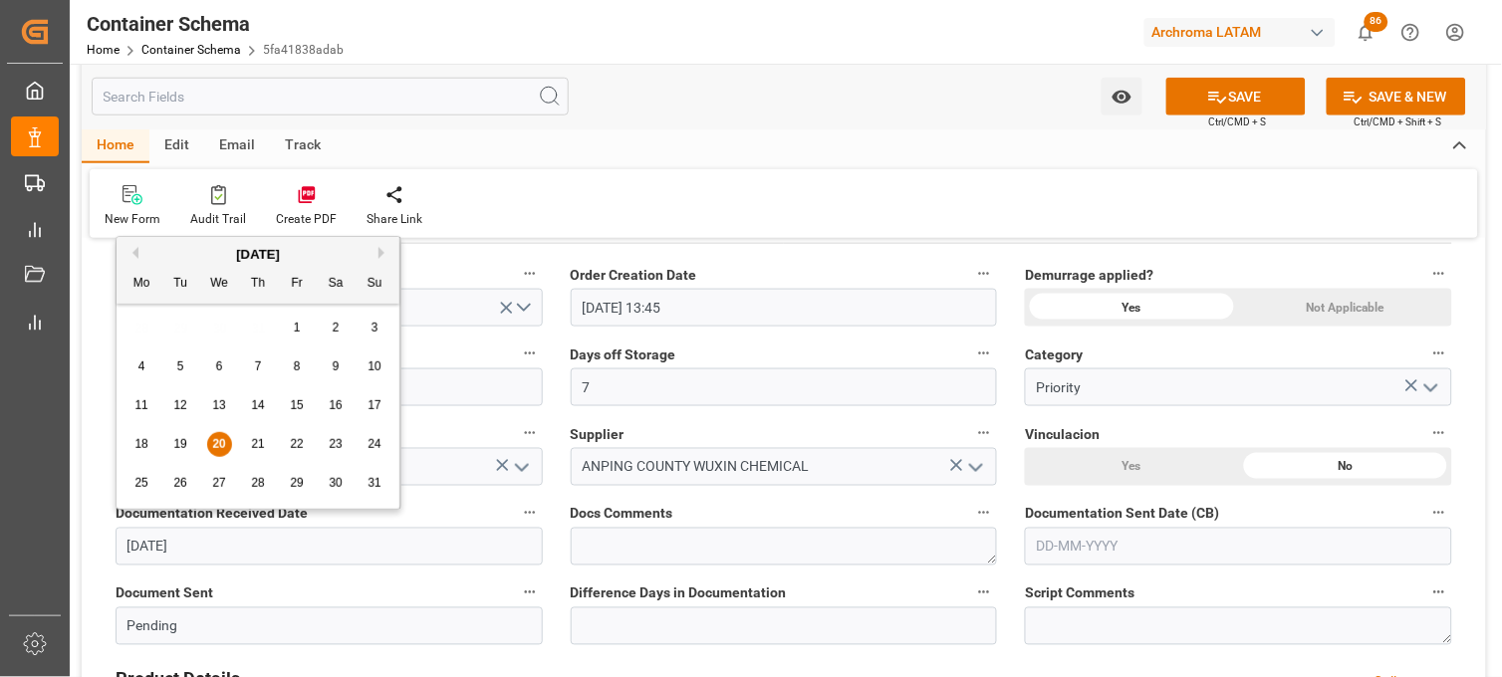
click at [1104, 548] on input "text" at bounding box center [1238, 547] width 427 height 38
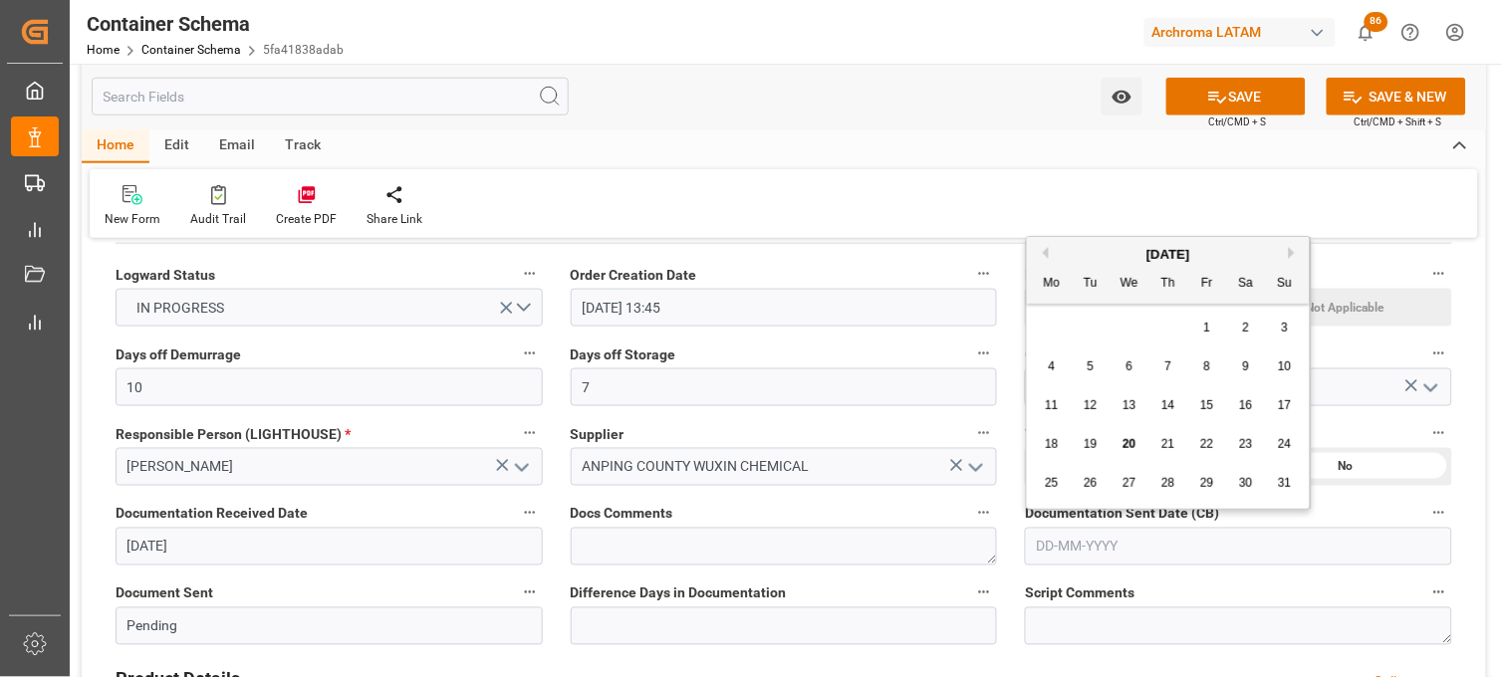
drag, startPoint x: 1043, startPoint y: 321, endPoint x: 1066, endPoint y: 342, distance: 31.0
click at [1043, 321] on div "28 29 30 31 1 2 3" at bounding box center [1169, 328] width 272 height 39
click at [1131, 445] on span "20" at bounding box center [1129, 444] width 13 height 14
type input "[DATE]"
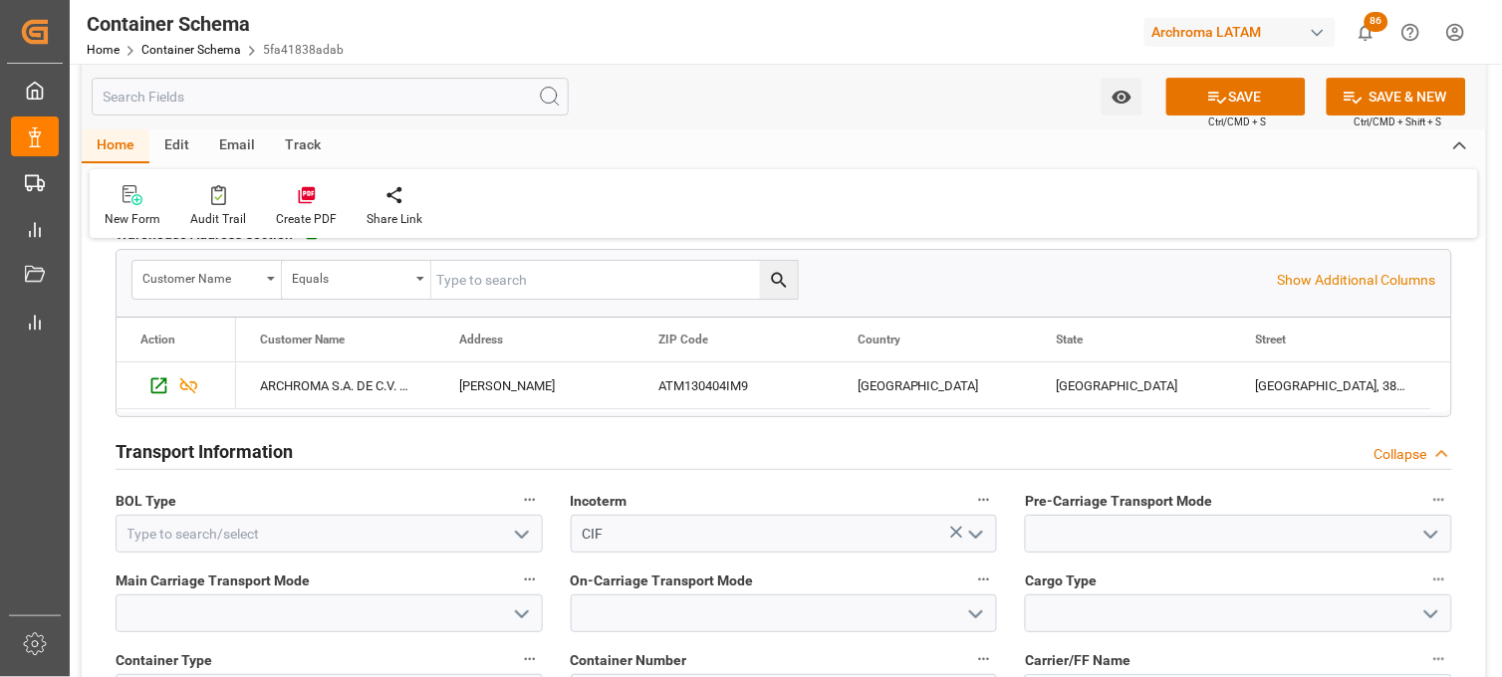
scroll to position [1659, 0]
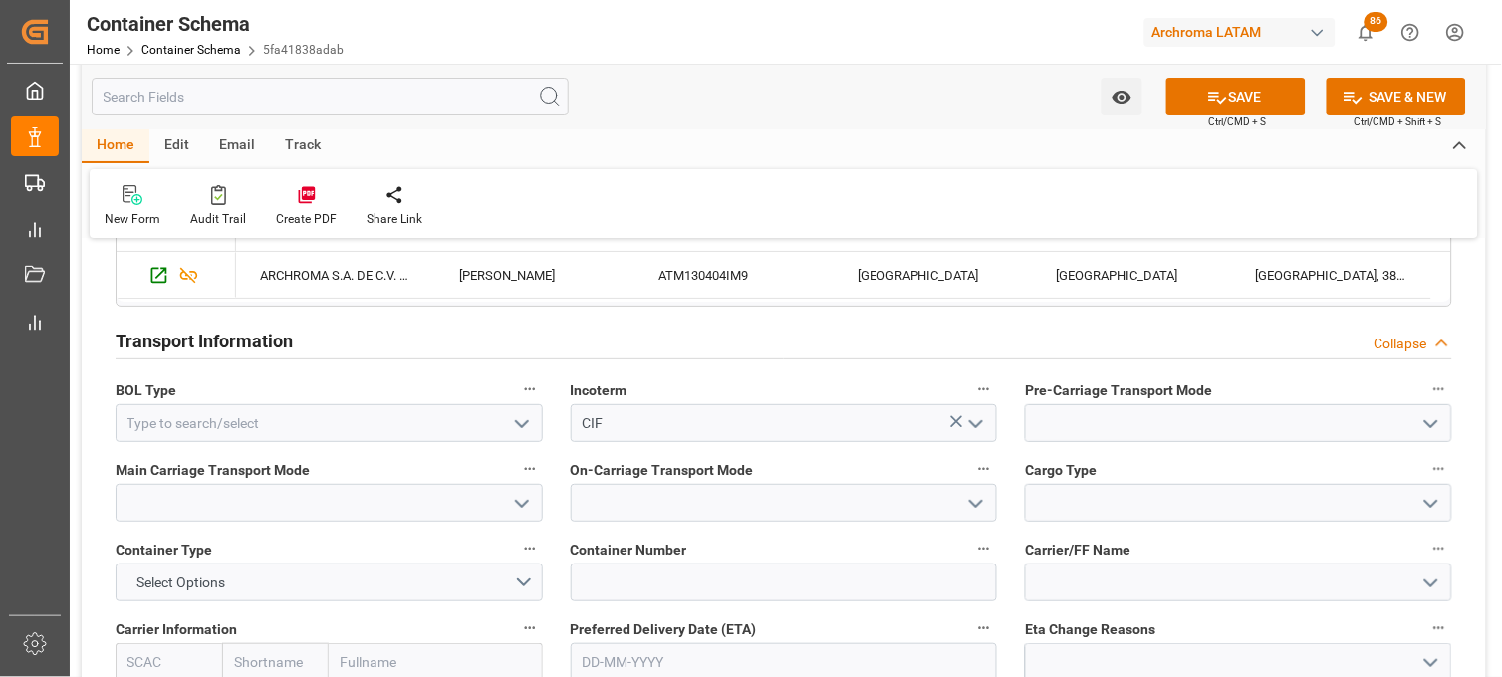
click at [522, 423] on icon "open menu" at bounding box center [522, 424] width 24 height 24
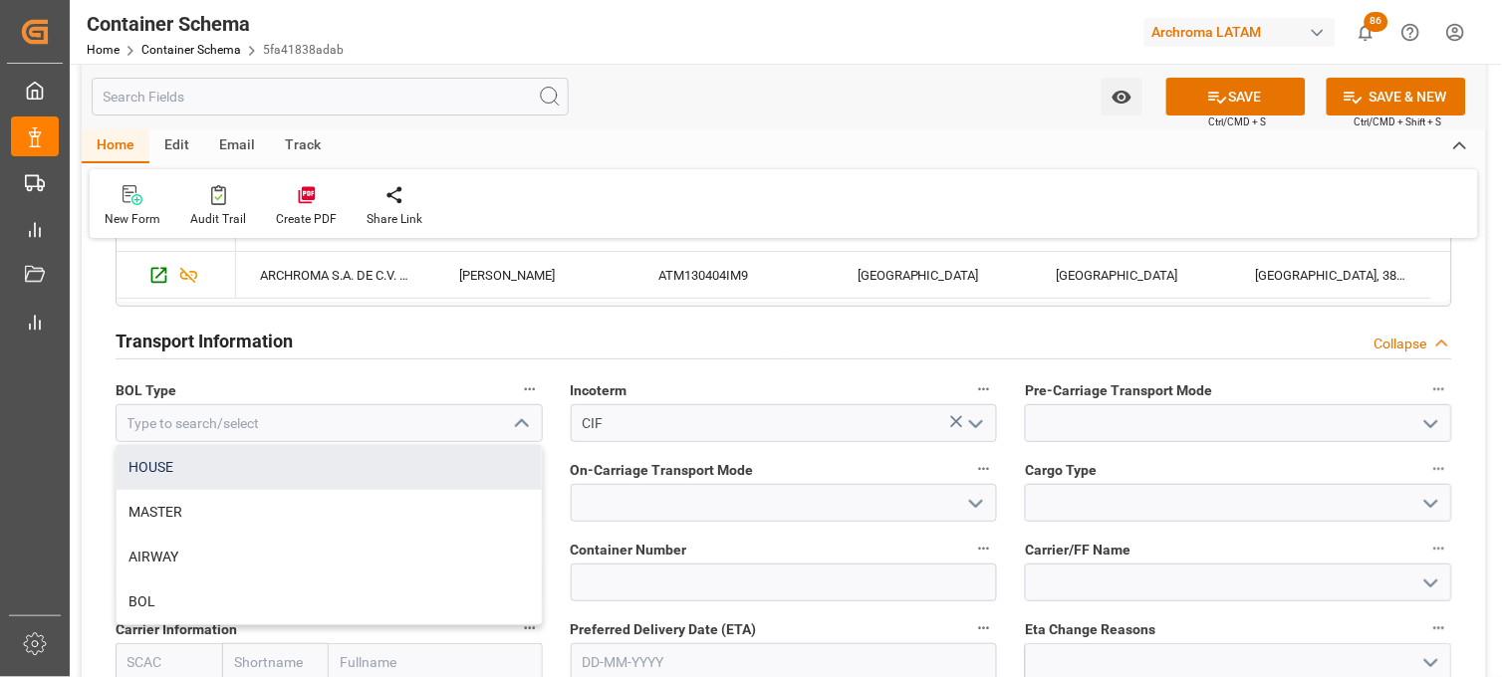
click at [493, 450] on div "HOUSE" at bounding box center [329, 467] width 425 height 45
type input "HOUSE"
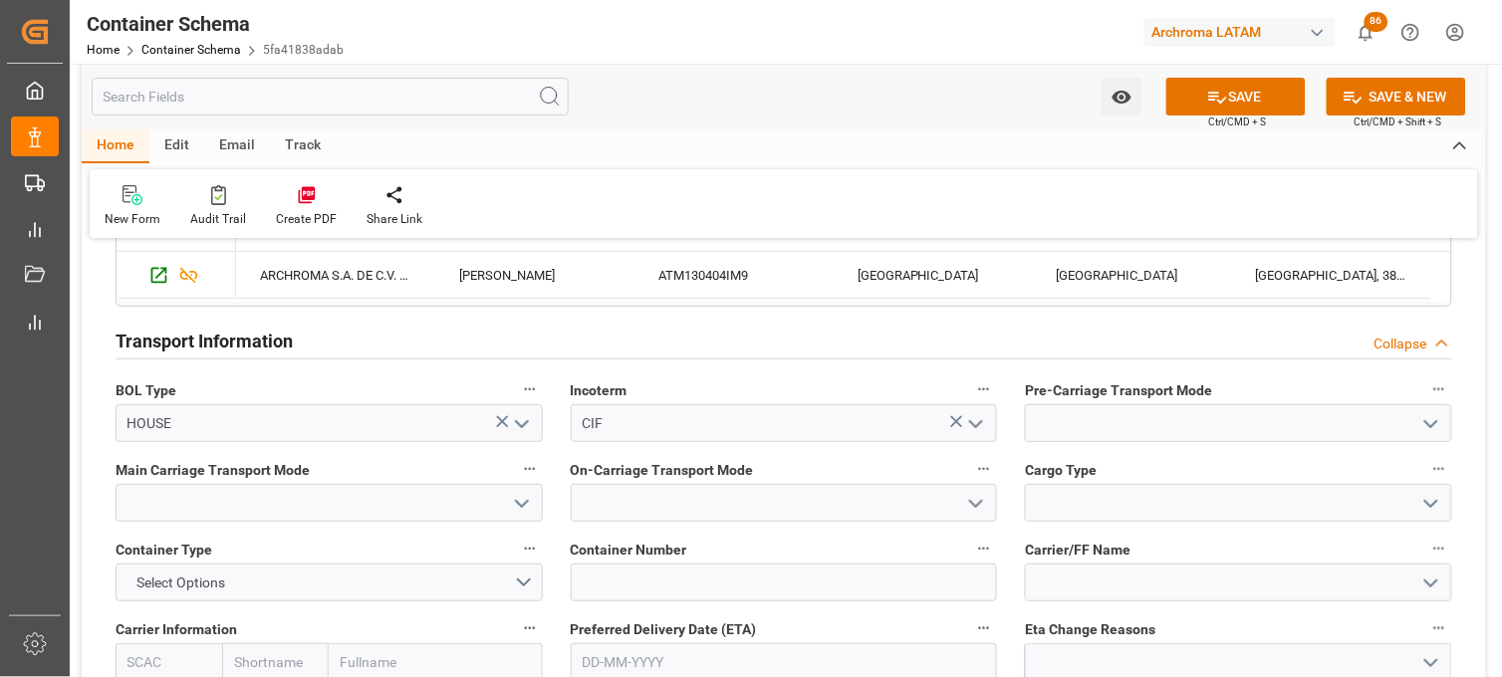
click at [1435, 420] on icon "open menu" at bounding box center [1431, 424] width 24 height 24
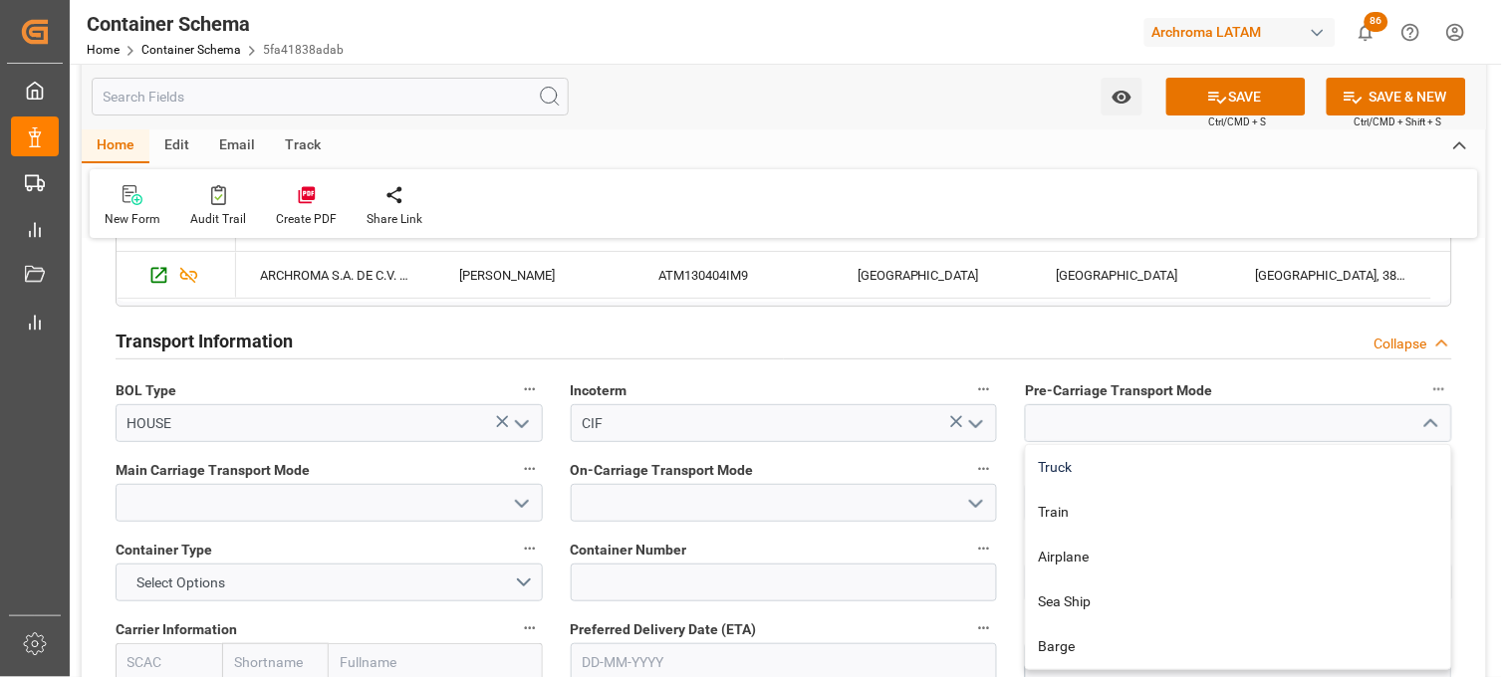
click at [1227, 456] on div "Truck" at bounding box center [1238, 467] width 425 height 45
type input "Truck"
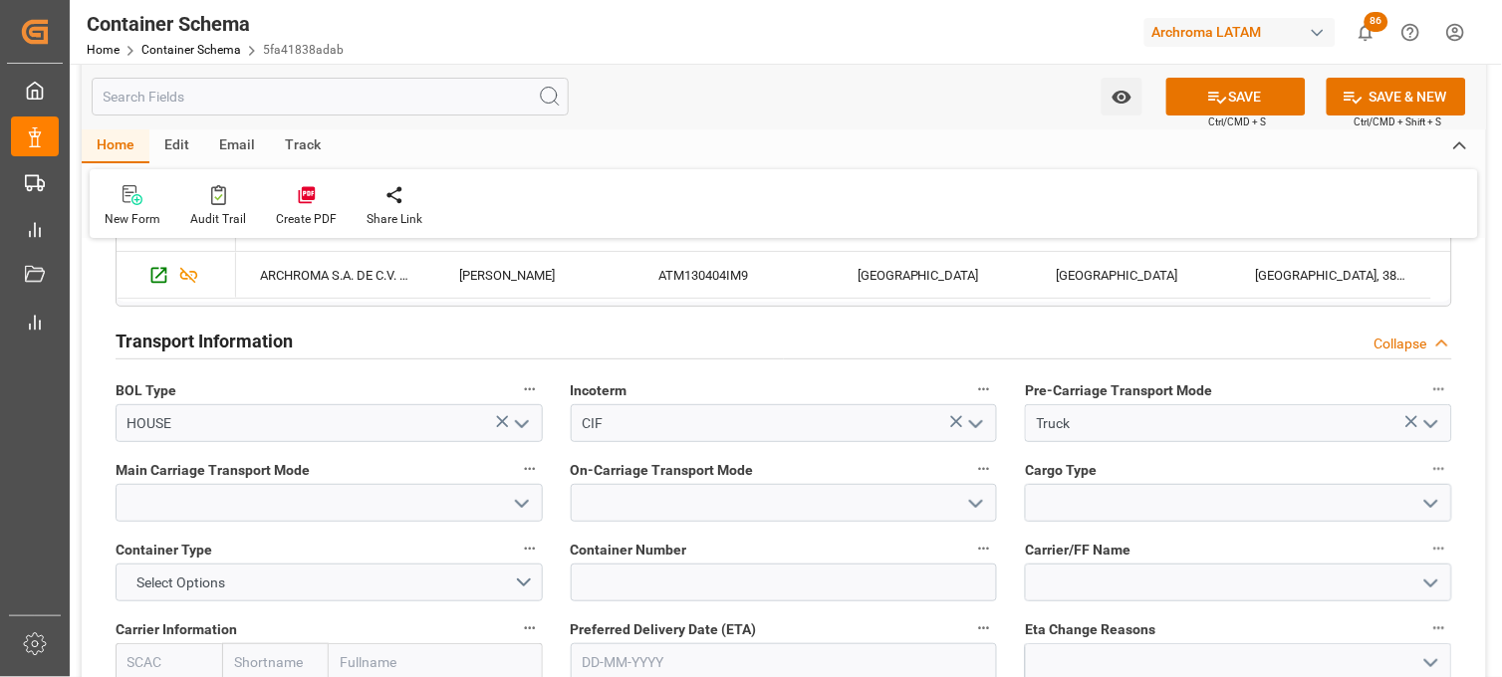
click at [514, 503] on icon "open menu" at bounding box center [522, 504] width 24 height 24
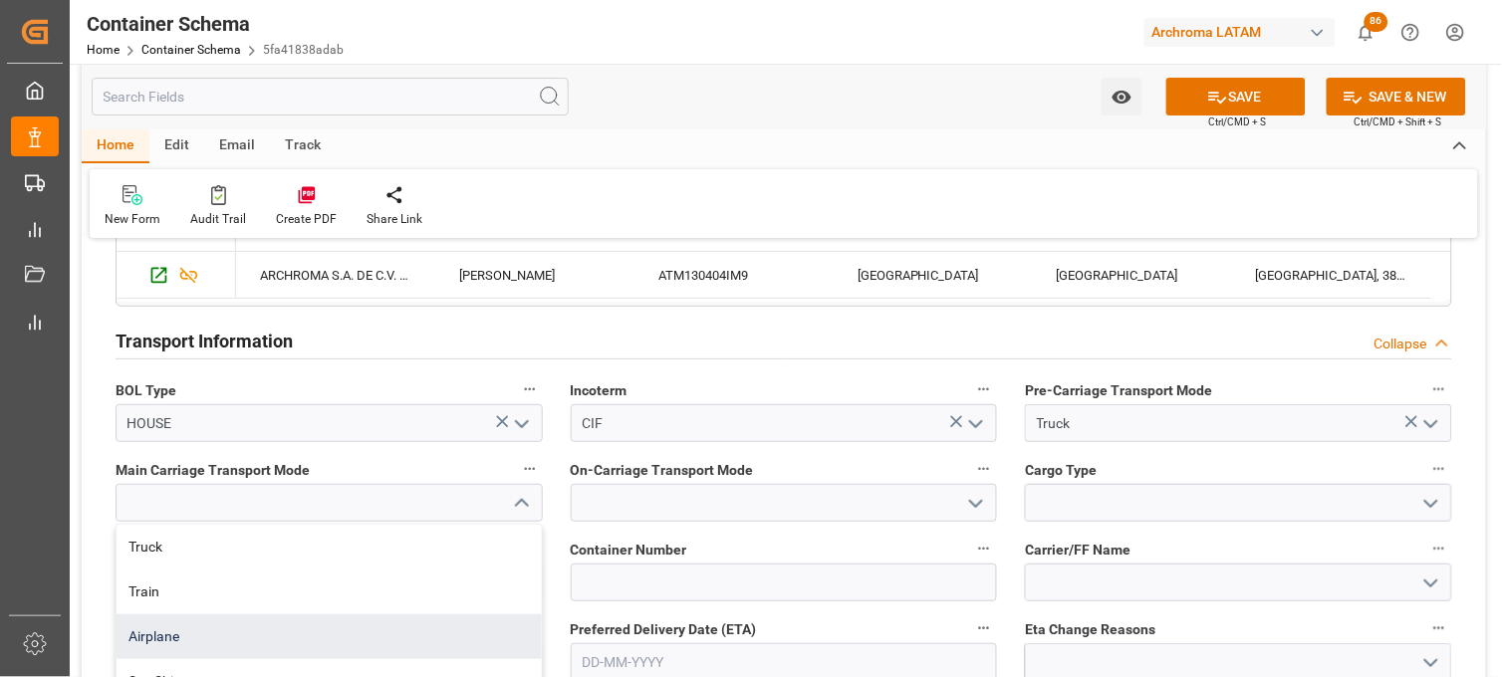
scroll to position [1770, 0]
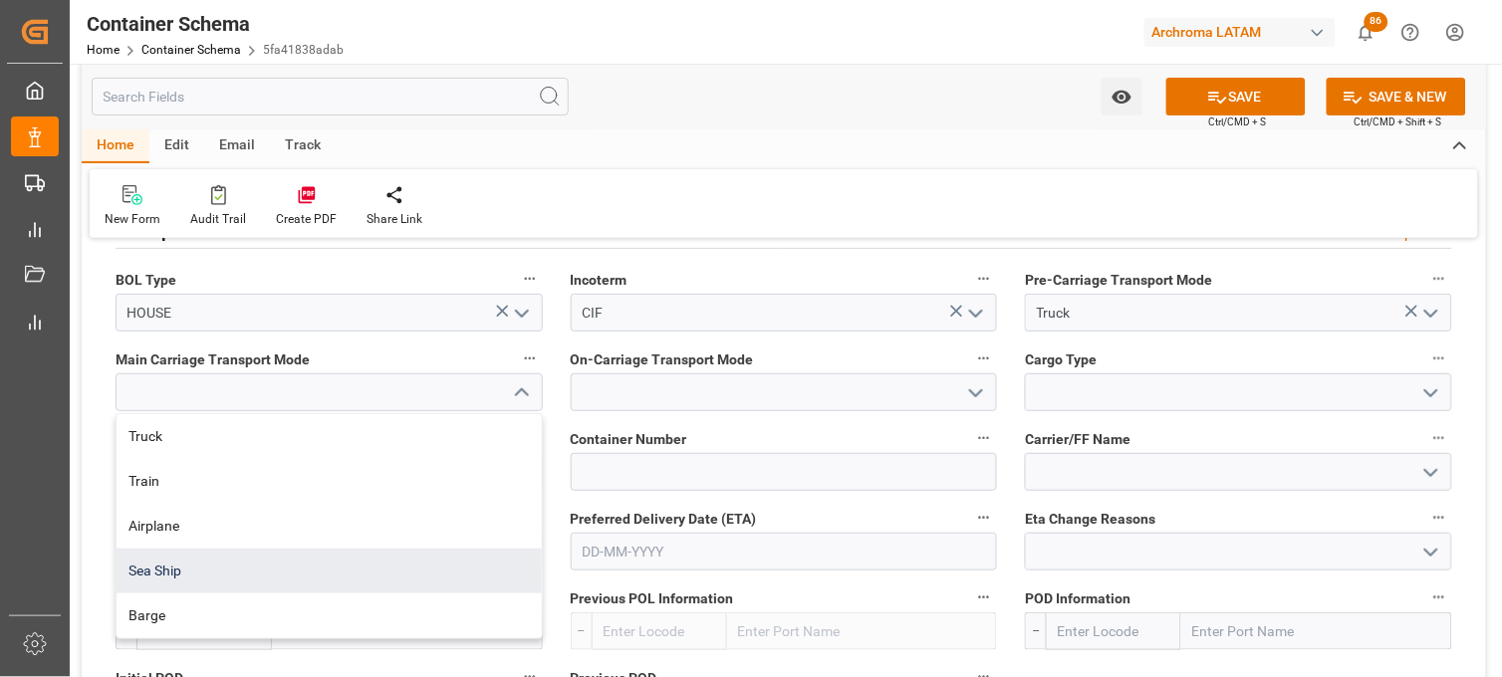
click at [327, 572] on div "Sea Ship" at bounding box center [329, 571] width 425 height 45
type input "Sea Ship"
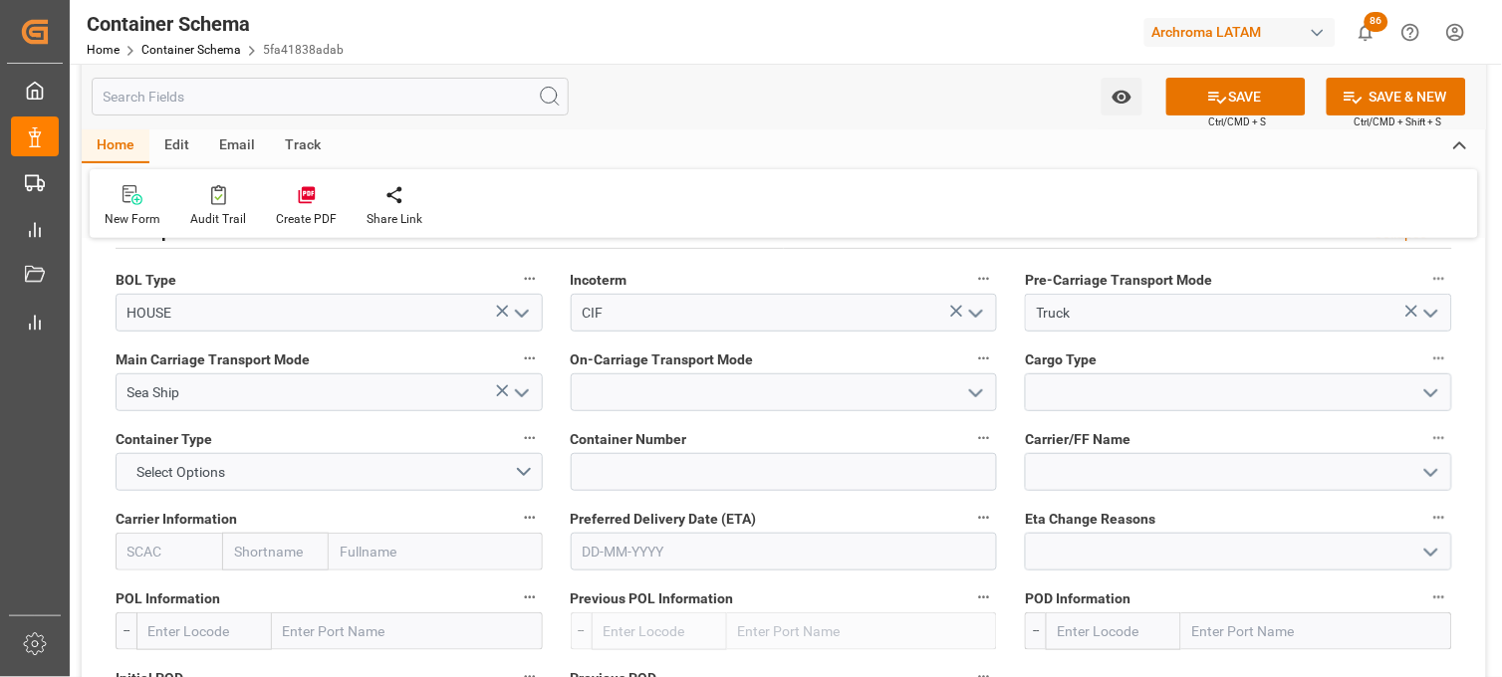
click at [976, 392] on icon "open menu" at bounding box center [976, 393] width 24 height 24
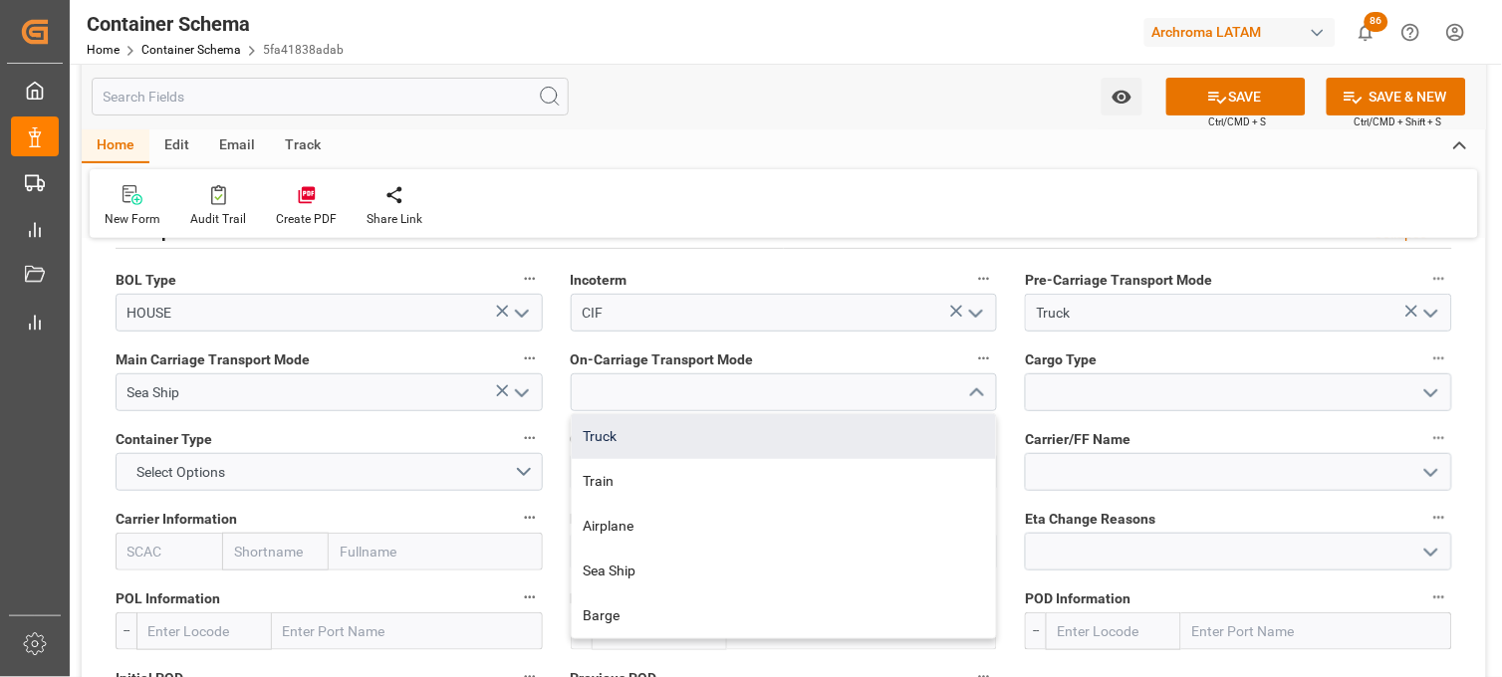
click at [842, 425] on div "Truck" at bounding box center [784, 436] width 425 height 45
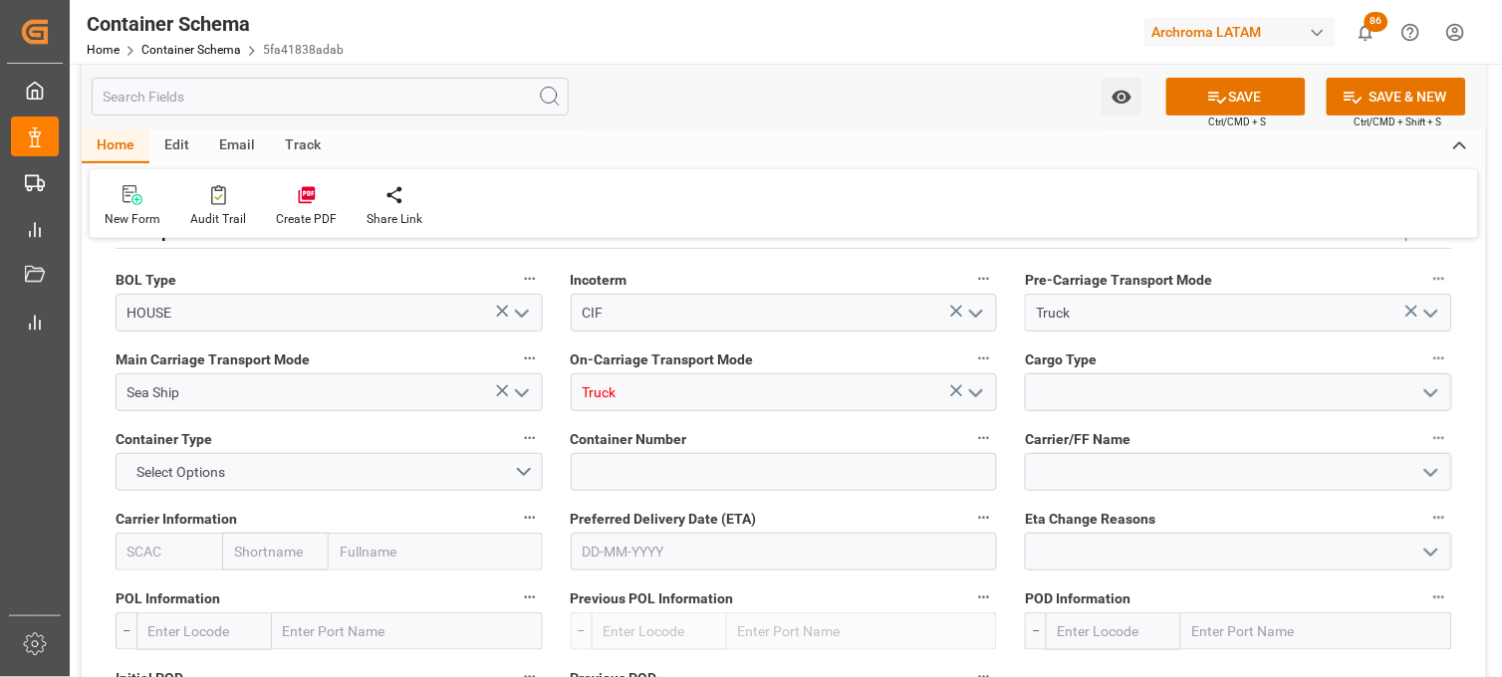
type input "Truck"
click at [1430, 385] on icon "open menu" at bounding box center [1431, 393] width 24 height 24
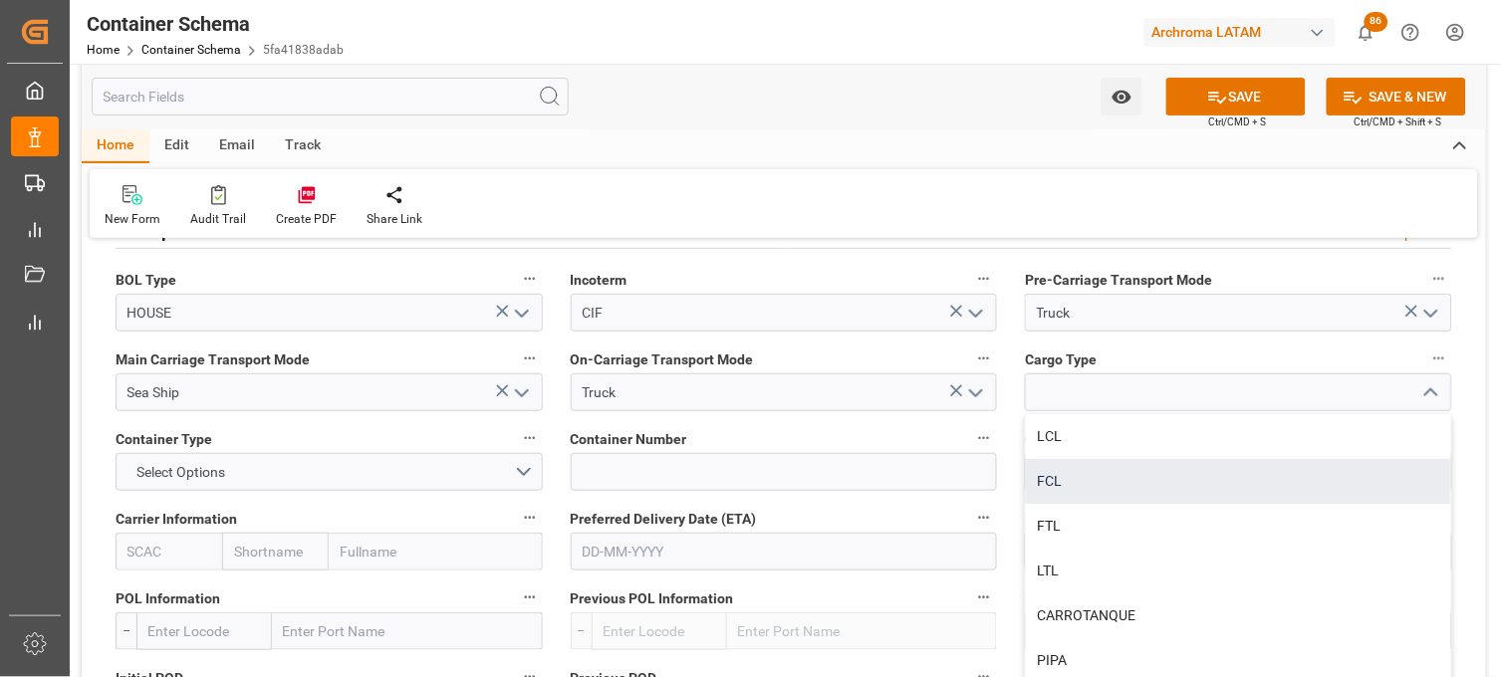
click at [1126, 486] on div "FCL" at bounding box center [1238, 481] width 425 height 45
type input "FCL"
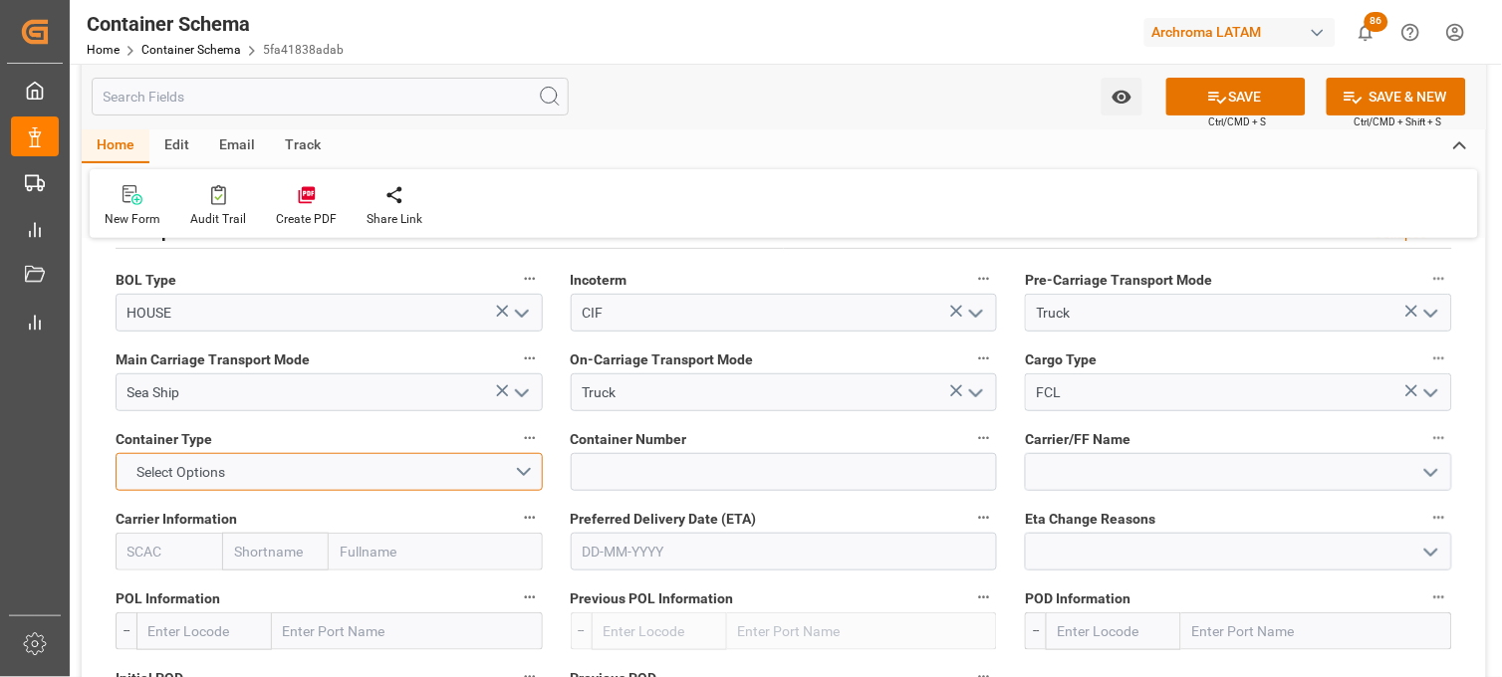
click at [526, 471] on button "Select Options" at bounding box center [329, 472] width 427 height 38
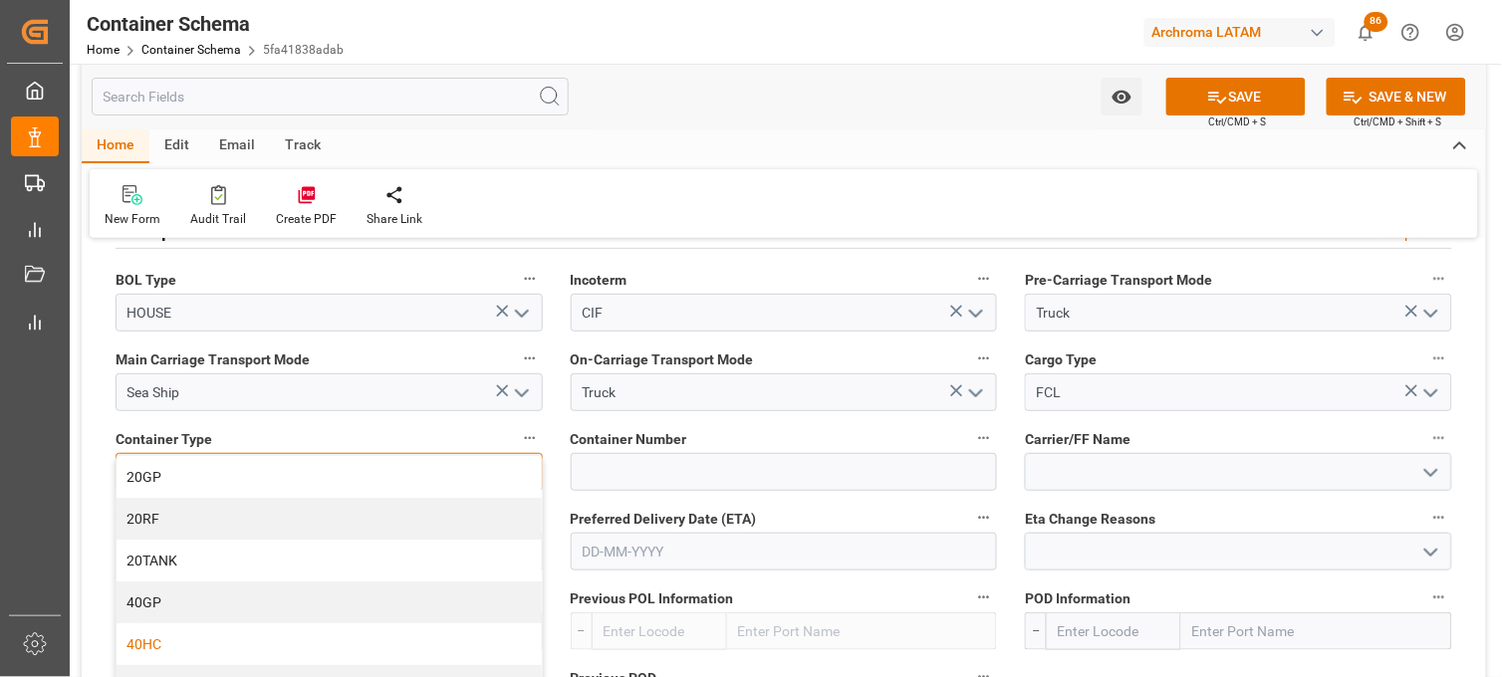
drag, startPoint x: 225, startPoint y: 640, endPoint x: 351, endPoint y: 615, distance: 128.1
click at [226, 639] on div "40HC" at bounding box center [329, 645] width 425 height 42
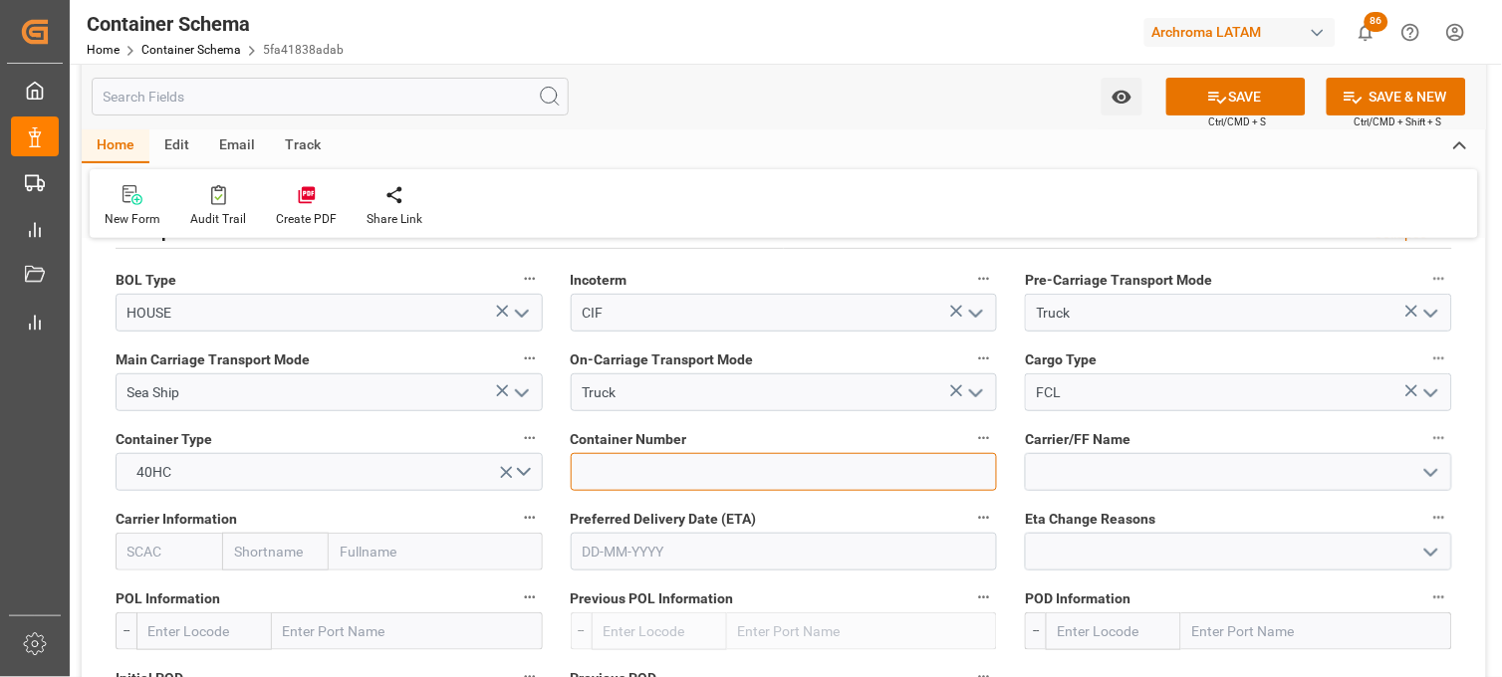
click at [670, 476] on input at bounding box center [784, 472] width 427 height 38
paste input "TEMU7220424"
type input "TEMU7220424"
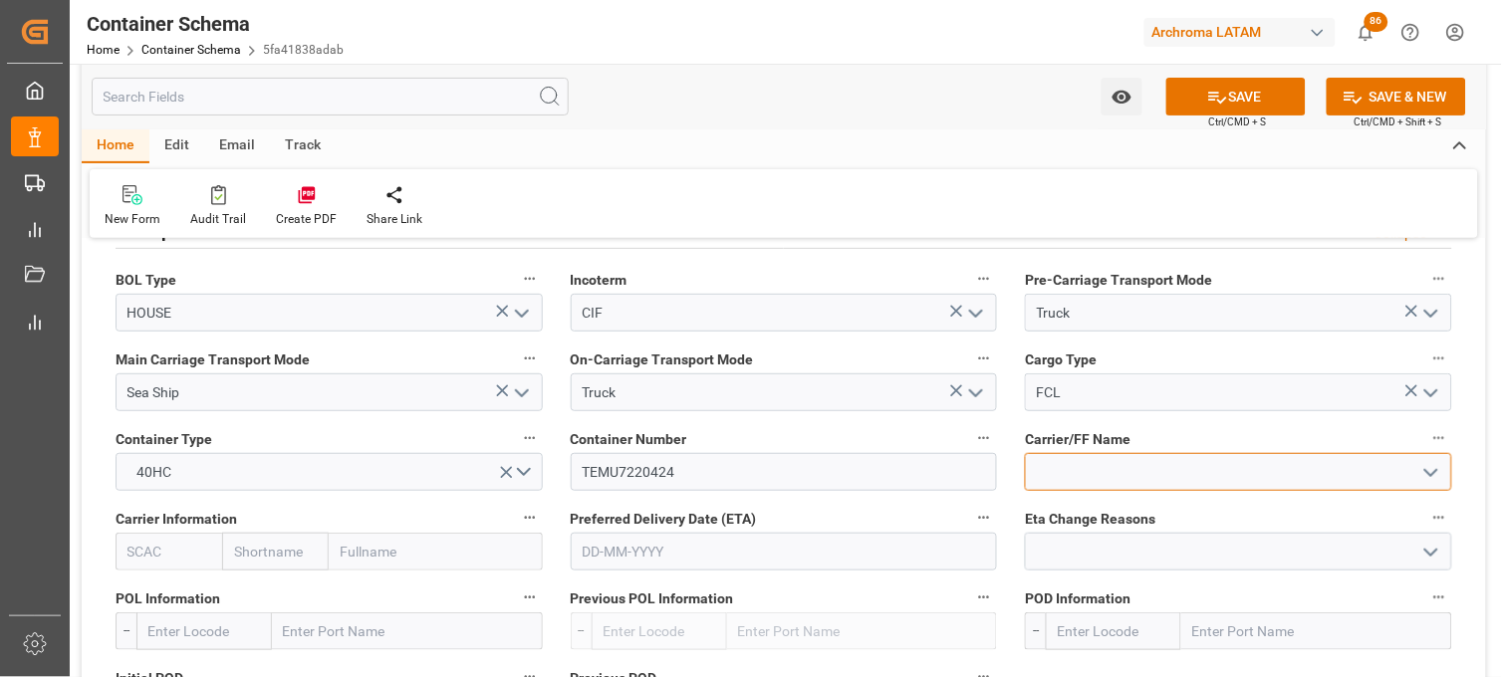
click at [1091, 468] on input at bounding box center [1238, 472] width 427 height 38
click at [309, 562] on input "text" at bounding box center [275, 552] width 107 height 38
drag, startPoint x: 264, startPoint y: 550, endPoint x: 217, endPoint y: 552, distance: 46.9
click at [217, 552] on div "kan" at bounding box center [329, 552] width 427 height 38
type input "[GEOGRAPHIC_DATA]"
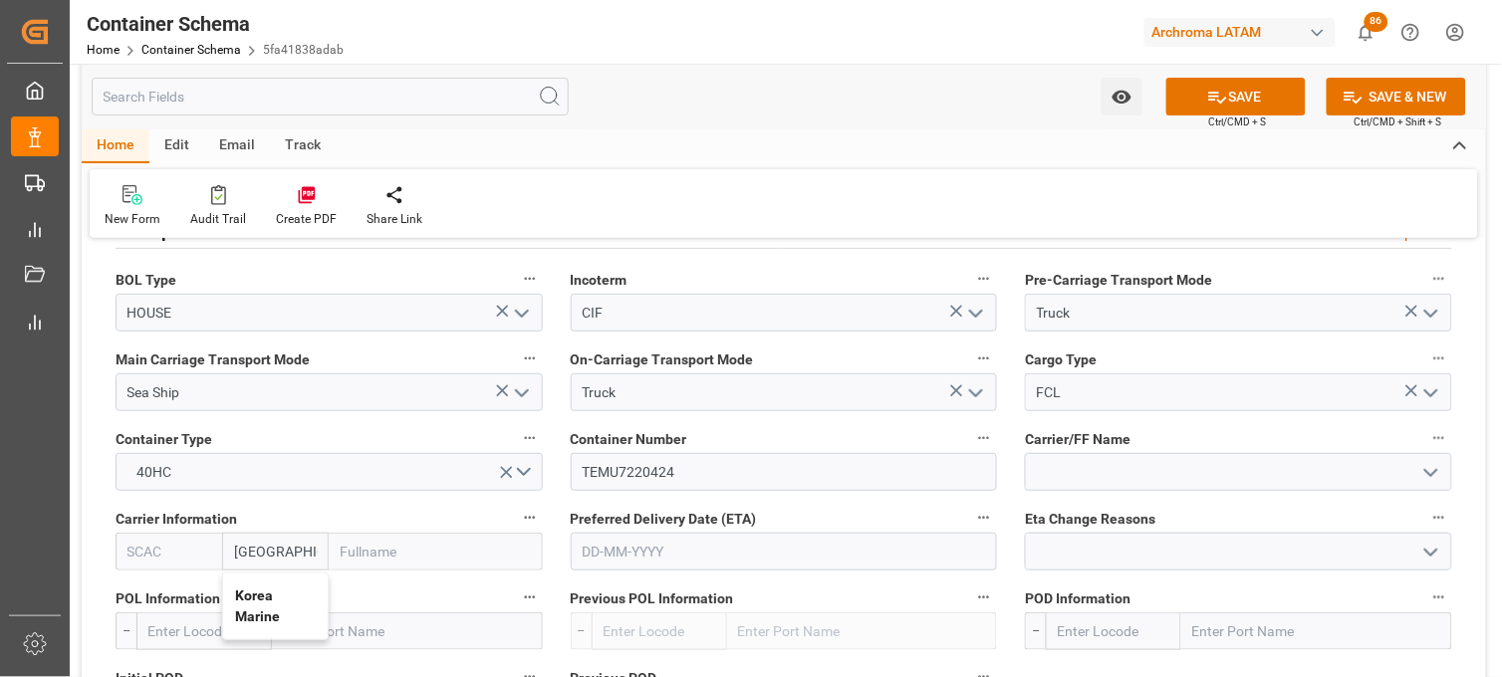
click at [264, 611] on b "Korea Marine" at bounding box center [257, 606] width 45 height 37
type input "KMTU"
type input "Korea Marine"
type input "Korea Marine Transport"
type input "Korea Marine"
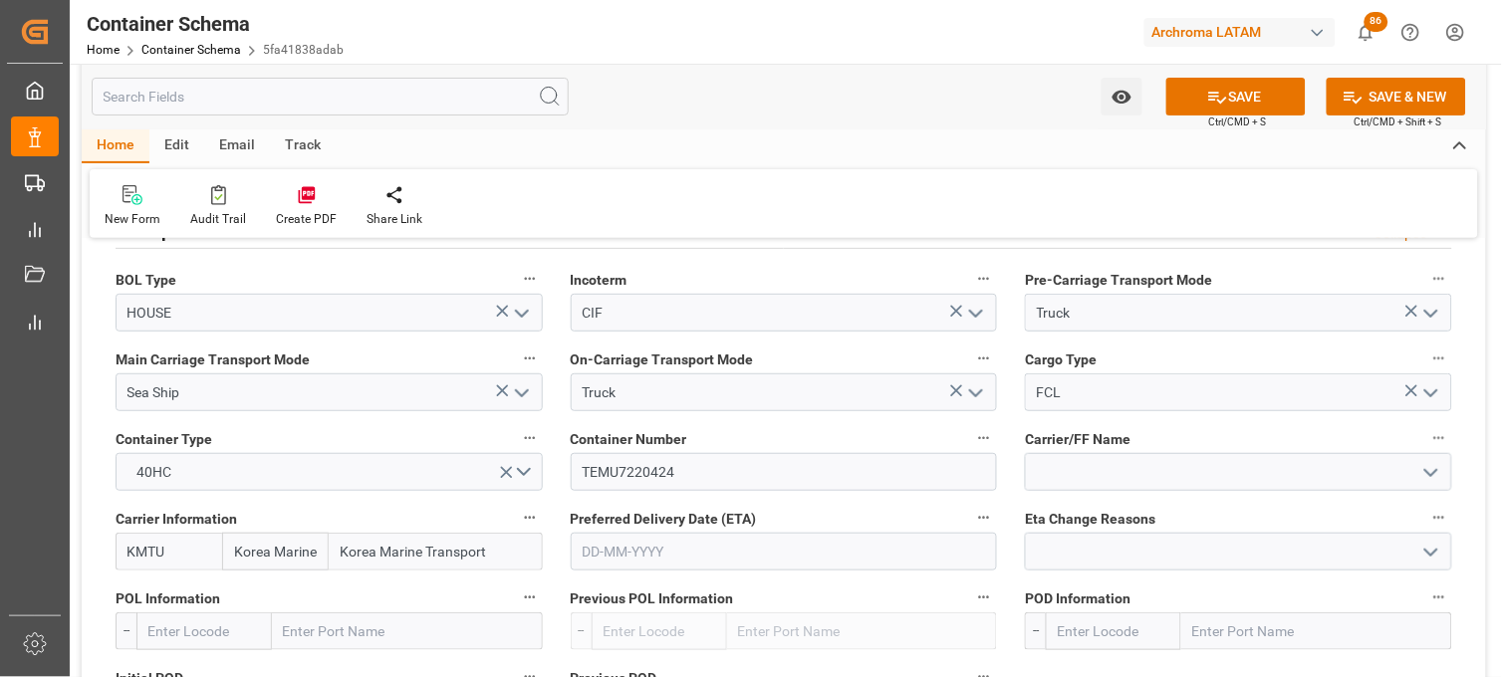
click at [588, 549] on input "text" at bounding box center [784, 552] width 427 height 38
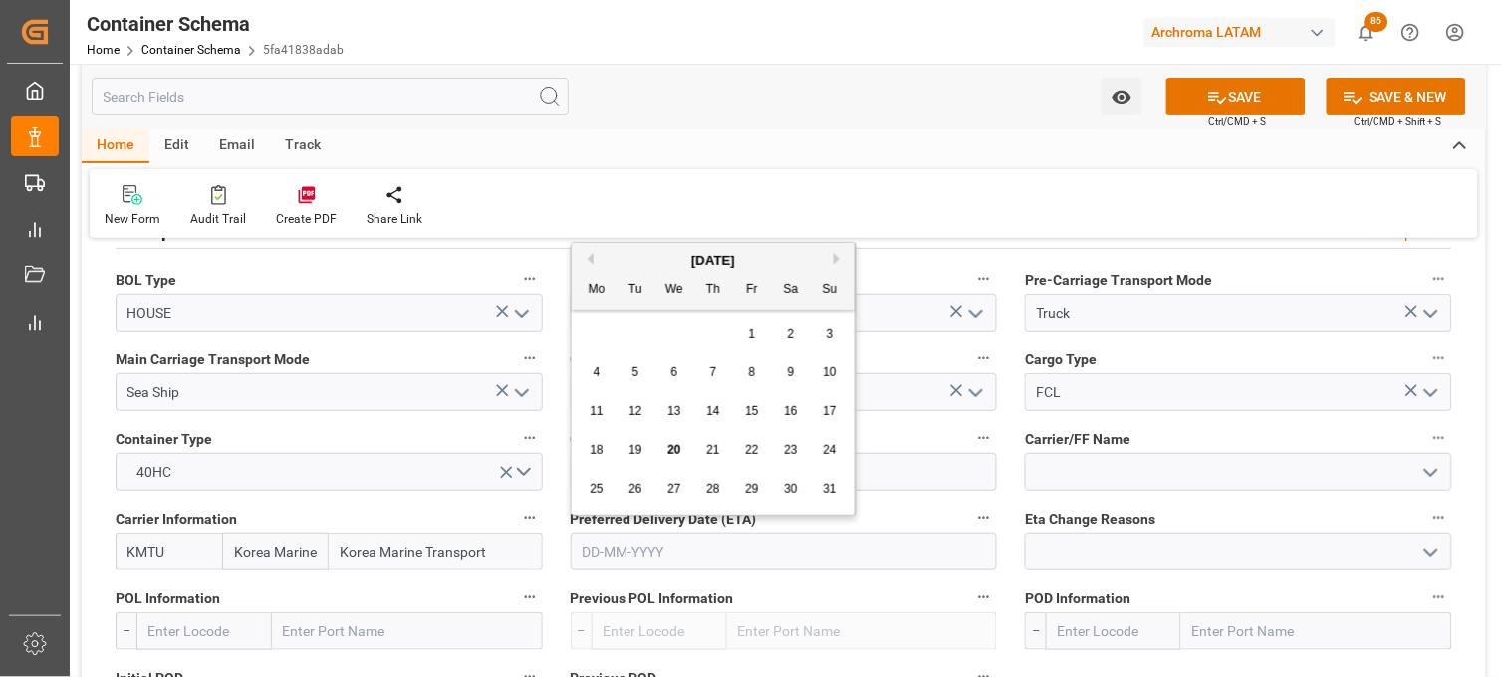
drag, startPoint x: 599, startPoint y: 323, endPoint x: 612, endPoint y: 351, distance: 30.7
click at [599, 323] on div "28 29 30 31 1 2 3" at bounding box center [714, 334] width 272 height 39
click at [830, 489] on span "31" at bounding box center [829, 489] width 13 height 14
type input "[DATE]"
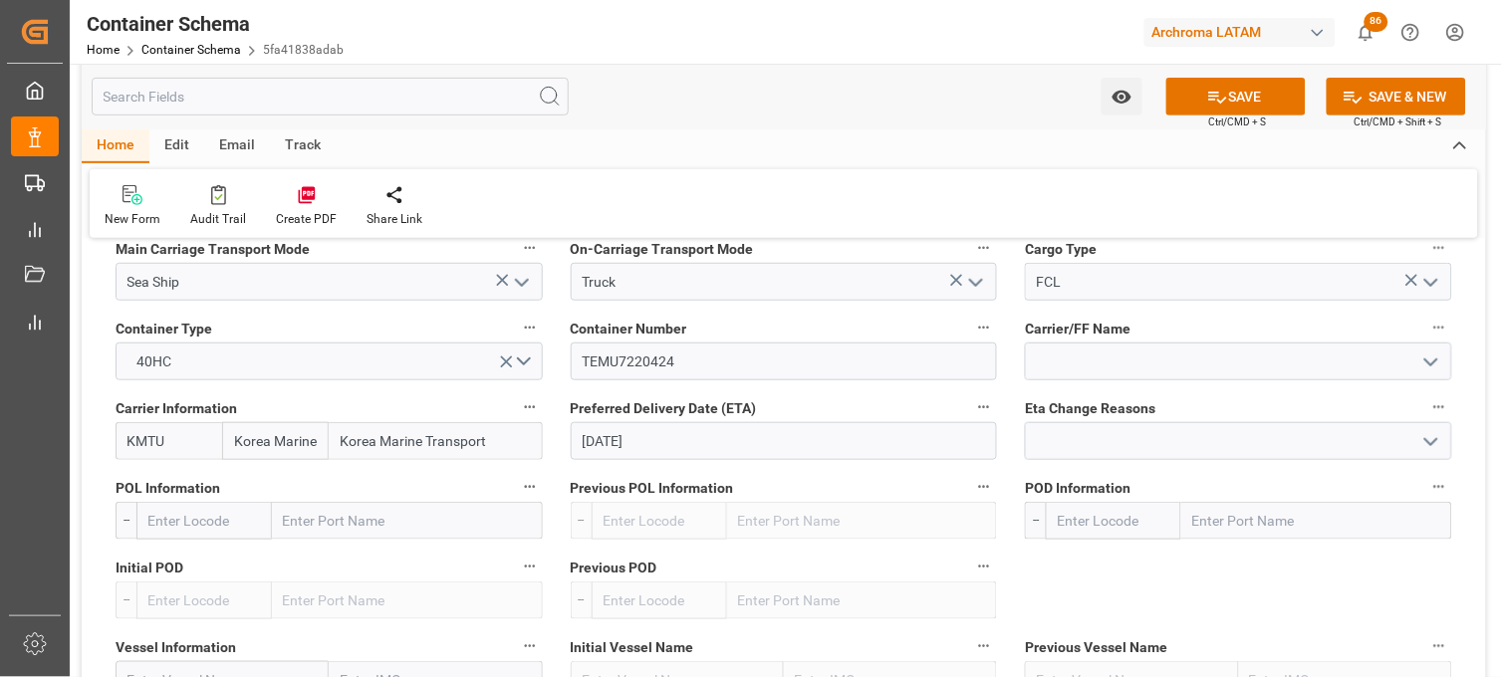
scroll to position [1992, 0]
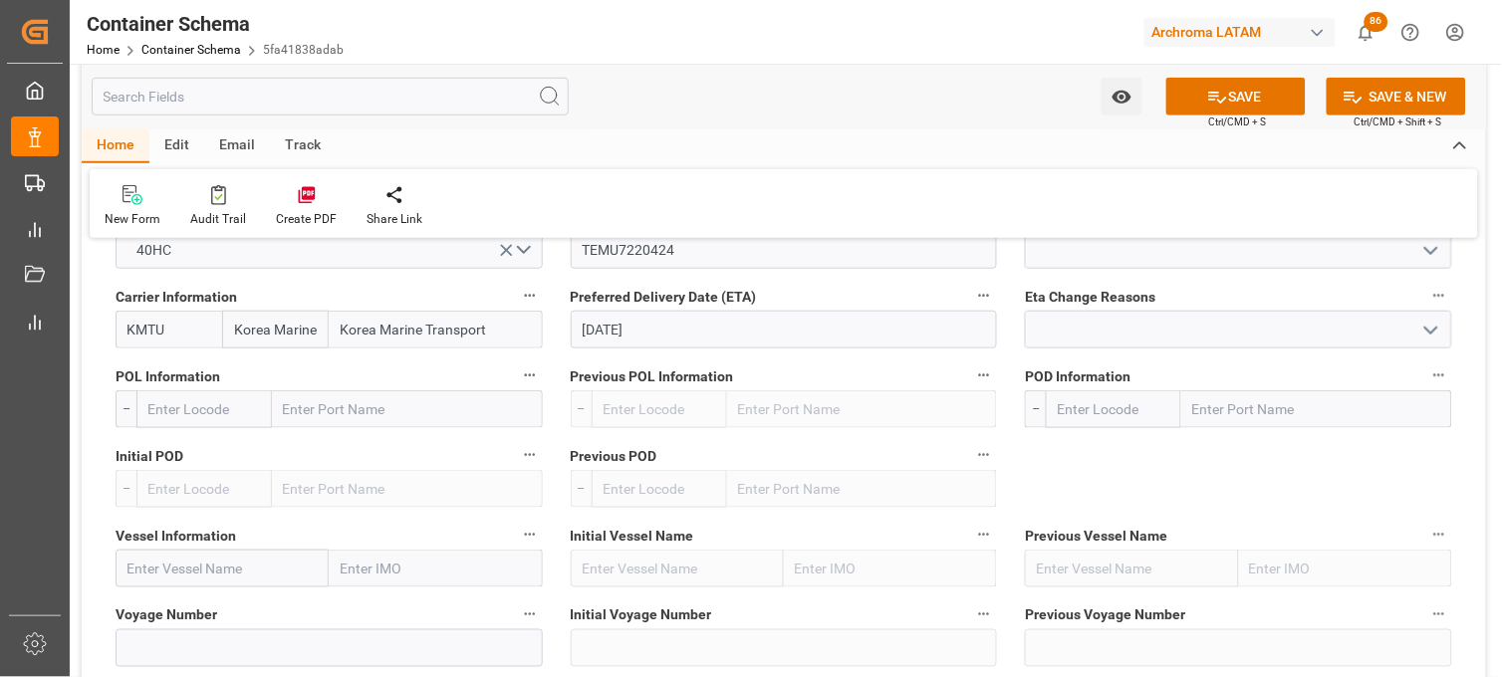
click at [307, 409] on input "text" at bounding box center [407, 409] width 271 height 38
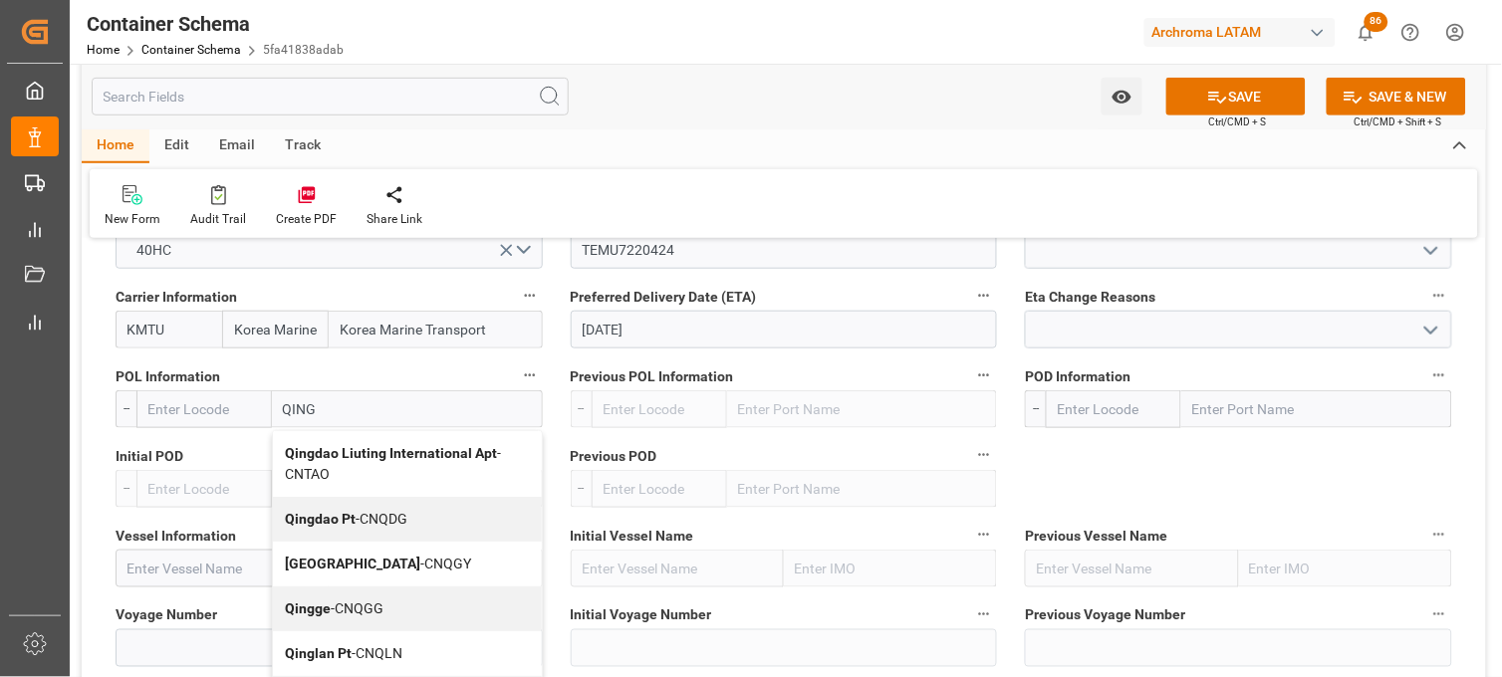
type input "QINGD"
click at [310, 520] on b "Qingdao Pt" at bounding box center [320, 519] width 71 height 16
type input "CNQDG"
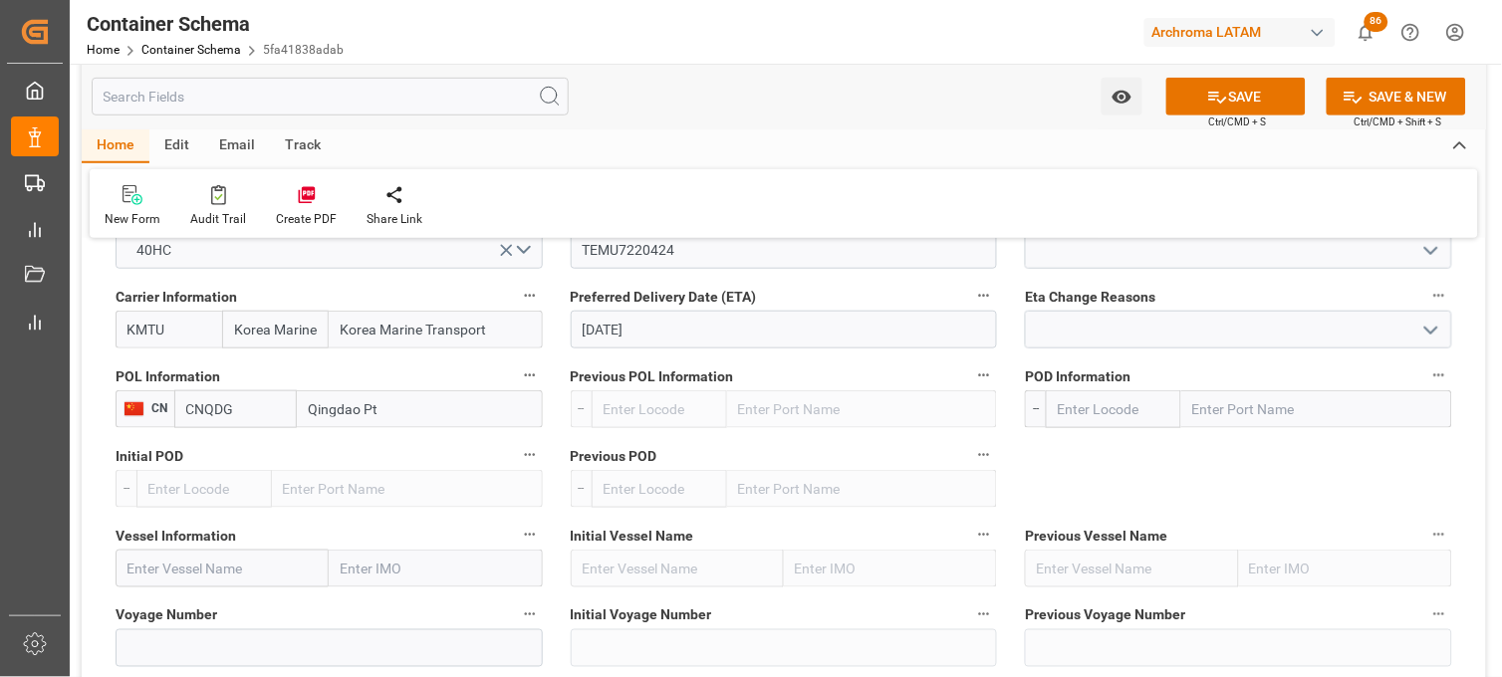
type input "Qingdao Pt"
click at [1337, 414] on input "text" at bounding box center [1316, 409] width 271 height 38
type input "MANZA"
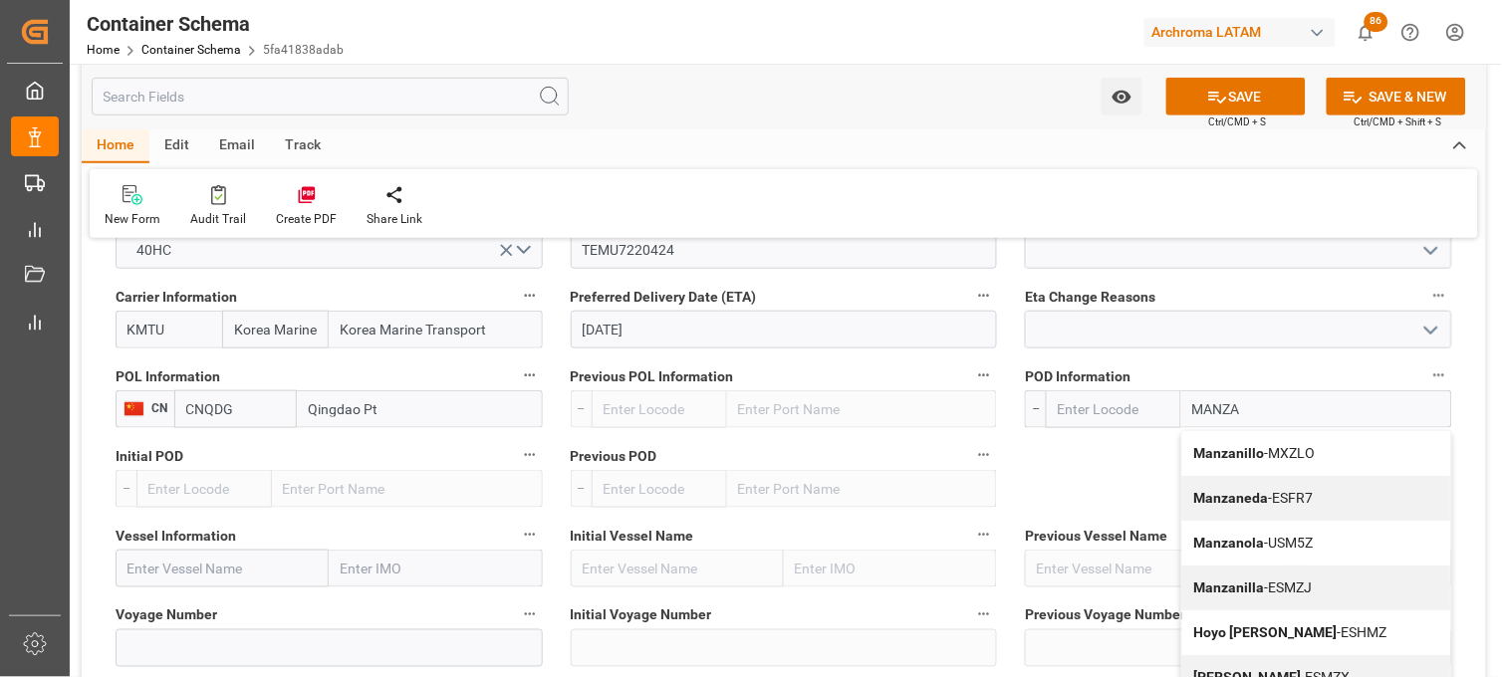
click at [1239, 446] on b "Manzanillo" at bounding box center [1229, 453] width 71 height 16
type input "MXZLO"
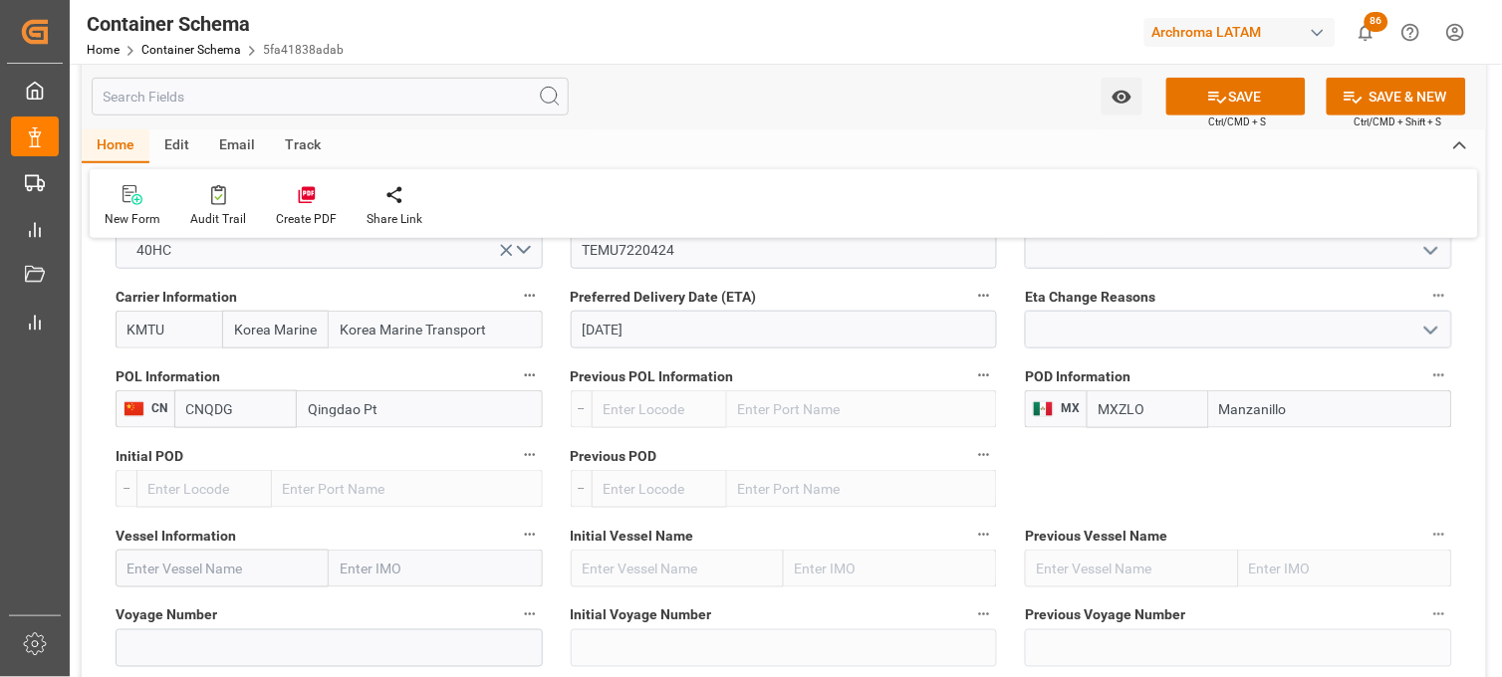
scroll to position [2103, 0]
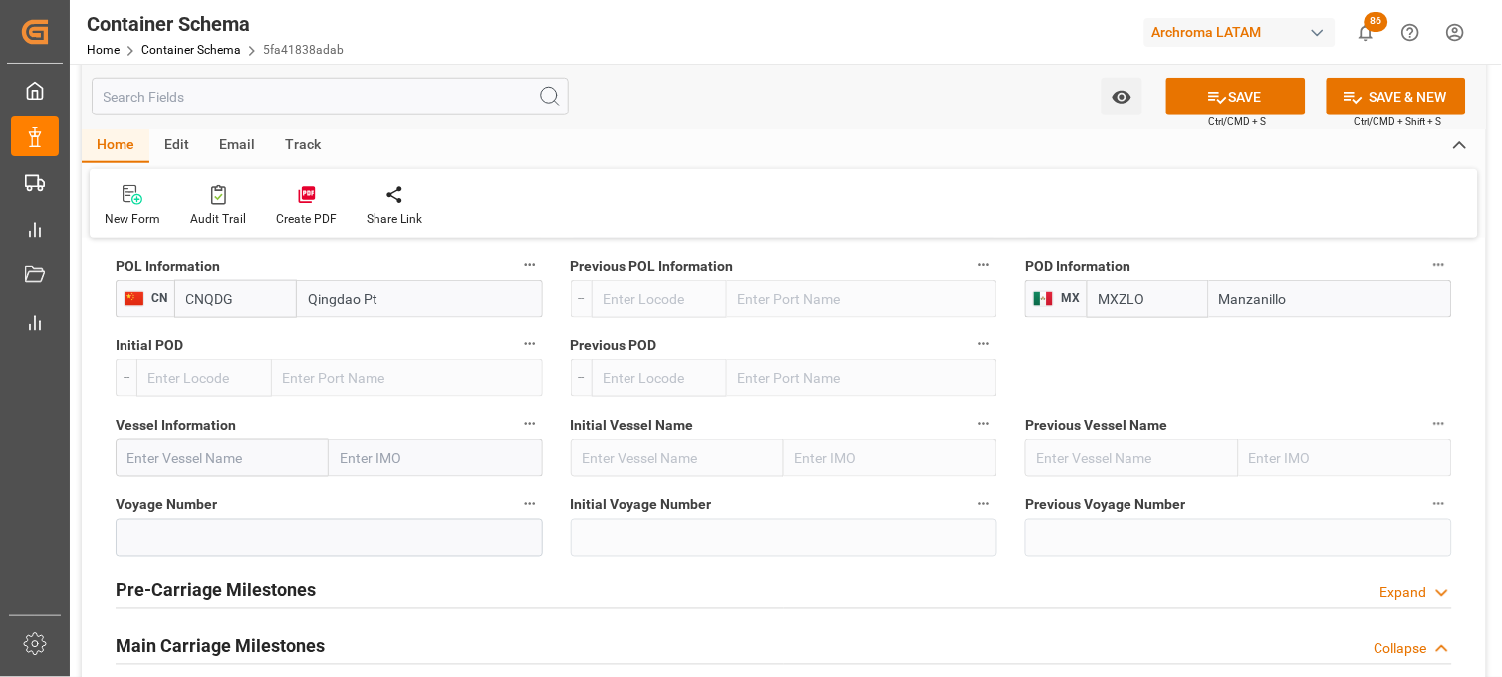
type input "Manzanillo"
click at [187, 462] on input "text" at bounding box center [222, 458] width 213 height 38
paste input "ESL ASANTE"
click at [183, 505] on b "ESL ASANTE" at bounding box center [169, 502] width 82 height 16
type input "ESL ASANTE"
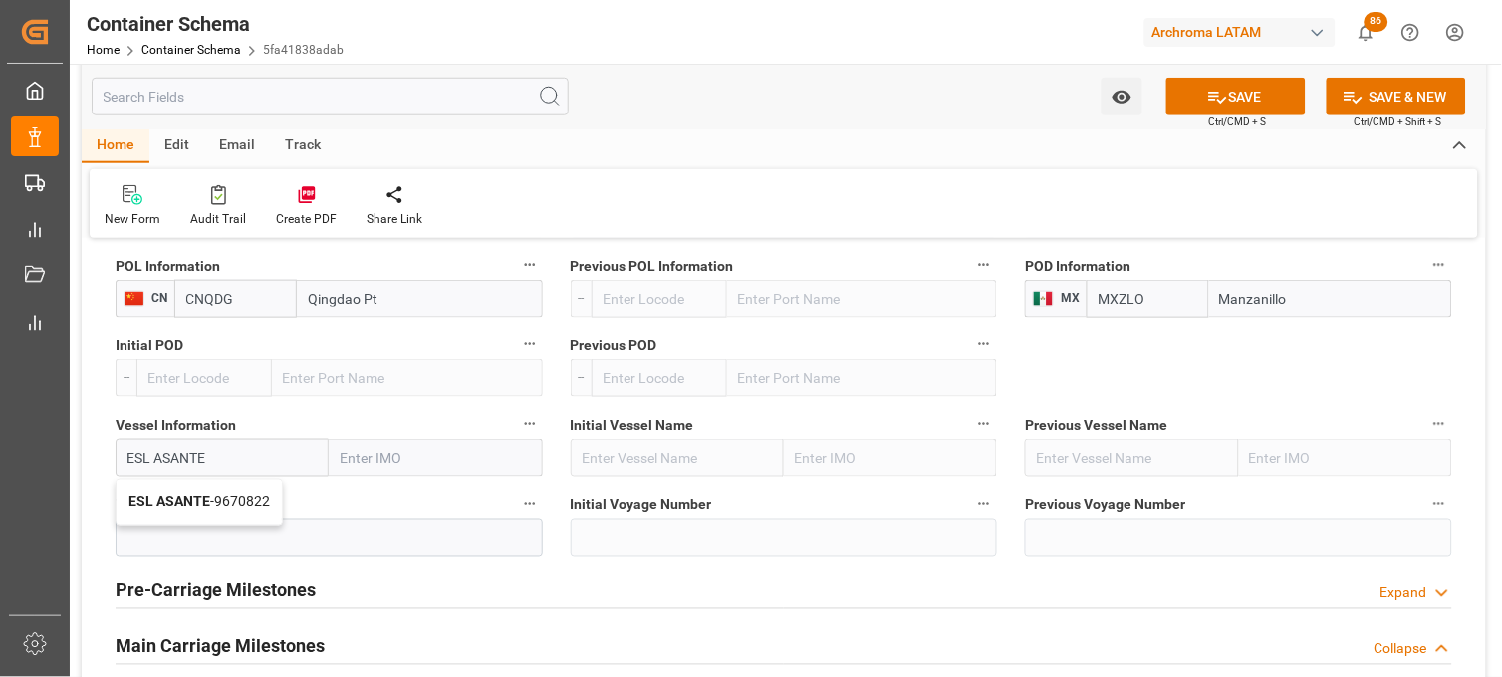
type input "9670822"
type input "ESL ASANTE"
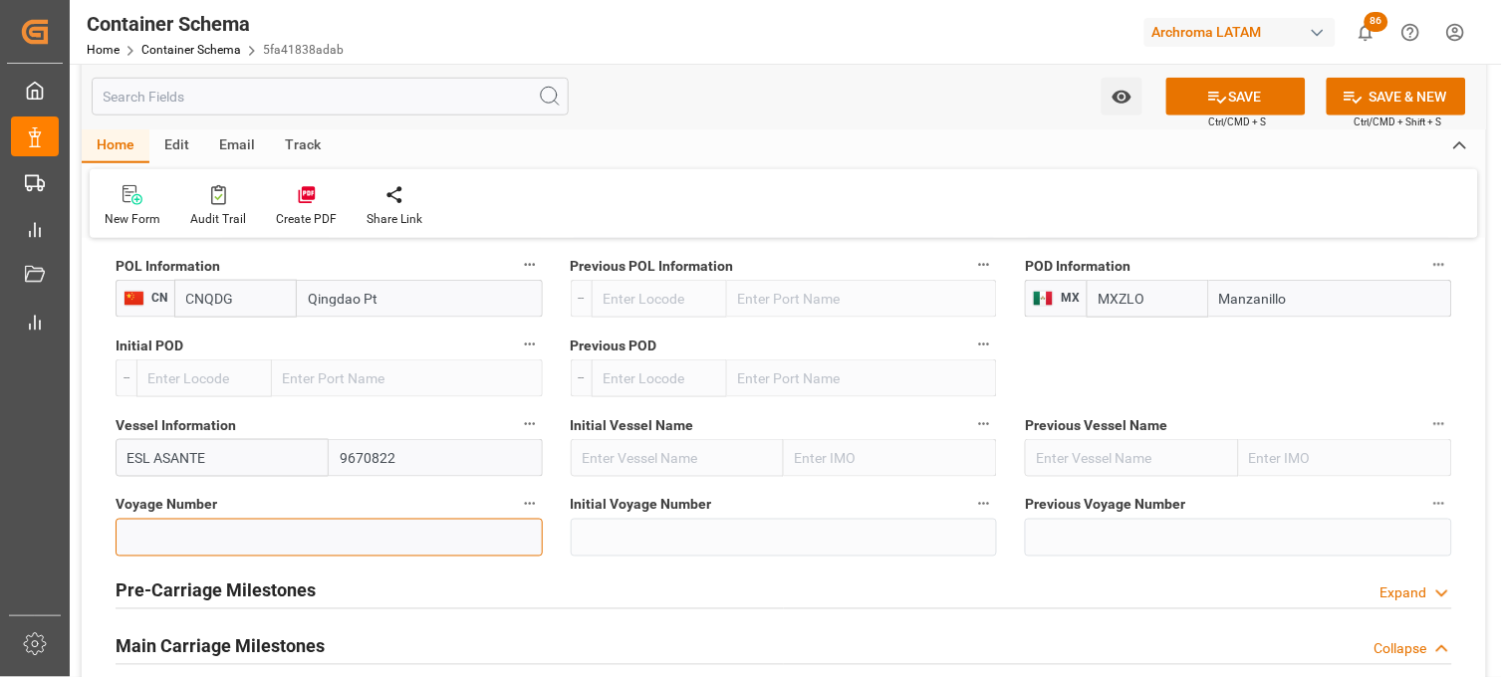
click at [192, 550] on input at bounding box center [329, 538] width 427 height 38
paste input "02532E"
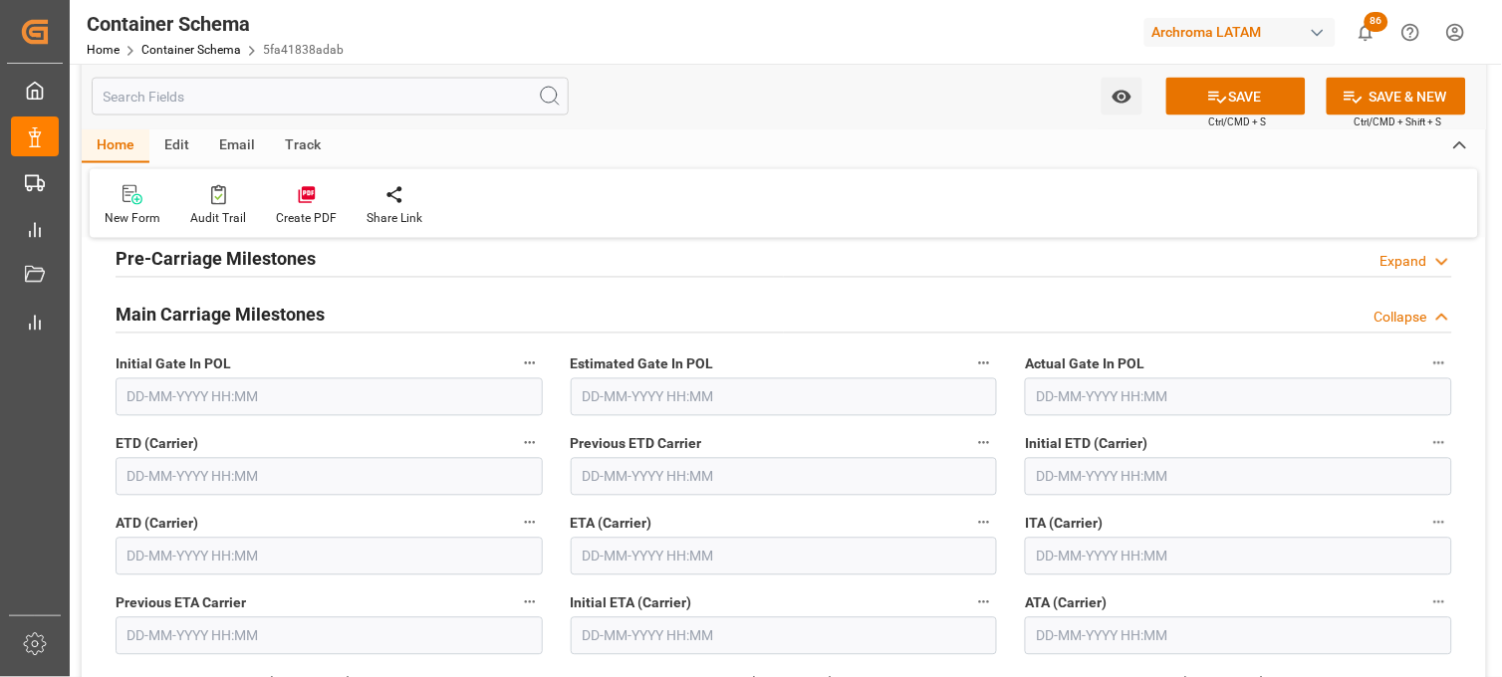
scroll to position [2545, 0]
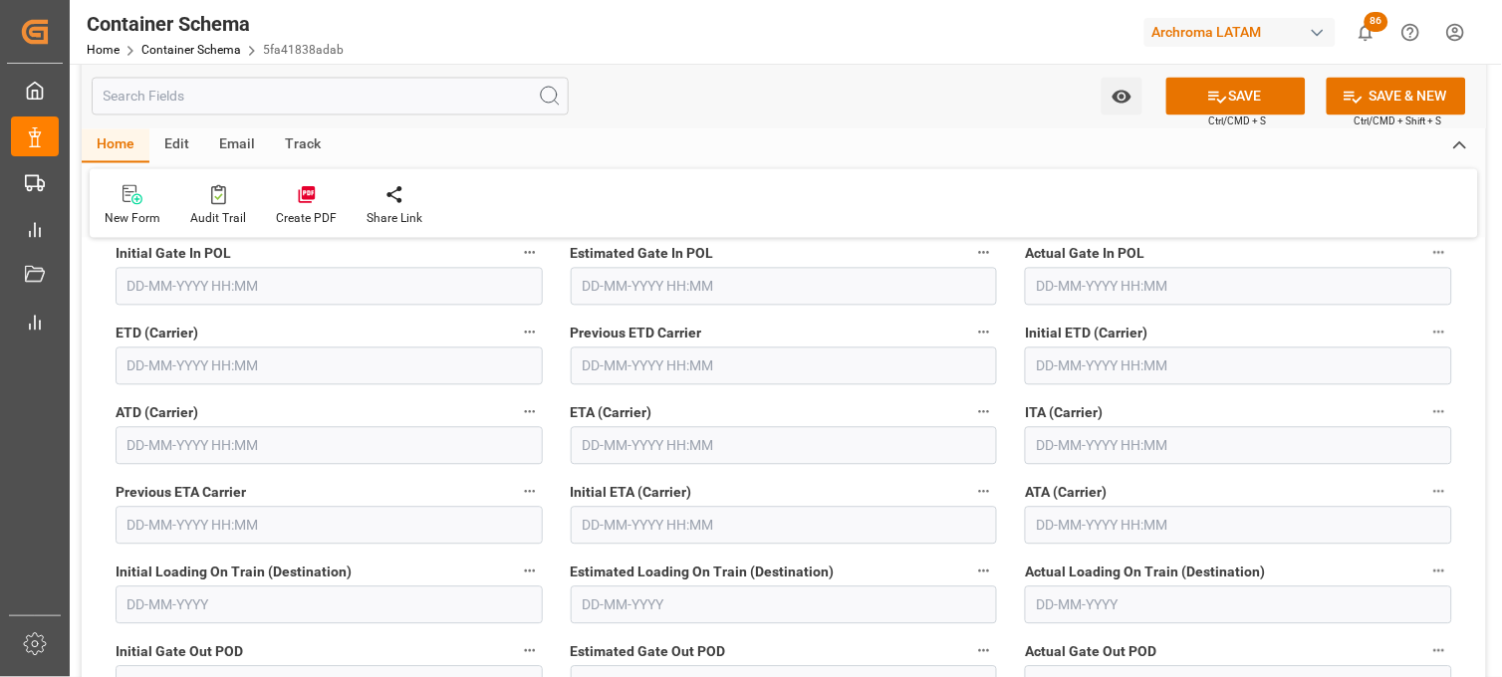
type input "02532E"
click at [595, 448] on input "text" at bounding box center [784, 446] width 427 height 38
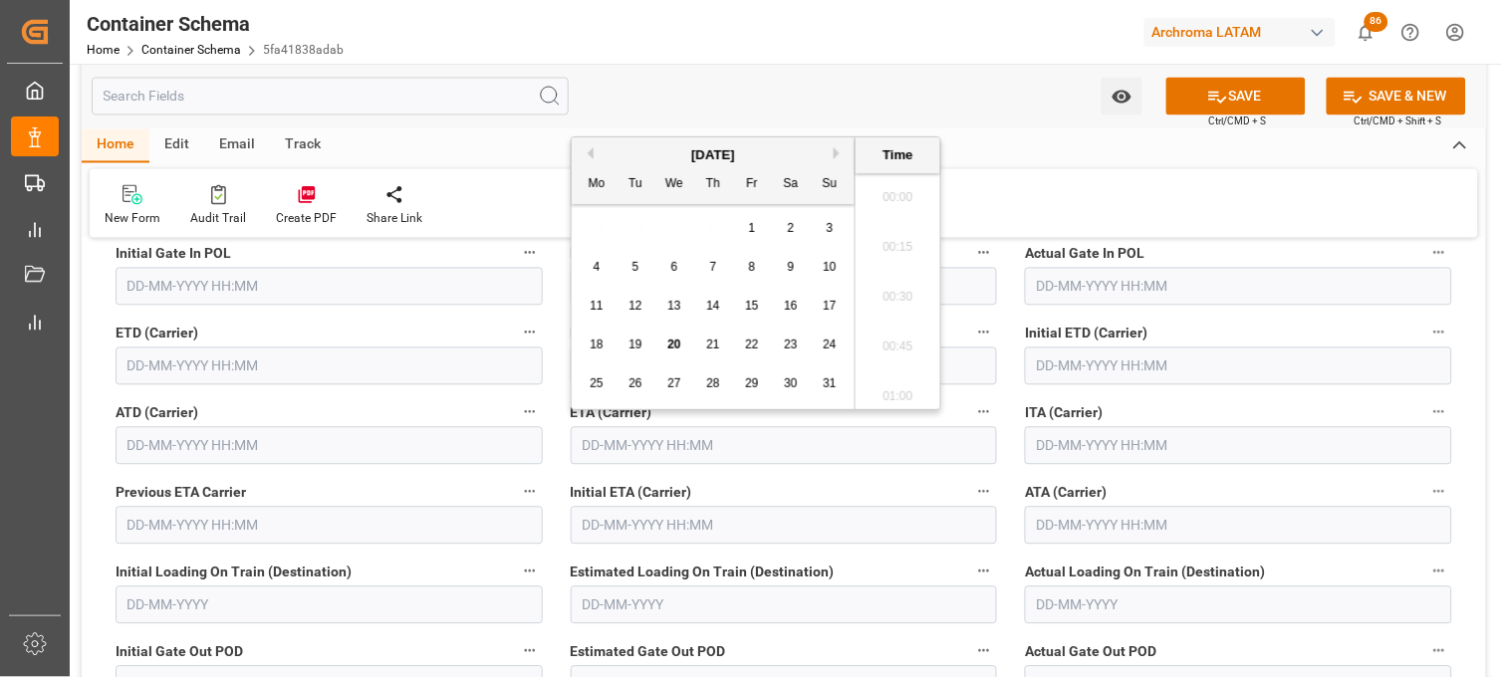
scroll to position [2695, 0]
click at [825, 385] on span "31" at bounding box center [829, 384] width 13 height 14
click at [904, 349] on li "14:15" at bounding box center [898, 342] width 85 height 50
type input "[DATE] 14:15"
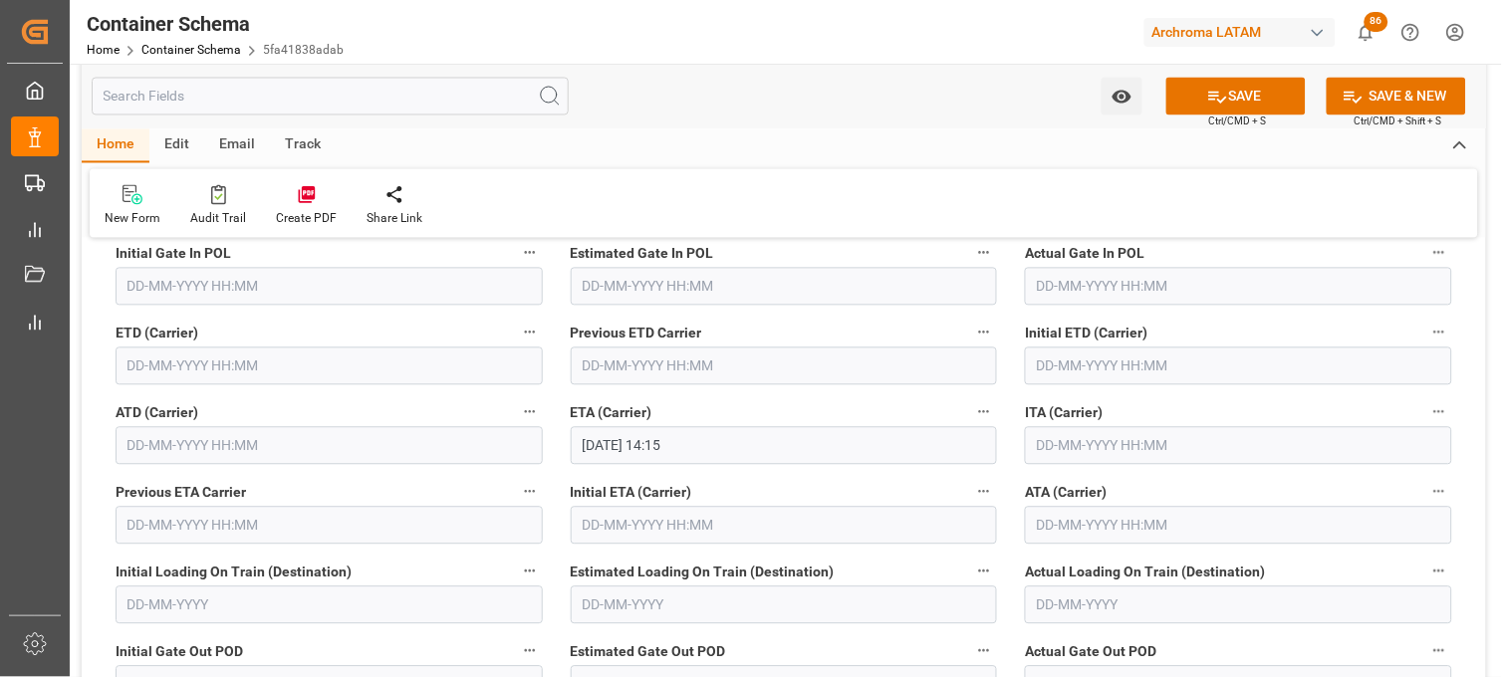
click at [1009, 525] on div "Initial ETA (Carrier)" at bounding box center [784, 512] width 455 height 80
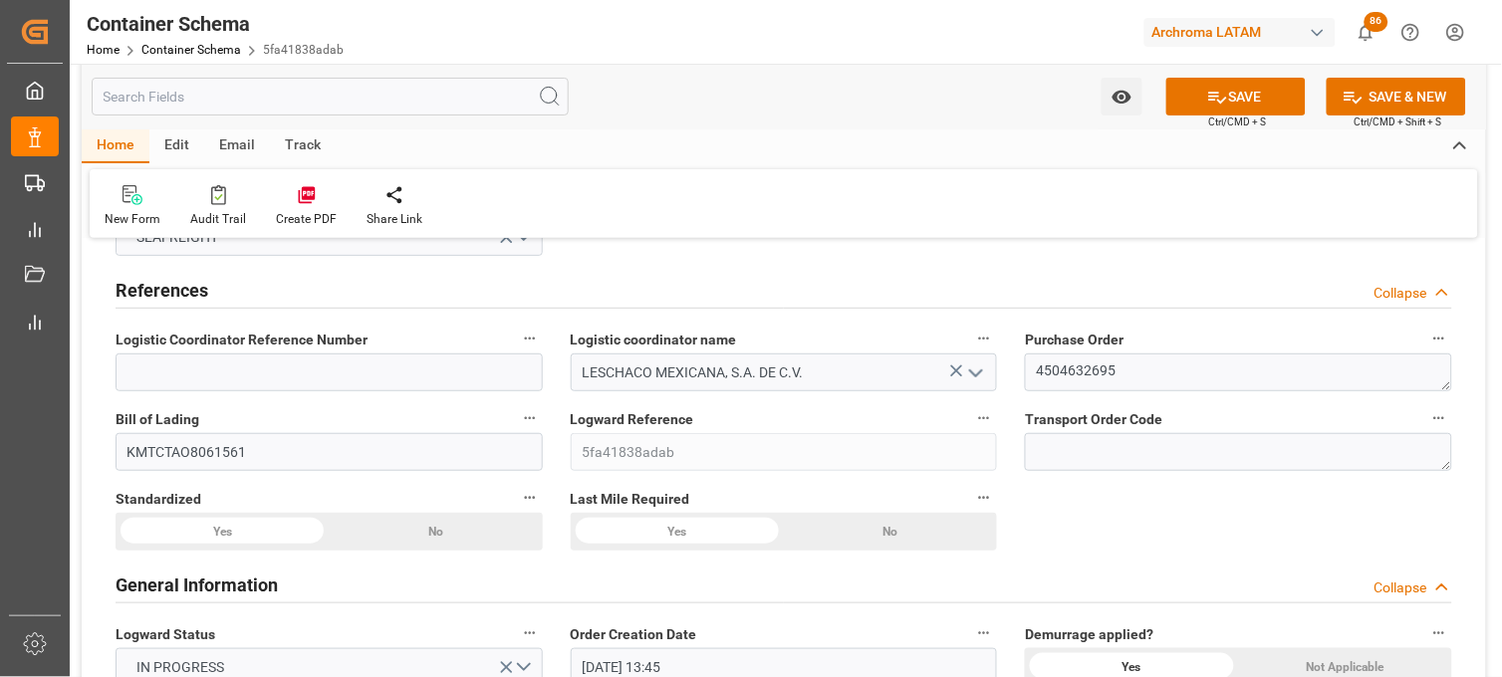
scroll to position [0, 0]
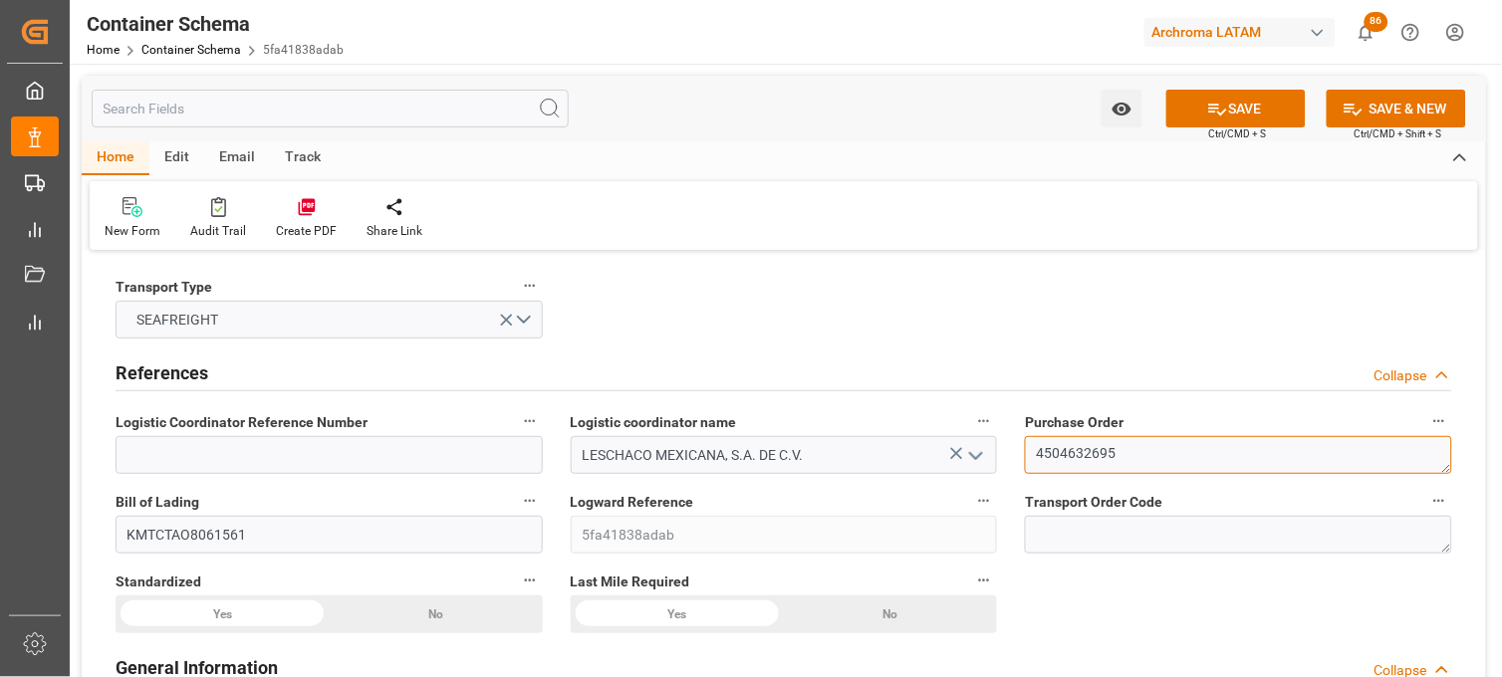
click at [1070, 454] on textarea "4504632695" at bounding box center [1238, 455] width 427 height 38
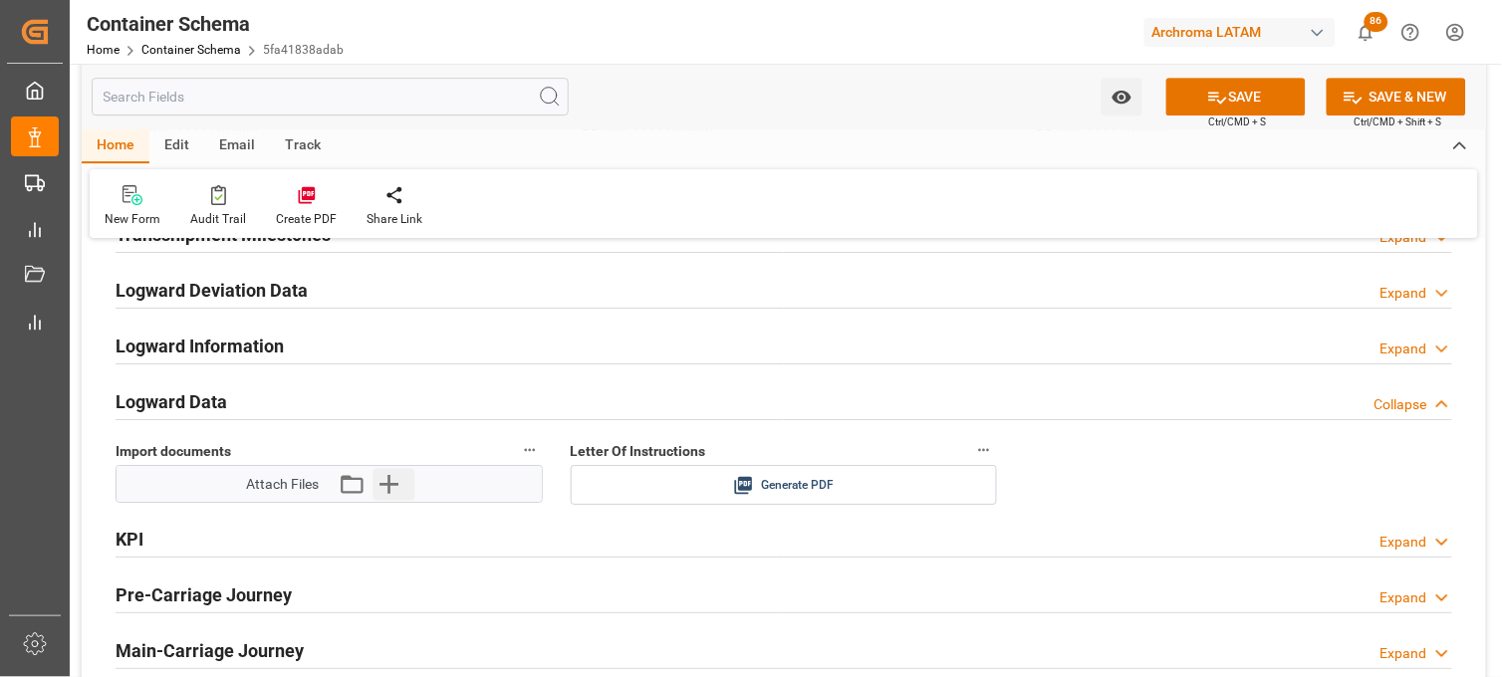
scroll to position [3099, 0]
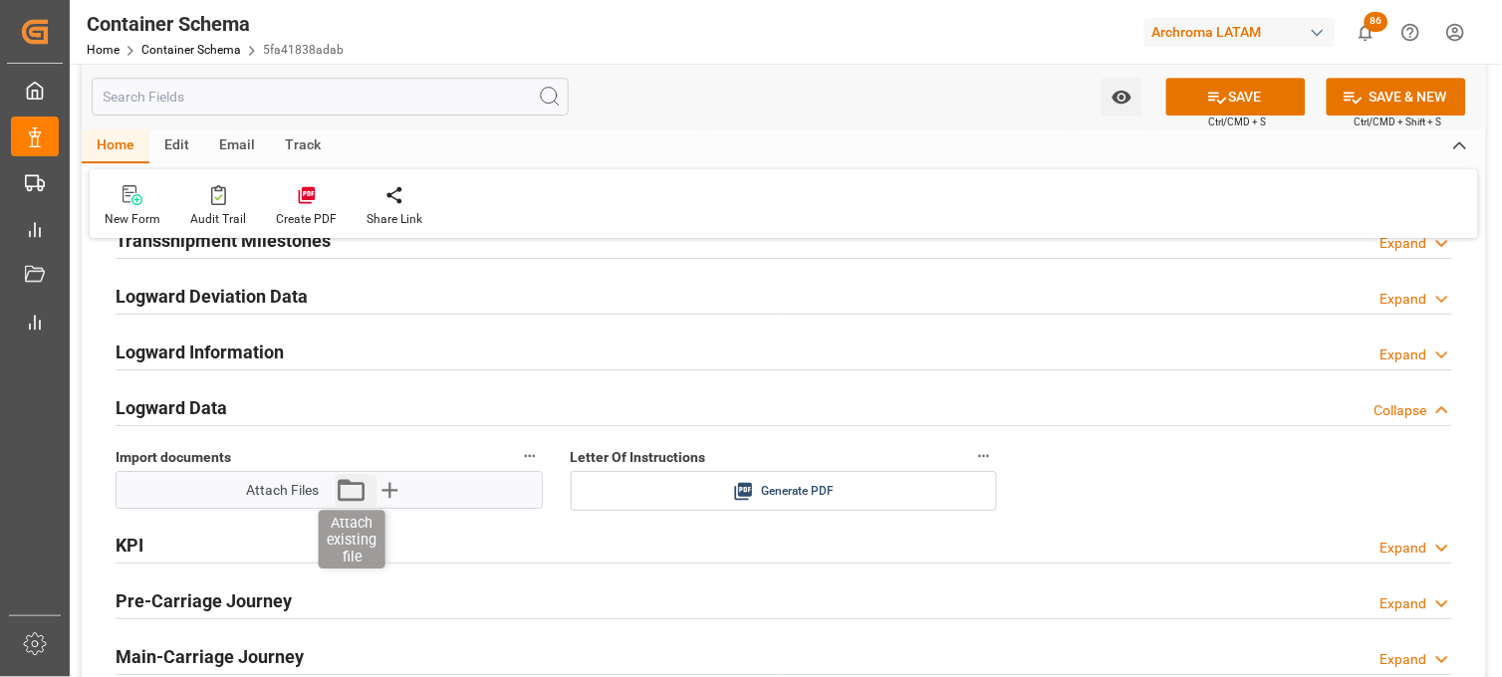
click at [361, 494] on icon "button" at bounding box center [352, 490] width 32 height 32
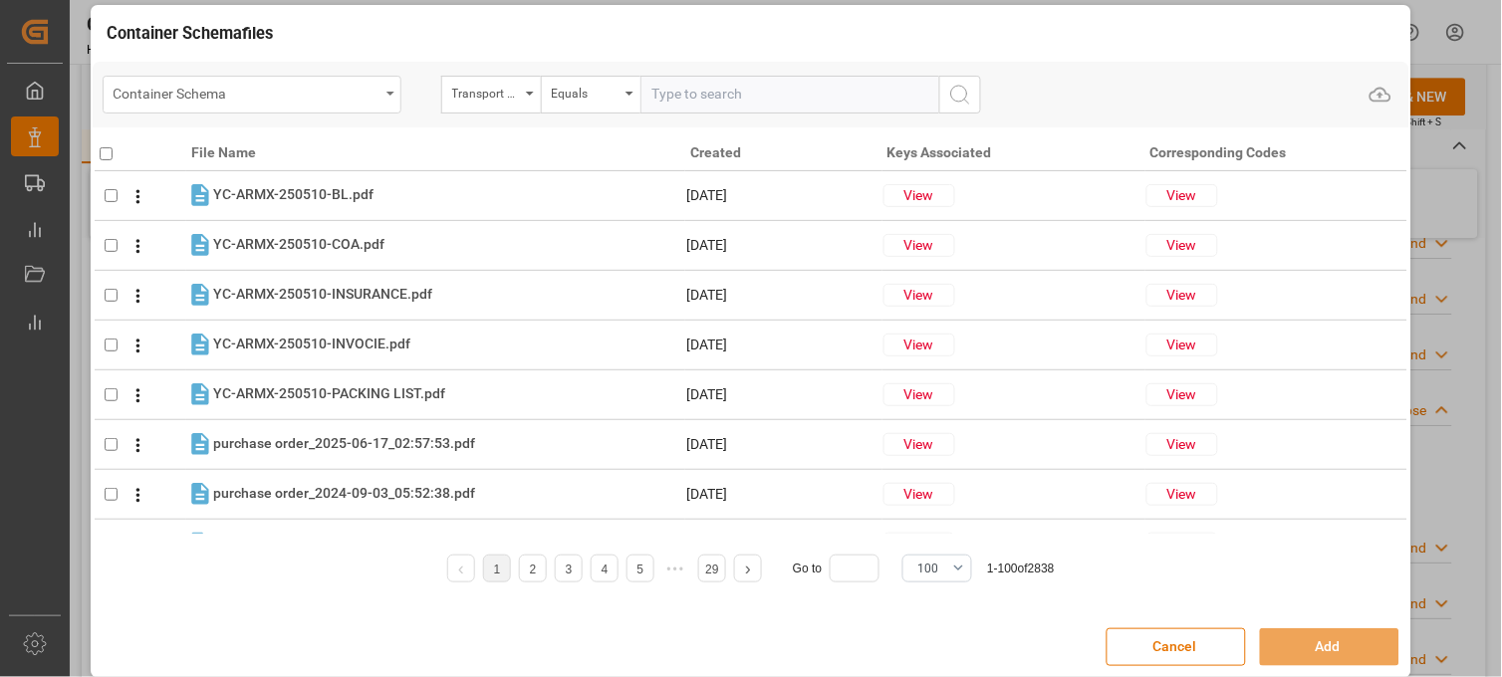
click at [377, 107] on div "Container Schema" at bounding box center [252, 95] width 299 height 38
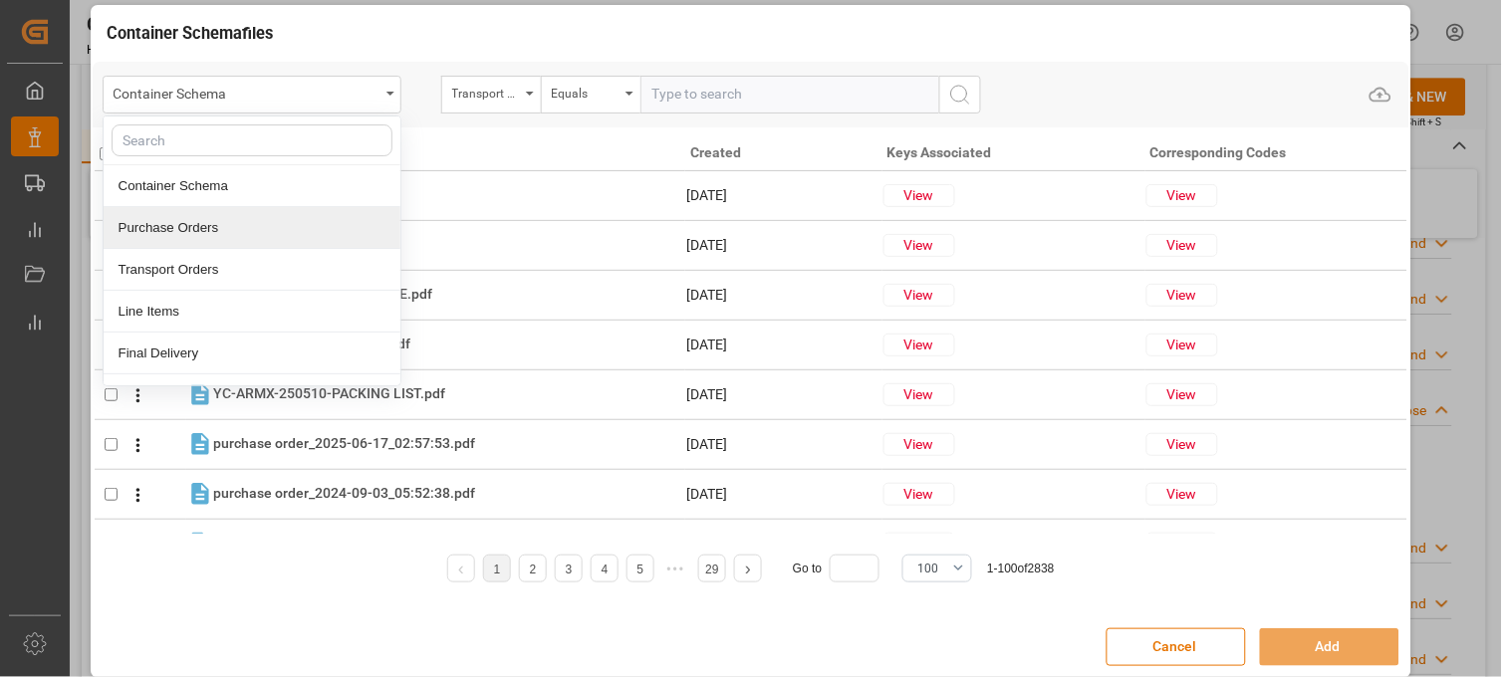
click at [233, 229] on div "Purchase Orders" at bounding box center [252, 228] width 297 height 42
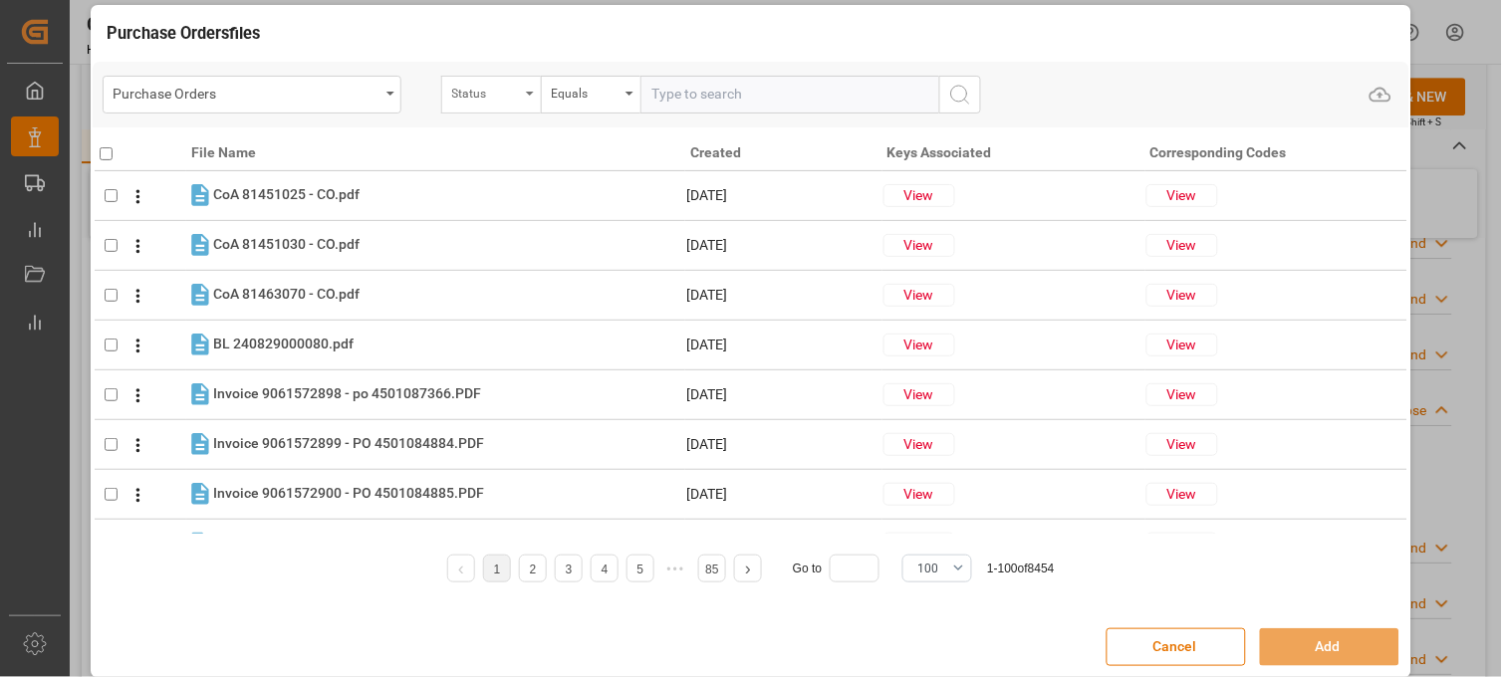
click at [480, 94] on div "Status" at bounding box center [486, 91] width 68 height 23
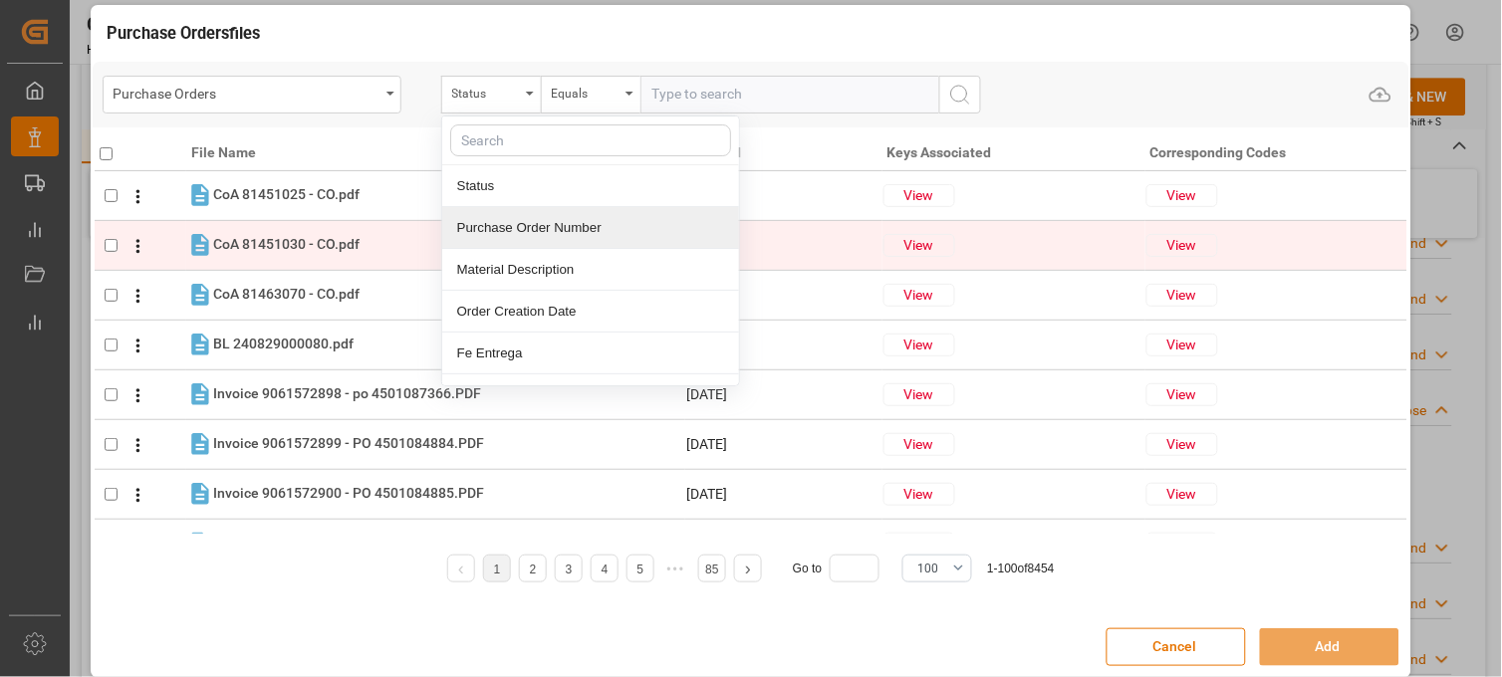
click at [486, 225] on div "Purchase Order Number" at bounding box center [590, 228] width 297 height 42
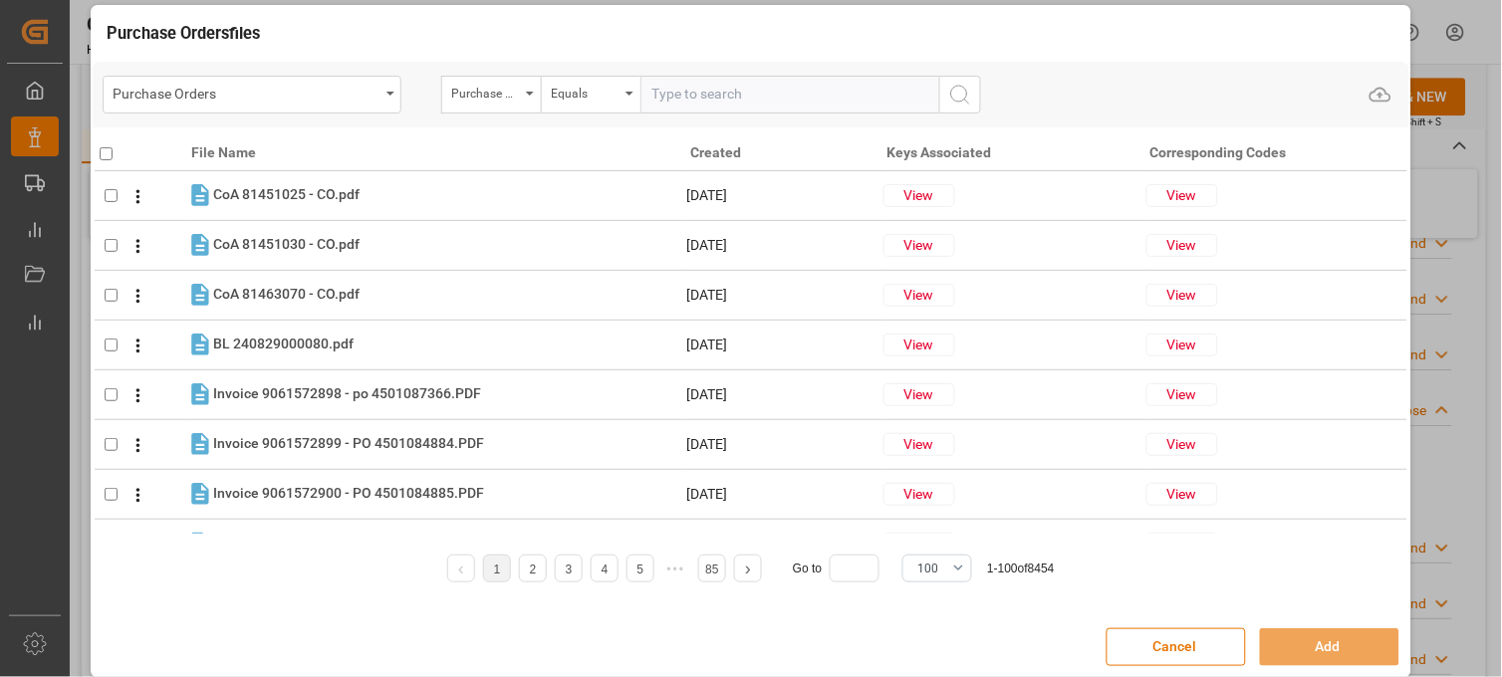
click at [657, 103] on input "text" at bounding box center [789, 95] width 299 height 38
paste input "4504632695"
type input "4504632695"
click at [967, 93] on icon "search button" at bounding box center [960, 95] width 24 height 24
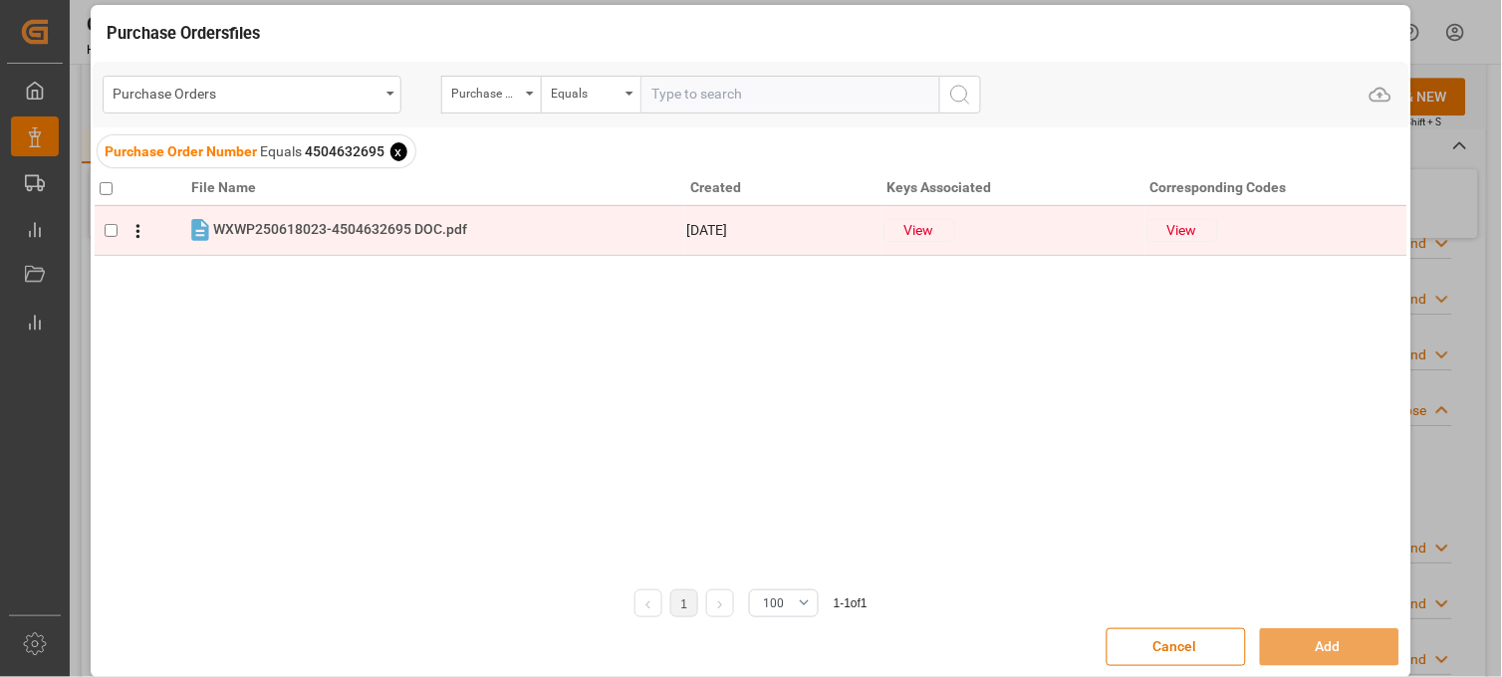
click at [114, 232] on input "checkbox" at bounding box center [111, 230] width 13 height 13
checkbox input "true"
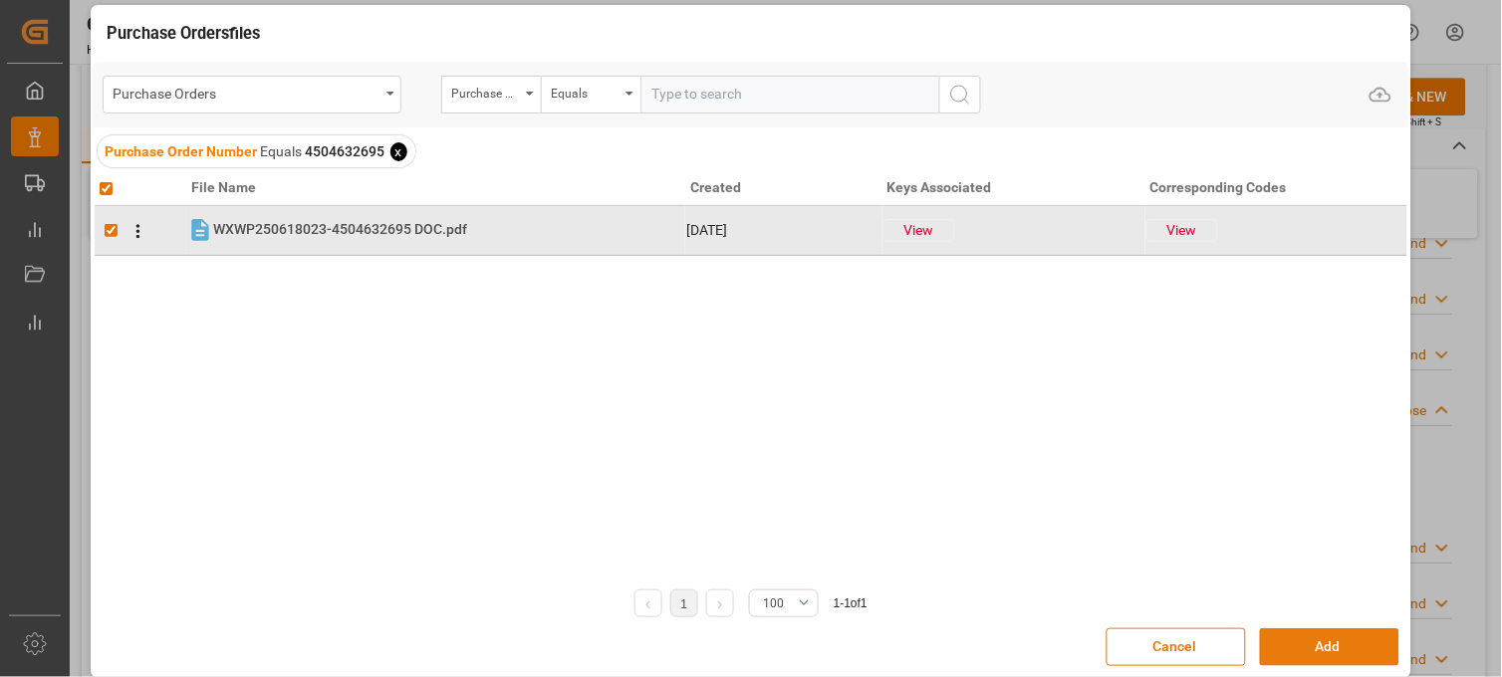
click at [1306, 651] on button "Add" at bounding box center [1329, 648] width 139 height 38
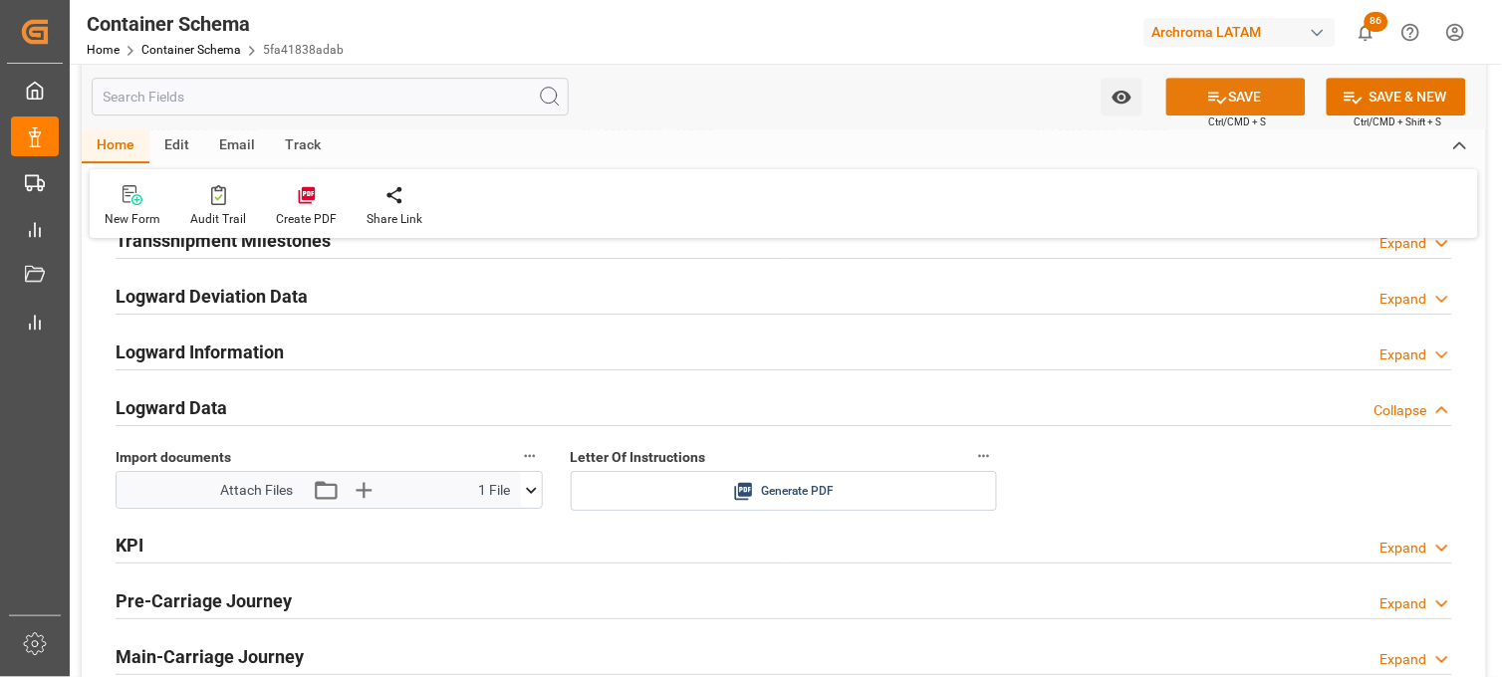
click at [1229, 100] on button "SAVE" at bounding box center [1235, 97] width 139 height 38
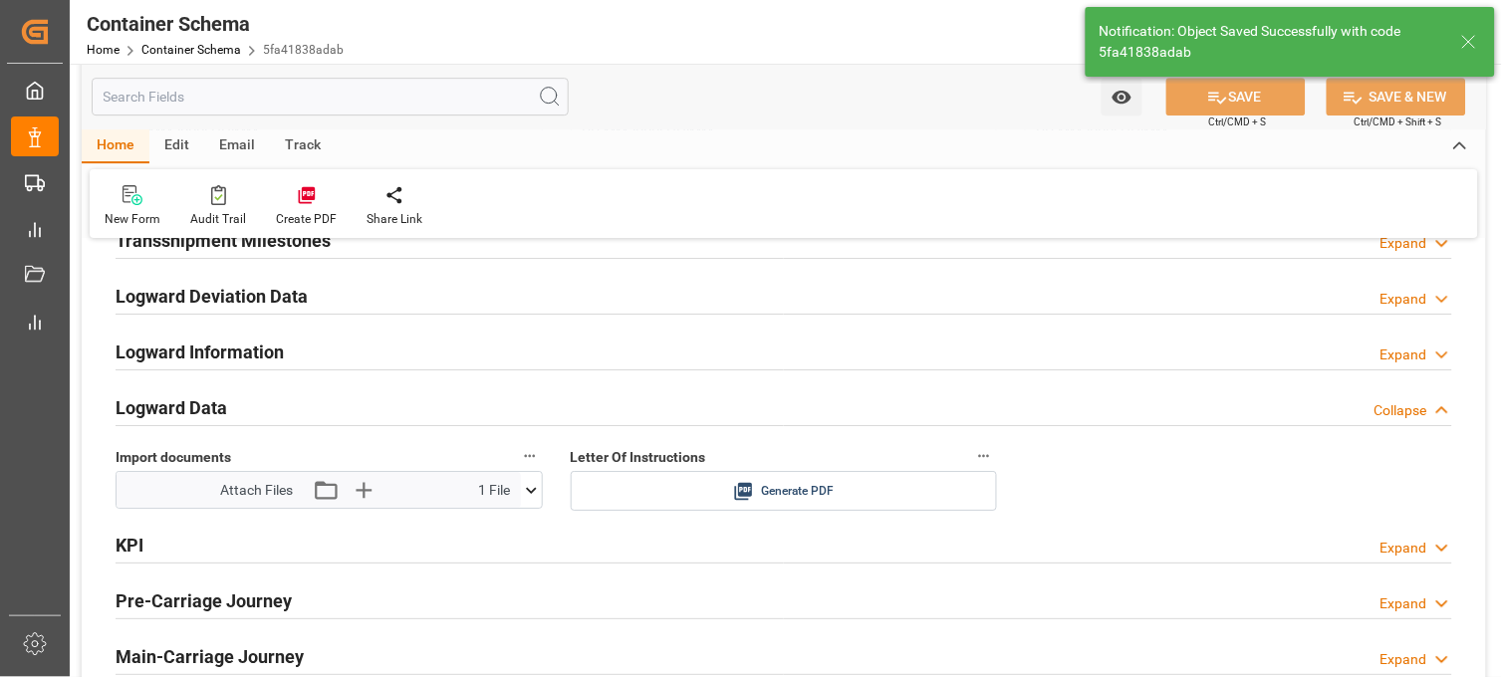
type input "Document Sent"
type input "MXZLO"
type input "Manzanillo"
type input "ESL ASANTE"
type input "9670822"
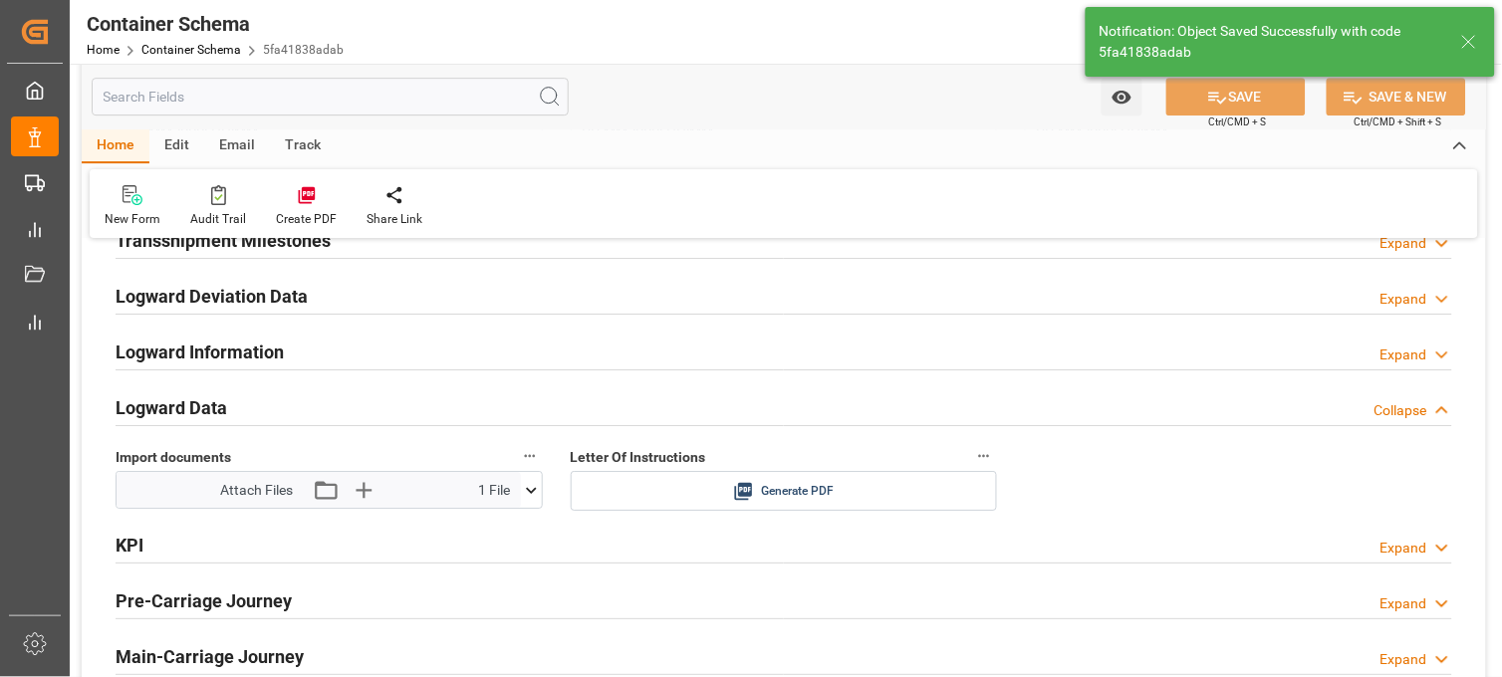
type input "02532E"
type input "[DATE] 14:15"
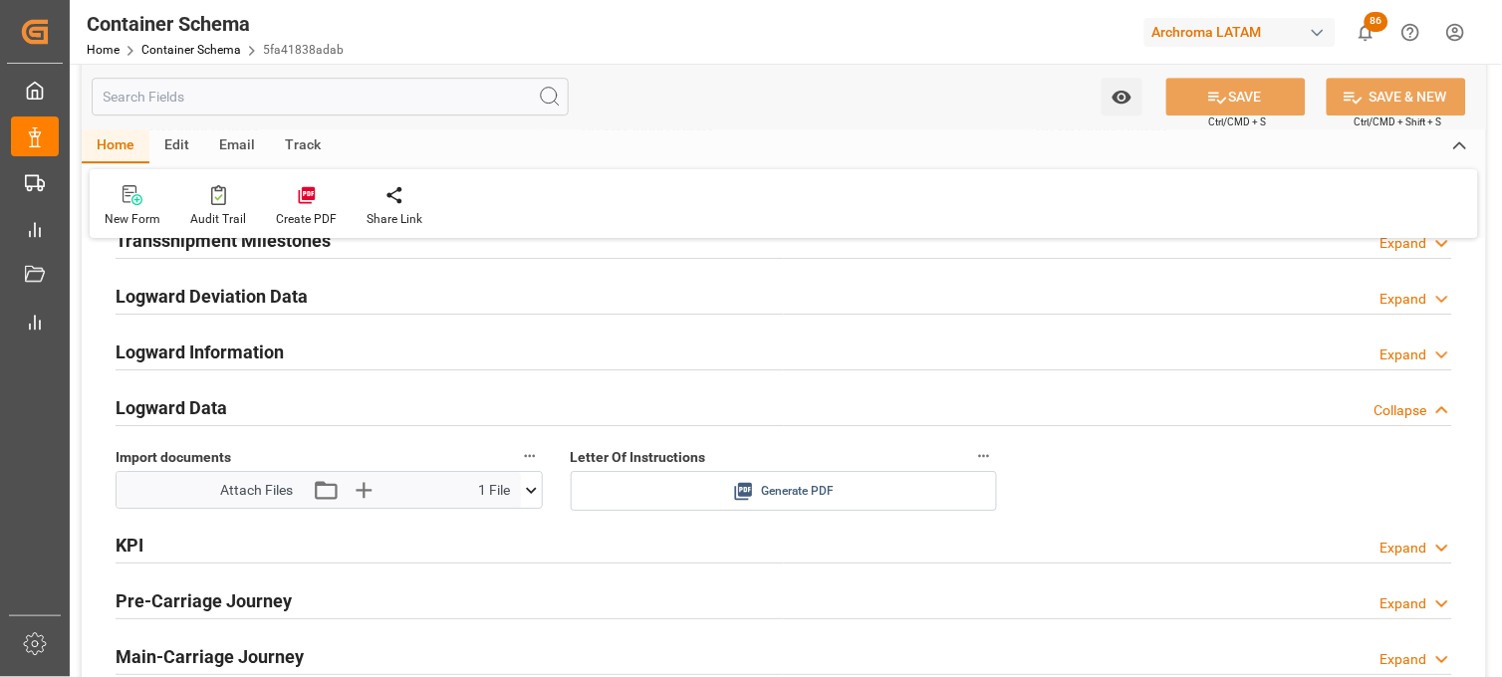
click at [752, 496] on icon at bounding box center [743, 491] width 21 height 21
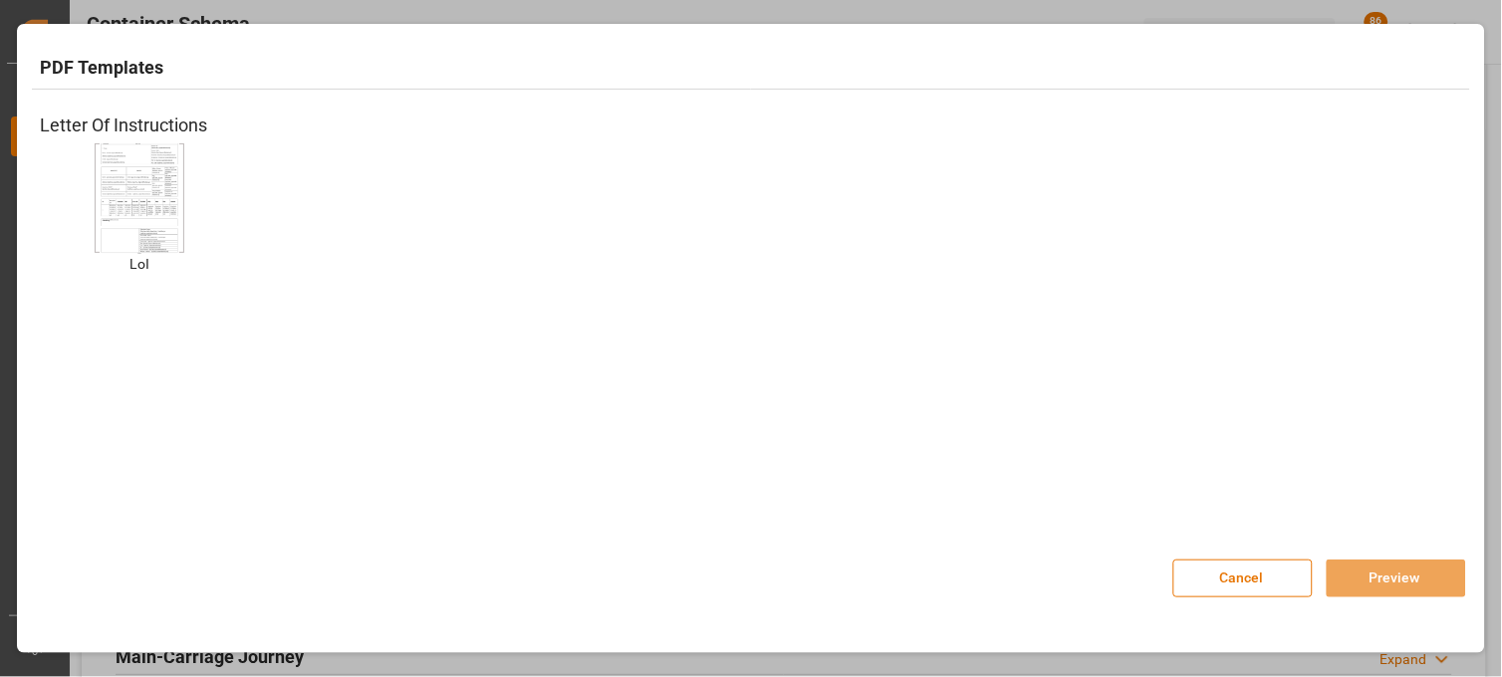
click at [162, 196] on img at bounding box center [140, 197] width 80 height 113
click at [1361, 579] on button "Preview" at bounding box center [1396, 579] width 139 height 38
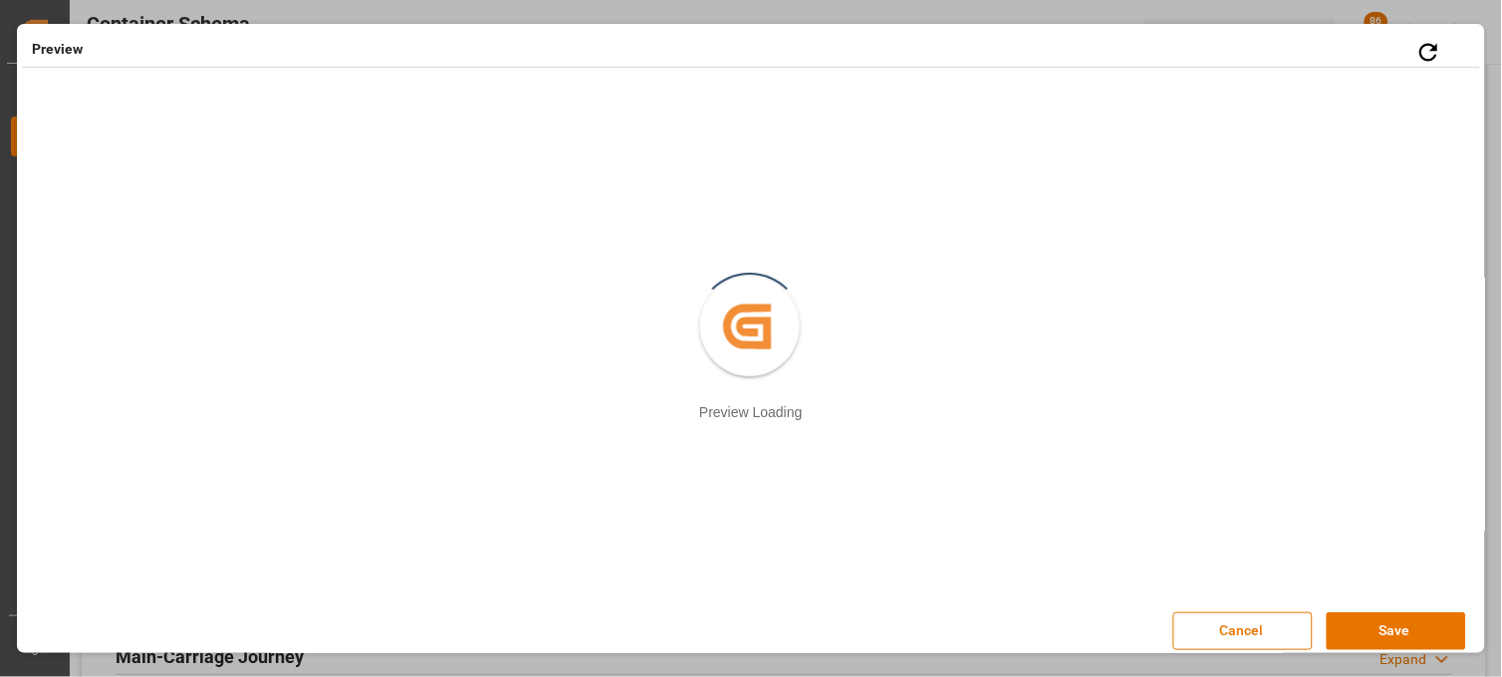
scroll to position [10, 0]
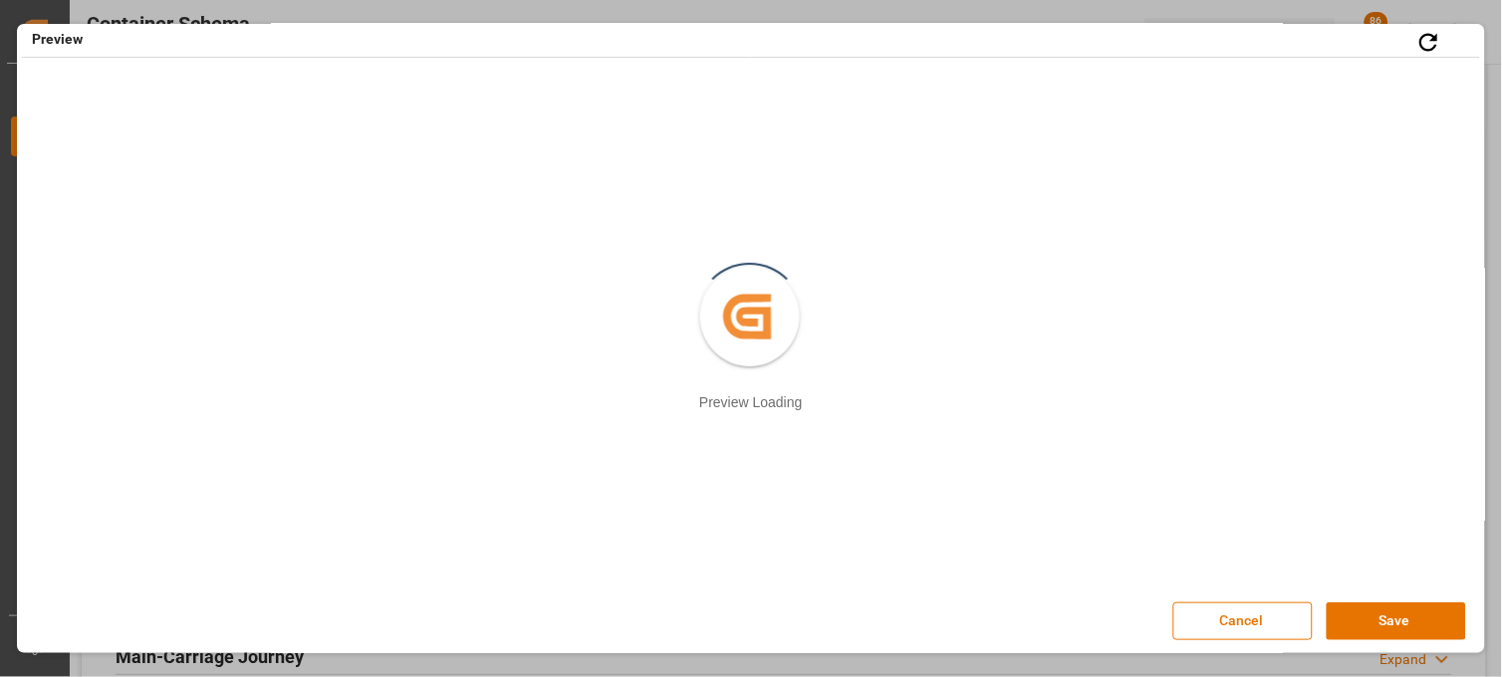
click at [1356, 616] on button "Save" at bounding box center [1396, 622] width 139 height 38
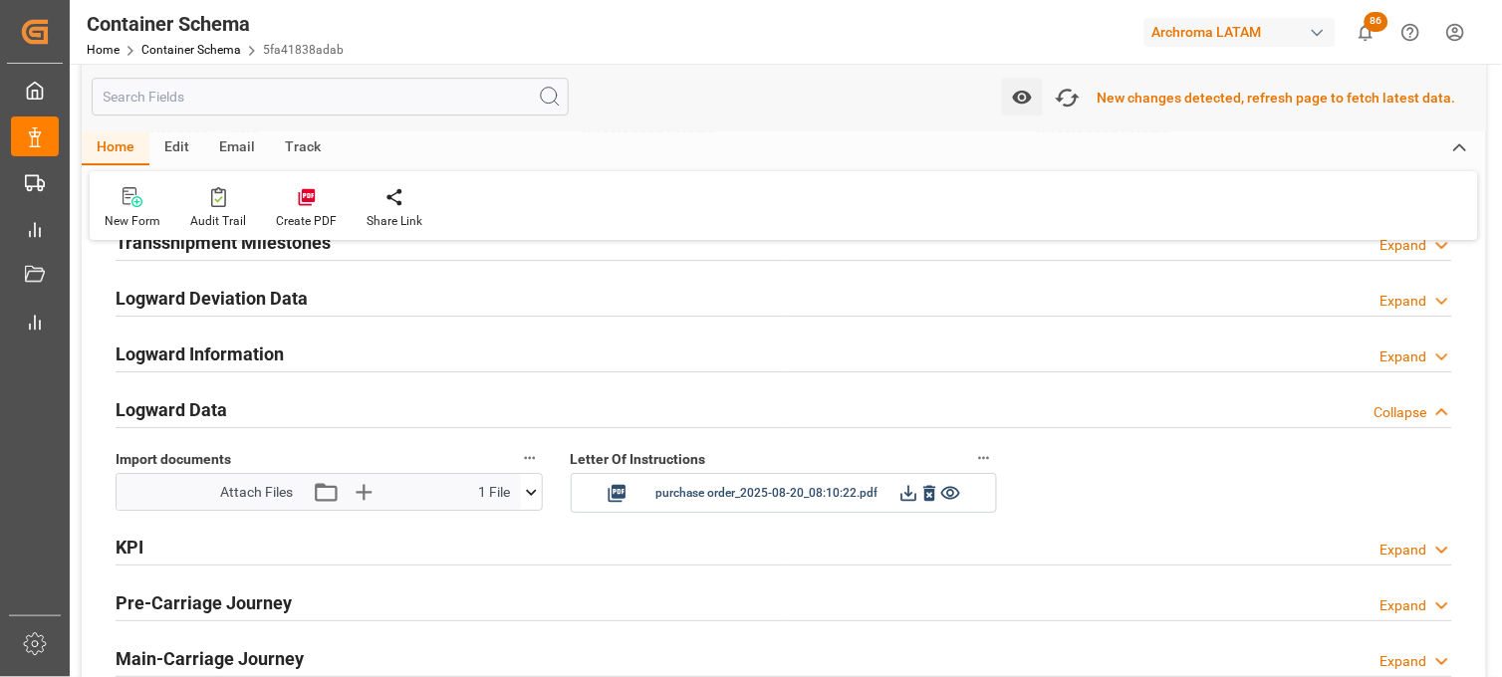
scroll to position [3101, 0]
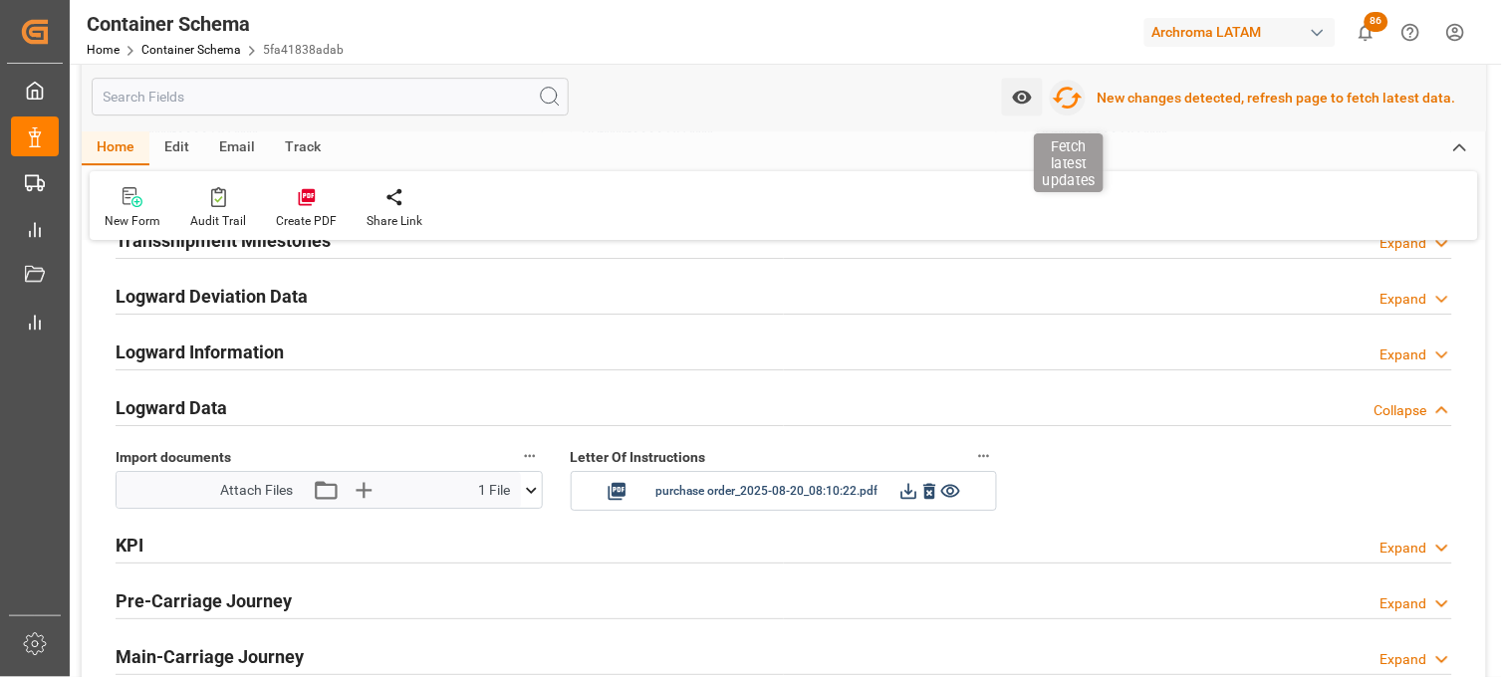
click at [1070, 96] on icon "button" at bounding box center [1068, 98] width 32 height 32
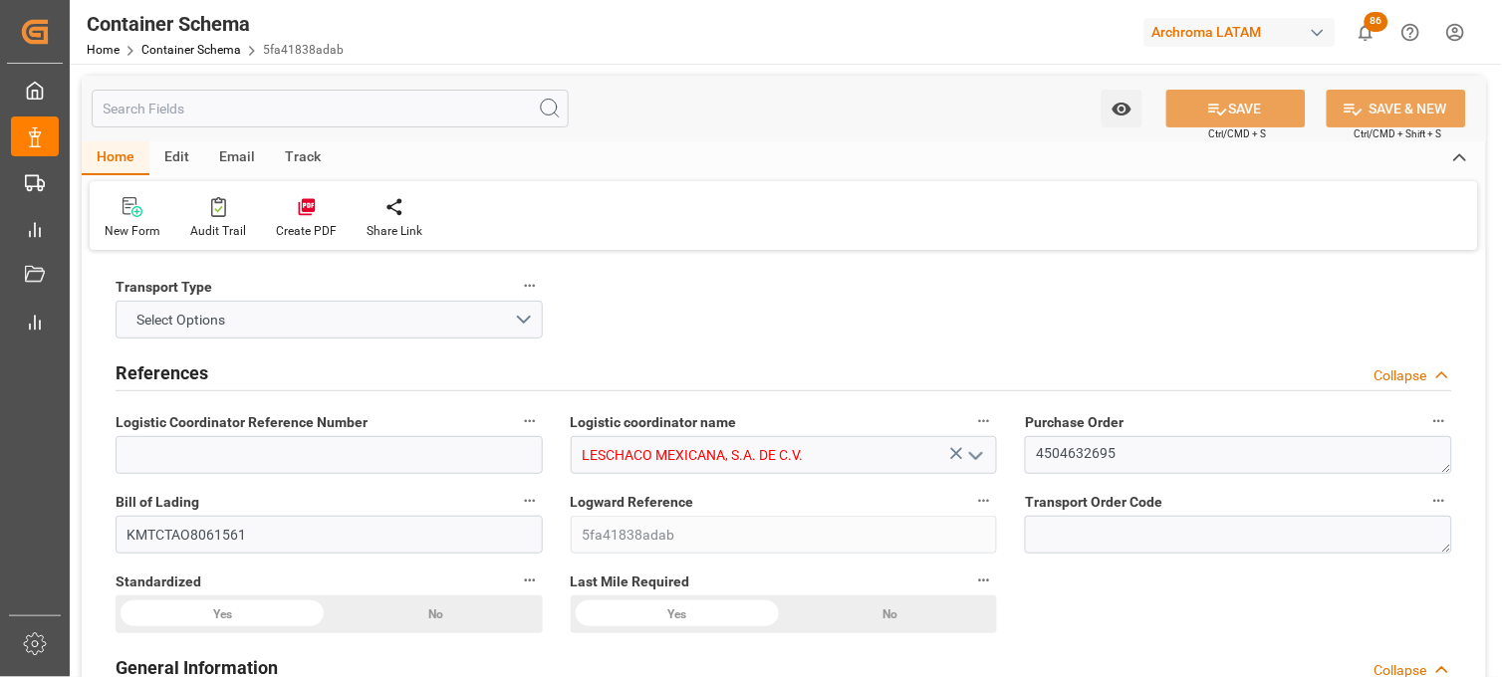
type input "10"
type input "7"
type input "1"
type input "500"
type input "20000"
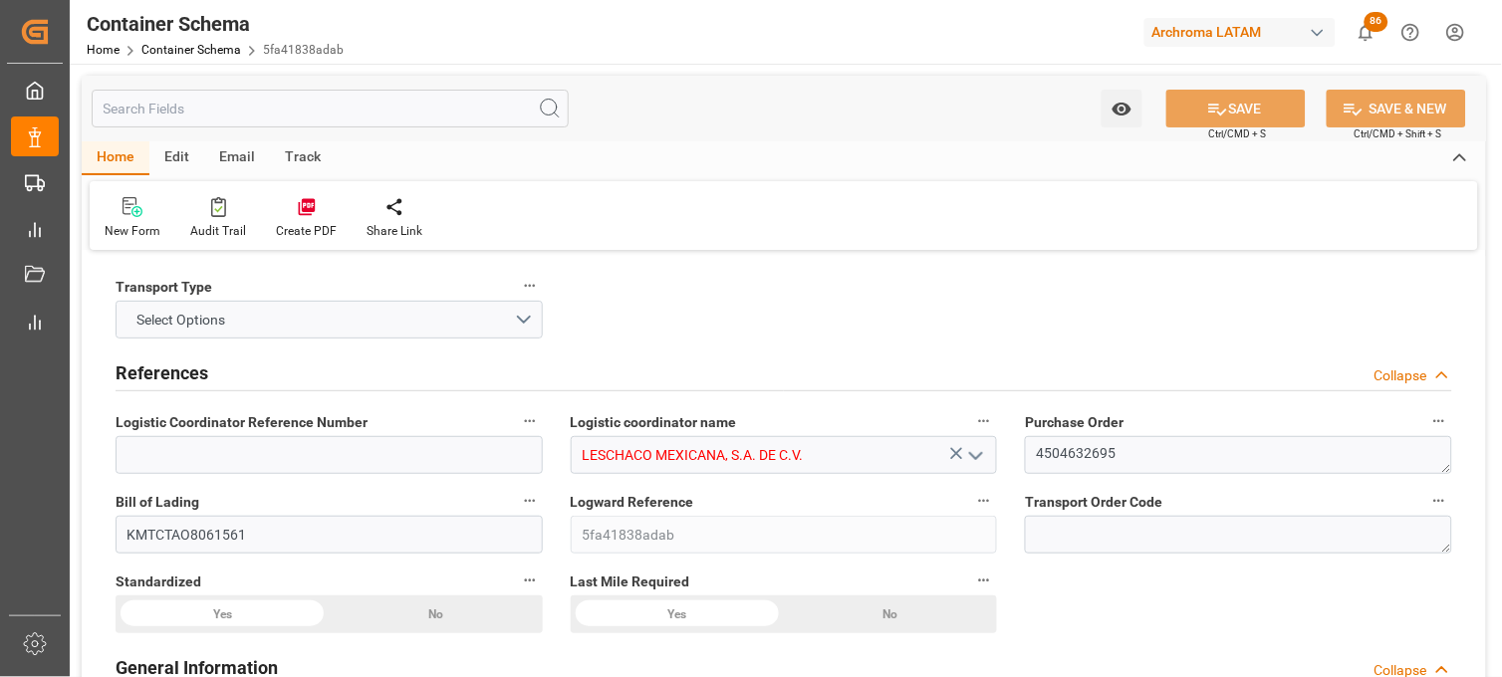
type input "20600"
type input "Korea Marine"
type input "Korea Marine Transport"
type input "CNQDG"
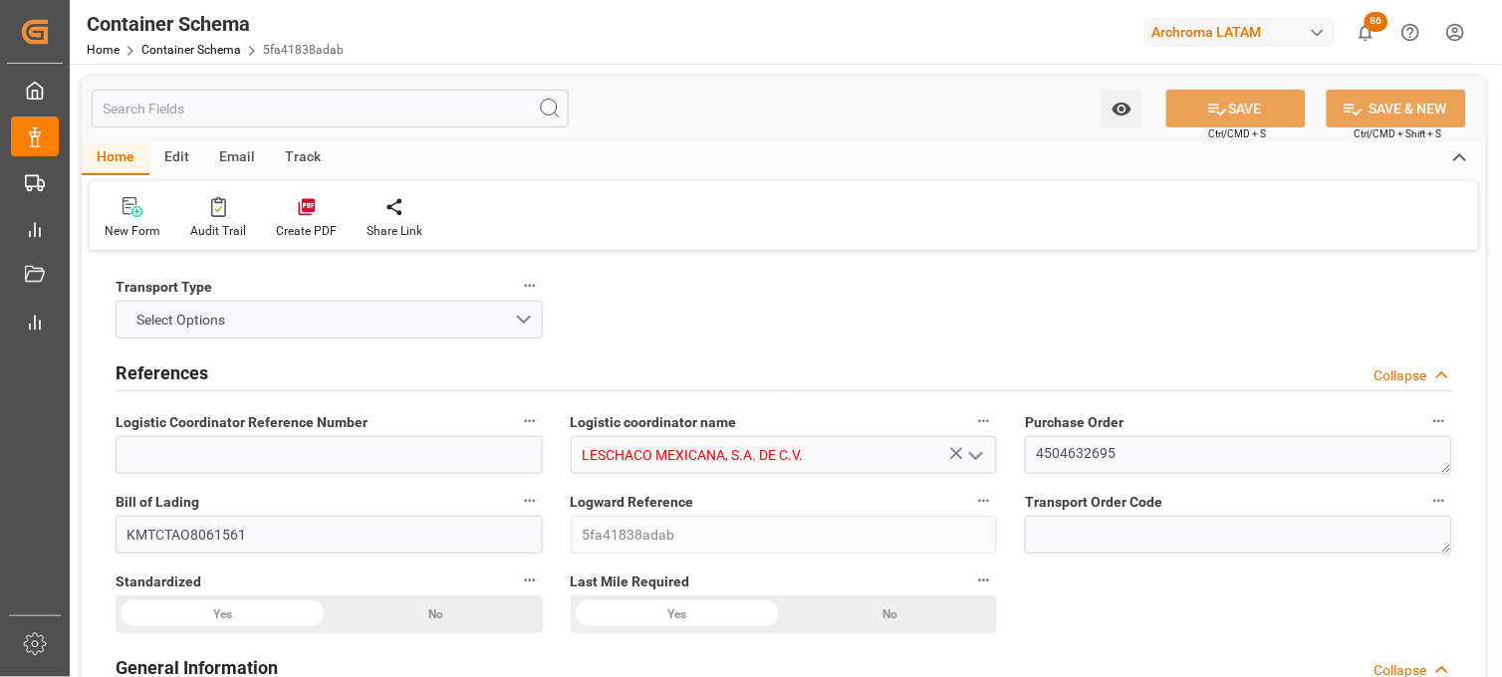
type input "MXZLO"
type input "9670822"
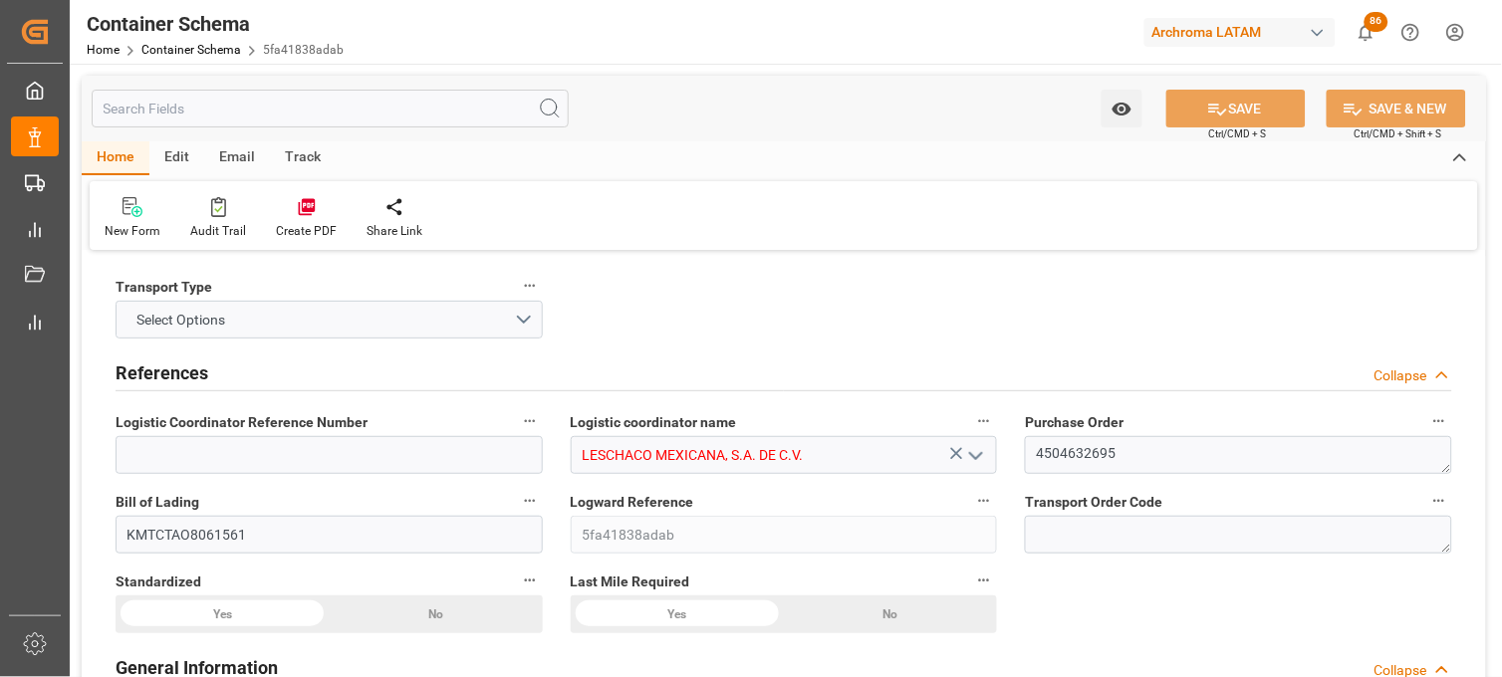
type input "9670822"
type input "[DATE] 13:45"
type input "[DATE]"
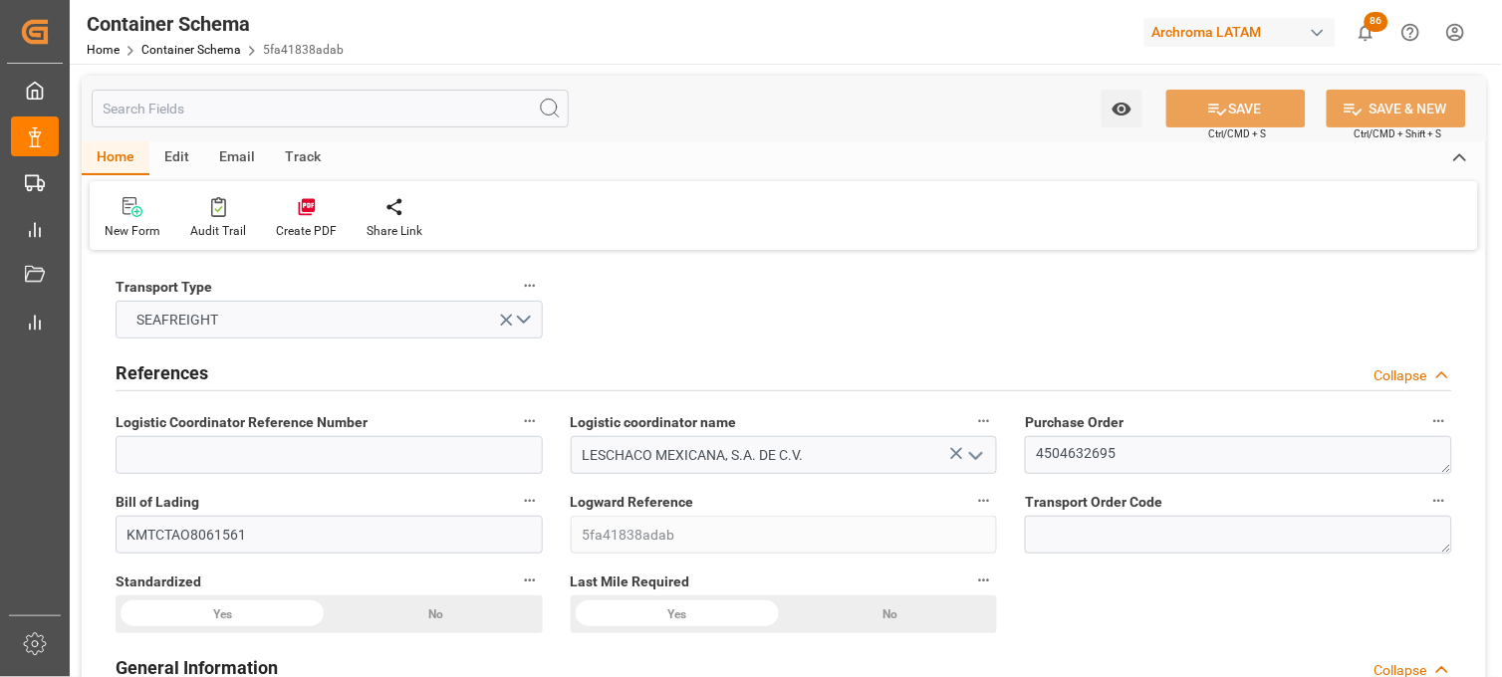
type input "[DATE] 14:15"
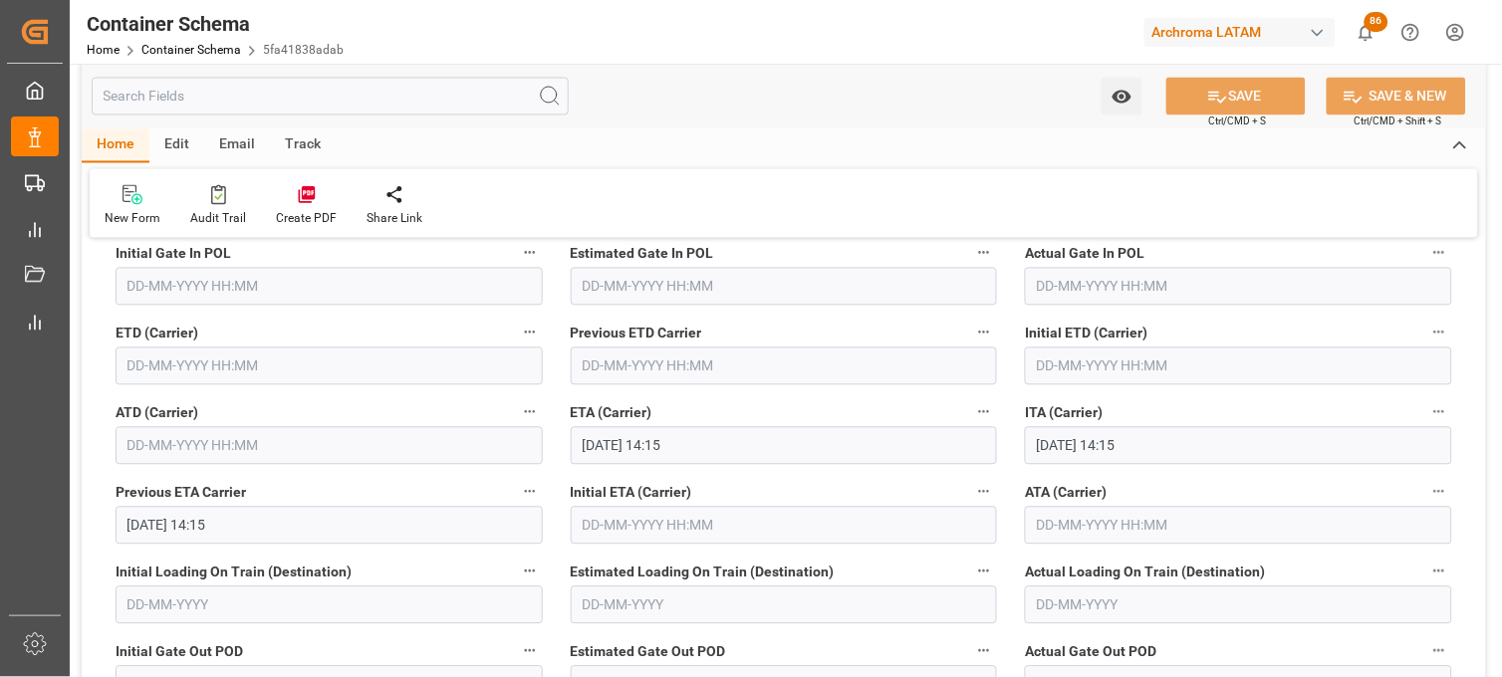
scroll to position [2434, 0]
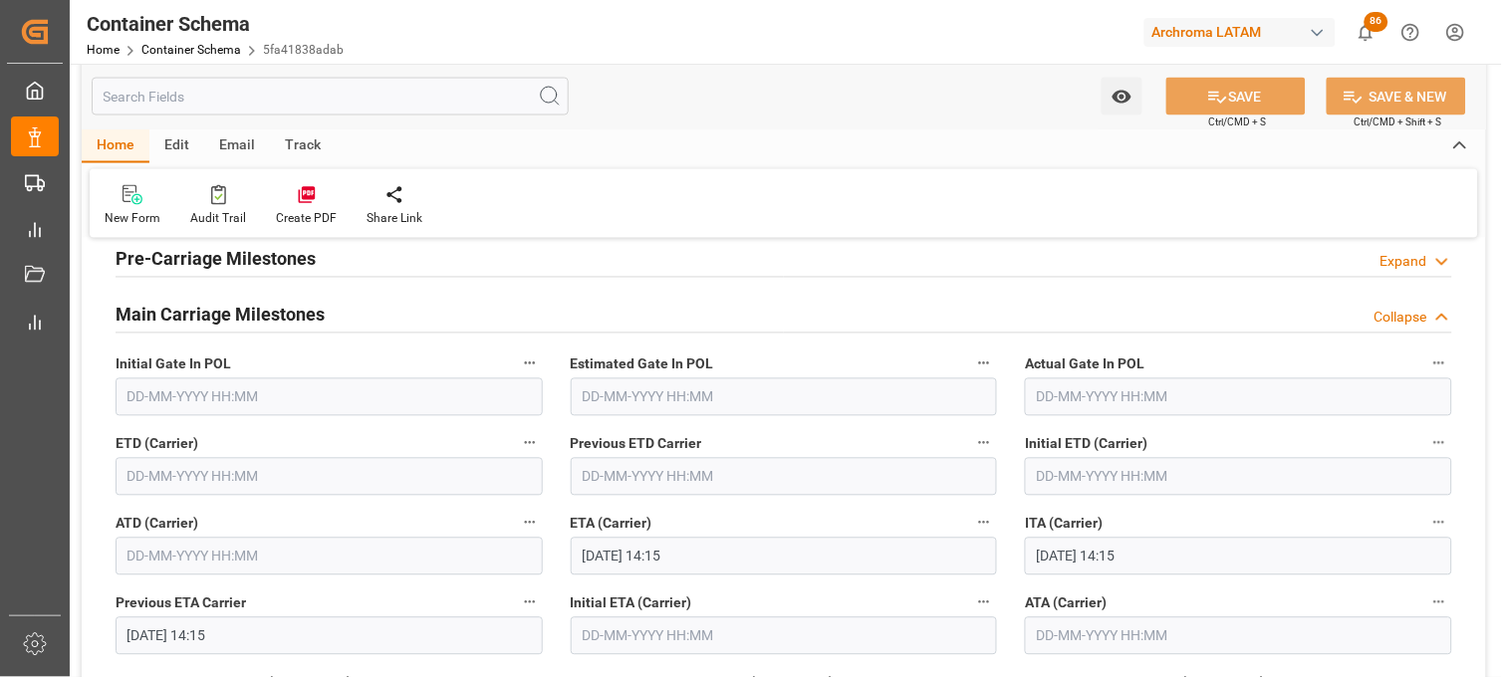
click at [141, 475] on input "text" at bounding box center [329, 477] width 427 height 38
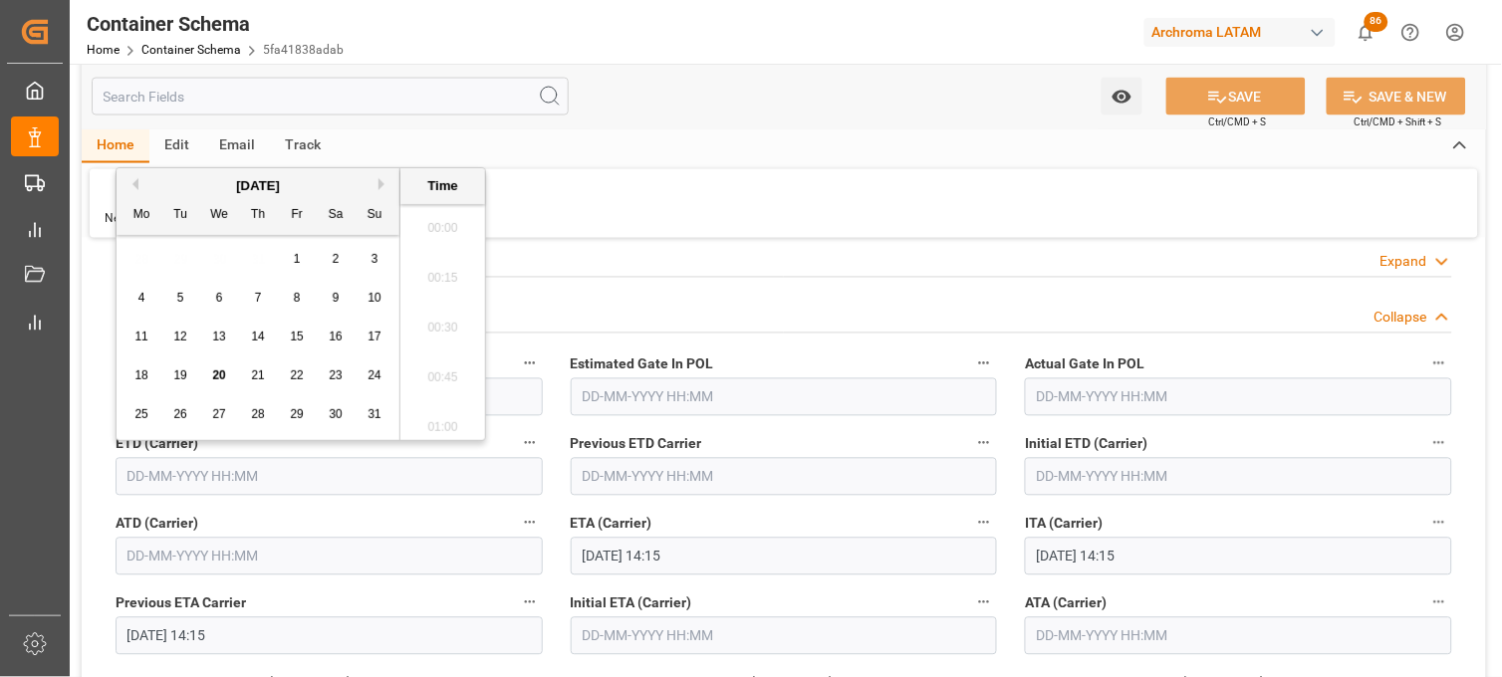
scroll to position [2695, 0]
click at [189, 337] on div "12" at bounding box center [180, 338] width 25 height 24
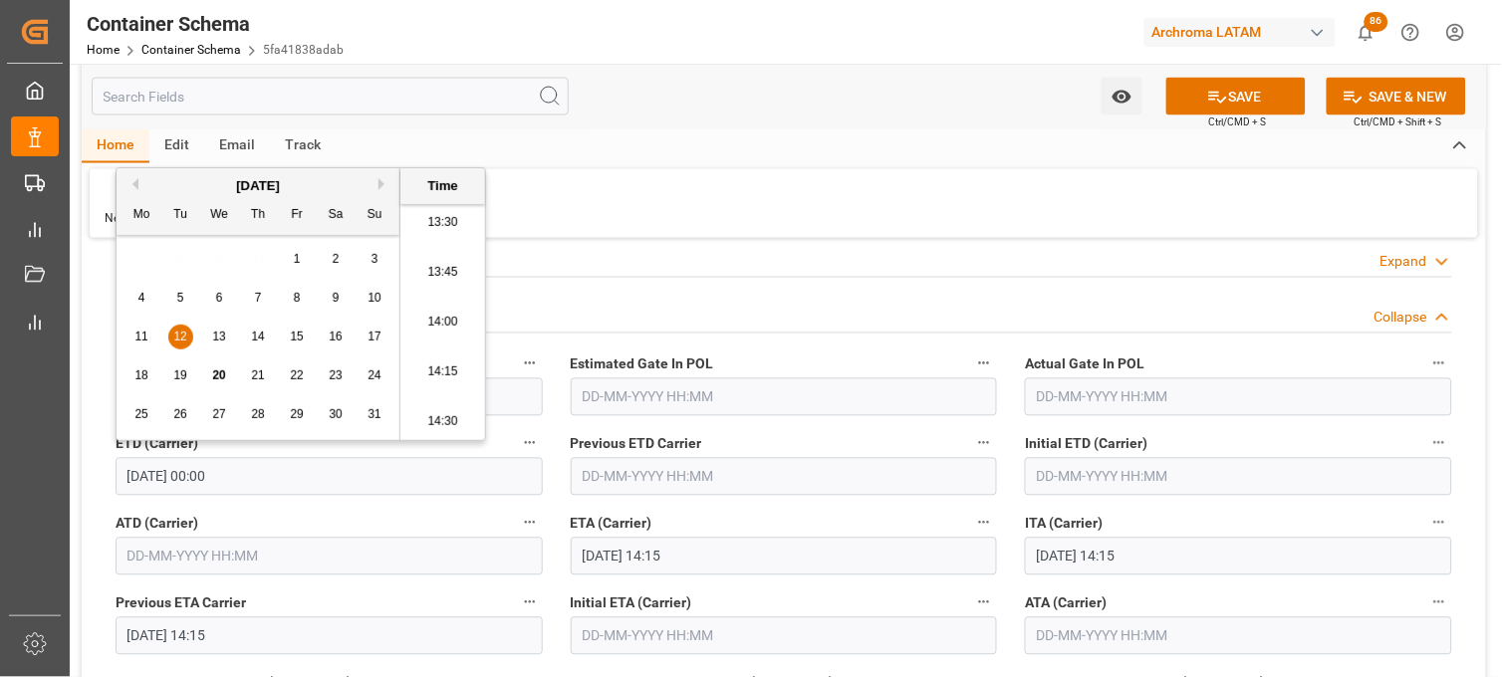
click at [430, 313] on li "14:00" at bounding box center [442, 323] width 85 height 50
type input "12-08-2025 14:00"
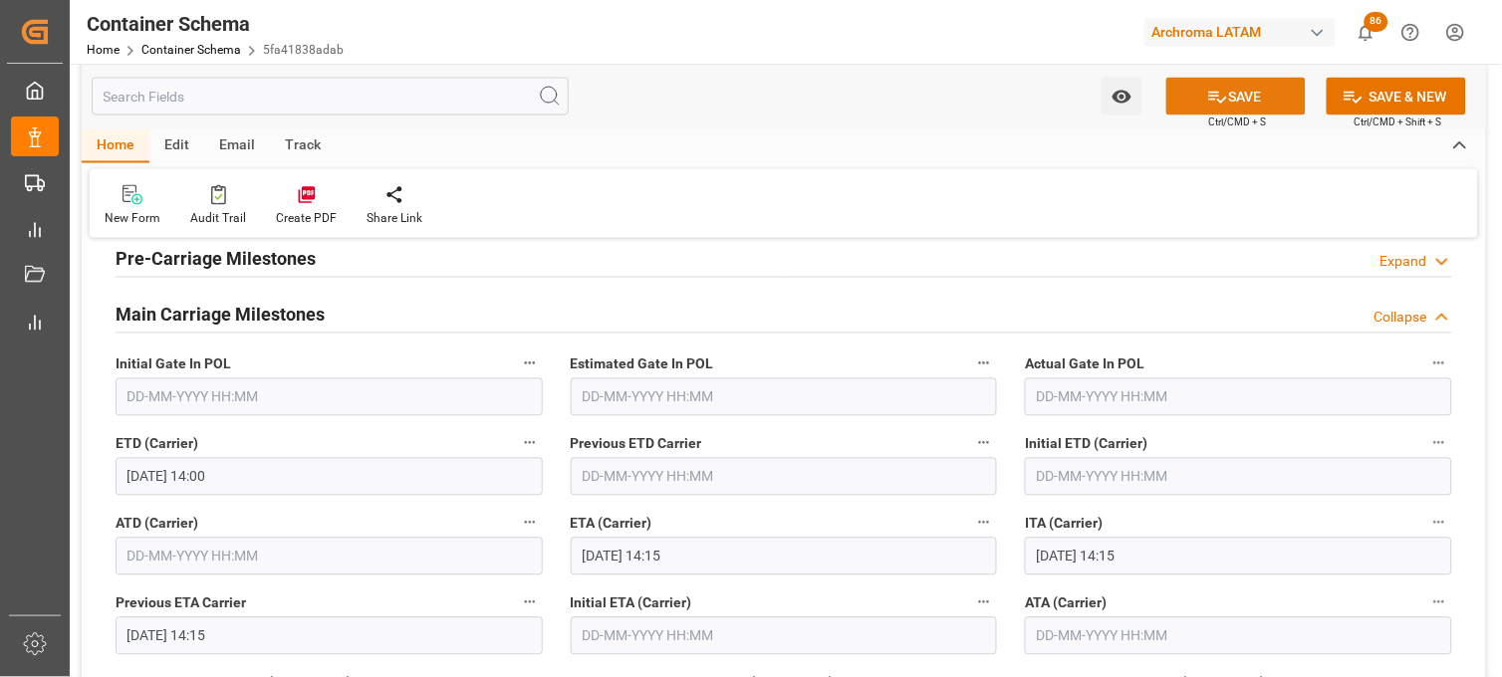
click at [1191, 88] on button "SAVE" at bounding box center [1235, 97] width 139 height 38
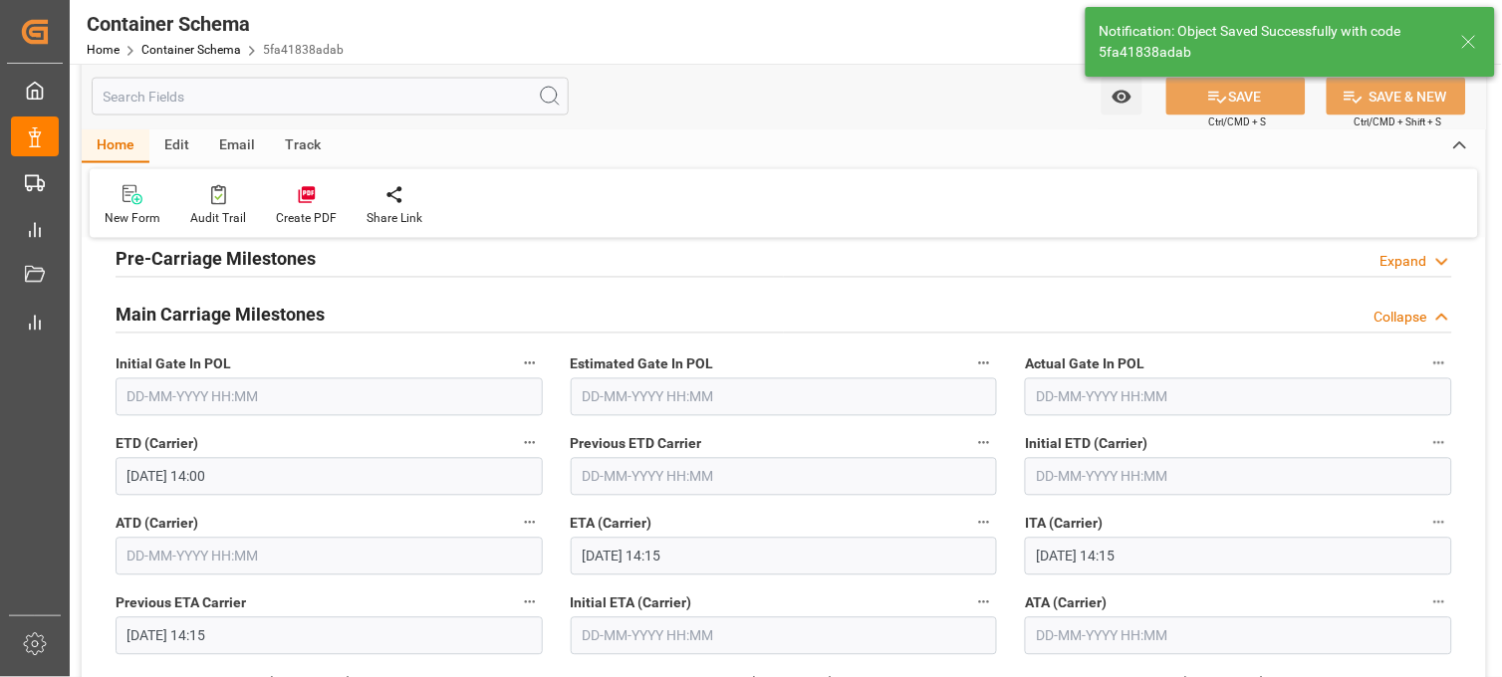
type input "31-08-2025 00:00"
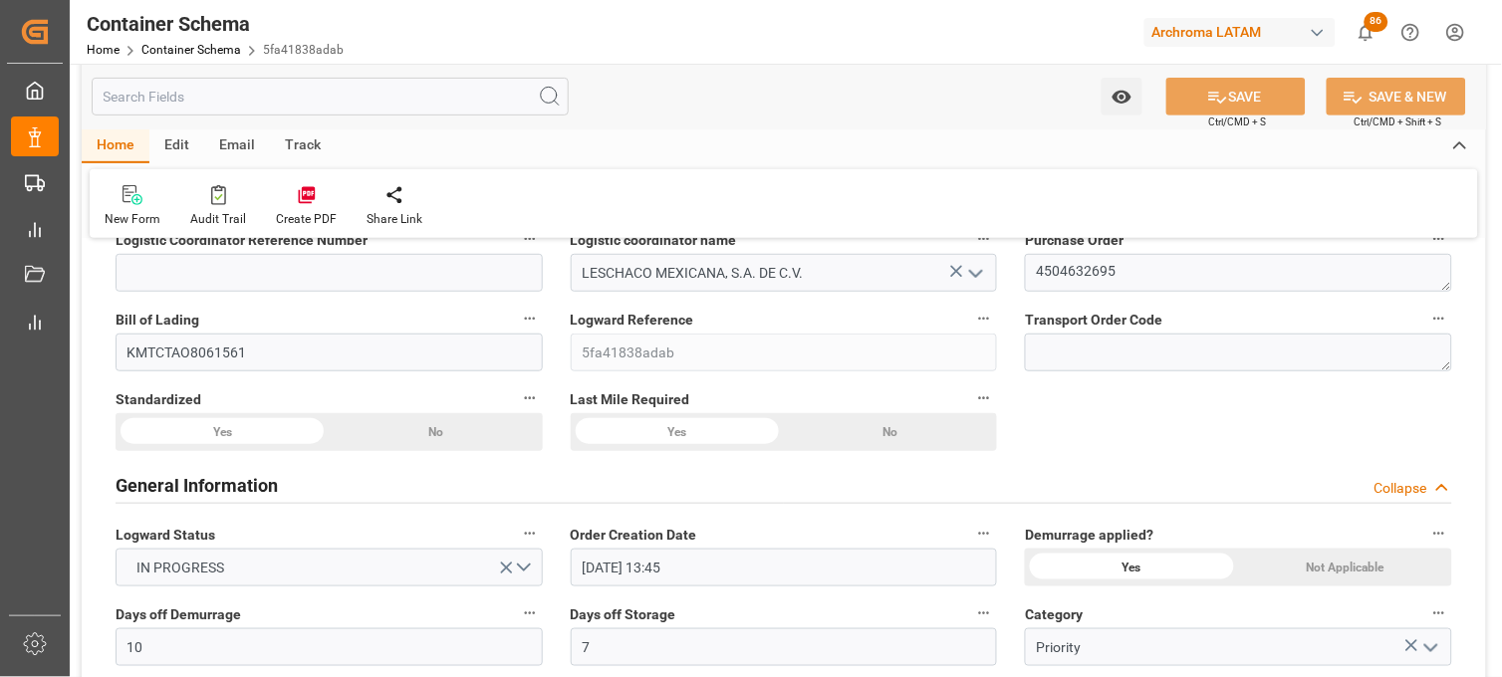
scroll to position [0, 0]
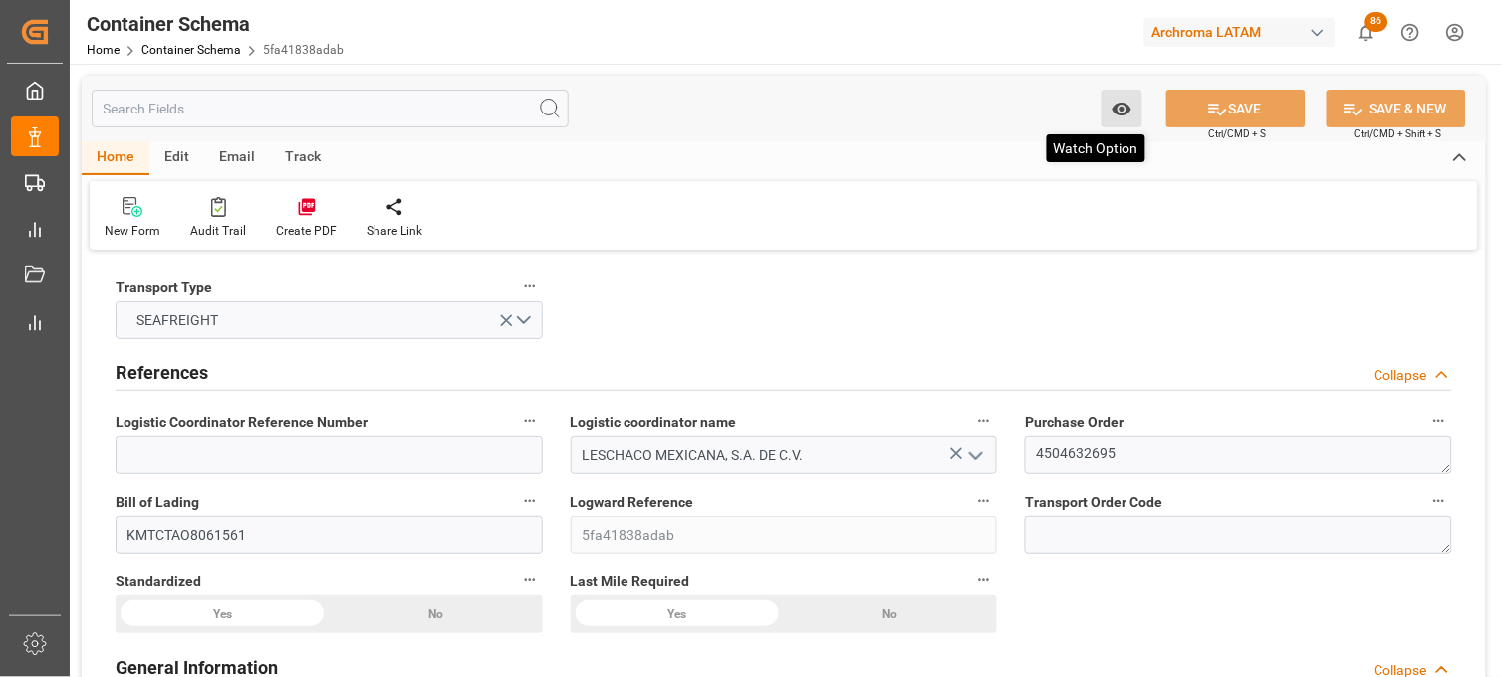
click at [1126, 113] on icon "open menu" at bounding box center [1121, 109] width 19 height 13
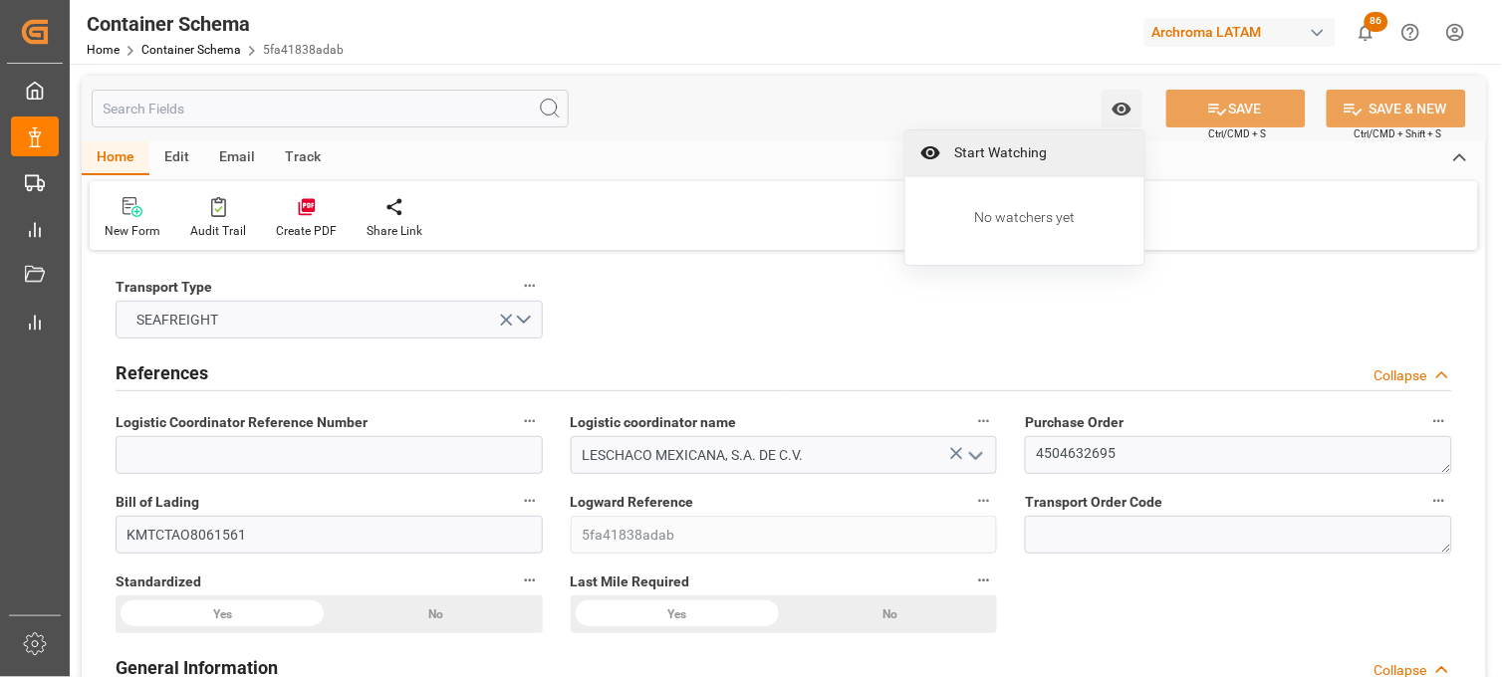
click at [1071, 144] on span "Start Watching" at bounding box center [1038, 152] width 181 height 21
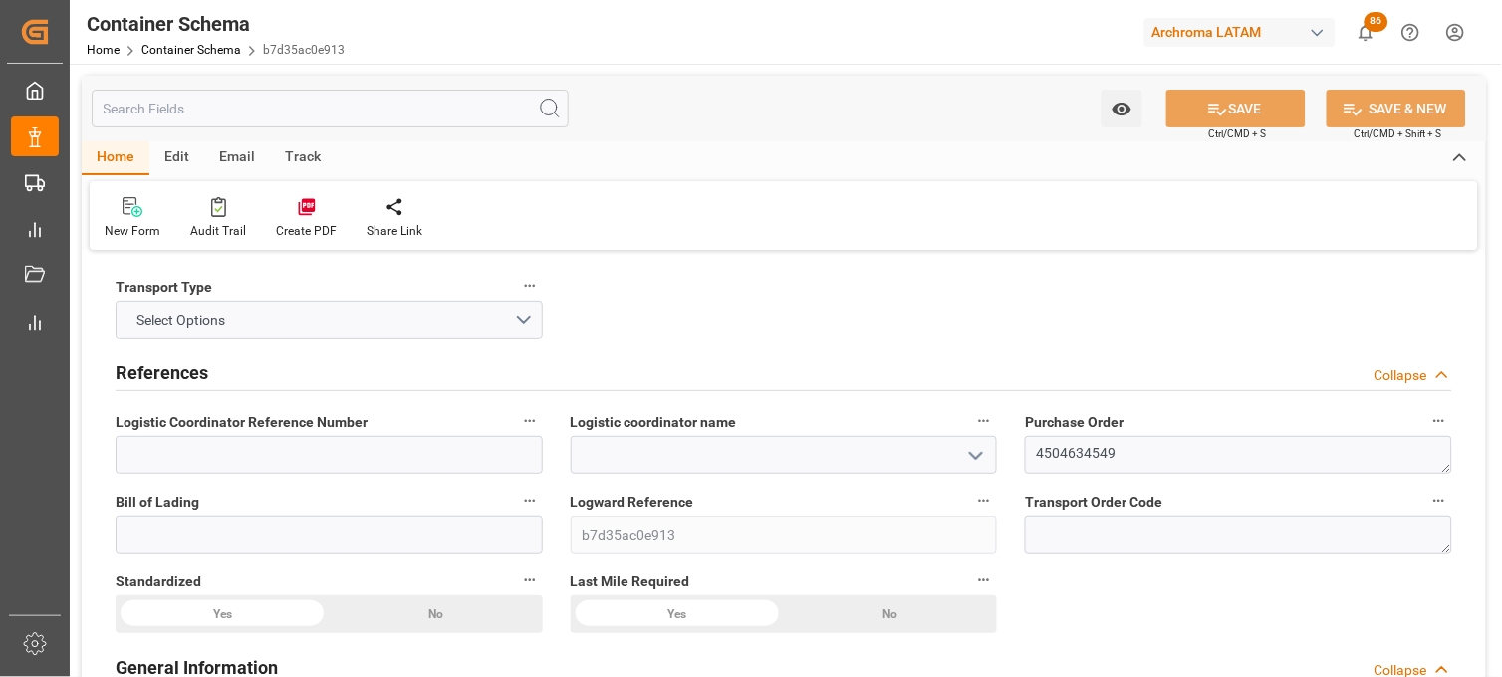
type input "0"
type input "1"
type input "500"
type input "20000"
type input "20600"
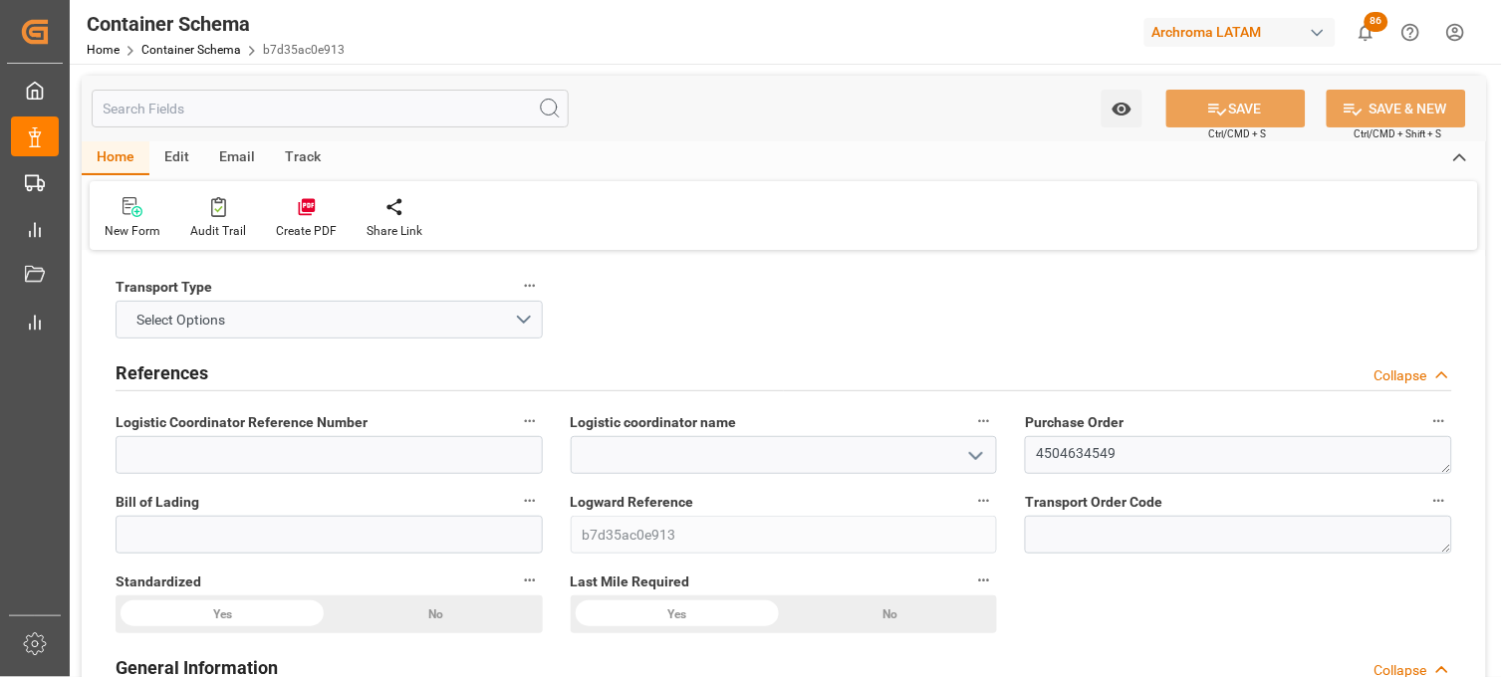
click at [979, 456] on polyline "open menu" at bounding box center [976, 456] width 12 height 6
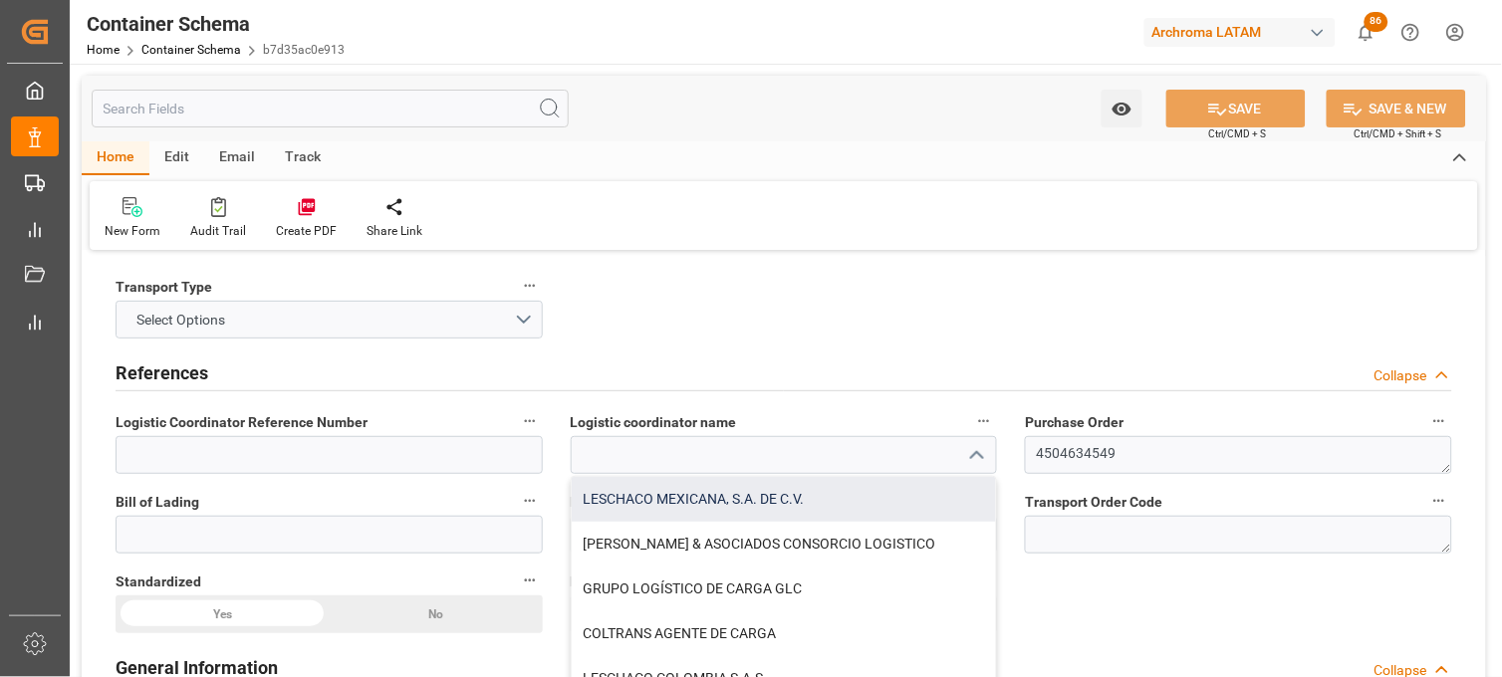
click at [724, 493] on div "LESCHACO MEXICANA, S.A. DE C.V." at bounding box center [784, 499] width 425 height 45
type input "LESCHACO MEXICANA, S.A. DE C.V."
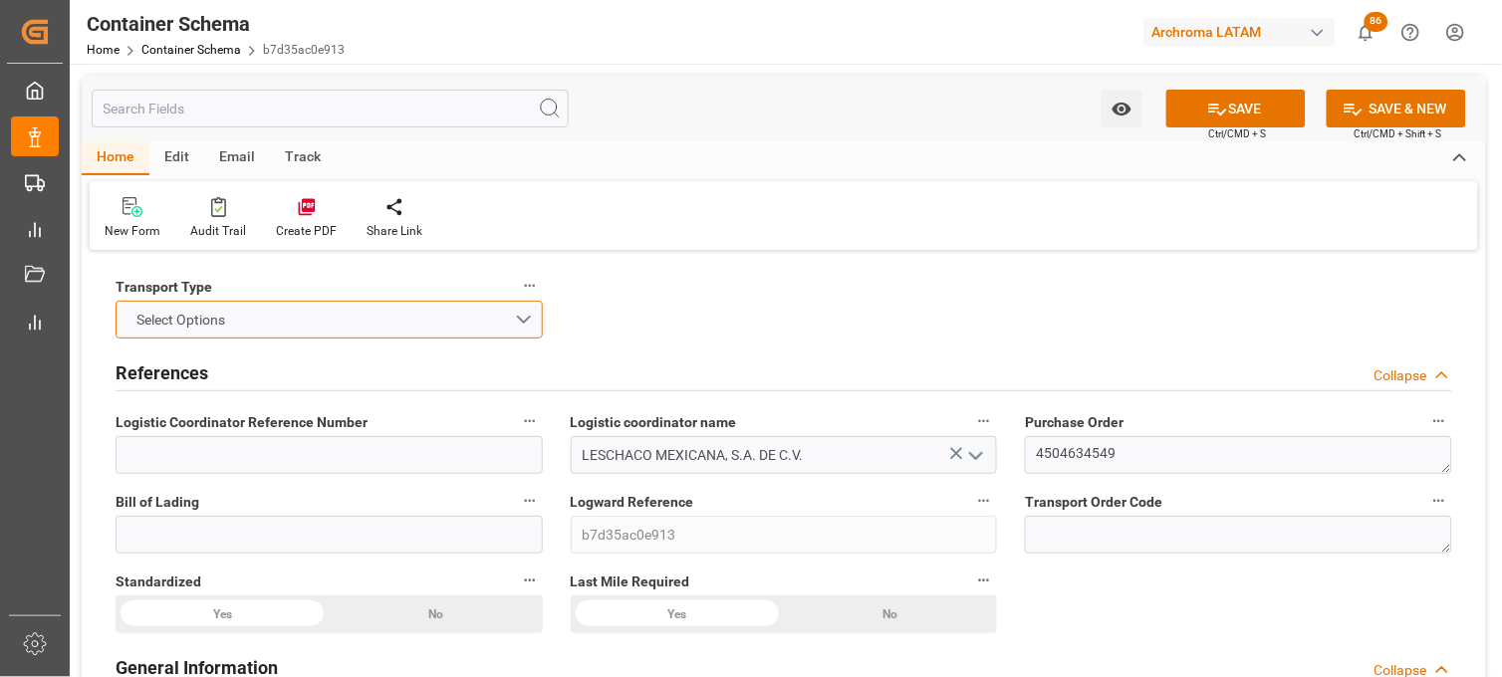
click at [526, 311] on button "Select Options" at bounding box center [329, 320] width 427 height 38
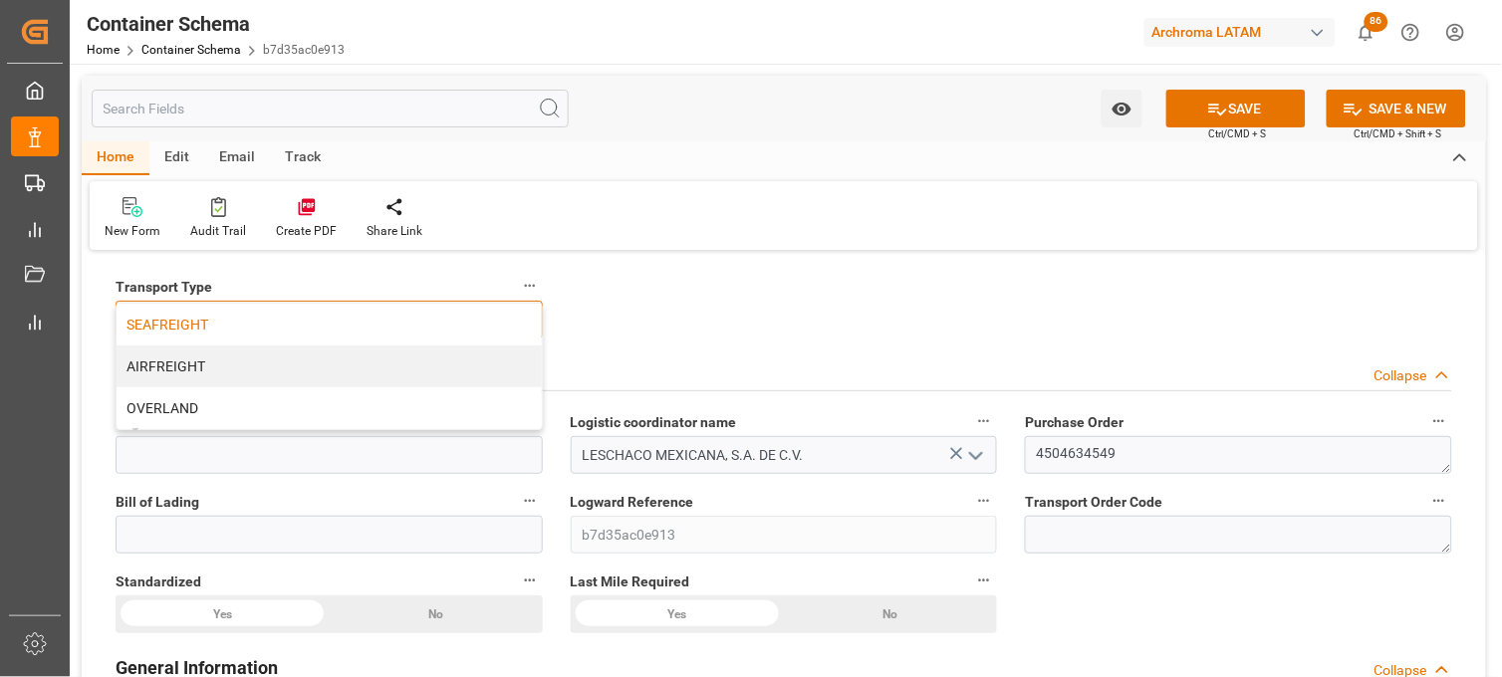
click at [285, 330] on div "SEAFREIGHT" at bounding box center [329, 325] width 425 height 42
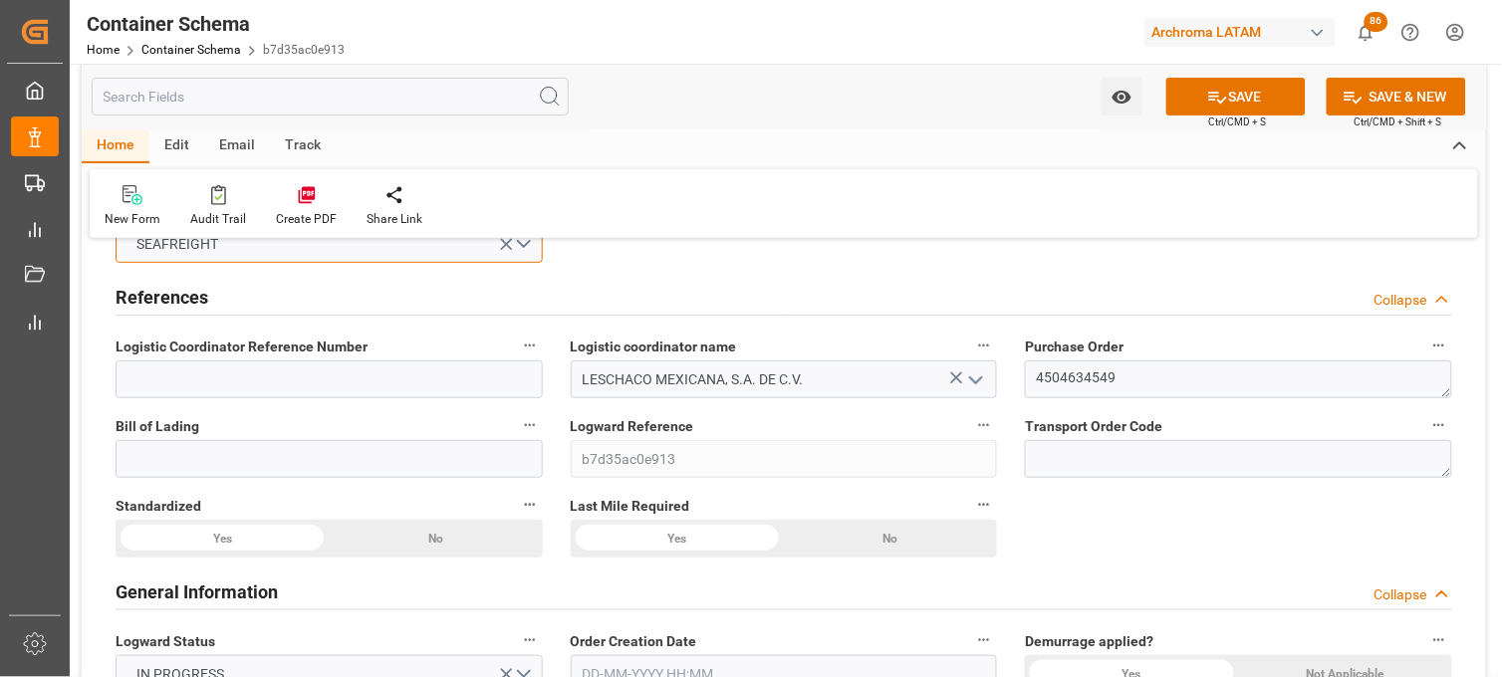
scroll to position [111, 0]
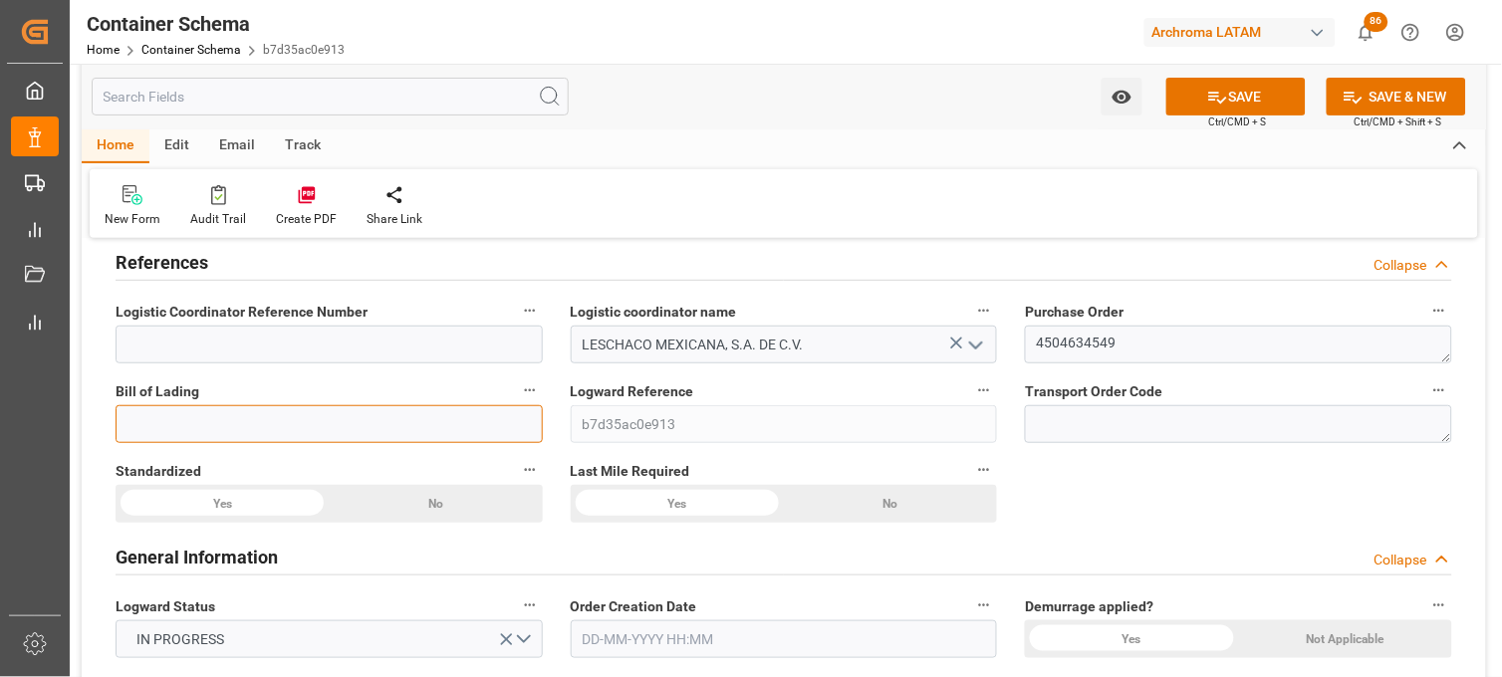
click at [395, 413] on input at bounding box center [329, 424] width 427 height 38
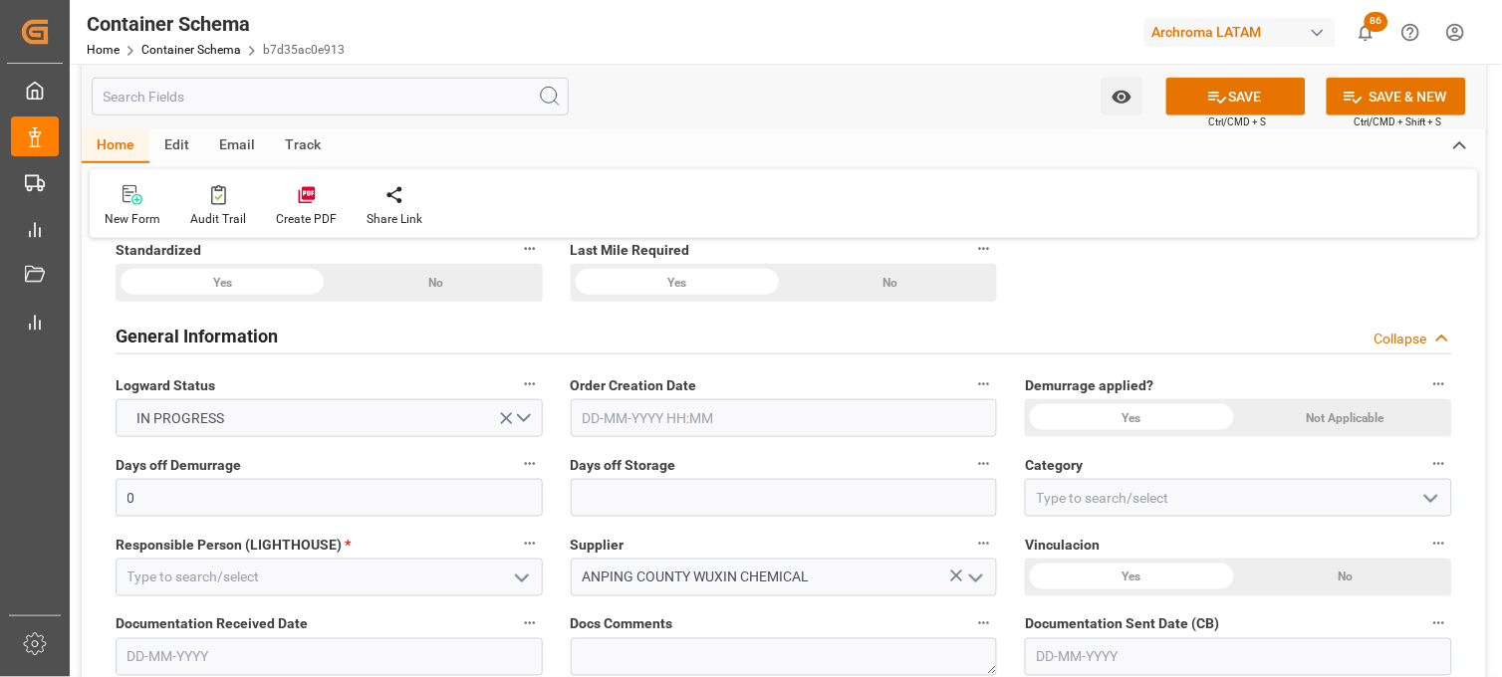
scroll to position [442, 0]
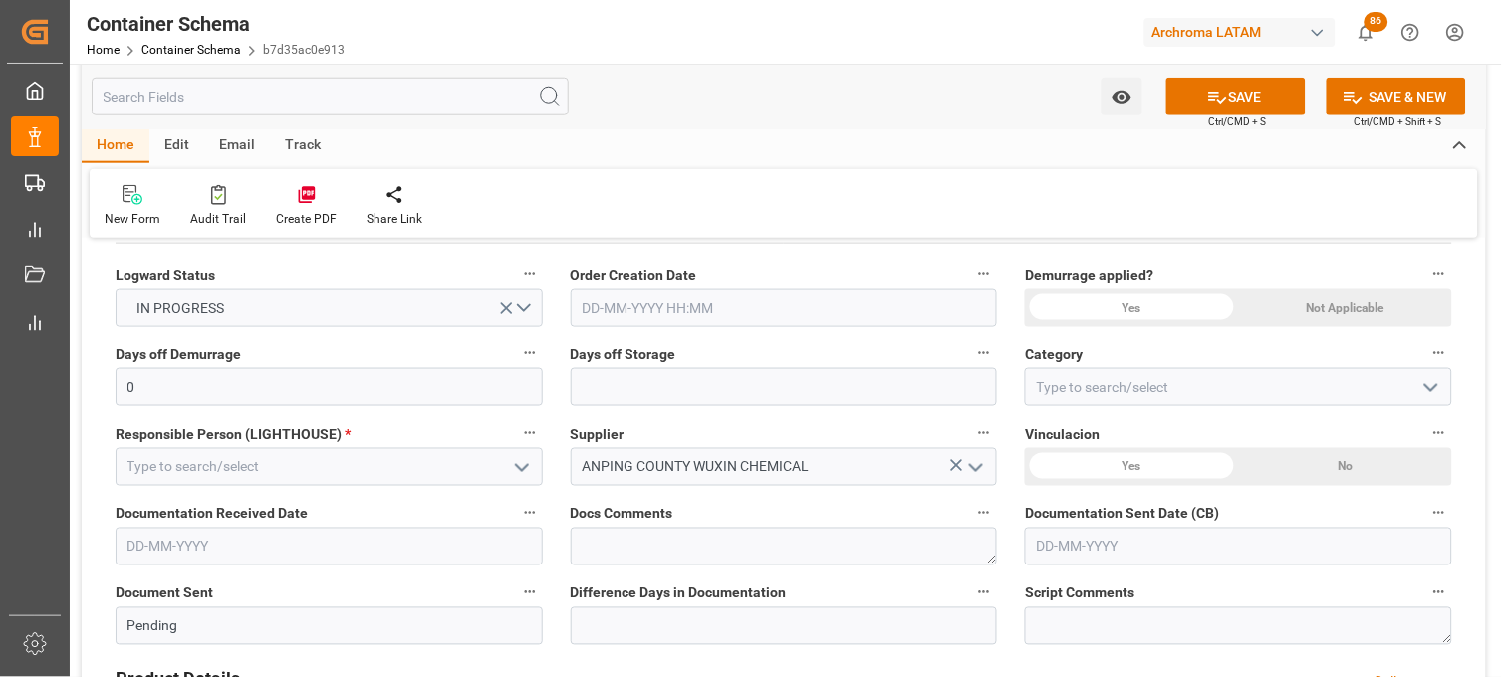
type input "KMTCTAO8068562"
click at [618, 313] on input "text" at bounding box center [784, 308] width 427 height 38
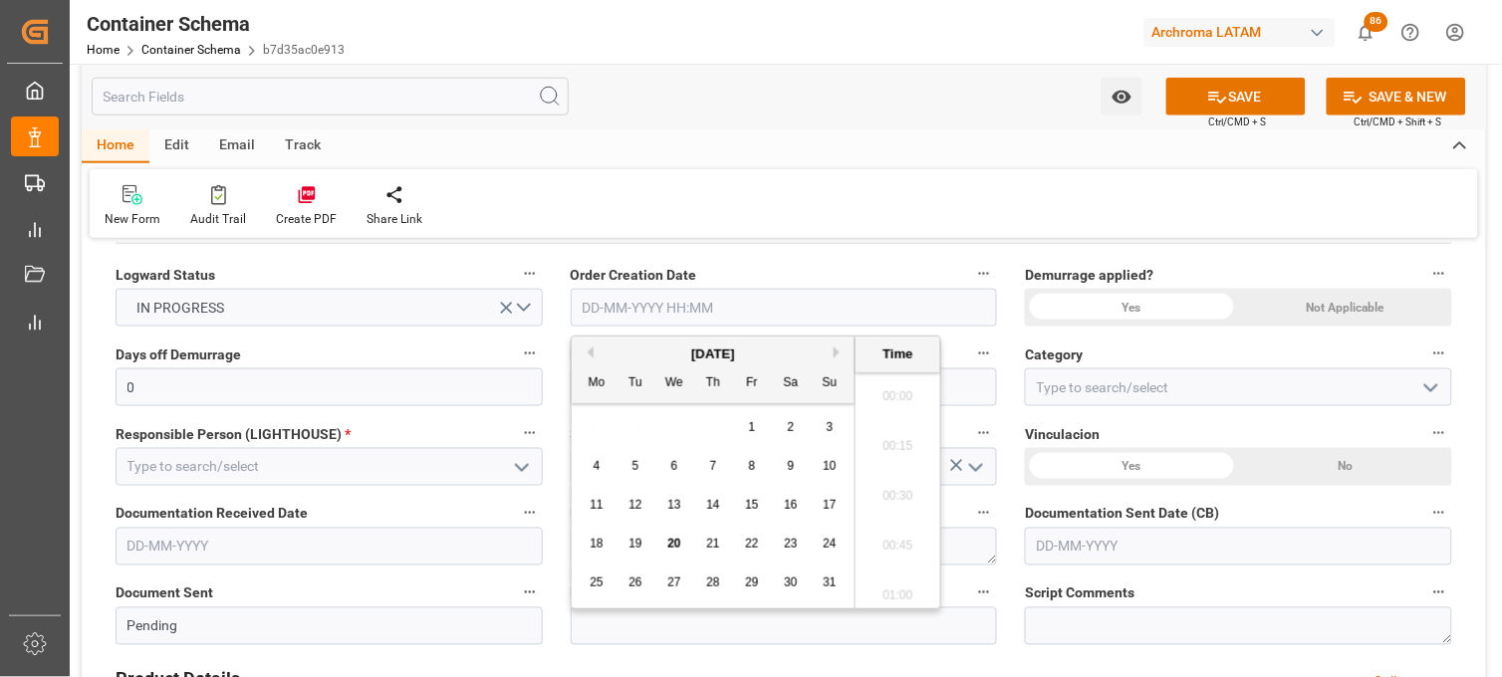
scroll to position [2845, 0]
click at [584, 432] on div "28 29 30 31 1 2 3" at bounding box center [714, 427] width 272 height 39
click at [674, 544] on span "20" at bounding box center [673, 544] width 13 height 14
click at [882, 492] on li "14:45" at bounding box center [898, 491] width 85 height 50
type input "20-08-2025 14:45"
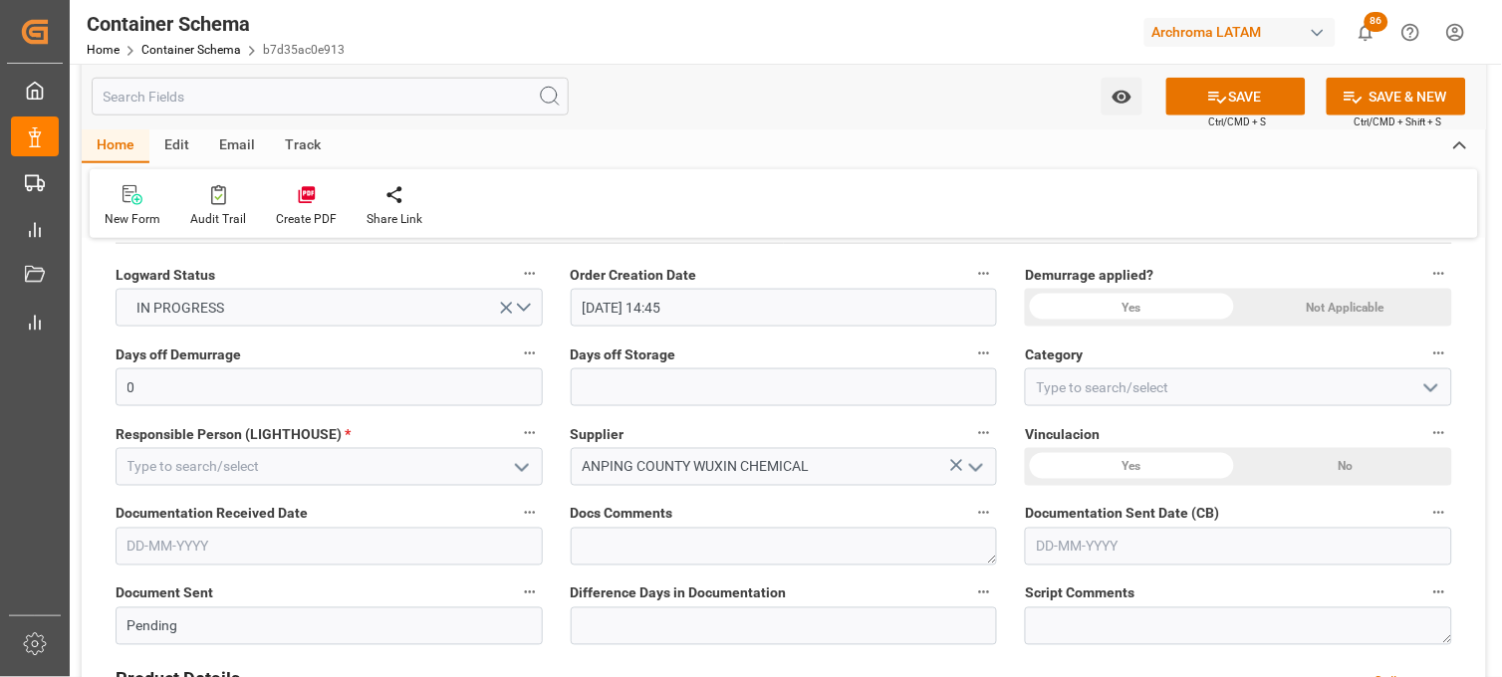
click at [329, 191] on div "Yes" at bounding box center [222, 172] width 213 height 38
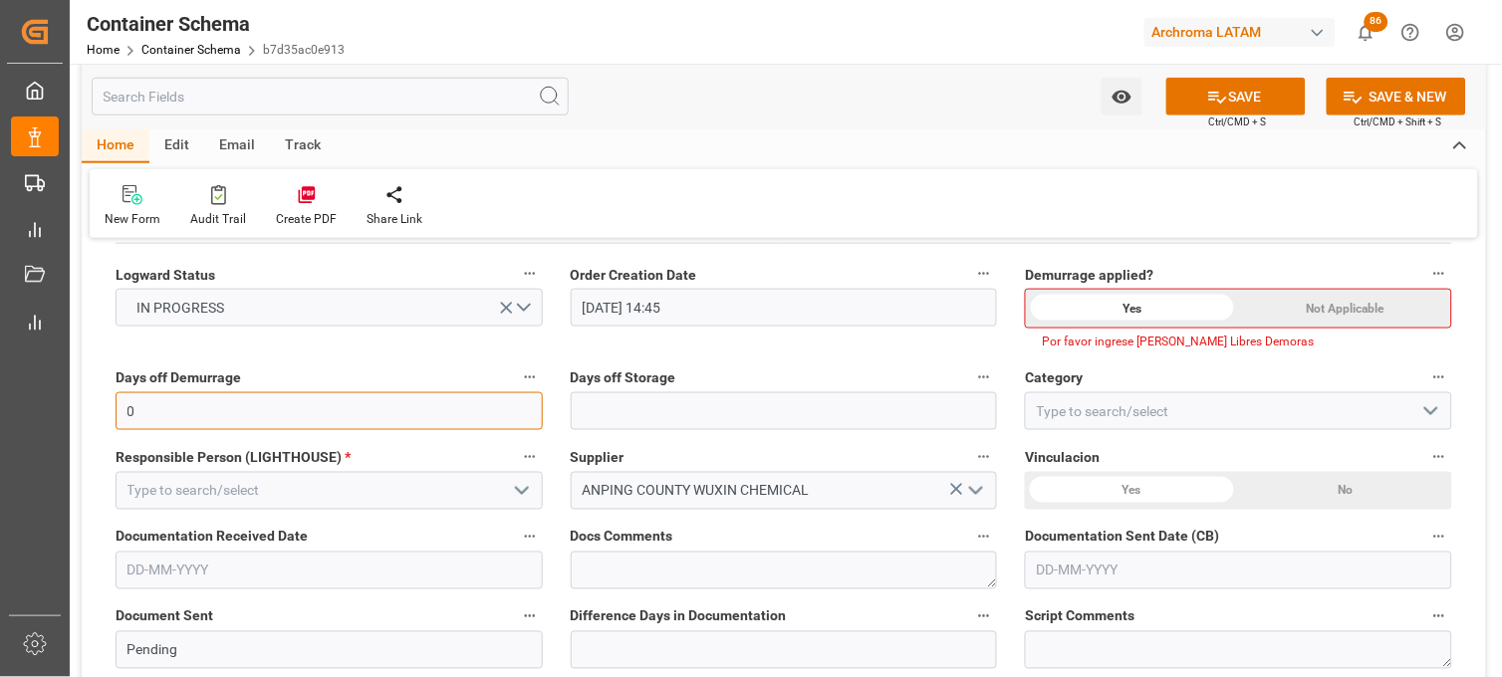
click at [370, 415] on input "0" at bounding box center [329, 411] width 427 height 38
type input "7"
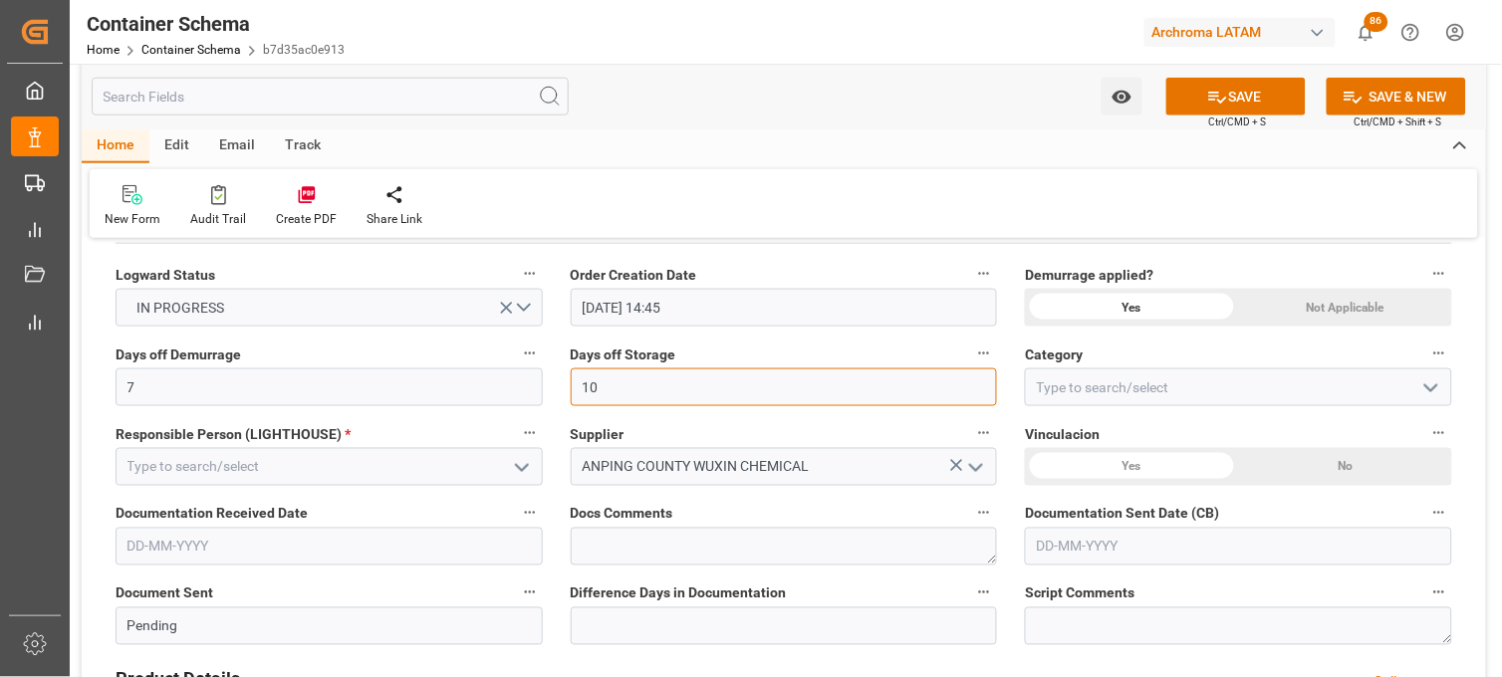
type input "10"
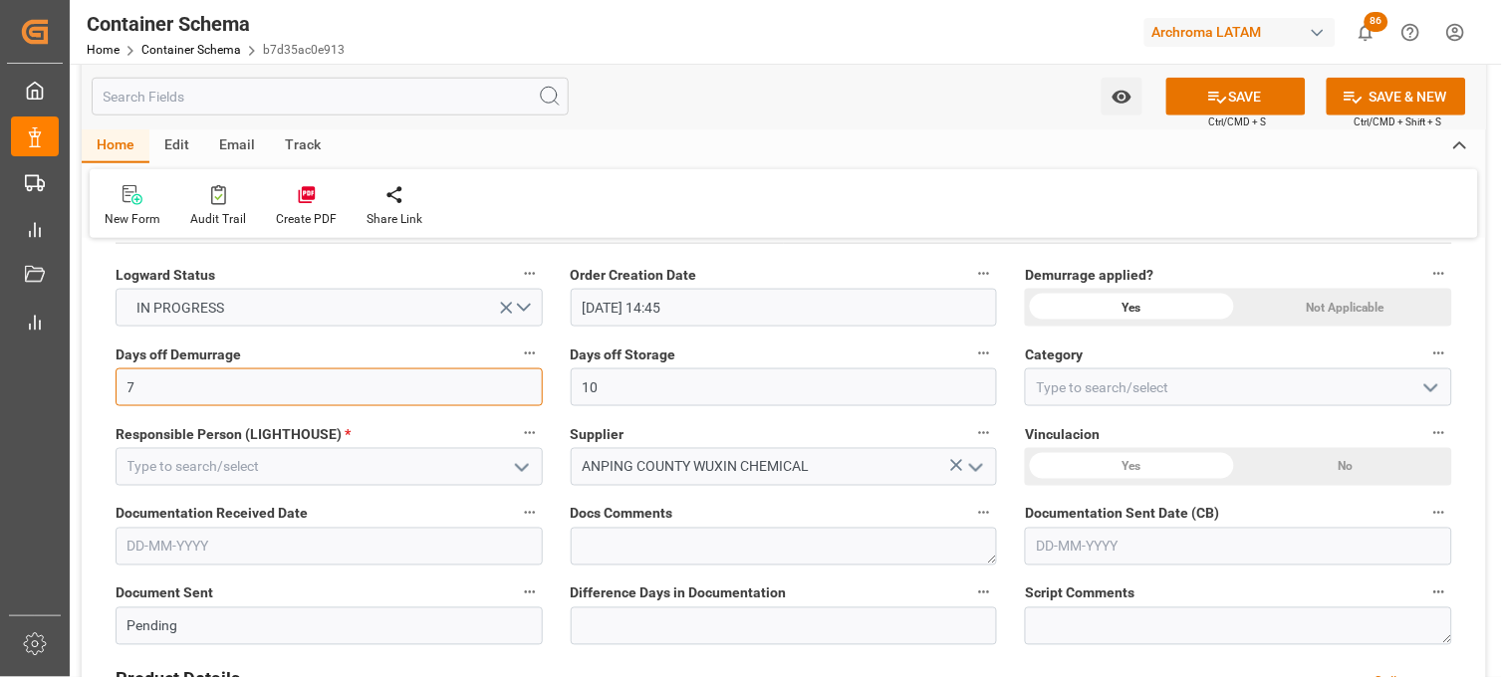
drag, startPoint x: 199, startPoint y: 388, endPoint x: 189, endPoint y: 386, distance: 10.2
click at [189, 386] on input "7" at bounding box center [329, 388] width 427 height 38
type input "10"
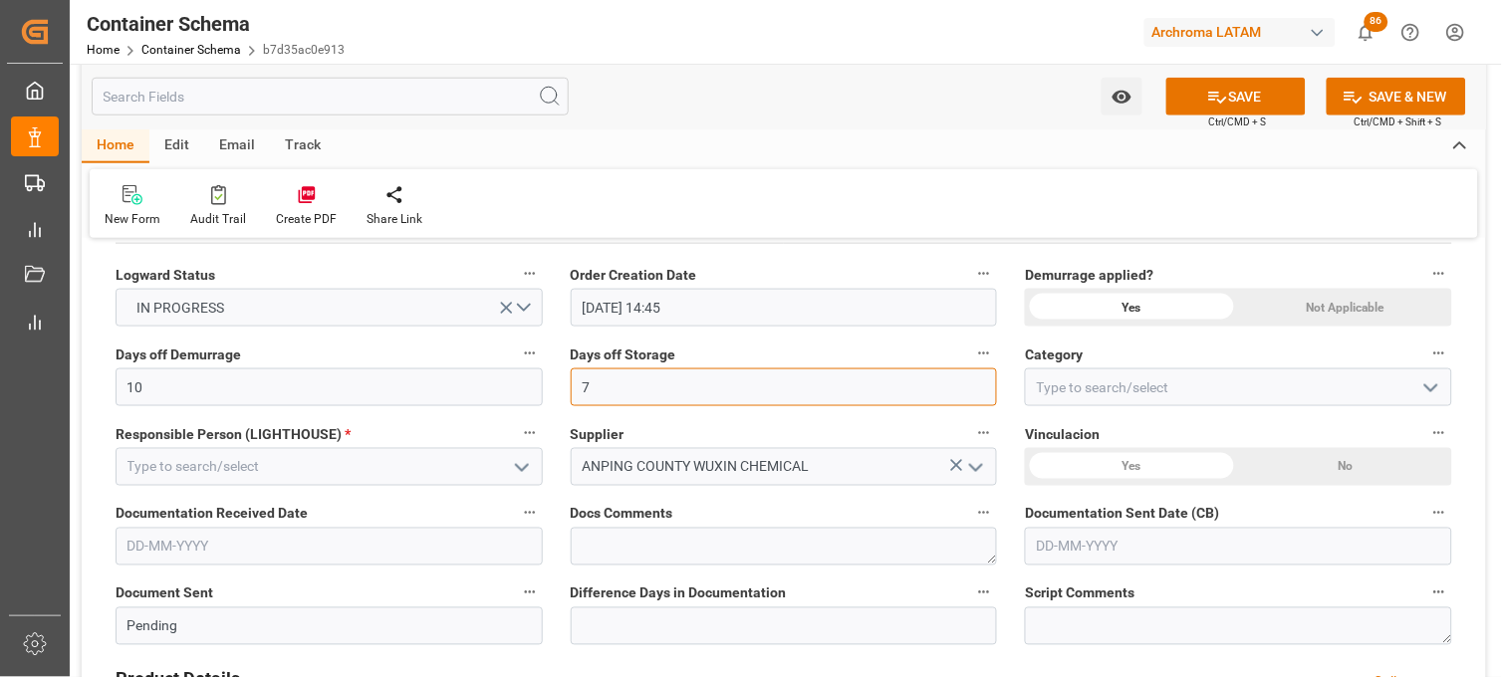
type input "7"
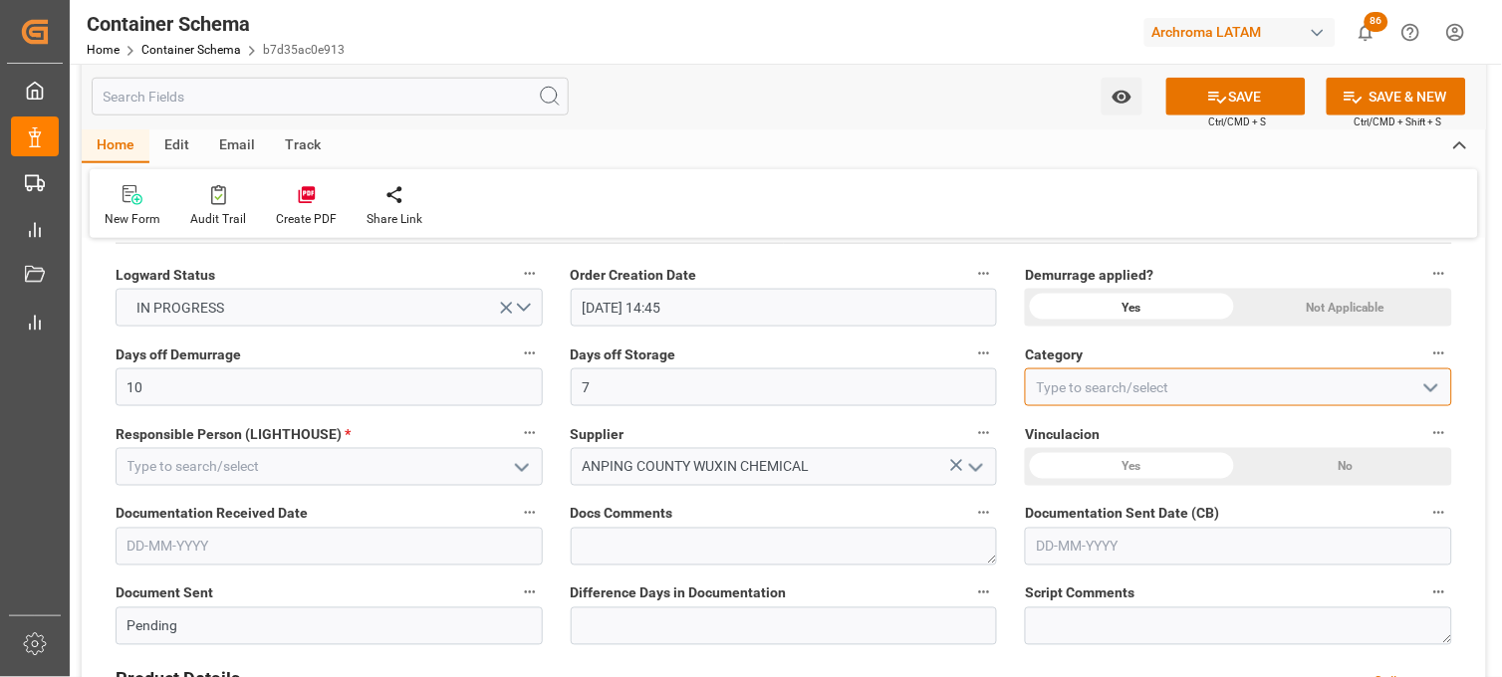
click at [1073, 393] on input at bounding box center [1238, 388] width 427 height 38
type input "On time"
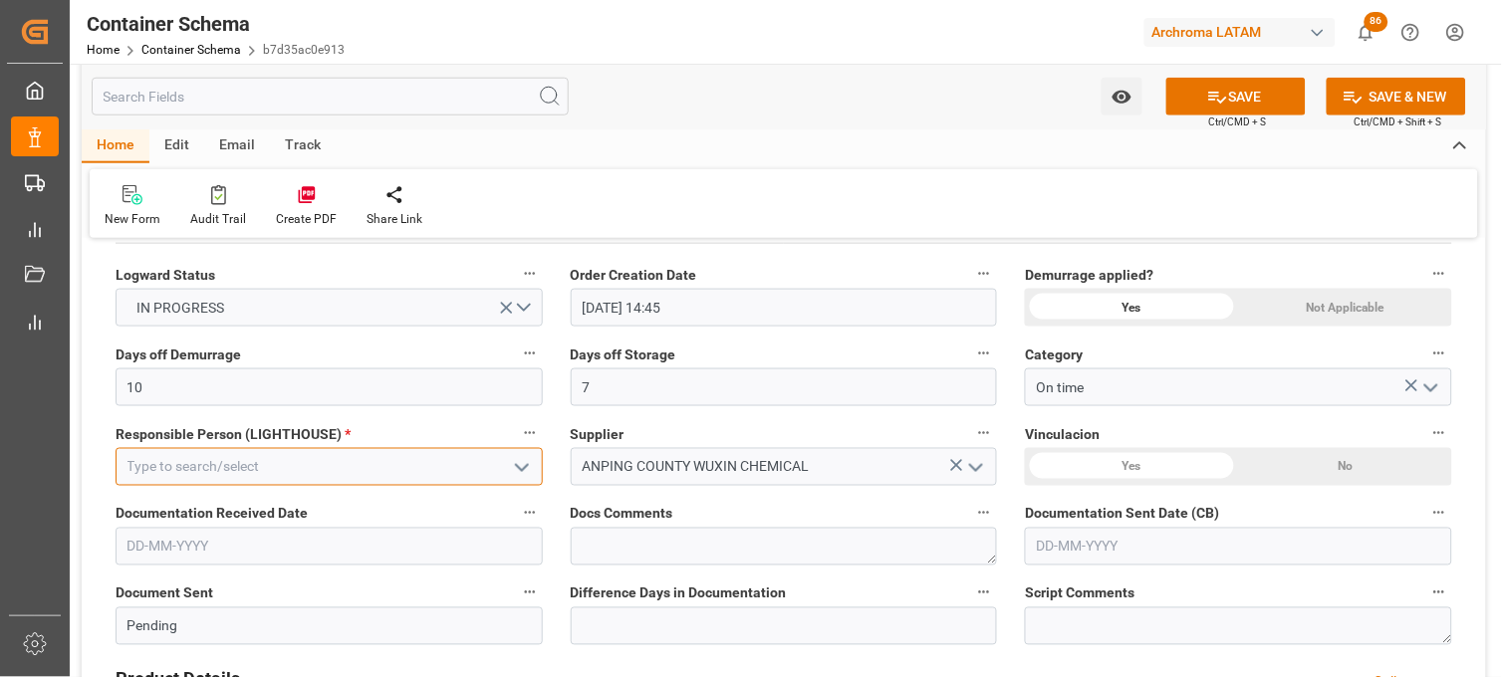
click at [459, 462] on input at bounding box center [329, 467] width 427 height 38
click at [513, 463] on icon "open menu" at bounding box center [522, 468] width 24 height 24
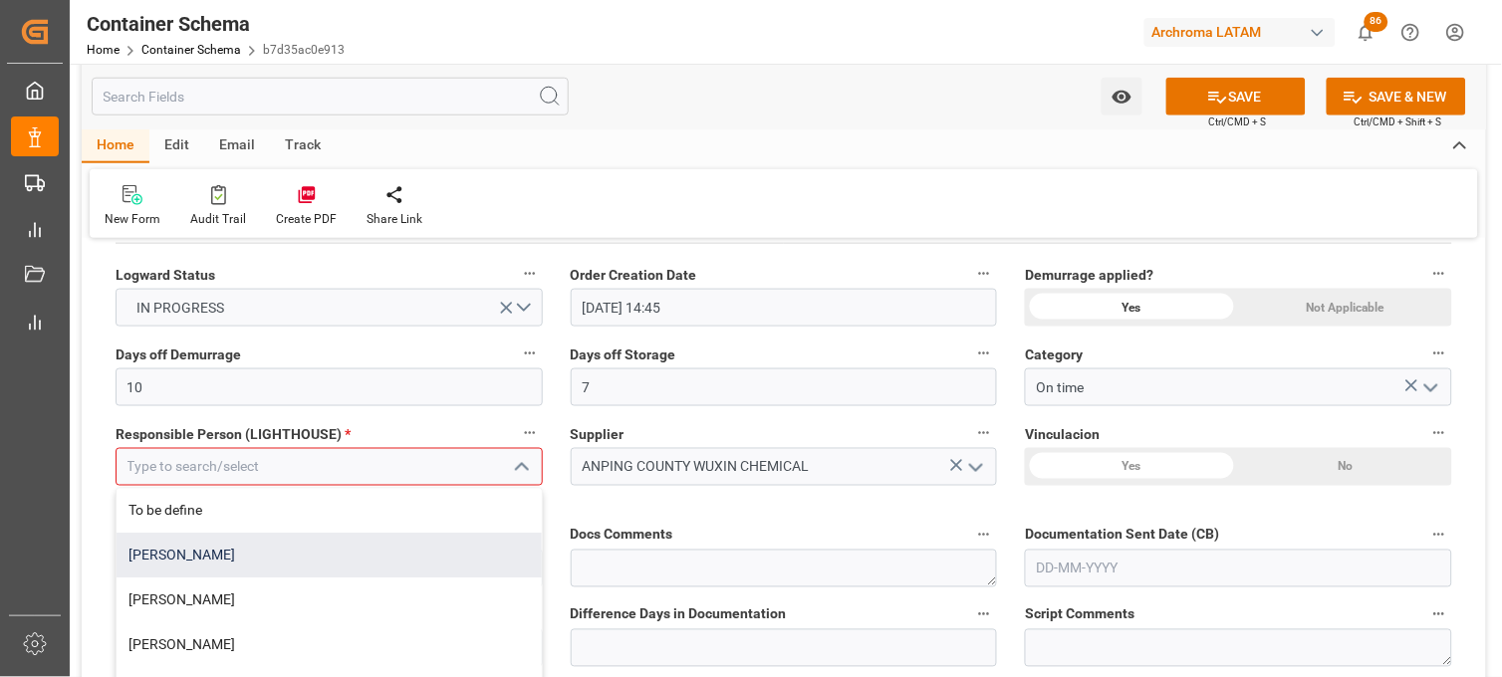
click at [213, 553] on div "[PERSON_NAME]" at bounding box center [329, 556] width 425 height 45
type input "[PERSON_NAME]"
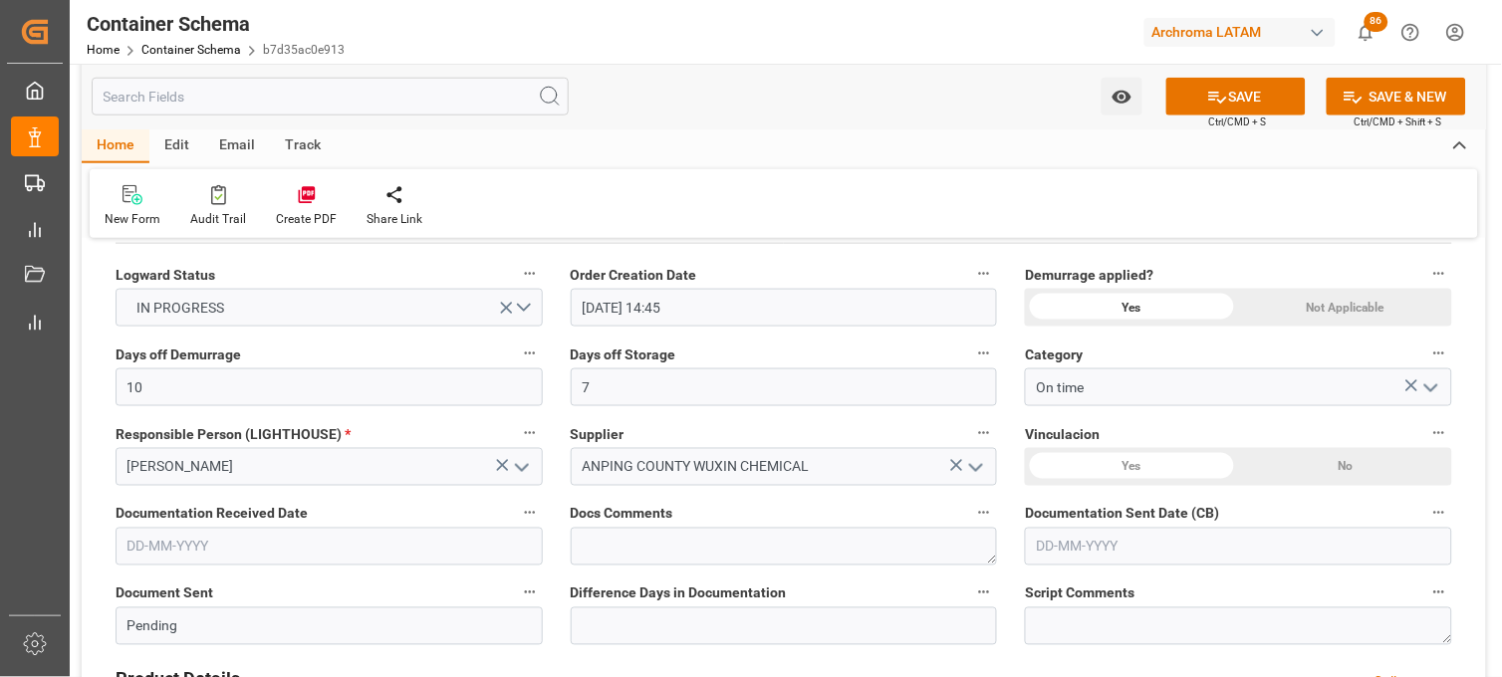
scroll to position [553, 0]
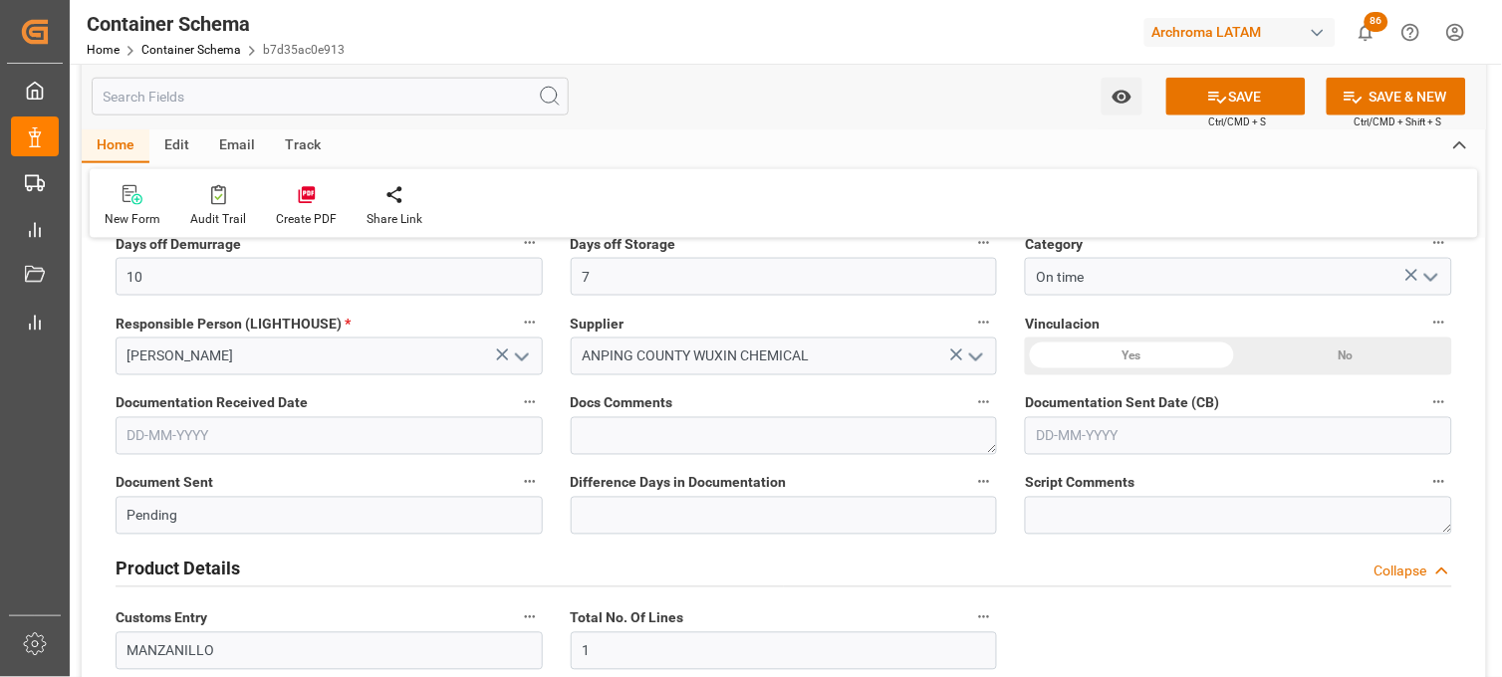
click at [542, 81] on div "No" at bounding box center [435, 62] width 213 height 38
click at [160, 433] on input "text" at bounding box center [329, 436] width 427 height 38
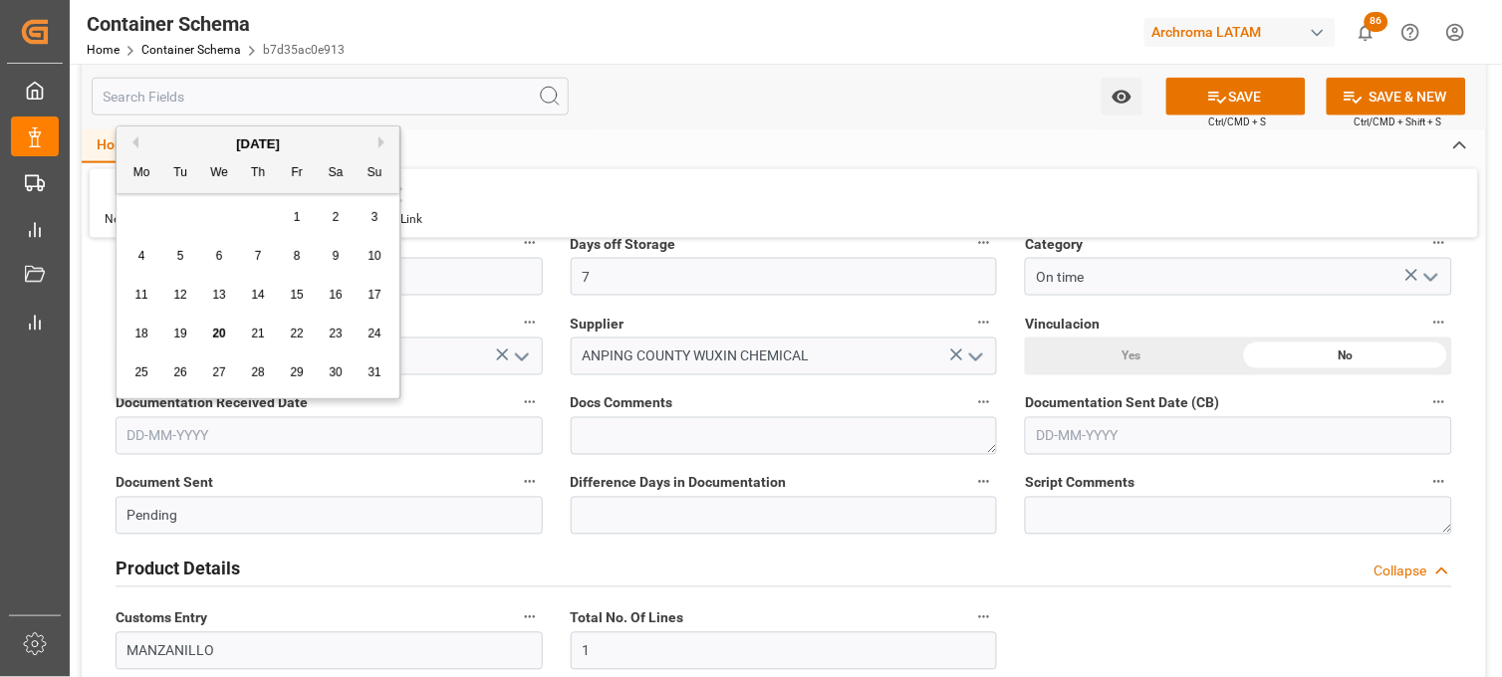
click at [143, 214] on div "28 29 30 31 1 2 3" at bounding box center [259, 217] width 272 height 39
click at [216, 334] on span "20" at bounding box center [218, 334] width 13 height 14
type input "[DATE]"
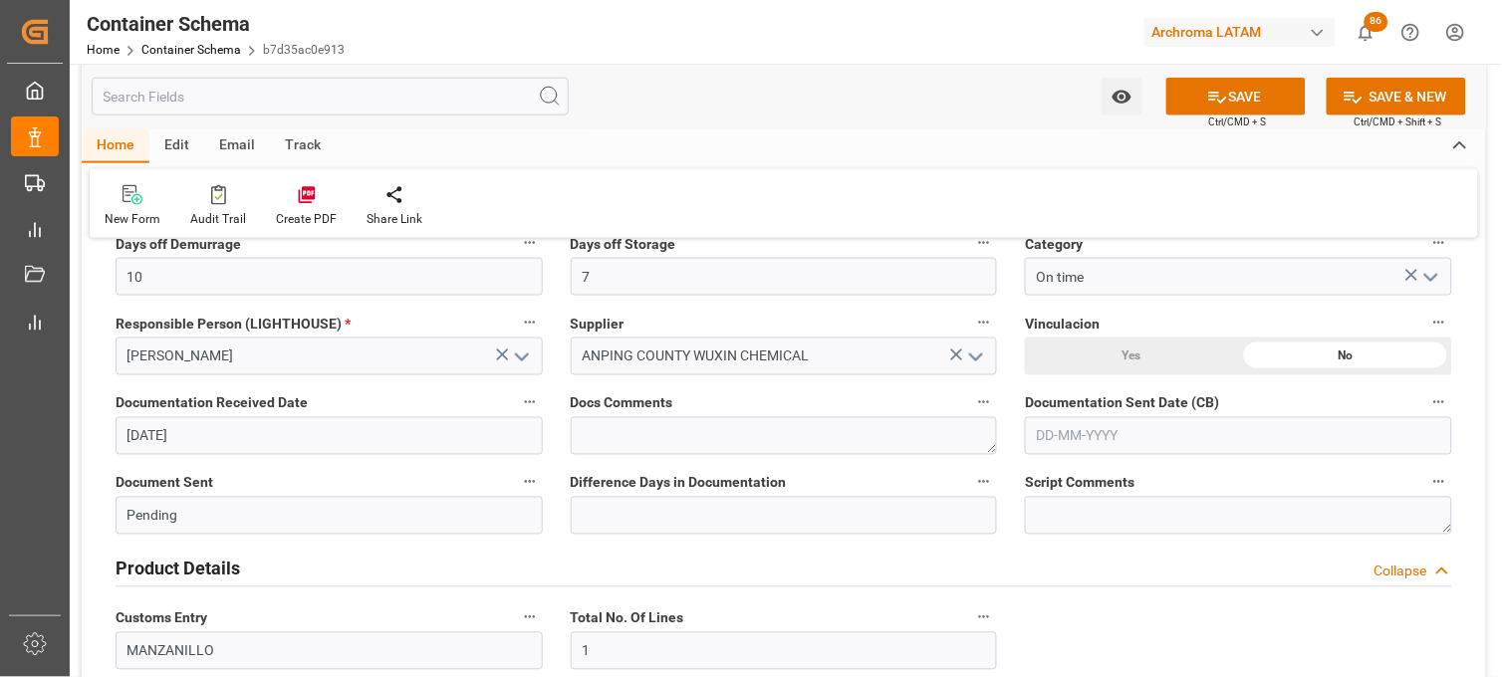
click at [1090, 430] on input "text" at bounding box center [1238, 436] width 427 height 38
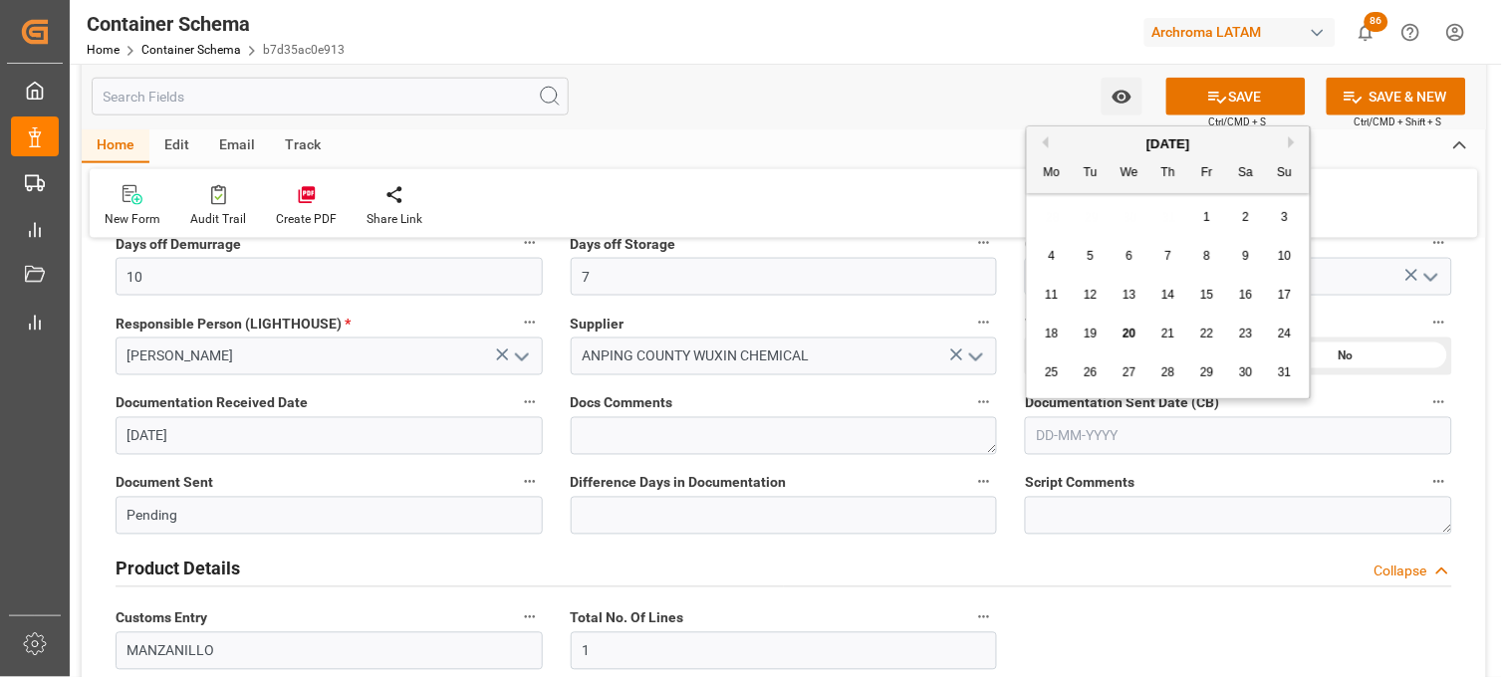
click at [1050, 212] on div "28 29 30 31 1 2 3" at bounding box center [1169, 217] width 272 height 39
click at [1128, 334] on span "20" at bounding box center [1129, 334] width 13 height 14
type input "[DATE]"
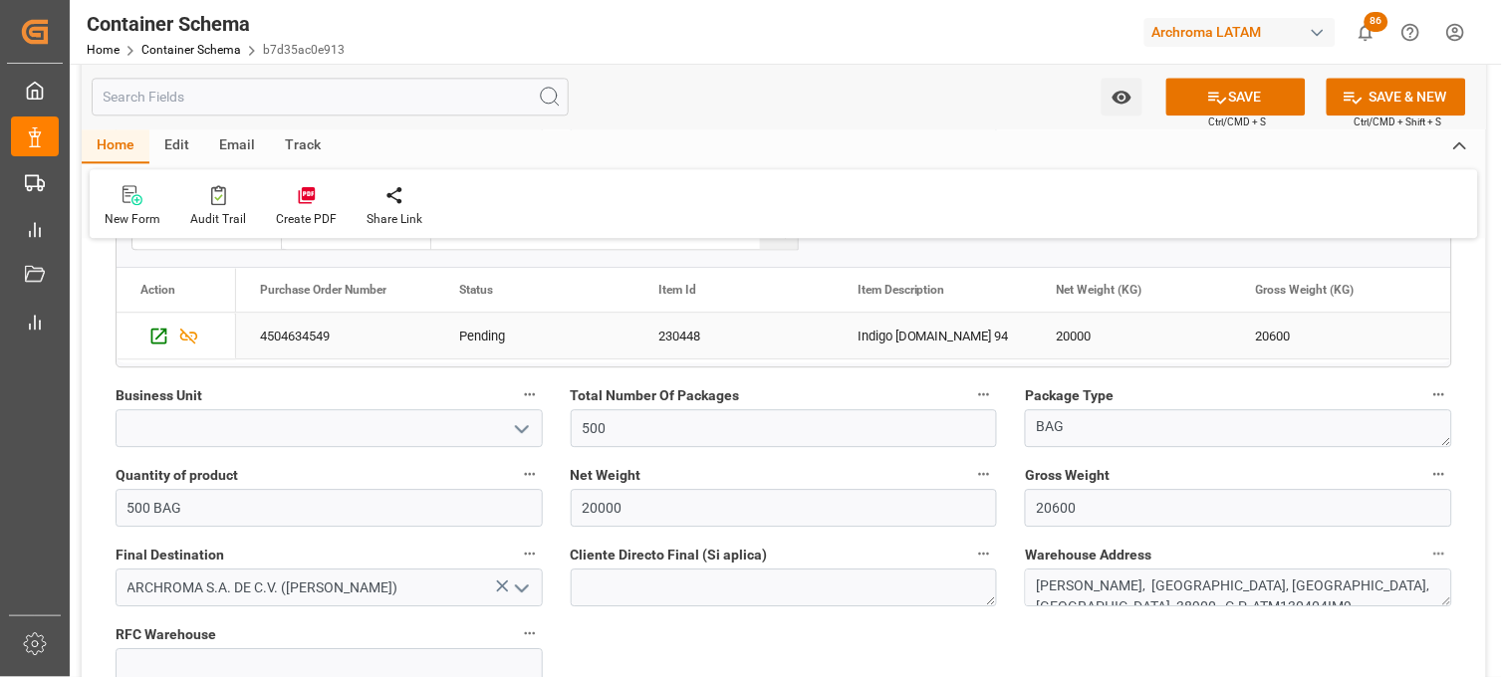
scroll to position [1107, 0]
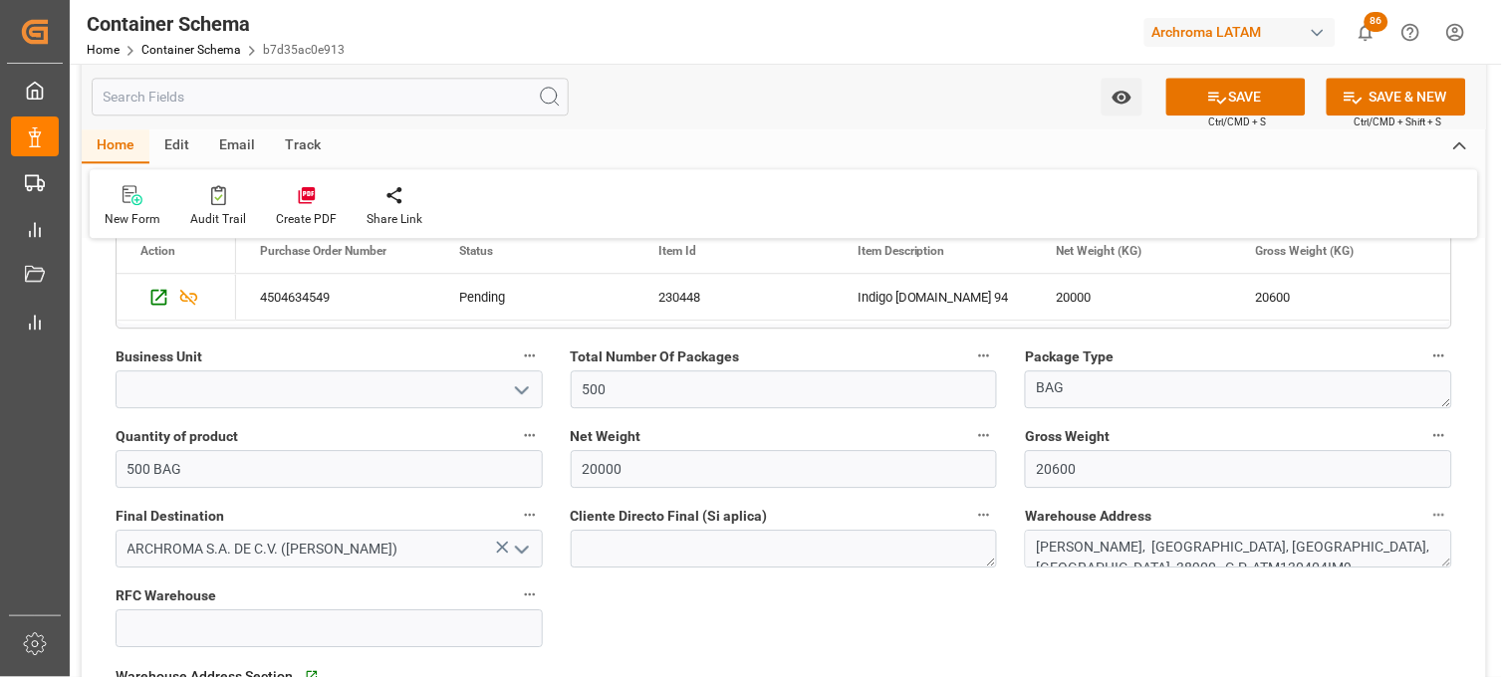
click at [526, 391] on icon "open menu" at bounding box center [522, 391] width 24 height 24
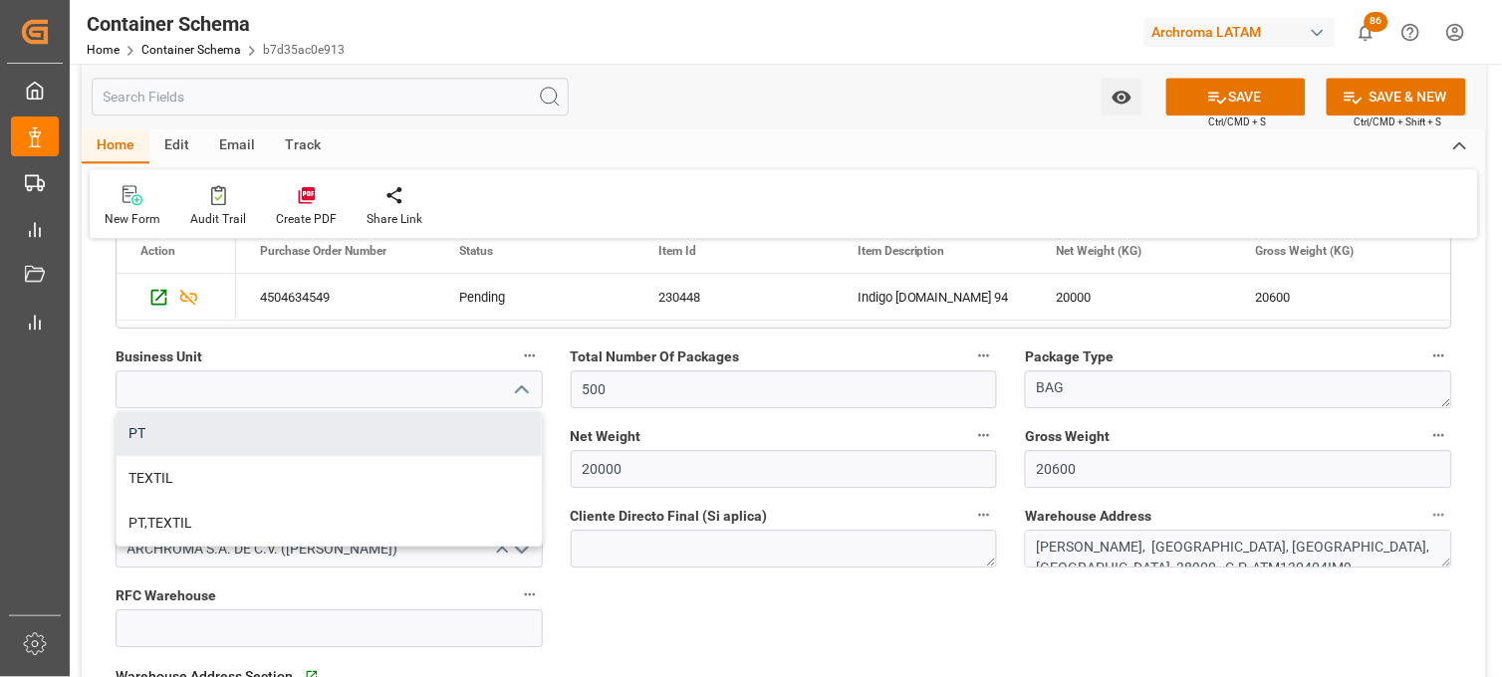
click at [231, 434] on div "PT" at bounding box center [329, 433] width 425 height 45
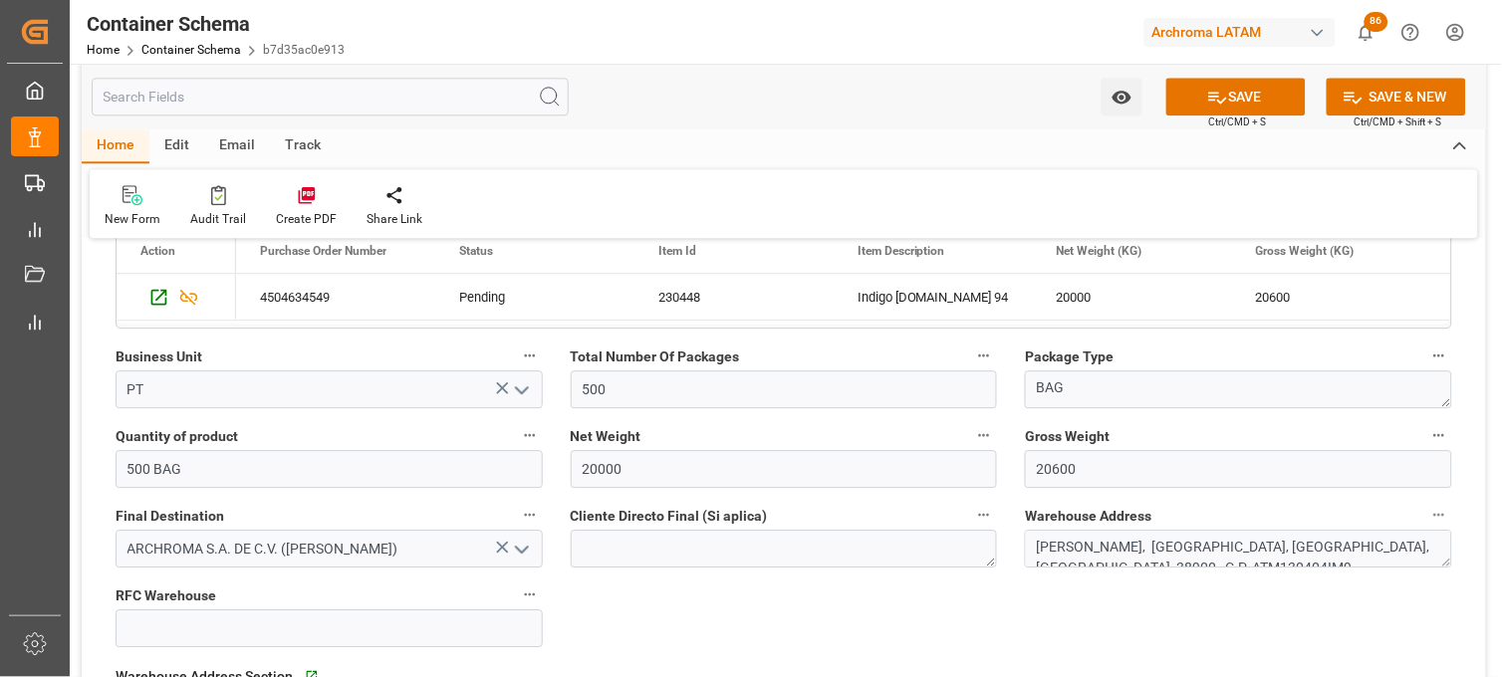
click at [530, 388] on icon "open menu" at bounding box center [522, 391] width 24 height 24
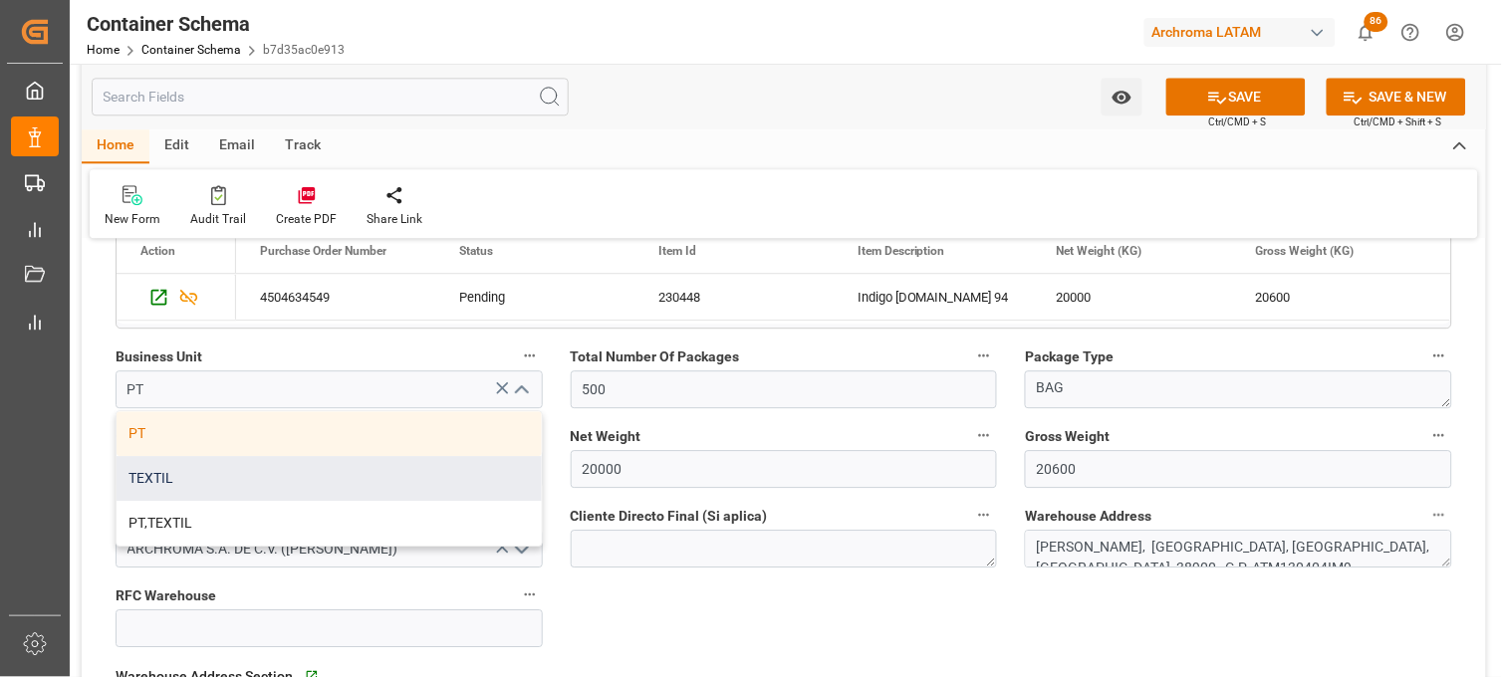
click at [429, 488] on div "TEXTIL" at bounding box center [329, 478] width 425 height 45
type input "TEXTIL"
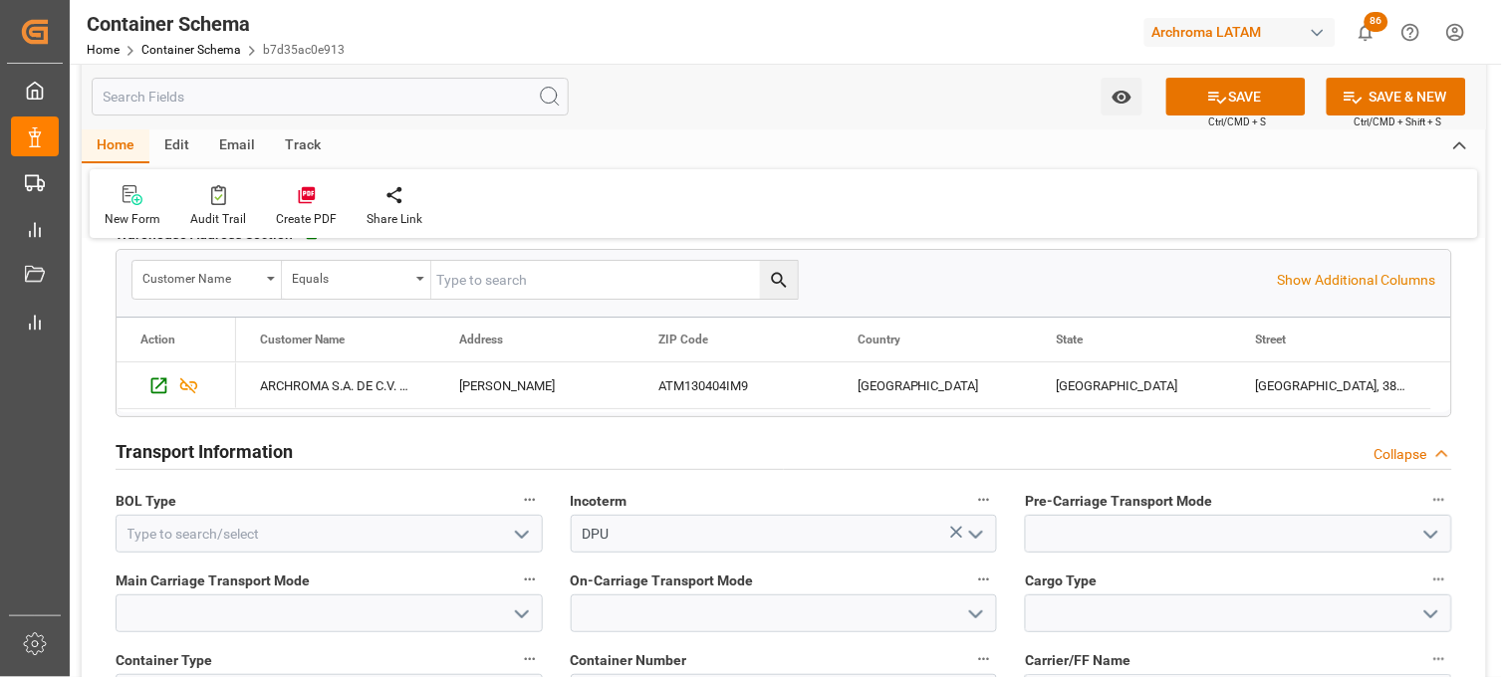
scroll to position [1659, 0]
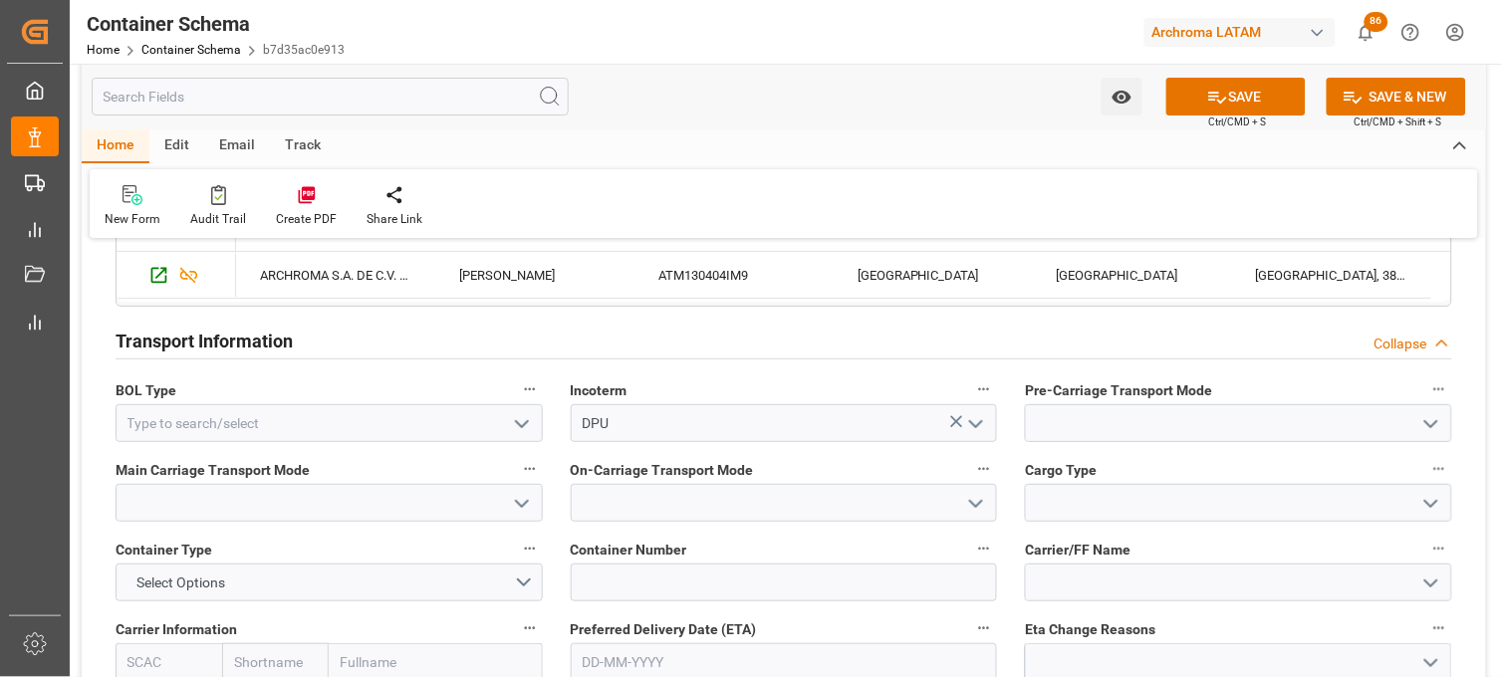
click at [515, 422] on icon "open menu" at bounding box center [522, 424] width 24 height 24
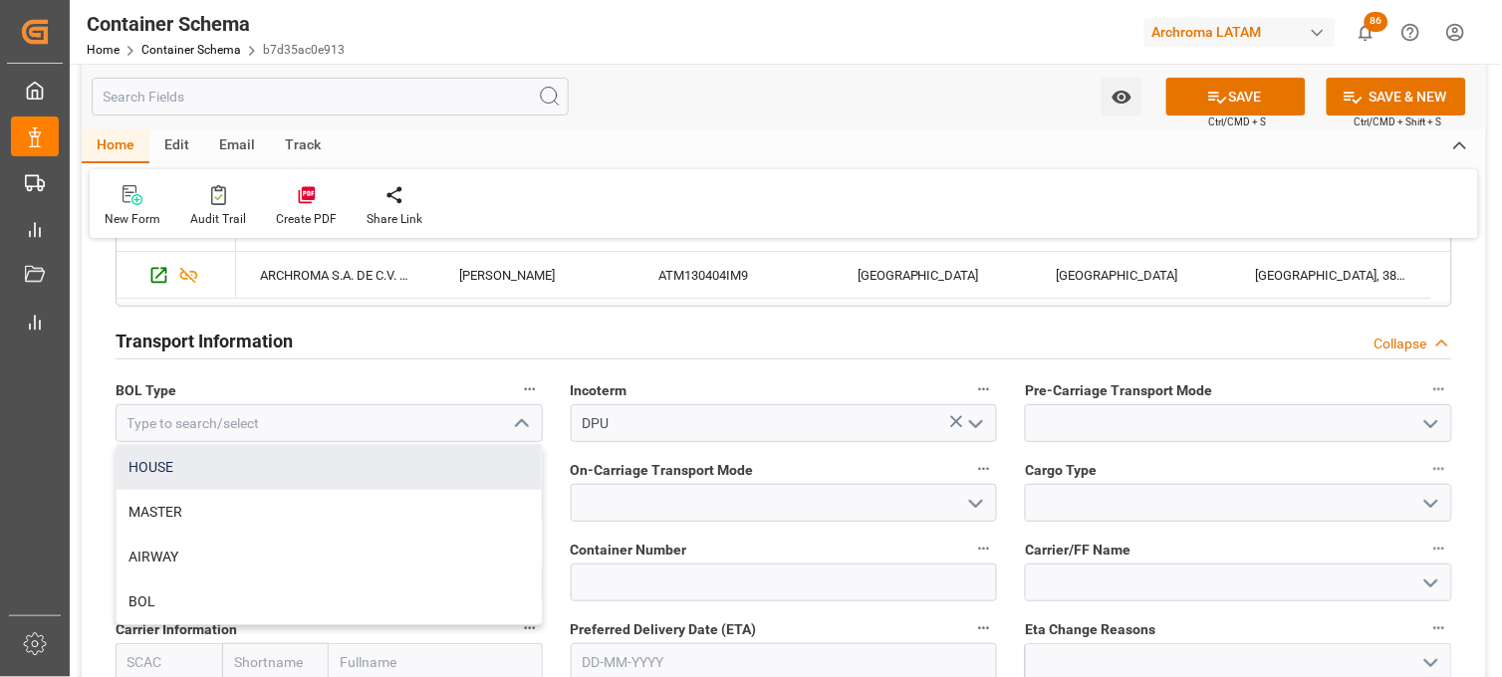
click at [441, 470] on div "HOUSE" at bounding box center [329, 467] width 425 height 45
type input "HOUSE"
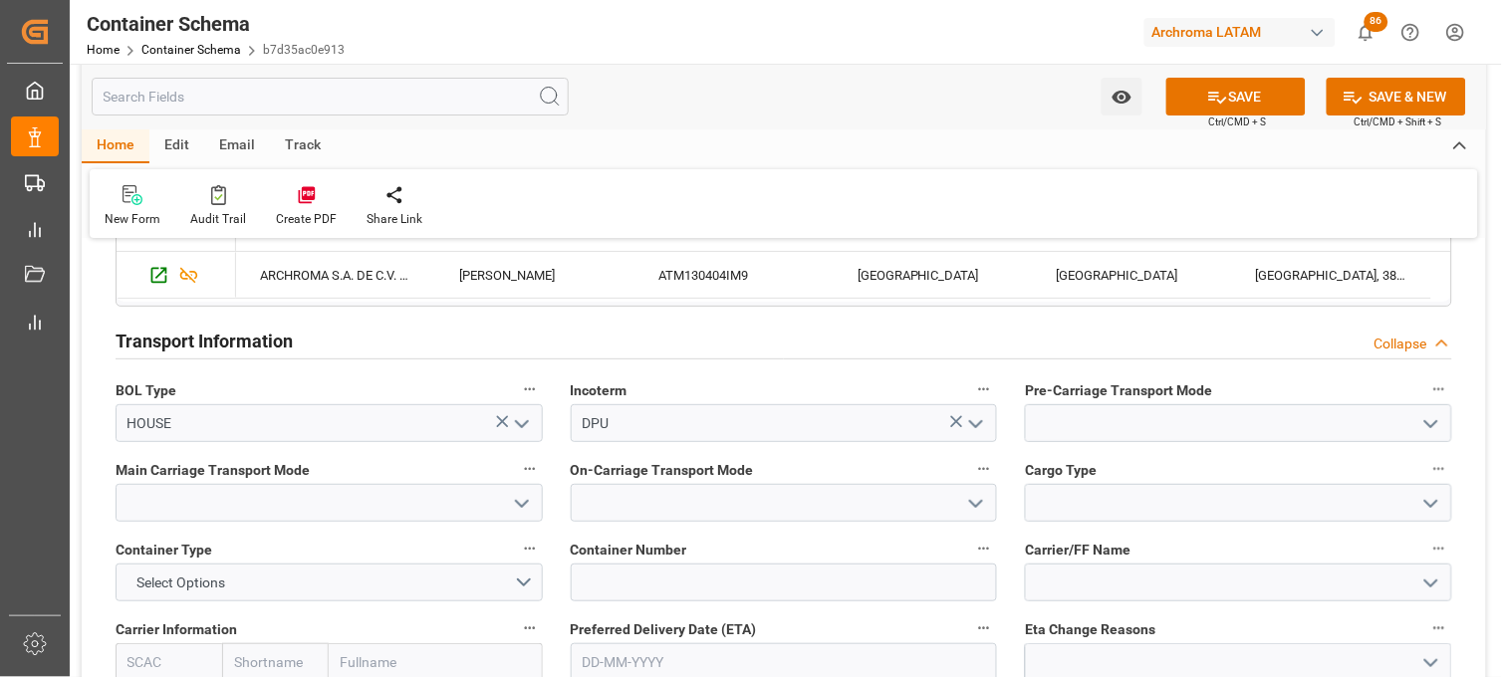
click at [1438, 425] on icon "open menu" at bounding box center [1431, 424] width 24 height 24
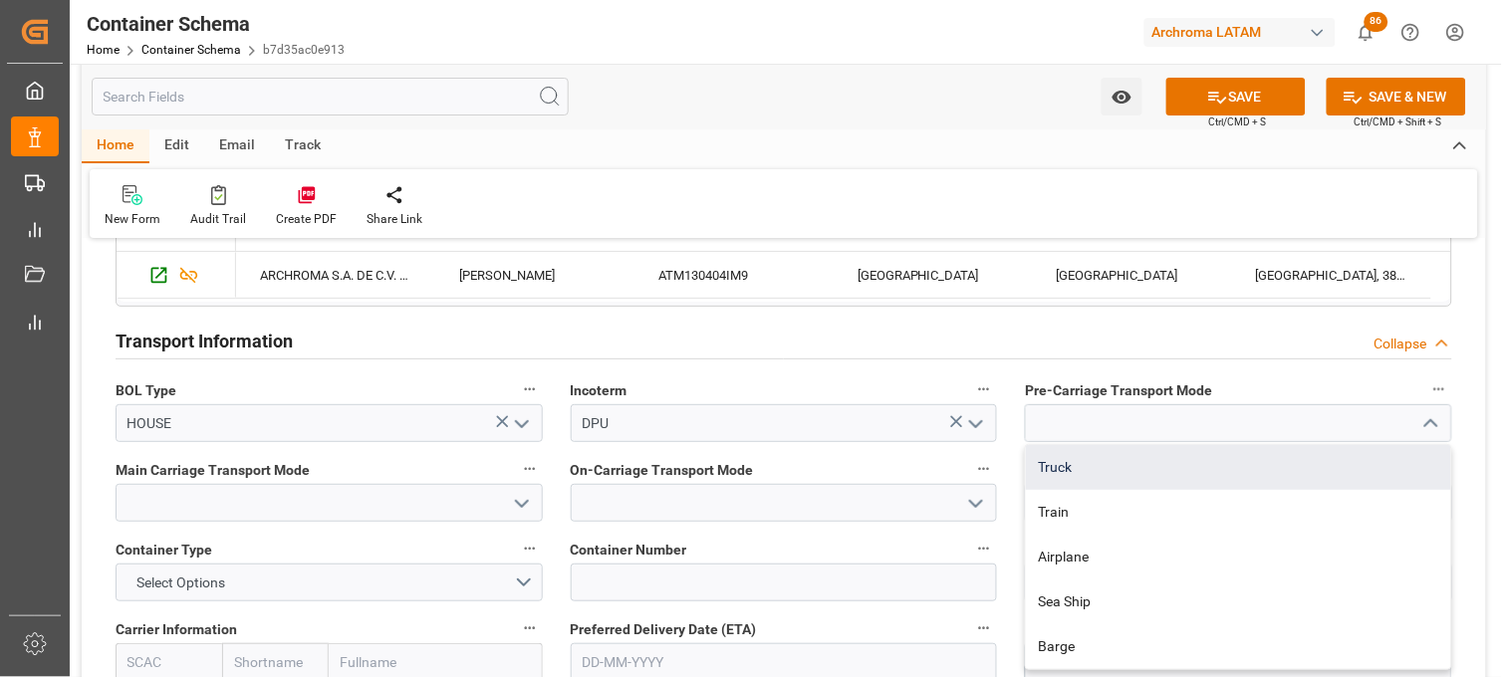
drag, startPoint x: 1126, startPoint y: 475, endPoint x: 1108, endPoint y: 474, distance: 18.0
click at [1126, 474] on div "Truck" at bounding box center [1238, 467] width 425 height 45
type input "Truck"
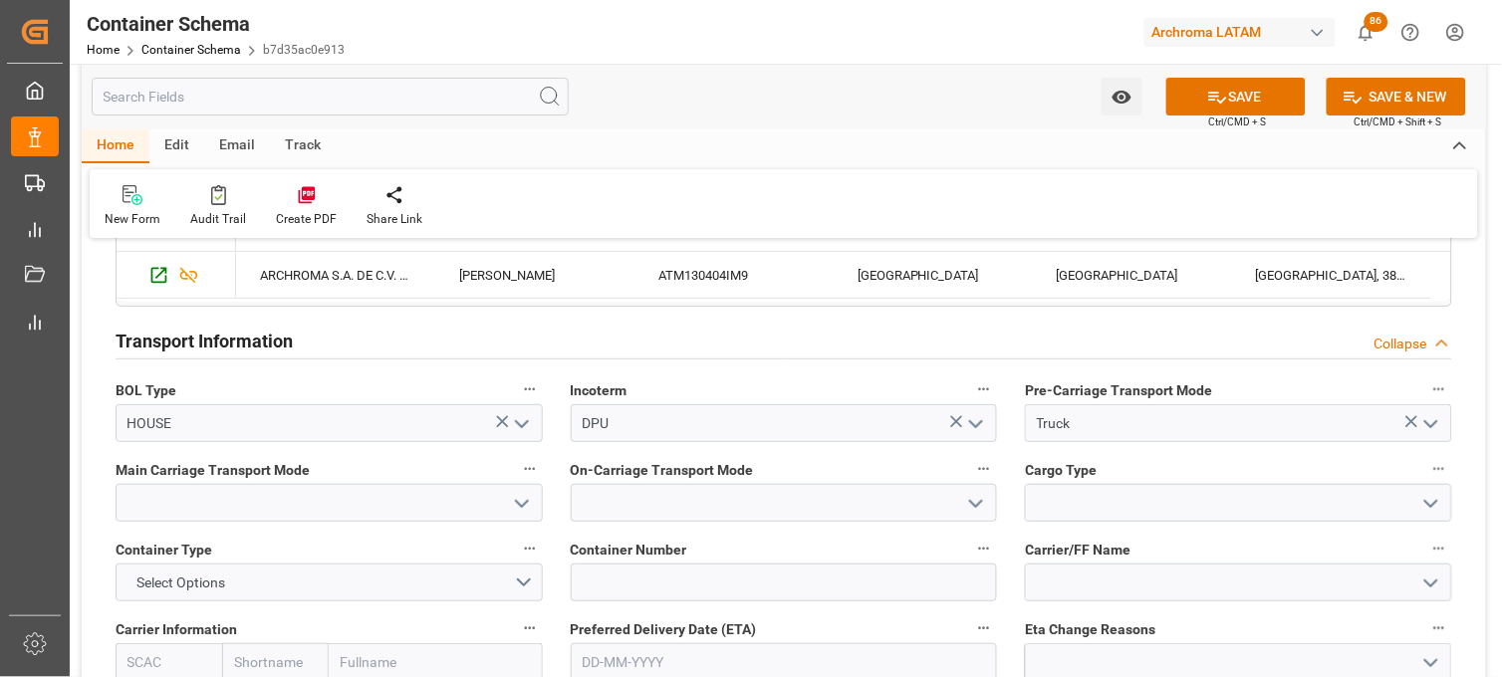
click at [523, 506] on icon "open menu" at bounding box center [522, 504] width 24 height 24
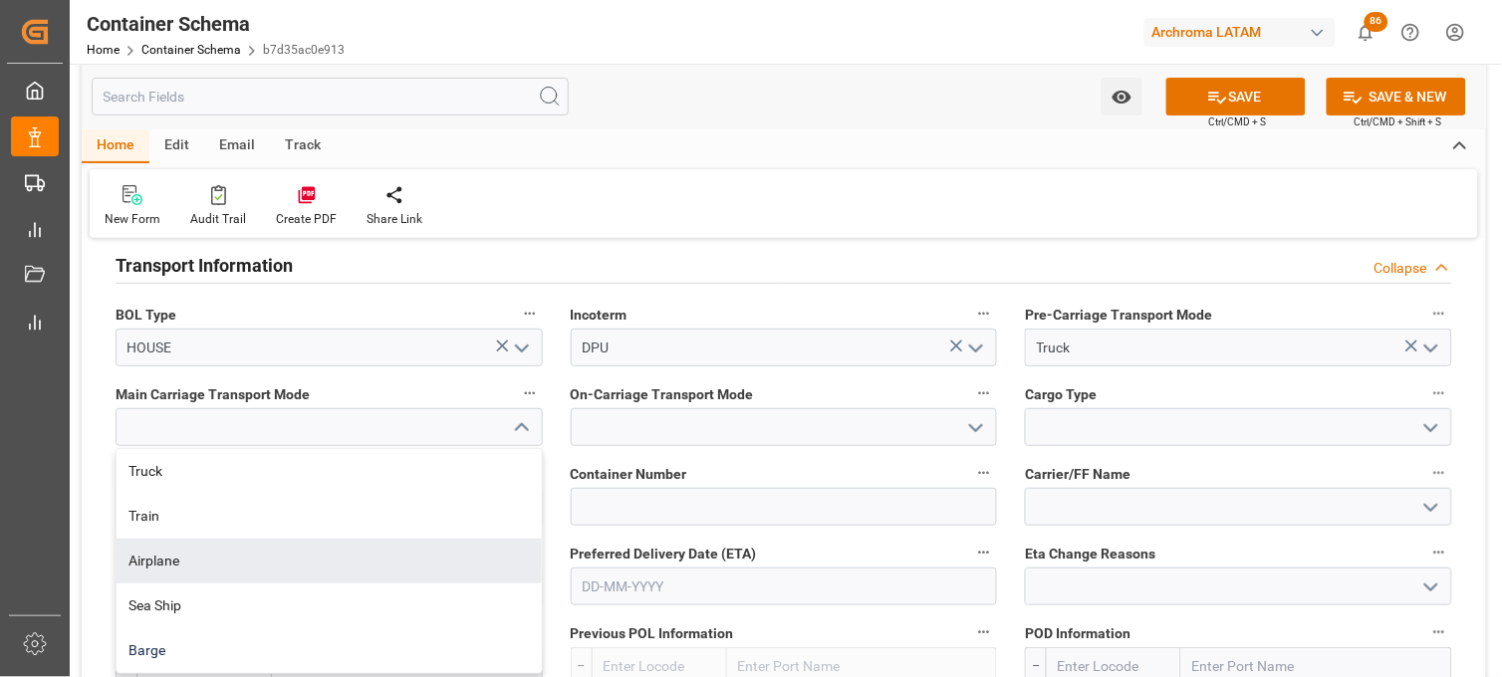
scroll to position [1770, 0]
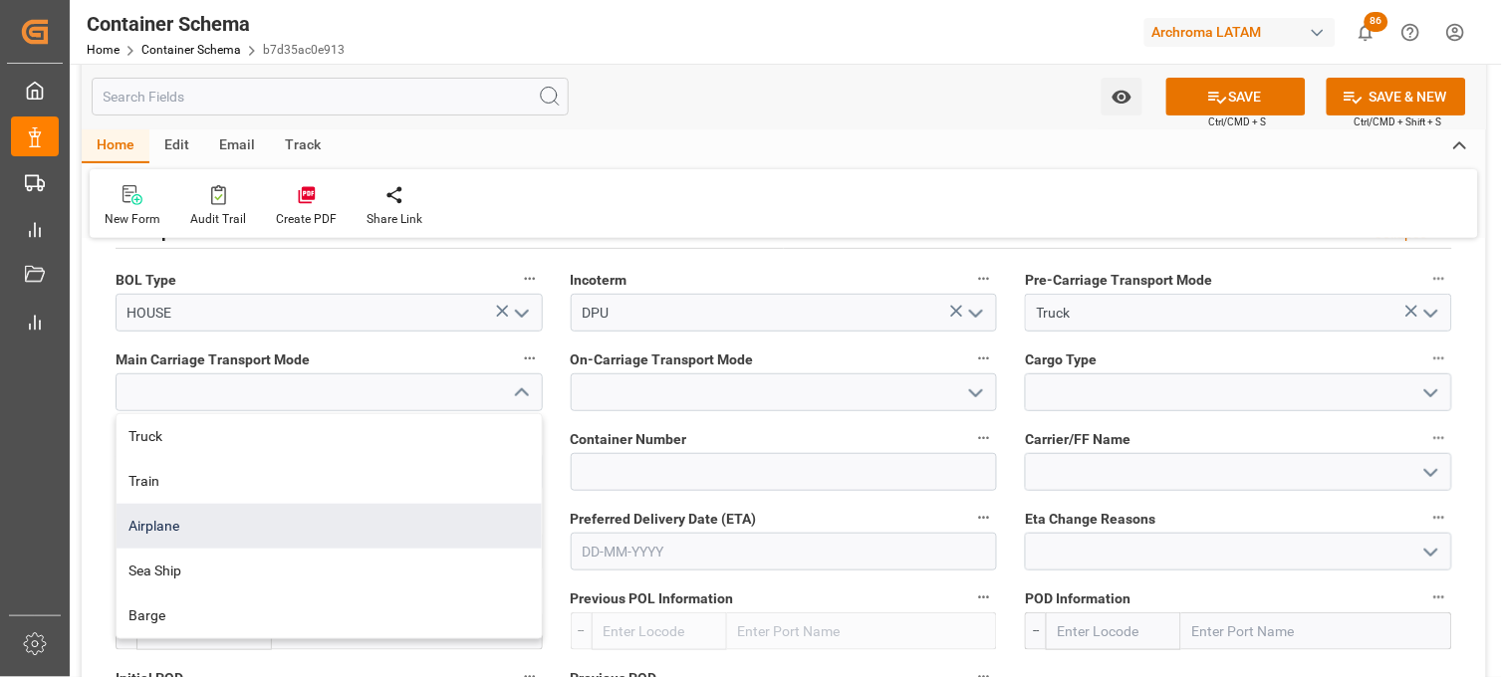
click at [161, 521] on div "Airplane" at bounding box center [329, 526] width 425 height 45
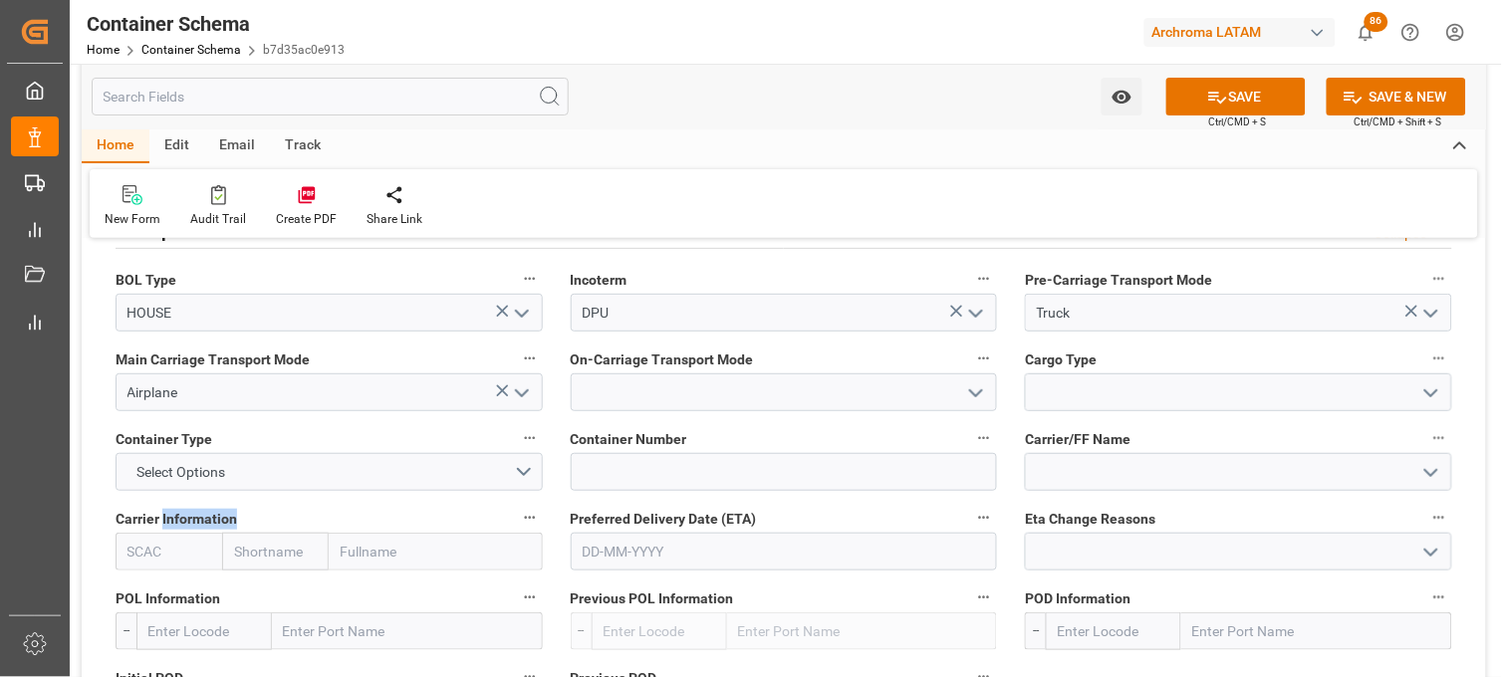
click at [161, 521] on span "Carrier Information" at bounding box center [177, 519] width 122 height 21
click at [517, 521] on button "Carrier Information" at bounding box center [530, 518] width 26 height 26
drag, startPoint x: 161, startPoint y: 521, endPoint x: 402, endPoint y: 423, distance: 260.1
click at [528, 393] on div at bounding box center [751, 338] width 1502 height 677
click at [520, 391] on icon "open menu" at bounding box center [522, 393] width 24 height 24
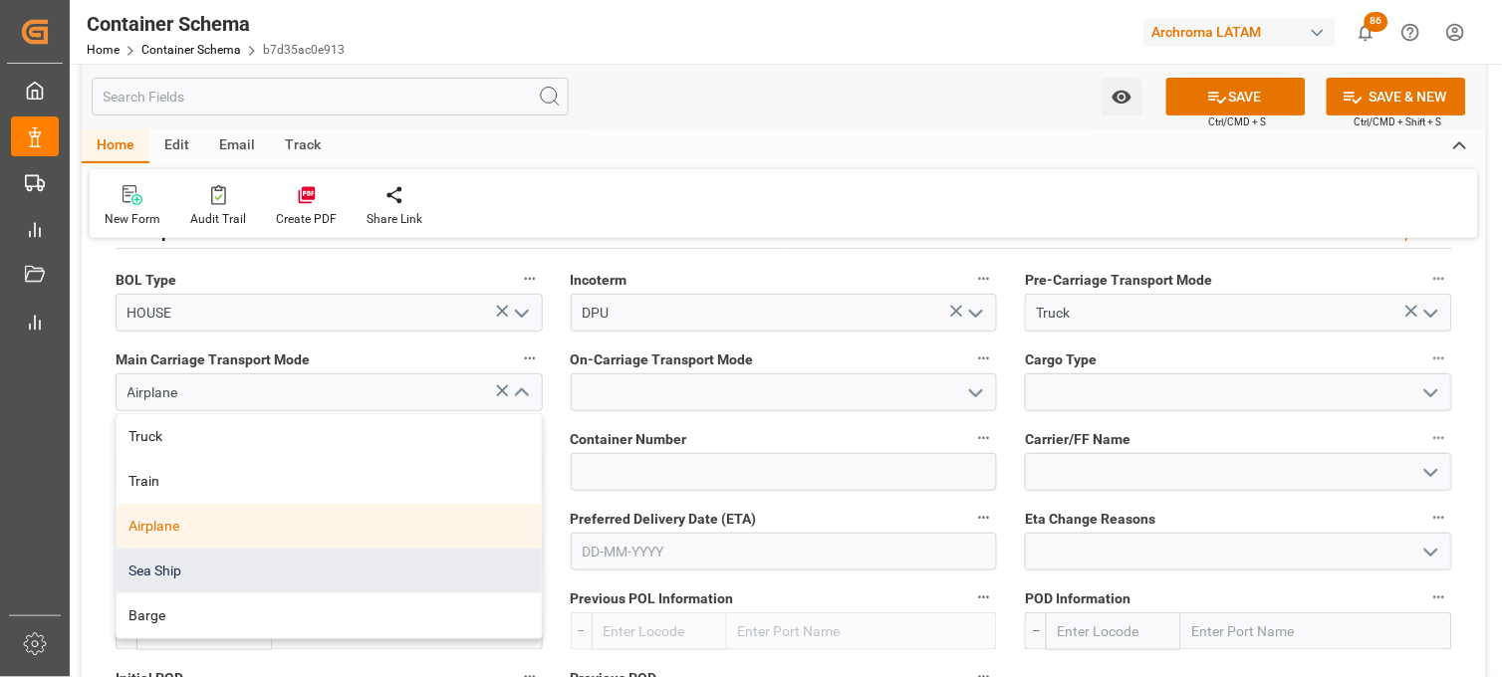
click at [197, 570] on div "Sea Ship" at bounding box center [329, 571] width 425 height 45
type input "Sea Ship"
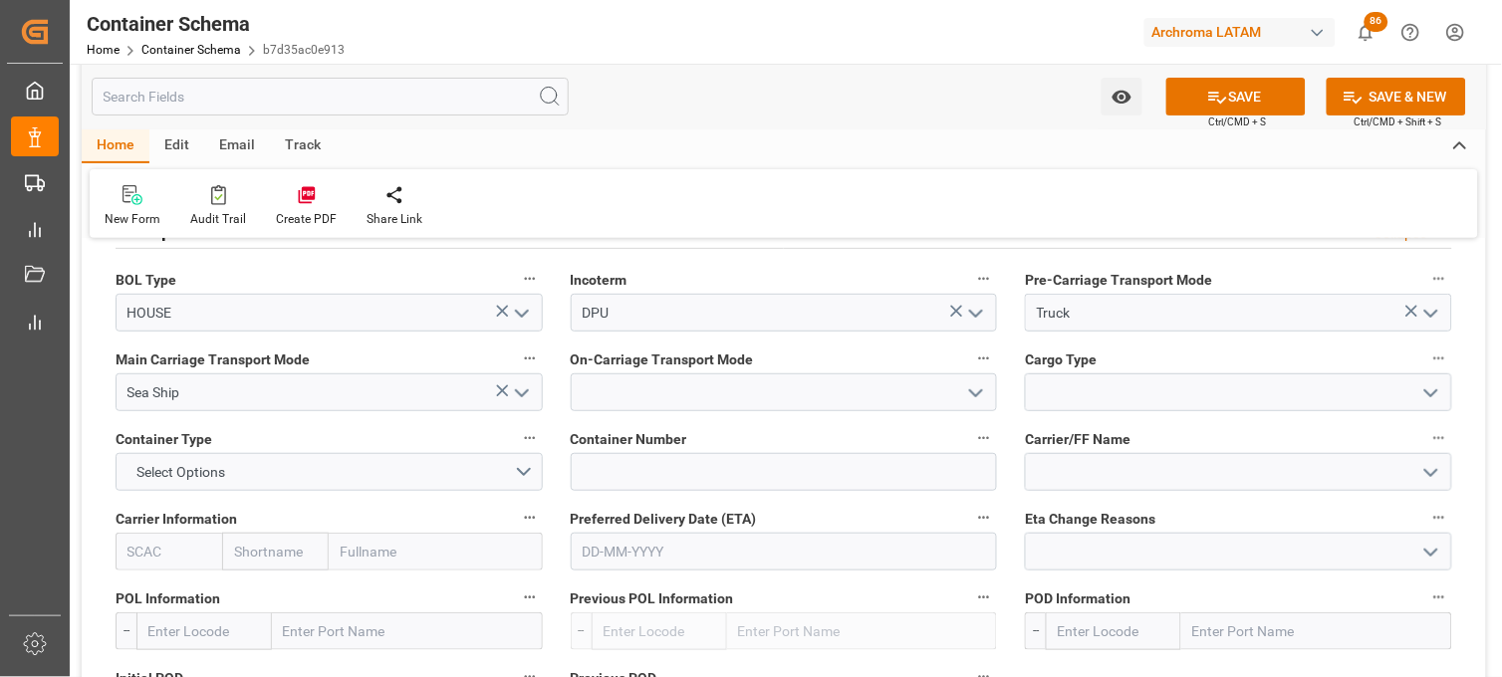
click at [968, 394] on icon "open menu" at bounding box center [976, 393] width 24 height 24
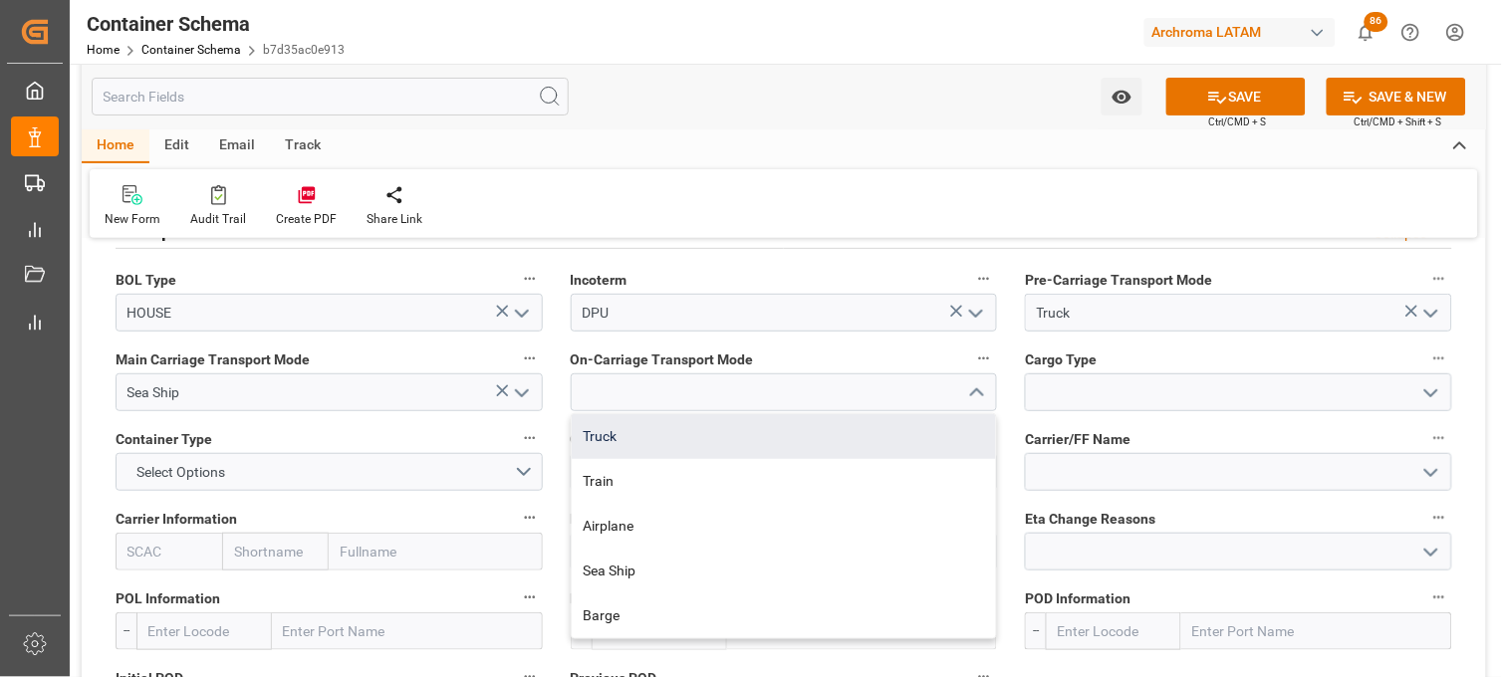
click at [788, 432] on div "Truck" at bounding box center [784, 436] width 425 height 45
type input "Truck"
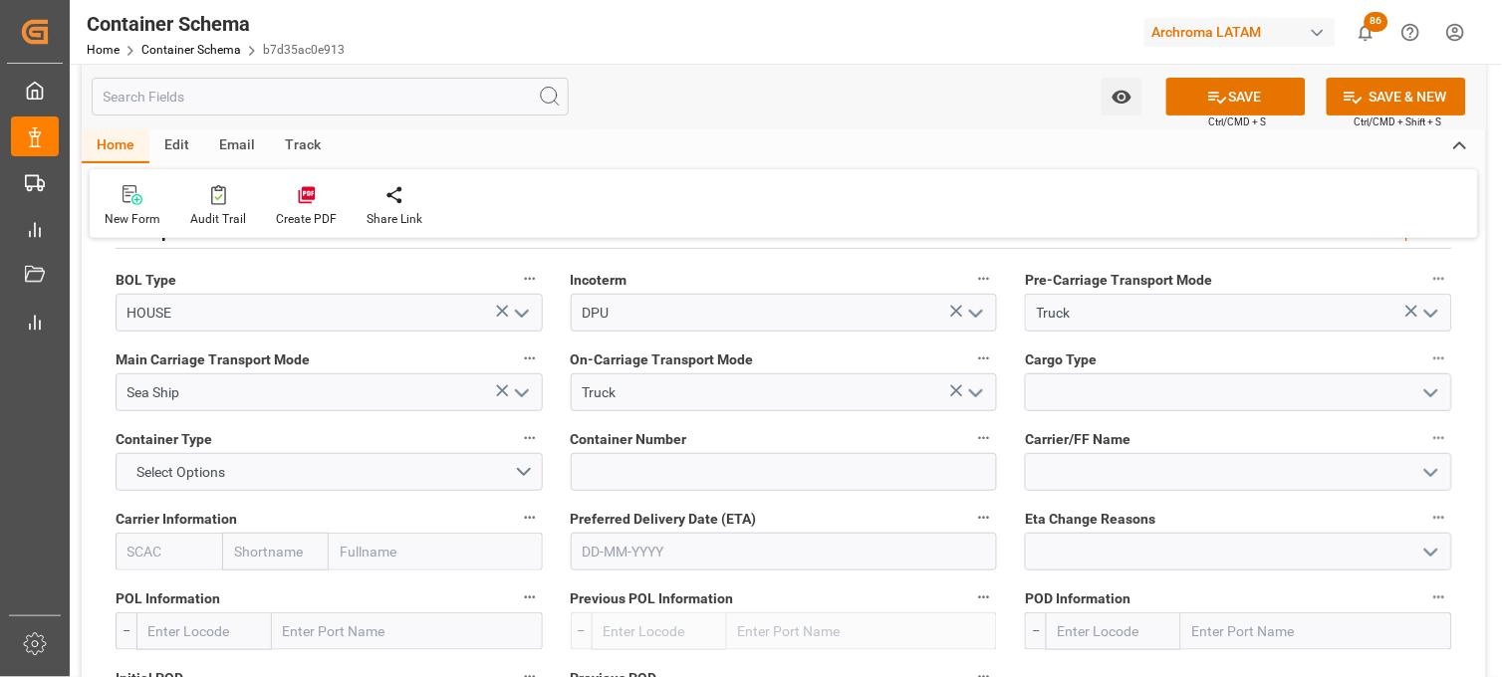
click at [1430, 391] on icon "open menu" at bounding box center [1431, 393] width 24 height 24
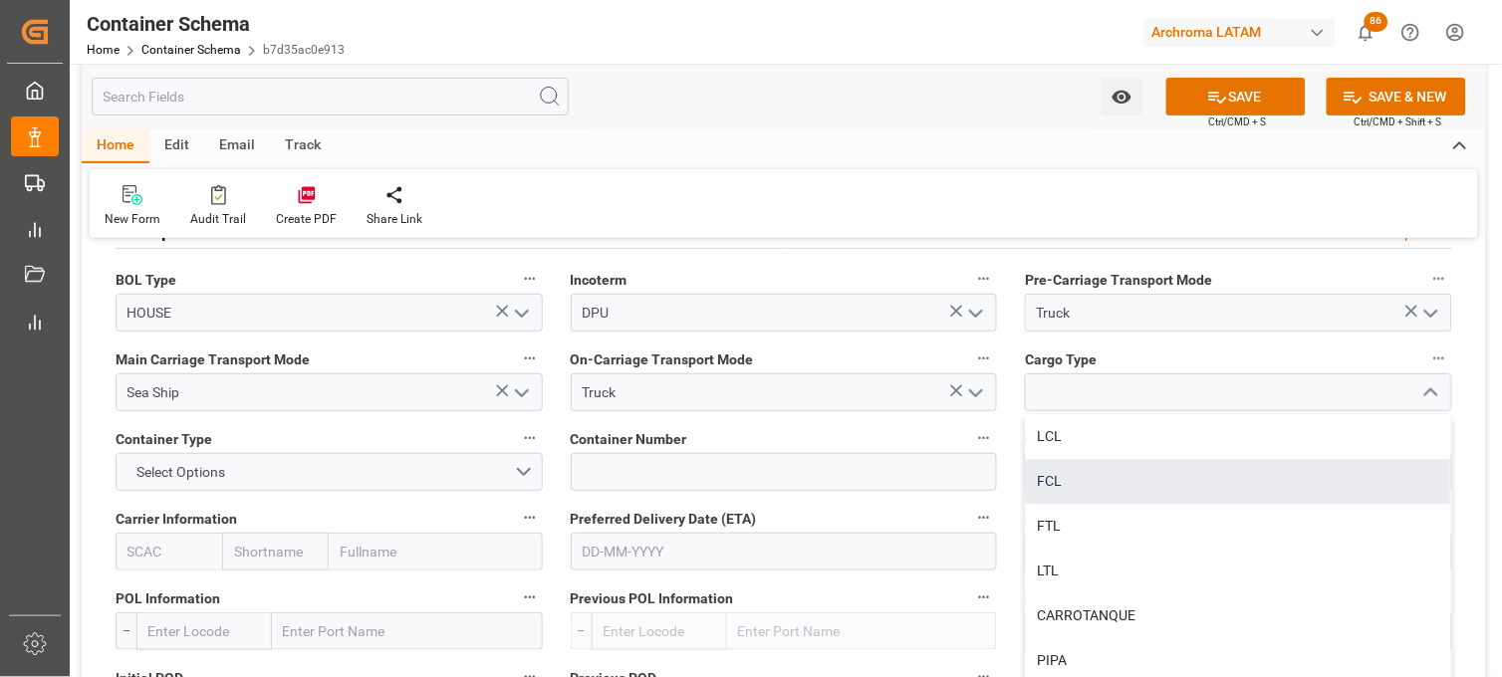
click at [1103, 470] on div "FCL" at bounding box center [1238, 481] width 425 height 45
type input "FCL"
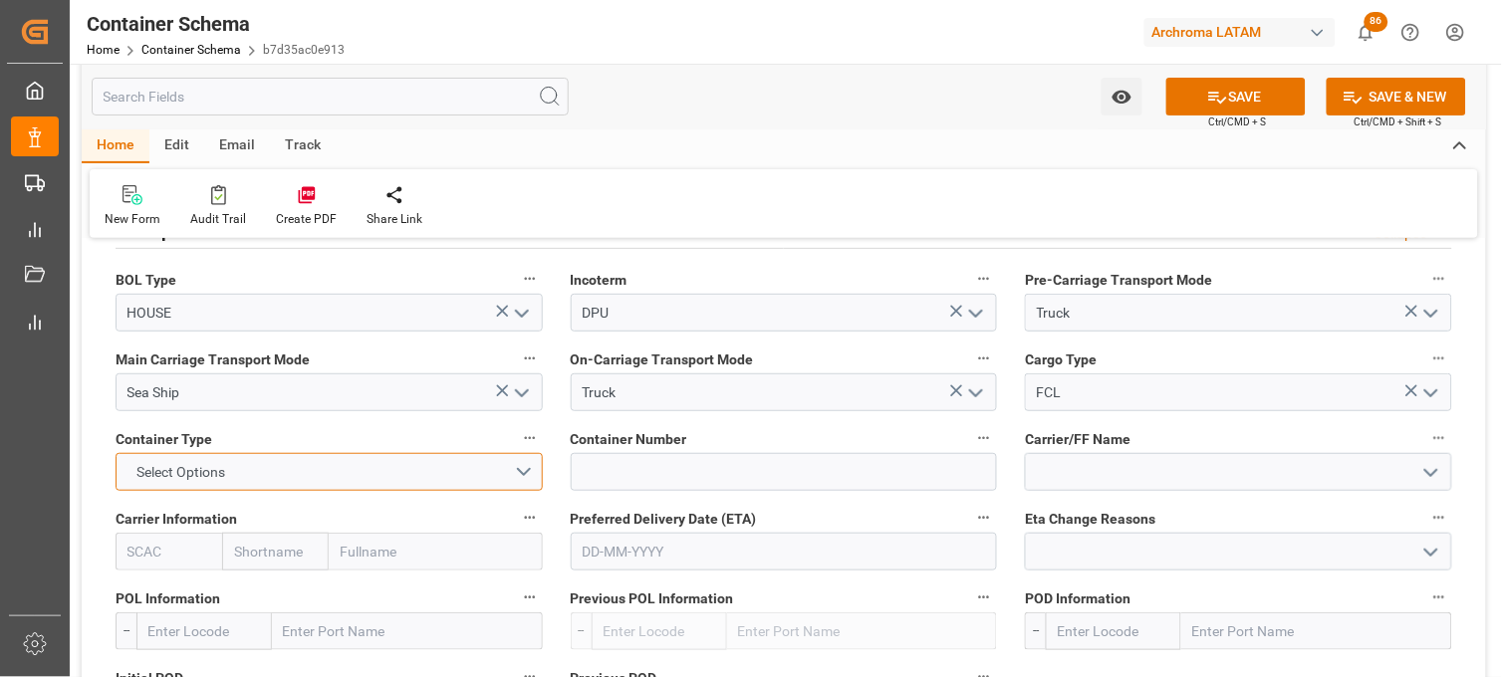
click at [520, 460] on button "Select Options" at bounding box center [329, 472] width 427 height 38
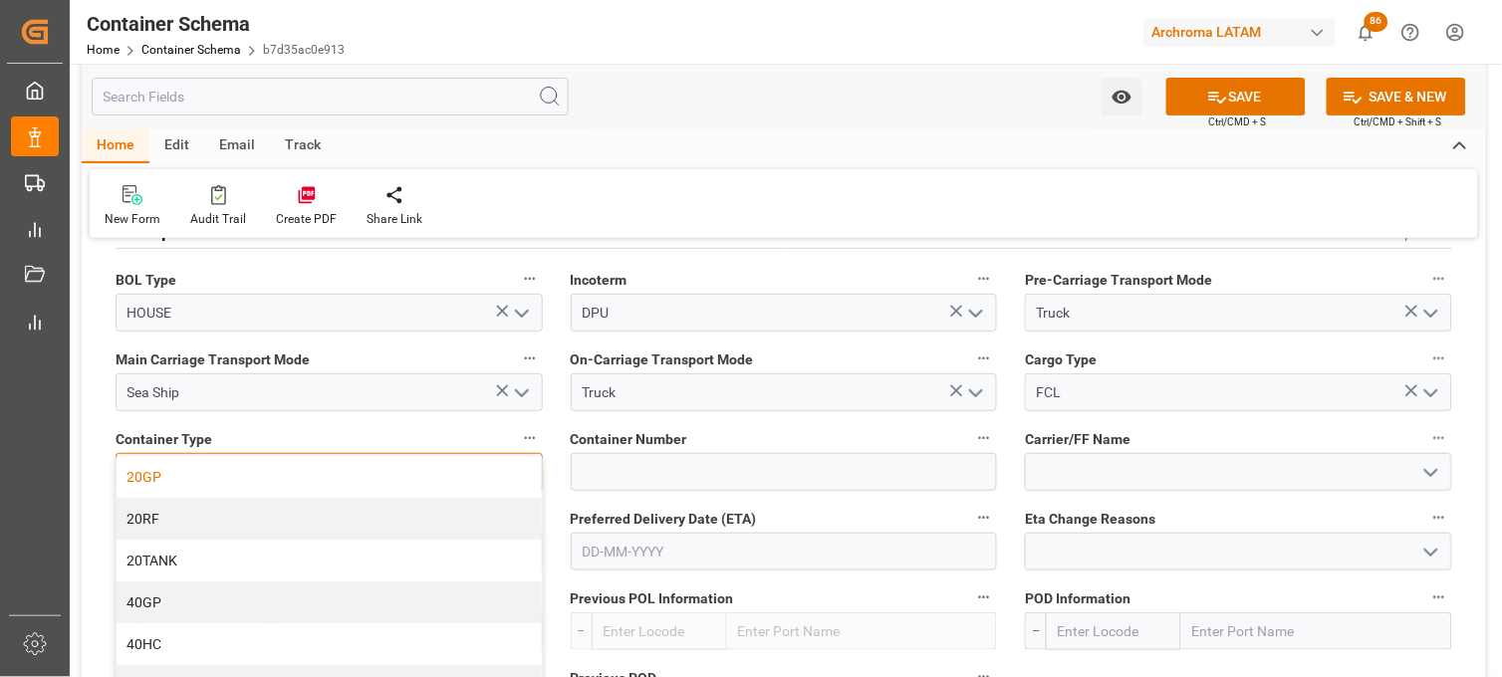
click at [161, 485] on div "20GP" at bounding box center [329, 477] width 425 height 42
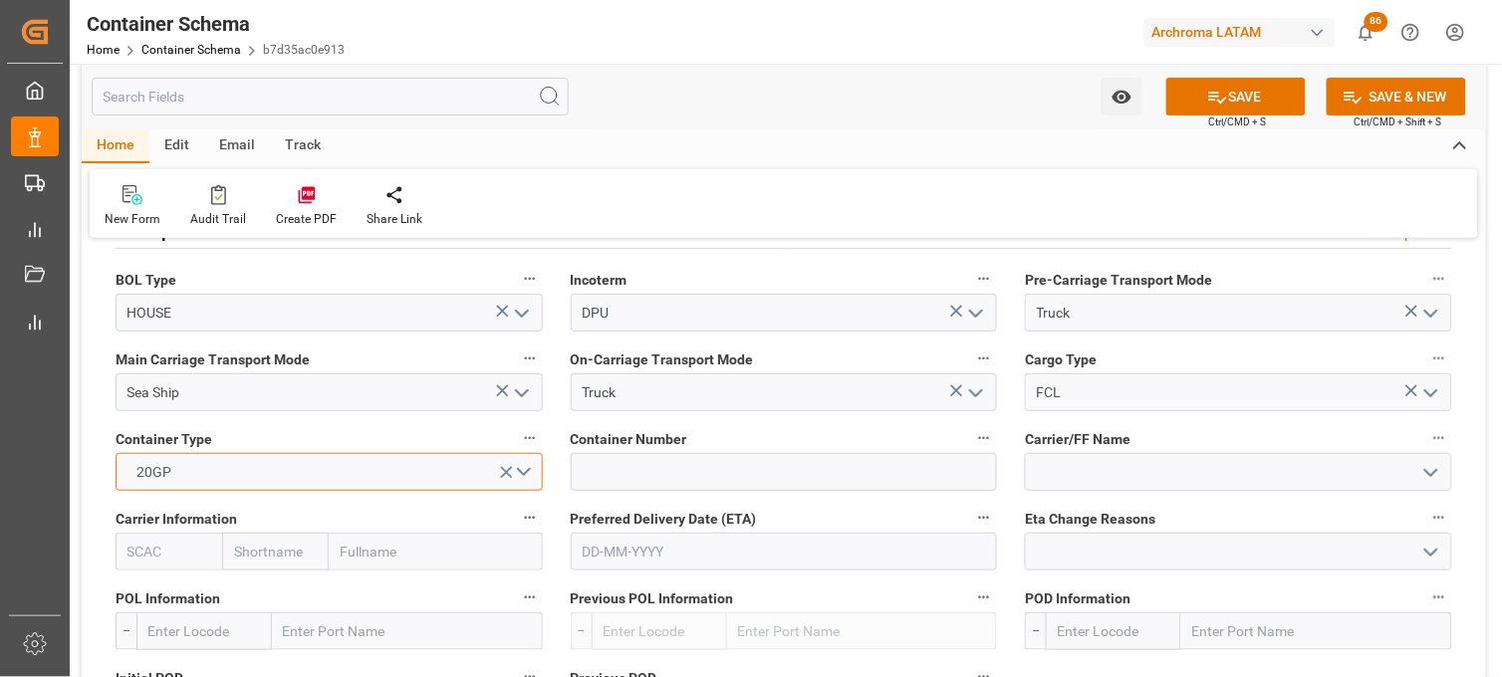
click at [524, 470] on button "20GP" at bounding box center [329, 472] width 427 height 38
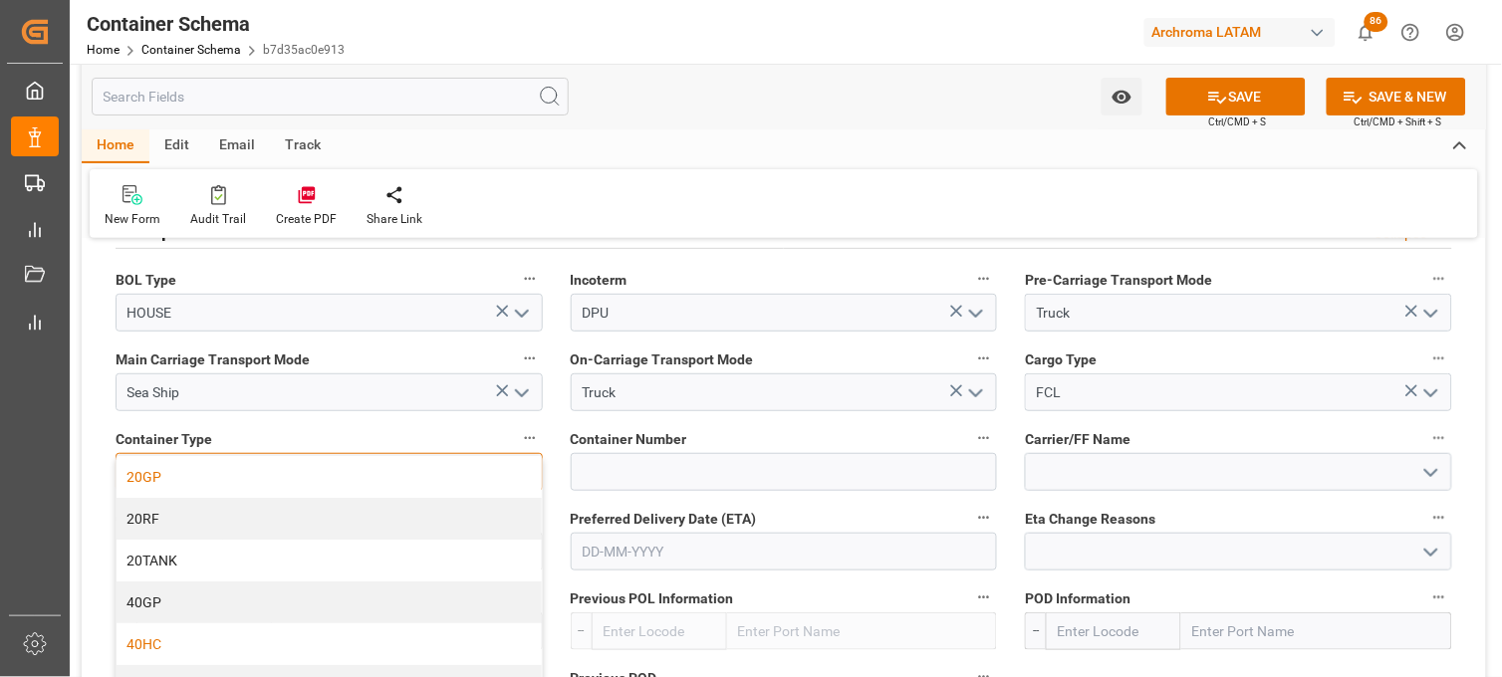
click at [322, 637] on div "40HC" at bounding box center [329, 645] width 425 height 42
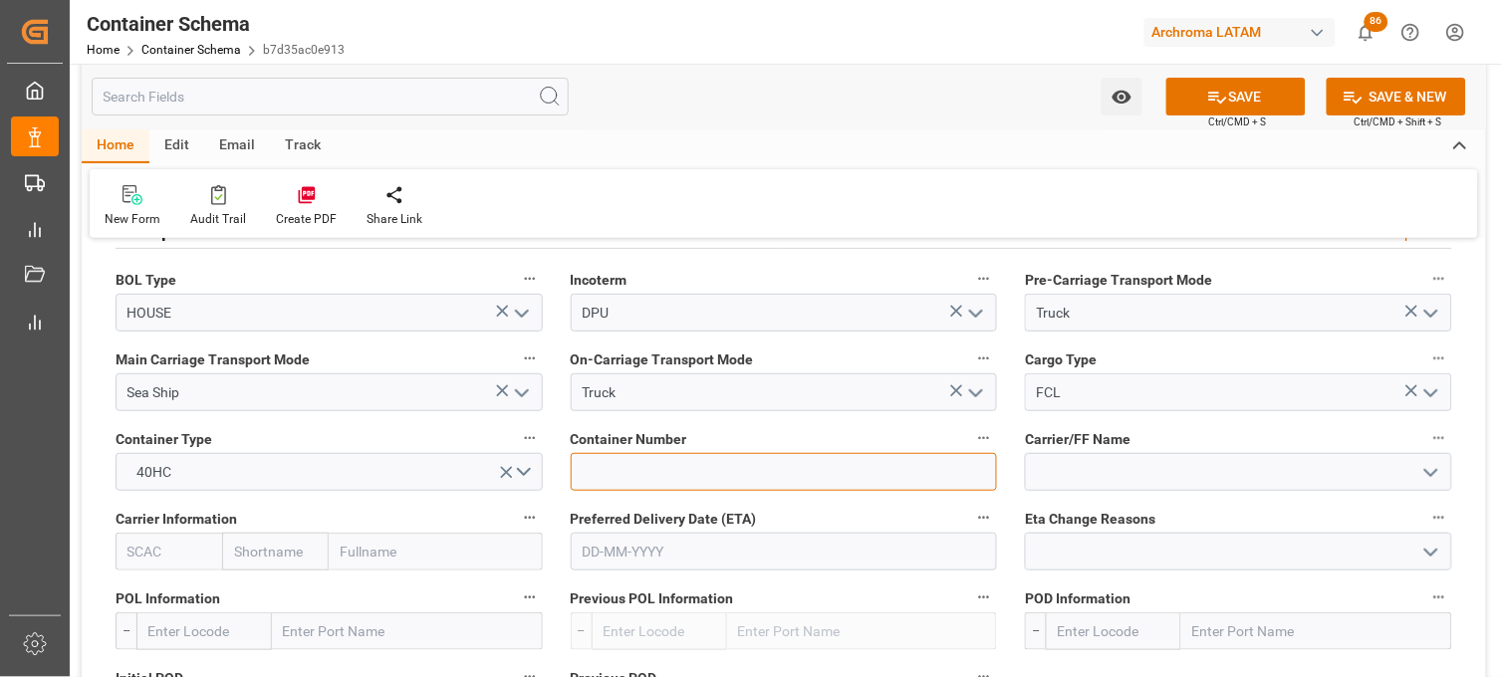
click at [614, 468] on input at bounding box center [784, 472] width 427 height 38
click at [663, 474] on input "SEGU" at bounding box center [784, 472] width 427 height 38
type input "SEGU6159724"
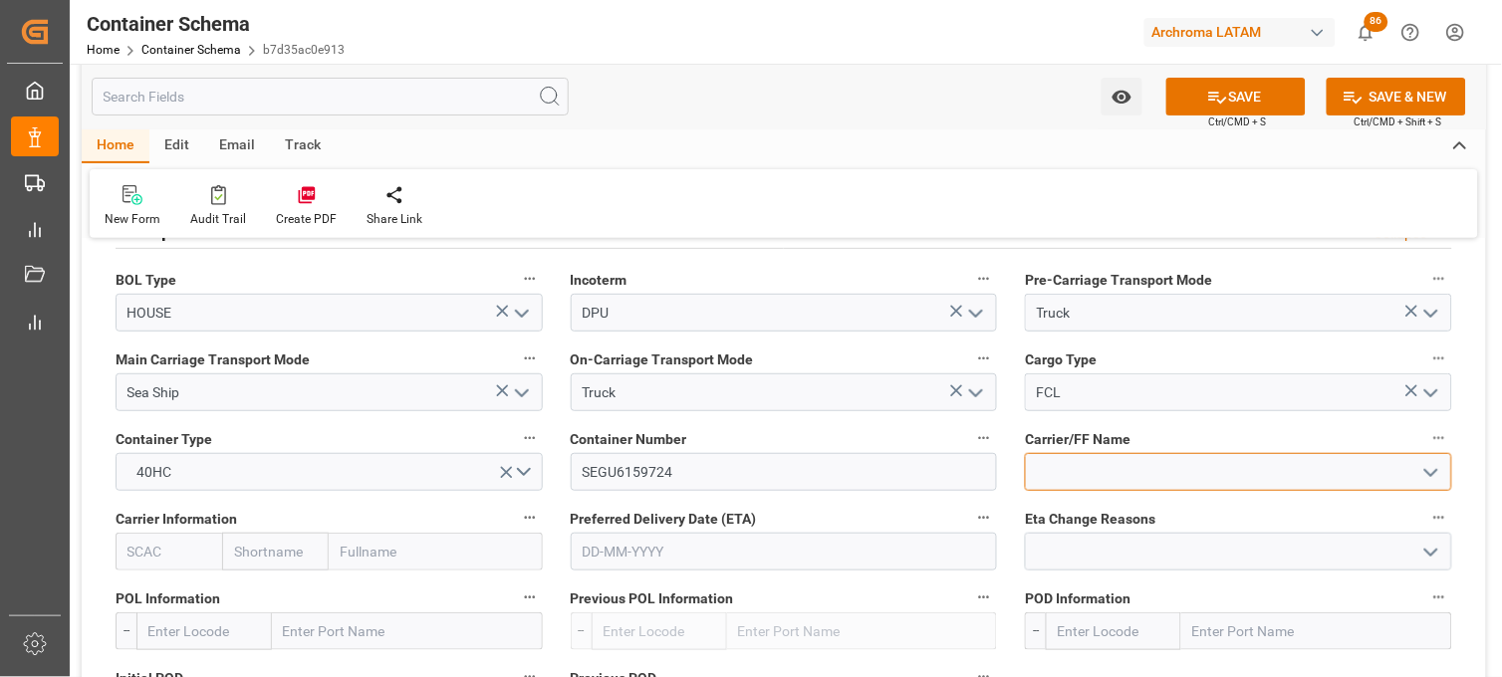
click at [1073, 475] on input at bounding box center [1238, 472] width 427 height 38
click at [276, 548] on input "text" at bounding box center [275, 552] width 107 height 38
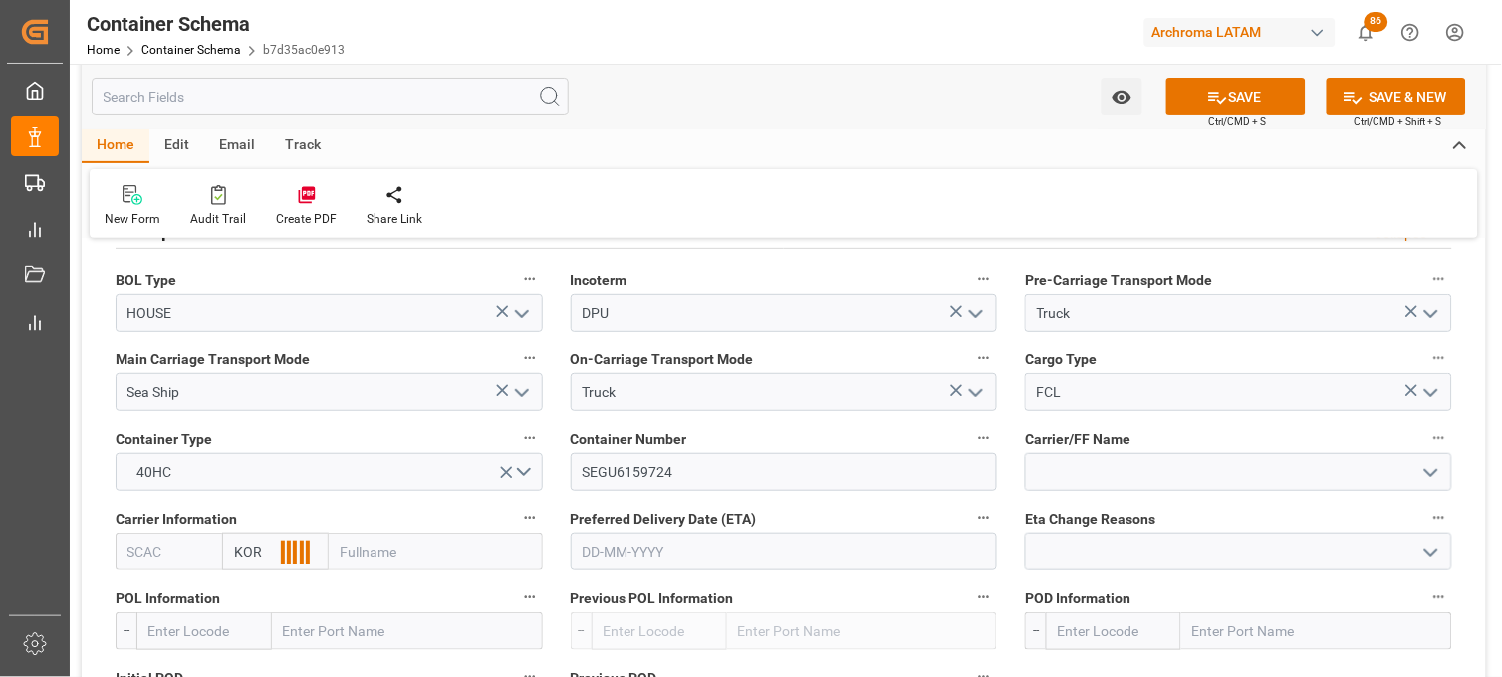
type input "KORE"
click at [266, 612] on b "Korea Marine" at bounding box center [257, 606] width 45 height 37
type input "KMTU"
type input "Korea Marine"
type input "Korea Marine Transport"
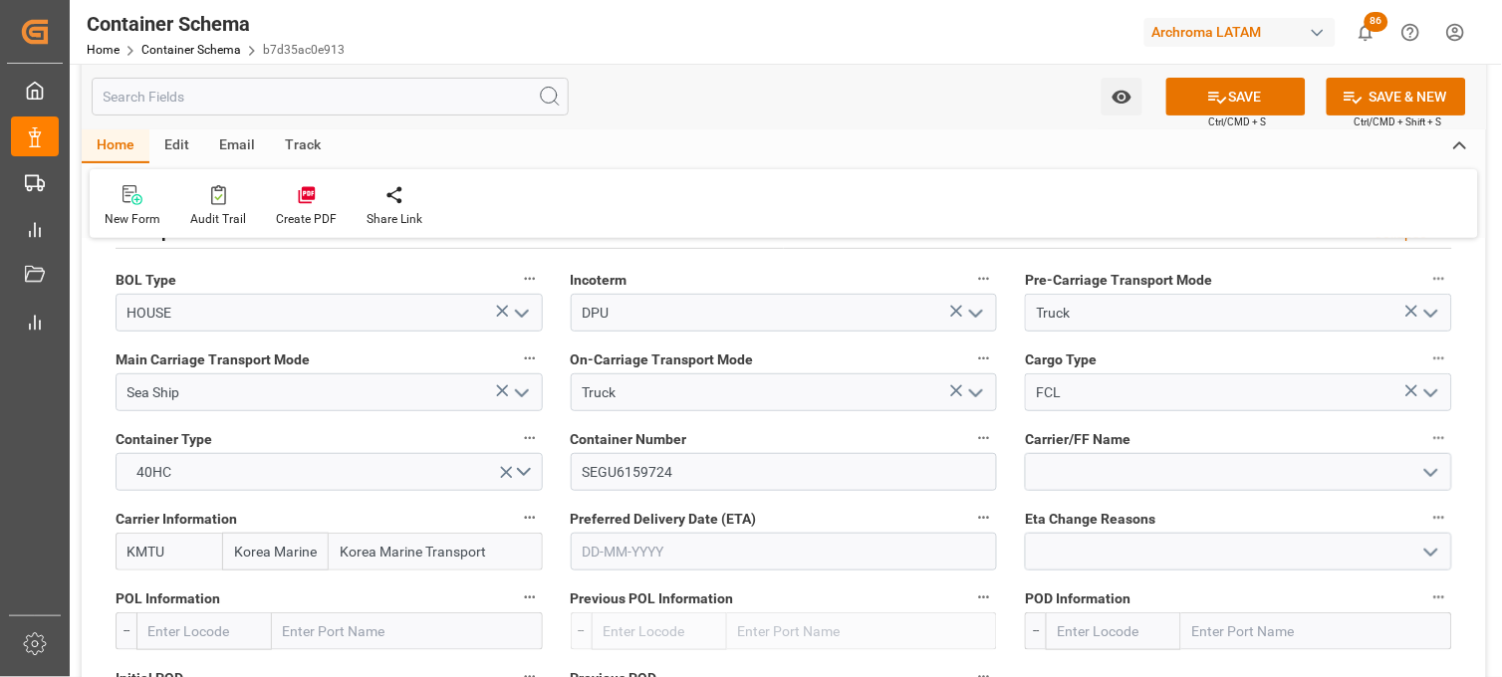
type input "Korea Marine"
click at [622, 540] on input "text" at bounding box center [784, 552] width 427 height 38
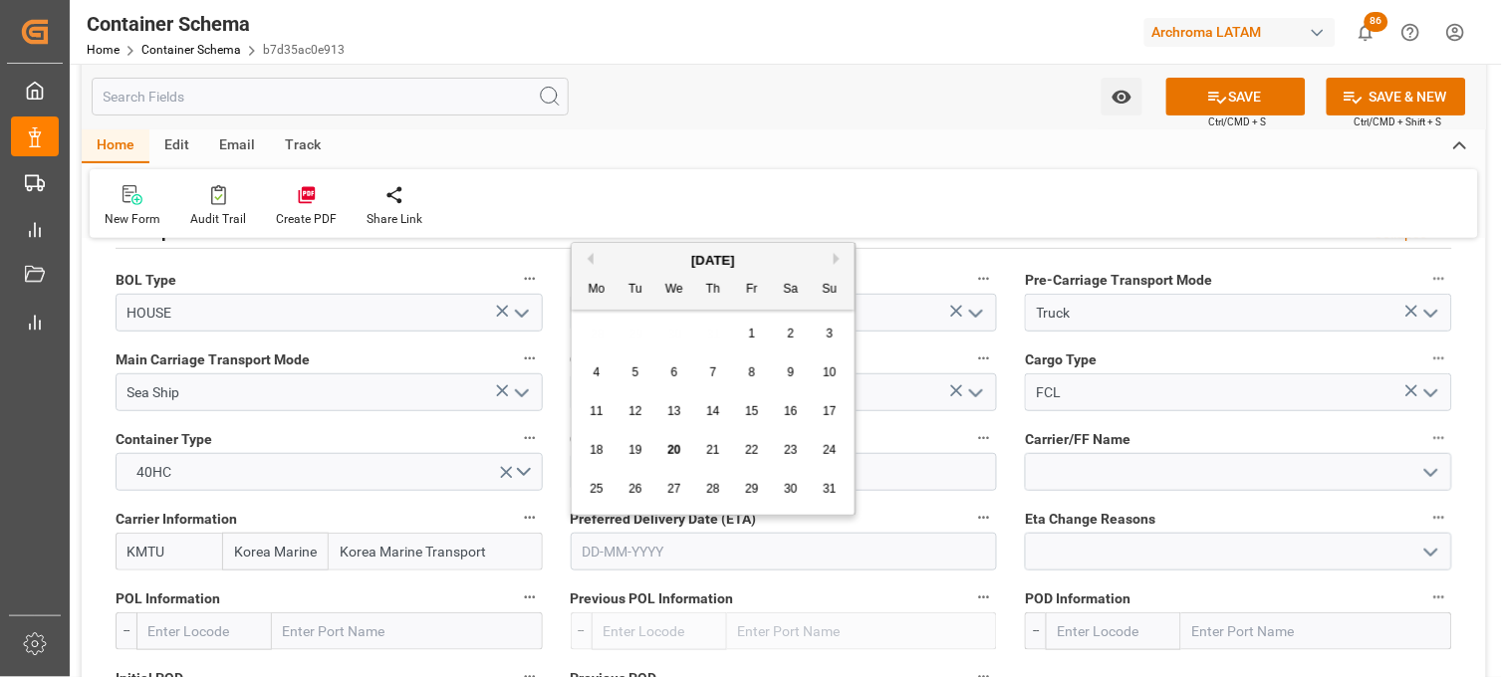
click at [599, 505] on div "25 26 27 28 29 30 31" at bounding box center [714, 489] width 272 height 39
click at [830, 490] on span "31" at bounding box center [829, 489] width 13 height 14
type input "31-08-2025"
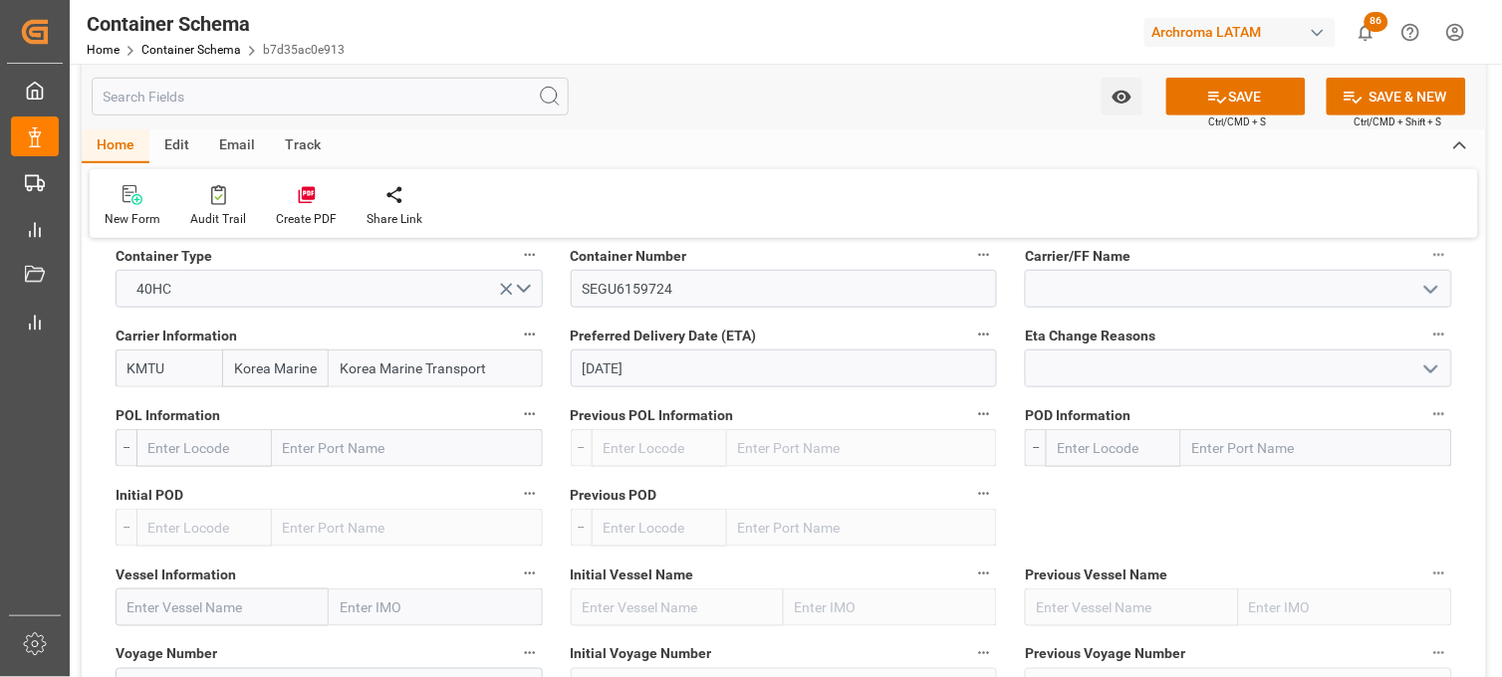
scroll to position [1992, 0]
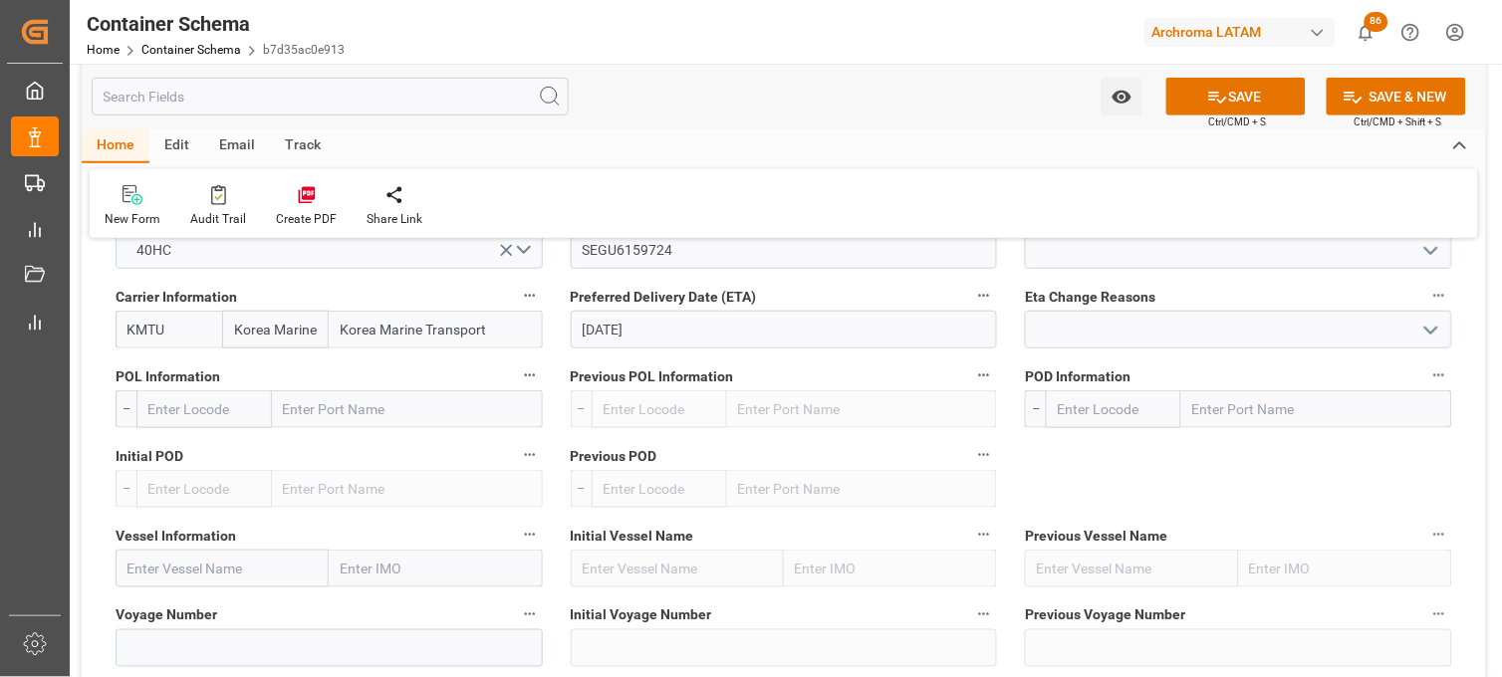
click at [293, 412] on input "text" at bounding box center [407, 409] width 271 height 38
type input "QING"
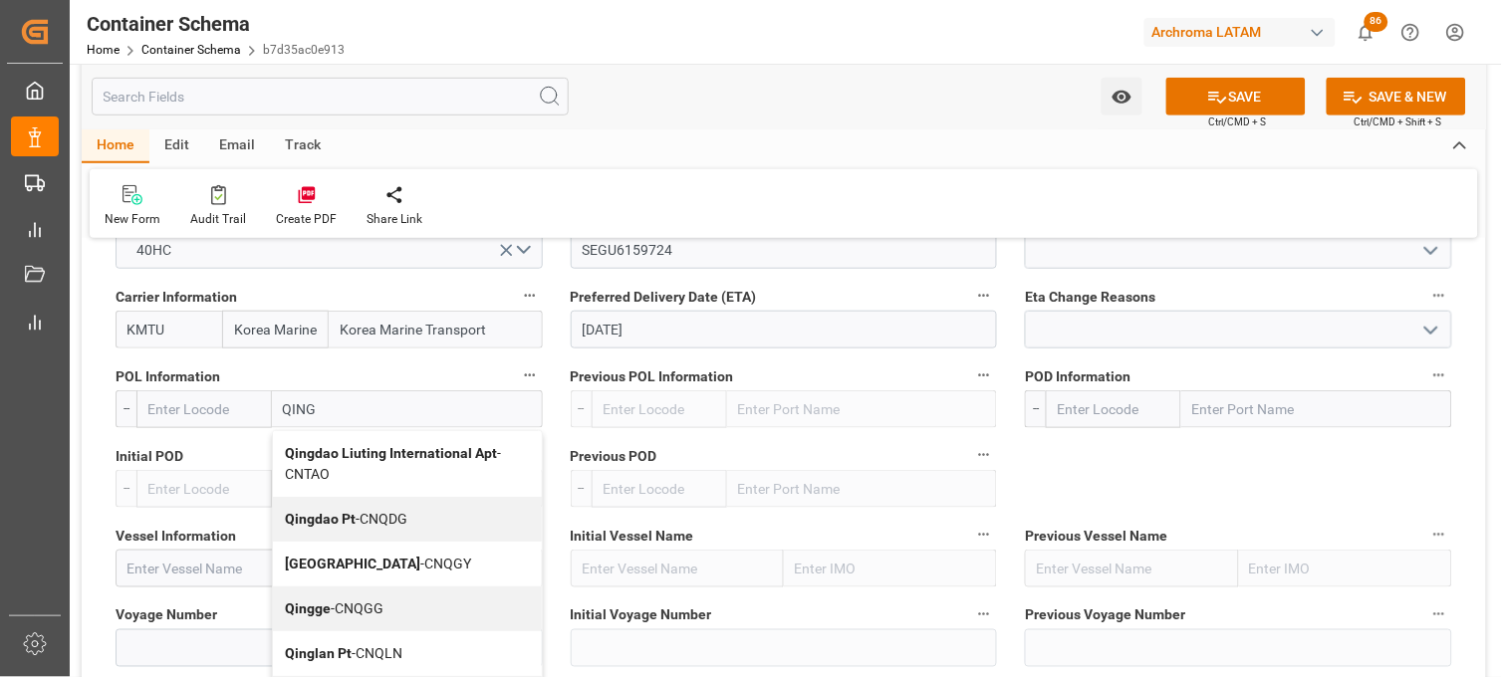
click at [306, 505] on div "Qingdao Pt - CNQDG" at bounding box center [407, 519] width 269 height 45
type input "CNQDG"
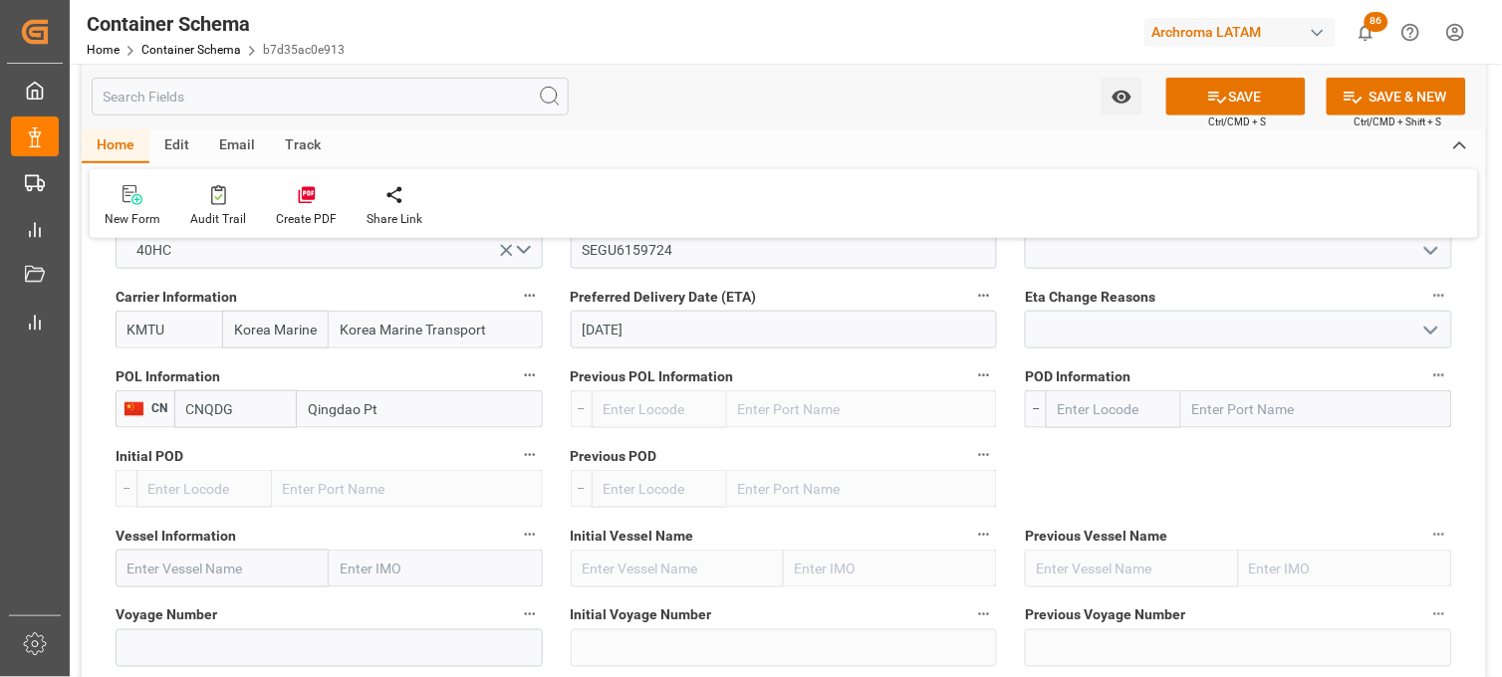
type input "Qingdao Pt"
click at [1211, 408] on input "text" at bounding box center [1316, 409] width 271 height 38
type input "MANZA"
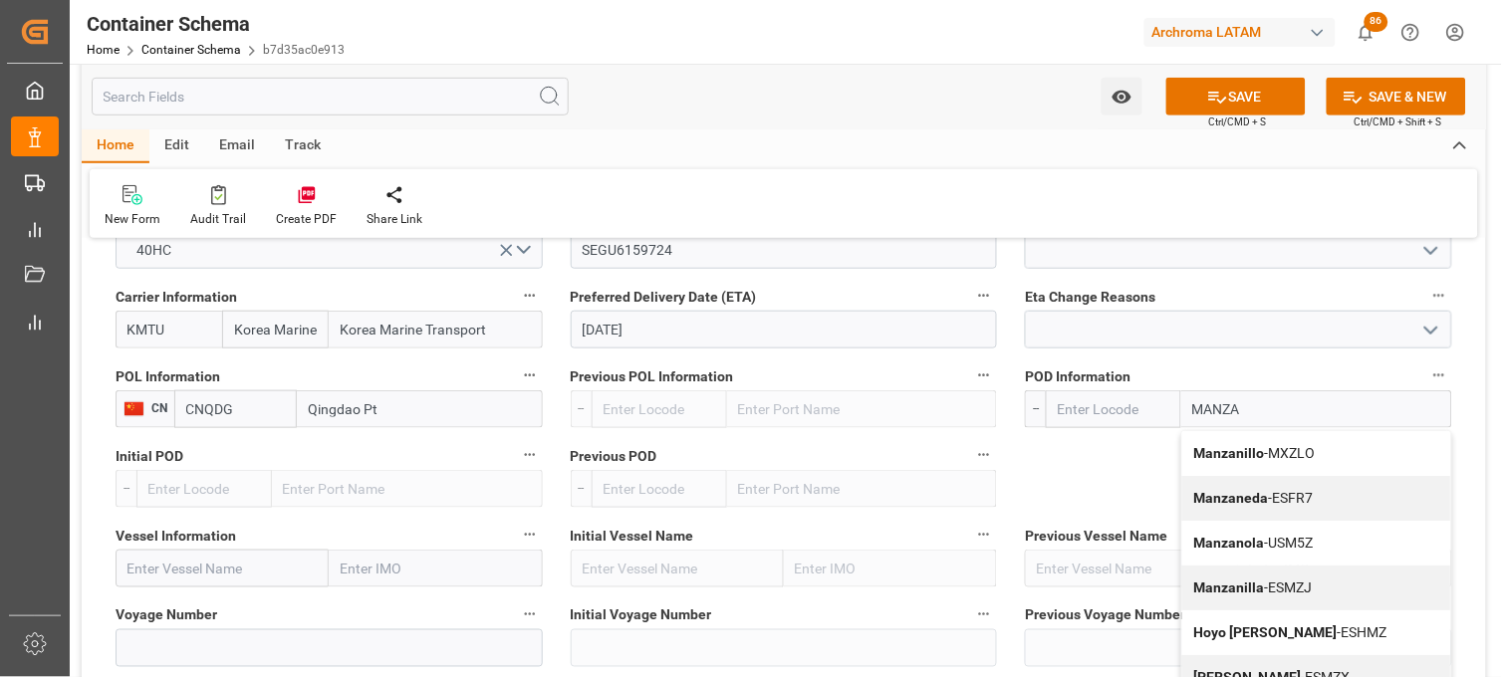
click at [1210, 455] on b "Manzanillo" at bounding box center [1229, 453] width 71 height 16
type input "MXZLO"
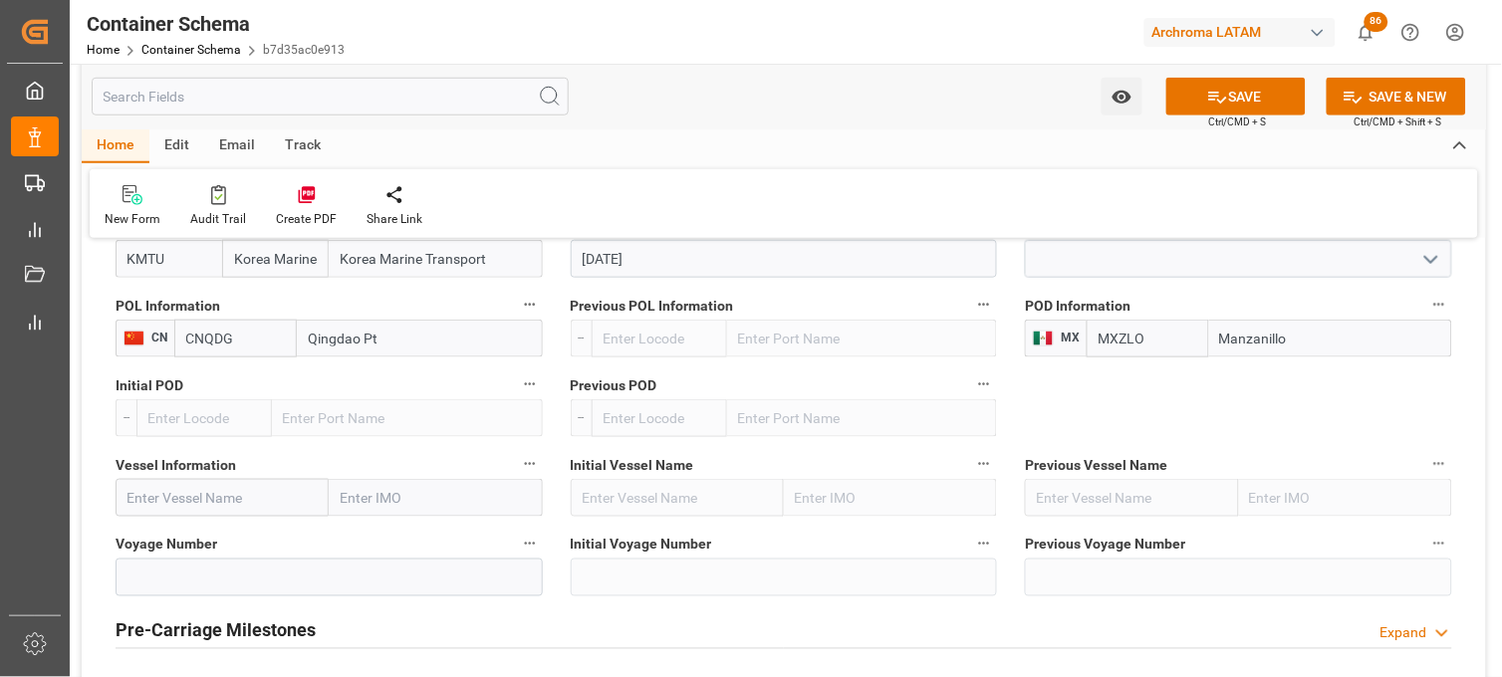
scroll to position [2103, 0]
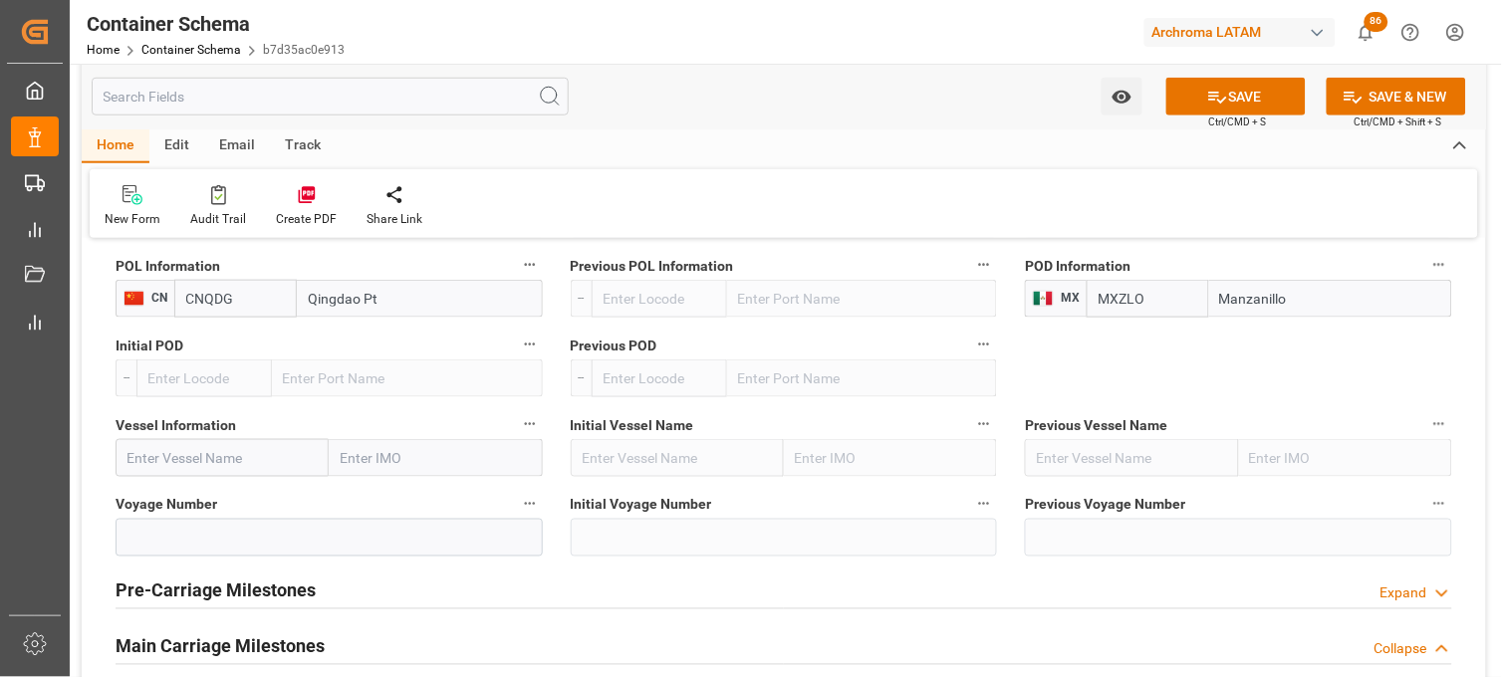
type input "Manzanillo"
click at [201, 538] on input at bounding box center [329, 538] width 427 height 38
type input "ESL"
click at [179, 456] on input "text" at bounding box center [222, 458] width 213 height 38
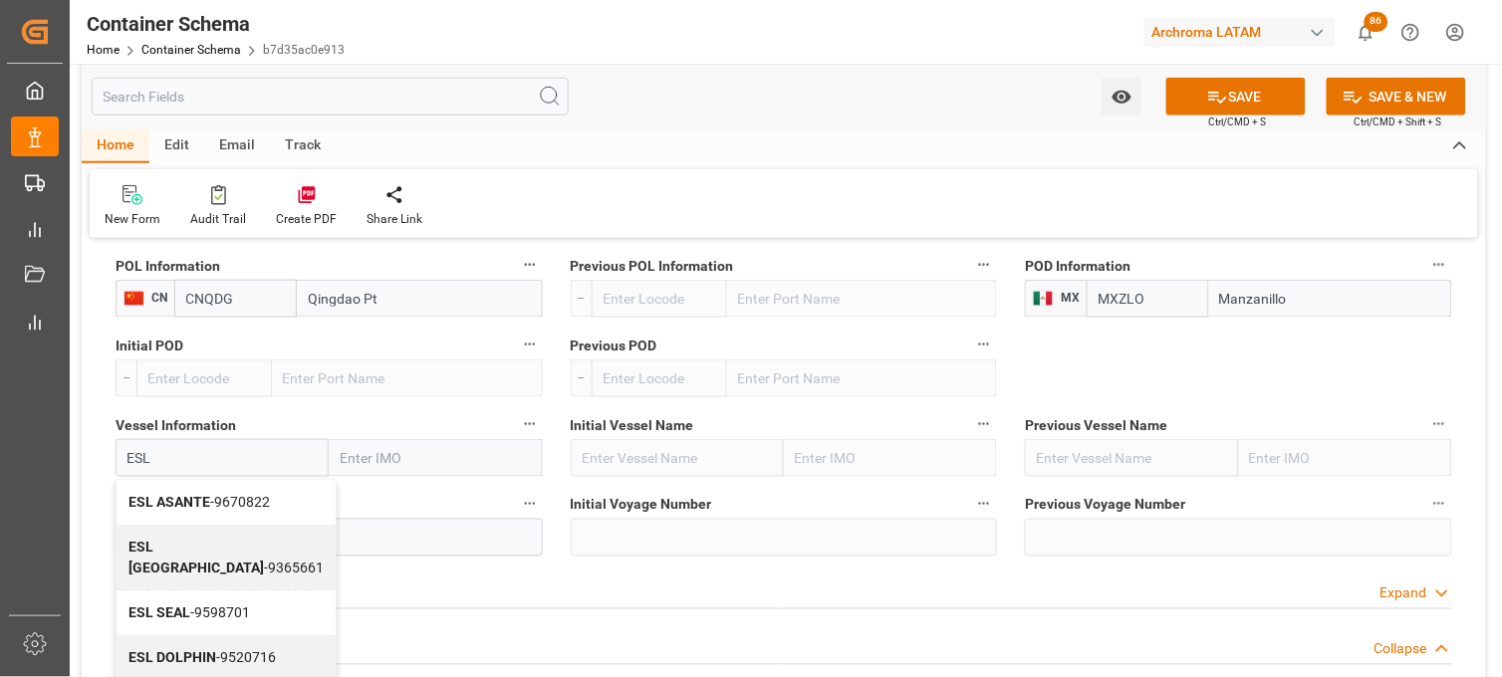
click at [172, 500] on b "ESL ASANTE" at bounding box center [169, 502] width 82 height 16
type input "ESL ASANTE"
type input "9670822"
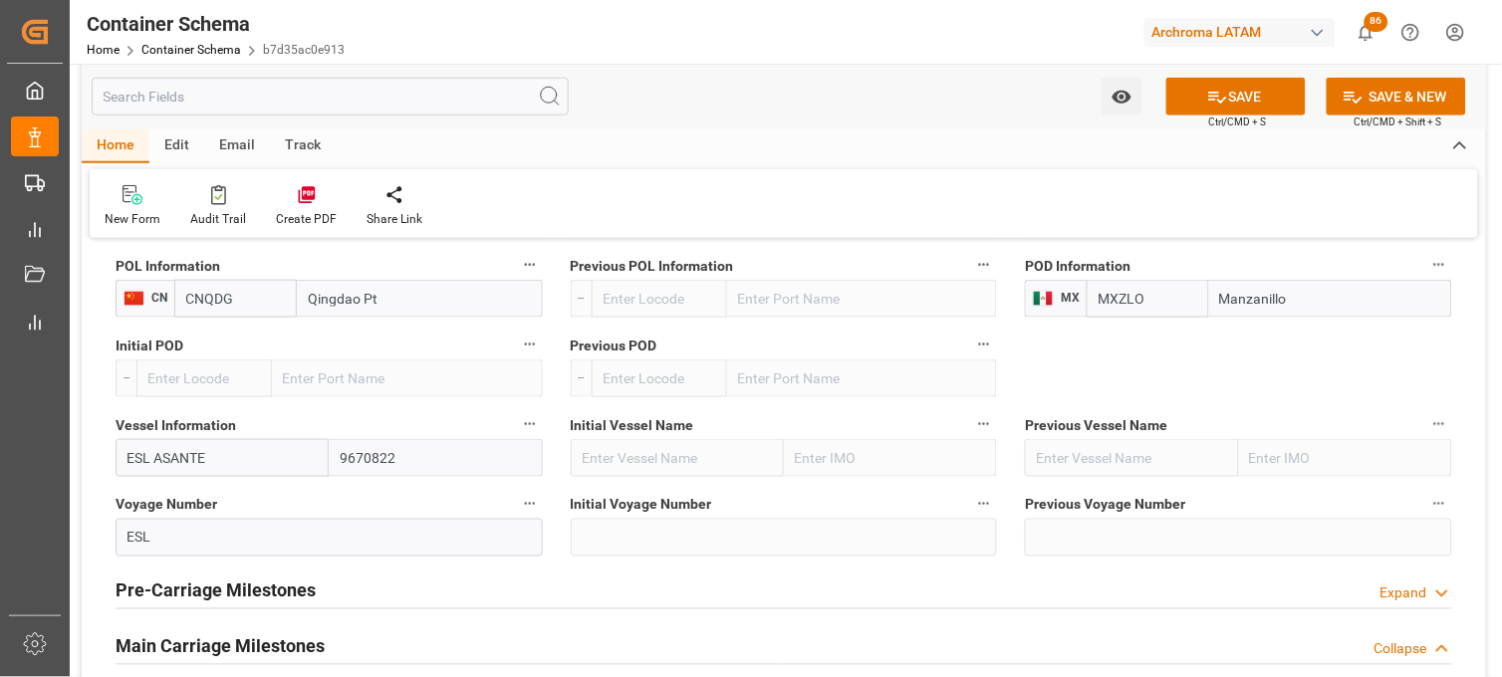
type input "ESL ASANTE"
click at [132, 530] on input "ESL" at bounding box center [329, 538] width 427 height 38
paste input "02532E"
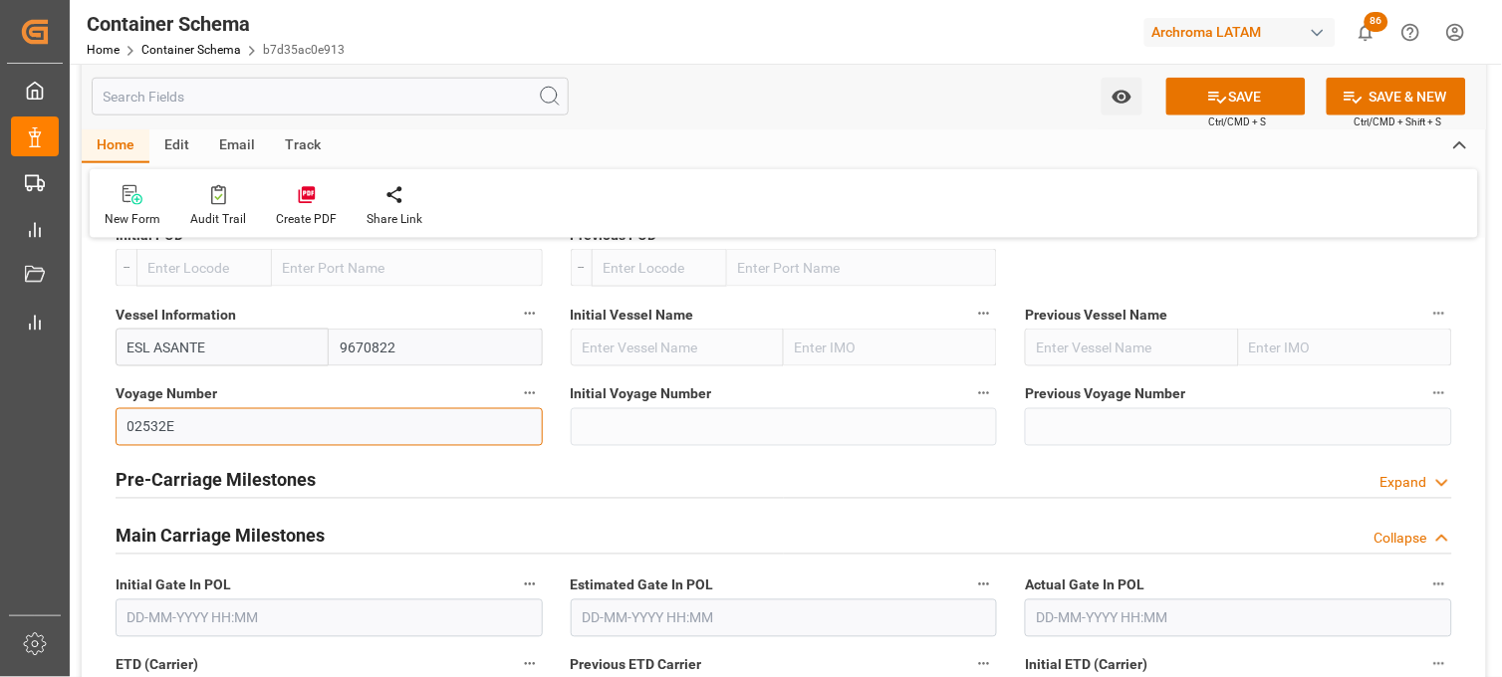
type input "02532E"
click at [143, 541] on h2 "Main Carriage Milestones" at bounding box center [220, 536] width 209 height 27
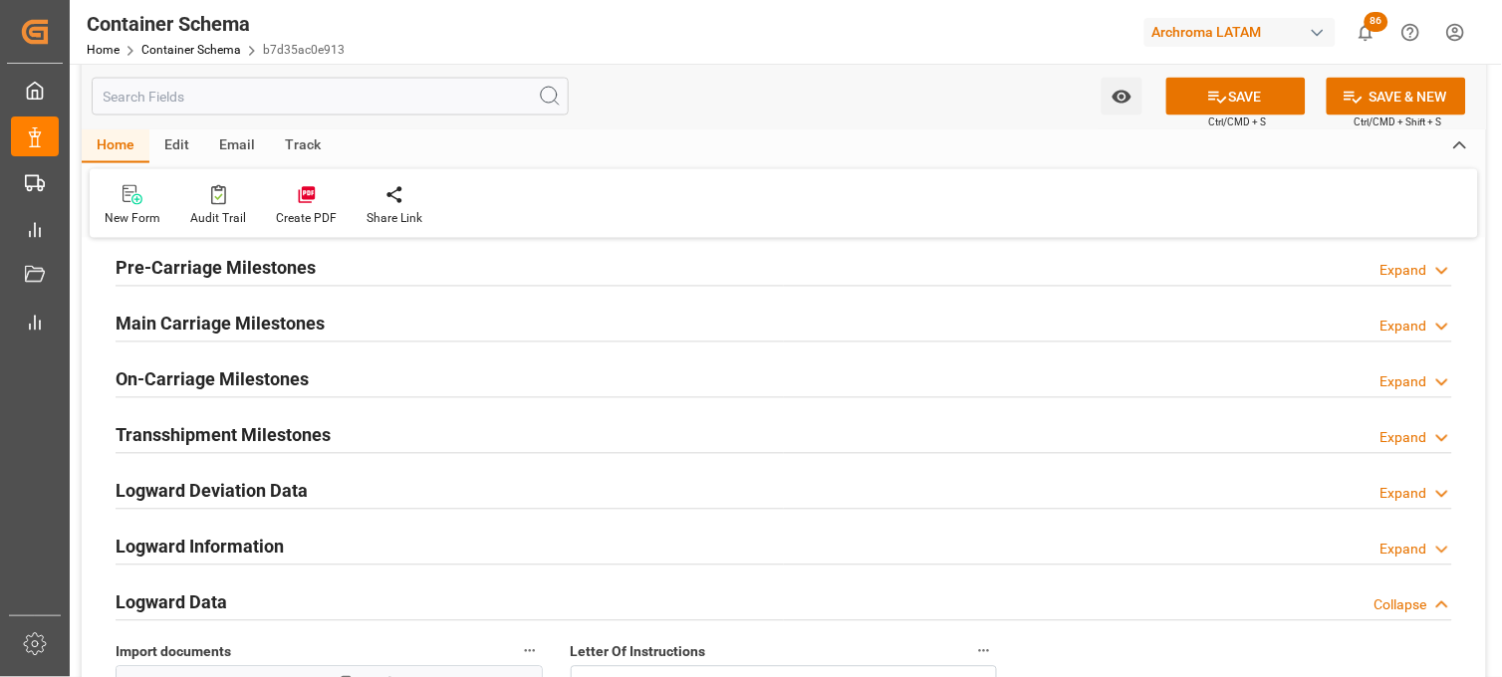
scroll to position [2434, 0]
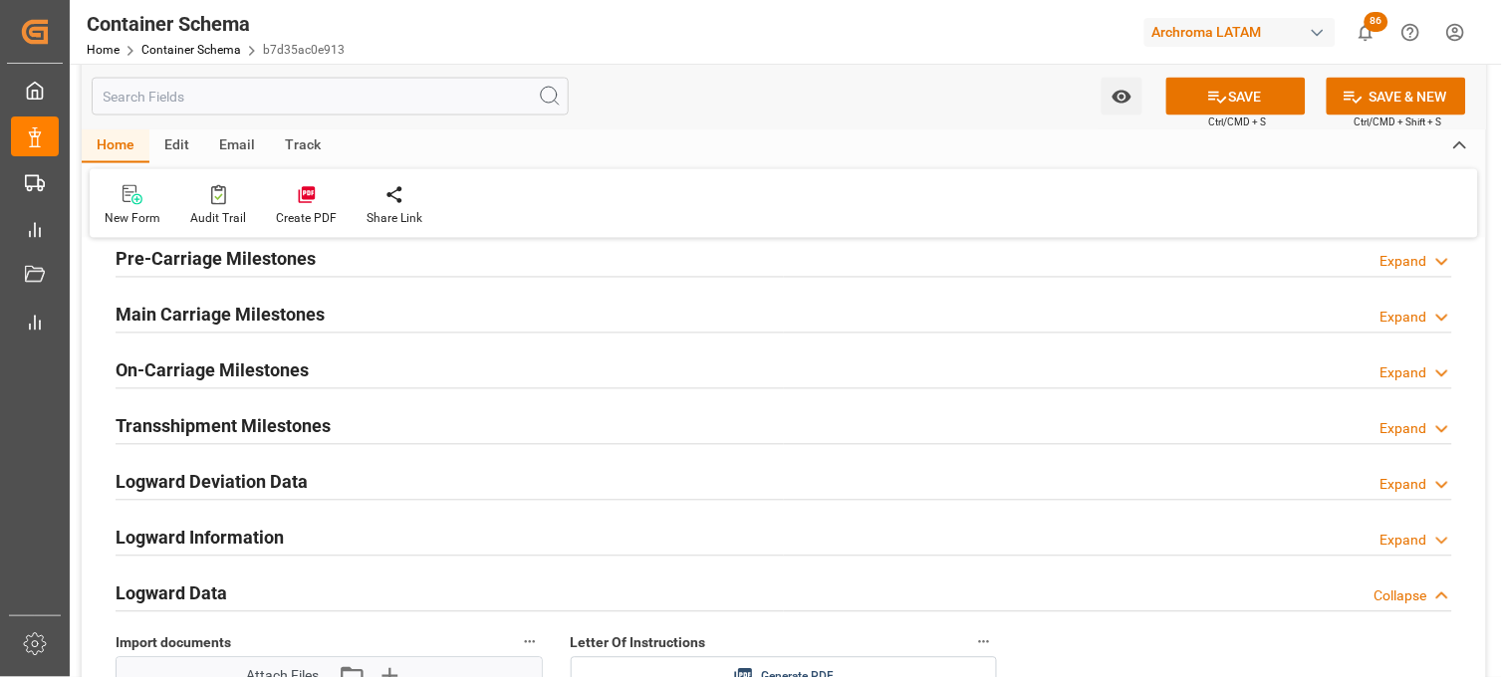
click at [260, 317] on h2 "Main Carriage Milestones" at bounding box center [220, 315] width 209 height 27
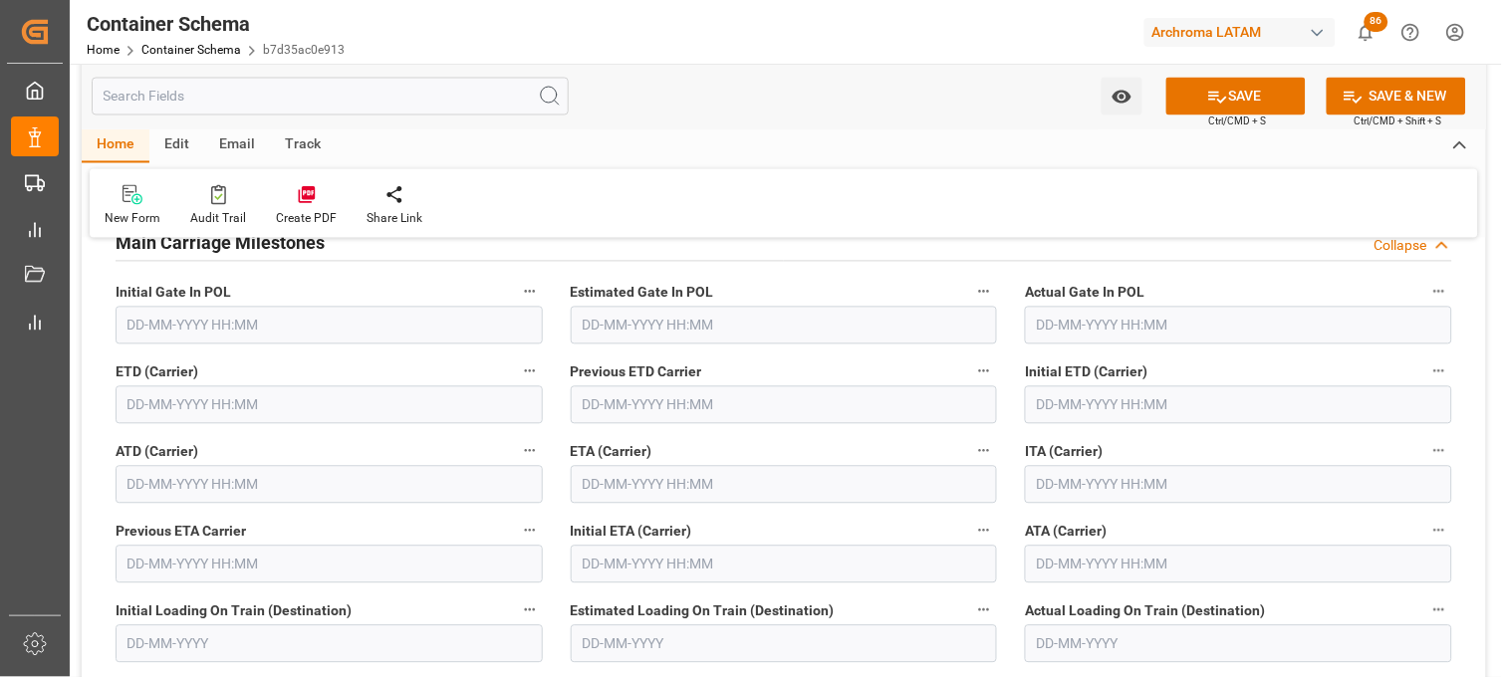
scroll to position [2545, 0]
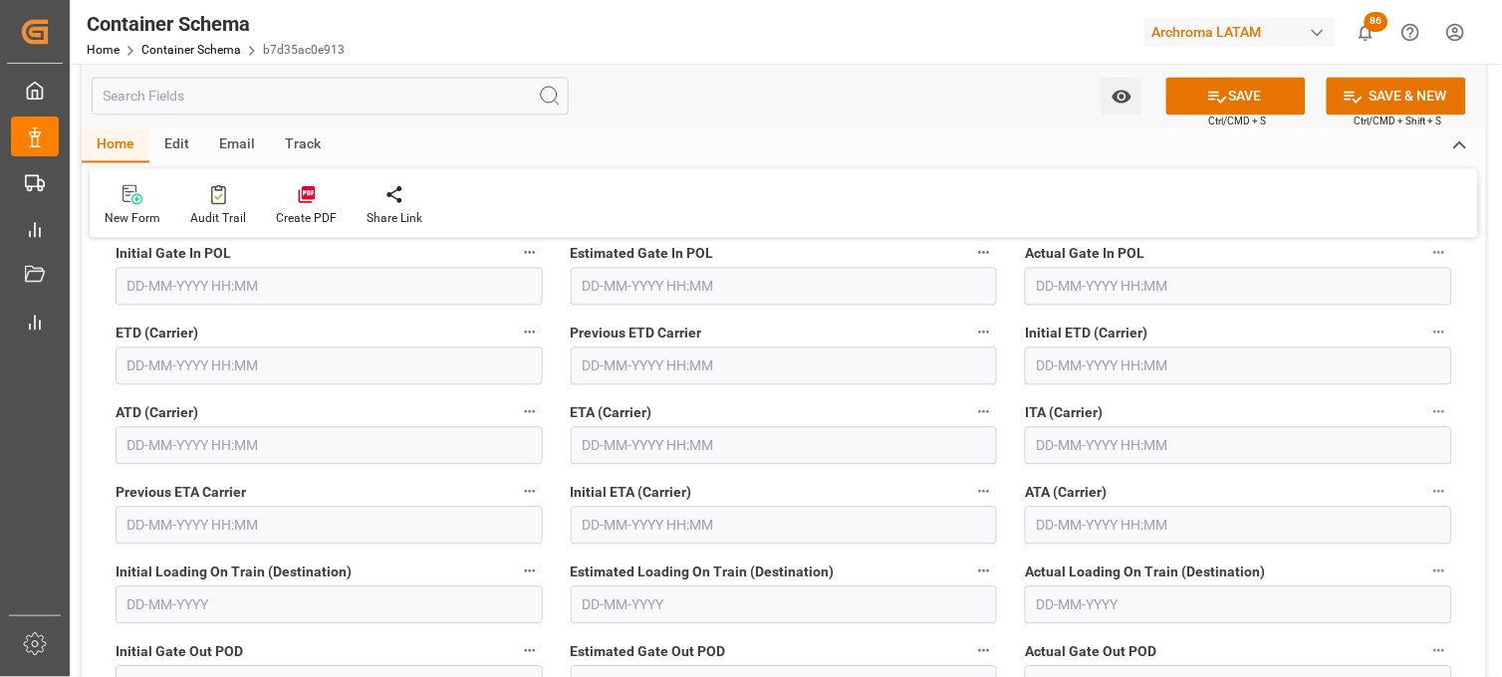
click at [720, 440] on input "text" at bounding box center [784, 446] width 427 height 38
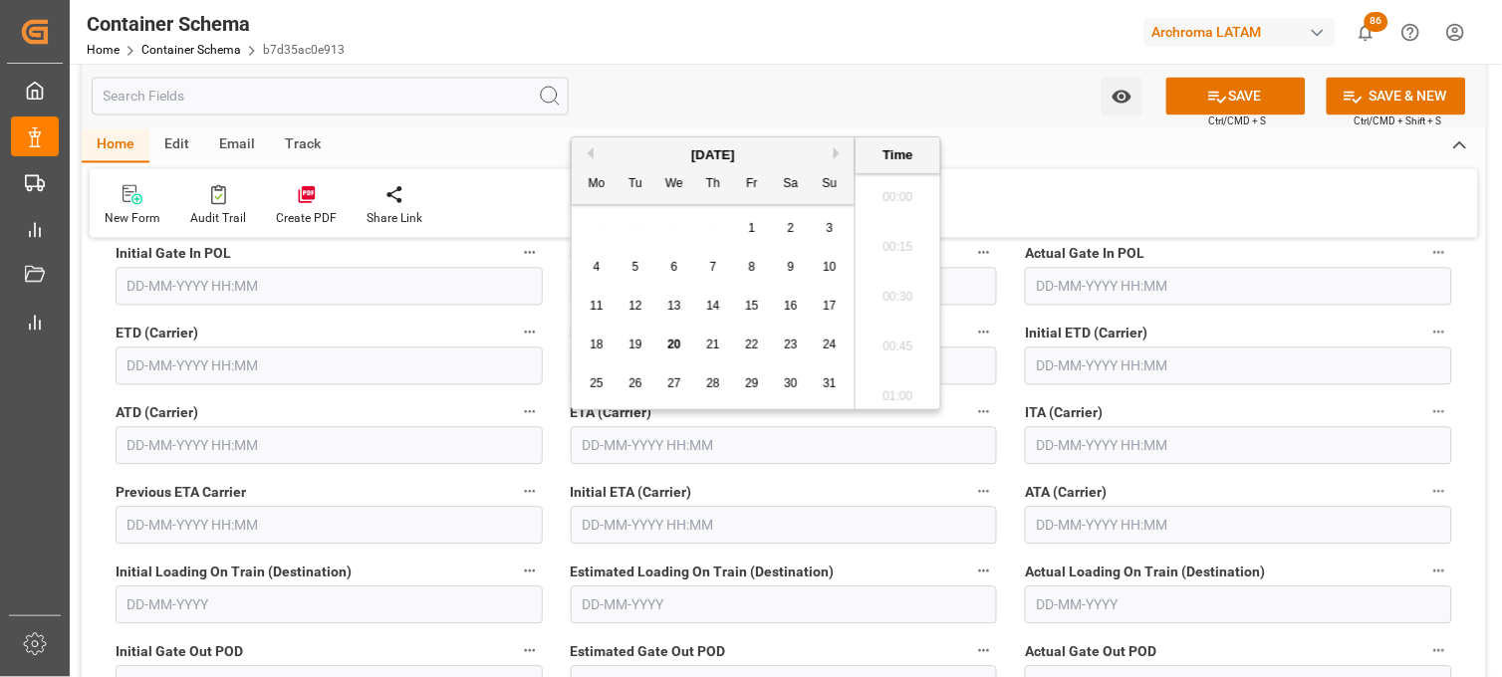
scroll to position [2845, 0]
click at [819, 380] on div "31" at bounding box center [830, 385] width 25 height 24
click at [894, 297] on li "14:45" at bounding box center [898, 292] width 85 height 50
type input "31-08-2025 14:45"
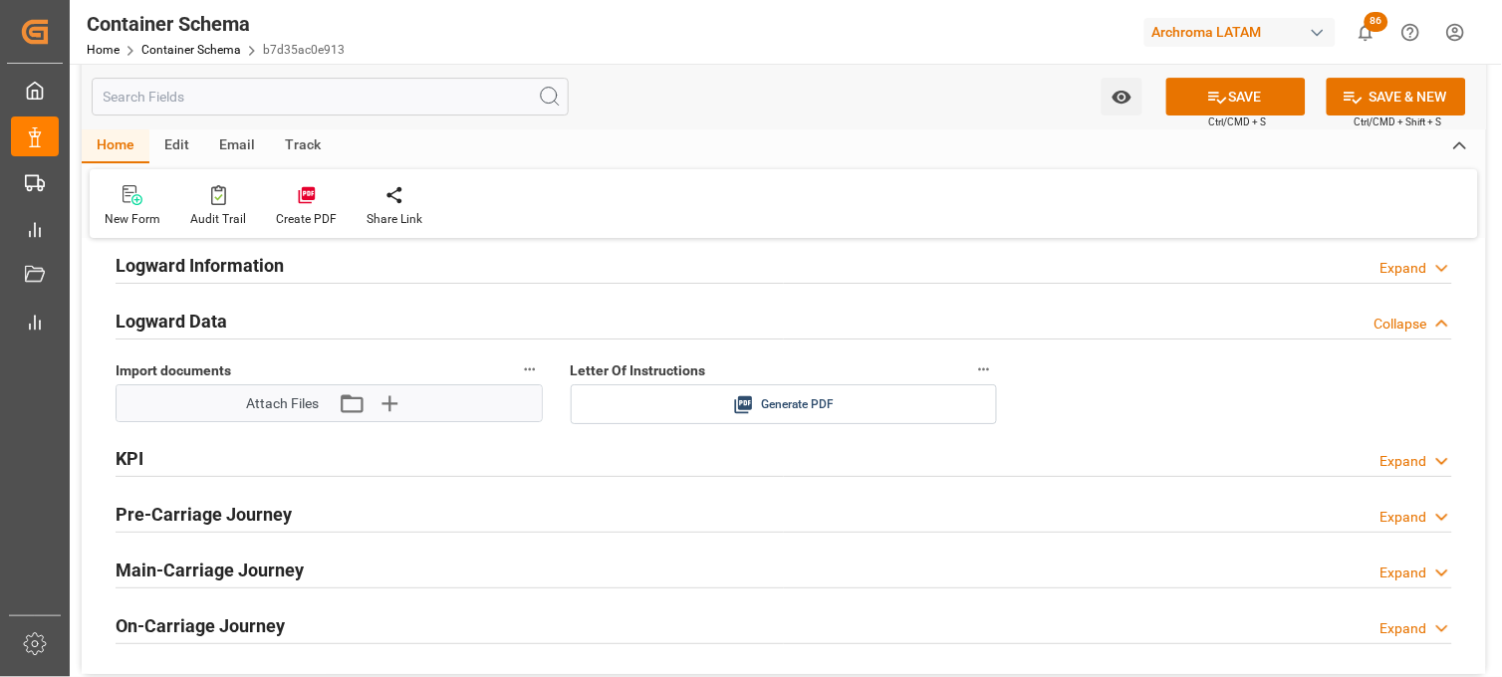
scroll to position [3209, 0]
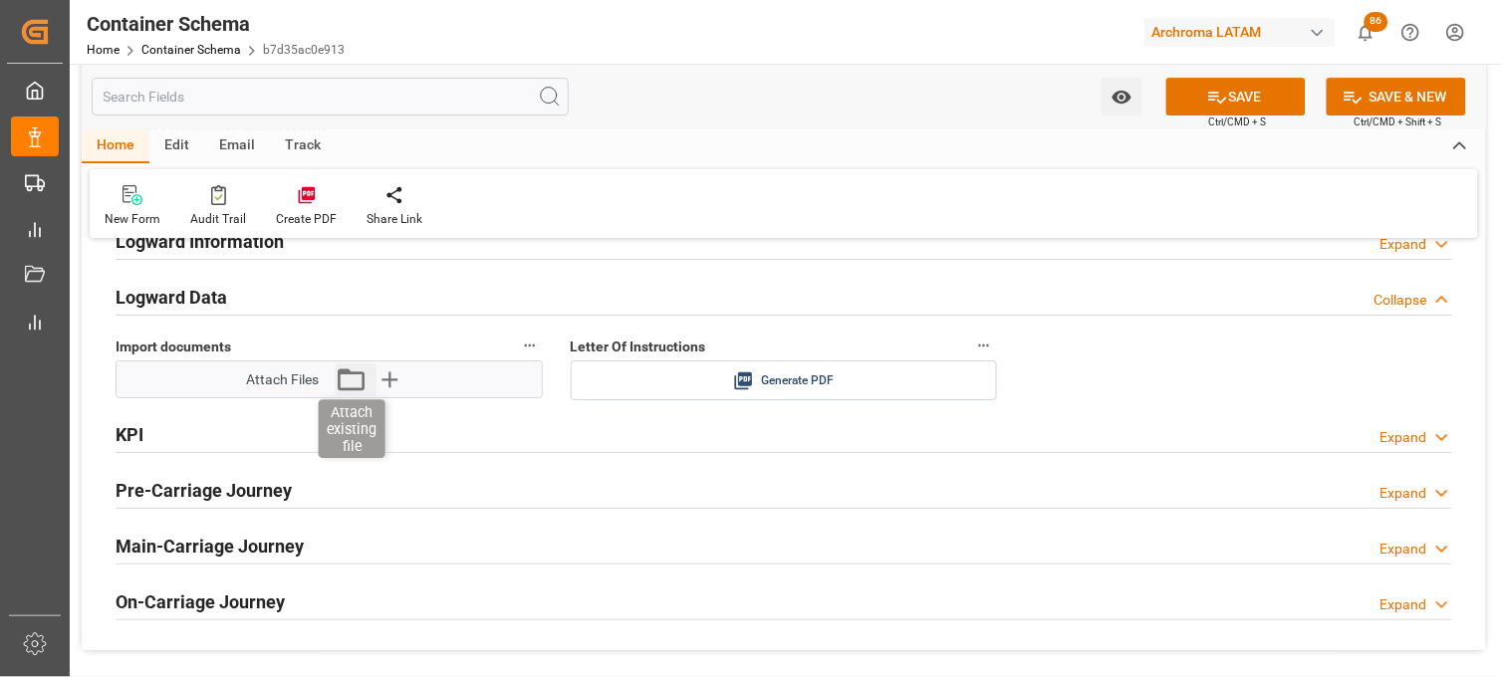
click at [350, 373] on icon "button" at bounding box center [352, 380] width 27 height 22
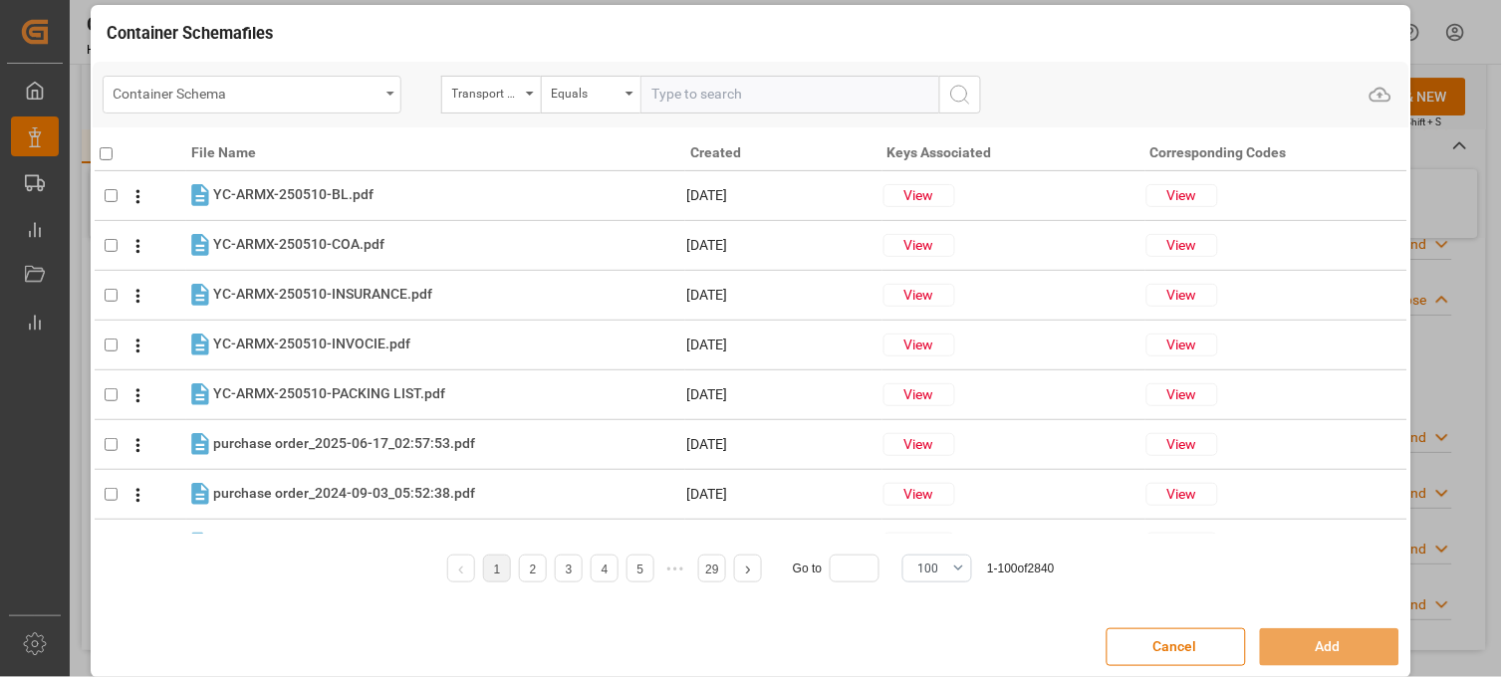
click at [388, 96] on div "Container Schema" at bounding box center [252, 95] width 299 height 38
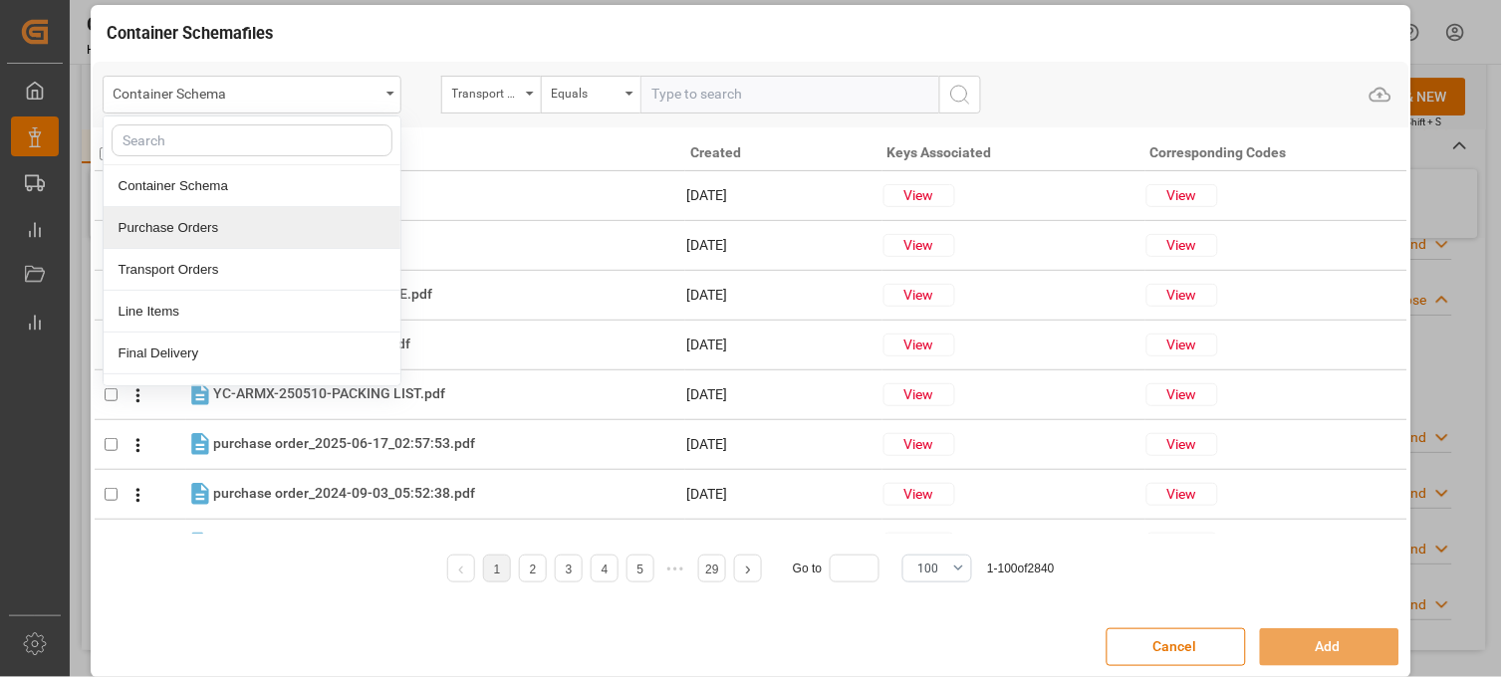
click at [253, 219] on div "Purchase Orders" at bounding box center [252, 228] width 297 height 42
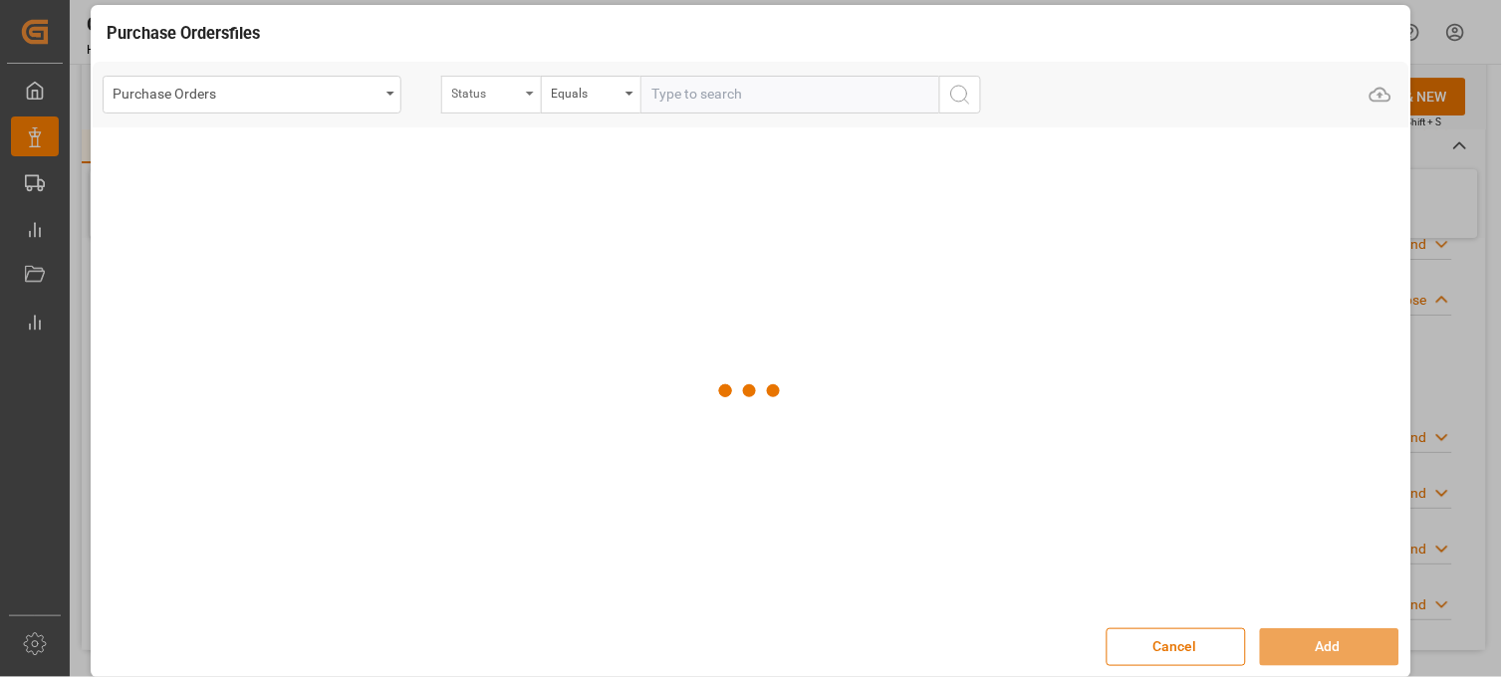
click at [485, 101] on div "Status" at bounding box center [486, 91] width 68 height 23
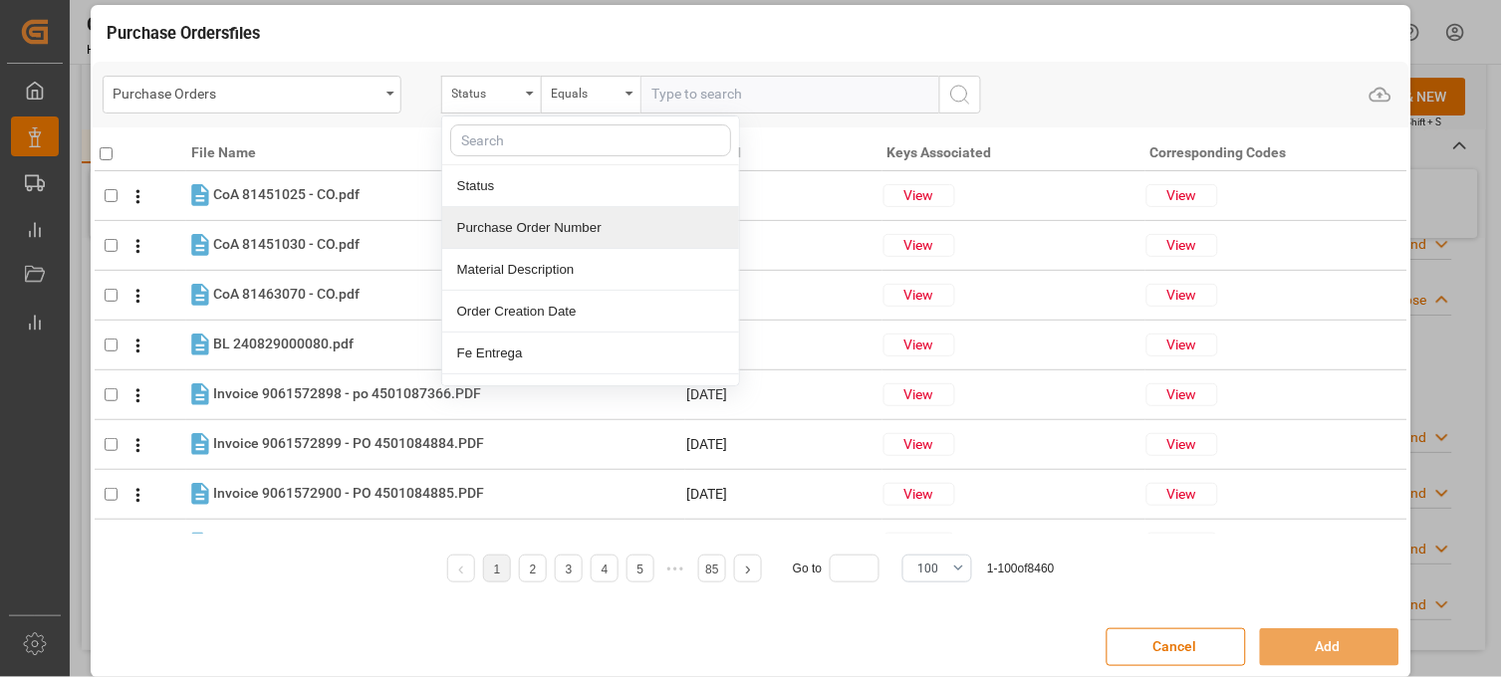
click at [482, 222] on div "Purchase Order Number" at bounding box center [590, 228] width 297 height 42
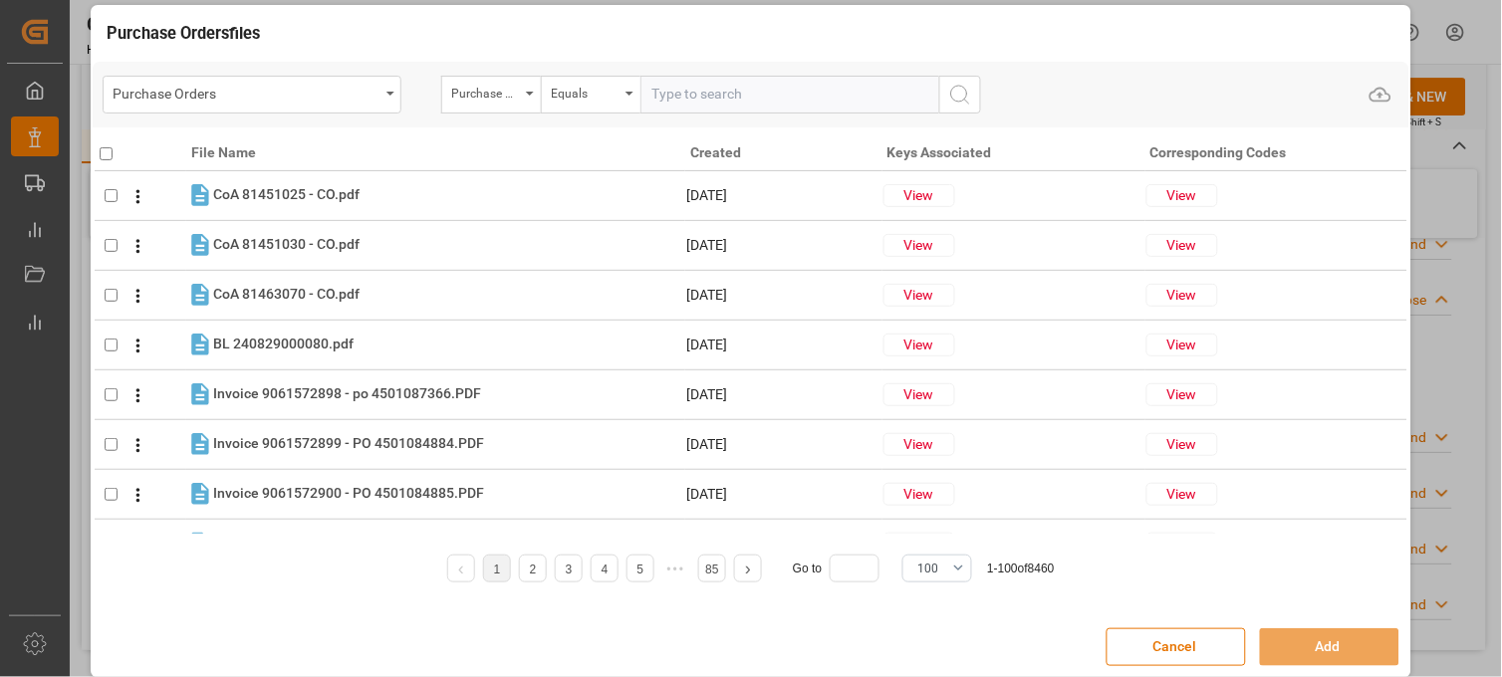
click at [691, 92] on input "text" at bounding box center [789, 95] width 299 height 38
click at [670, 86] on input "text" at bounding box center [789, 95] width 299 height 38
paste input "4504634549"
type input "4504634549"
click at [957, 96] on icon "search button" at bounding box center [960, 95] width 24 height 24
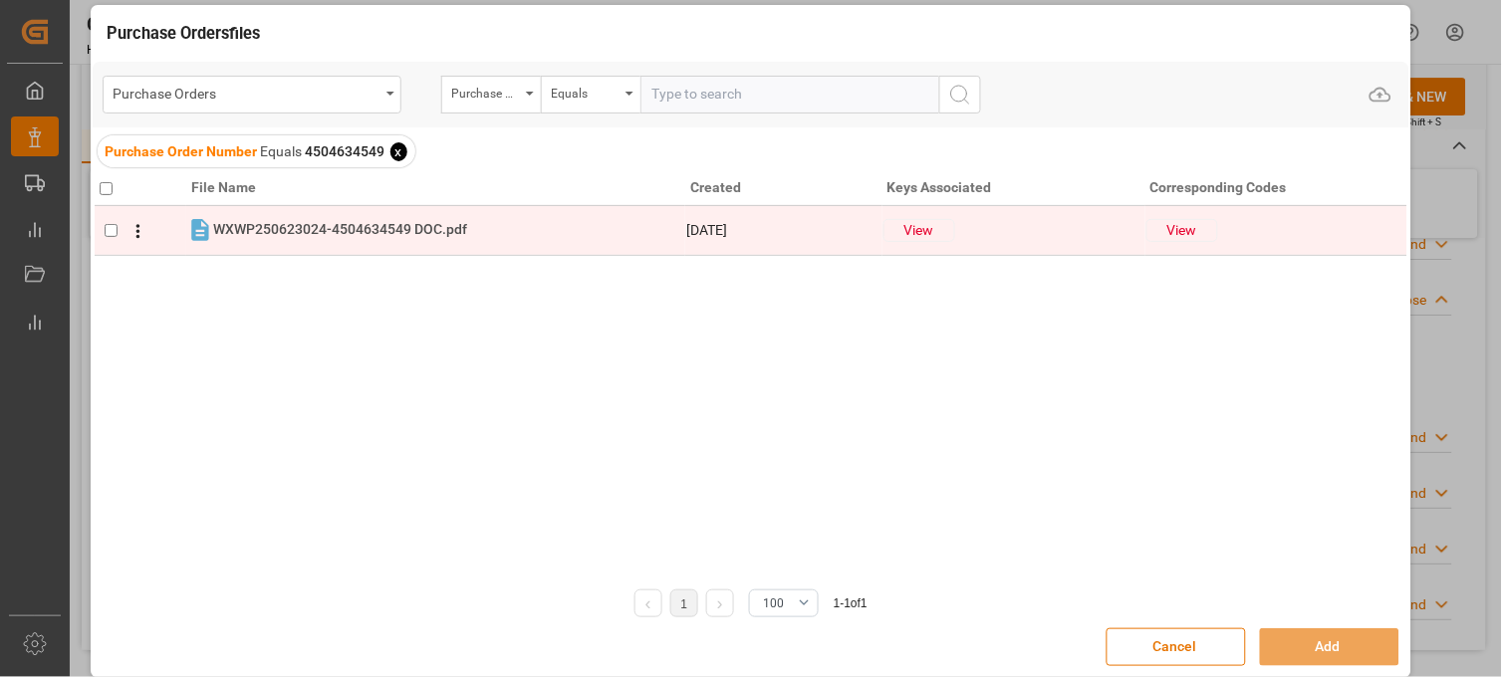
drag, startPoint x: 105, startPoint y: 189, endPoint x: 141, endPoint y: 210, distance: 42.4
click at [110, 193] on input "checkbox" at bounding box center [106, 188] width 13 height 13
checkbox input "true"
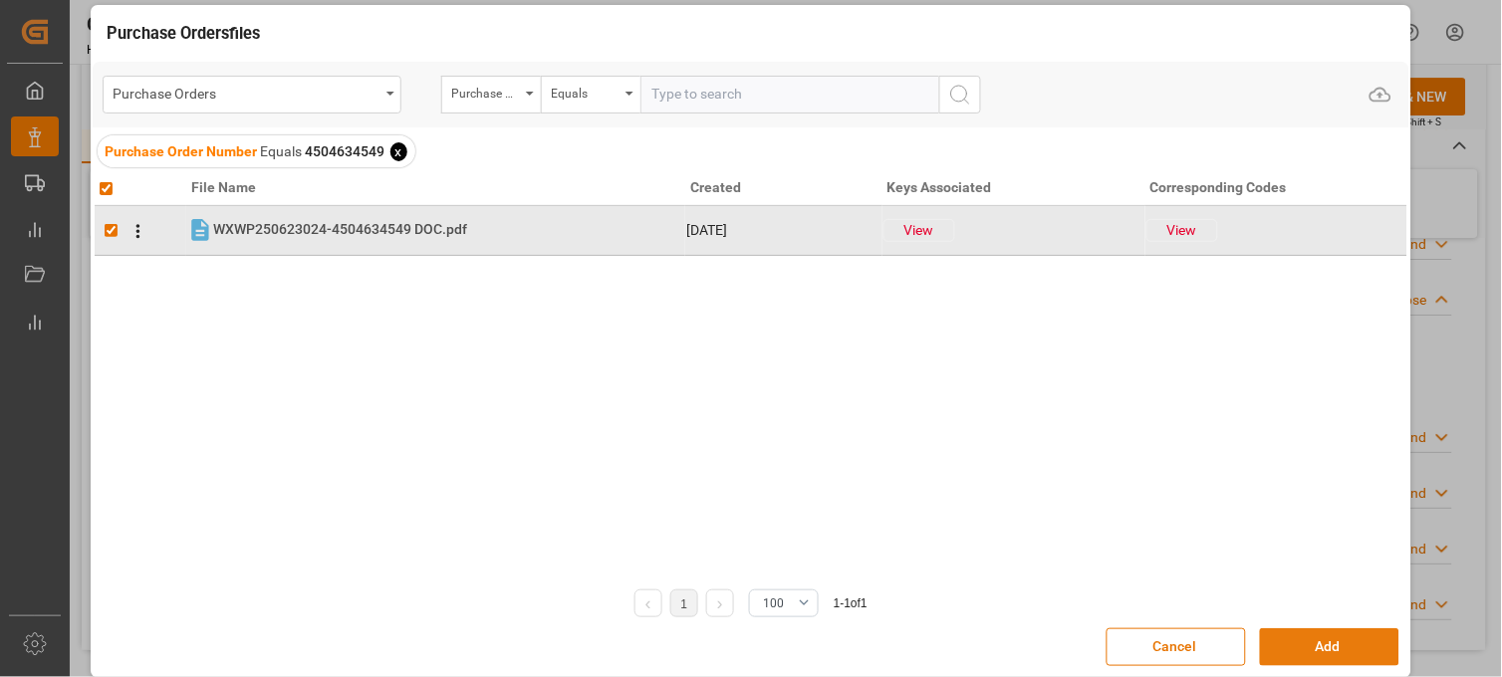
click at [1293, 650] on button "Add" at bounding box center [1329, 648] width 139 height 38
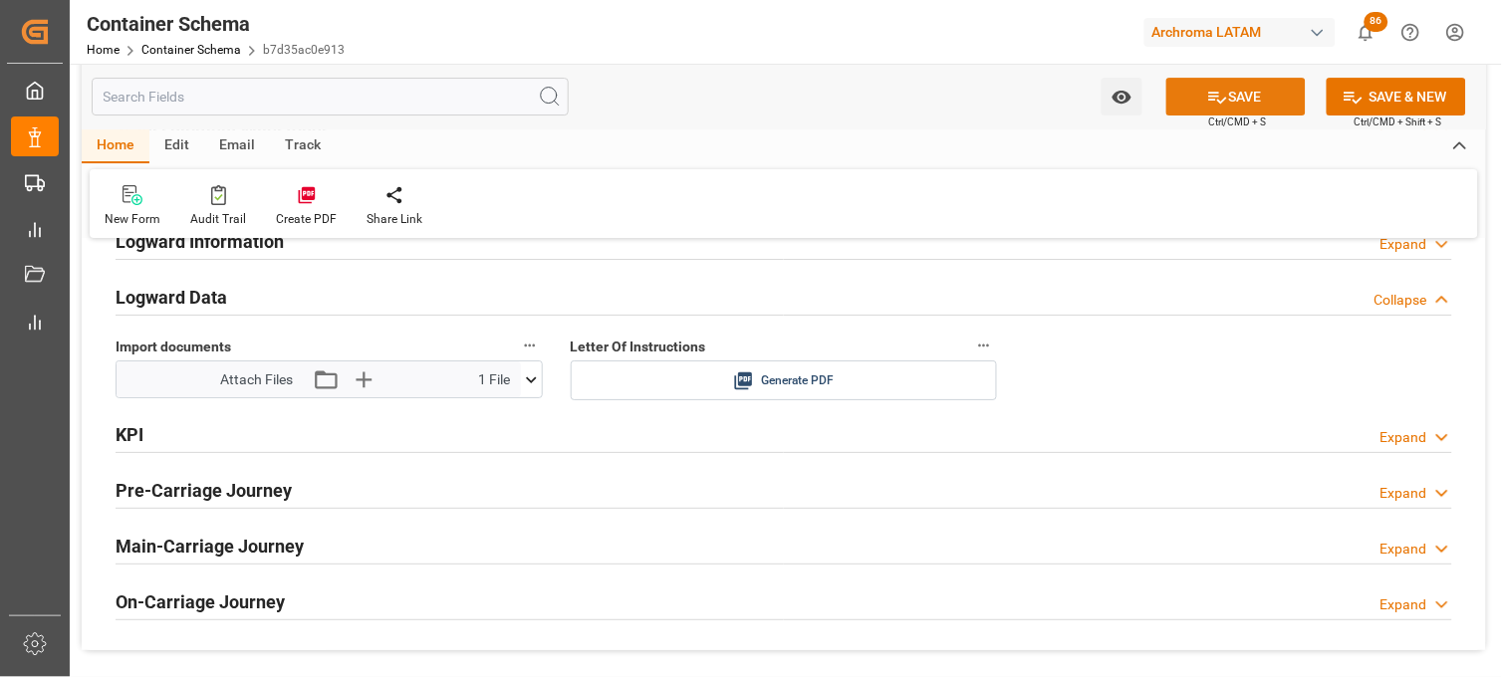
click at [1207, 94] on icon at bounding box center [1217, 97] width 21 height 21
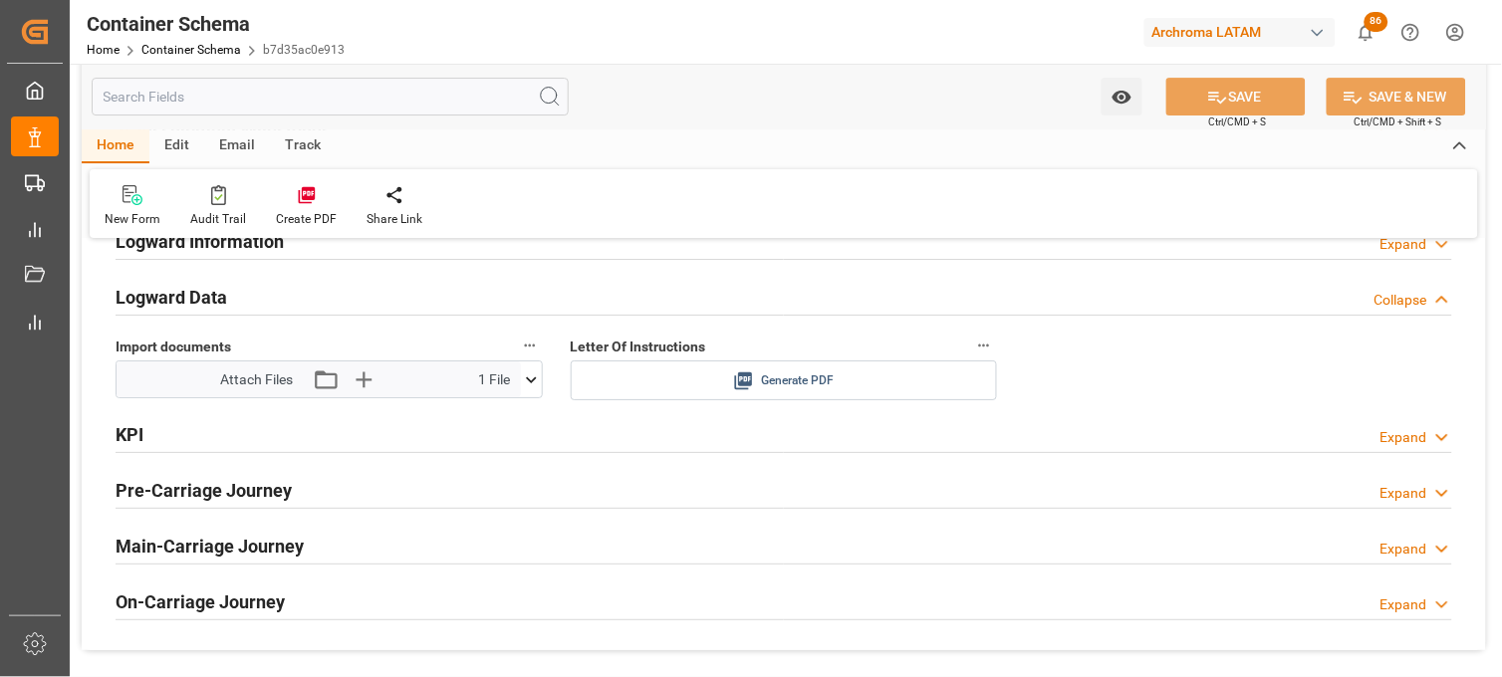
click at [738, 381] on icon at bounding box center [743, 381] width 21 height 21
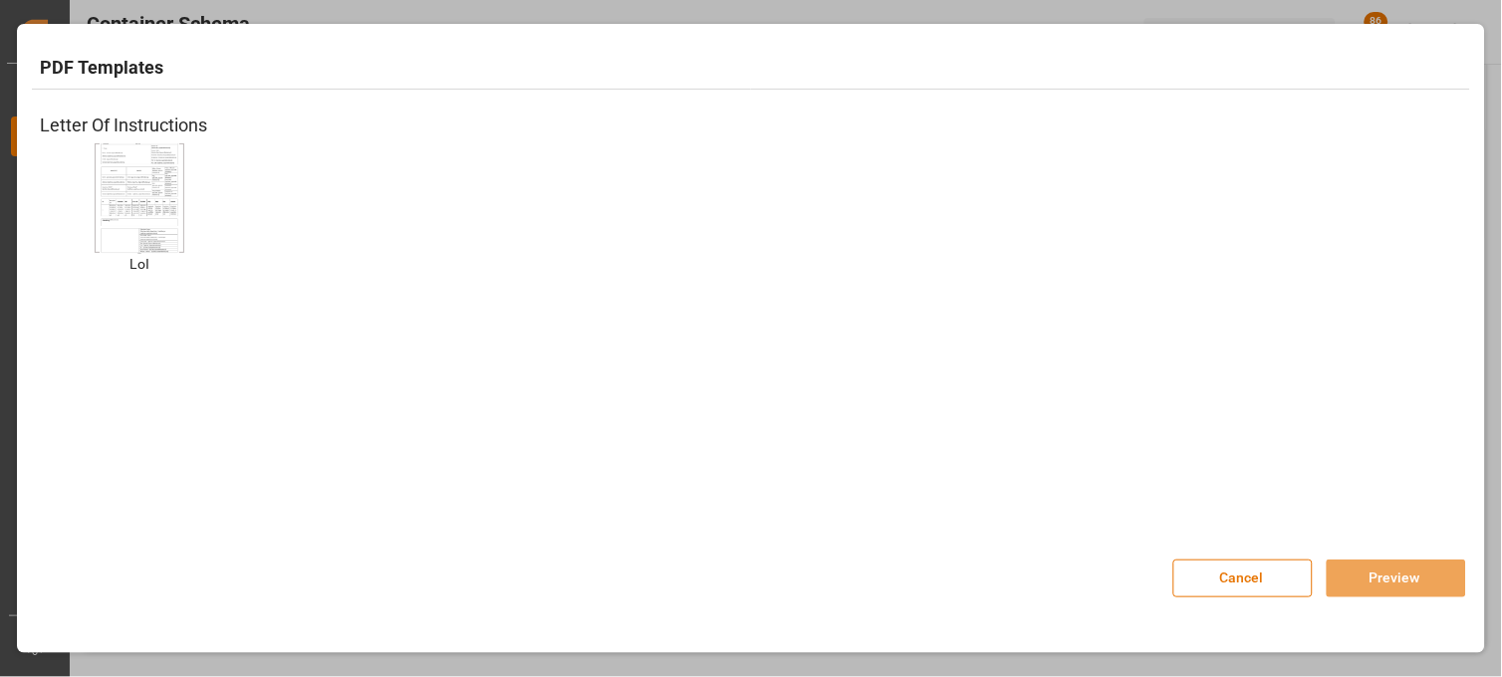
click at [147, 199] on img at bounding box center [140, 197] width 80 height 113
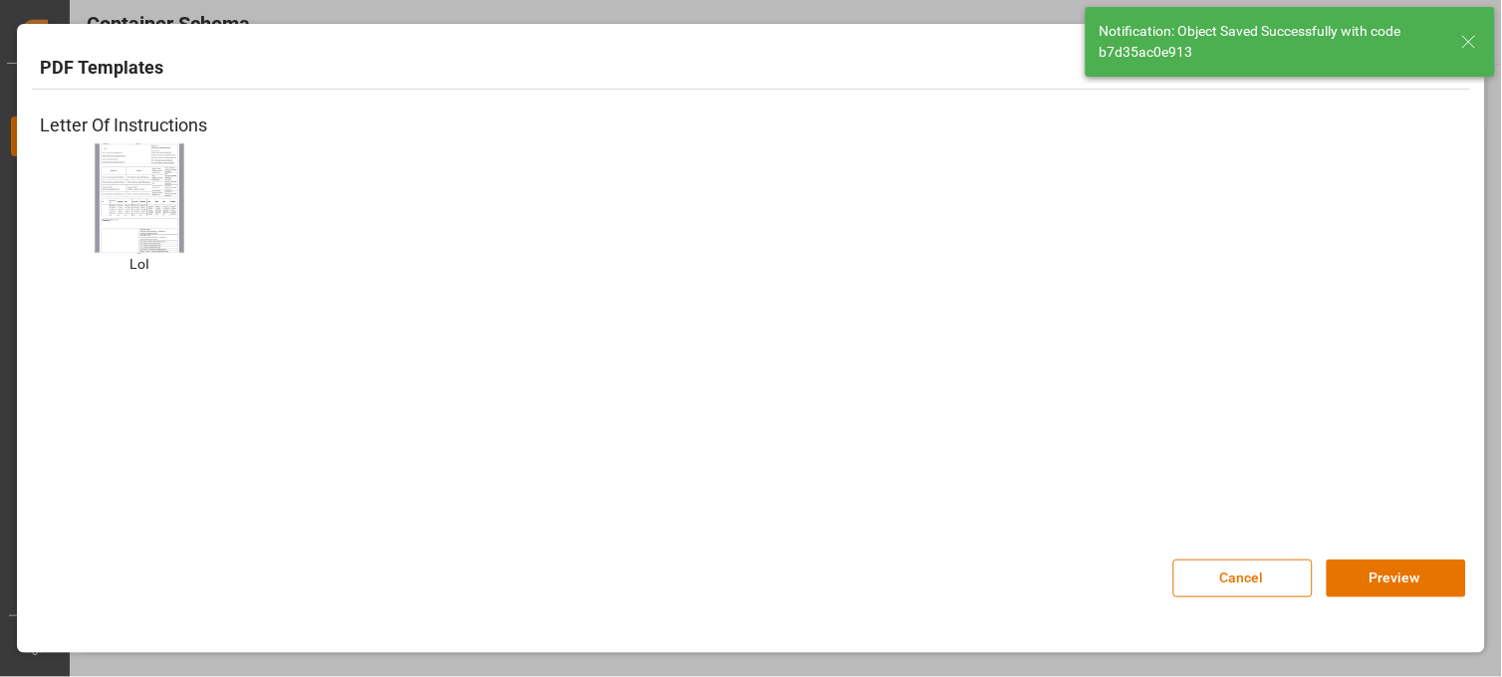
type input "Document Sent"
type input "MXZLO"
type input "Manzanillo"
type input "ESL ASANTE"
type input "9670822"
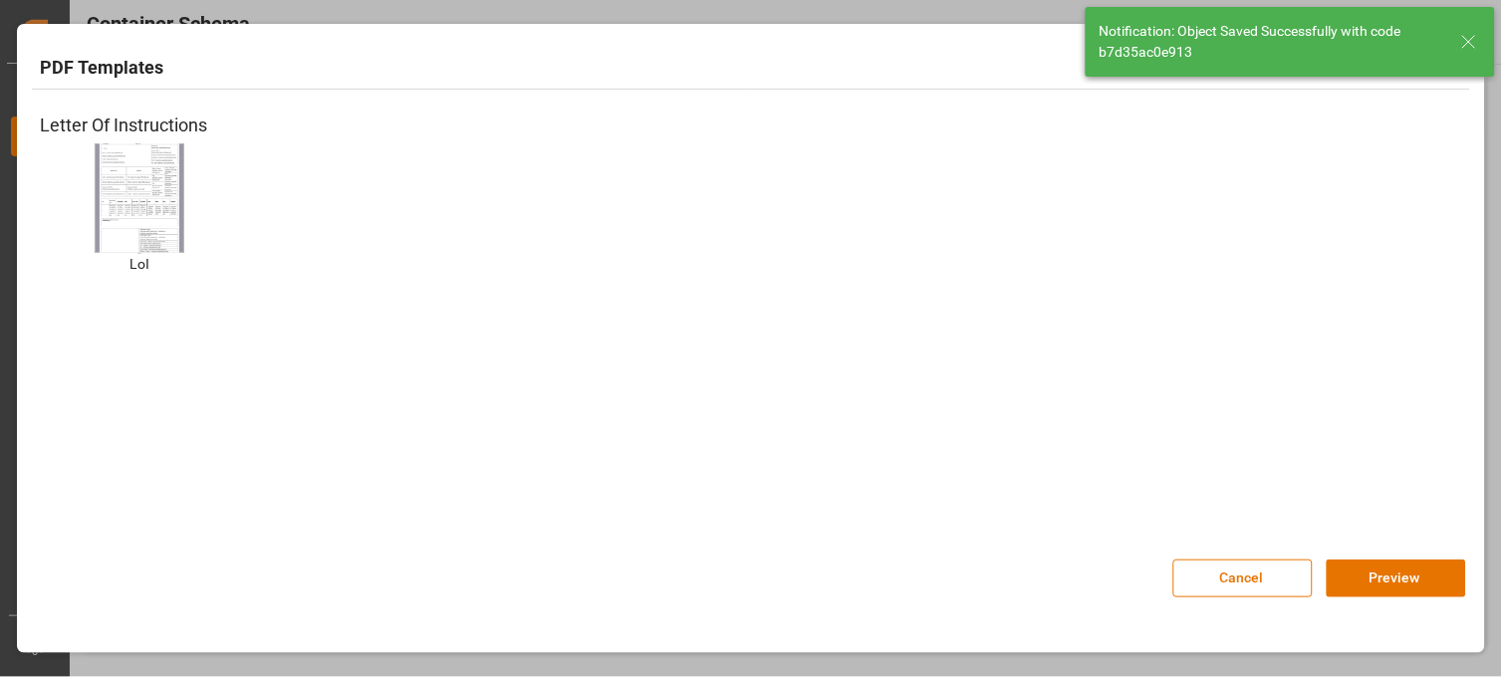
type input "02532E"
type input "31-08-2025 14:45"
click at [1376, 582] on button "Preview" at bounding box center [1396, 579] width 139 height 38
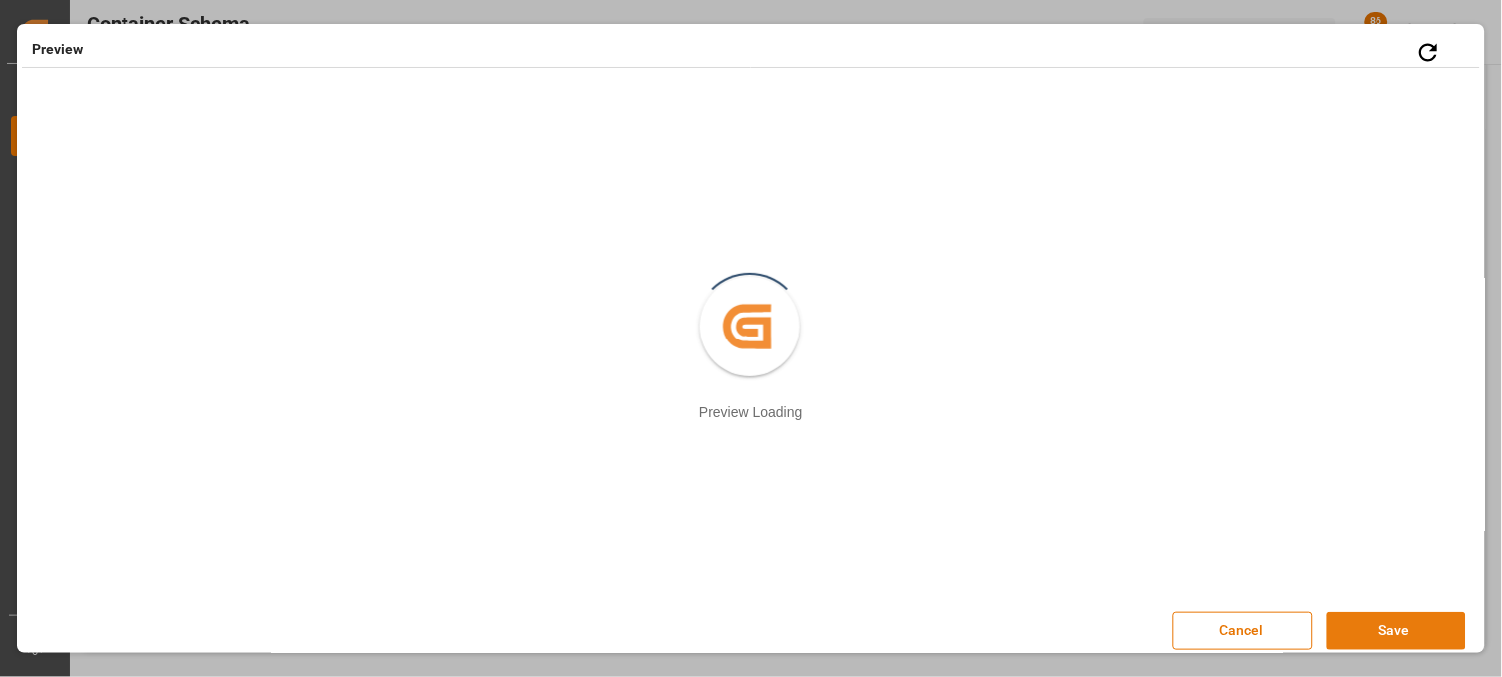
click at [1355, 624] on button "Save" at bounding box center [1396, 632] width 139 height 38
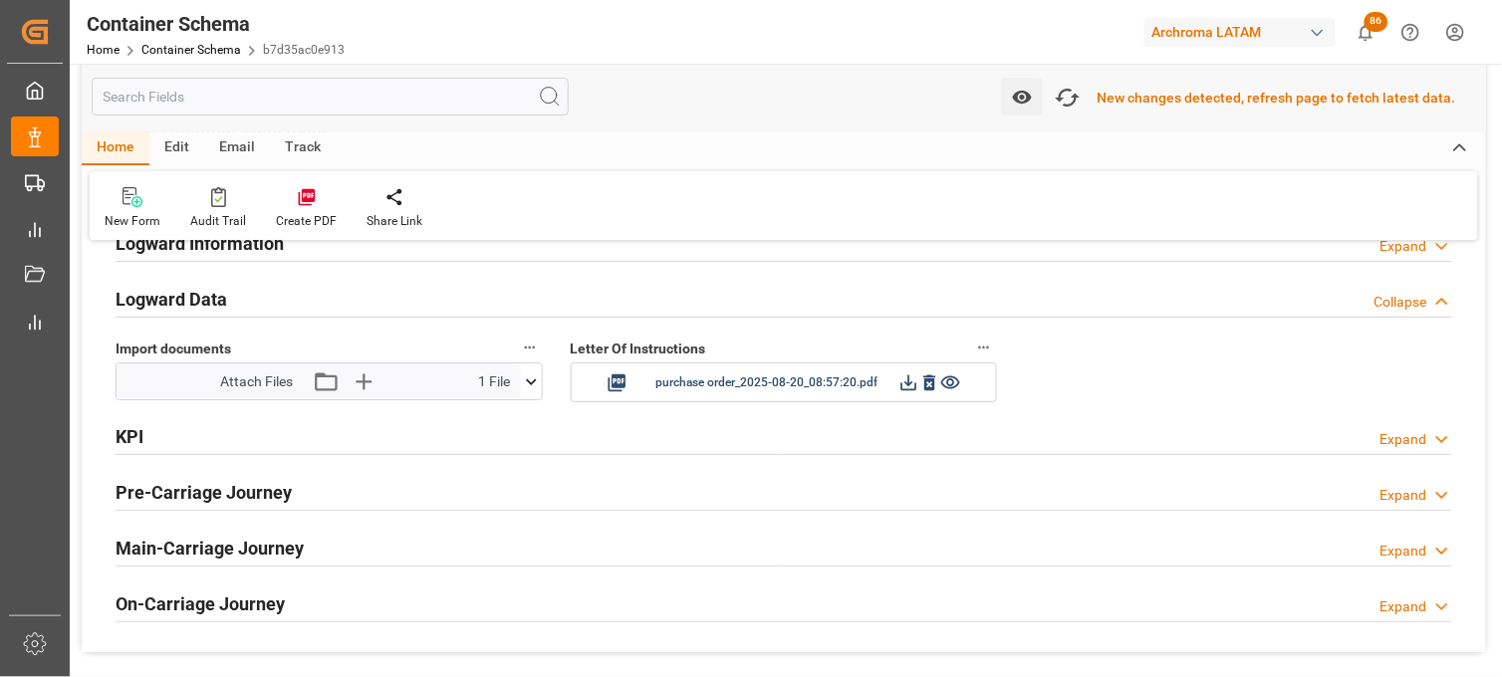
scroll to position [3211, 0]
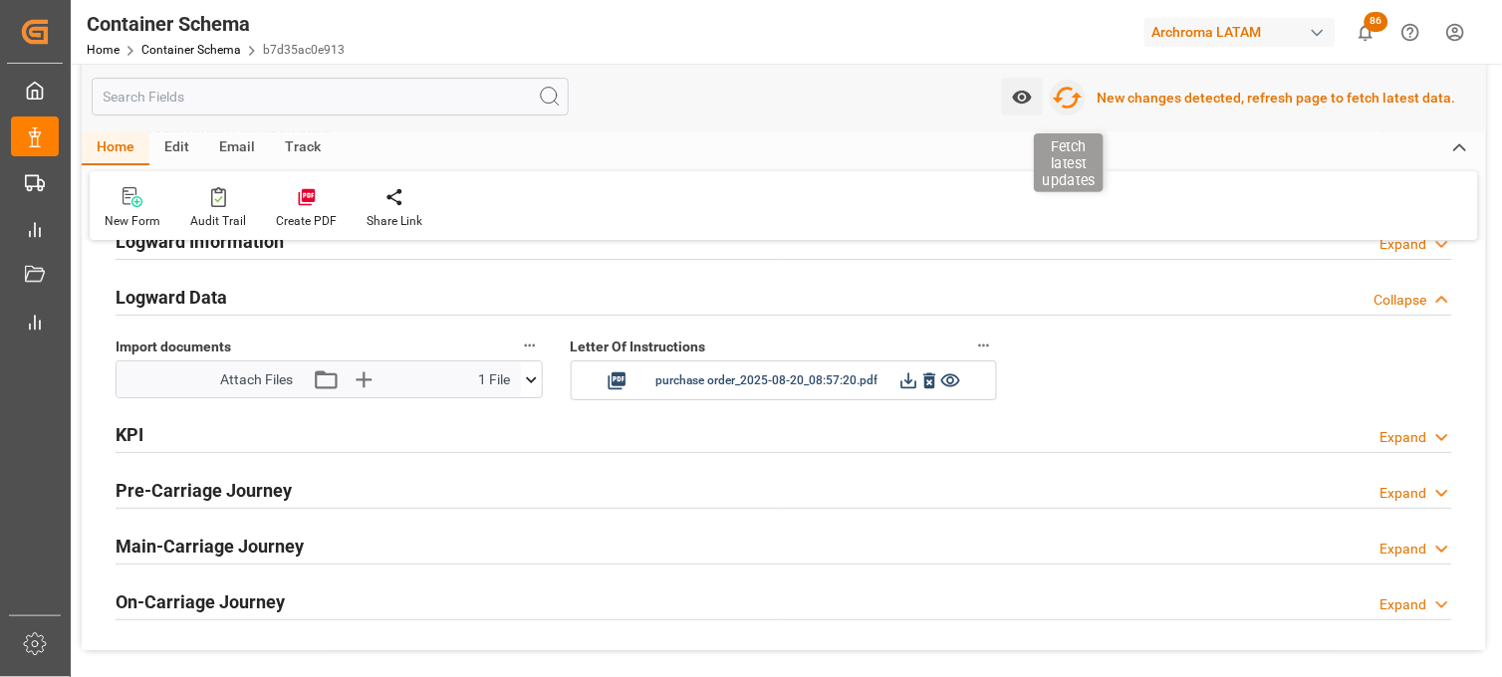
click at [1079, 106] on icon "button" at bounding box center [1068, 98] width 30 height 22
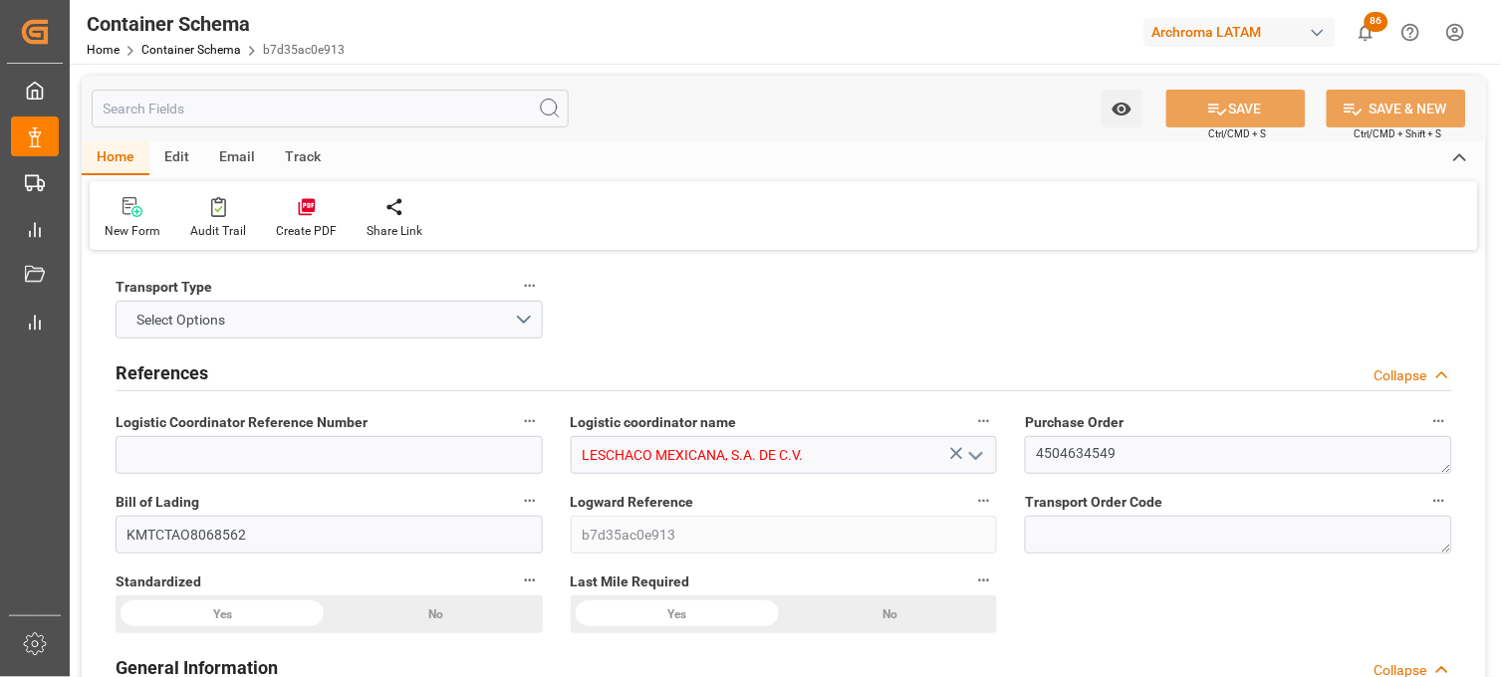
type input "10"
type input "7"
type input "1"
type input "500"
type input "20000"
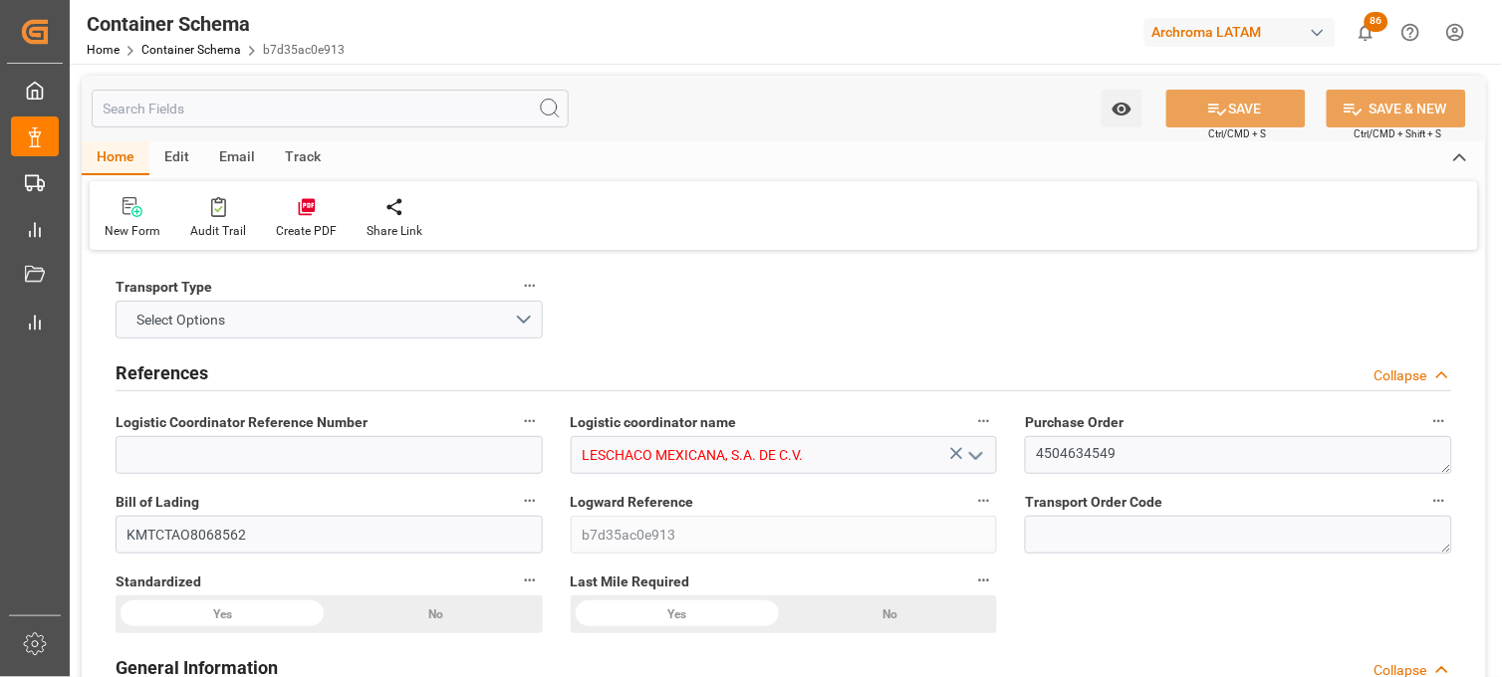
type input "20600"
type input "Korea Marine"
type input "Korea Marine Transport"
type input "CNQDG"
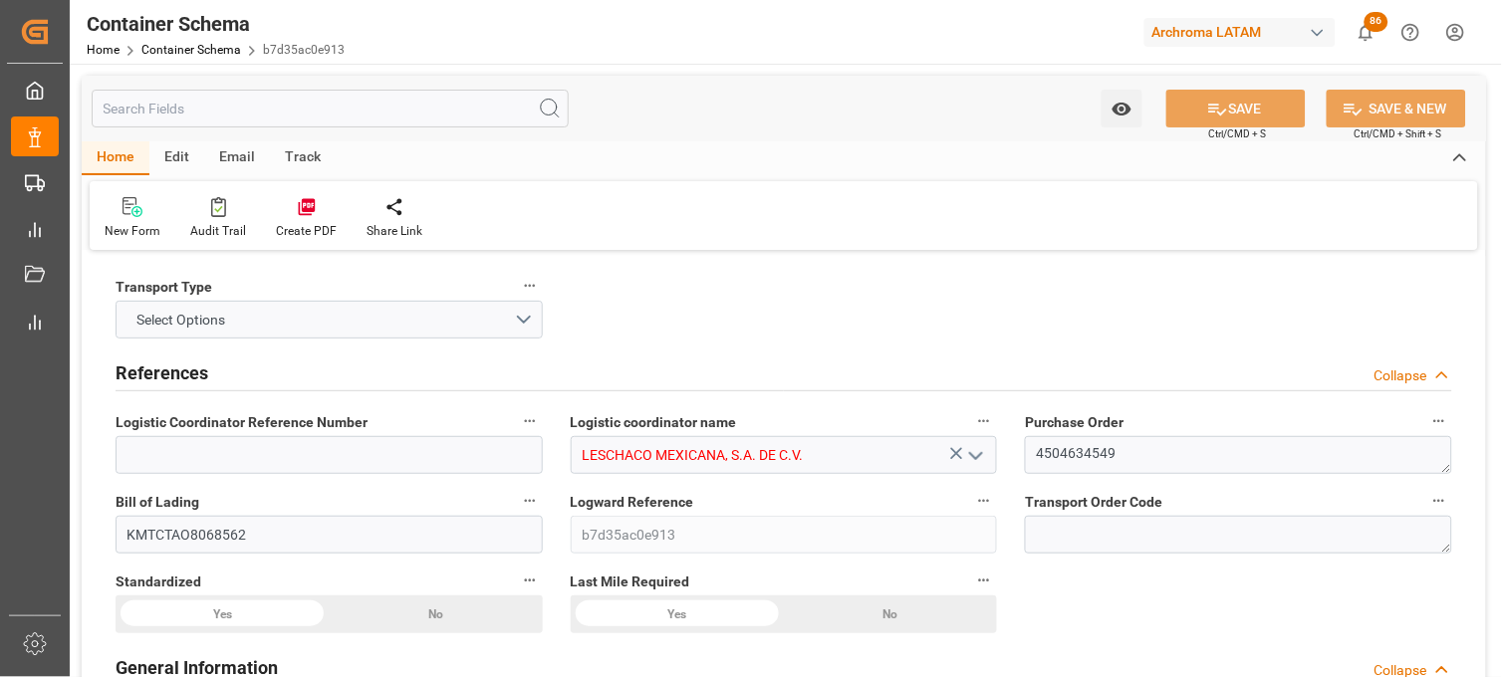
type input "MXZLO"
type input "9670822"
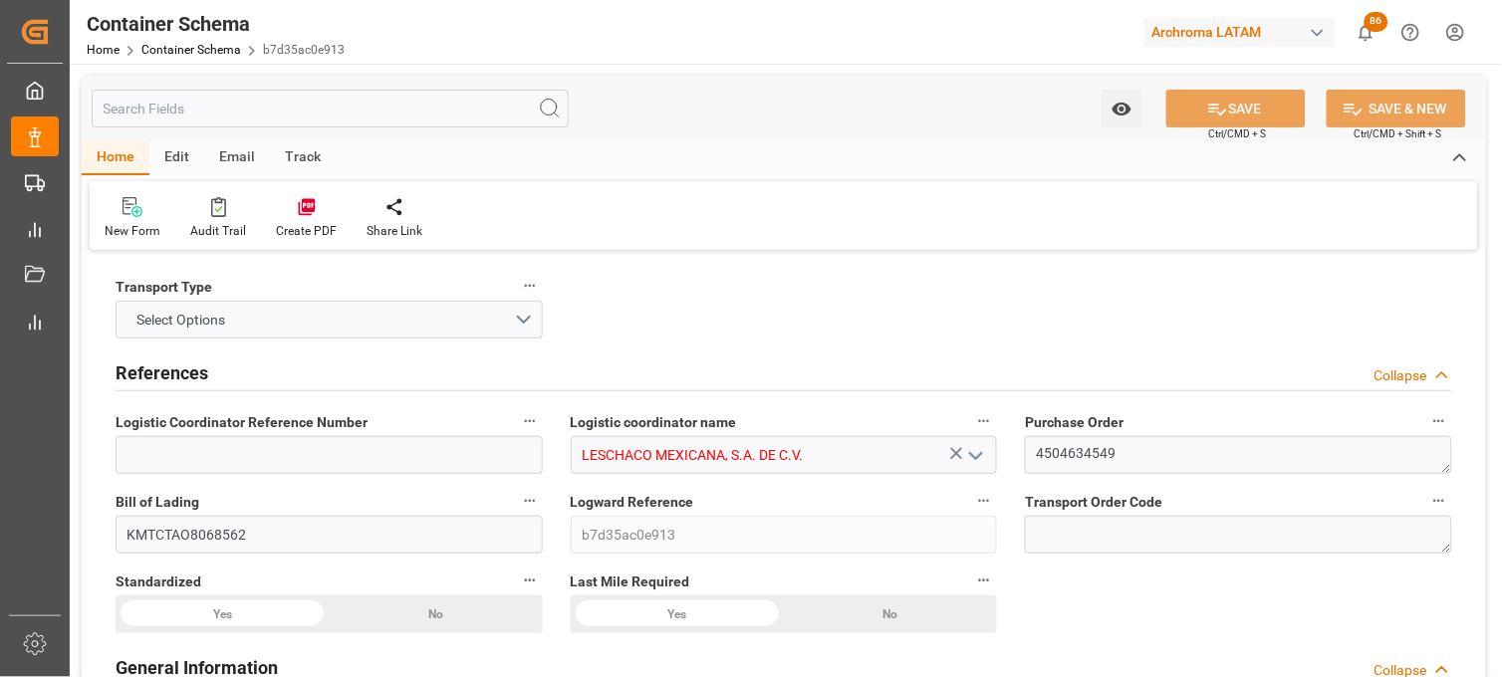
type input "9670822"
type input "[DATE] 14:45"
type input "[DATE]"
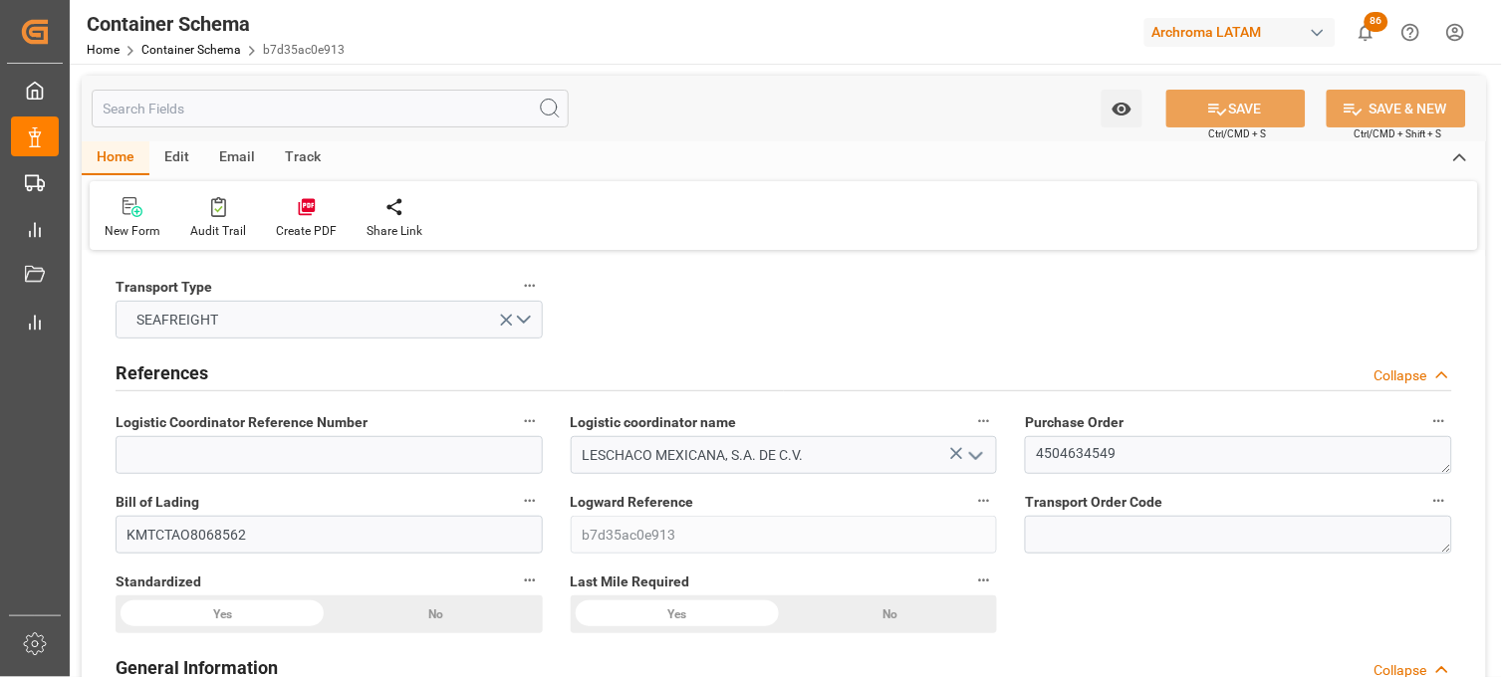
type input "[DATE] 14:45"
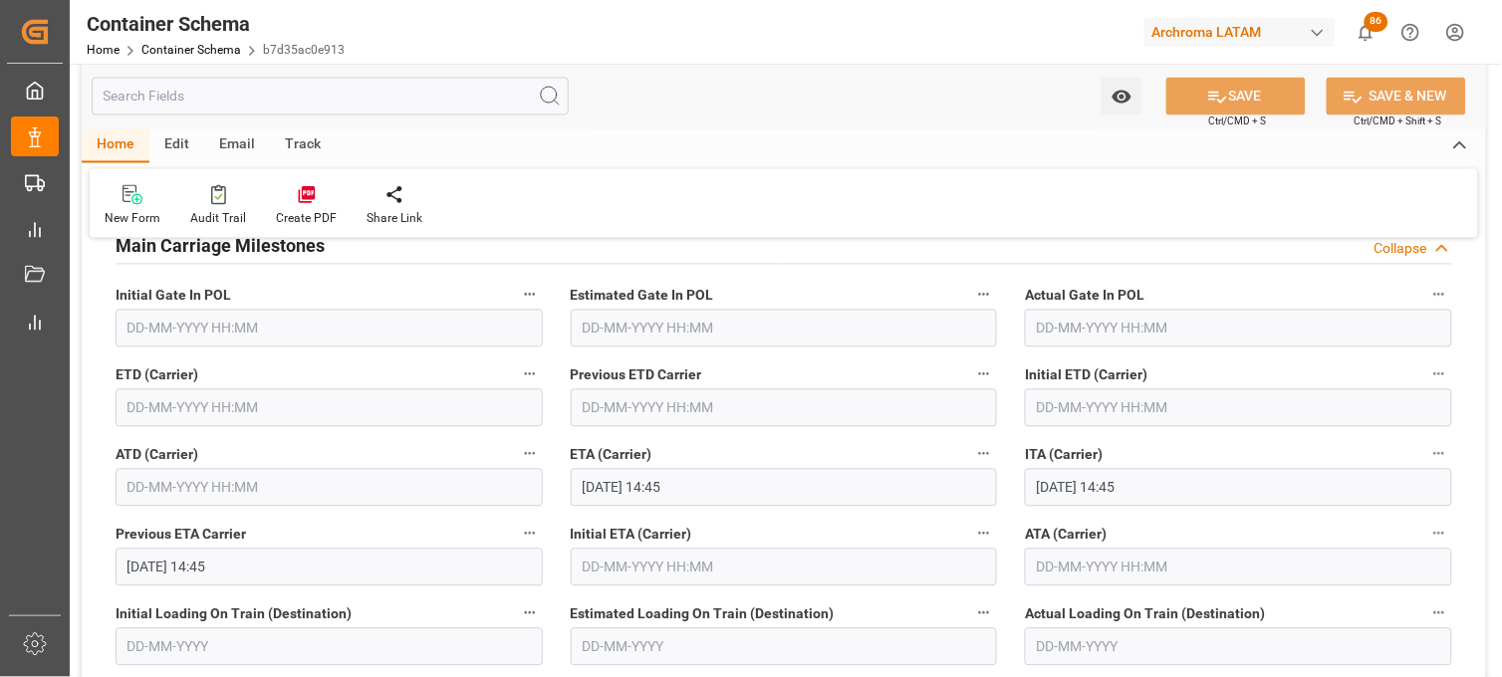
scroll to position [2434, 0]
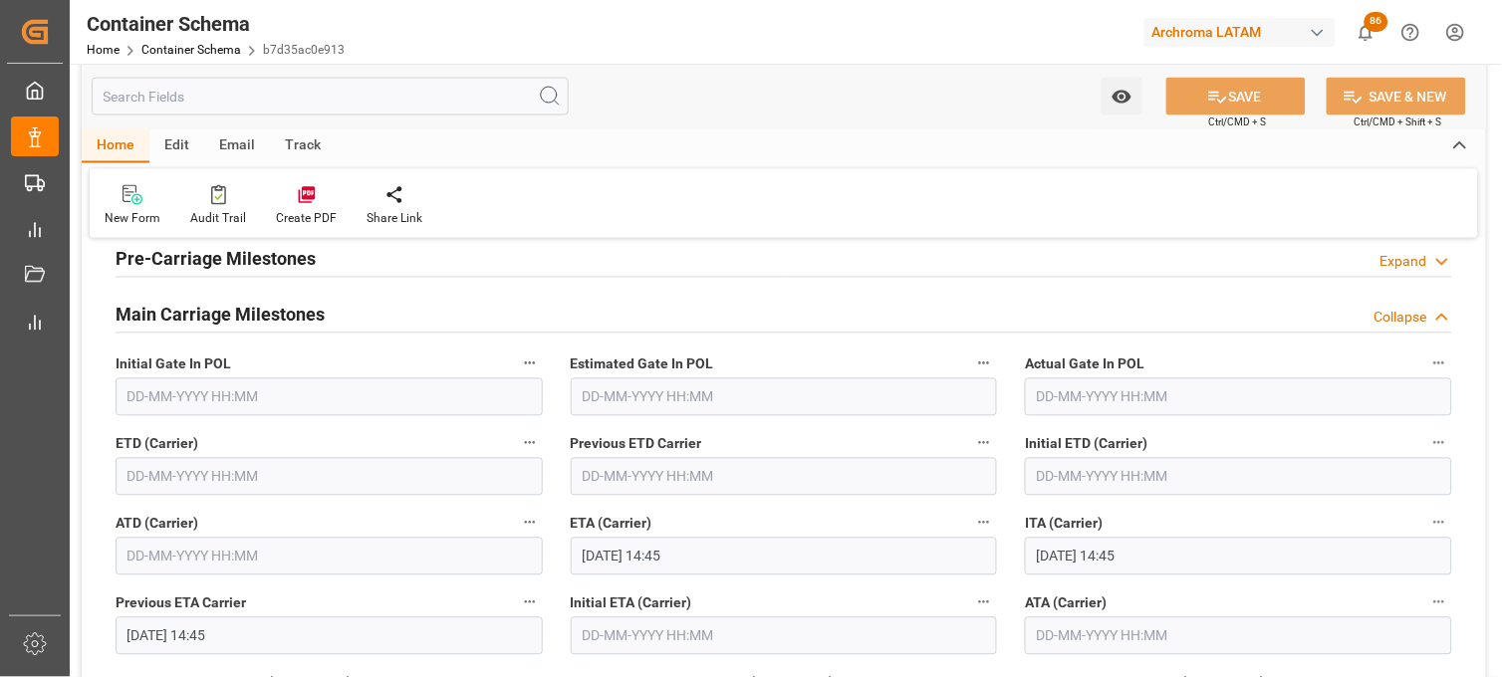
click at [131, 475] on input "text" at bounding box center [329, 477] width 427 height 38
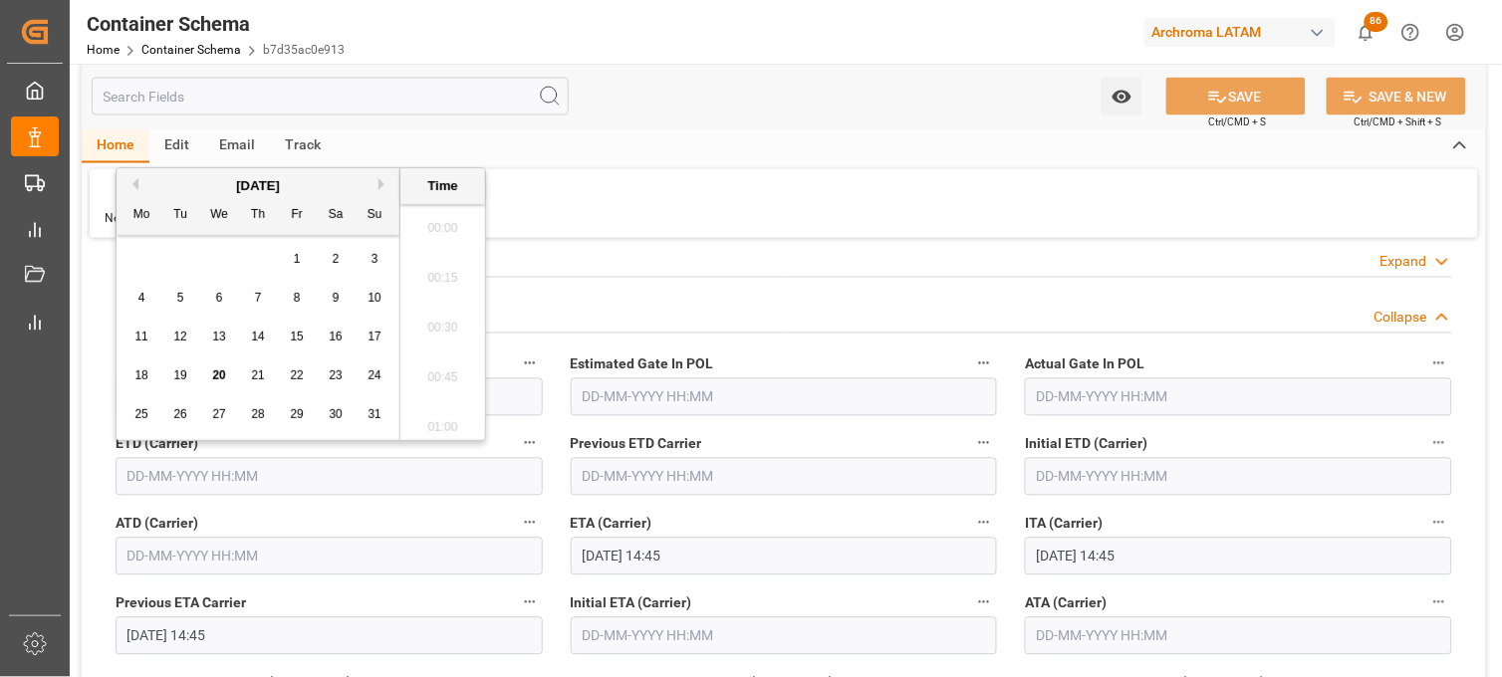
scroll to position [2845, 0]
click at [172, 341] on div "12" at bounding box center [180, 338] width 25 height 24
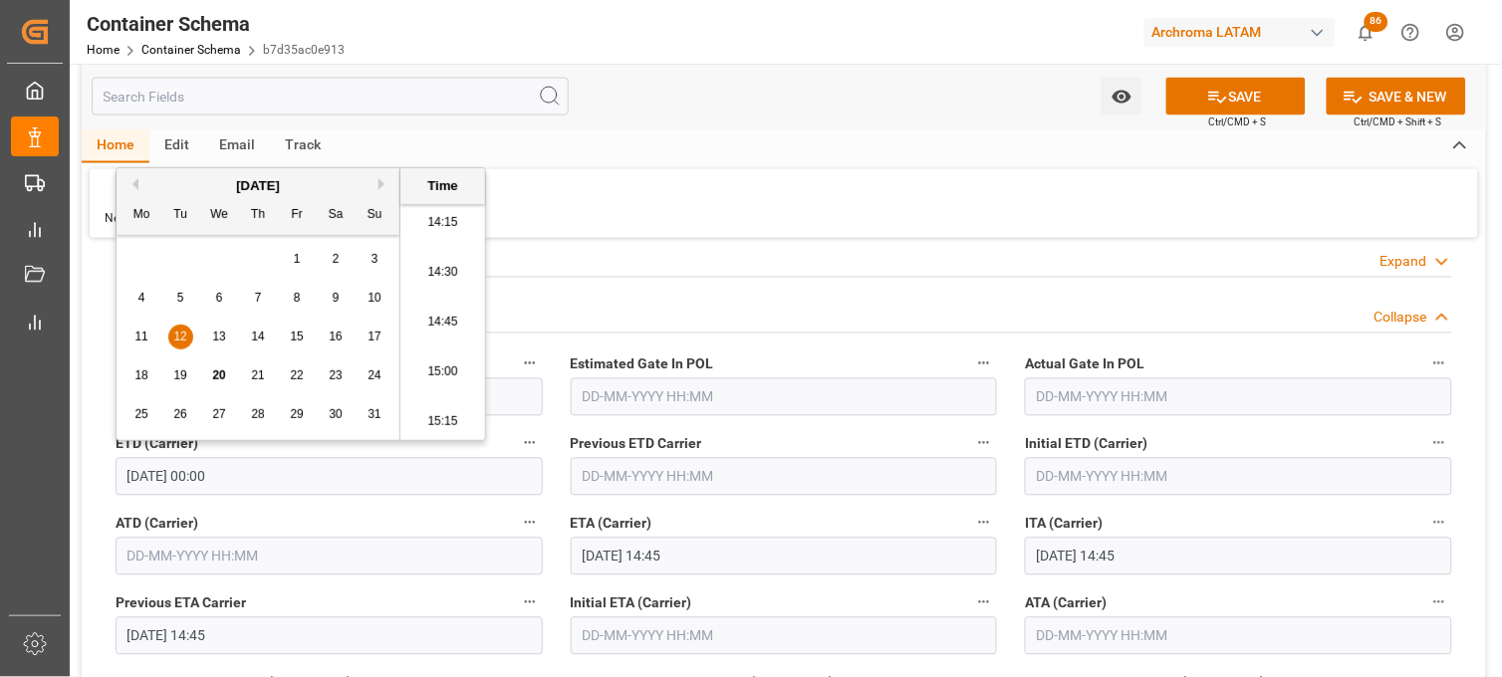
click at [434, 230] on li "14:15" at bounding box center [442, 223] width 85 height 50
type input "[DATE] 14:15"
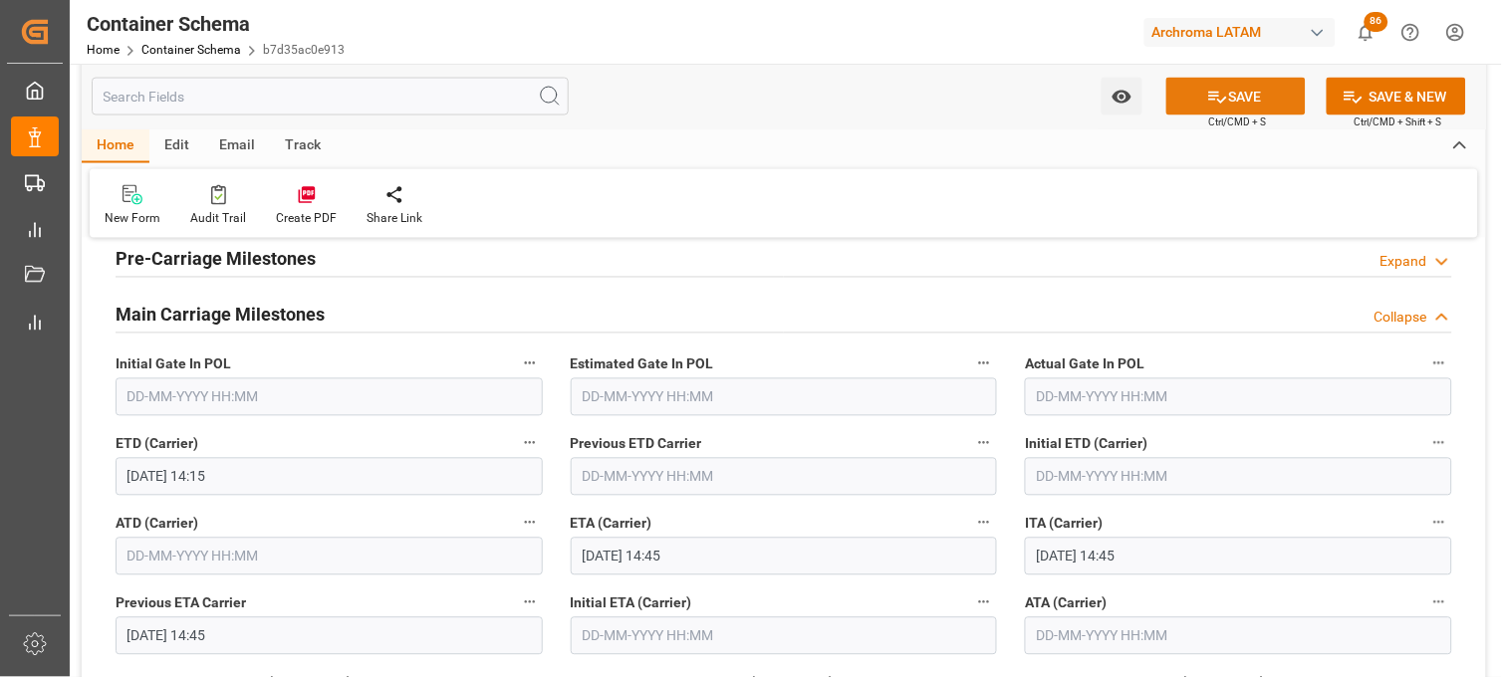
click at [1191, 97] on button "SAVE" at bounding box center [1235, 97] width 139 height 38
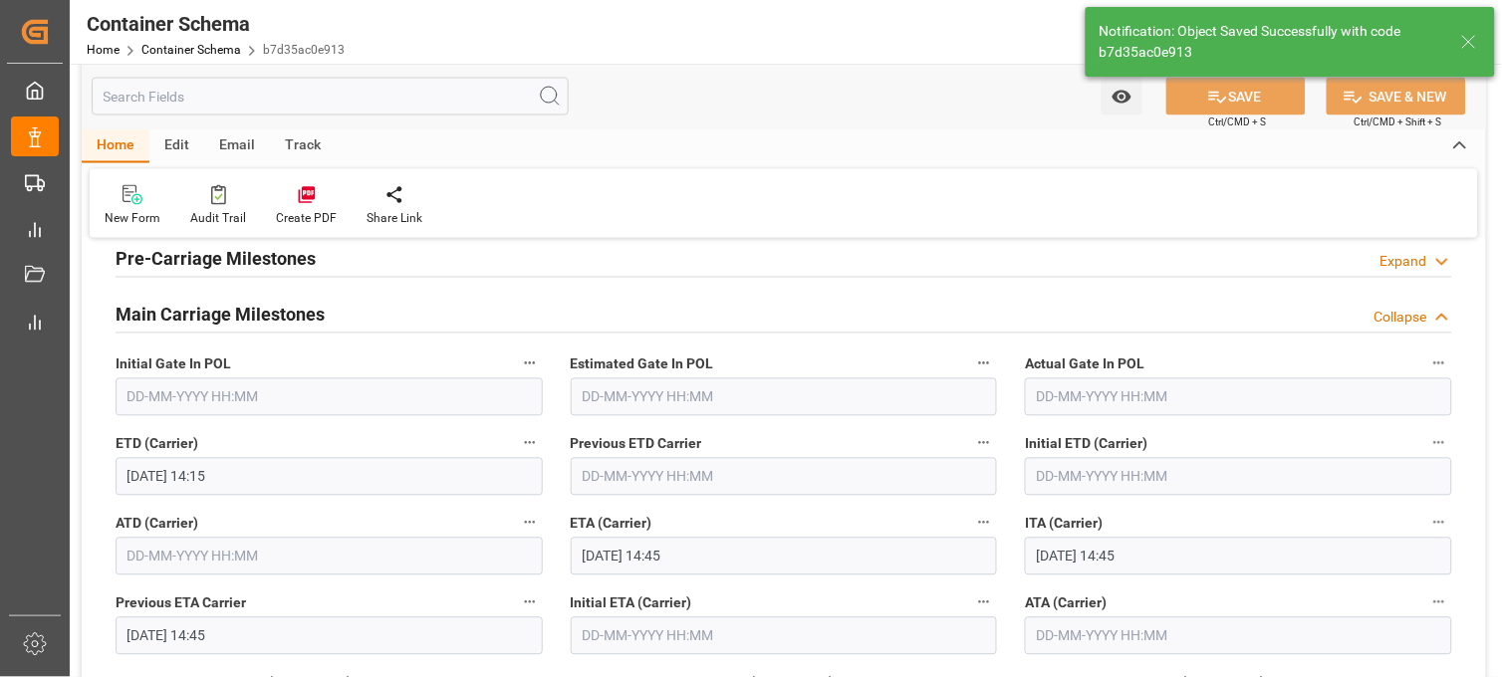
type input "[DATE] 00:00"
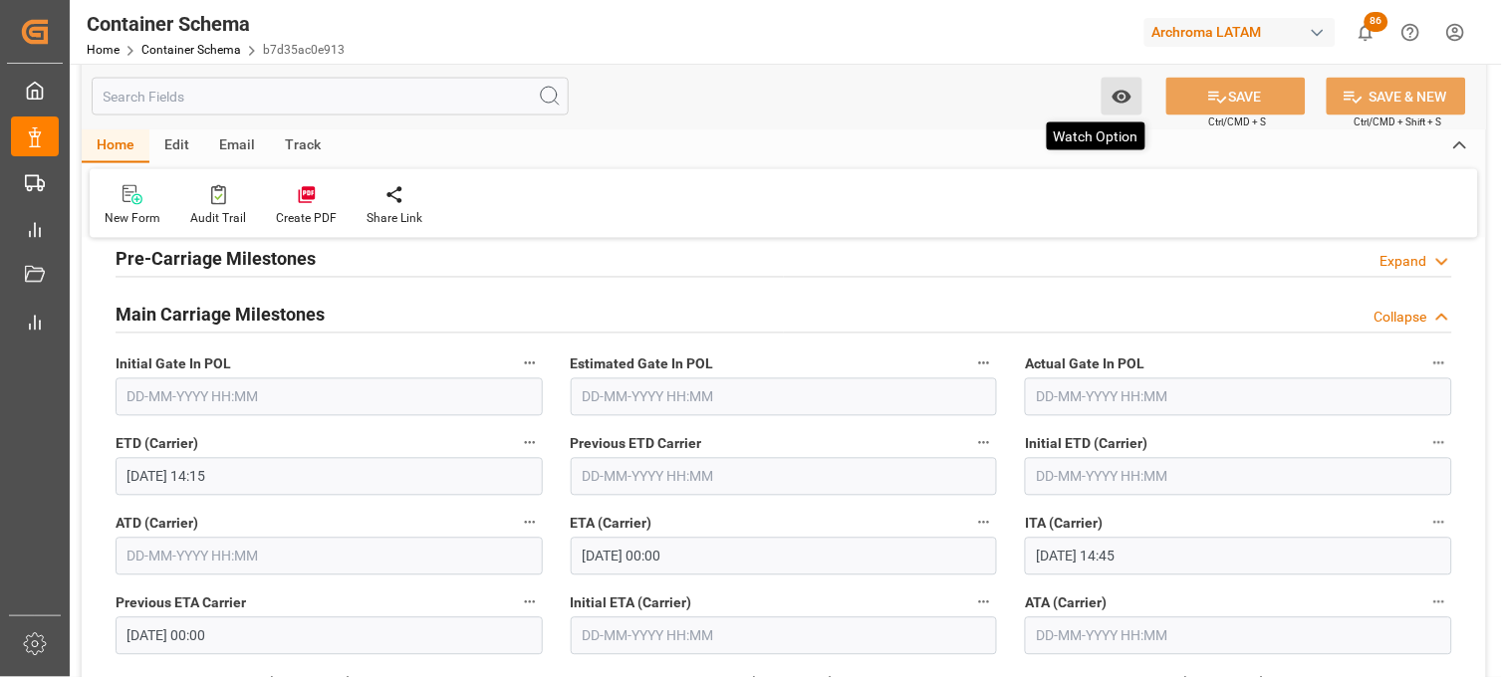
click at [1130, 101] on icon "open menu" at bounding box center [1122, 97] width 21 height 21
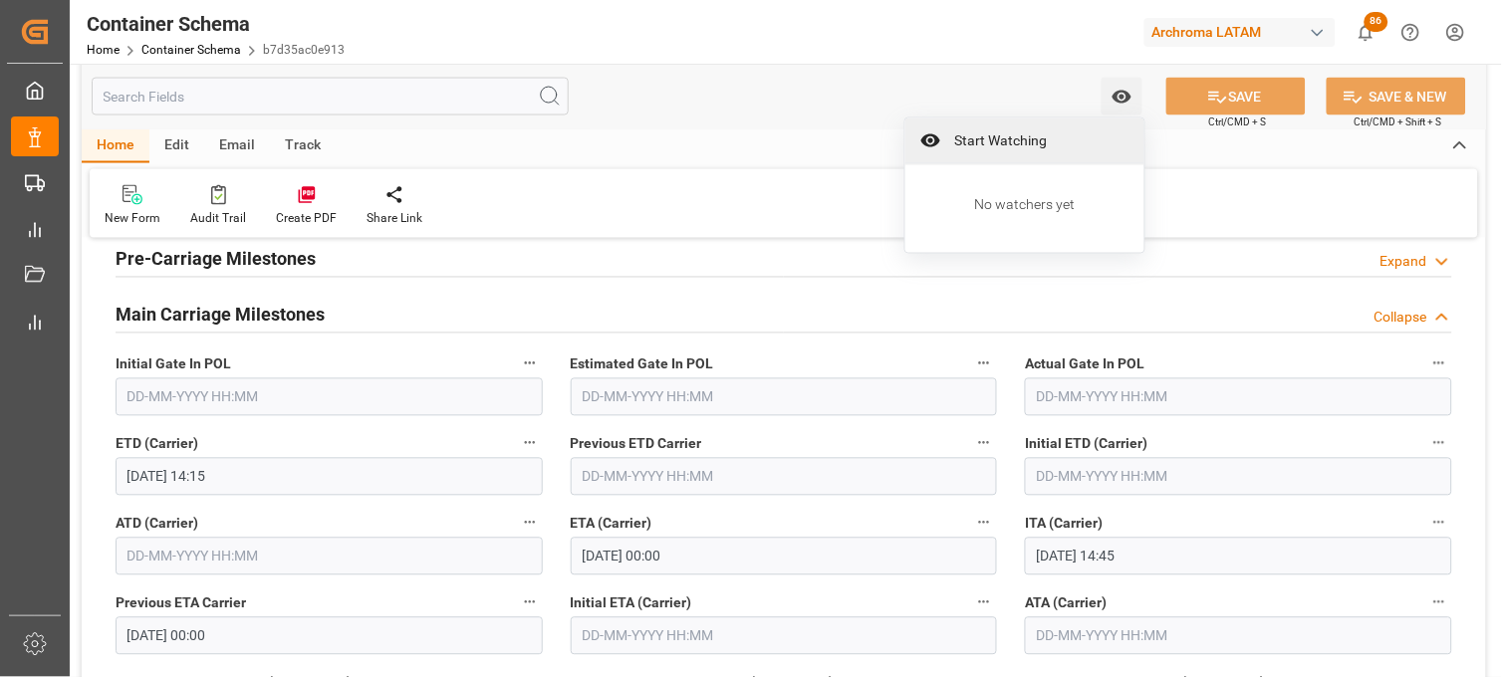
drag, startPoint x: 1000, startPoint y: 151, endPoint x: 974, endPoint y: 122, distance: 39.5
click at [1000, 150] on div "Start Watching" at bounding box center [1024, 142] width 239 height 46
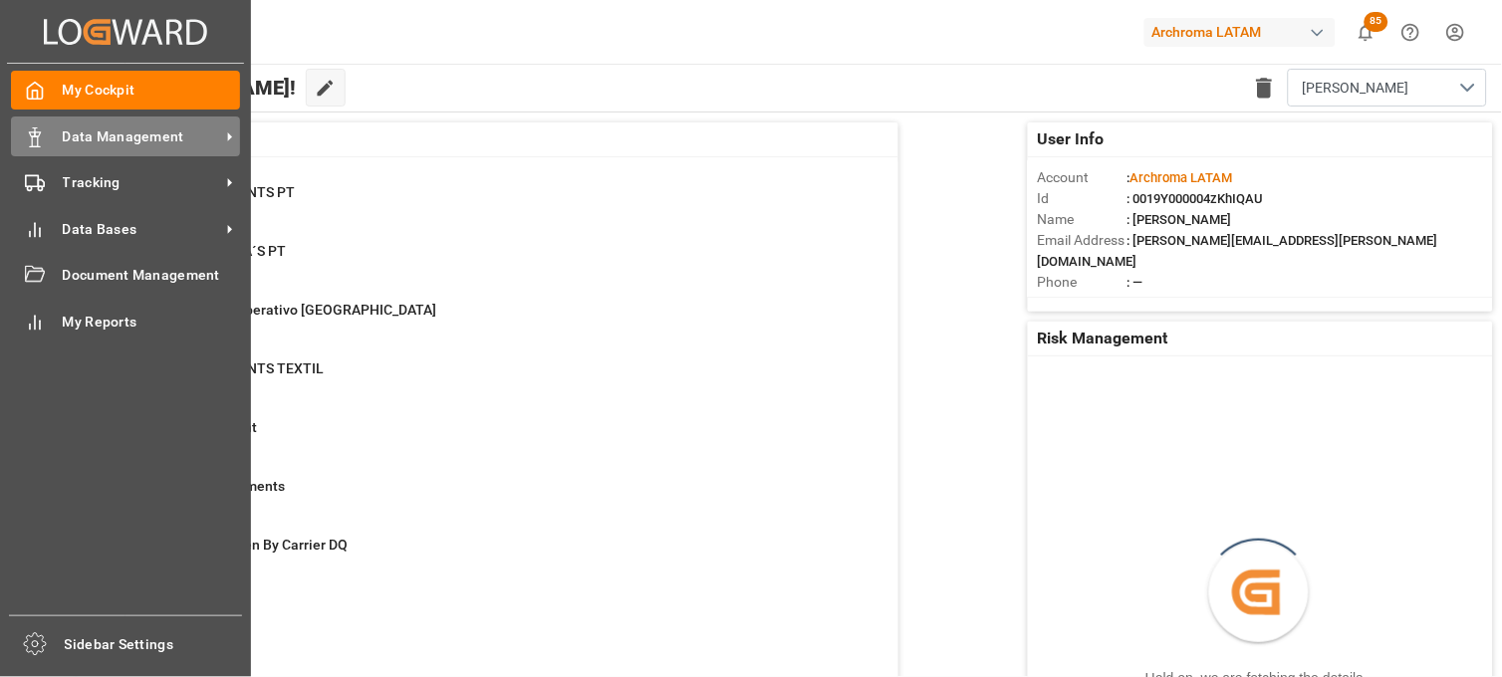
click at [65, 146] on div "Data Management Data Management" at bounding box center [125, 136] width 229 height 39
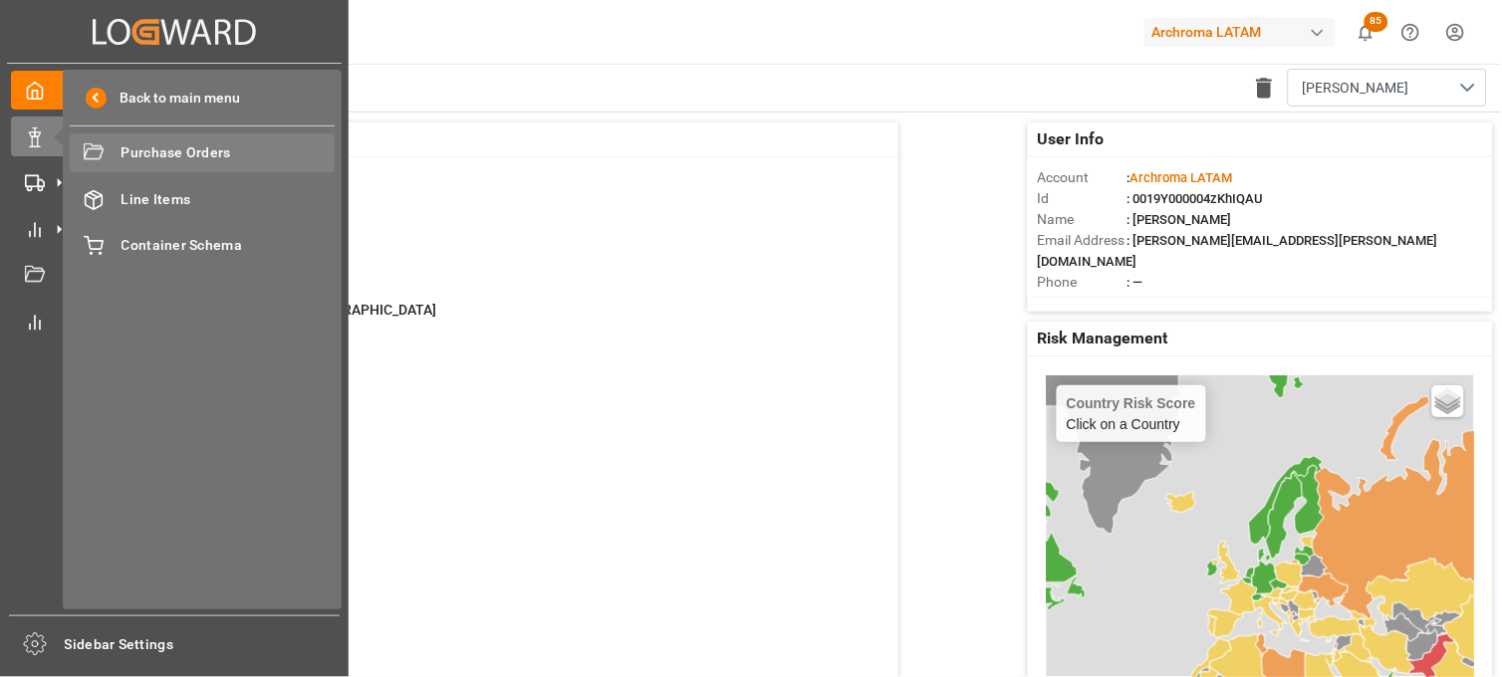
click at [207, 154] on span "Purchase Orders" at bounding box center [229, 152] width 214 height 21
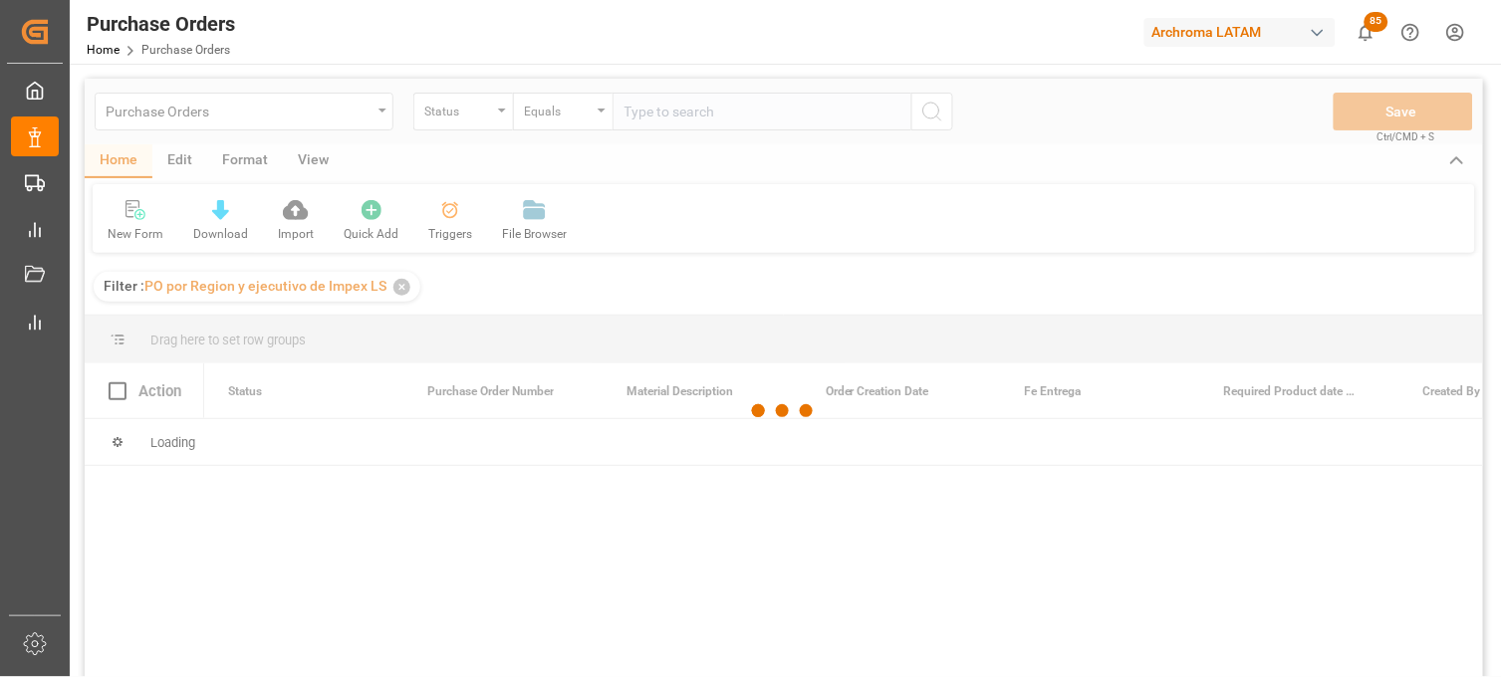
click at [496, 118] on div at bounding box center [784, 411] width 1398 height 665
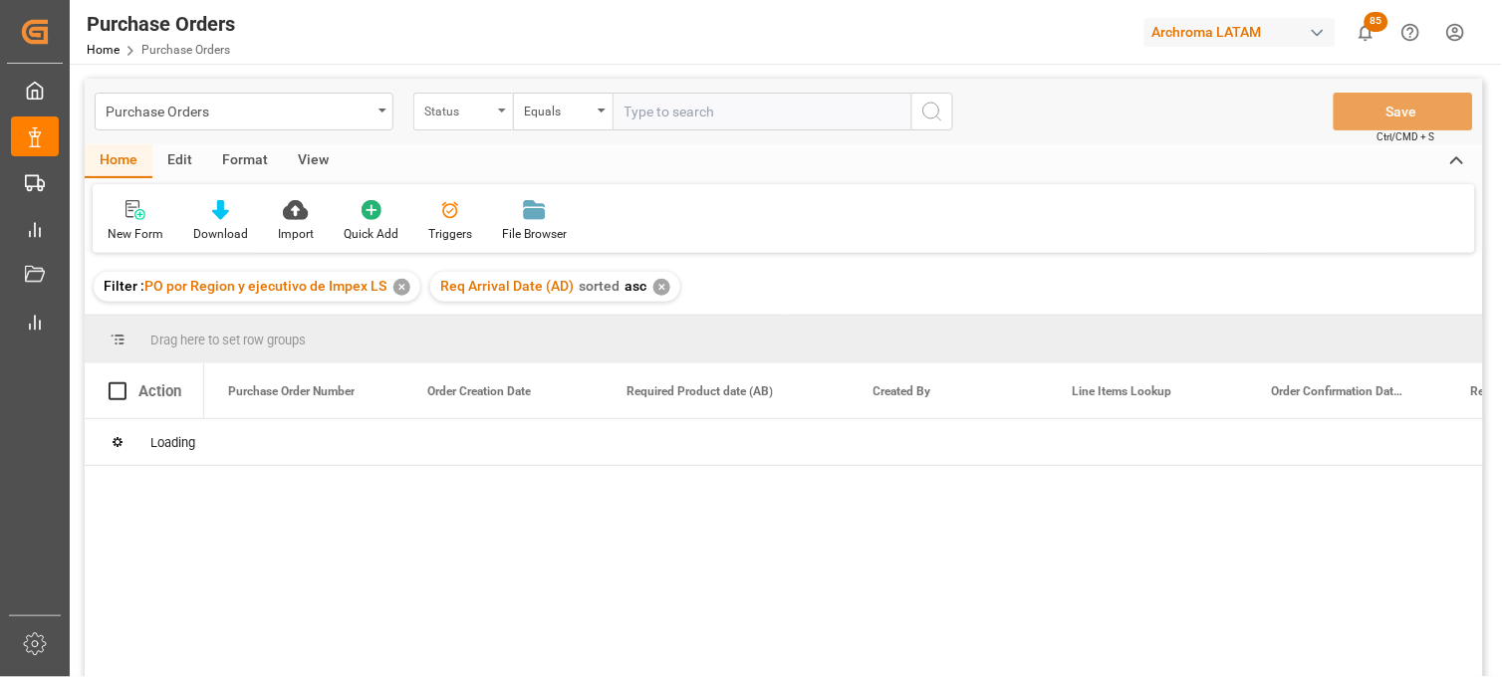
click at [500, 117] on div "Status" at bounding box center [463, 112] width 100 height 38
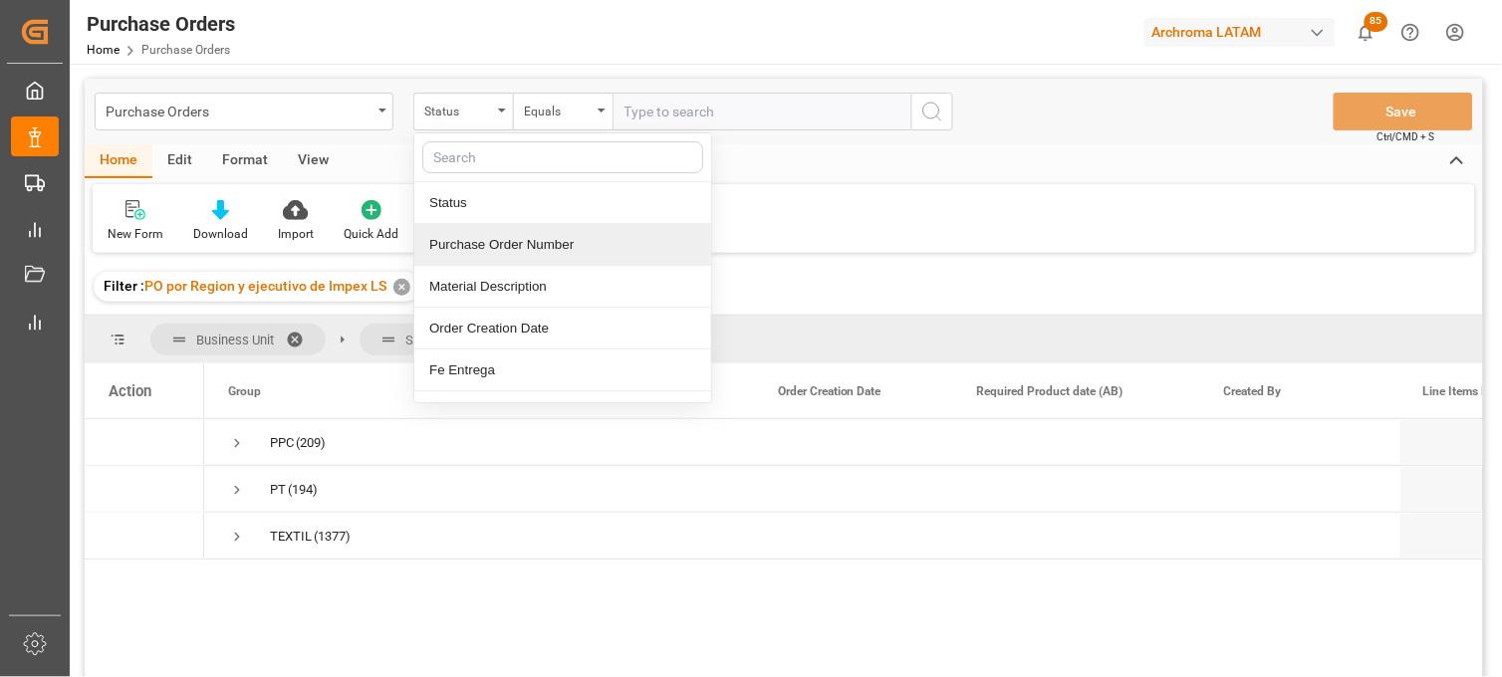
click at [480, 243] on div "Purchase Order Number" at bounding box center [562, 245] width 297 height 42
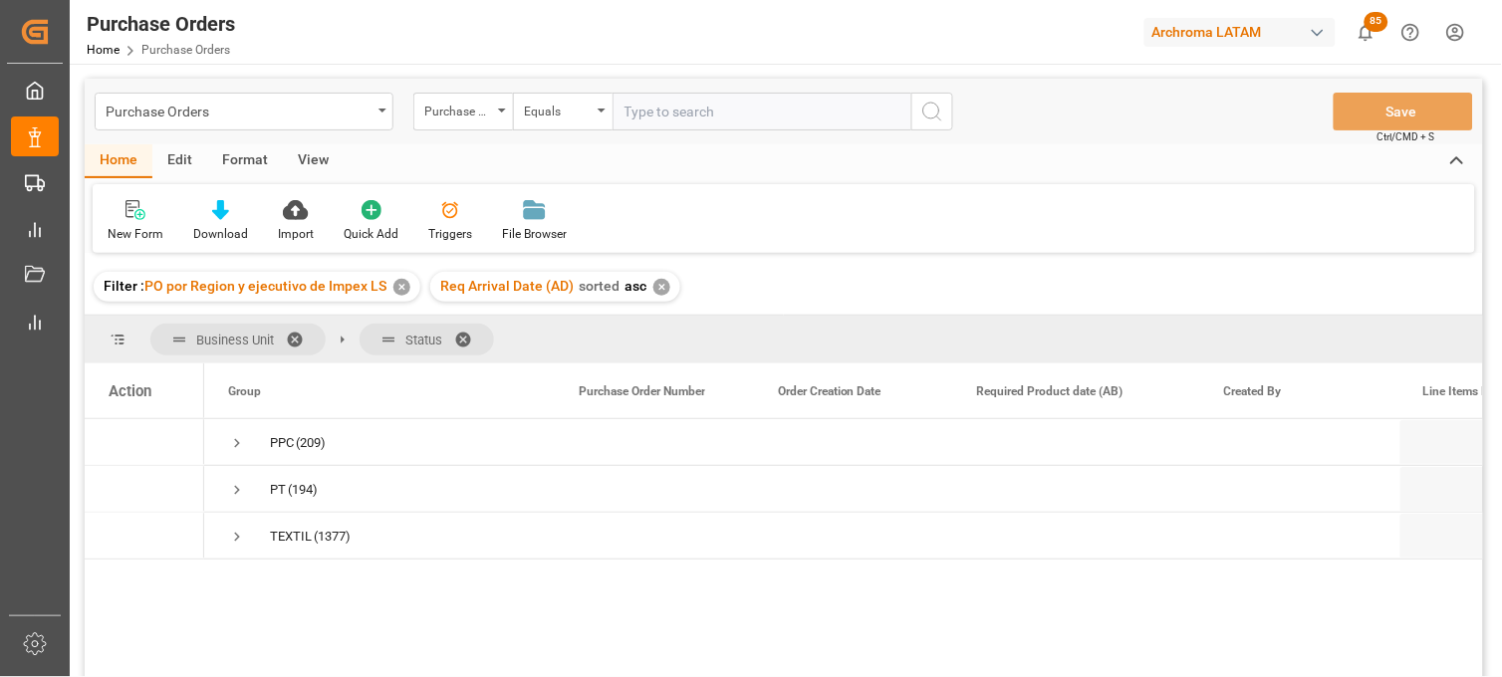
click at [667, 93] on input "text" at bounding box center [762, 112] width 299 height 38
paste input "4504636069"
type input "4504636069"
click at [232, 438] on span "Press SPACE to select this row." at bounding box center [237, 443] width 18 height 18
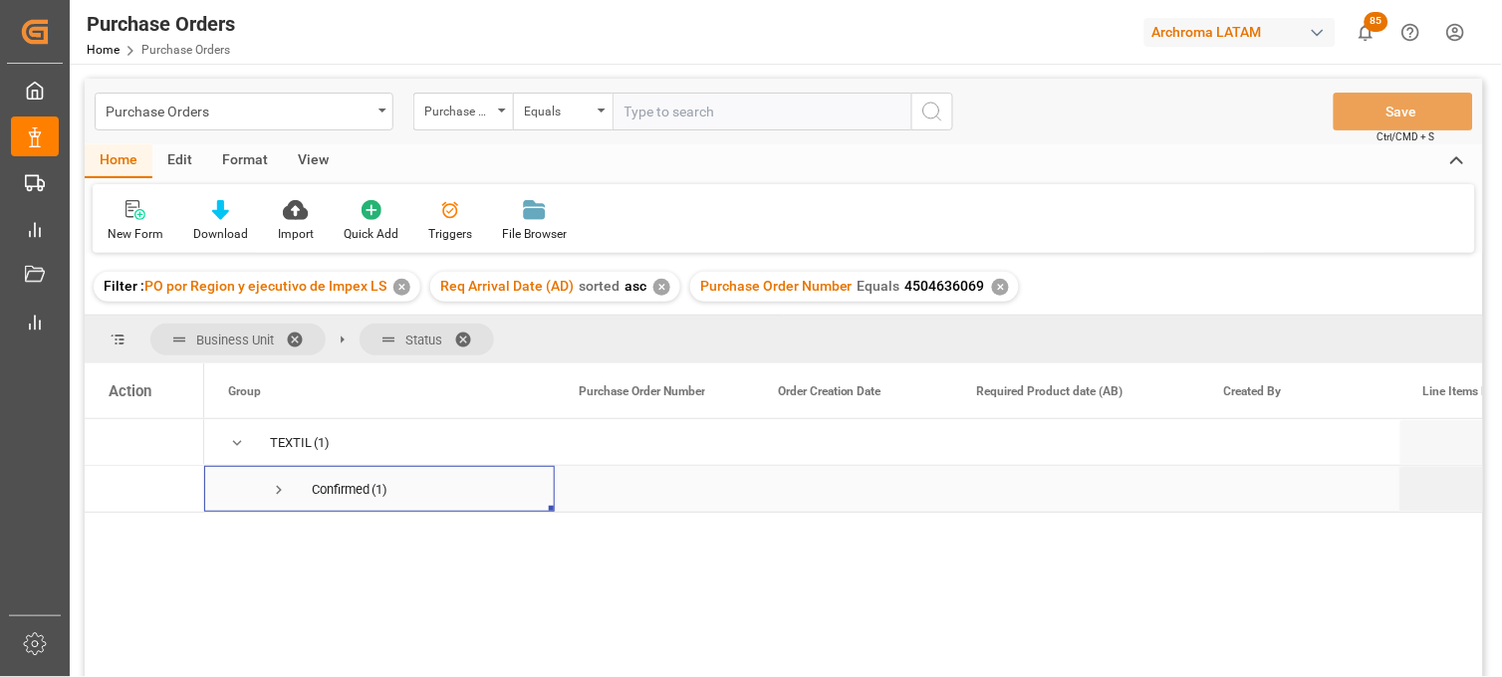
click at [279, 493] on span "Press SPACE to select this row." at bounding box center [279, 490] width 18 height 18
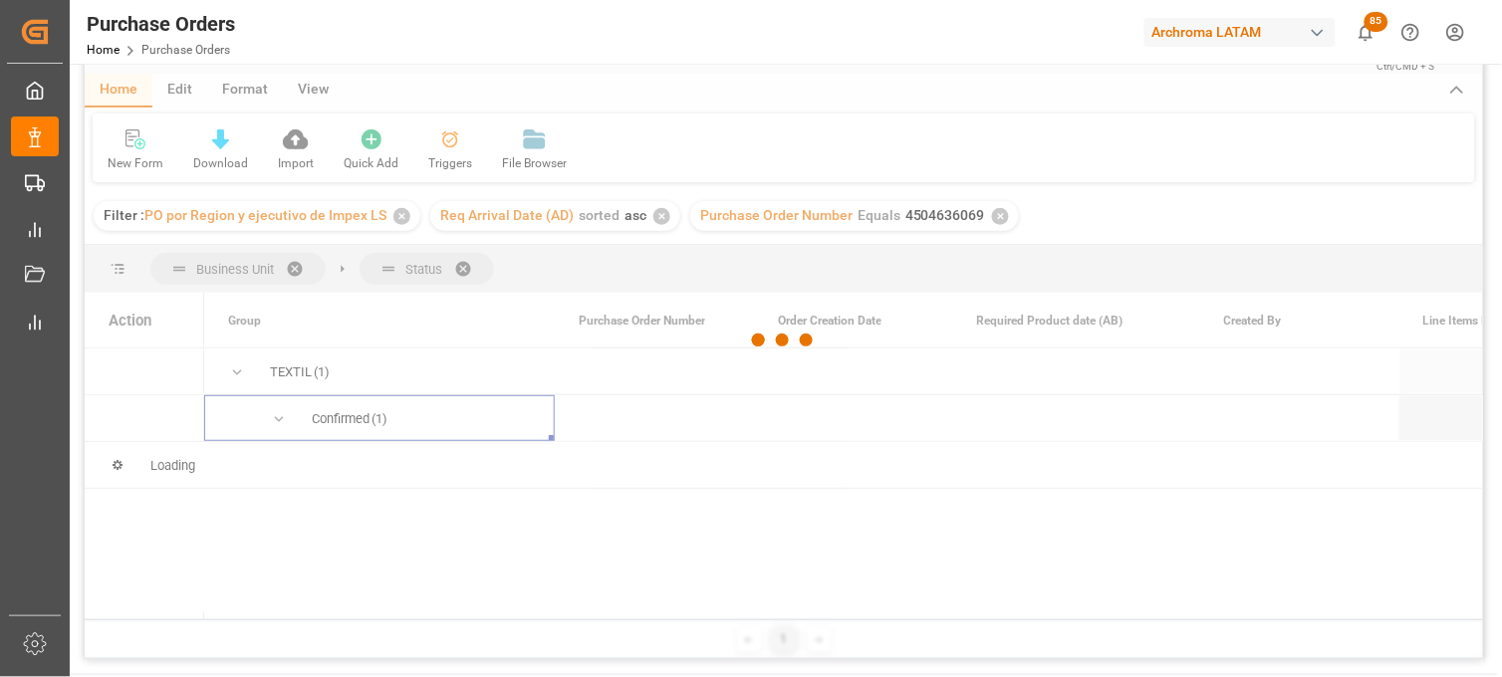
scroll to position [111, 0]
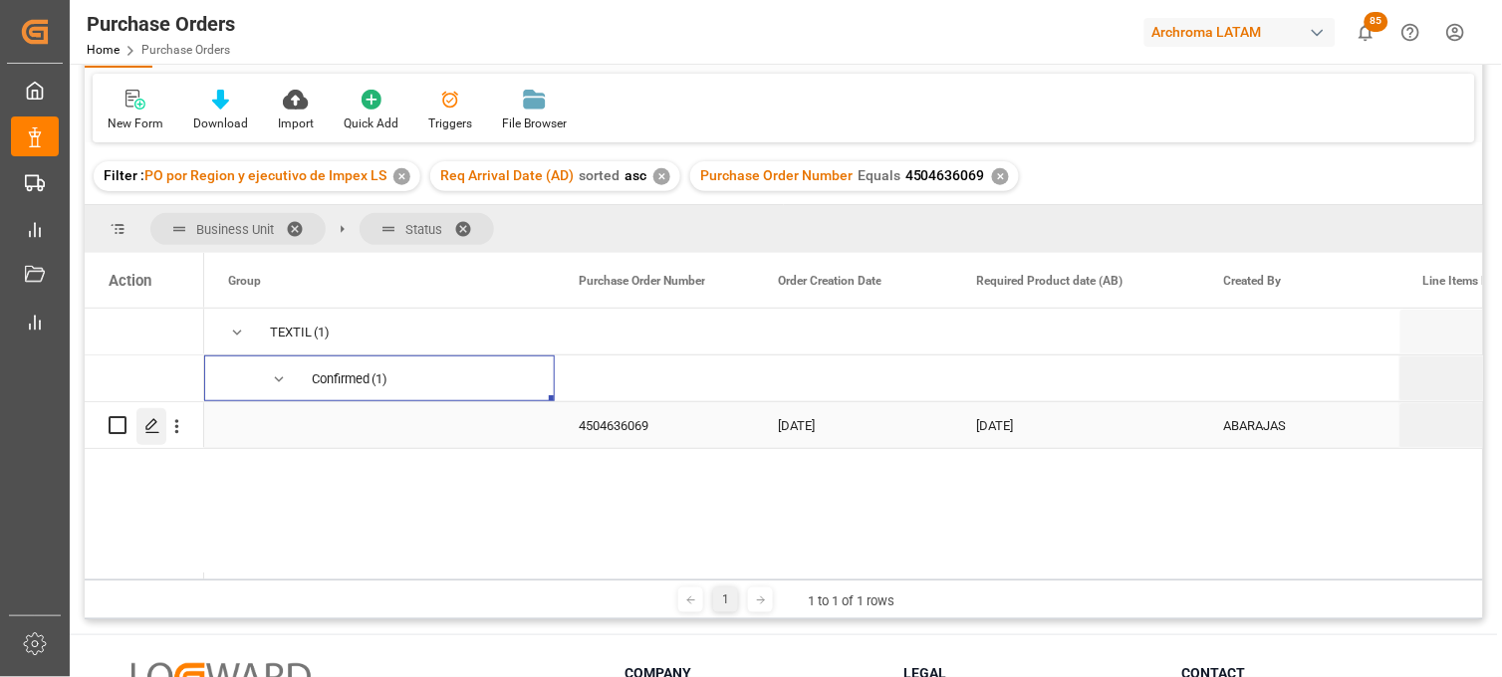
click at [142, 430] on div "Press SPACE to select this row." at bounding box center [151, 426] width 30 height 37
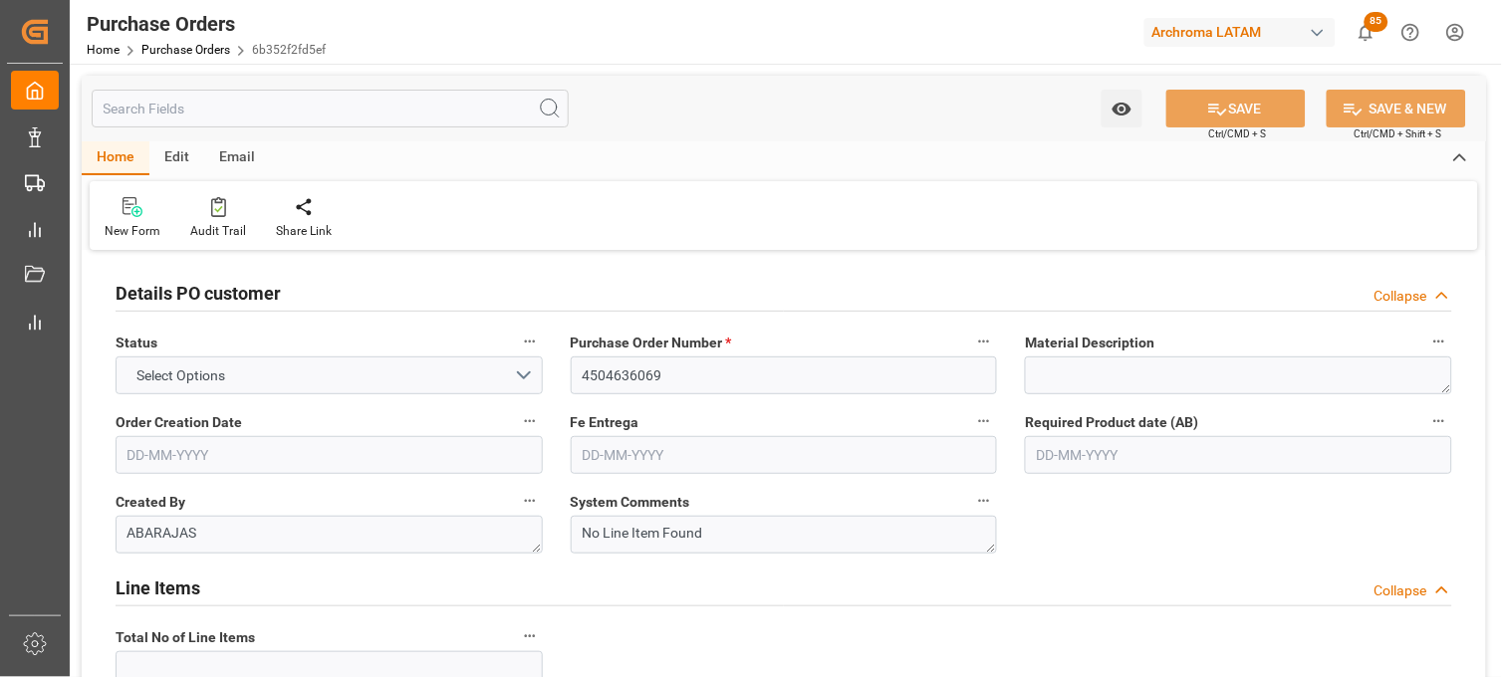
type input "2"
type input "[DATE]"
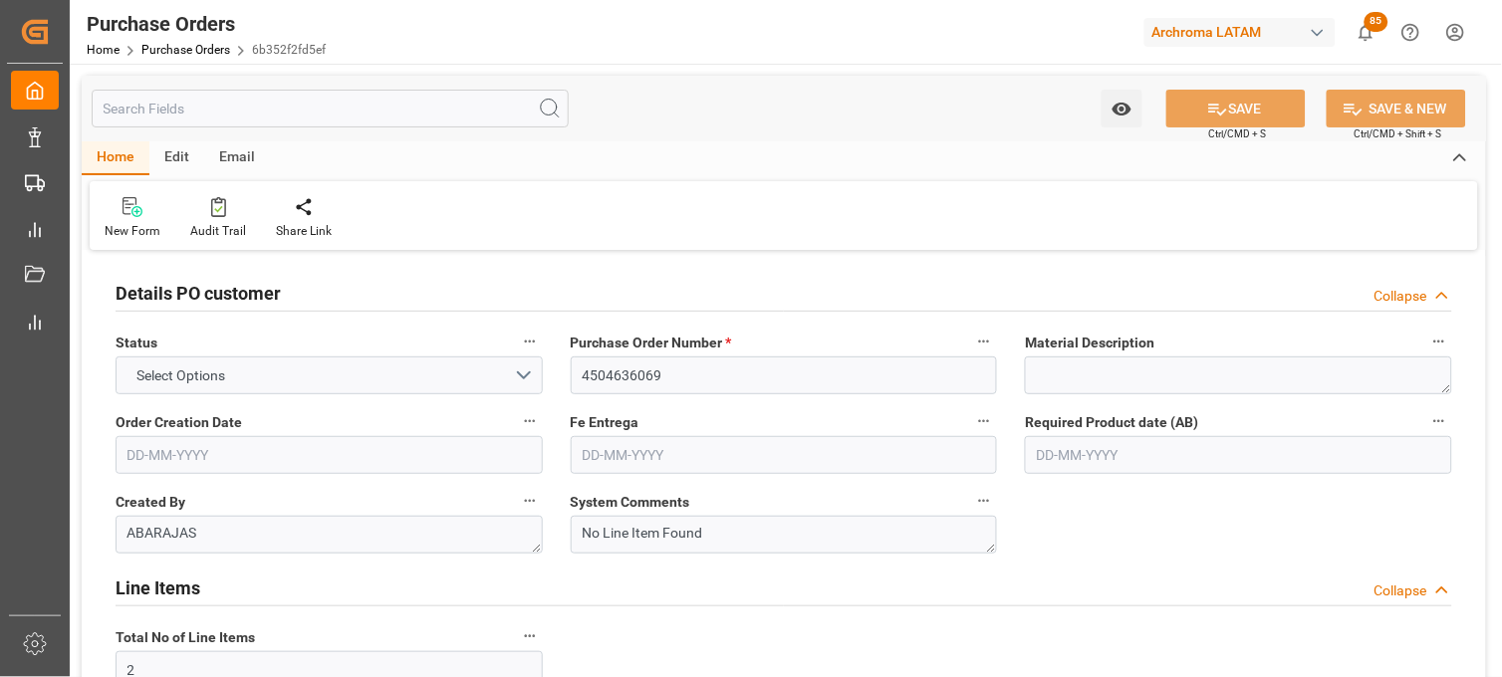
type input "[DATE]"
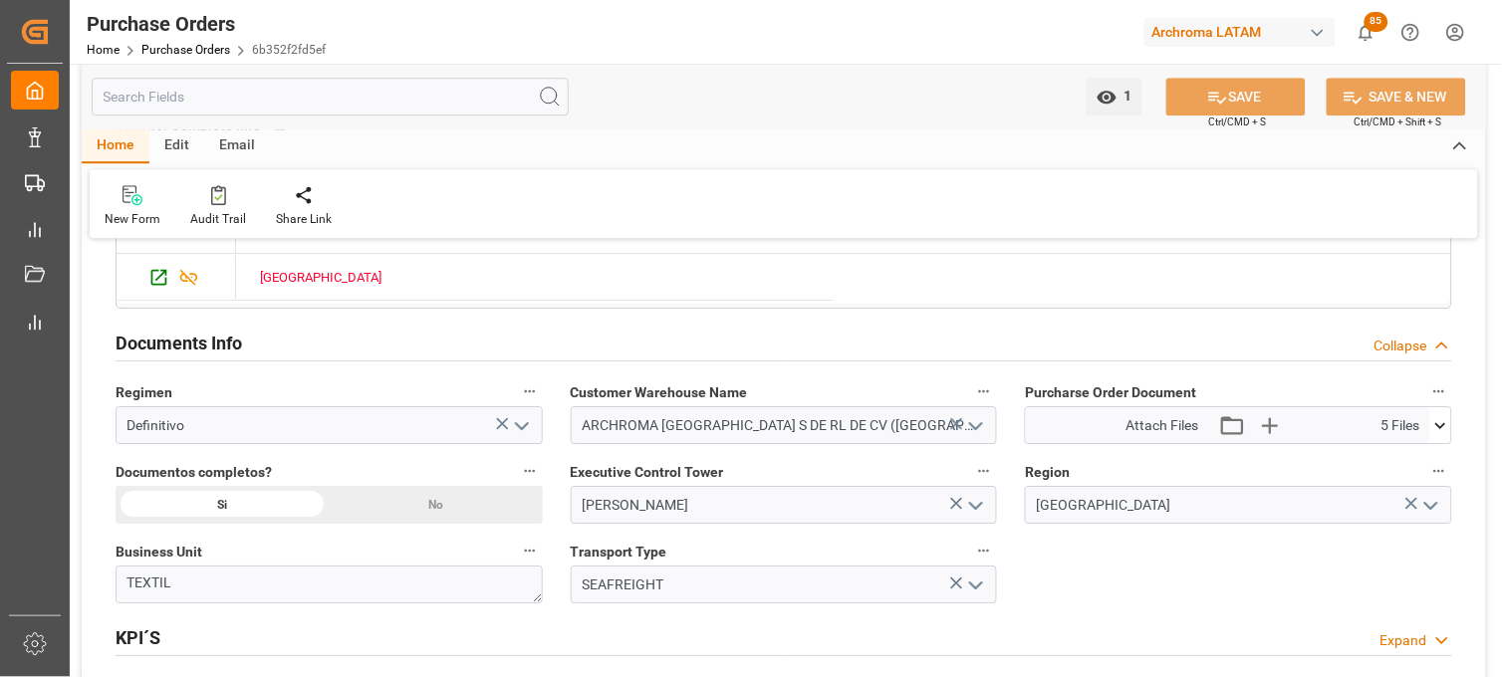
scroll to position [1328, 0]
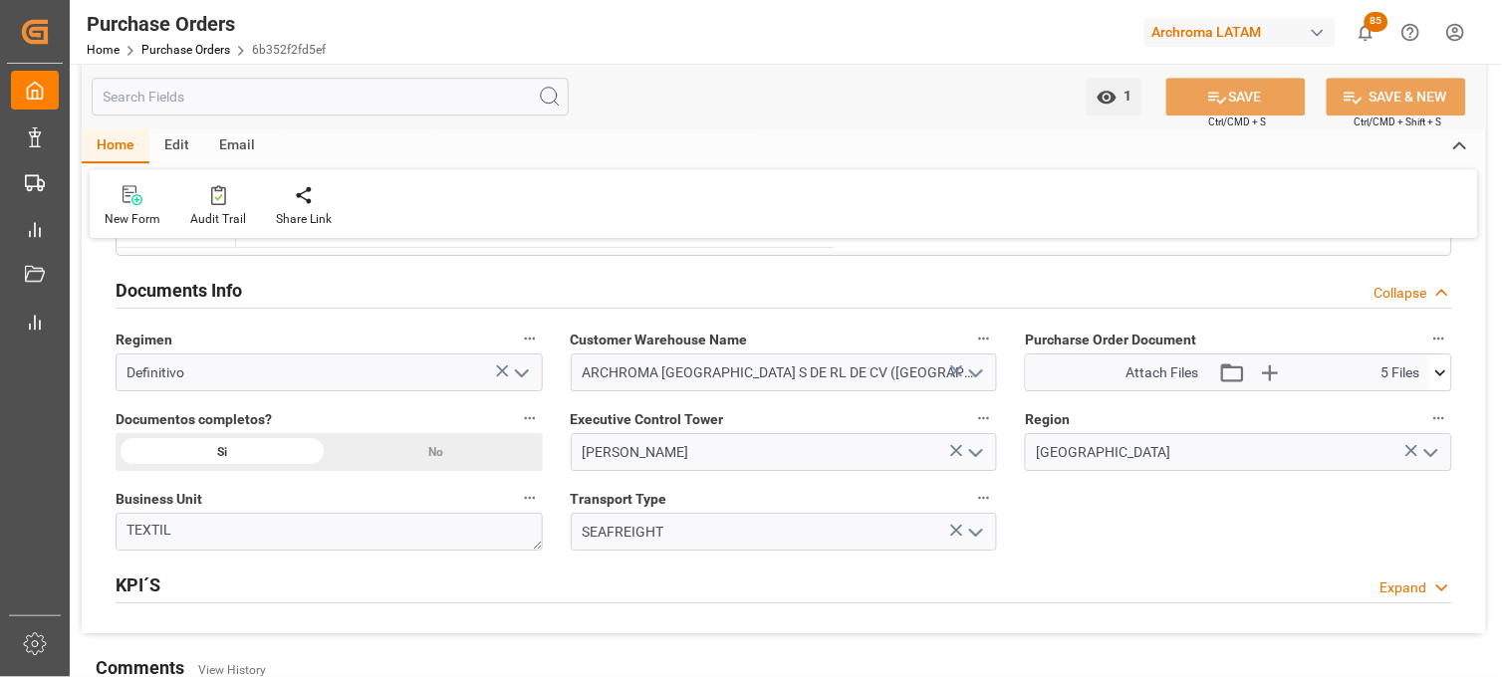
click at [1439, 373] on icon at bounding box center [1440, 373] width 11 height 6
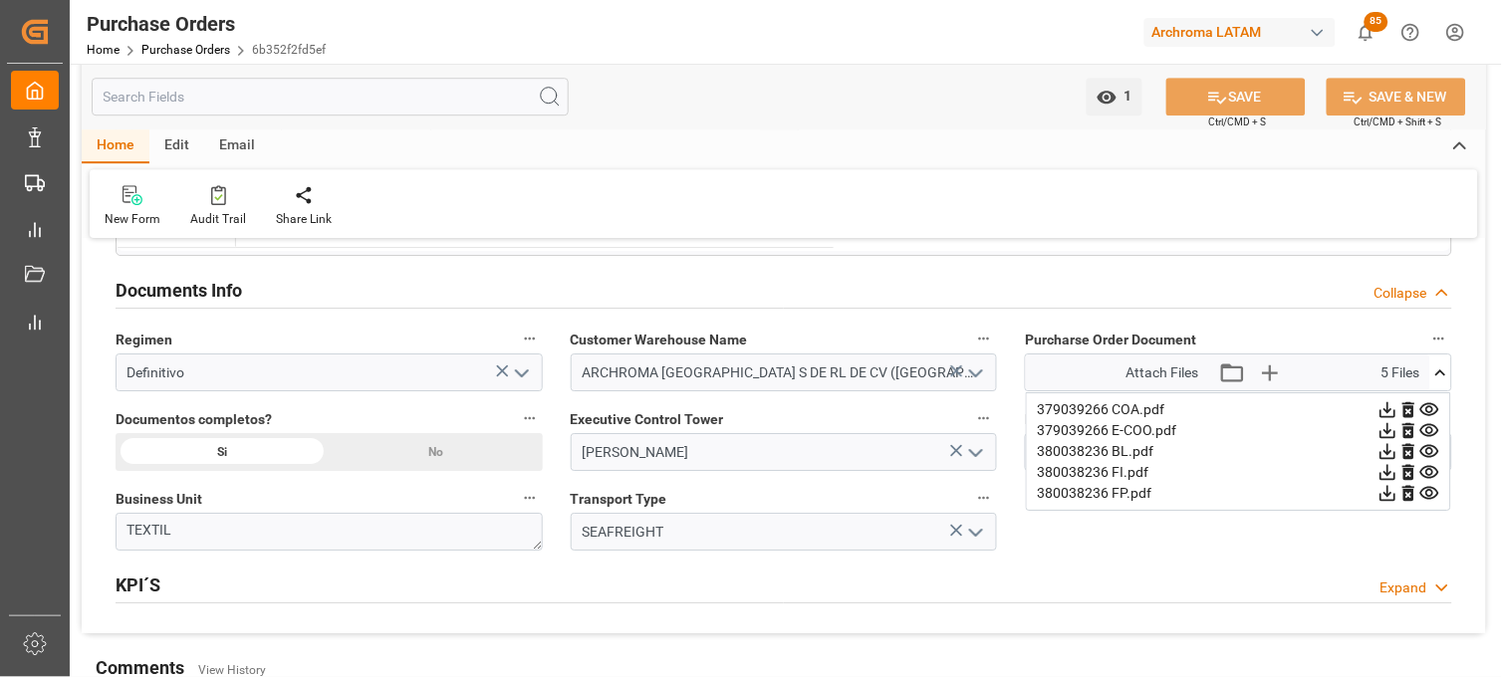
click at [1398, 493] on icon at bounding box center [1388, 493] width 21 height 21
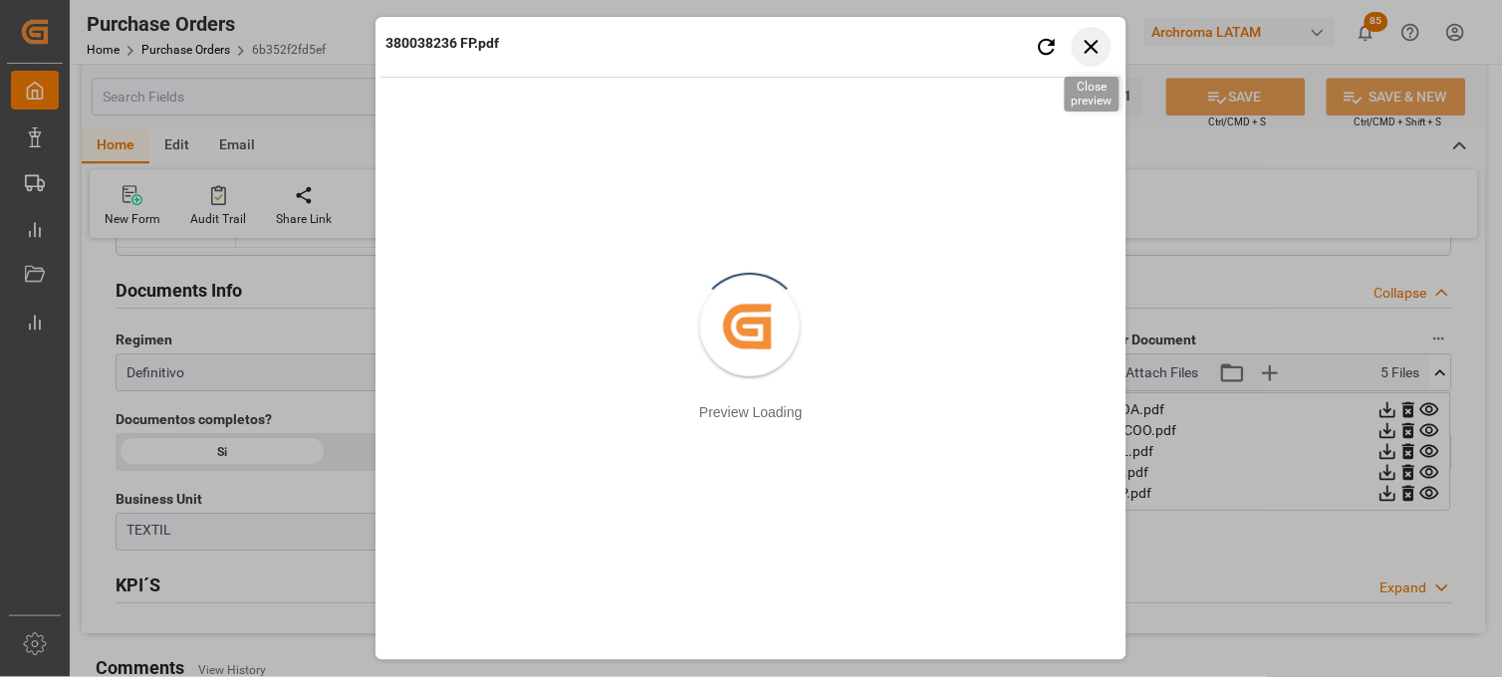
click at [1086, 36] on icon "button" at bounding box center [1092, 46] width 25 height 25
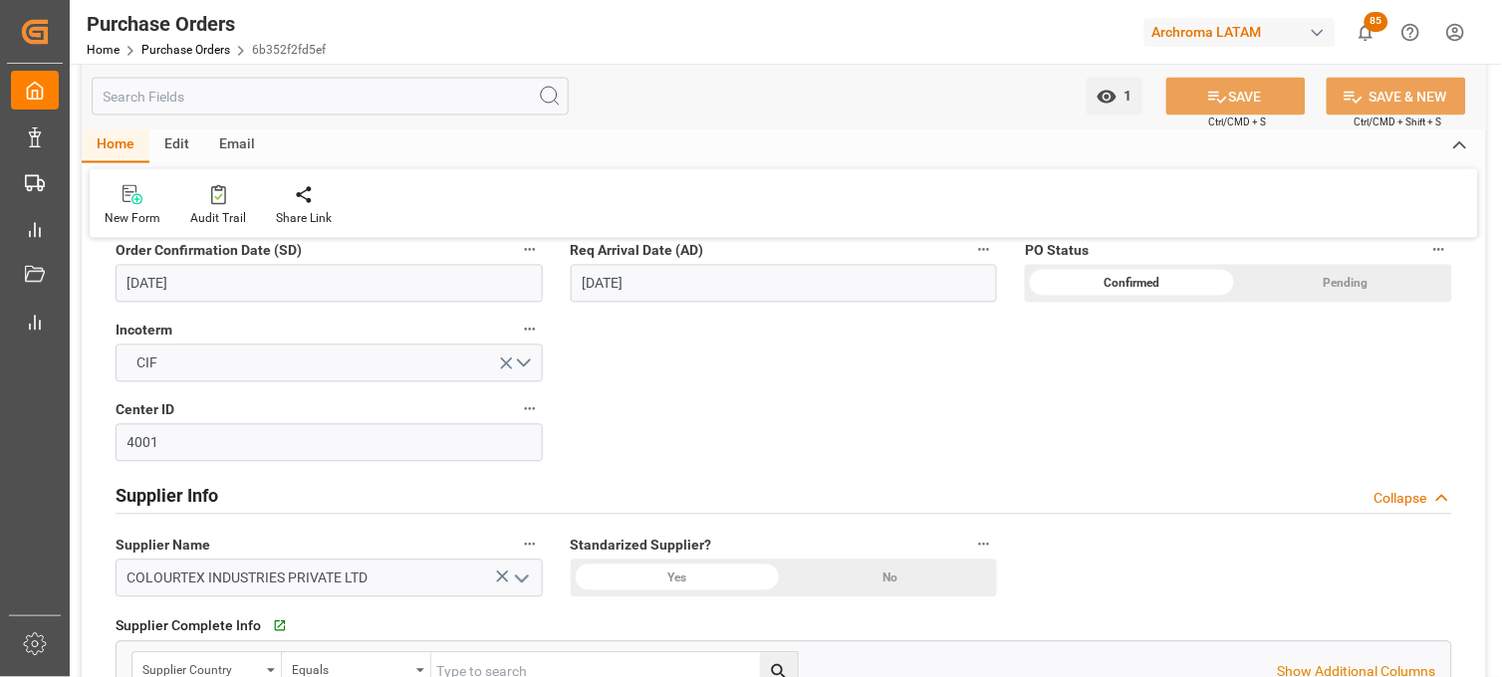
scroll to position [111, 0]
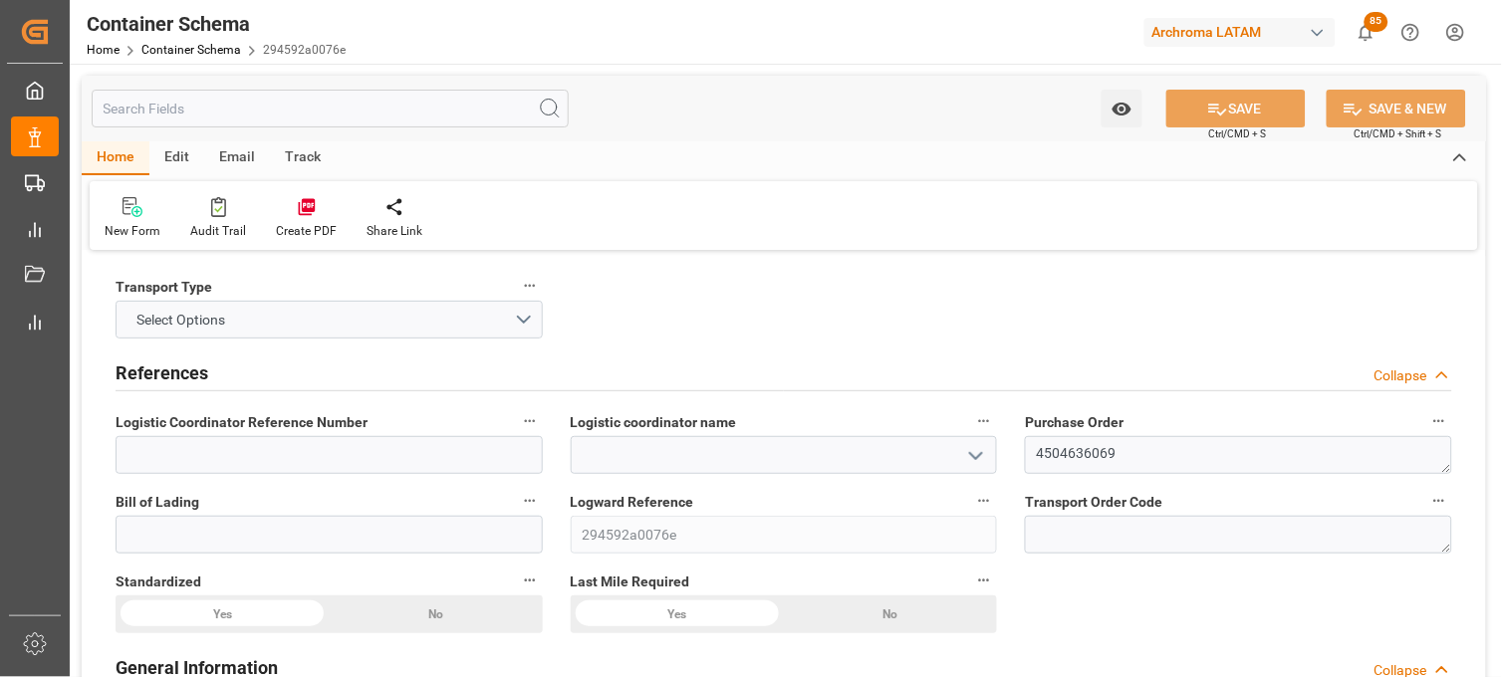
type input "0"
type input "2"
type input "72"
type input "1800"
type input "1929.6"
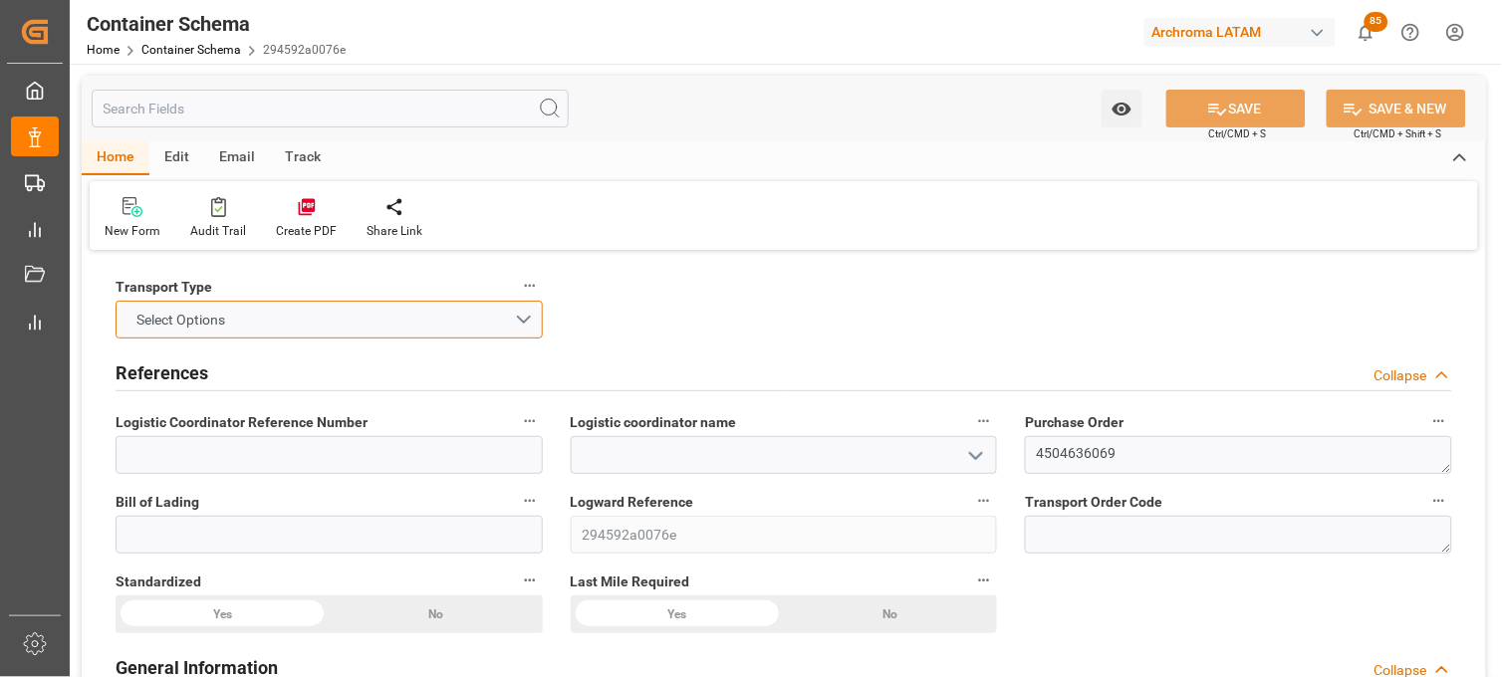
click at [500, 317] on button "Select Options" at bounding box center [329, 320] width 427 height 38
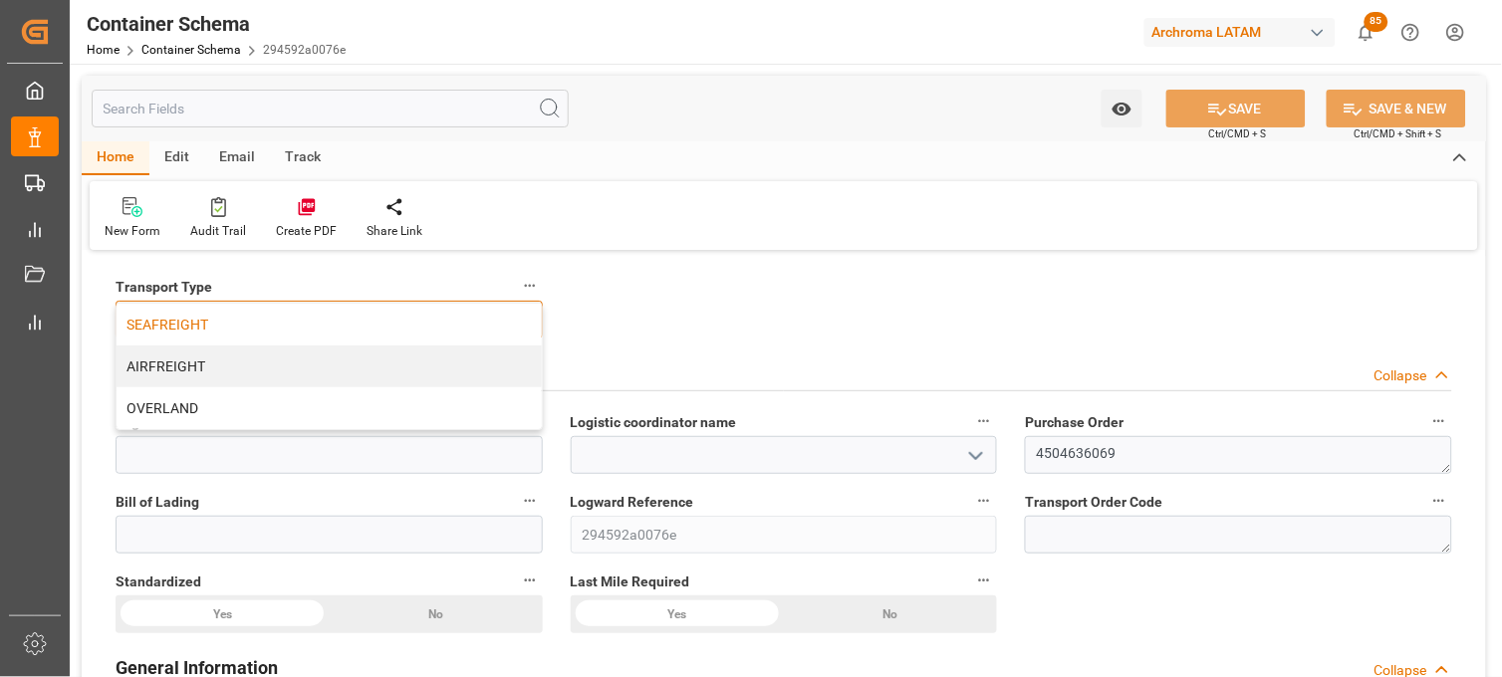
click at [404, 333] on div "SEAFREIGHT" at bounding box center [329, 325] width 425 height 42
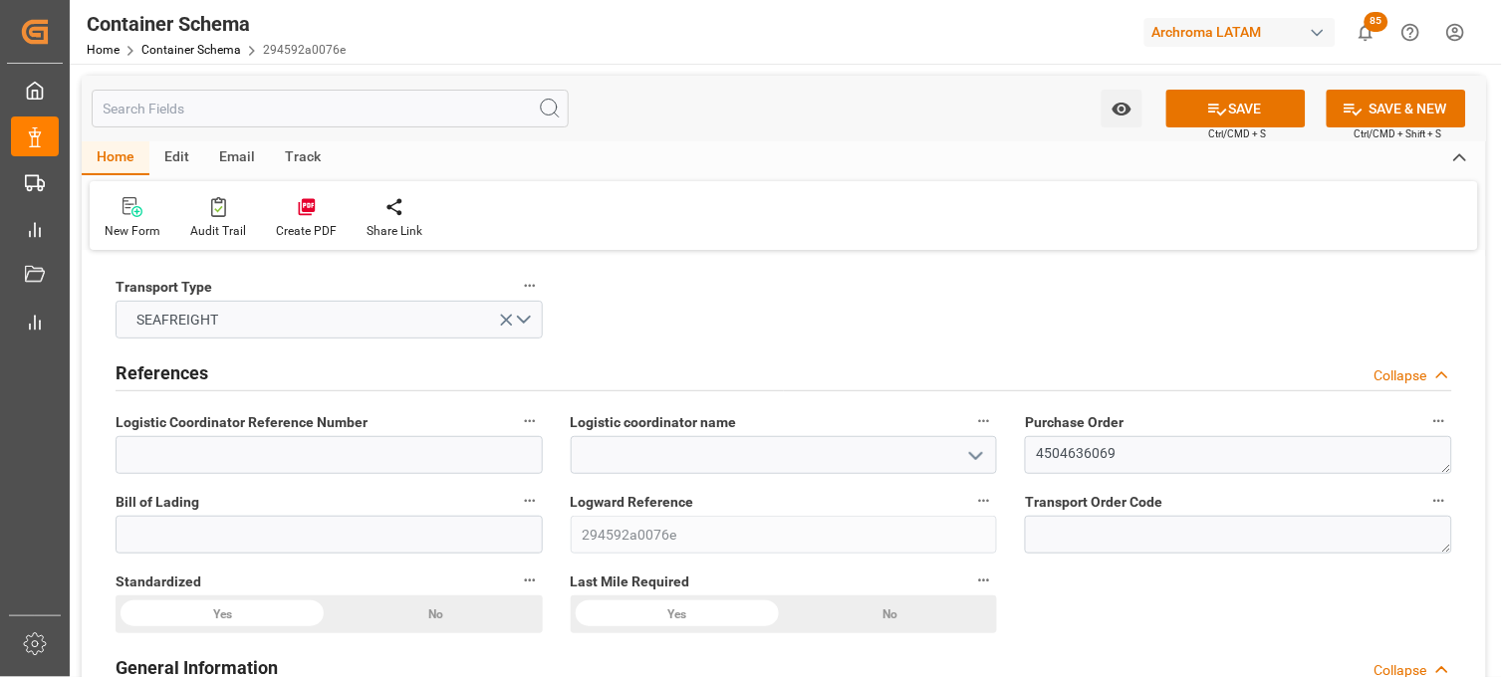
click at [977, 456] on polyline "open menu" at bounding box center [976, 456] width 12 height 6
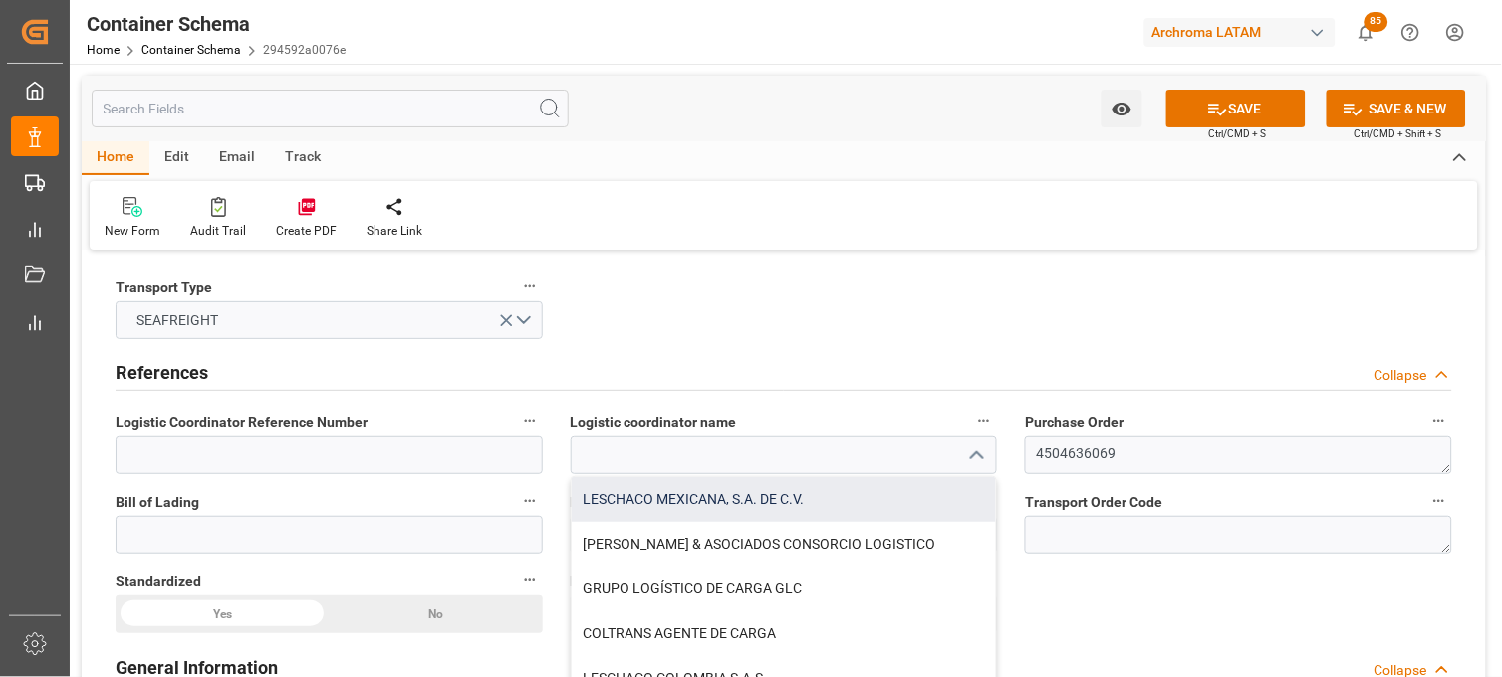
click at [769, 493] on div "LESCHACO MEXICANA, S.A. DE C.V." at bounding box center [784, 499] width 425 height 45
type input "LESCHACO MEXICANA, S.A. DE C.V."
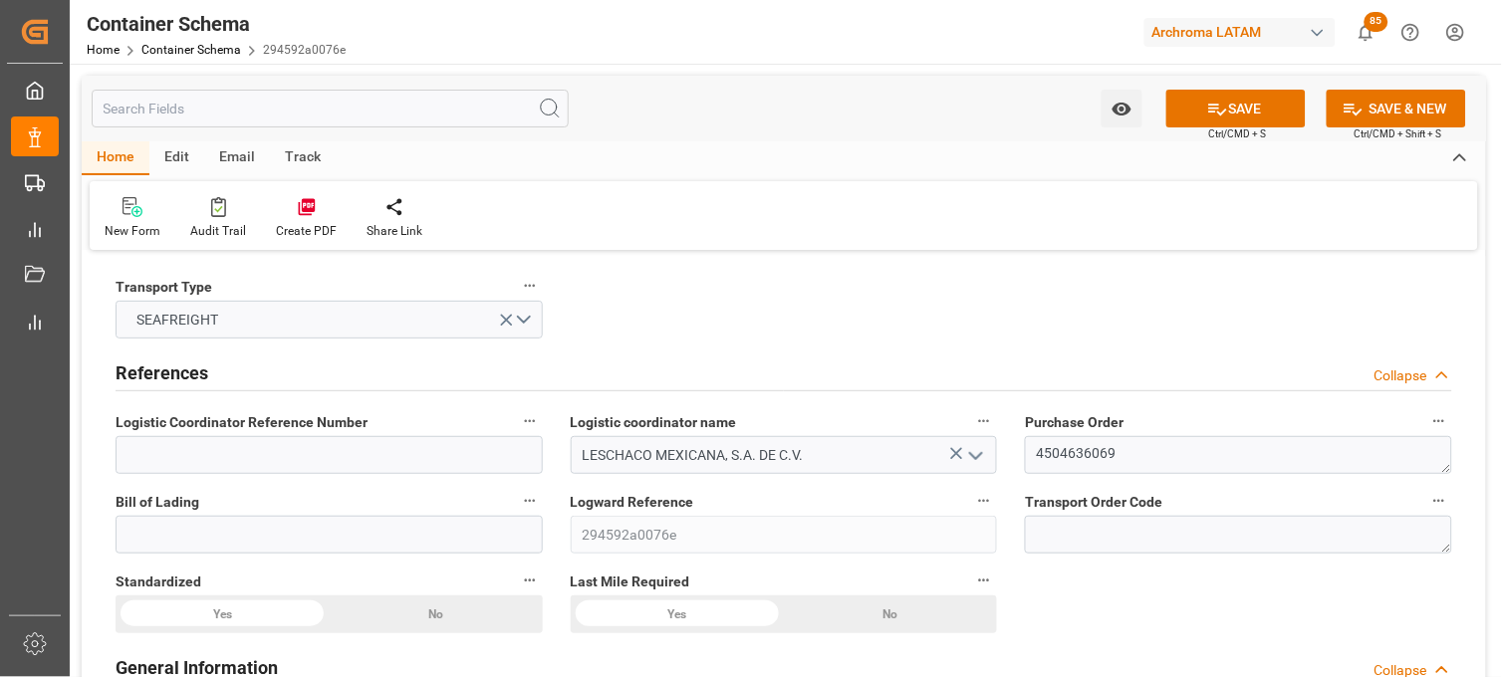
scroll to position [111, 0]
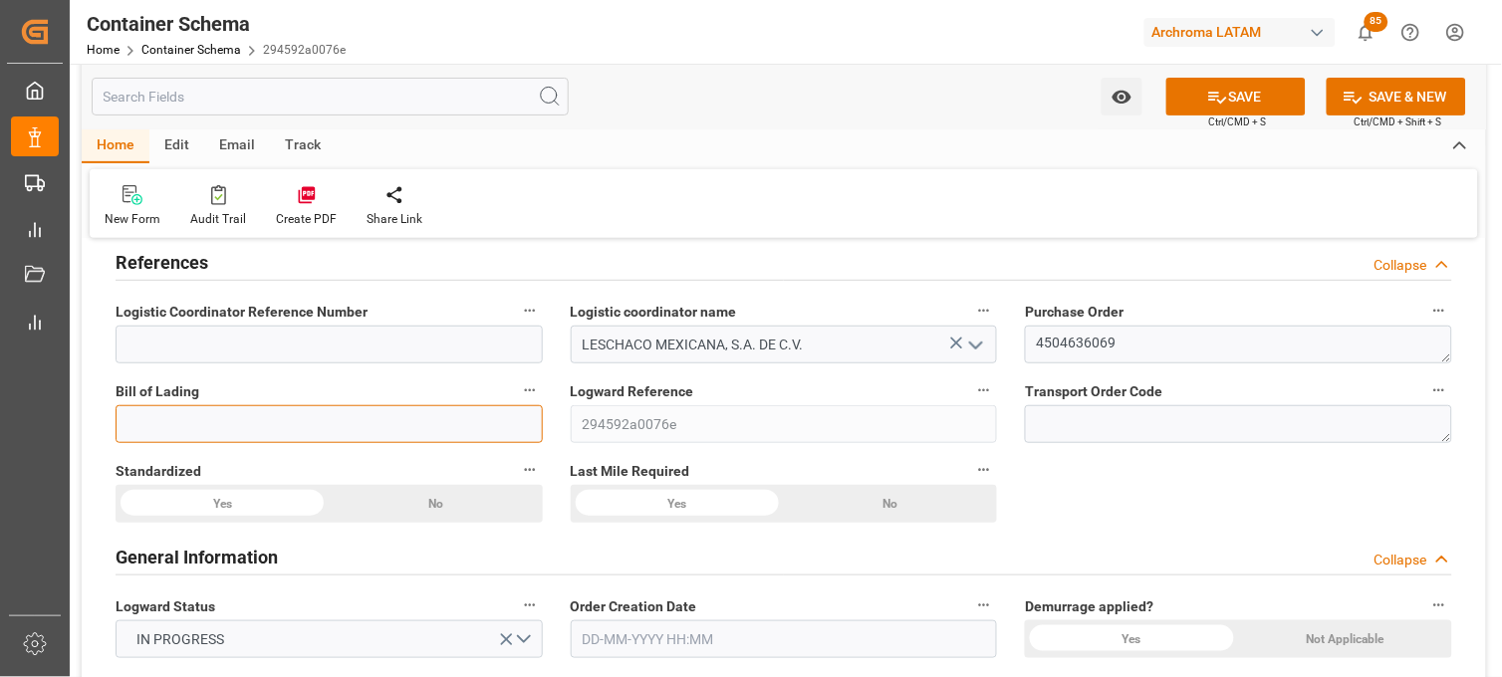
click at [332, 425] on input at bounding box center [329, 424] width 427 height 38
paste input "NVA/VER/00052"
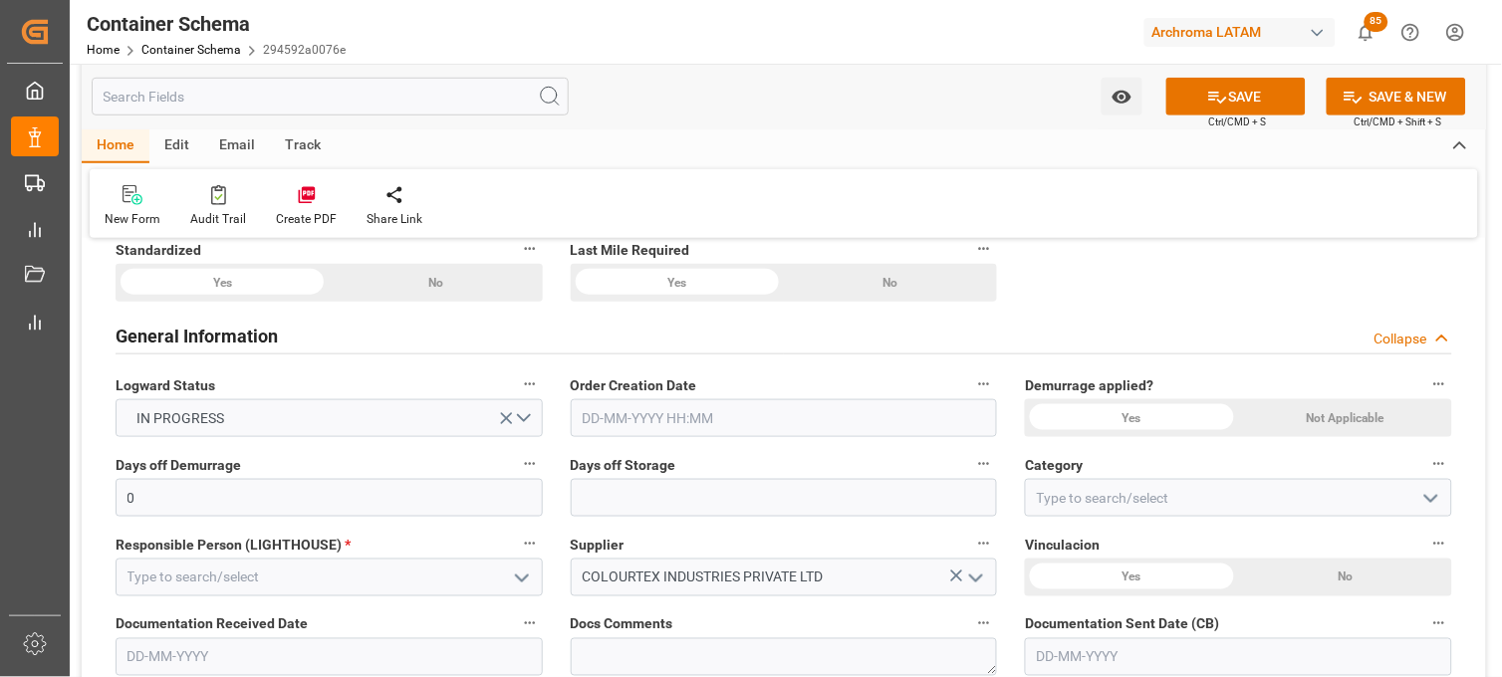
scroll to position [442, 0]
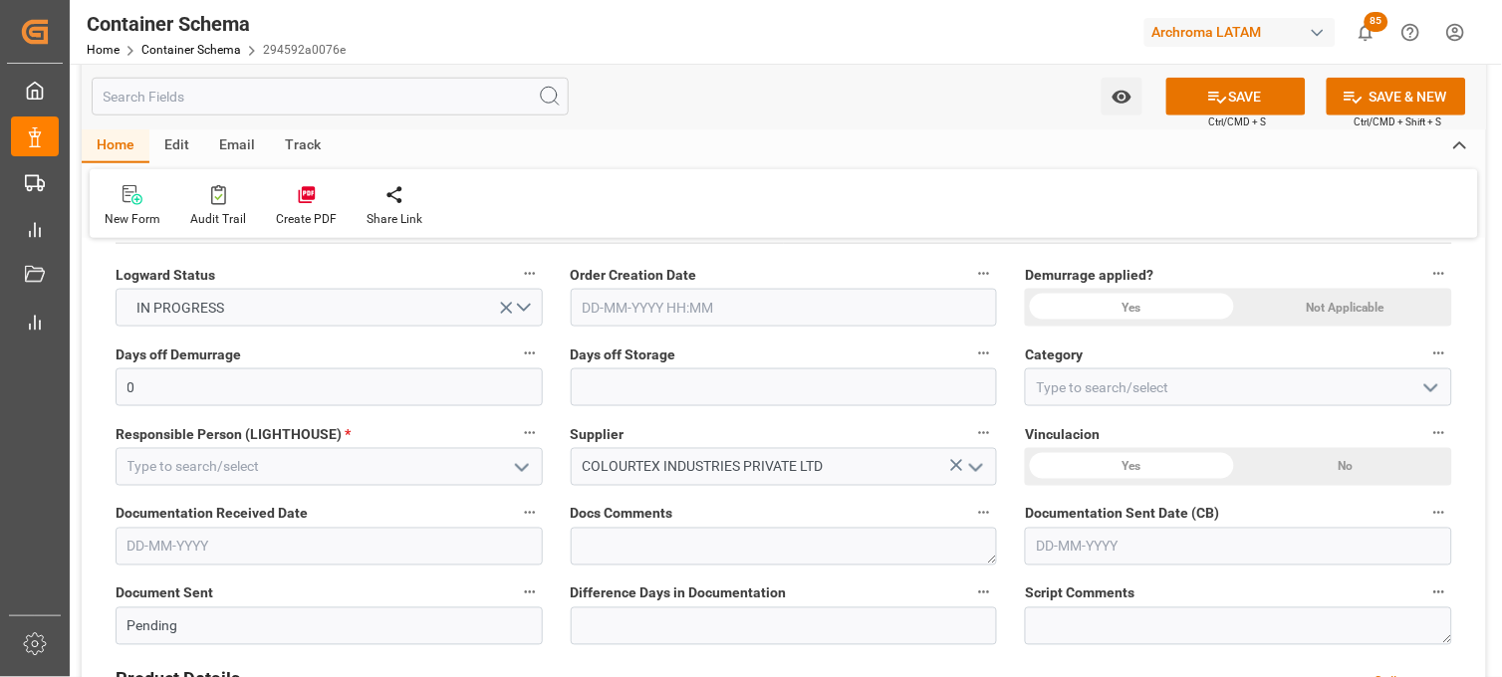
type input "NVA/VER/00052"
click at [614, 299] on input "text" at bounding box center [784, 308] width 427 height 38
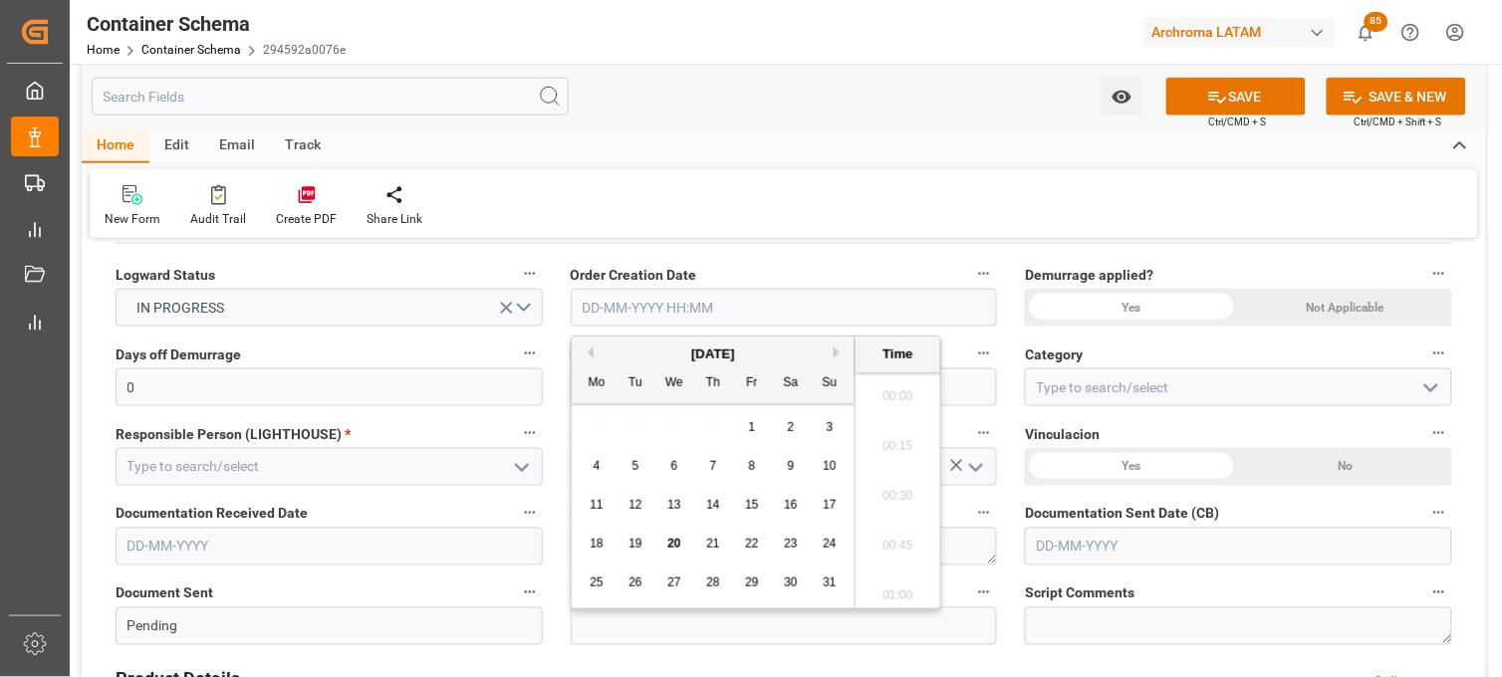
scroll to position [2994, 0]
click at [583, 419] on div "28 29 30 31 1 2 3" at bounding box center [714, 427] width 272 height 39
click at [665, 546] on div "20" at bounding box center [674, 545] width 25 height 24
click at [882, 493] on li "15:30" at bounding box center [898, 491] width 85 height 50
type input "[DATE] 15:30"
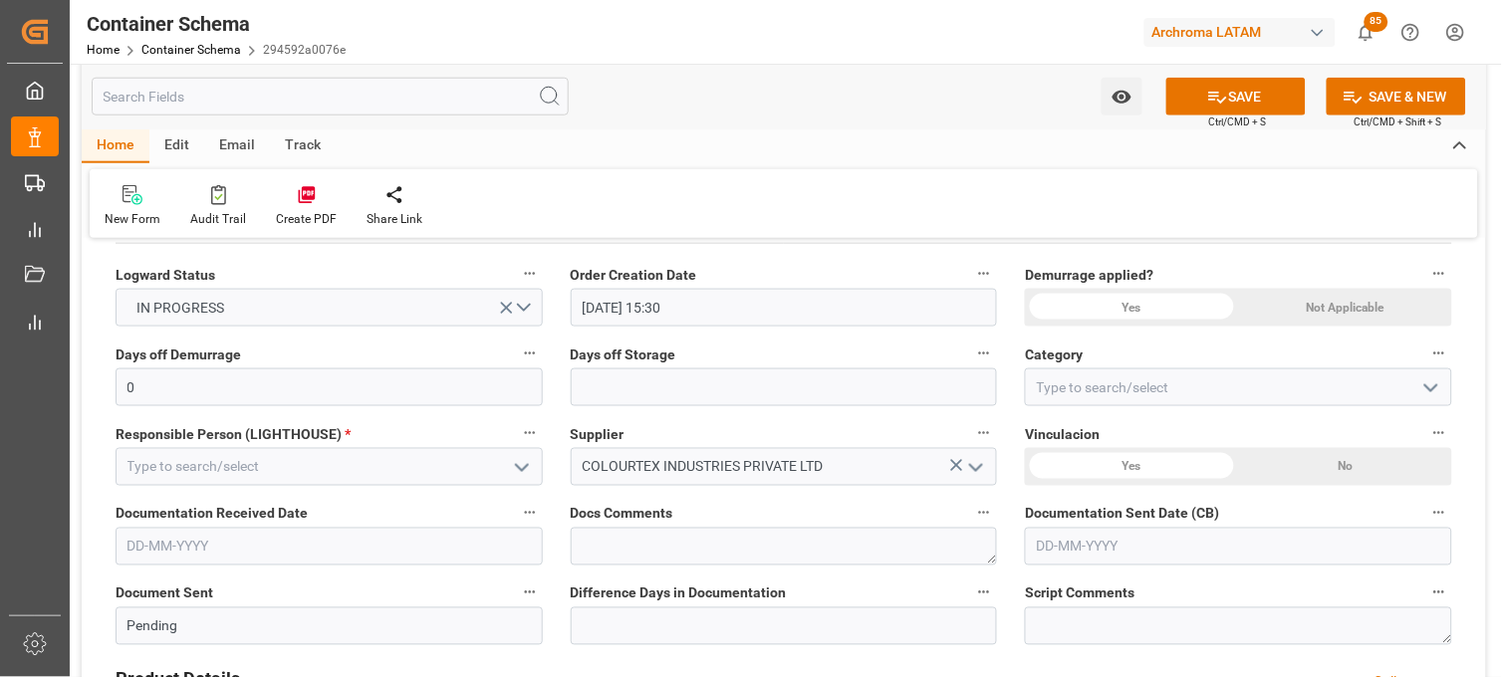
click at [329, 191] on div "Yes" at bounding box center [222, 172] width 213 height 38
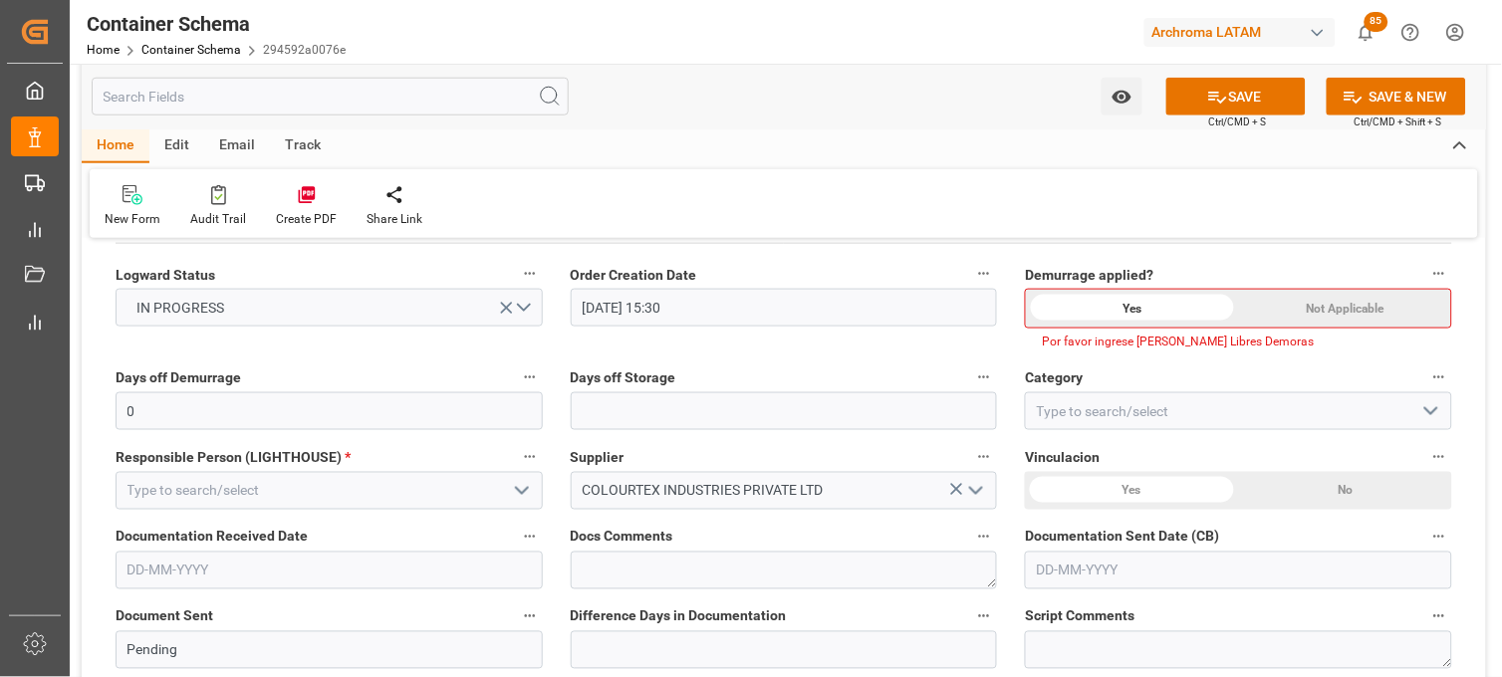
click at [1310, 306] on div "Not Applicable" at bounding box center [1345, 309] width 212 height 38
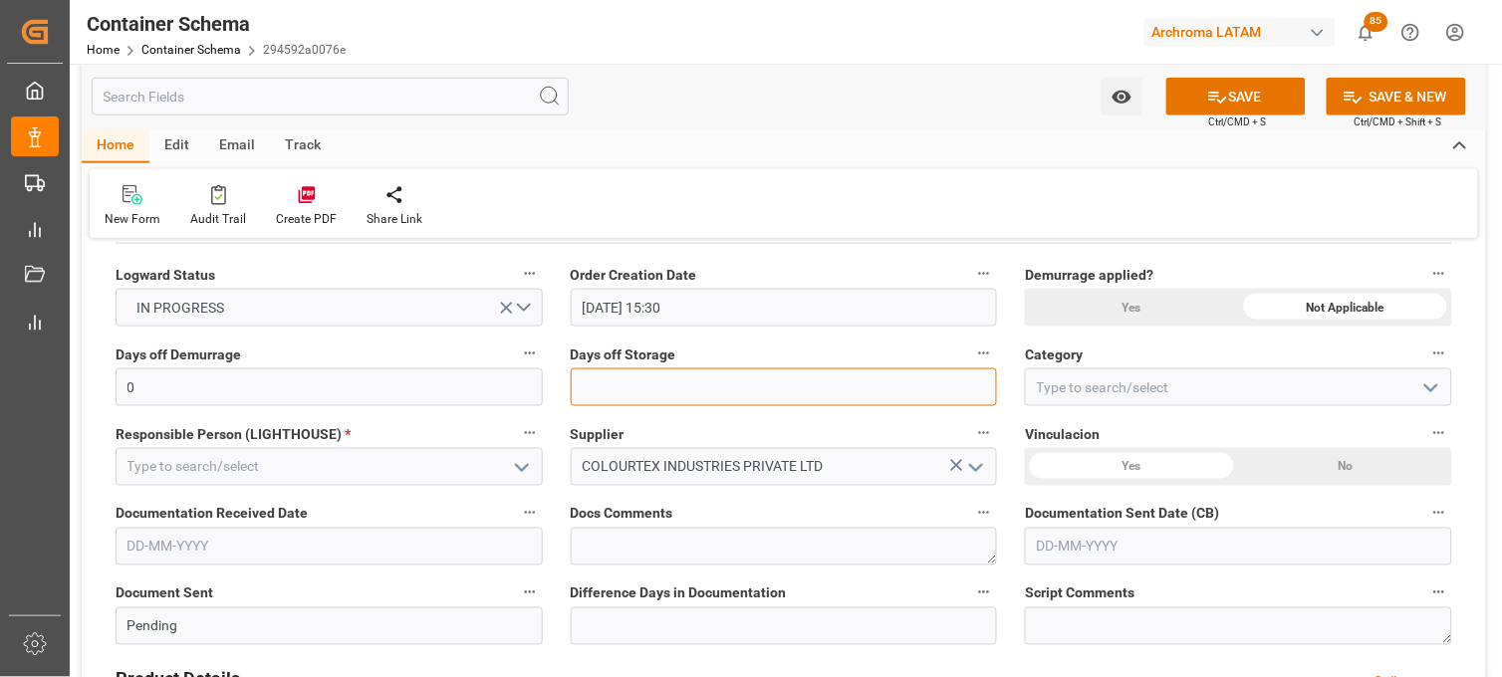
click at [699, 398] on input "text" at bounding box center [784, 388] width 427 height 38
type input "7"
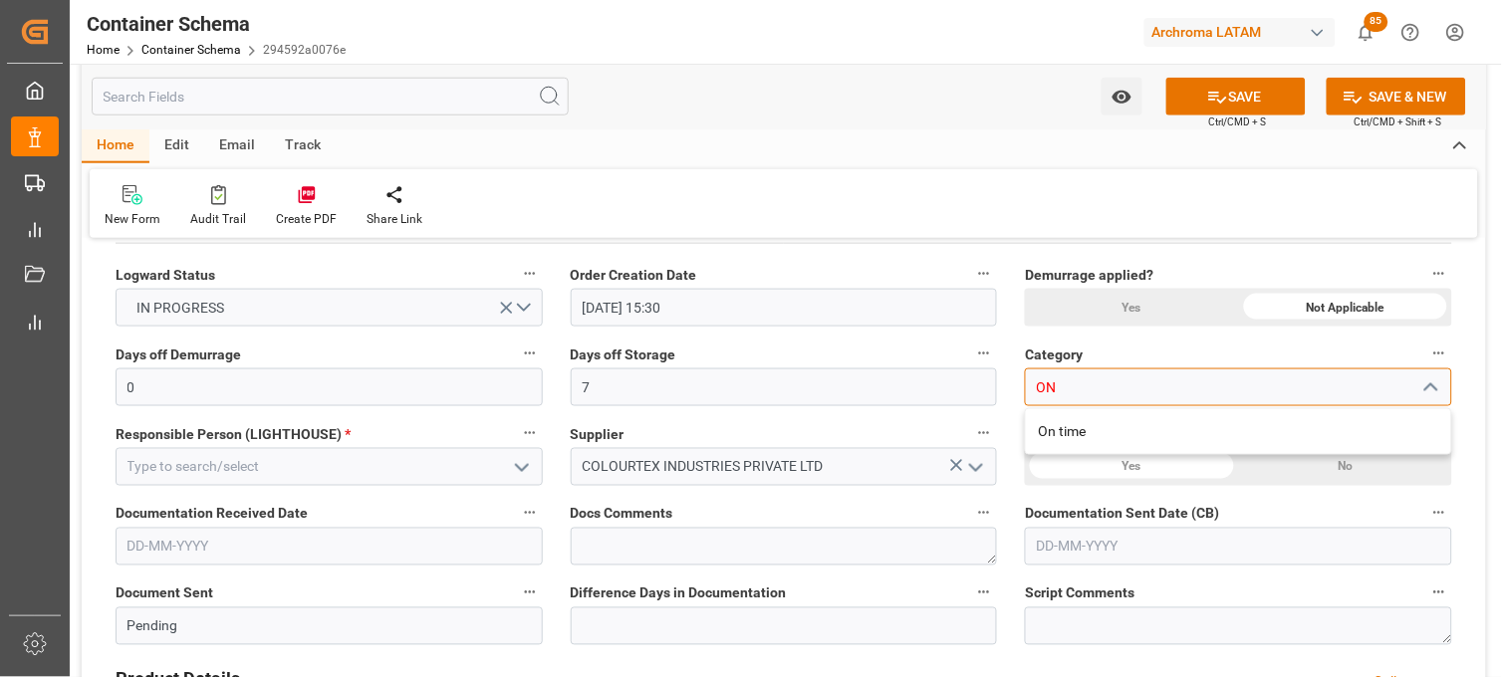
type input "O"
type input "Priority"
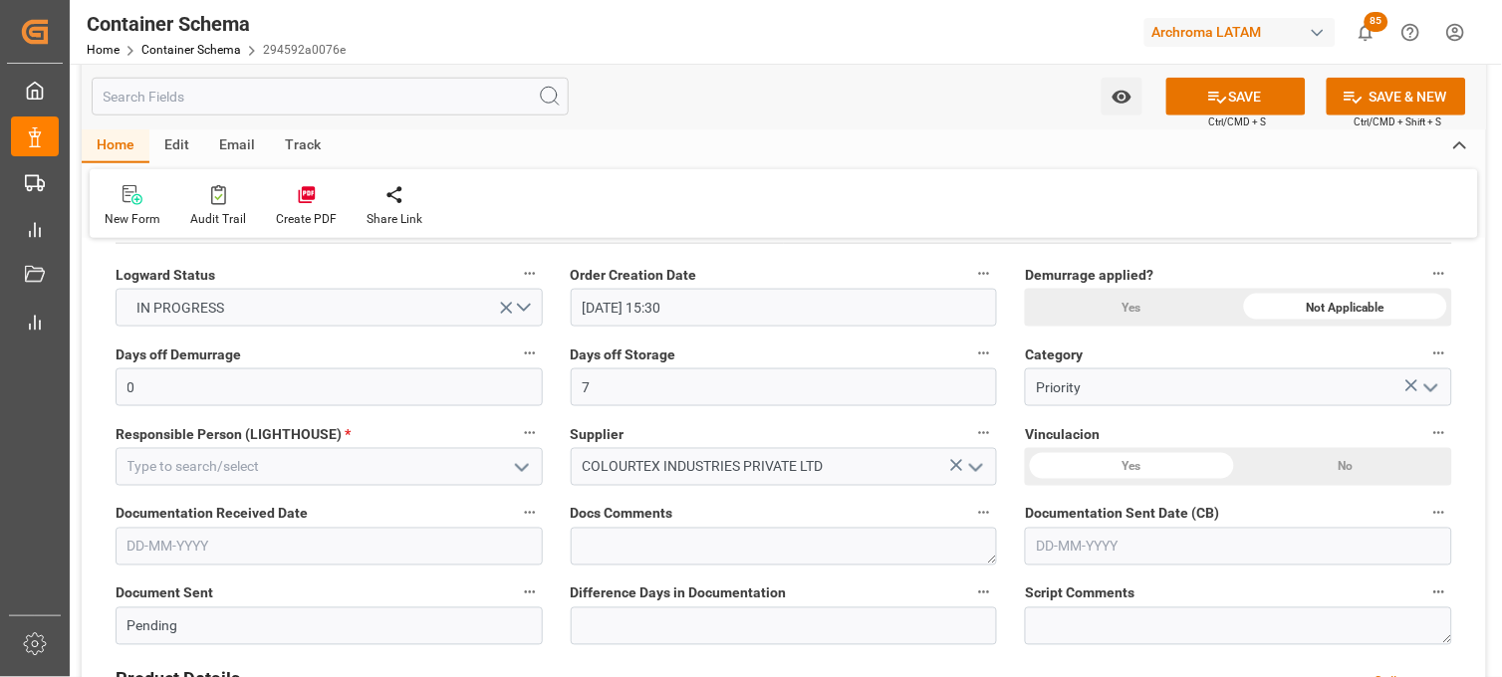
click at [520, 463] on icon "open menu" at bounding box center [522, 468] width 24 height 24
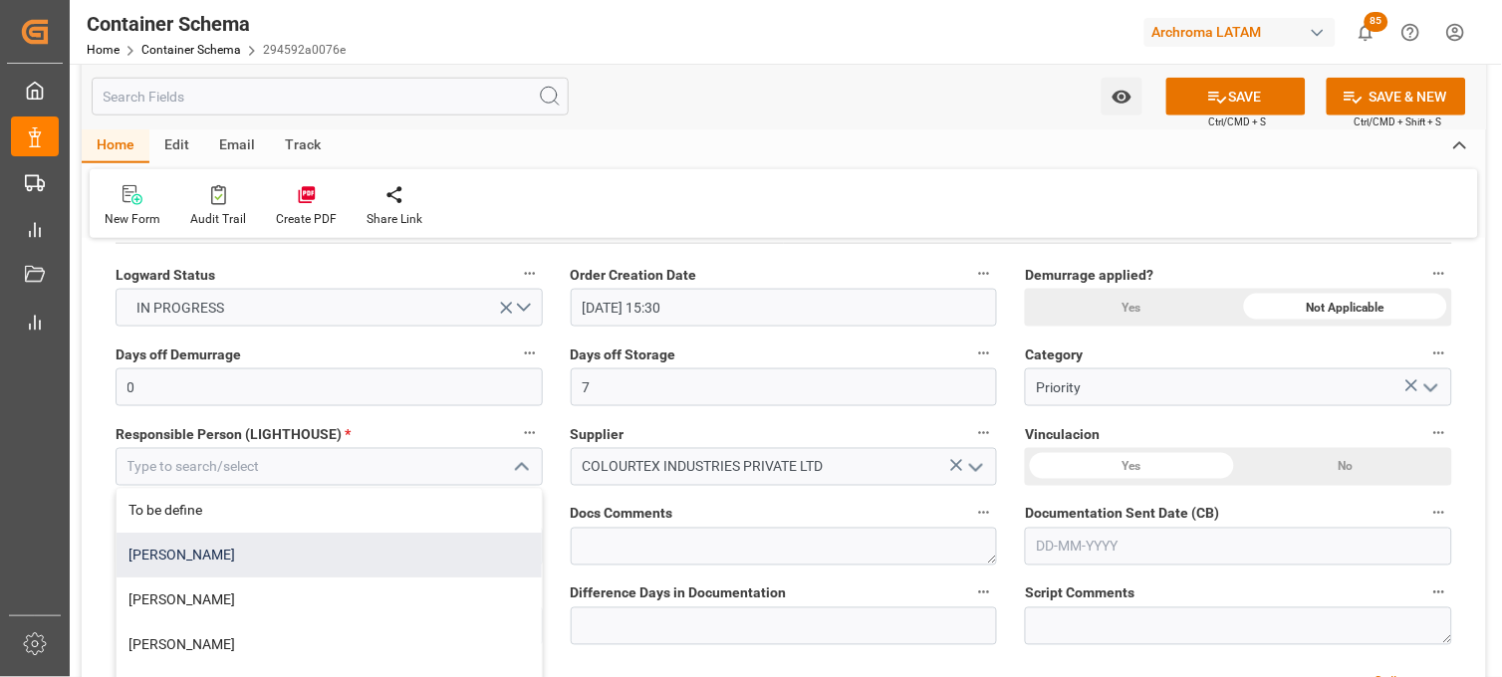
click at [236, 560] on div "[PERSON_NAME]" at bounding box center [329, 556] width 425 height 45
type input "[PERSON_NAME]"
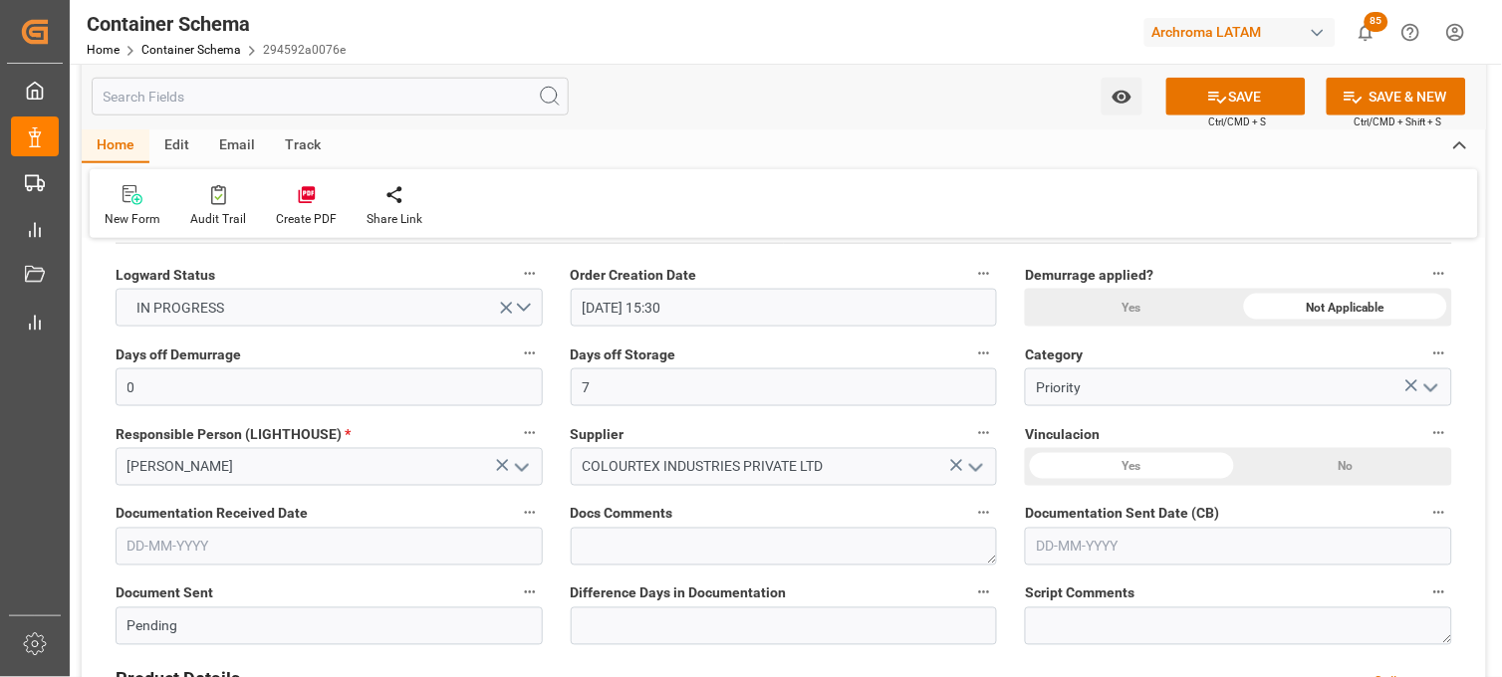
click at [542, 191] on div "No" at bounding box center [435, 172] width 213 height 38
click at [274, 546] on input "text" at bounding box center [329, 547] width 427 height 38
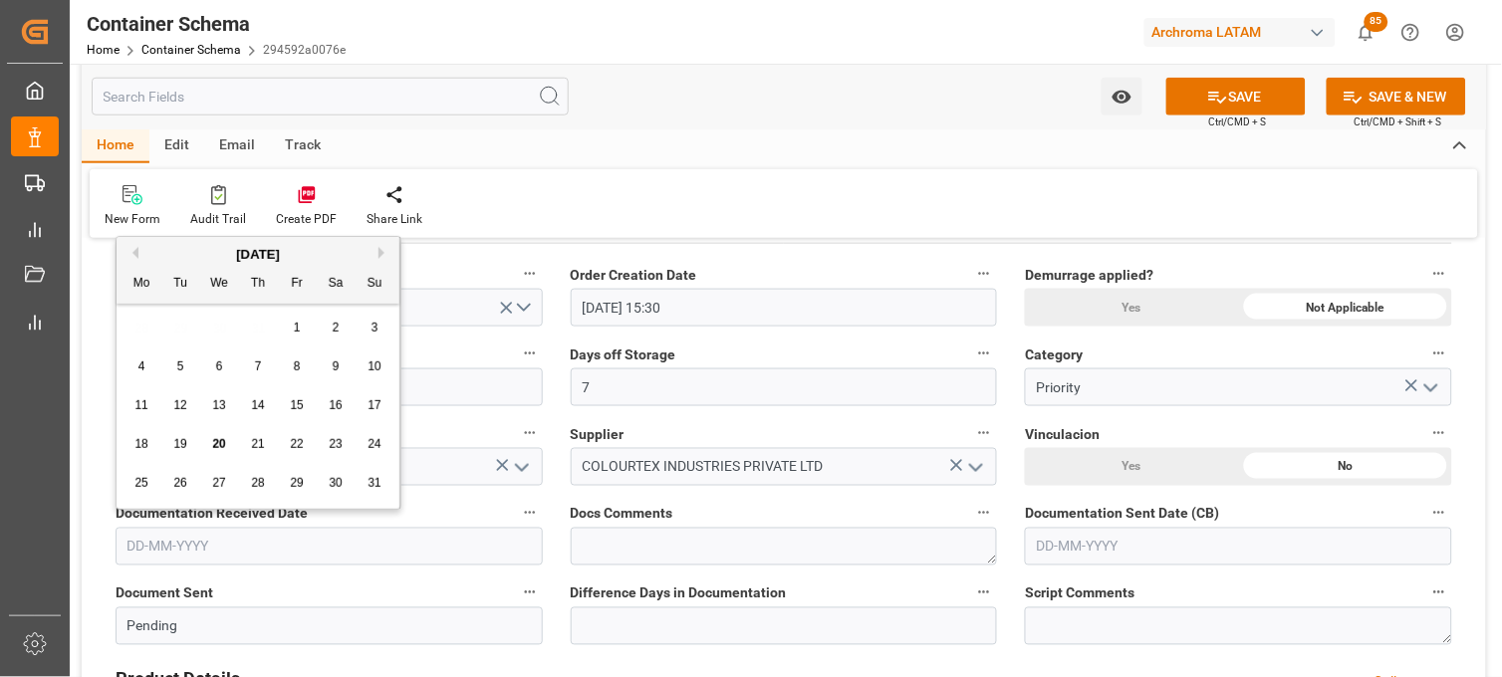
click at [144, 327] on div "28 29 30 31 1 2 3" at bounding box center [259, 328] width 272 height 39
click at [144, 448] on span "18" at bounding box center [140, 444] width 13 height 14
type input "[DATE]"
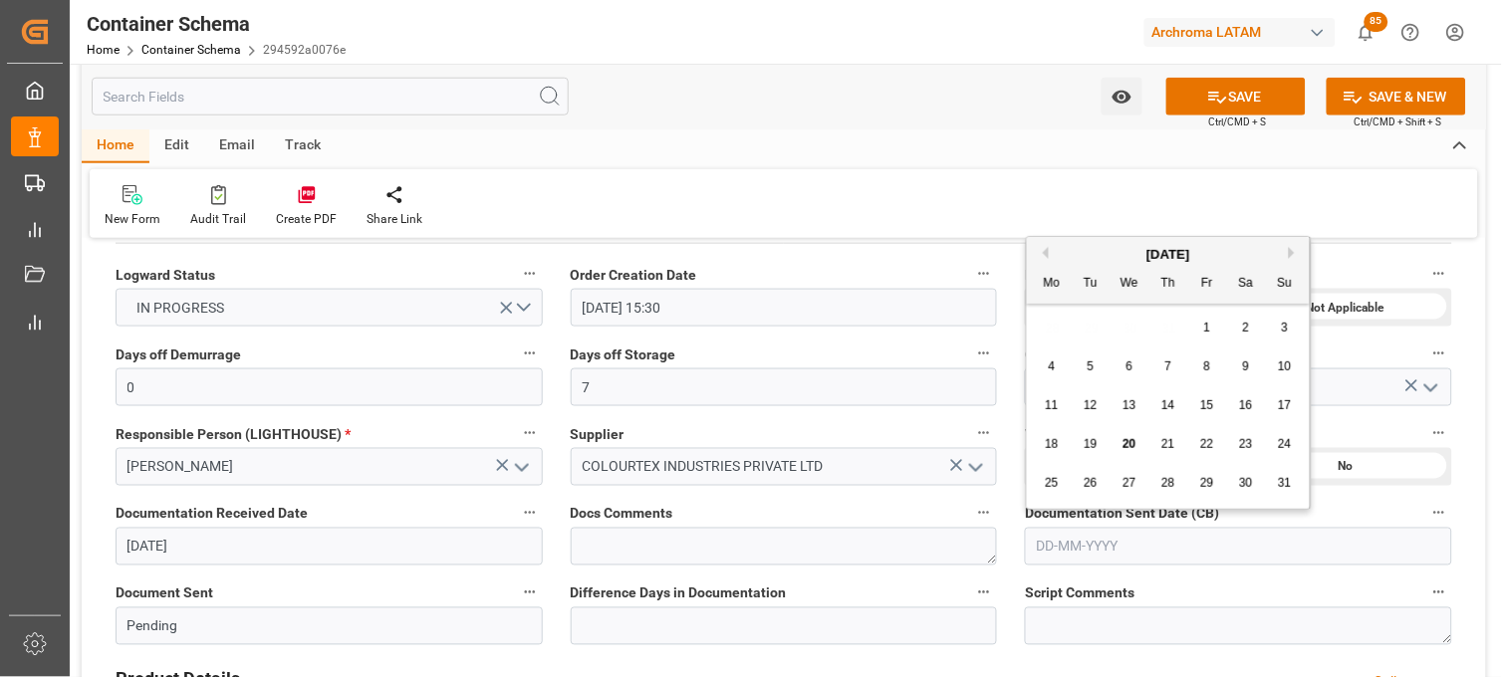
click at [1051, 541] on input "text" at bounding box center [1238, 547] width 427 height 38
click at [1054, 322] on div "28 29 30 31 1 2 3" at bounding box center [1169, 328] width 272 height 39
click at [1131, 446] on span "20" at bounding box center [1129, 444] width 13 height 14
type input "[DATE]"
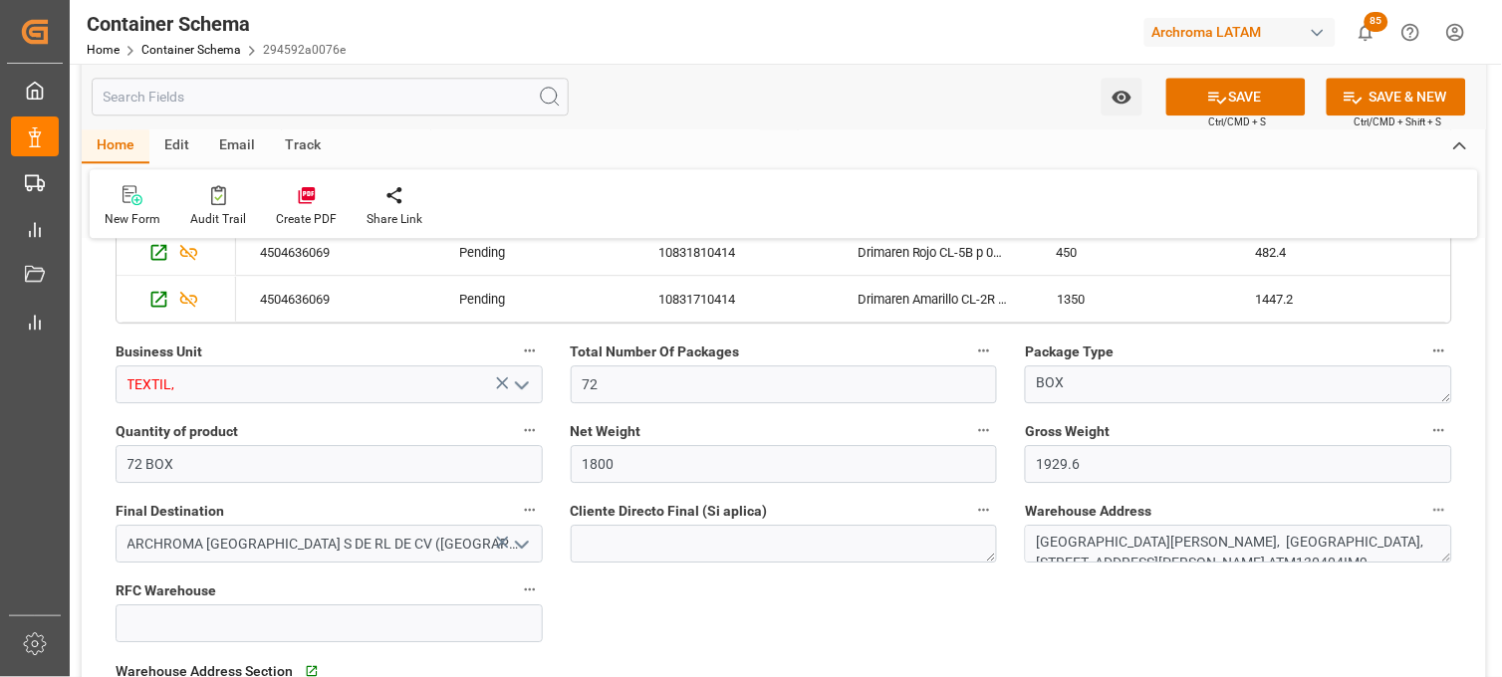
scroll to position [1217, 0]
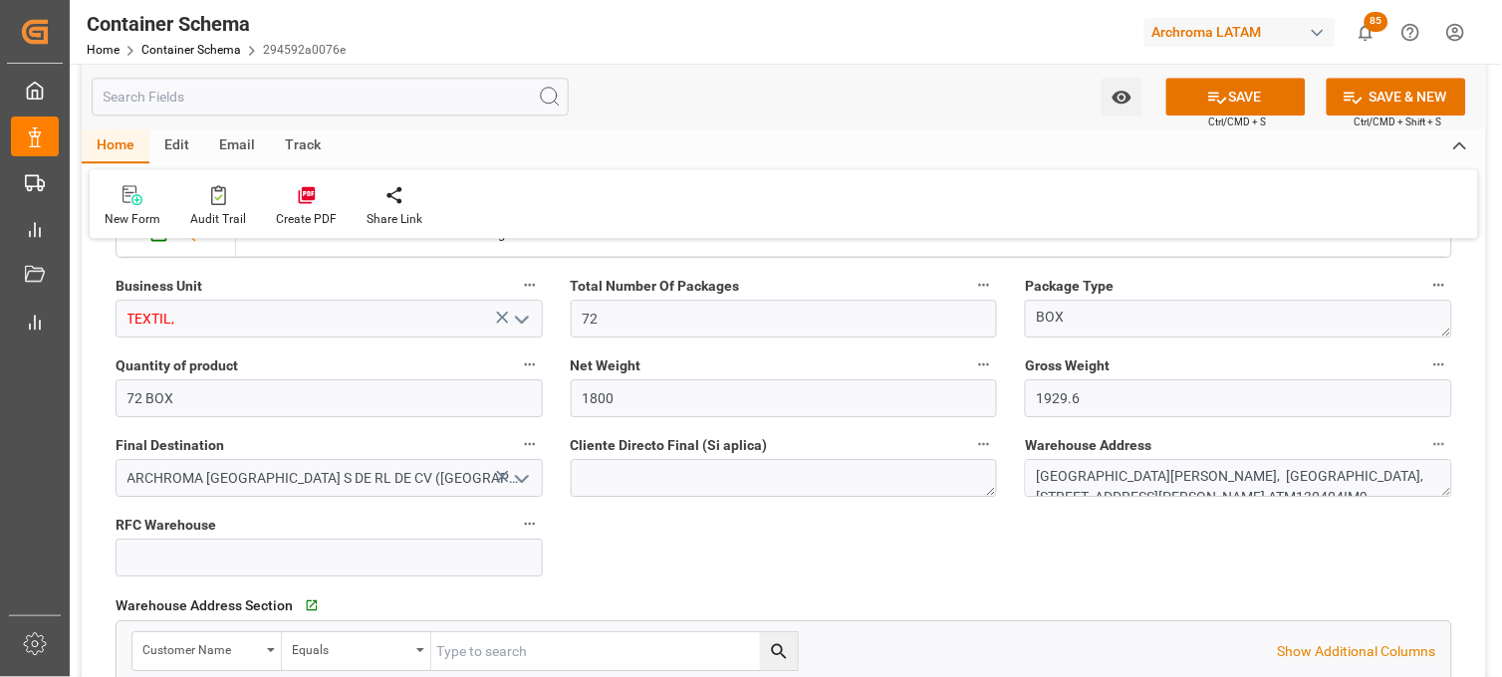
click at [518, 315] on icon "open menu" at bounding box center [522, 320] width 24 height 24
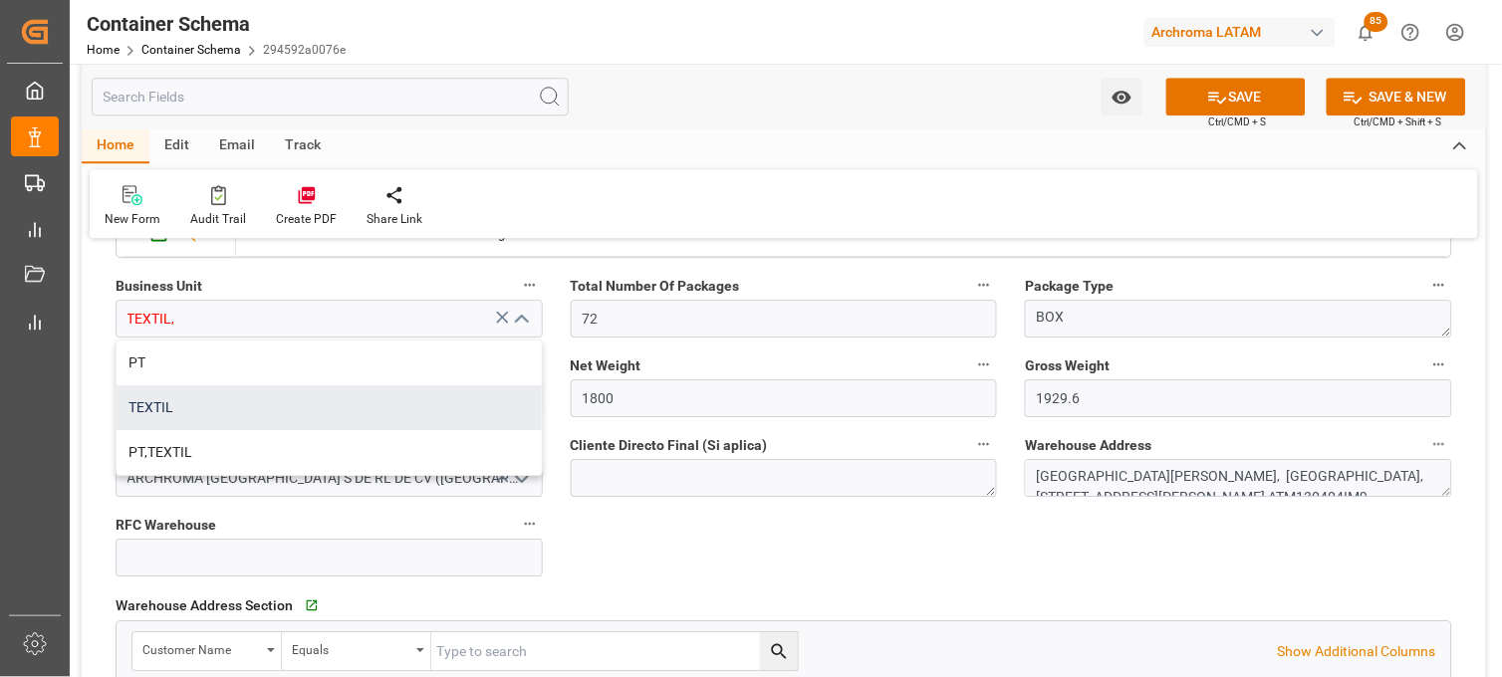
click at [406, 402] on div "TEXTIL" at bounding box center [329, 407] width 425 height 45
type input "TEXTIL"
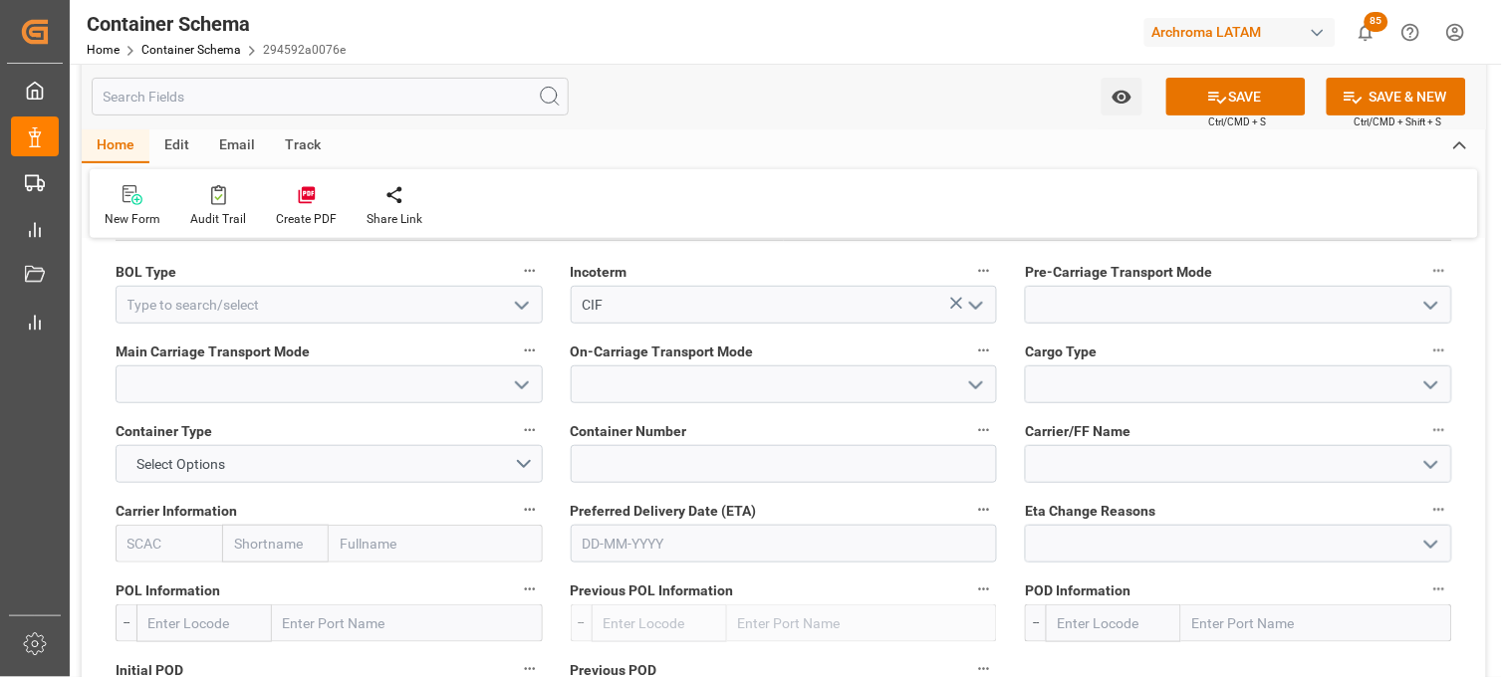
scroll to position [1770, 0]
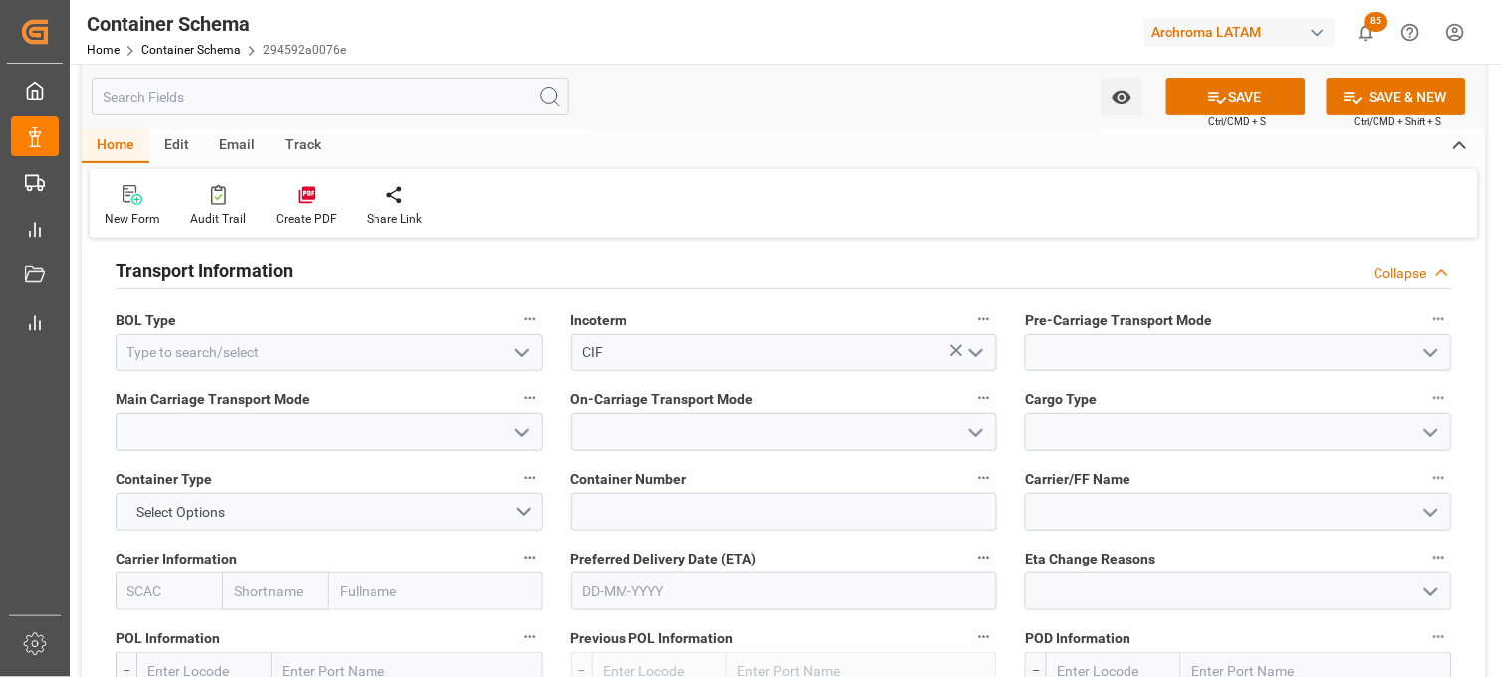
click at [512, 353] on icon "open menu" at bounding box center [522, 354] width 24 height 24
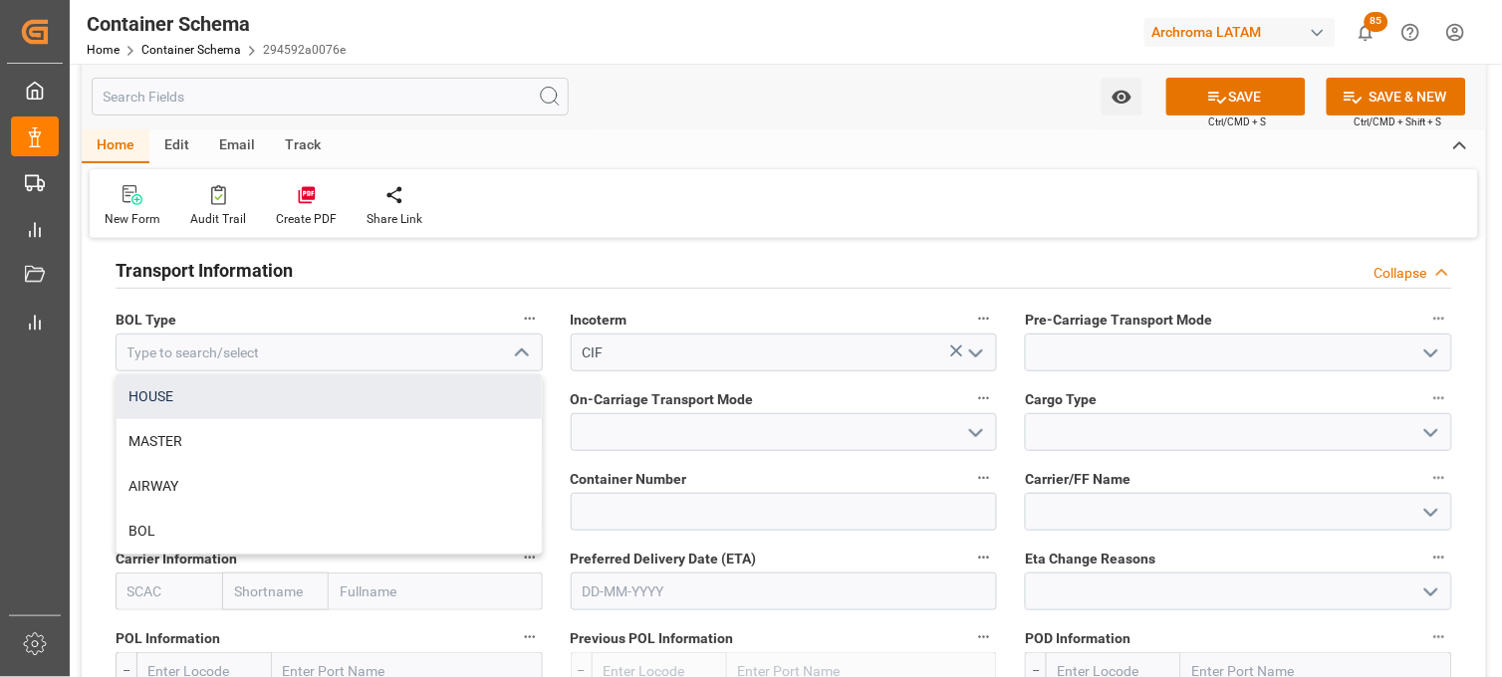
click at [249, 401] on div "HOUSE" at bounding box center [329, 397] width 425 height 45
type input "HOUSE"
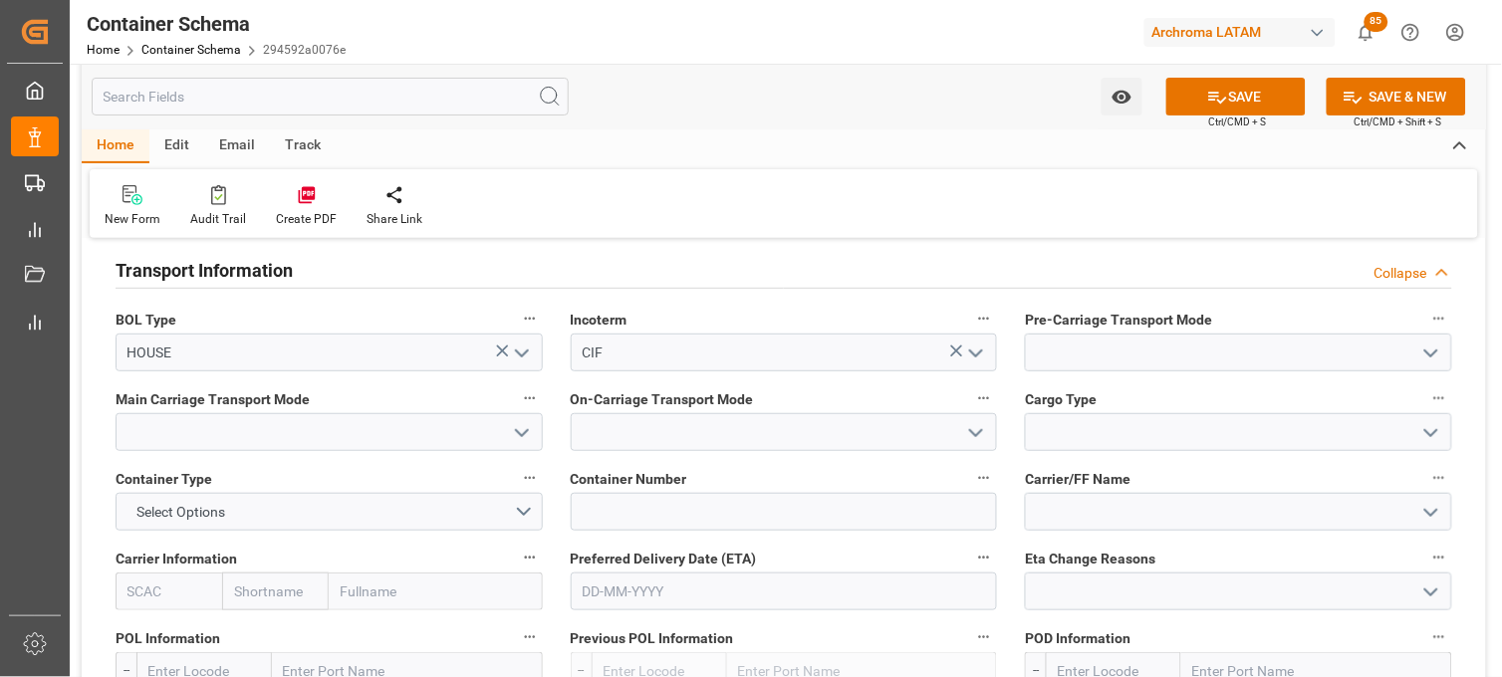
click at [1436, 345] on icon "open menu" at bounding box center [1431, 354] width 24 height 24
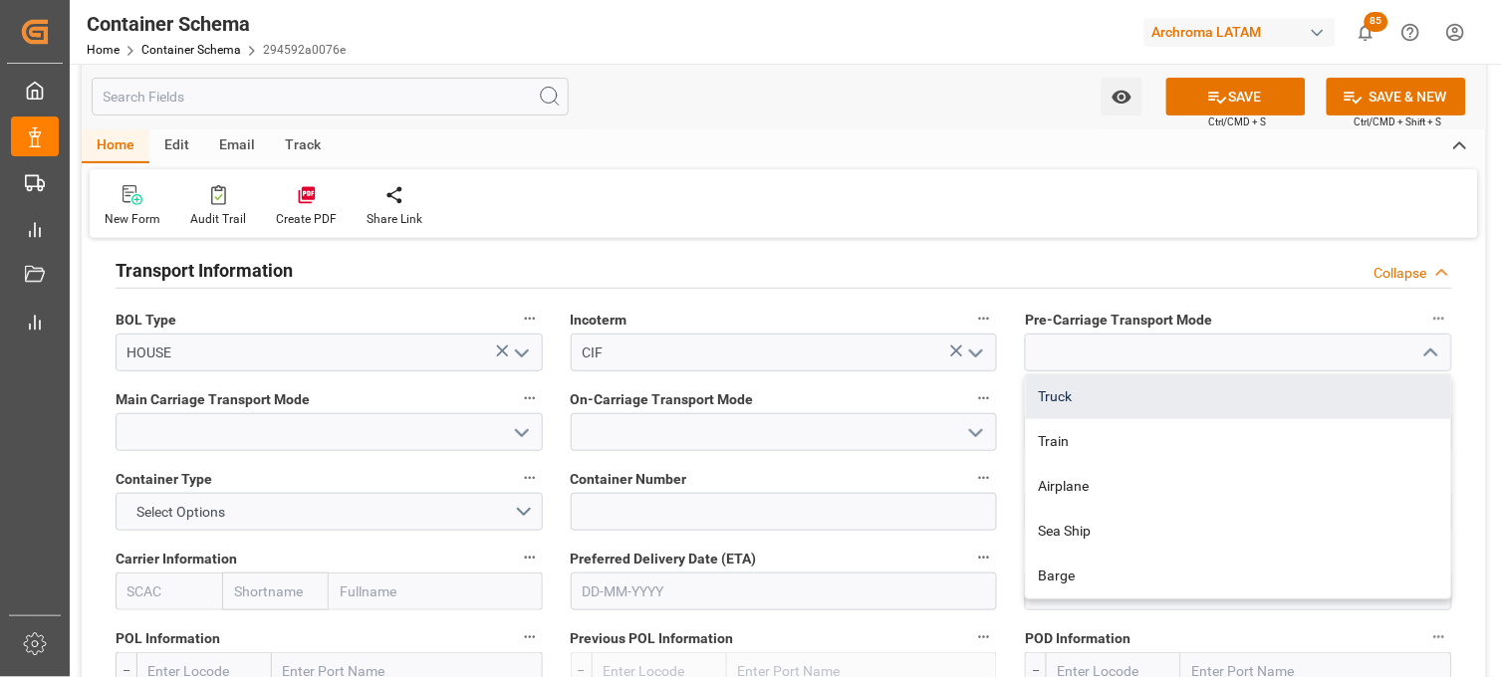
click at [1141, 385] on div "Truck" at bounding box center [1238, 397] width 425 height 45
type input "Truck"
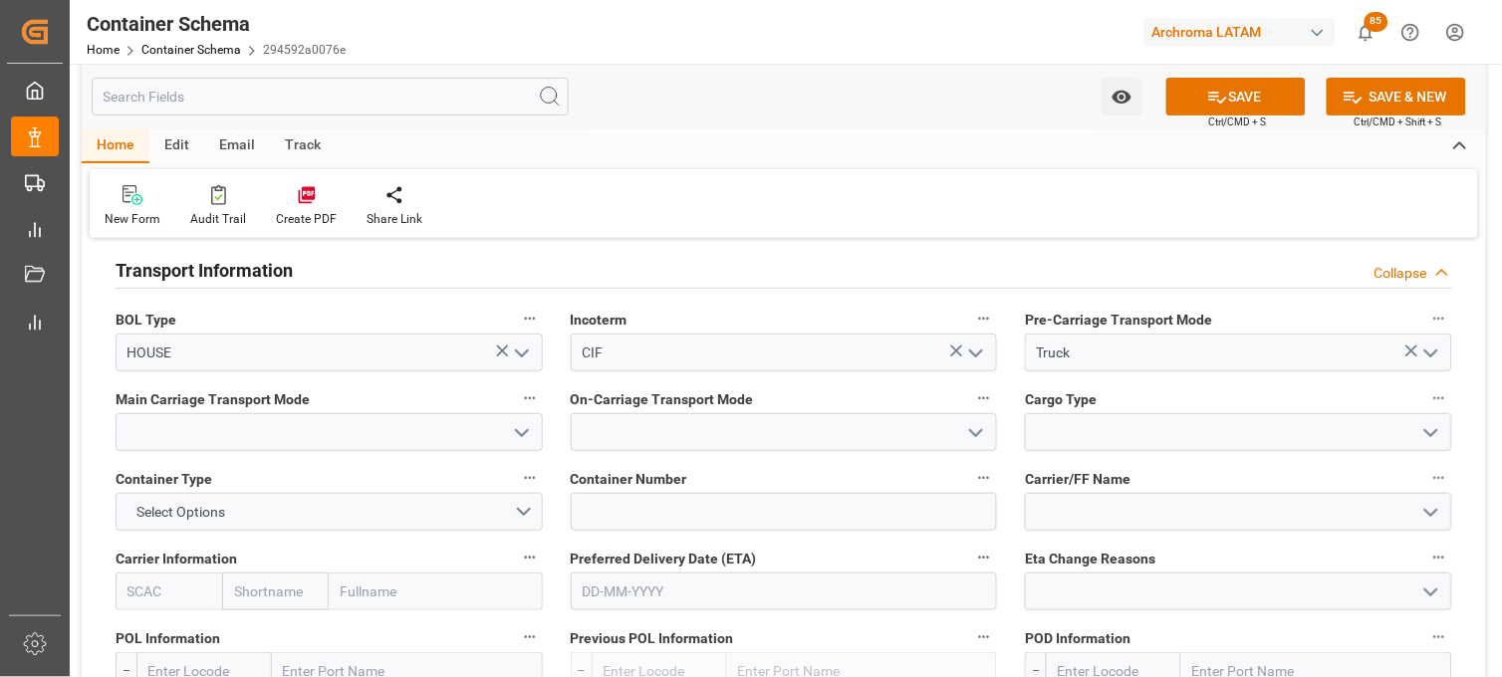
click at [526, 431] on polyline "open menu" at bounding box center [522, 433] width 12 height 6
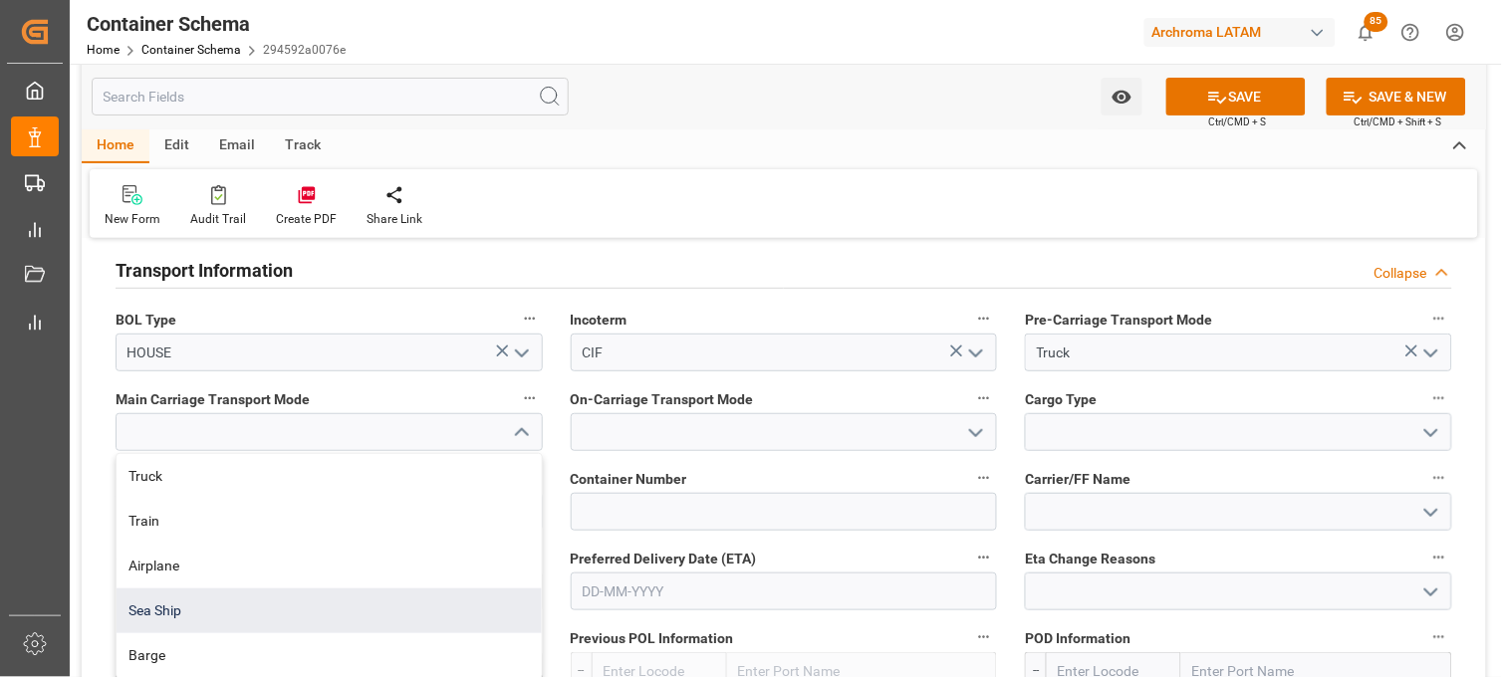
click at [337, 601] on div "Sea Ship" at bounding box center [329, 611] width 425 height 45
type input "Sea Ship"
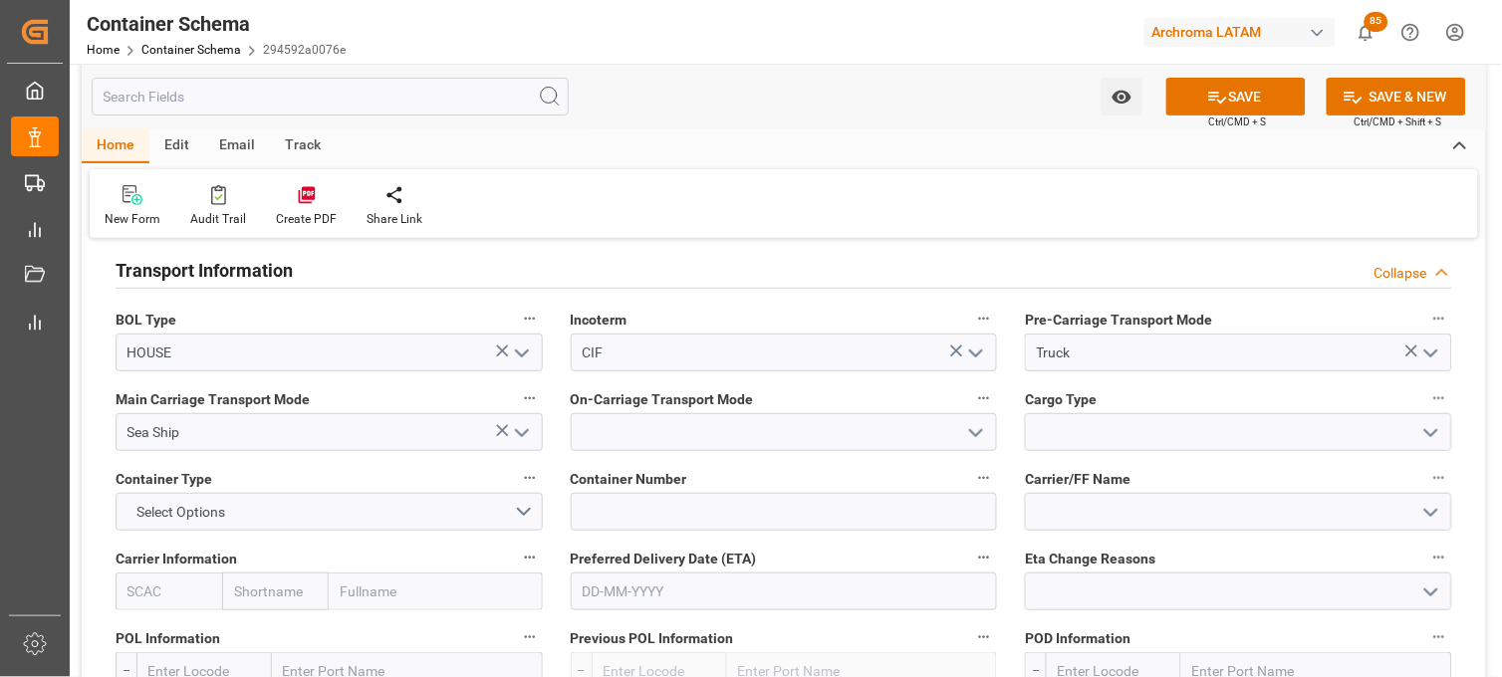
click at [967, 428] on icon "open menu" at bounding box center [976, 433] width 24 height 24
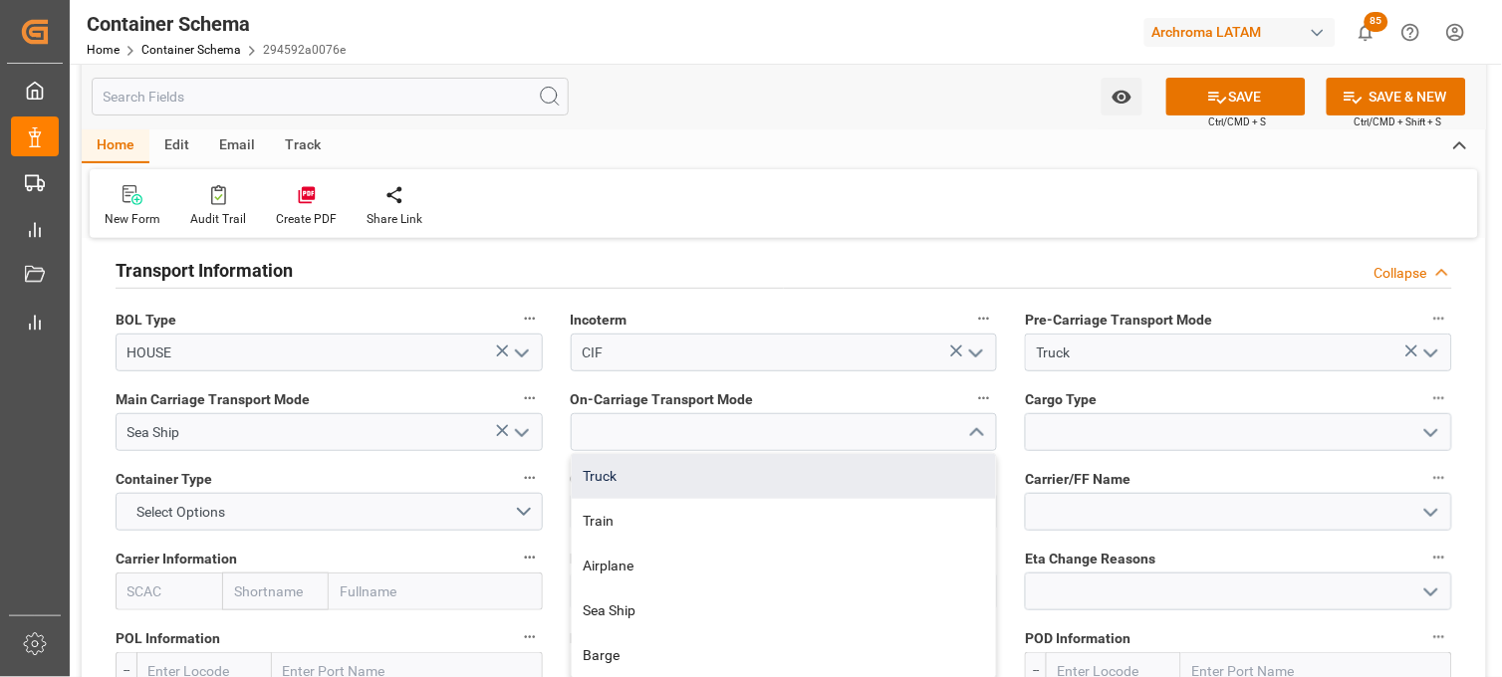
click at [872, 473] on div "Truck" at bounding box center [784, 476] width 425 height 45
type input "Truck"
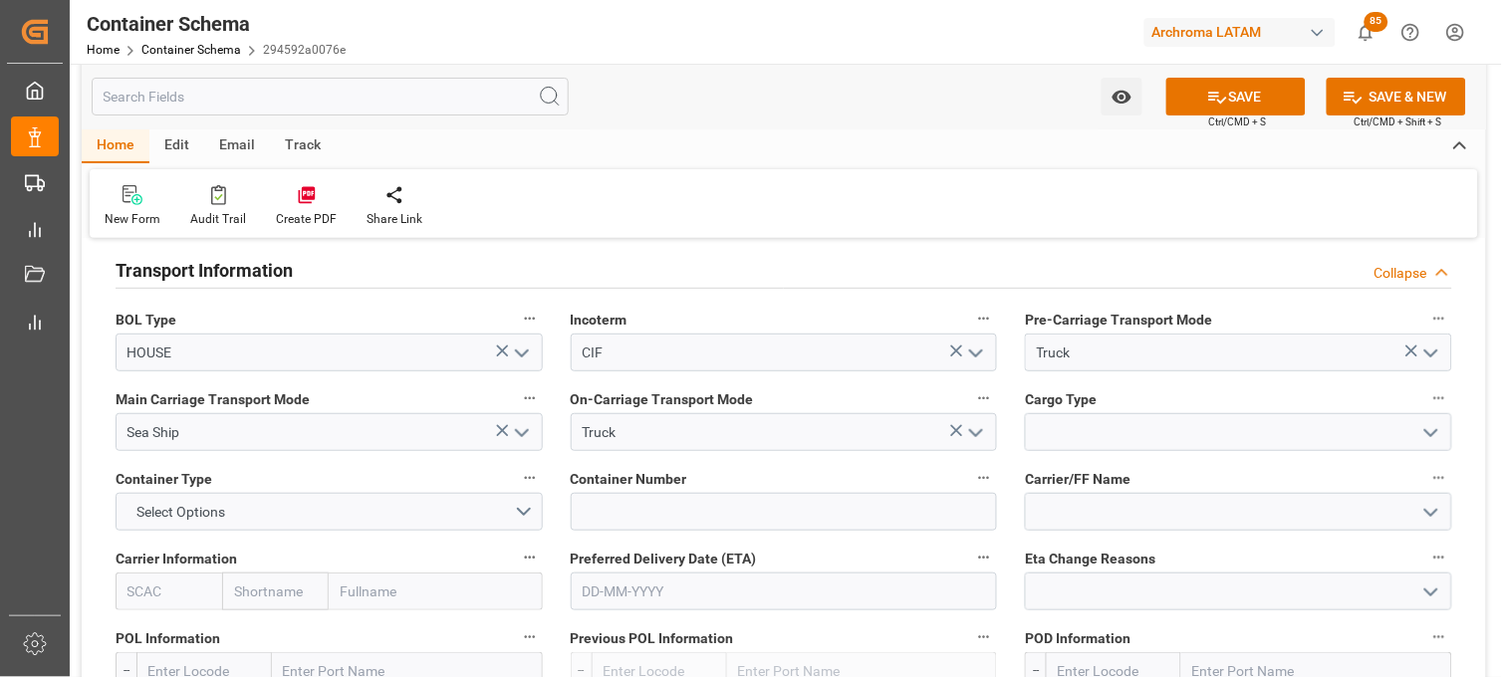
click at [1434, 426] on icon "open menu" at bounding box center [1431, 433] width 24 height 24
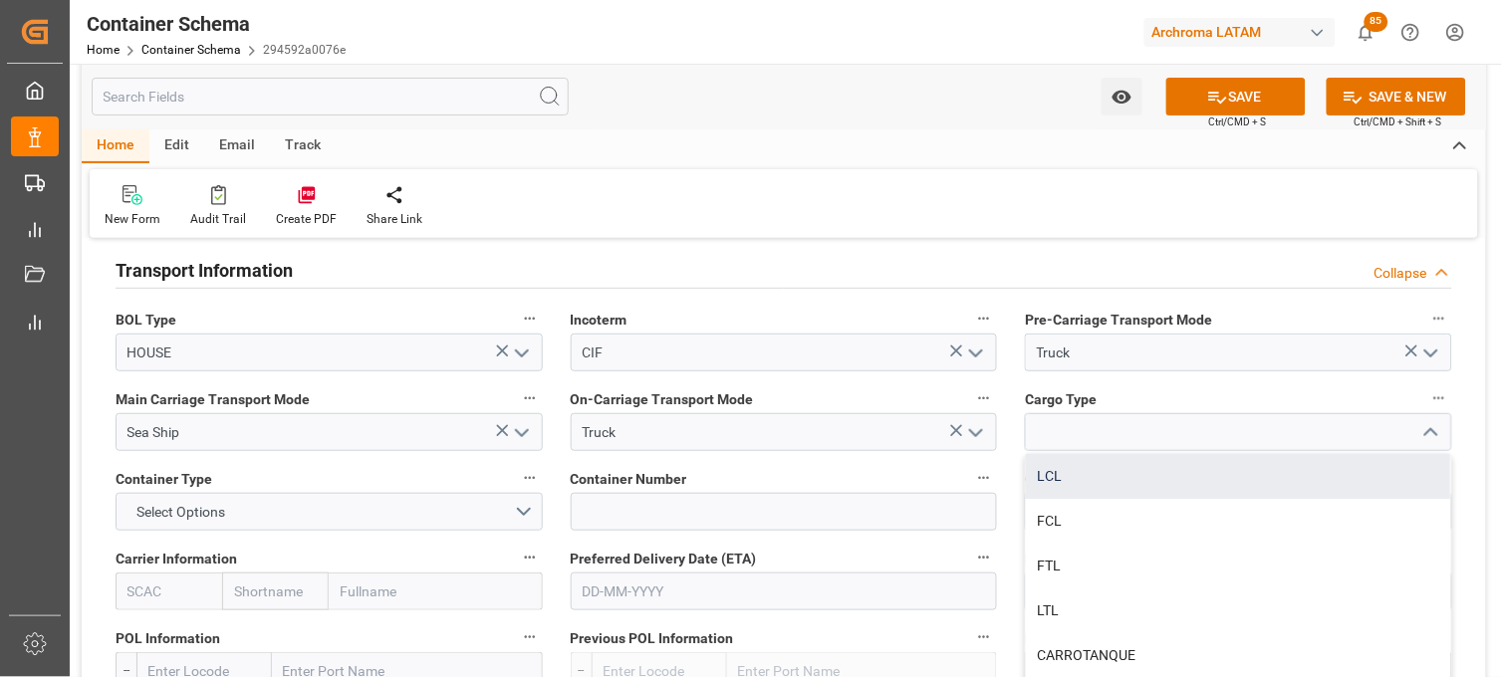
click at [1073, 479] on div "LCL" at bounding box center [1238, 476] width 425 height 45
type input "LCL"
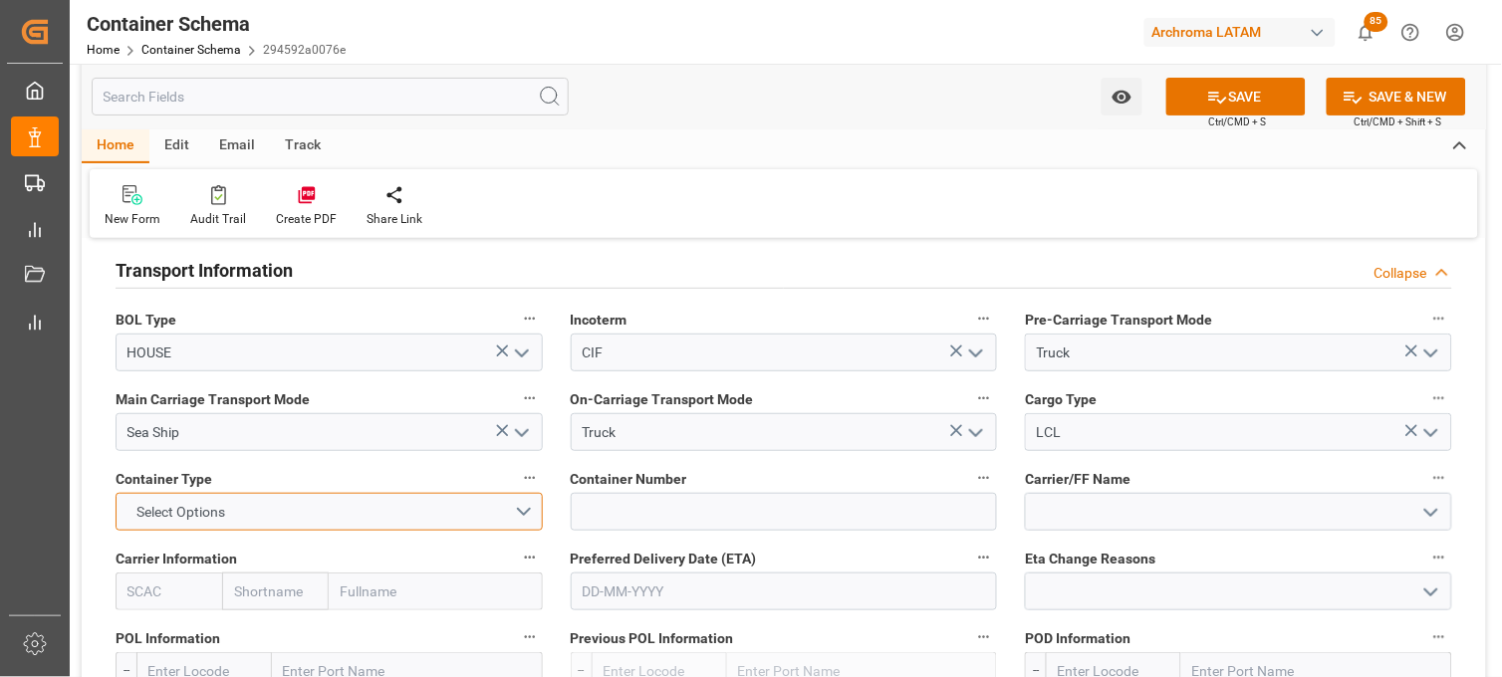
click at [523, 512] on button "Select Options" at bounding box center [329, 512] width 427 height 38
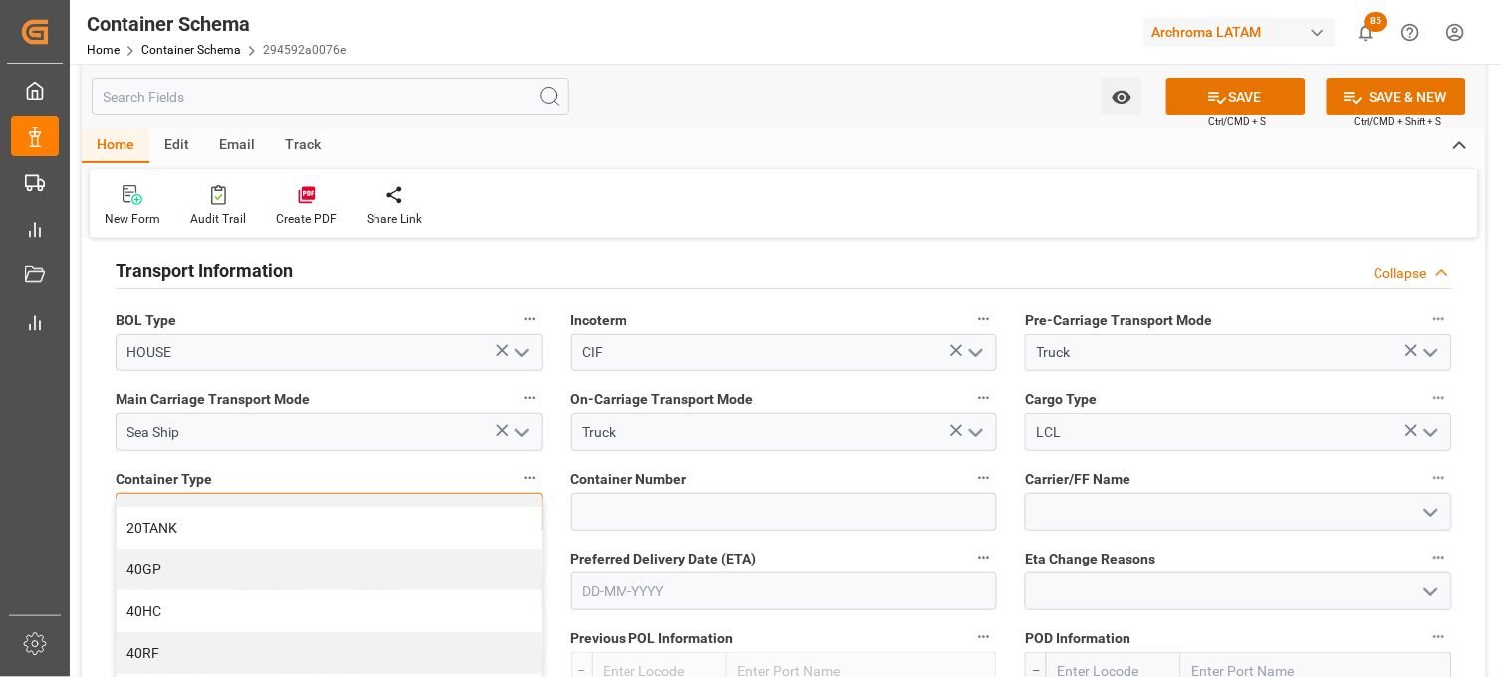
scroll to position [111, 0]
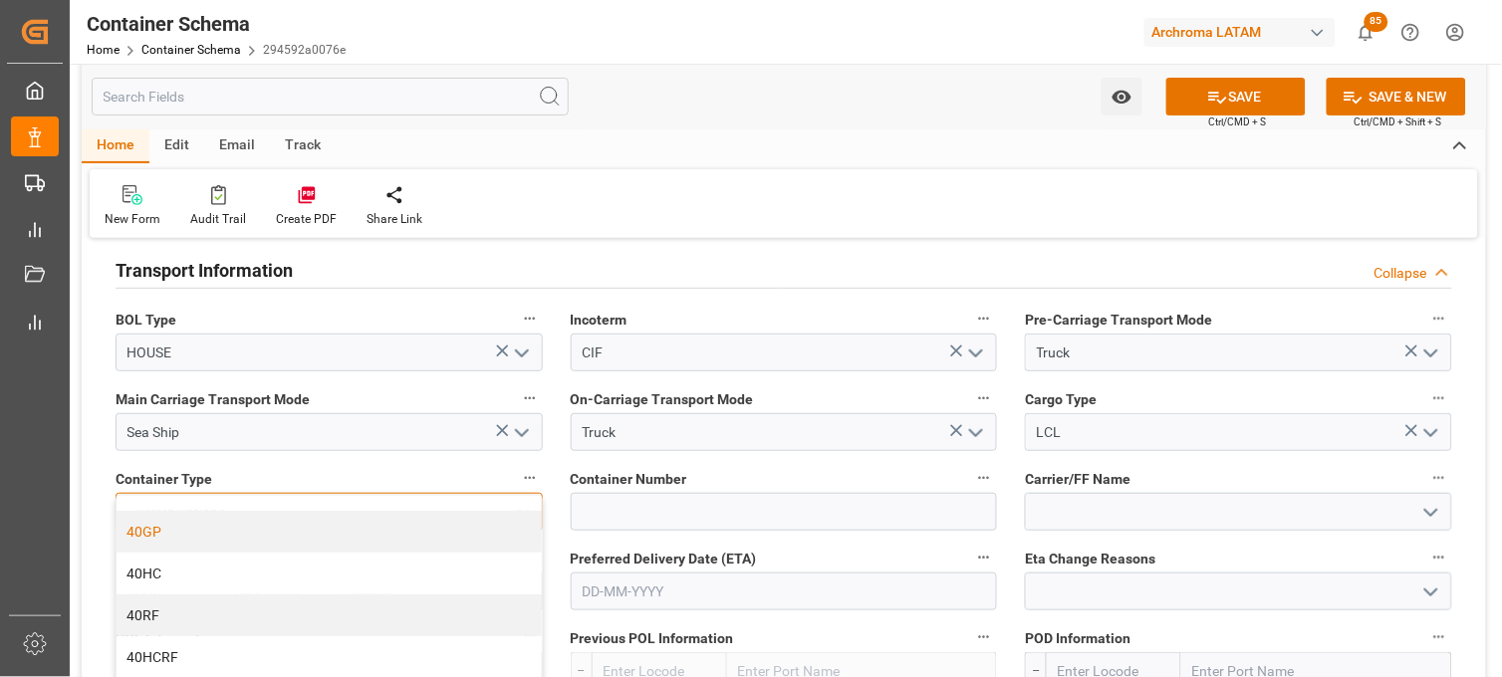
click at [223, 524] on div "40GP" at bounding box center [329, 532] width 425 height 42
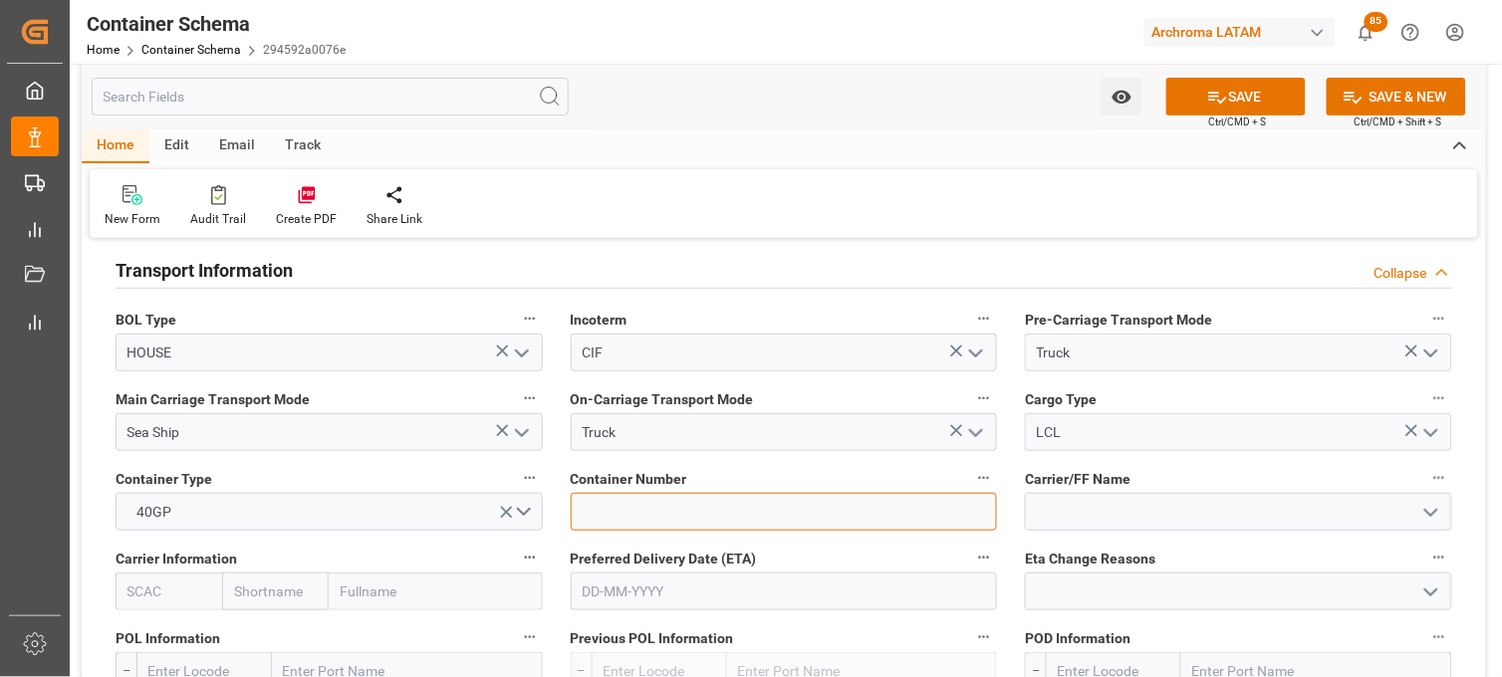
click at [599, 513] on input at bounding box center [784, 512] width 427 height 38
paste input "HLXU 8261126"
drag, startPoint x: 615, startPoint y: 513, endPoint x: 626, endPoint y: 511, distance: 11.1
click at [616, 513] on input "HLXU 8261126" at bounding box center [784, 512] width 427 height 38
type input "HLXU8261126"
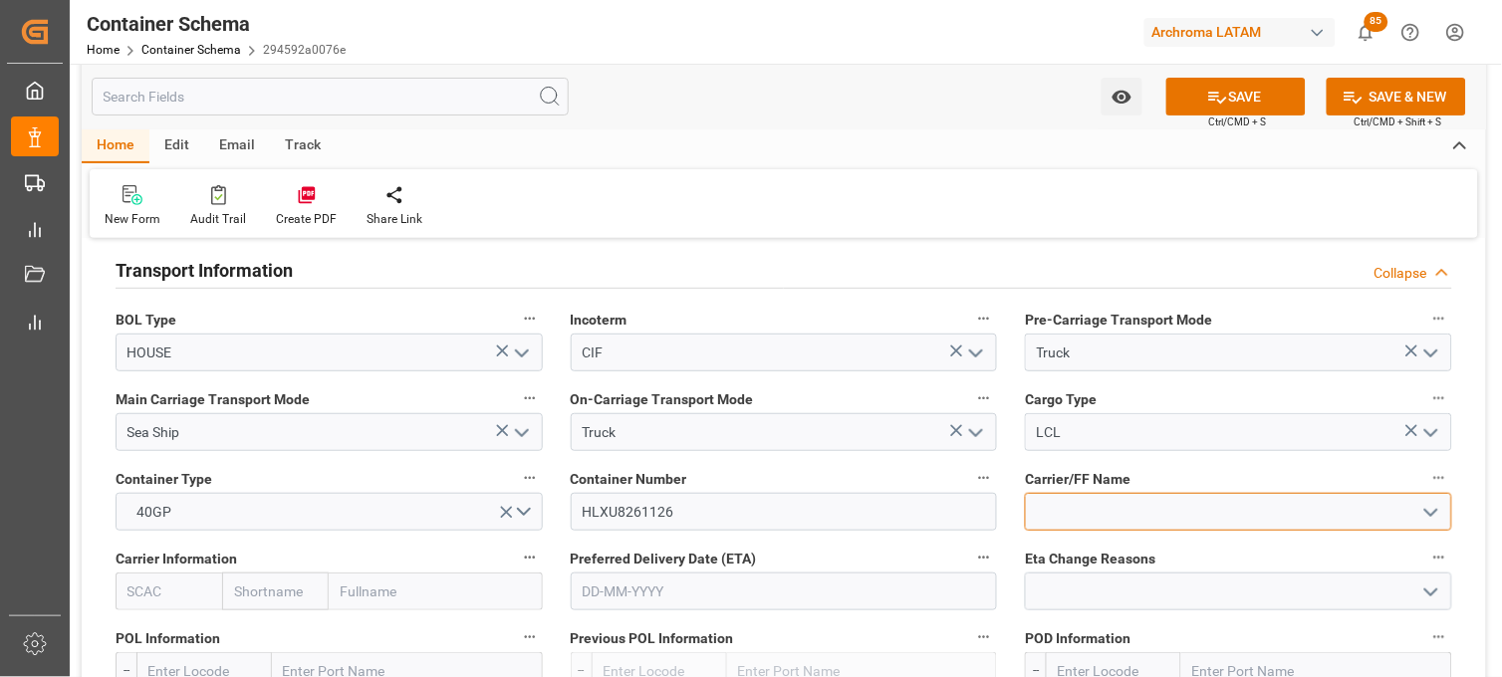
click at [1062, 504] on input at bounding box center [1238, 512] width 427 height 38
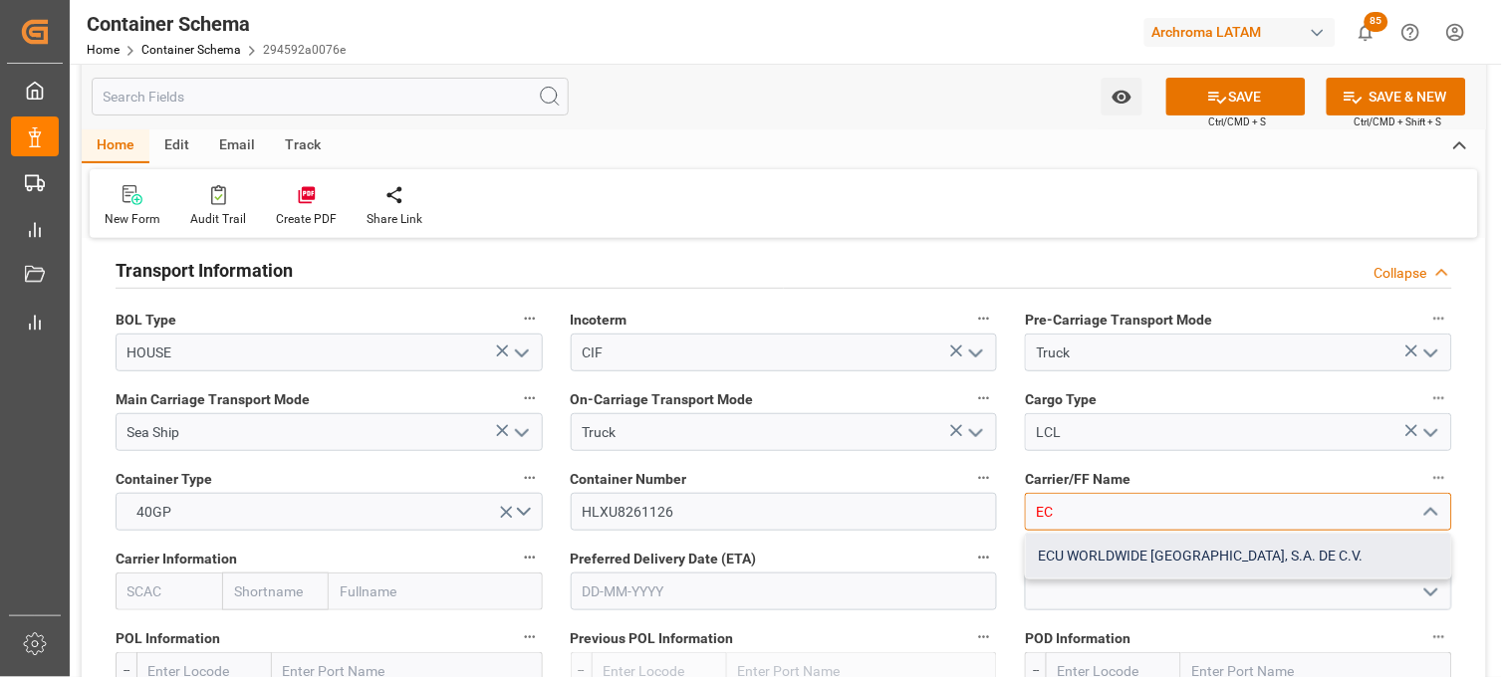
click at [1051, 552] on div "ECU WORLDWIDE [GEOGRAPHIC_DATA], S.A. DE C.V." at bounding box center [1238, 556] width 425 height 45
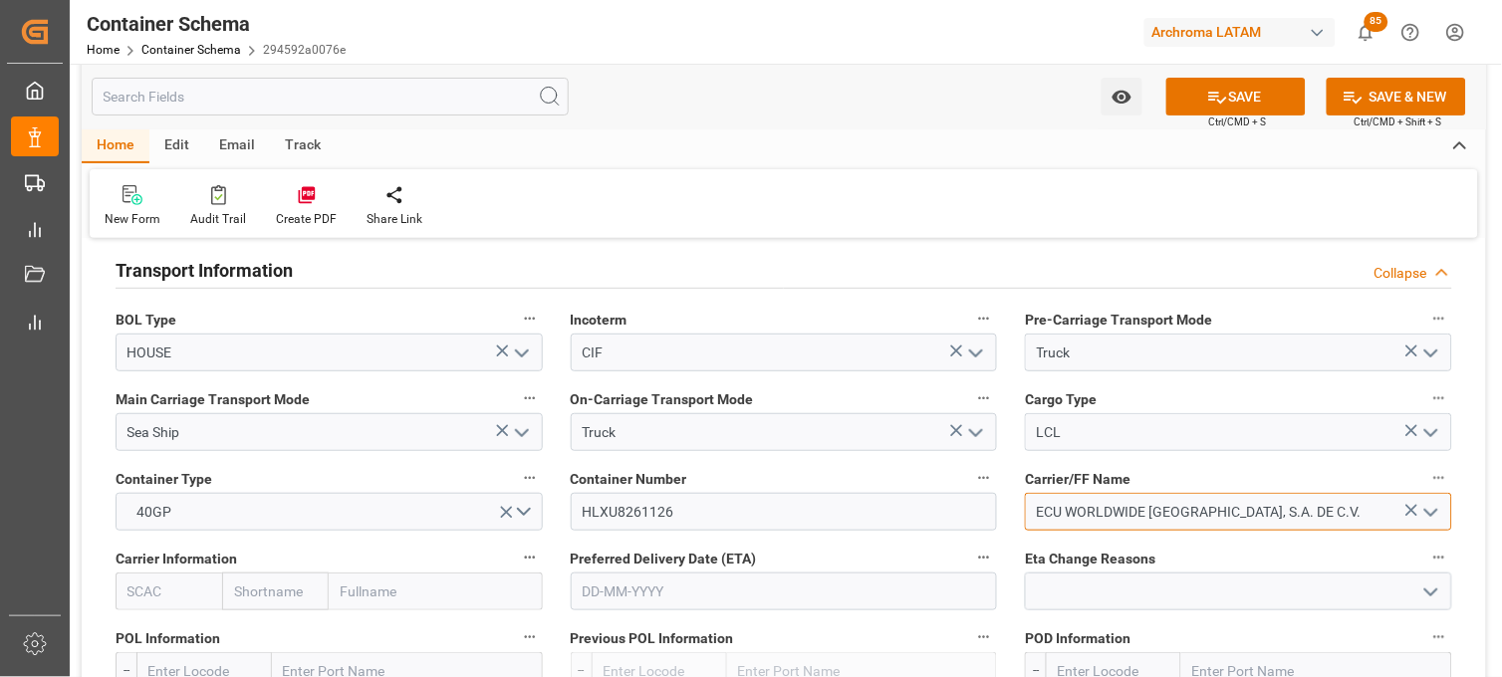
type input "ECU WORLDWIDE [GEOGRAPHIC_DATA], S.A. DE C.V."
click at [267, 584] on input "text" at bounding box center [275, 592] width 107 height 38
type input "HAPA"
click at [266, 622] on div "Hapag [PERSON_NAME]" at bounding box center [288, 647] width 131 height 66
type input "HLCU"
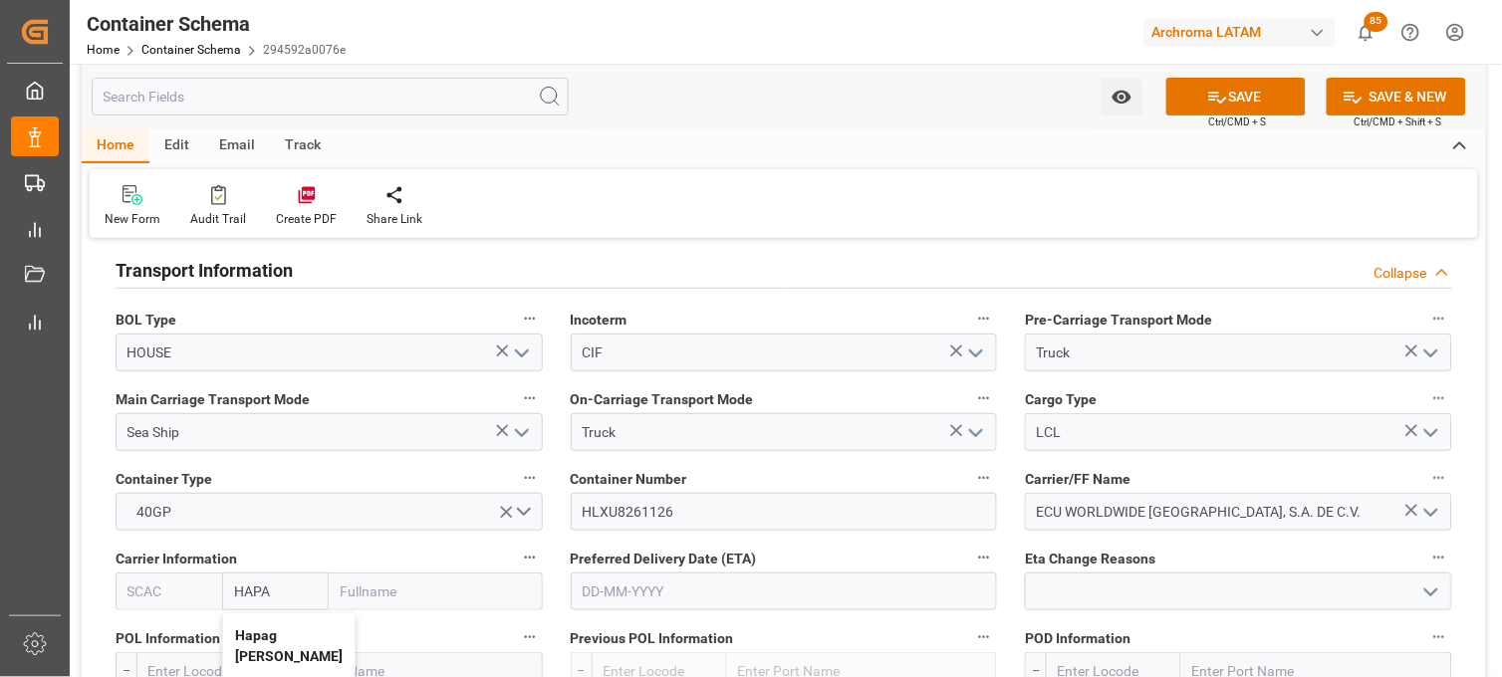
type input "Hapag [PERSON_NAME]"
type input "Hapag [PERSON_NAME] Aktiengesellschaft"
type input "Hapag [PERSON_NAME]"
click at [650, 596] on input "text" at bounding box center [784, 592] width 427 height 38
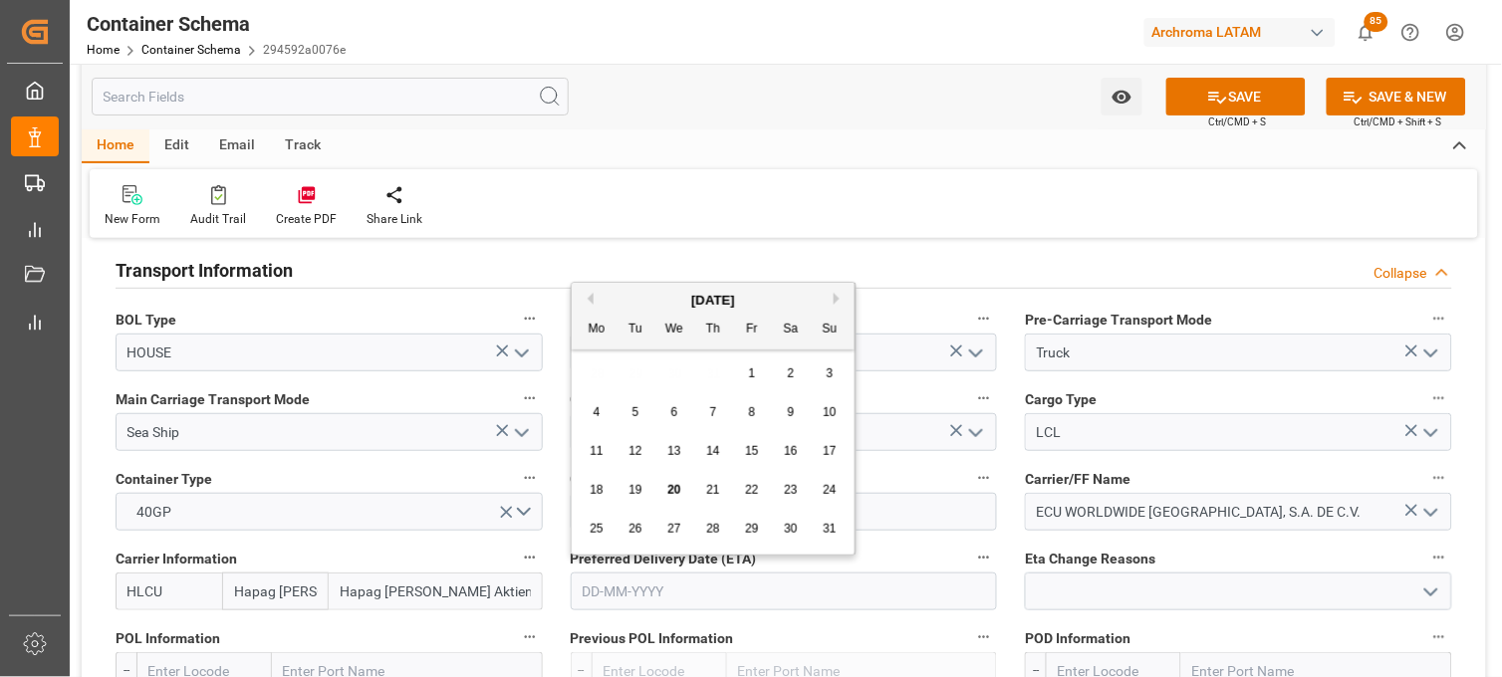
click at [593, 364] on div "28 29 30 31 1 2 3" at bounding box center [714, 374] width 272 height 39
click at [837, 299] on button "Next Month" at bounding box center [840, 299] width 12 height 12
click at [714, 377] on span "2" at bounding box center [713, 374] width 7 height 14
type input "[DATE]"
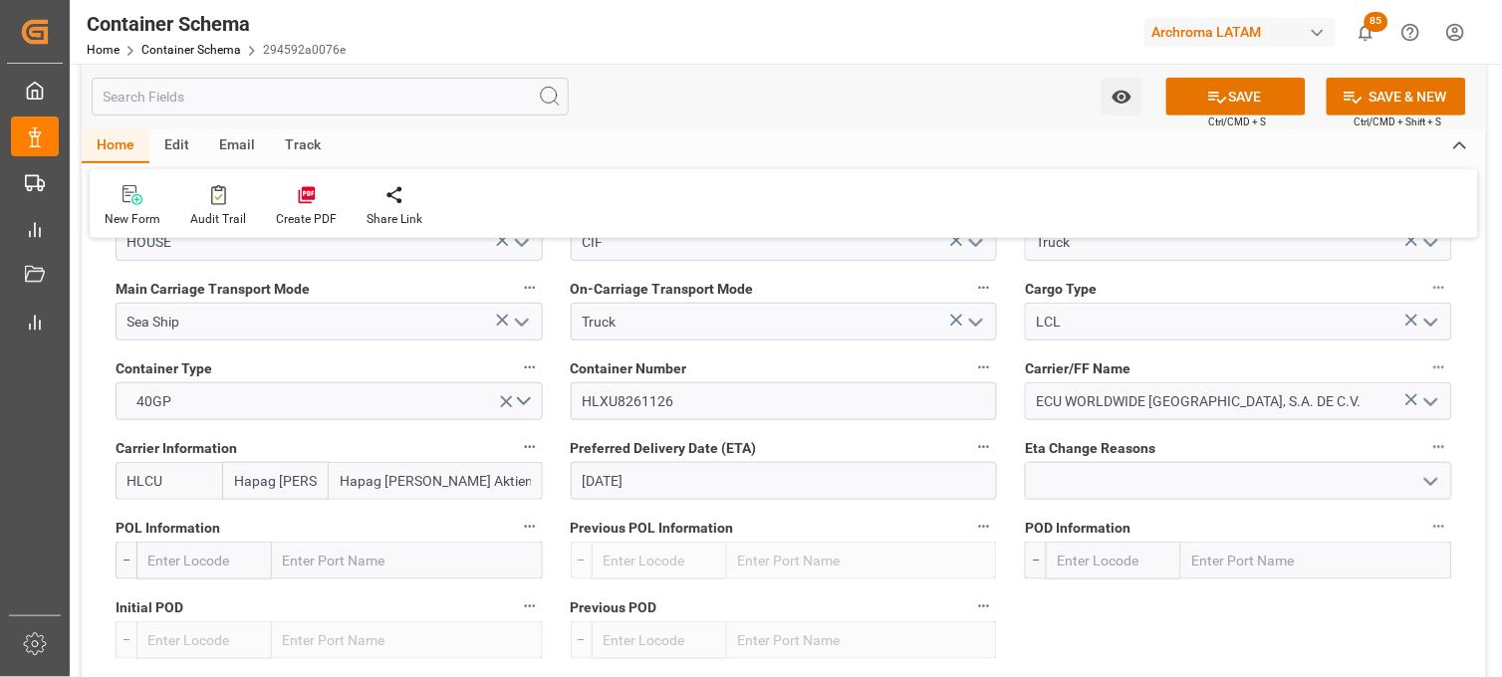
scroll to position [1992, 0]
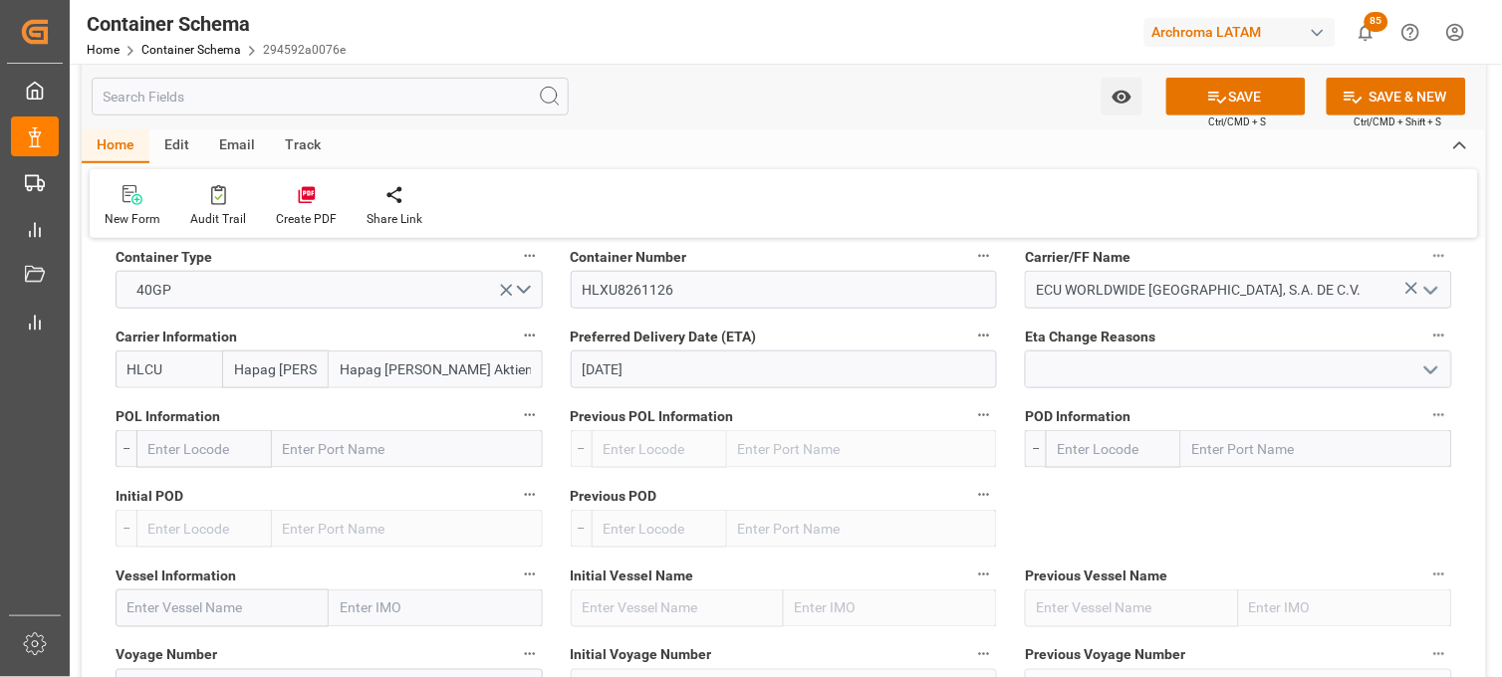
click at [304, 452] on input "text" at bounding box center [407, 449] width 271 height 38
paste input "NHAVA SHEVA"
type input "NHAVA SHEVA"
click at [310, 503] on div "Jawaharlal Nehru (Nhava Sheva) - INNSA" at bounding box center [407, 504] width 269 height 66
type input "INNSA"
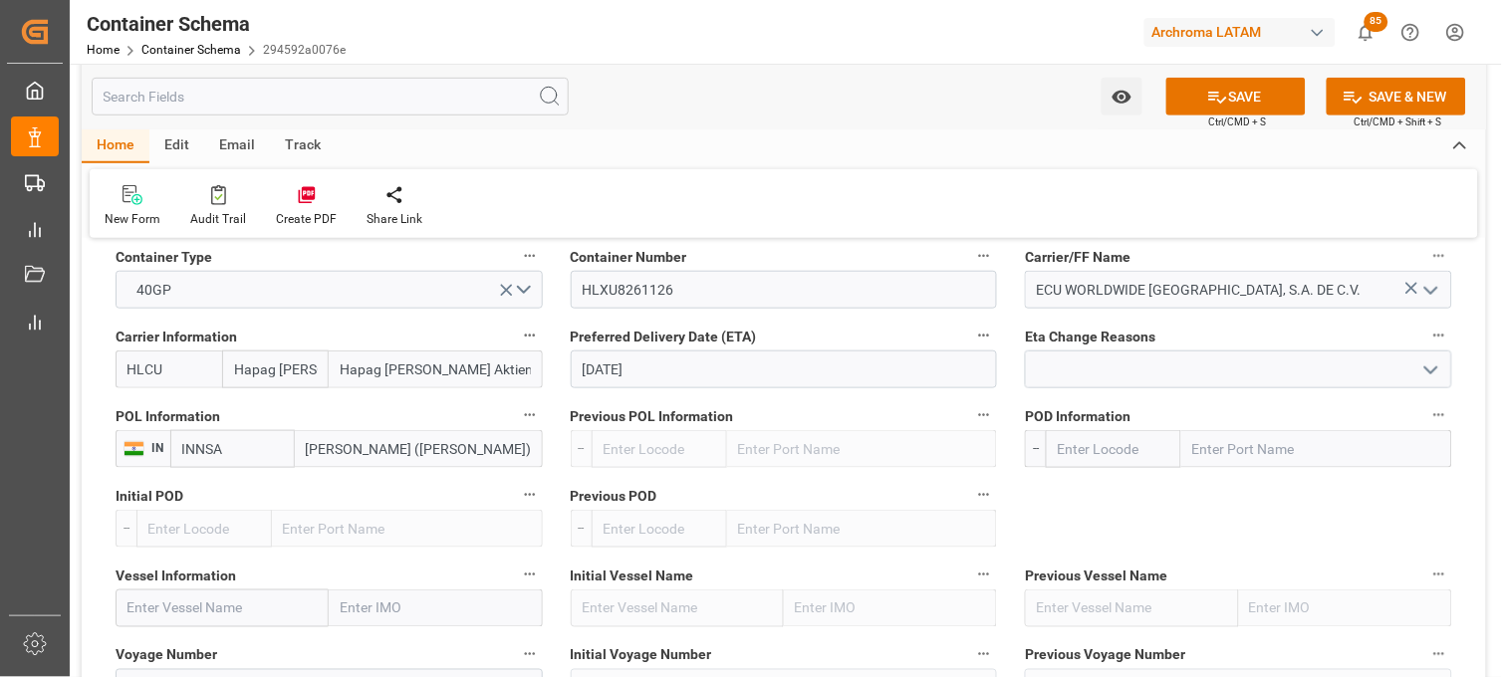
type input "[PERSON_NAME] ([PERSON_NAME])"
click at [1193, 448] on input "text" at bounding box center [1316, 449] width 271 height 38
type input "VERACR"
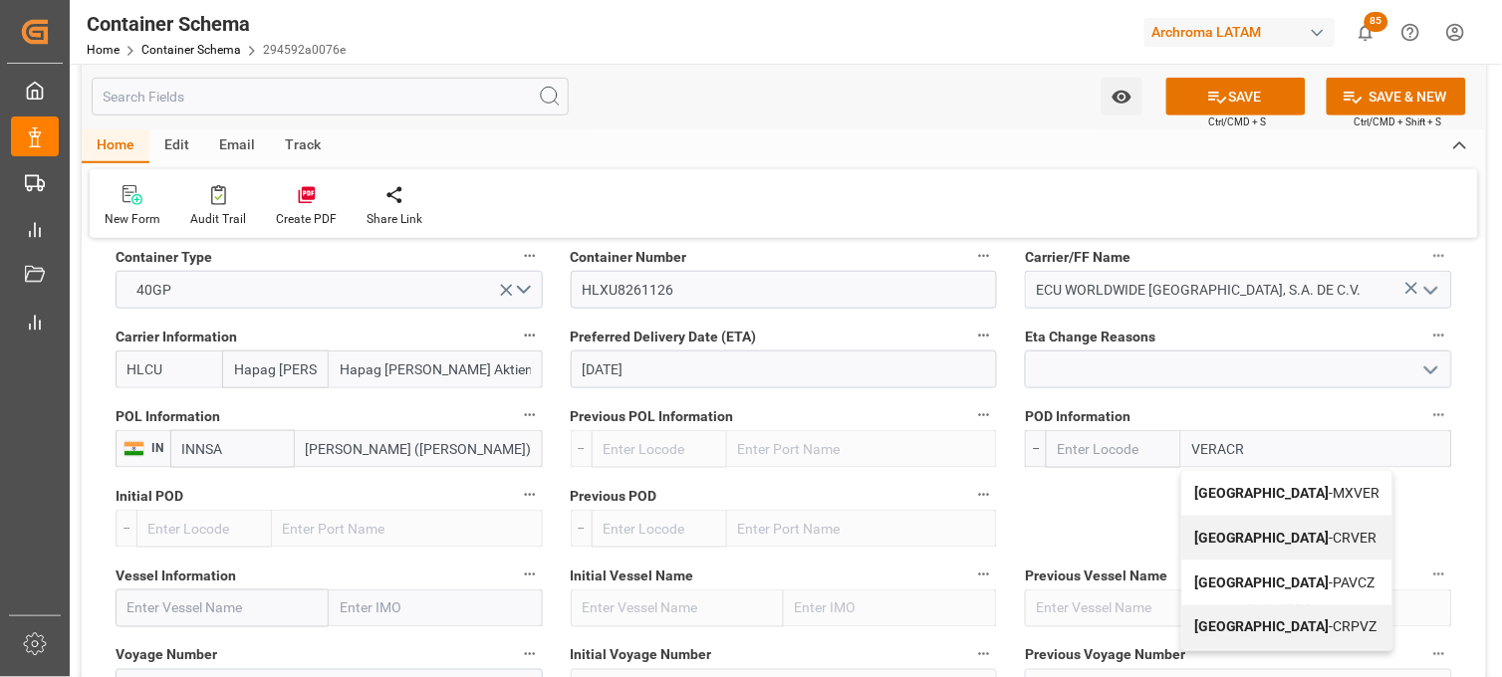
click at [1209, 485] on b "[GEOGRAPHIC_DATA]" at bounding box center [1261, 493] width 135 height 16
type input "MXVER"
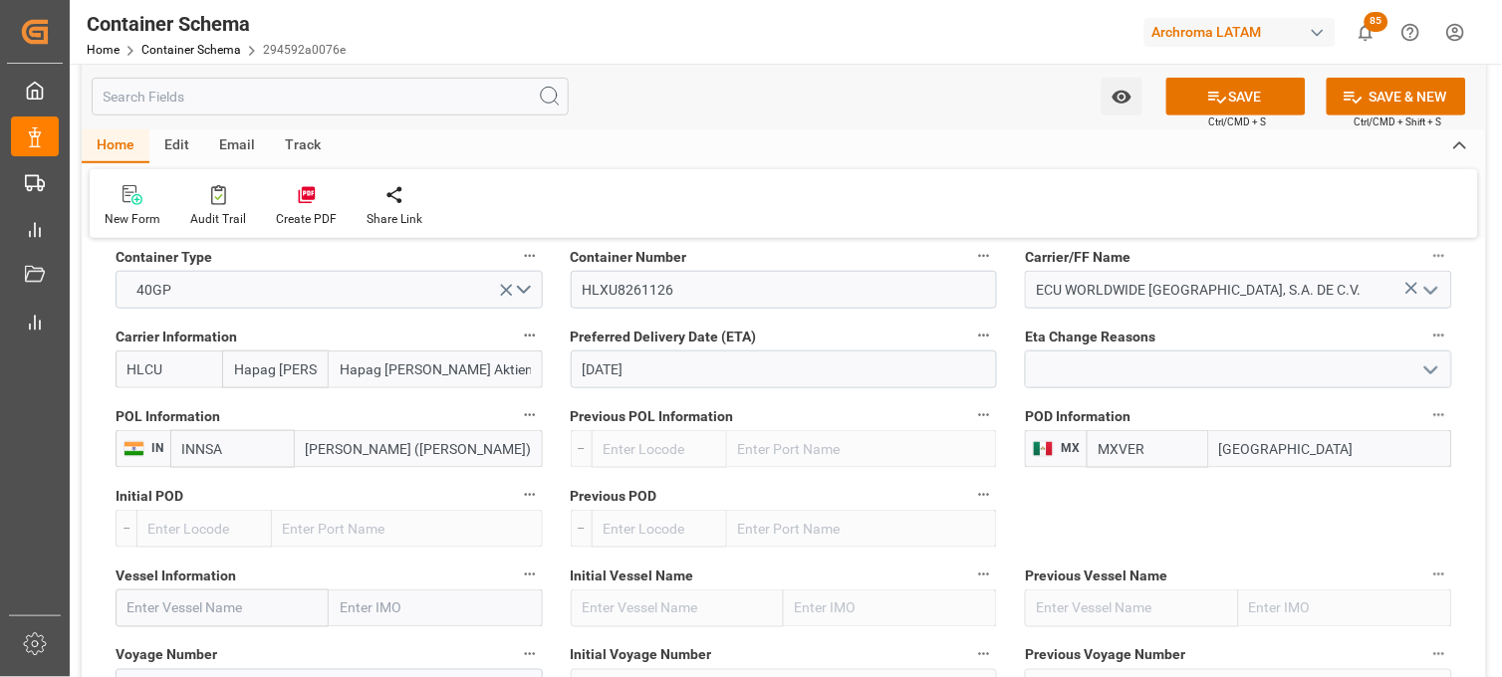
type input "[GEOGRAPHIC_DATA]"
click at [174, 602] on input "text" at bounding box center [222, 609] width 213 height 38
paste input "CHENNAI EXPRESS"
type input "CHENNAI EXPRESS"
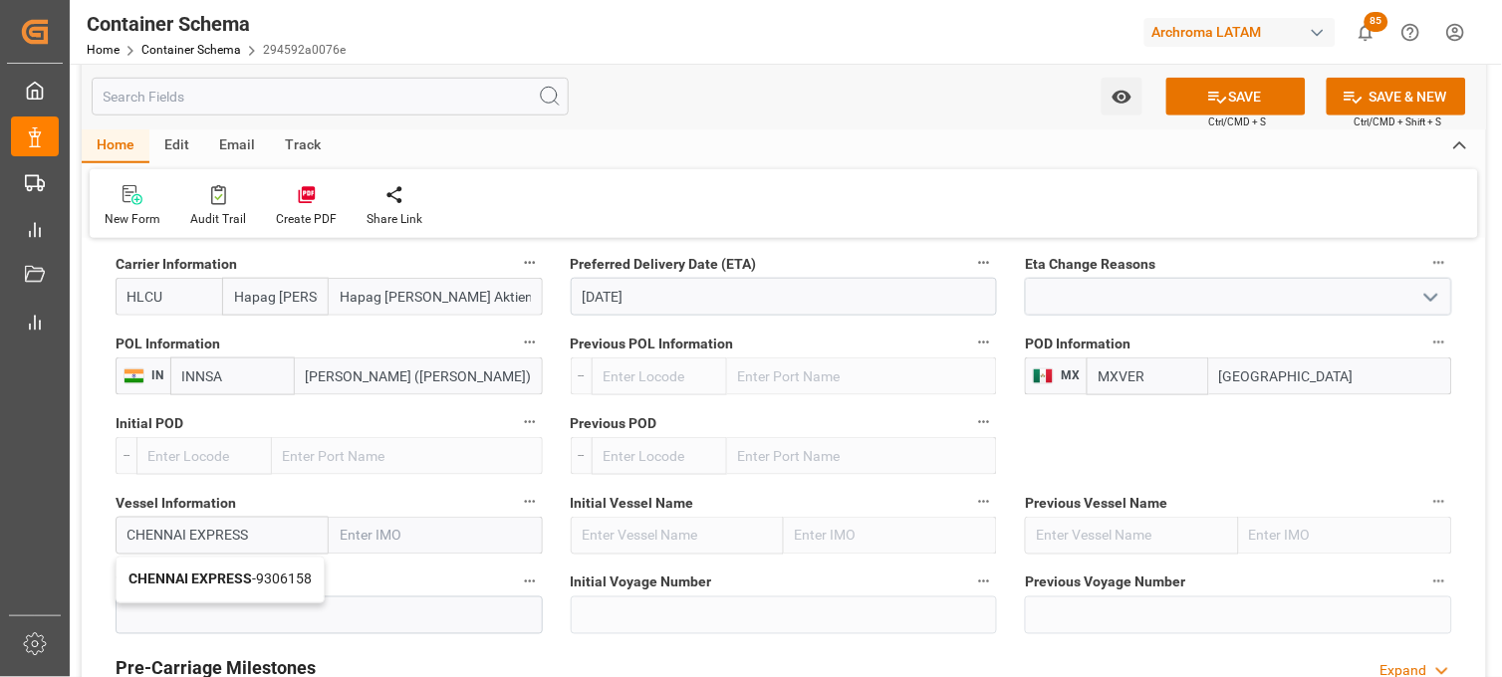
scroll to position [2103, 0]
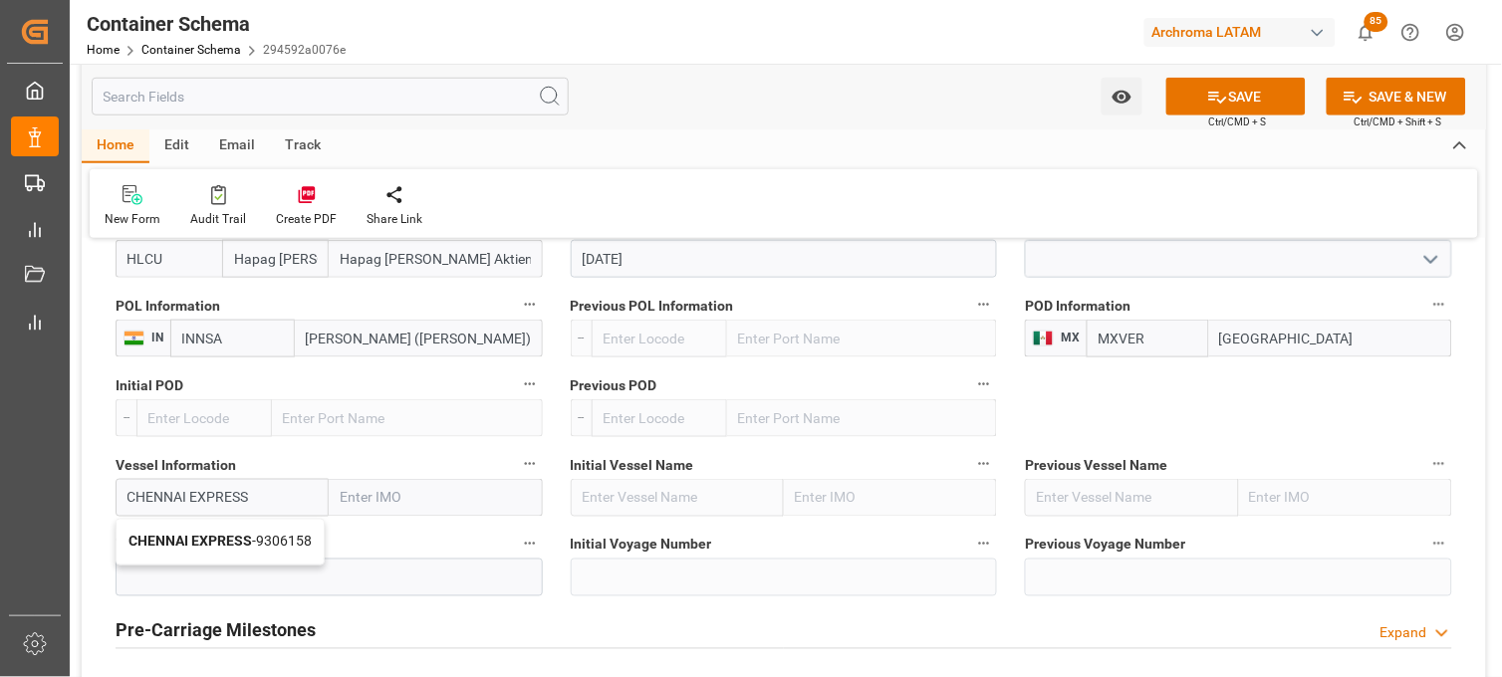
click at [194, 563] on div "CHENNAI EXPRESS - 9306158" at bounding box center [220, 542] width 207 height 45
type input "9306158"
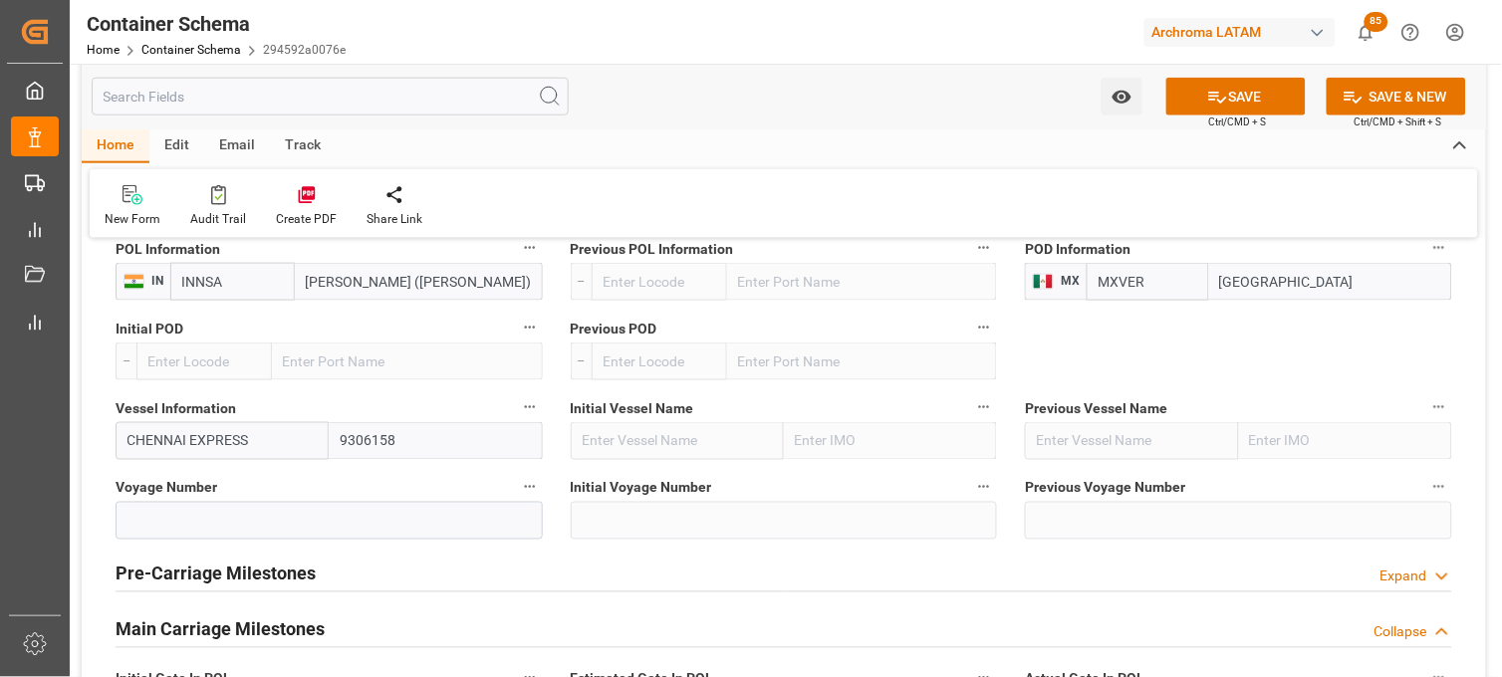
scroll to position [2213, 0]
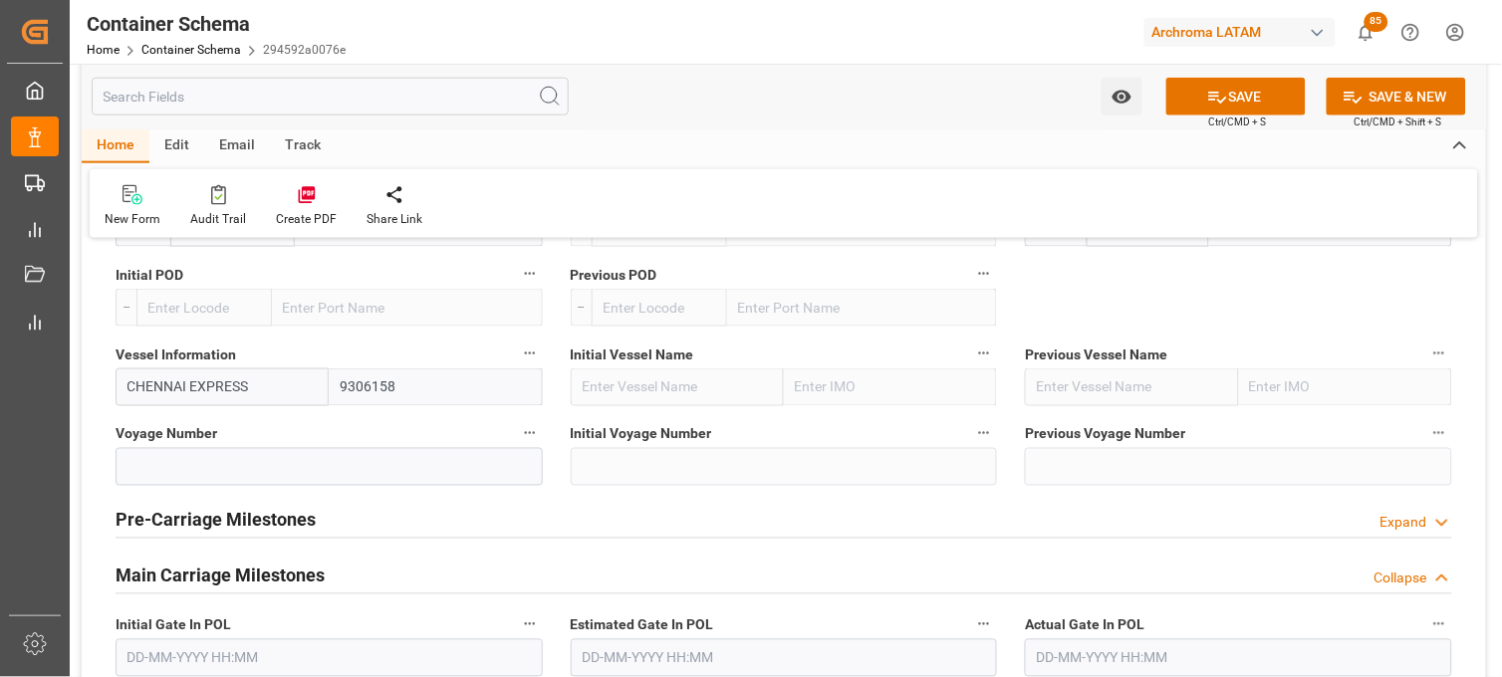
type input "CHENNAI EXPRESS"
click at [186, 444] on span "Voyage Number" at bounding box center [167, 434] width 102 height 21
click at [183, 452] on input at bounding box center [329, 467] width 427 height 38
click at [184, 470] on input at bounding box center [329, 467] width 427 height 38
paste input "537W"
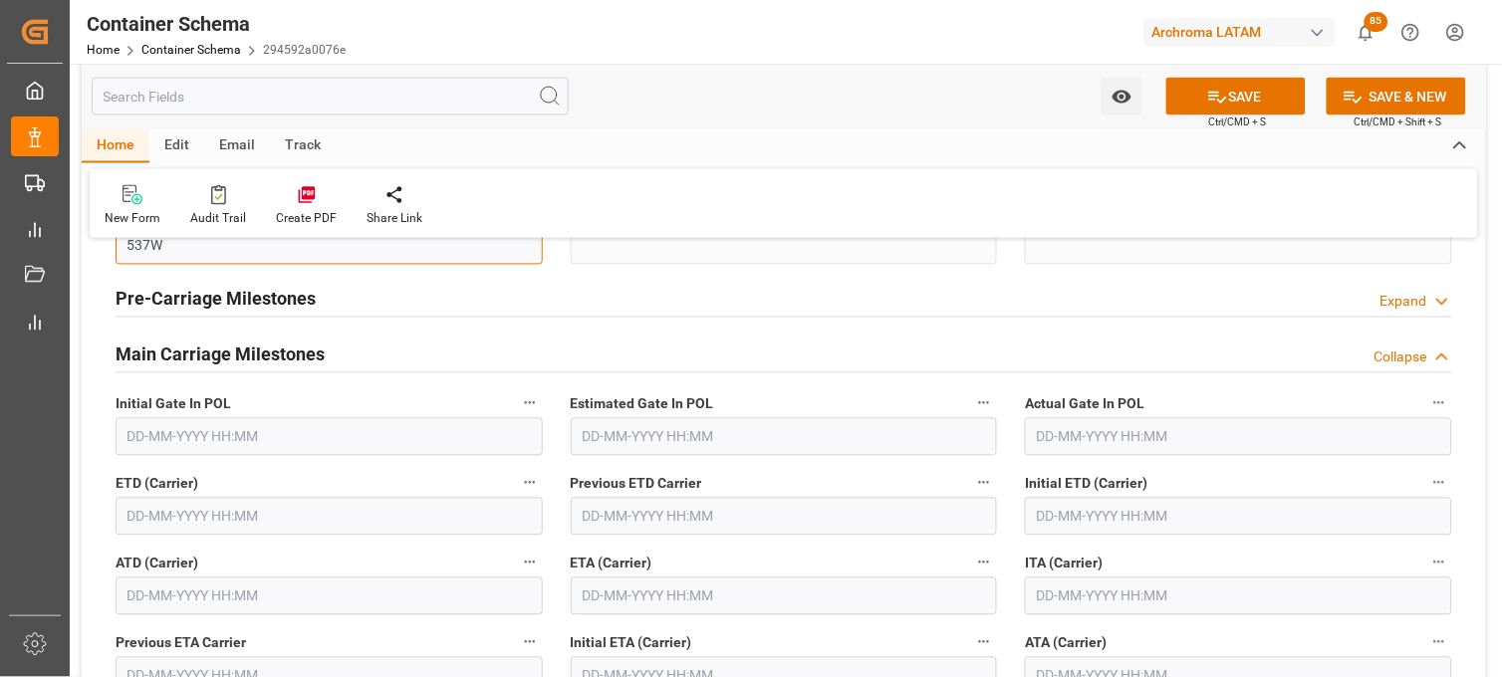
scroll to position [2545, 0]
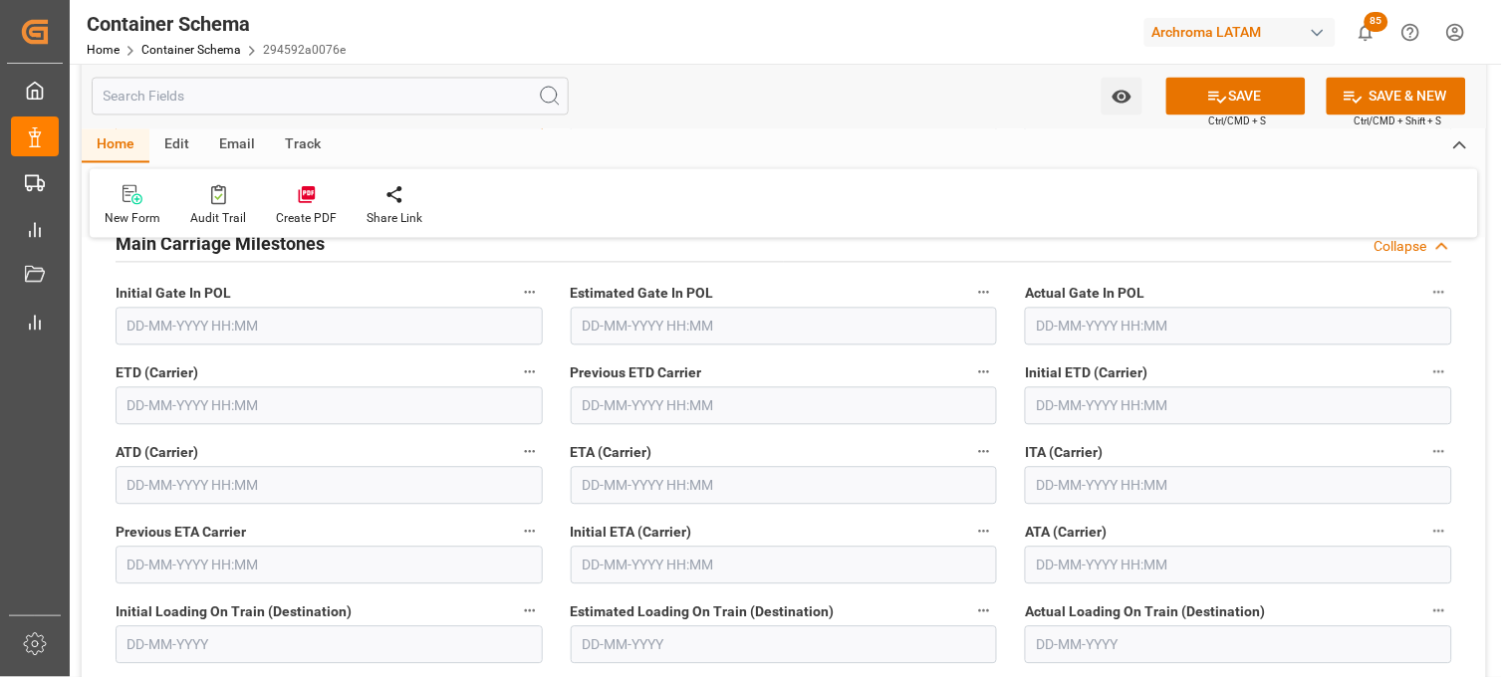
type input "537W"
click at [602, 485] on input "text" at bounding box center [784, 486] width 427 height 38
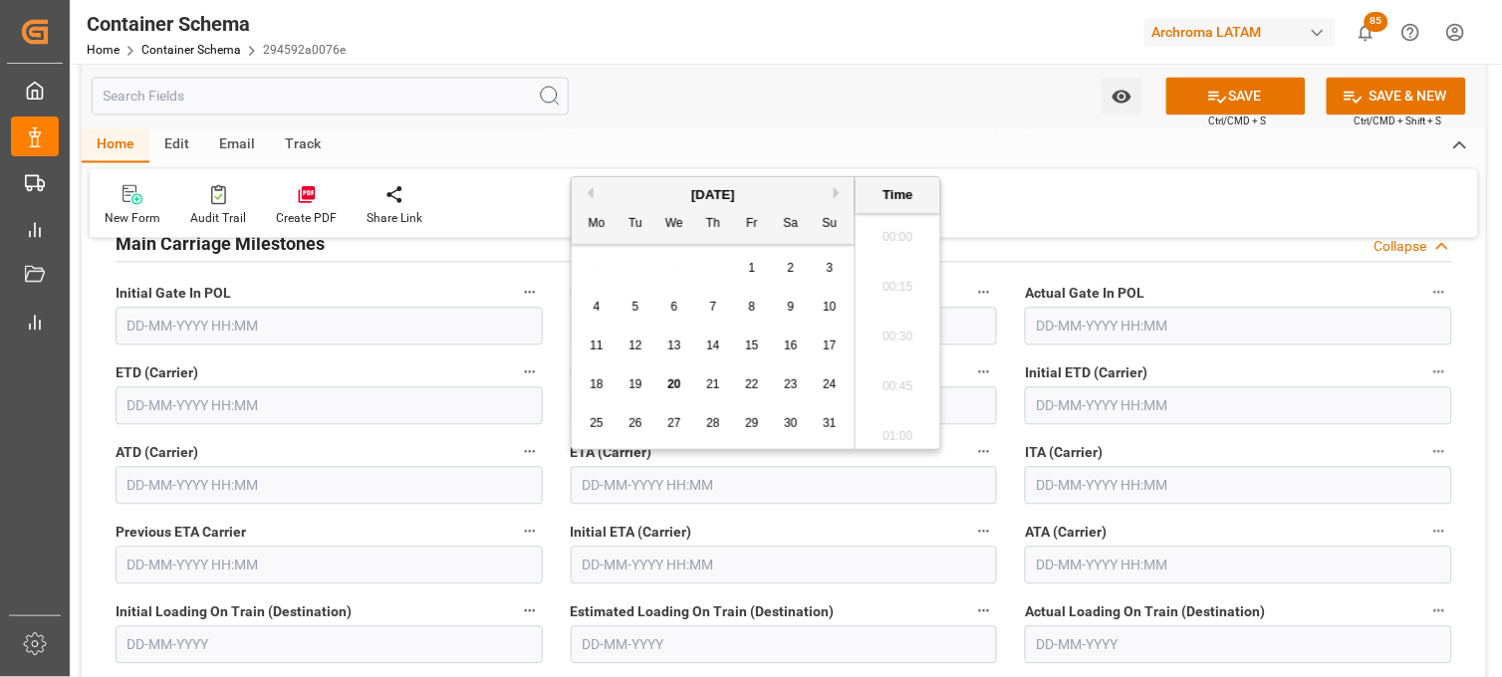
scroll to position [3044, 0]
click at [839, 194] on button "Next Month" at bounding box center [840, 193] width 12 height 12
click at [838, 192] on button "Next Month" at bounding box center [840, 193] width 12 height 12
click at [710, 262] on span "2" at bounding box center [713, 268] width 7 height 14
click at [889, 391] on li "16:00" at bounding box center [898, 382] width 85 height 50
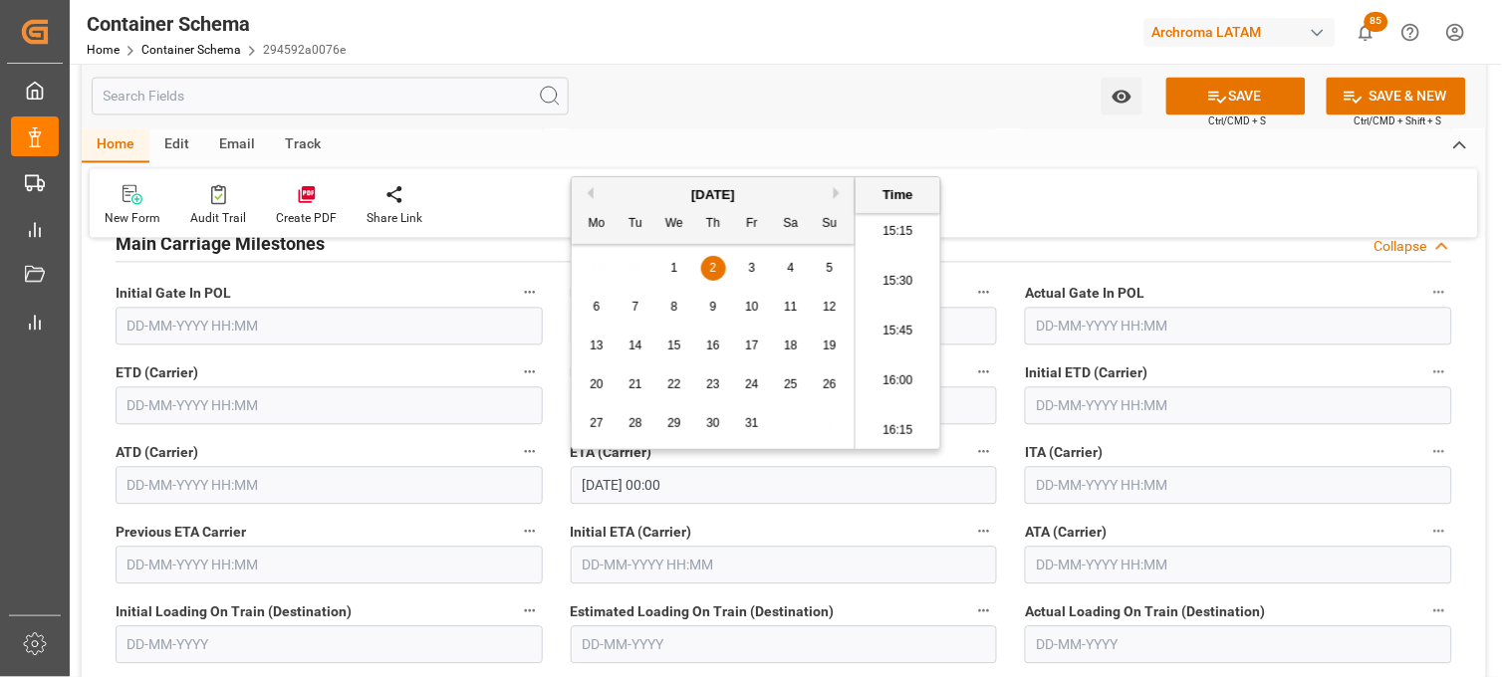
type input "[DATE] 16:00"
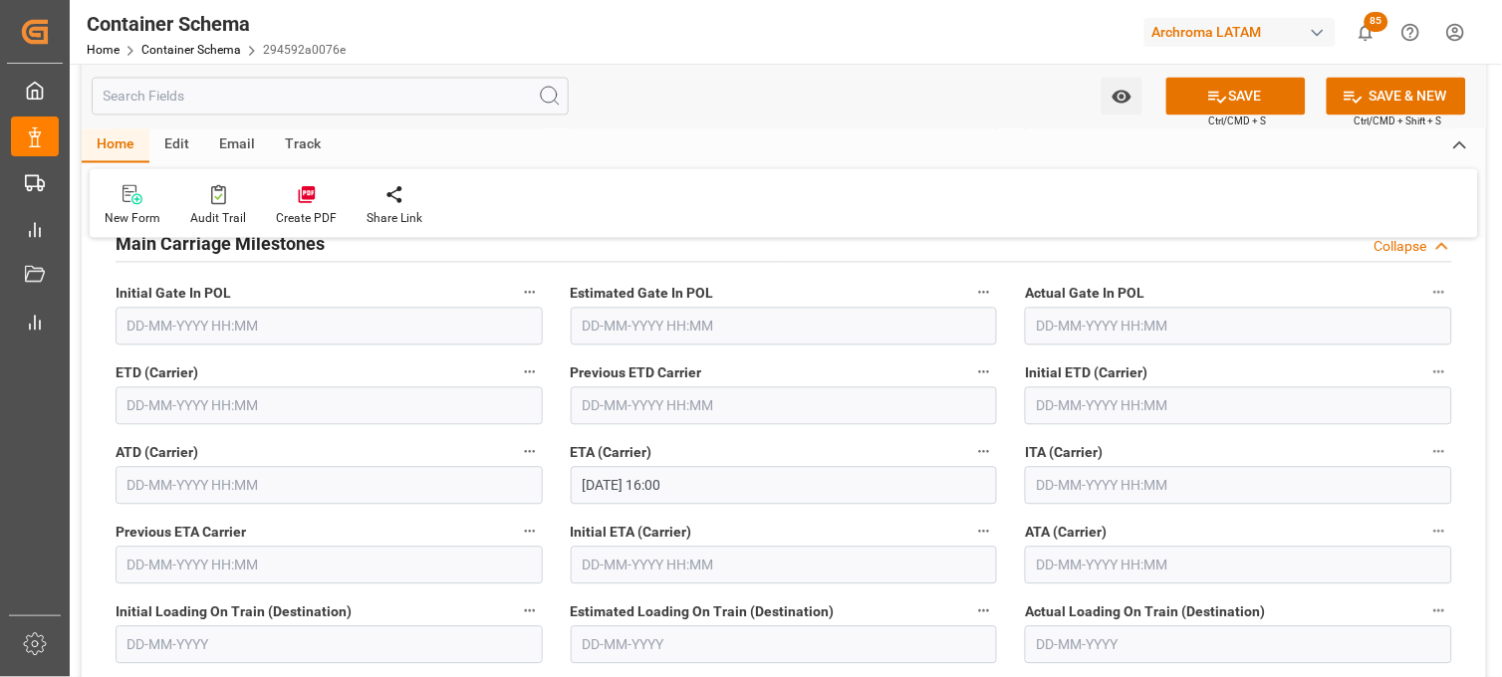
click at [999, 458] on div "ETA (Carrier) 02-10-2025 16:00" at bounding box center [784, 472] width 455 height 80
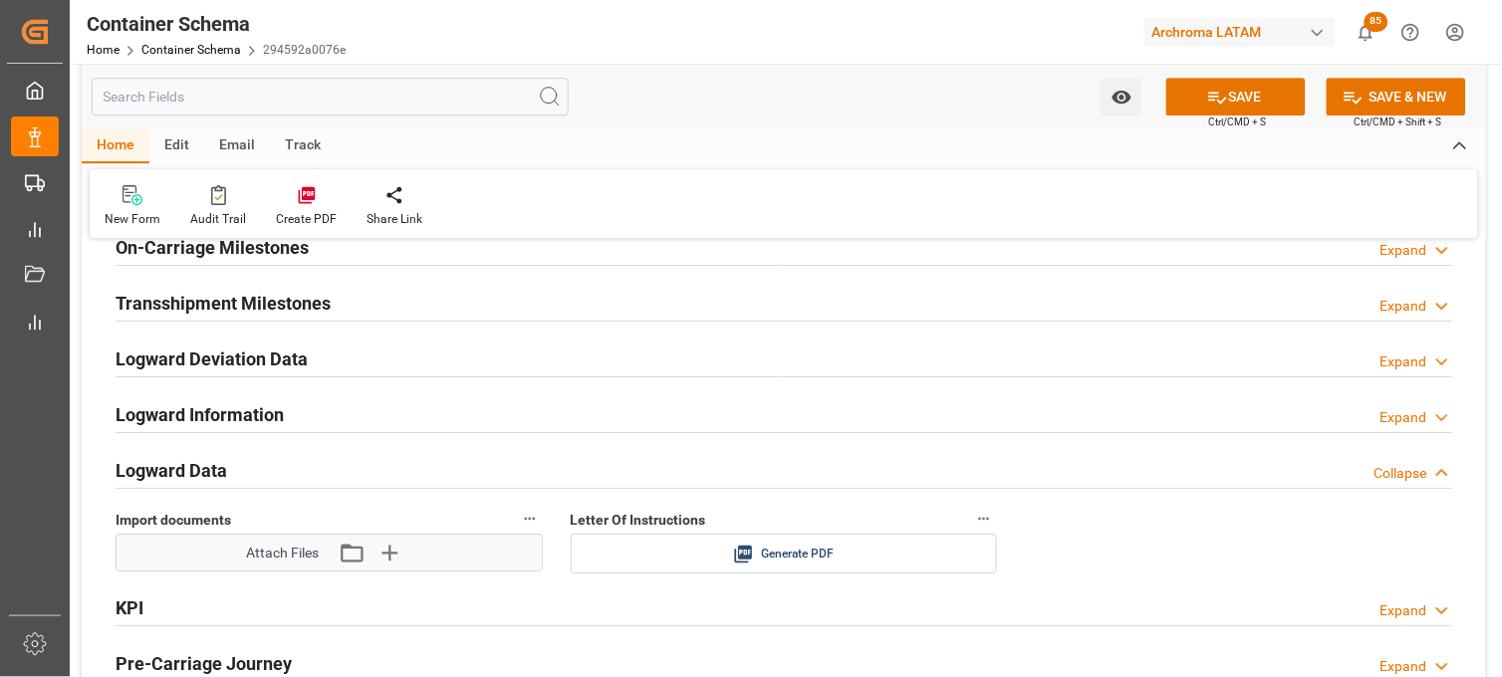
scroll to position [3099, 0]
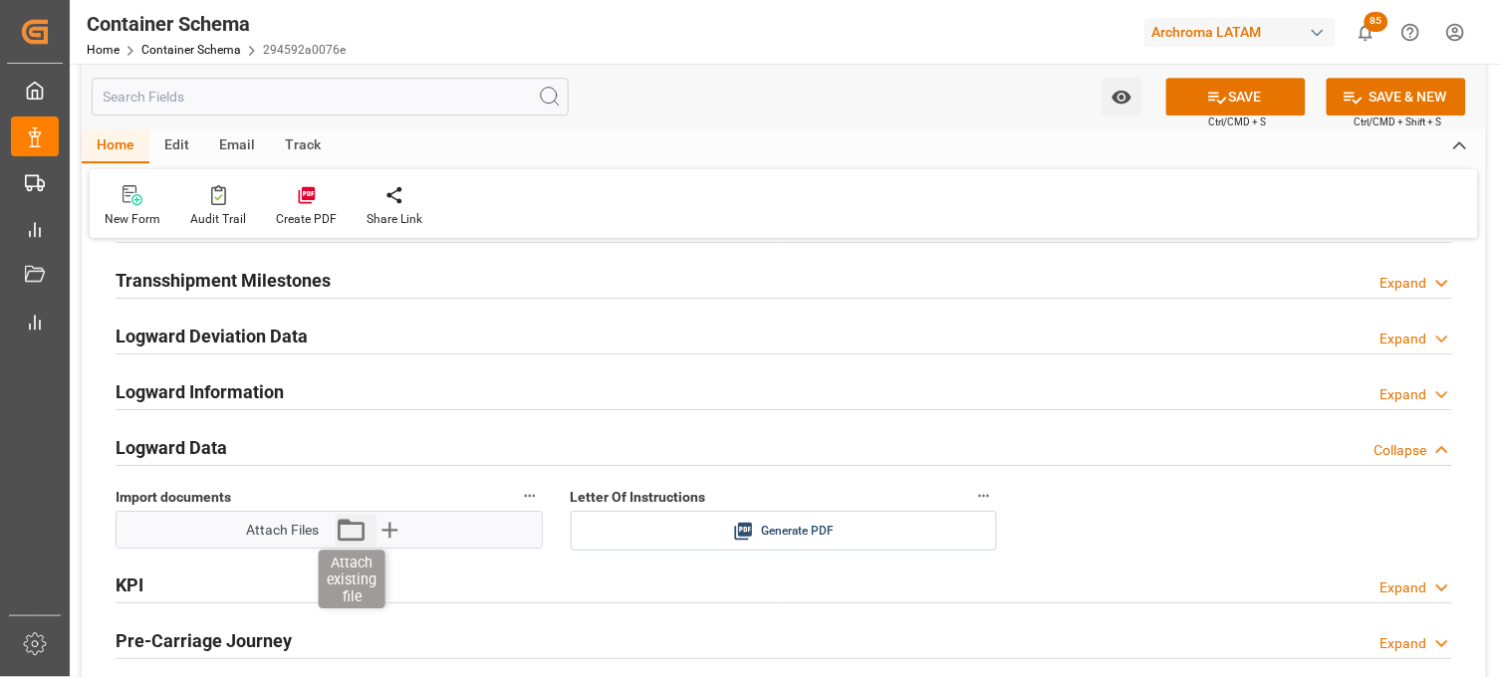
click at [344, 534] on icon "button" at bounding box center [352, 530] width 32 height 32
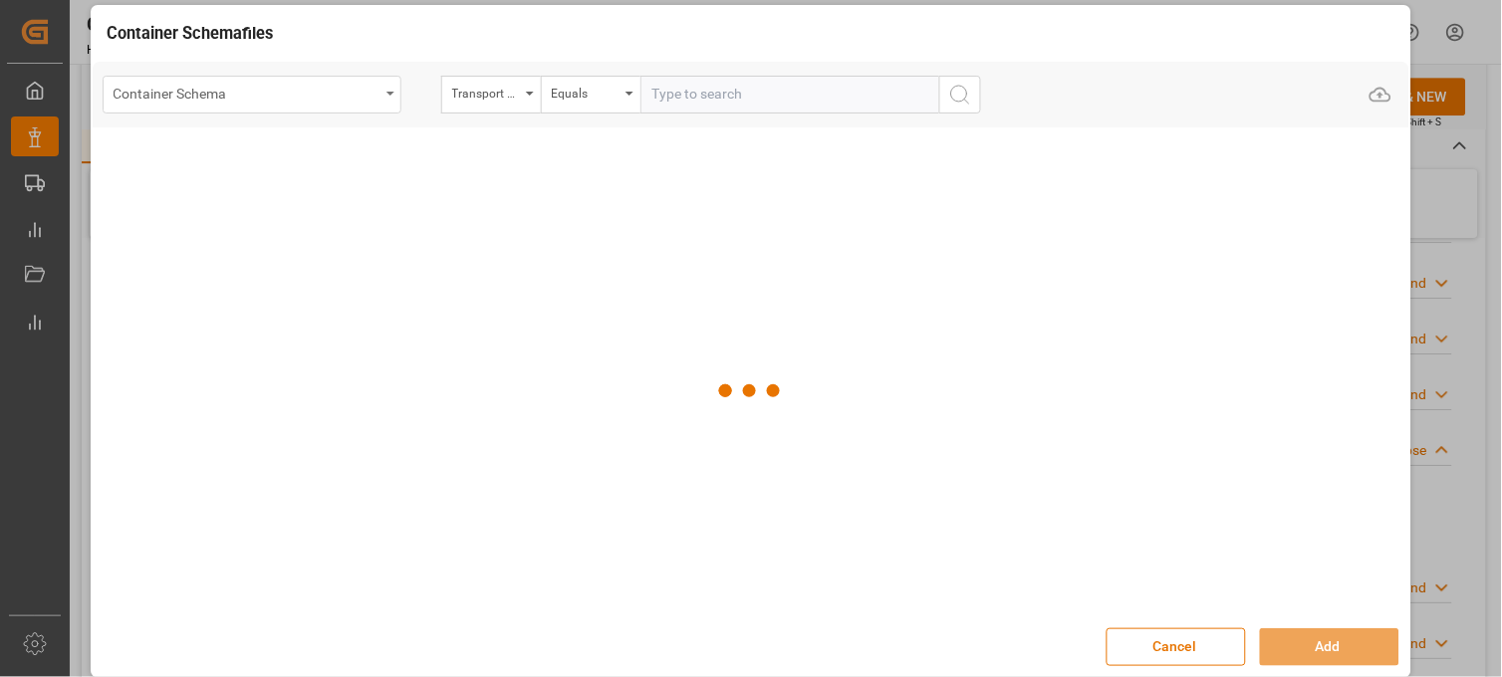
click at [326, 94] on div "Container Schema" at bounding box center [247, 92] width 266 height 25
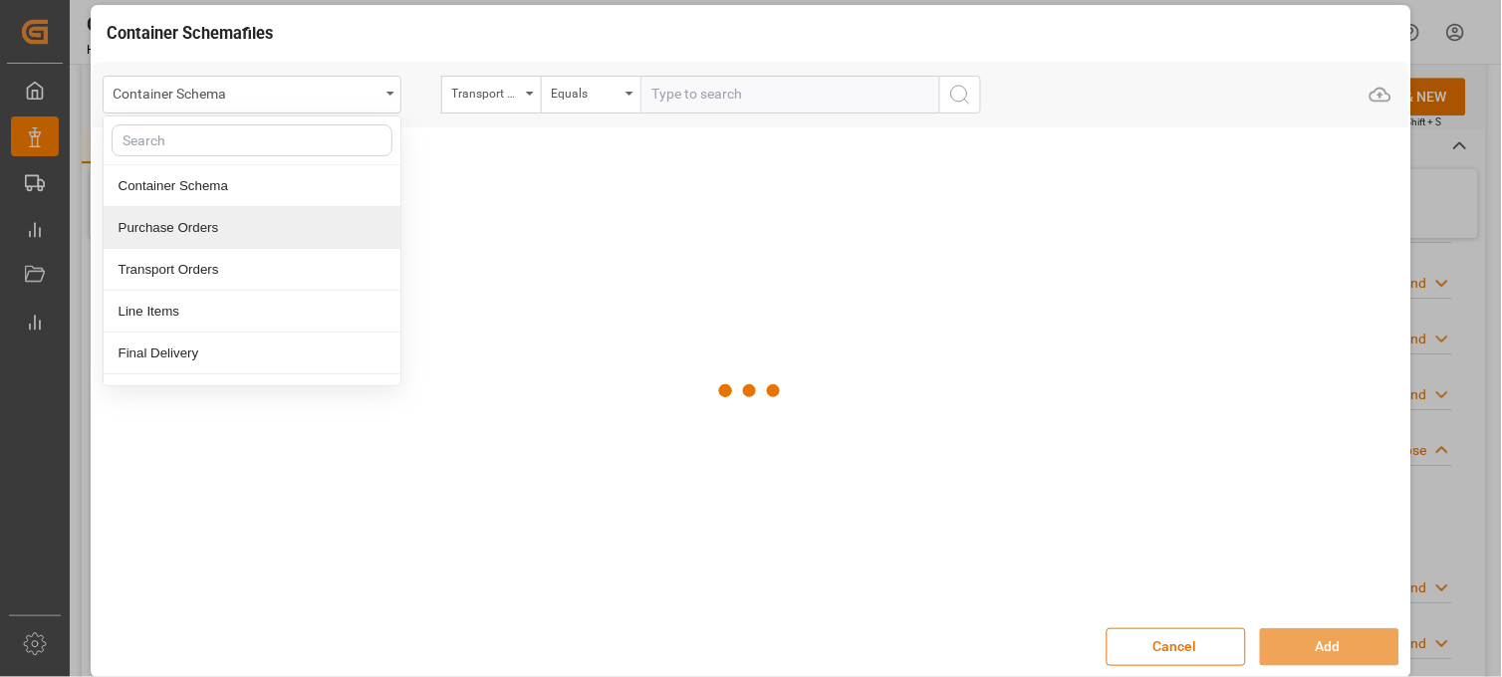
click at [219, 217] on div "Purchase Orders" at bounding box center [252, 228] width 297 height 42
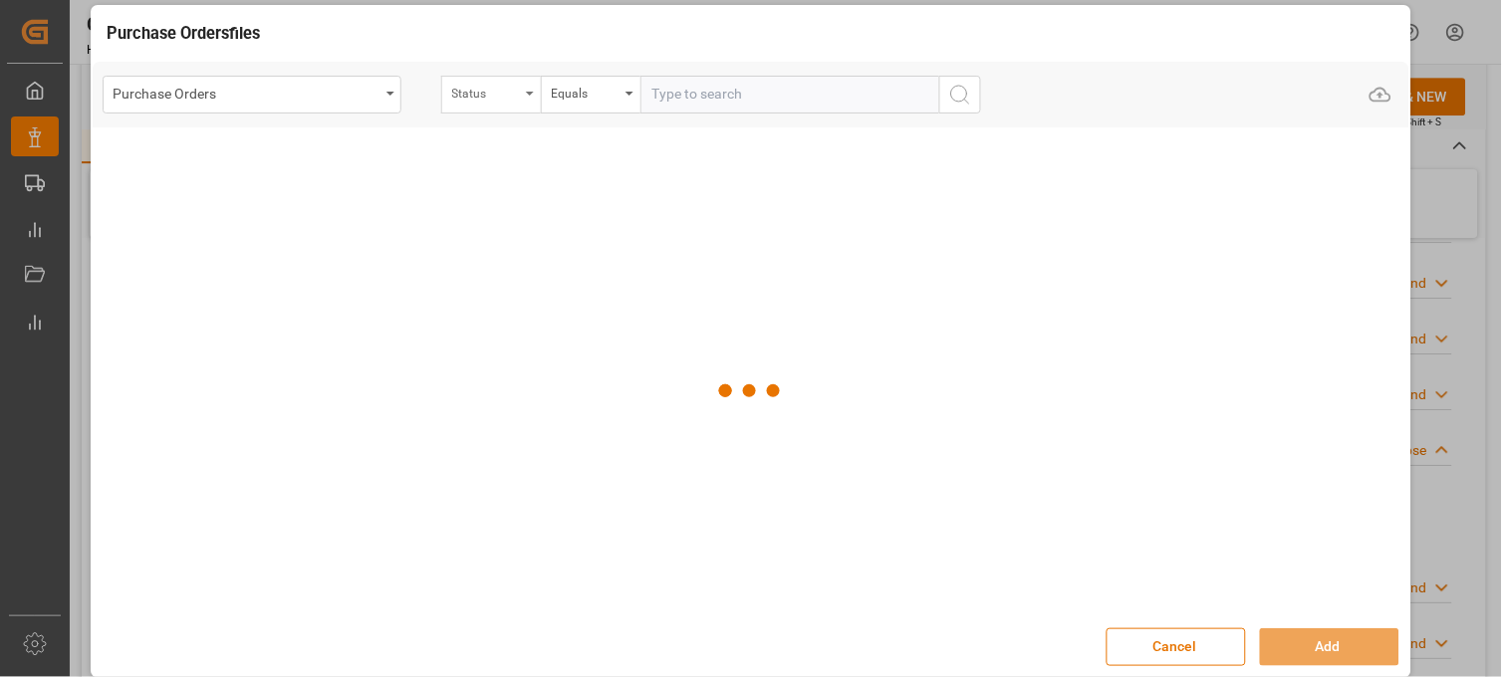
click at [485, 101] on div "Status" at bounding box center [486, 91] width 68 height 23
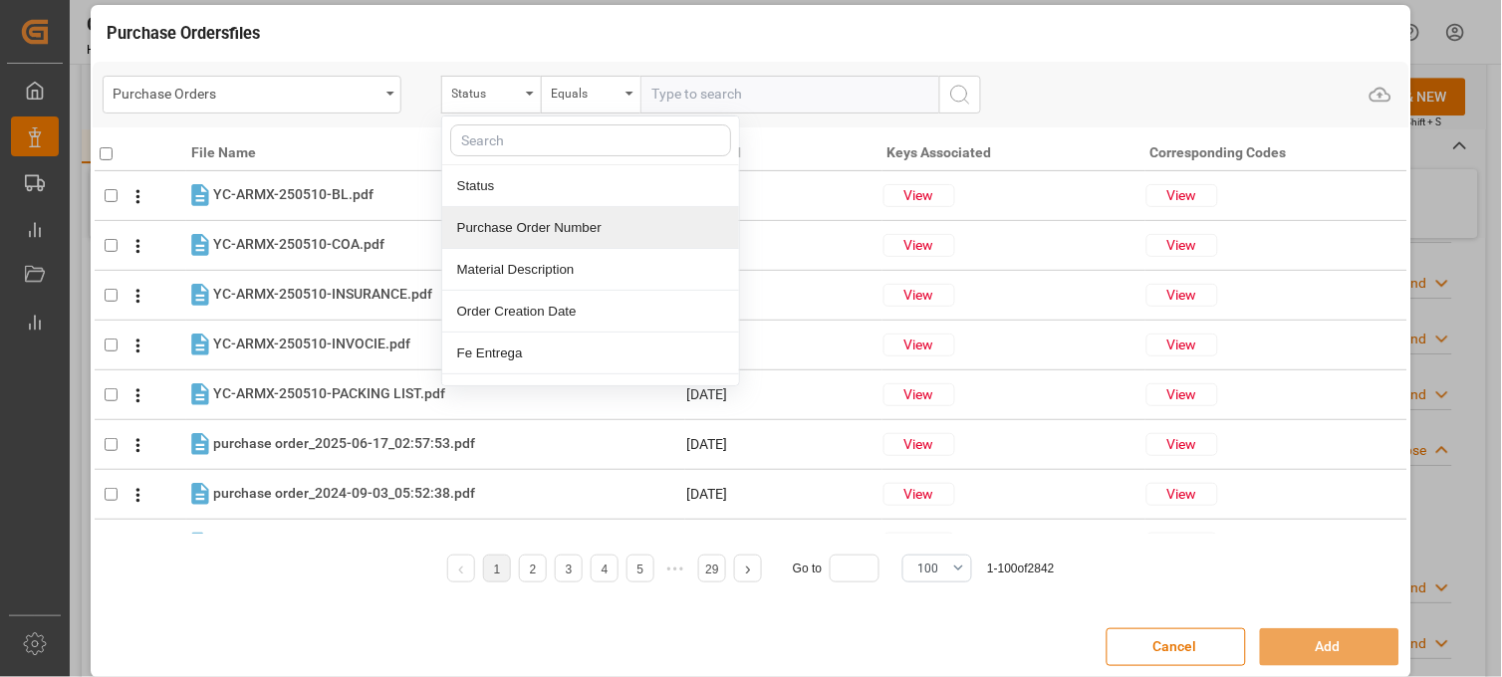
click at [483, 226] on div "Purchase Order Number" at bounding box center [590, 228] width 297 height 42
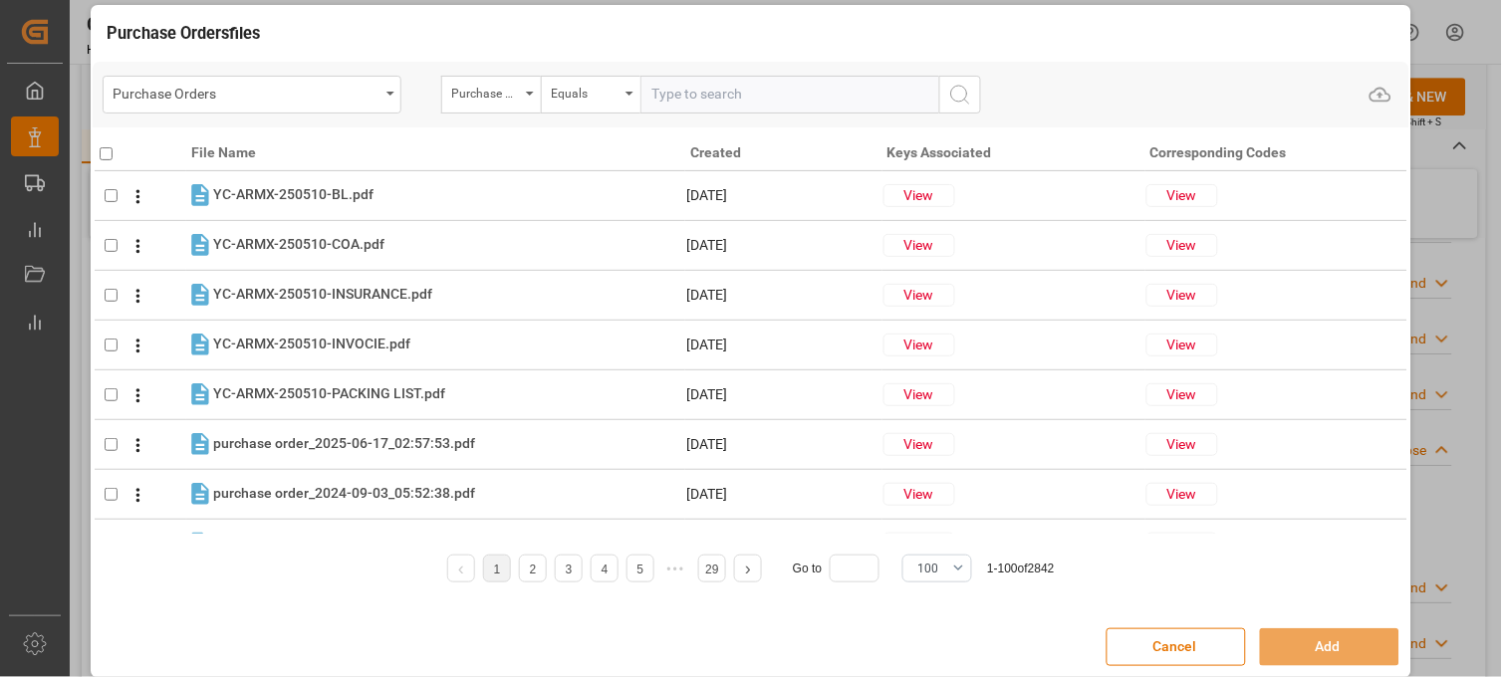
click at [670, 102] on input "text" at bounding box center [789, 95] width 299 height 38
paste input "4504636069"
type input "4504636069"
click at [963, 93] on icon "search button" at bounding box center [960, 95] width 24 height 24
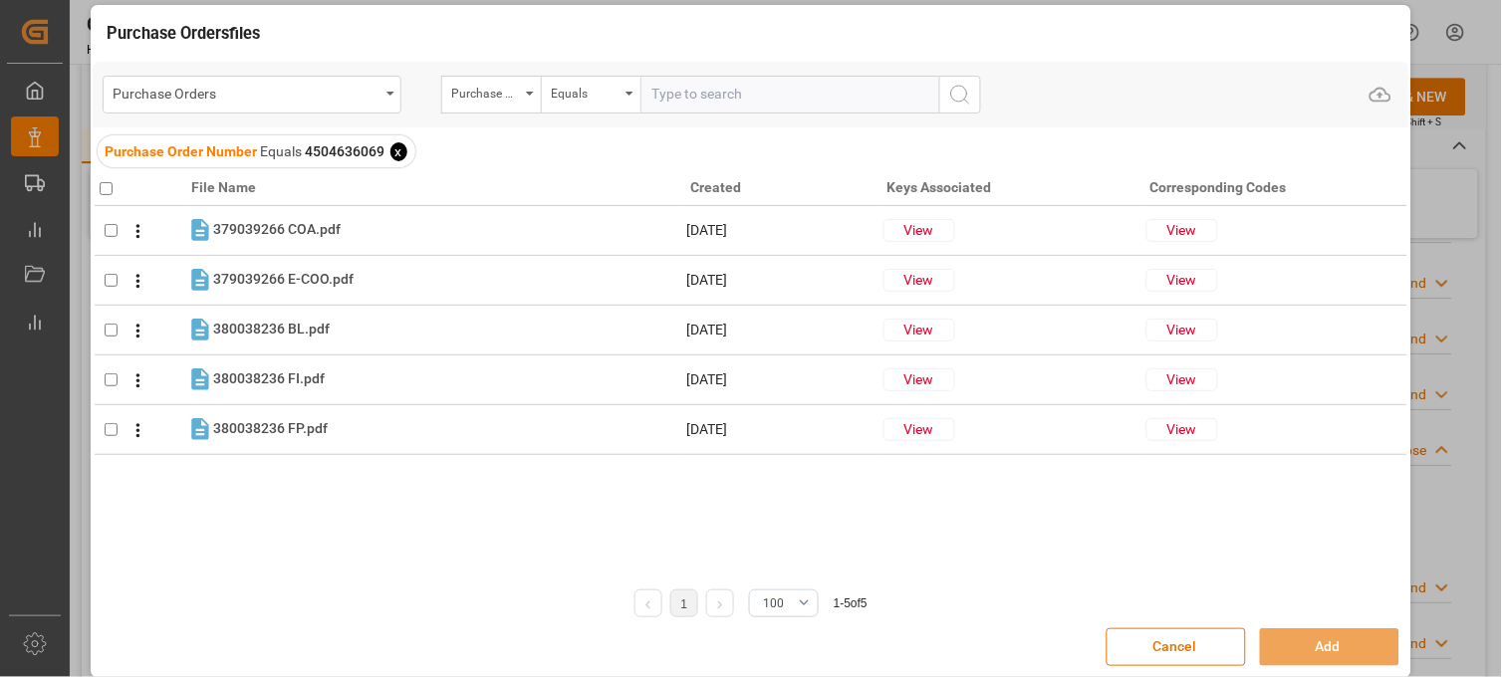
drag, startPoint x: 110, startPoint y: 190, endPoint x: 123, endPoint y: 194, distance: 13.5
click at [108, 189] on input "checkbox" at bounding box center [106, 188] width 13 height 13
checkbox input "true"
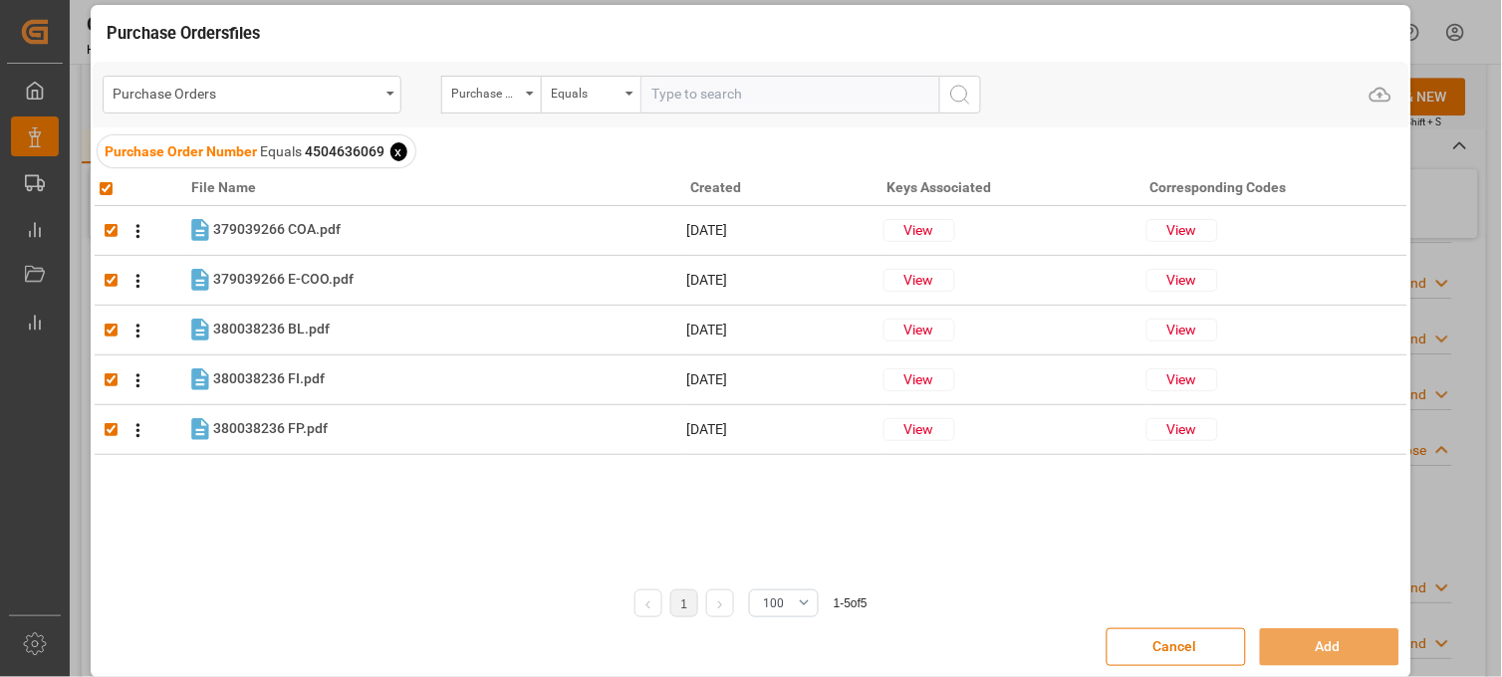
checkbox input "true"
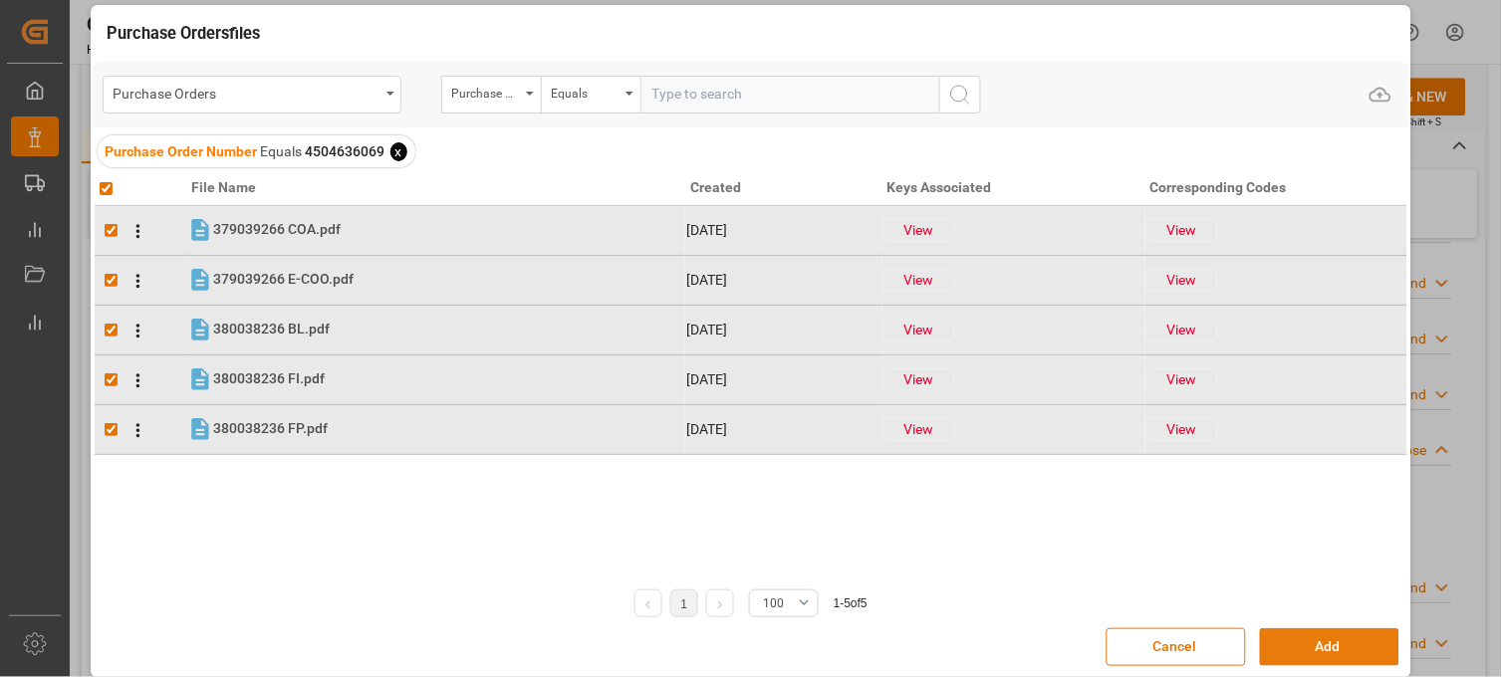
click at [1286, 645] on button "Add" at bounding box center [1329, 648] width 139 height 38
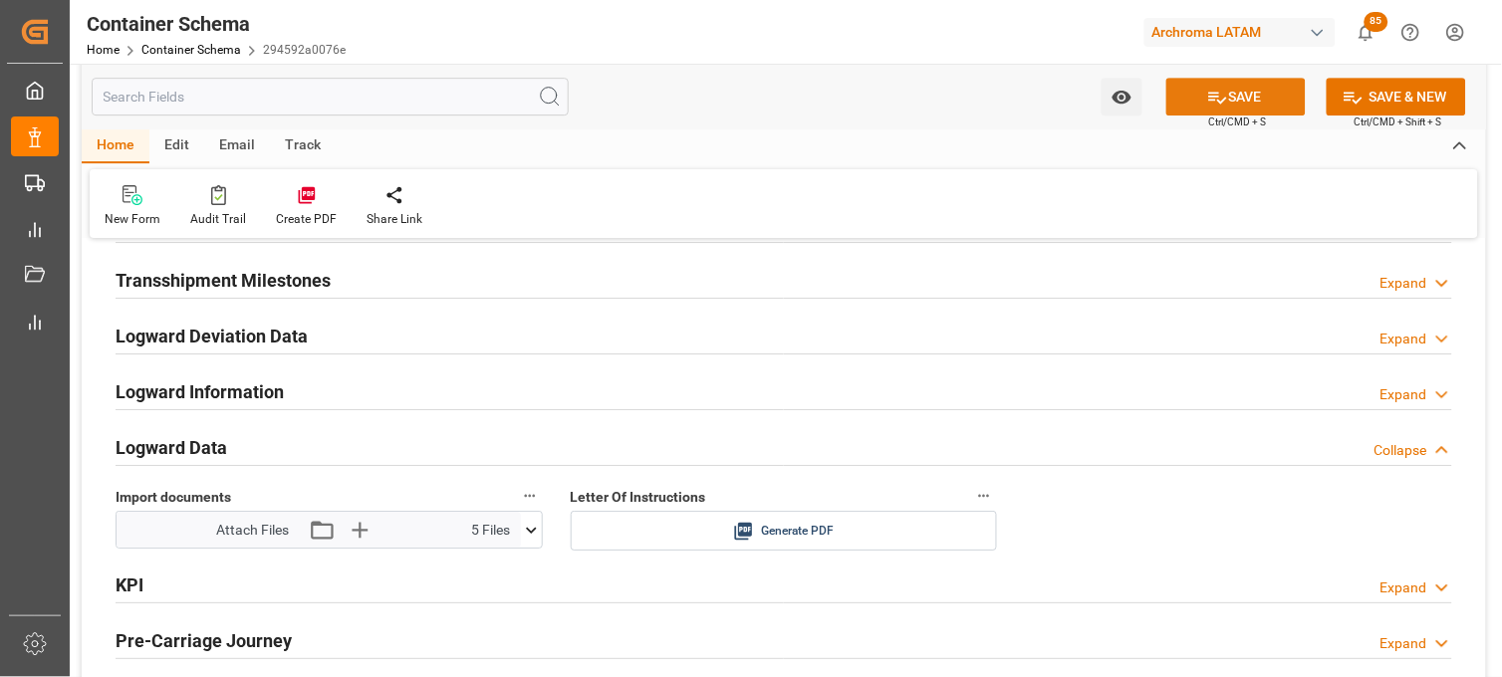
click at [1198, 96] on button "SAVE" at bounding box center [1235, 97] width 139 height 38
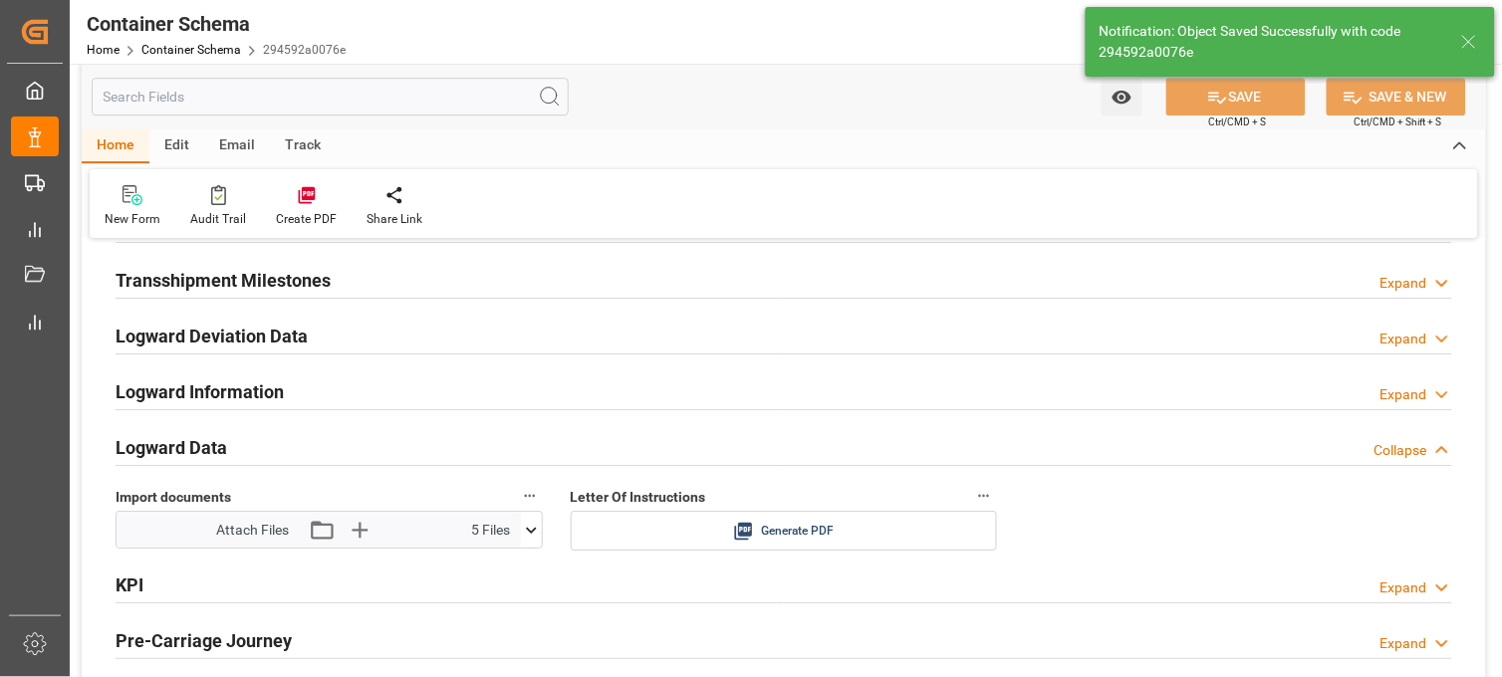
type input "Document Sent"
type input "MXVER"
type input "[GEOGRAPHIC_DATA]"
type input "CHENNAI EXPRESS"
type input "9306158"
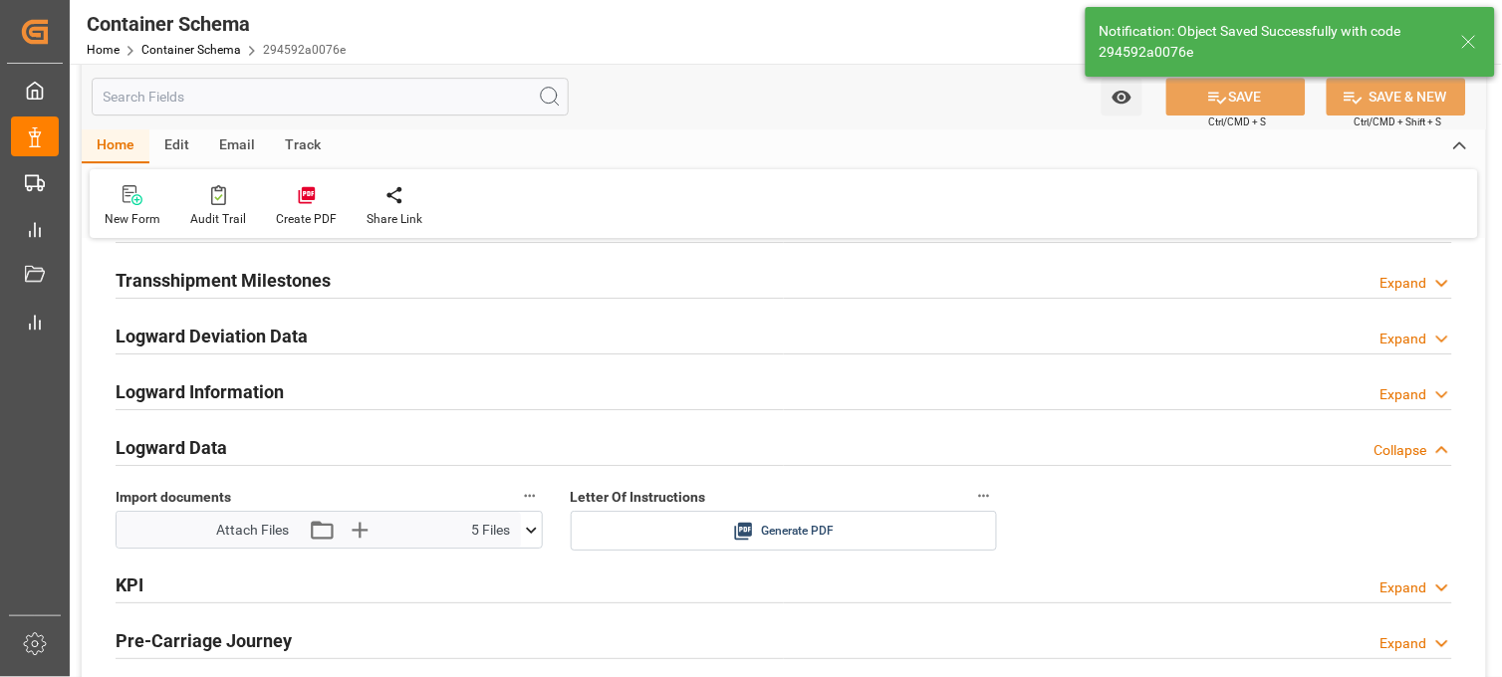
type input "537W"
type input "[DATE] 16:00"
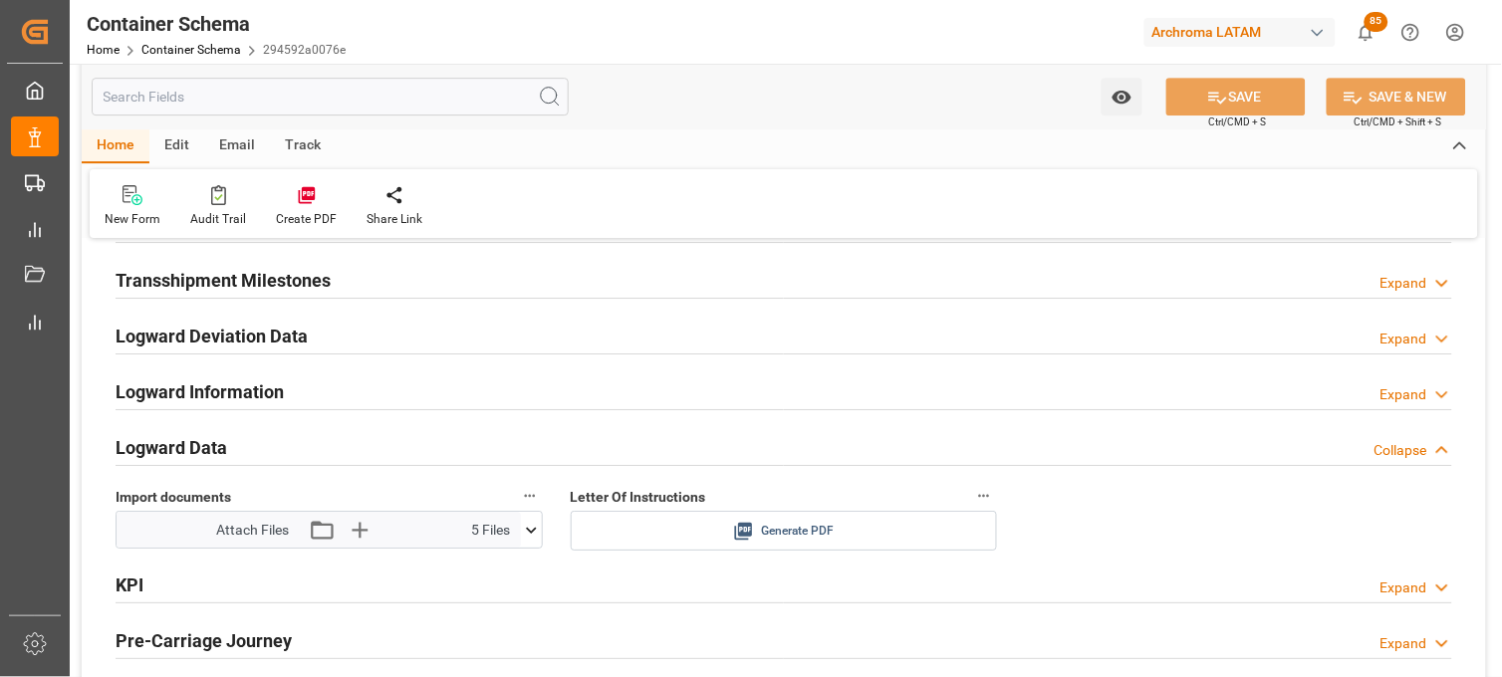
click at [741, 531] on icon at bounding box center [743, 531] width 21 height 21
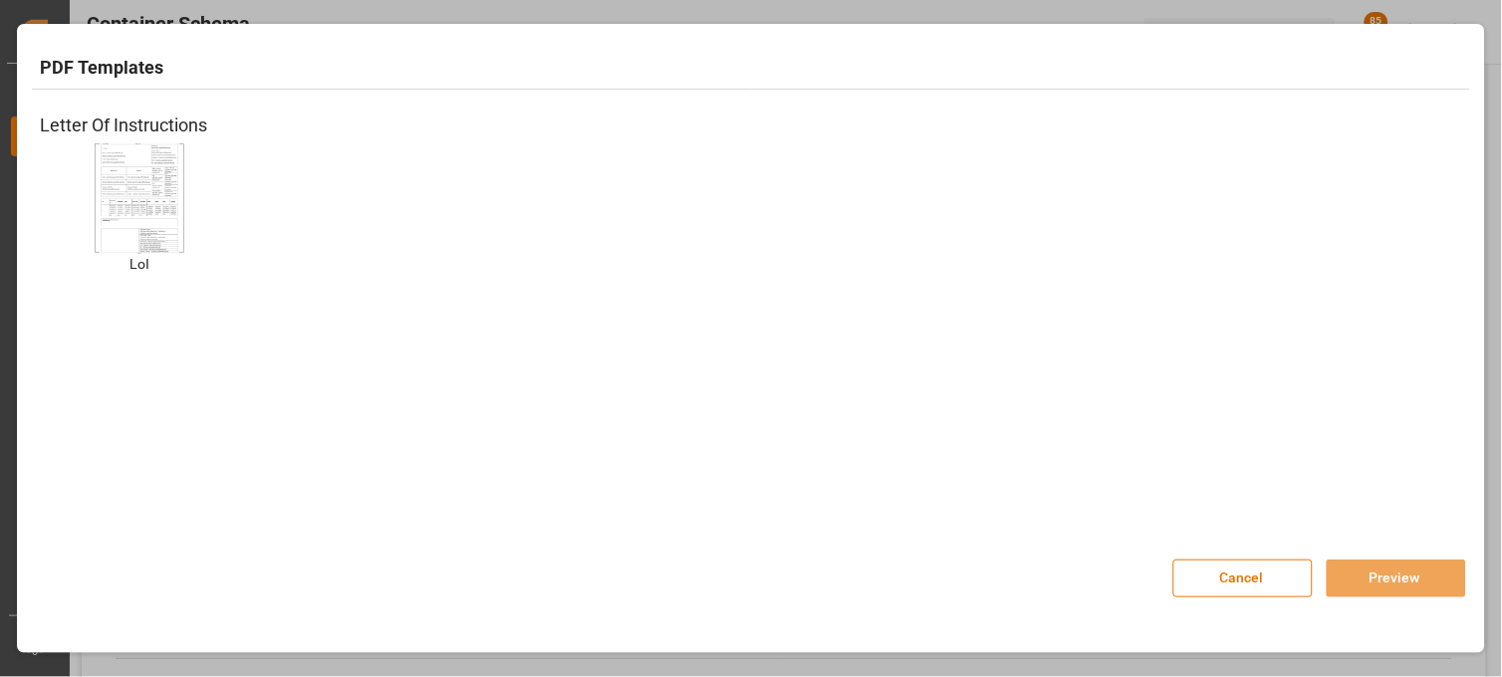
click at [169, 179] on img at bounding box center [140, 197] width 80 height 113
click at [1363, 584] on button "Preview" at bounding box center [1396, 579] width 139 height 38
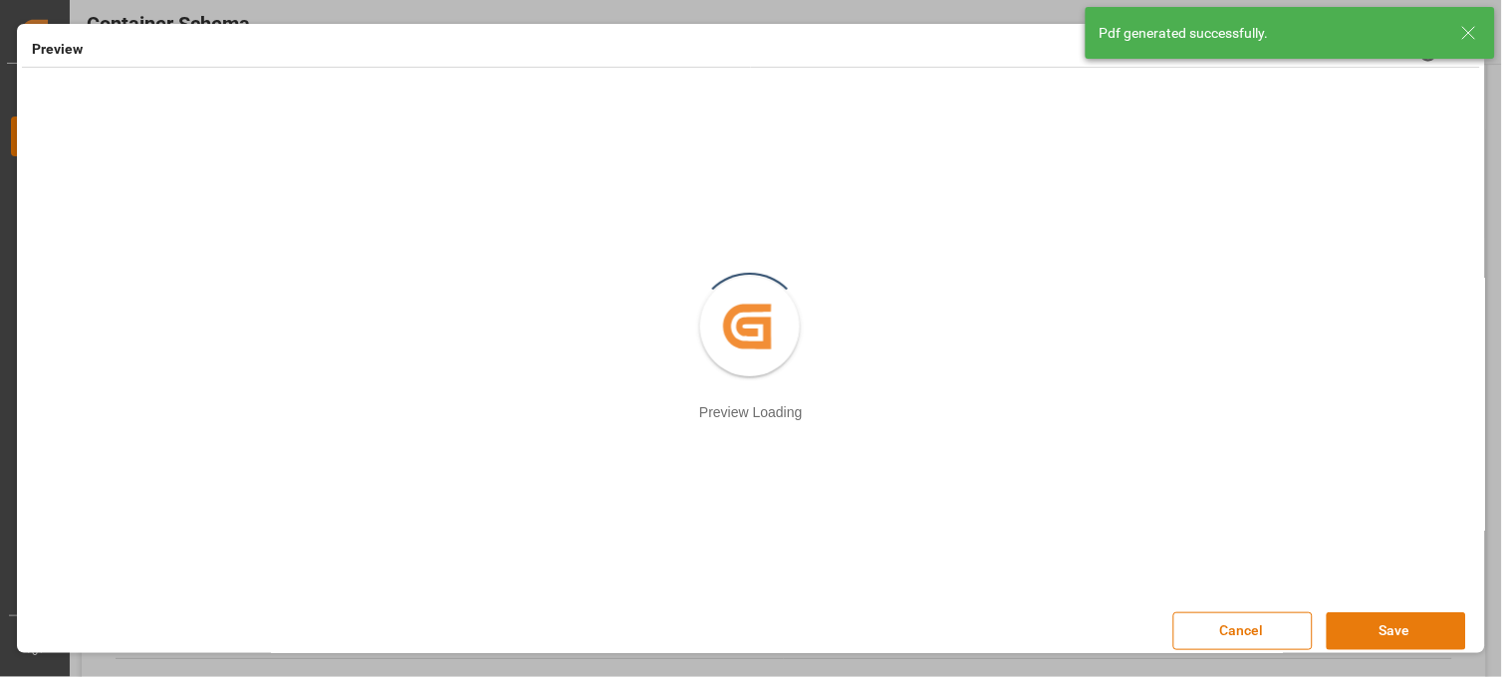
click at [1391, 628] on button "Save" at bounding box center [1396, 632] width 139 height 38
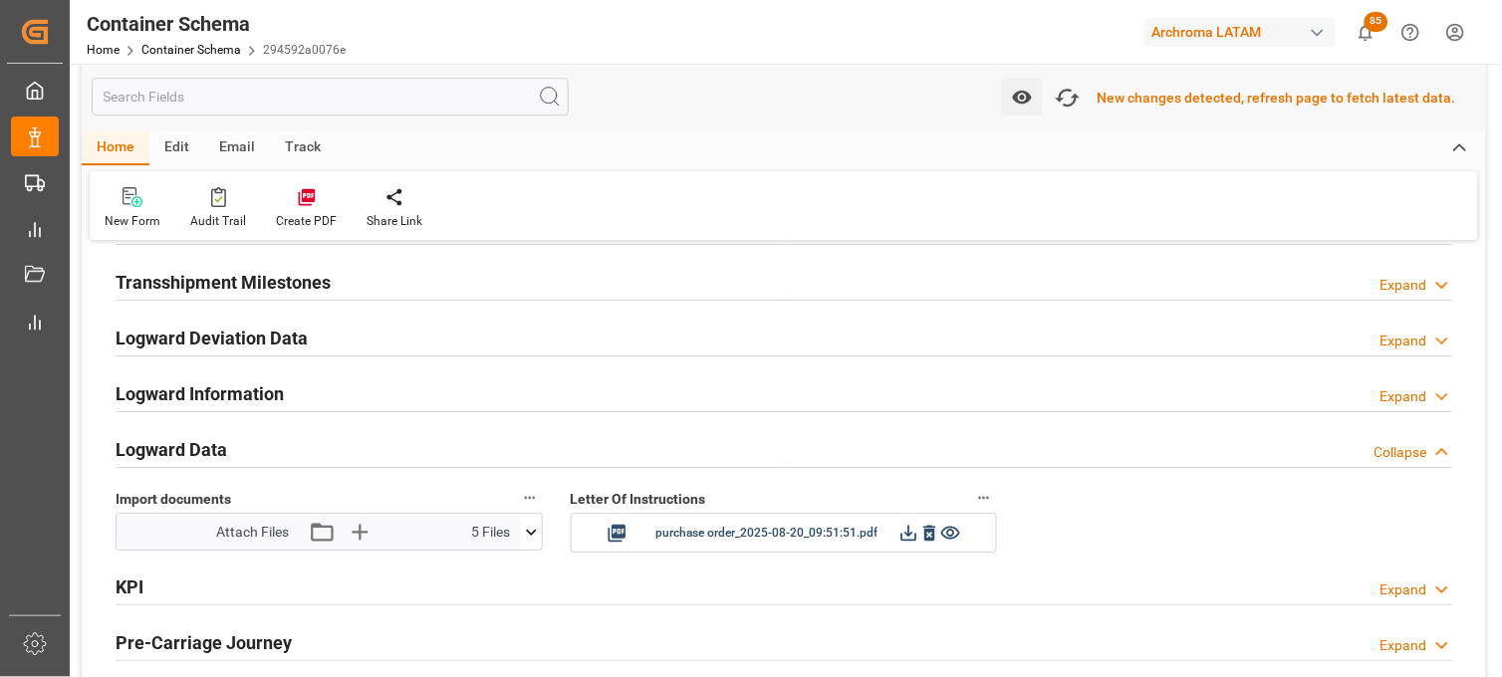
scroll to position [3101, 0]
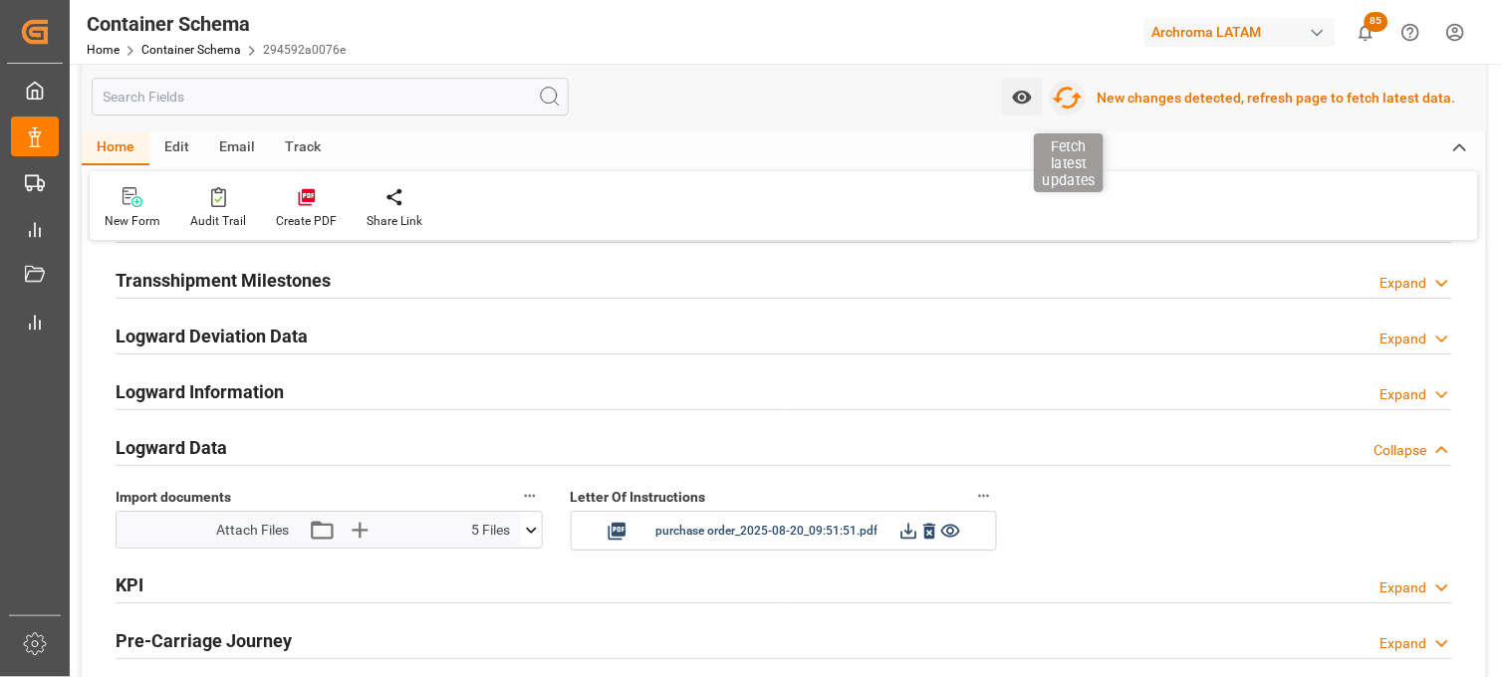
click at [1069, 93] on icon "button" at bounding box center [1068, 98] width 32 height 32
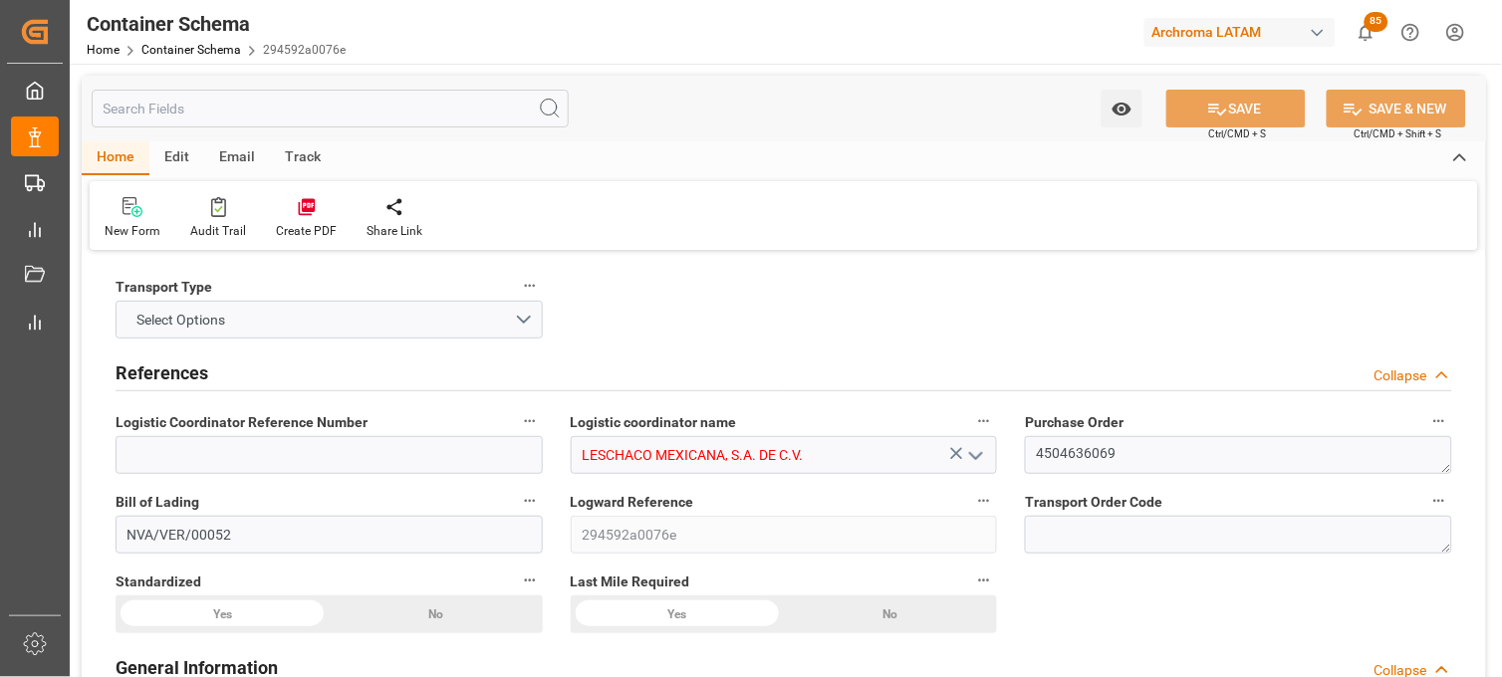
type input "0"
type input "7"
type input "2"
type input "72"
type input "1800"
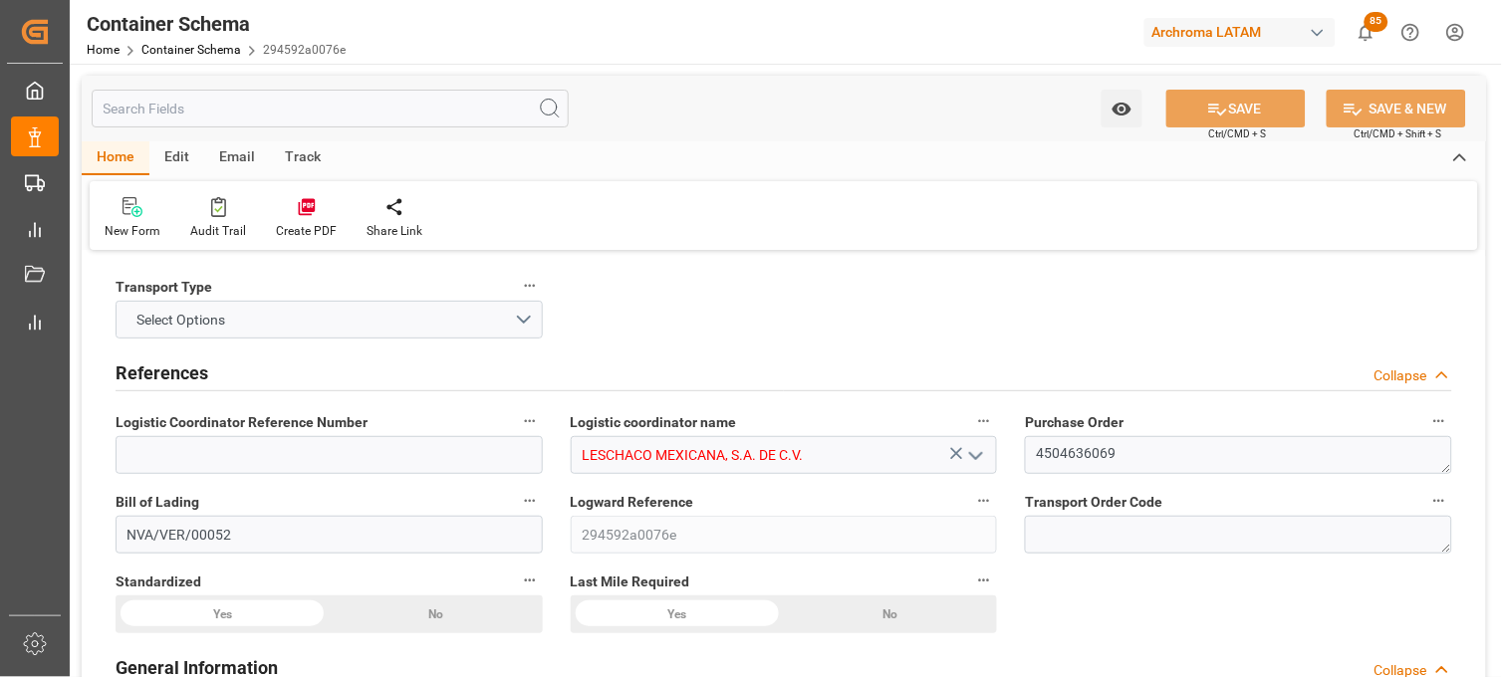
type input "1929.6"
type input "Hapag [PERSON_NAME]"
type input "Hapag [PERSON_NAME] Aktiengesellschaft"
type input "INNSA"
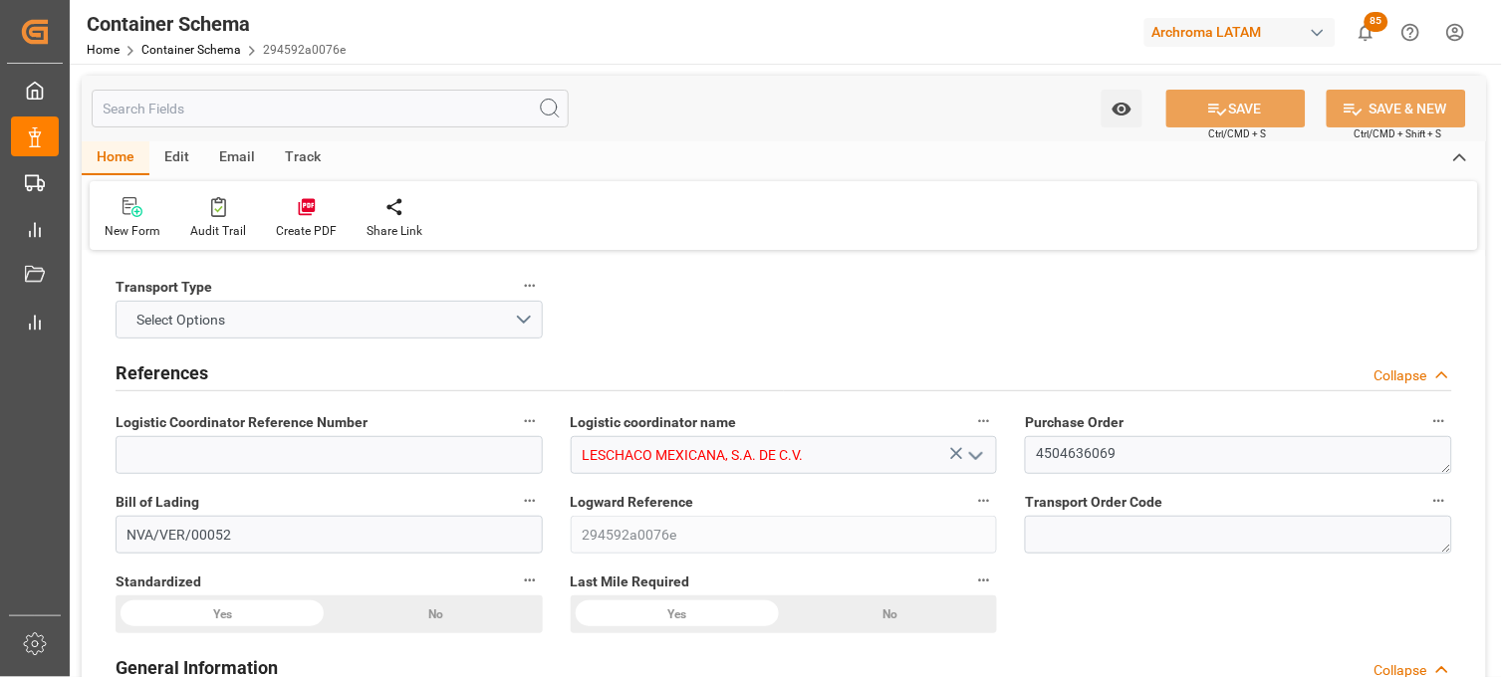
type input "MXVER"
type input "9306158"
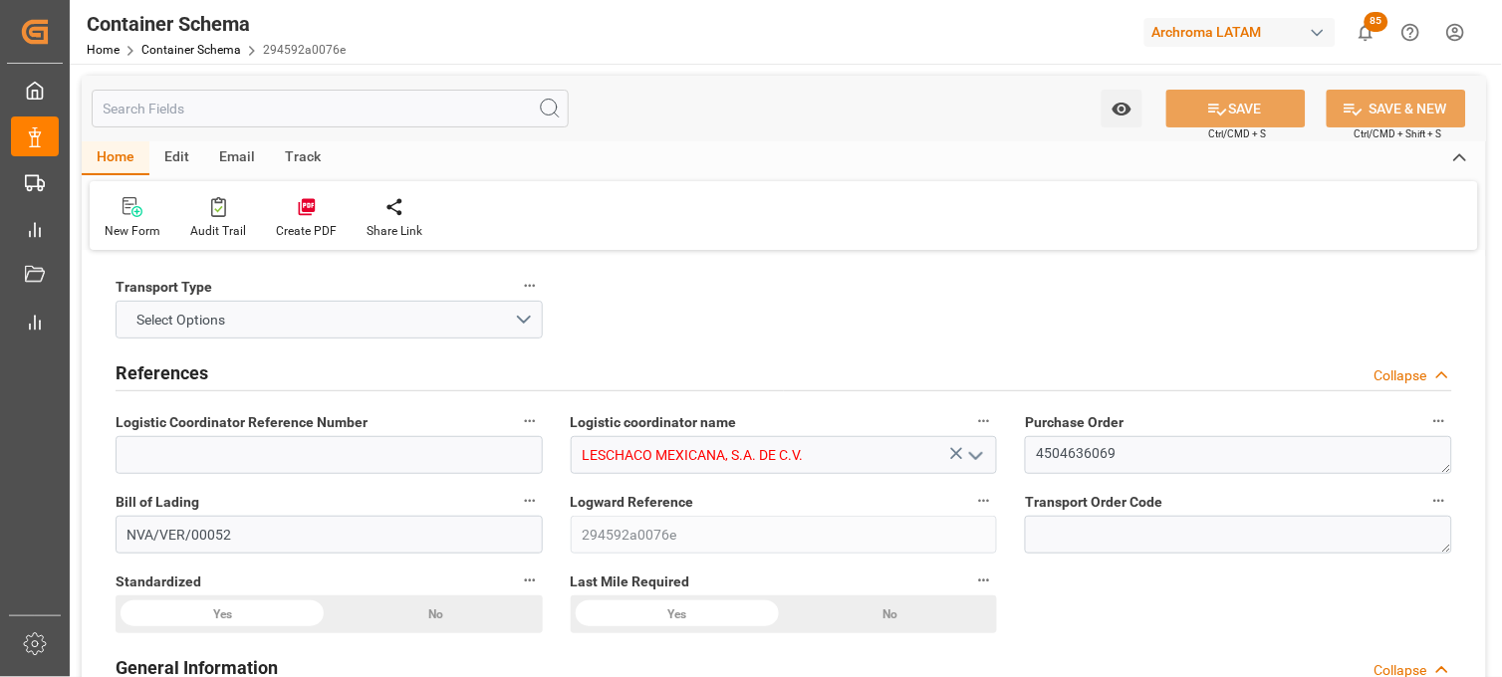
type input "9306158"
type input "[DATE] 15:30"
type input "[DATE]"
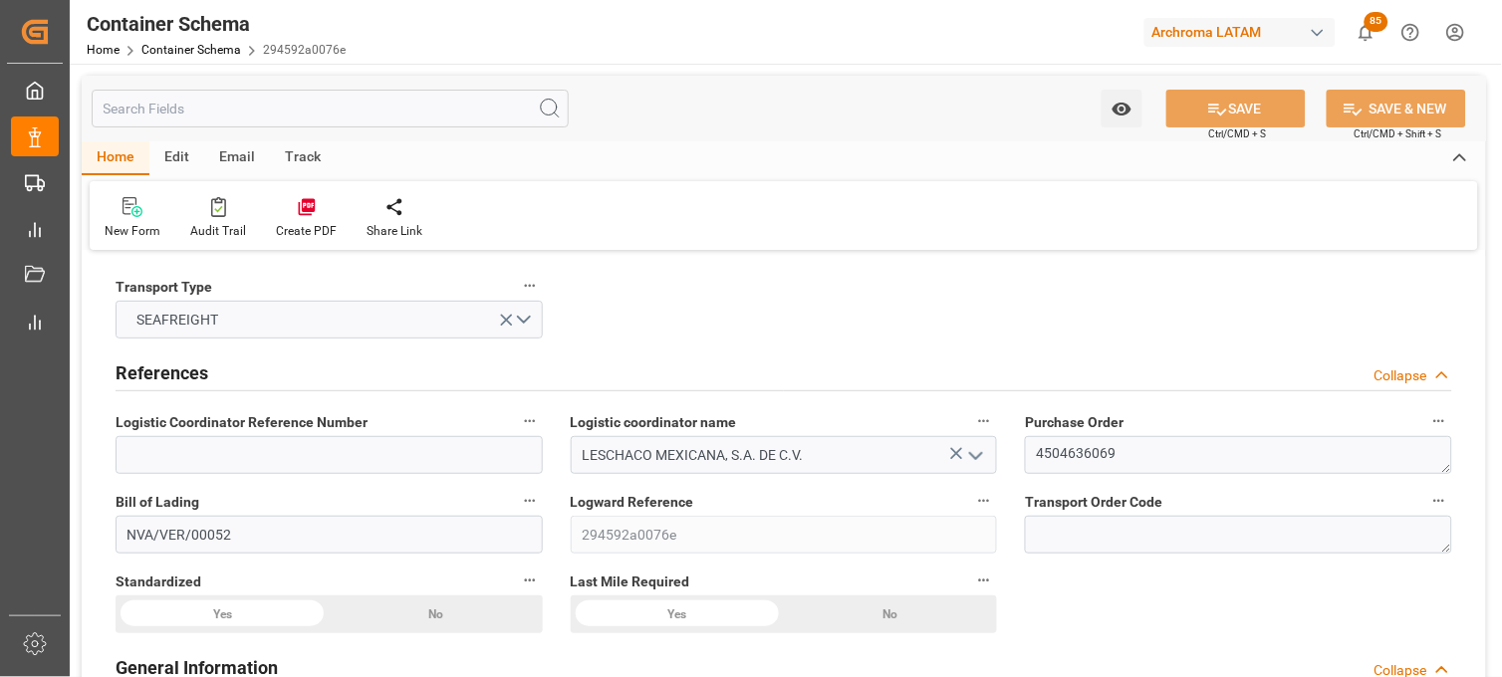
type input "[DATE] 16:00"
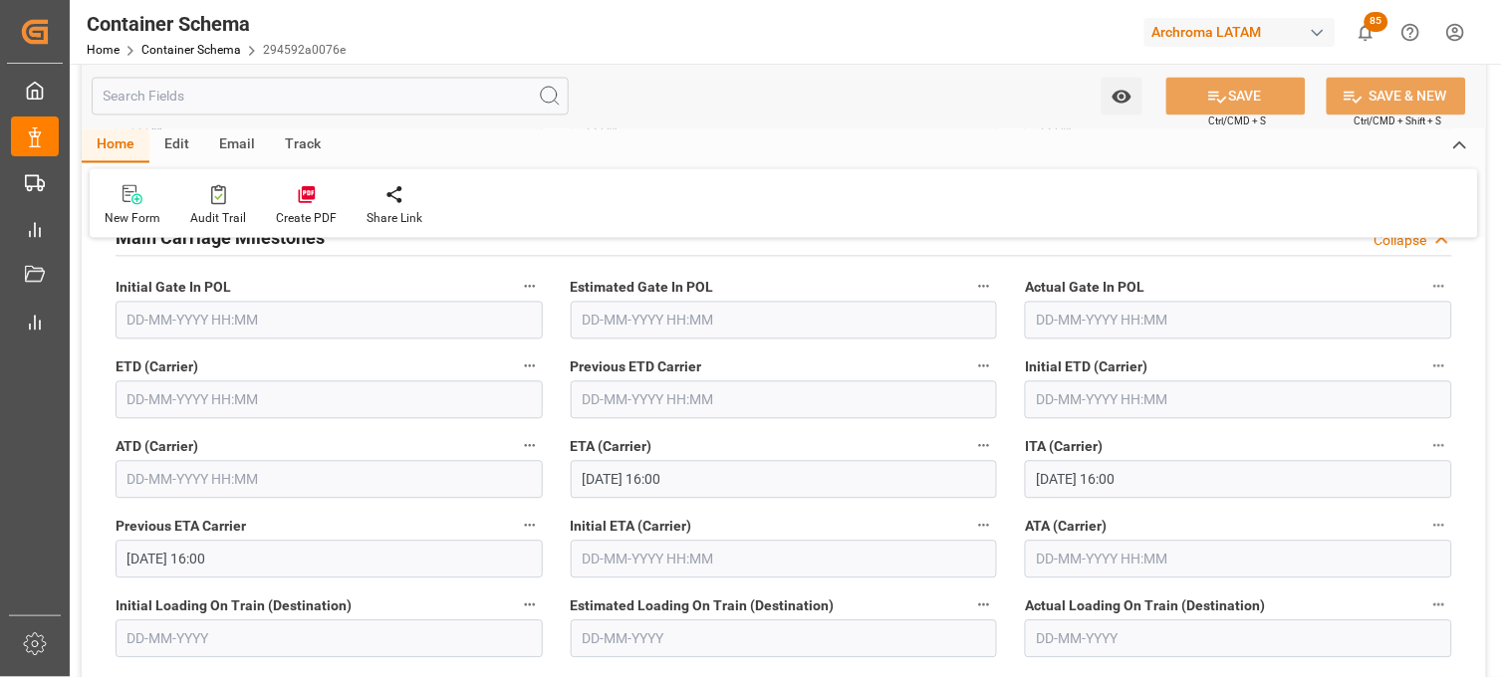
scroll to position [2545, 0]
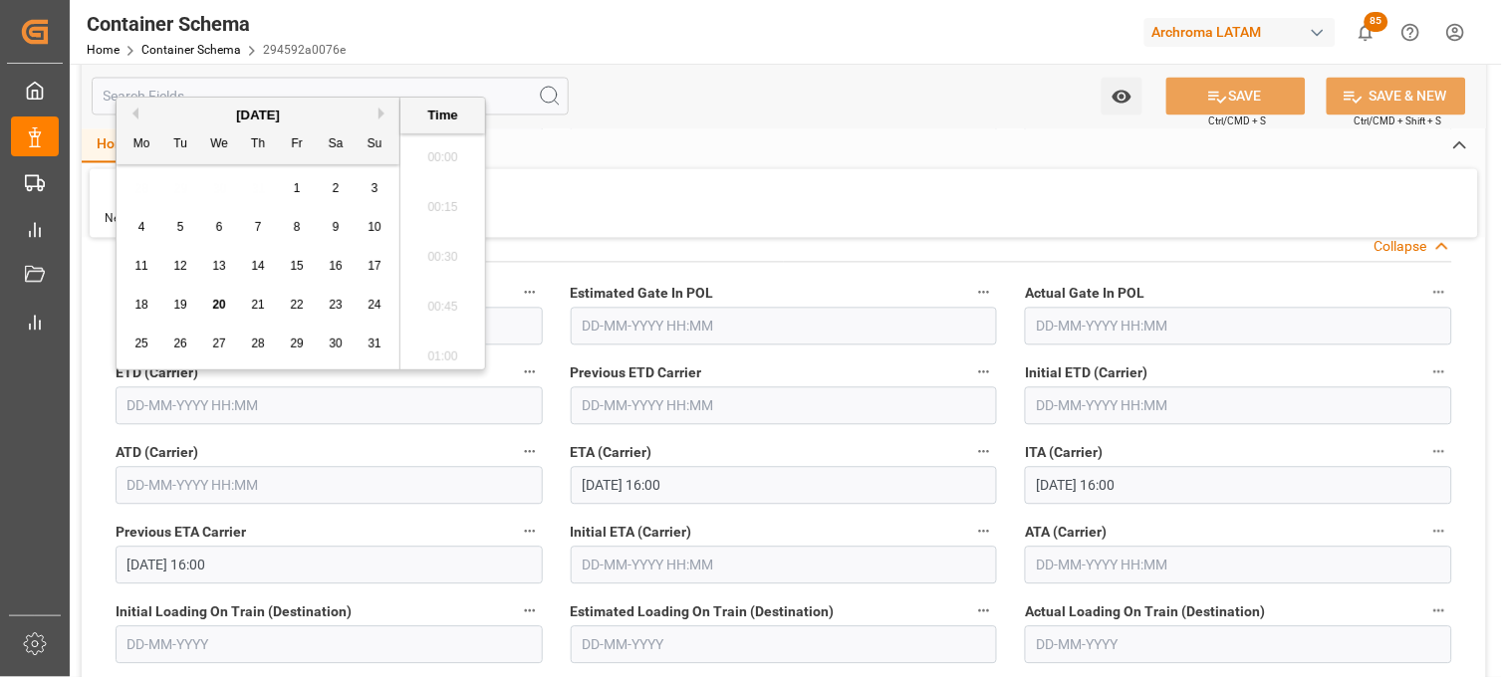
click at [127, 401] on input "text" at bounding box center [329, 406] width 427 height 38
click at [381, 266] on div "17" at bounding box center [375, 267] width 25 height 24
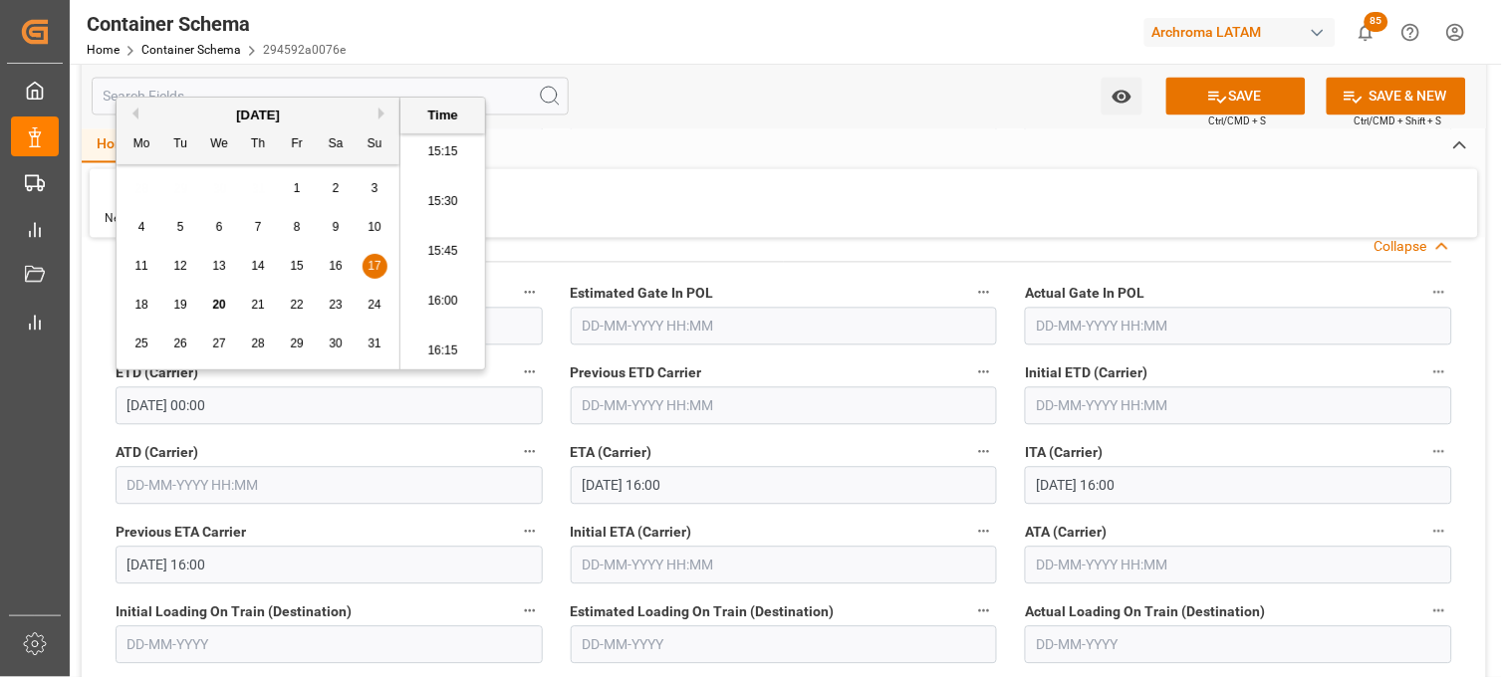
click at [448, 297] on li "16:00" at bounding box center [442, 302] width 85 height 50
type input "[DATE] 16:00"
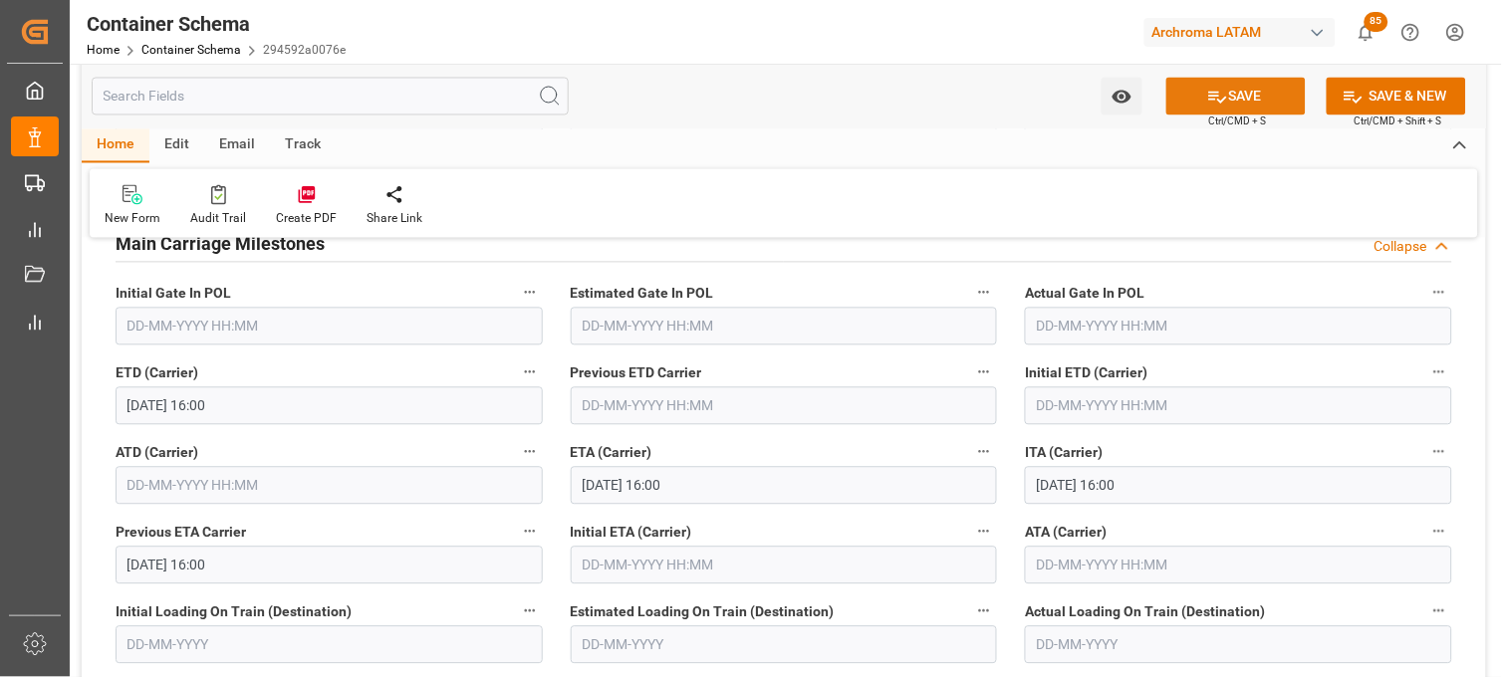
click at [1228, 108] on button "SAVE" at bounding box center [1235, 97] width 139 height 38
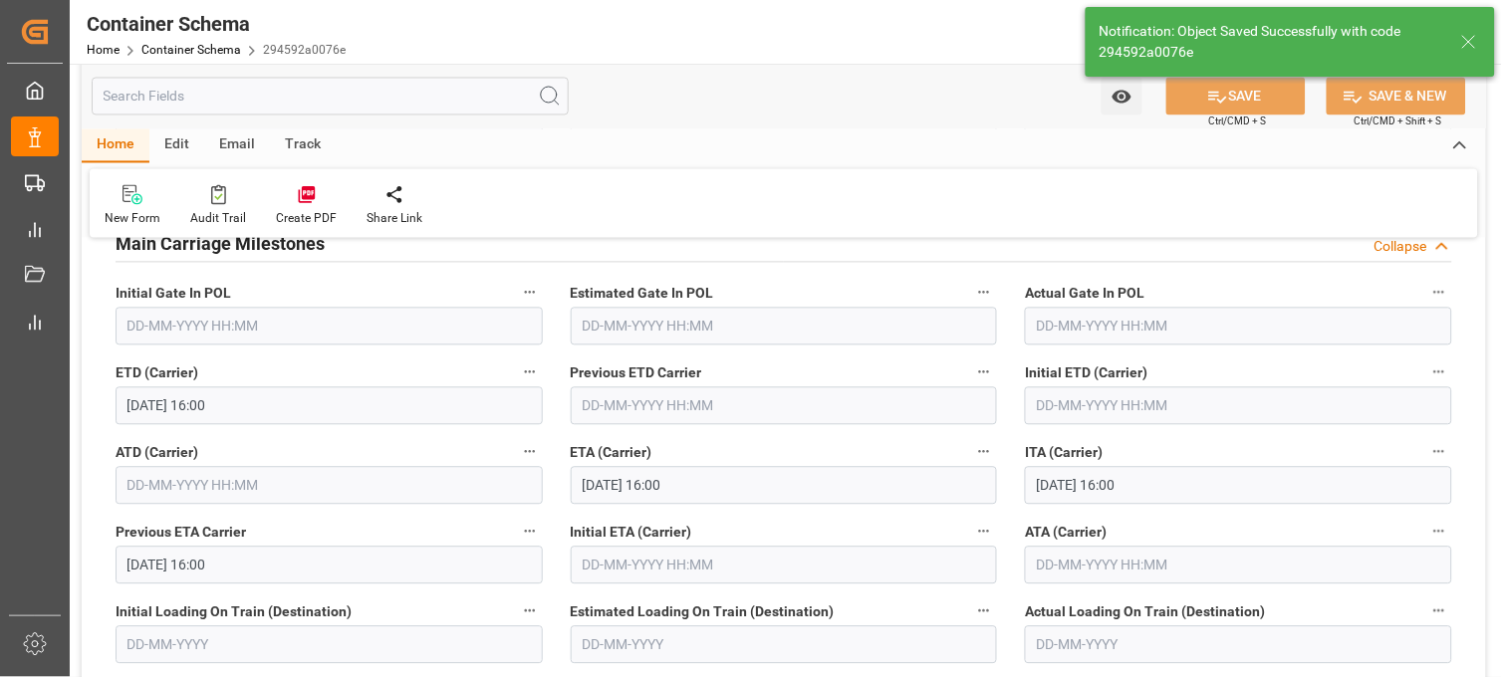
type input "[DATE] 00:00"
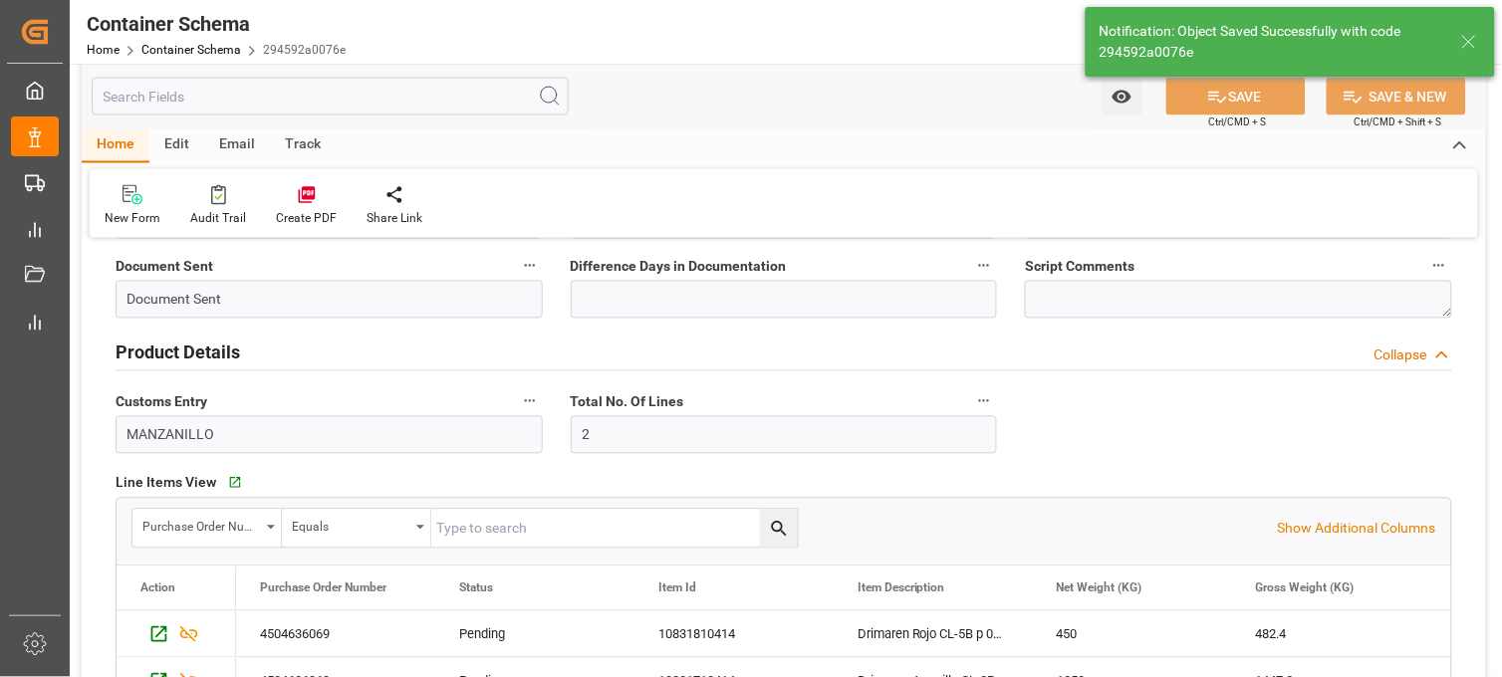
scroll to position [442, 0]
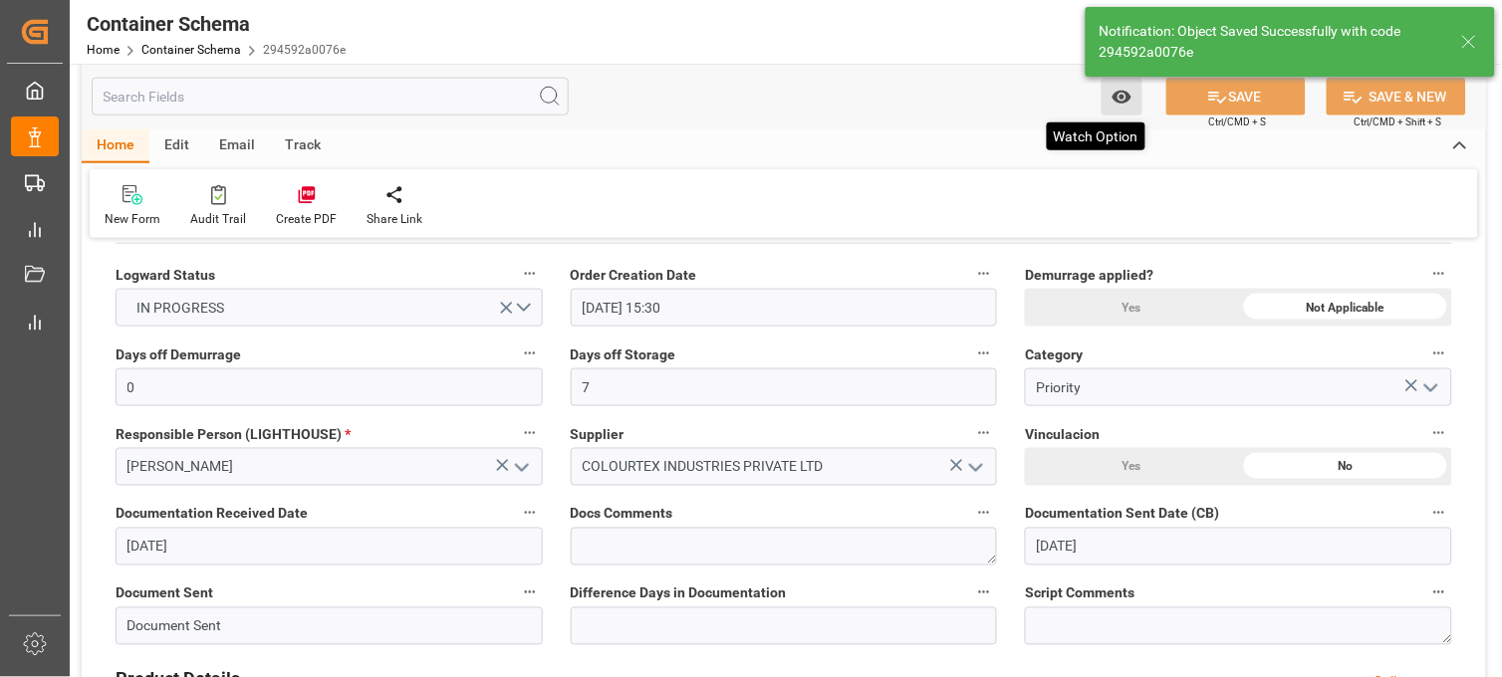
click at [1134, 111] on button "Watch Option" at bounding box center [1122, 97] width 41 height 38
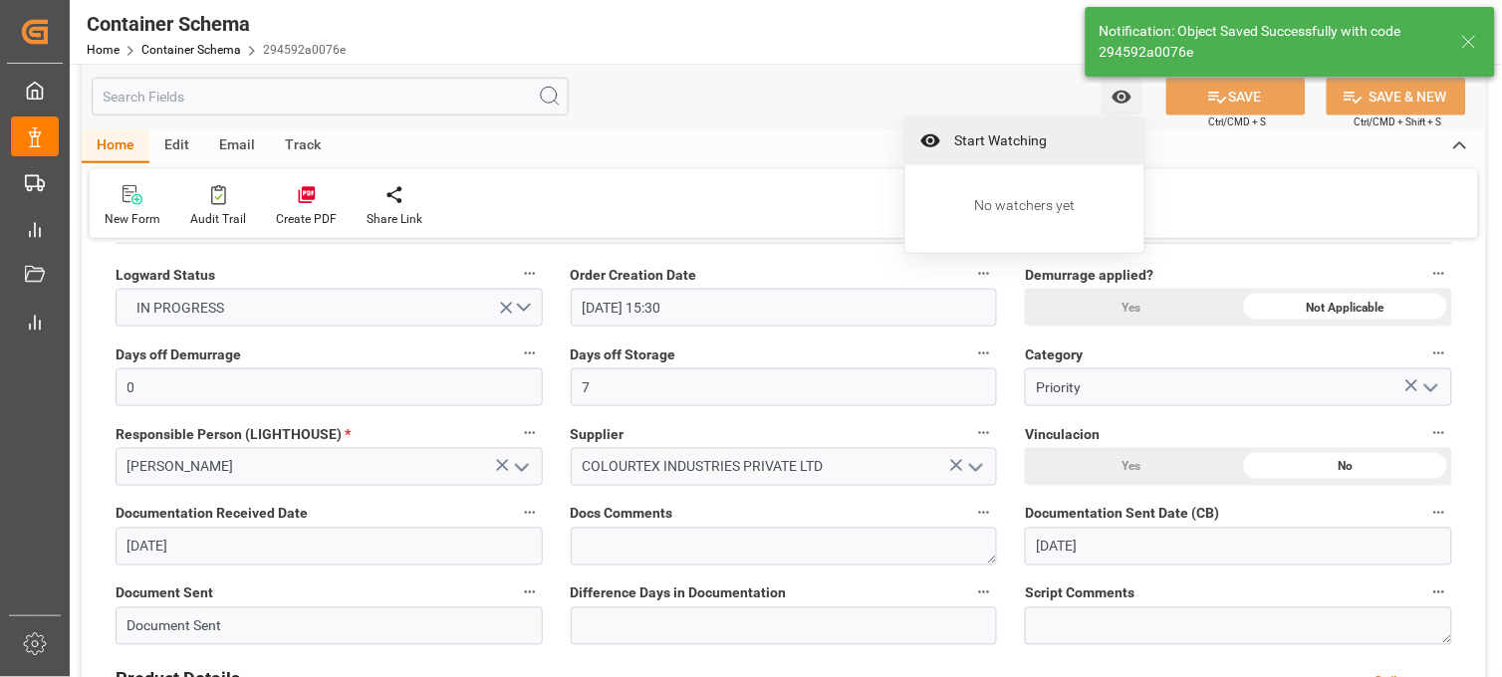
click at [1022, 126] on div "Start Watching" at bounding box center [1024, 142] width 239 height 46
